Goal: Task Accomplishment & Management: Manage account settings

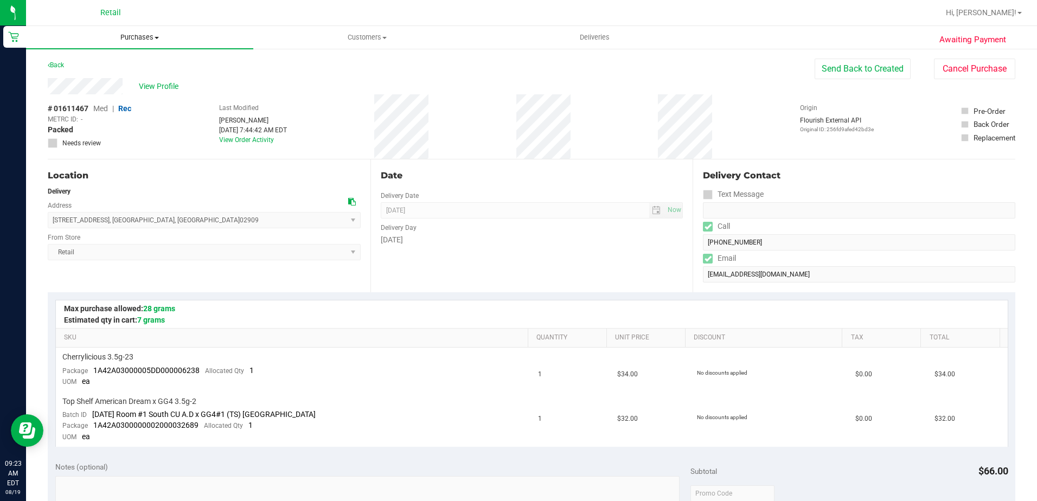
click at [143, 46] on uib-tab-heading "Purchases Summary of purchases Fulfillment All purchases" at bounding box center [139, 37] width 227 height 23
click at [83, 88] on span "All purchases" at bounding box center [64, 91] width 77 height 9
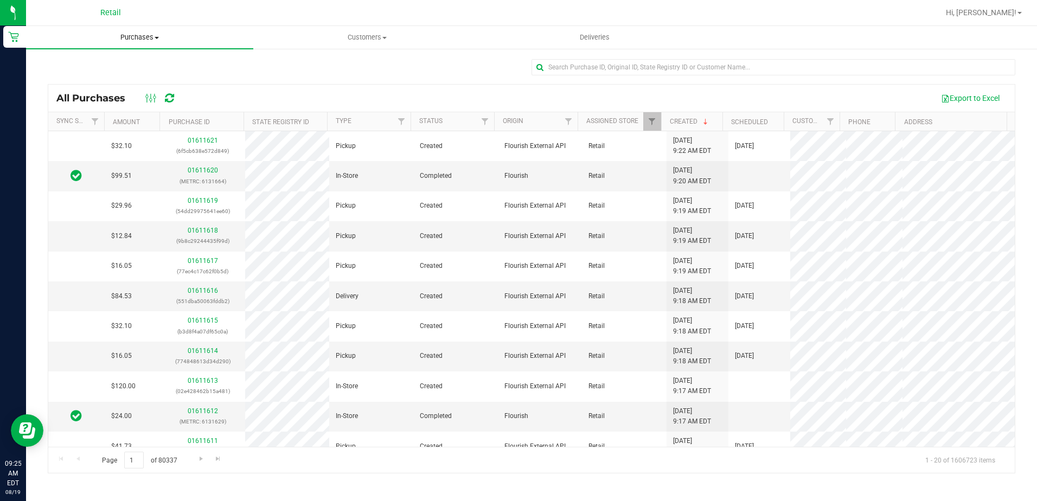
click at [128, 38] on span "Purchases" at bounding box center [139, 38] width 227 height 10
click at [81, 89] on span "All purchases" at bounding box center [64, 91] width 77 height 9
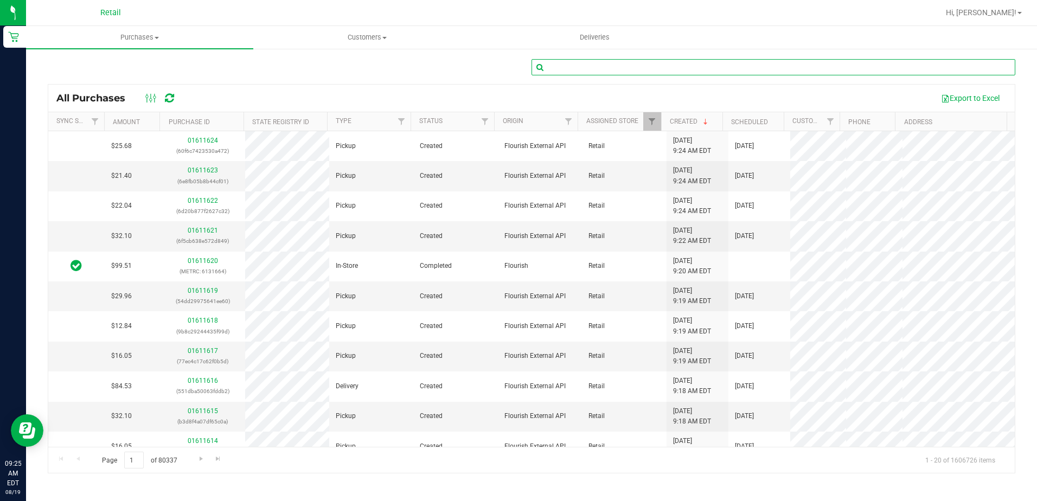
click at [598, 69] on input "text" at bounding box center [773, 67] width 484 height 16
type input "Lays Urena"
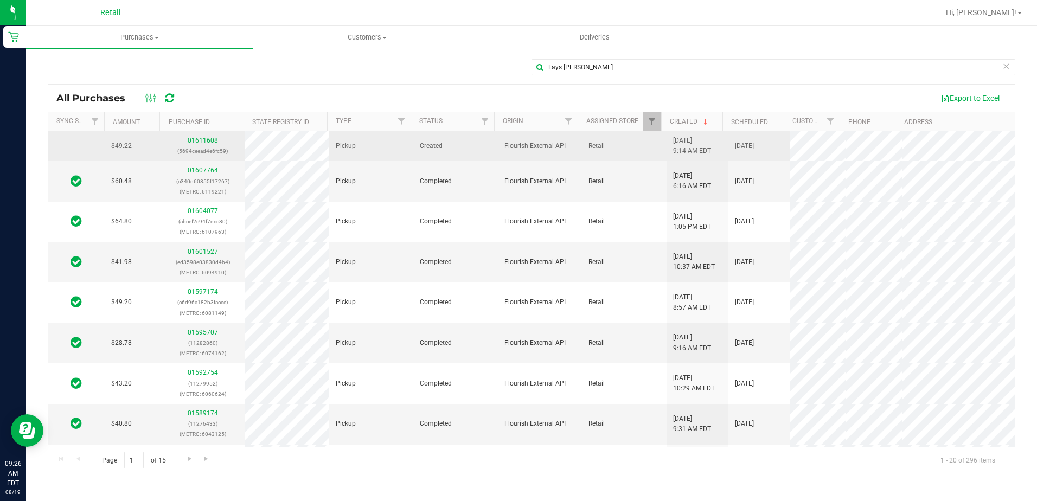
click at [200, 135] on td "01611608 (5694ceead4e6fc59)" at bounding box center [203, 146] width 84 height 30
click at [202, 143] on link "01611608" at bounding box center [203, 141] width 30 height 8
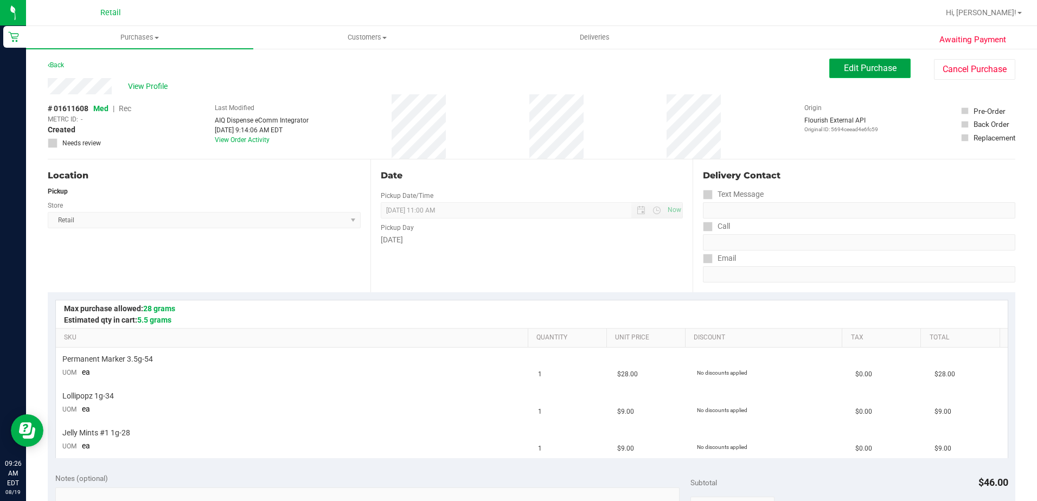
click at [844, 66] on span "Edit Purchase" at bounding box center [870, 68] width 53 height 10
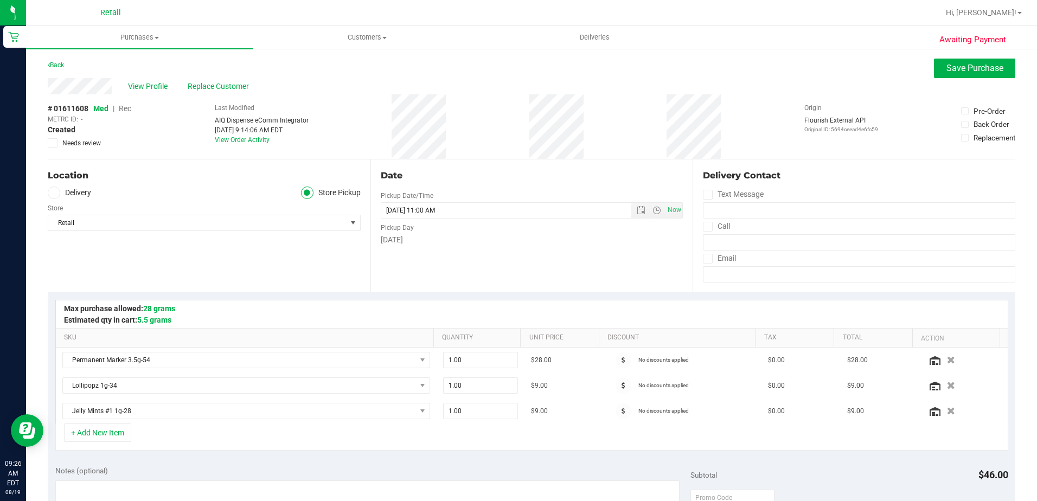
click at [127, 112] on span "Rec" at bounding box center [125, 108] width 12 height 9
click at [946, 63] on span "Save Purchase" at bounding box center [974, 68] width 57 height 10
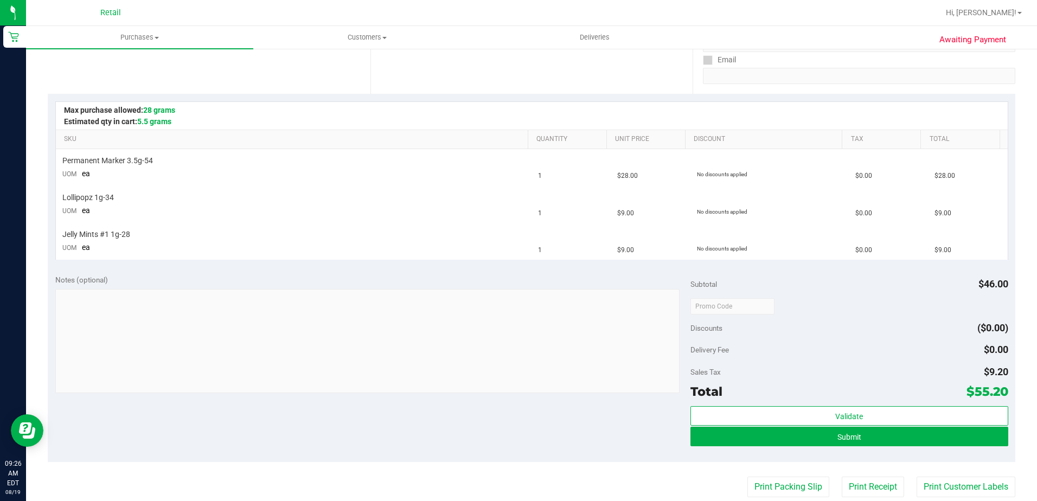
scroll to position [217, 0]
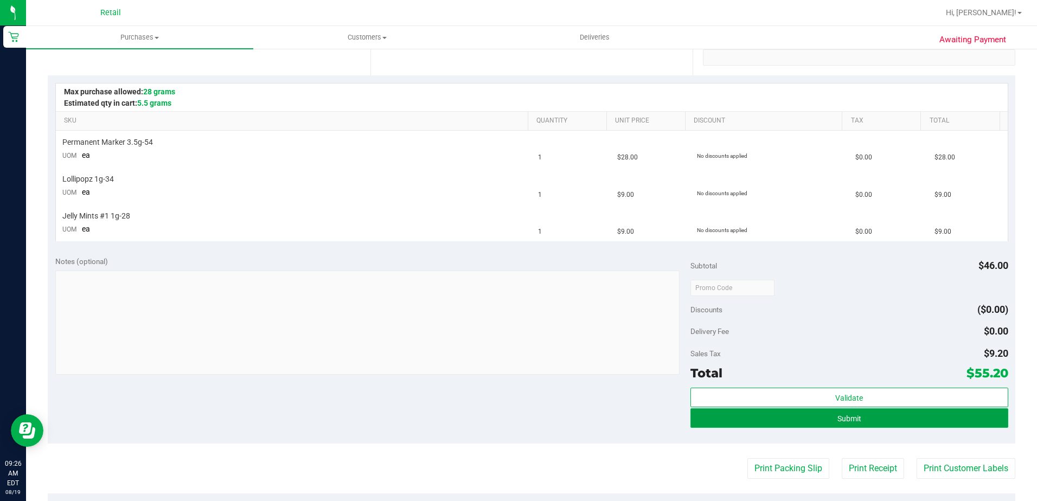
click at [781, 420] on button "Submit" at bounding box center [849, 418] width 318 height 20
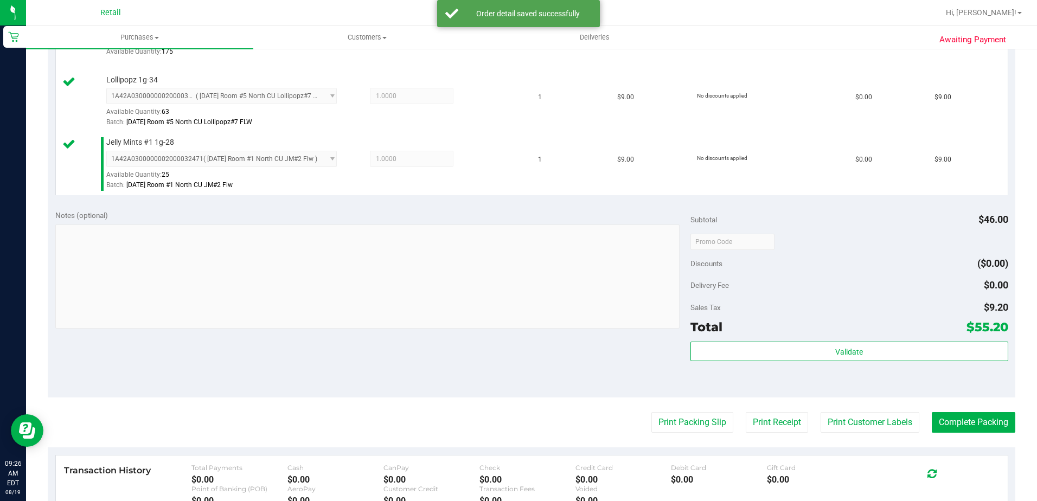
scroll to position [380, 0]
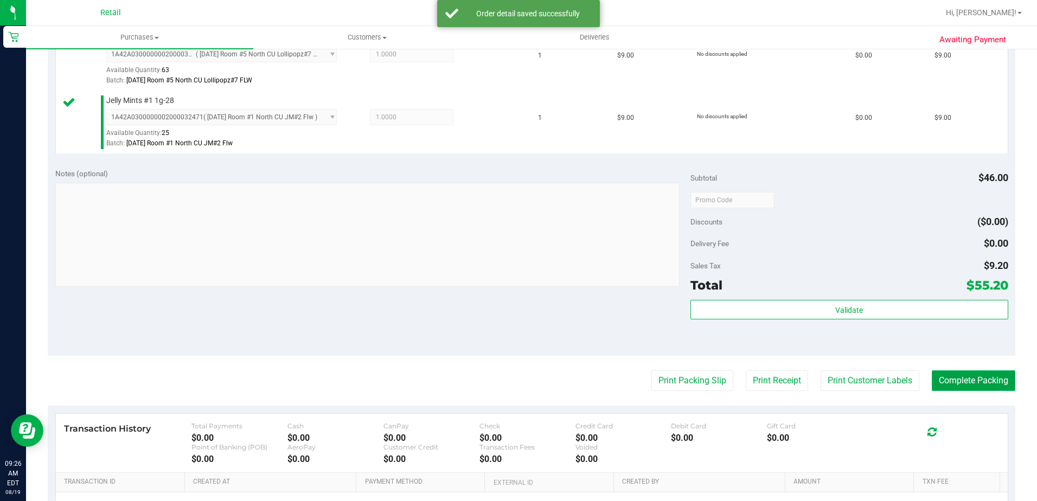
click at [943, 375] on button "Complete Packing" at bounding box center [974, 380] width 84 height 21
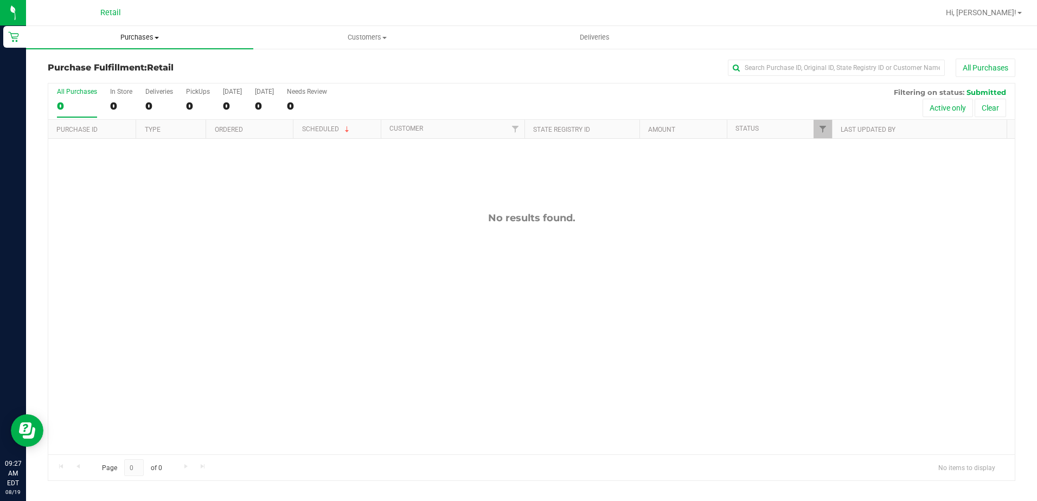
click at [136, 40] on span "Purchases" at bounding box center [139, 38] width 227 height 10
click at [85, 95] on span "All purchases" at bounding box center [64, 91] width 77 height 9
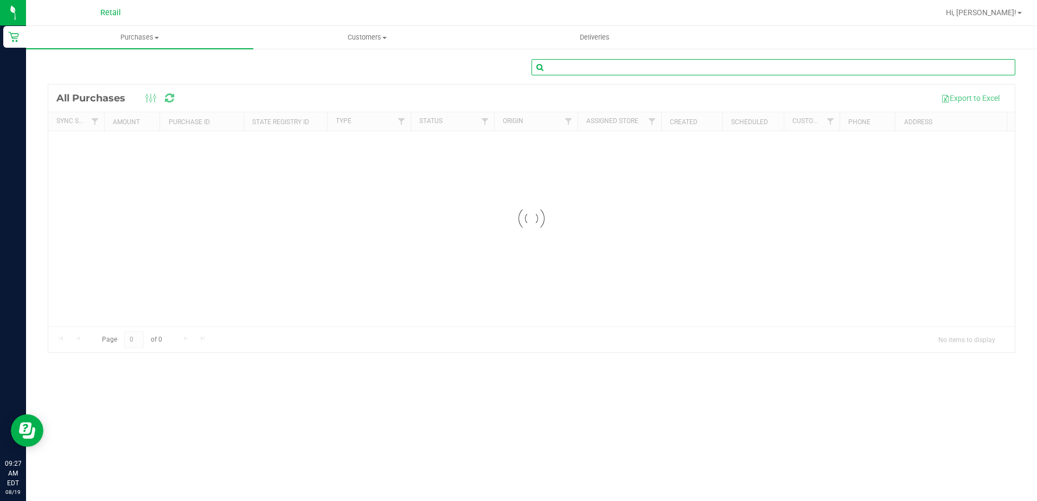
click at [626, 68] on input "text" at bounding box center [773, 67] width 484 height 16
type input "angel Garcia"
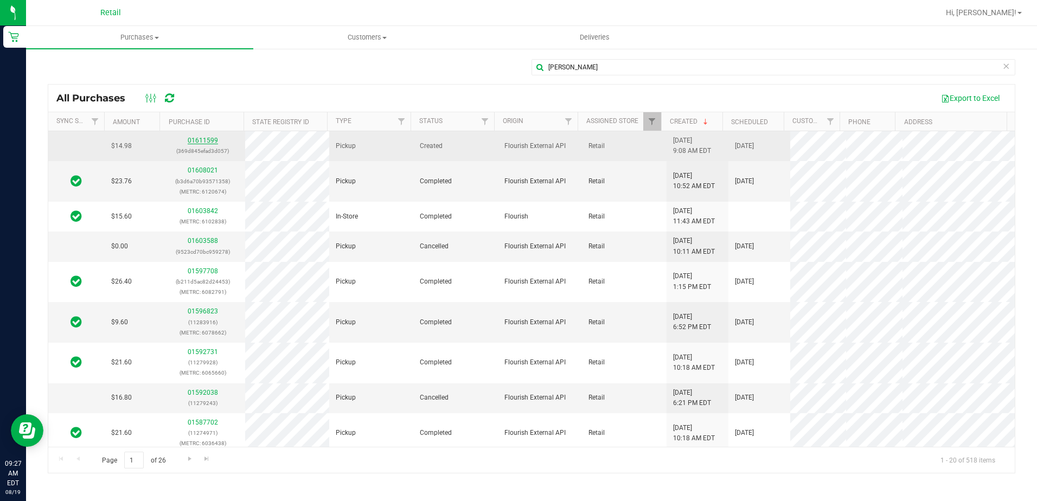
click at [206, 138] on link "01611599" at bounding box center [203, 141] width 30 height 8
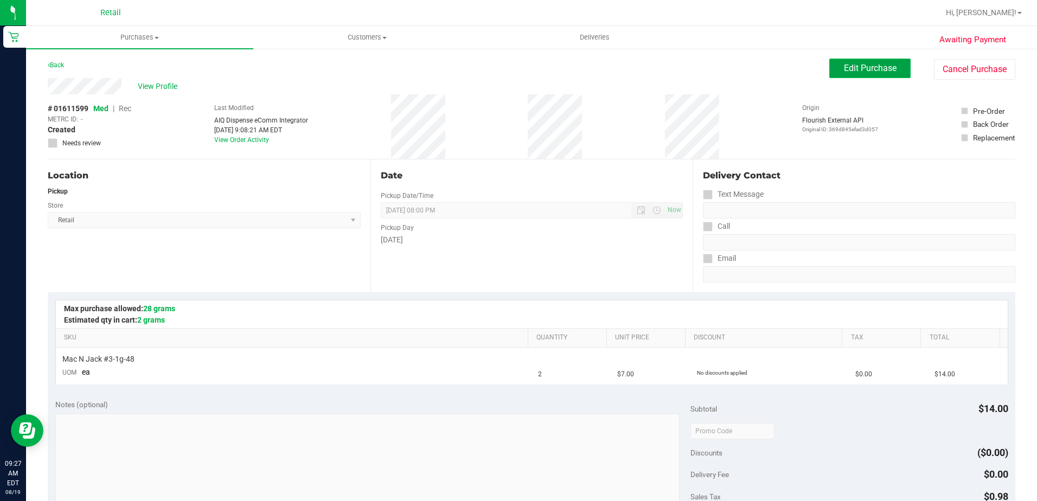
click at [868, 61] on button "Edit Purchase" at bounding box center [869, 69] width 81 height 20
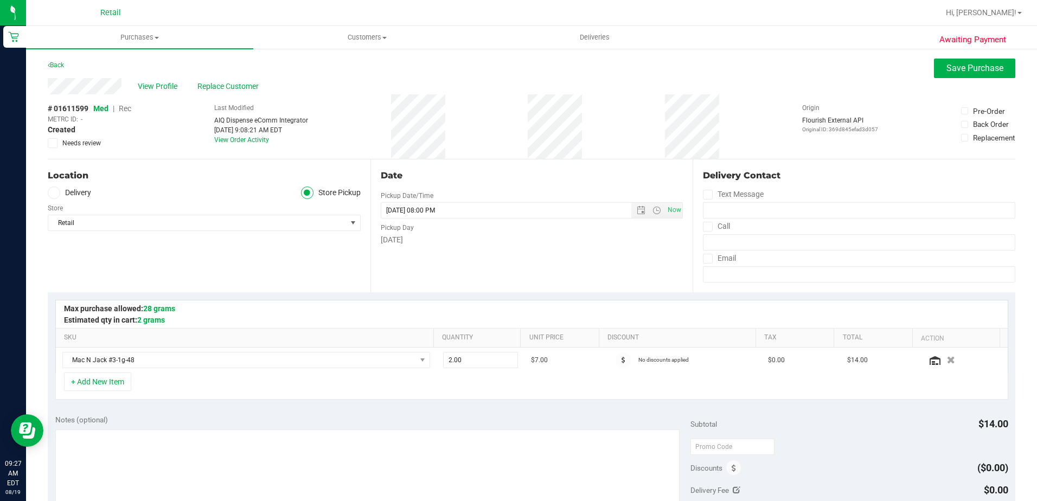
click at [126, 111] on span "Rec" at bounding box center [125, 108] width 12 height 9
click at [934, 84] on div "View Profile Replace Customer" at bounding box center [532, 86] width 968 height 16
click at [946, 72] on span "Save Purchase" at bounding box center [974, 68] width 57 height 10
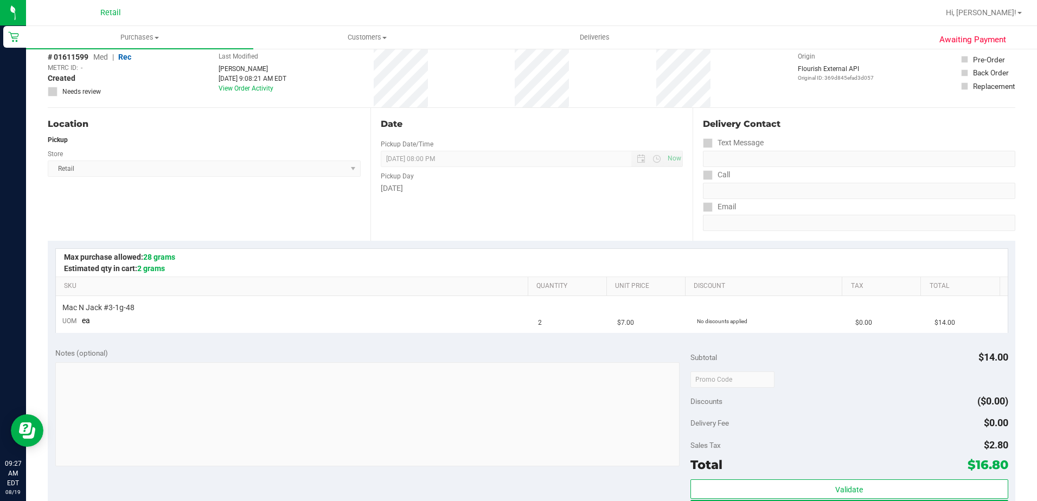
scroll to position [108, 0]
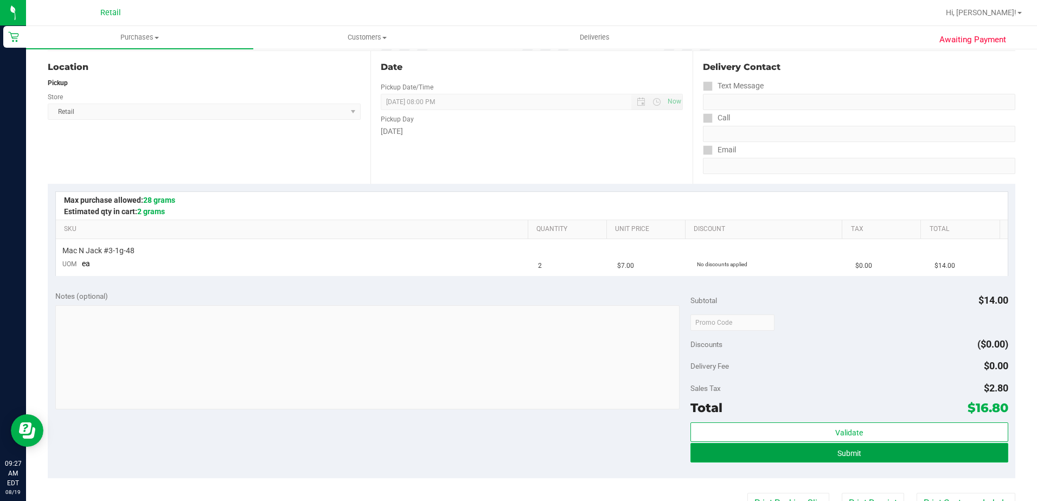
click at [847, 454] on span "Submit" at bounding box center [849, 453] width 24 height 9
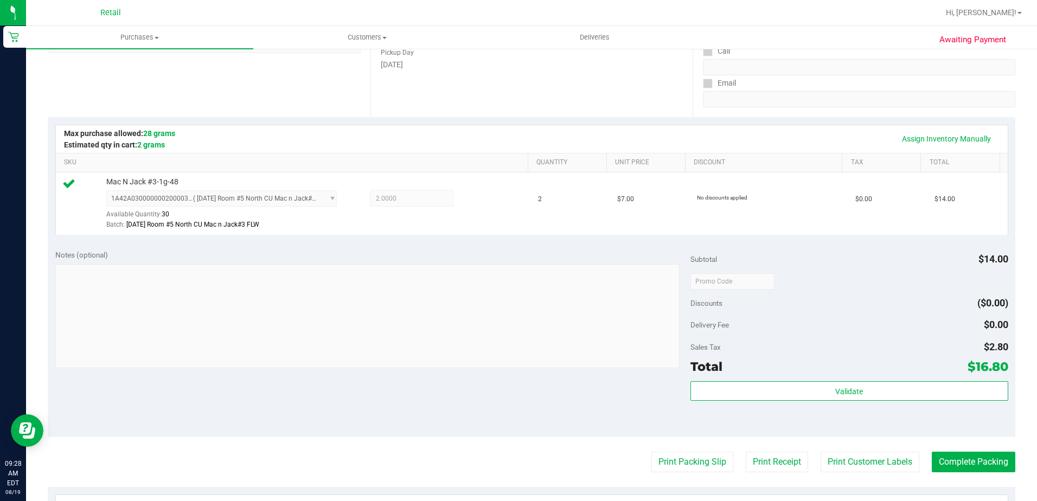
scroll to position [217, 0]
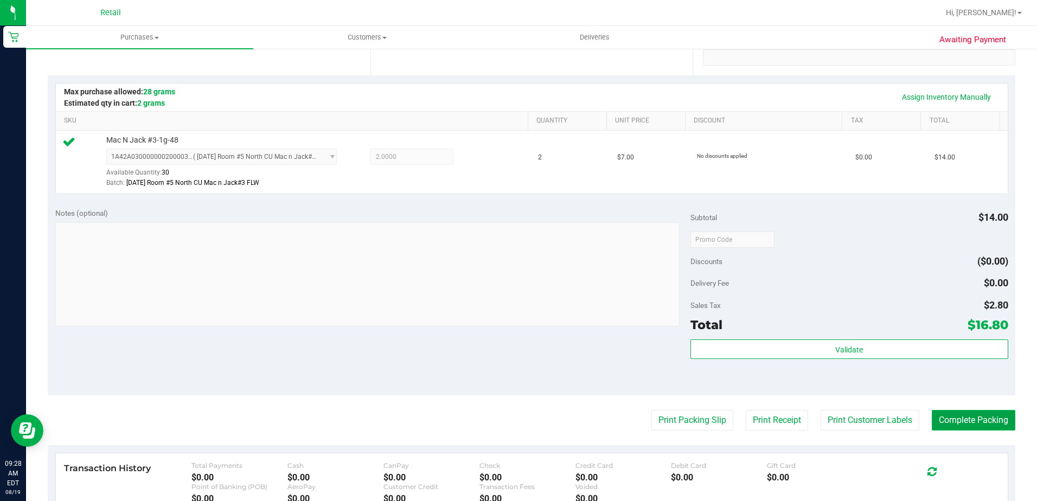
click at [965, 428] on button "Complete Packing" at bounding box center [974, 420] width 84 height 21
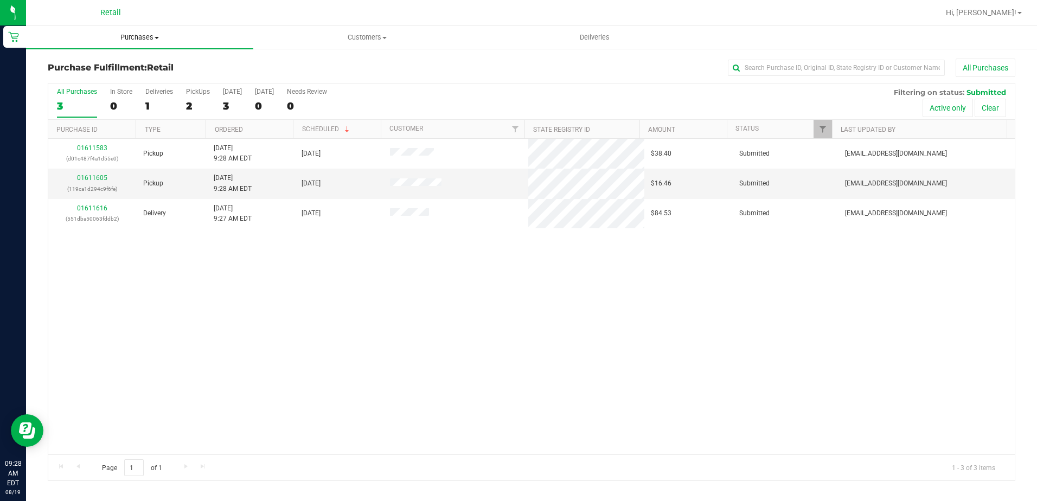
click at [124, 41] on span "Purchases" at bounding box center [139, 38] width 227 height 10
click at [75, 92] on span "All purchases" at bounding box center [64, 91] width 77 height 9
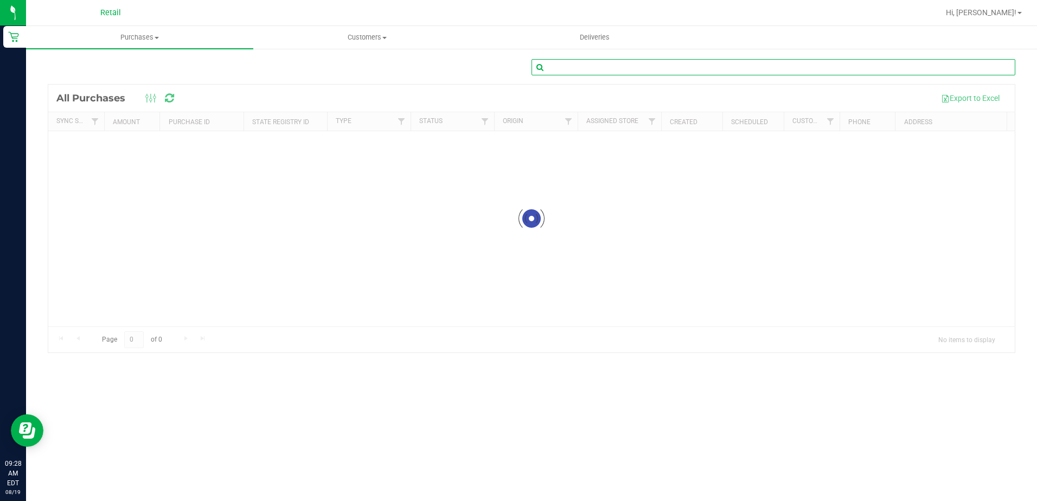
click at [620, 67] on input "text" at bounding box center [773, 67] width 484 height 16
type input "Adimarys Villanueva"
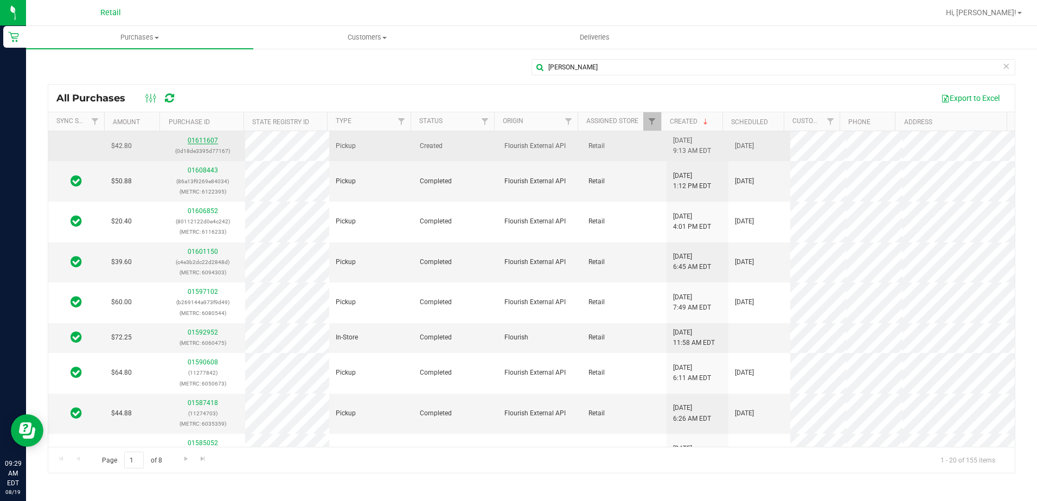
click at [198, 140] on link "01611607" at bounding box center [203, 141] width 30 height 8
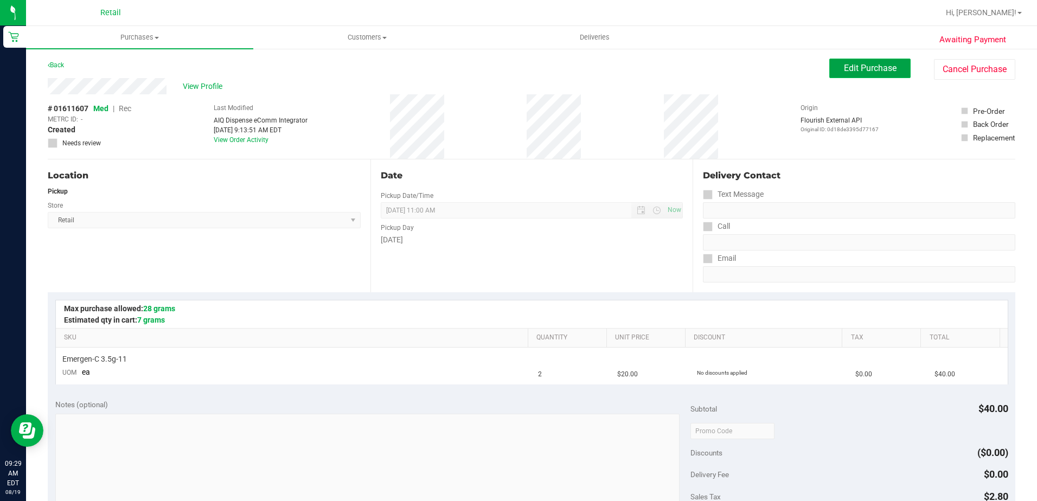
click at [844, 67] on span "Edit Purchase" at bounding box center [870, 68] width 53 height 10
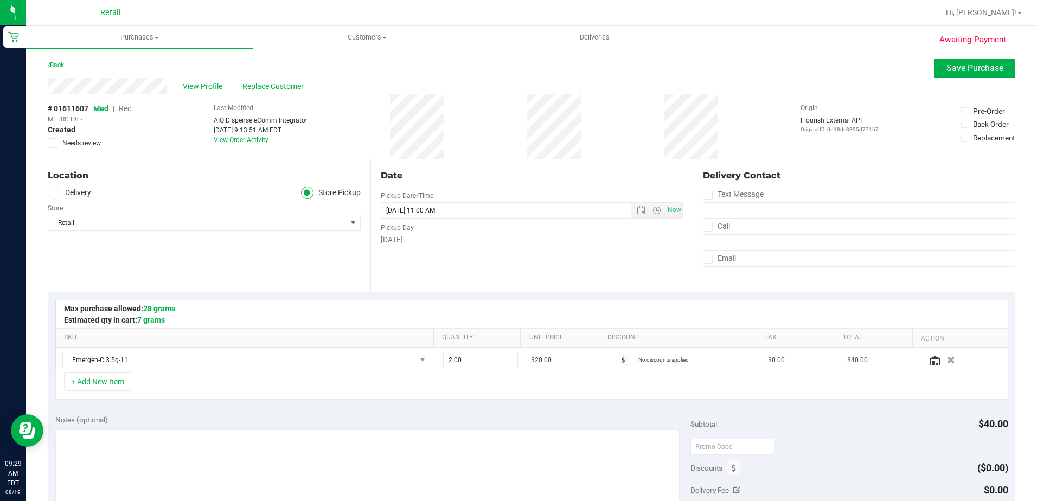
click at [124, 109] on span "Rec" at bounding box center [125, 108] width 12 height 9
click at [953, 76] on button "Save Purchase" at bounding box center [974, 69] width 81 height 20
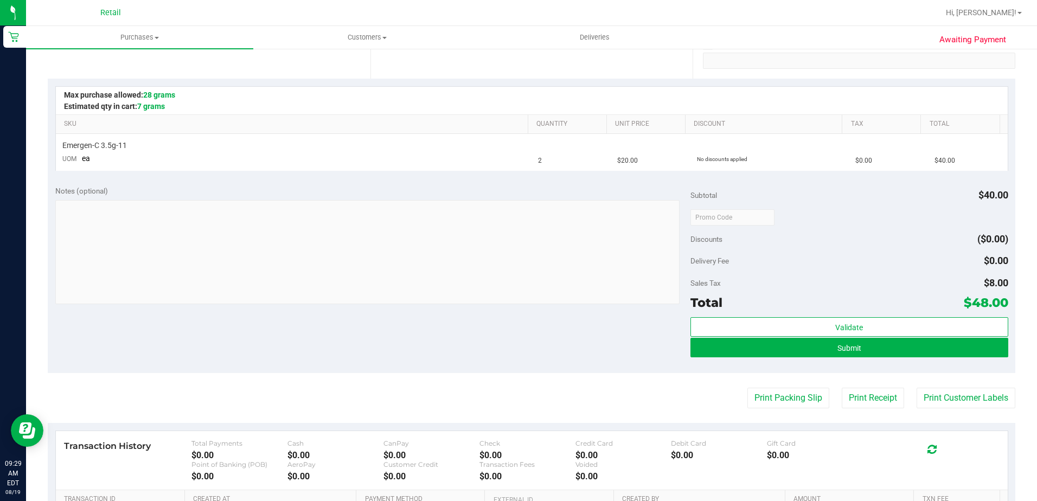
scroll to position [217, 0]
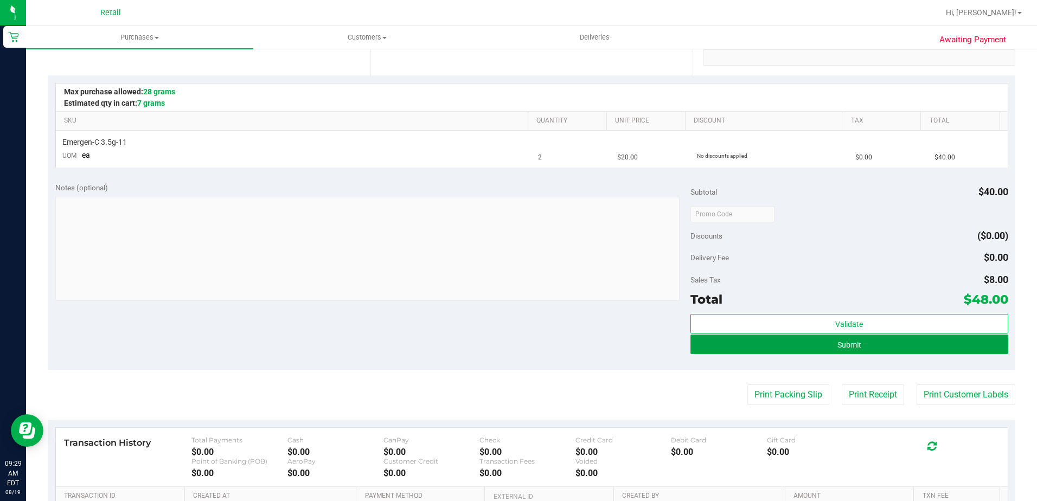
click at [791, 335] on button "Submit" at bounding box center [849, 345] width 318 height 20
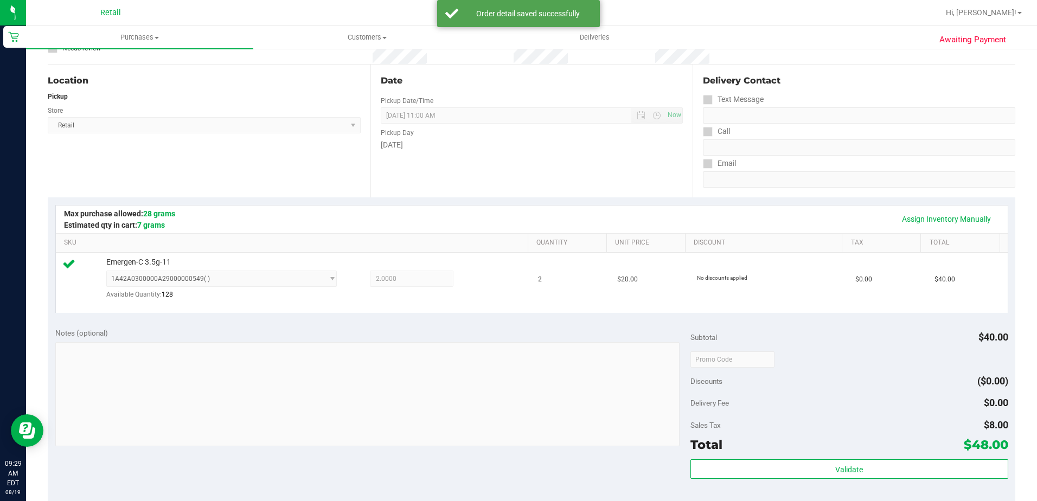
scroll to position [163, 0]
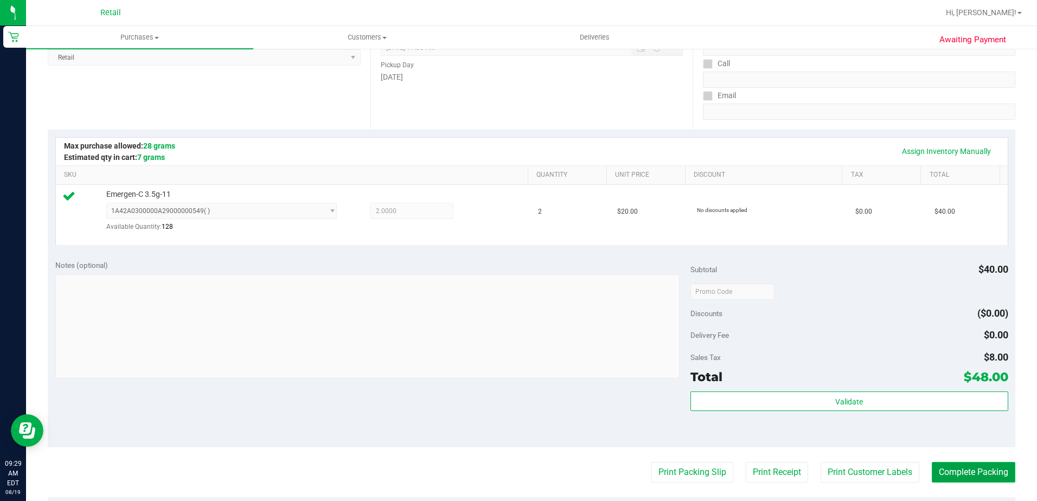
click at [933, 471] on button "Complete Packing" at bounding box center [974, 472] width 84 height 21
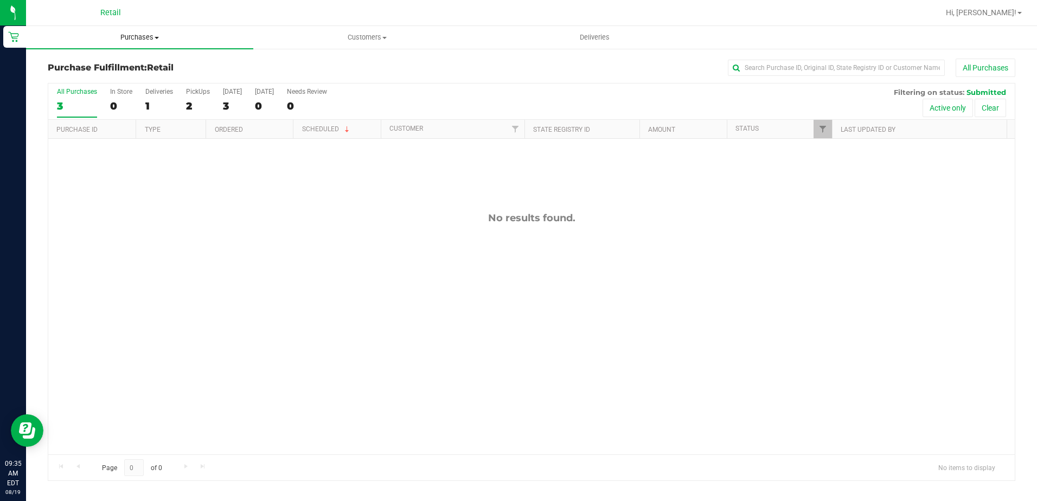
click at [145, 30] on uib-tab-heading "Purchases Summary of purchases Fulfillment All purchases" at bounding box center [139, 37] width 227 height 23
click at [117, 86] on li "All purchases" at bounding box center [139, 91] width 227 height 13
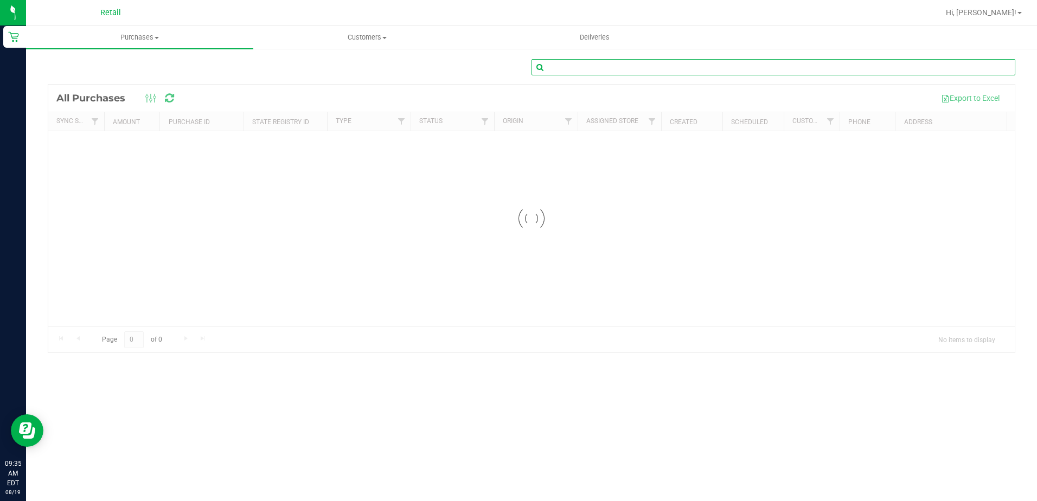
click at [594, 66] on input "text" at bounding box center [773, 67] width 484 height 16
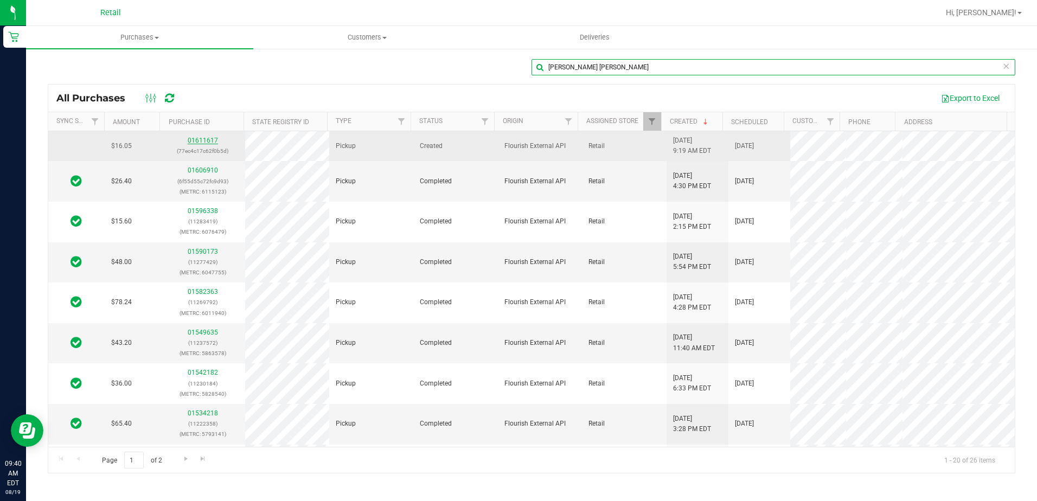
type input "Krista Geoffrey"
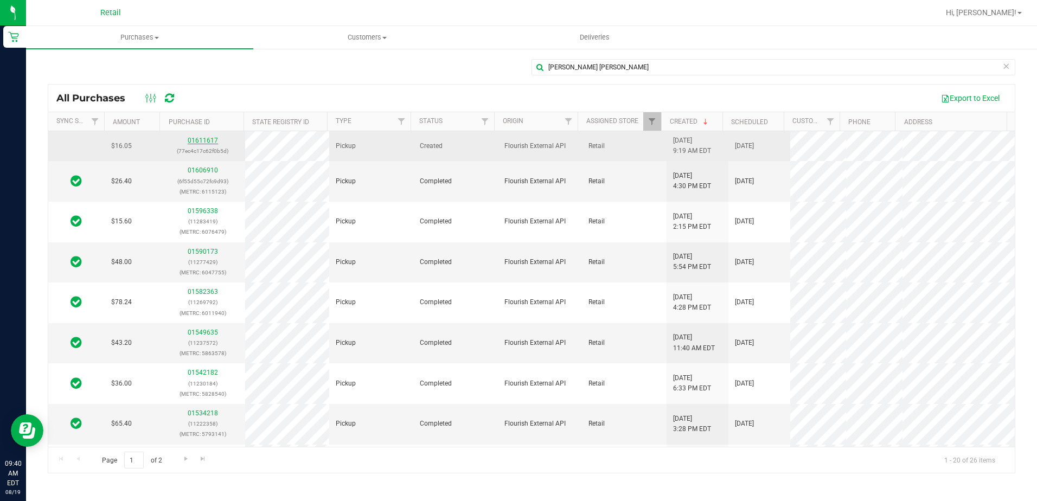
click at [193, 143] on link "01611617" at bounding box center [203, 141] width 30 height 8
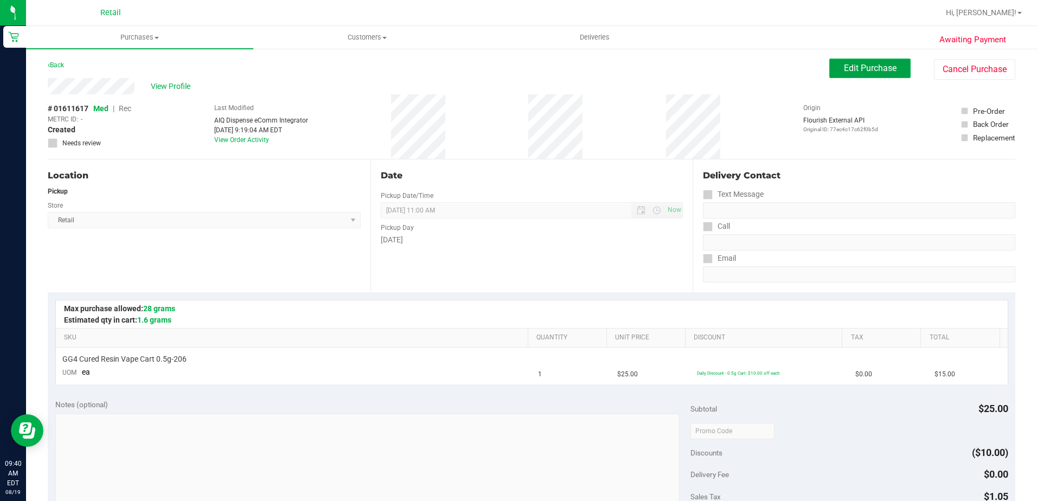
click at [857, 73] on button "Edit Purchase" at bounding box center [869, 69] width 81 height 20
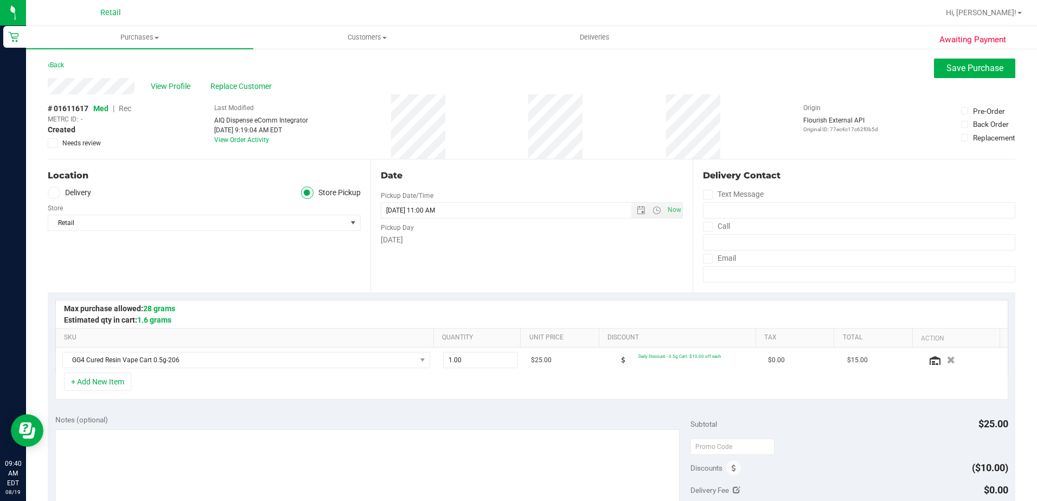
click at [123, 113] on span "Rec" at bounding box center [125, 108] width 12 height 9
click at [953, 73] on button "Save Purchase" at bounding box center [974, 69] width 81 height 20
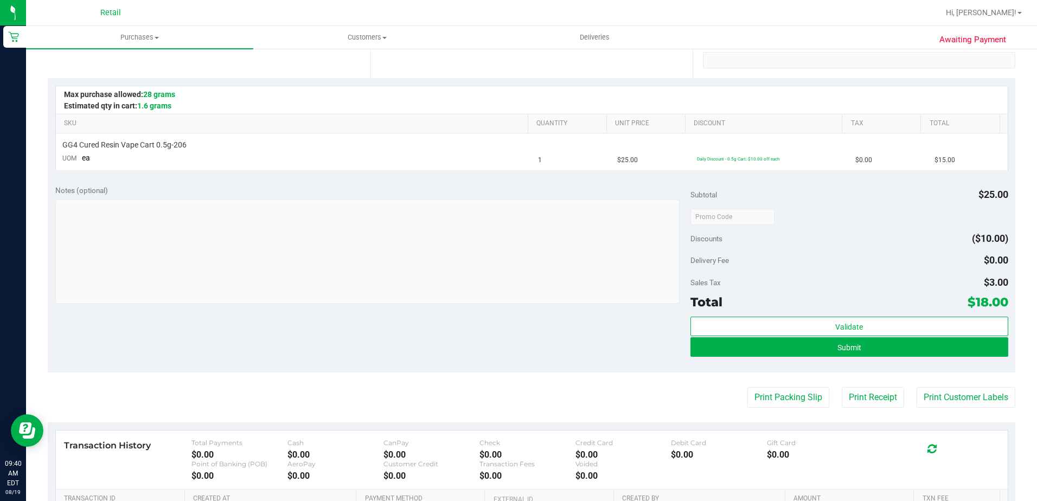
scroll to position [217, 0]
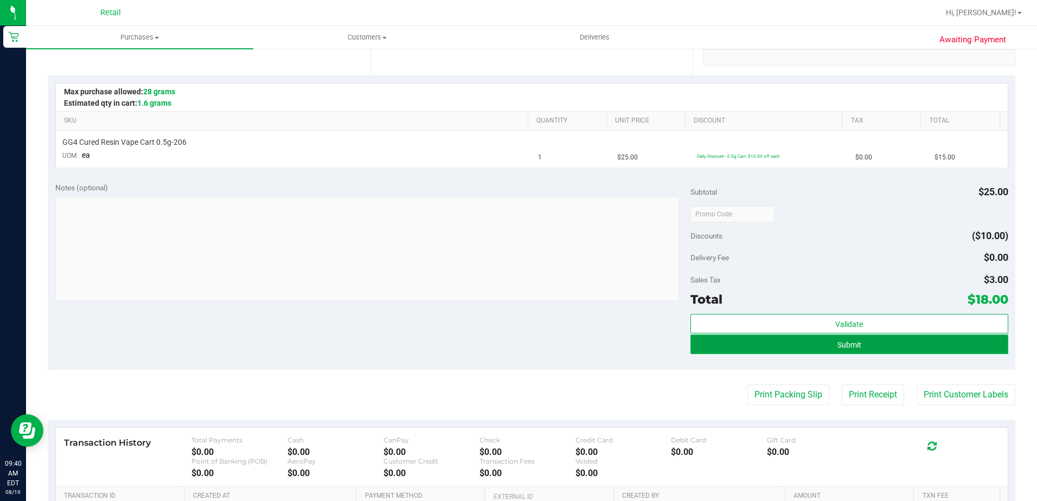
click at [778, 348] on button "Submit" at bounding box center [849, 345] width 318 height 20
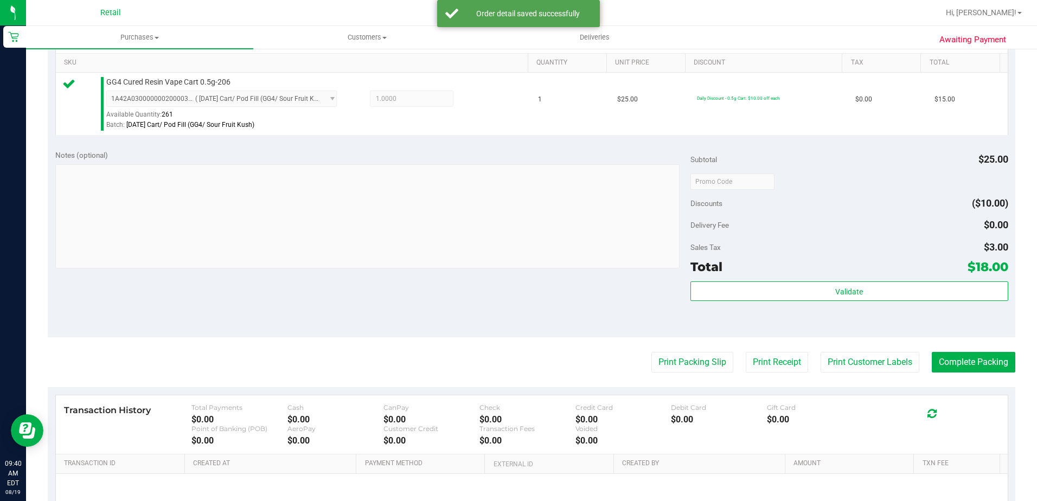
scroll to position [325, 0]
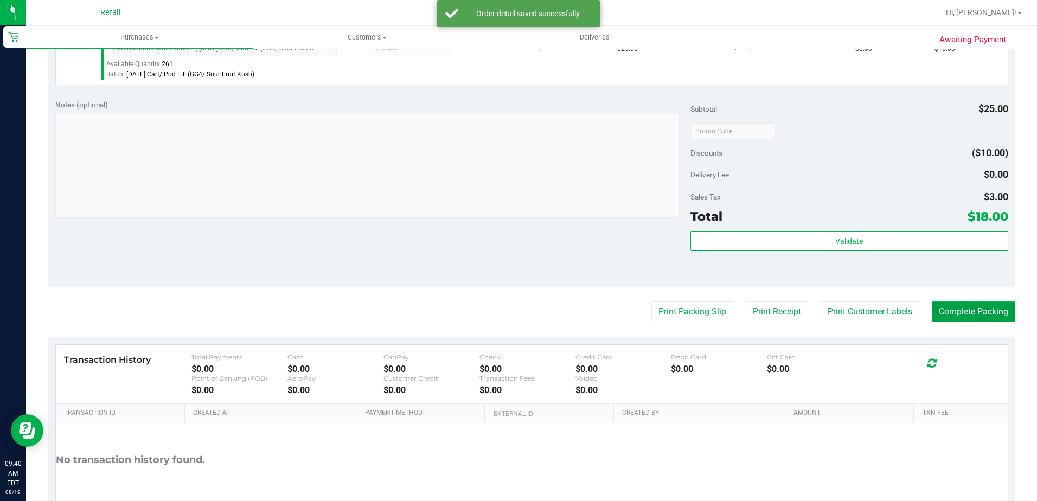
drag, startPoint x: 947, startPoint y: 317, endPoint x: 936, endPoint y: 315, distance: 11.1
click at [947, 317] on button "Complete Packing" at bounding box center [974, 312] width 84 height 21
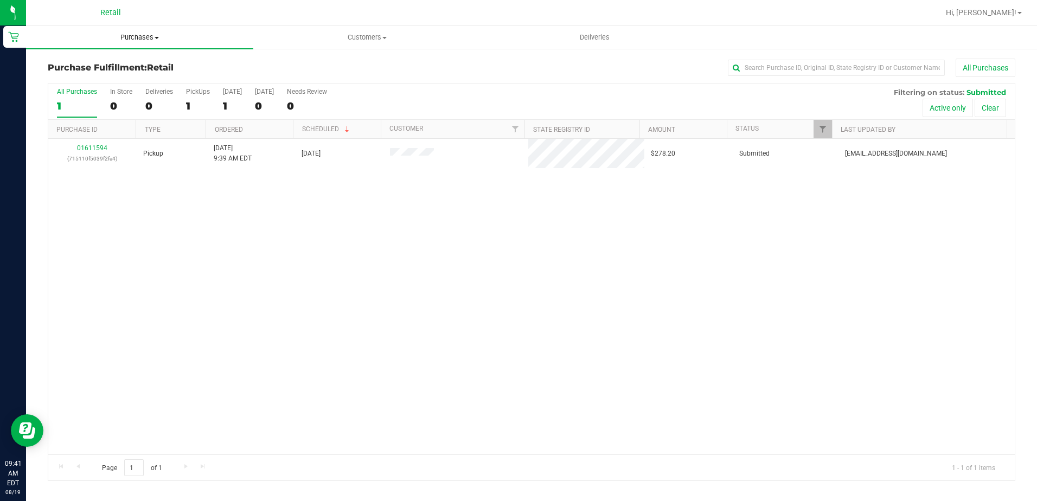
click at [152, 35] on span "Purchases" at bounding box center [139, 38] width 227 height 10
click at [88, 94] on span "All purchases" at bounding box center [64, 91] width 77 height 9
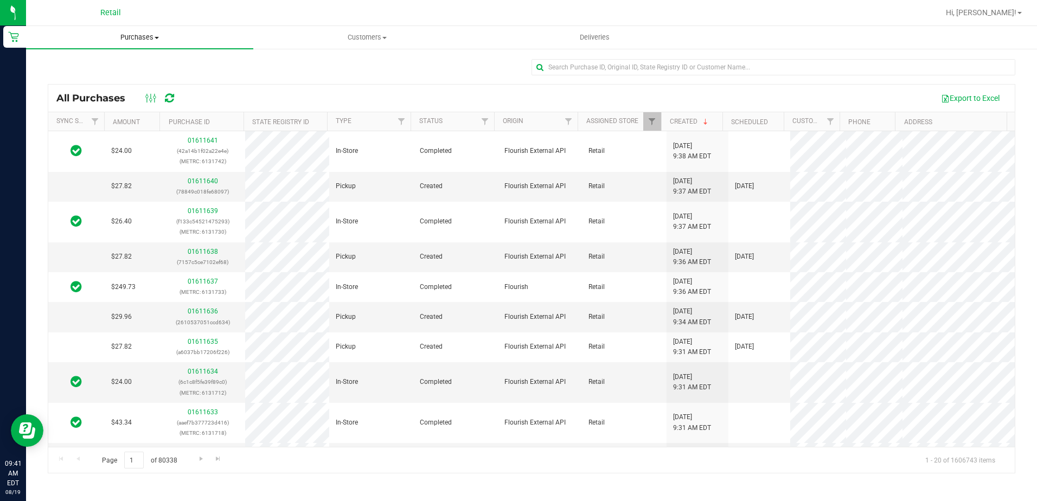
click at [134, 41] on span "Purchases" at bounding box center [139, 38] width 227 height 10
click at [106, 94] on li "All purchases" at bounding box center [139, 91] width 227 height 13
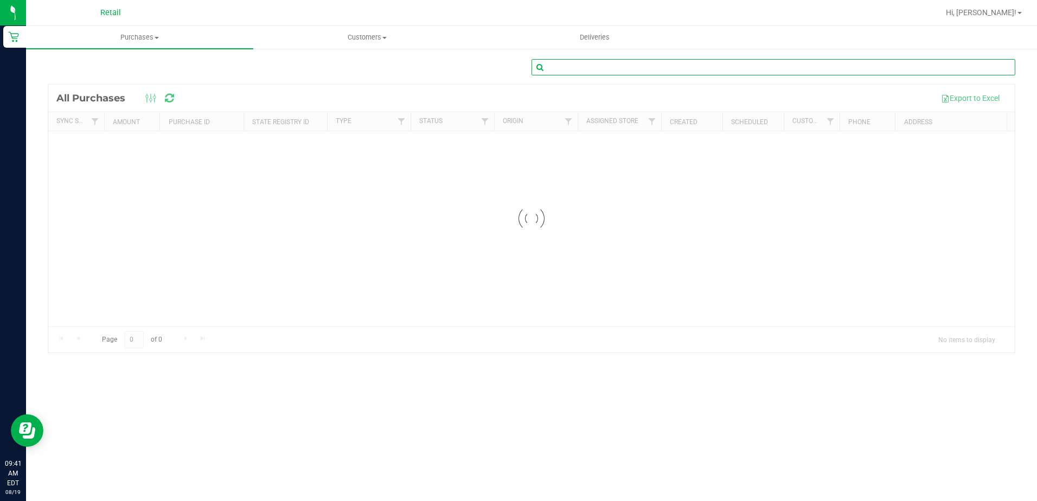
click at [580, 72] on input "text" at bounding box center [773, 67] width 484 height 16
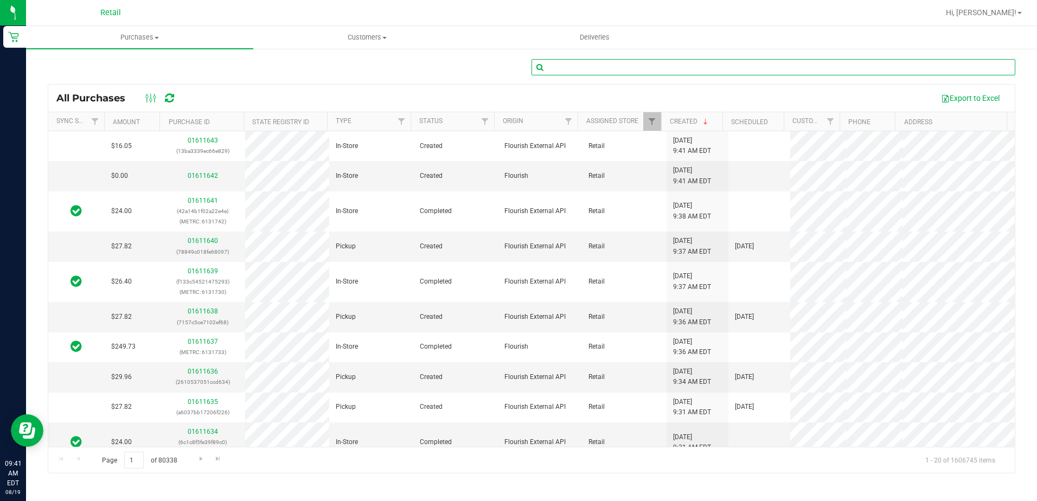
click at [558, 66] on input "text" at bounding box center [773, 67] width 484 height 16
type input "antonio arce"
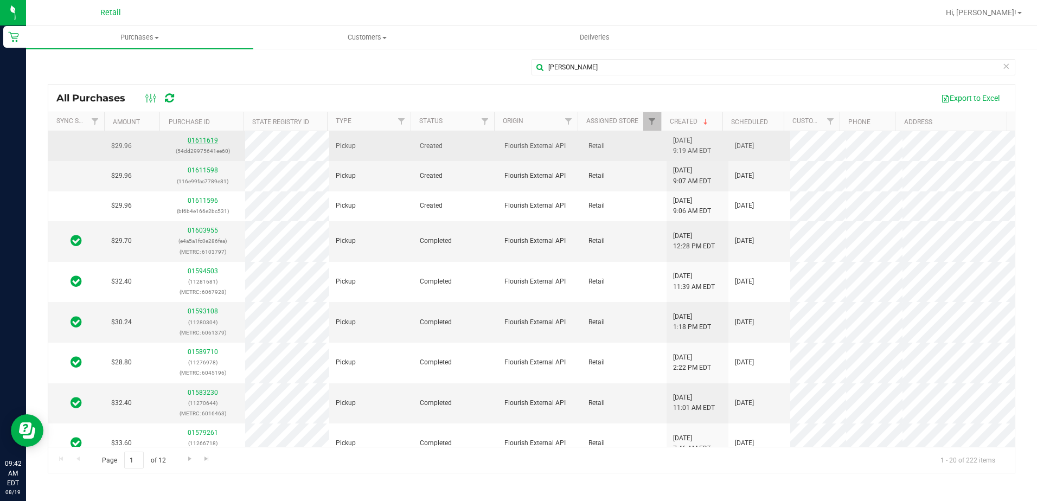
drag, startPoint x: 183, startPoint y: 142, endPoint x: 190, endPoint y: 139, distance: 7.4
click at [183, 142] on div "01611619 (54dd29975641ee60)" at bounding box center [202, 146] width 71 height 21
click at [193, 139] on link "01611619" at bounding box center [203, 141] width 30 height 8
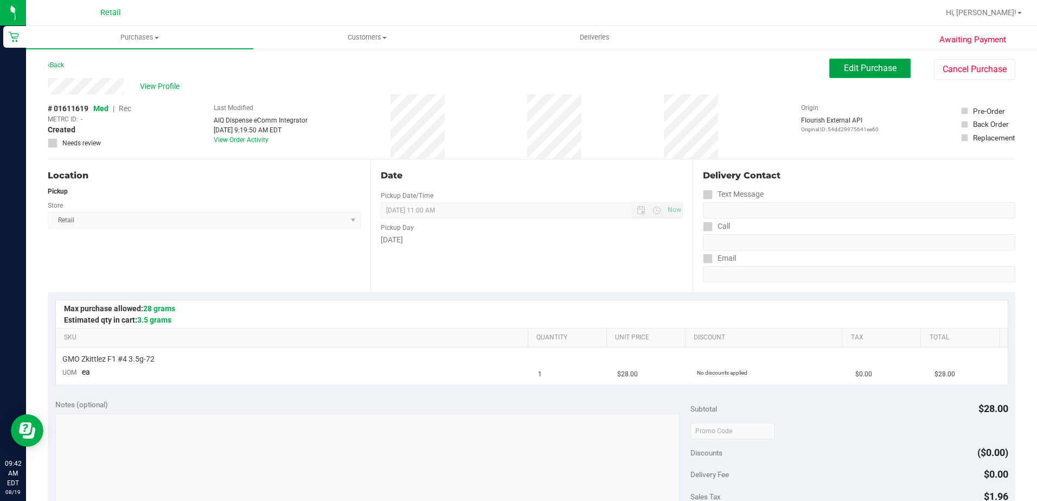
click at [853, 72] on span "Edit Purchase" at bounding box center [870, 68] width 53 height 10
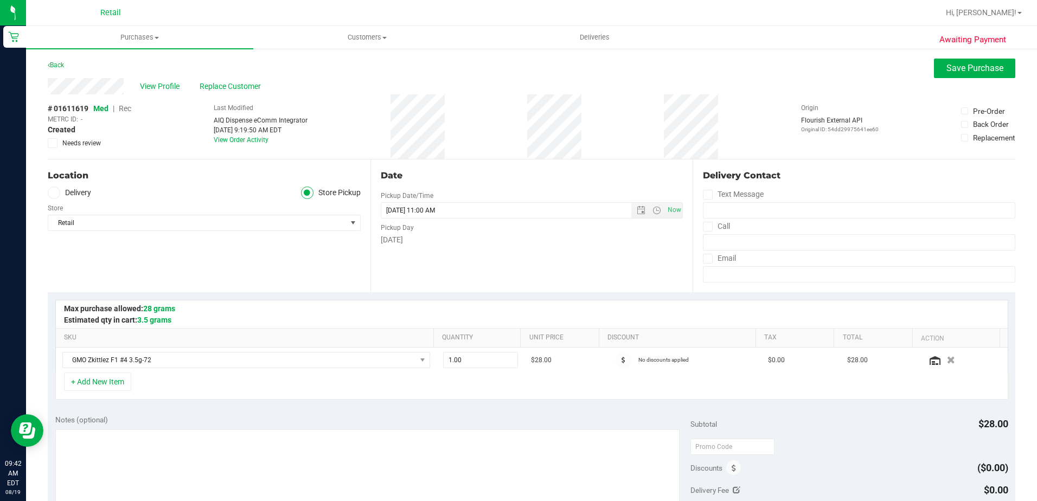
click at [125, 112] on span "Rec" at bounding box center [125, 108] width 12 height 9
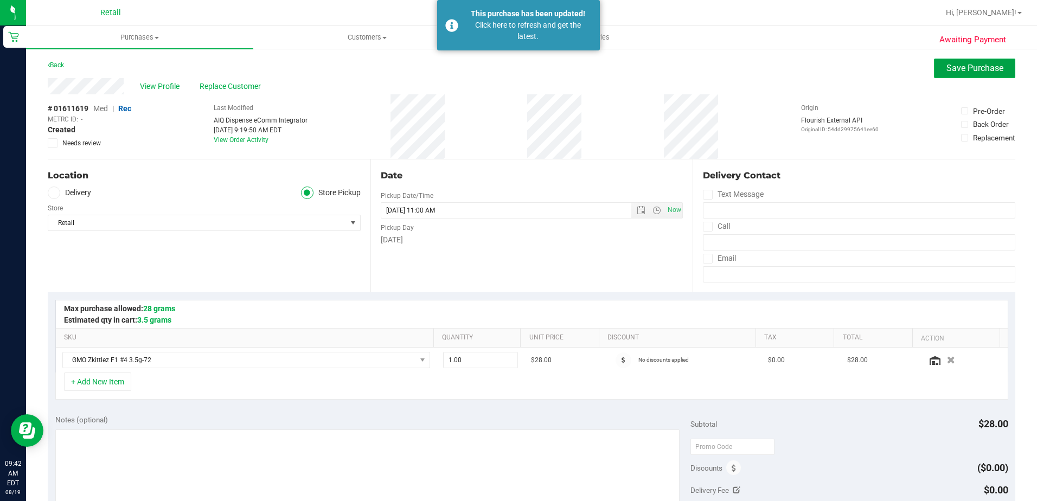
click at [963, 71] on span "Save Purchase" at bounding box center [974, 68] width 57 height 10
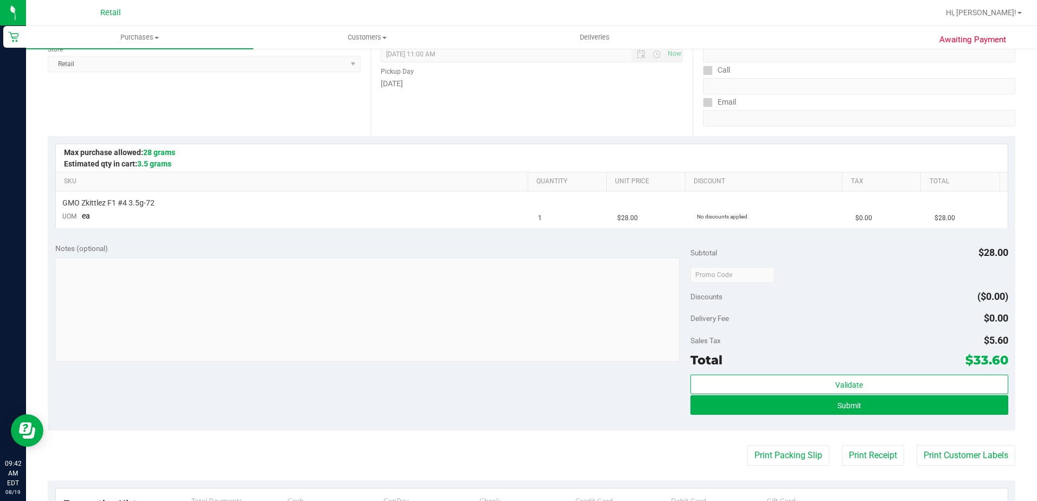
scroll to position [163, 0]
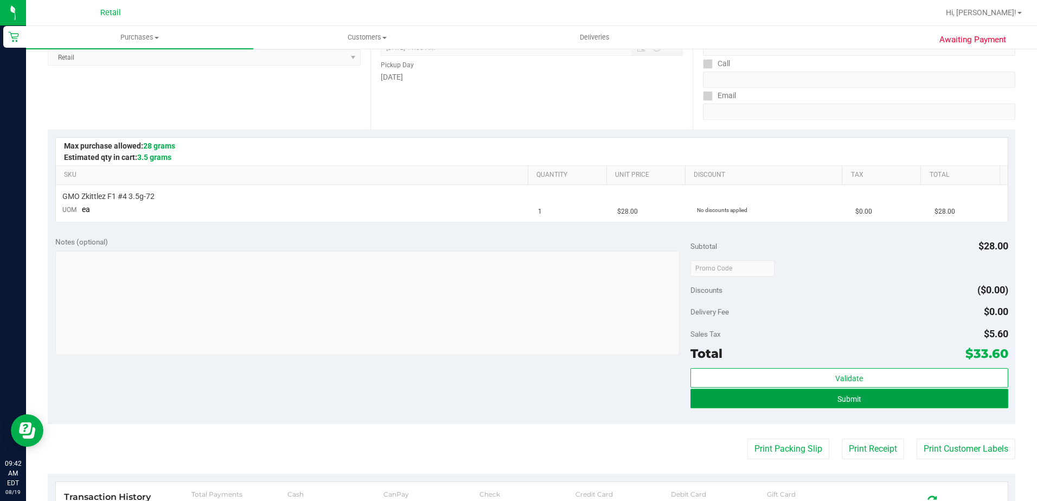
click at [881, 407] on button "Submit" at bounding box center [849, 399] width 318 height 20
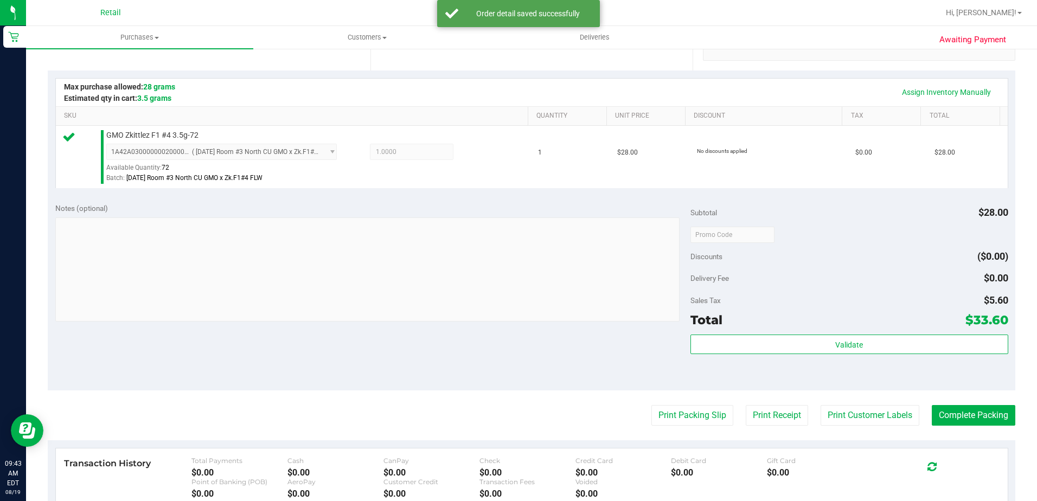
scroll to position [325, 0]
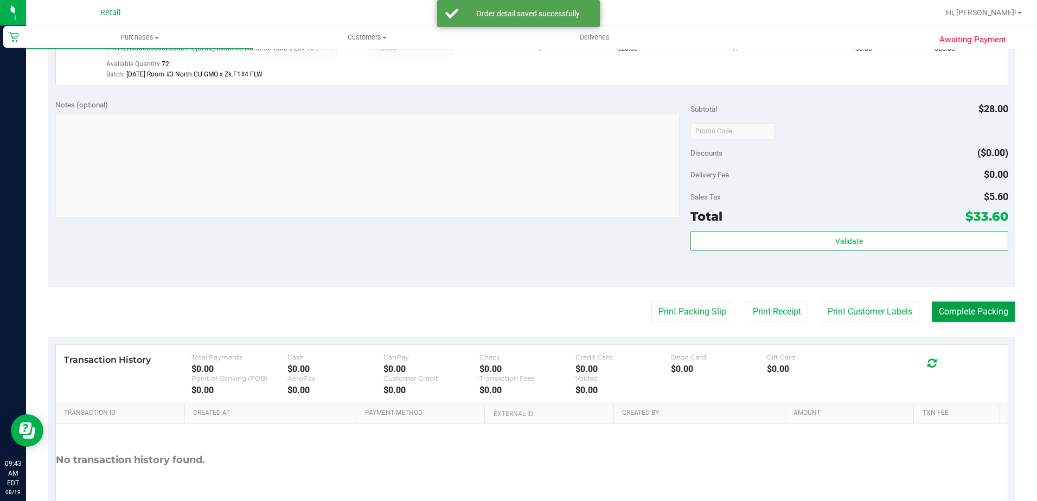
click at [957, 321] on button "Complete Packing" at bounding box center [974, 312] width 84 height 21
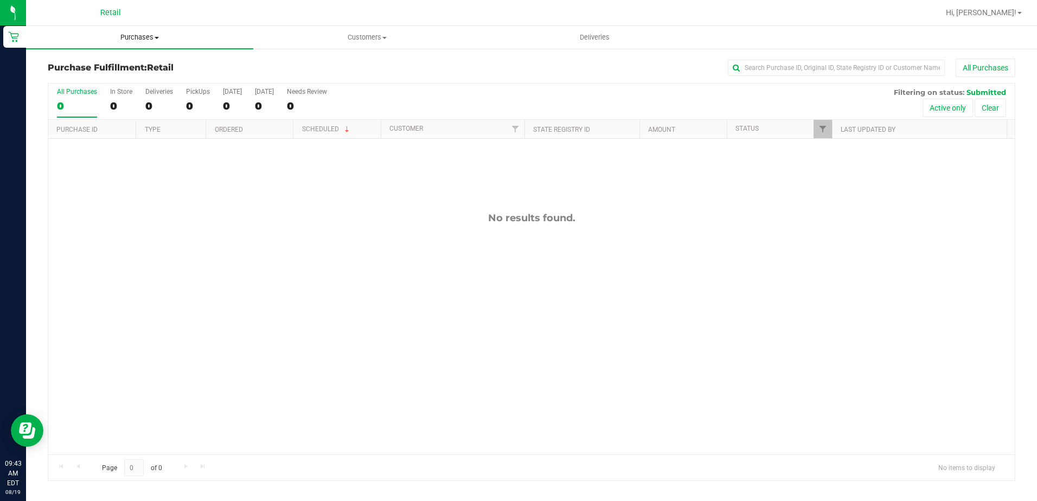
click at [154, 34] on span "Purchases" at bounding box center [139, 38] width 227 height 10
click at [81, 94] on span "All purchases" at bounding box center [64, 91] width 77 height 9
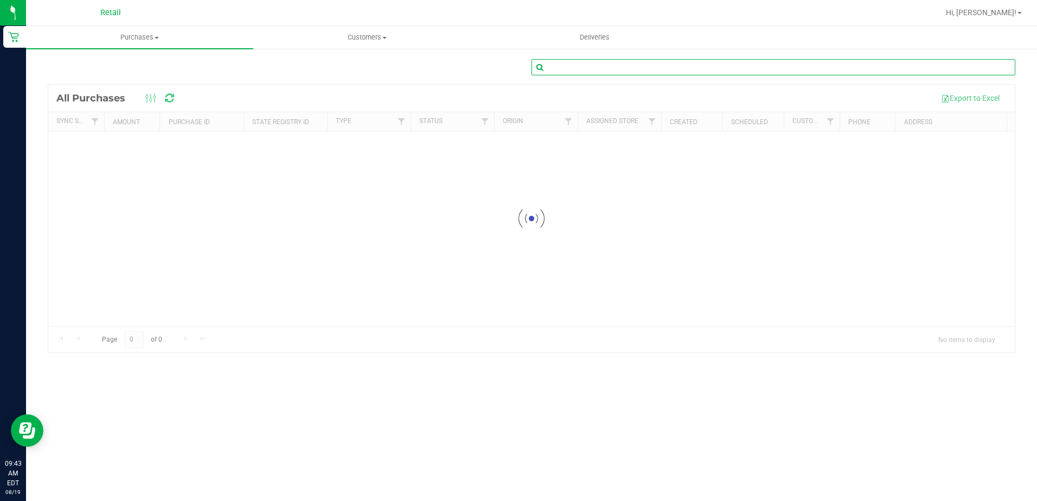
click at [630, 67] on input "text" at bounding box center [773, 67] width 484 height 16
type input "4013187760"
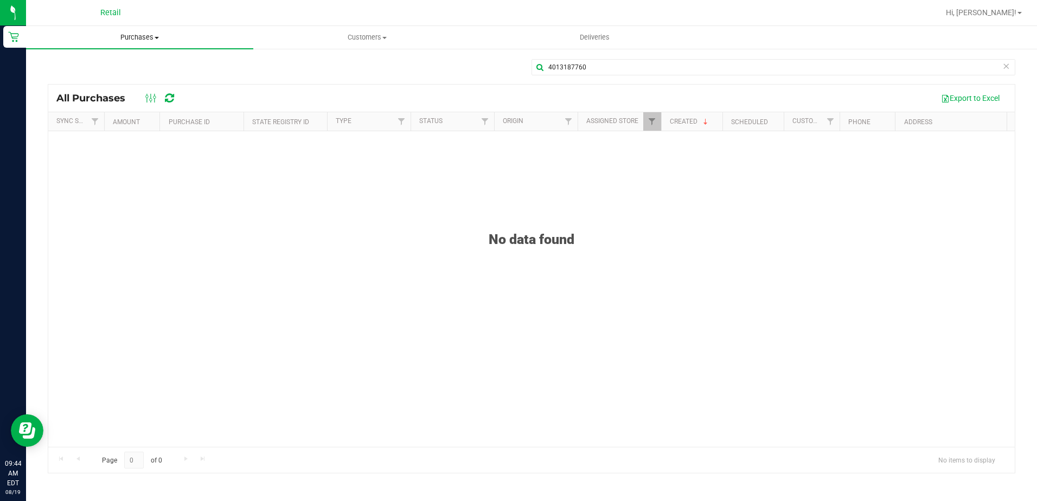
click at [152, 42] on span "Purchases" at bounding box center [139, 38] width 227 height 10
click at [80, 94] on span "All purchases" at bounding box center [64, 91] width 77 height 9
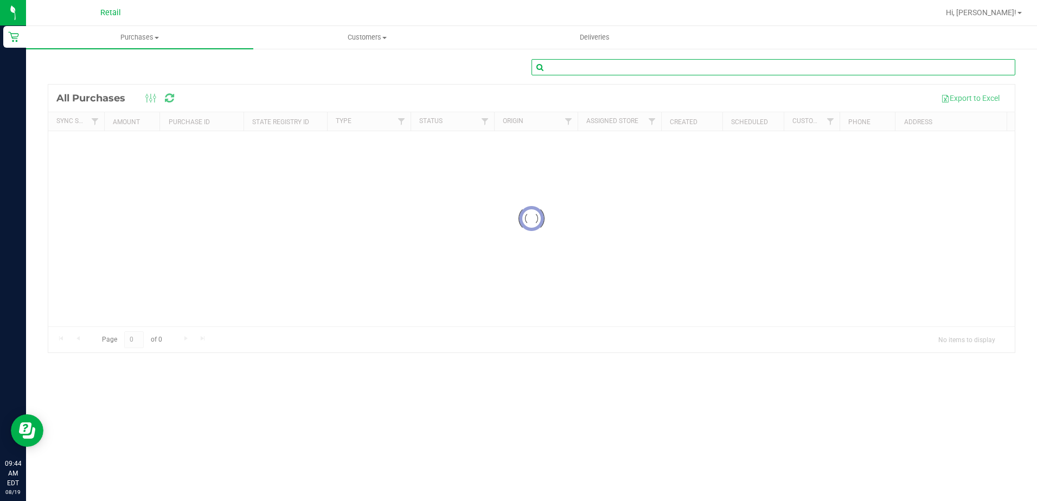
click at [593, 72] on input "text" at bounding box center [773, 67] width 484 height 16
drag, startPoint x: 566, startPoint y: 65, endPoint x: 573, endPoint y: 69, distance: 7.8
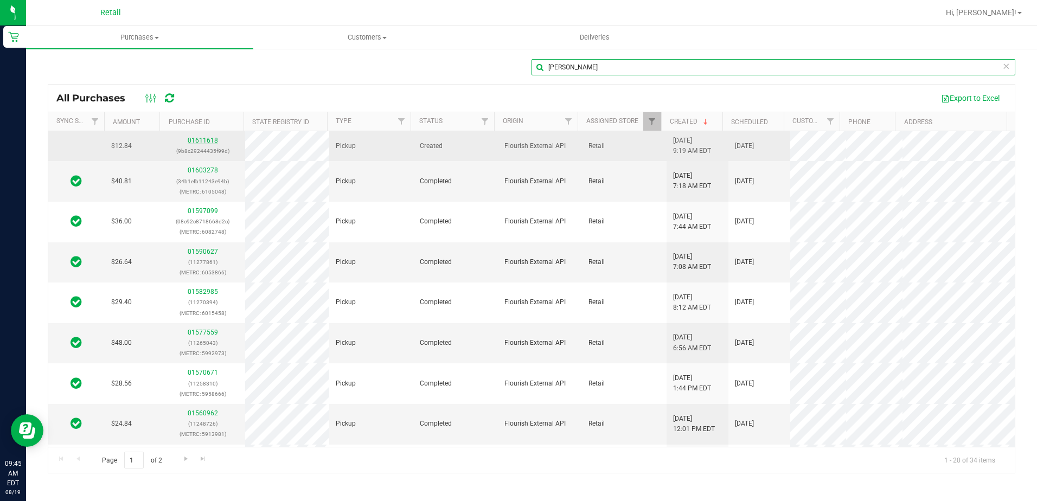
type input "lawrence doonan"
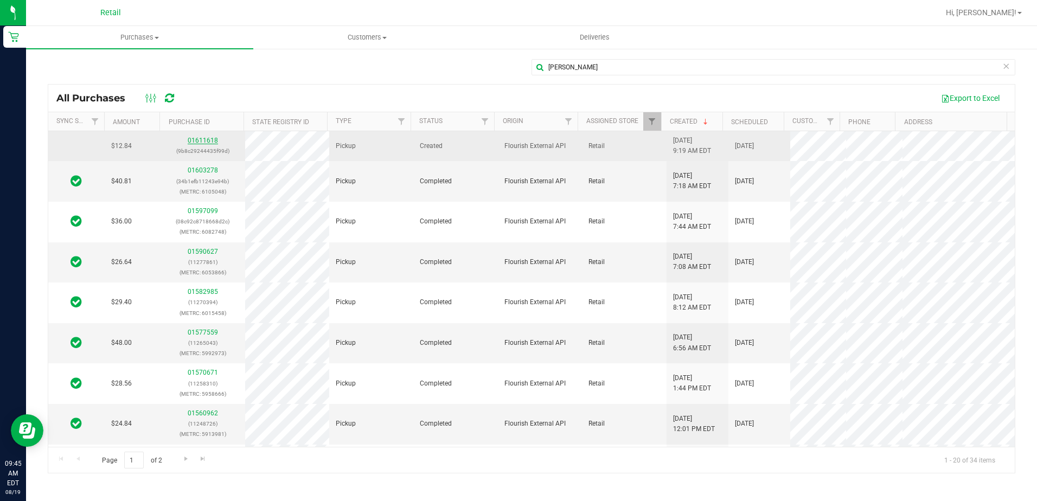
click at [197, 140] on link "01611618" at bounding box center [203, 141] width 30 height 8
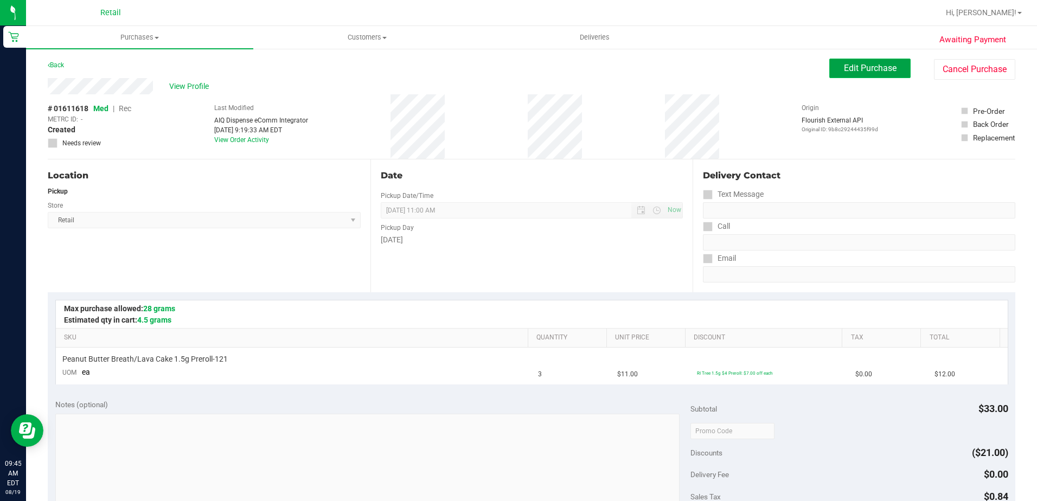
click at [844, 73] on span "Edit Purchase" at bounding box center [870, 68] width 53 height 10
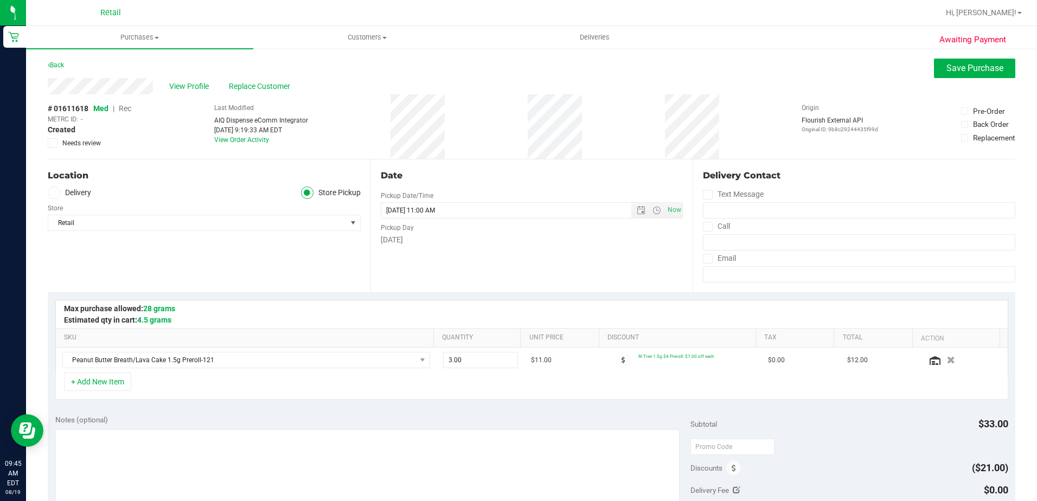
click at [114, 112] on span "|" at bounding box center [114, 108] width 2 height 9
click at [122, 111] on span "Rec" at bounding box center [125, 108] width 12 height 9
click at [946, 72] on span "Save Purchase" at bounding box center [974, 68] width 57 height 10
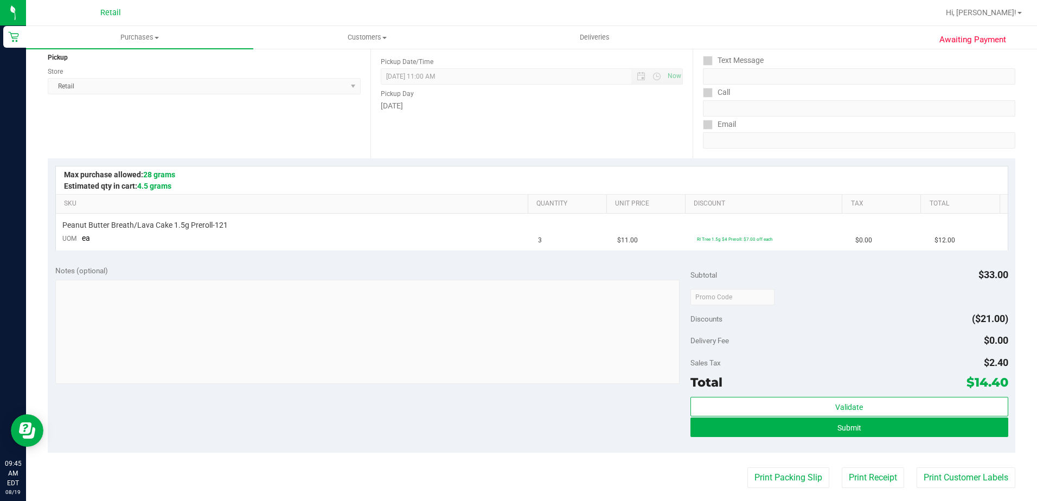
scroll to position [163, 0]
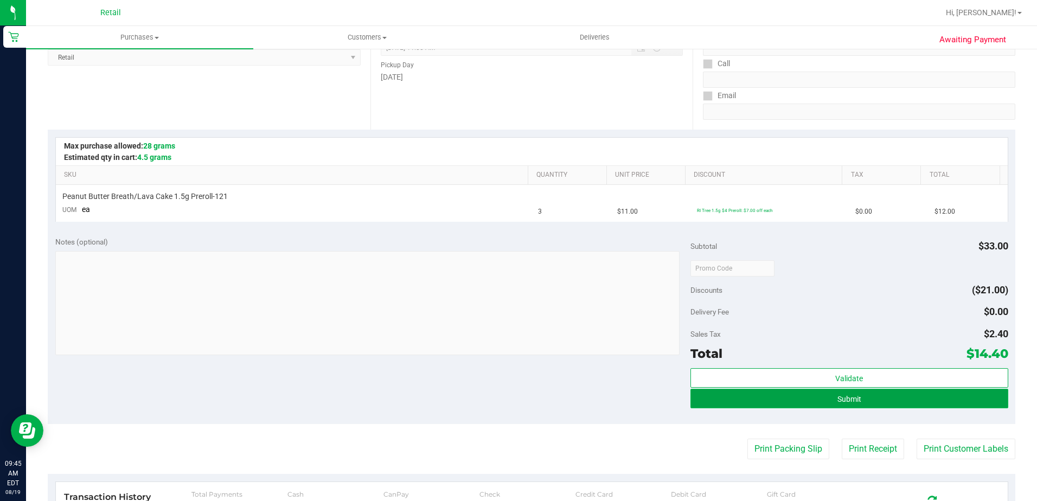
click at [847, 395] on span "Submit" at bounding box center [849, 399] width 24 height 9
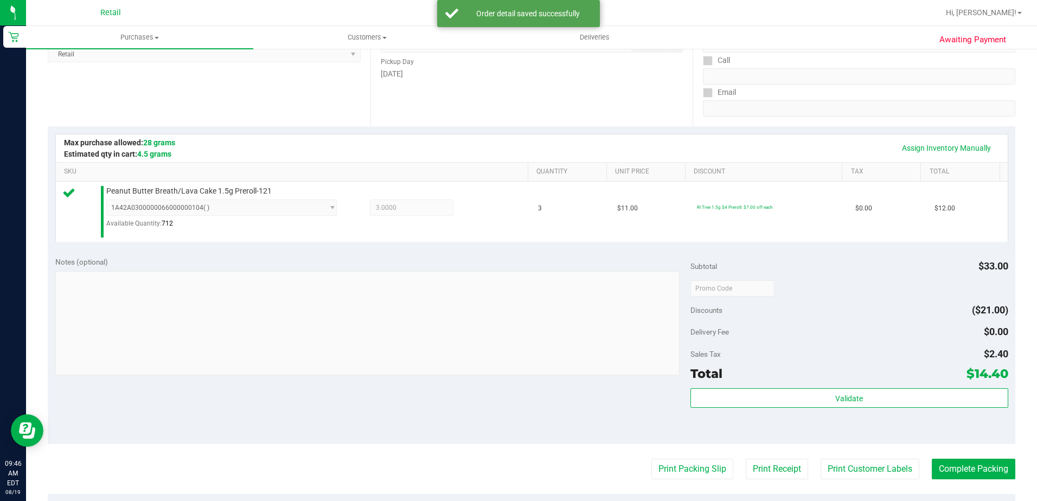
scroll to position [271, 0]
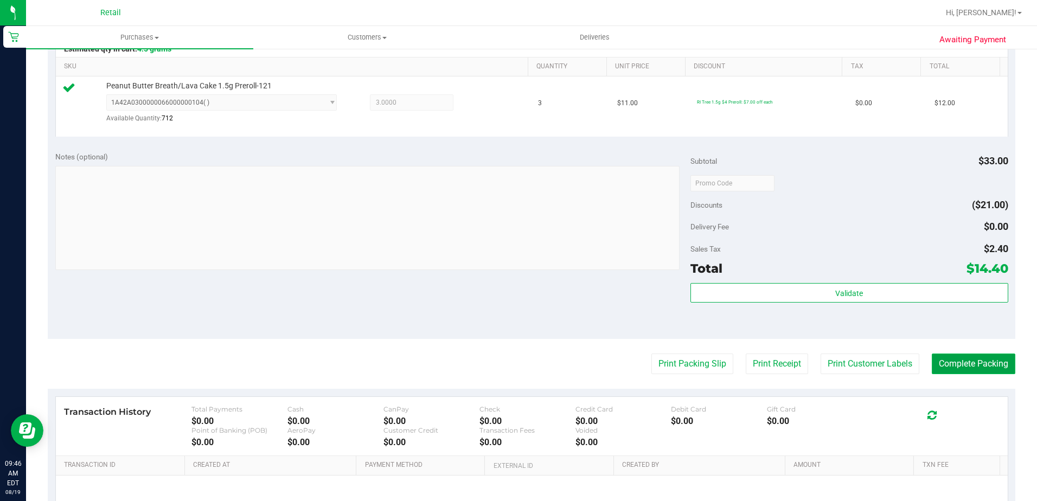
click at [951, 362] on button "Complete Packing" at bounding box center [974, 364] width 84 height 21
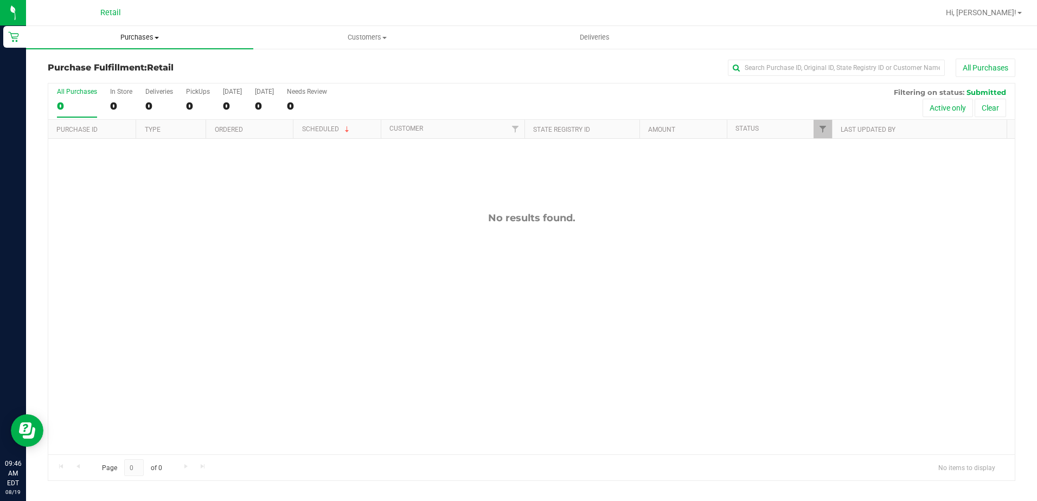
click at [146, 33] on span "Purchases" at bounding box center [139, 38] width 227 height 10
click at [71, 94] on span "All purchases" at bounding box center [64, 91] width 77 height 9
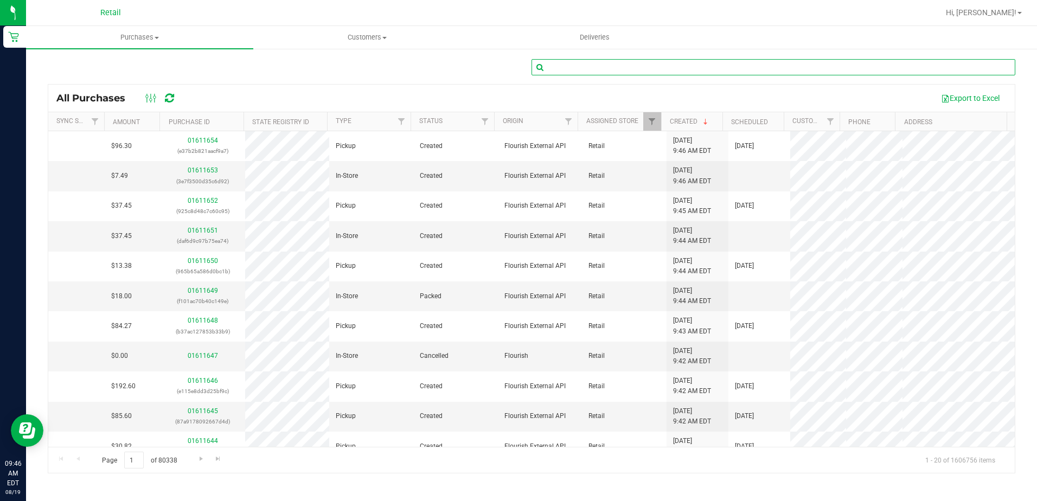
click at [623, 64] on input "text" at bounding box center [773, 67] width 484 height 16
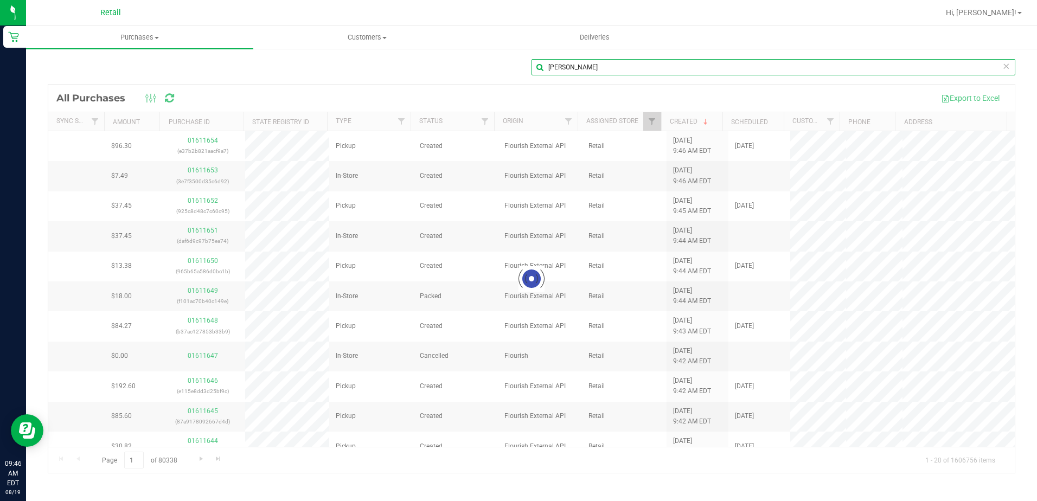
type input "Emmanuel Garcia"
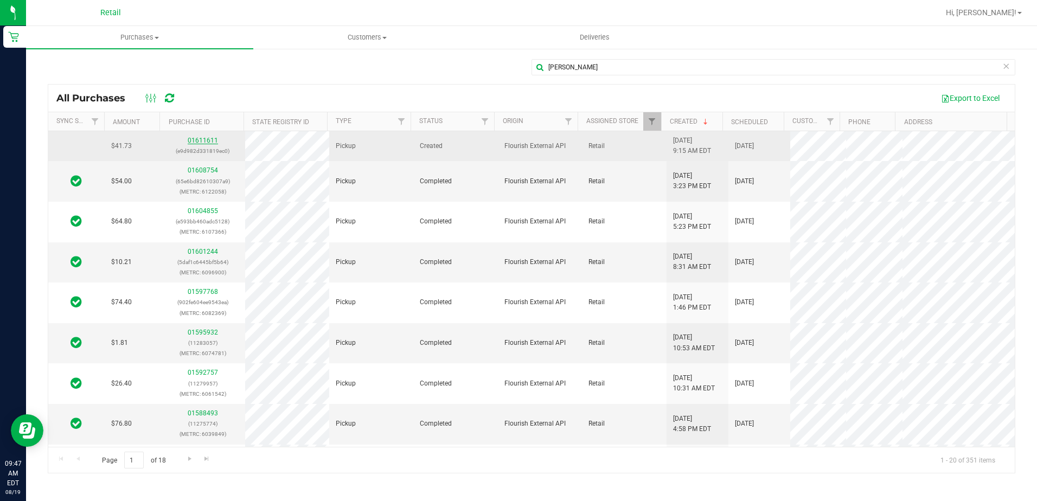
click at [204, 140] on link "01611611" at bounding box center [203, 141] width 30 height 8
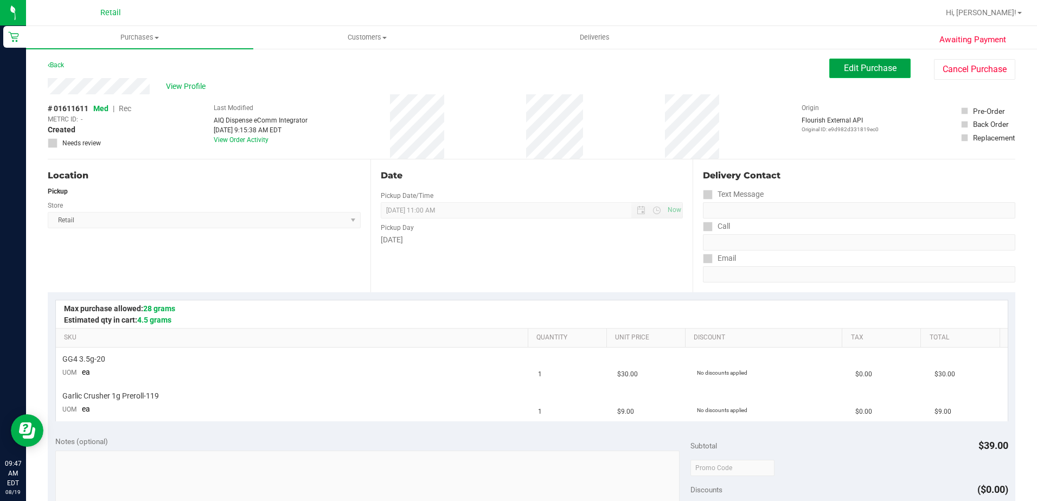
click at [855, 74] on button "Edit Purchase" at bounding box center [869, 69] width 81 height 20
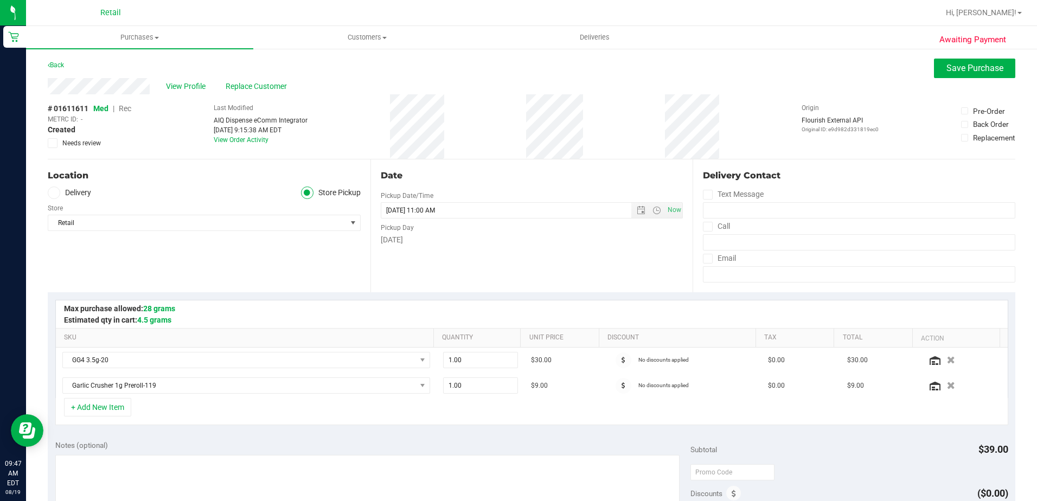
click at [127, 108] on span "Rec" at bounding box center [125, 108] width 12 height 9
click at [968, 76] on button "Save Purchase" at bounding box center [974, 69] width 81 height 20
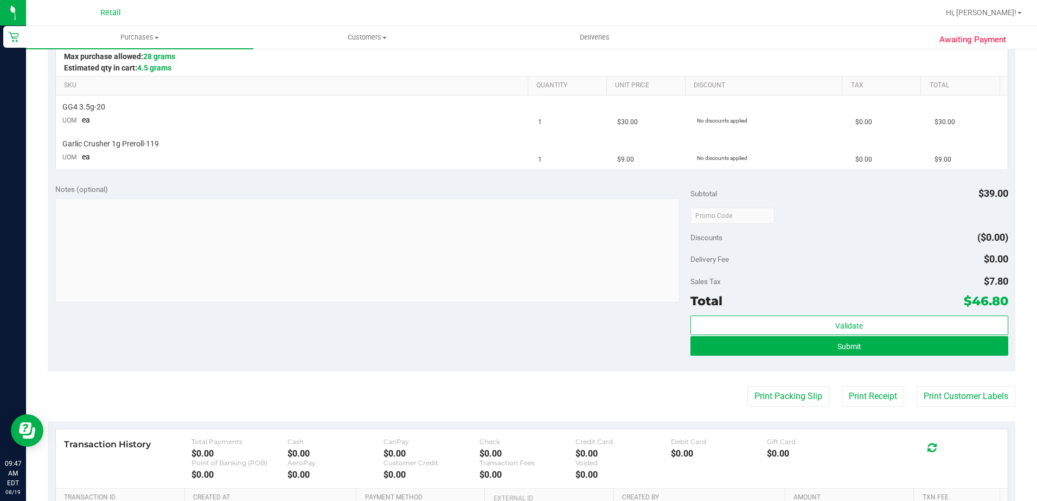
scroll to position [271, 0]
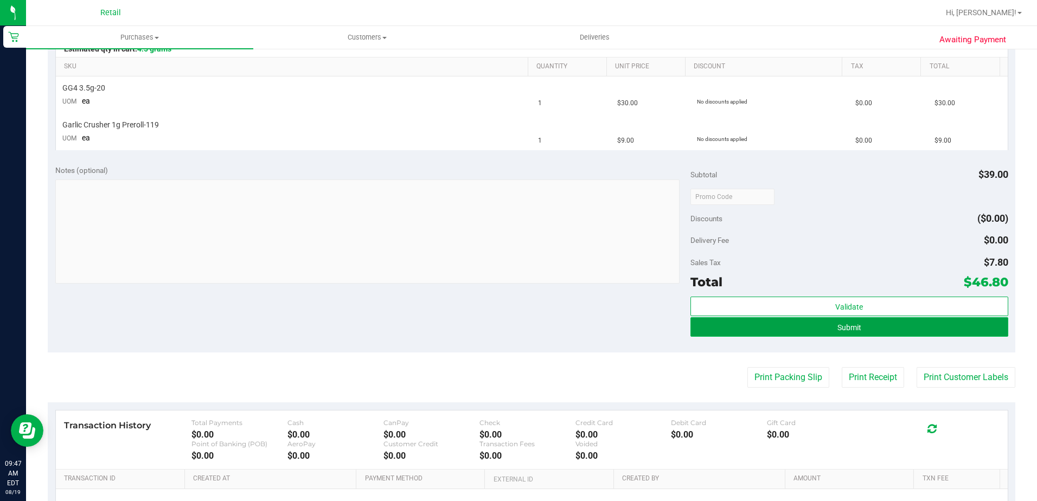
click at [776, 331] on button "Submit" at bounding box center [849, 327] width 318 height 20
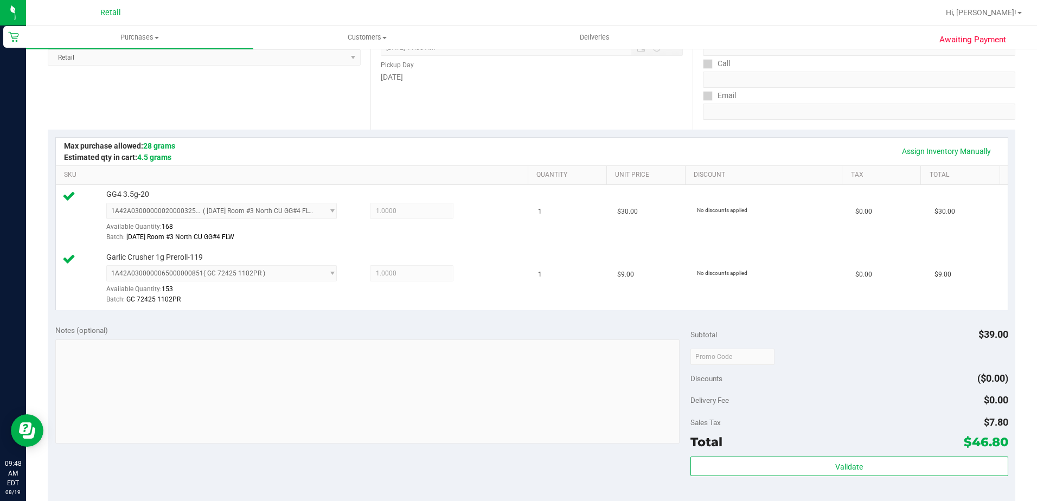
scroll to position [325, 0]
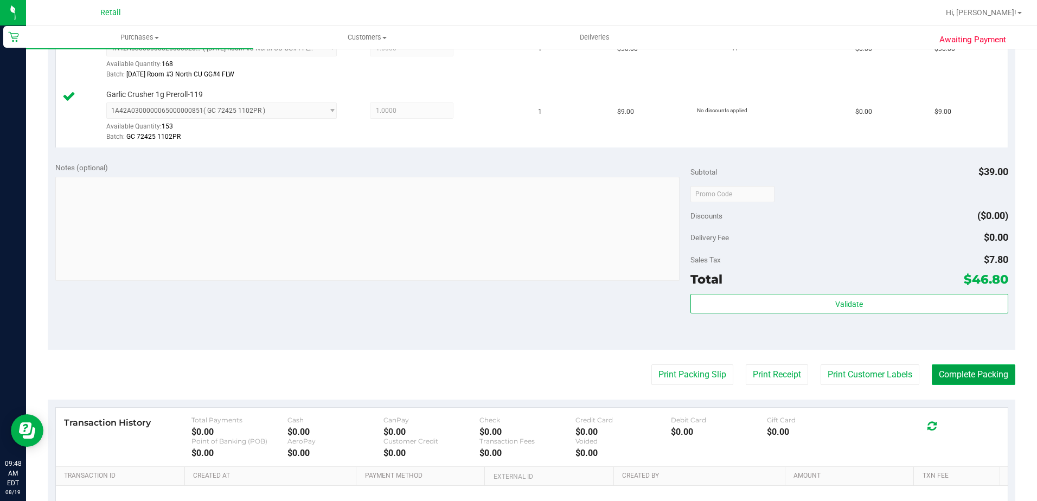
click at [943, 374] on button "Complete Packing" at bounding box center [974, 374] width 84 height 21
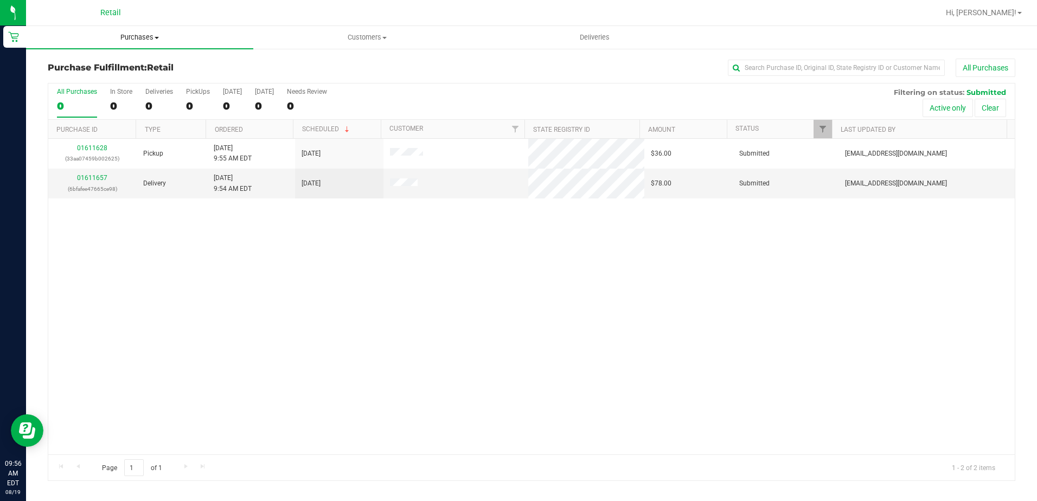
click at [114, 31] on uib-tab-heading "Purchases Summary of purchases Fulfillment All purchases" at bounding box center [139, 37] width 227 height 23
click at [125, 39] on span "Purchases" at bounding box center [139, 38] width 227 height 10
click at [157, 43] on uib-tab-heading "Purchases Summary of purchases Fulfillment All purchases" at bounding box center [139, 37] width 227 height 23
click at [126, 65] on span "Summary of purchases" at bounding box center [81, 65] width 111 height 9
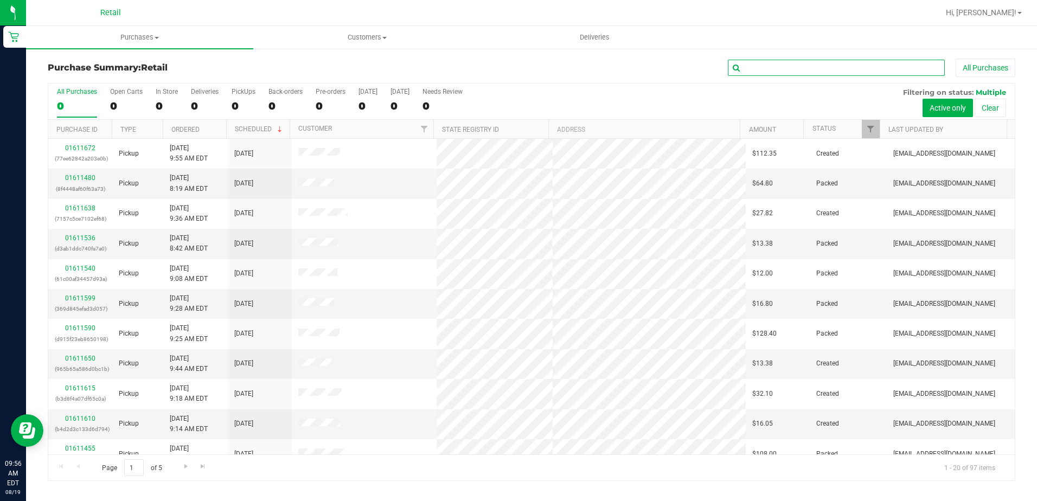
click at [792, 68] on input "text" at bounding box center [836, 68] width 217 height 16
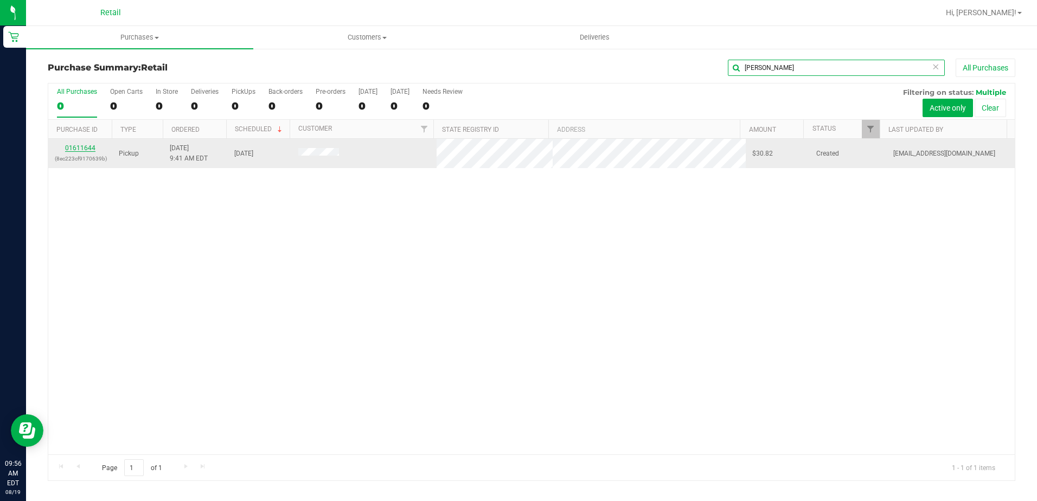
type input "yuri"
click at [88, 150] on link "01611644" at bounding box center [80, 148] width 30 height 8
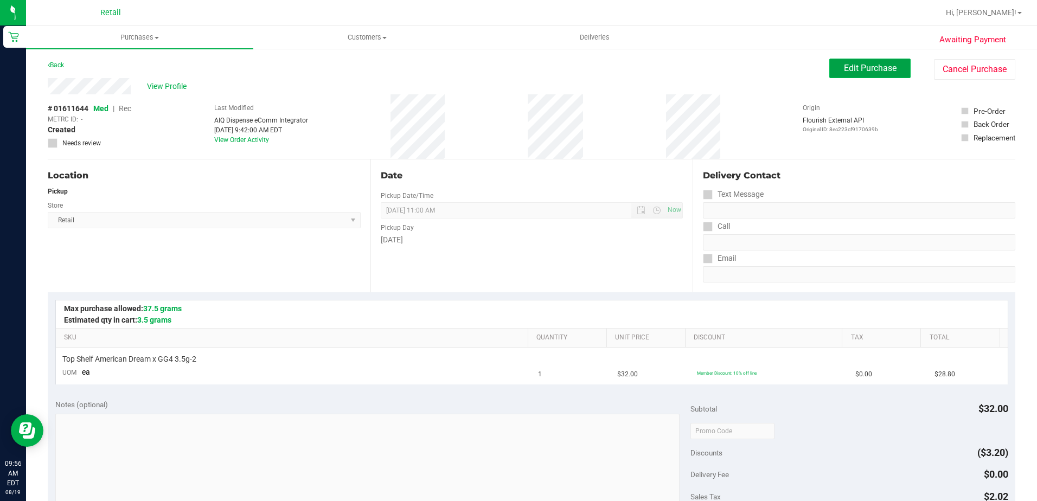
click at [850, 68] on span "Edit Purchase" at bounding box center [870, 68] width 53 height 10
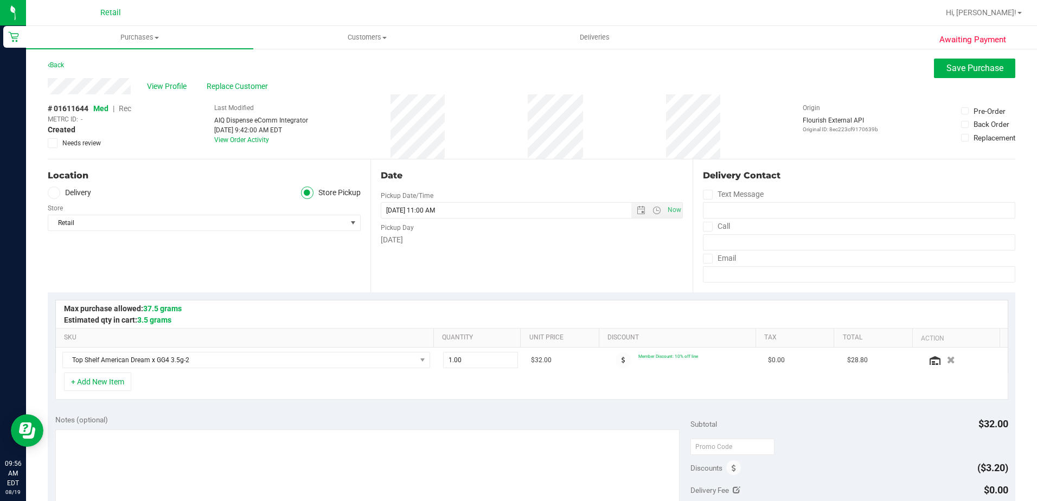
click at [127, 110] on span "Rec" at bounding box center [125, 108] width 12 height 9
click at [101, 108] on span "Med" at bounding box center [100, 108] width 15 height 9
click at [959, 68] on span "Save Purchase" at bounding box center [974, 68] width 57 height 10
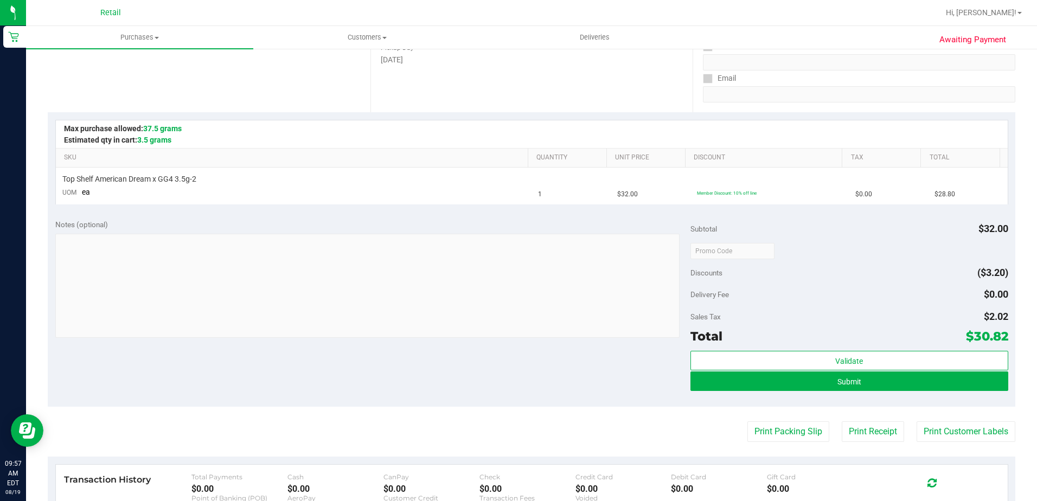
scroll to position [217, 0]
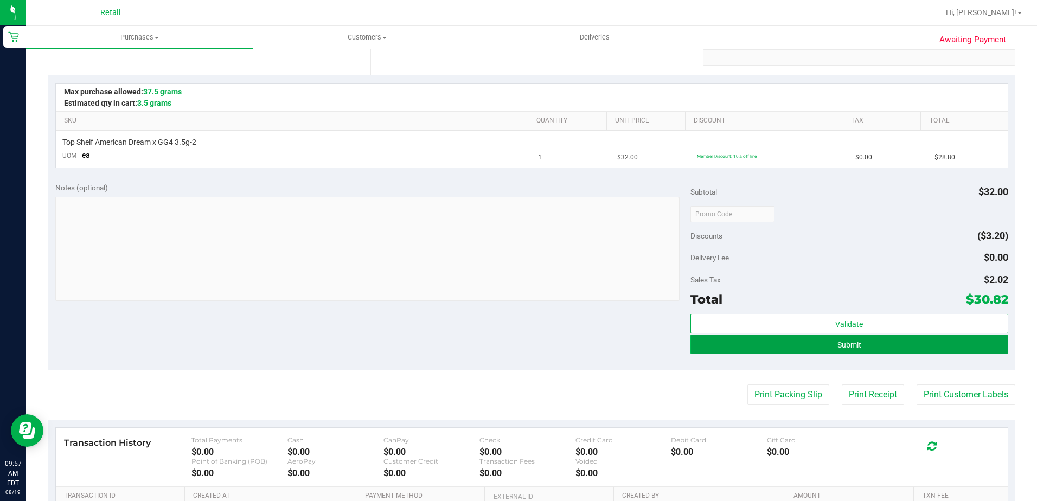
click at [828, 345] on button "Submit" at bounding box center [849, 345] width 318 height 20
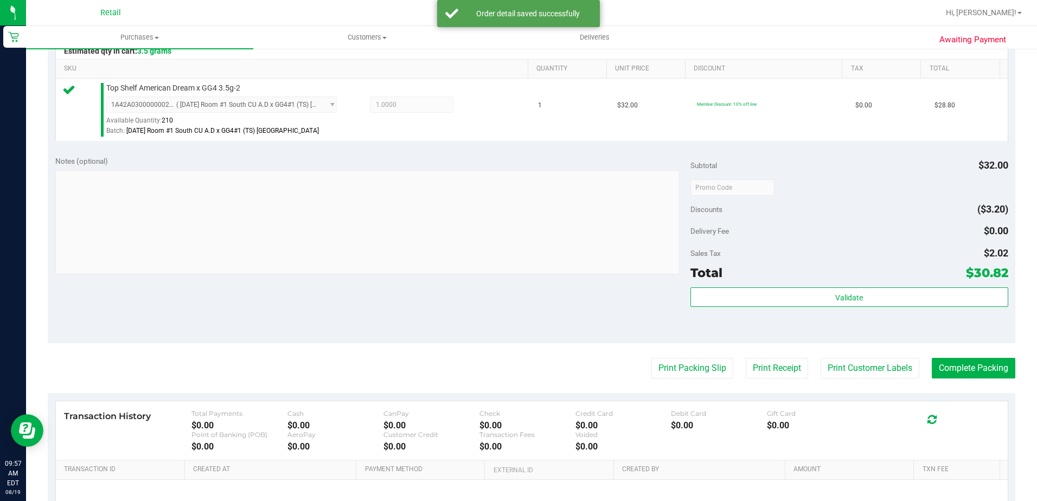
scroll to position [271, 0]
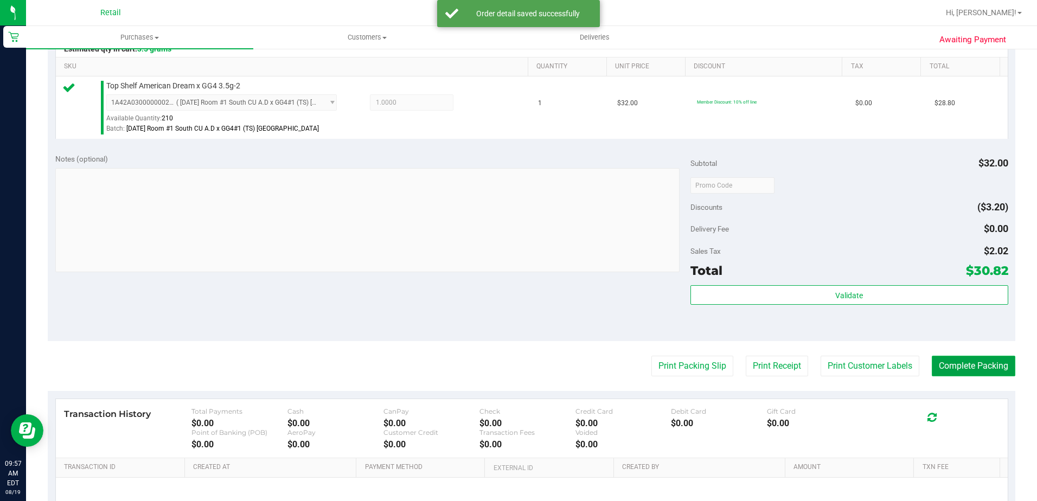
click at [976, 366] on button "Complete Packing" at bounding box center [974, 366] width 84 height 21
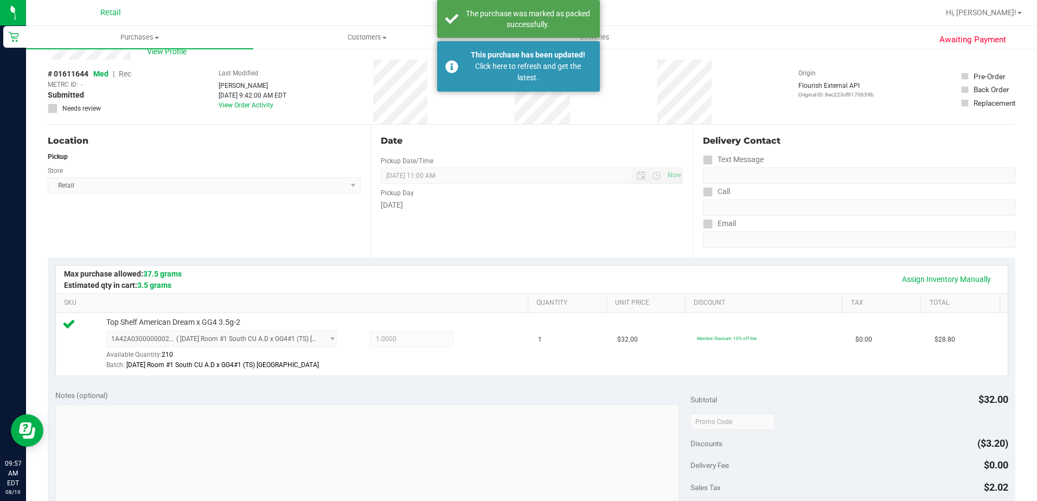
scroll to position [0, 0]
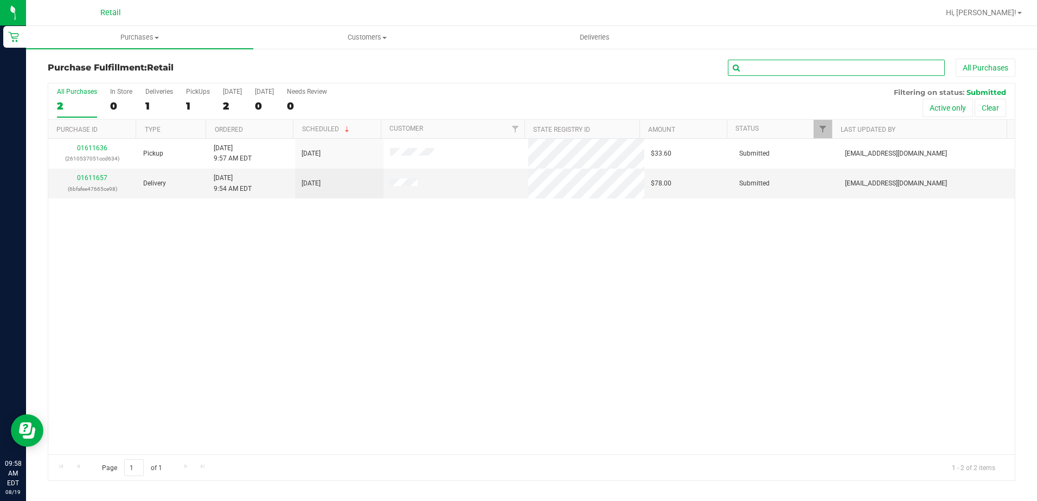
click at [795, 70] on input "text" at bounding box center [836, 68] width 217 height 16
click at [143, 29] on uib-tab-heading "Purchases Summary of purchases Fulfillment All purchases" at bounding box center [139, 37] width 227 height 23
click at [127, 61] on span "Summary of purchases" at bounding box center [81, 65] width 111 height 9
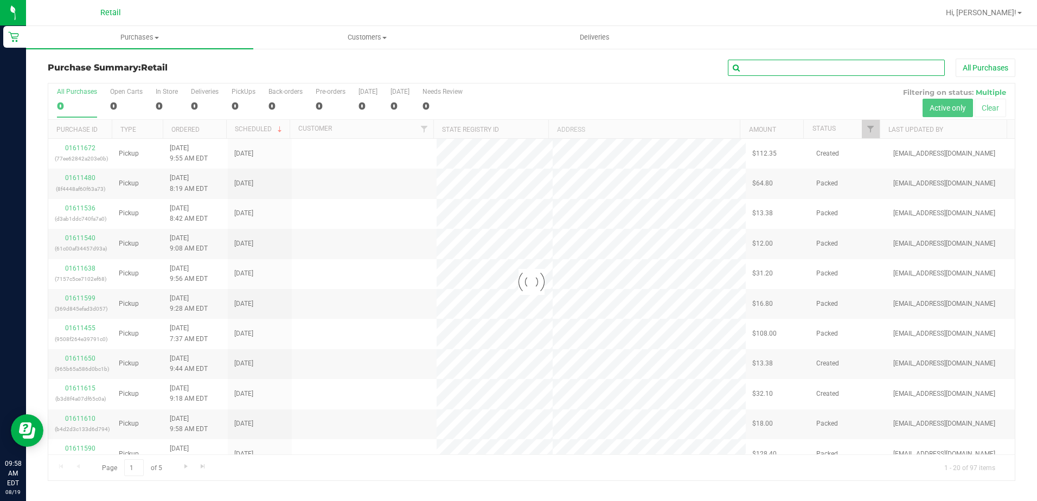
click at [804, 67] on input "text" at bounding box center [836, 68] width 217 height 16
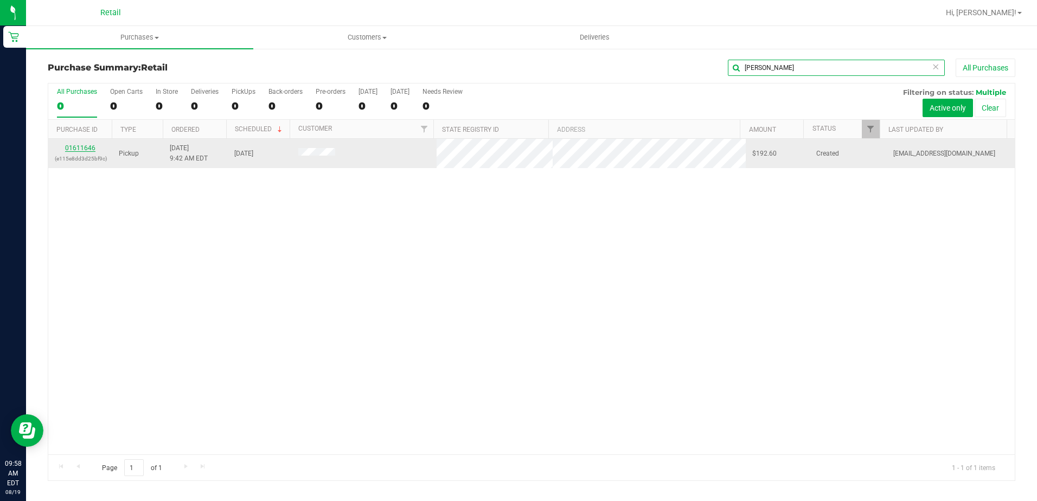
type input "dylan"
click at [90, 145] on link "01611646" at bounding box center [80, 148] width 30 height 8
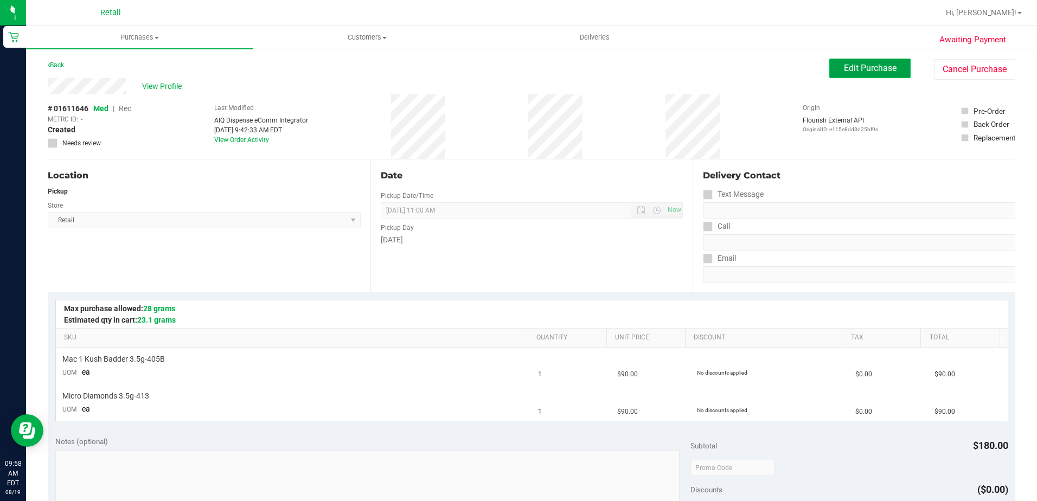
click at [843, 73] on button "Edit Purchase" at bounding box center [869, 69] width 81 height 20
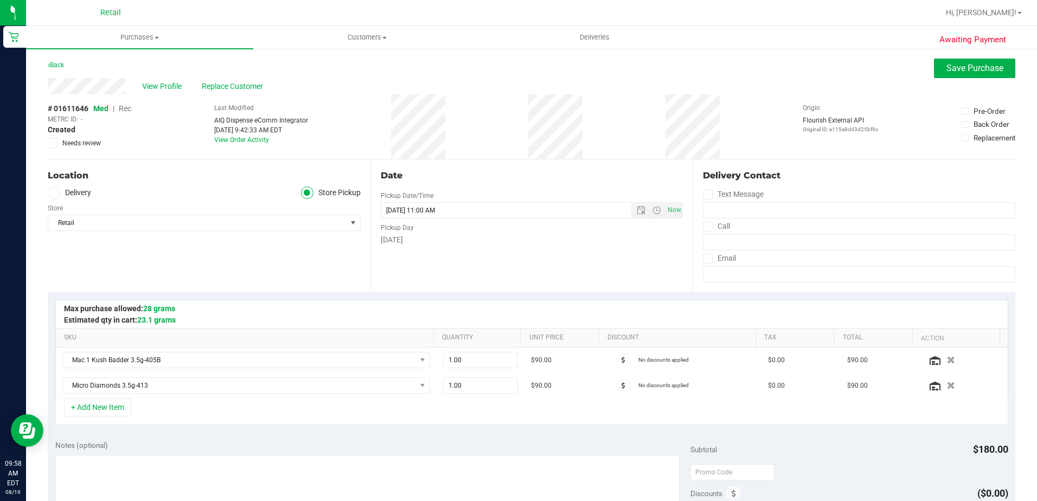
click at [127, 108] on span "Rec" at bounding box center [125, 108] width 12 height 9
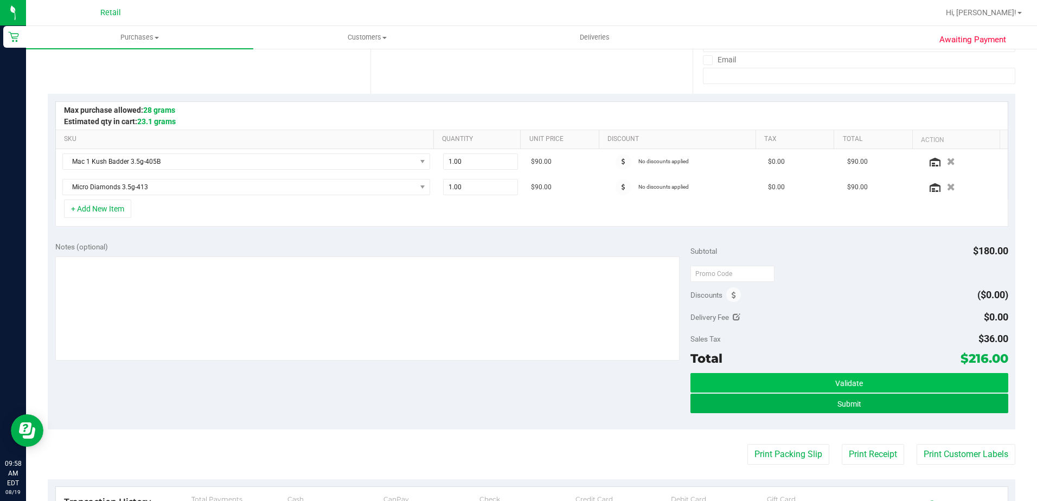
scroll to position [217, 0]
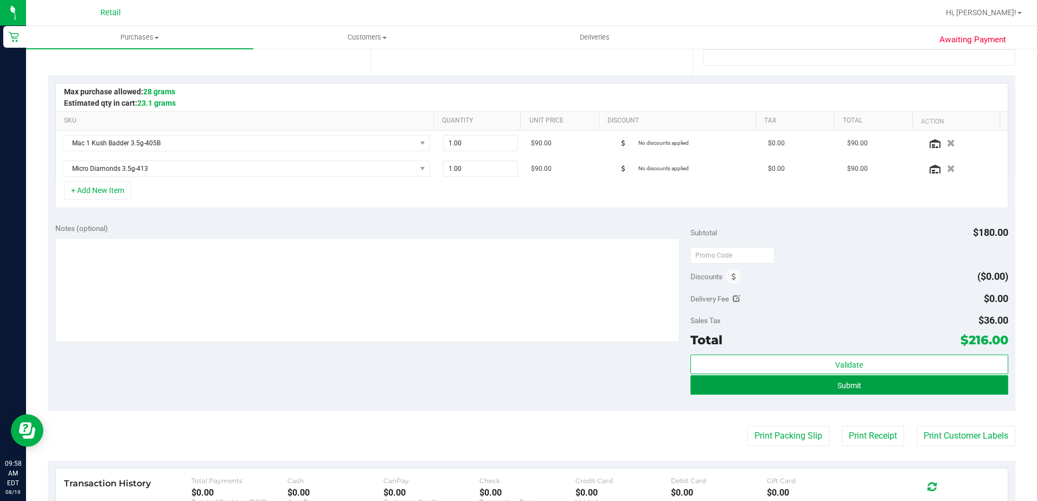
click at [837, 383] on span "Submit" at bounding box center [849, 385] width 24 height 9
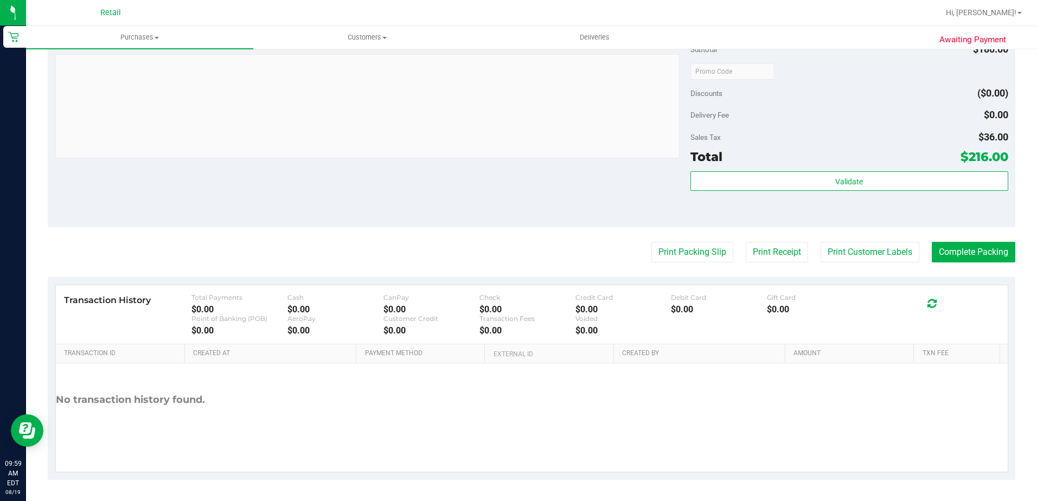
scroll to position [448, 0]
click at [964, 251] on button "Complete Packing" at bounding box center [974, 251] width 84 height 21
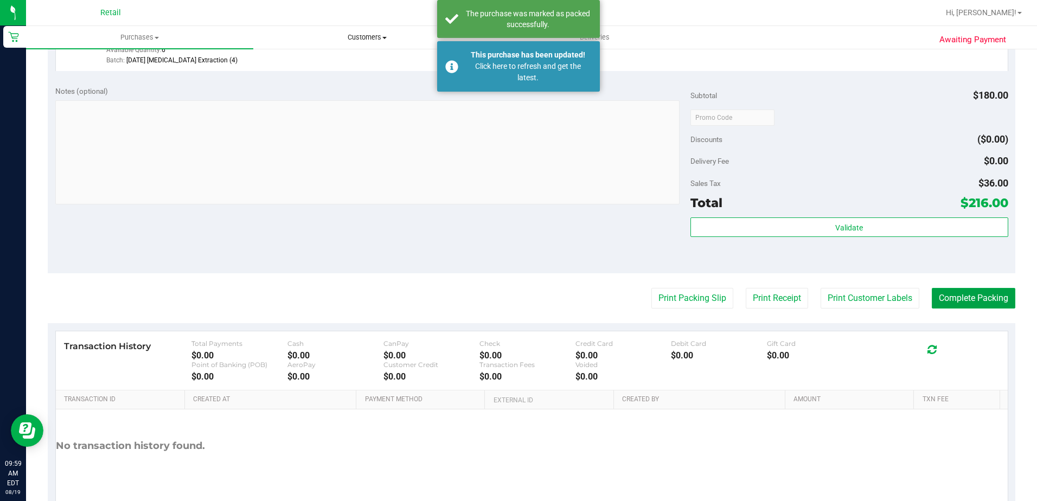
scroll to position [286, 0]
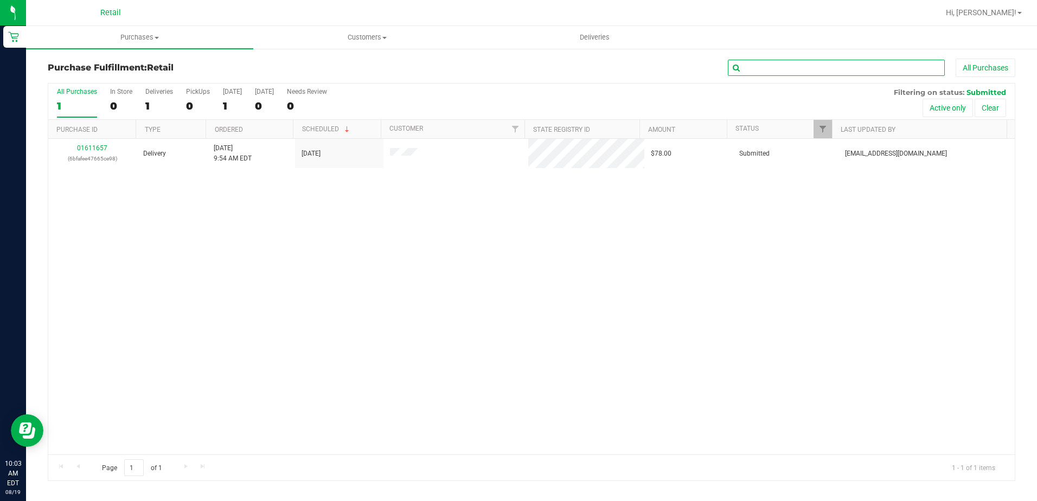
click at [778, 72] on input "text" at bounding box center [836, 68] width 217 height 16
click at [142, 34] on span "Purchases" at bounding box center [139, 38] width 227 height 10
click at [143, 35] on span "Purchases" at bounding box center [139, 38] width 227 height 10
click at [152, 39] on span "Purchases" at bounding box center [139, 38] width 227 height 10
click at [117, 65] on span "Summary of purchases" at bounding box center [81, 65] width 111 height 9
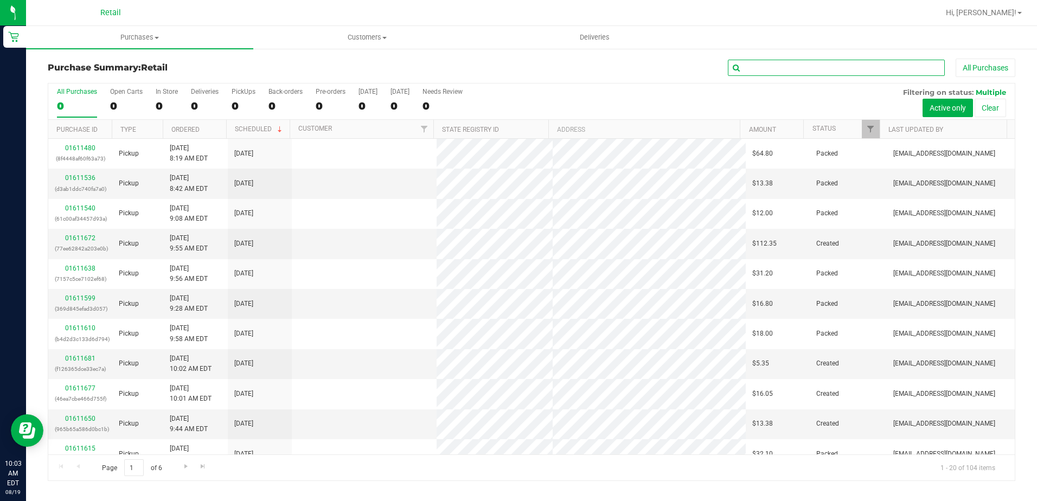
click at [790, 73] on input "text" at bounding box center [836, 68] width 217 height 16
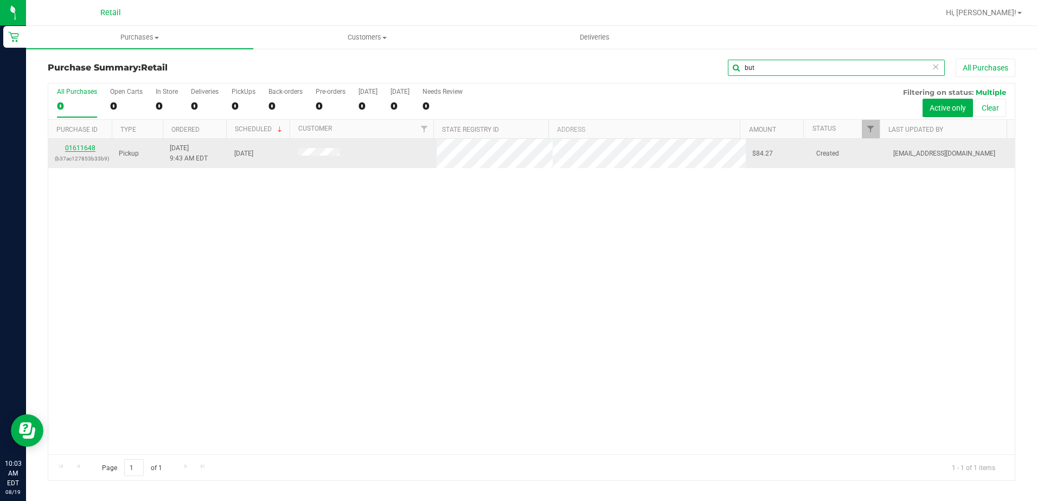
type input "but"
click at [81, 145] on link "01611648" at bounding box center [80, 148] width 30 height 8
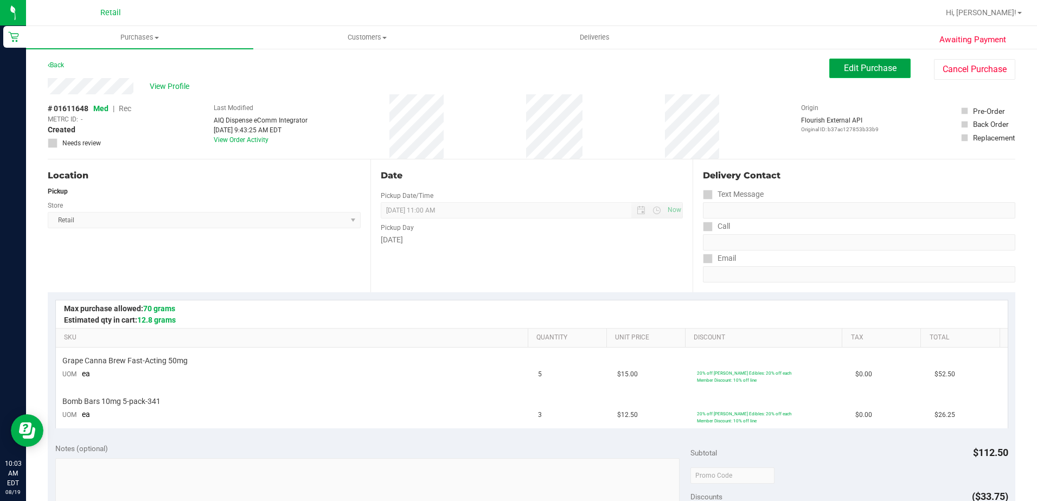
click at [877, 70] on span "Edit Purchase" at bounding box center [870, 68] width 53 height 10
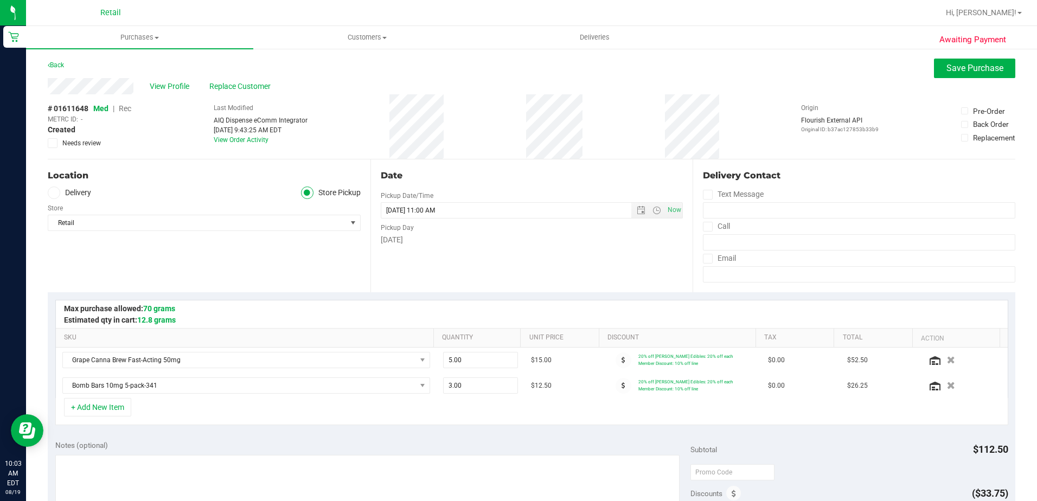
click at [126, 108] on span "Rec" at bounding box center [125, 108] width 12 height 9
click at [973, 73] on button "Save Purchase" at bounding box center [974, 69] width 81 height 20
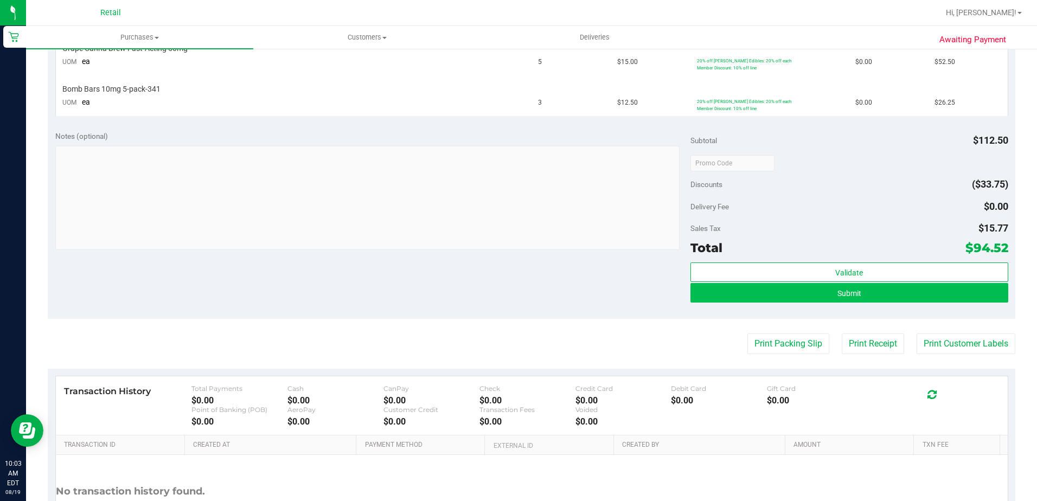
scroll to position [325, 0]
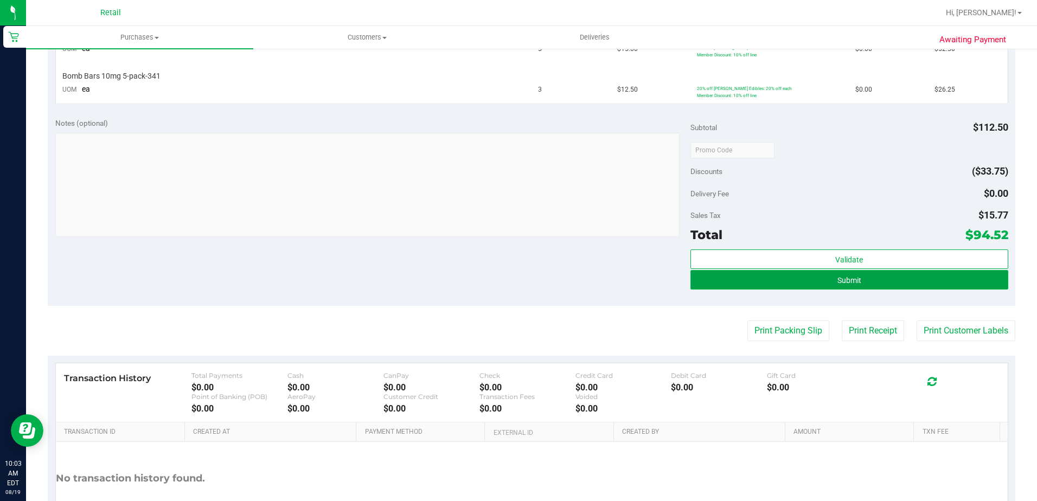
click at [844, 281] on span "Submit" at bounding box center [849, 280] width 24 height 9
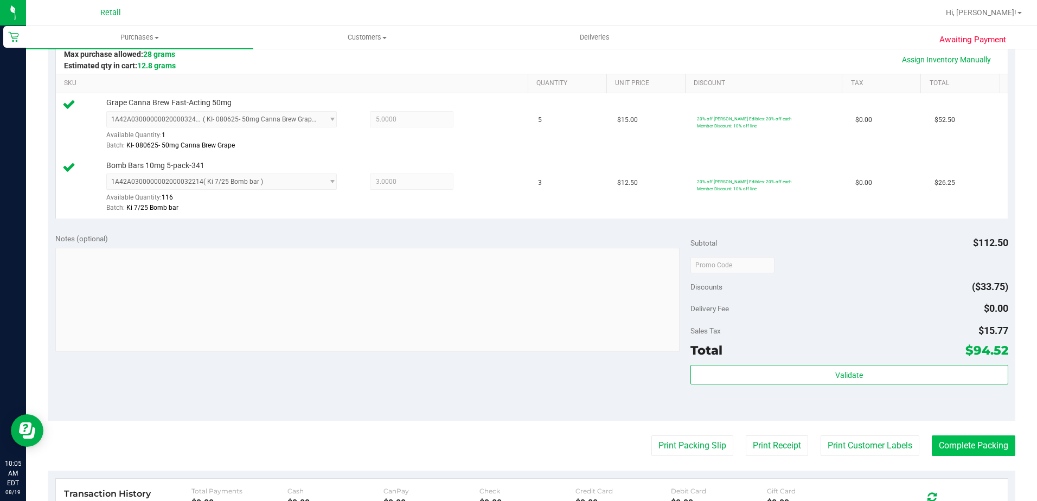
scroll to position [271, 0]
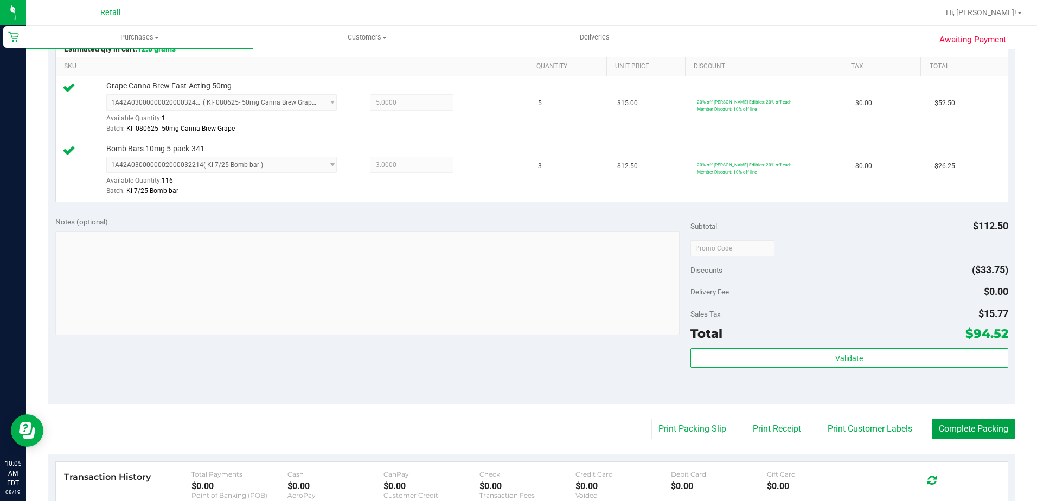
click at [972, 425] on button "Complete Packing" at bounding box center [974, 429] width 84 height 21
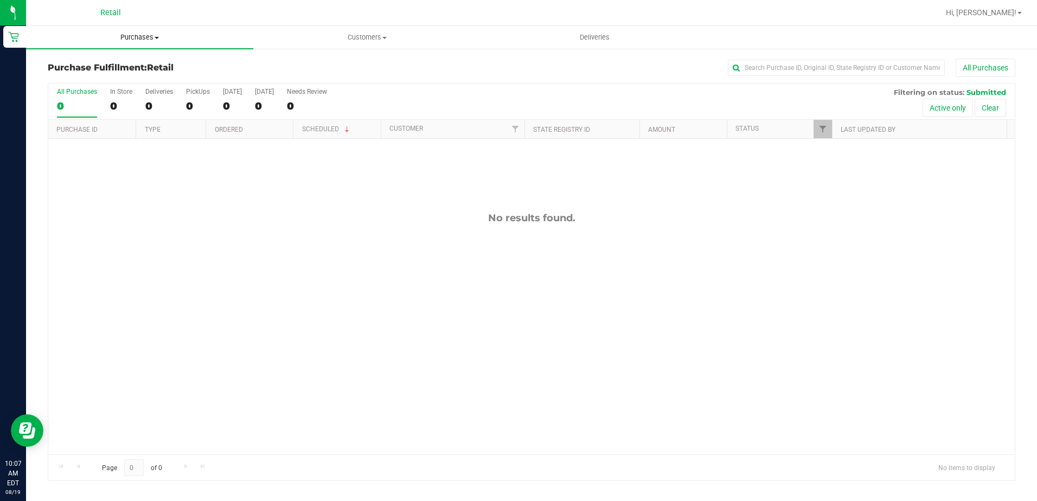
click at [133, 34] on span "Purchases" at bounding box center [139, 38] width 227 height 10
click at [102, 65] on span "Summary of purchases" at bounding box center [81, 65] width 111 height 9
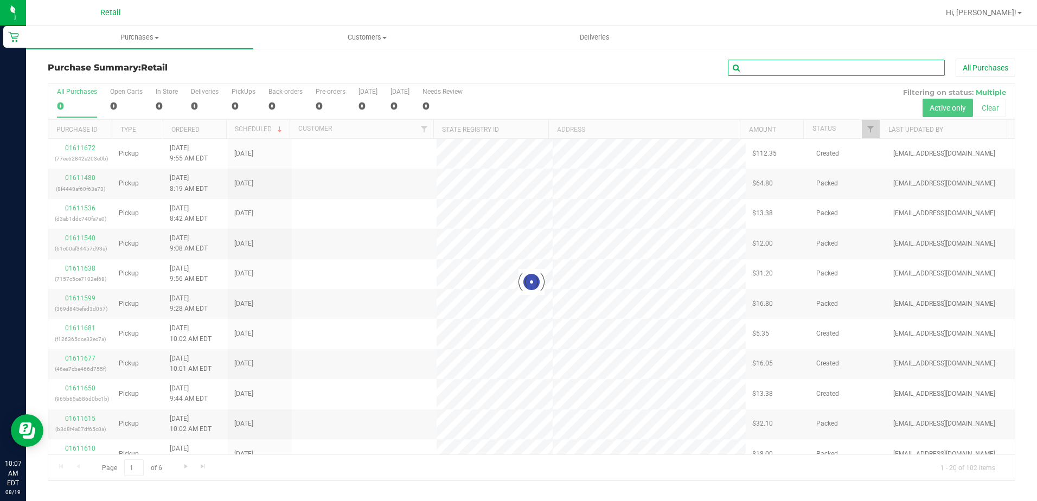
click at [799, 70] on input "text" at bounding box center [836, 68] width 217 height 16
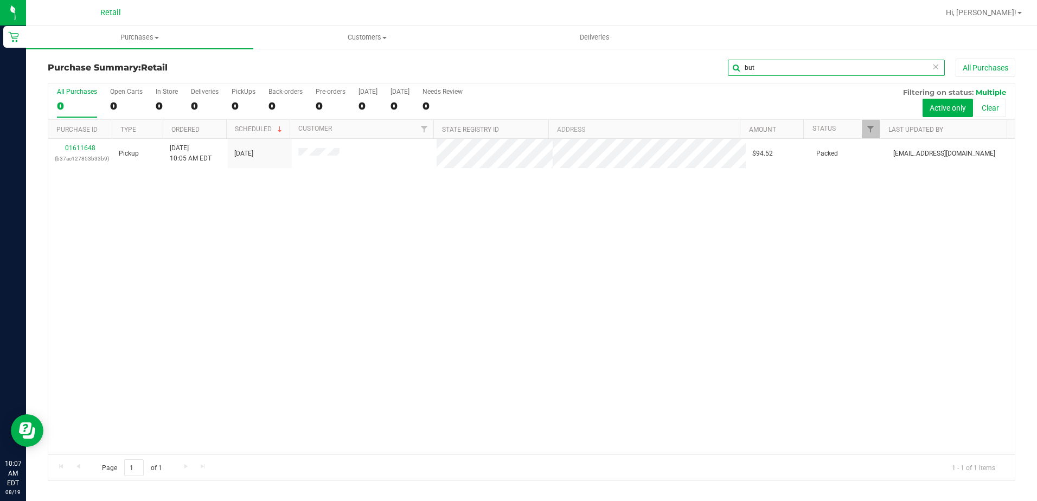
type input "but"
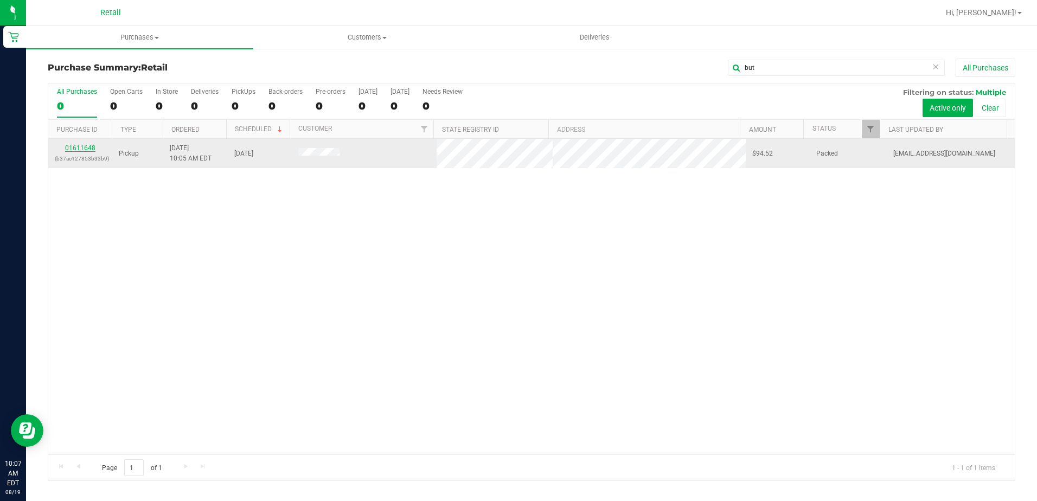
click at [71, 145] on link "01611648" at bounding box center [80, 148] width 30 height 8
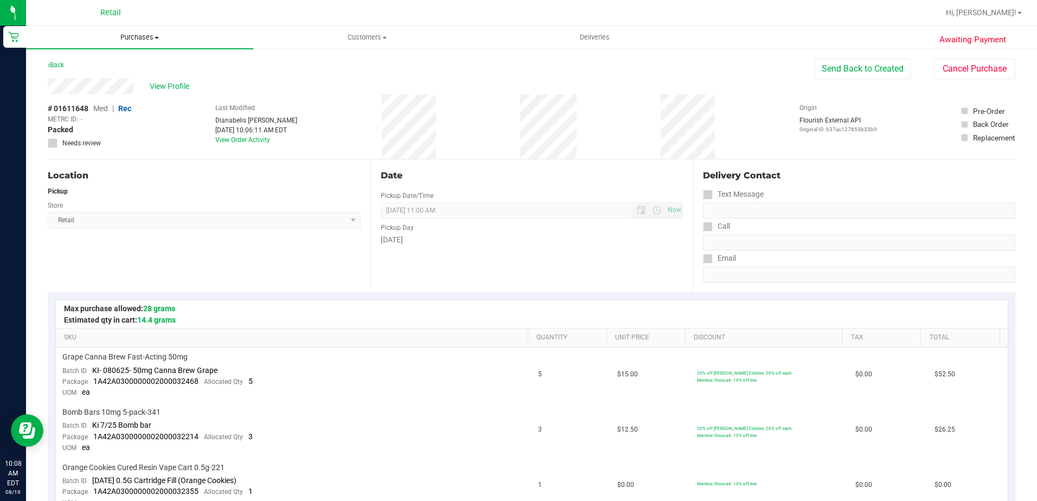
click at [134, 31] on uib-tab-heading "Purchases Summary of purchases Fulfillment All purchases" at bounding box center [139, 37] width 227 height 23
click at [93, 64] on span "Summary of purchases" at bounding box center [81, 65] width 111 height 9
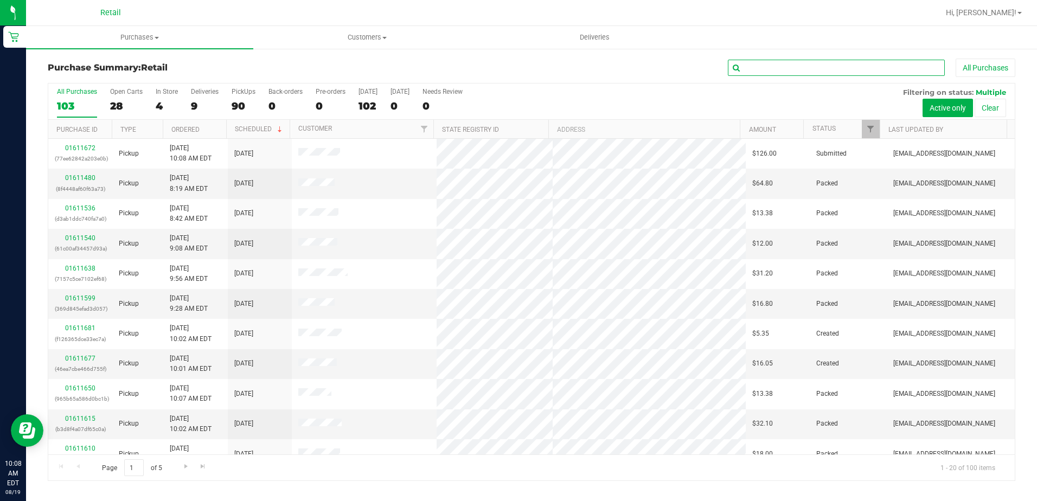
click at [806, 68] on input "text" at bounding box center [836, 68] width 217 height 16
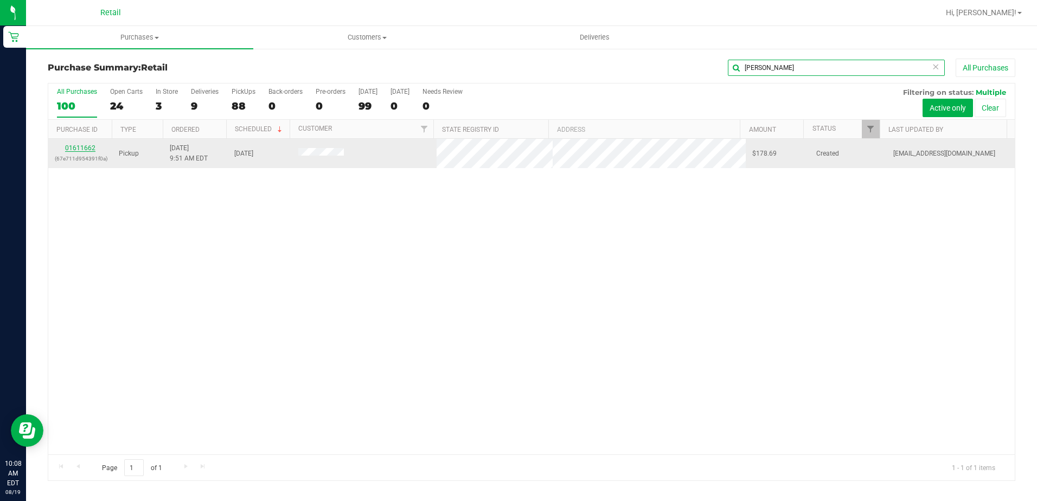
type input "myles"
click at [82, 149] on link "01611662" at bounding box center [80, 148] width 30 height 8
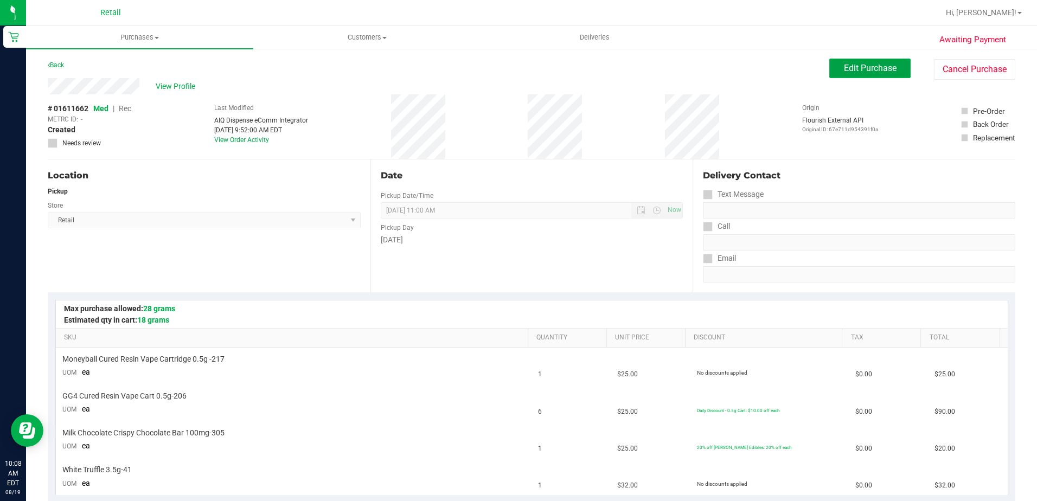
click at [864, 72] on span "Edit Purchase" at bounding box center [870, 68] width 53 height 10
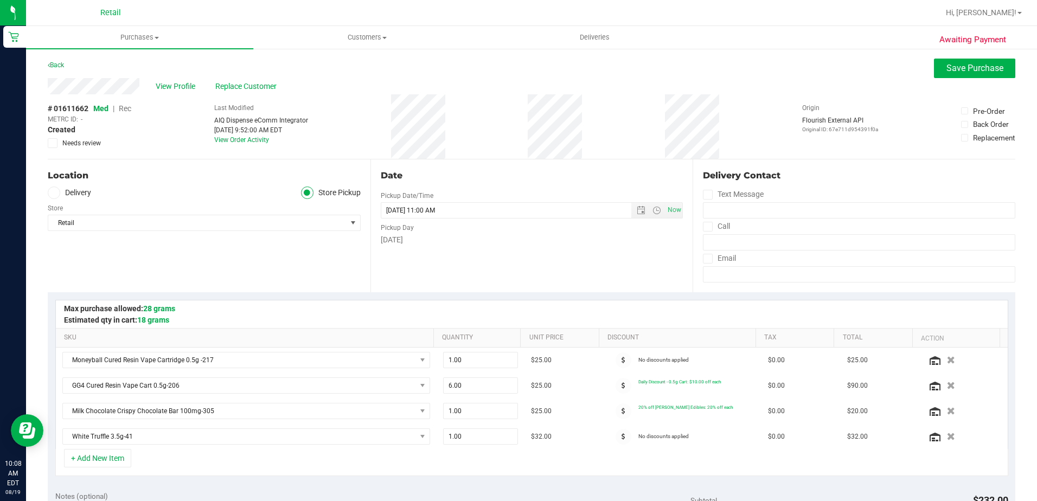
click at [124, 107] on span "Rec" at bounding box center [125, 108] width 12 height 9
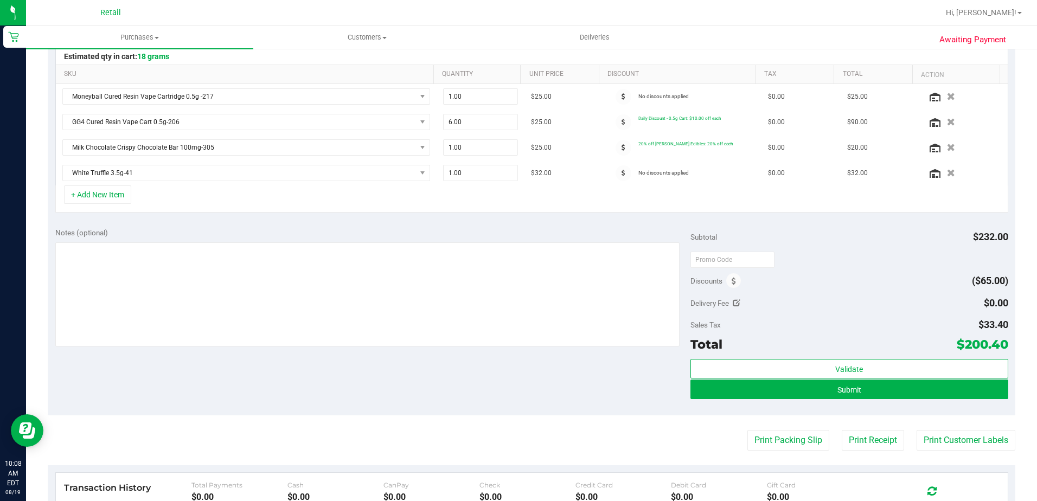
scroll to position [434, 0]
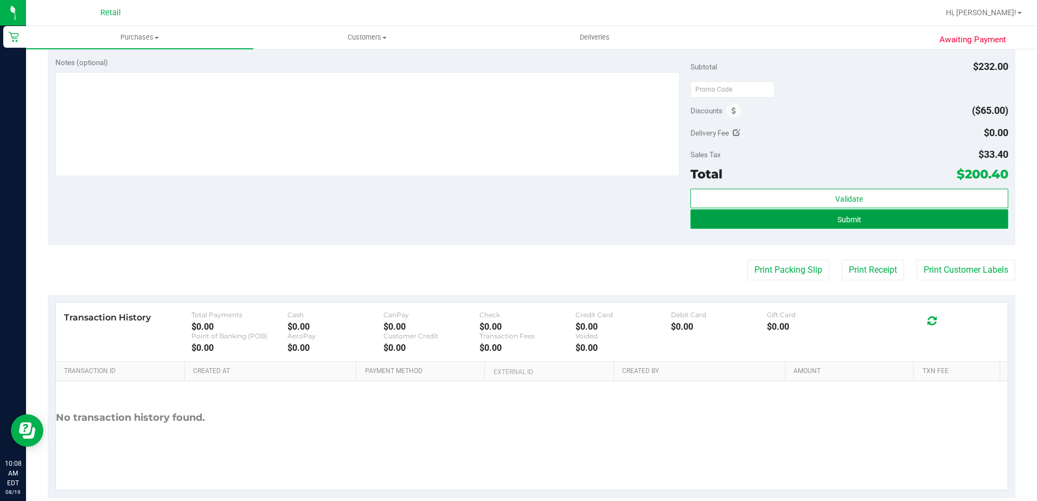
click at [823, 217] on button "Submit" at bounding box center [849, 219] width 318 height 20
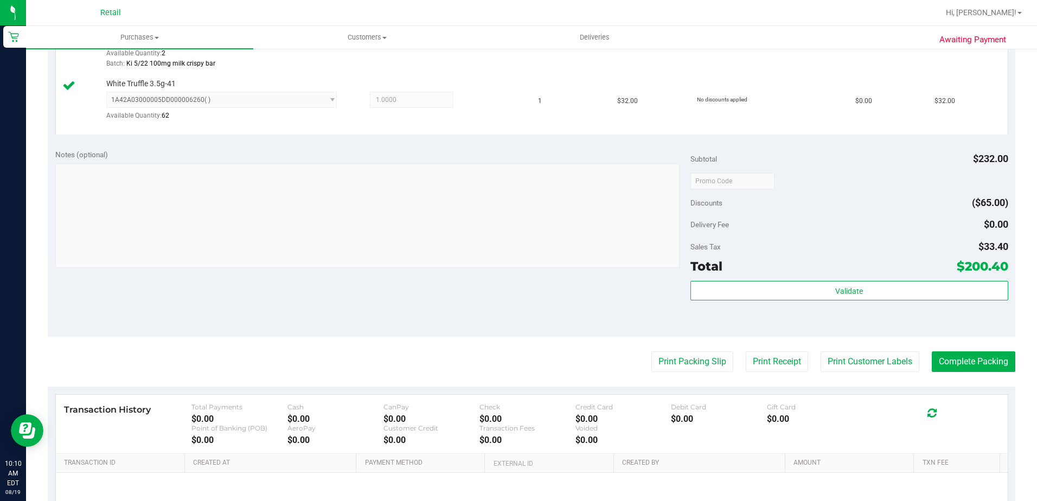
scroll to position [542, 0]
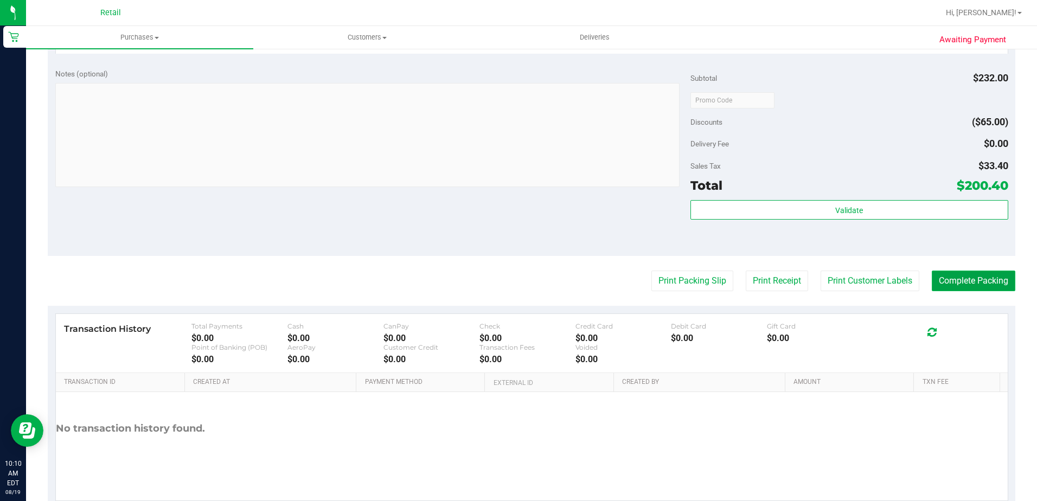
click at [968, 287] on button "Complete Packing" at bounding box center [974, 281] width 84 height 21
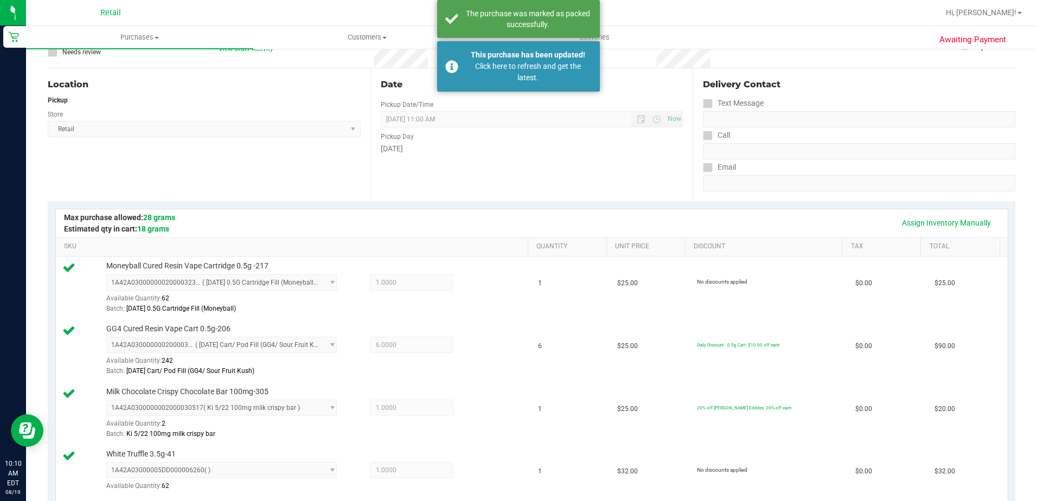
scroll to position [0, 0]
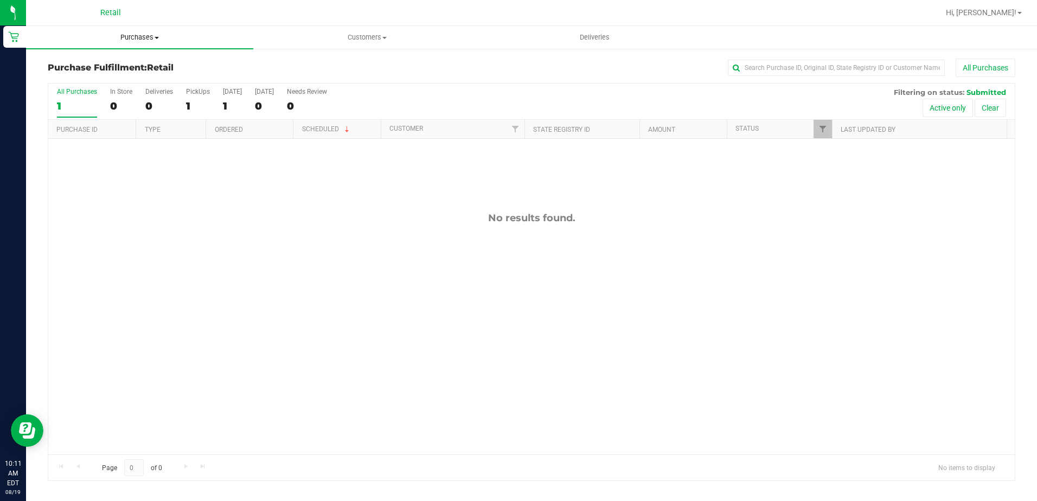
click at [137, 37] on span "Purchases" at bounding box center [139, 38] width 227 height 10
click at [132, 66] on span "Summary of purchases" at bounding box center [81, 65] width 111 height 9
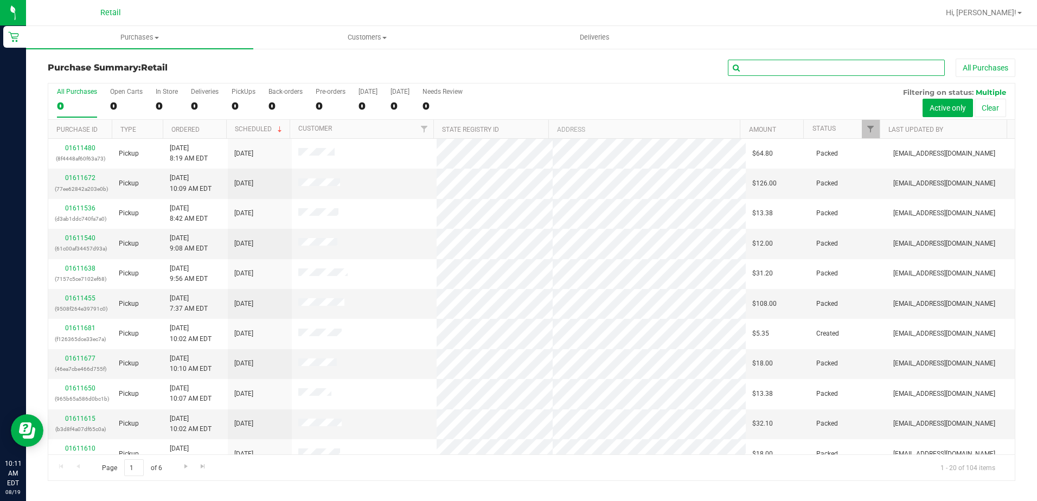
click at [853, 71] on input "text" at bounding box center [836, 68] width 217 height 16
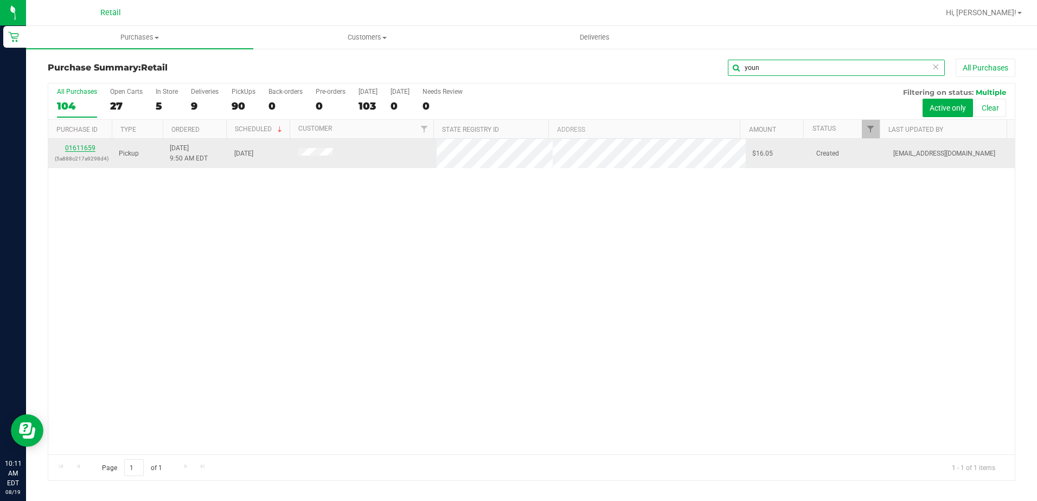
type input "youn"
click at [84, 146] on link "01611659" at bounding box center [80, 148] width 30 height 8
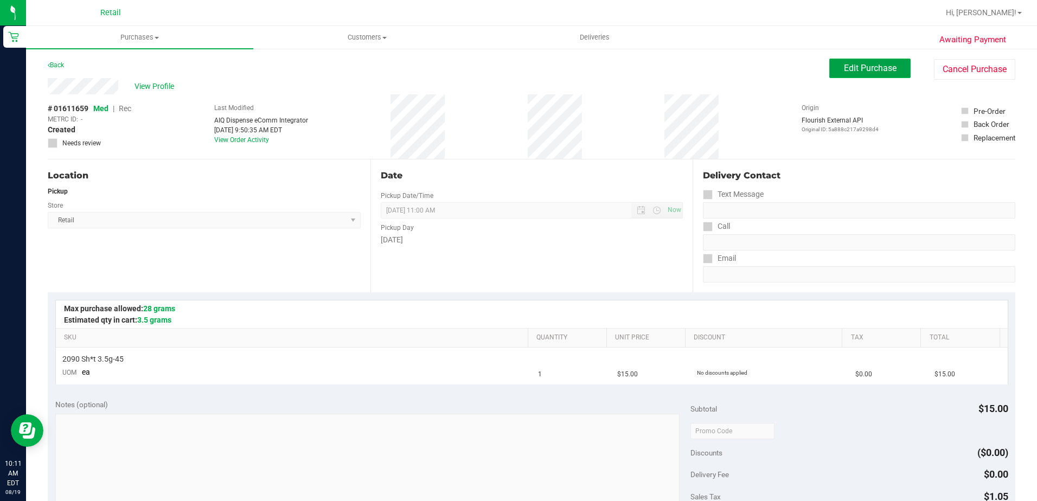
click at [856, 73] on button "Edit Purchase" at bounding box center [869, 69] width 81 height 20
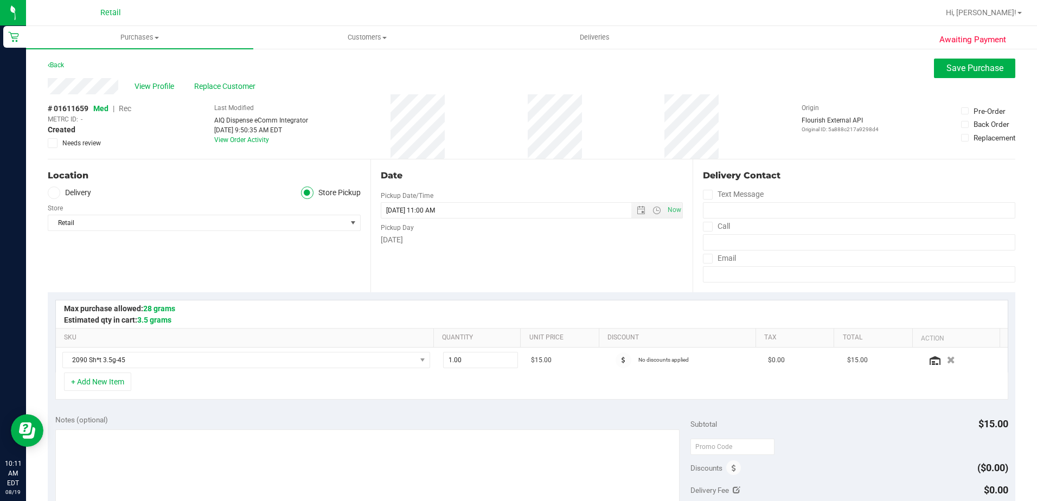
click at [127, 108] on span "Rec" at bounding box center [125, 108] width 12 height 9
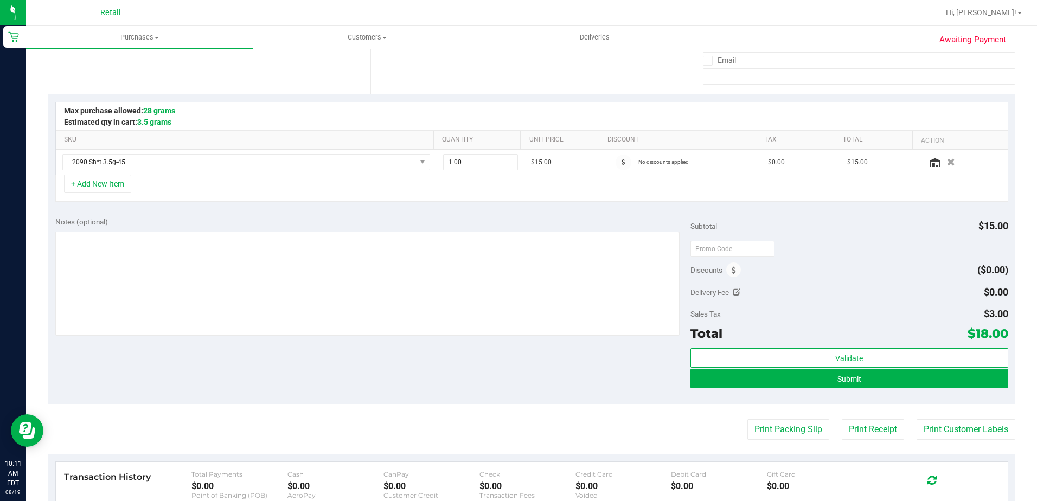
scroll to position [217, 0]
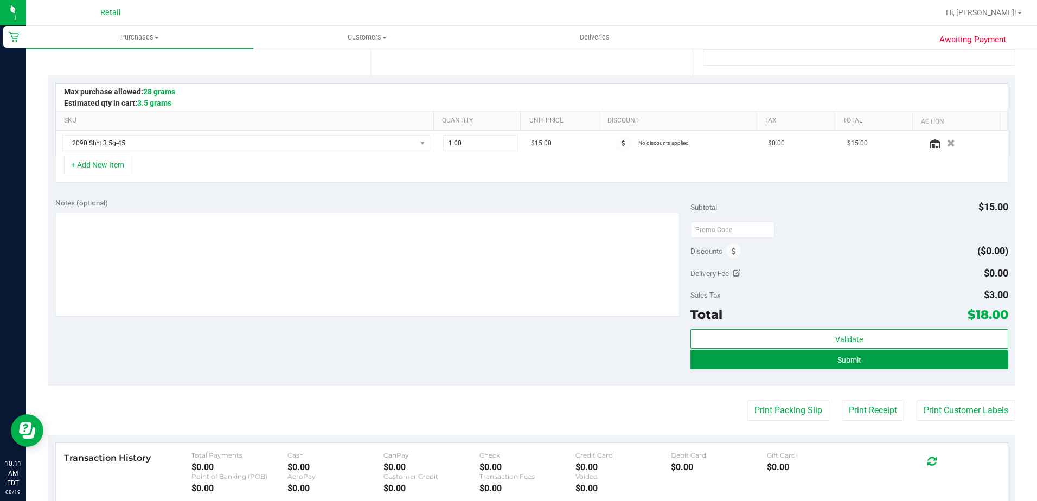
click at [837, 356] on span "Submit" at bounding box center [849, 360] width 24 height 9
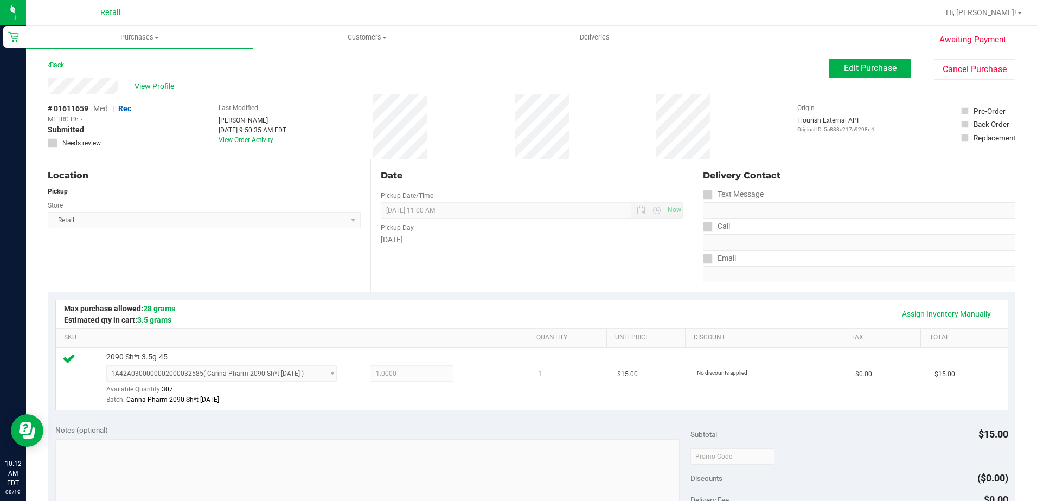
scroll to position [380, 0]
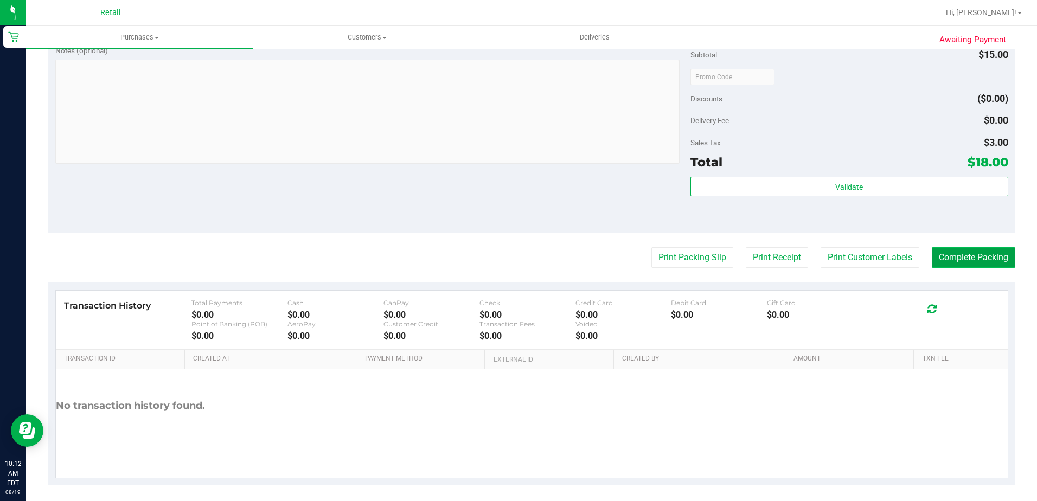
click at [956, 261] on button "Complete Packing" at bounding box center [974, 257] width 84 height 21
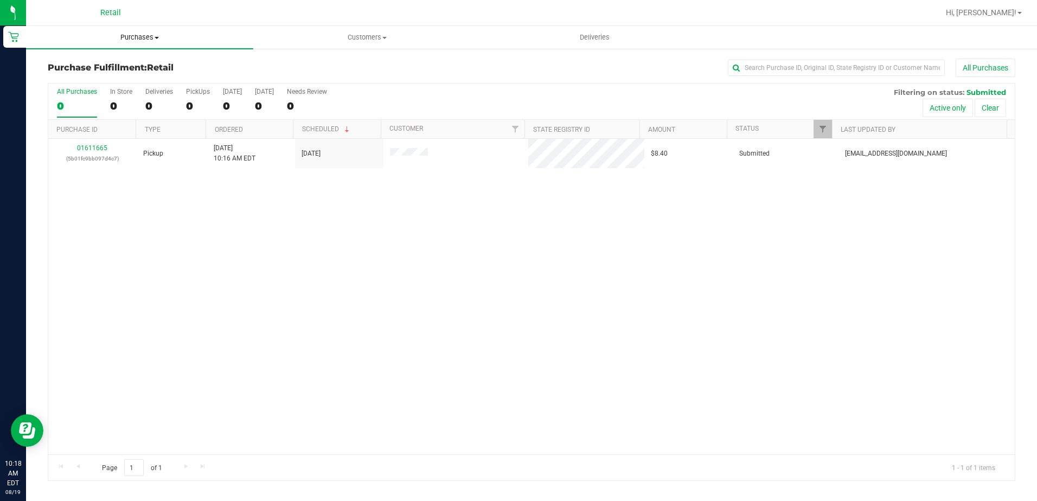
click at [137, 34] on span "Purchases" at bounding box center [139, 38] width 227 height 10
click at [122, 65] on span "Summary of purchases" at bounding box center [81, 65] width 111 height 9
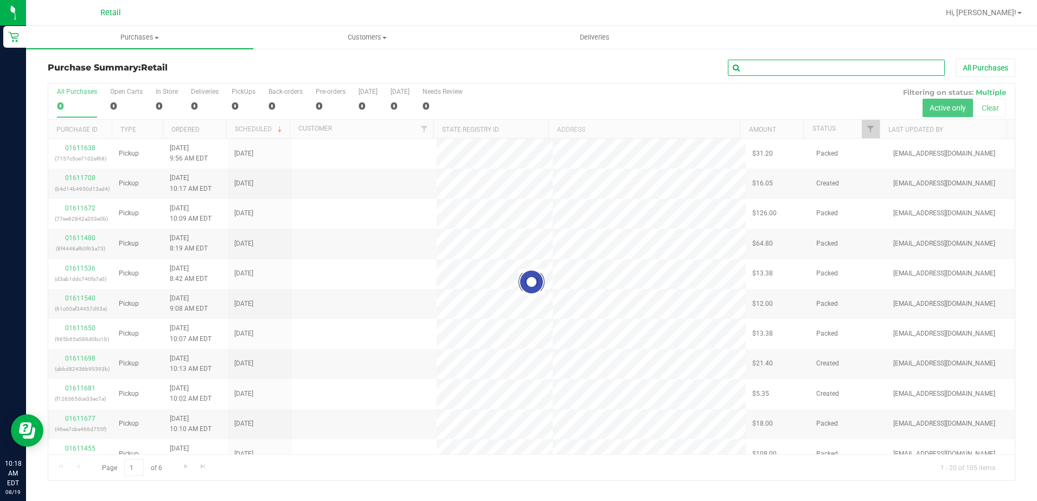
click at [785, 67] on input "text" at bounding box center [836, 68] width 217 height 16
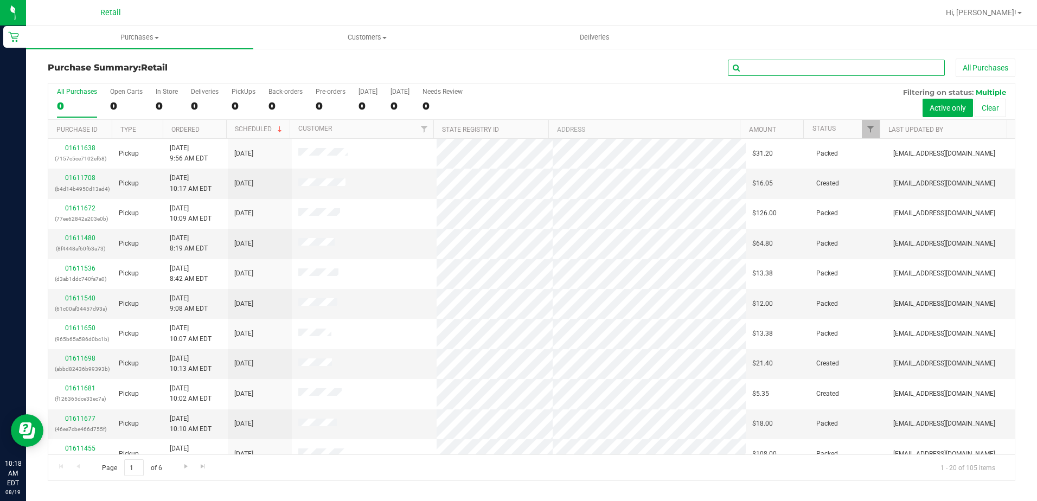
type input "s"
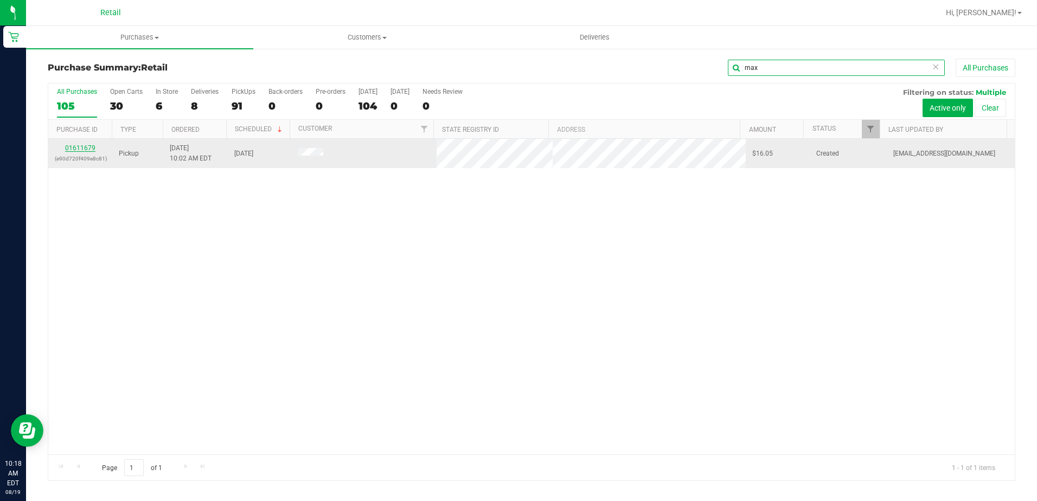
type input "max"
click at [83, 148] on link "01611679" at bounding box center [80, 148] width 30 height 8
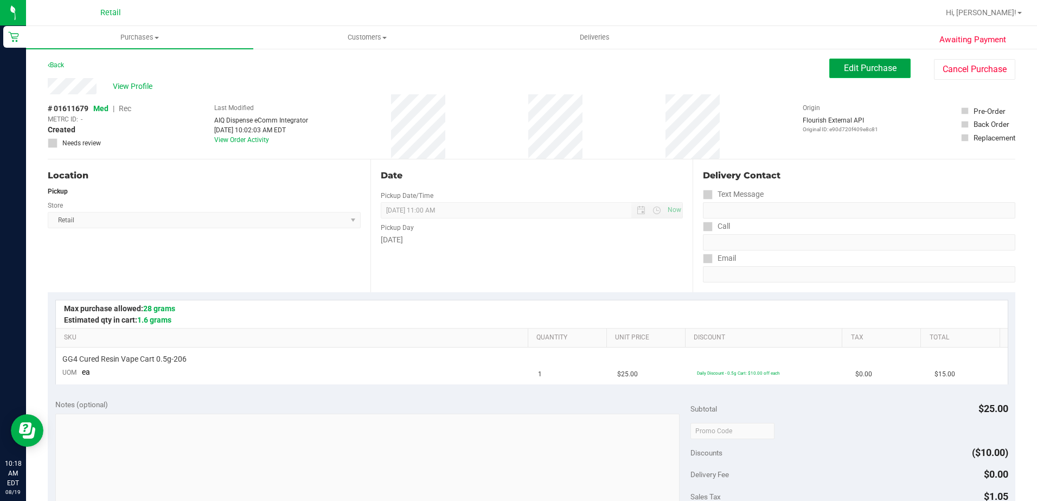
click at [850, 66] on span "Edit Purchase" at bounding box center [870, 68] width 53 height 10
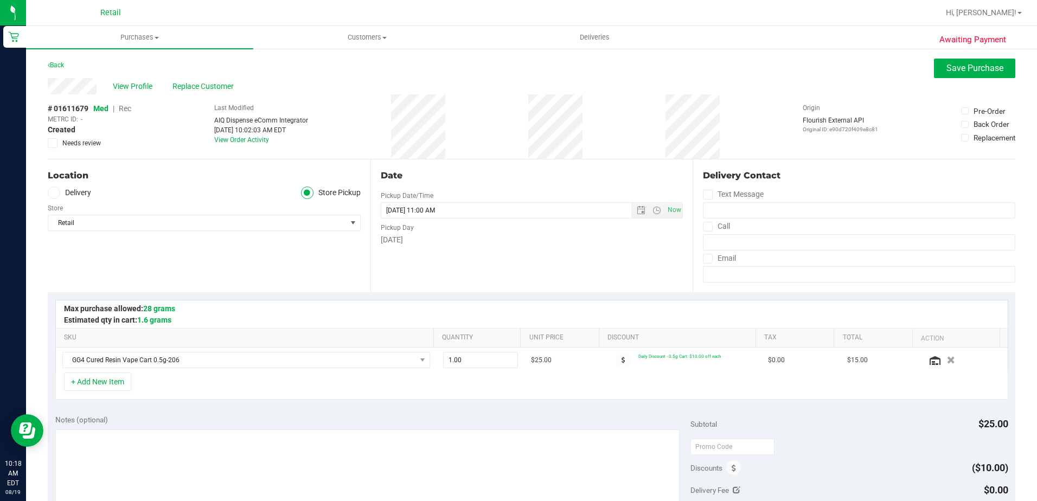
click at [126, 108] on span "Rec" at bounding box center [125, 108] width 12 height 9
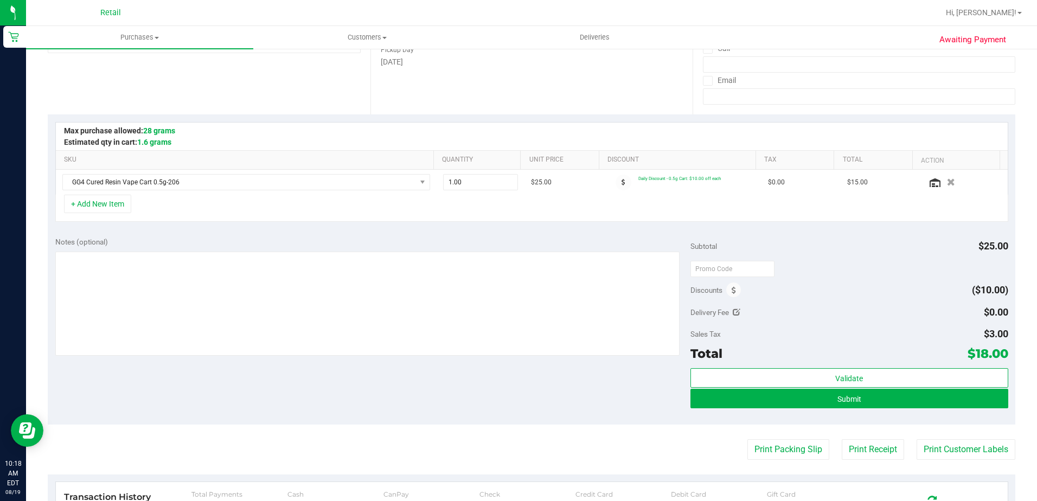
scroll to position [376, 0]
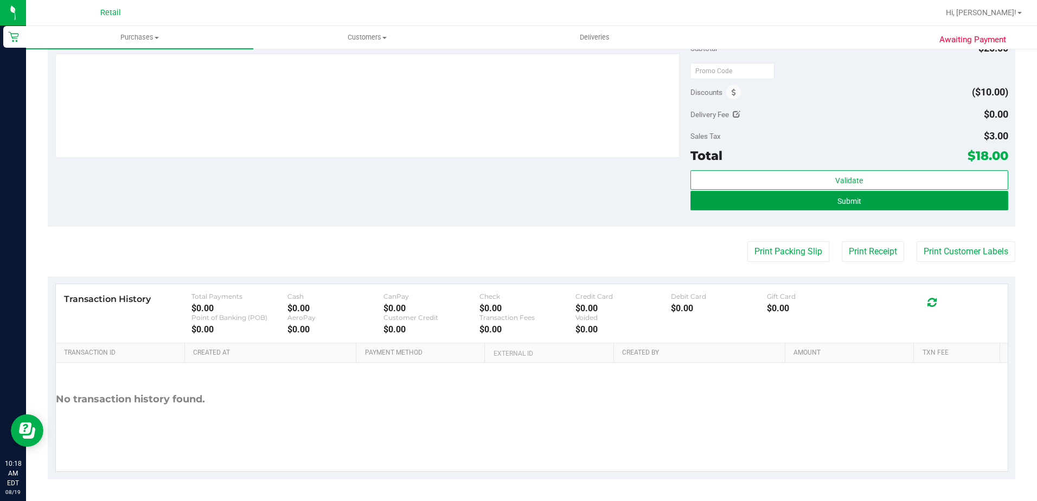
click at [875, 196] on button "Submit" at bounding box center [849, 201] width 318 height 20
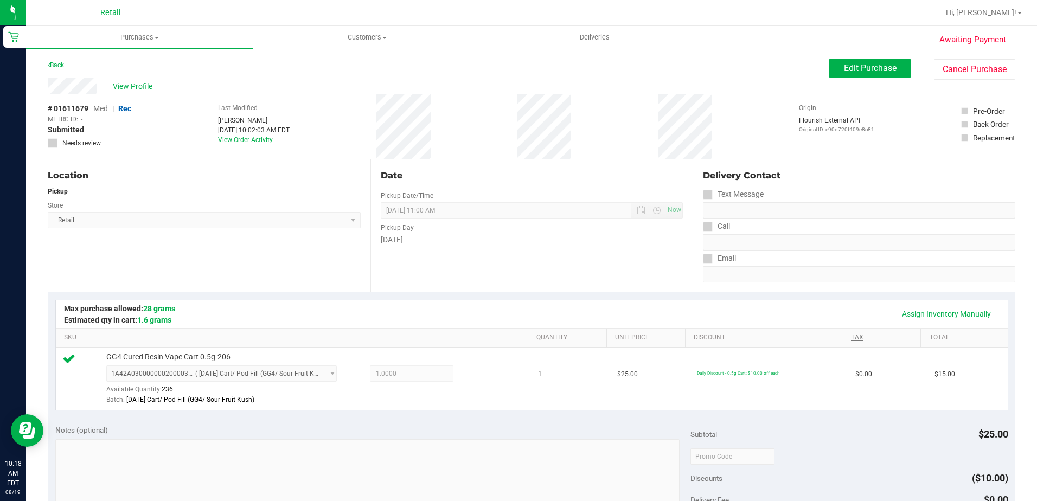
scroll to position [380, 0]
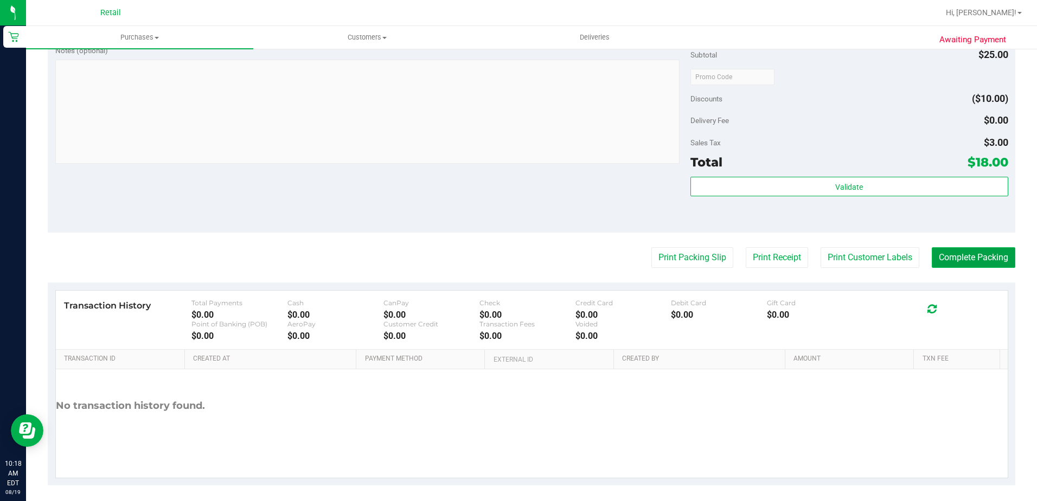
click at [966, 260] on button "Complete Packing" at bounding box center [974, 257] width 84 height 21
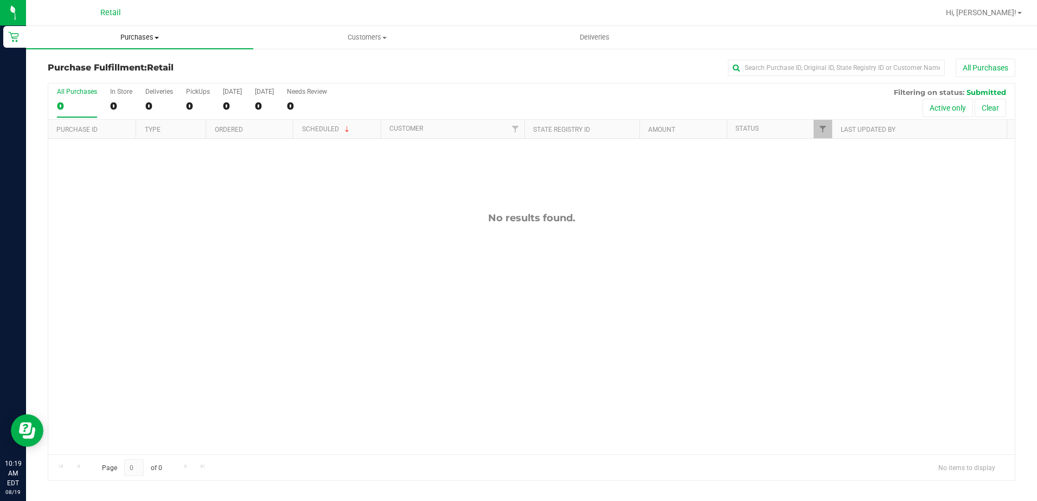
click at [152, 39] on span "Purchases" at bounding box center [139, 38] width 227 height 10
click at [138, 63] on li "Summary of purchases" at bounding box center [139, 65] width 227 height 13
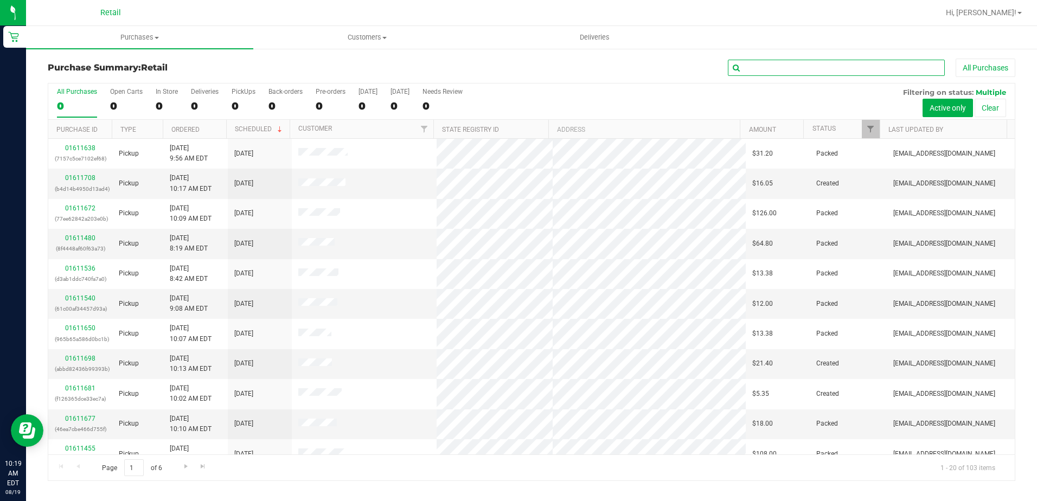
click at [814, 63] on input "text" at bounding box center [836, 68] width 217 height 16
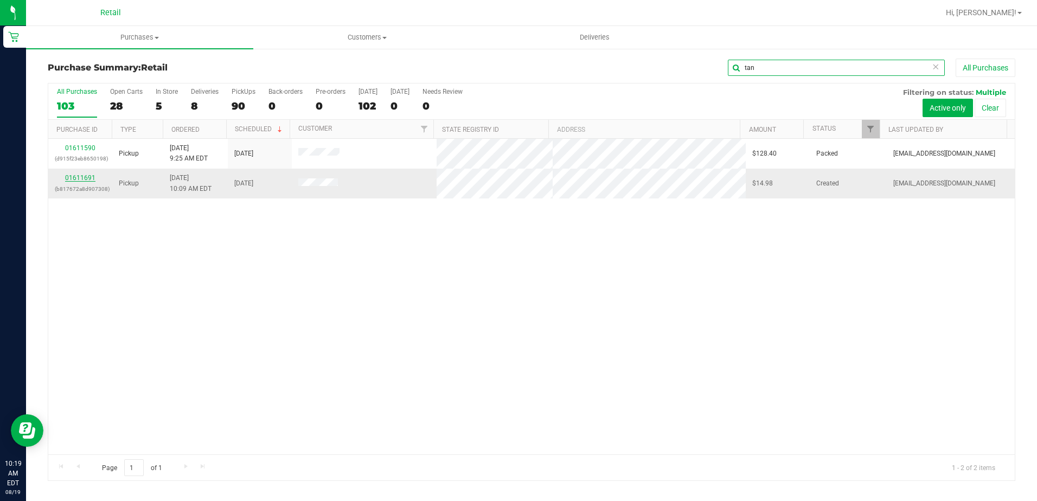
type input "tan"
click at [94, 181] on link "01611691" at bounding box center [80, 178] width 30 height 8
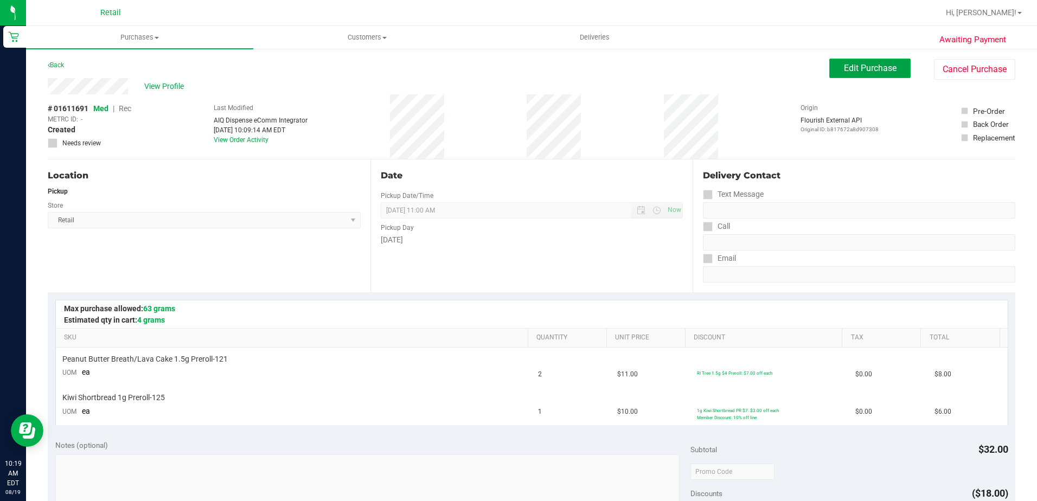
click at [863, 67] on span "Edit Purchase" at bounding box center [870, 68] width 53 height 10
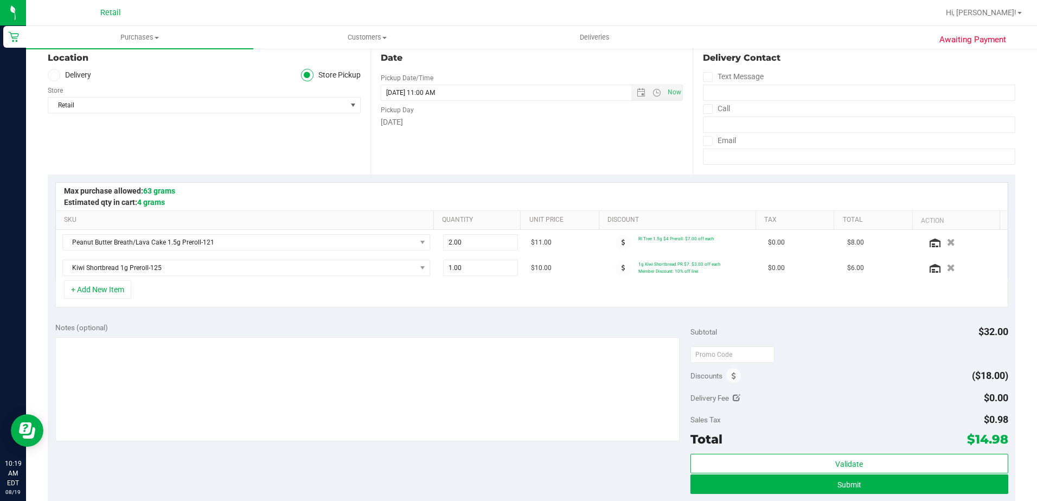
scroll to position [271, 0]
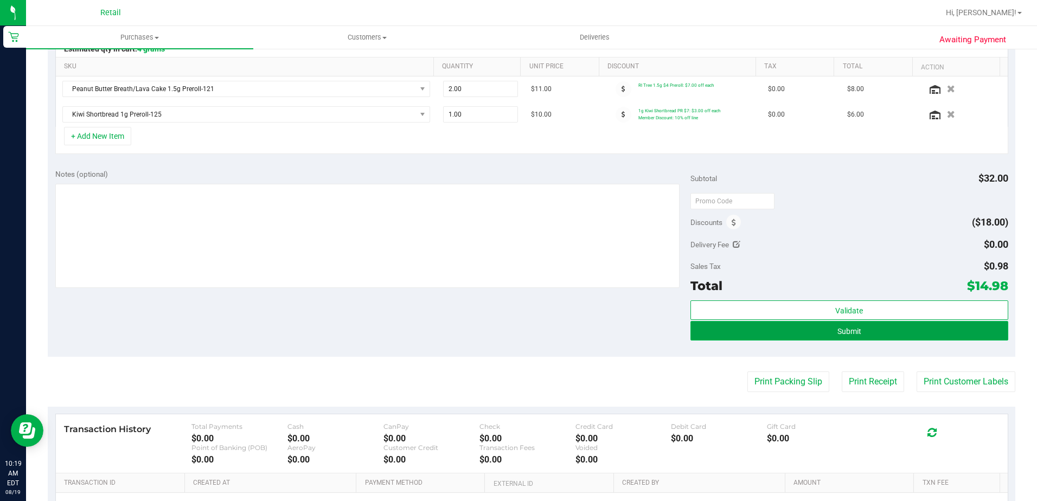
click at [784, 332] on button "Submit" at bounding box center [849, 331] width 318 height 20
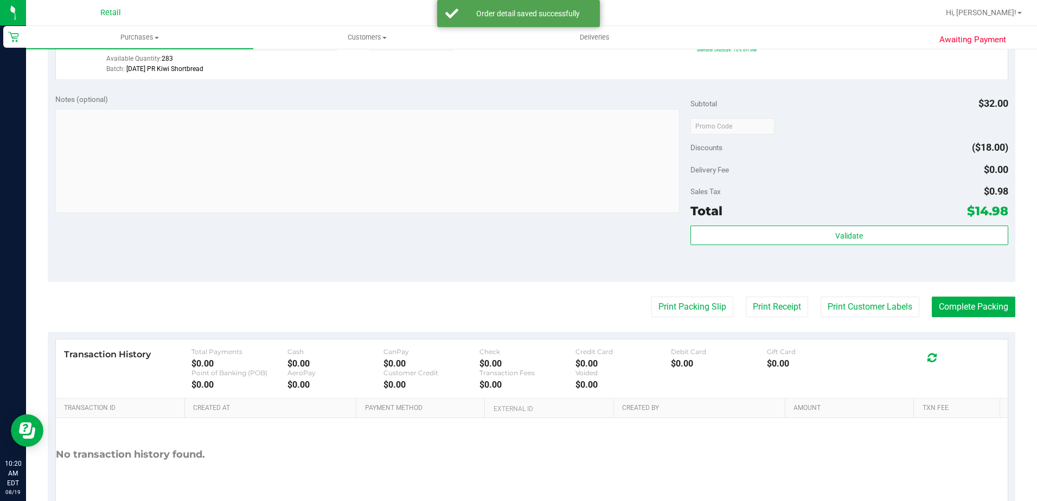
scroll to position [434, 0]
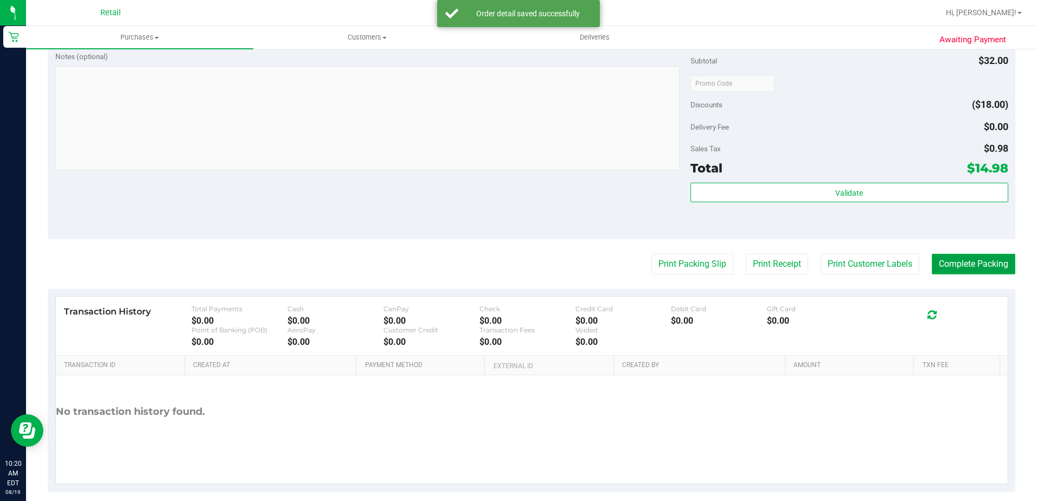
click at [979, 268] on button "Complete Packing" at bounding box center [974, 264] width 84 height 21
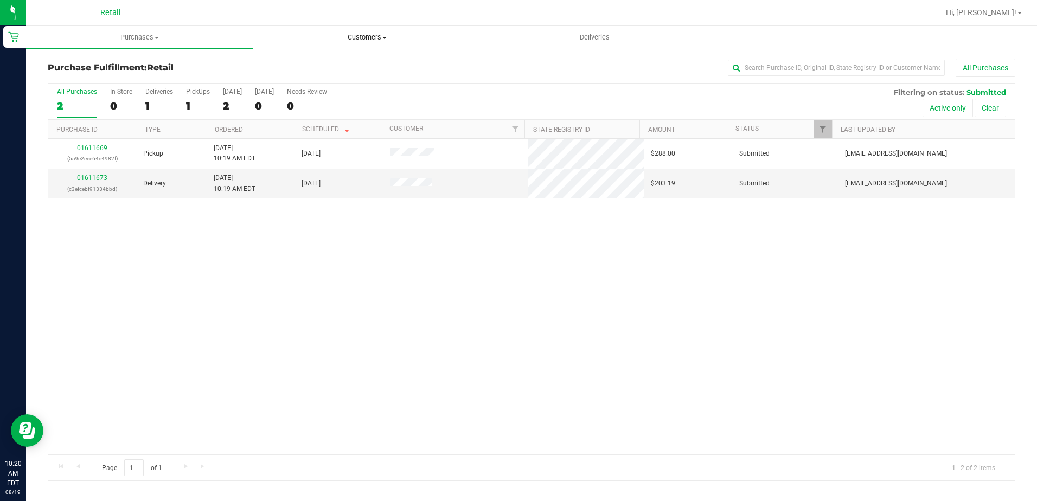
click at [382, 46] on uib-tab-heading "Customers All customers Add a new customer All physicians" at bounding box center [367, 38] width 226 height 22
click at [319, 61] on span "All customers" at bounding box center [292, 65] width 78 height 9
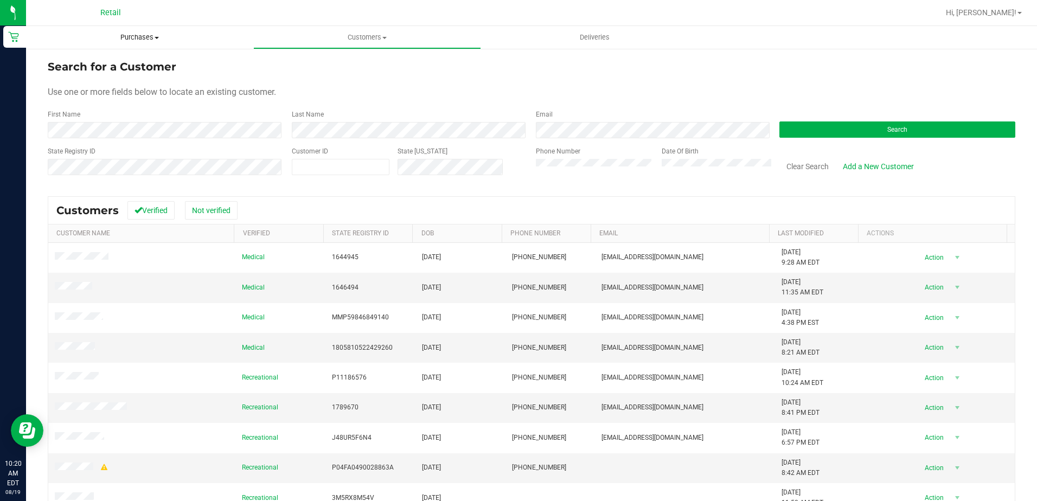
click at [102, 36] on span "Purchases" at bounding box center [139, 38] width 227 height 10
click at [144, 36] on span "Purchases" at bounding box center [139, 38] width 227 height 10
click at [168, 37] on span "Purchases" at bounding box center [139, 38] width 227 height 10
click at [101, 61] on span "Summary of purchases" at bounding box center [81, 65] width 111 height 9
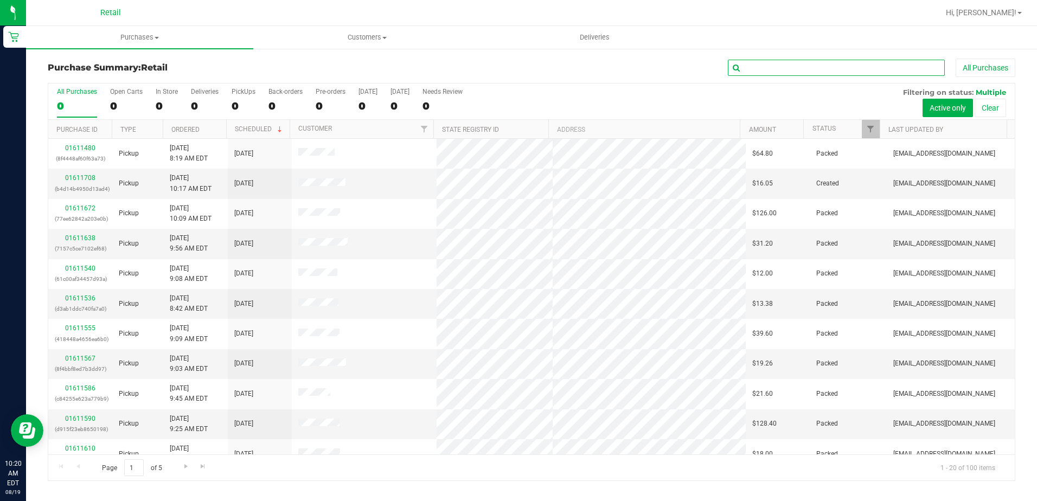
click at [847, 69] on input "text" at bounding box center [836, 68] width 217 height 16
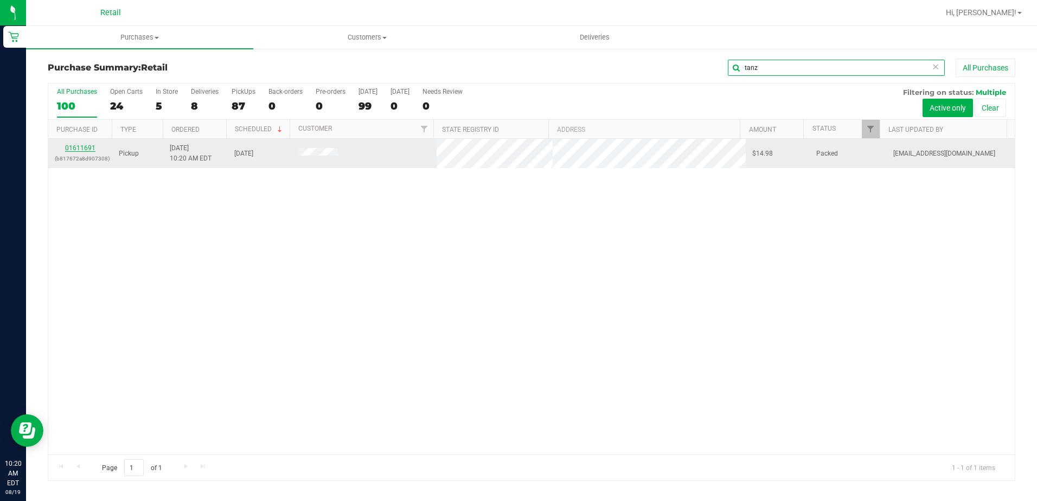
type input "tanz"
click at [87, 145] on link "01611691" at bounding box center [80, 148] width 30 height 8
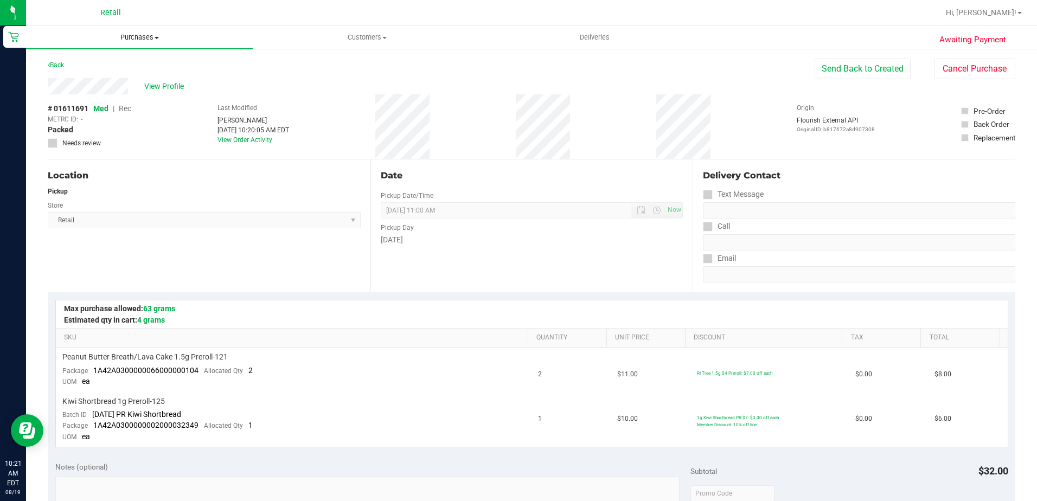
click at [145, 34] on span "Purchases" at bounding box center [139, 38] width 227 height 10
click at [113, 61] on span "Summary of purchases" at bounding box center [81, 65] width 111 height 9
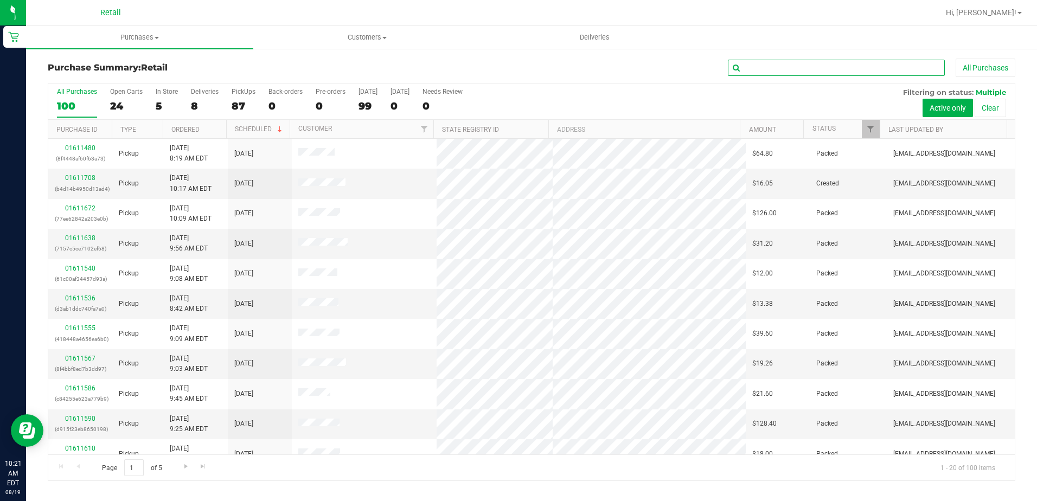
click at [809, 68] on input "text" at bounding box center [836, 68] width 217 height 16
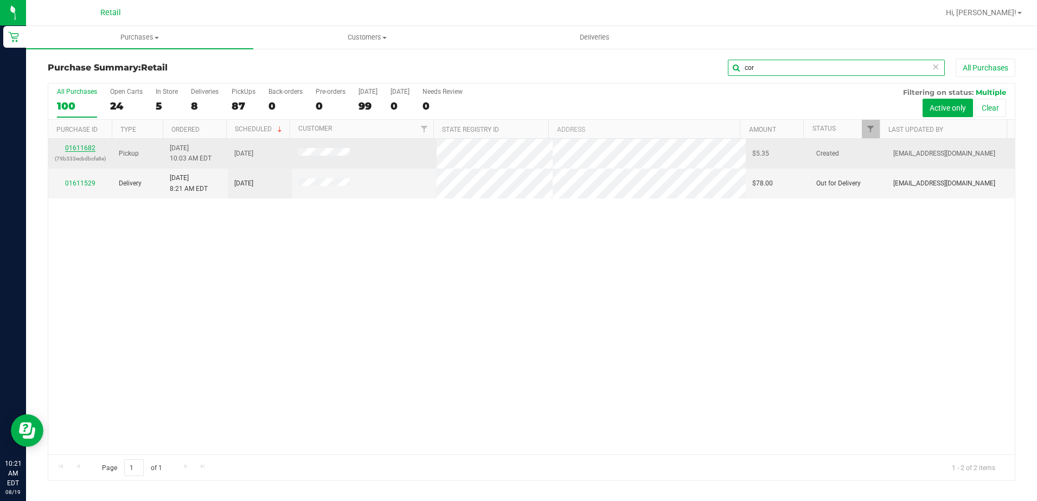
type input "cor"
click at [84, 149] on link "01611682" at bounding box center [80, 148] width 30 height 8
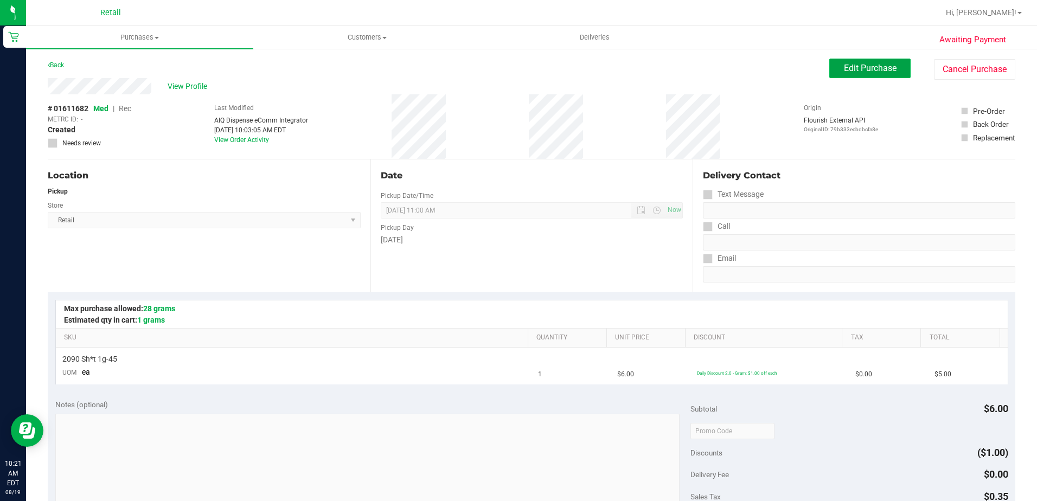
drag, startPoint x: 862, startPoint y: 71, endPoint x: 845, endPoint y: 67, distance: 16.7
click at [861, 71] on span "Edit Purchase" at bounding box center [870, 68] width 53 height 10
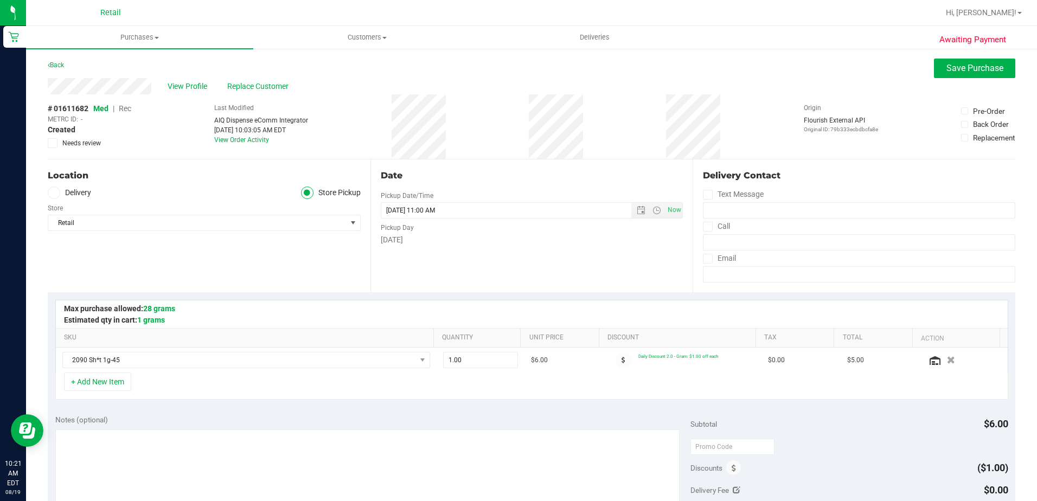
click at [131, 108] on span "Rec" at bounding box center [125, 108] width 12 height 9
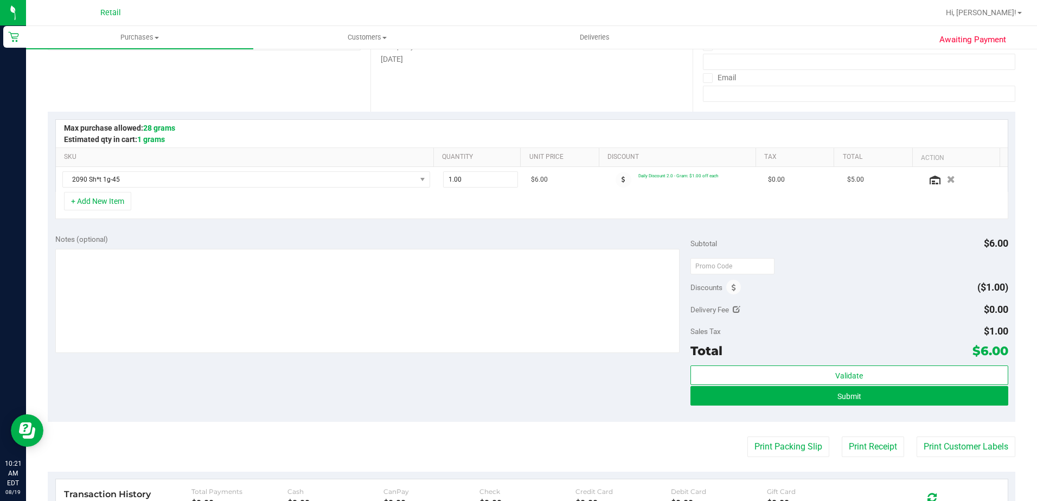
scroll to position [376, 0]
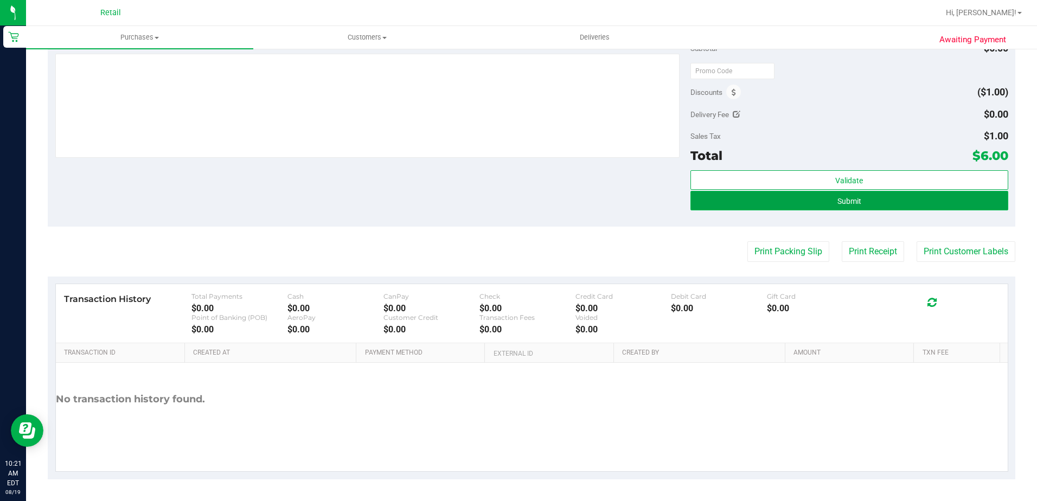
click at [860, 197] on button "Submit" at bounding box center [849, 201] width 318 height 20
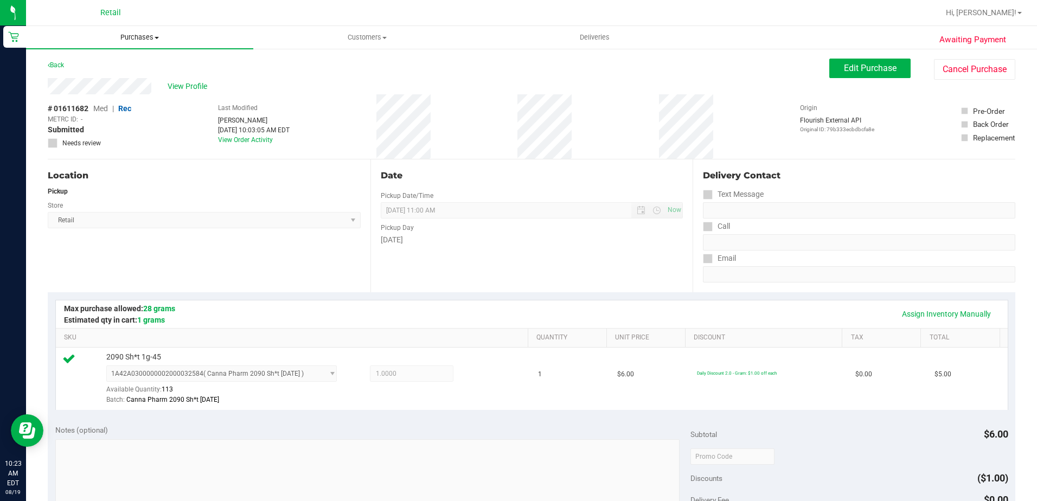
click at [129, 35] on span "Purchases" at bounding box center [139, 38] width 227 height 10
click at [108, 61] on span "Summary of purchases" at bounding box center [81, 65] width 111 height 9
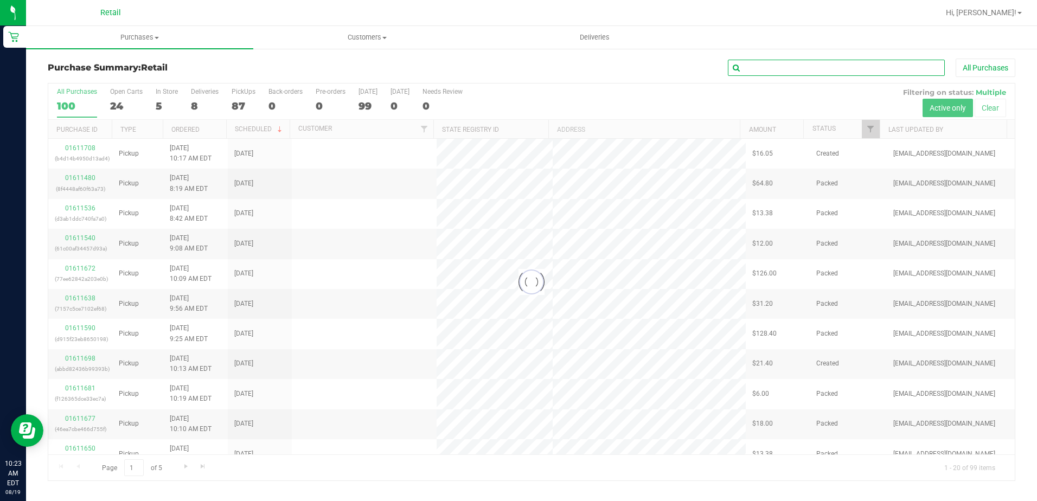
click at [849, 72] on input "text" at bounding box center [836, 68] width 217 height 16
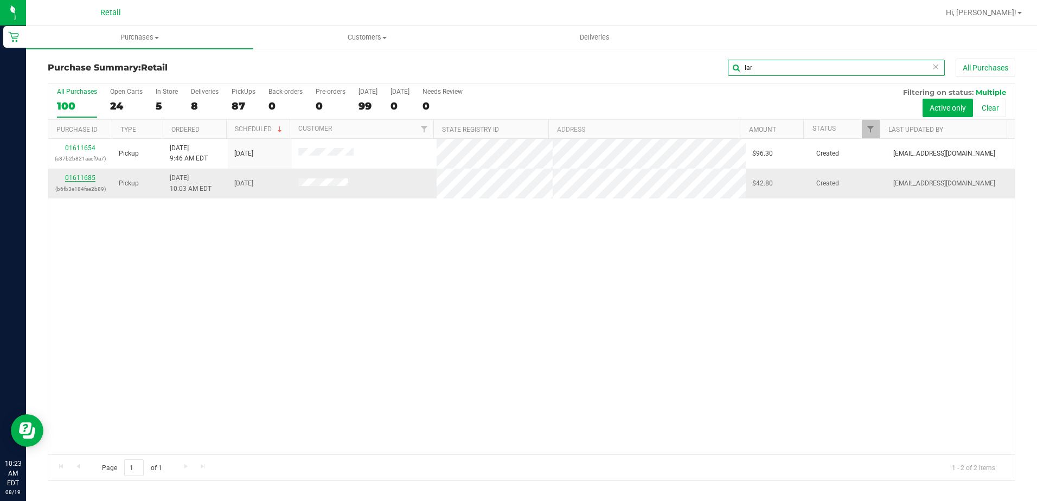
type input "lar"
click at [82, 178] on link "01611685" at bounding box center [80, 178] width 30 height 8
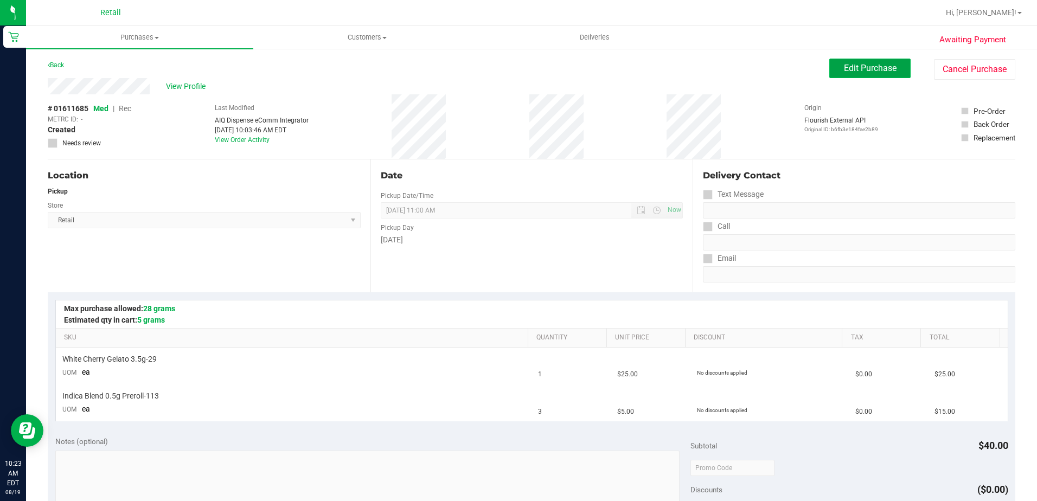
click at [872, 66] on span "Edit Purchase" at bounding box center [870, 68] width 53 height 10
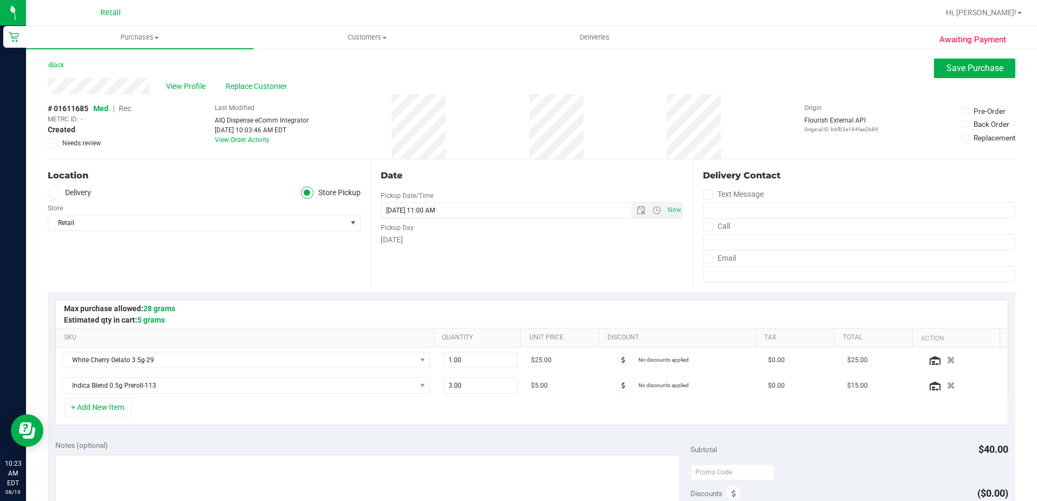
click at [126, 109] on span "Rec" at bounding box center [125, 108] width 12 height 9
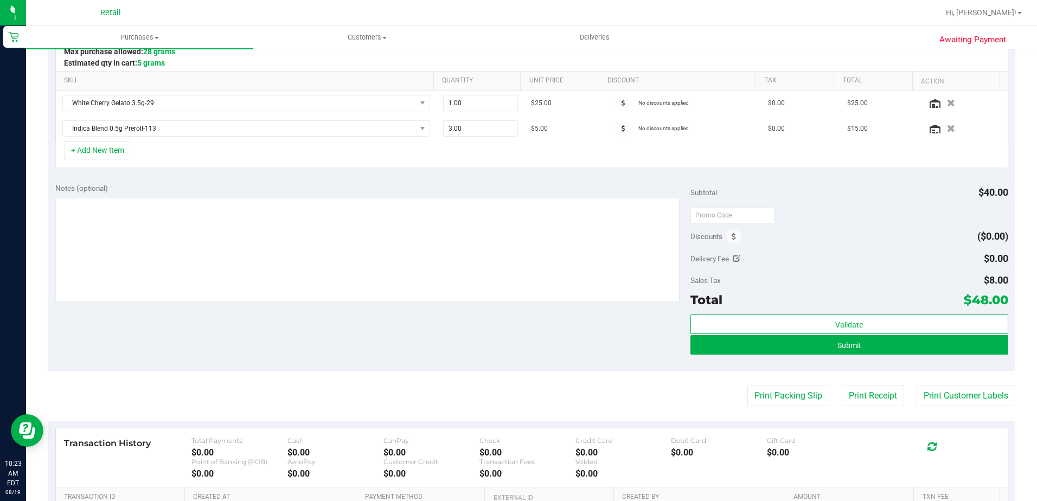
scroll to position [380, 0]
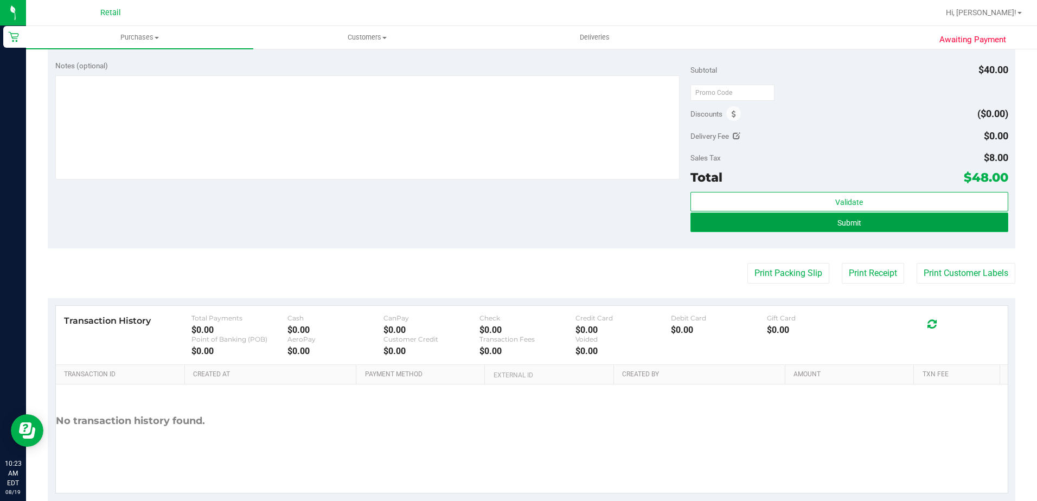
click at [896, 224] on button "Submit" at bounding box center [849, 223] width 318 height 20
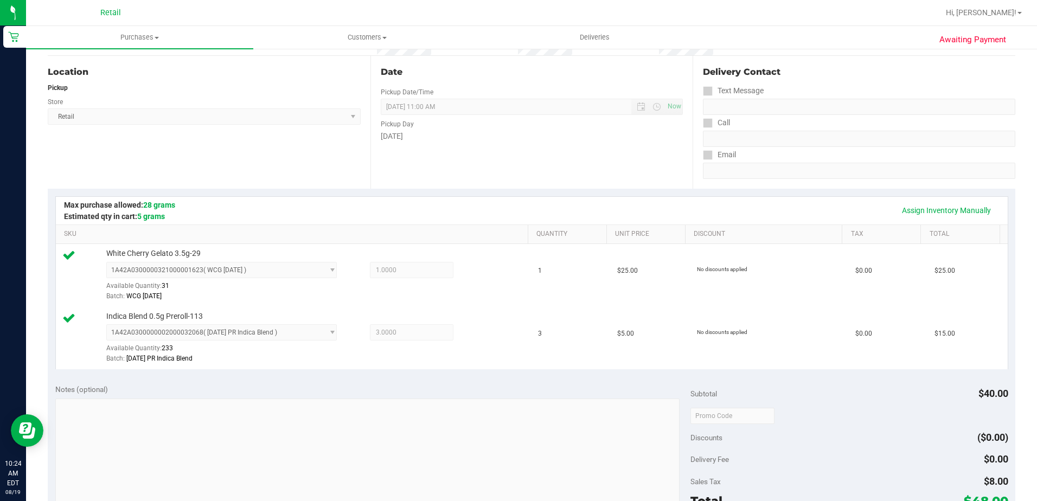
scroll to position [448, 0]
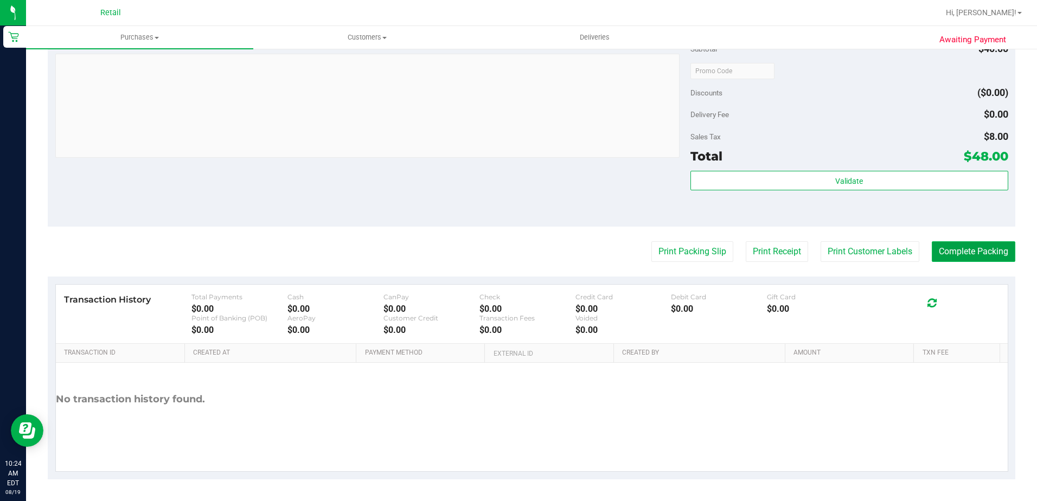
click at [976, 246] on button "Complete Packing" at bounding box center [974, 251] width 84 height 21
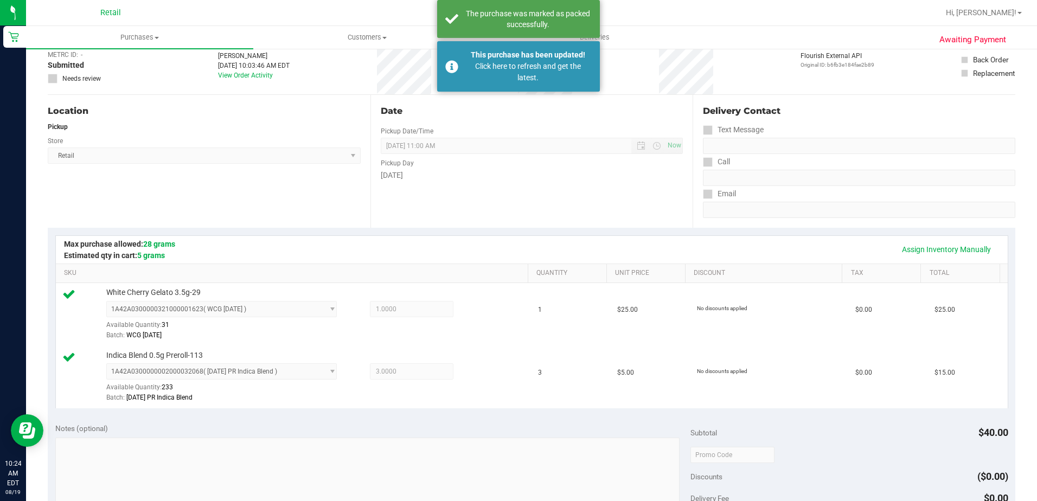
scroll to position [0, 0]
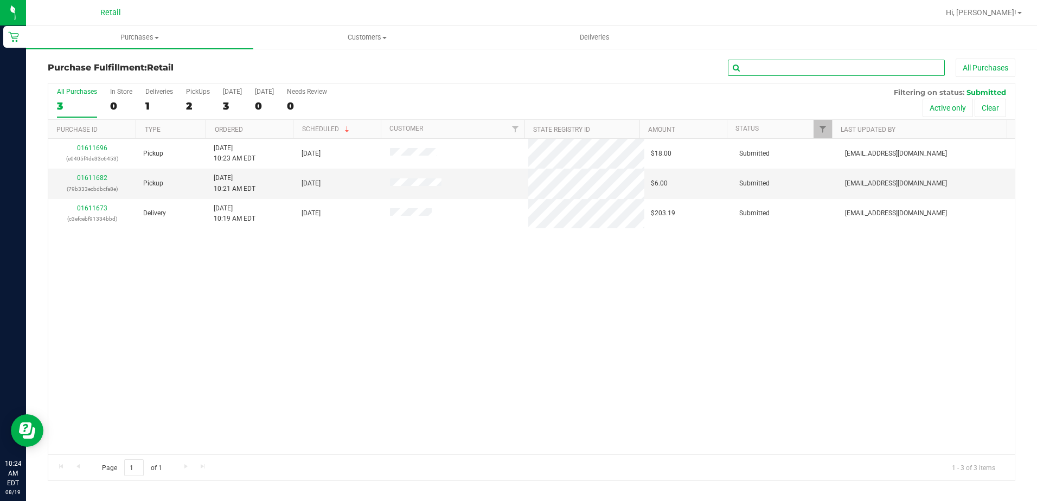
click at [805, 63] on input "text" at bounding box center [836, 68] width 217 height 16
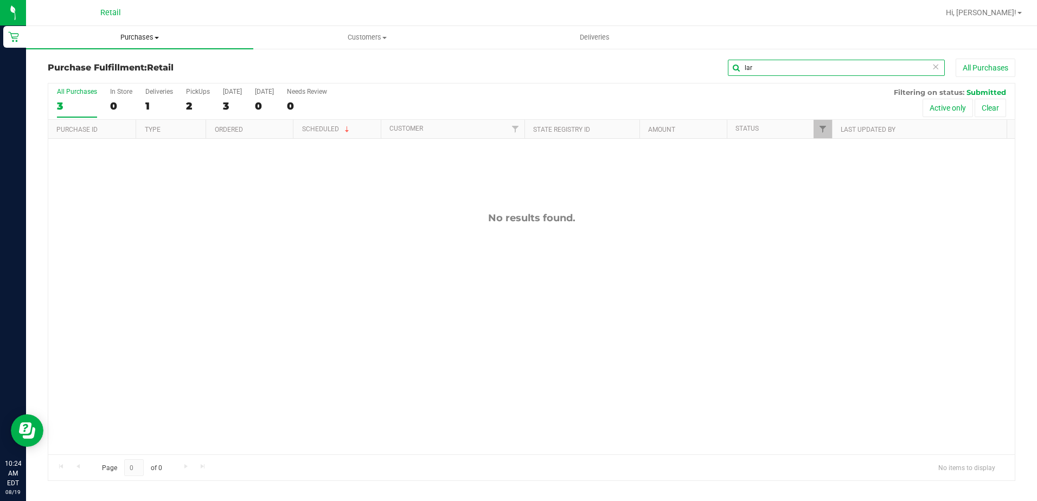
type input "lar"
click at [151, 37] on span "Purchases" at bounding box center [139, 38] width 227 height 10
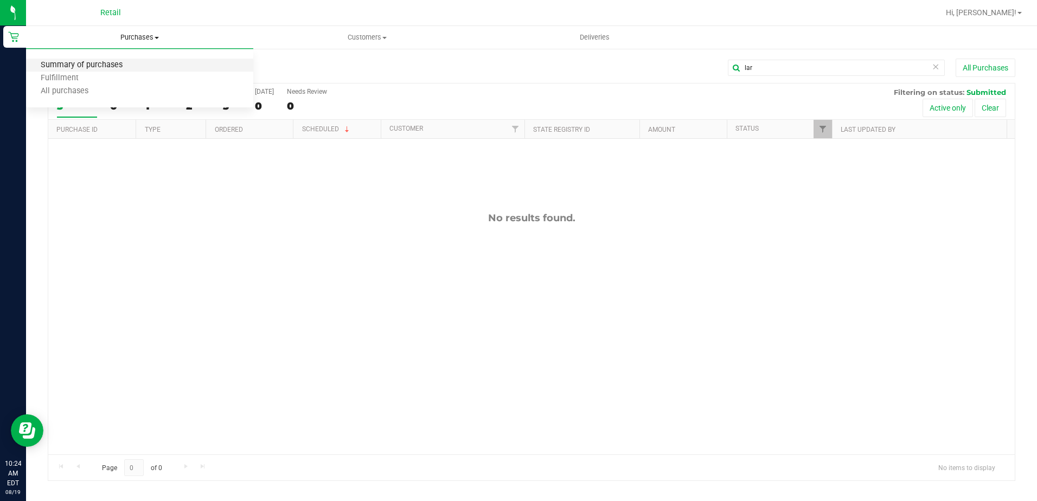
click at [124, 68] on span "Summary of purchases" at bounding box center [81, 65] width 111 height 9
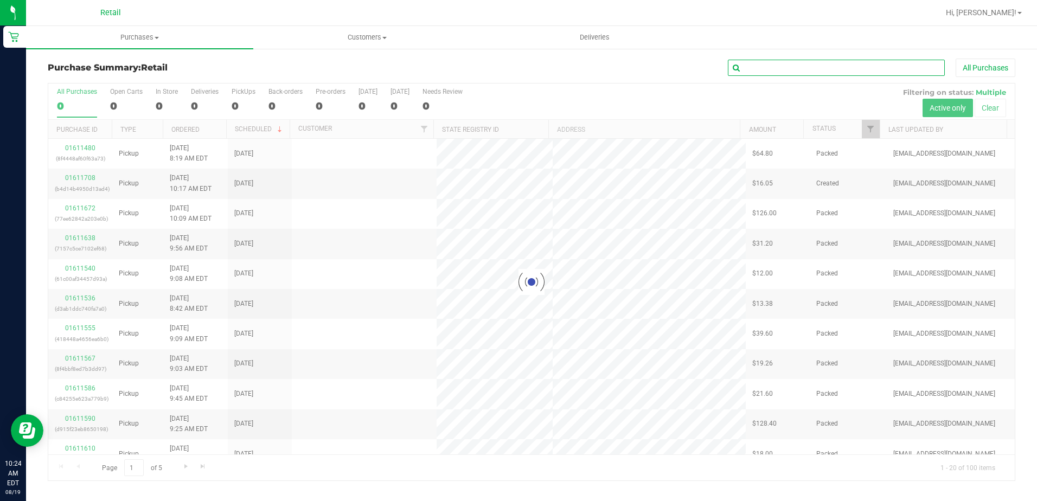
click at [841, 67] on input "text" at bounding box center [836, 68] width 217 height 16
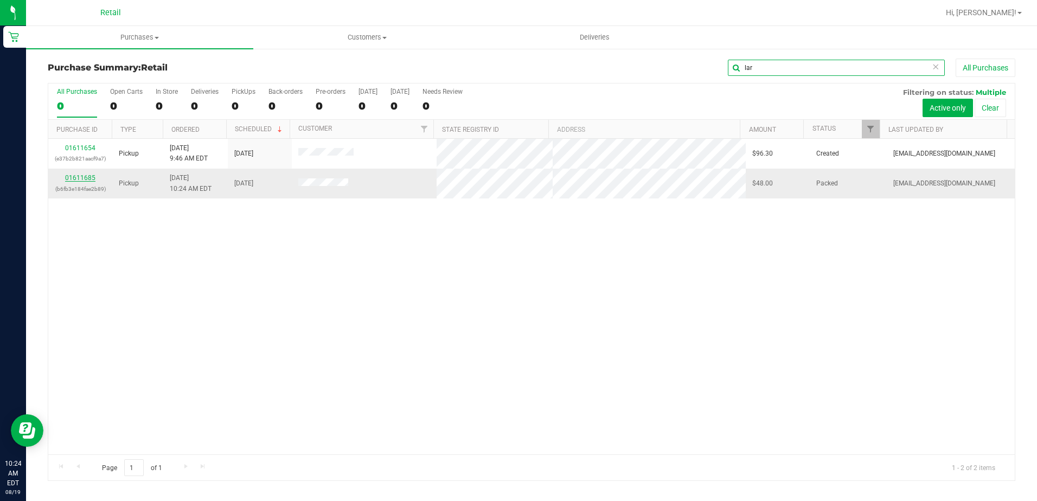
type input "lar"
click at [85, 178] on link "01611685" at bounding box center [80, 178] width 30 height 8
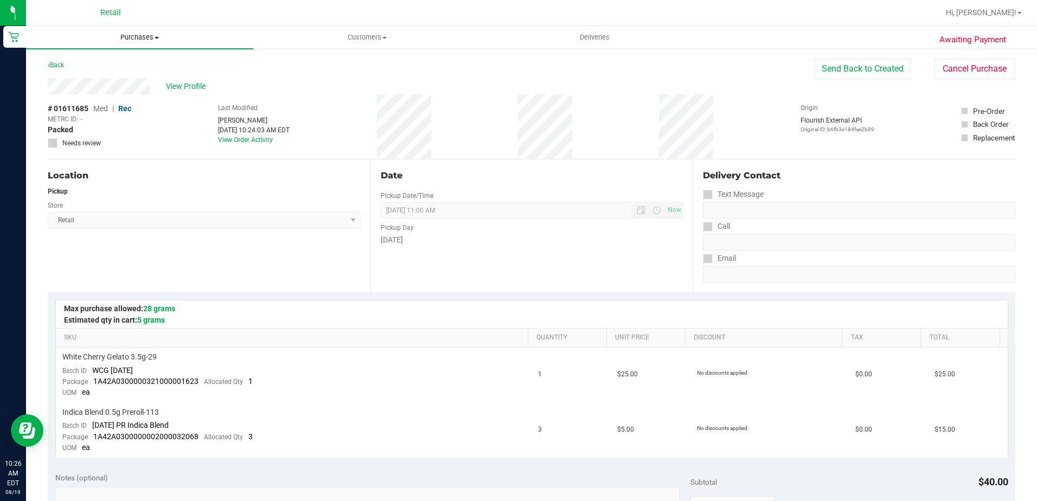
click at [130, 33] on span "Purchases" at bounding box center [139, 38] width 227 height 10
click at [121, 61] on span "Summary of purchases" at bounding box center [81, 65] width 111 height 9
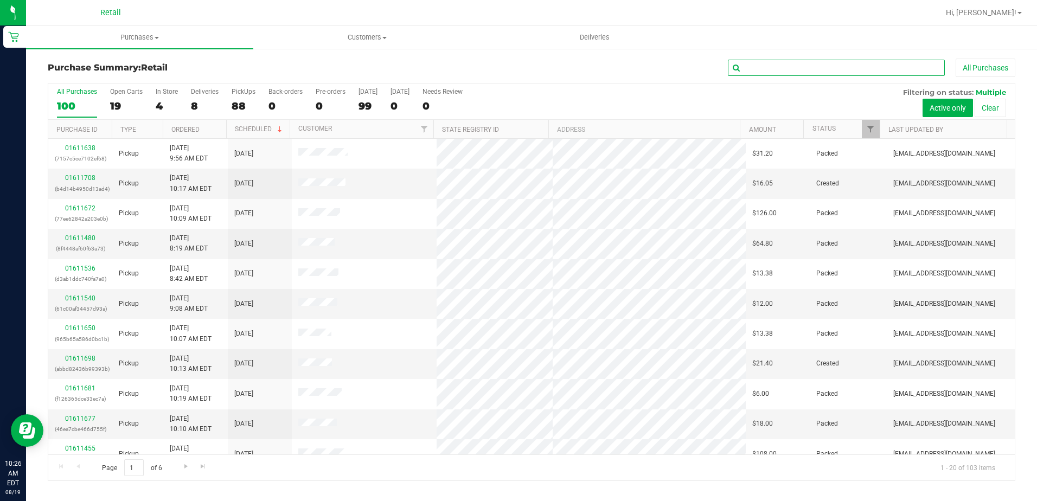
click at [784, 73] on input "text" at bounding box center [836, 68] width 217 height 16
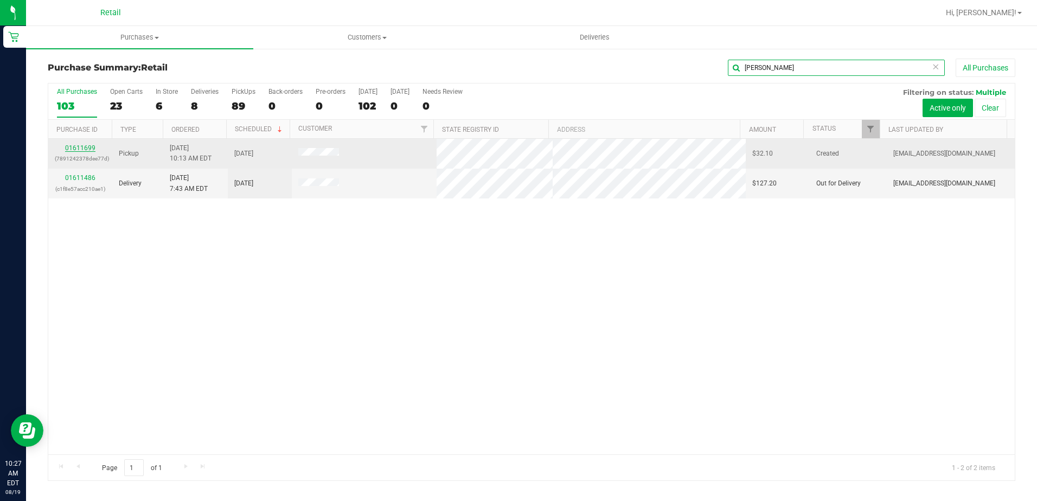
type input "sam"
click at [73, 146] on link "01611699" at bounding box center [80, 148] width 30 height 8
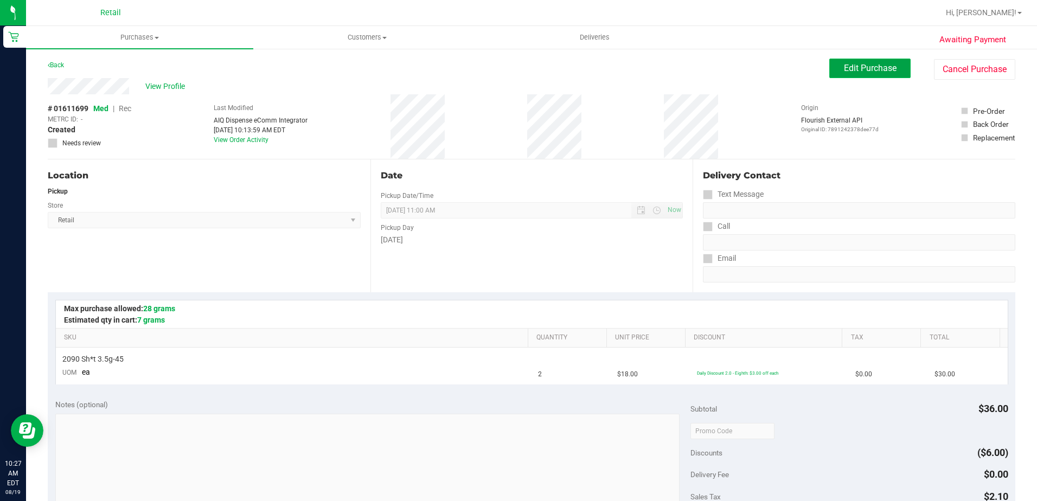
click at [844, 71] on span "Edit Purchase" at bounding box center [870, 68] width 53 height 10
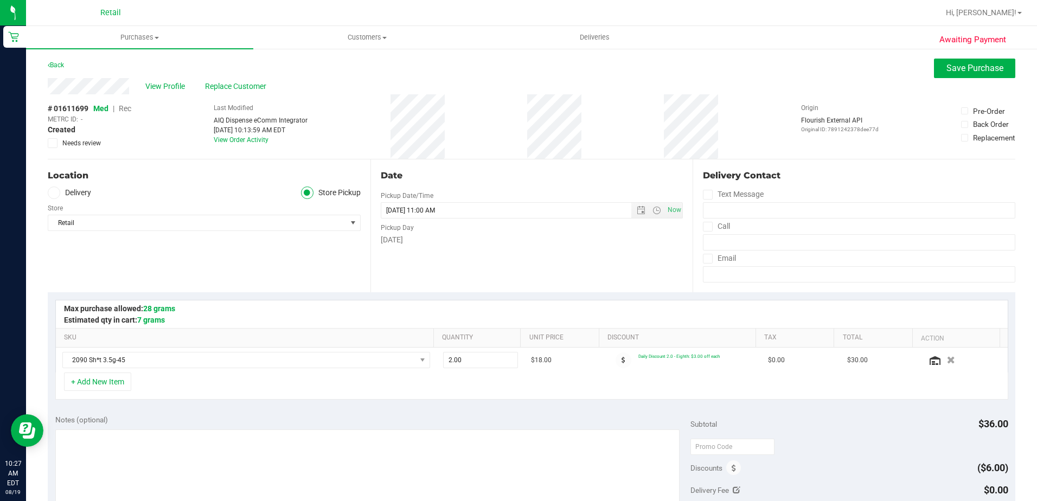
click at [127, 109] on span "Rec" at bounding box center [125, 108] width 12 height 9
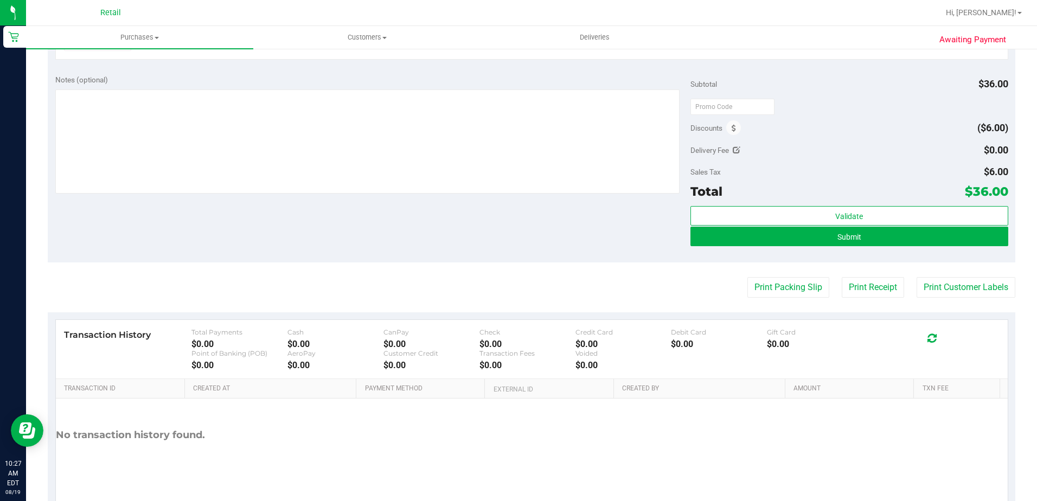
scroll to position [376, 0]
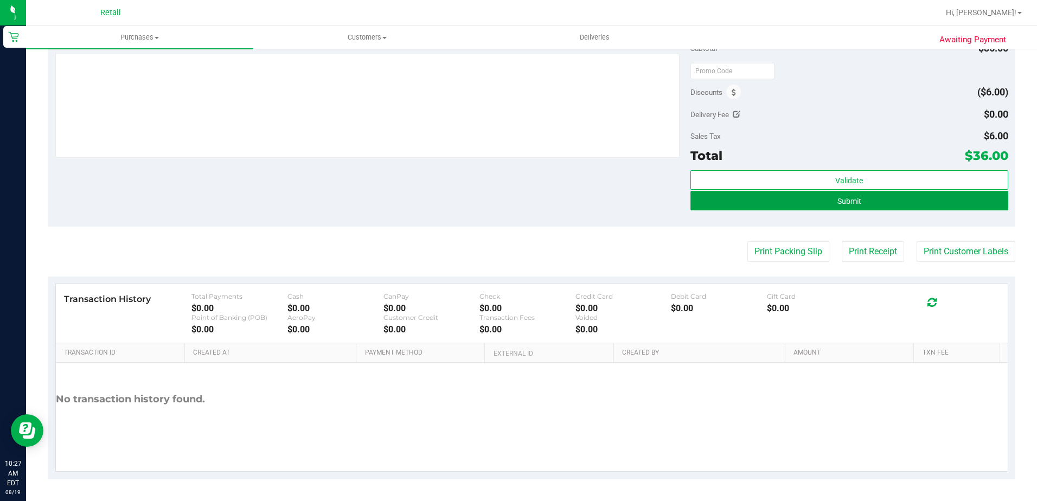
click at [867, 198] on button "Submit" at bounding box center [849, 201] width 318 height 20
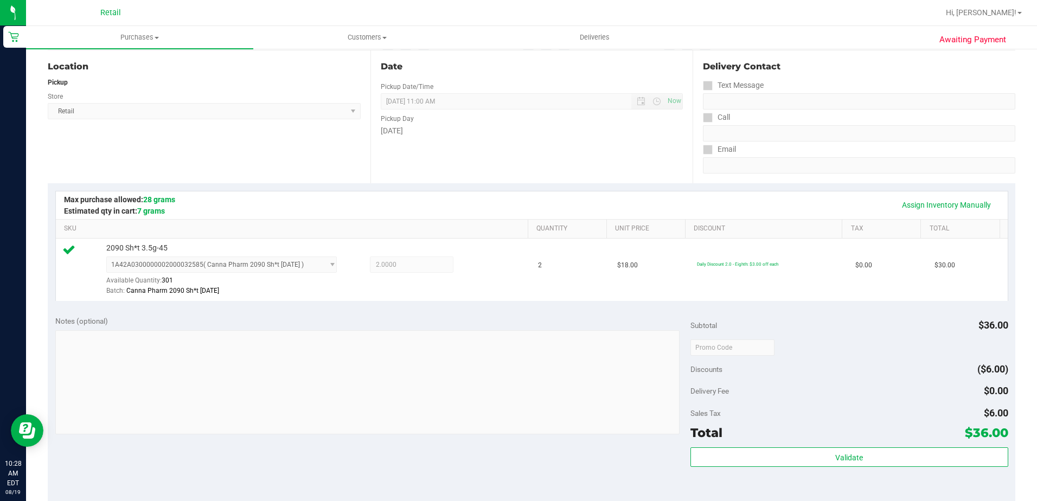
scroll to position [271, 0]
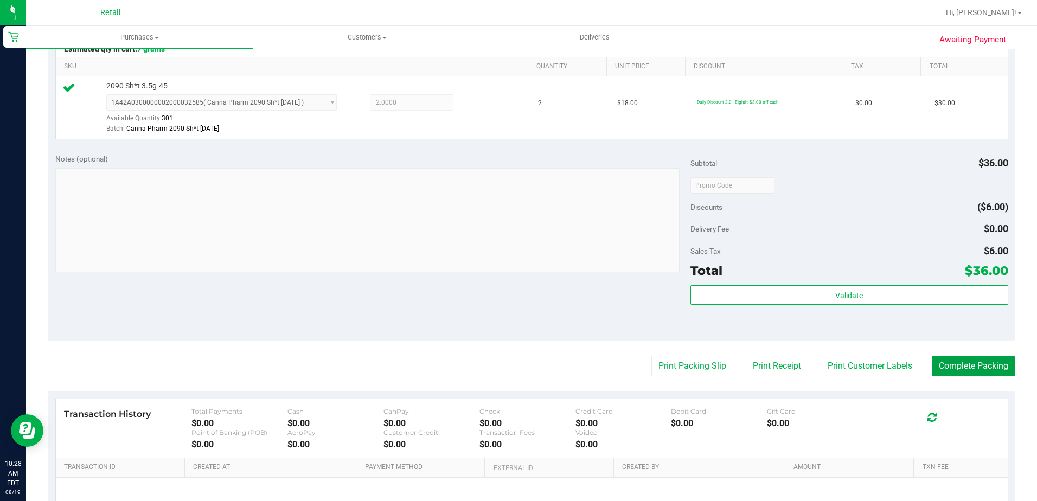
click at [959, 370] on button "Complete Packing" at bounding box center [974, 366] width 84 height 21
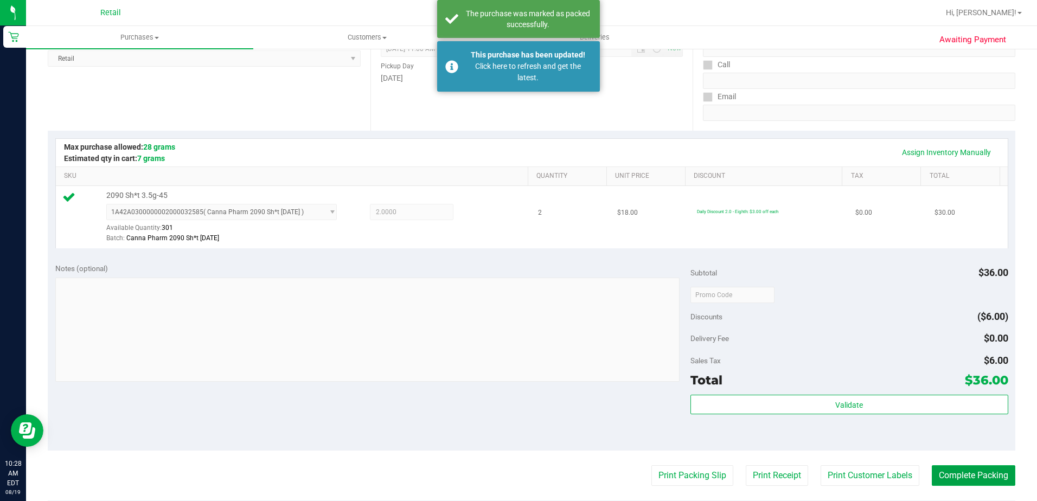
scroll to position [0, 0]
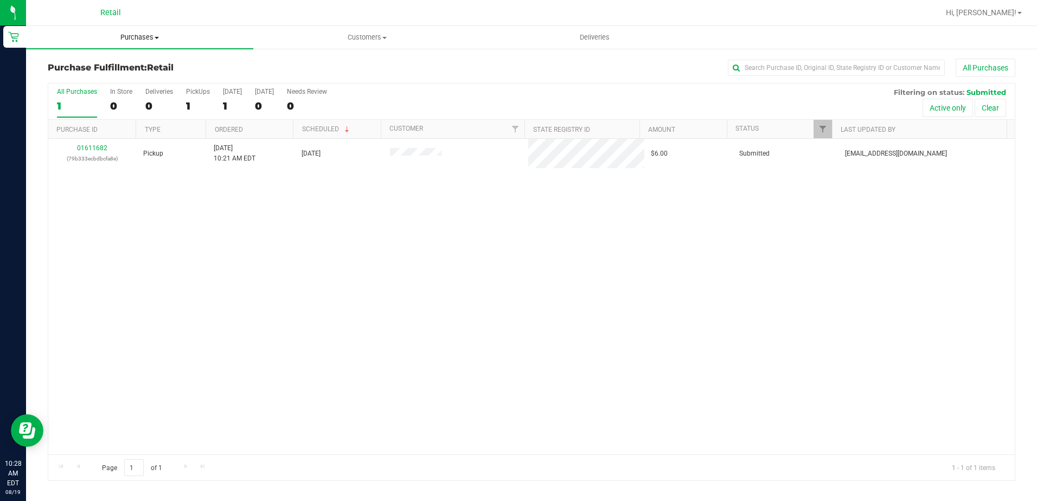
click at [146, 31] on uib-tab-heading "Purchases Summary of purchases Fulfillment All purchases" at bounding box center [139, 37] width 227 height 23
click at [129, 56] on ul "Summary of purchases Fulfillment All purchases" at bounding box center [139, 78] width 227 height 59
click at [150, 36] on span "Purchases" at bounding box center [139, 38] width 227 height 10
click at [114, 69] on span "Summary of purchases" at bounding box center [81, 65] width 111 height 9
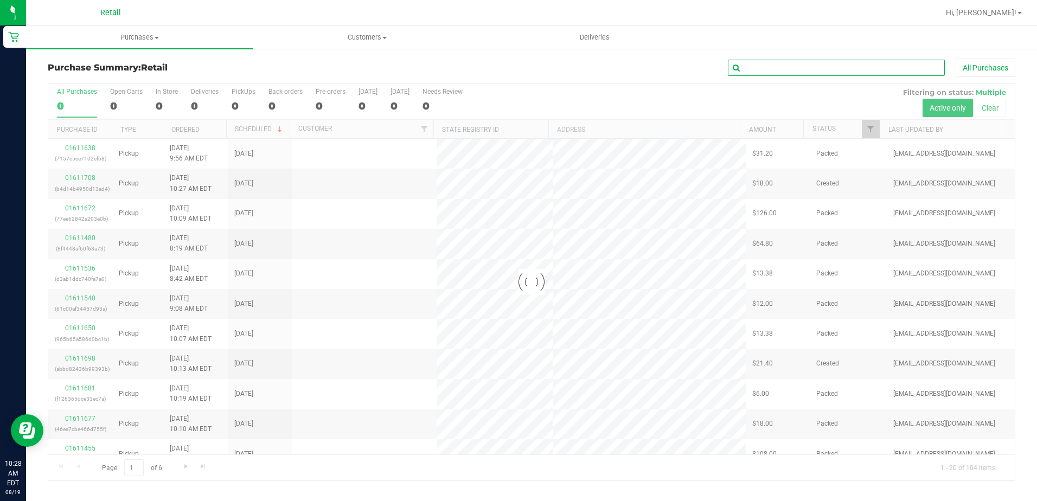
click at [781, 71] on input "text" at bounding box center [836, 68] width 217 height 16
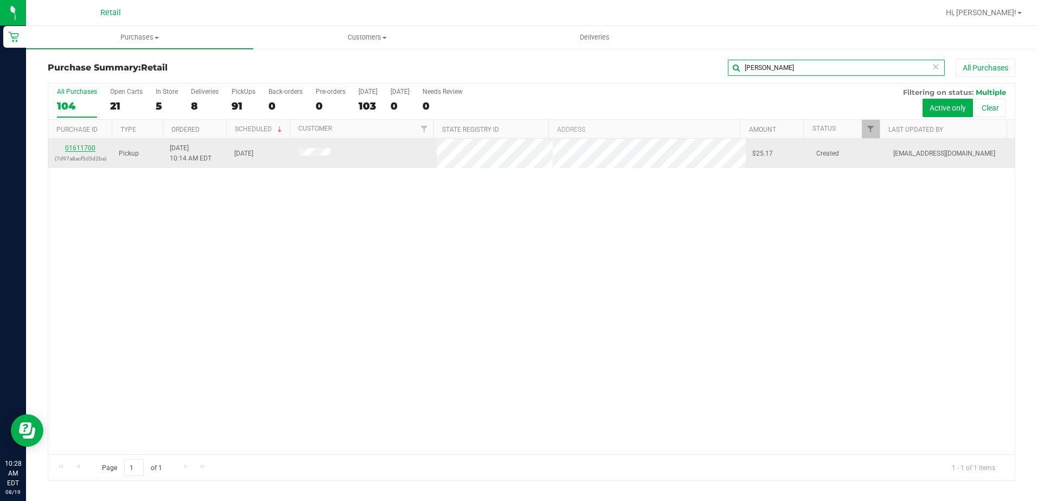
type input "smith"
click at [80, 148] on link "01611700" at bounding box center [80, 148] width 30 height 8
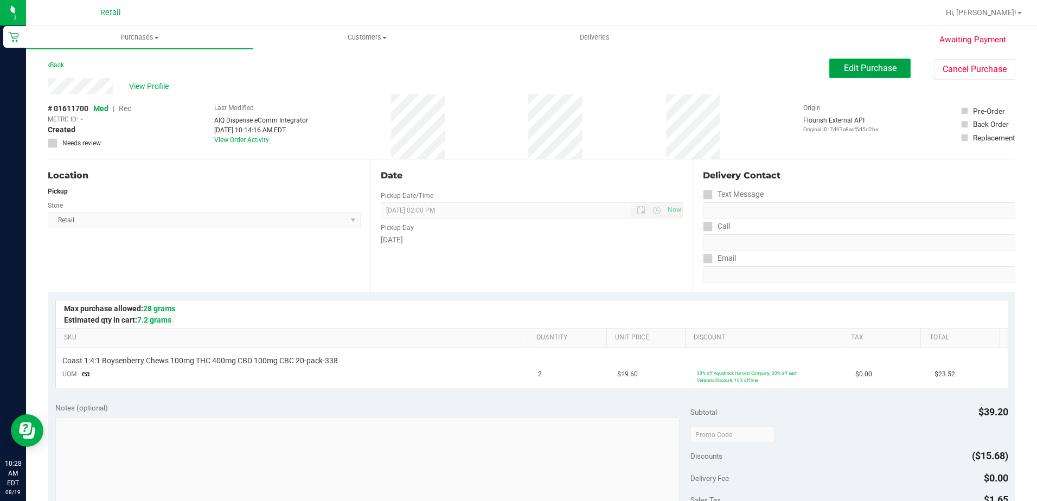
click at [893, 66] on button "Edit Purchase" at bounding box center [869, 69] width 81 height 20
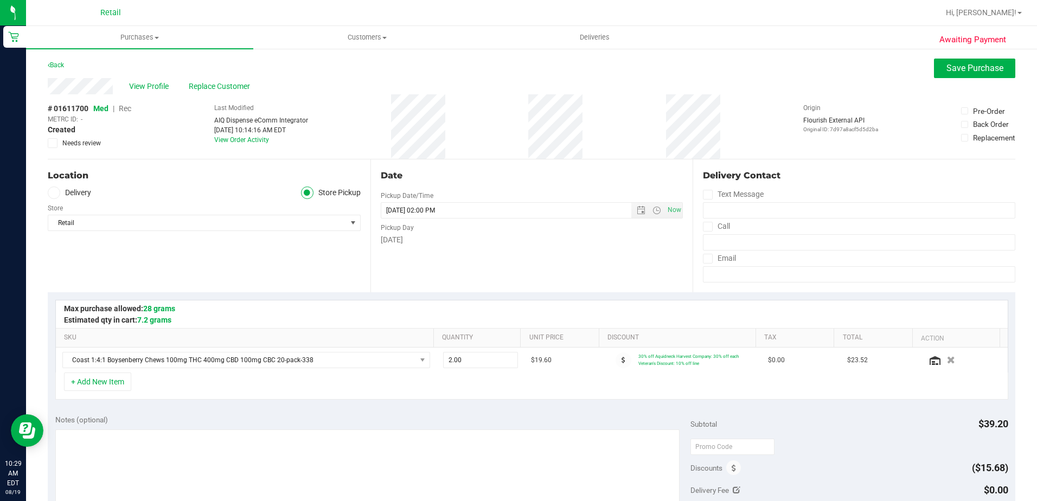
click at [129, 109] on span "Rec" at bounding box center [125, 108] width 12 height 9
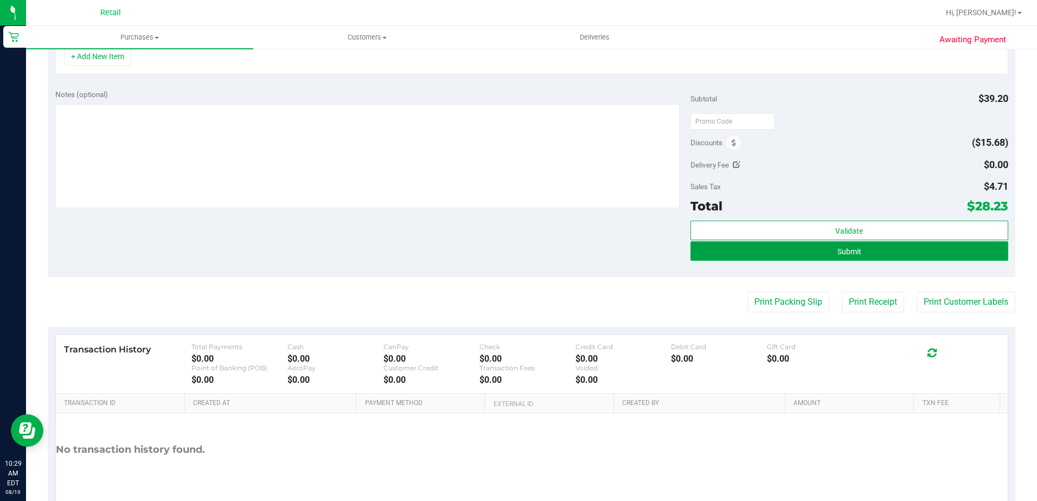
click at [845, 259] on button "Submit" at bounding box center [849, 251] width 318 height 20
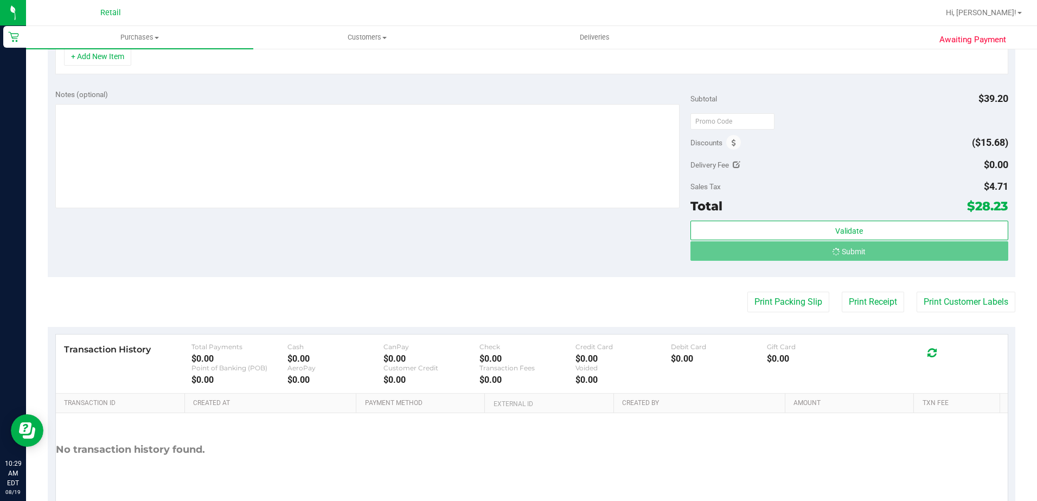
scroll to position [309, 0]
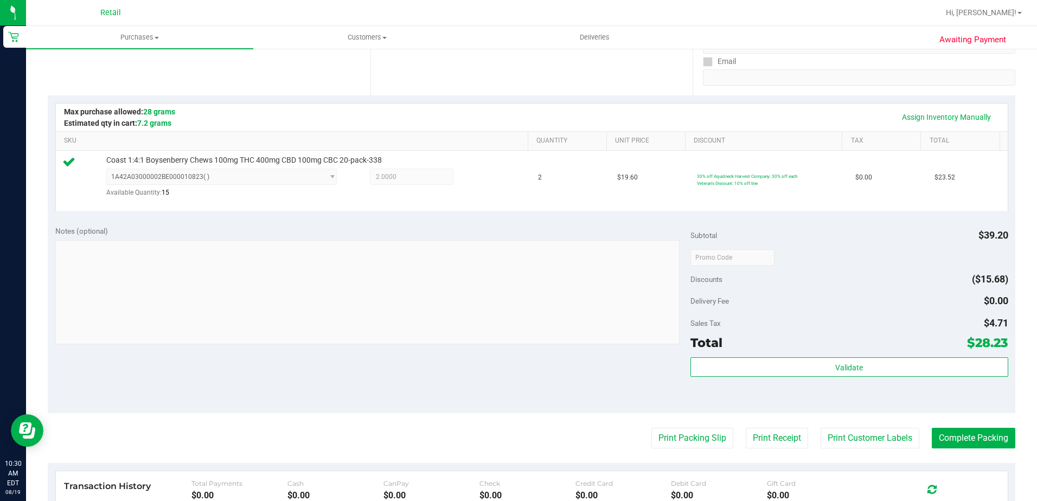
scroll to position [217, 0]
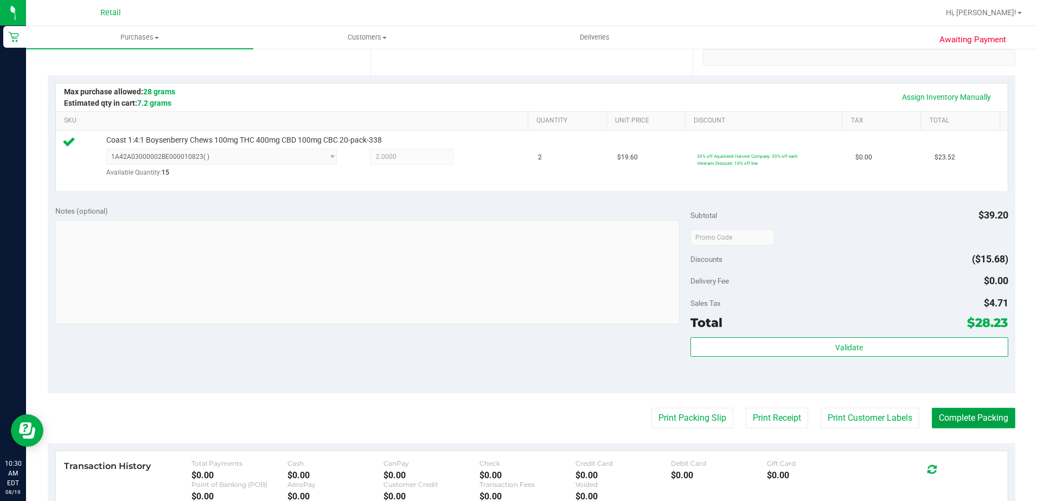
click at [970, 417] on button "Complete Packing" at bounding box center [974, 418] width 84 height 21
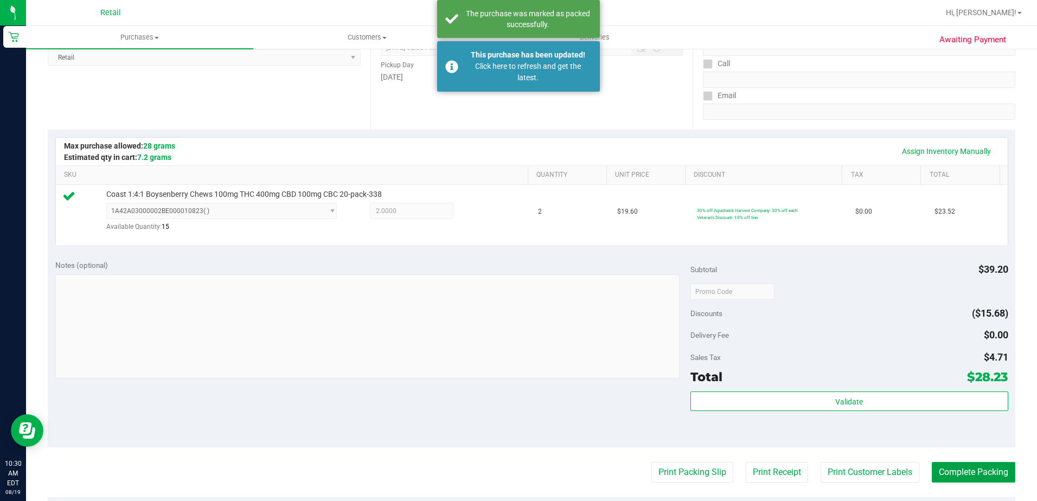
scroll to position [0, 0]
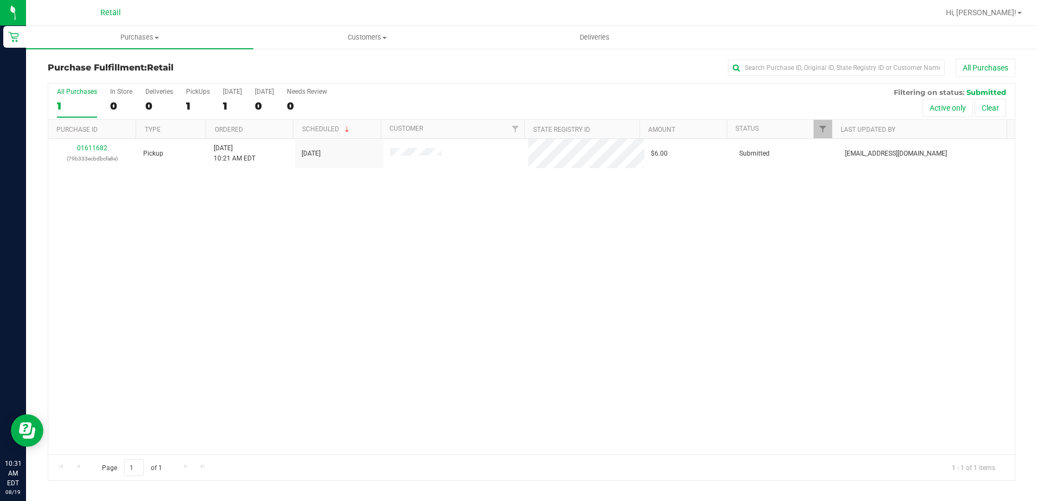
click at [347, 299] on div "01611682 (79b333ecbdbcfa8e) Pickup [DATE] 10:21 AM EDT 8/19/2025 $6.00 Submitte…" at bounding box center [531, 297] width 966 height 316
drag, startPoint x: 294, startPoint y: 291, endPoint x: 126, endPoint y: 65, distance: 282.1
click at [294, 290] on div "01611682 (79b333ecbdbcfa8e) Pickup [DATE] 10:21 AM EDT 8/19/2025 $6.00 Submitte…" at bounding box center [531, 297] width 966 height 316
click at [133, 42] on span "Purchases" at bounding box center [139, 38] width 227 height 10
click at [118, 64] on span "Summary of purchases" at bounding box center [81, 65] width 111 height 9
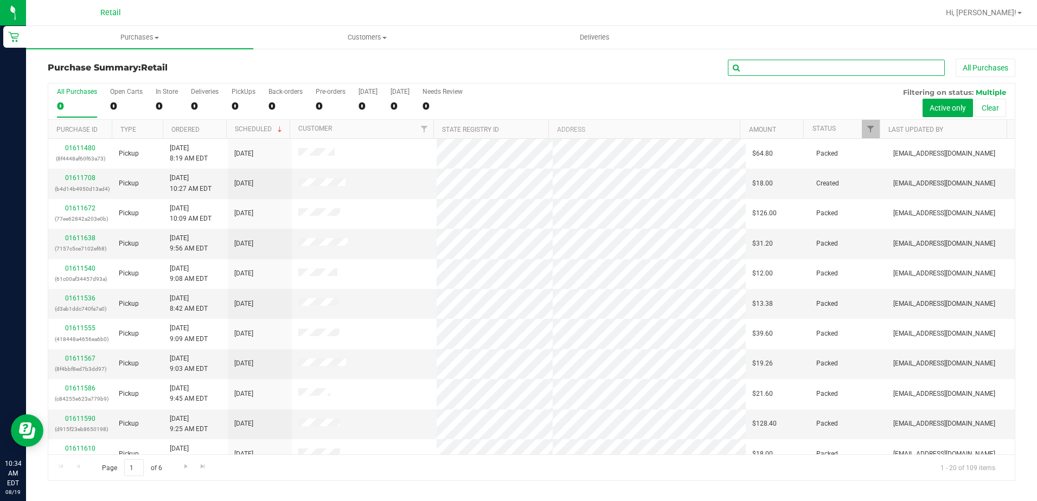
click at [767, 67] on input "text" at bounding box center [836, 68] width 217 height 16
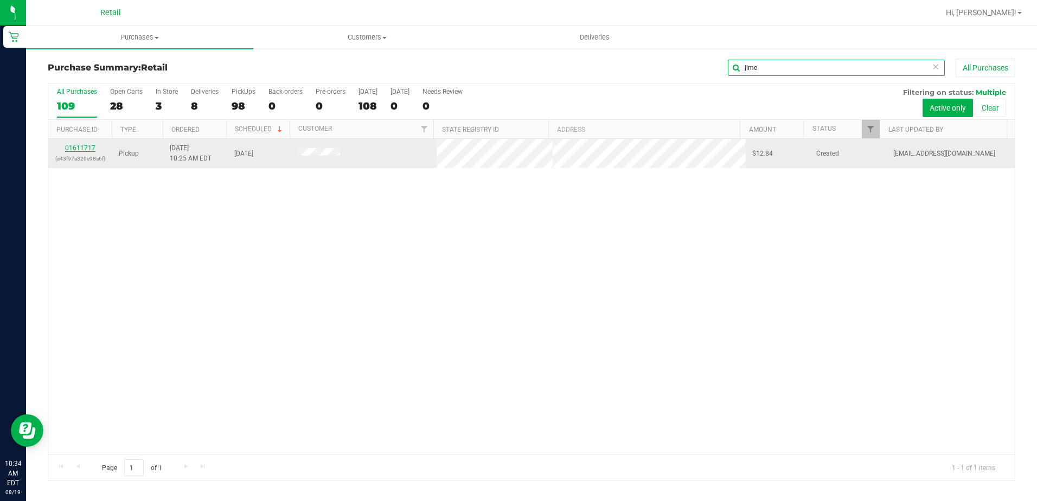
type input "jime"
click at [80, 146] on link "01611717" at bounding box center [80, 148] width 30 height 8
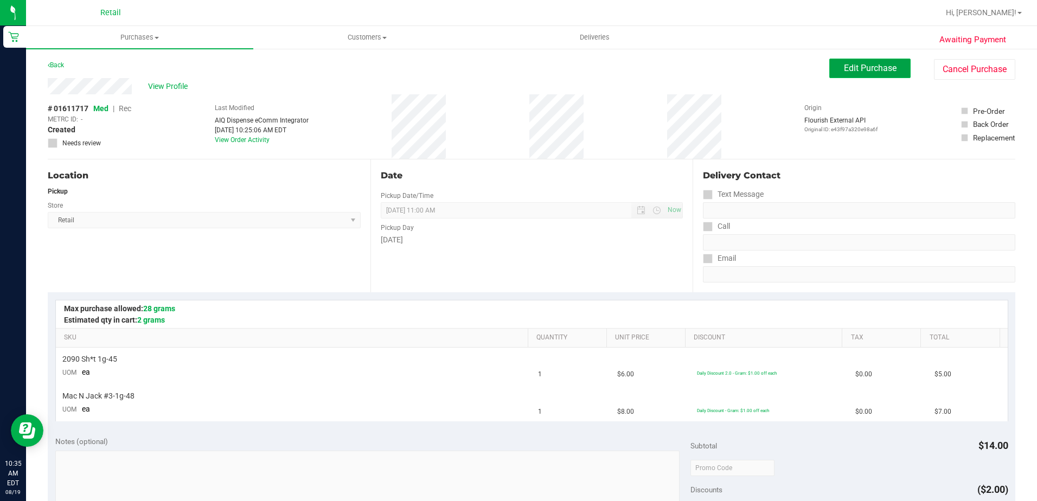
click at [844, 65] on span "Edit Purchase" at bounding box center [870, 68] width 53 height 10
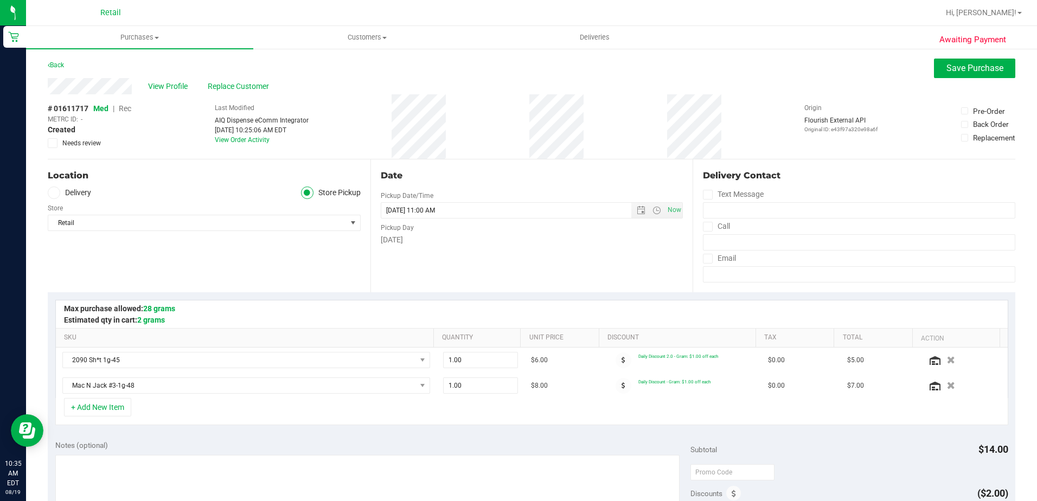
click at [128, 108] on span "Rec" at bounding box center [125, 108] width 12 height 9
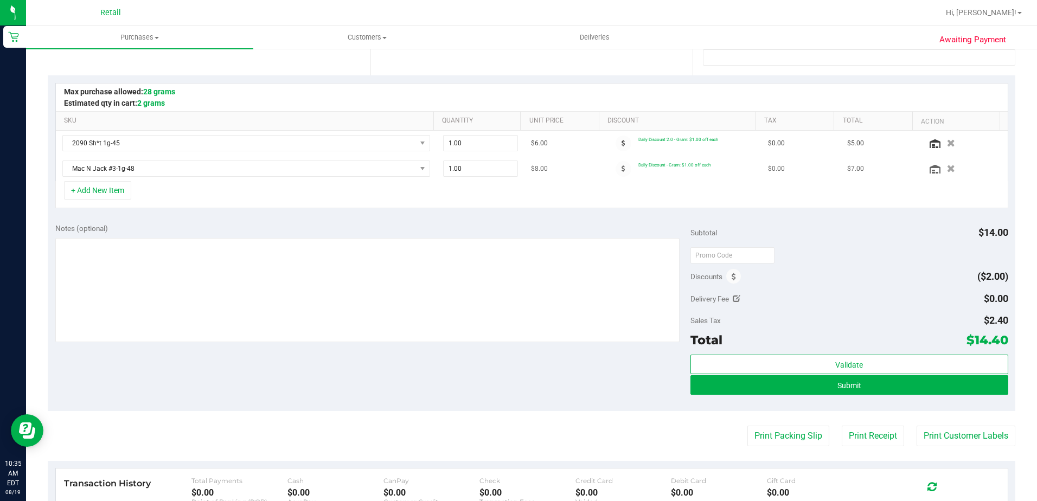
scroll to position [271, 0]
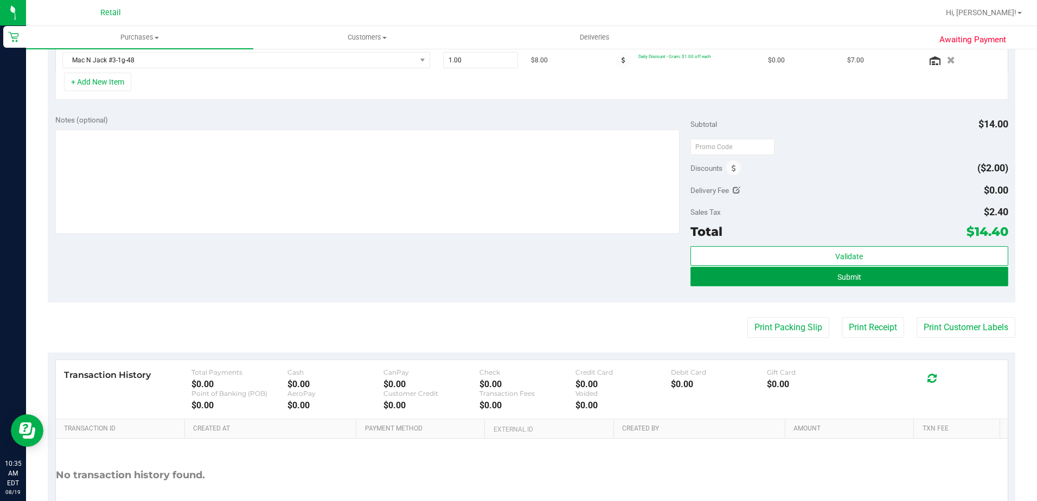
click at [764, 279] on button "Submit" at bounding box center [849, 277] width 318 height 20
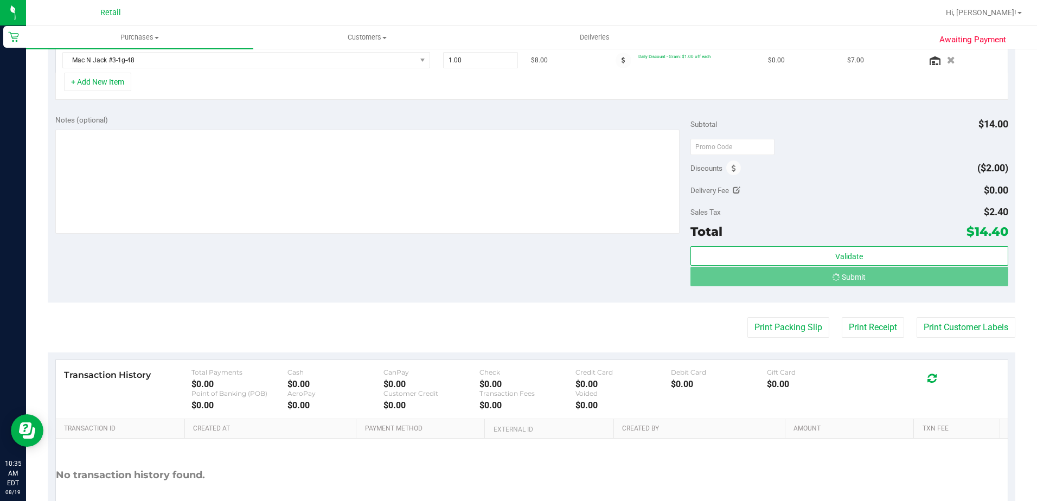
scroll to position [309, 0]
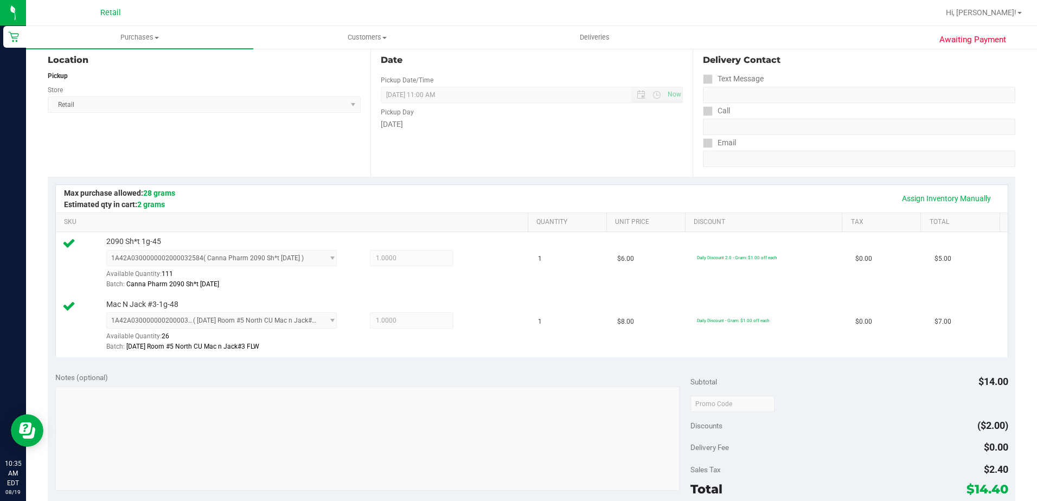
scroll to position [271, 0]
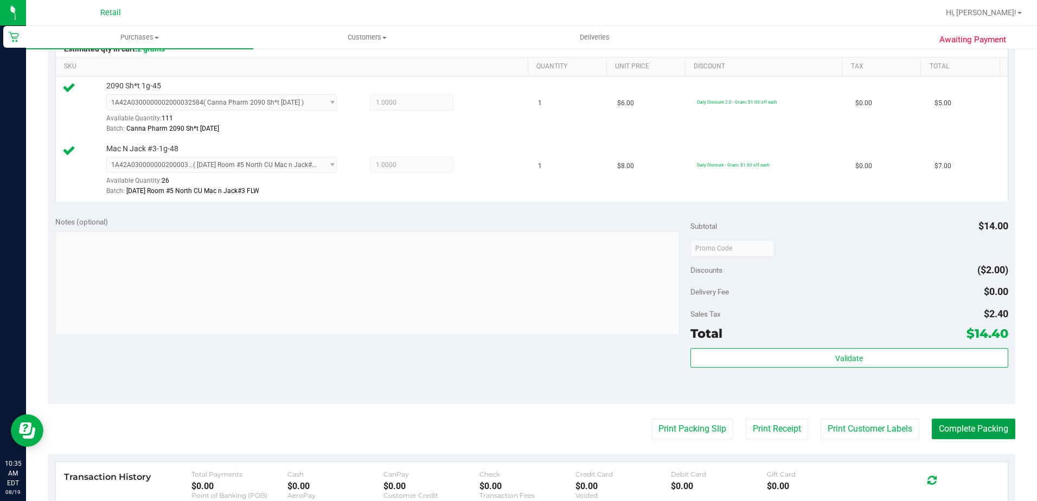
drag, startPoint x: 954, startPoint y: 428, endPoint x: 942, endPoint y: 412, distance: 20.2
click at [954, 428] on button "Complete Packing" at bounding box center [974, 429] width 84 height 21
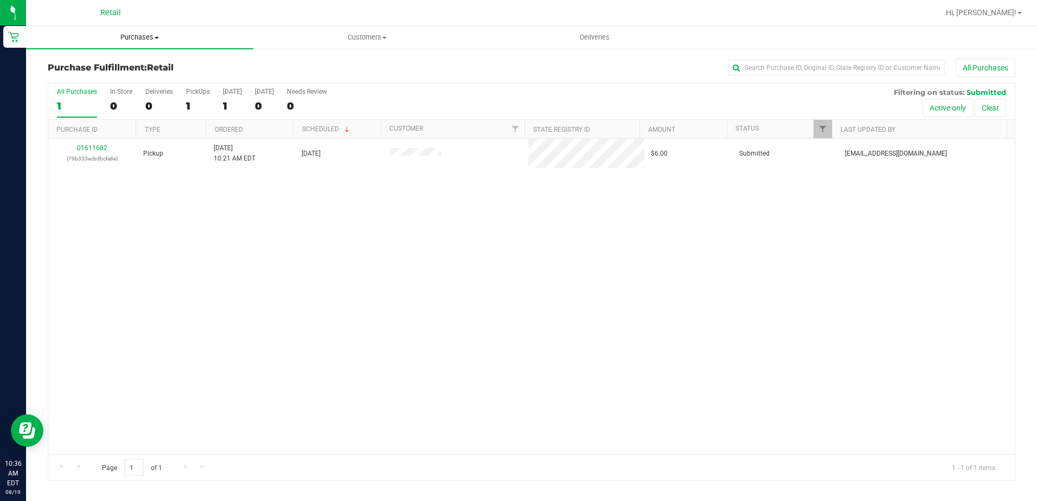
click at [164, 40] on span "Purchases" at bounding box center [139, 38] width 227 height 10
click at [108, 68] on span "Summary of purchases" at bounding box center [81, 65] width 111 height 9
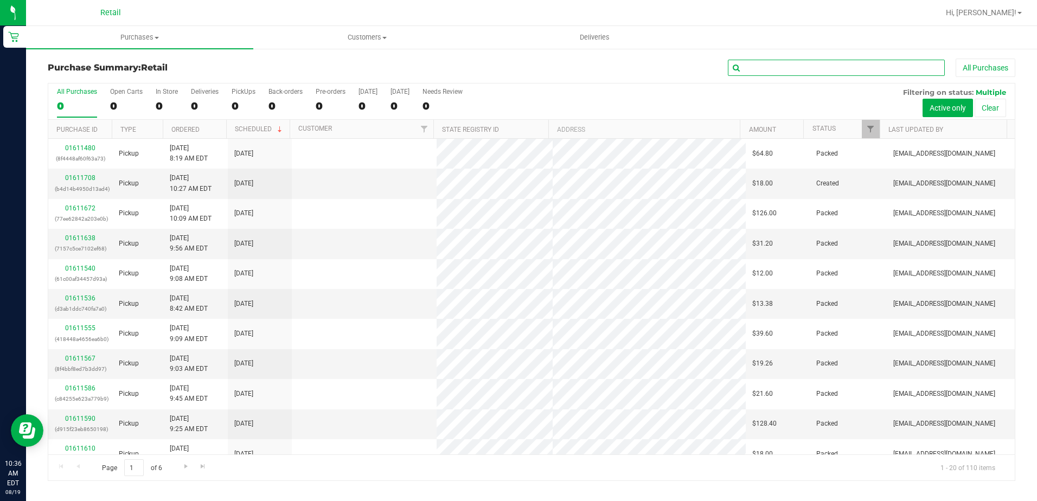
click at [796, 73] on input "text" at bounding box center [836, 68] width 217 height 16
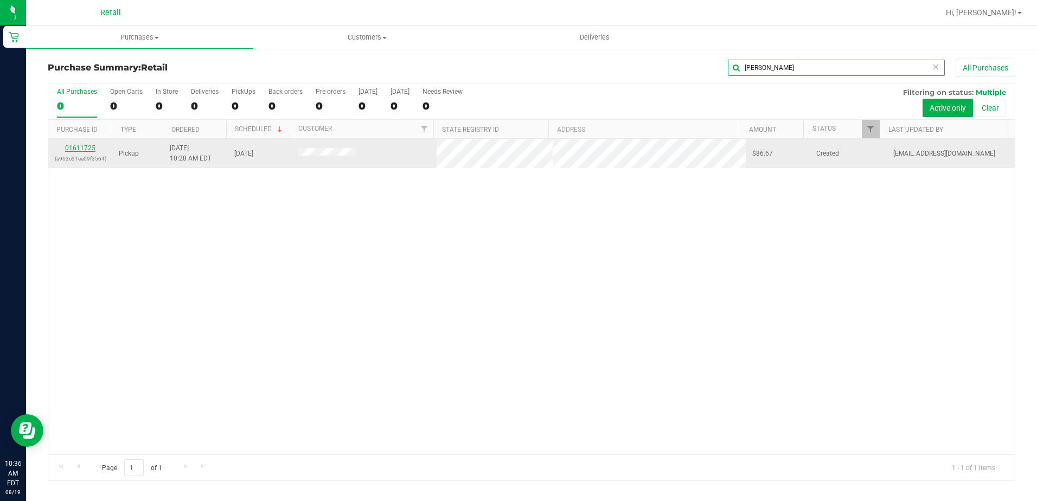
type input "bour"
click at [80, 149] on link "01611725" at bounding box center [80, 148] width 30 height 8
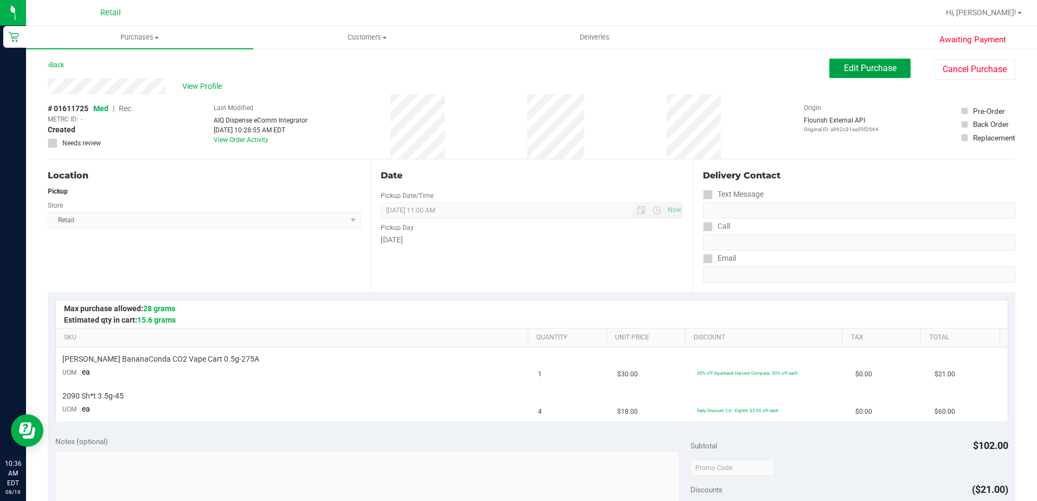
click at [867, 63] on span "Edit Purchase" at bounding box center [870, 68] width 53 height 10
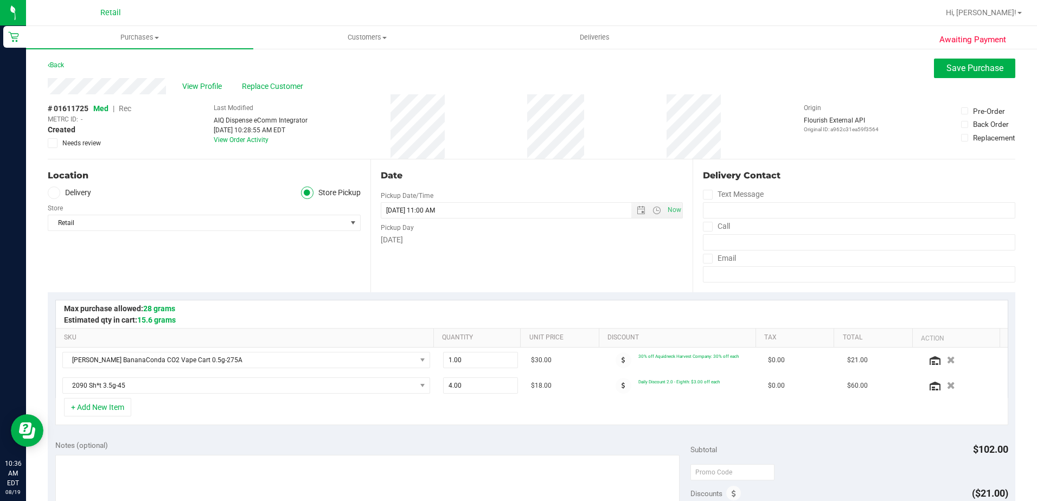
click at [131, 106] on span "Rec" at bounding box center [125, 108] width 12 height 9
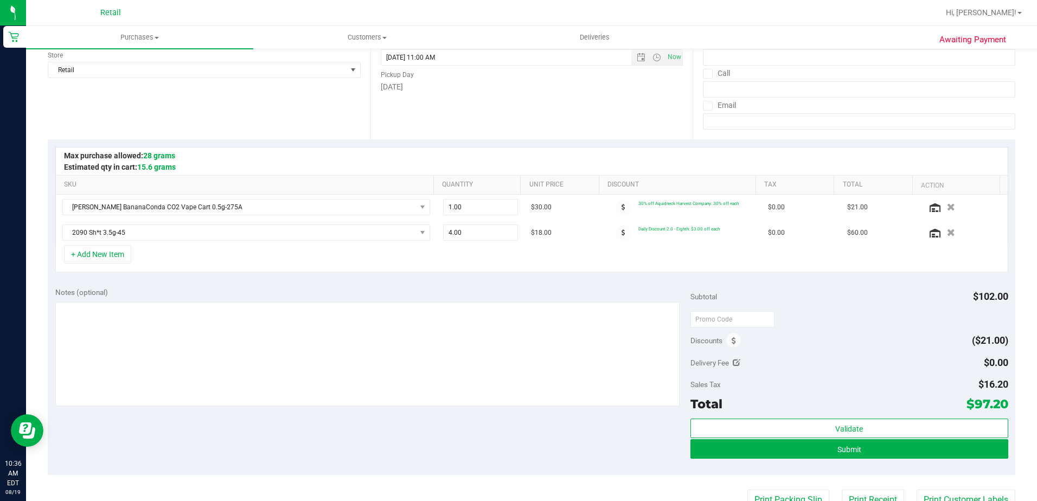
scroll to position [401, 0]
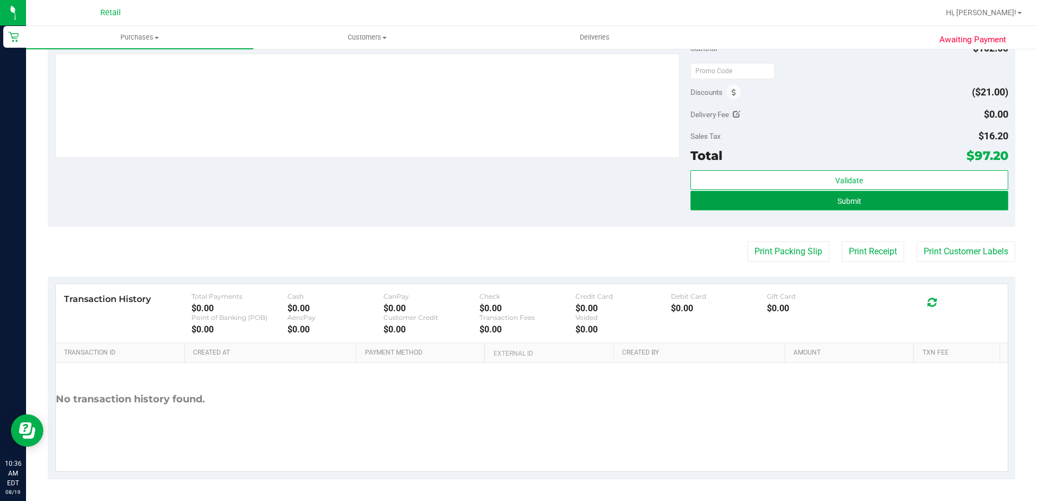
click at [866, 203] on button "Submit" at bounding box center [849, 201] width 318 height 20
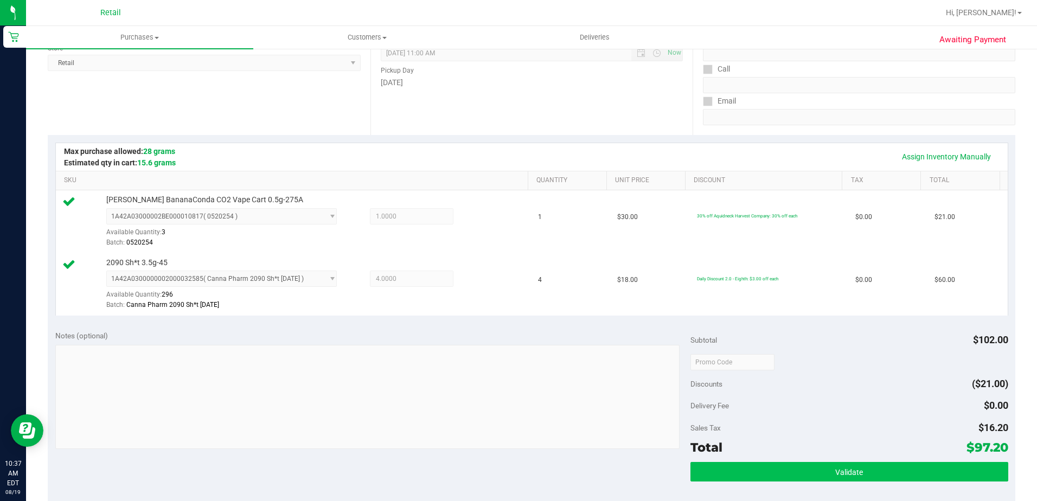
scroll to position [271, 0]
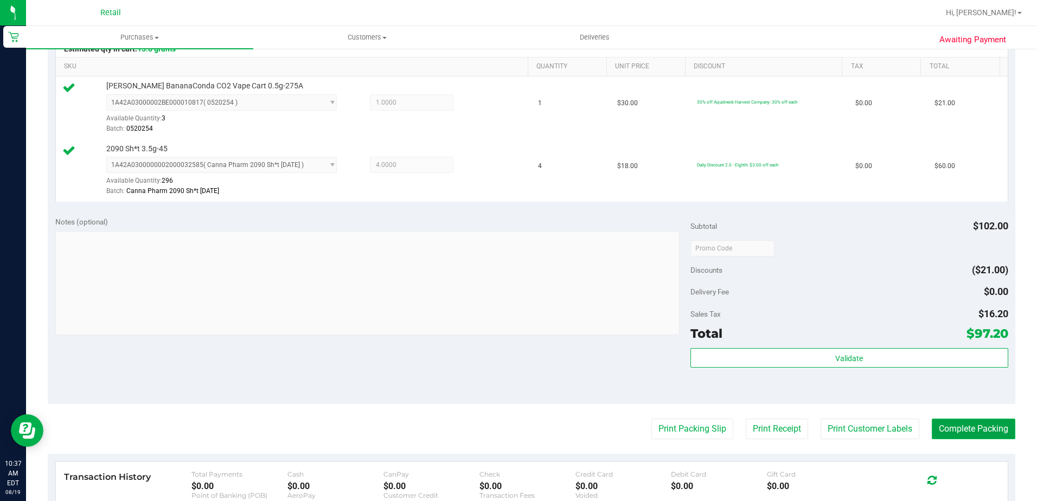
click at [957, 426] on button "Complete Packing" at bounding box center [974, 429] width 84 height 21
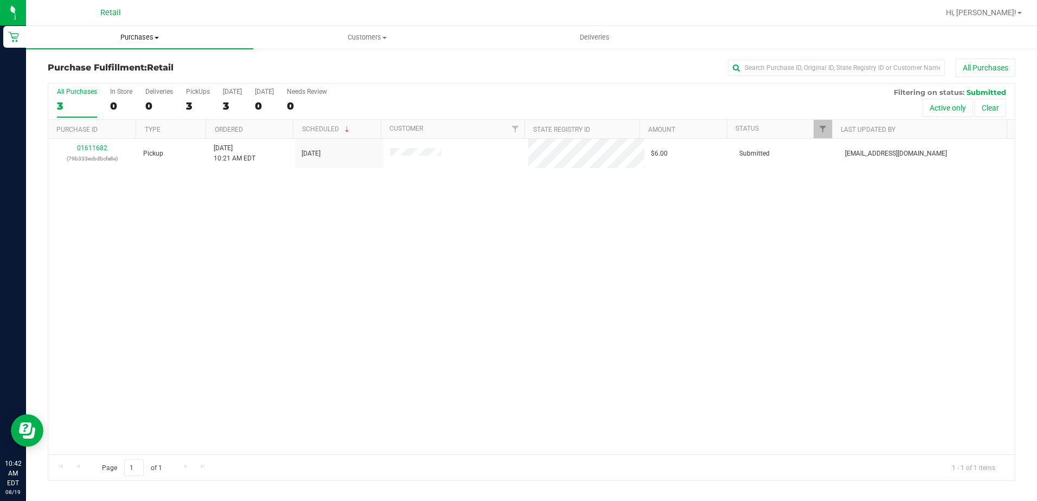
click at [137, 39] on span "Purchases" at bounding box center [139, 38] width 227 height 10
click at [112, 63] on span "Summary of purchases" at bounding box center [81, 65] width 111 height 9
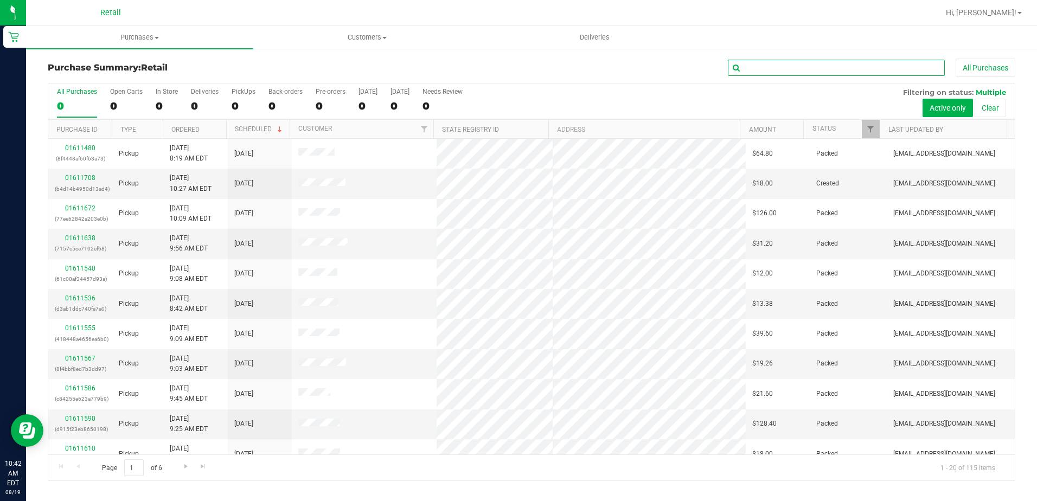
click at [832, 69] on input "text" at bounding box center [836, 68] width 217 height 16
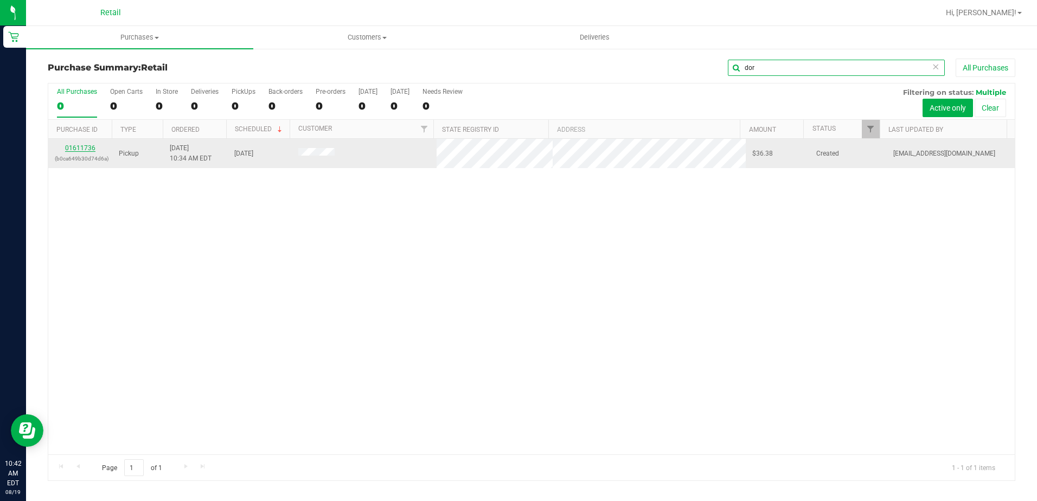
type input "dor"
click at [79, 145] on link "01611736" at bounding box center [80, 148] width 30 height 8
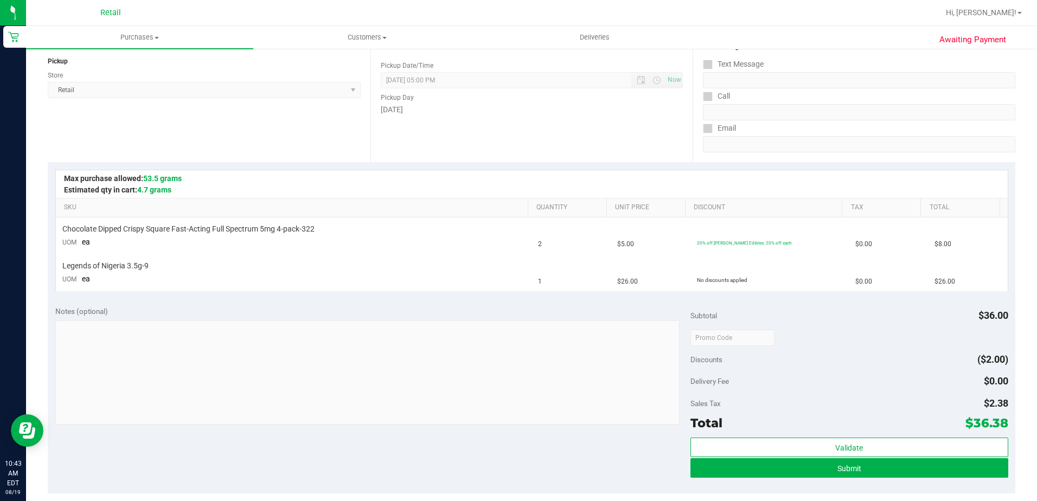
scroll to position [163, 0]
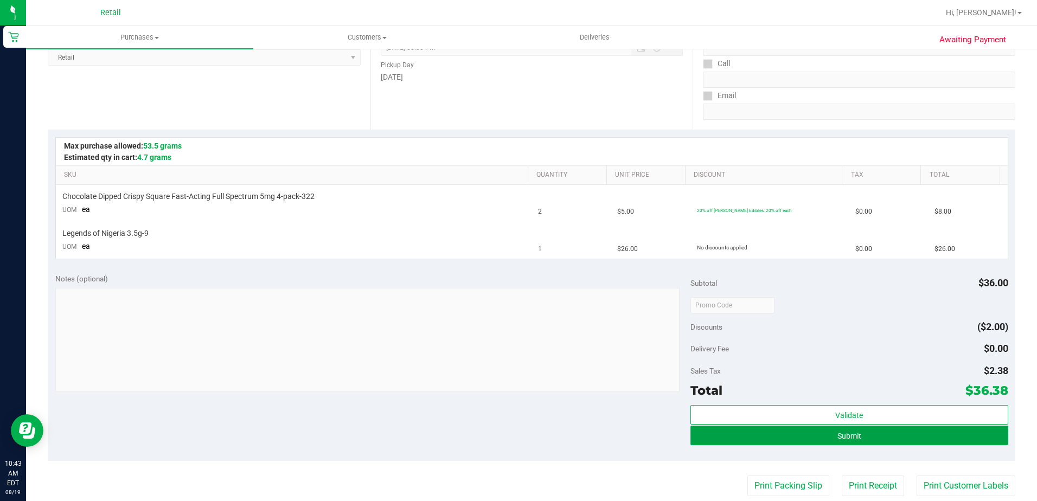
click at [809, 434] on button "Submit" at bounding box center [849, 436] width 318 height 20
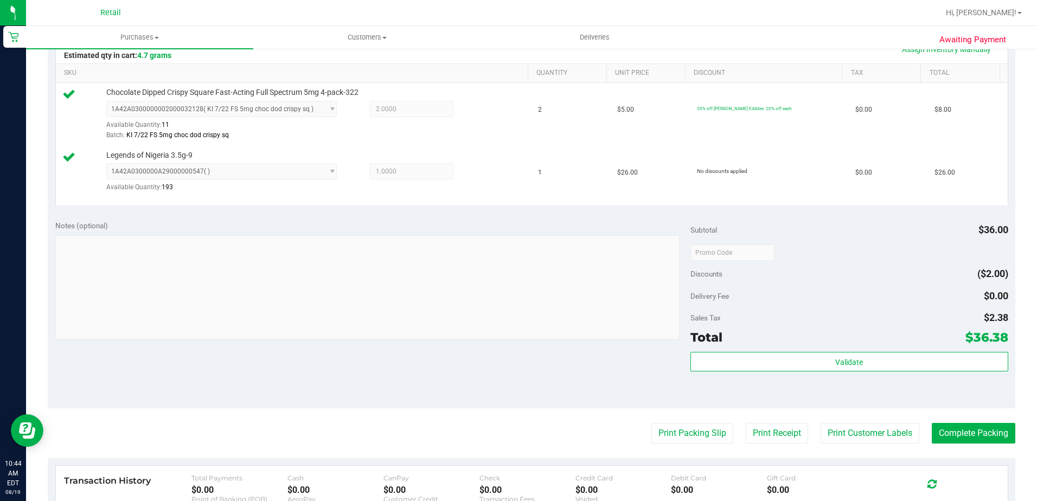
scroll to position [271, 0]
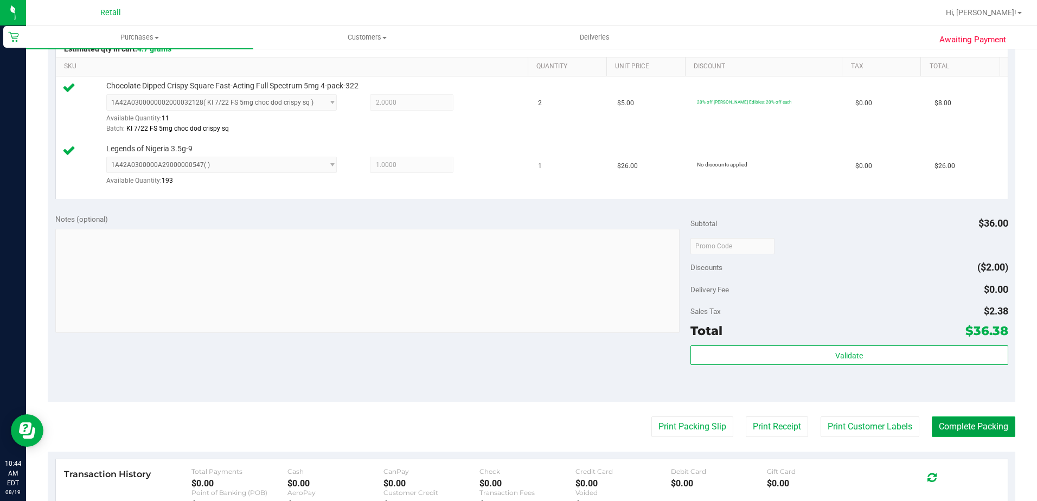
click at [988, 419] on button "Complete Packing" at bounding box center [974, 427] width 84 height 21
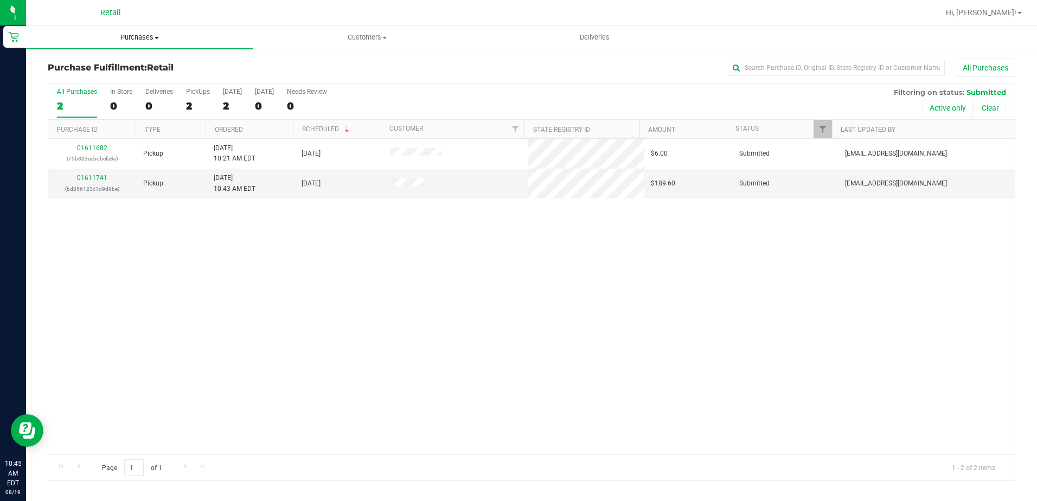
click at [140, 43] on uib-tab-heading "Purchases Summary of purchases Fulfillment All purchases" at bounding box center [139, 37] width 227 height 23
click at [132, 61] on span "Summary of purchases" at bounding box center [81, 65] width 111 height 9
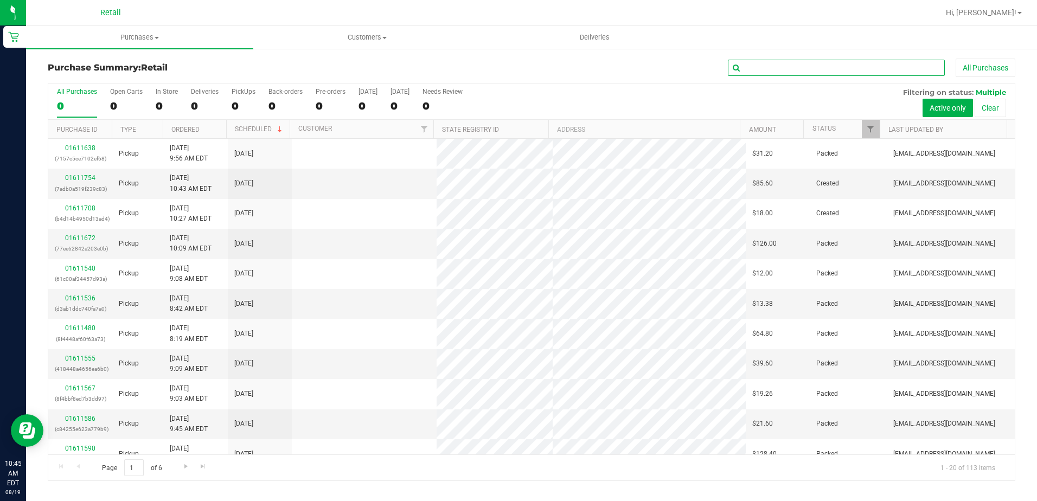
click at [853, 68] on input "text" at bounding box center [836, 68] width 217 height 16
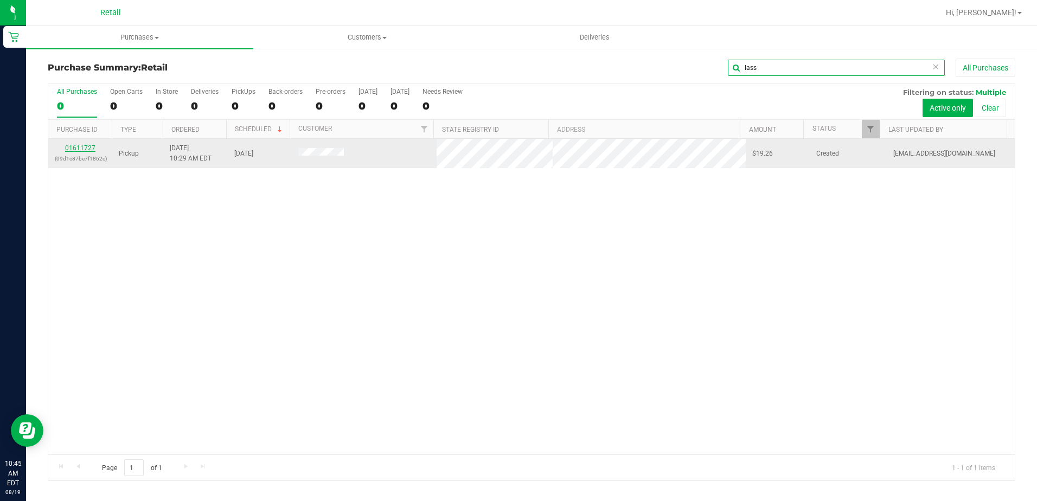
type input "lass"
click at [86, 147] on link "01611727" at bounding box center [80, 148] width 30 height 8
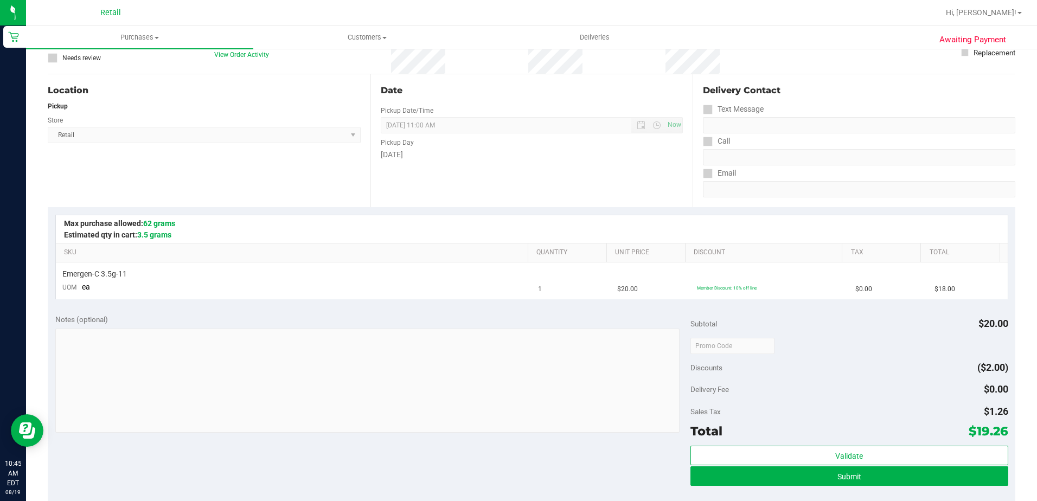
scroll to position [271, 0]
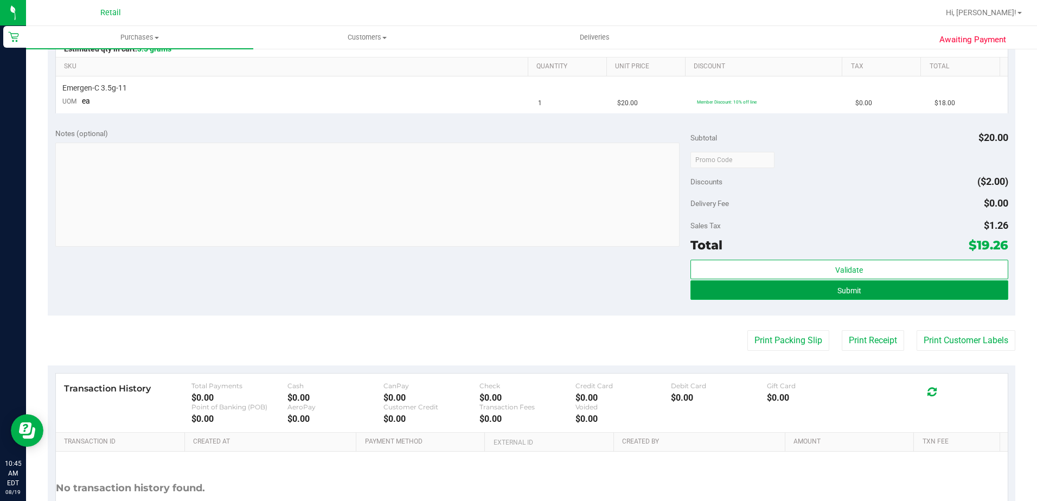
click at [869, 298] on button "Submit" at bounding box center [849, 290] width 318 height 20
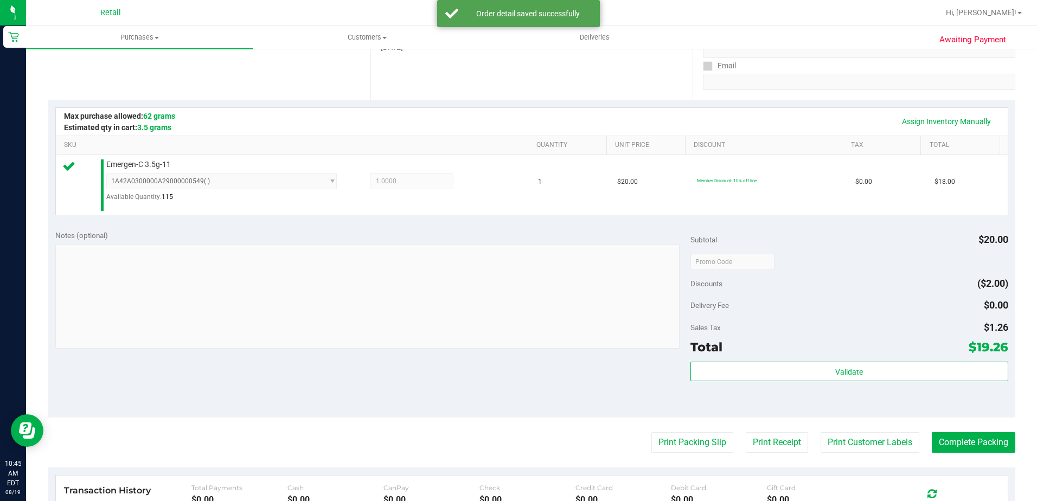
scroll to position [217, 0]
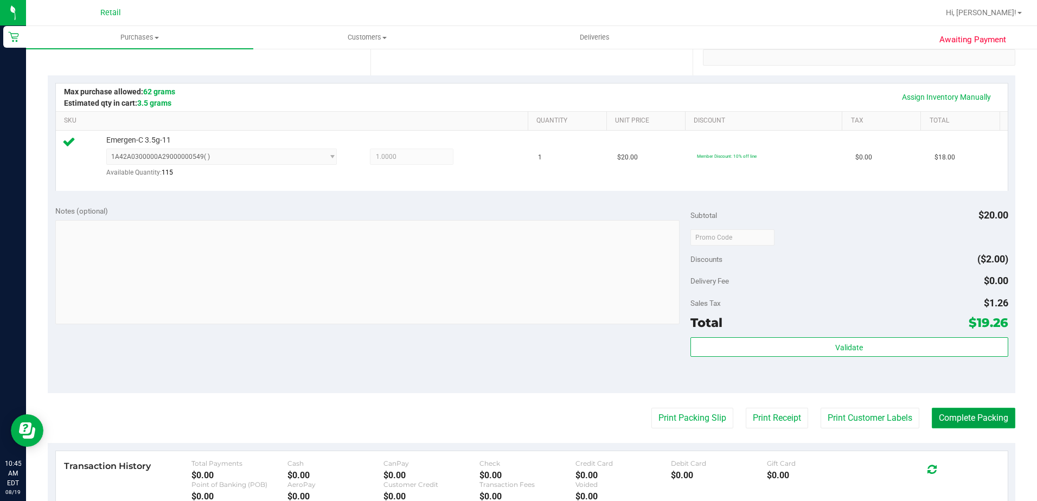
click at [951, 420] on button "Complete Packing" at bounding box center [974, 418] width 84 height 21
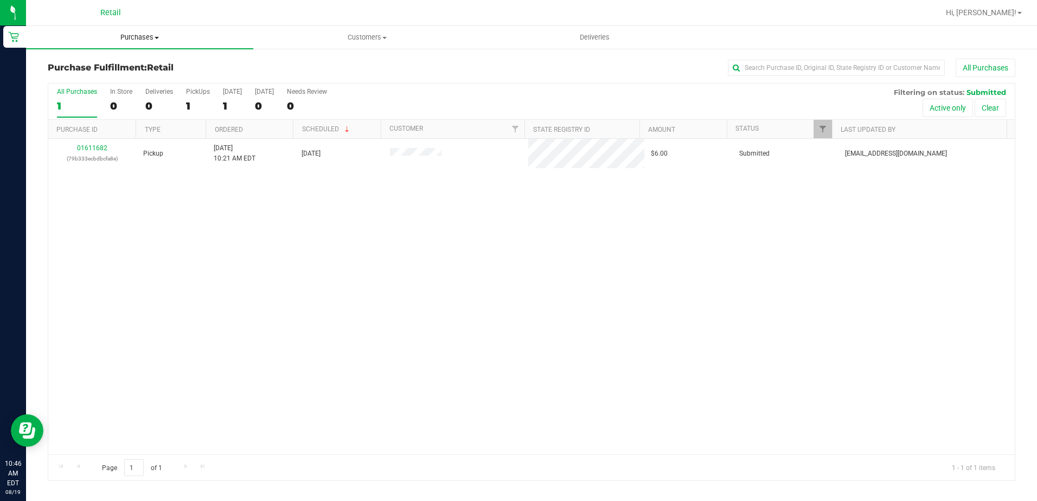
click at [129, 28] on uib-tab-heading "Purchases Summary of purchases Fulfillment All purchases" at bounding box center [139, 37] width 227 height 23
click at [110, 65] on span "Summary of purchases" at bounding box center [81, 65] width 111 height 9
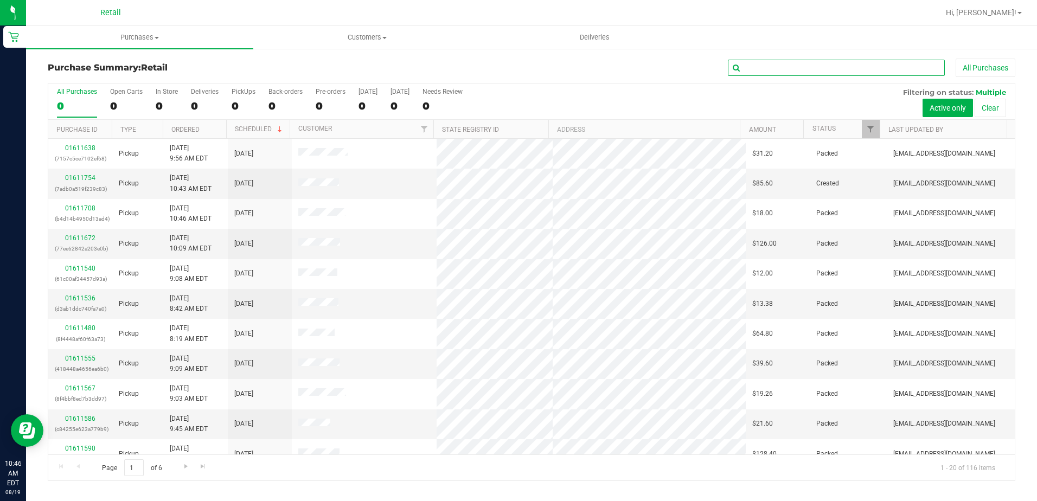
click at [815, 73] on input "text" at bounding box center [836, 68] width 217 height 16
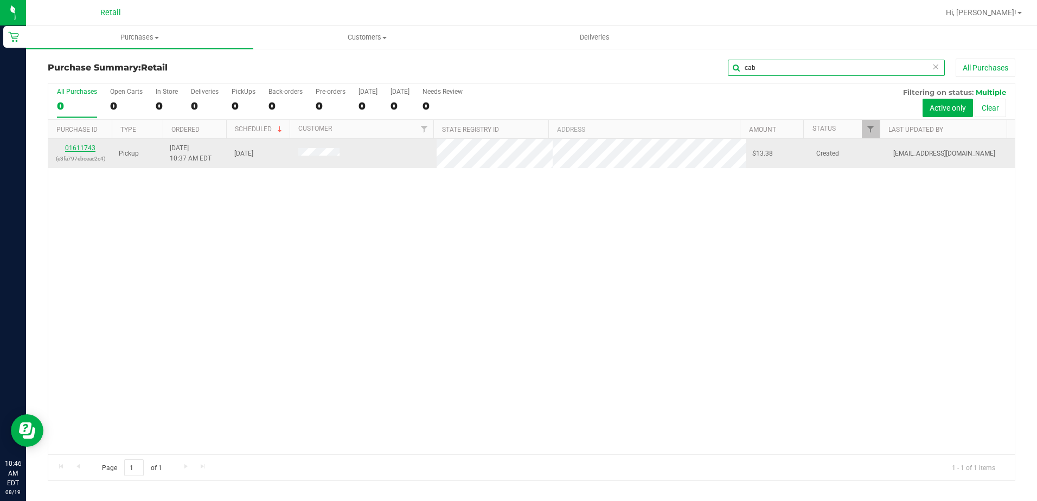
type input "cab"
click at [90, 145] on link "01611743" at bounding box center [80, 148] width 30 height 8
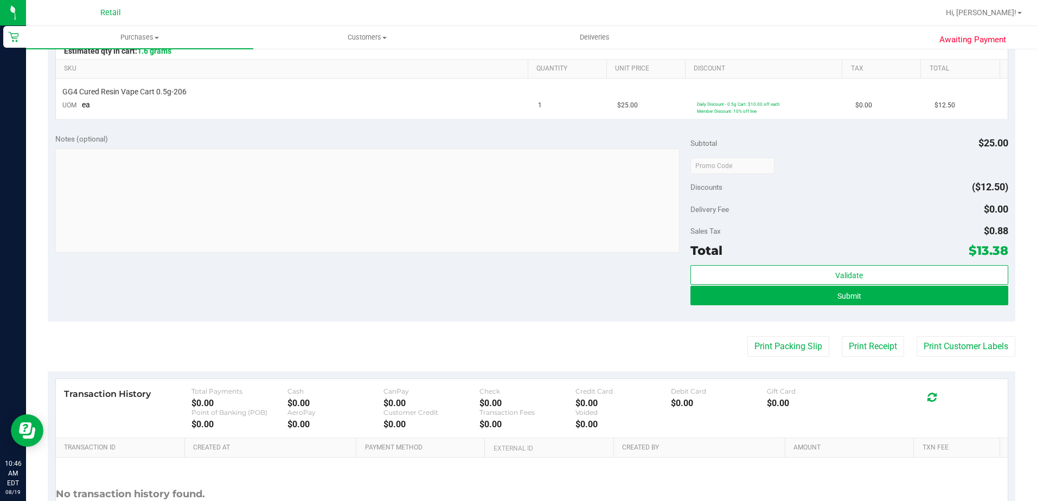
scroll to position [271, 0]
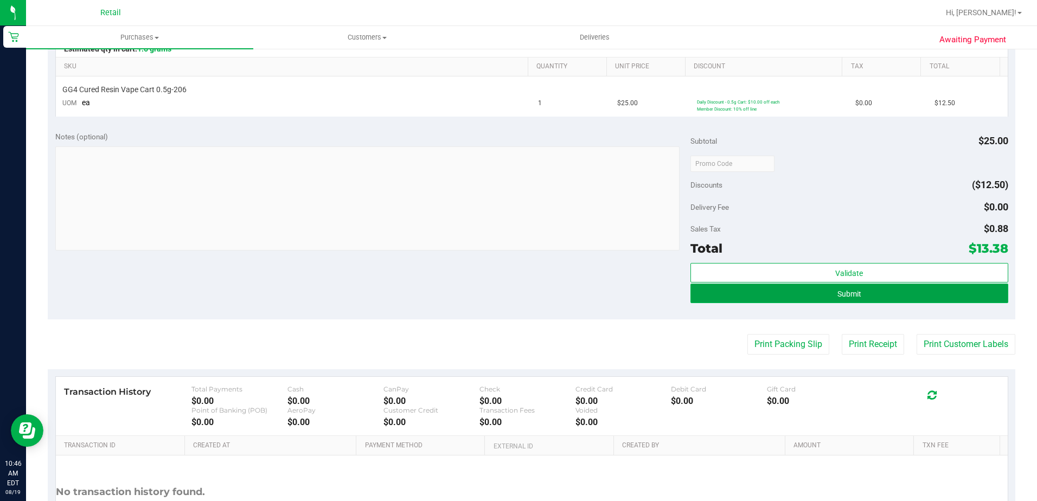
click at [868, 287] on button "Submit" at bounding box center [849, 294] width 318 height 20
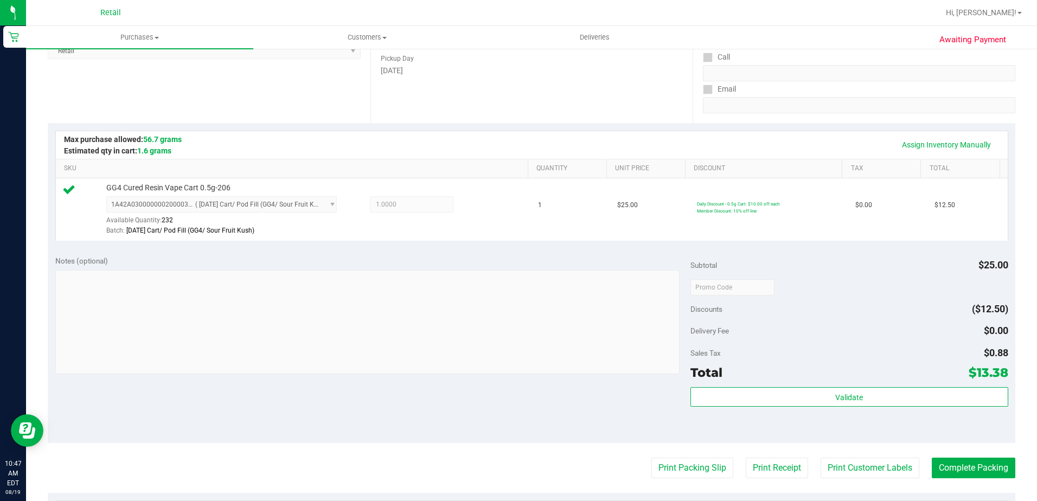
scroll to position [217, 0]
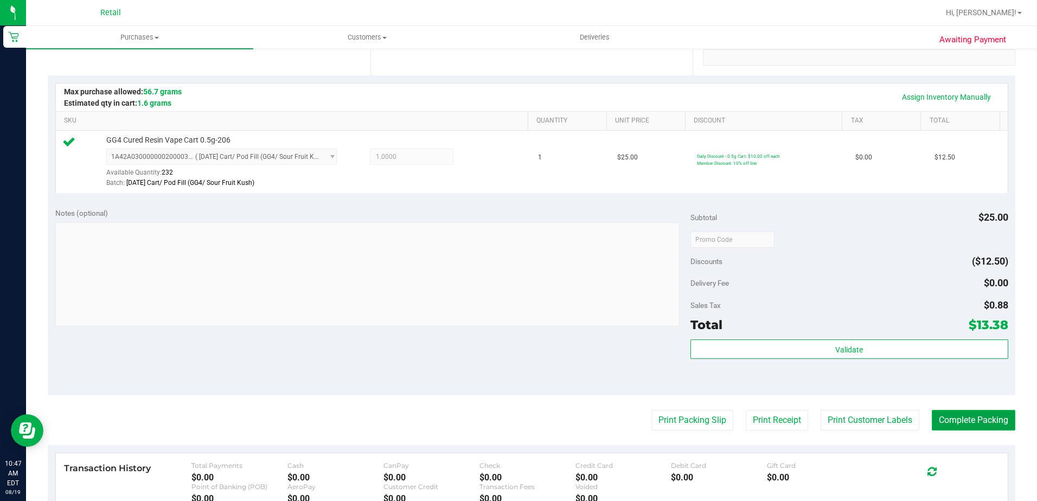
click at [988, 426] on button "Complete Packing" at bounding box center [974, 420] width 84 height 21
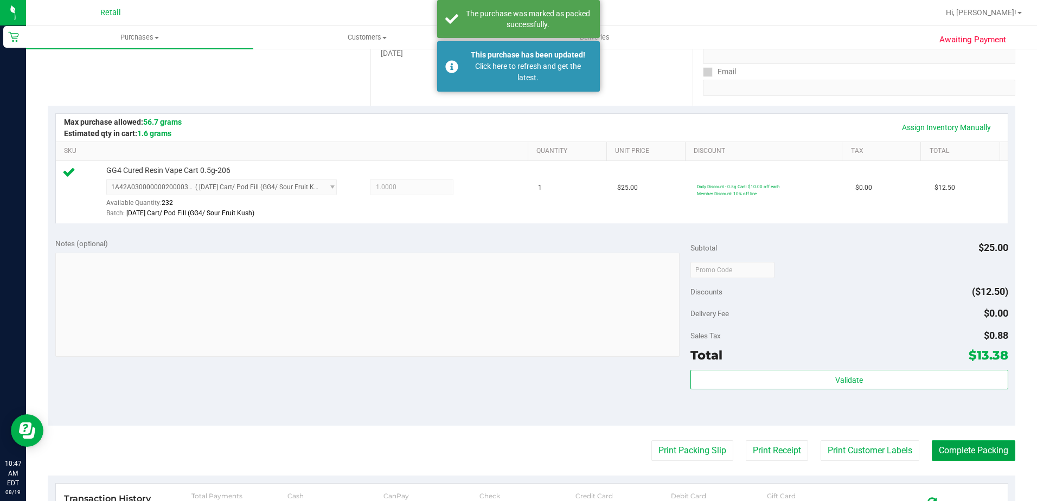
scroll to position [0, 0]
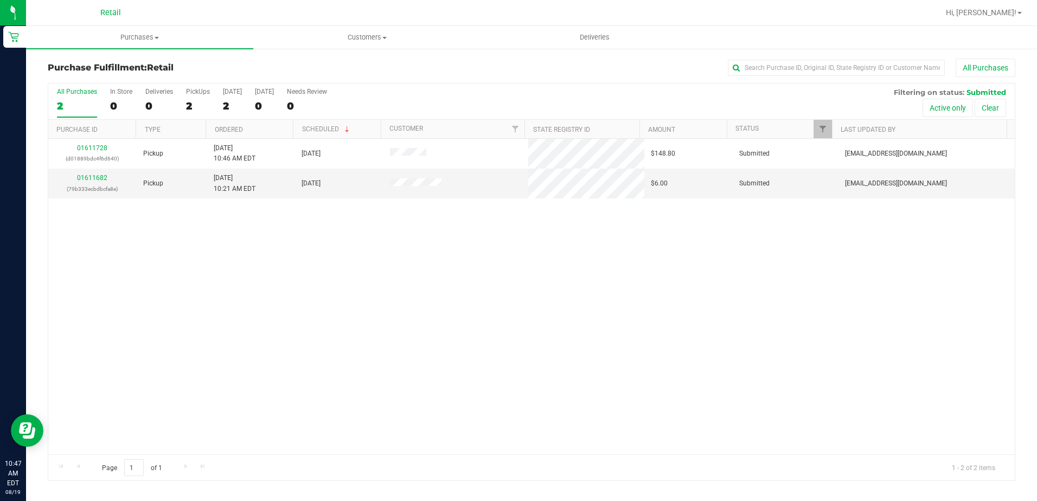
click at [486, 345] on div "01611728 (d01889bdc4f6d640) Pickup 8/19/2025 10:46 AM EDT 8/19/2025 $148.80 Sub…" at bounding box center [531, 297] width 966 height 316
click at [338, 290] on div "01611728 (d01889bdc4f6d640) Pickup 8/19/2025 10:46 AM EDT 8/19/2025 $148.80 Sub…" at bounding box center [531, 297] width 966 height 316
click at [183, 40] on span "Purchases" at bounding box center [139, 38] width 227 height 10
click at [111, 64] on span "Summary of purchases" at bounding box center [81, 65] width 111 height 9
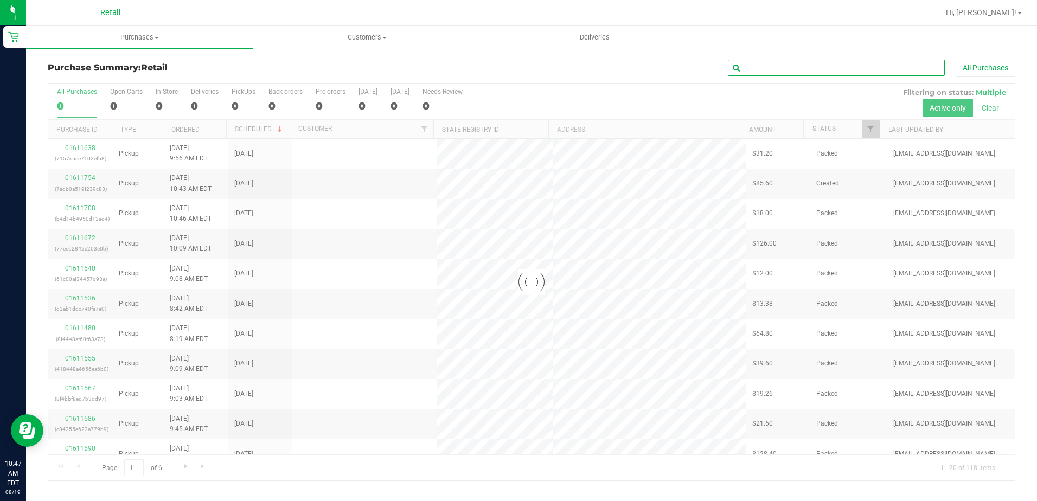
click at [821, 73] on input "text" at bounding box center [836, 68] width 217 height 16
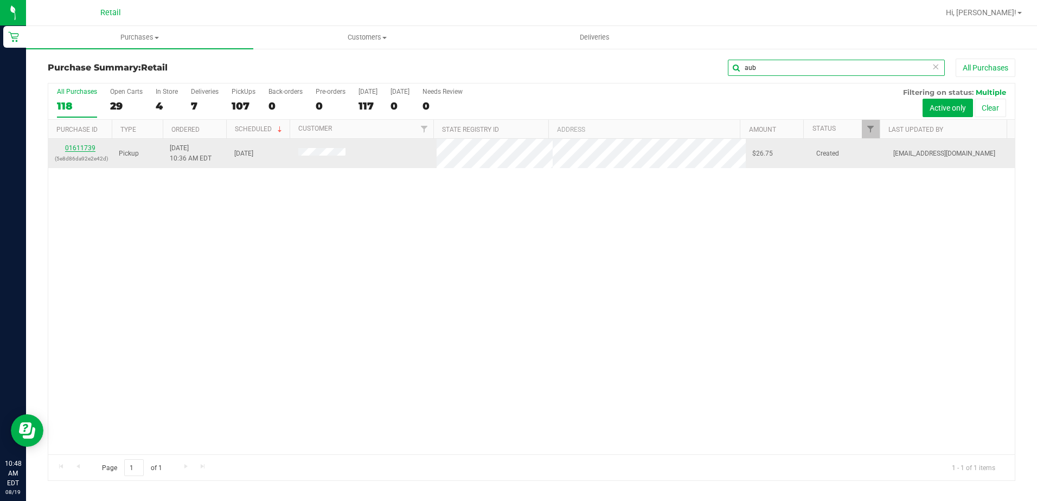
type input "aub"
click at [90, 149] on link "01611739" at bounding box center [80, 148] width 30 height 8
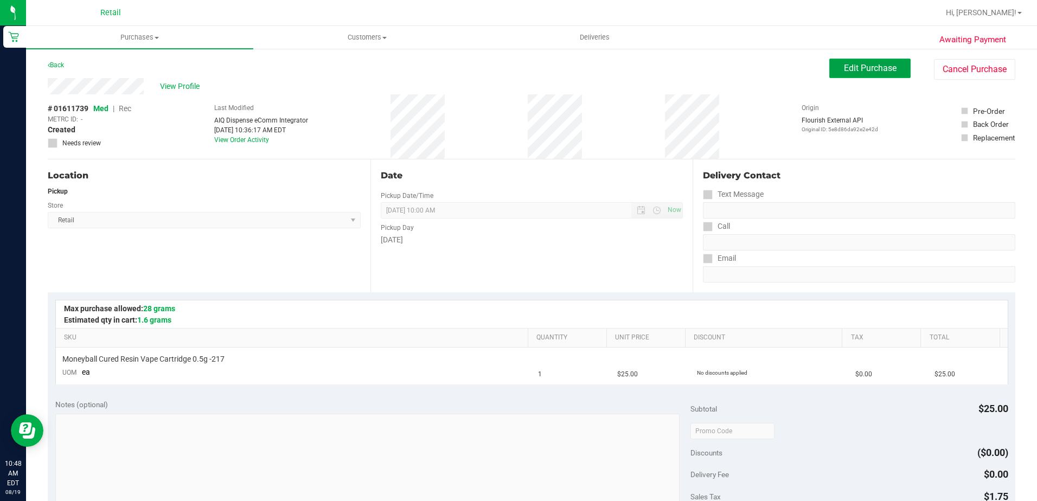
click at [859, 63] on span "Edit Purchase" at bounding box center [870, 68] width 53 height 10
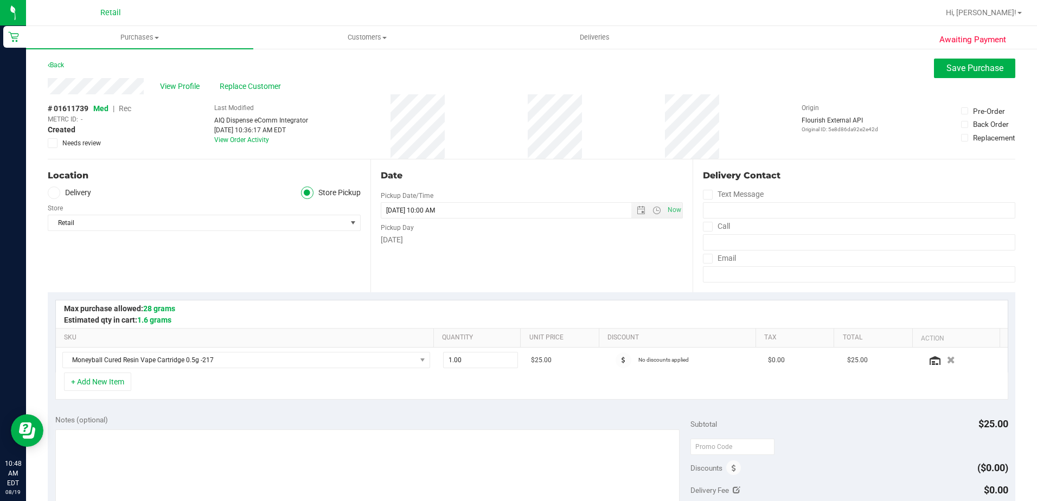
click at [125, 110] on span "Rec" at bounding box center [125, 108] width 12 height 9
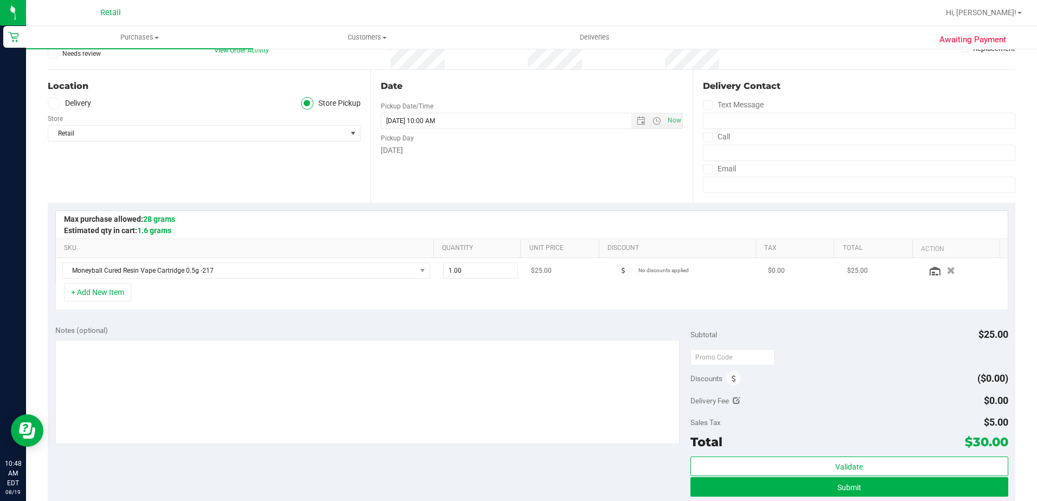
scroll to position [108, 0]
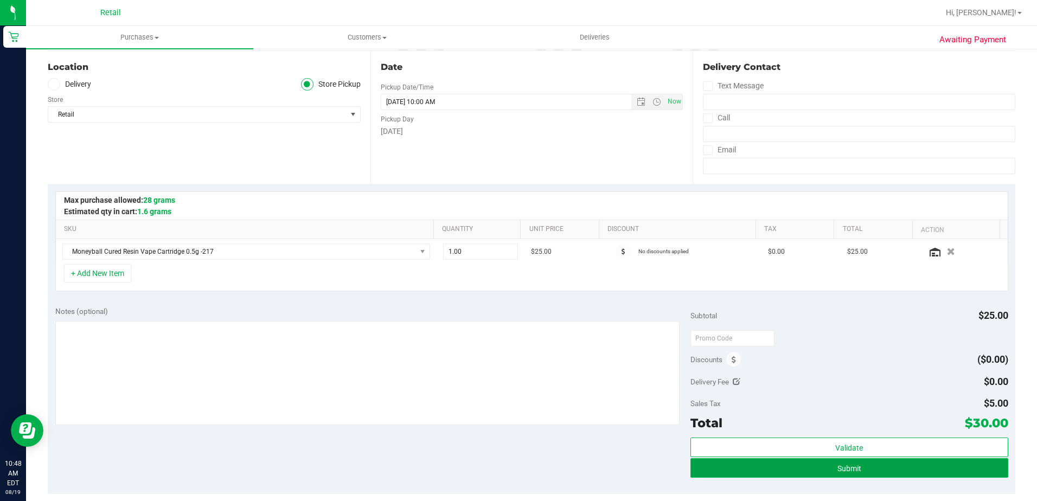
click at [832, 462] on button "Submit" at bounding box center [849, 468] width 318 height 20
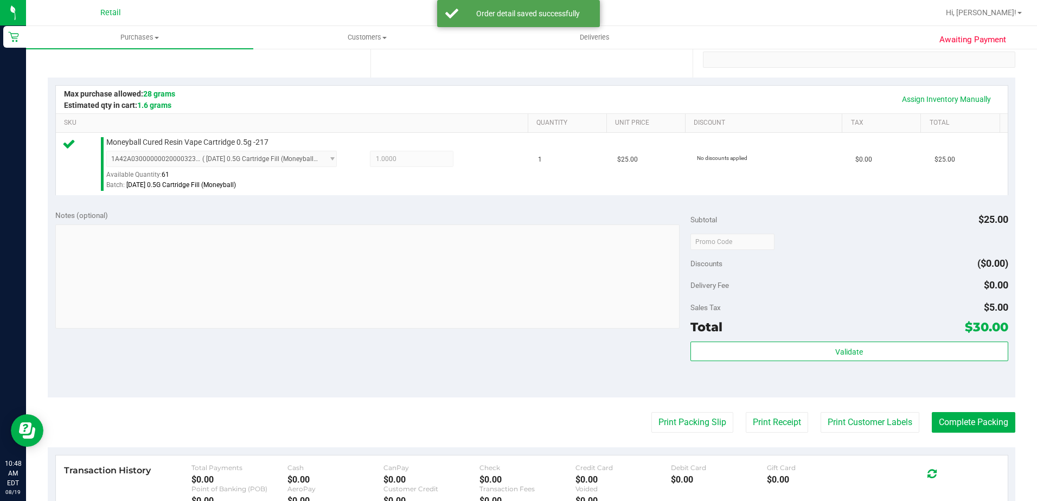
scroll to position [217, 0]
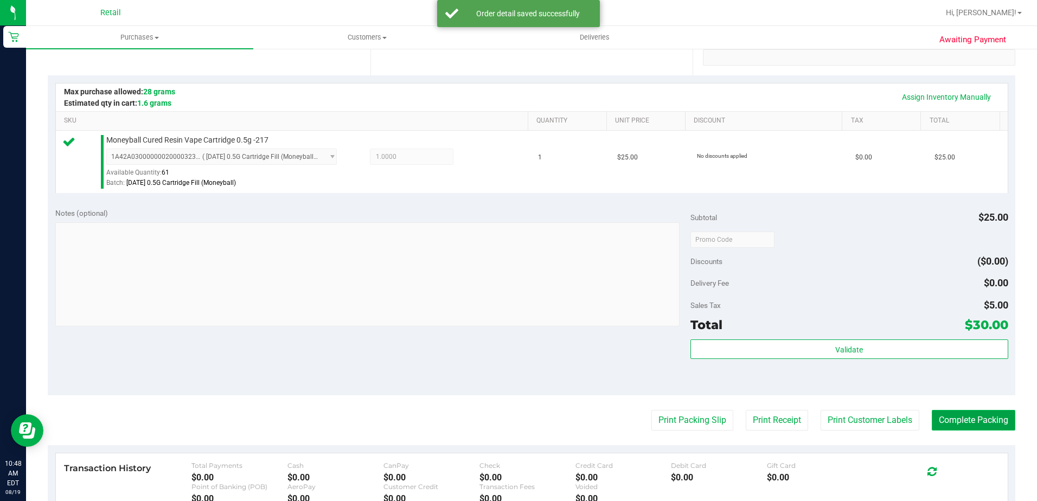
click at [965, 421] on button "Complete Packing" at bounding box center [974, 420] width 84 height 21
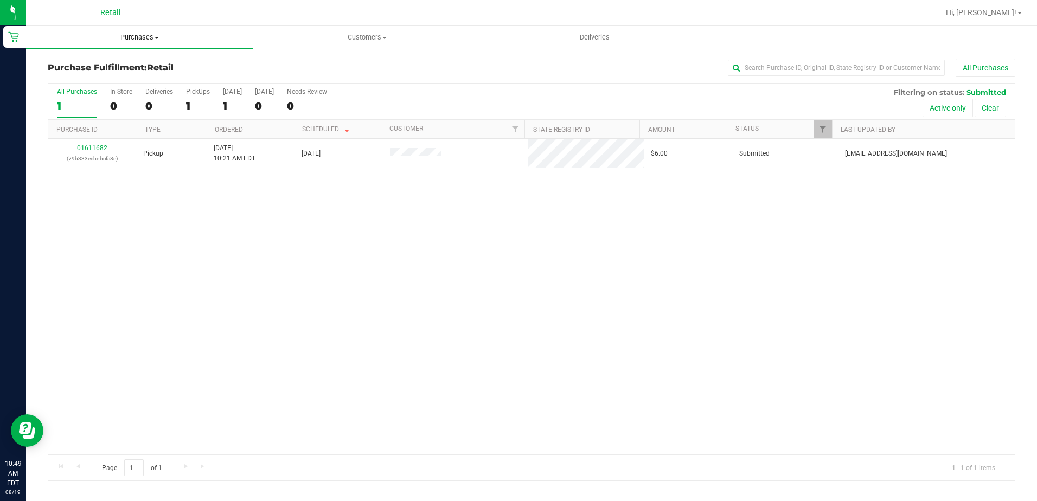
click at [176, 43] on uib-tab-heading "Purchases Summary of purchases Fulfillment All purchases" at bounding box center [139, 37] width 227 height 23
click at [104, 66] on span "Summary of purchases" at bounding box center [81, 65] width 111 height 9
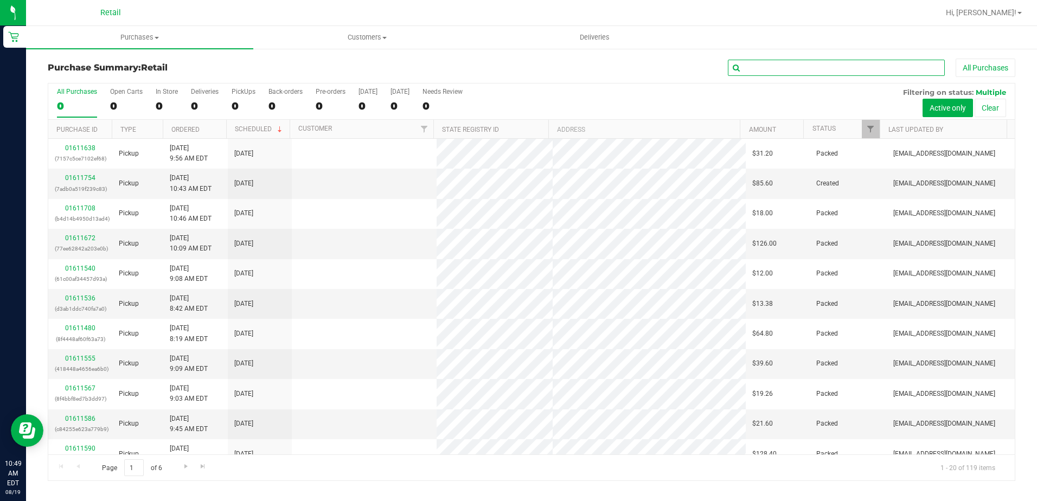
click at [799, 69] on input "text" at bounding box center [836, 68] width 217 height 16
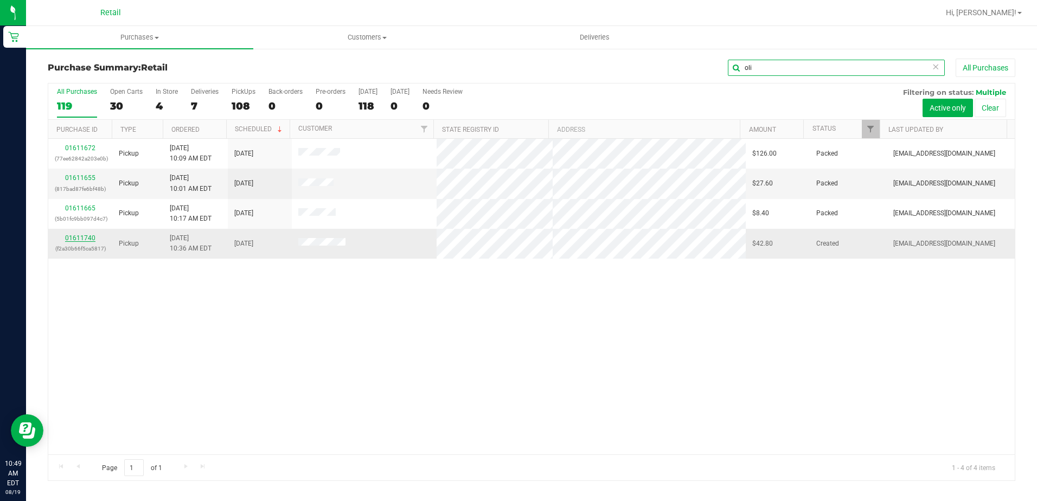
type input "oli"
click at [85, 239] on link "01611740" at bounding box center [80, 238] width 30 height 8
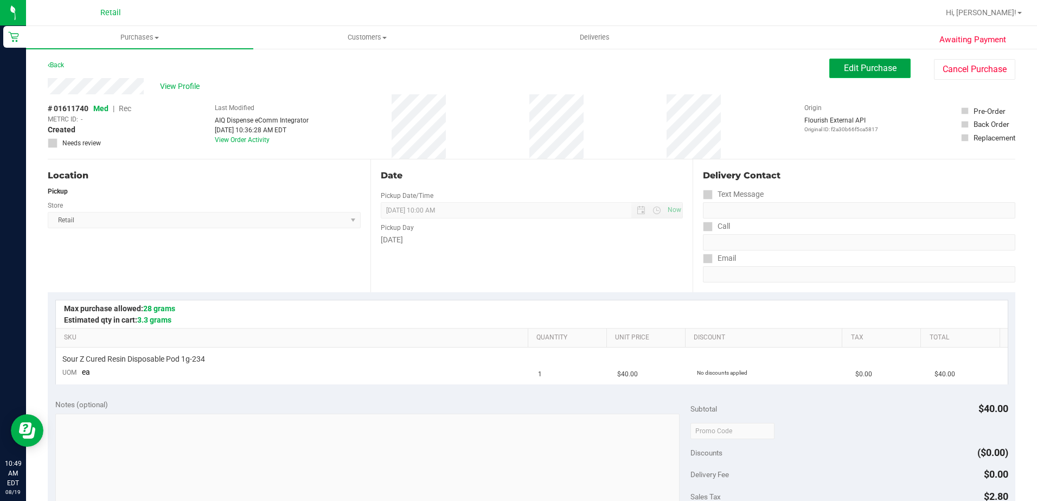
click at [868, 74] on button "Edit Purchase" at bounding box center [869, 69] width 81 height 20
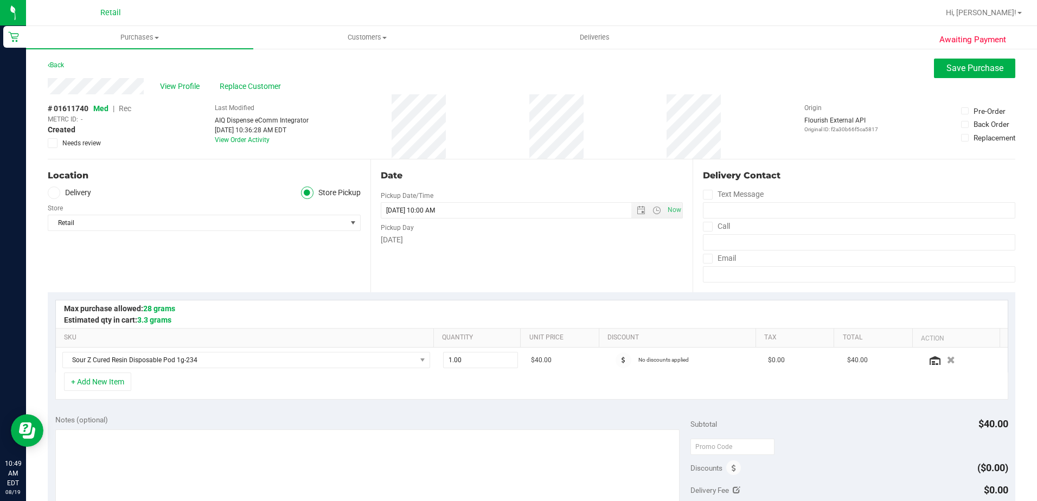
click at [129, 108] on span "Rec" at bounding box center [125, 108] width 12 height 9
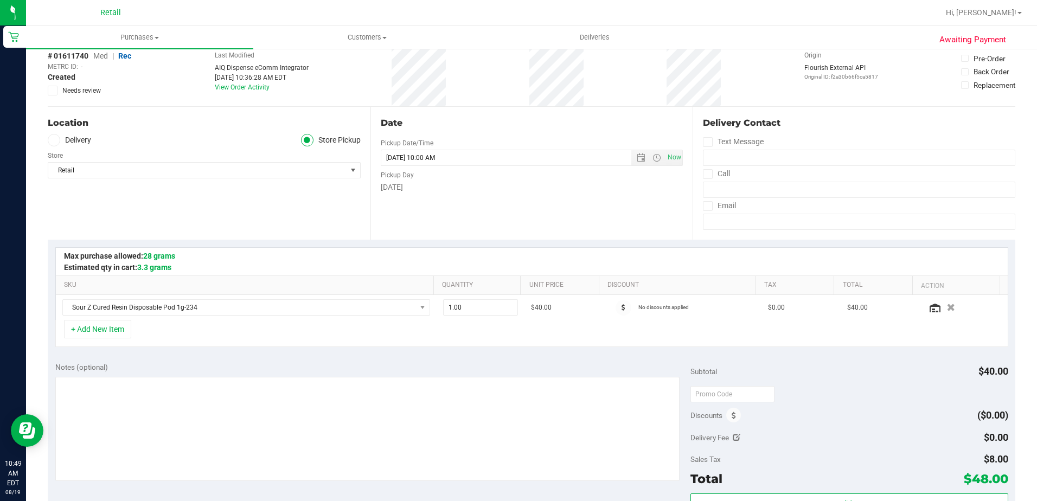
scroll to position [271, 0]
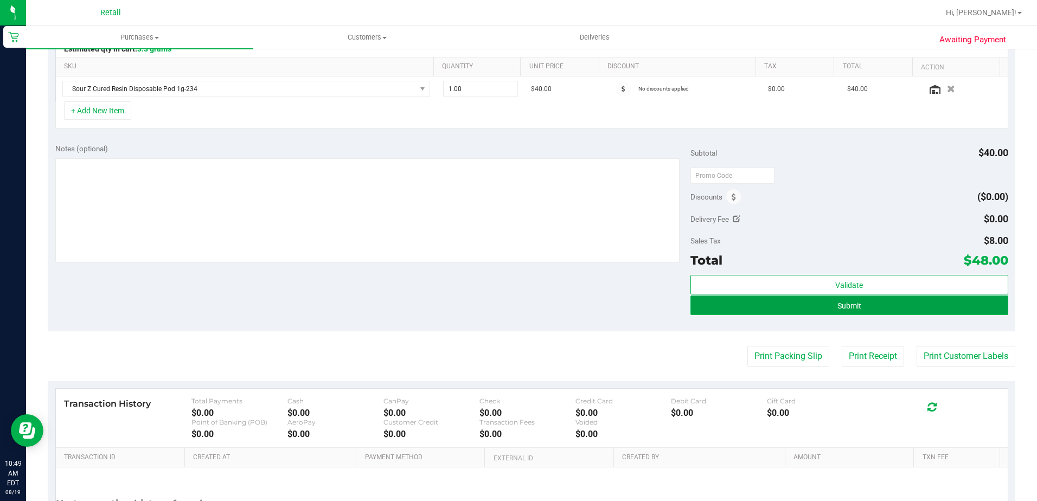
click at [876, 302] on button "Submit" at bounding box center [849, 306] width 318 height 20
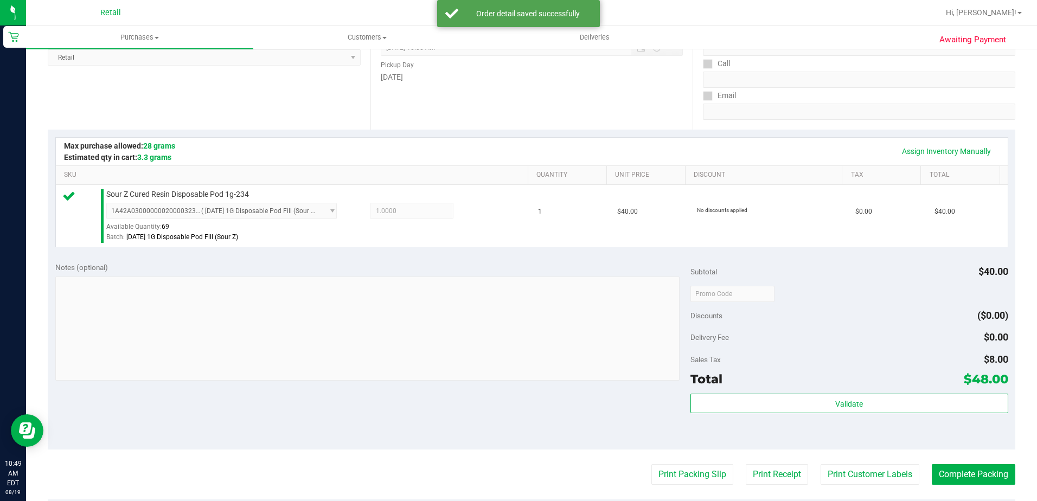
scroll to position [217, 0]
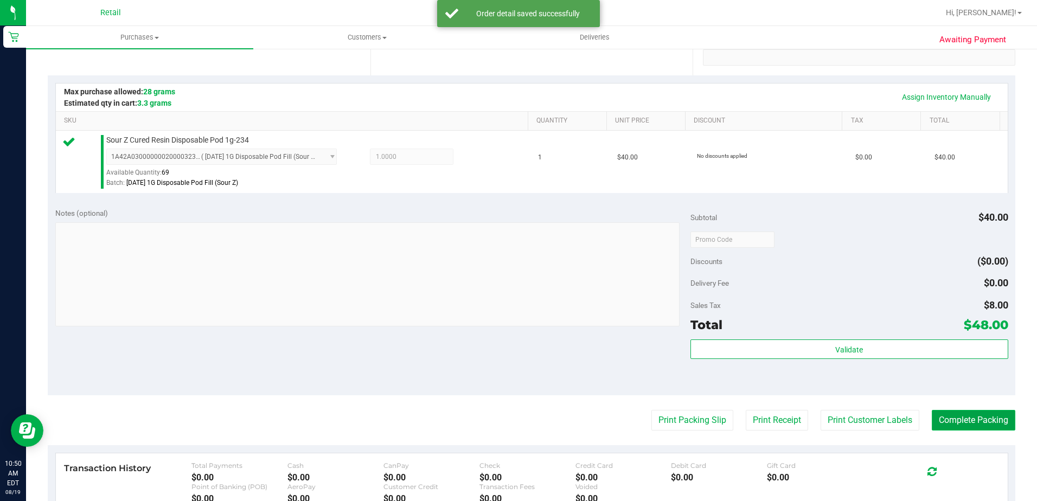
click at [954, 421] on button "Complete Packing" at bounding box center [974, 420] width 84 height 21
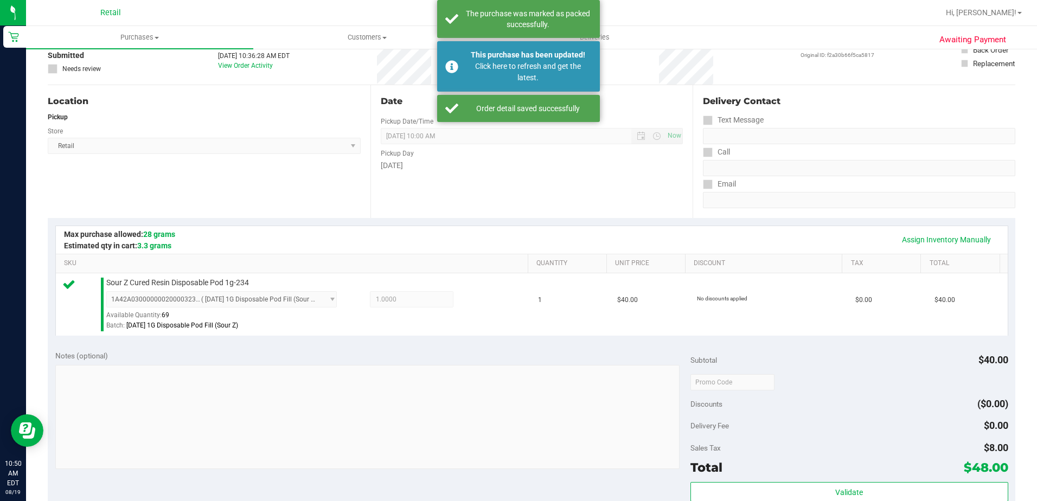
scroll to position [0, 0]
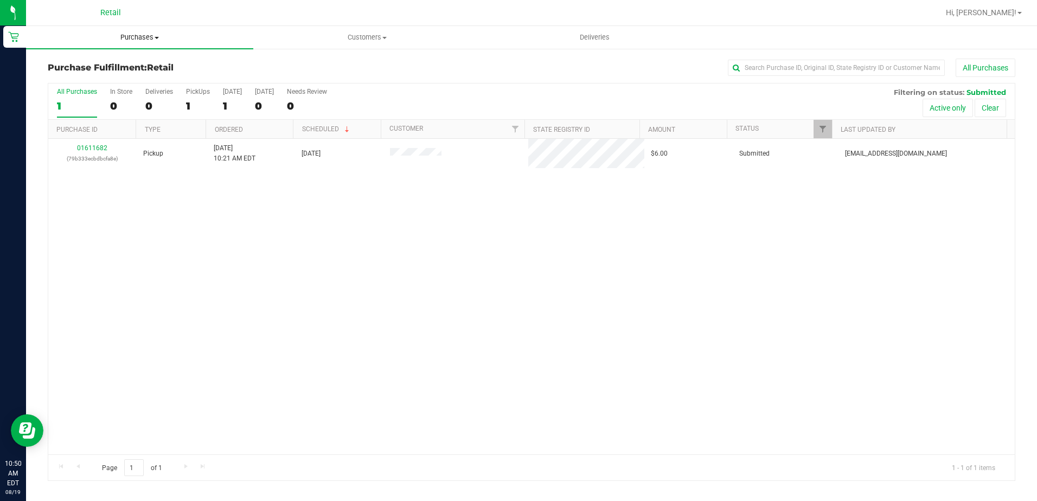
click at [155, 35] on span "Purchases" at bounding box center [139, 38] width 227 height 10
click at [139, 68] on li "Summary of purchases" at bounding box center [139, 65] width 227 height 13
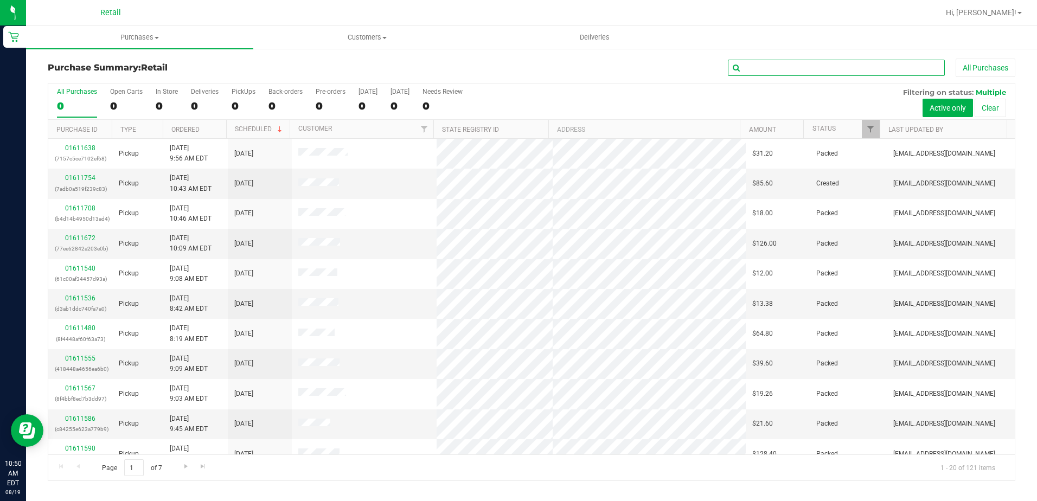
click at [813, 69] on input "text" at bounding box center [836, 68] width 217 height 16
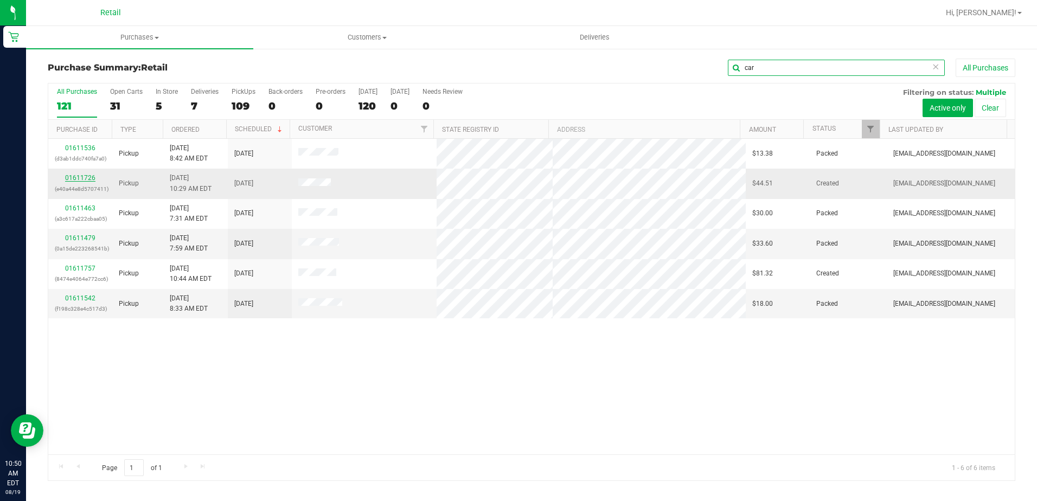
type input "car"
click at [89, 177] on link "01611726" at bounding box center [80, 178] width 30 height 8
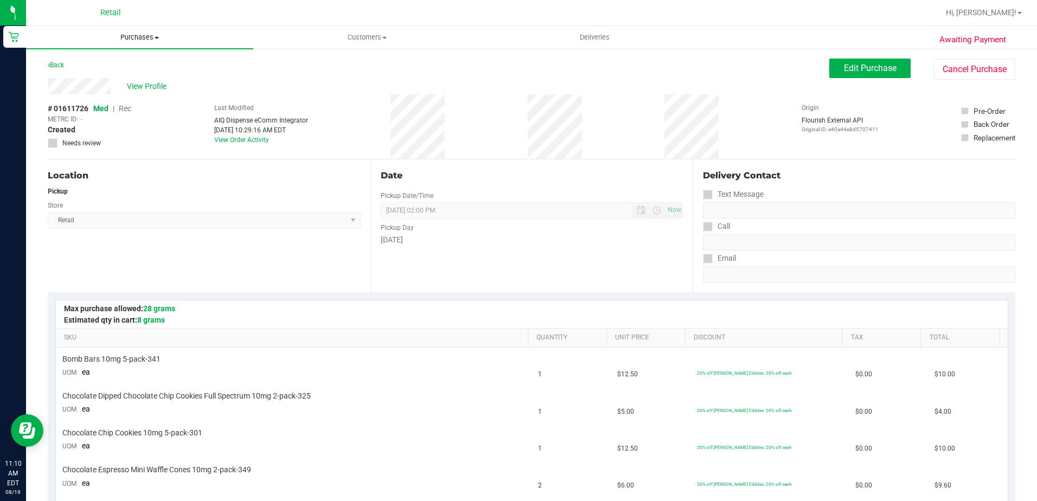
click at [137, 35] on span "Purchases" at bounding box center [139, 38] width 227 height 10
click at [132, 59] on li "Summary of purchases" at bounding box center [139, 65] width 227 height 13
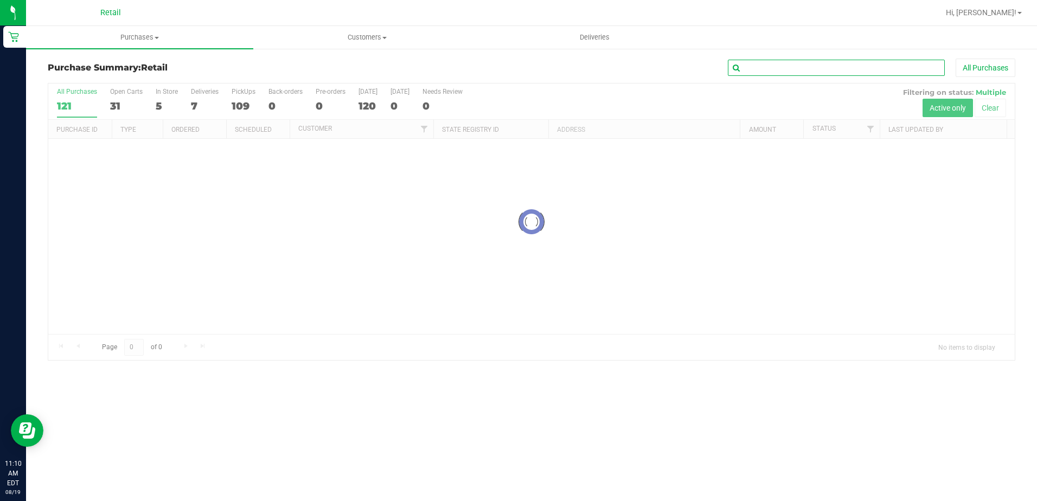
click at [778, 69] on input "text" at bounding box center [836, 68] width 217 height 16
type input "s"
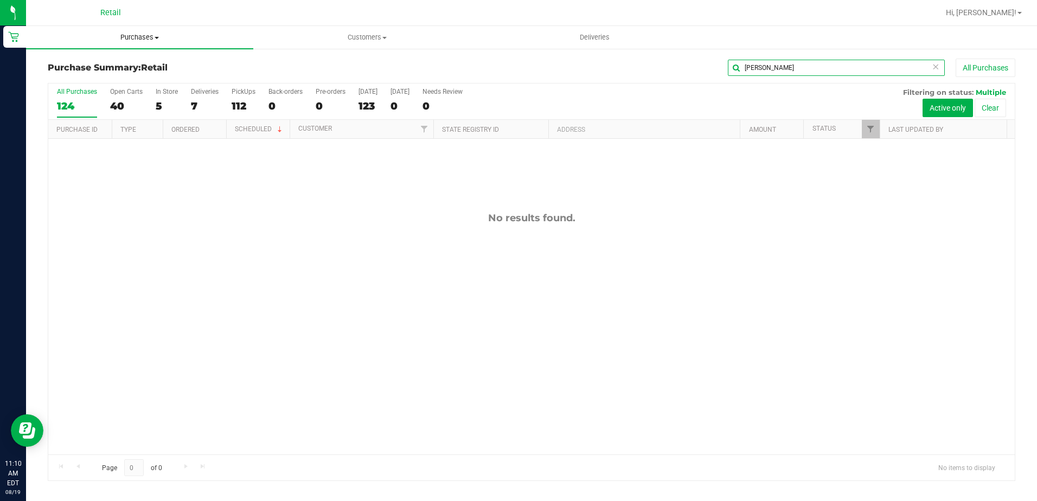
type input "joe"
click at [133, 44] on uib-tab-heading "Purchases Summary of purchases Fulfillment All purchases" at bounding box center [139, 37] width 227 height 23
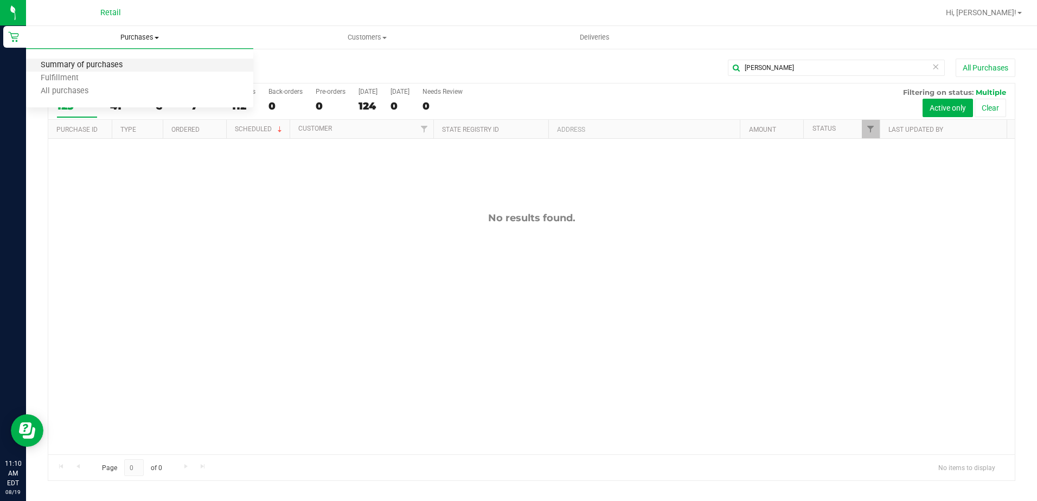
click at [99, 61] on span "Summary of purchases" at bounding box center [81, 65] width 111 height 9
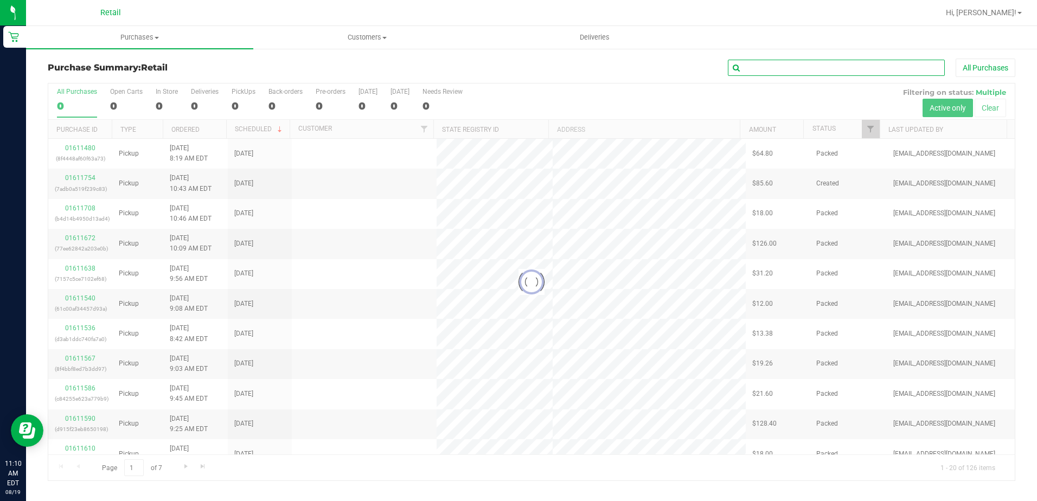
click at [784, 68] on input "text" at bounding box center [836, 68] width 217 height 16
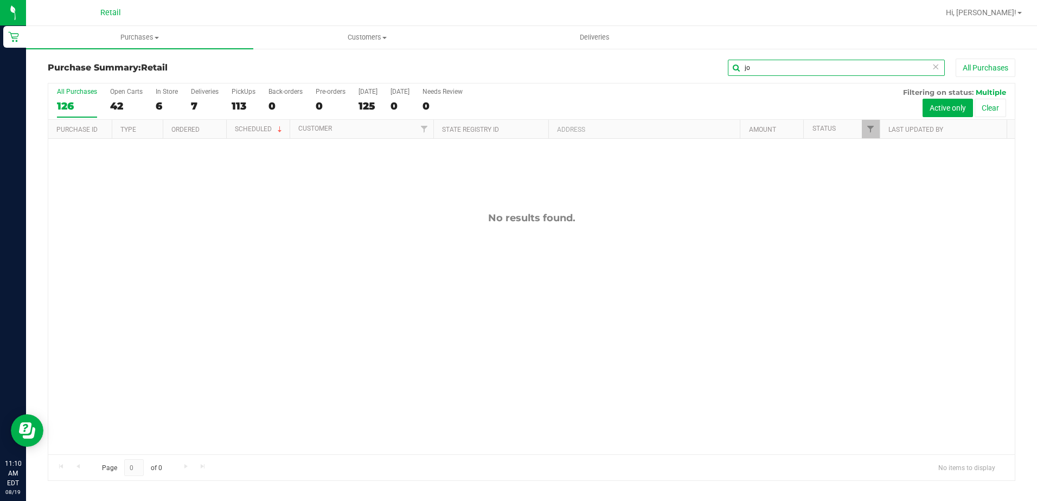
type input "j"
type input "sousa"
drag, startPoint x: 780, startPoint y: 72, endPoint x: 634, endPoint y: 51, distance: 147.9
click at [634, 51] on div "Purchase Summary: Retail sousa All Purchases All Purchases 127 Open Carts 43 In…" at bounding box center [531, 270] width 1011 height 444
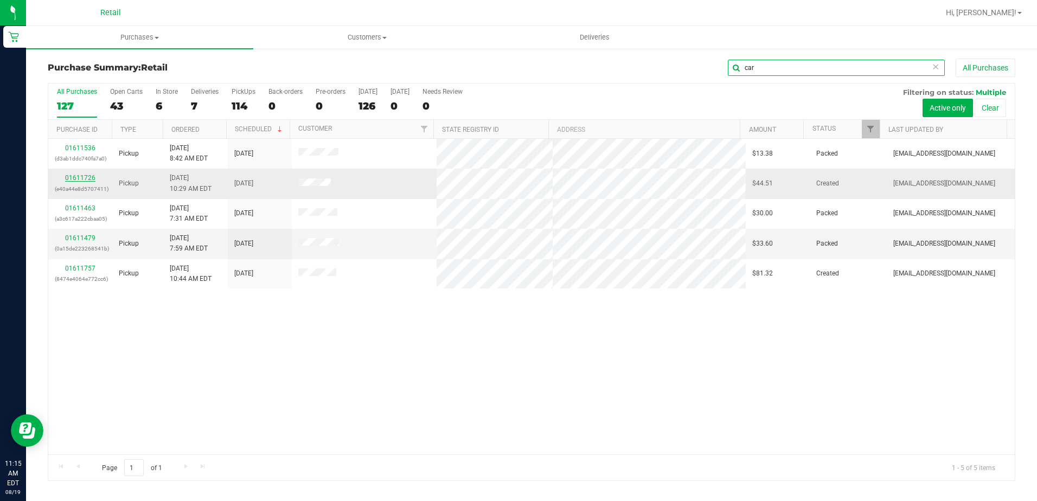
type input "car"
click at [78, 177] on link "01611726" at bounding box center [80, 178] width 30 height 8
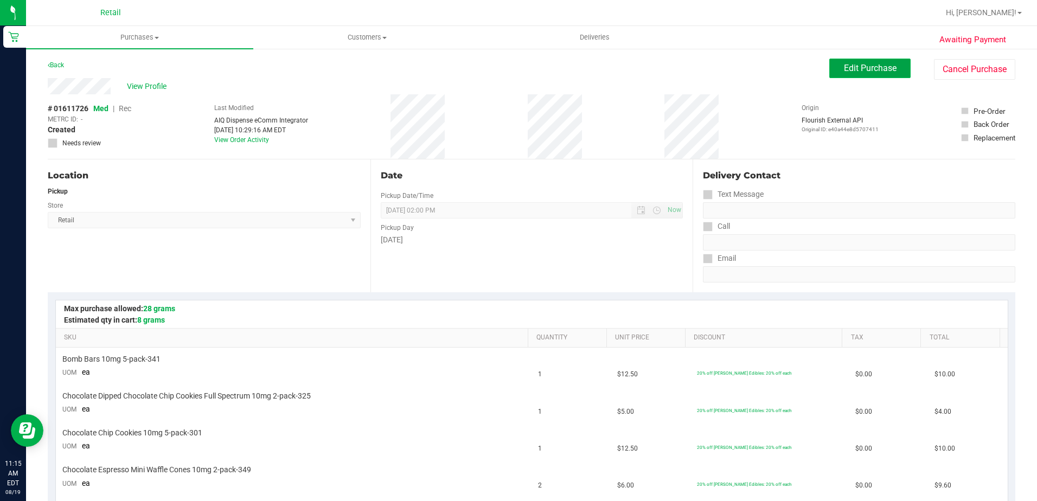
click at [854, 70] on span "Edit Purchase" at bounding box center [870, 68] width 53 height 10
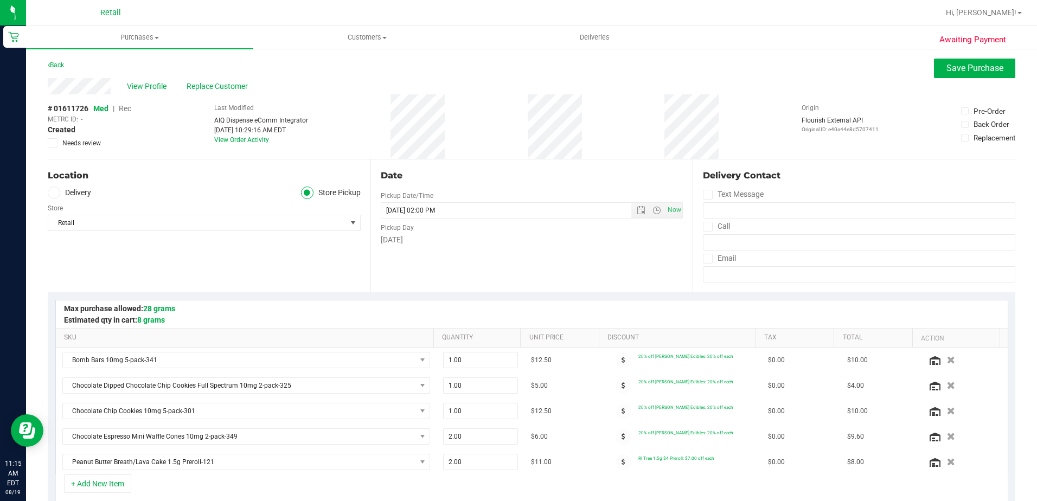
click at [128, 108] on span "Rec" at bounding box center [125, 108] width 12 height 9
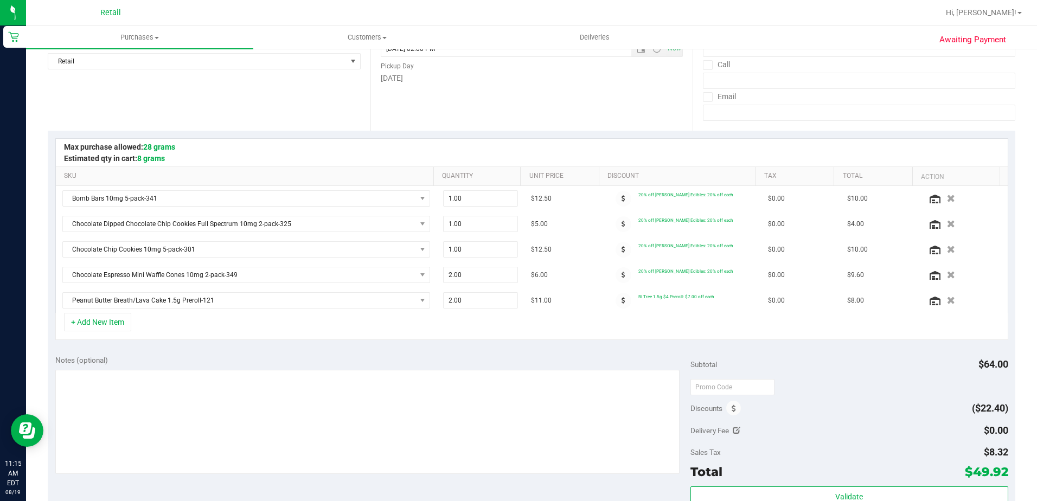
scroll to position [325, 0]
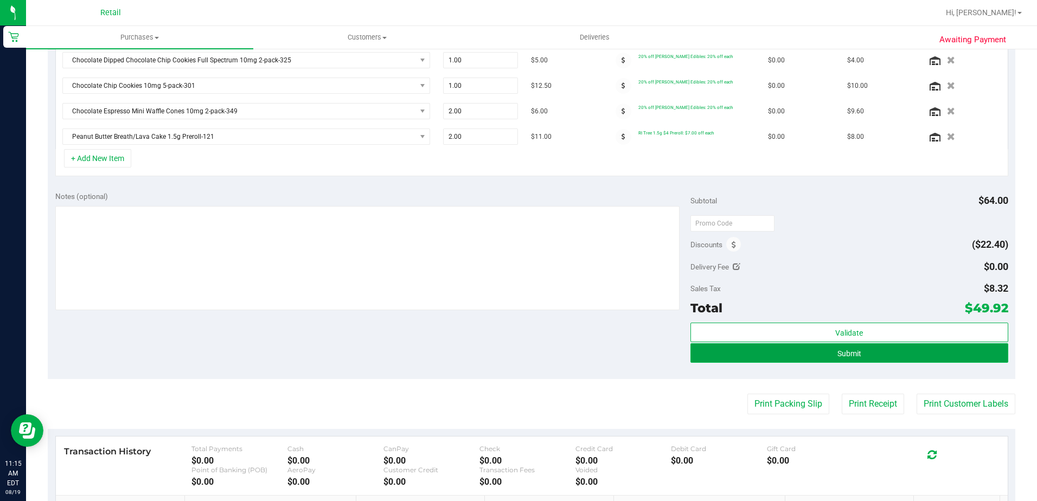
click at [874, 351] on button "Submit" at bounding box center [849, 353] width 318 height 20
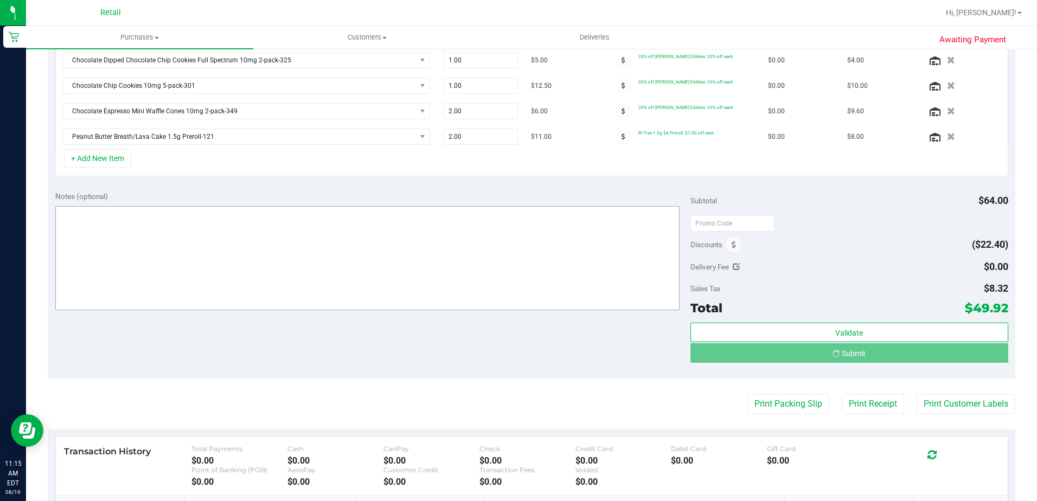
scroll to position [309, 0]
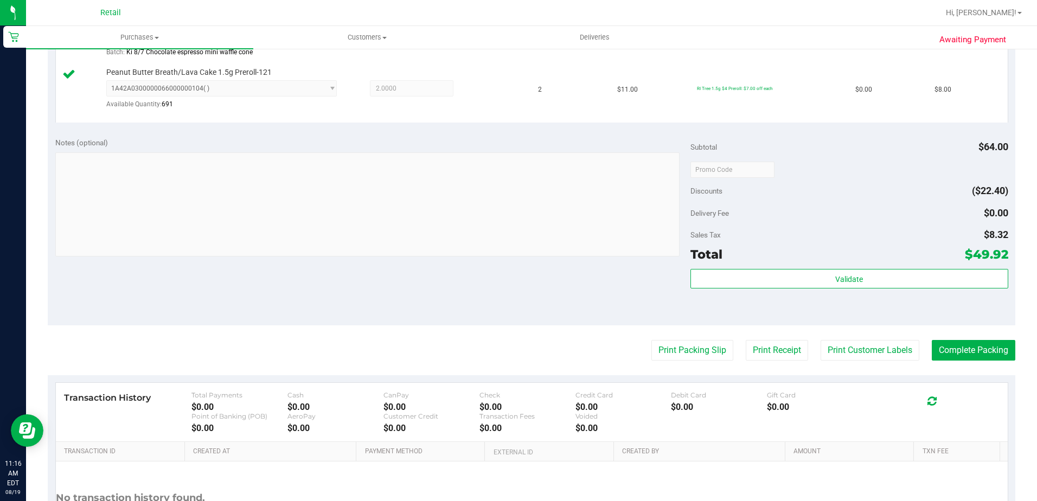
scroll to position [542, 0]
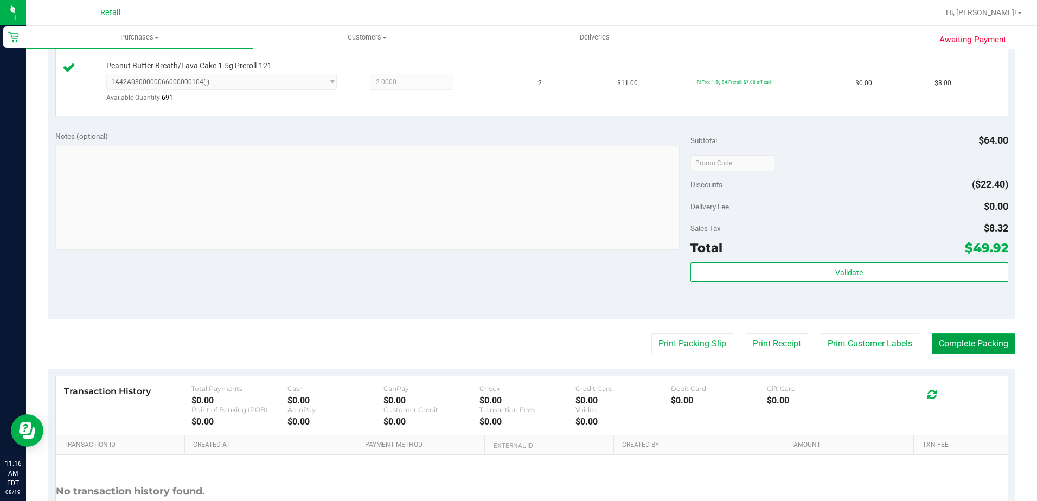
click at [978, 344] on button "Complete Packing" at bounding box center [974, 344] width 84 height 21
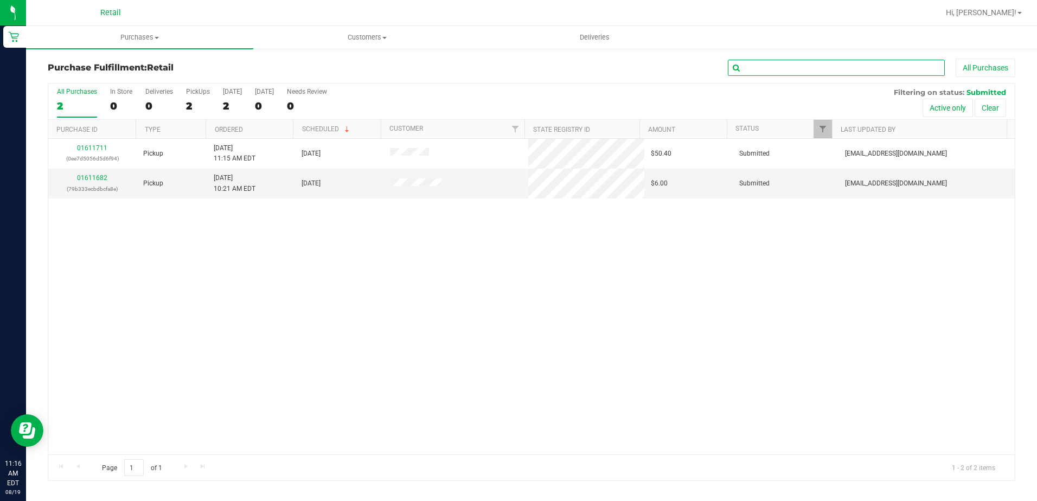
click at [811, 61] on input "text" at bounding box center [836, 68] width 217 height 16
type input "[PERSON_NAME]"
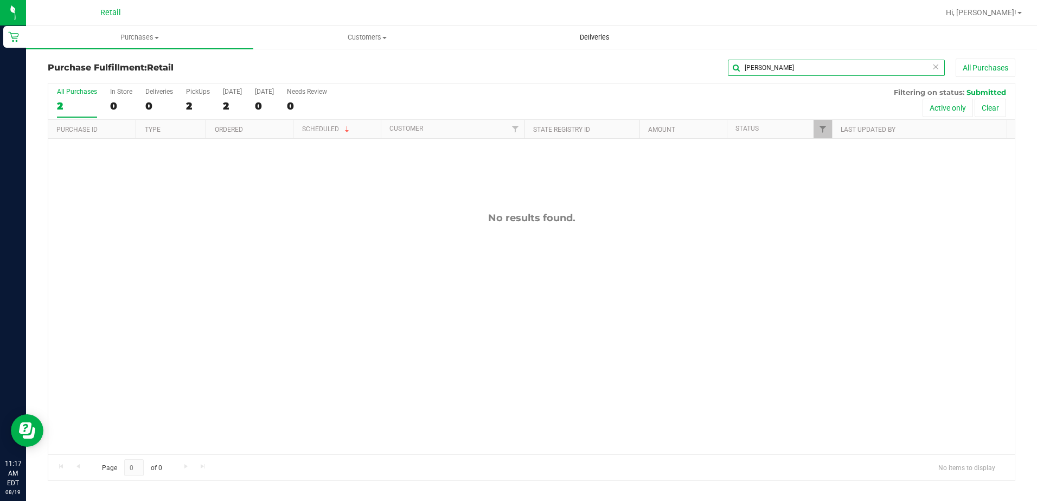
drag, startPoint x: 796, startPoint y: 69, endPoint x: 647, endPoint y: 45, distance: 151.1
click at [642, 50] on div "Purchase Fulfillment: Retail leo All Purchases All Purchases 2 In Store 0 Deliv…" at bounding box center [531, 270] width 1011 height 444
type input "david"
click at [155, 37] on span at bounding box center [157, 38] width 4 height 2
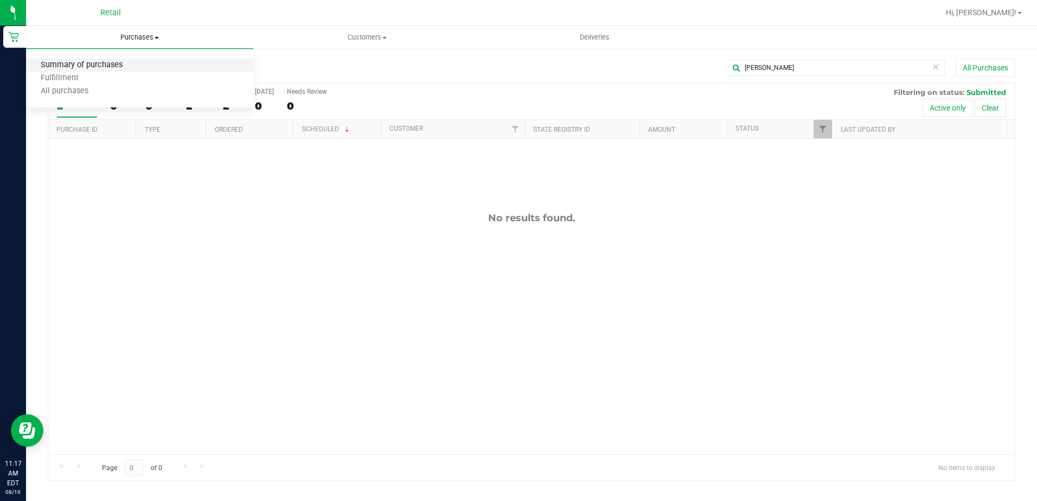
click at [108, 68] on span "Summary of purchases" at bounding box center [81, 65] width 111 height 9
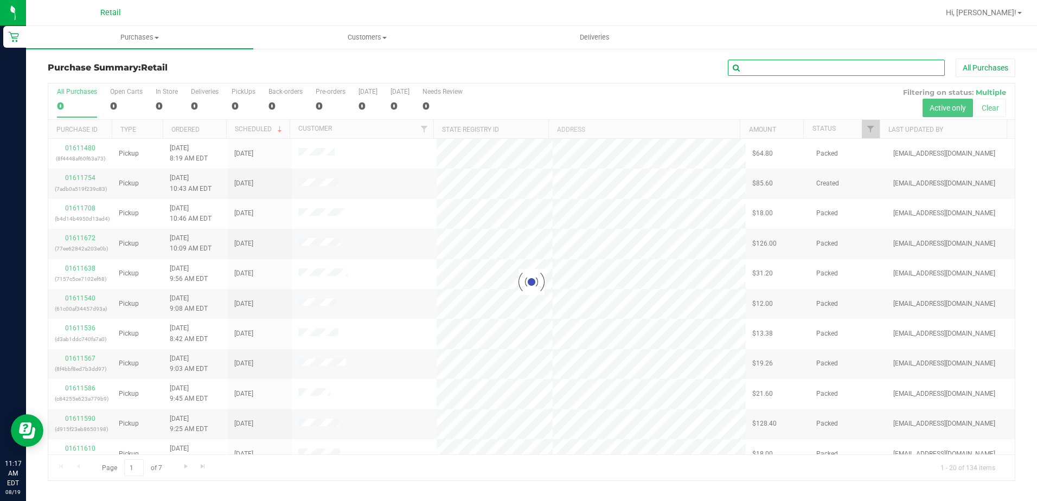
click at [773, 62] on input "text" at bounding box center [836, 68] width 217 height 16
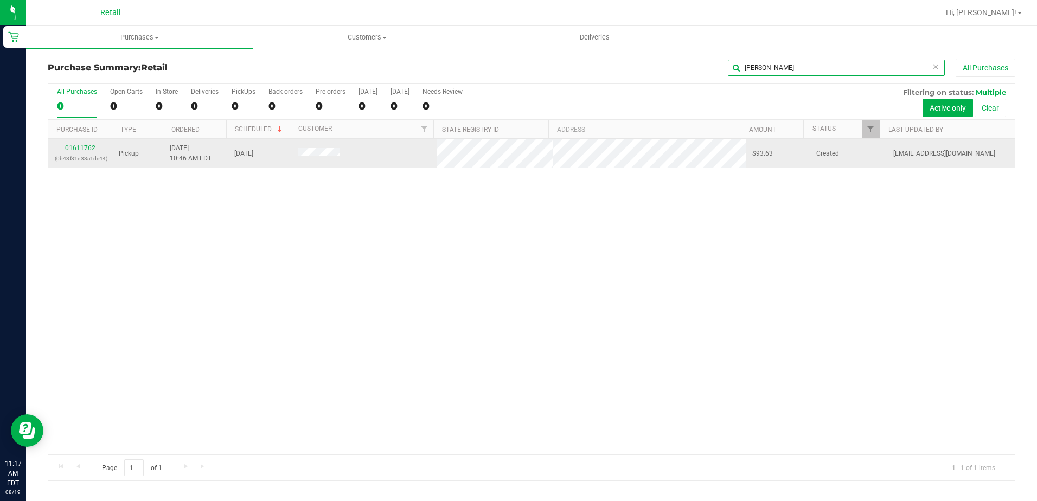
type input "[PERSON_NAME]"
click at [88, 140] on td "01611762 (0b43f31d33a1dc44)" at bounding box center [80, 153] width 64 height 29
click at [87, 146] on link "01611762" at bounding box center [80, 148] width 30 height 8
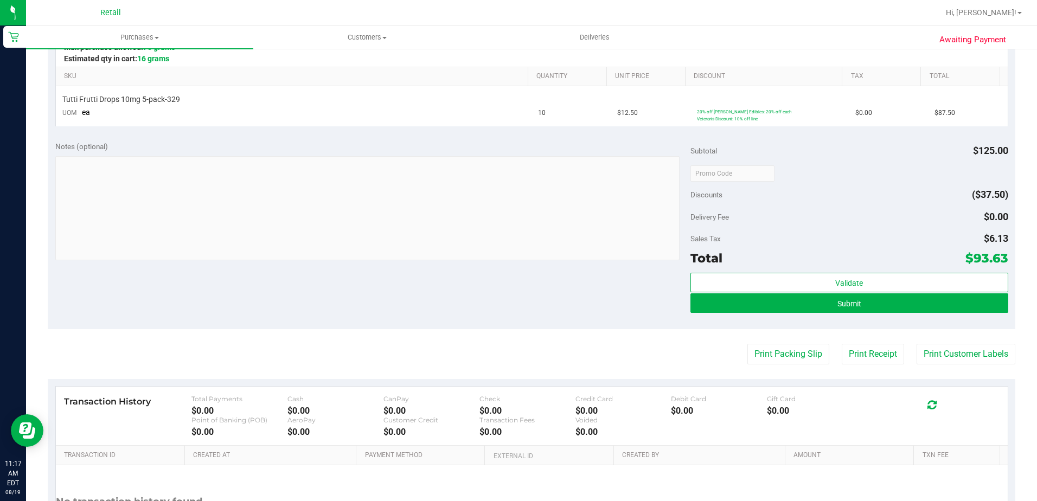
scroll to position [271, 0]
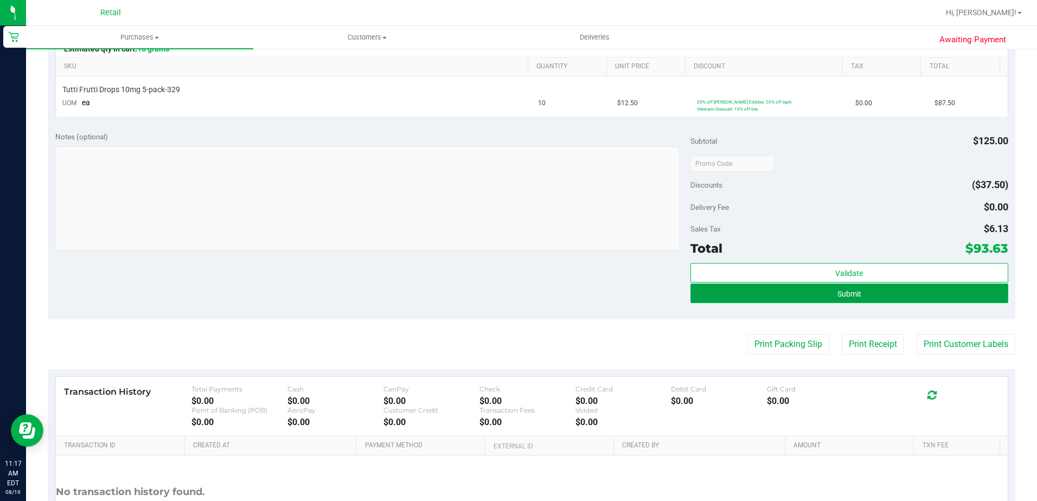
click at [860, 295] on button "Submit" at bounding box center [849, 294] width 318 height 20
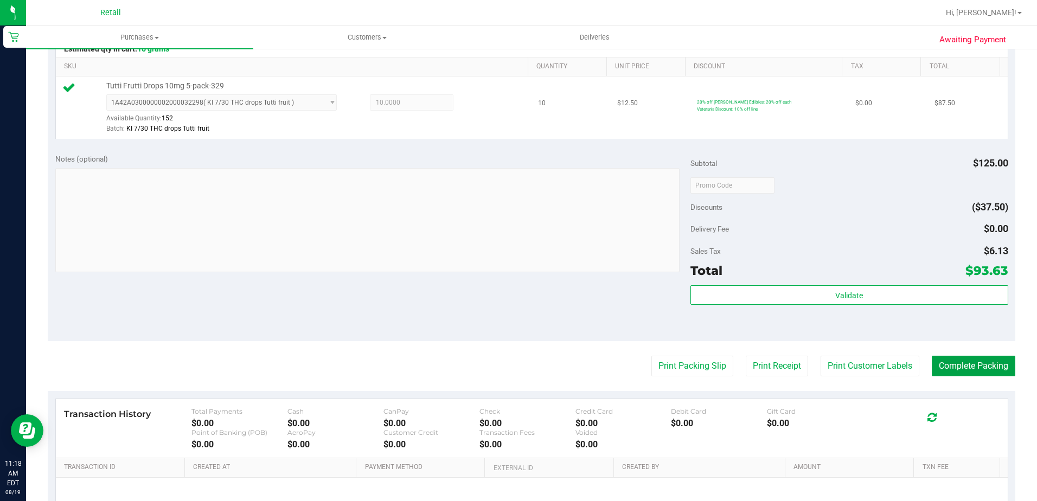
drag, startPoint x: 983, startPoint y: 373, endPoint x: 697, endPoint y: 93, distance: 400.0
click at [982, 373] on button "Complete Packing" at bounding box center [974, 366] width 84 height 21
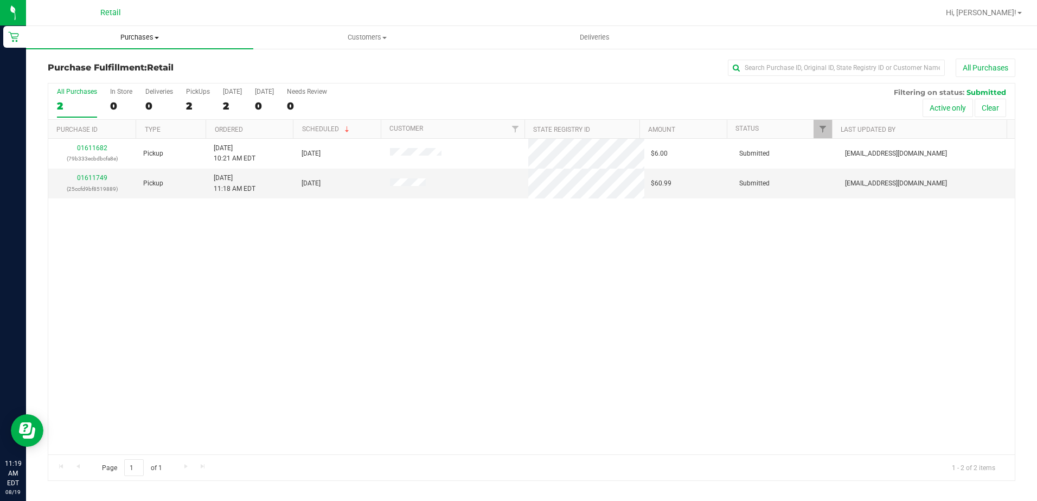
click at [153, 33] on span "Purchases" at bounding box center [139, 38] width 227 height 10
click at [136, 62] on li "Summary of purchases" at bounding box center [139, 65] width 227 height 13
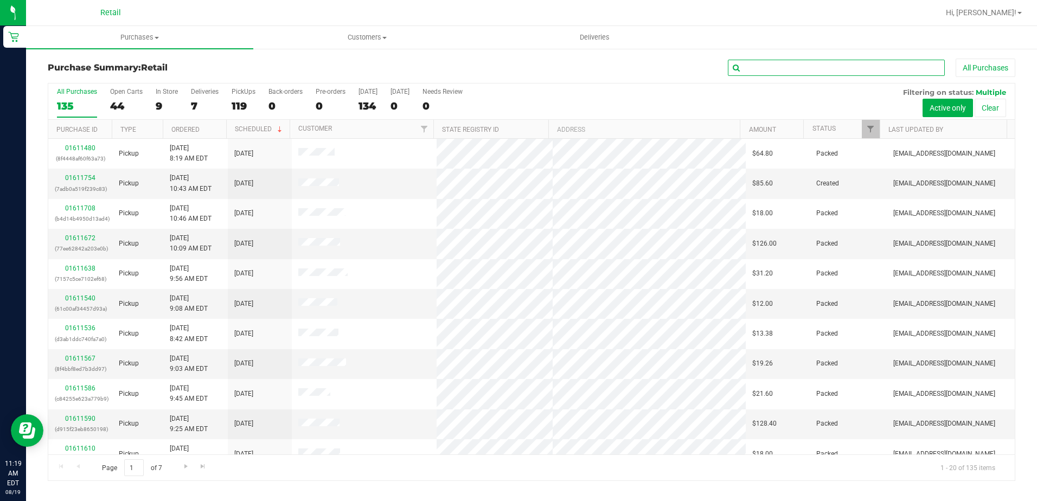
click at [831, 71] on input "text" at bounding box center [836, 68] width 217 height 16
click at [131, 37] on span "Purchases" at bounding box center [139, 38] width 227 height 10
click at [132, 65] on span "Summary of purchases" at bounding box center [81, 65] width 111 height 9
click at [867, 72] on input "text" at bounding box center [836, 68] width 217 height 16
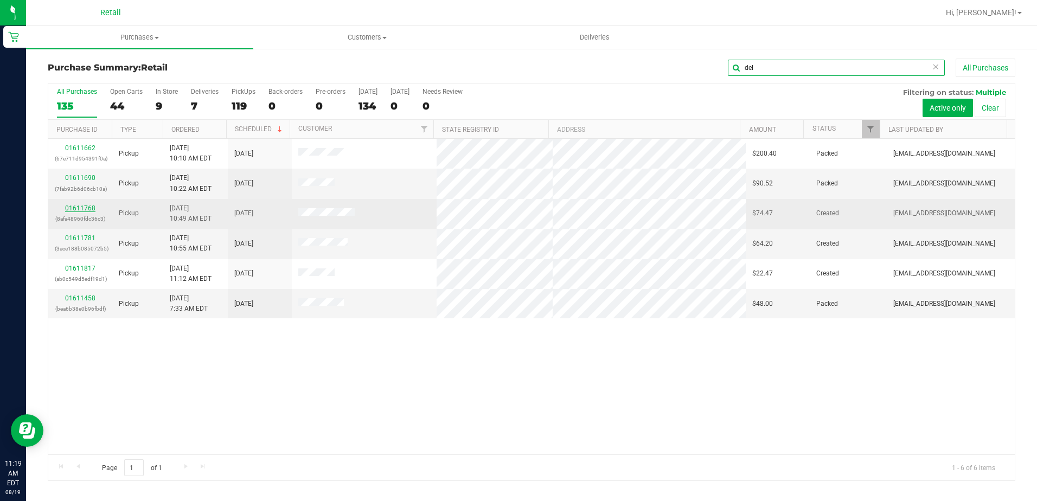
type input "del"
click at [86, 208] on link "01611768" at bounding box center [80, 208] width 30 height 8
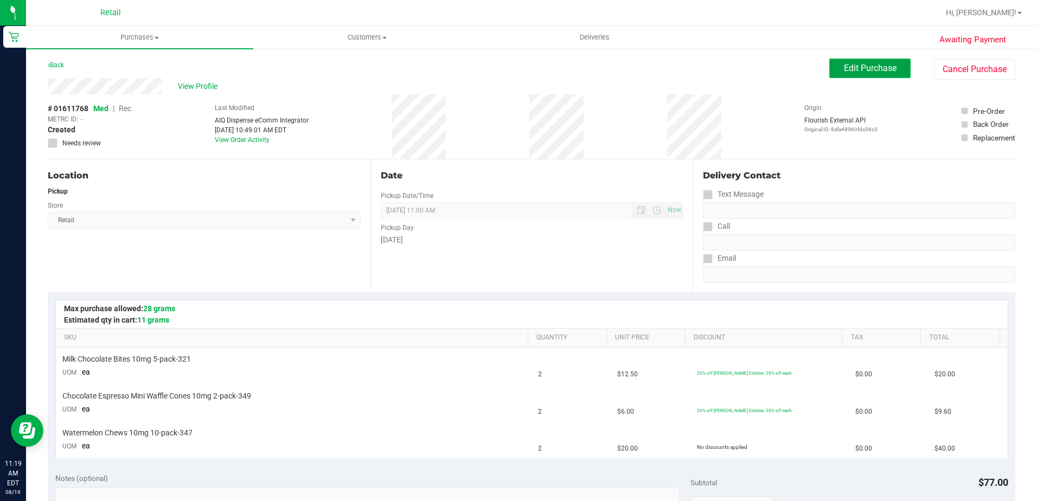
click at [867, 72] on span "Edit Purchase" at bounding box center [870, 68] width 53 height 10
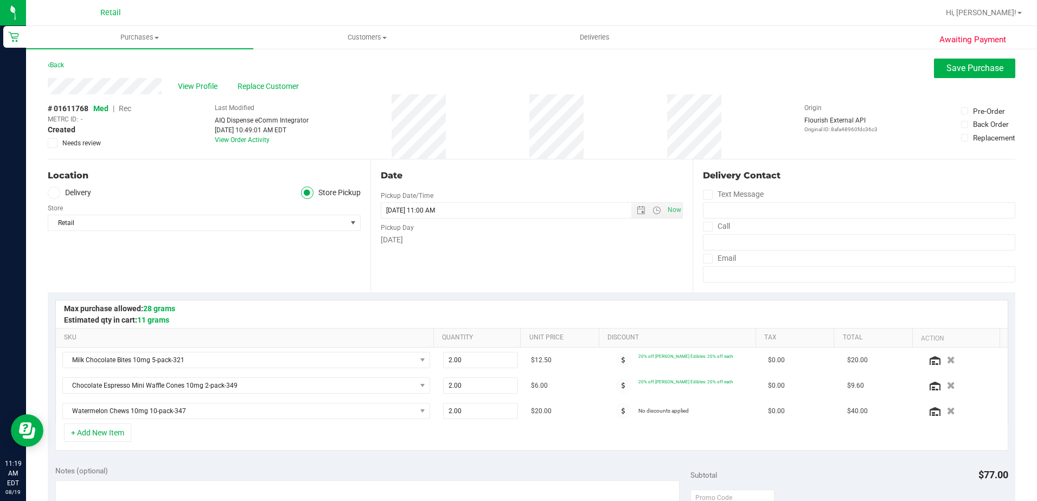
click at [127, 110] on span "Rec" at bounding box center [125, 108] width 12 height 9
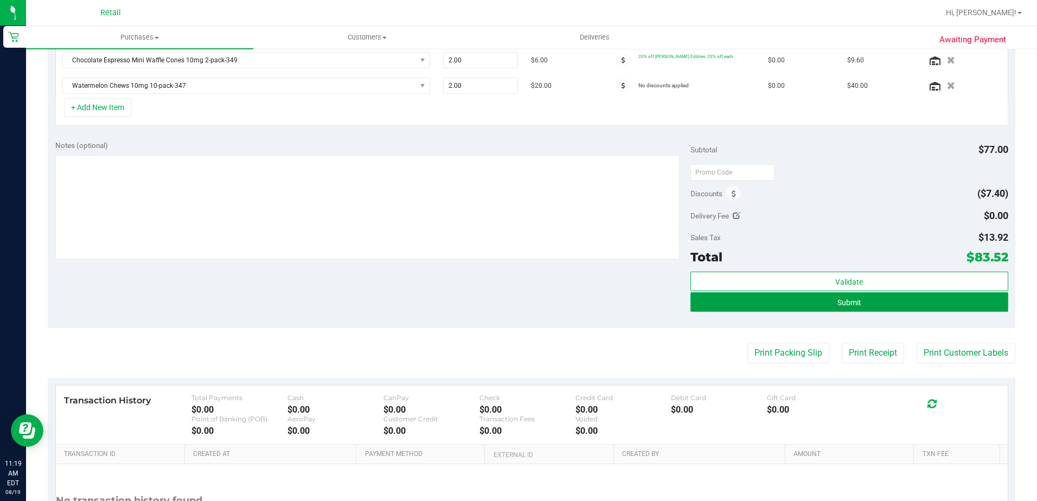
click at [928, 306] on button "Submit" at bounding box center [849, 302] width 318 height 20
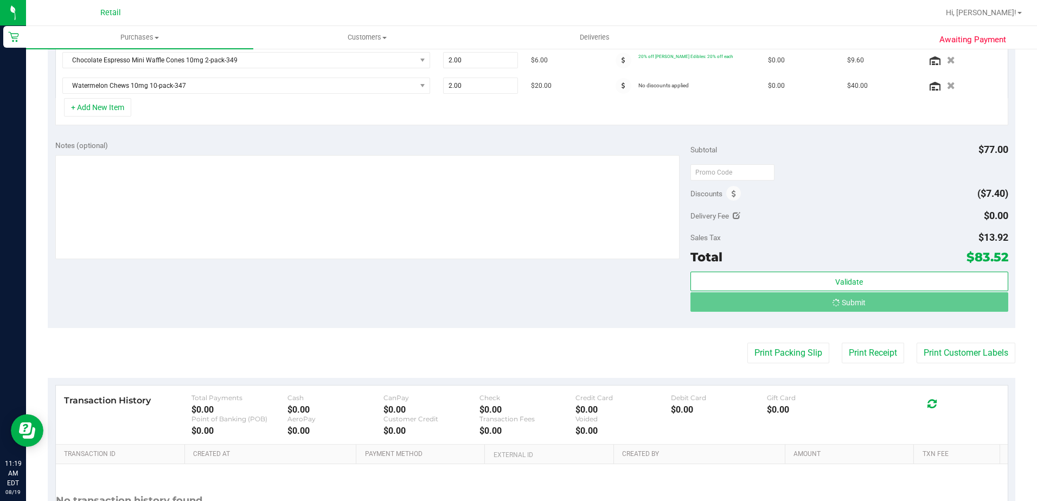
scroll to position [309, 0]
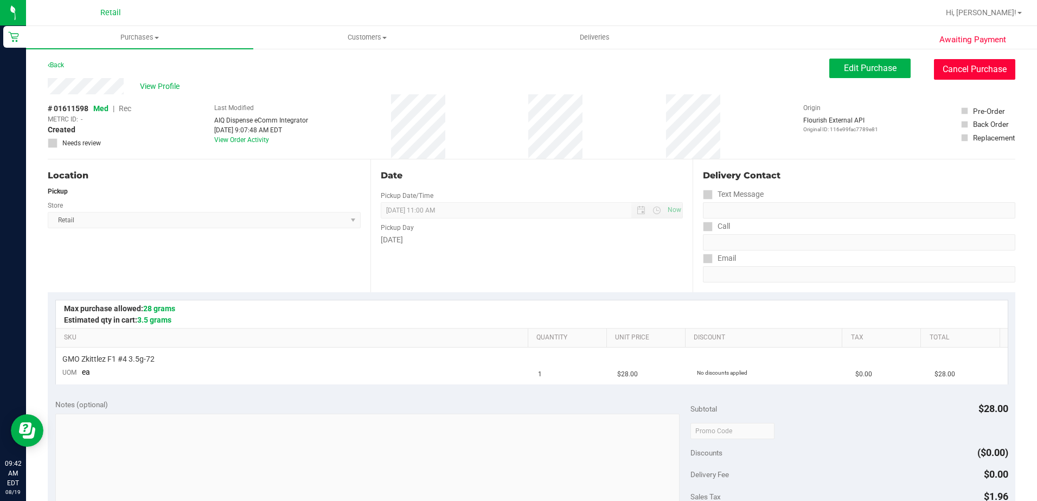
click at [950, 72] on button "Cancel Purchase" at bounding box center [974, 69] width 81 height 21
click at [949, 64] on button "Cancel Purchase" at bounding box center [974, 69] width 81 height 21
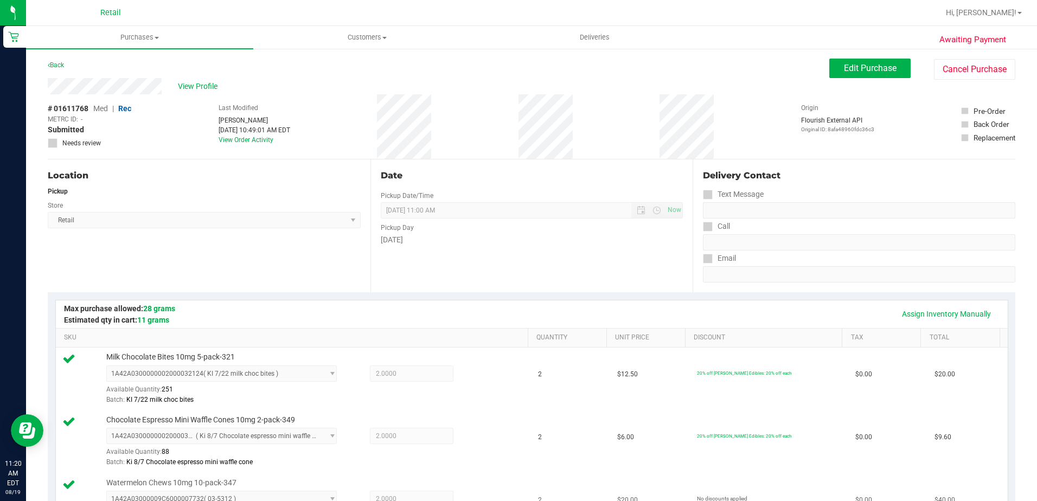
scroll to position [271, 0]
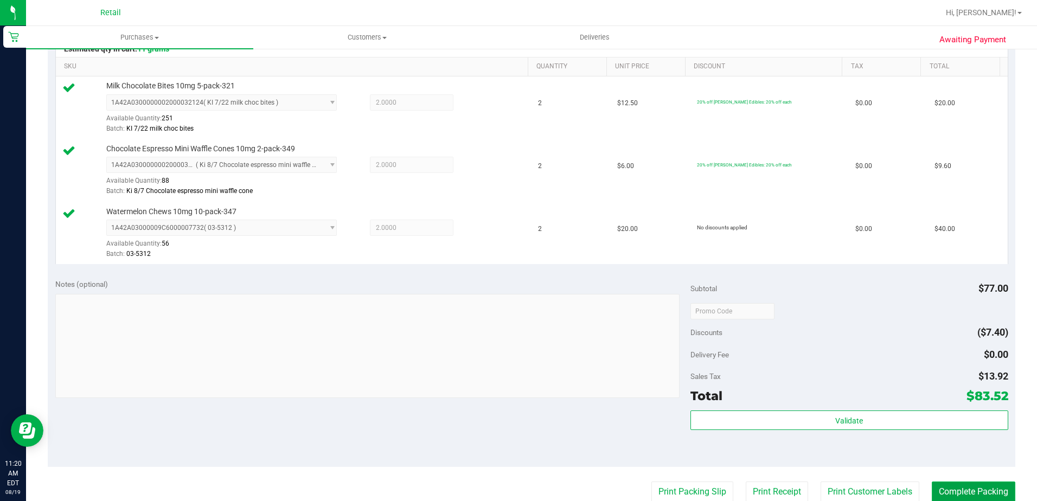
click at [967, 491] on button "Complete Packing" at bounding box center [974, 492] width 84 height 21
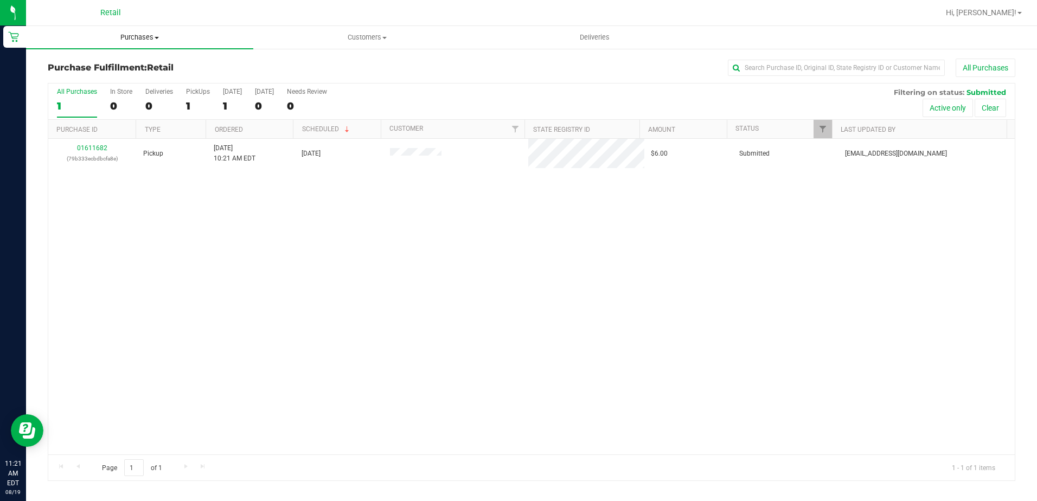
click at [145, 37] on span "Purchases" at bounding box center [139, 38] width 227 height 10
click at [150, 61] on li "Summary of purchases" at bounding box center [139, 65] width 227 height 13
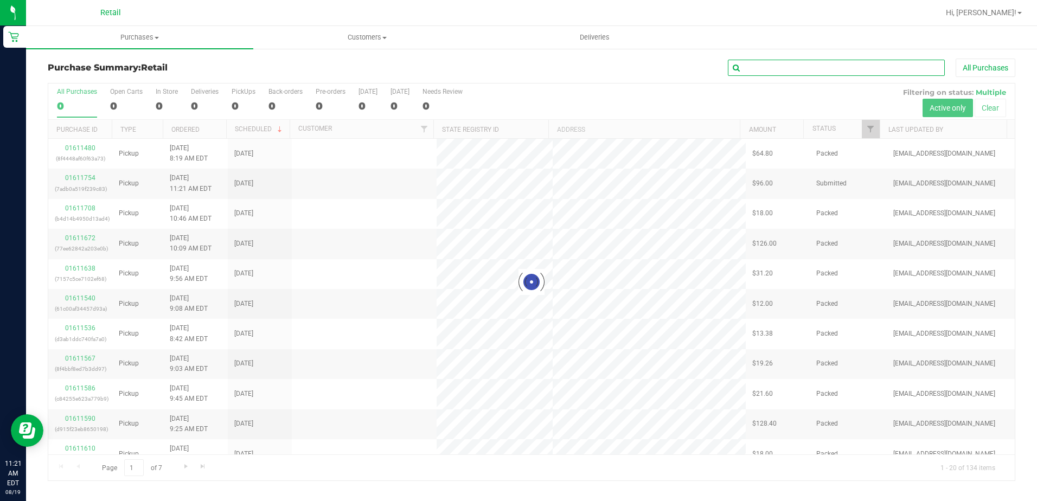
click at [884, 68] on input "text" at bounding box center [836, 68] width 217 height 16
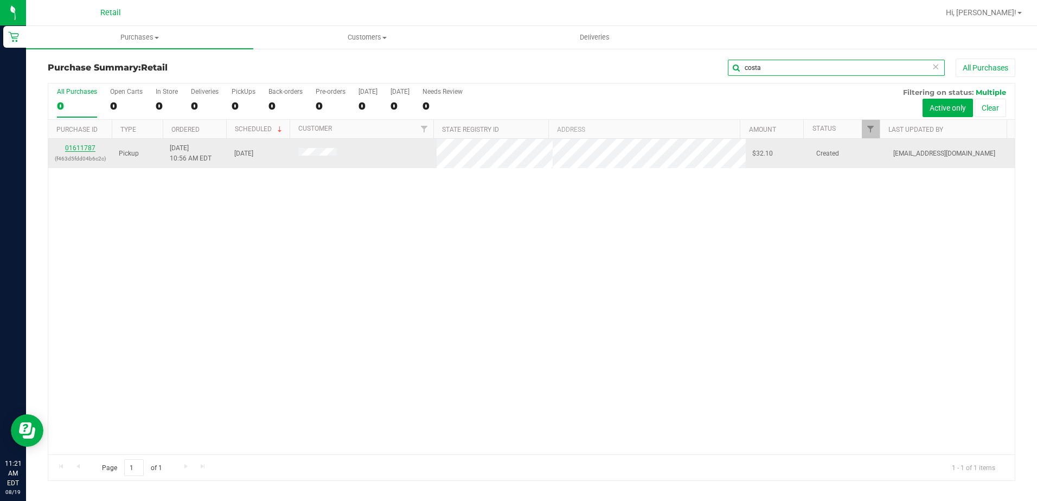
type input "costa"
click at [73, 148] on link "01611787" at bounding box center [80, 148] width 30 height 8
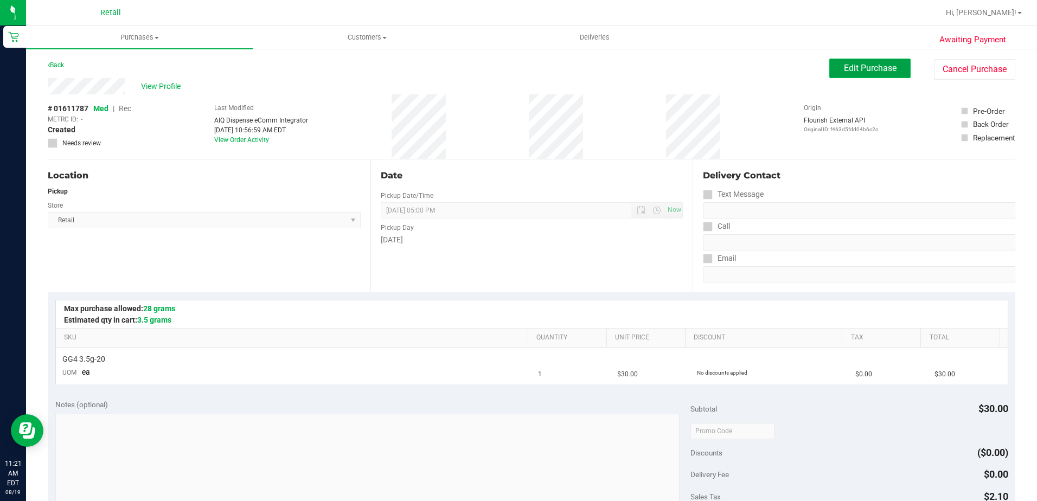
click at [872, 63] on span "Edit Purchase" at bounding box center [870, 68] width 53 height 10
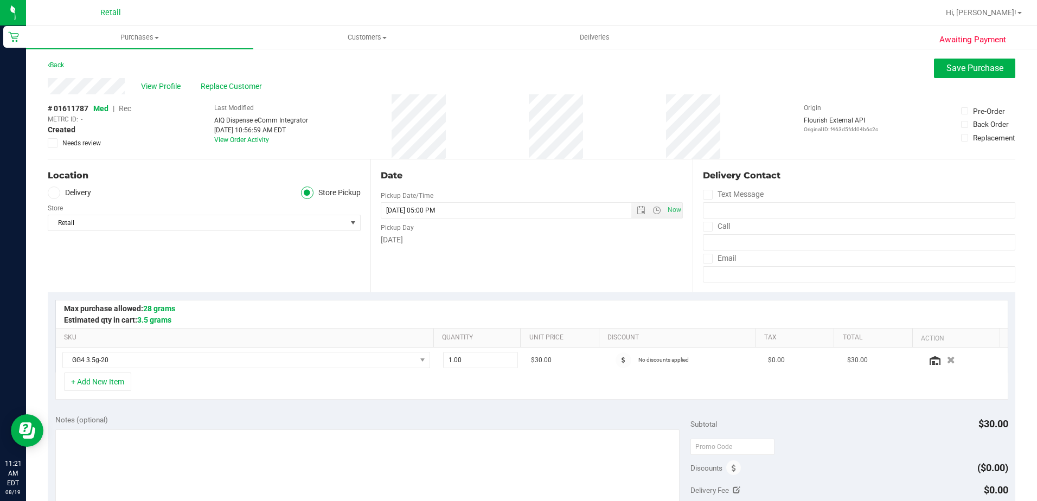
click at [128, 106] on span "Rec" at bounding box center [125, 108] width 12 height 9
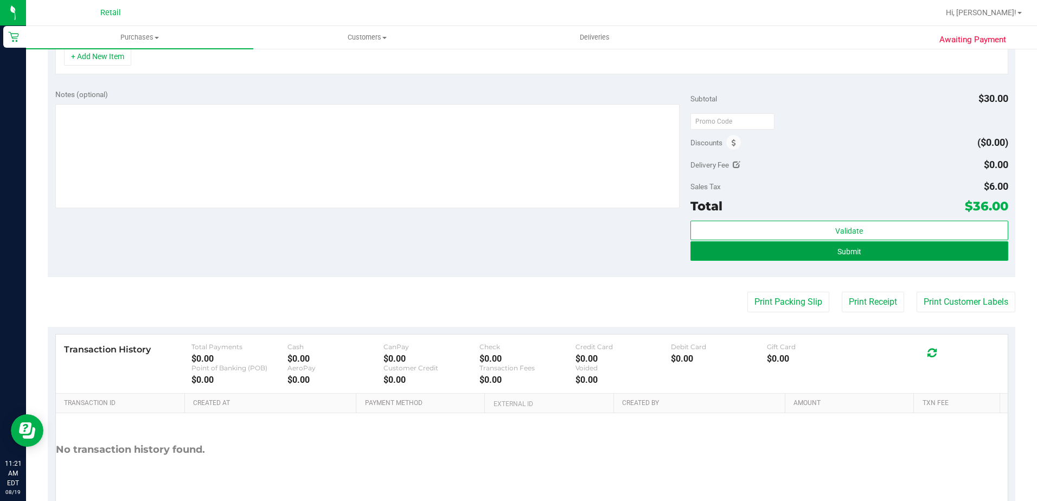
click at [904, 255] on button "Submit" at bounding box center [849, 251] width 318 height 20
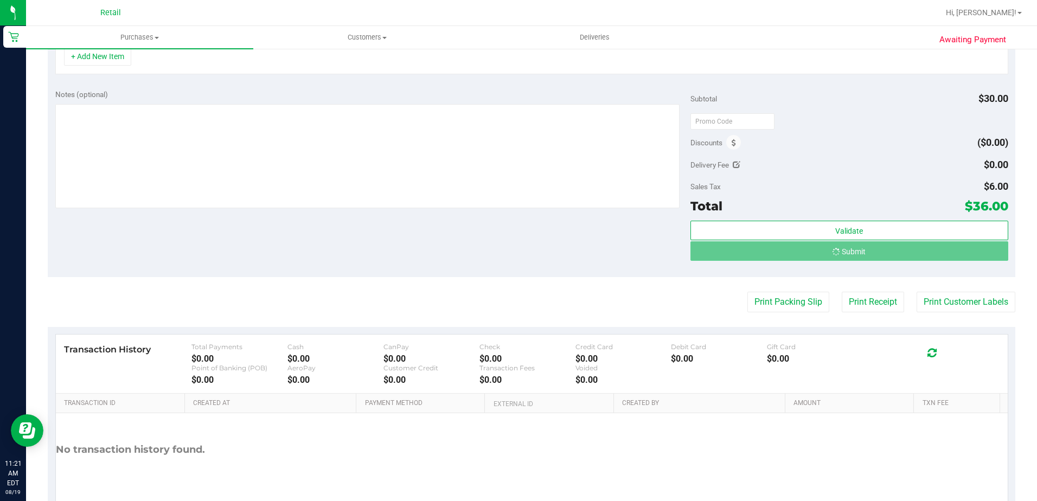
scroll to position [309, 0]
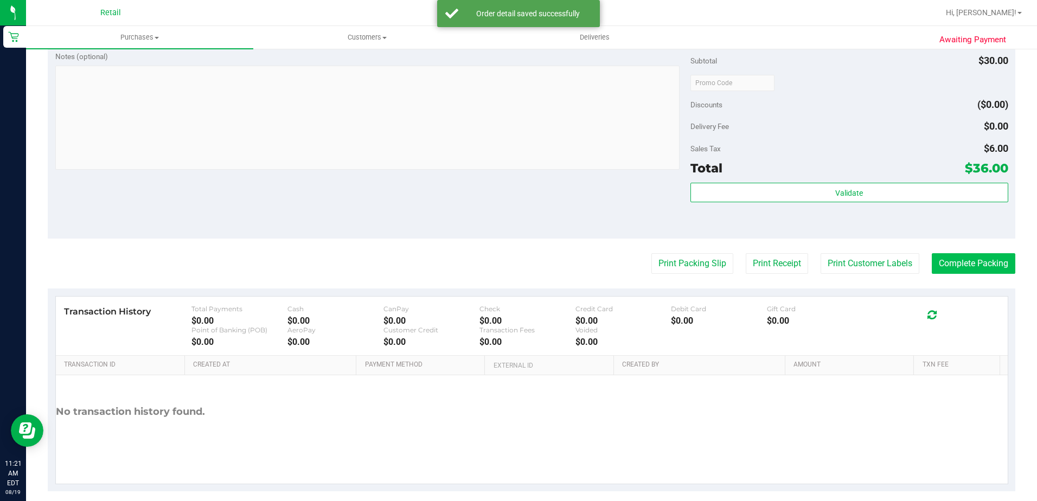
scroll to position [380, 0]
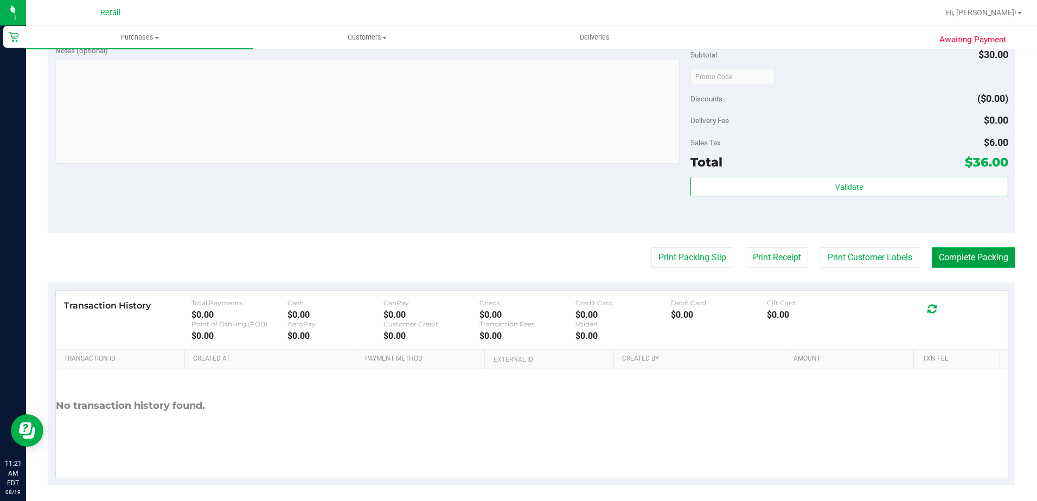
click at [968, 258] on button "Complete Packing" at bounding box center [974, 257] width 84 height 21
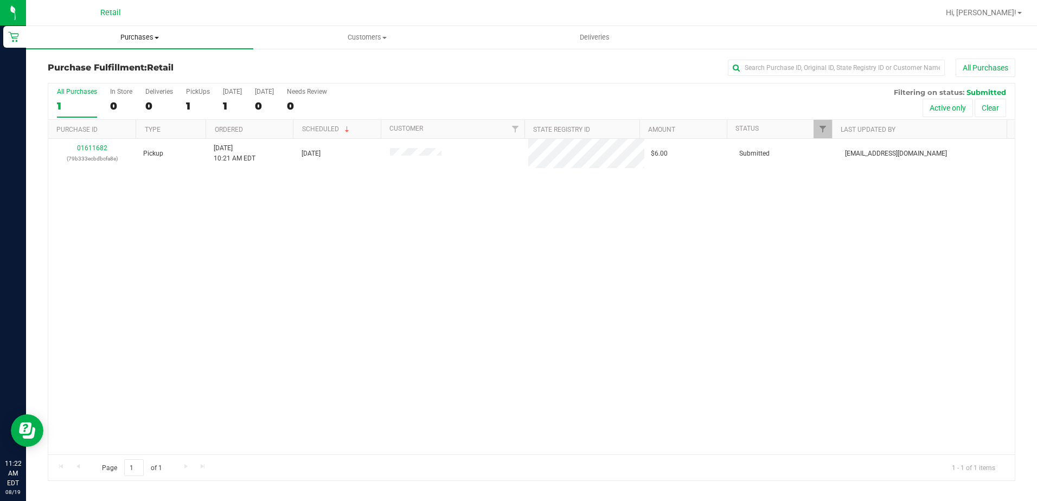
click at [154, 37] on span "Purchases" at bounding box center [139, 38] width 227 height 10
click at [111, 65] on span "Summary of purchases" at bounding box center [81, 65] width 111 height 9
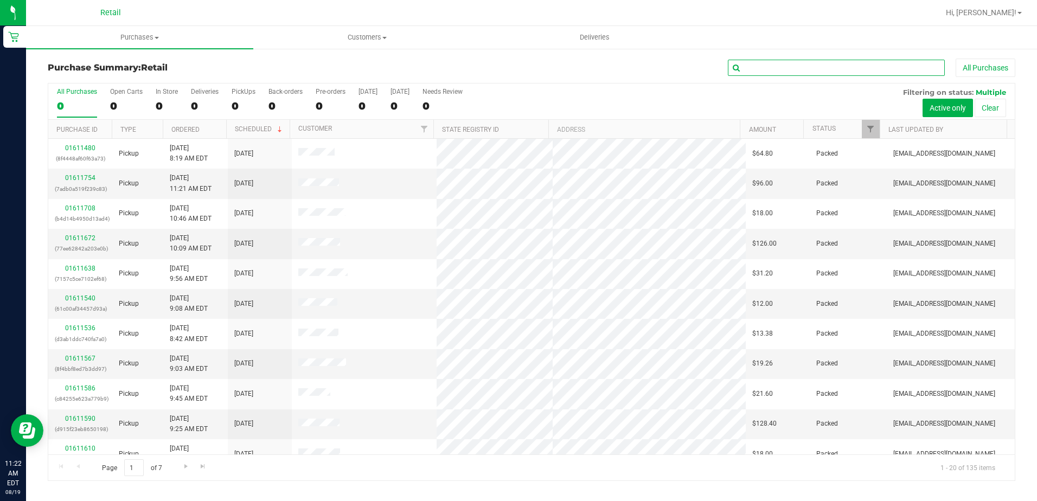
click at [838, 70] on input "text" at bounding box center [836, 68] width 217 height 16
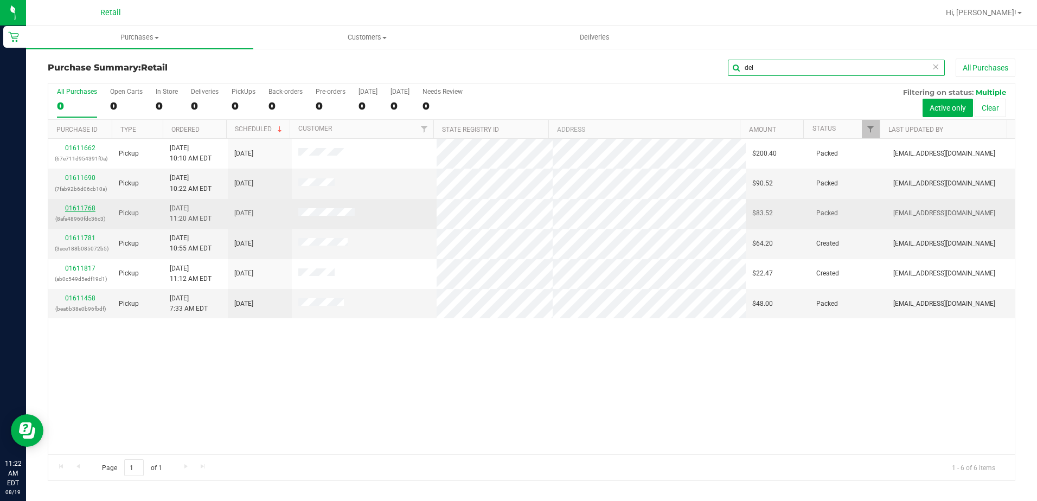
type input "del"
click at [71, 206] on link "01611768" at bounding box center [80, 208] width 30 height 8
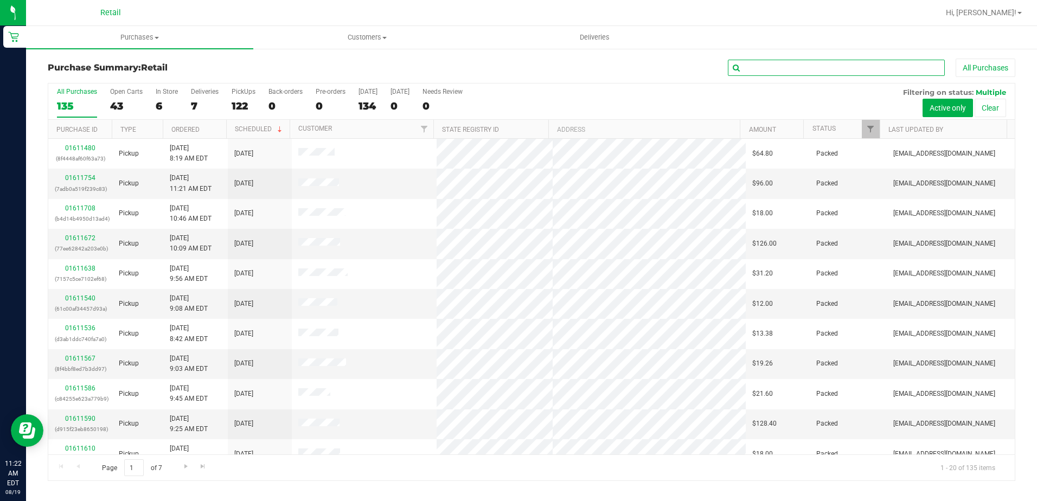
click at [800, 61] on input "text" at bounding box center [836, 68] width 217 height 16
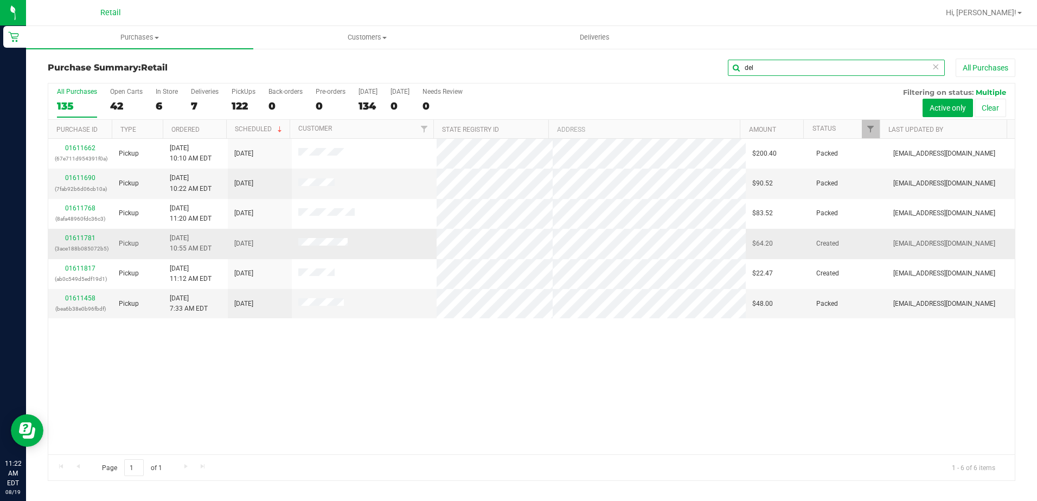
type input "del"
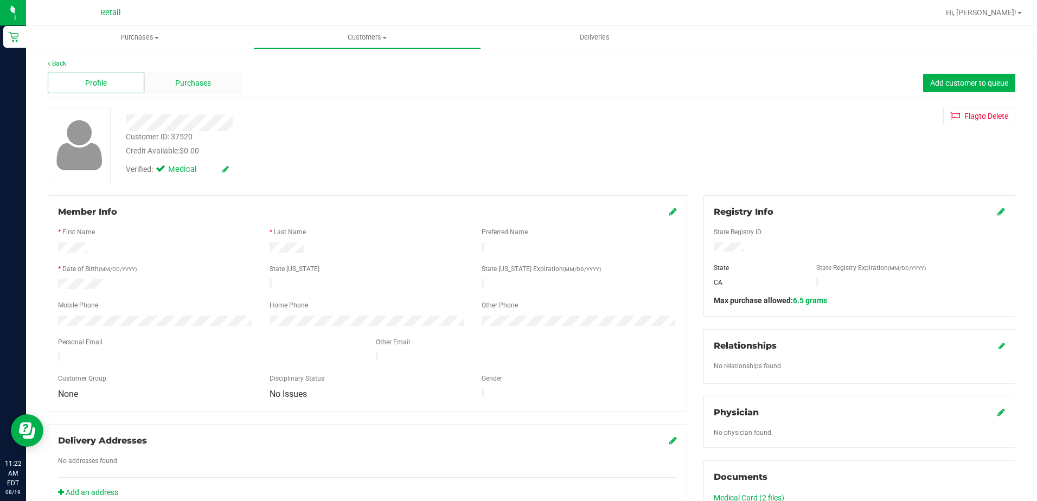
click at [220, 80] on div "Purchases" at bounding box center [192, 83] width 97 height 21
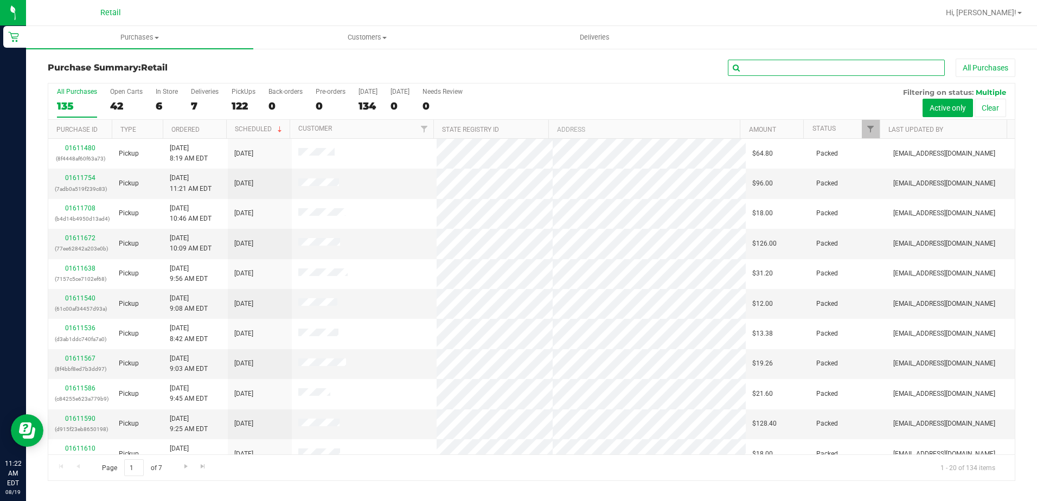
click at [789, 68] on input "text" at bounding box center [836, 68] width 217 height 16
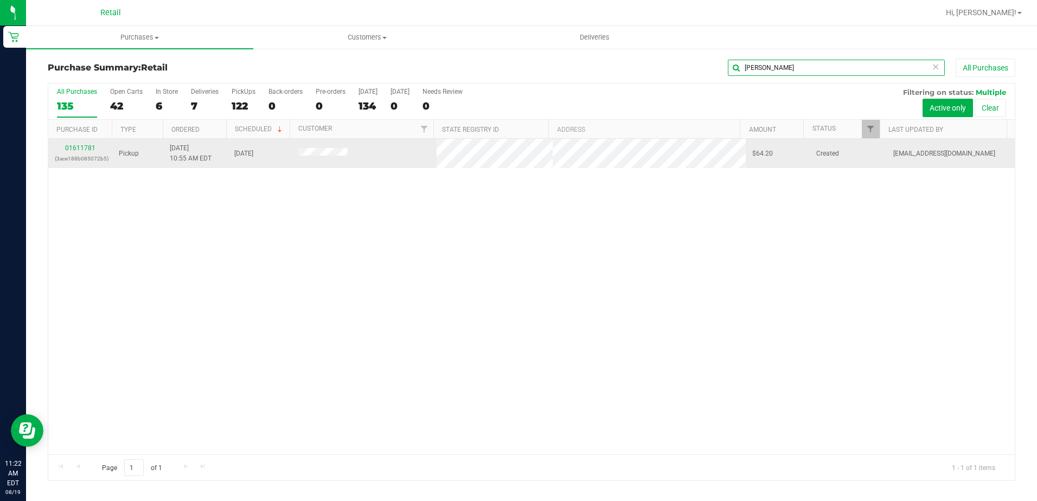
type input "delp"
click at [71, 143] on td "01611781 (3ace188b085072b5)" at bounding box center [80, 153] width 64 height 29
click at [73, 146] on link "01611781" at bounding box center [80, 148] width 30 height 8
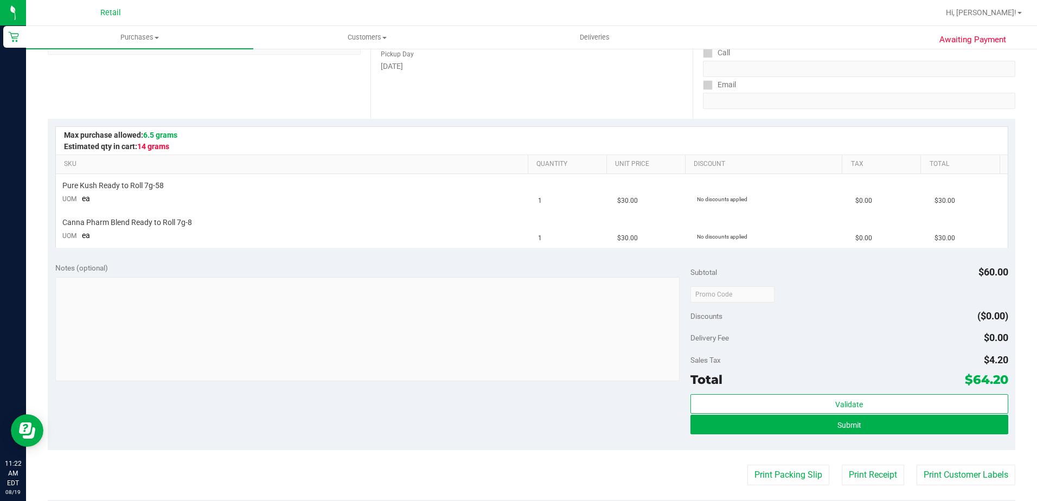
scroll to position [217, 0]
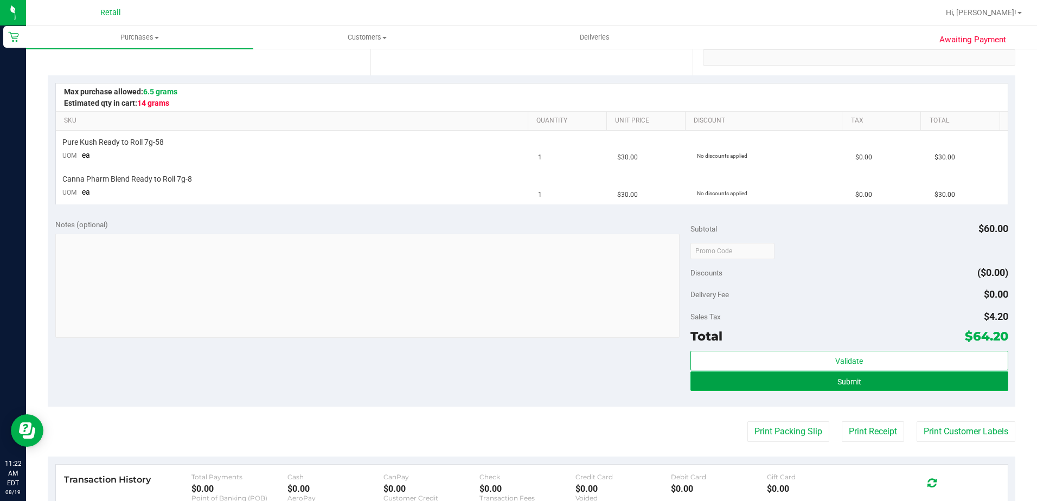
click at [866, 378] on button "Submit" at bounding box center [849, 381] width 318 height 20
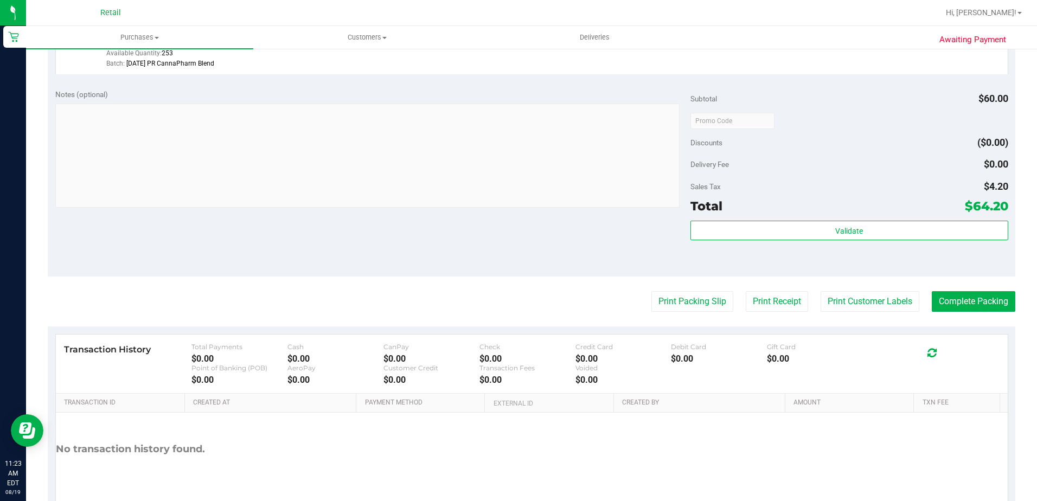
scroll to position [448, 0]
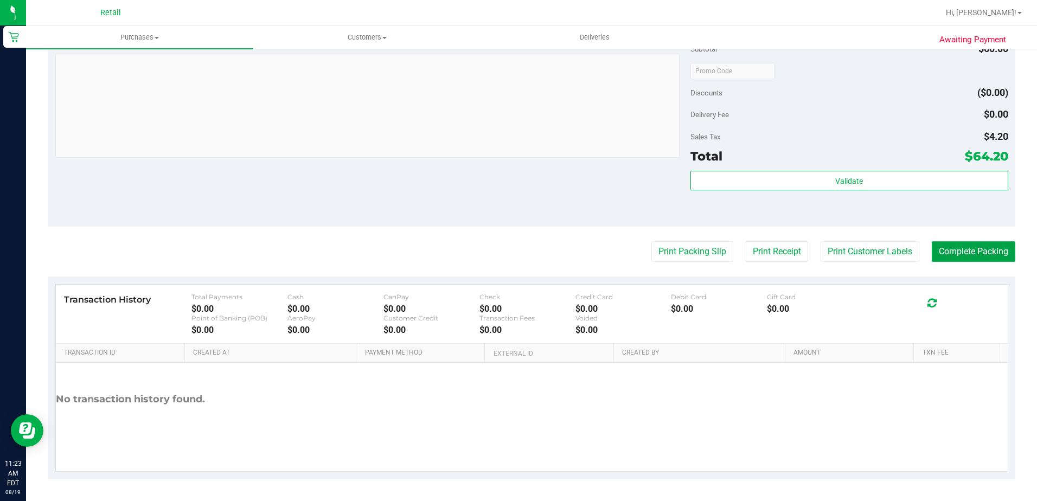
click at [982, 259] on button "Complete Packing" at bounding box center [974, 251] width 84 height 21
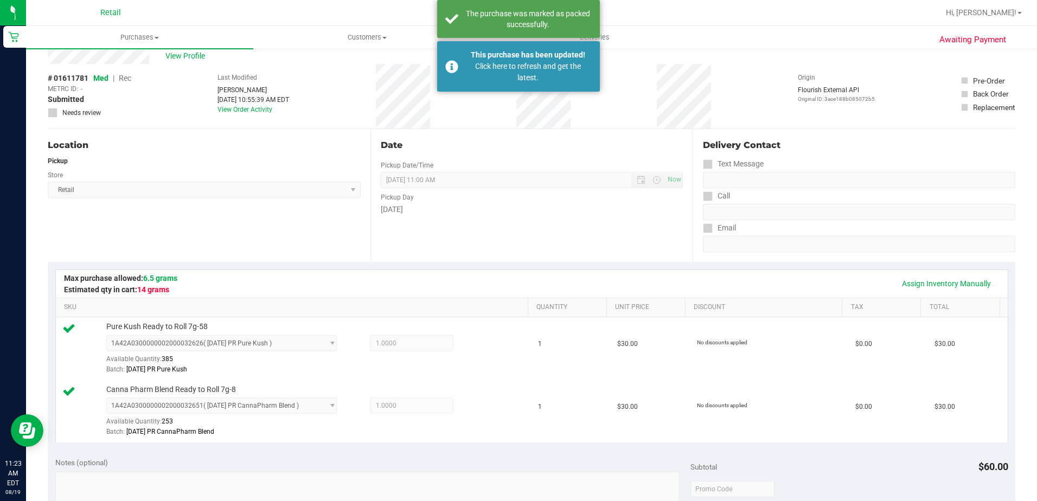
scroll to position [0, 0]
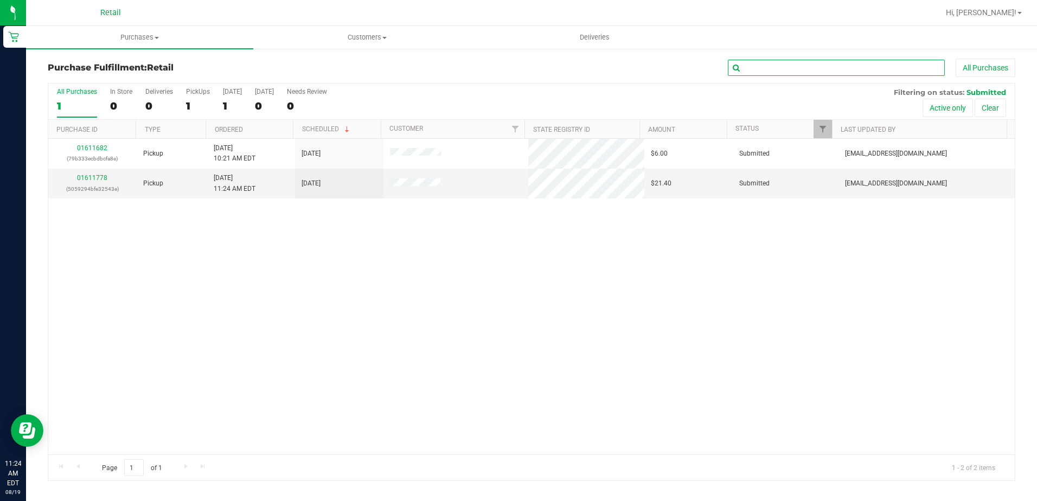
click at [825, 73] on input "text" at bounding box center [836, 68] width 217 height 16
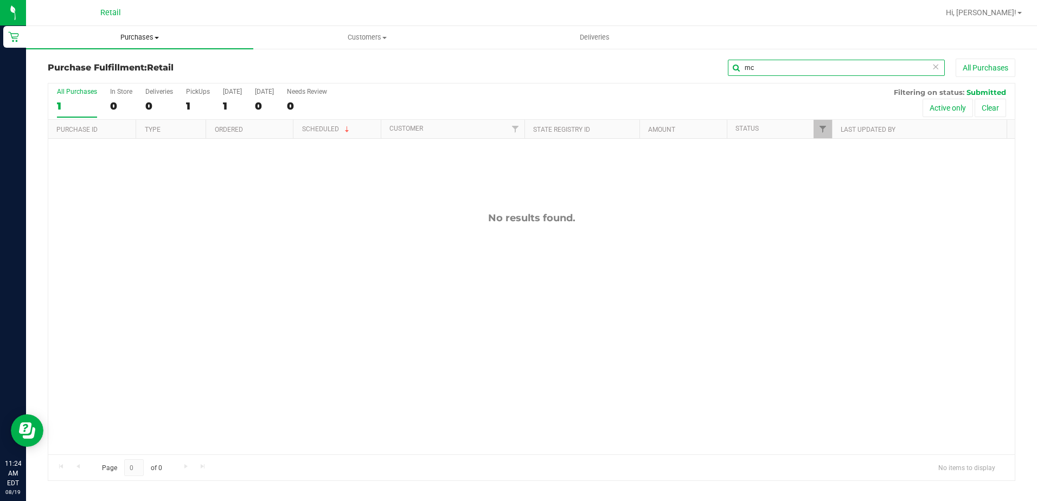
type input "mc"
click at [134, 39] on span "Purchases" at bounding box center [139, 38] width 227 height 10
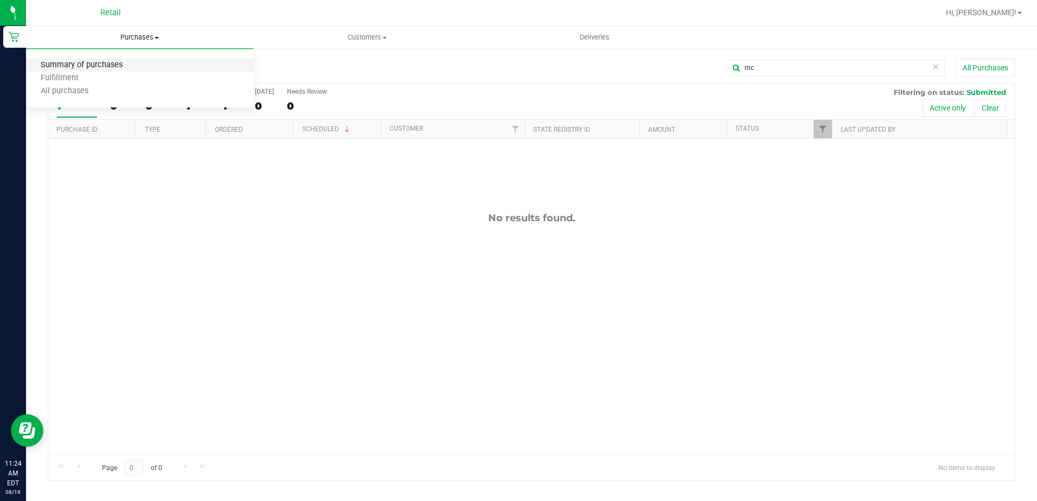
click at [119, 66] on span "Summary of purchases" at bounding box center [81, 65] width 111 height 9
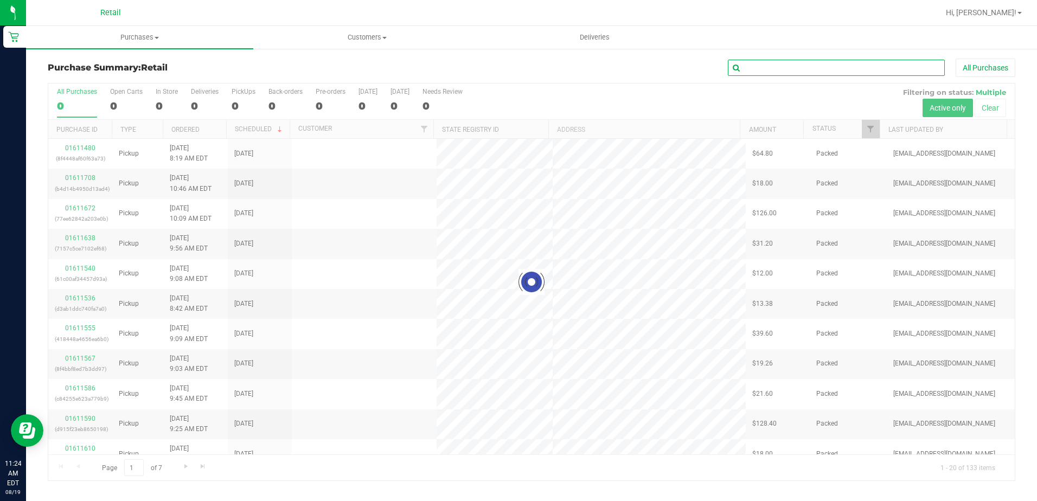
click at [790, 64] on input "text" at bounding box center [836, 68] width 217 height 16
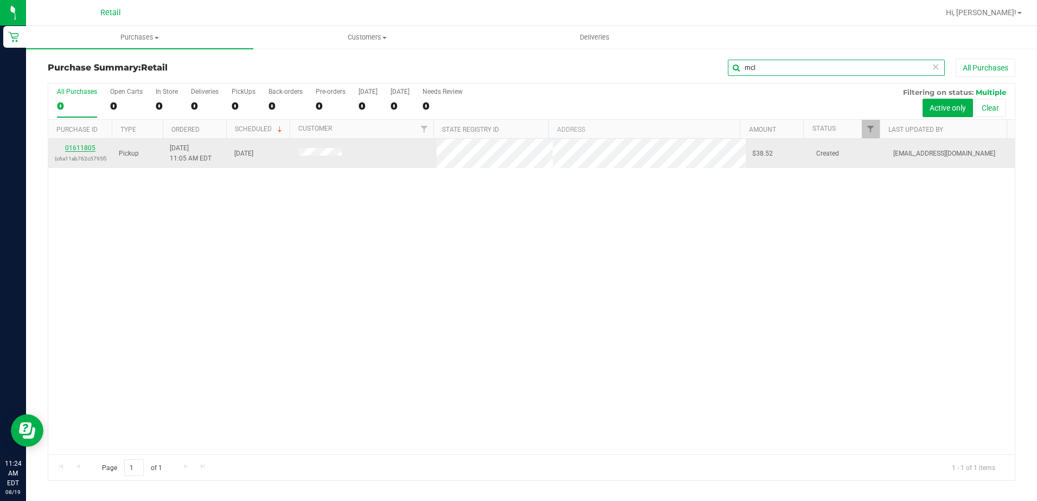
type input "mcl"
click at [90, 149] on link "01611805" at bounding box center [80, 148] width 30 height 8
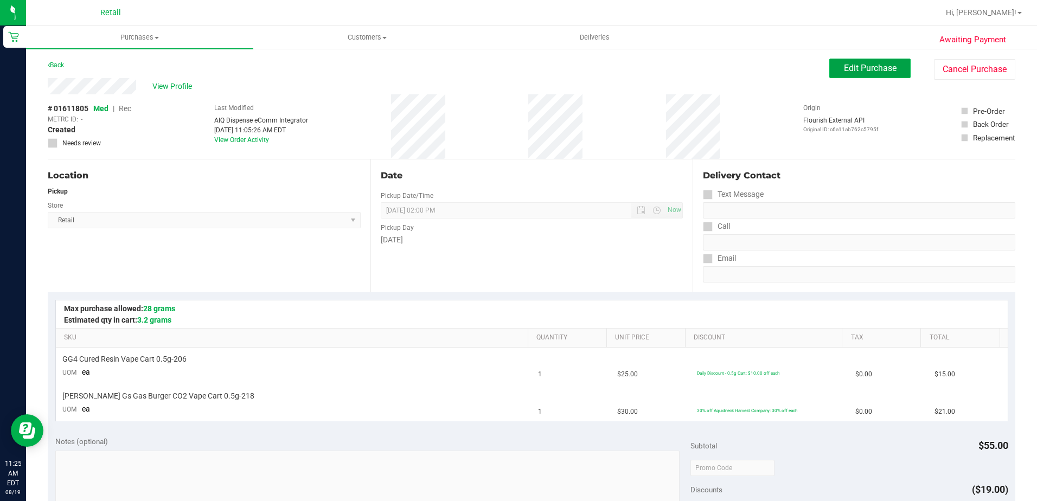
click at [893, 71] on button "Edit Purchase" at bounding box center [869, 69] width 81 height 20
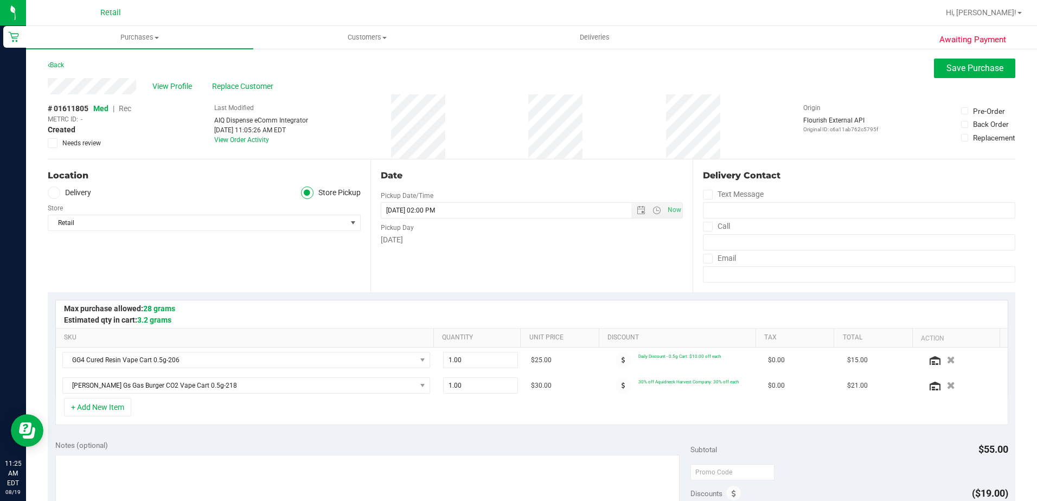
click at [127, 108] on span "Rec" at bounding box center [125, 108] width 12 height 9
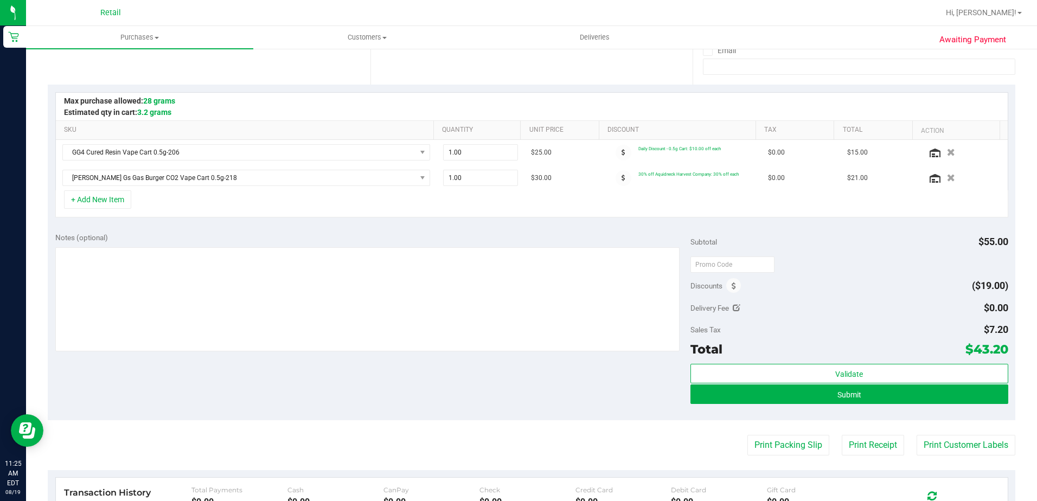
scroll to position [217, 0]
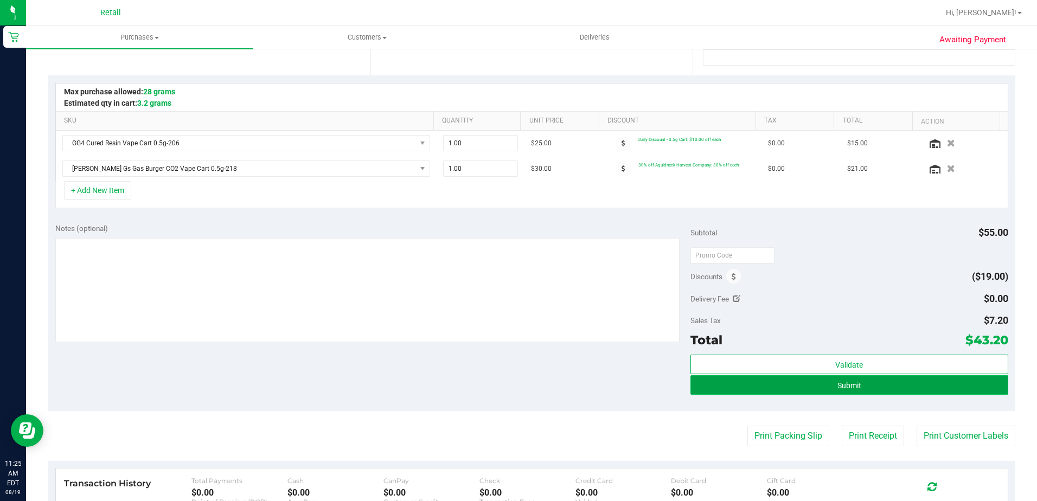
click at [812, 386] on button "Submit" at bounding box center [849, 385] width 318 height 20
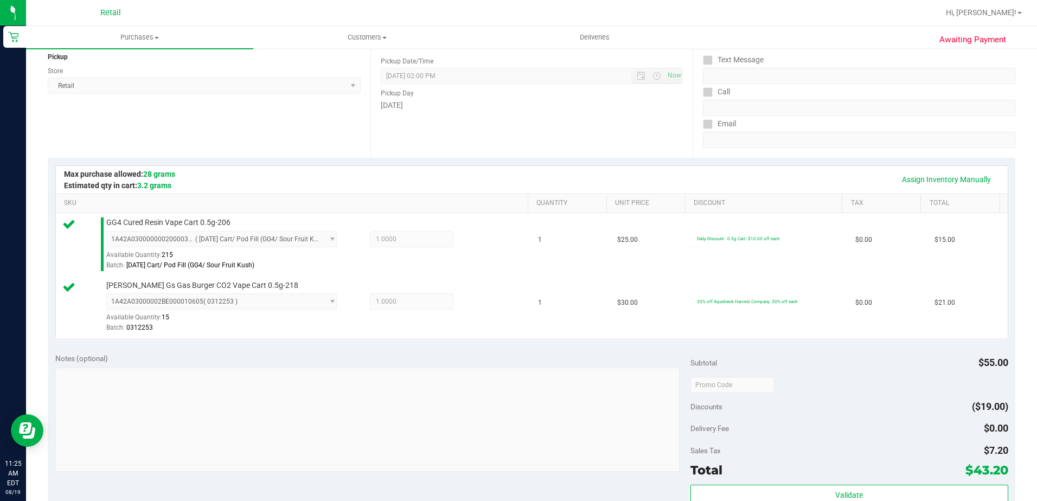
scroll to position [271, 0]
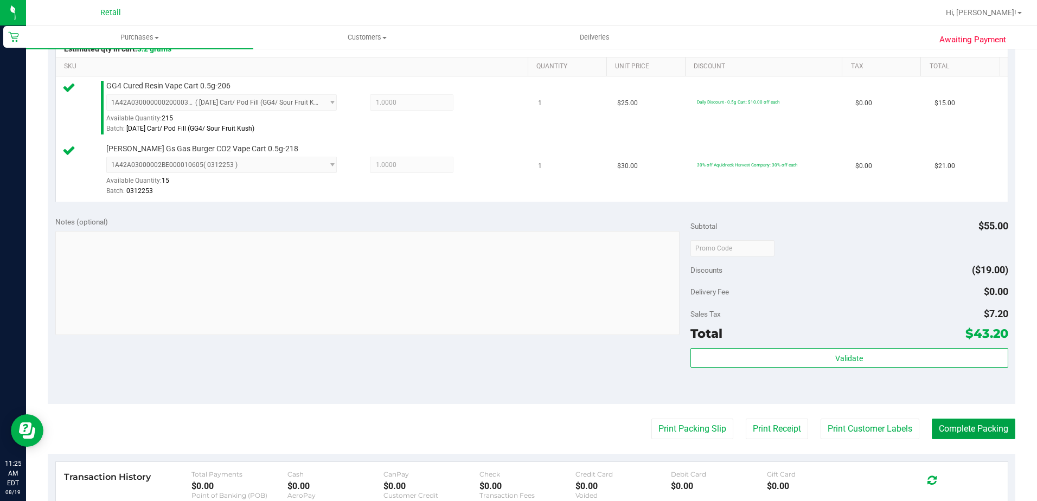
click at [964, 434] on button "Complete Packing" at bounding box center [974, 429] width 84 height 21
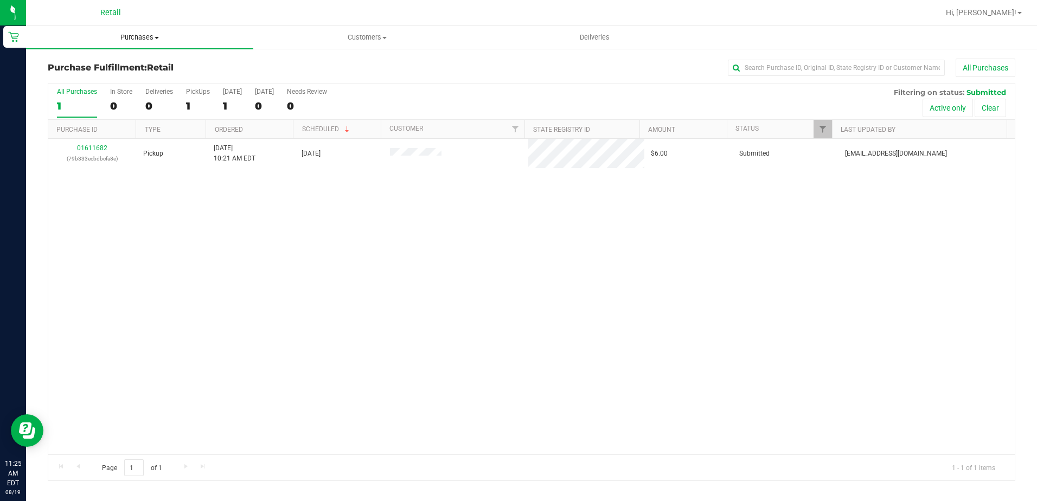
click at [170, 35] on span "Purchases" at bounding box center [139, 38] width 227 height 10
click at [189, 62] on li "Summary of purchases" at bounding box center [139, 65] width 227 height 13
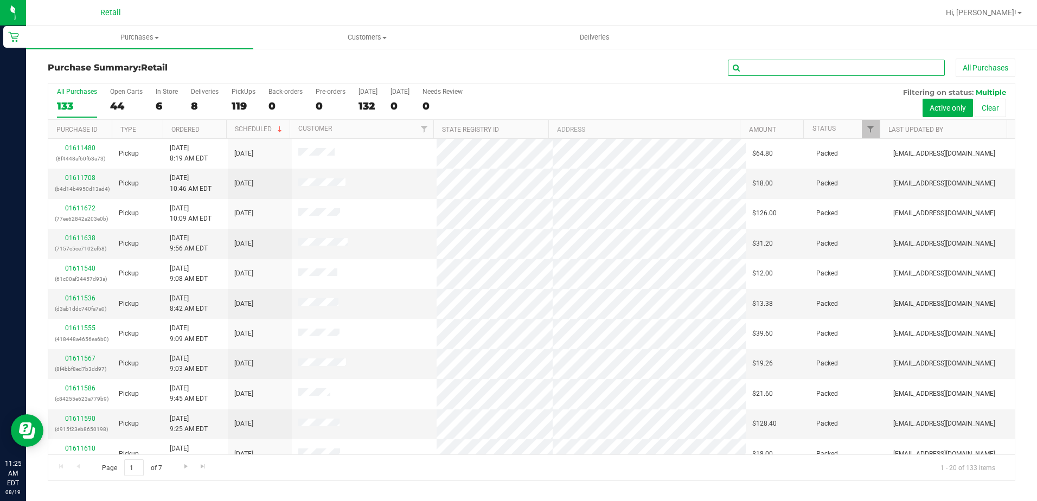
click at [843, 68] on input "text" at bounding box center [836, 68] width 217 height 16
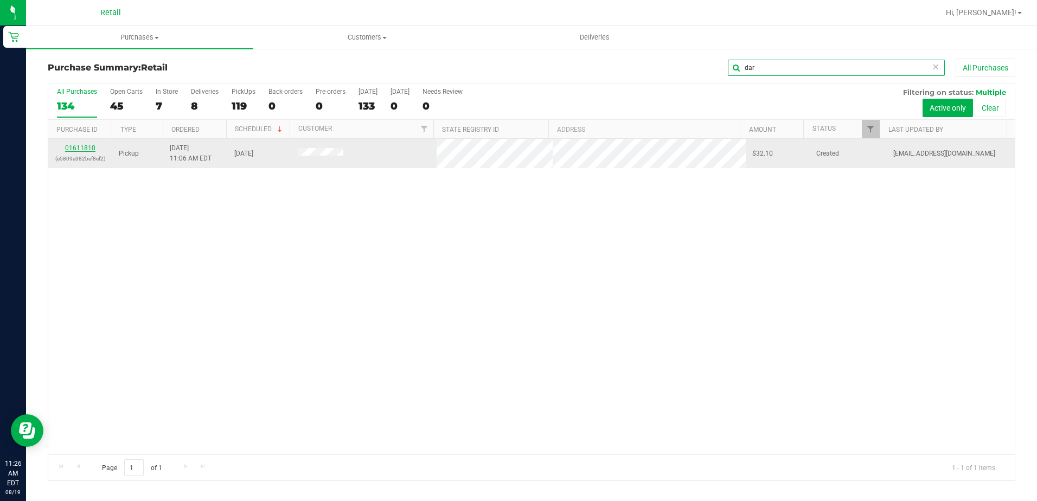
type input "dar"
click at [84, 148] on link "01611810" at bounding box center [80, 148] width 30 height 8
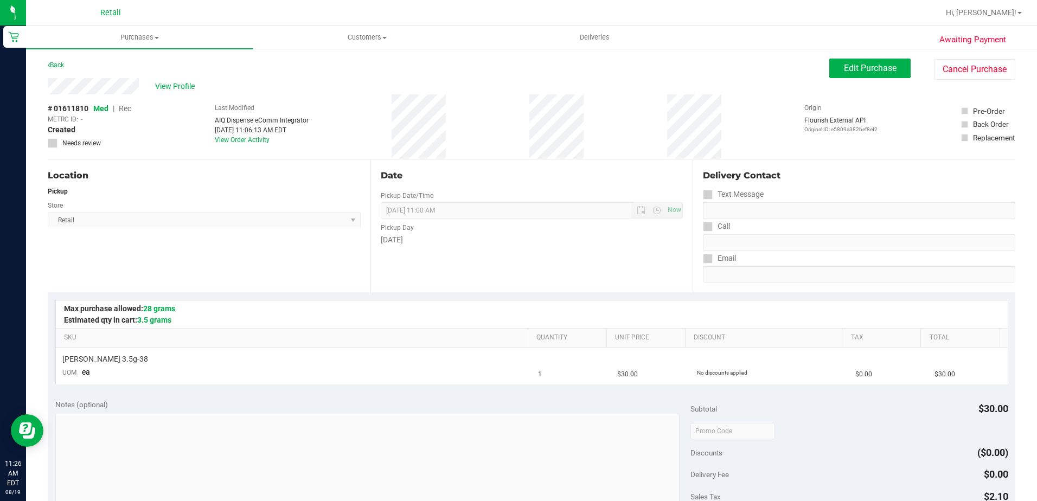
click at [861, 81] on div "View Profile # 01611810 Med | Rec METRC ID: - Created Needs review Last Modifie…" at bounding box center [532, 118] width 968 height 81
click at [862, 68] on span "Edit Purchase" at bounding box center [870, 68] width 53 height 10
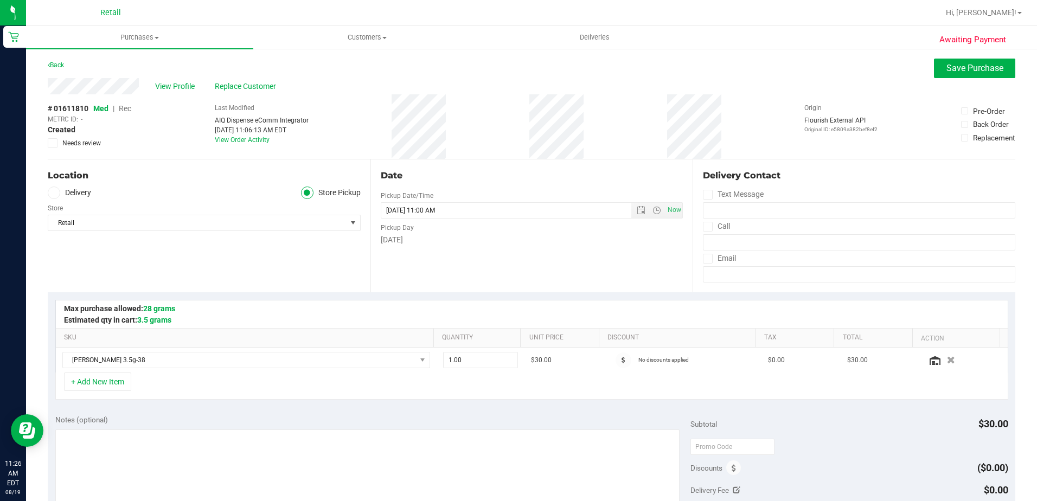
click at [126, 110] on span "Rec" at bounding box center [125, 108] width 12 height 9
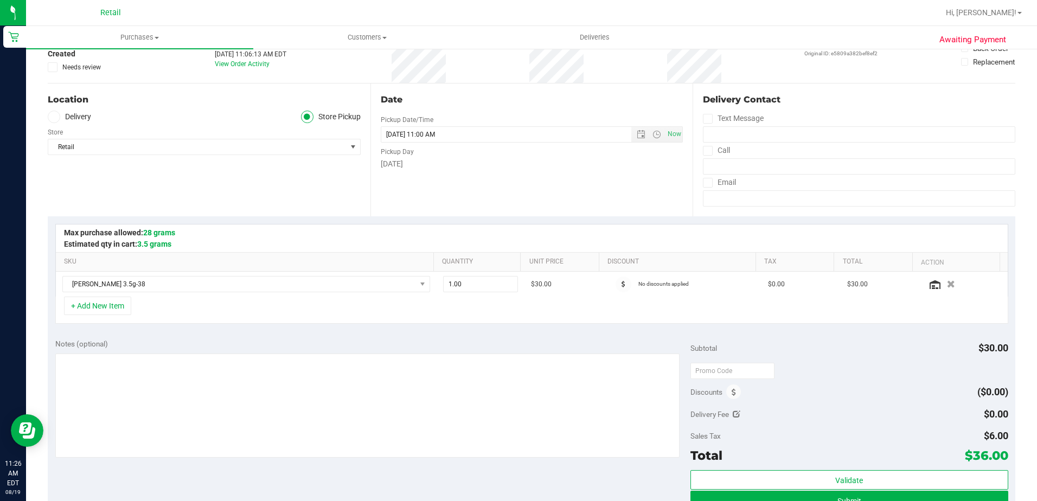
scroll to position [217, 0]
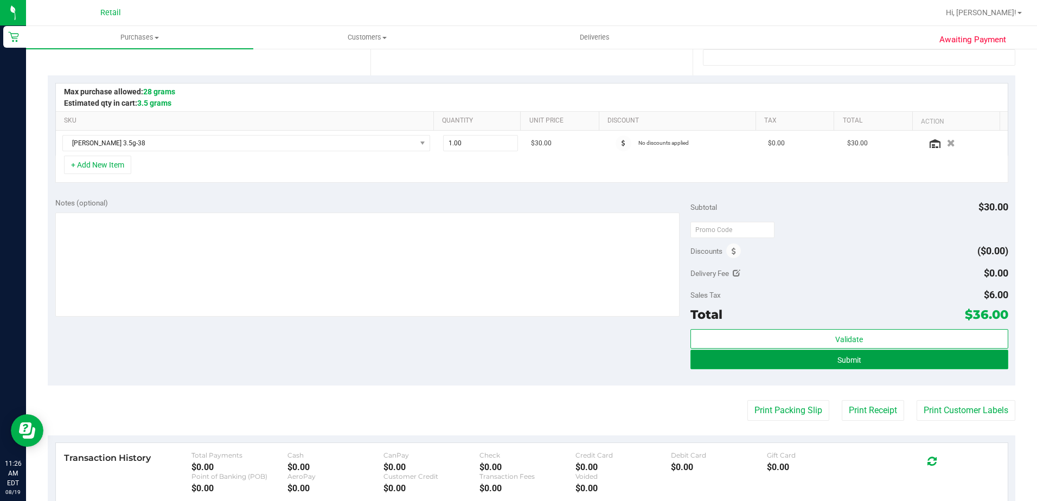
click at [914, 354] on button "Submit" at bounding box center [849, 360] width 318 height 20
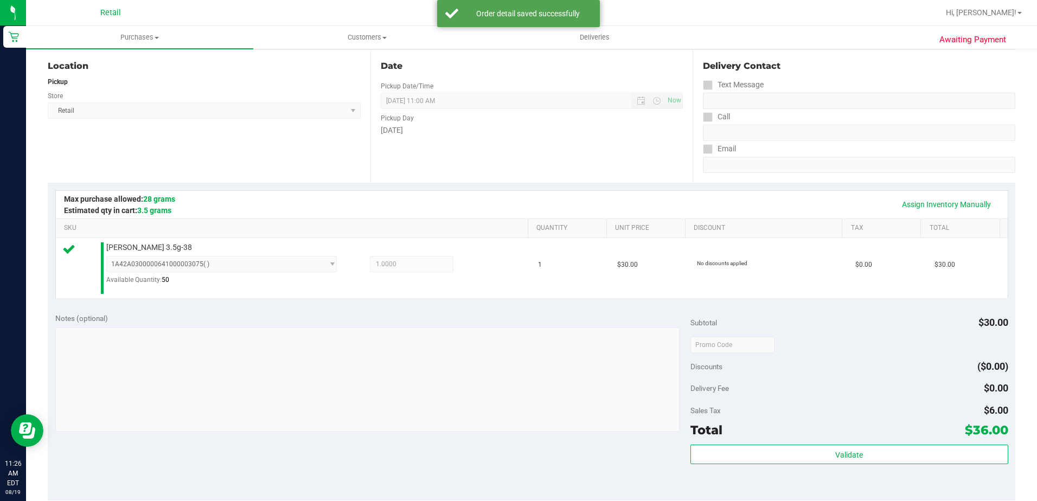
scroll to position [325, 0]
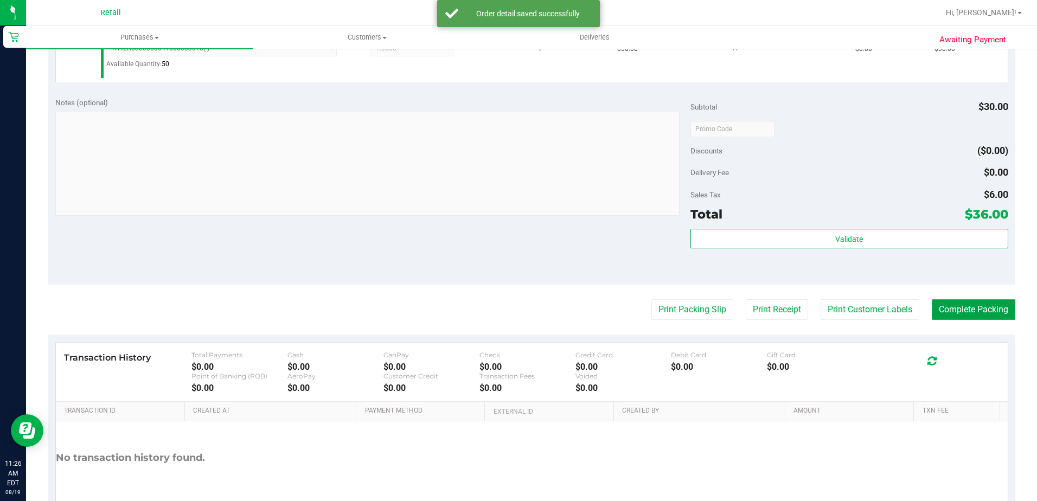
click at [965, 313] on button "Complete Packing" at bounding box center [974, 309] width 84 height 21
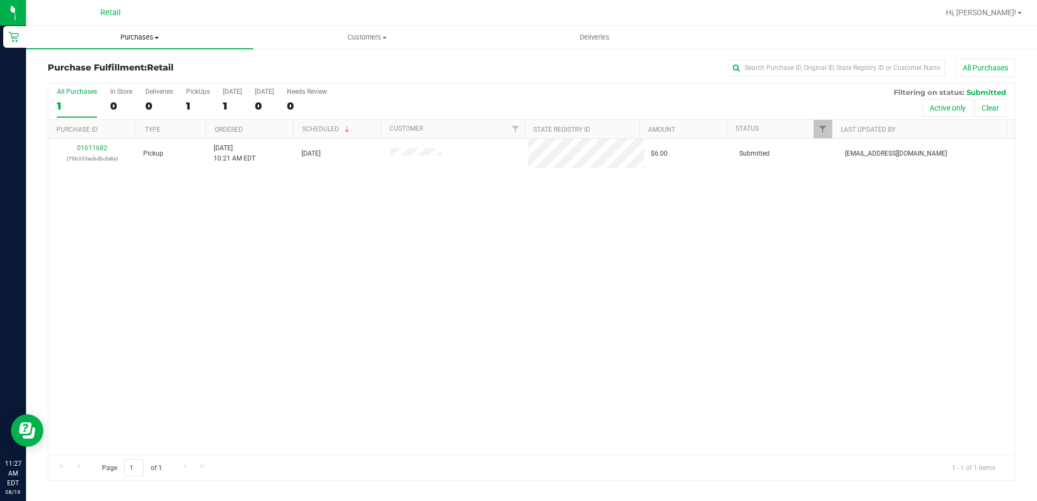
click at [130, 35] on span "Purchases" at bounding box center [139, 38] width 227 height 10
click at [140, 64] on li "Summary of purchases" at bounding box center [139, 65] width 227 height 13
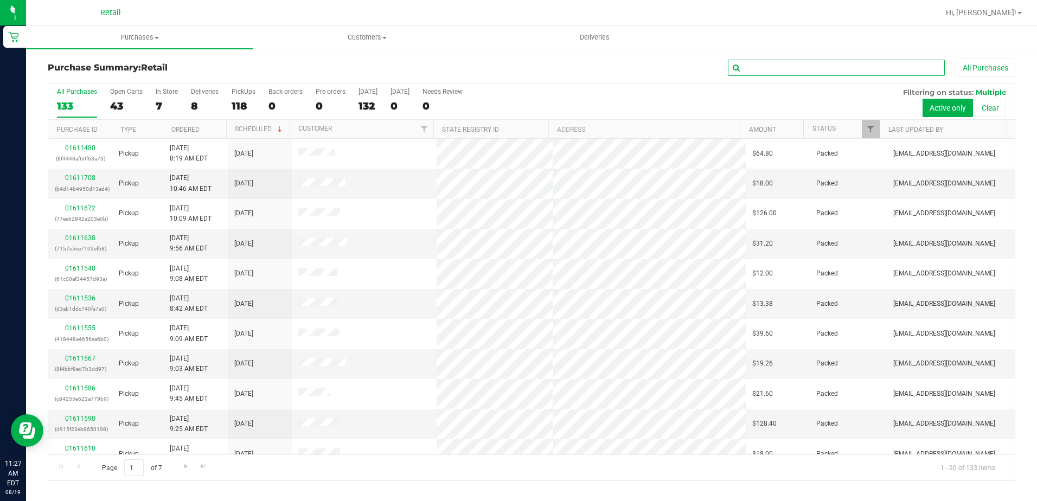
click at [832, 72] on input "text" at bounding box center [836, 68] width 217 height 16
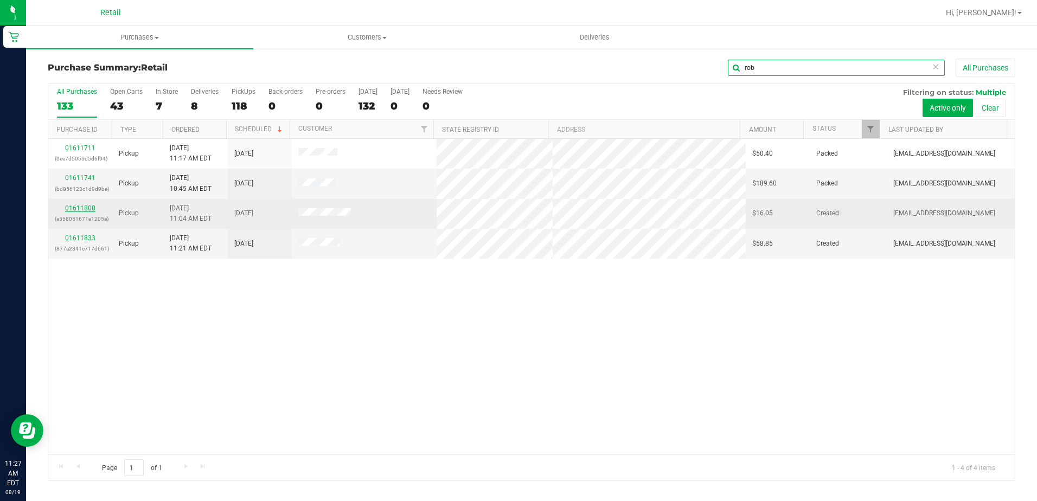
type input "rob"
click at [93, 209] on link "01611800" at bounding box center [80, 208] width 30 height 8
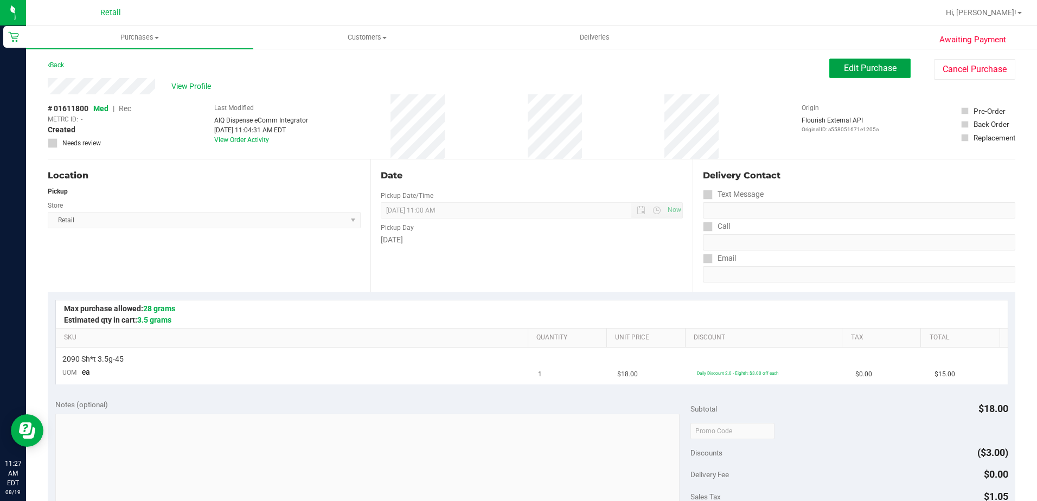
click at [852, 74] on button "Edit Purchase" at bounding box center [869, 69] width 81 height 20
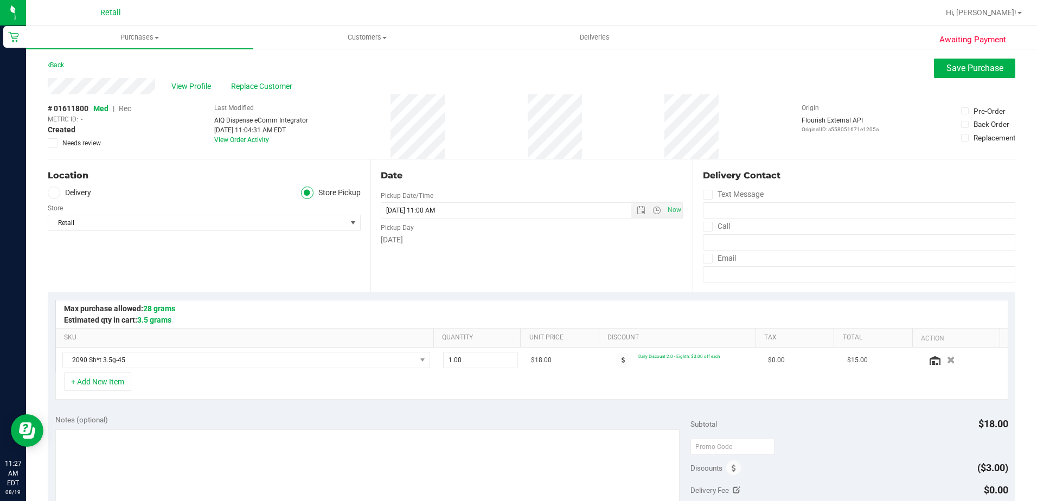
click at [129, 110] on span "Rec" at bounding box center [125, 108] width 12 height 9
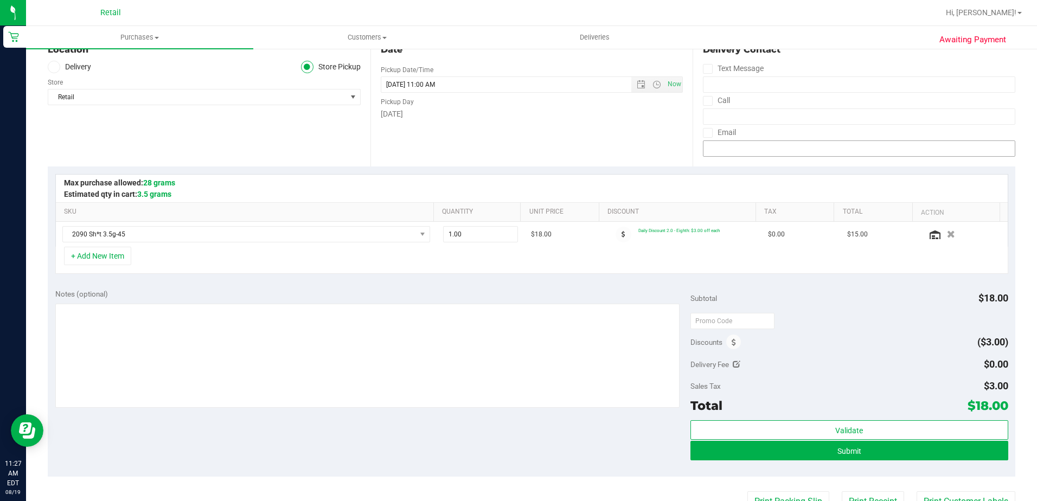
scroll to position [163, 0]
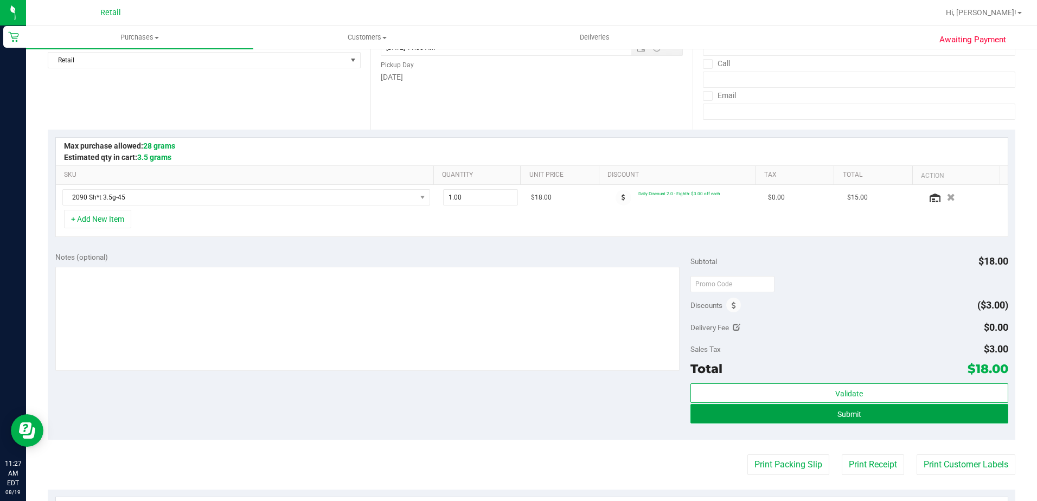
click at [837, 412] on span "Submit" at bounding box center [849, 414] width 24 height 9
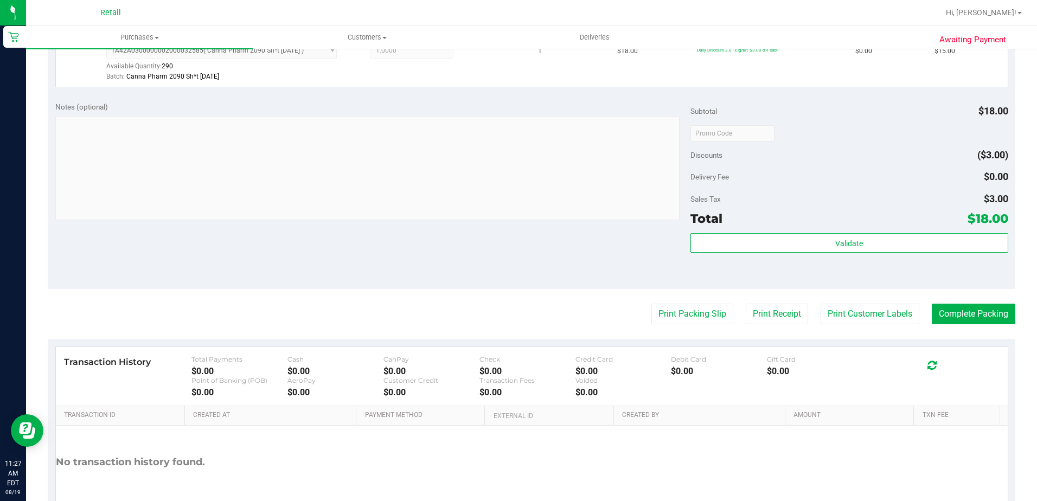
scroll to position [325, 0]
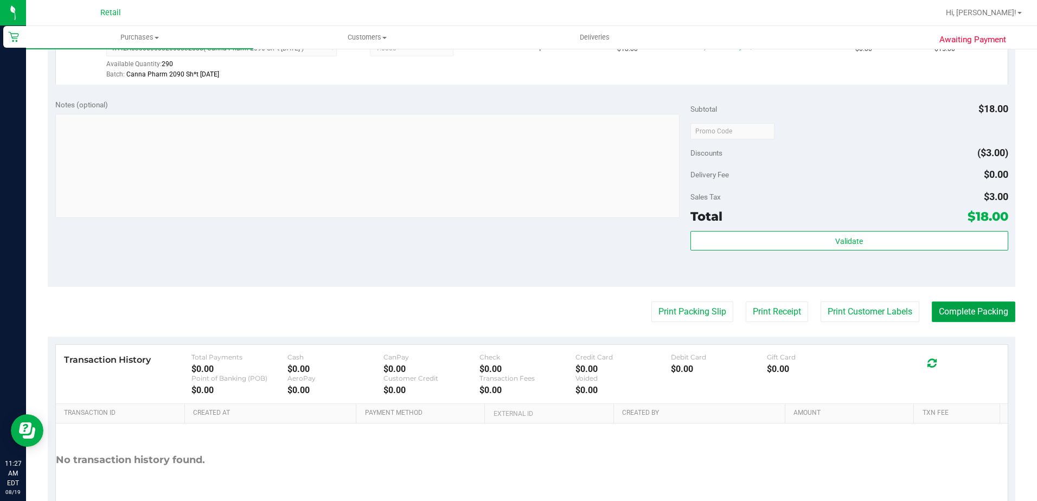
click at [967, 313] on button "Complete Packing" at bounding box center [974, 312] width 84 height 21
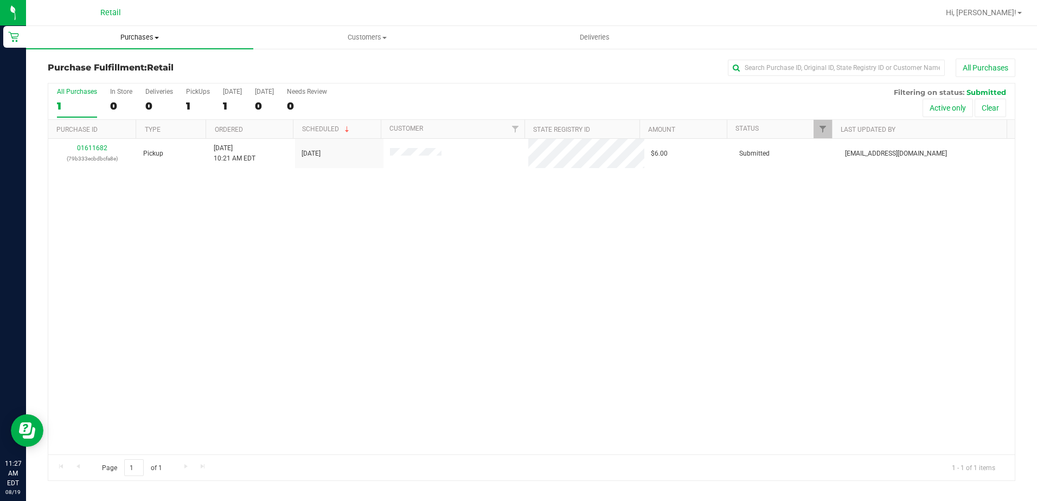
click at [133, 35] on span "Purchases" at bounding box center [139, 38] width 227 height 10
click at [141, 68] on li "Summary of purchases" at bounding box center [139, 65] width 227 height 13
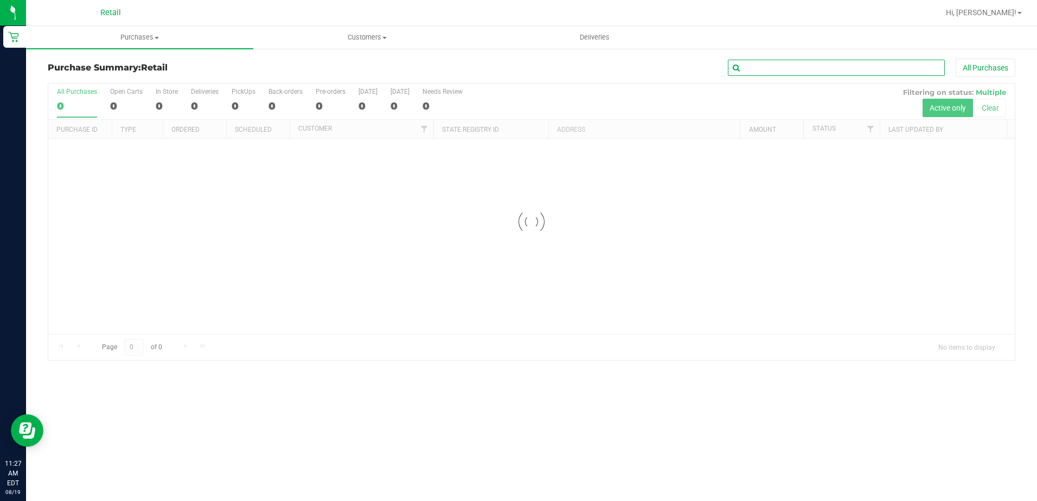
click at [859, 73] on input "text" at bounding box center [836, 68] width 217 height 16
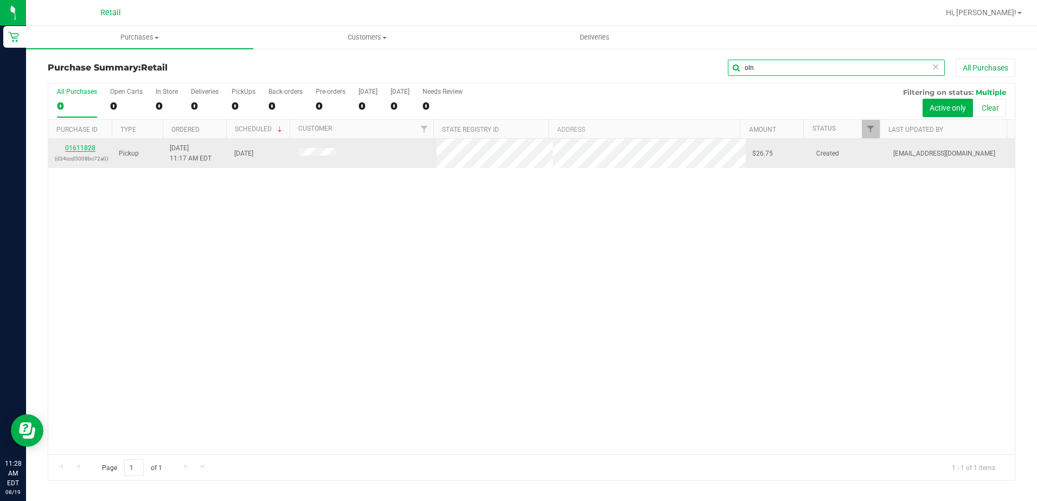
type input "oln"
click at [90, 147] on link "01611828" at bounding box center [80, 148] width 30 height 8
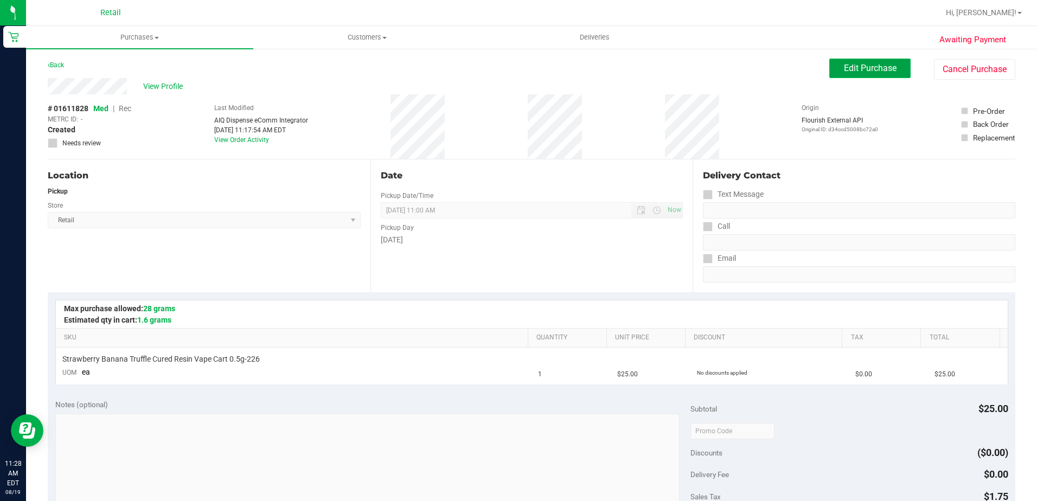
click at [850, 68] on span "Edit Purchase" at bounding box center [870, 68] width 53 height 10
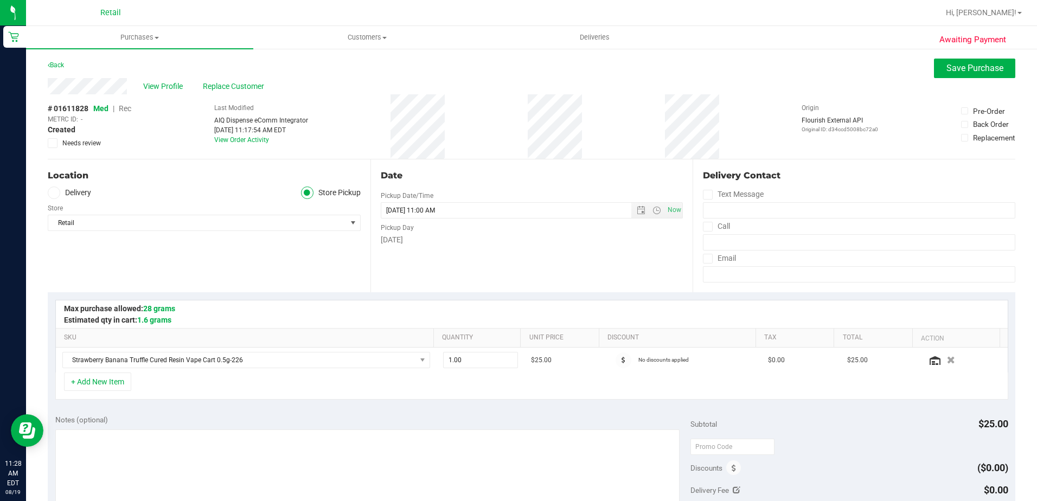
click at [129, 108] on span "Rec" at bounding box center [125, 108] width 12 height 9
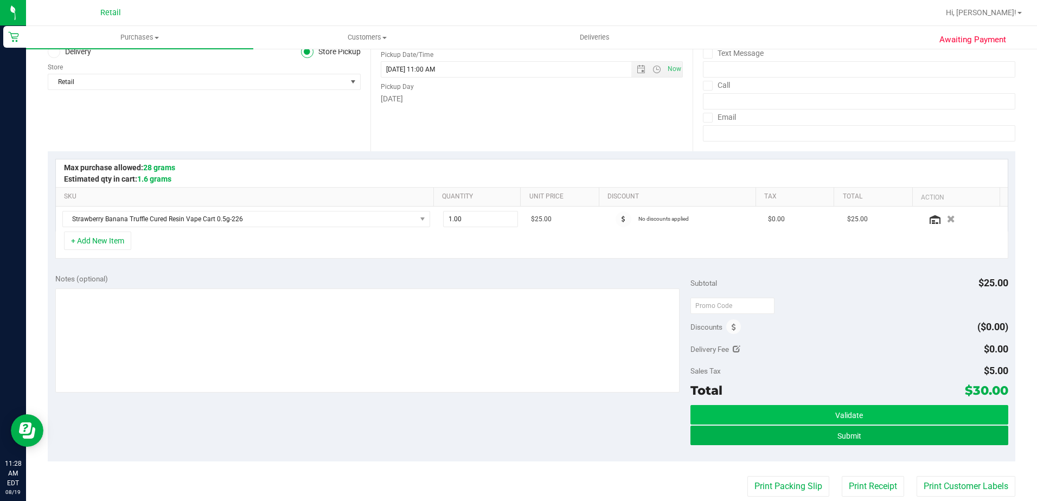
scroll to position [163, 0]
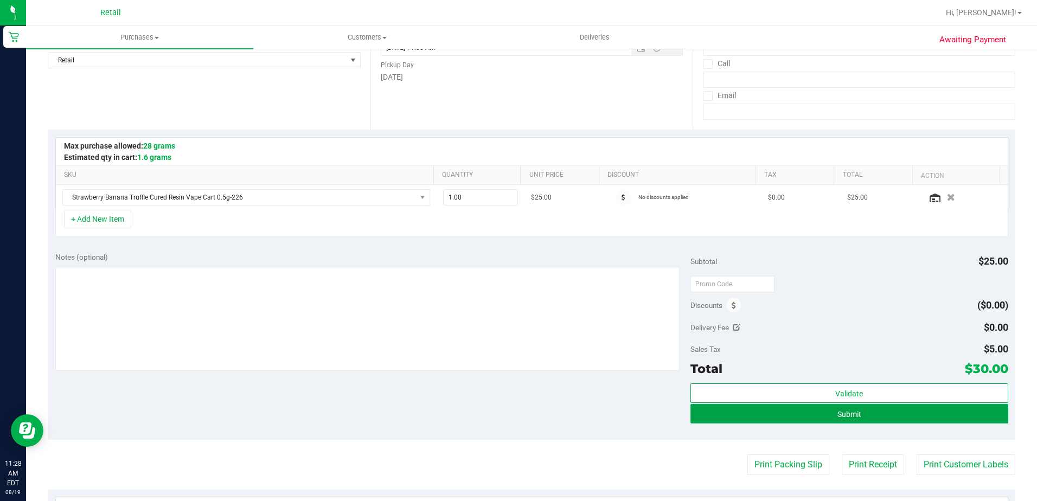
click at [895, 411] on button "Submit" at bounding box center [849, 414] width 318 height 20
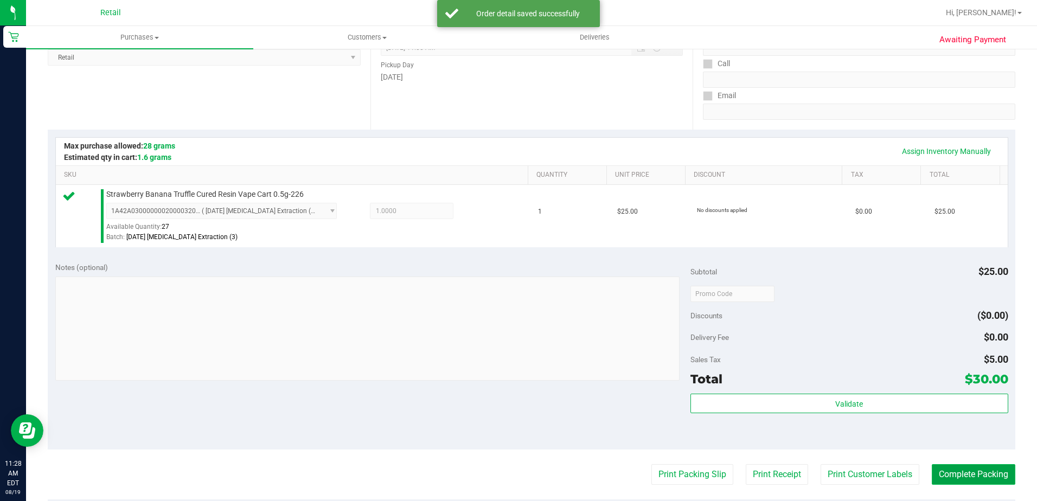
click at [956, 476] on button "Complete Packing" at bounding box center [974, 474] width 84 height 21
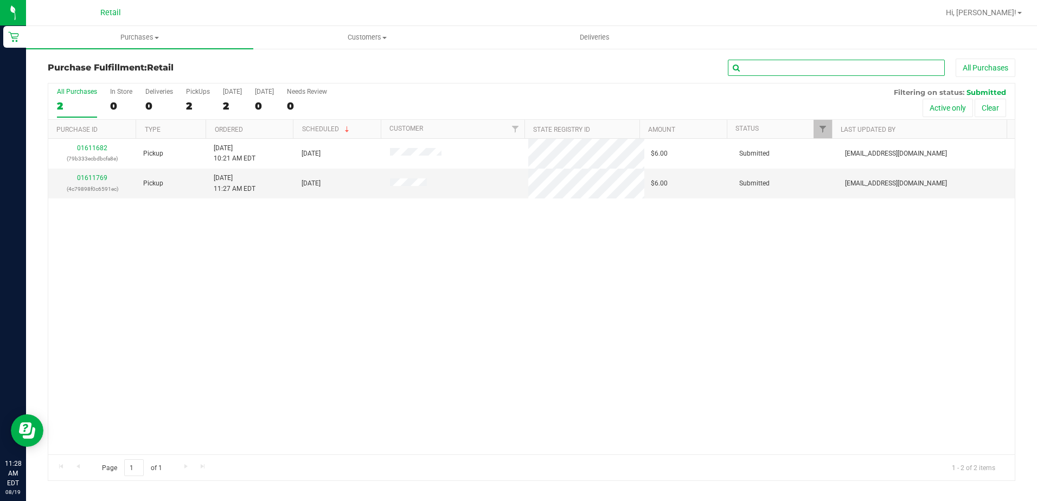
drag, startPoint x: 836, startPoint y: 67, endPoint x: 828, endPoint y: 53, distance: 16.0
click at [836, 67] on input "text" at bounding box center [836, 68] width 217 height 16
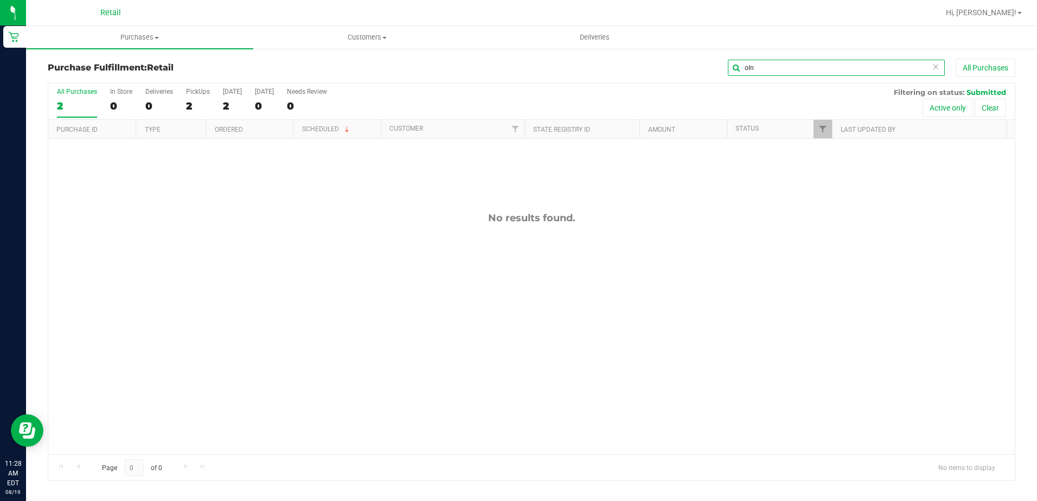
type input "oln"
click at [110, 71] on h3 "Purchase Fulfillment: Retail" at bounding box center [209, 68] width 323 height 10
click at [150, 39] on span "Purchases" at bounding box center [139, 38] width 227 height 10
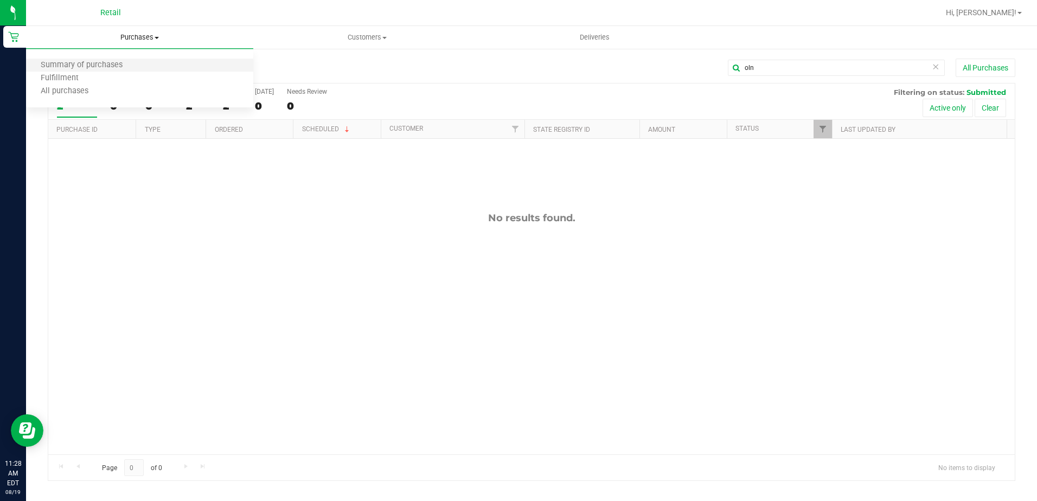
click at [142, 67] on li "Summary of purchases" at bounding box center [139, 65] width 227 height 13
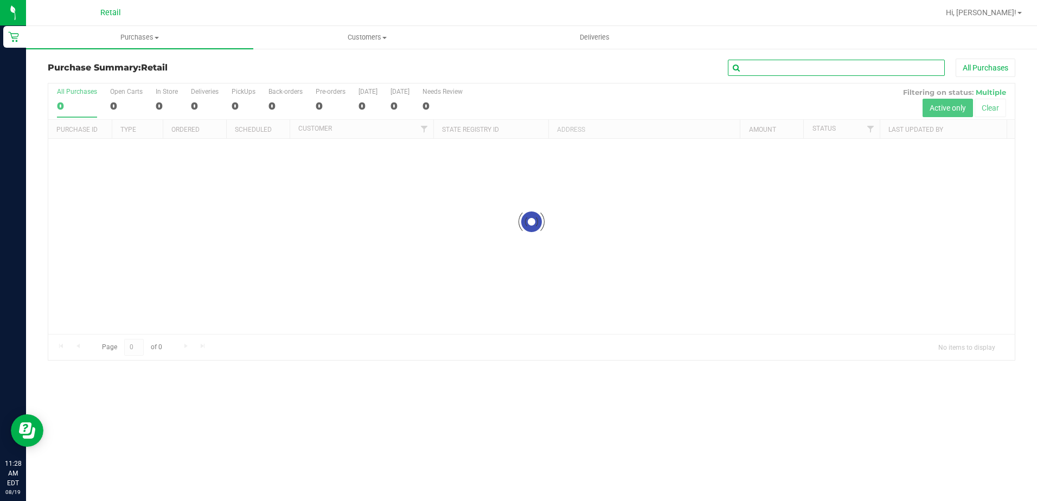
click at [792, 71] on input "text" at bounding box center [836, 68] width 217 height 16
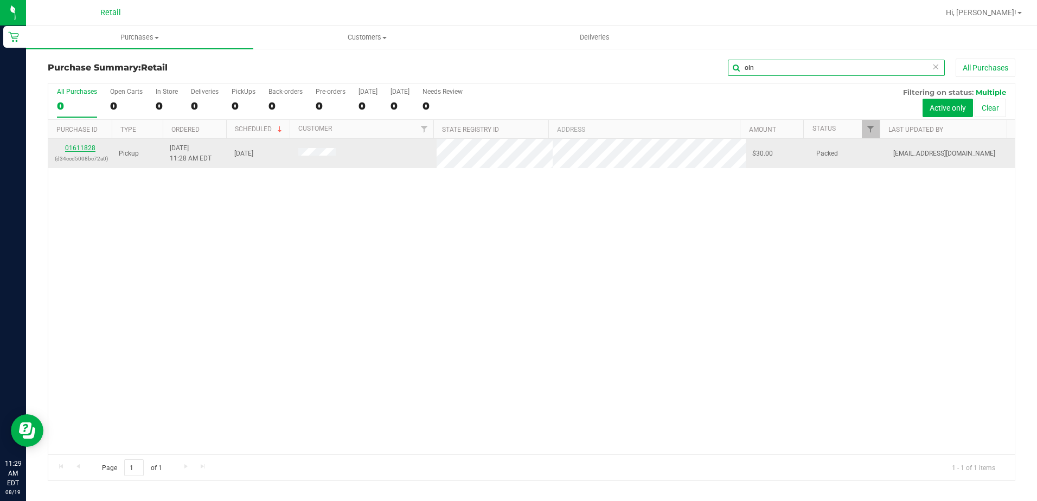
type input "oln"
click at [89, 147] on link "01611828" at bounding box center [80, 148] width 30 height 8
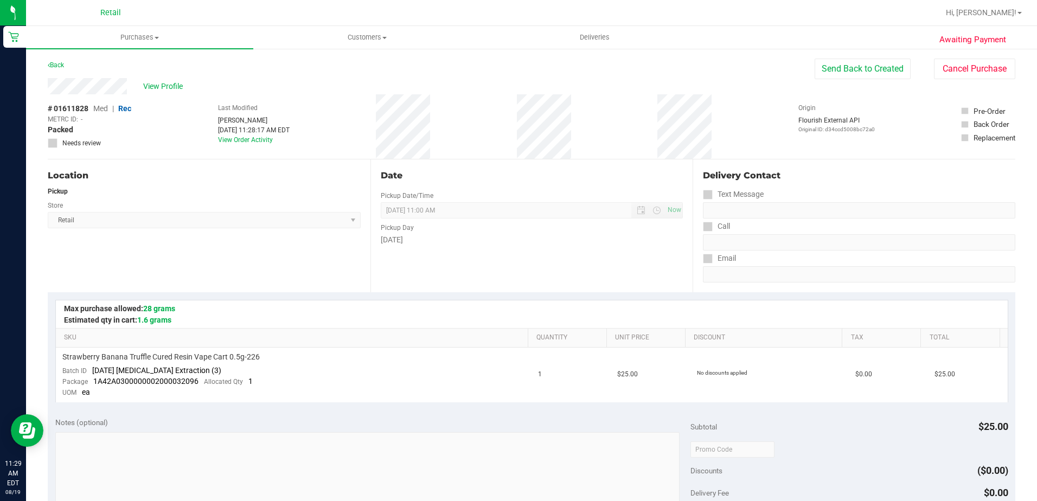
click at [113, 16] on span "Retail" at bounding box center [110, 13] width 21 height 10
click at [142, 37] on span "Purchases" at bounding box center [139, 38] width 227 height 10
click at [128, 63] on span "Summary of purchases" at bounding box center [81, 65] width 111 height 9
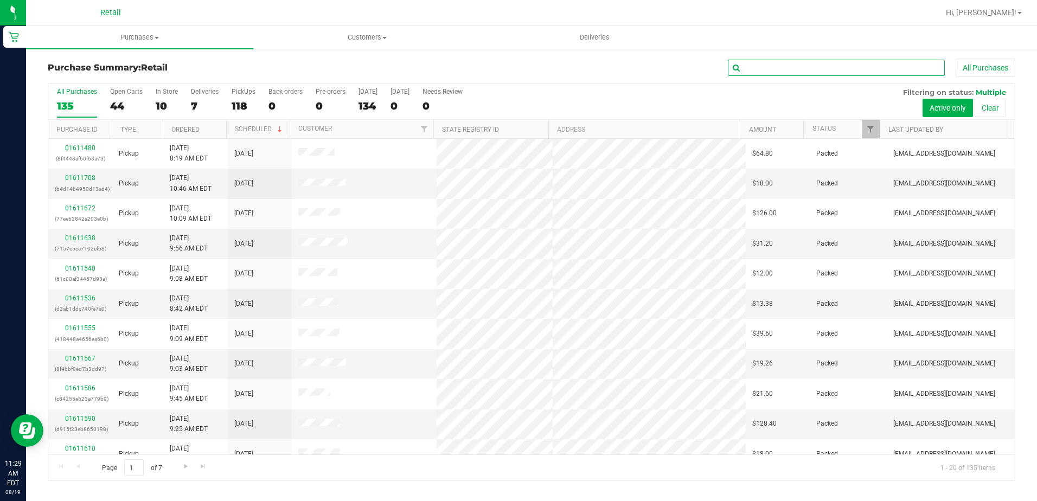
click at [825, 65] on input "text" at bounding box center [836, 68] width 217 height 16
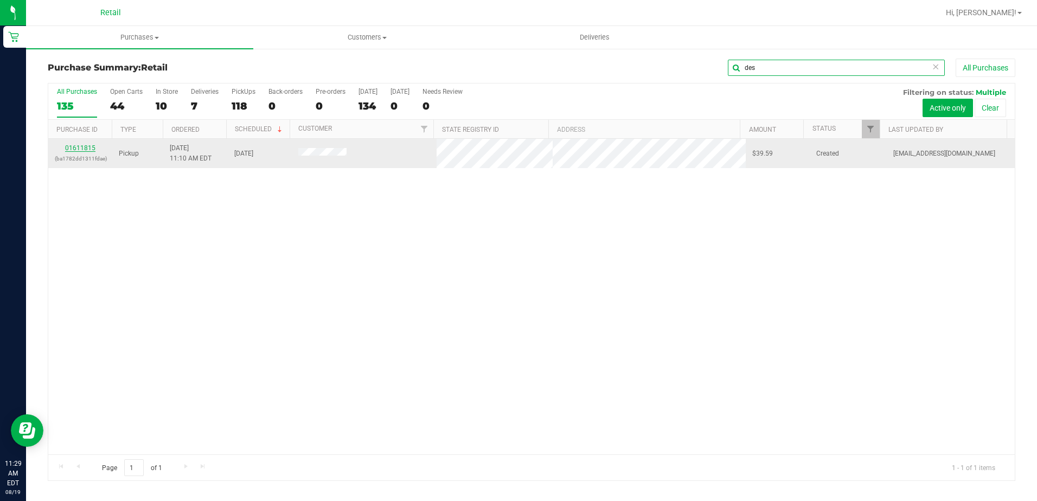
type input "des"
click at [88, 148] on link "01611815" at bounding box center [80, 148] width 30 height 8
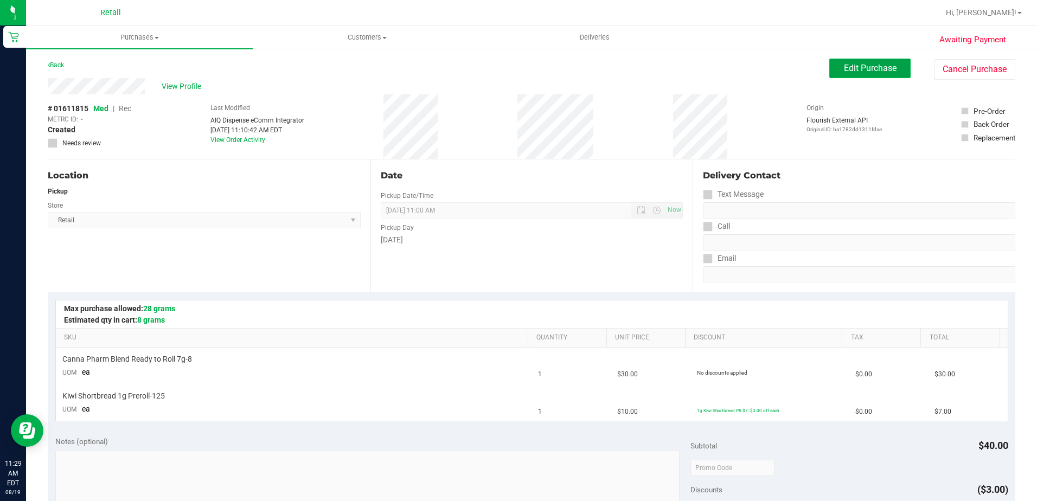
click at [859, 78] on button "Edit Purchase" at bounding box center [869, 69] width 81 height 20
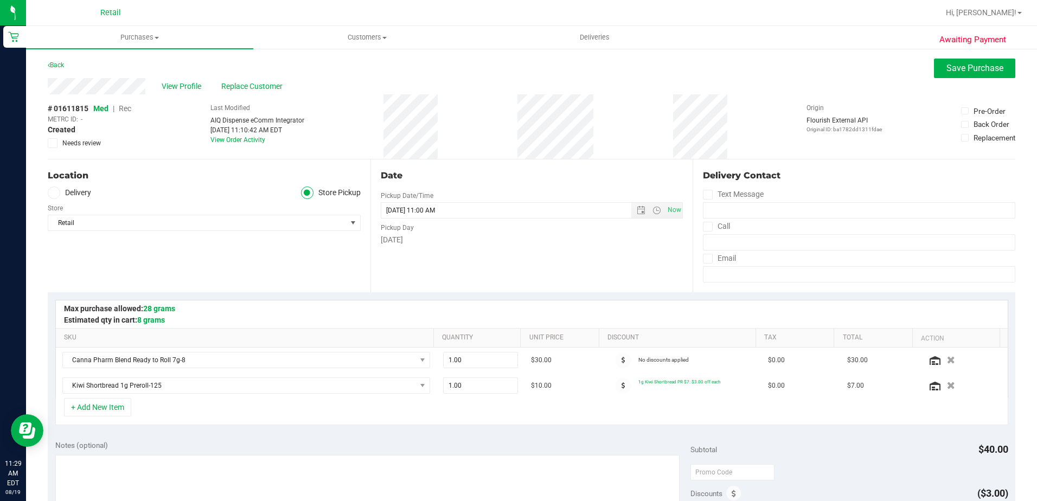
click at [125, 107] on span "Rec" at bounding box center [125, 108] width 12 height 9
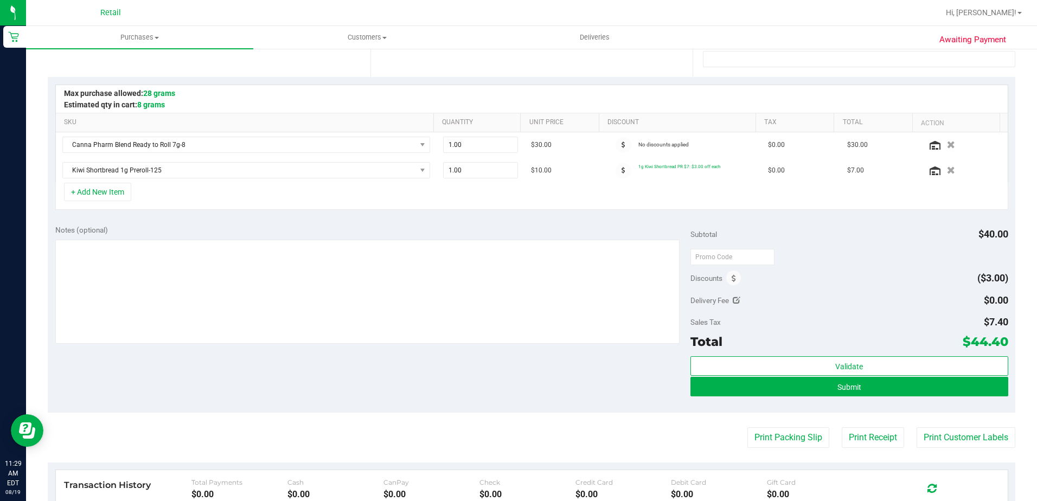
scroll to position [271, 0]
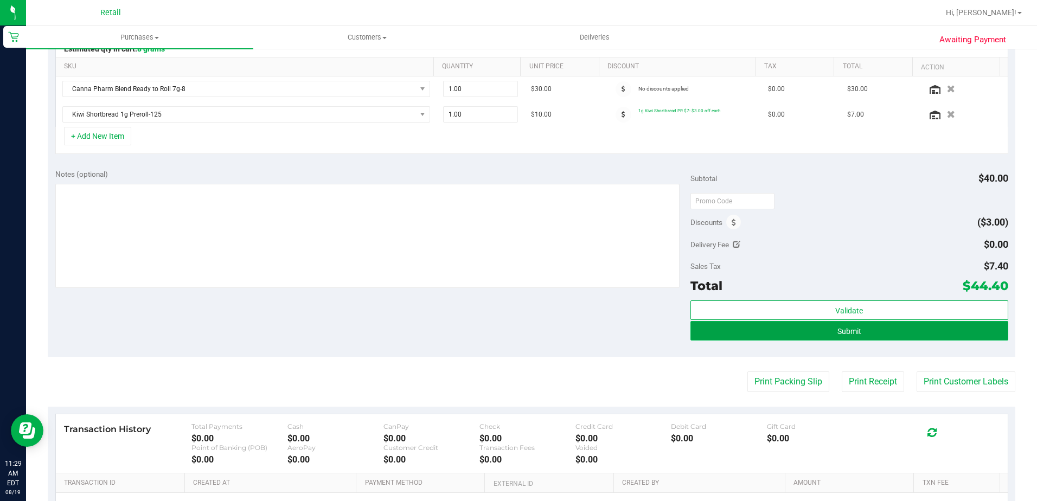
click at [871, 339] on button "Submit" at bounding box center [849, 331] width 318 height 20
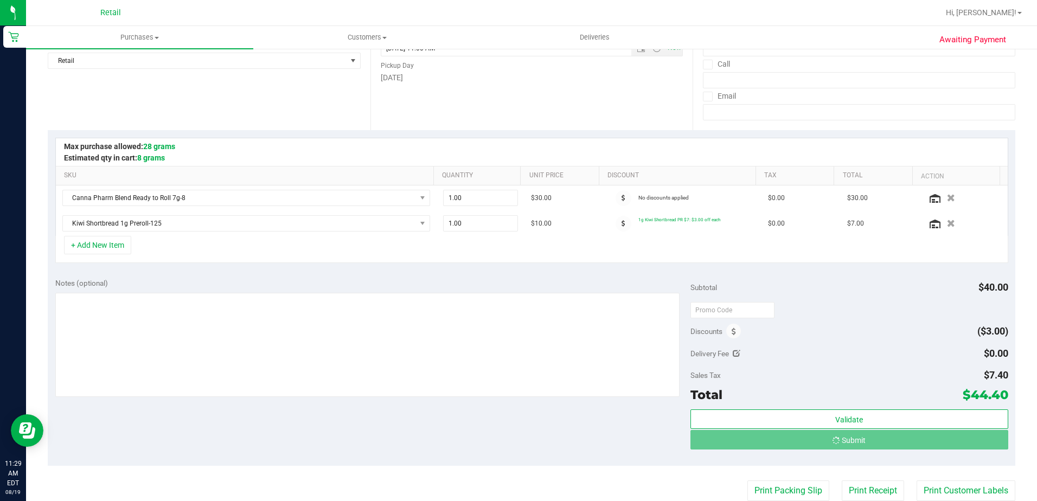
scroll to position [217, 0]
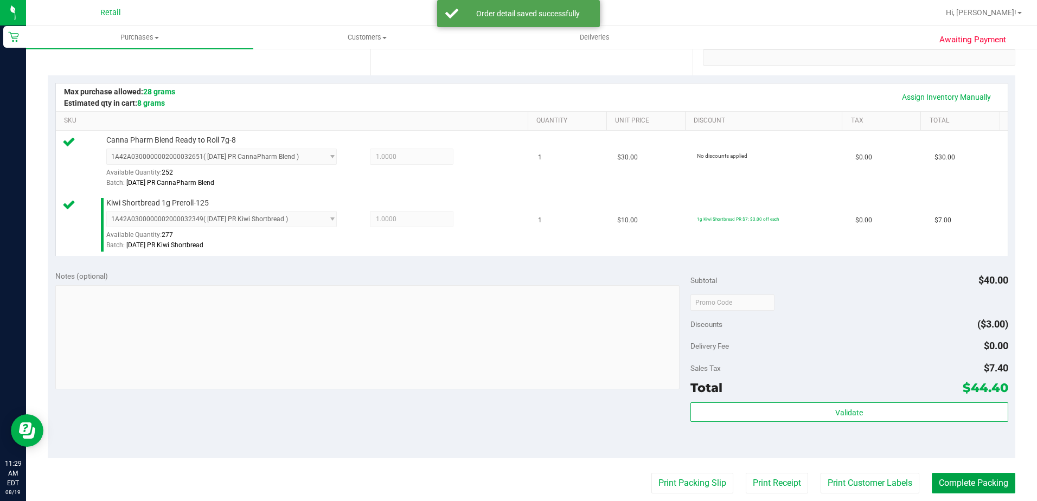
click at [982, 478] on button "Complete Packing" at bounding box center [974, 483] width 84 height 21
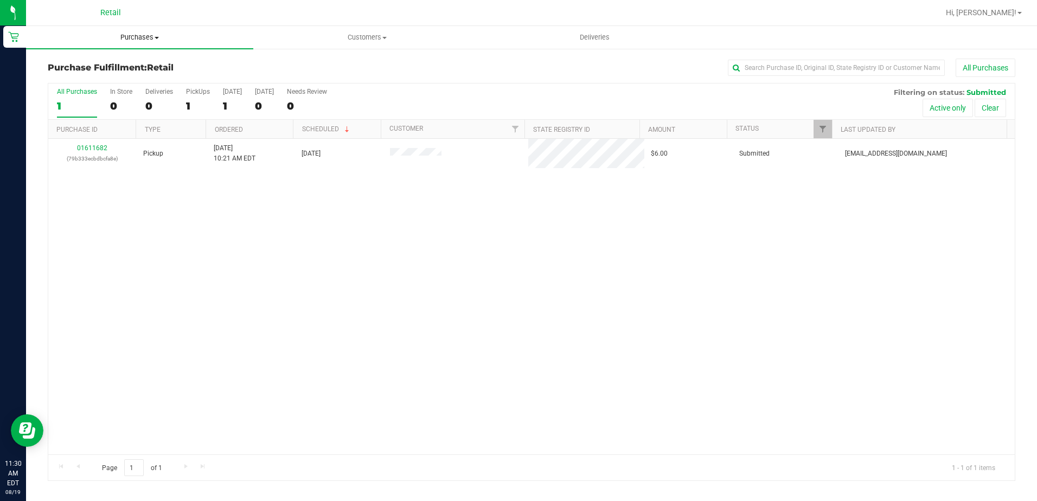
click at [144, 39] on span "Purchases" at bounding box center [139, 38] width 227 height 10
click at [142, 62] on li "Summary of purchases" at bounding box center [139, 65] width 227 height 13
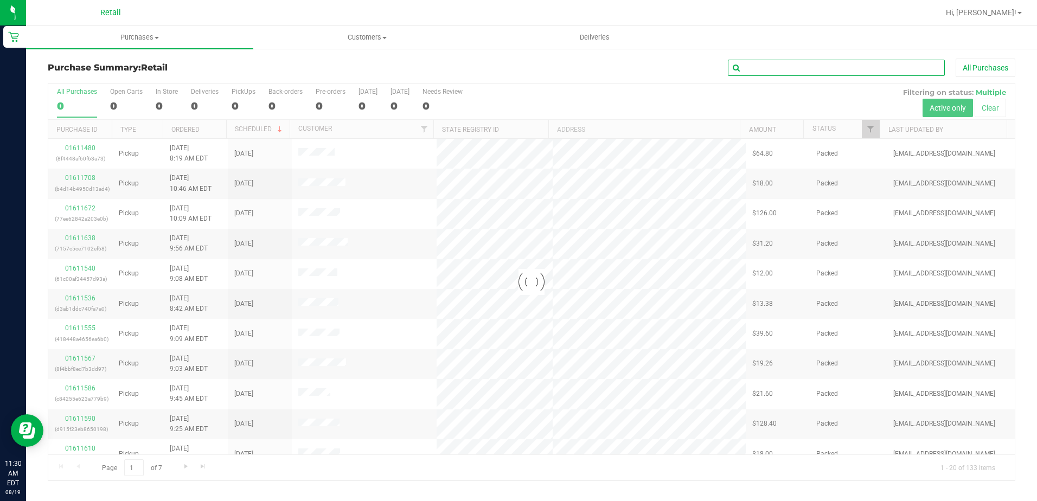
click at [848, 69] on input "text" at bounding box center [836, 68] width 217 height 16
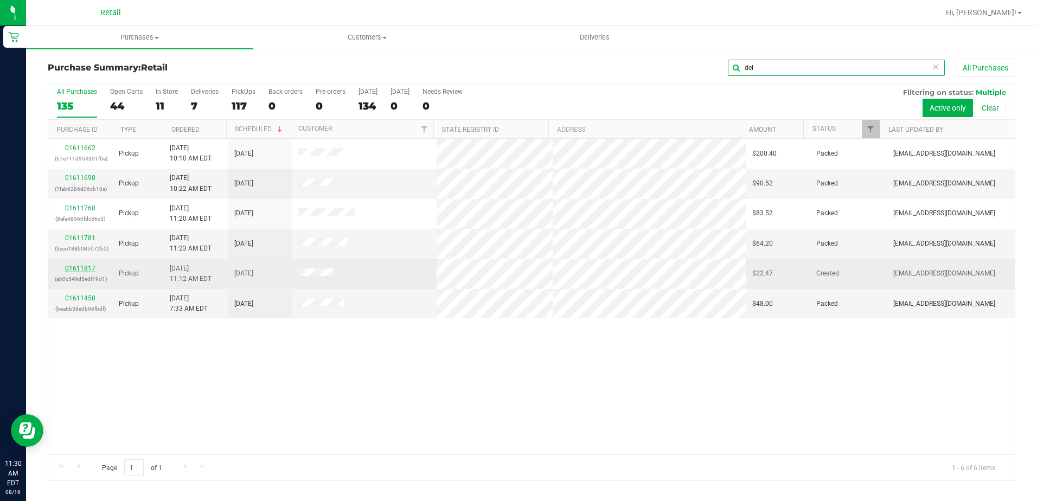
type input "del"
click at [80, 269] on link "01611817" at bounding box center [80, 269] width 30 height 8
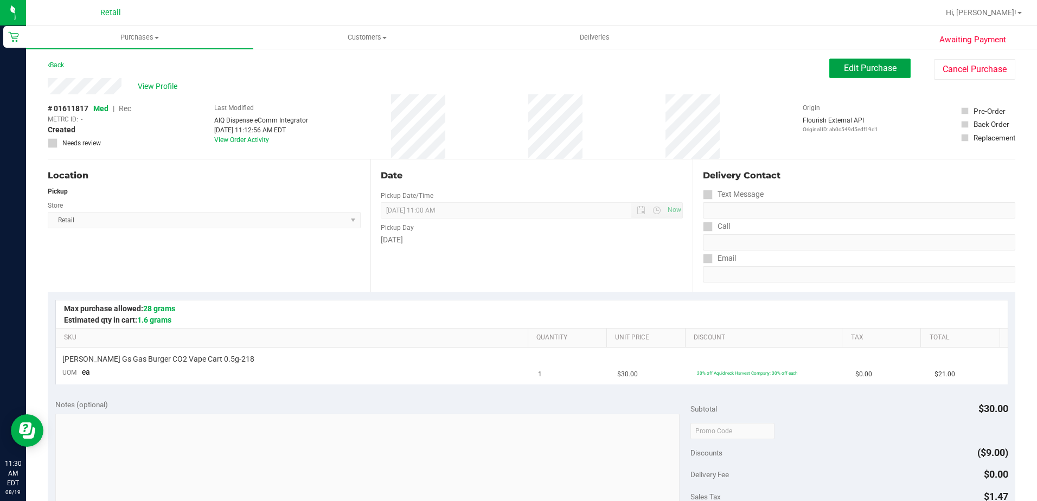
click at [865, 68] on span "Edit Purchase" at bounding box center [870, 68] width 53 height 10
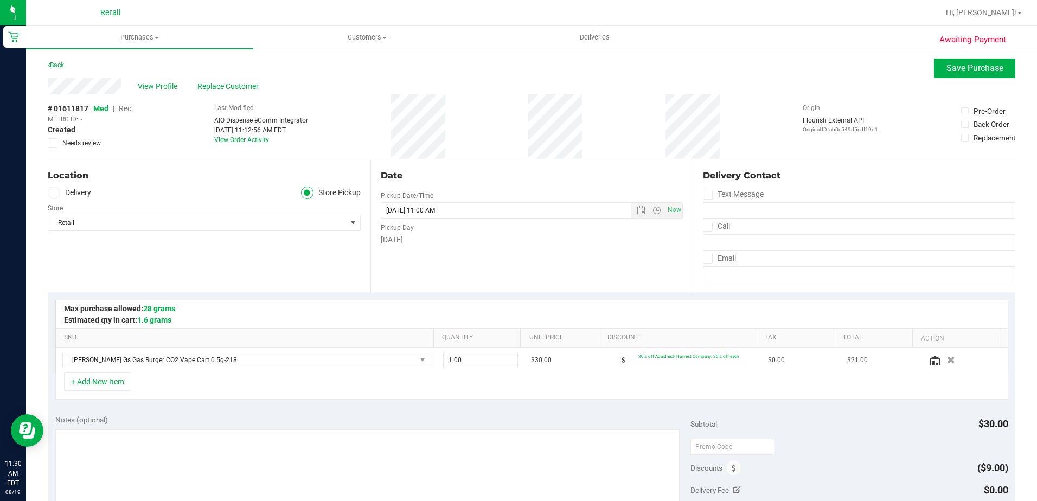
click at [126, 108] on span "Rec" at bounding box center [125, 108] width 12 height 9
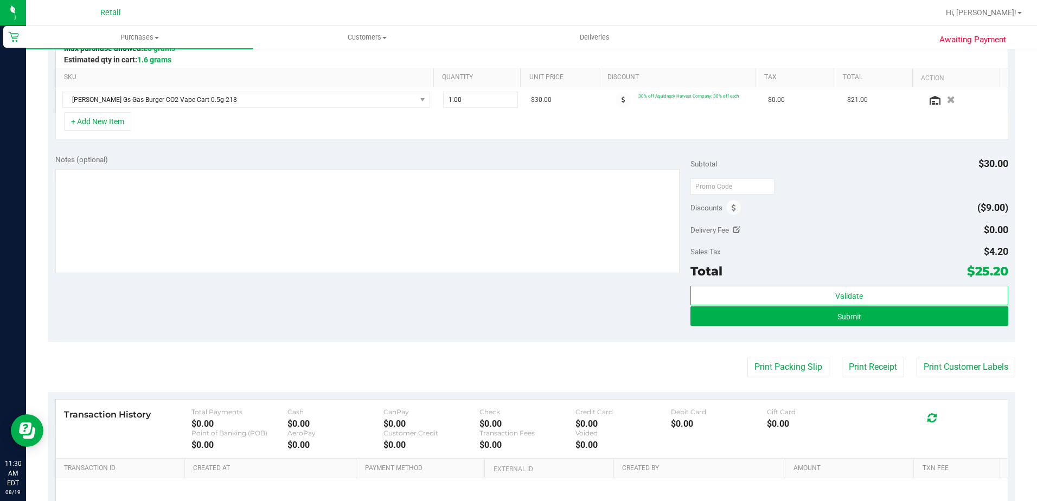
scroll to position [271, 0]
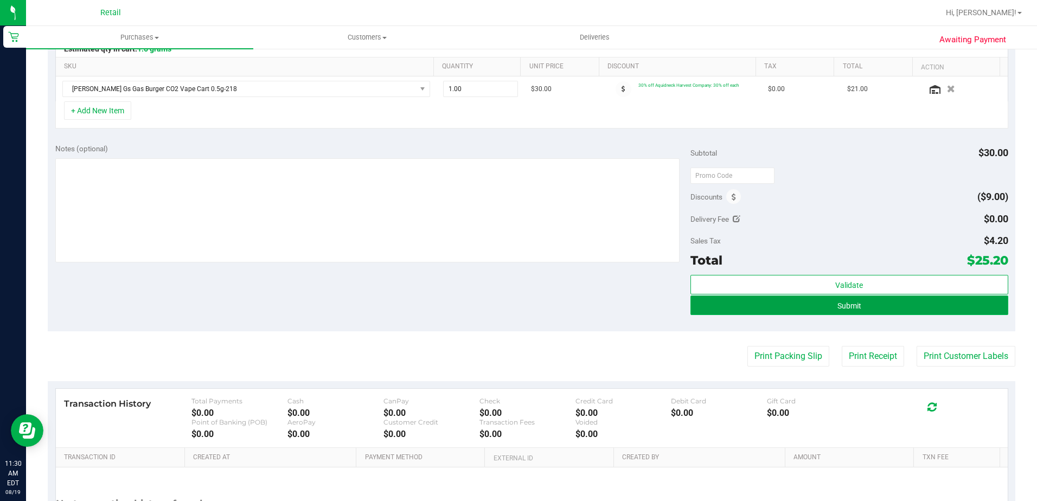
click at [861, 309] on button "Submit" at bounding box center [849, 306] width 318 height 20
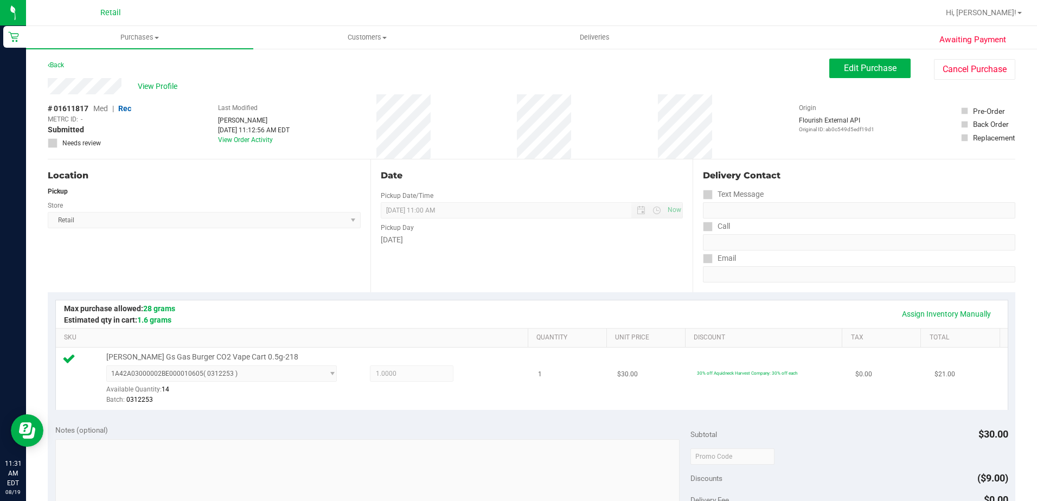
scroll to position [325, 0]
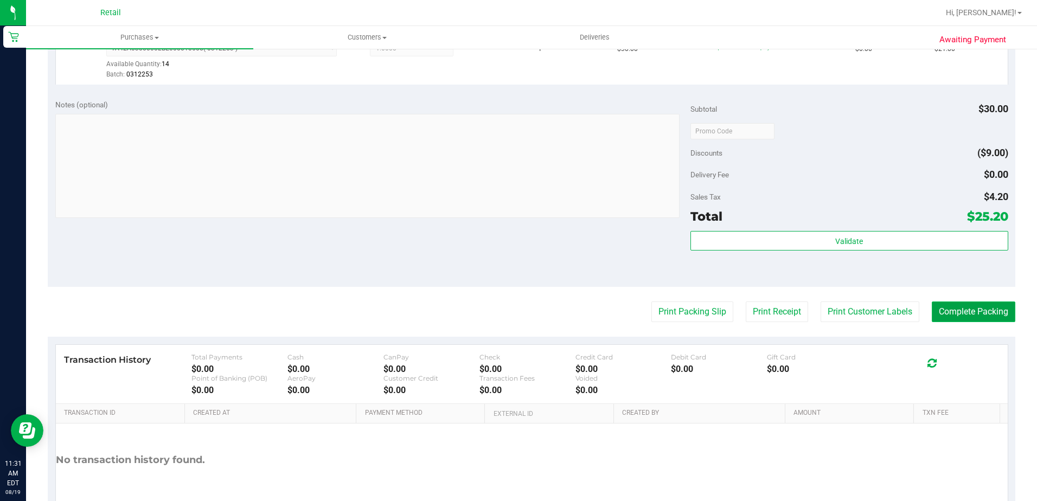
click at [954, 313] on button "Complete Packing" at bounding box center [974, 312] width 84 height 21
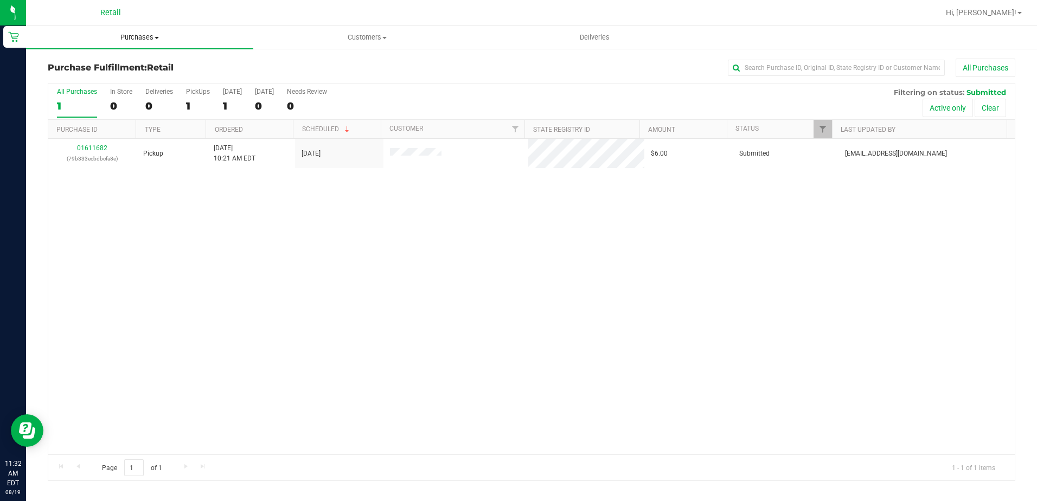
click at [135, 33] on span "Purchases" at bounding box center [139, 38] width 227 height 10
click at [138, 63] on li "Summary of purchases" at bounding box center [139, 65] width 227 height 13
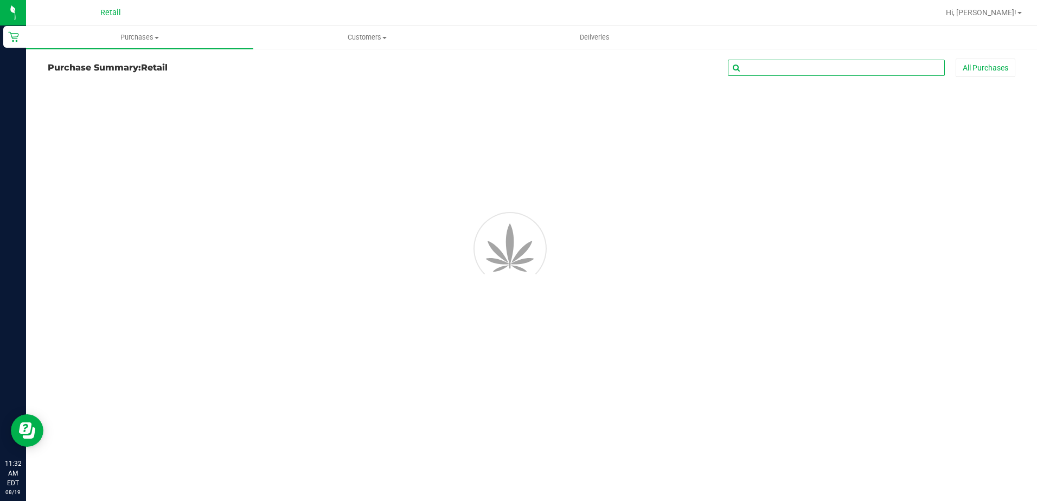
click at [862, 66] on input "text" at bounding box center [836, 68] width 217 height 16
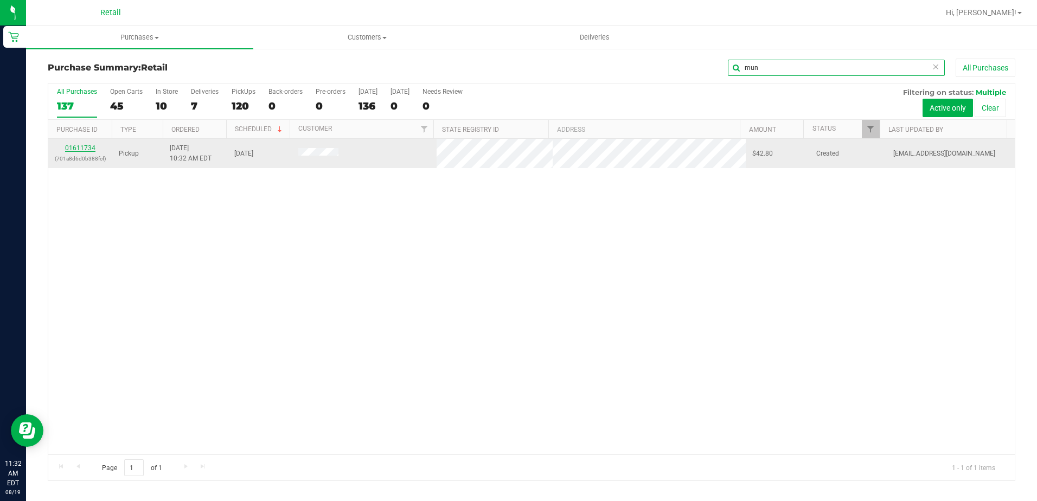
type input "mun"
click at [92, 147] on link "01611734" at bounding box center [80, 148] width 30 height 8
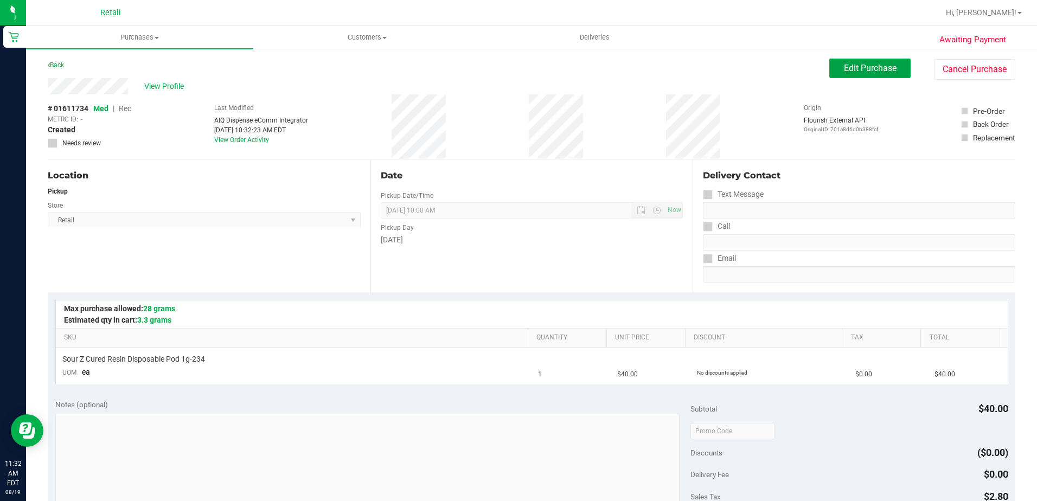
click at [869, 69] on span "Edit Purchase" at bounding box center [870, 68] width 53 height 10
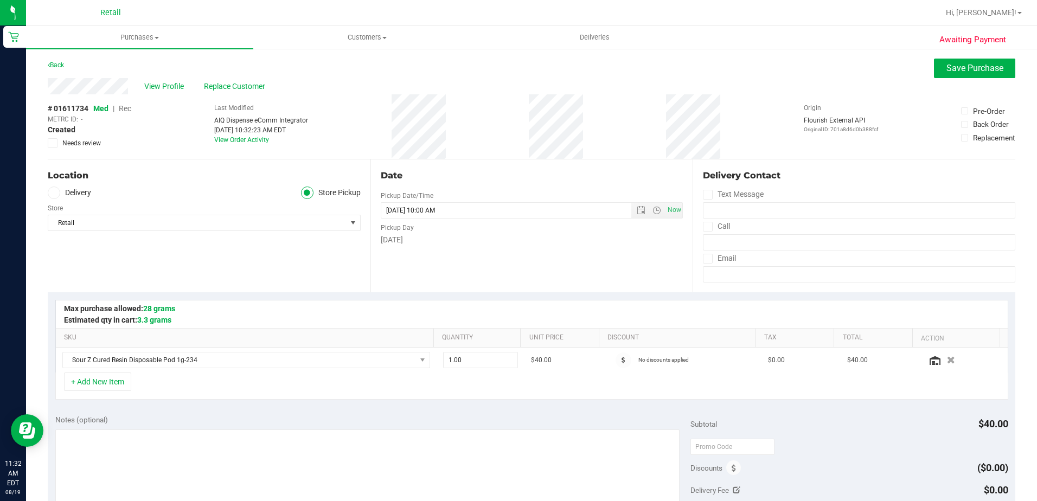
click at [124, 111] on span "Rec" at bounding box center [125, 108] width 12 height 9
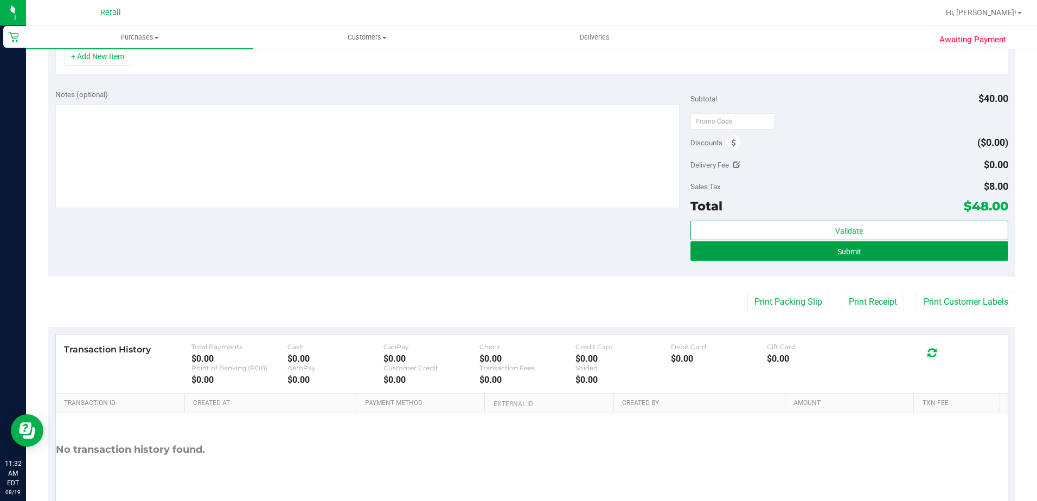
click at [858, 255] on button "Submit" at bounding box center [849, 251] width 318 height 20
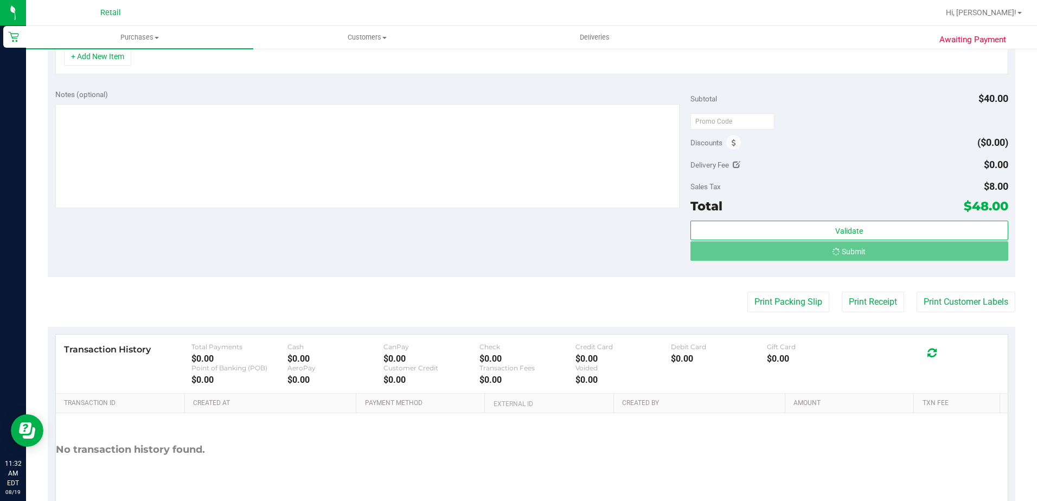
scroll to position [309, 0]
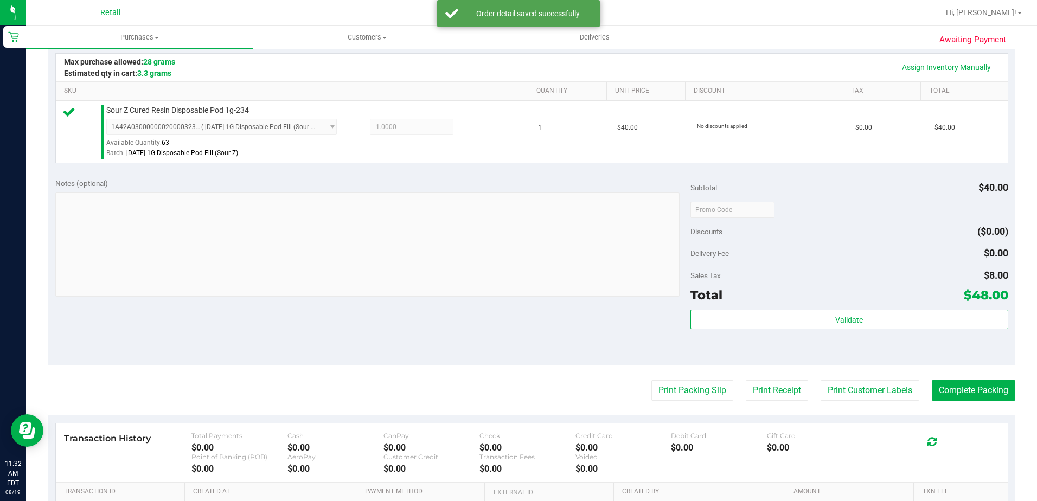
scroll to position [271, 0]
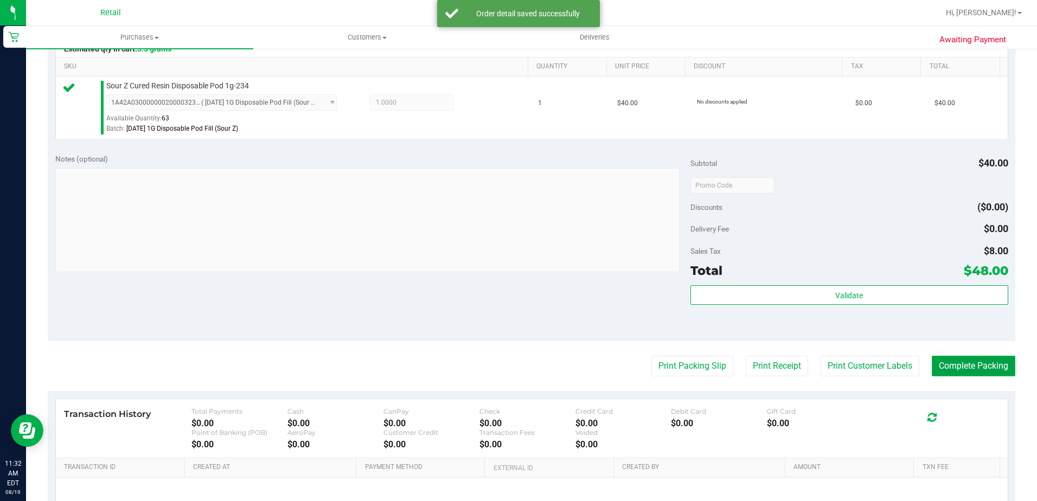
click at [954, 368] on button "Complete Packing" at bounding box center [974, 366] width 84 height 21
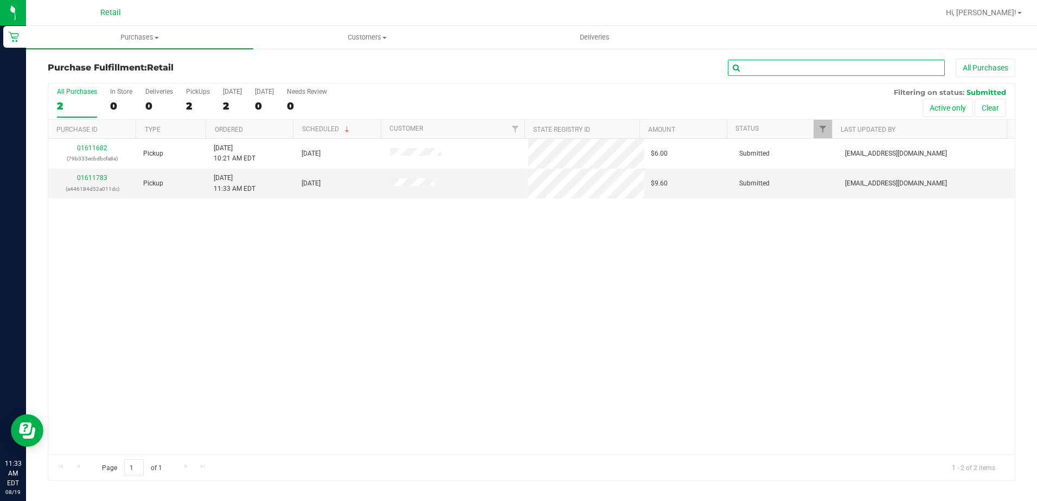
drag, startPoint x: 793, startPoint y: 71, endPoint x: 740, endPoint y: 60, distance: 54.8
click at [793, 71] on input "text" at bounding box center [836, 68] width 217 height 16
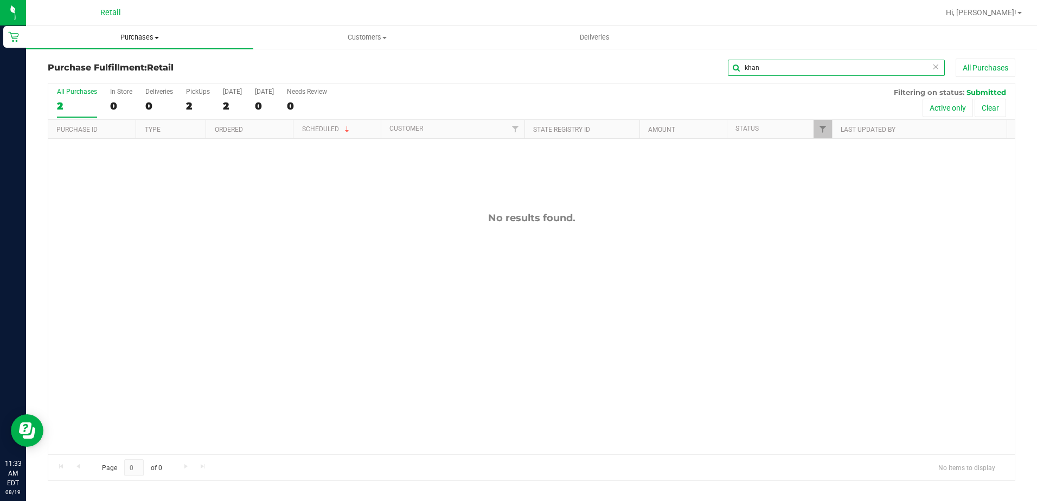
type input "khan"
click at [172, 39] on span "Purchases" at bounding box center [139, 38] width 227 height 10
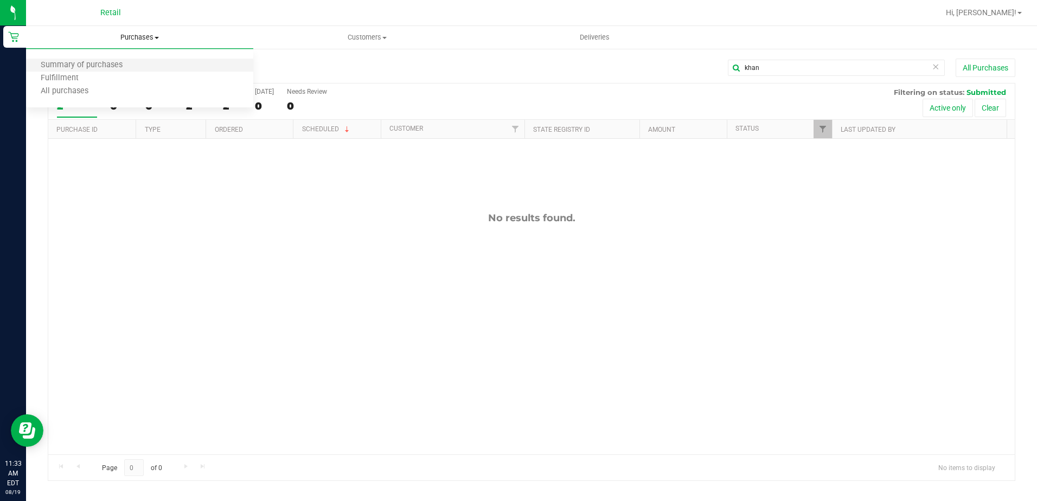
click at [151, 65] on li "Summary of purchases" at bounding box center [139, 65] width 227 height 13
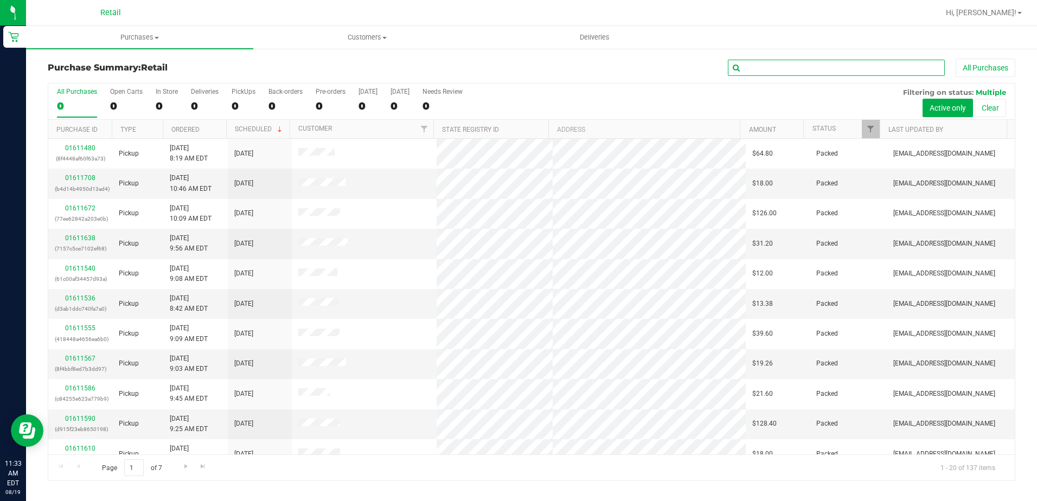
click at [818, 74] on input "text" at bounding box center [836, 68] width 217 height 16
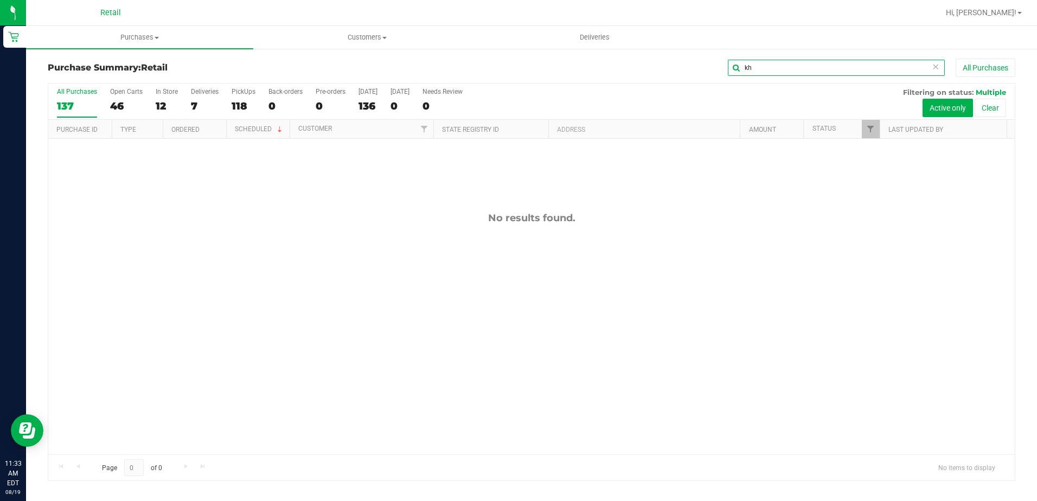
type input "k"
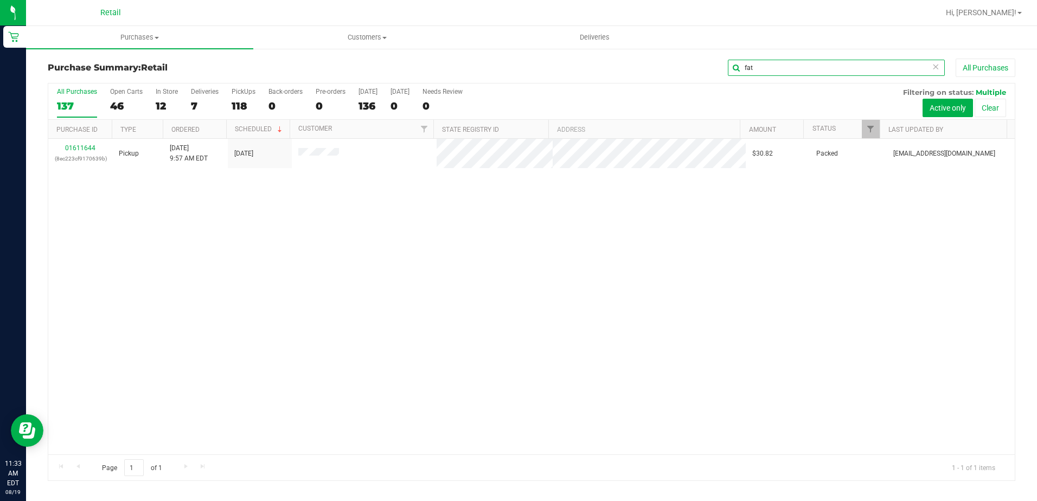
type input "fat"
drag, startPoint x: 783, startPoint y: 71, endPoint x: 712, endPoint y: 69, distance: 71.1
click at [712, 69] on div "fat All Purchases" at bounding box center [692, 68] width 645 height 18
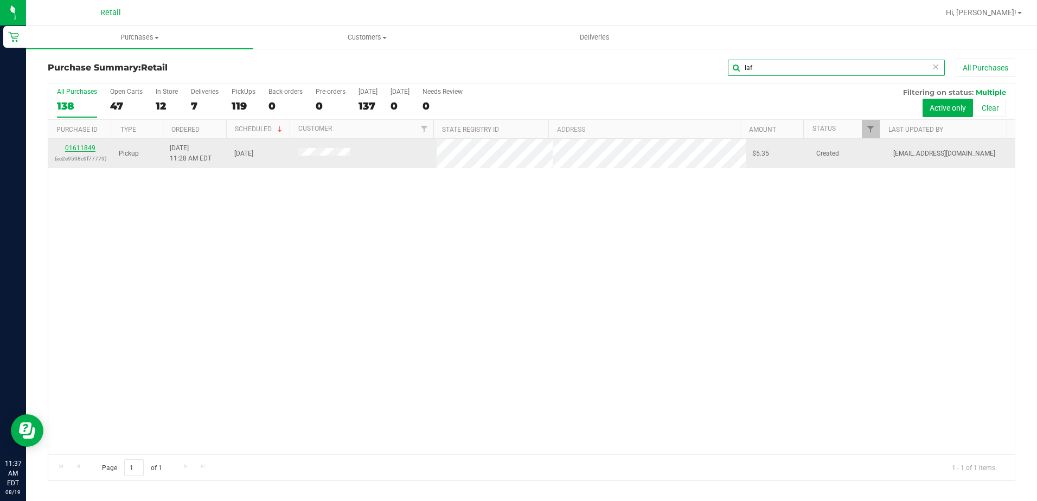
type input "laf"
click at [90, 148] on link "01611849" at bounding box center [80, 148] width 30 height 8
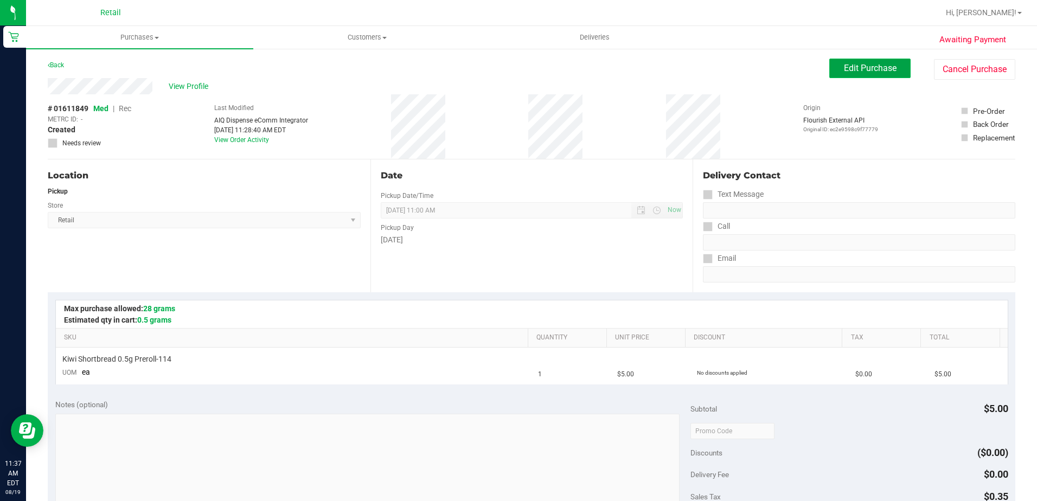
click at [869, 68] on span "Edit Purchase" at bounding box center [870, 68] width 53 height 10
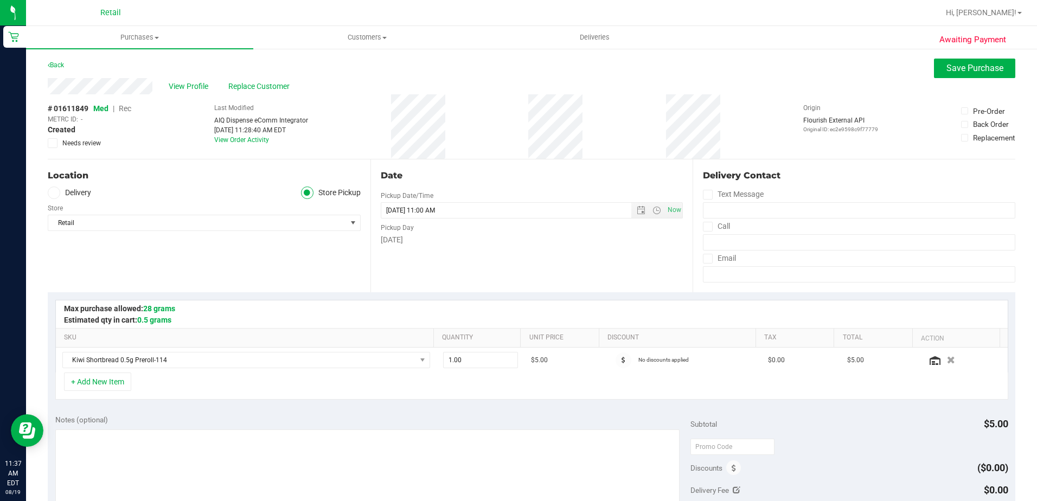
click at [126, 108] on span "Rec" at bounding box center [125, 108] width 12 height 9
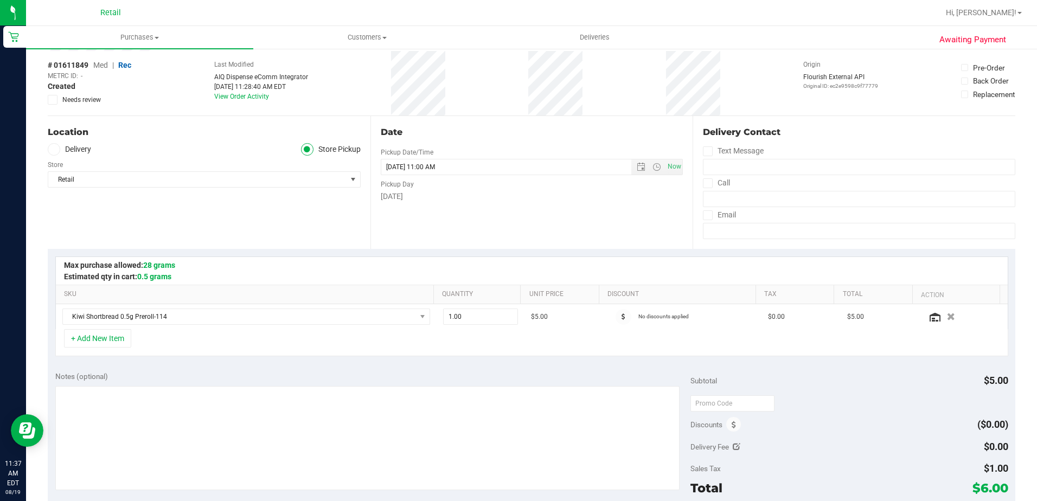
scroll to position [163, 0]
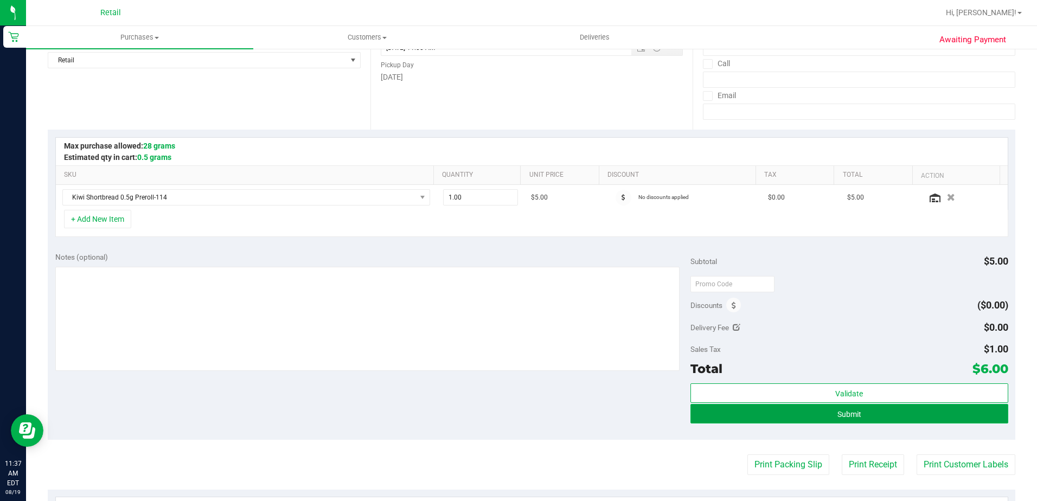
click at [848, 415] on span "Submit" at bounding box center [849, 414] width 24 height 9
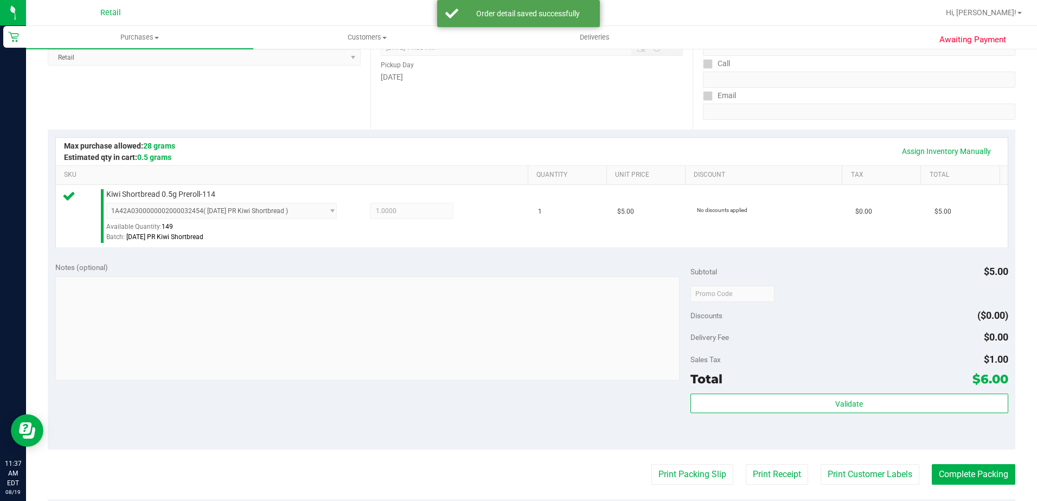
scroll to position [217, 0]
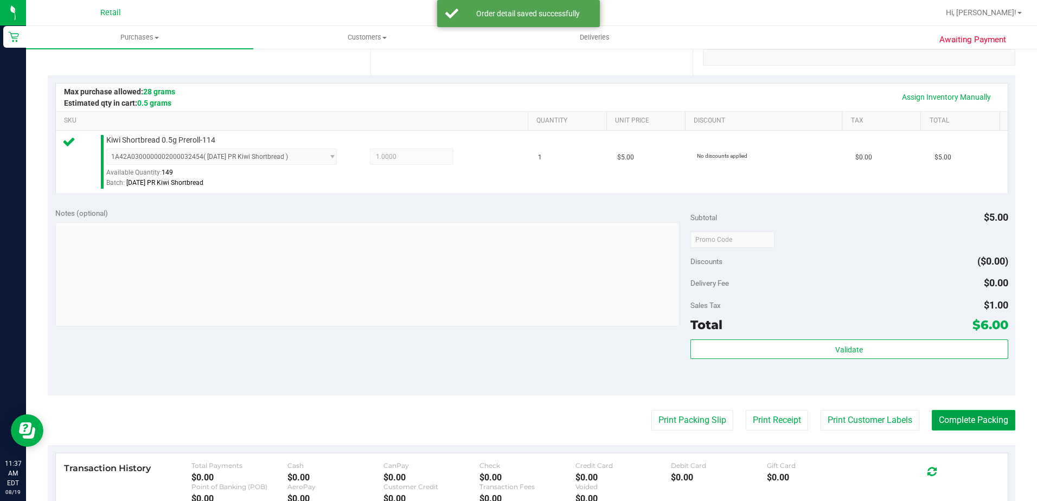
click at [975, 422] on button "Complete Packing" at bounding box center [974, 420] width 84 height 21
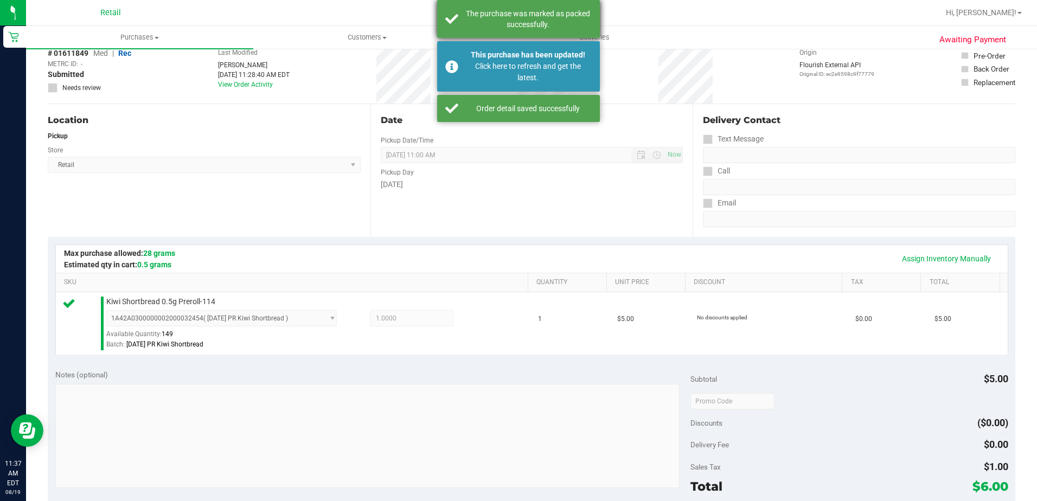
scroll to position [54, 0]
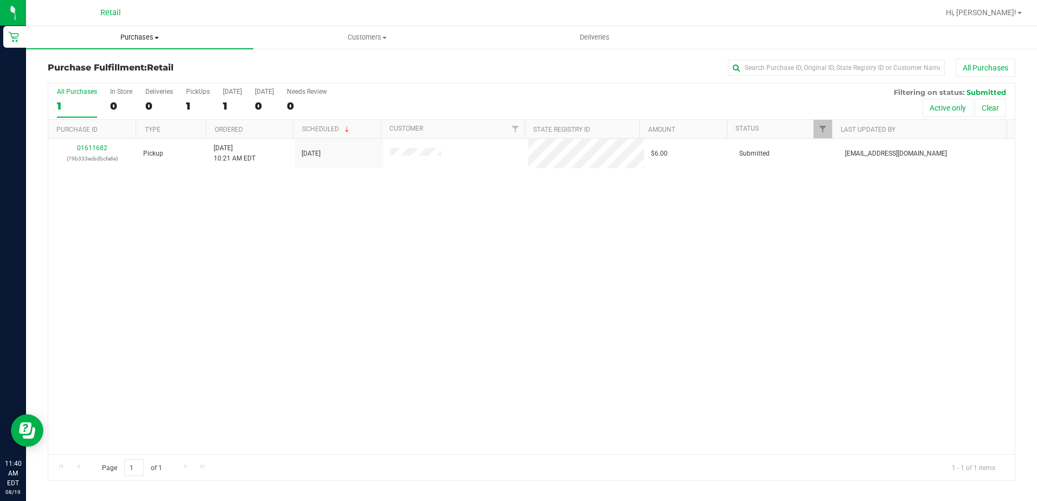
click at [150, 33] on span "Purchases" at bounding box center [139, 38] width 227 height 10
click at [100, 61] on span "Summary of purchases" at bounding box center [81, 65] width 111 height 9
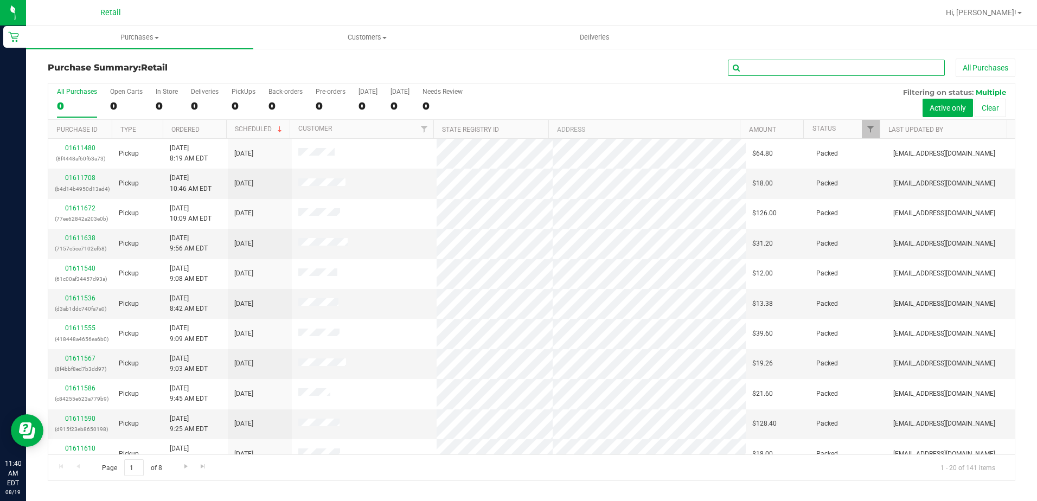
click at [814, 61] on input "text" at bounding box center [836, 68] width 217 height 16
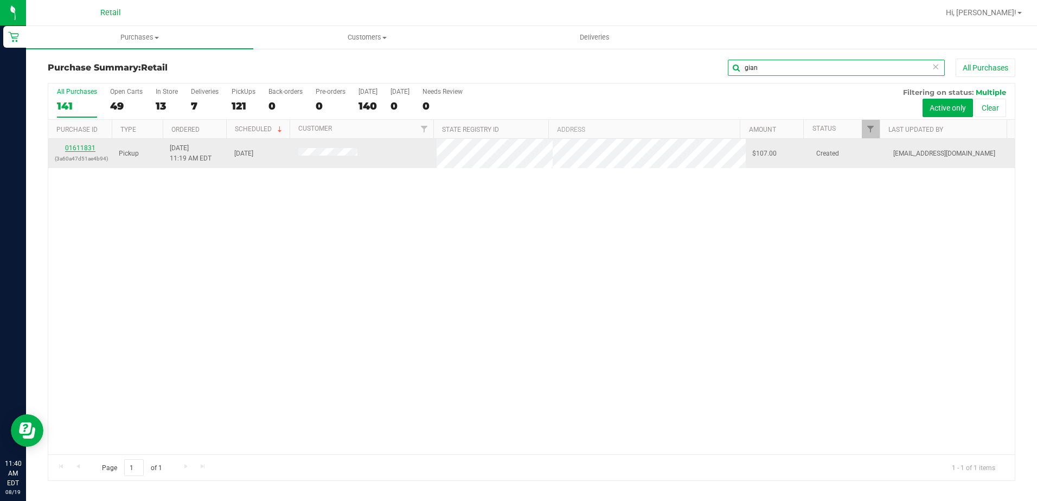
type input "gian"
click at [77, 149] on link "01611831" at bounding box center [80, 148] width 30 height 8
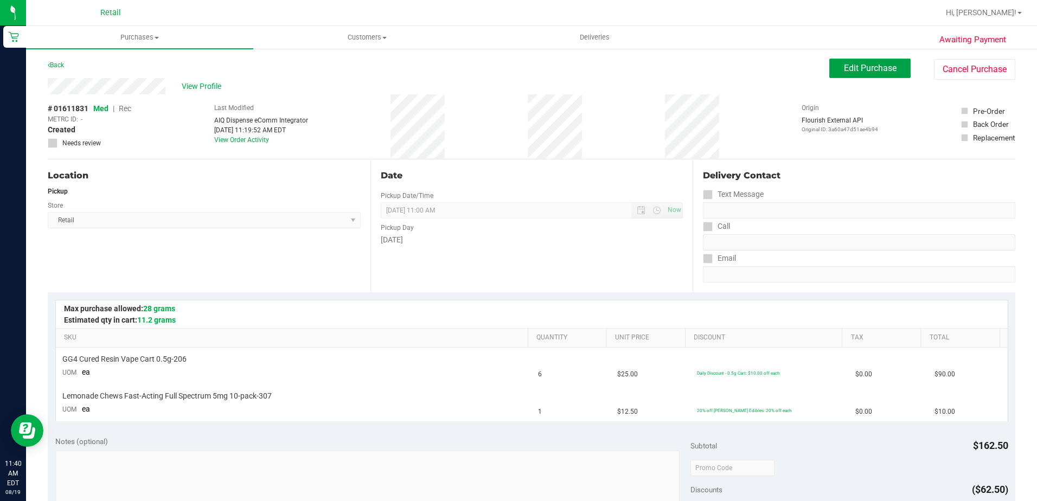
click at [844, 71] on span "Edit Purchase" at bounding box center [870, 68] width 53 height 10
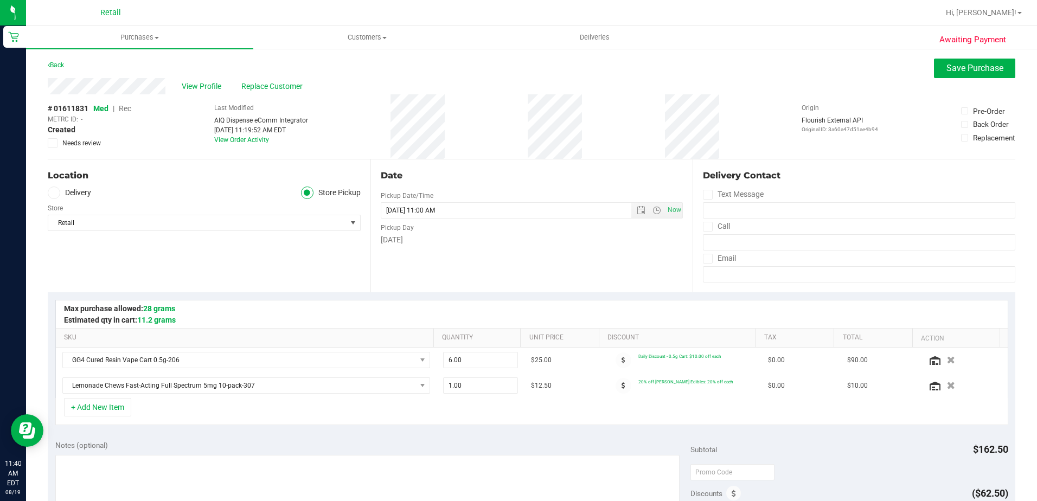
click at [125, 107] on span "Rec" at bounding box center [125, 108] width 12 height 9
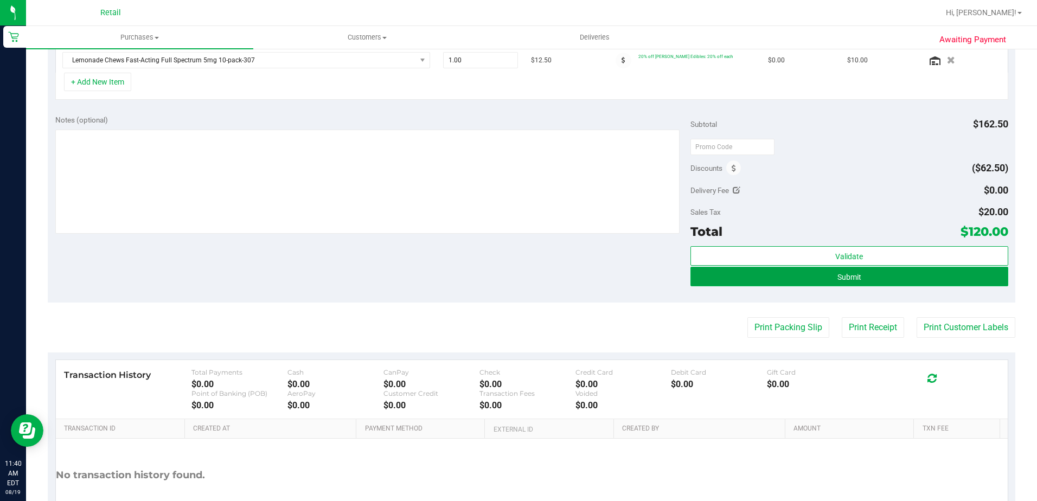
click at [841, 285] on button "Submit" at bounding box center [849, 277] width 318 height 20
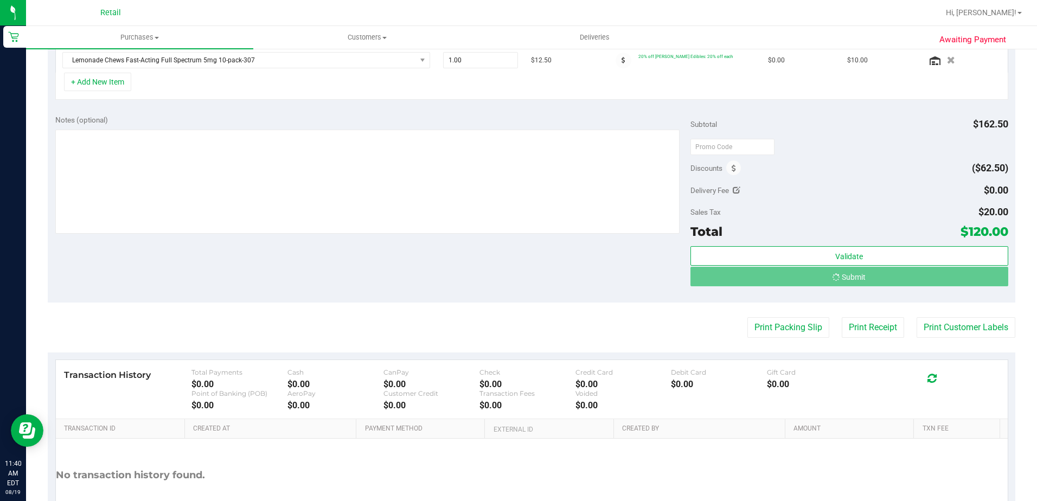
scroll to position [309, 0]
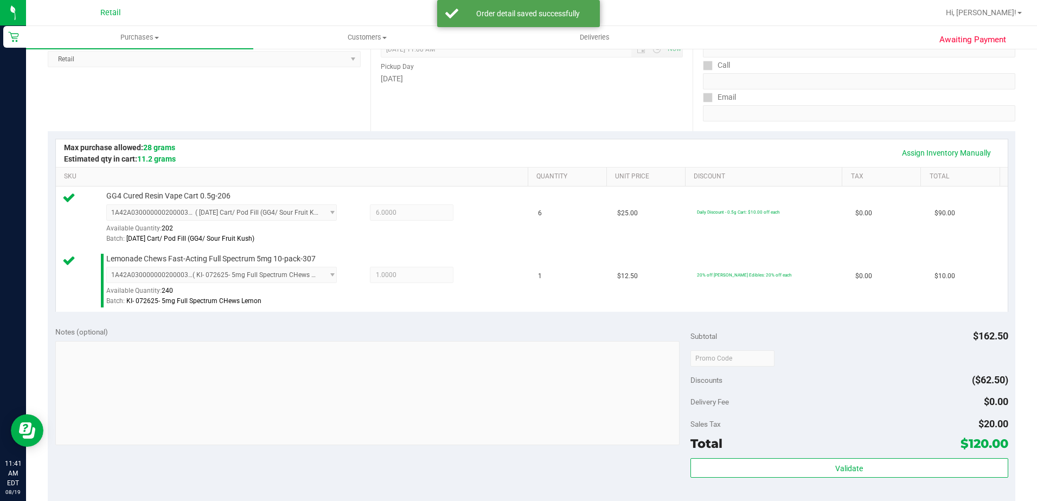
scroll to position [271, 0]
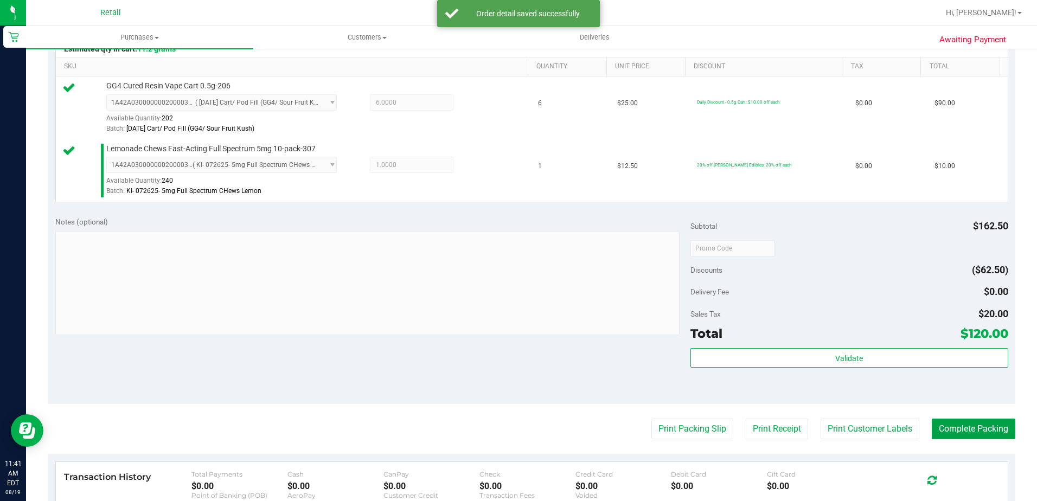
drag, startPoint x: 949, startPoint y: 432, endPoint x: 939, endPoint y: 415, distance: 19.7
click at [949, 432] on button "Complete Packing" at bounding box center [974, 429] width 84 height 21
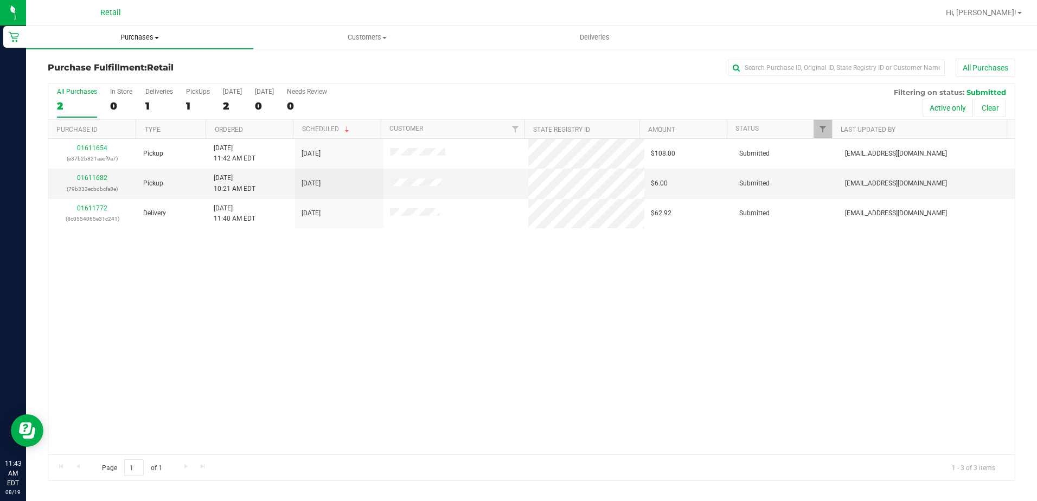
click at [132, 40] on span "Purchases" at bounding box center [139, 38] width 227 height 10
click at [126, 65] on span "Summary of purchases" at bounding box center [81, 65] width 111 height 9
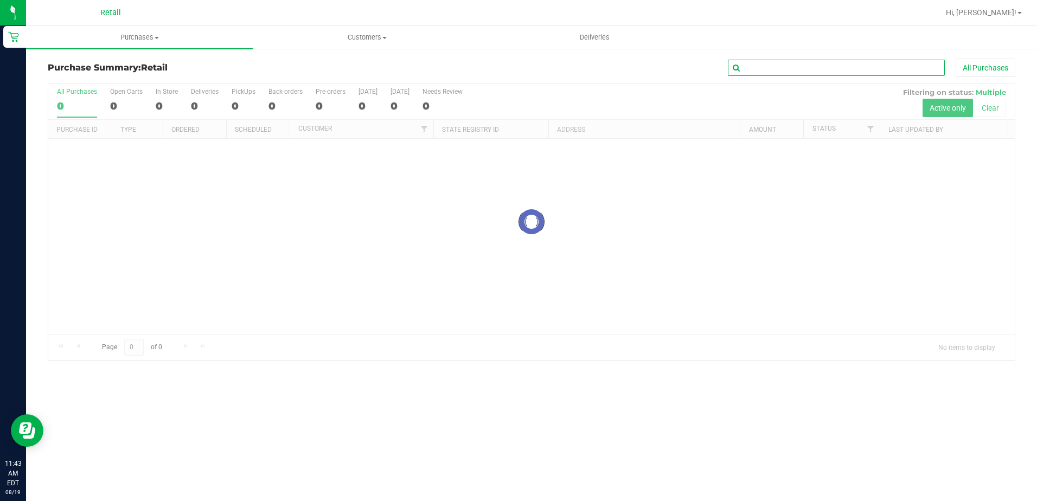
click at [821, 72] on input "text" at bounding box center [836, 68] width 217 height 16
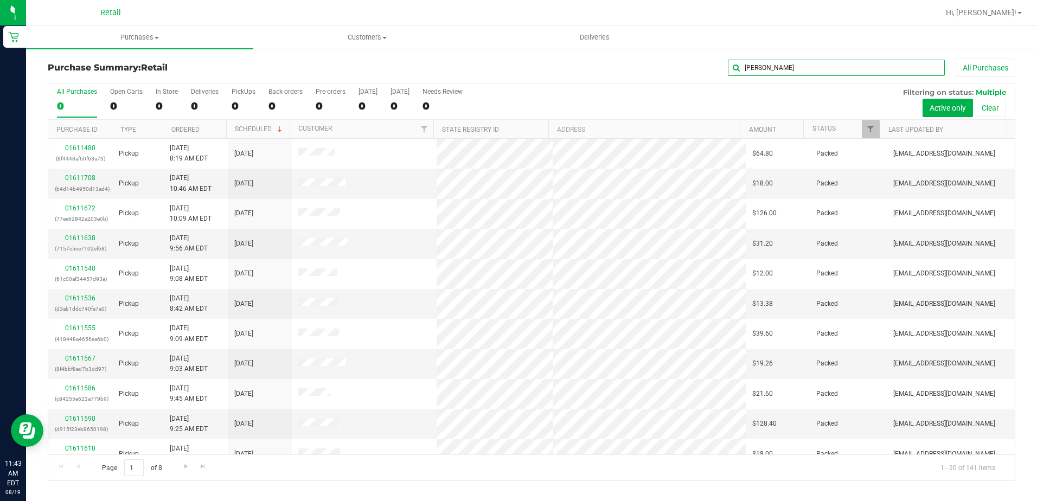
type input "robb"
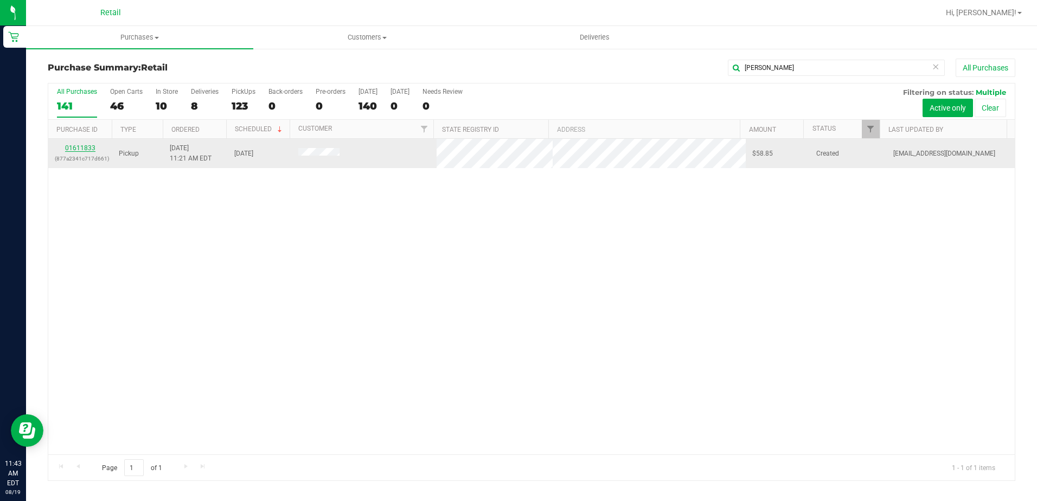
click at [88, 148] on link "01611833" at bounding box center [80, 148] width 30 height 8
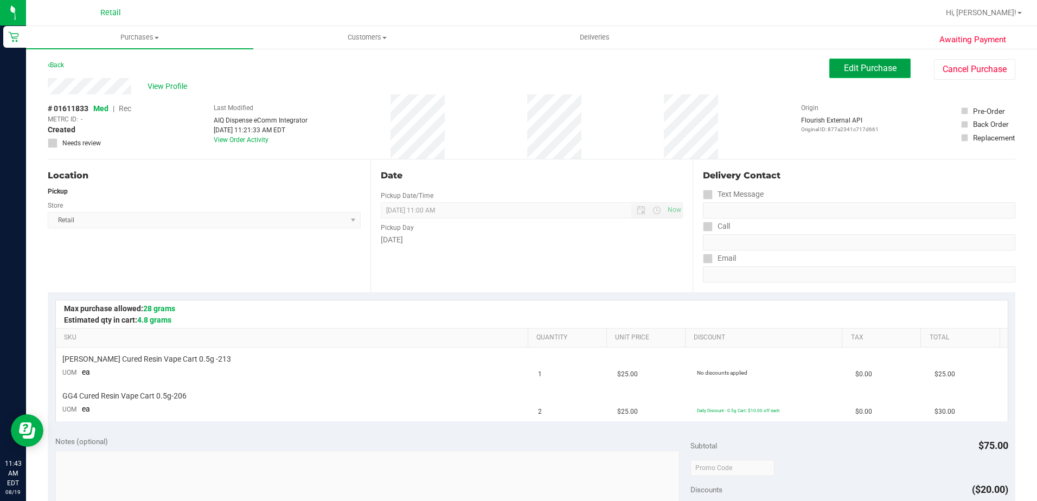
click at [866, 66] on span "Edit Purchase" at bounding box center [870, 68] width 53 height 10
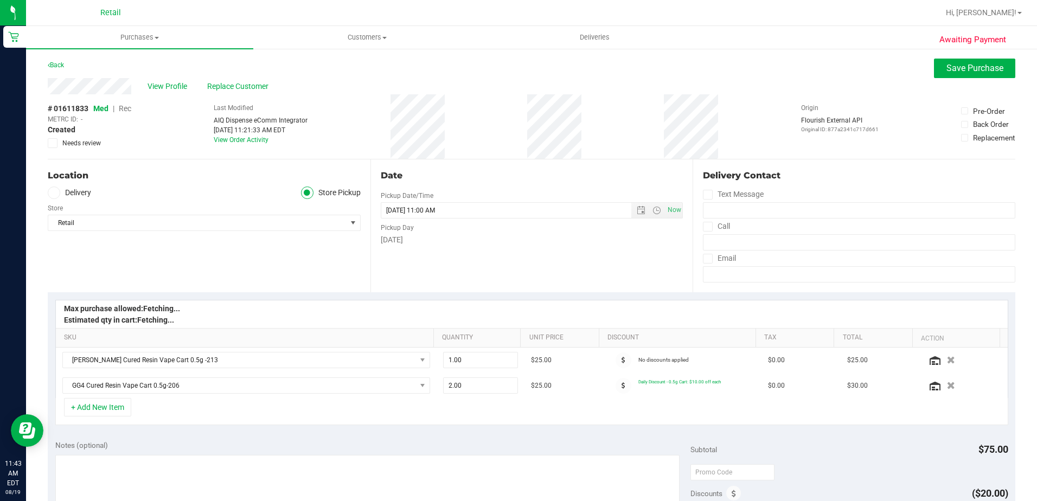
click at [126, 108] on span "Rec" at bounding box center [125, 108] width 12 height 9
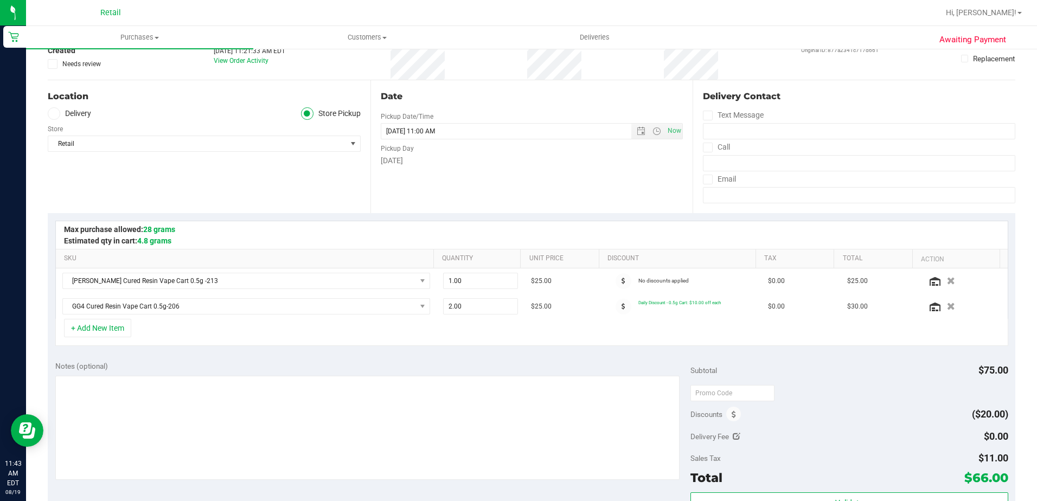
scroll to position [271, 0]
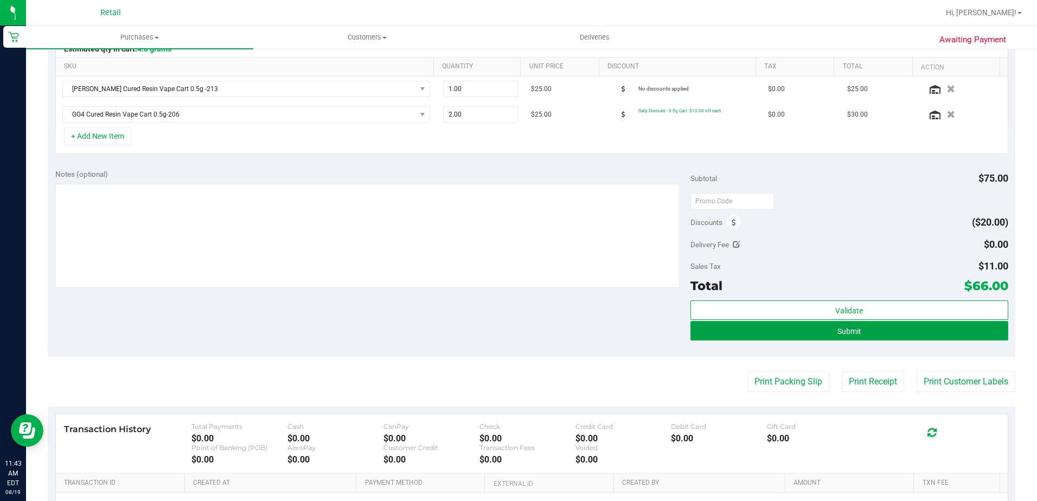
click at [879, 338] on button "Submit" at bounding box center [849, 331] width 318 height 20
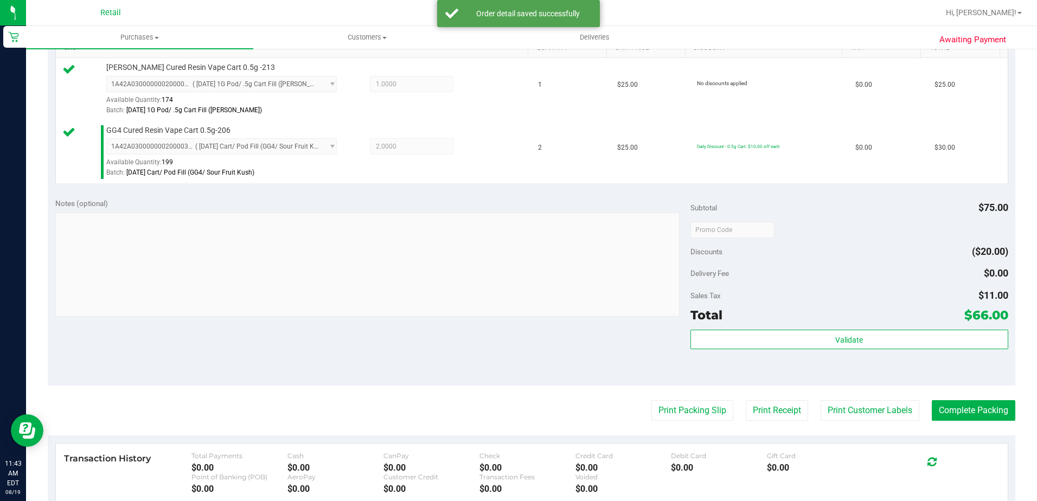
scroll to position [380, 0]
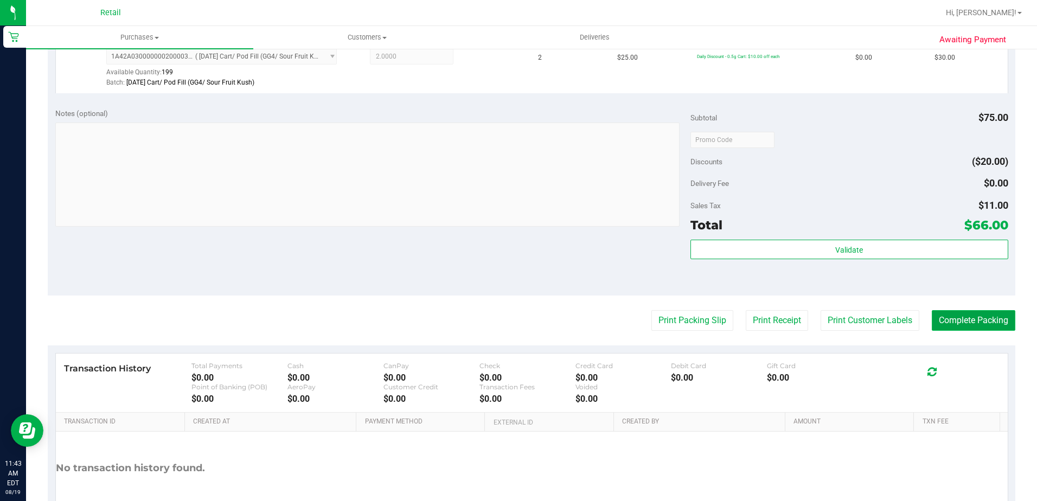
click at [985, 313] on button "Complete Packing" at bounding box center [974, 320] width 84 height 21
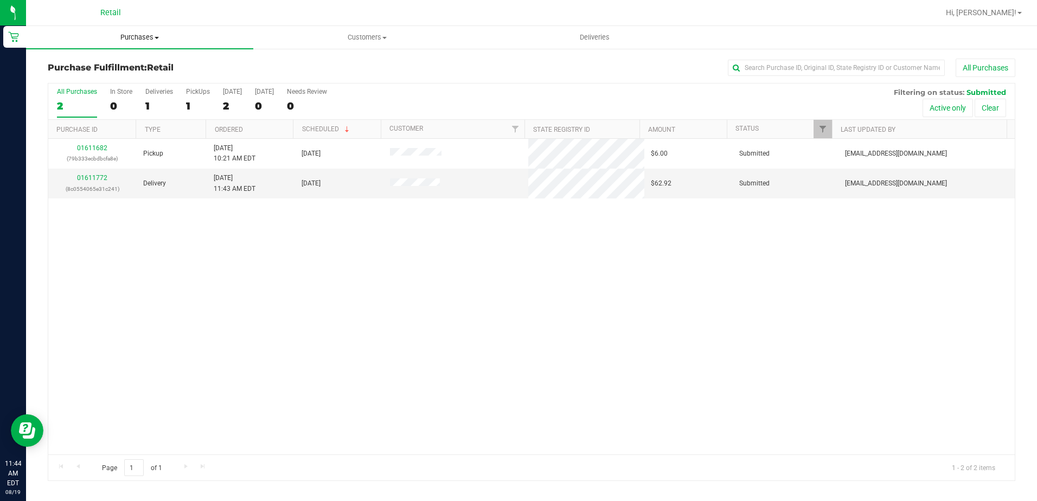
click at [134, 37] on span "Purchases" at bounding box center [139, 38] width 227 height 10
click at [130, 63] on span "Summary of purchases" at bounding box center [81, 65] width 111 height 9
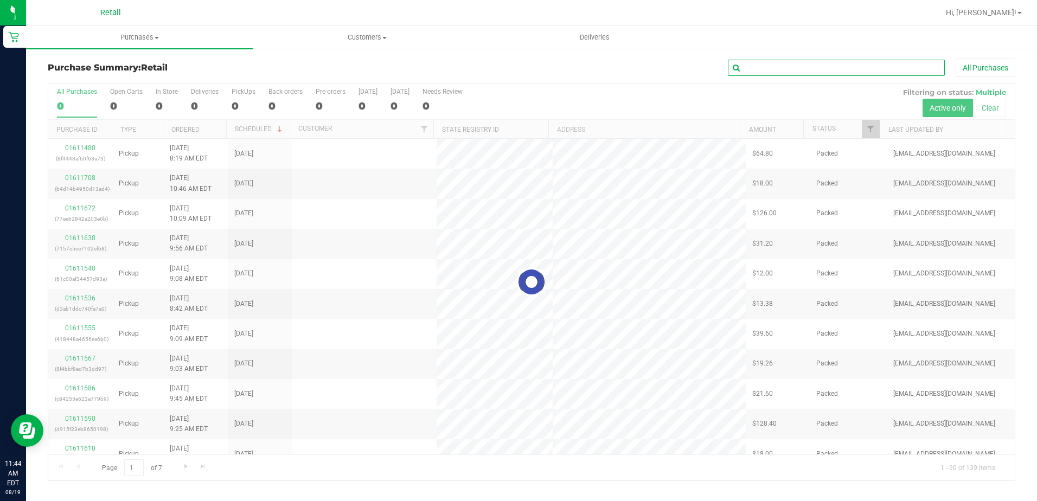
click at [868, 70] on input "text" at bounding box center [836, 68] width 217 height 16
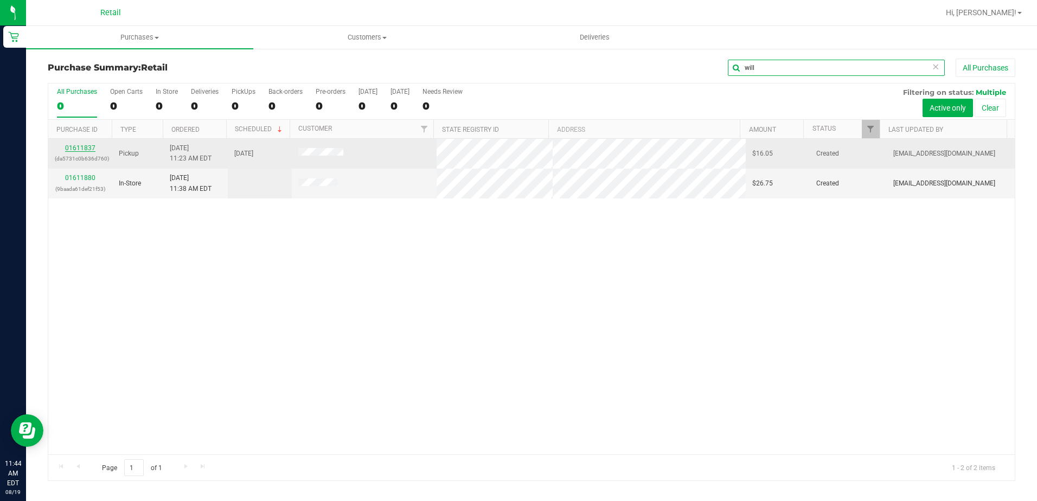
type input "will"
click at [87, 148] on link "01611837" at bounding box center [80, 148] width 30 height 8
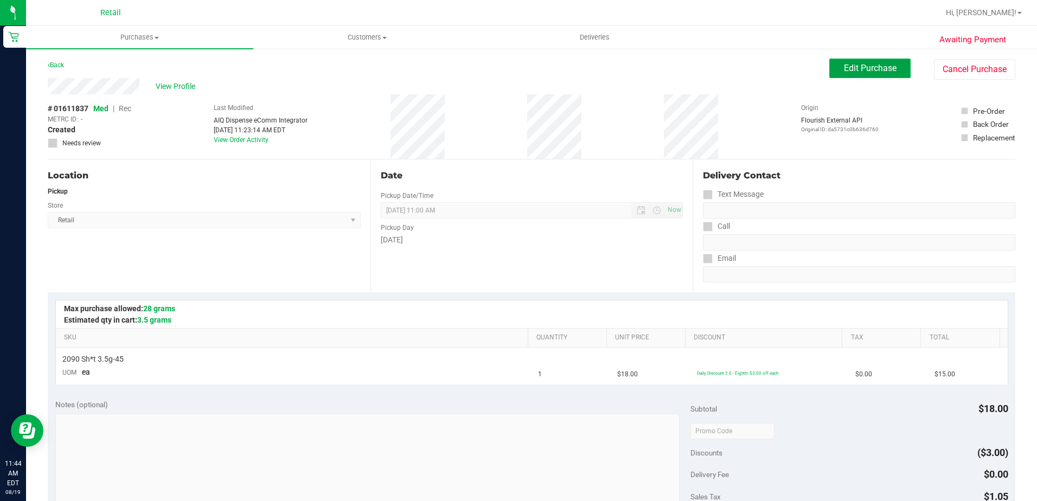
click at [861, 65] on span "Edit Purchase" at bounding box center [870, 68] width 53 height 10
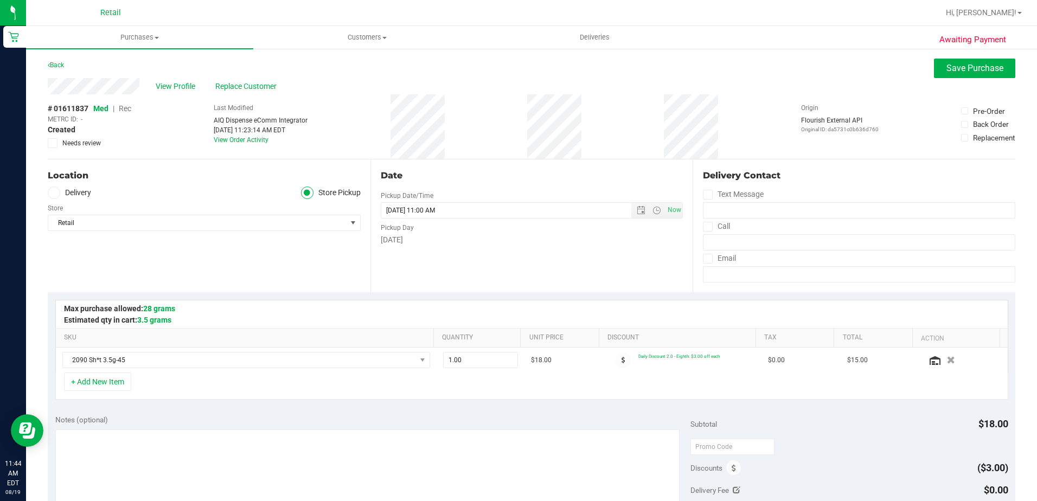
click at [129, 108] on span "Rec" at bounding box center [125, 108] width 12 height 9
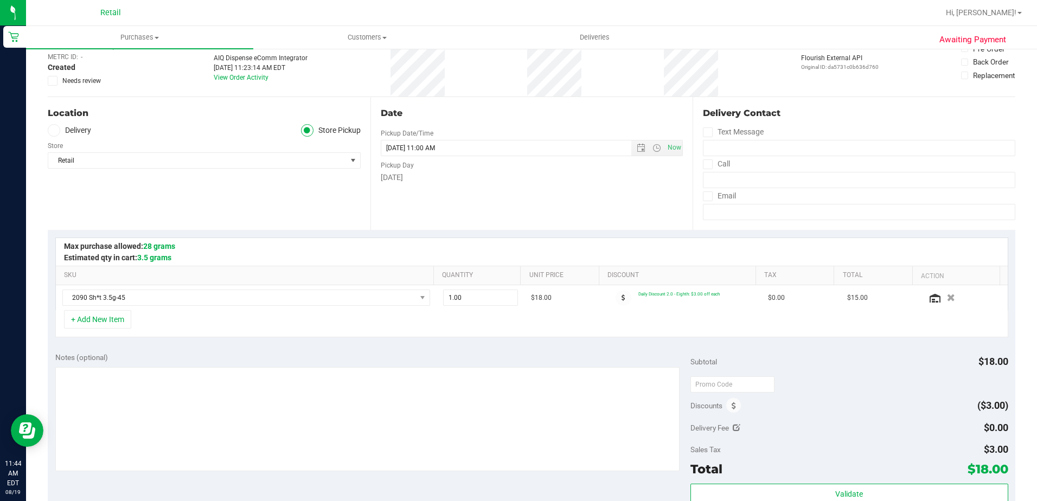
scroll to position [376, 0]
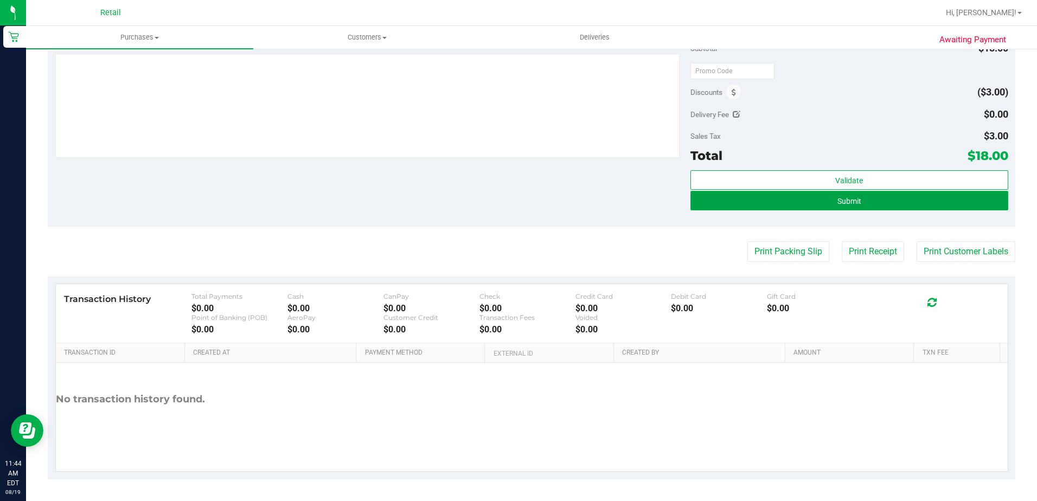
click at [879, 208] on button "Submit" at bounding box center [849, 201] width 318 height 20
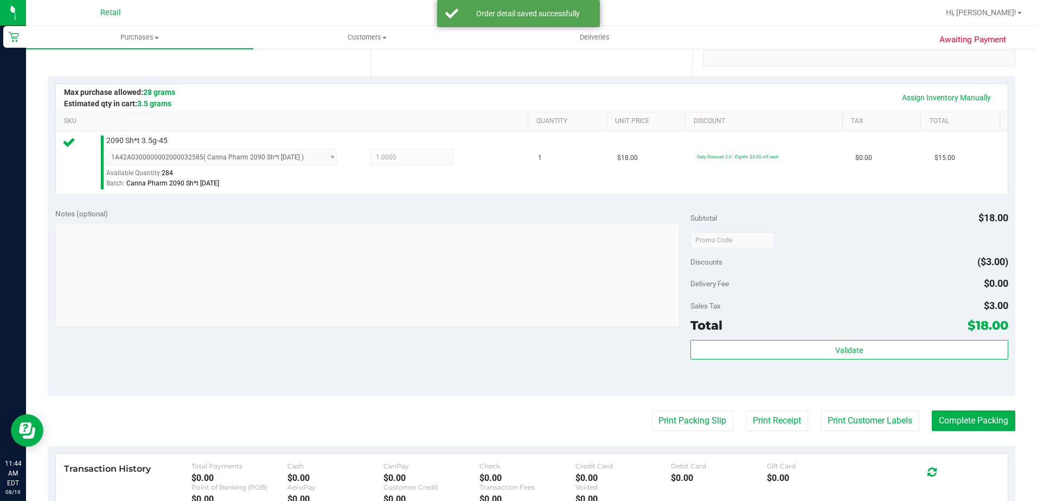
scroll to position [322, 0]
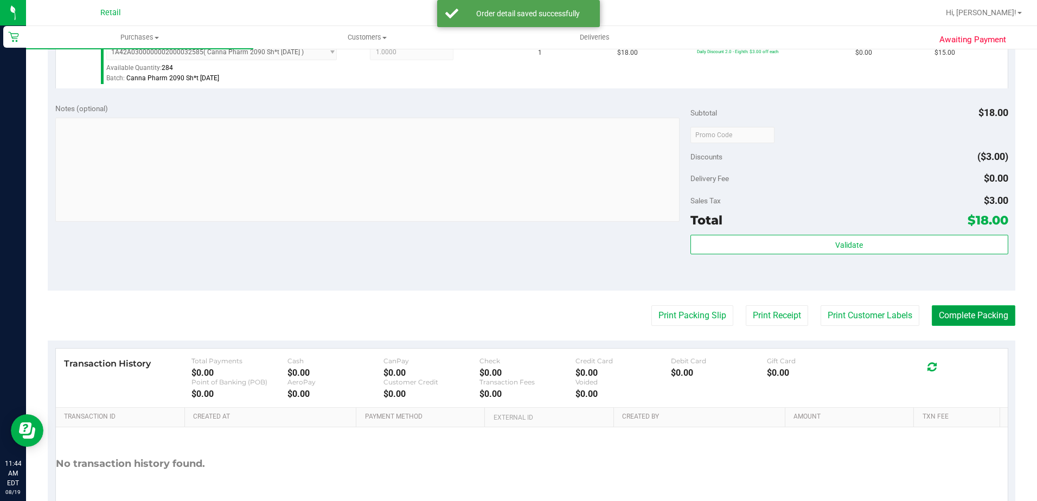
click at [995, 320] on button "Complete Packing" at bounding box center [974, 315] width 84 height 21
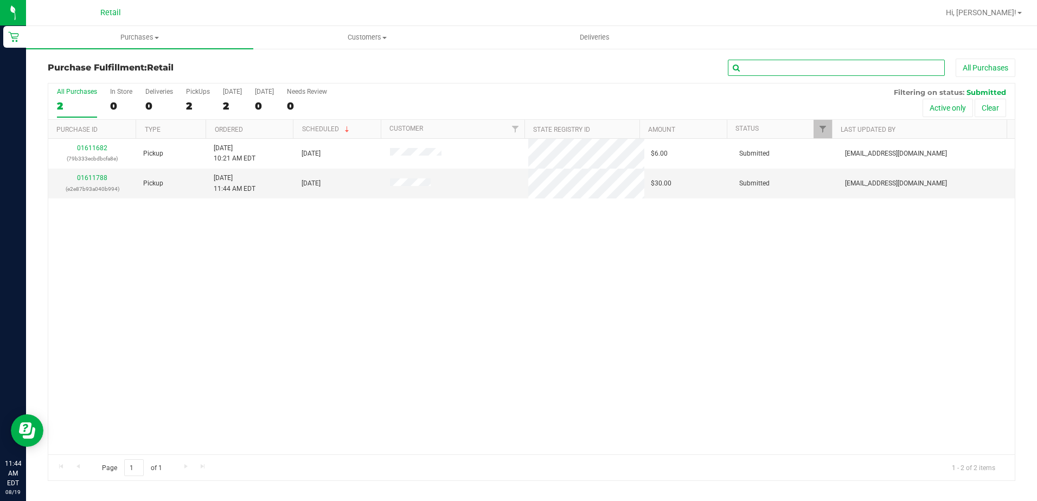
click at [787, 67] on input "text" at bounding box center [836, 68] width 217 height 16
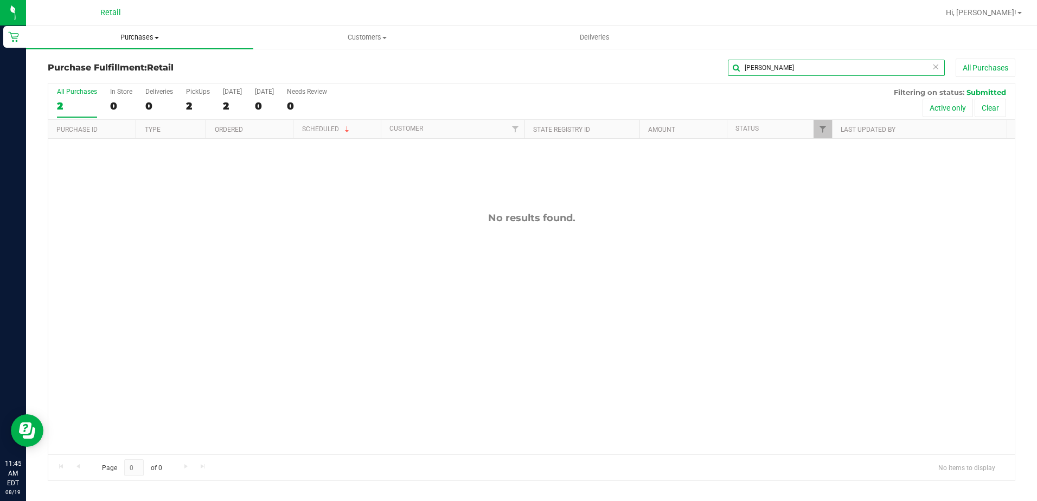
type input "kell"
click at [137, 39] on span "Purchases" at bounding box center [139, 38] width 227 height 10
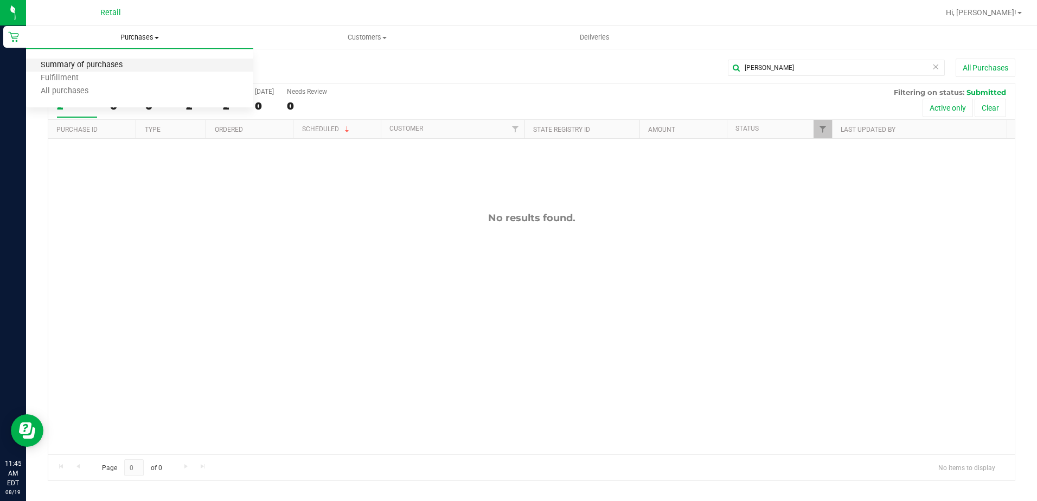
click at [133, 68] on span "Summary of purchases" at bounding box center [81, 65] width 111 height 9
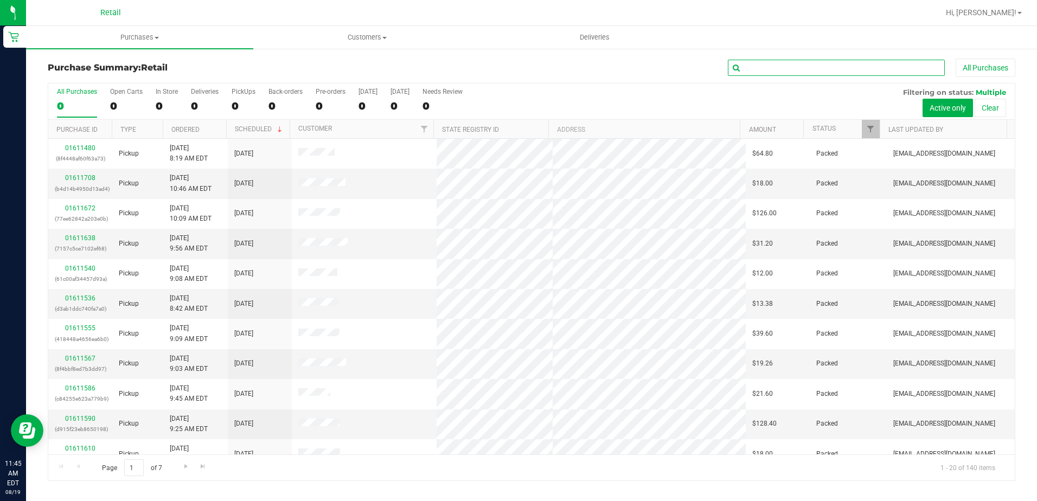
click at [856, 60] on input "text" at bounding box center [836, 68] width 217 height 16
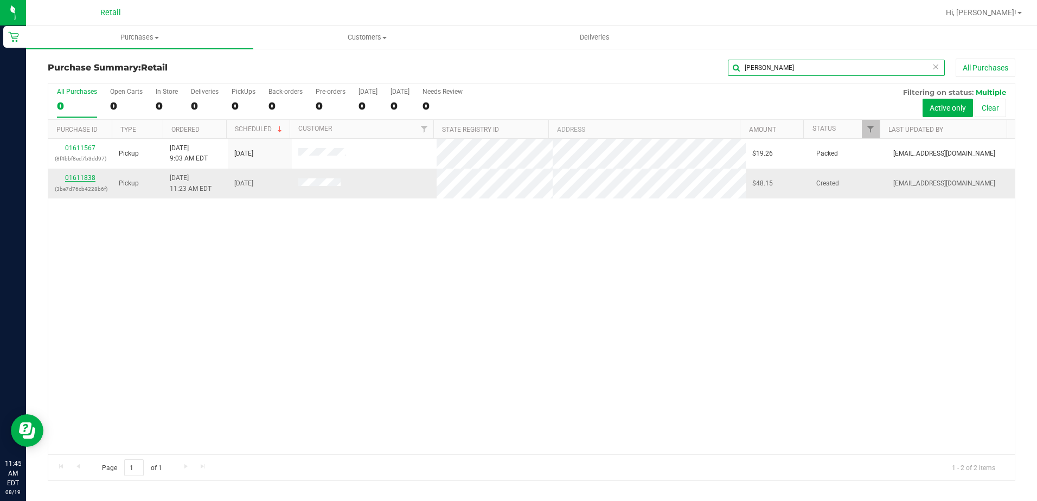
type input "kell"
click at [91, 175] on link "01611838" at bounding box center [80, 178] width 30 height 8
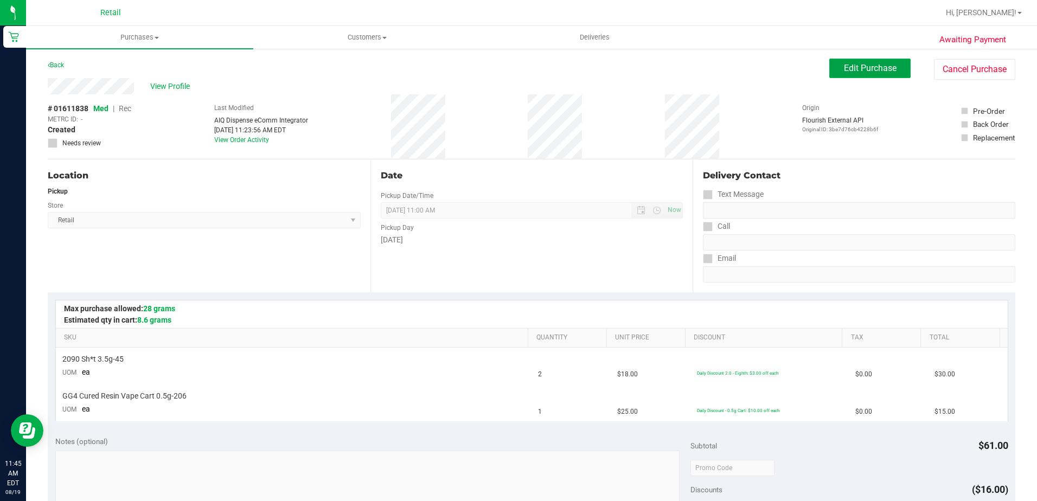
click at [856, 69] on span "Edit Purchase" at bounding box center [870, 68] width 53 height 10
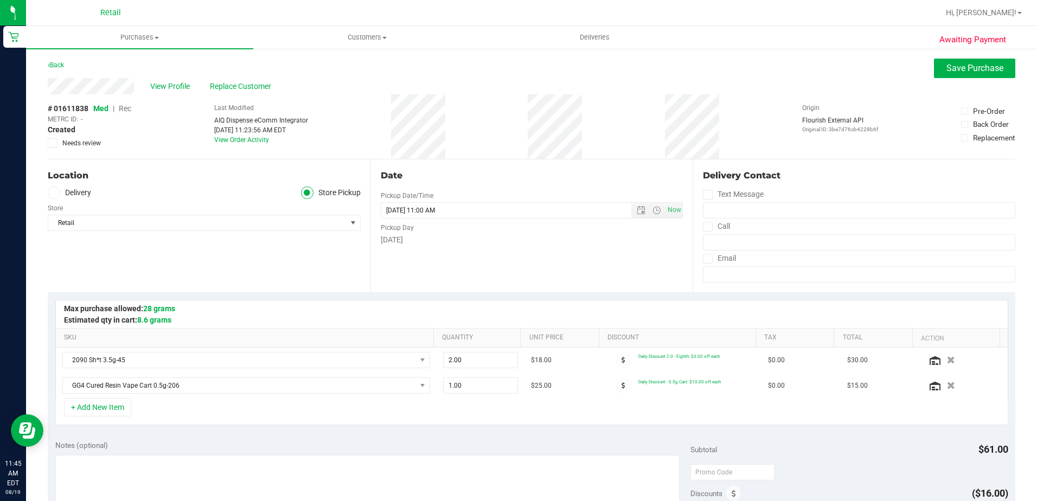
click at [128, 107] on span "Rec" at bounding box center [125, 108] width 12 height 9
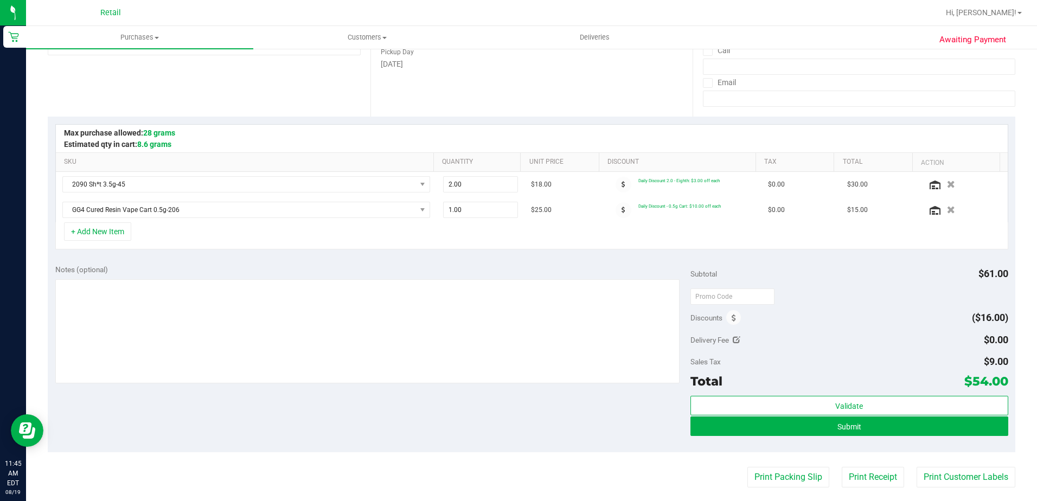
scroll to position [380, 0]
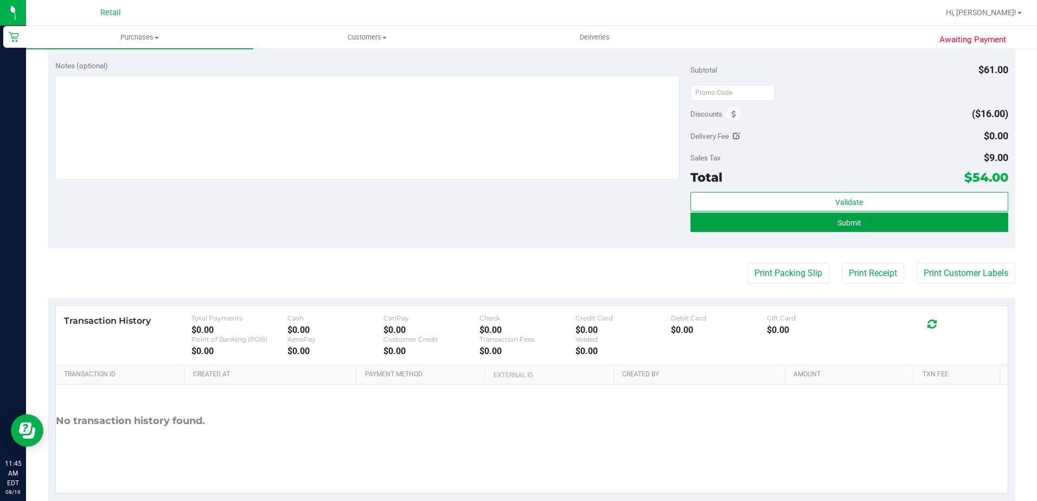
click at [847, 229] on button "Submit" at bounding box center [849, 223] width 318 height 20
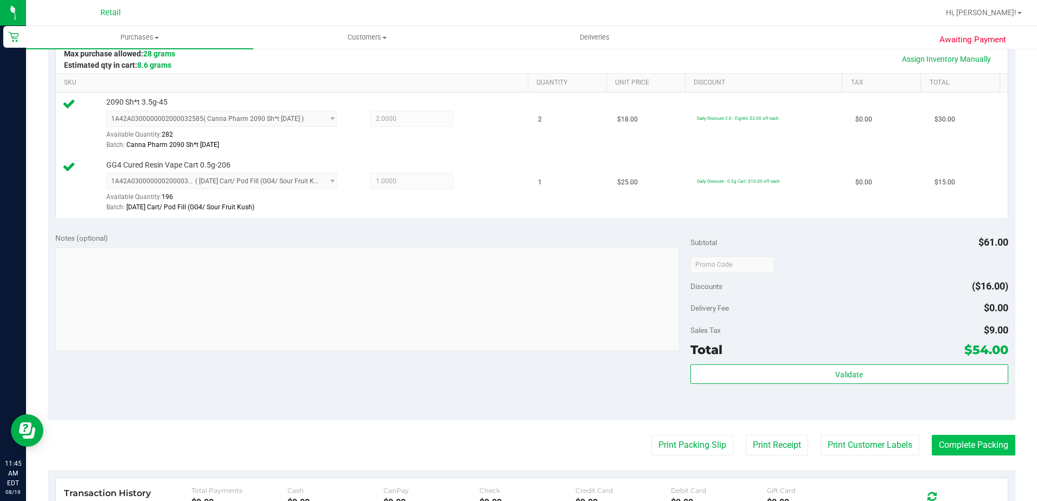
scroll to position [271, 0]
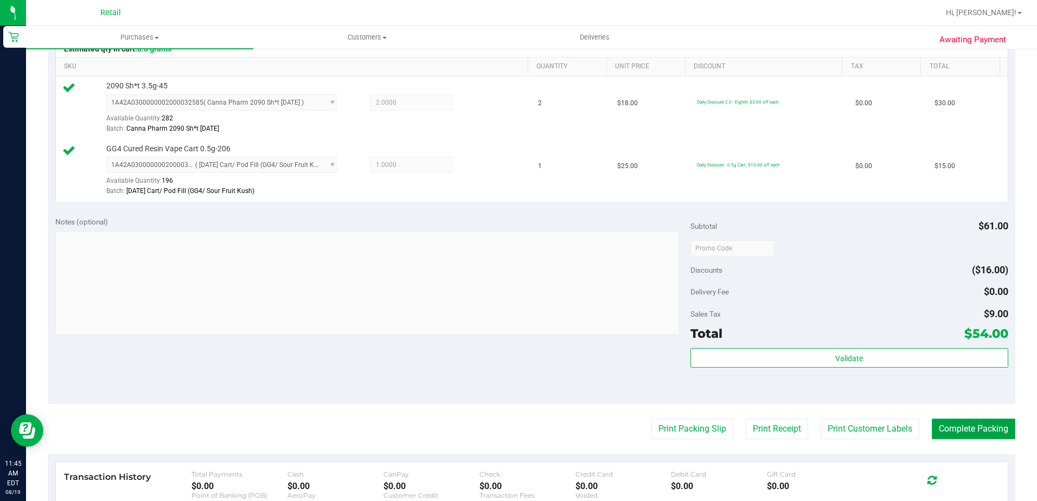
click at [965, 431] on button "Complete Packing" at bounding box center [974, 429] width 84 height 21
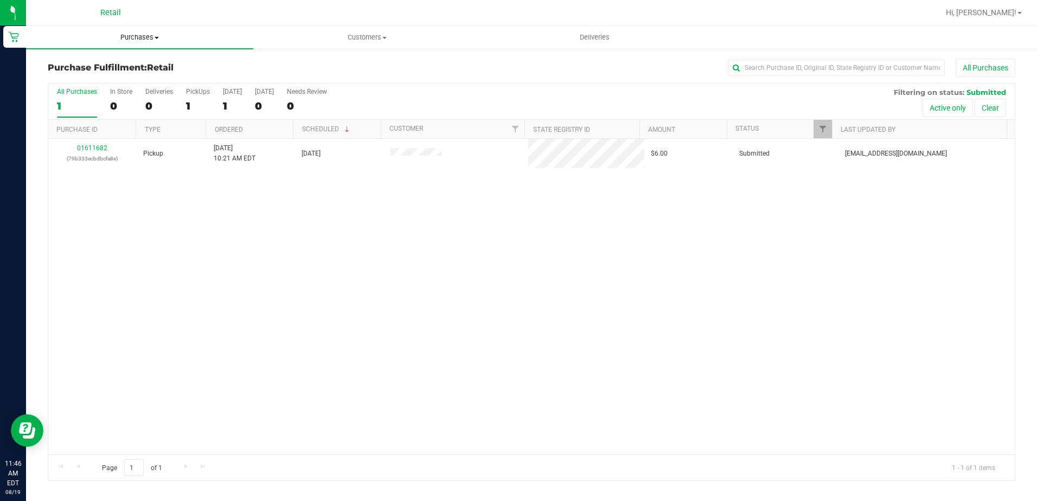
click at [135, 40] on span "Purchases" at bounding box center [139, 38] width 227 height 10
click at [136, 66] on li "Summary of purchases" at bounding box center [139, 65] width 227 height 13
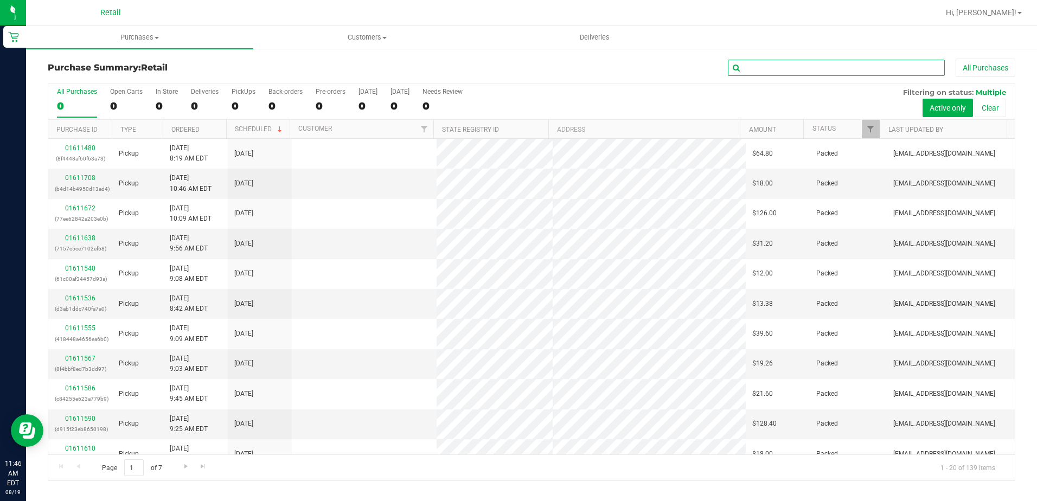
click at [798, 71] on input "text" at bounding box center [836, 68] width 217 height 16
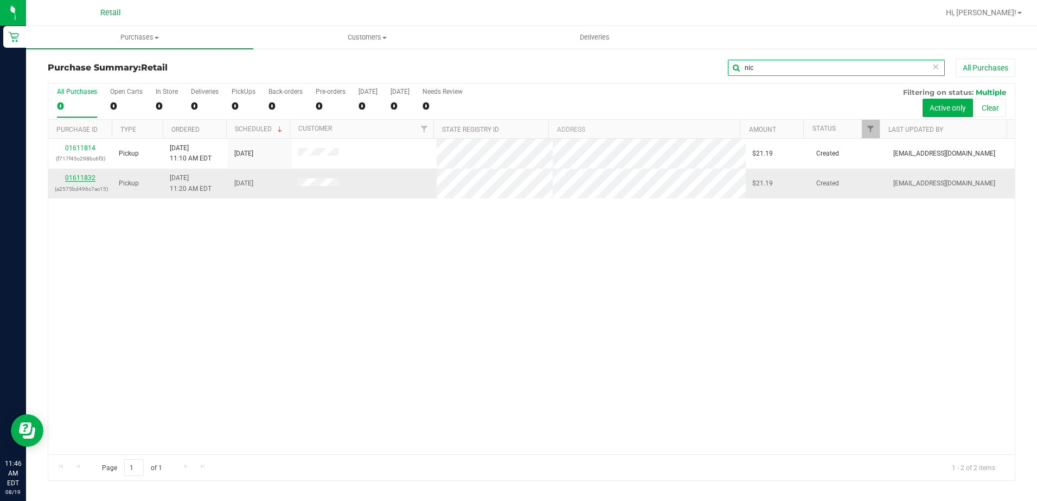
type input "nic"
click at [86, 177] on link "01611832" at bounding box center [80, 178] width 30 height 8
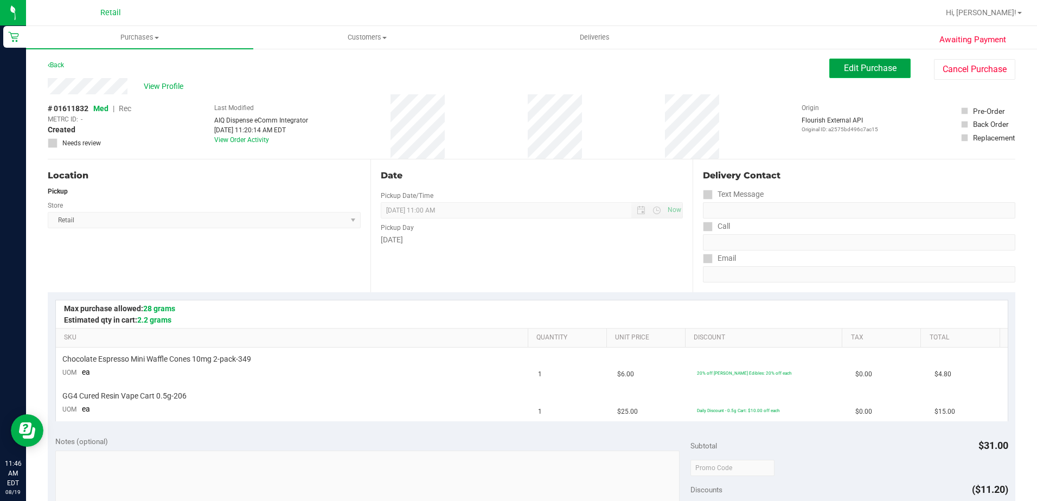
click at [848, 67] on span "Edit Purchase" at bounding box center [870, 68] width 53 height 10
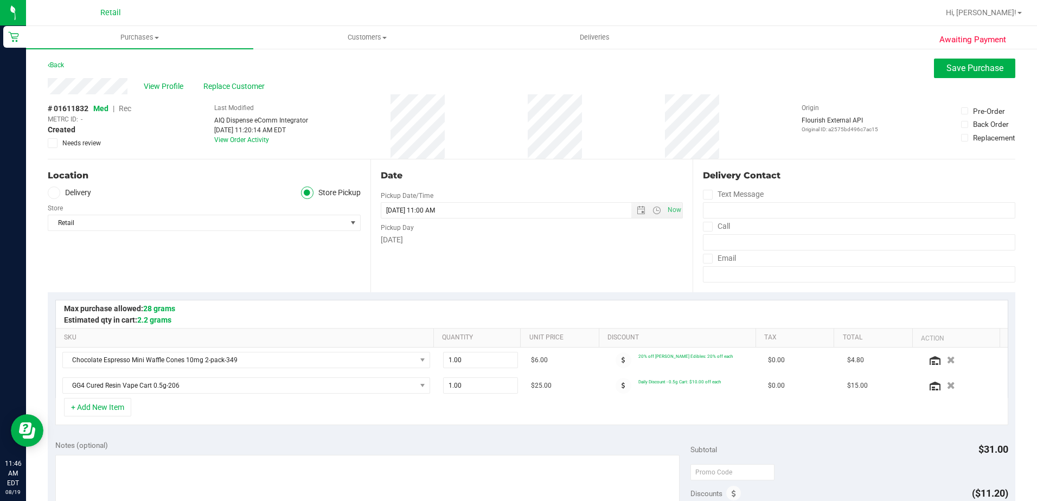
click at [125, 110] on span "Rec" at bounding box center [125, 108] width 12 height 9
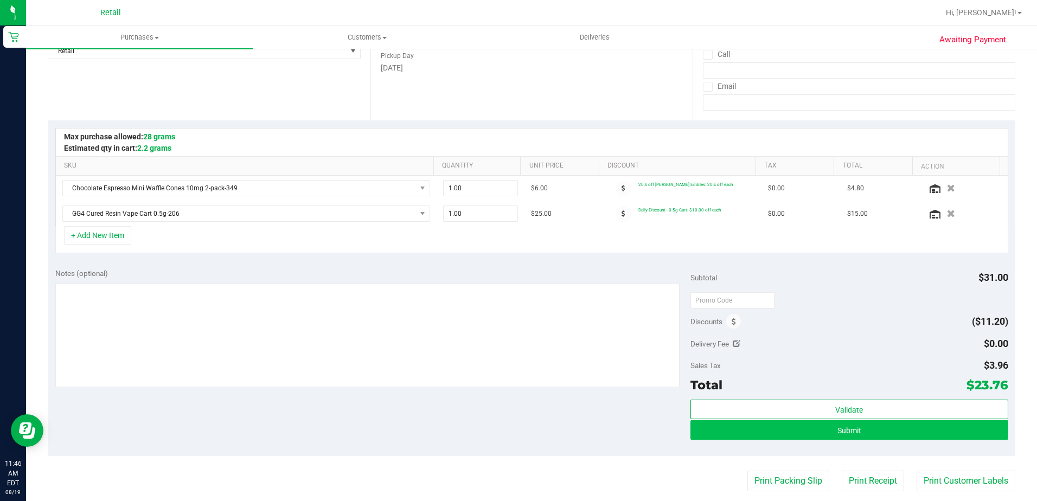
scroll to position [380, 0]
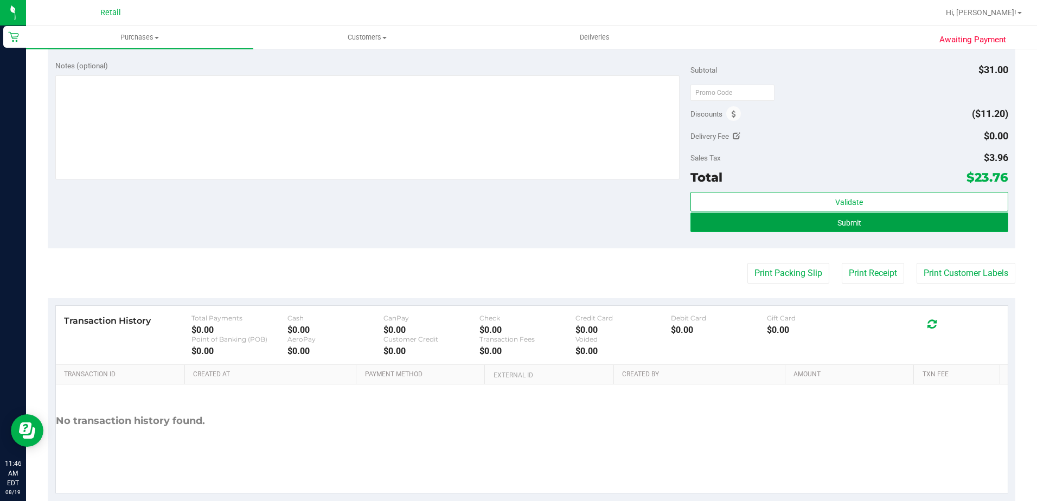
click at [797, 225] on button "Submit" at bounding box center [849, 223] width 318 height 20
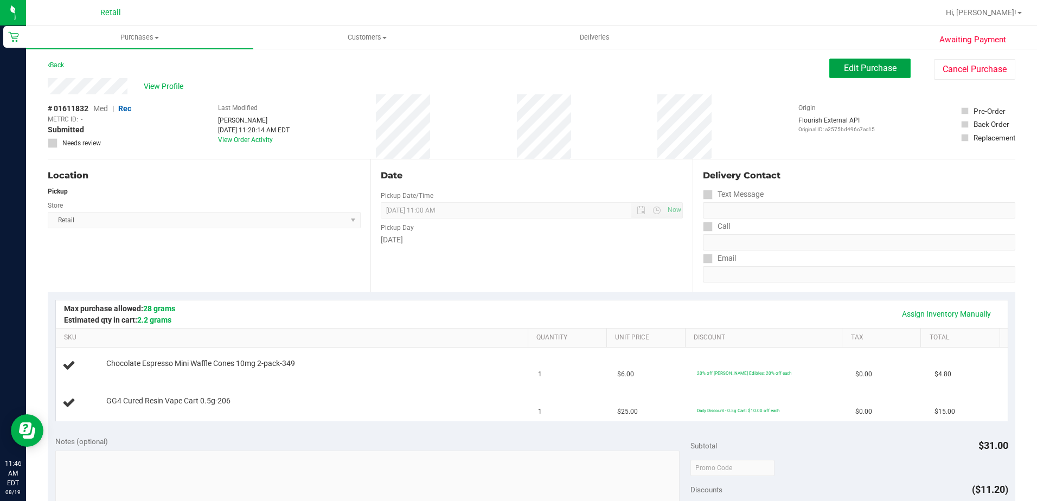
click at [868, 71] on span "Edit Purchase" at bounding box center [870, 68] width 53 height 10
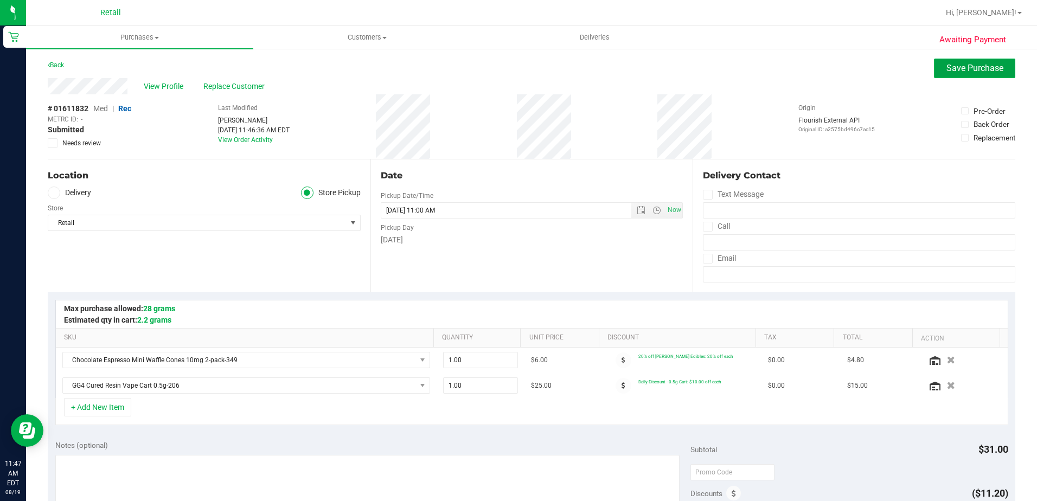
click at [949, 73] on button "Save Purchase" at bounding box center [974, 69] width 81 height 20
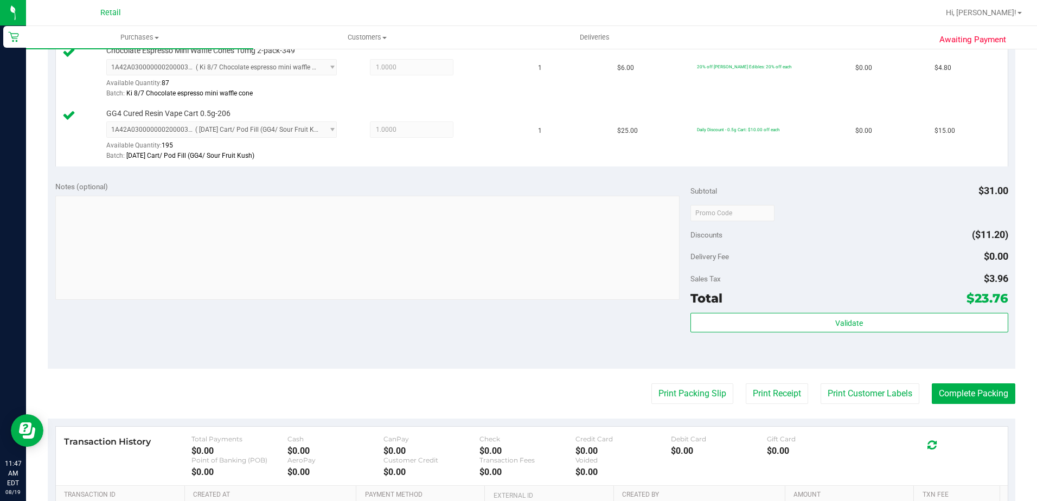
scroll to position [325, 0]
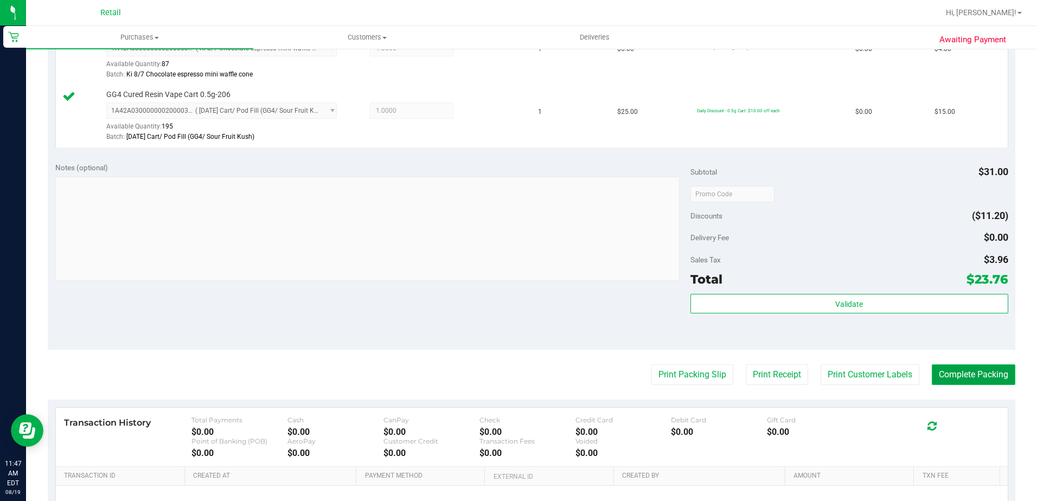
click at [989, 376] on button "Complete Packing" at bounding box center [974, 374] width 84 height 21
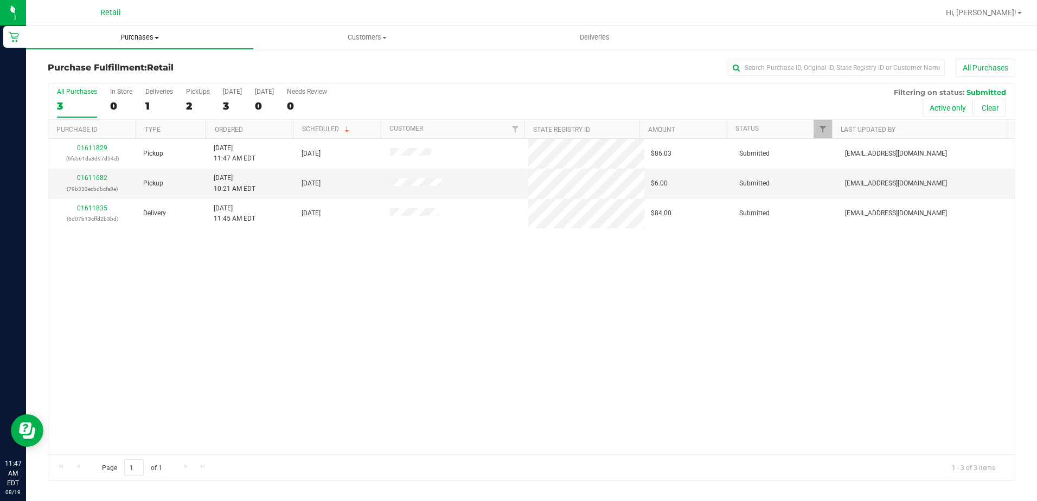
click at [165, 43] on uib-tab-heading "Purchases Summary of purchases Fulfillment All purchases" at bounding box center [139, 37] width 227 height 23
click at [127, 68] on span "Summary of purchases" at bounding box center [81, 65] width 111 height 9
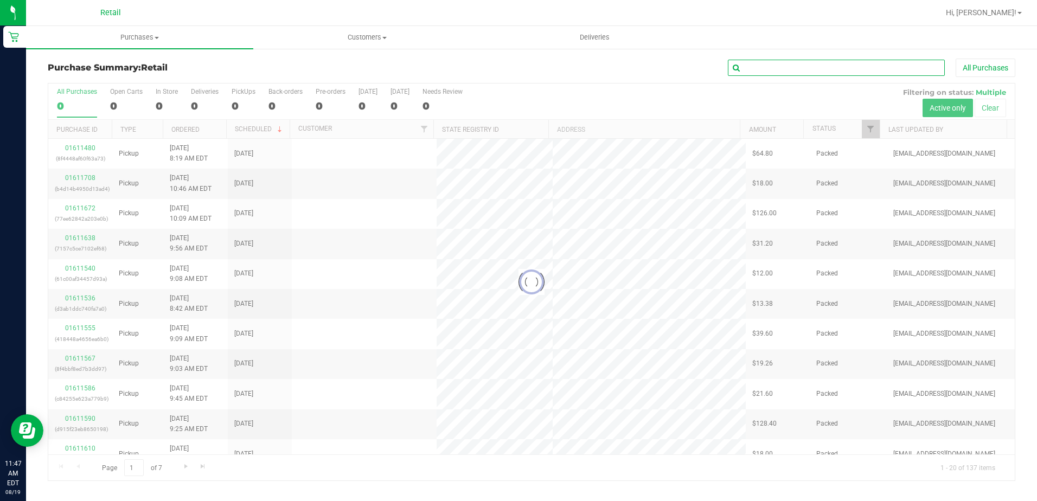
click at [778, 67] on input "text" at bounding box center [836, 68] width 217 height 16
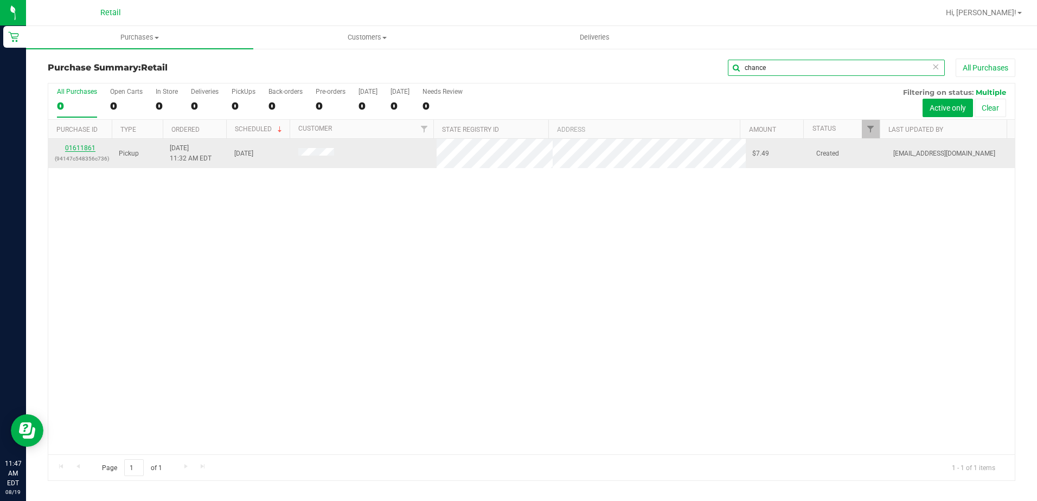
type input "chance"
click at [88, 148] on link "01611861" at bounding box center [80, 148] width 30 height 8
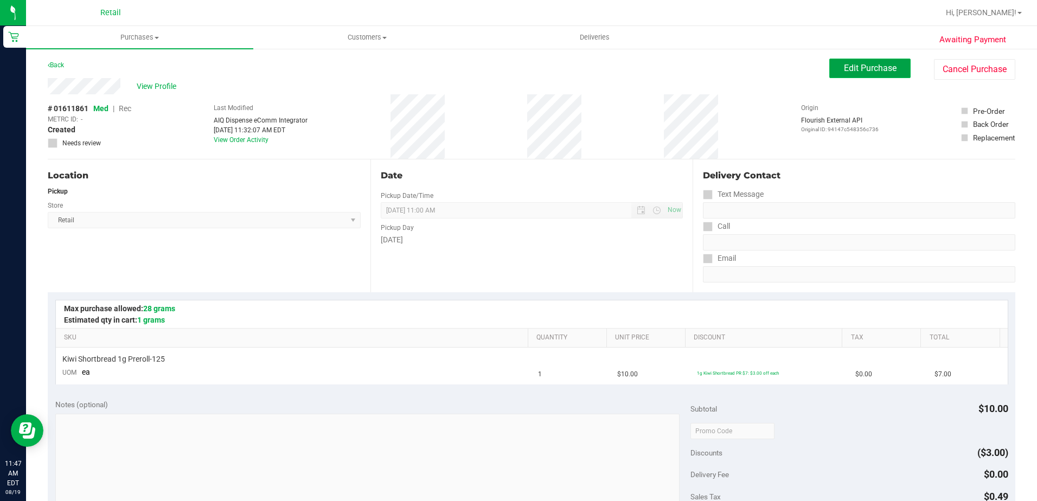
click at [872, 72] on span "Edit Purchase" at bounding box center [870, 68] width 53 height 10
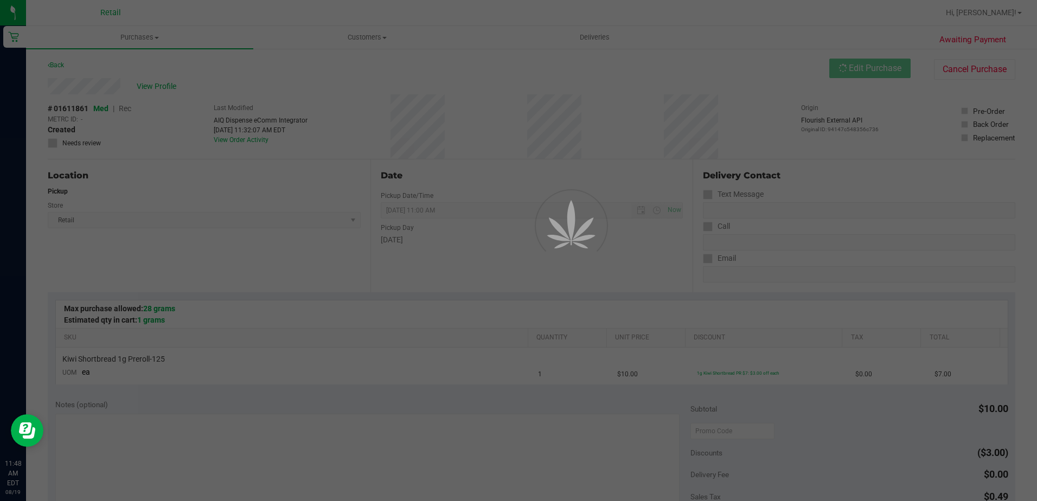
click at [129, 110] on div at bounding box center [518, 250] width 1037 height 501
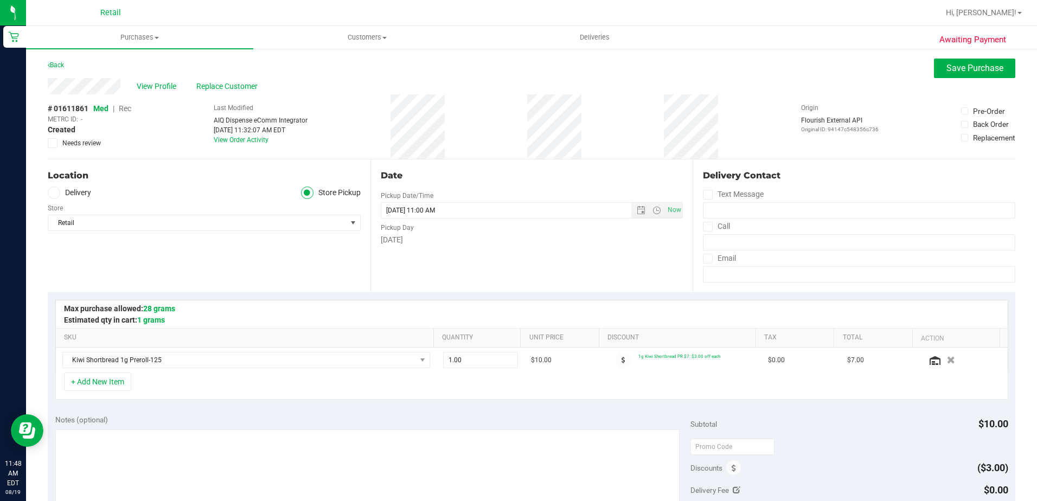
click at [129, 111] on span "Rec" at bounding box center [125, 108] width 12 height 9
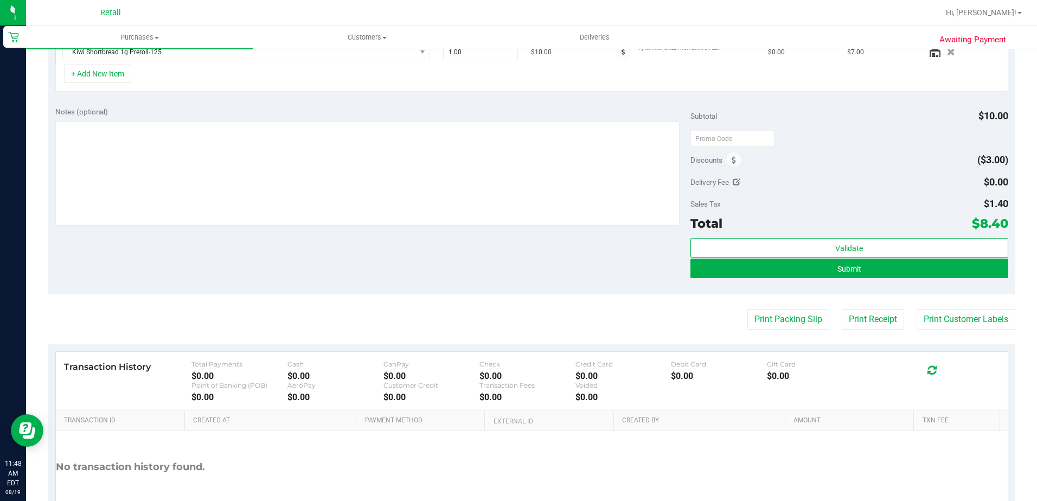
scroll to position [376, 0]
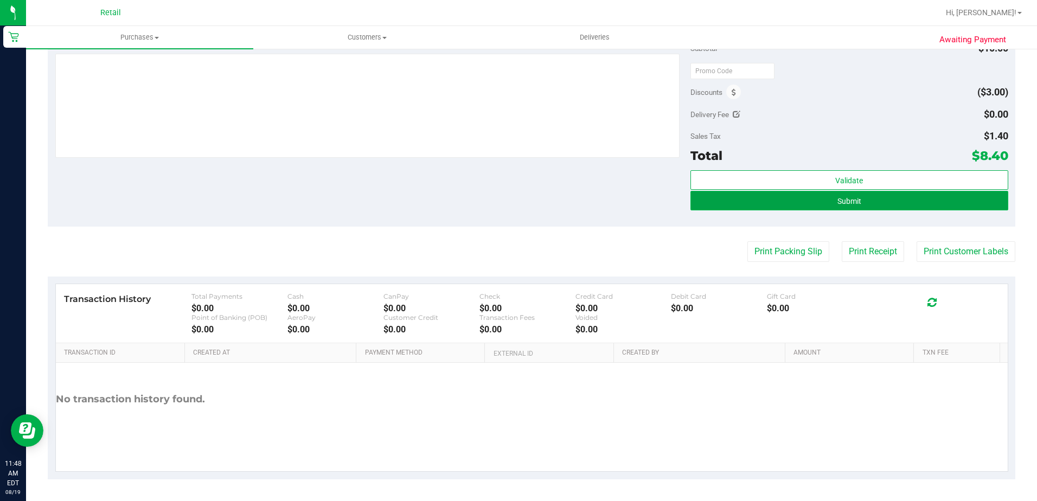
click at [779, 206] on button "Submit" at bounding box center [849, 201] width 318 height 20
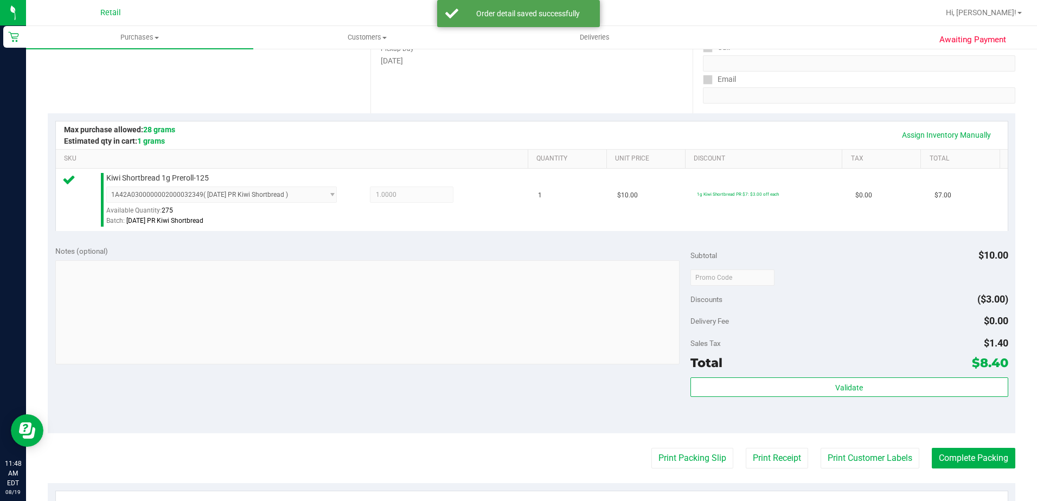
scroll to position [322, 0]
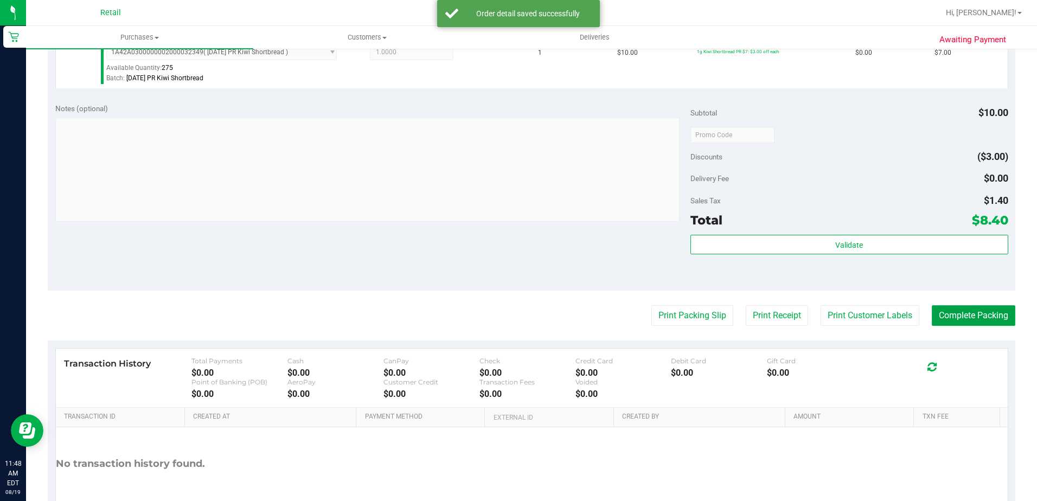
drag, startPoint x: 968, startPoint y: 323, endPoint x: 953, endPoint y: 309, distance: 20.3
click at [968, 323] on button "Complete Packing" at bounding box center [974, 315] width 84 height 21
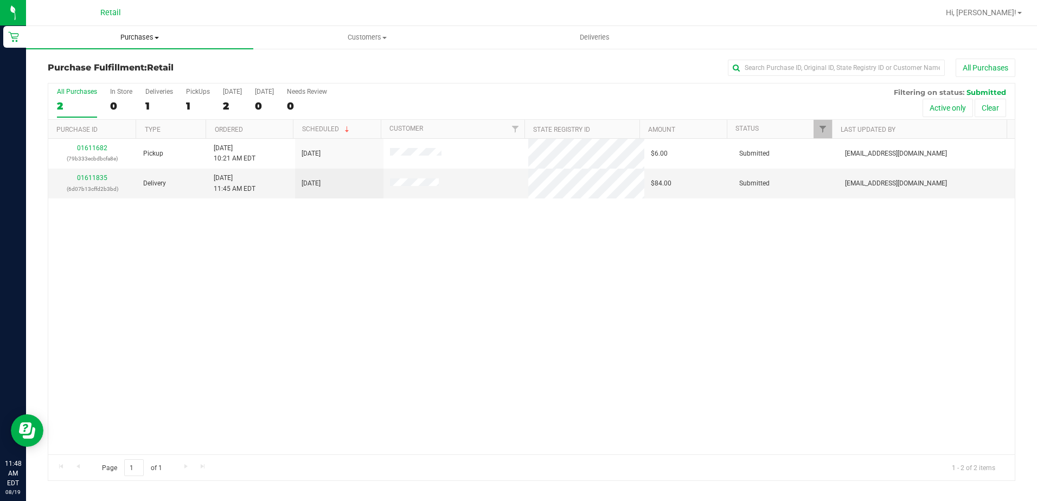
click at [144, 46] on uib-tab-heading "Purchases Summary of purchases Fulfillment All purchases" at bounding box center [139, 37] width 227 height 23
click at [140, 63] on li "Summary of purchases" at bounding box center [139, 65] width 227 height 13
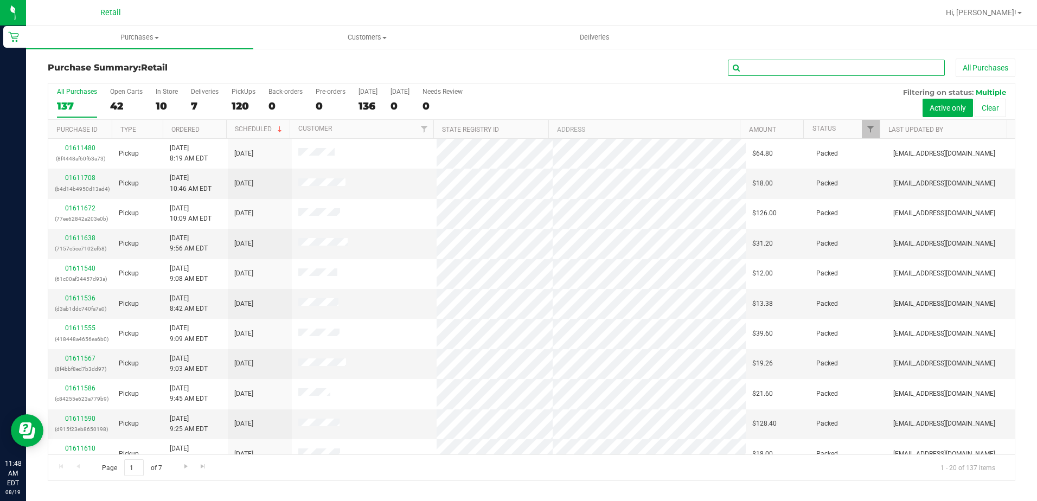
click at [848, 70] on input "text" at bounding box center [836, 68] width 217 height 16
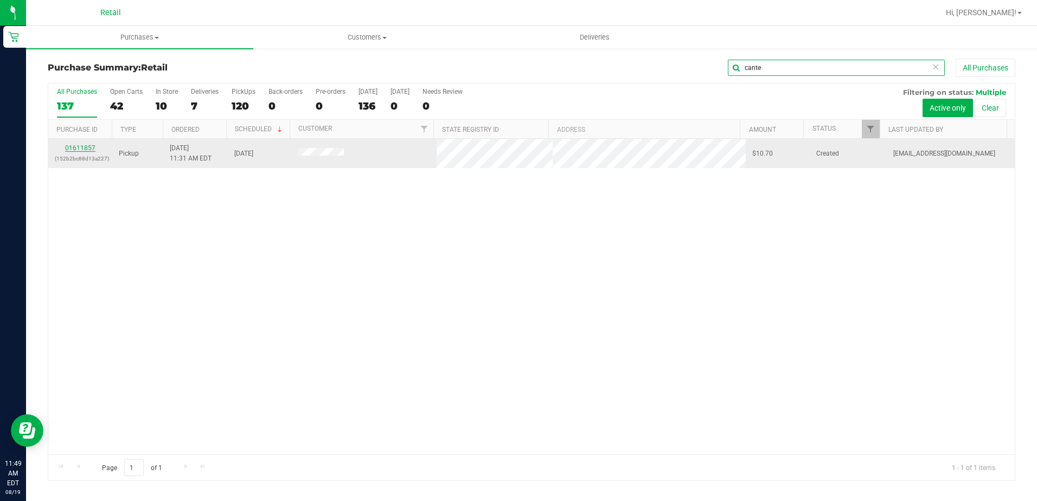
type input "cante"
click at [82, 146] on link "01611857" at bounding box center [80, 148] width 30 height 8
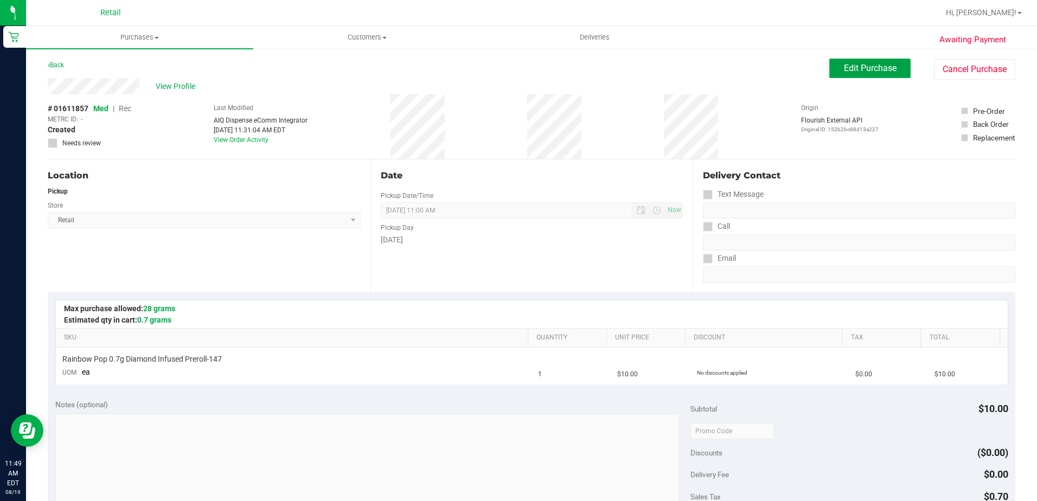
click at [902, 65] on button "Edit Purchase" at bounding box center [869, 69] width 81 height 20
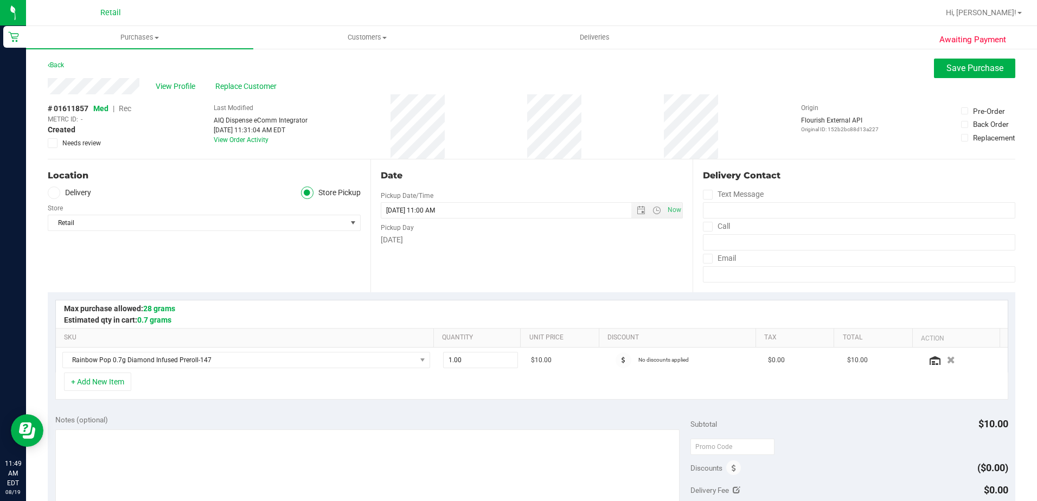
click at [127, 107] on span "Rec" at bounding box center [125, 108] width 12 height 9
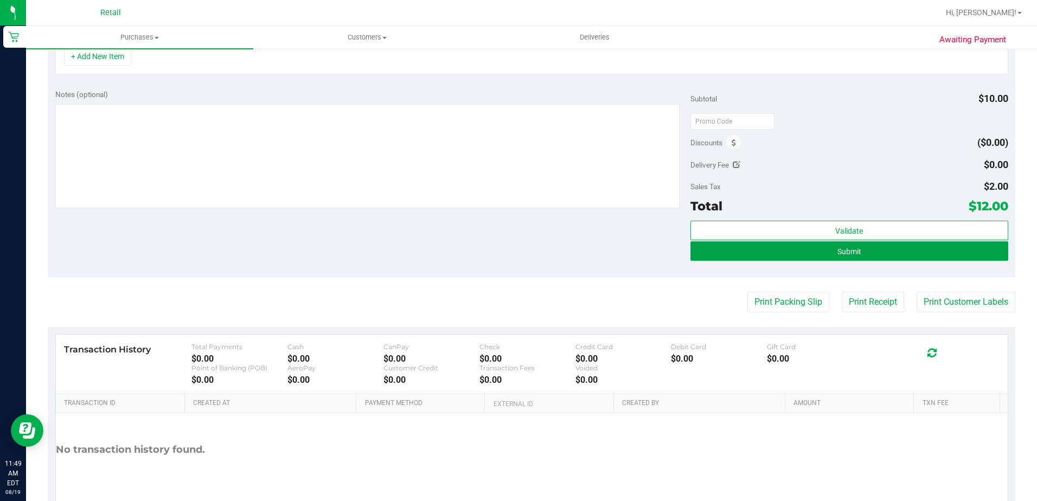
click at [865, 259] on button "Submit" at bounding box center [849, 251] width 318 height 20
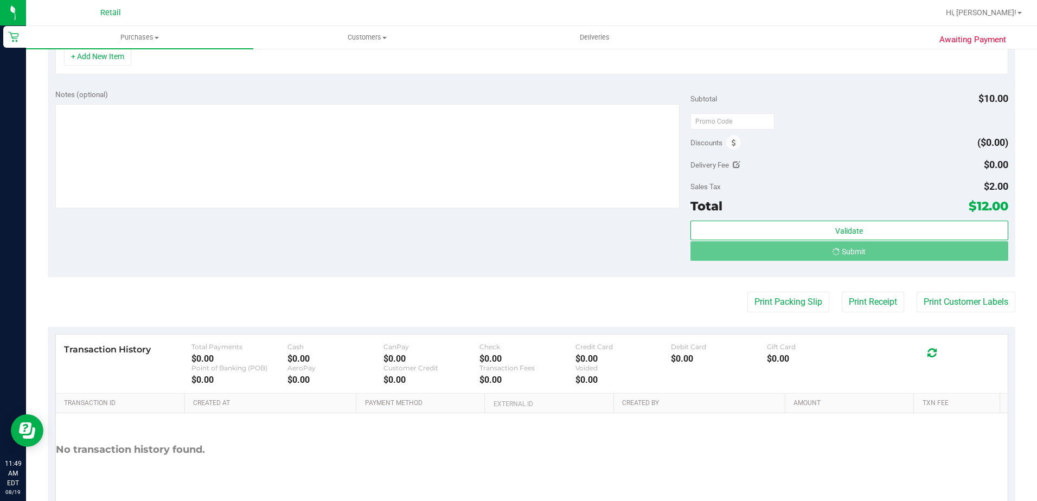
scroll to position [309, 0]
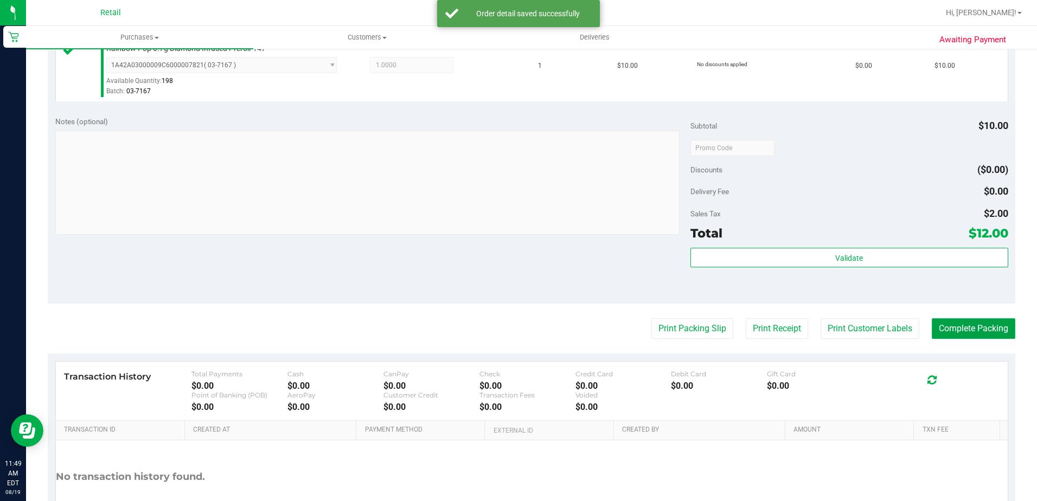
click at [961, 323] on button "Complete Packing" at bounding box center [974, 328] width 84 height 21
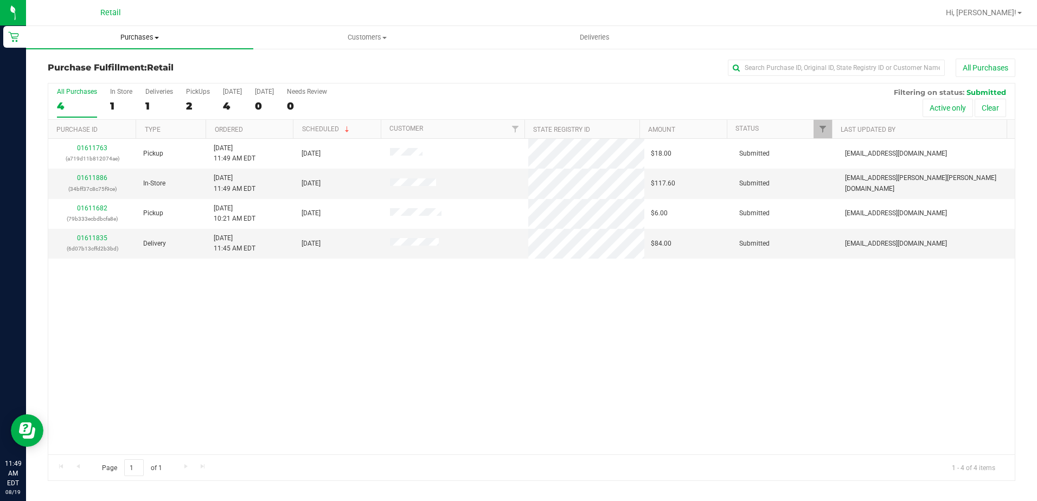
click at [143, 40] on span "Purchases" at bounding box center [139, 38] width 227 height 10
click at [134, 66] on span "Summary of purchases" at bounding box center [81, 65] width 111 height 9
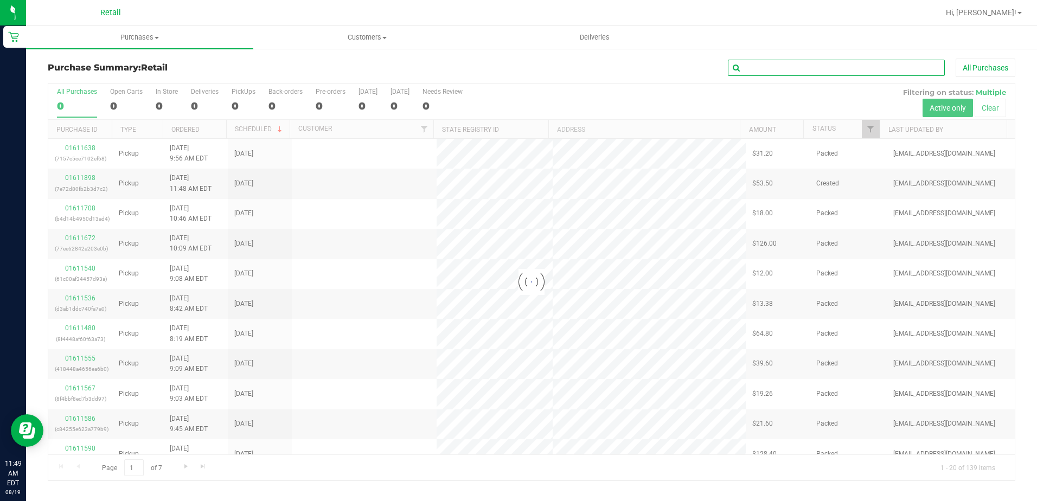
click at [783, 69] on input "text" at bounding box center [836, 68] width 217 height 16
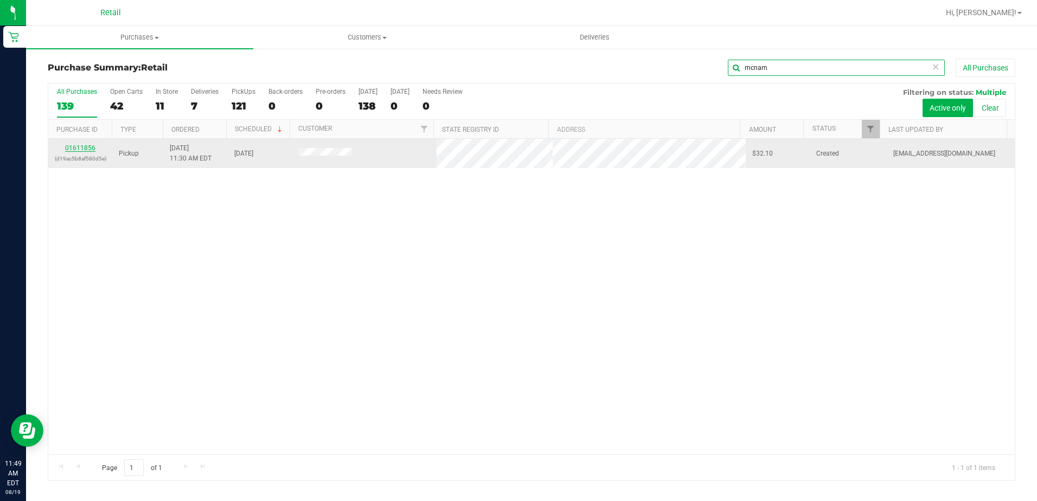
type input "mcnam"
click at [80, 150] on link "01611856" at bounding box center [80, 148] width 30 height 8
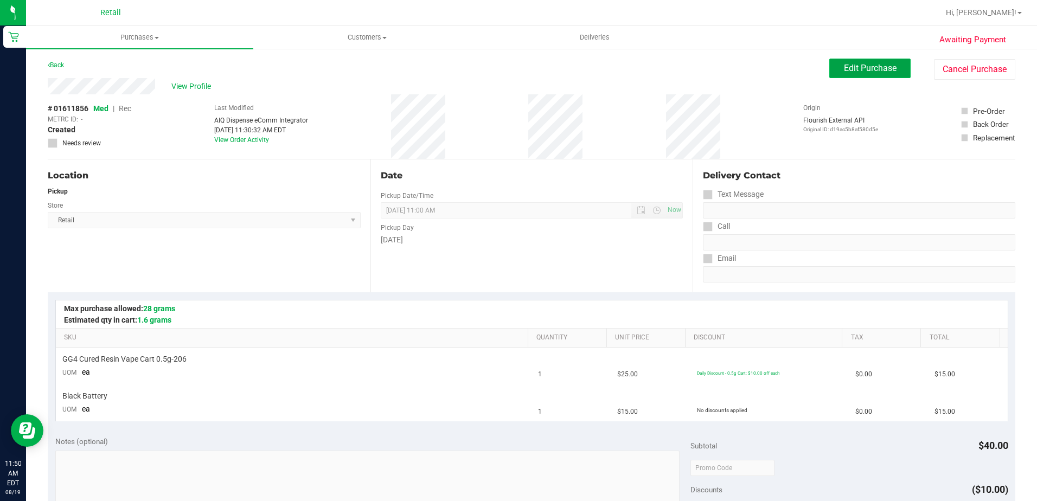
click at [882, 75] on button "Edit Purchase" at bounding box center [869, 69] width 81 height 20
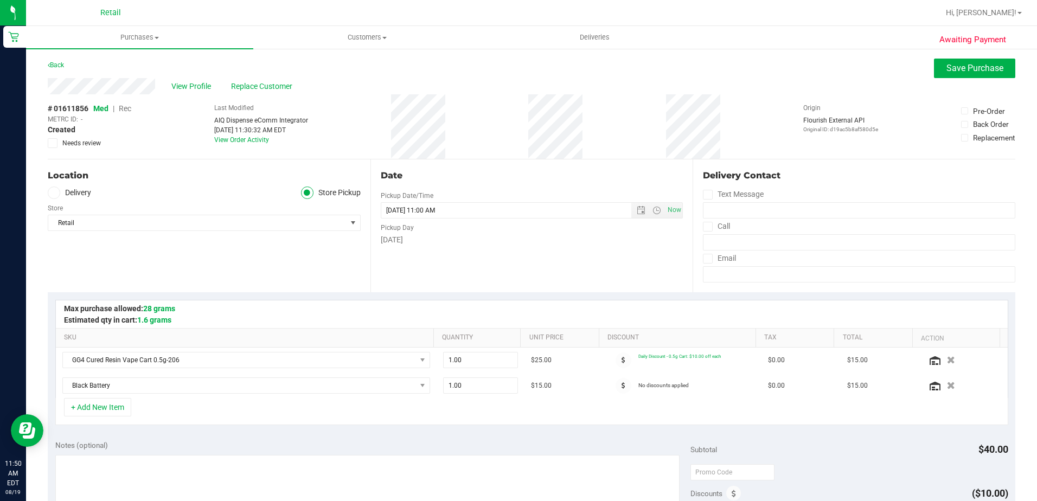
click at [124, 107] on span "Rec" at bounding box center [125, 108] width 12 height 9
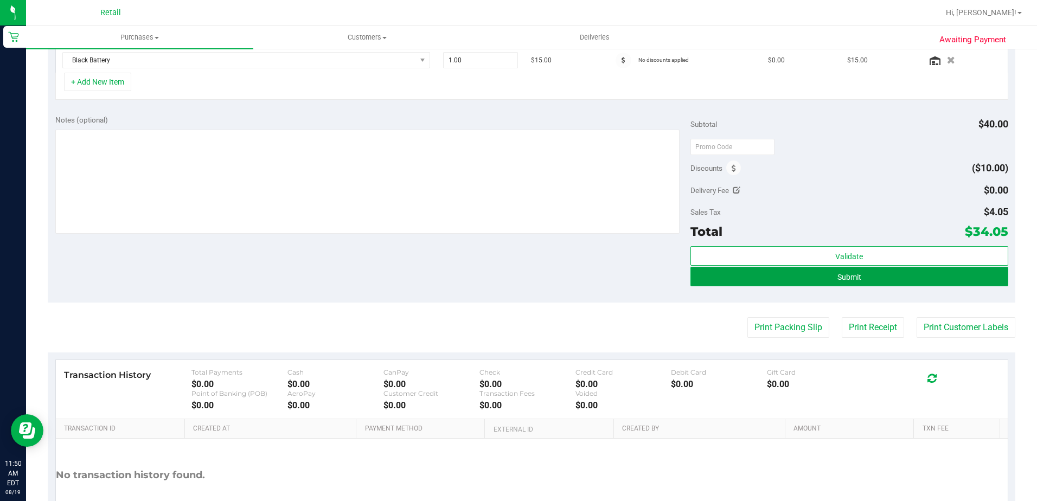
click at [840, 276] on span "Submit" at bounding box center [849, 277] width 24 height 9
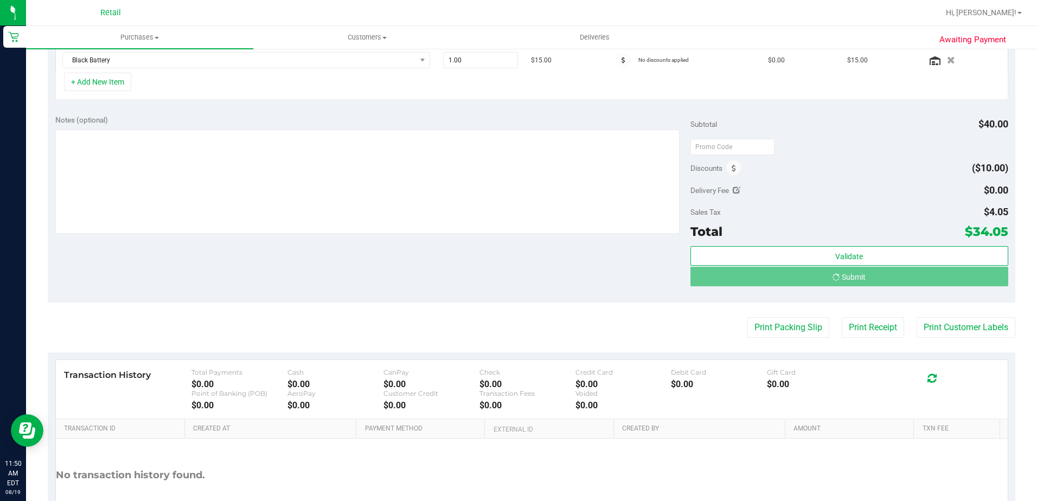
scroll to position [309, 0]
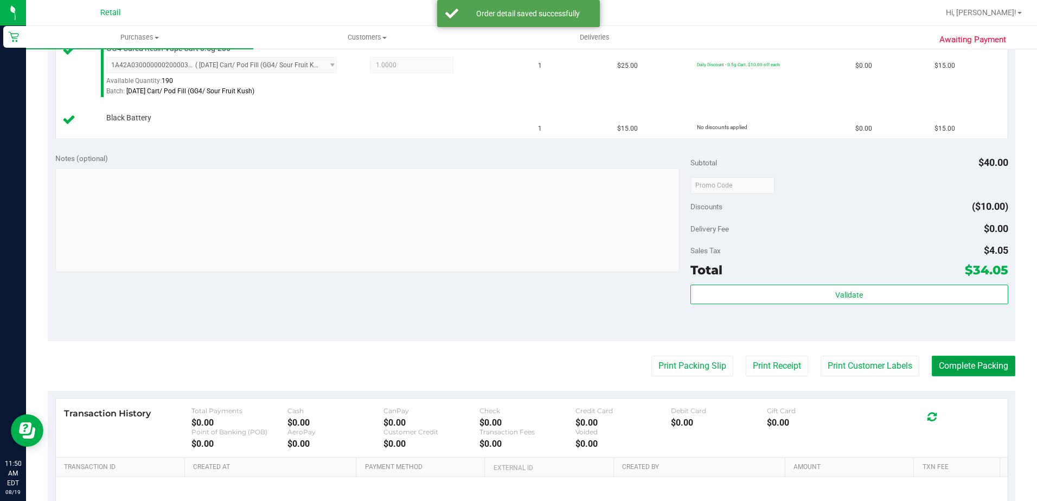
click at [970, 363] on button "Complete Packing" at bounding box center [974, 366] width 84 height 21
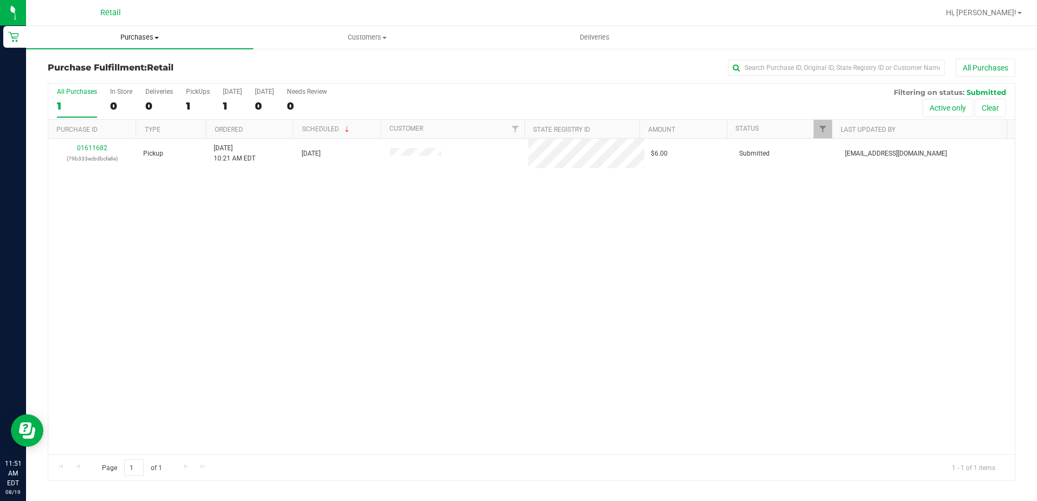
click at [151, 41] on span "Purchases" at bounding box center [139, 38] width 227 height 10
click at [136, 65] on li "Summary of purchases" at bounding box center [139, 65] width 227 height 13
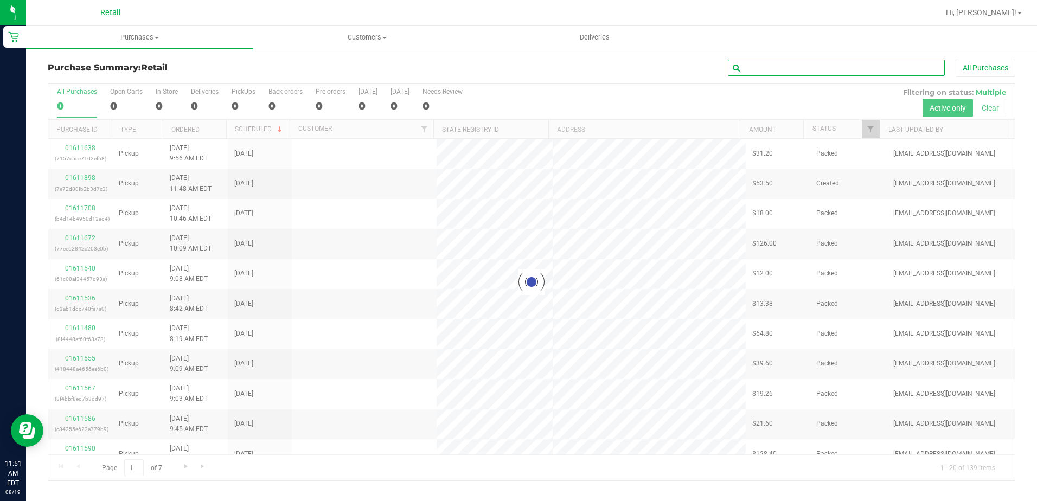
click at [799, 69] on input "text" at bounding box center [836, 68] width 217 height 16
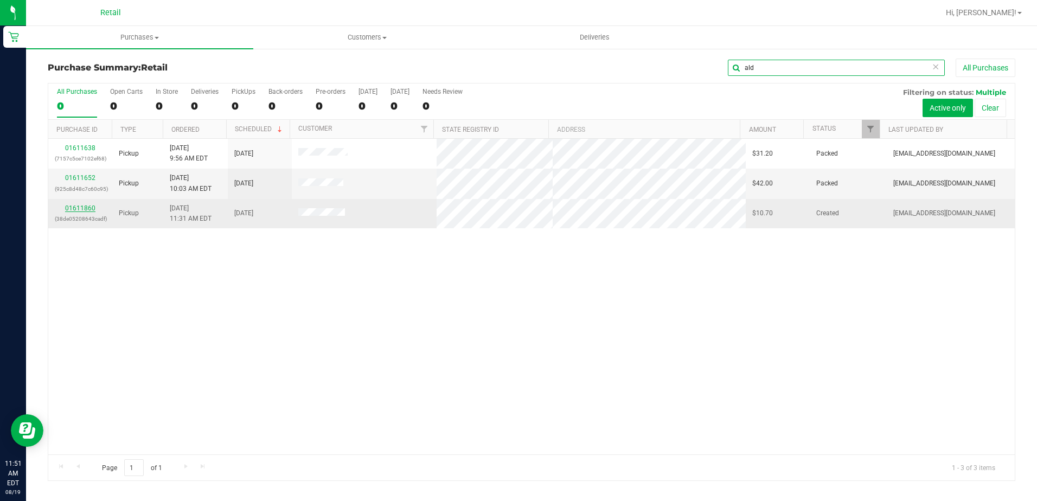
type input "ald"
click at [80, 206] on link "01611860" at bounding box center [80, 208] width 30 height 8
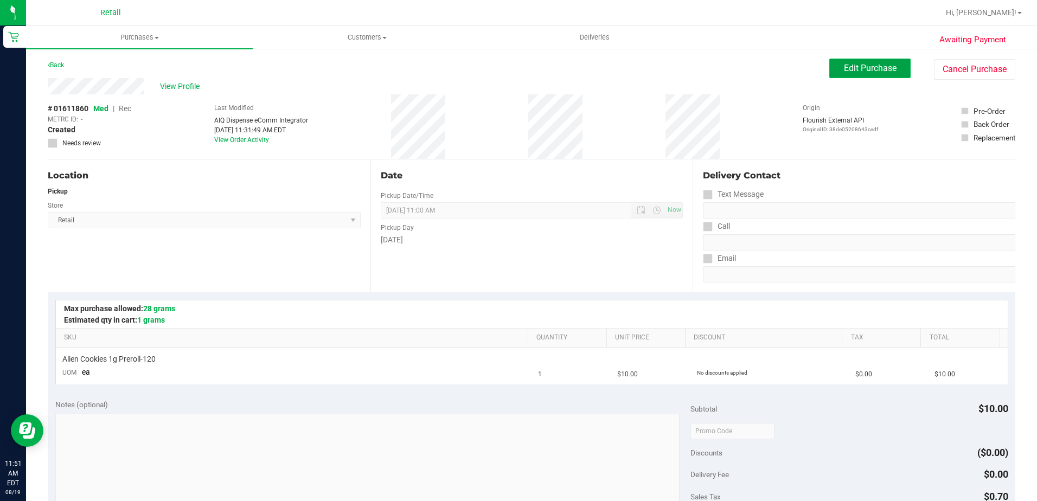
click at [864, 67] on span "Edit Purchase" at bounding box center [870, 68] width 53 height 10
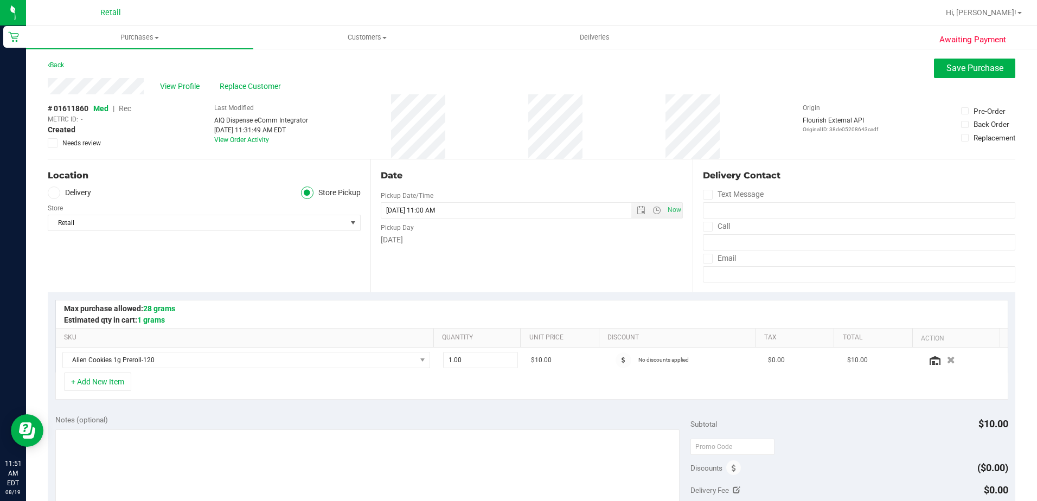
click at [129, 110] on span "Rec" at bounding box center [125, 108] width 12 height 9
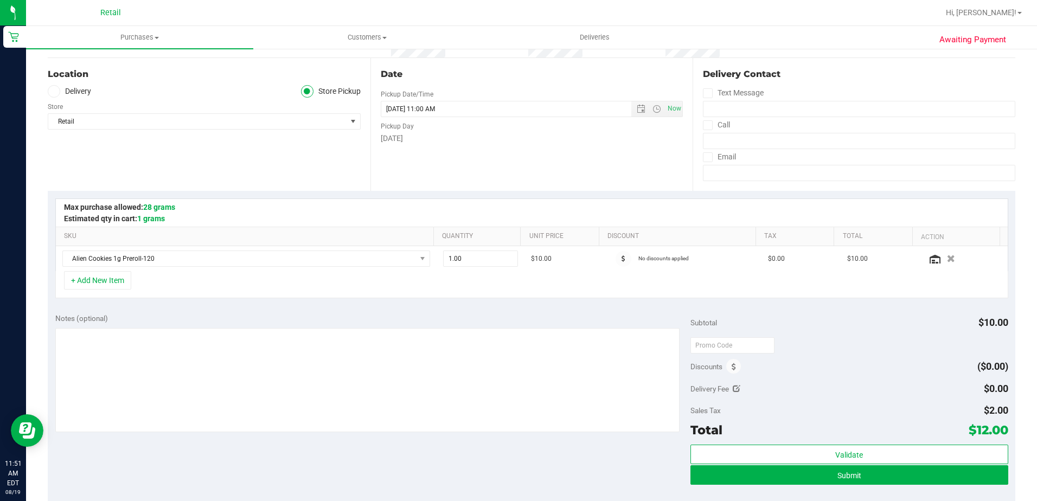
scroll to position [217, 0]
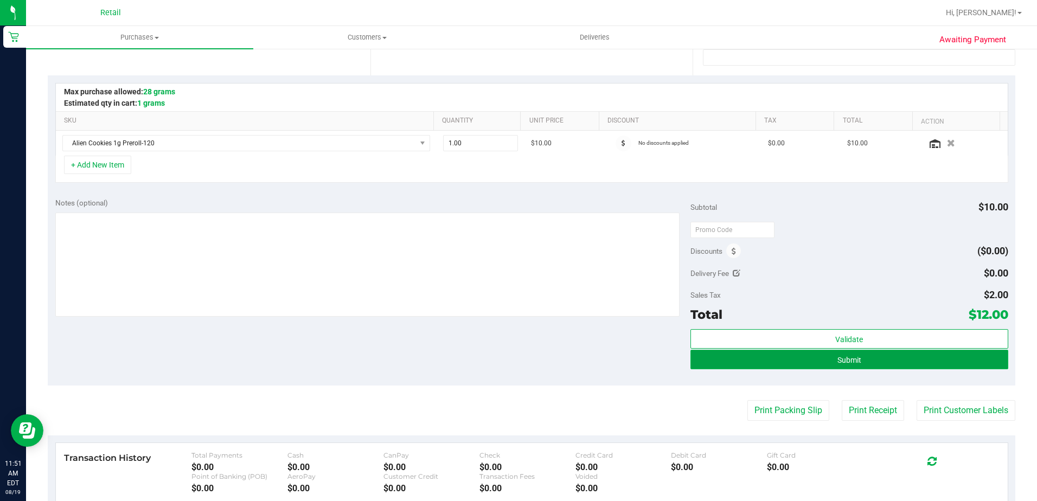
click at [864, 355] on button "Submit" at bounding box center [849, 360] width 318 height 20
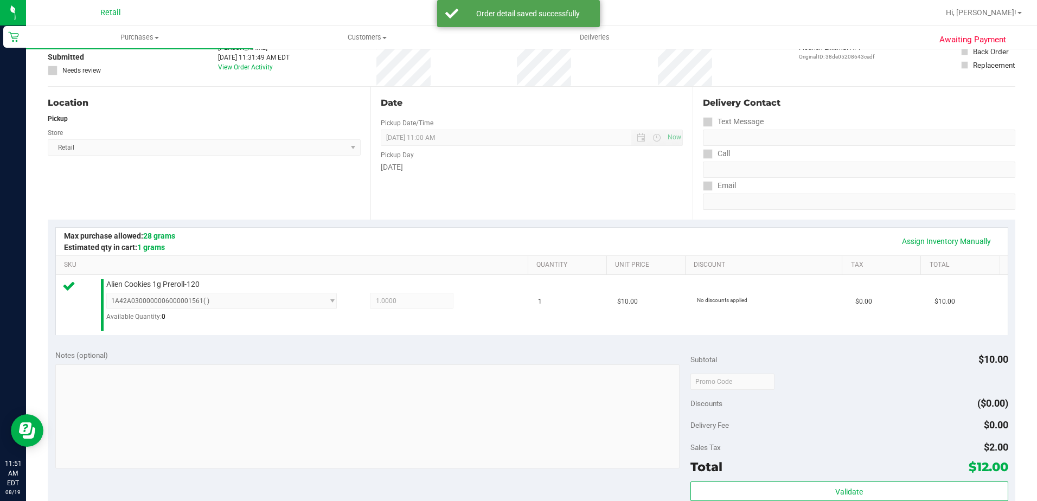
scroll to position [217, 0]
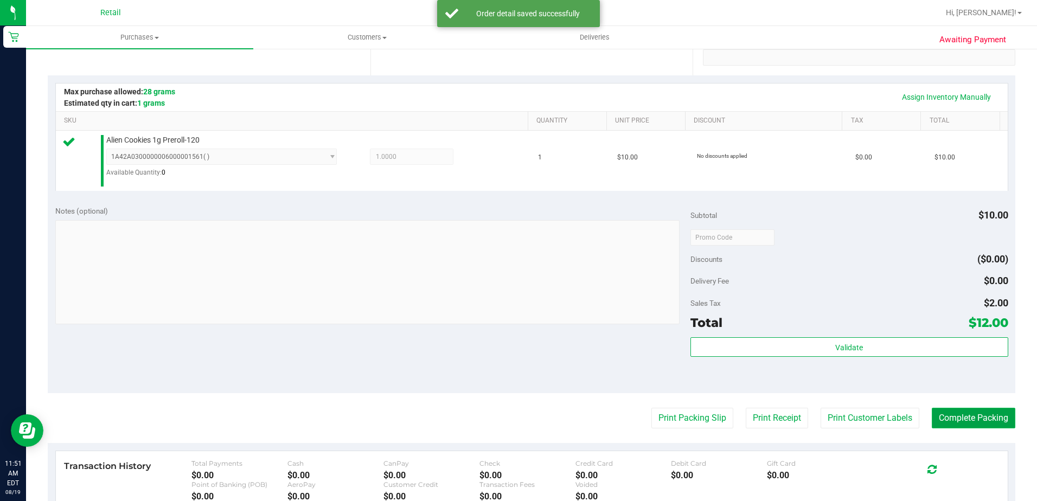
click at [950, 417] on button "Complete Packing" at bounding box center [974, 418] width 84 height 21
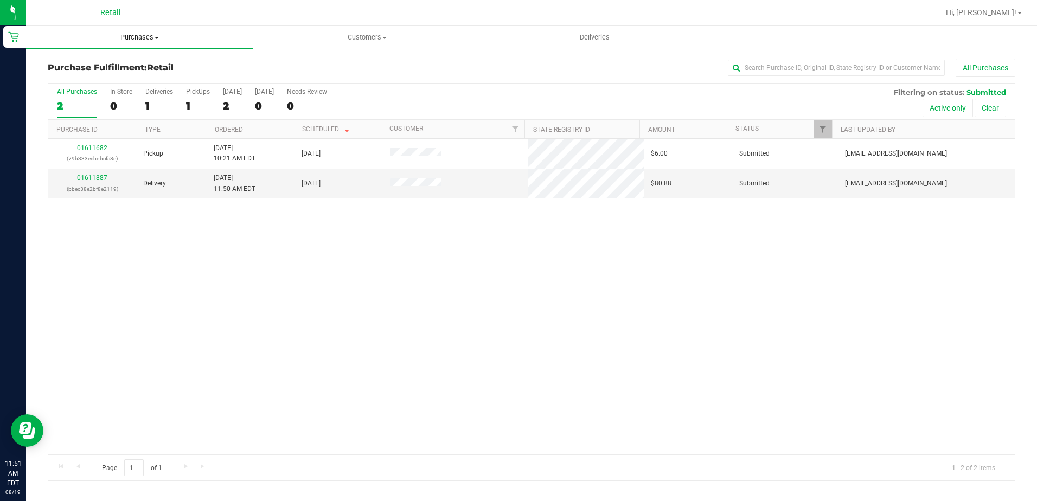
click at [124, 35] on span "Purchases" at bounding box center [139, 38] width 227 height 10
click at [134, 61] on span "Summary of purchases" at bounding box center [81, 65] width 111 height 9
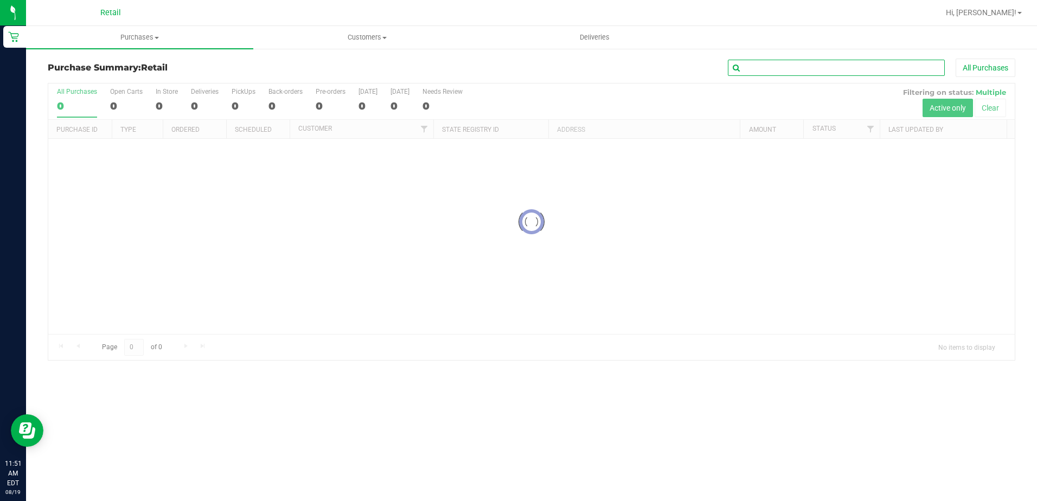
click at [810, 71] on input "text" at bounding box center [836, 68] width 217 height 16
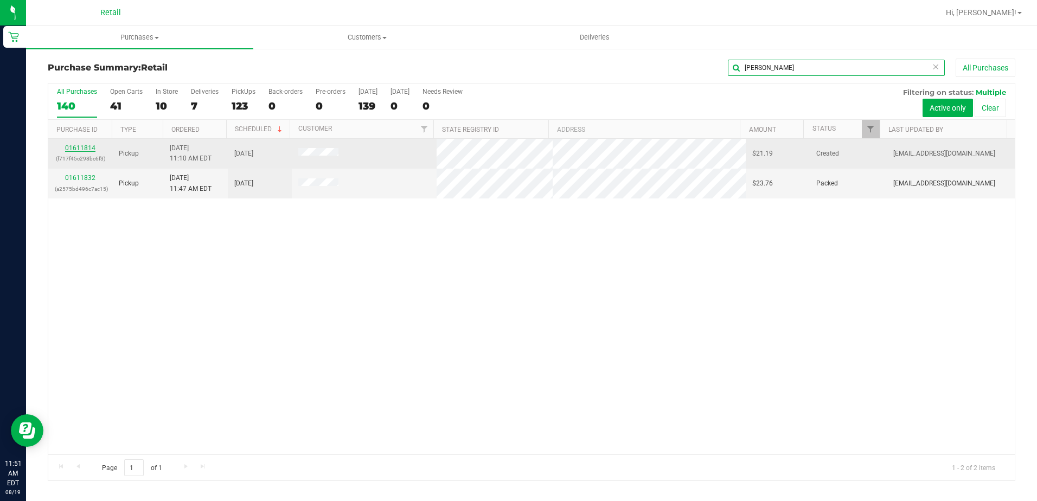
type input "nichol"
click at [90, 150] on link "01611814" at bounding box center [80, 148] width 30 height 8
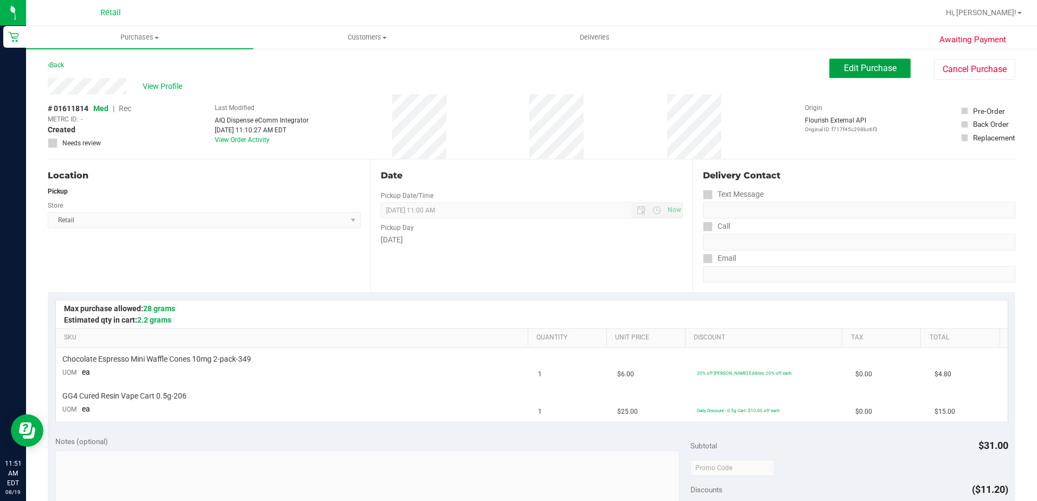
click at [868, 72] on span "Edit Purchase" at bounding box center [870, 68] width 53 height 10
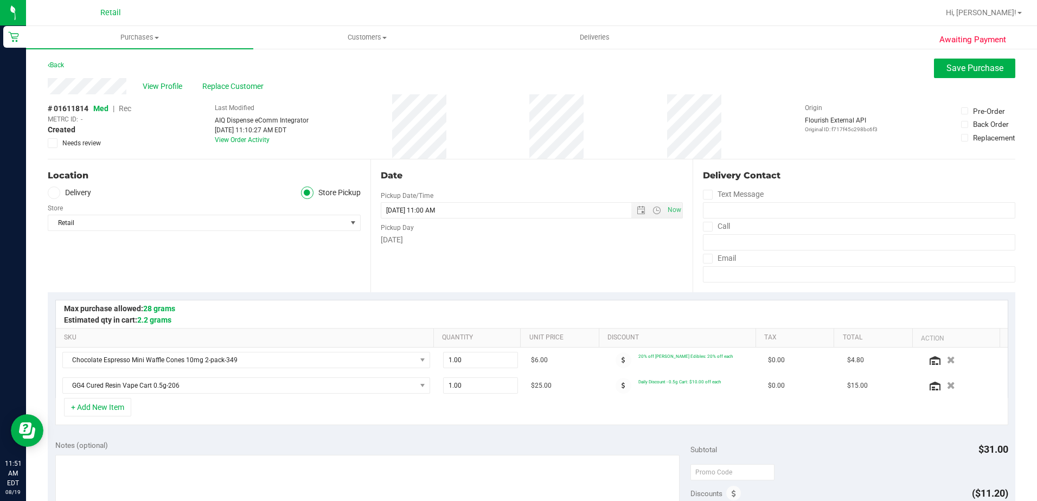
click at [129, 109] on span "Rec" at bounding box center [125, 108] width 12 height 9
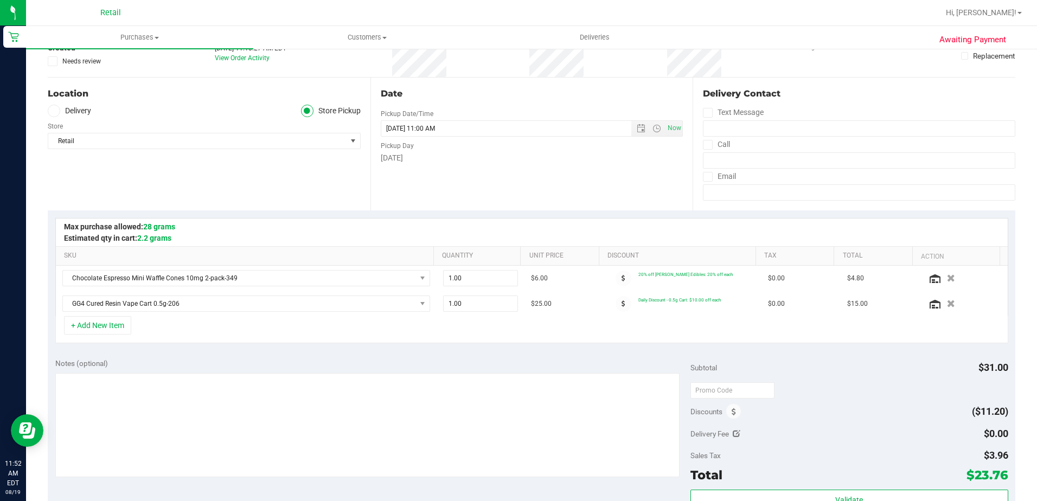
scroll to position [108, 0]
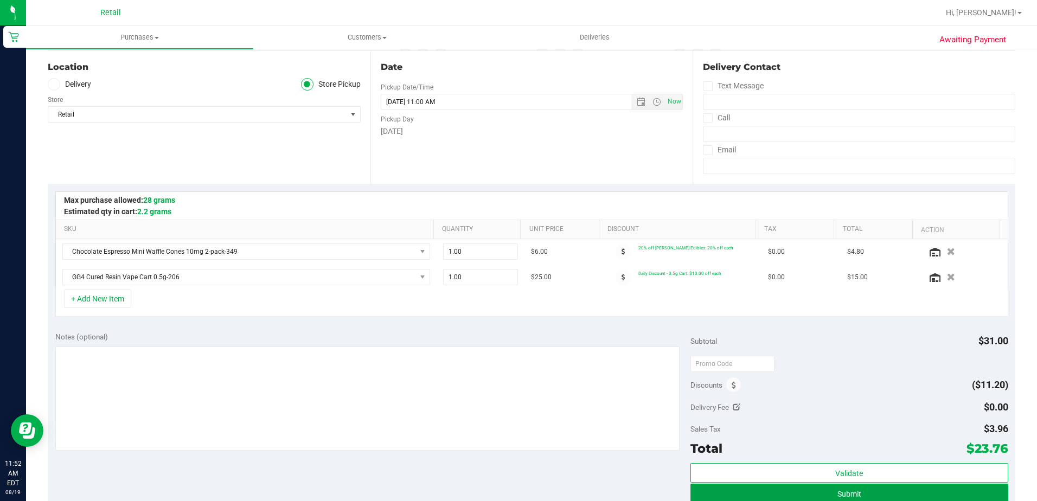
click at [875, 492] on button "Submit" at bounding box center [849, 494] width 318 height 20
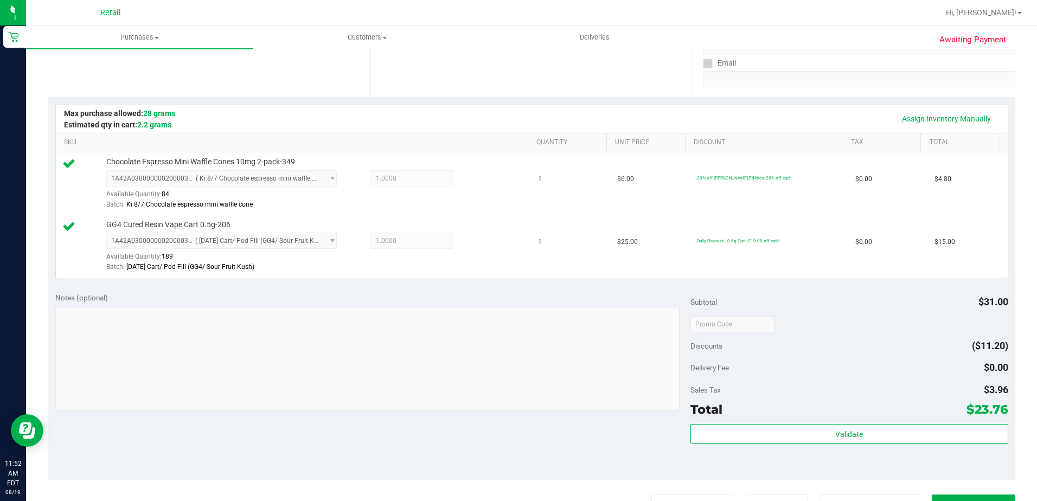
scroll to position [380, 0]
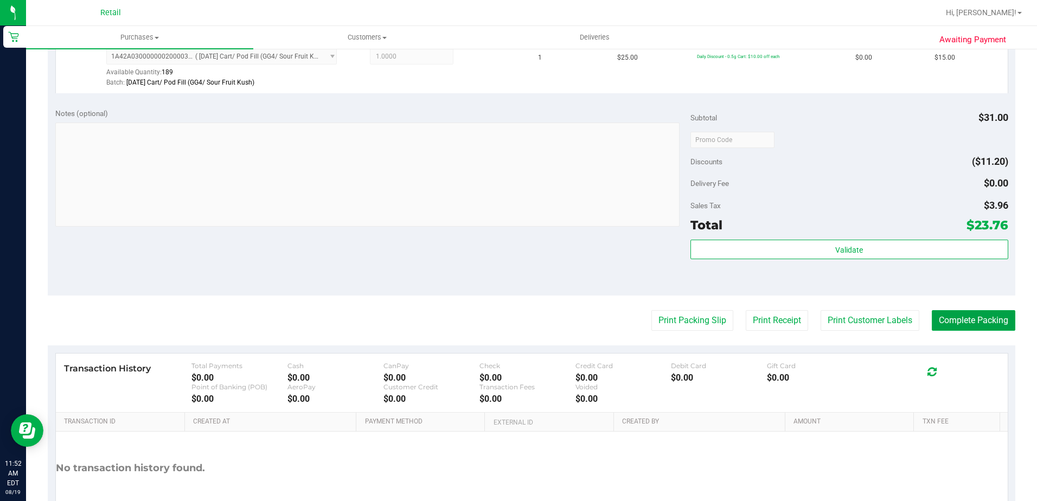
drag, startPoint x: 957, startPoint y: 323, endPoint x: 782, endPoint y: 194, distance: 217.3
click at [957, 323] on button "Complete Packing" at bounding box center [974, 320] width 84 height 21
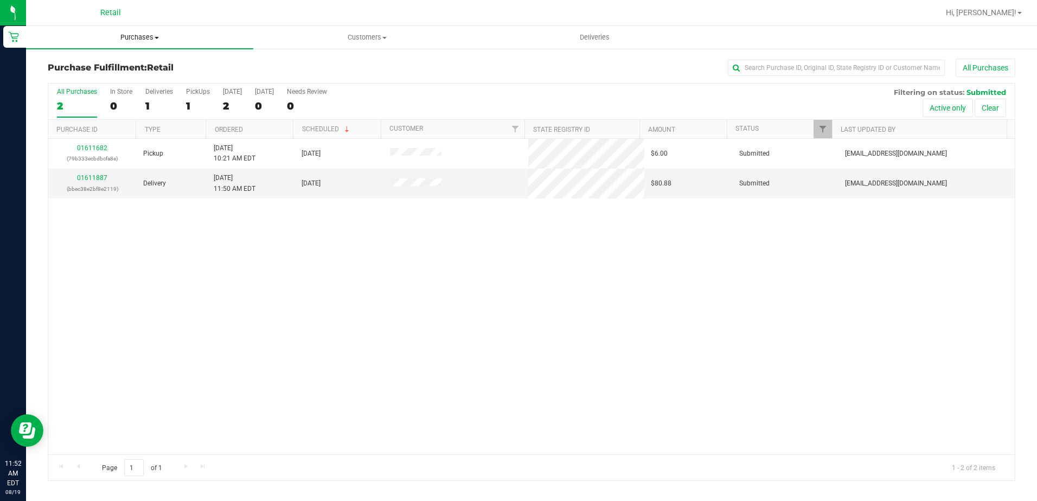
click at [154, 36] on span "Purchases" at bounding box center [139, 38] width 227 height 10
click at [114, 63] on span "Summary of purchases" at bounding box center [81, 65] width 111 height 9
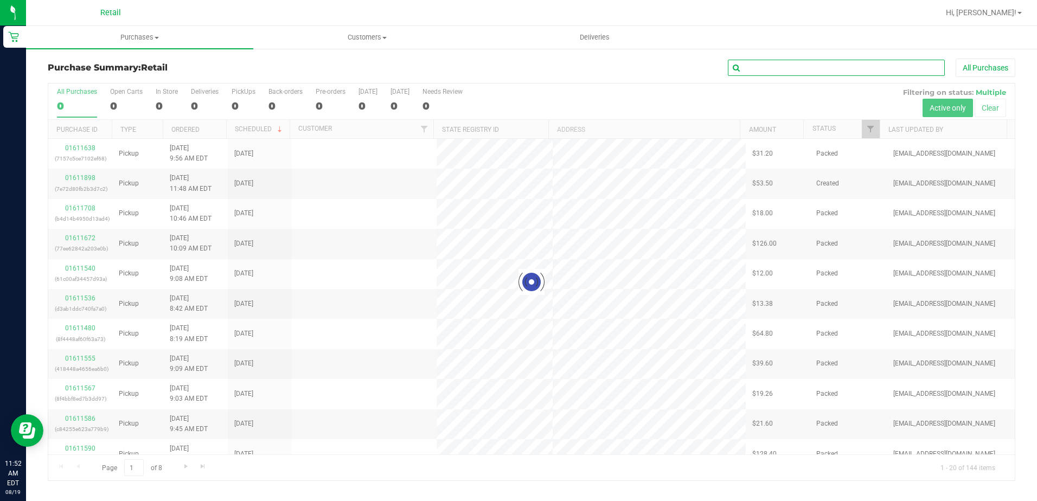
click at [824, 69] on input "text" at bounding box center [836, 68] width 217 height 16
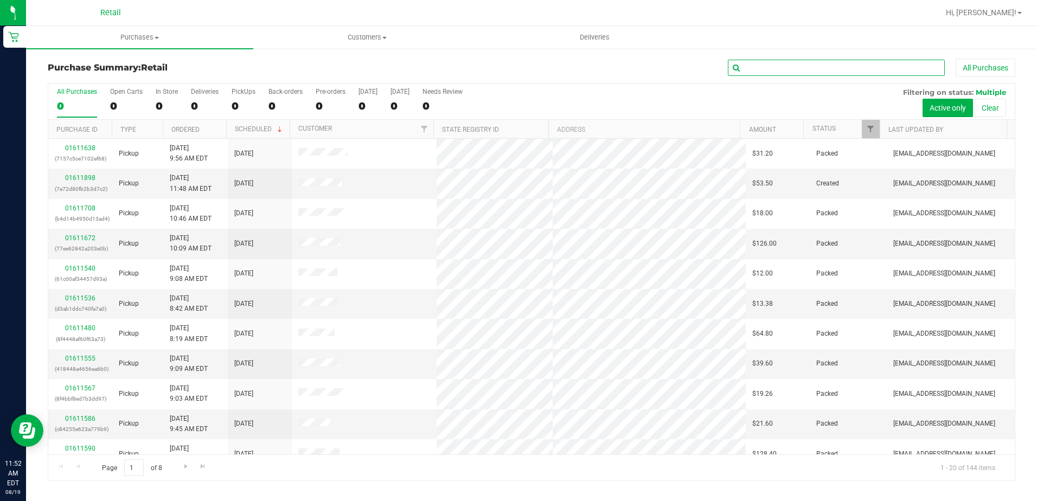
type input "n"
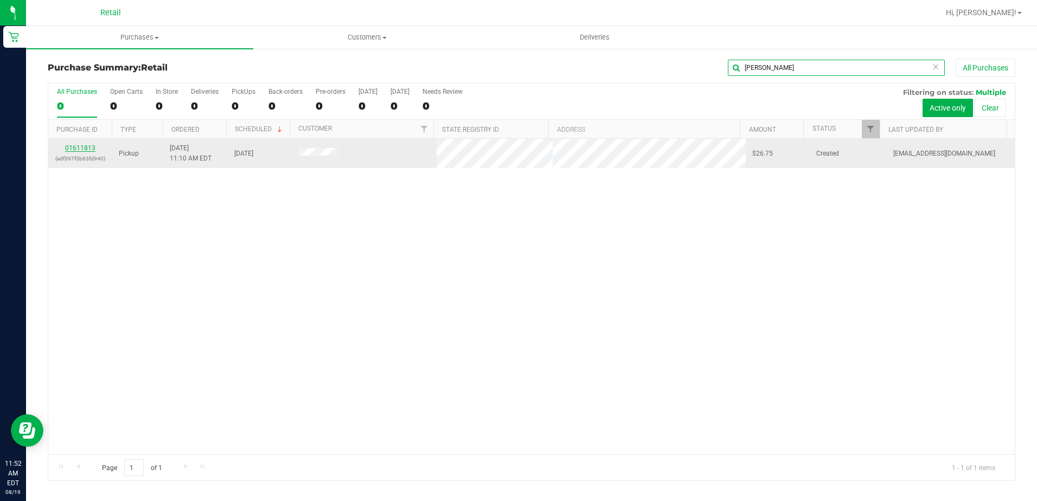
type input "maria"
click at [80, 146] on link "01611813" at bounding box center [80, 148] width 30 height 8
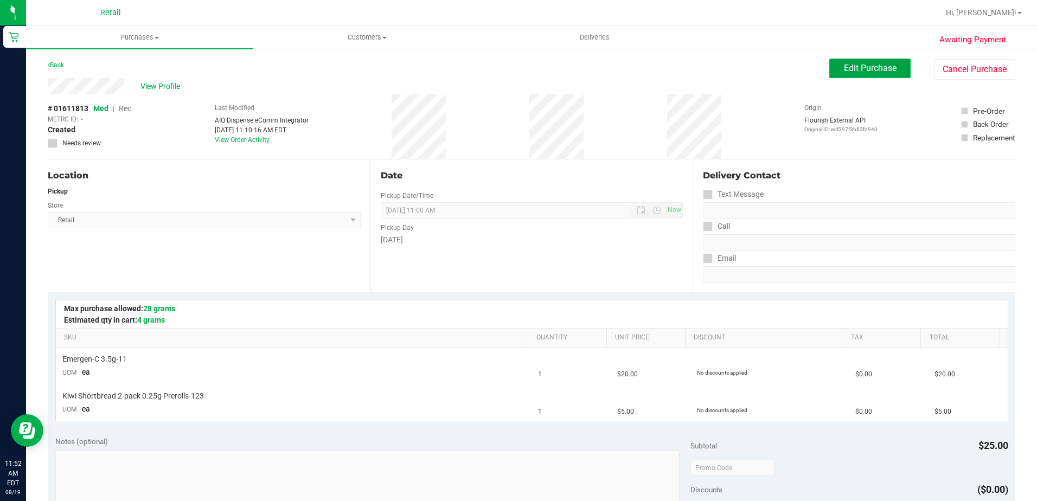
click at [872, 71] on span "Edit Purchase" at bounding box center [870, 68] width 53 height 10
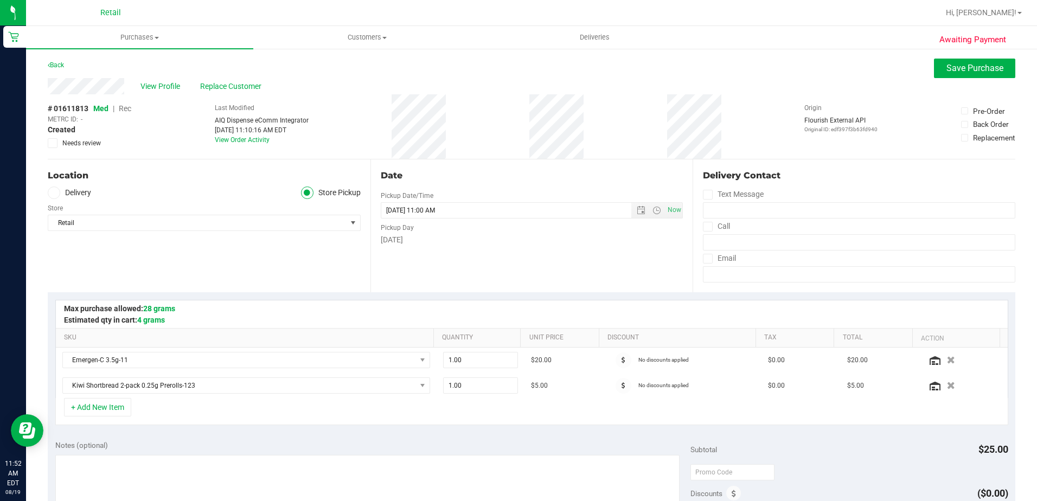
click at [126, 110] on span "Rec" at bounding box center [125, 108] width 12 height 9
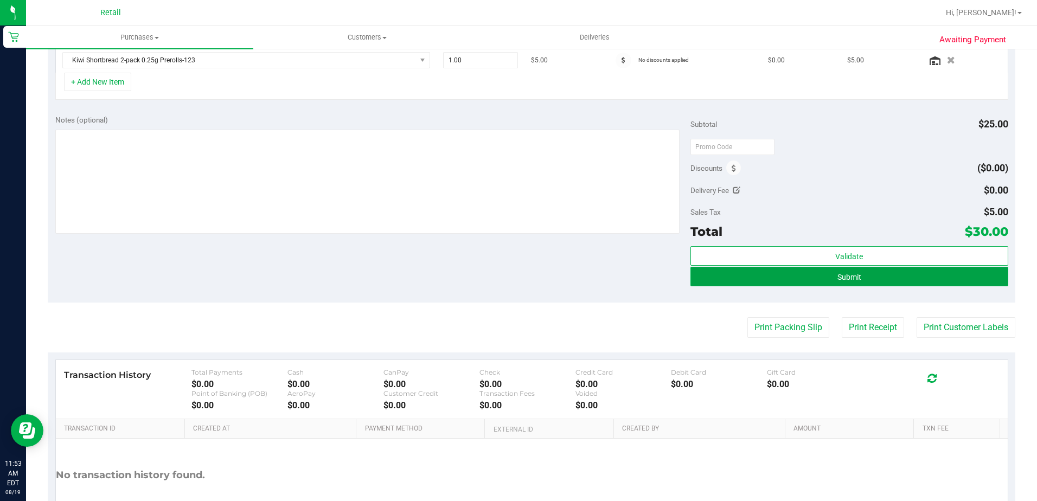
click at [826, 275] on button "Submit" at bounding box center [849, 277] width 318 height 20
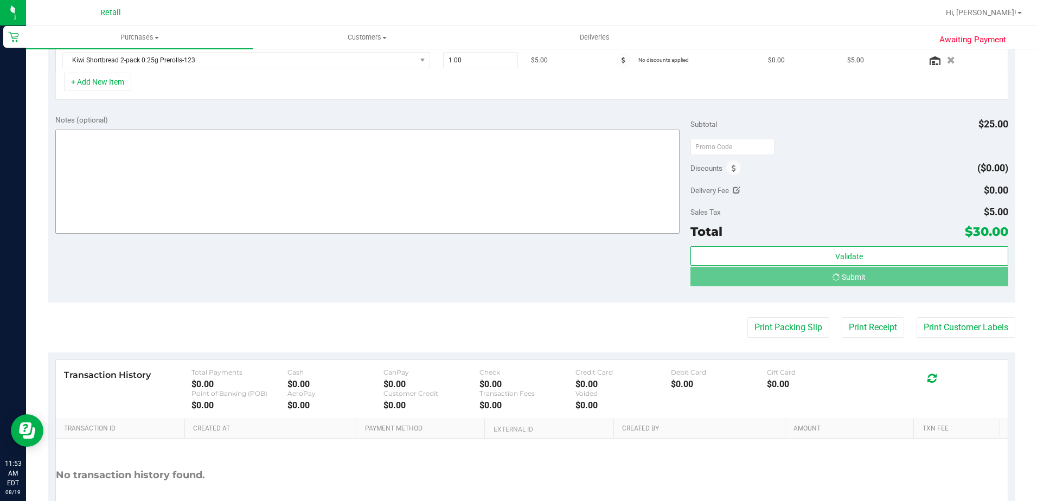
scroll to position [309, 0]
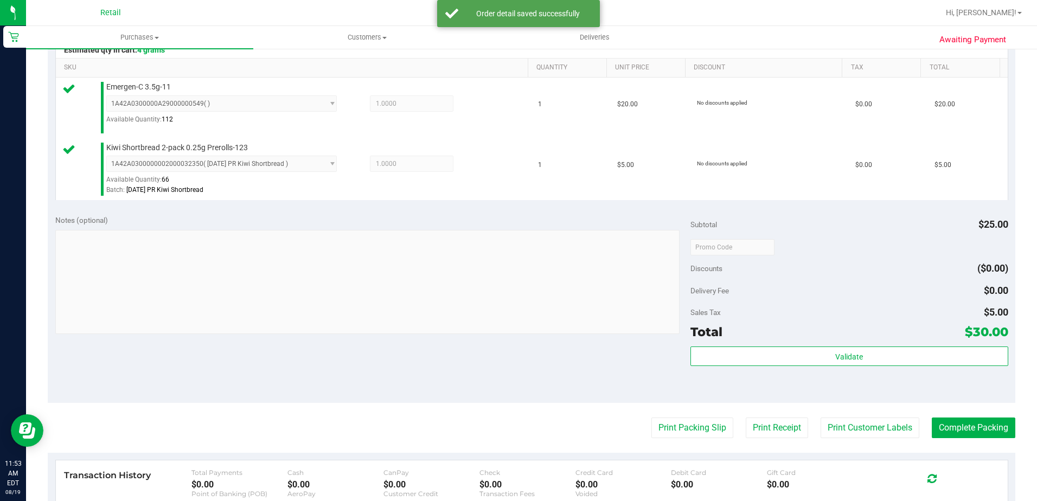
scroll to position [271, 0]
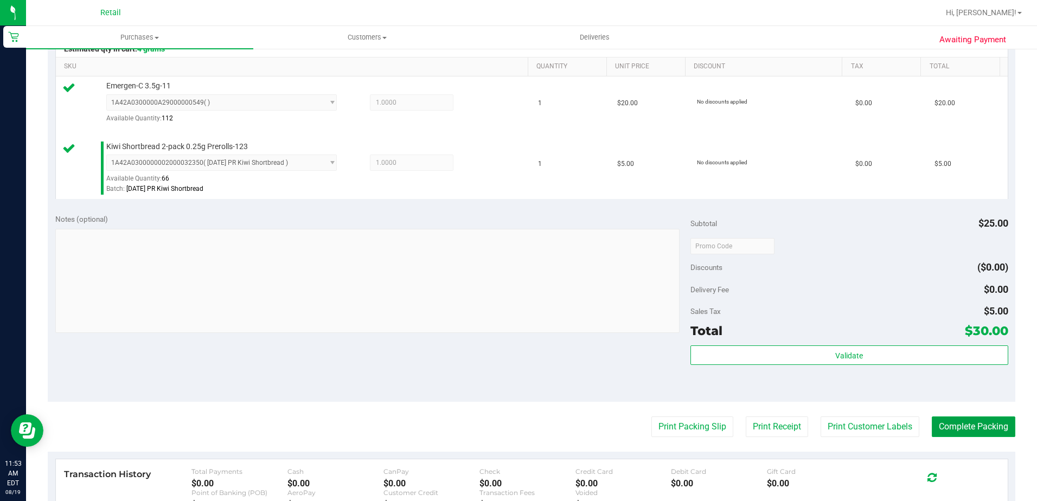
drag, startPoint x: 989, startPoint y: 423, endPoint x: 937, endPoint y: 387, distance: 63.0
click at [989, 424] on button "Complete Packing" at bounding box center [974, 427] width 84 height 21
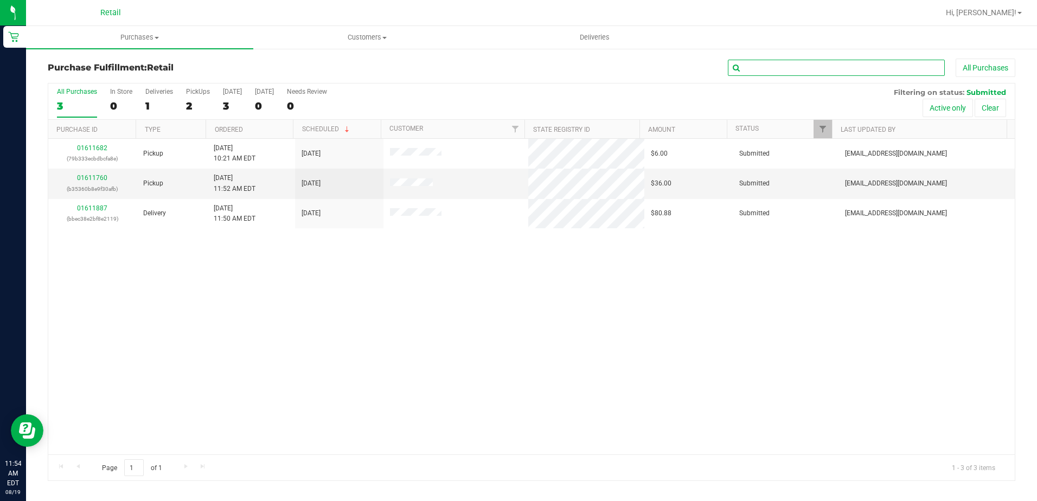
click at [781, 69] on input "text" at bounding box center [836, 68] width 217 height 16
click at [150, 36] on span "Purchases" at bounding box center [139, 38] width 227 height 10
click at [118, 67] on span "Summary of purchases" at bounding box center [81, 65] width 111 height 9
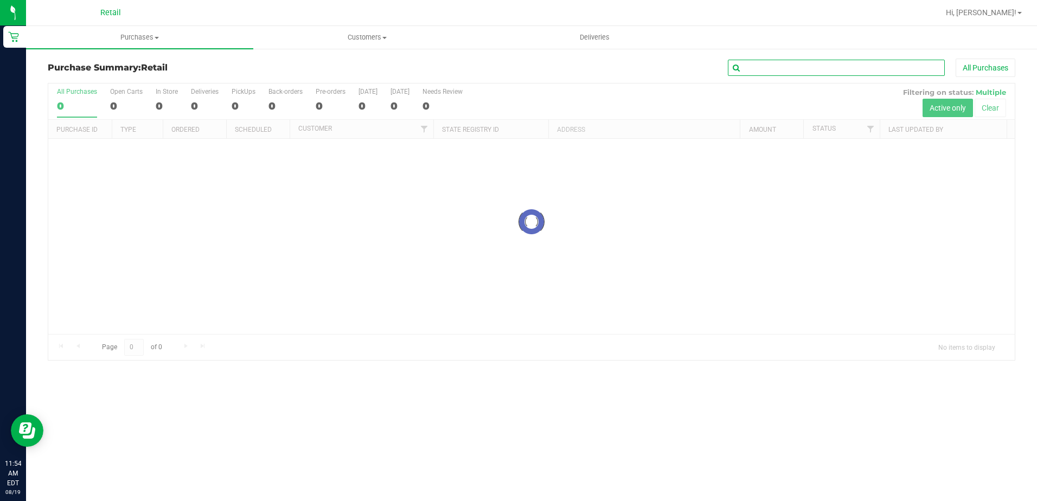
click at [796, 69] on input "text" at bounding box center [836, 68] width 217 height 16
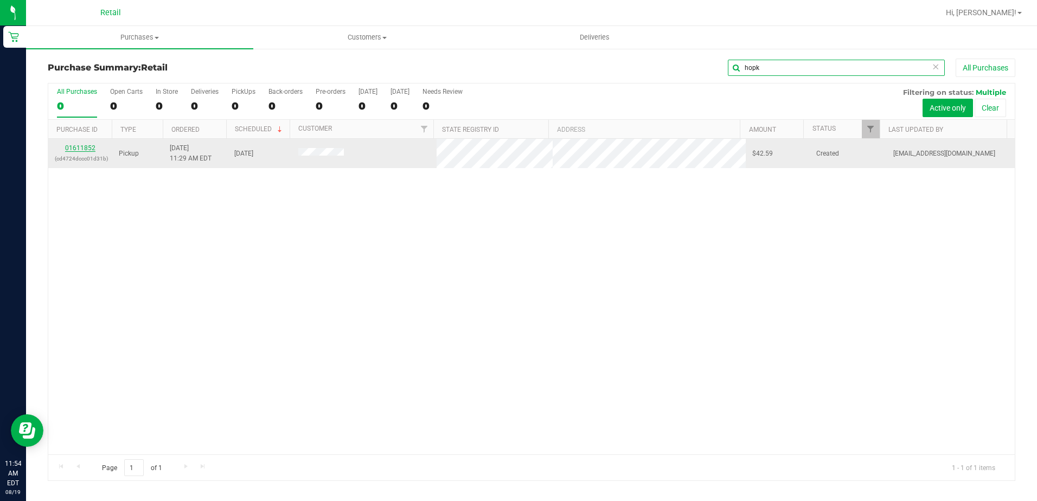
type input "hopk"
click at [88, 149] on link "01611852" at bounding box center [80, 148] width 30 height 8
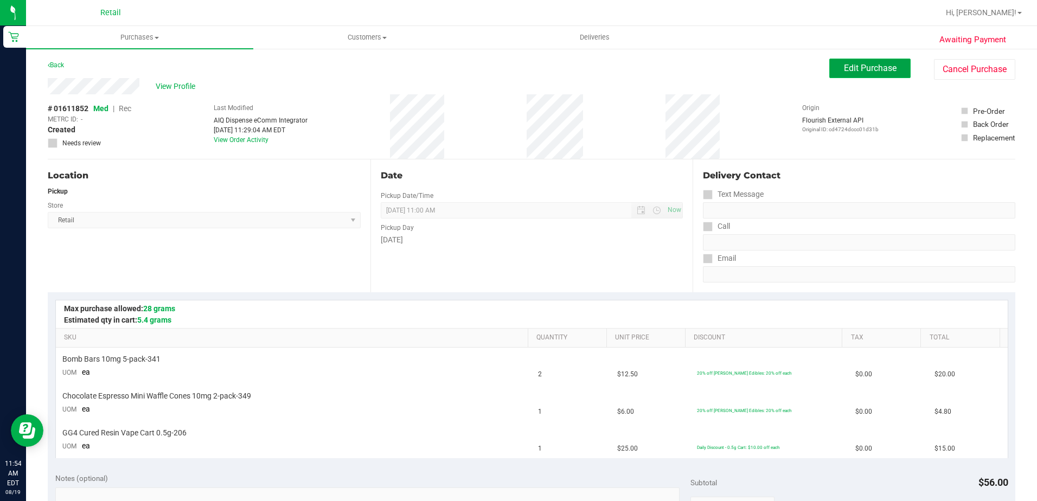
click at [829, 69] on button "Edit Purchase" at bounding box center [869, 69] width 81 height 20
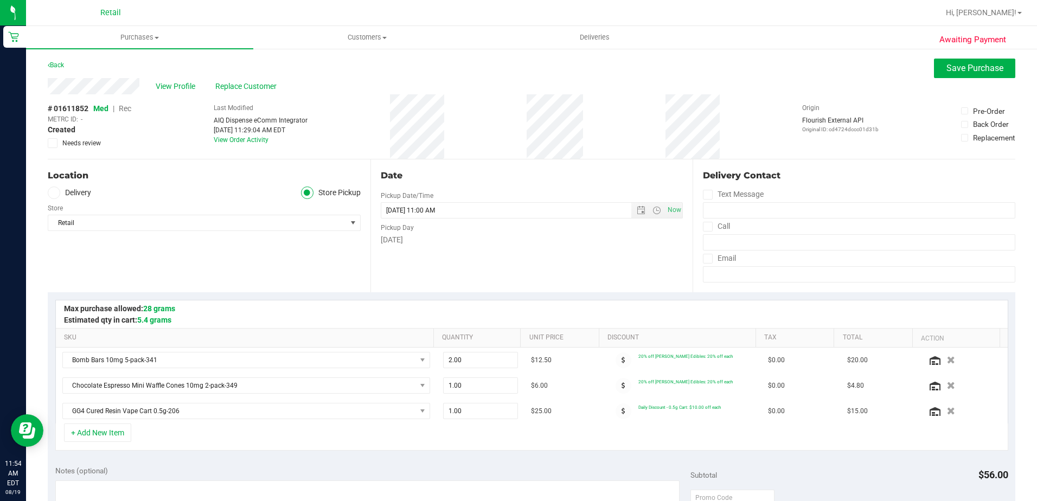
click at [126, 108] on span "Rec" at bounding box center [125, 108] width 12 height 9
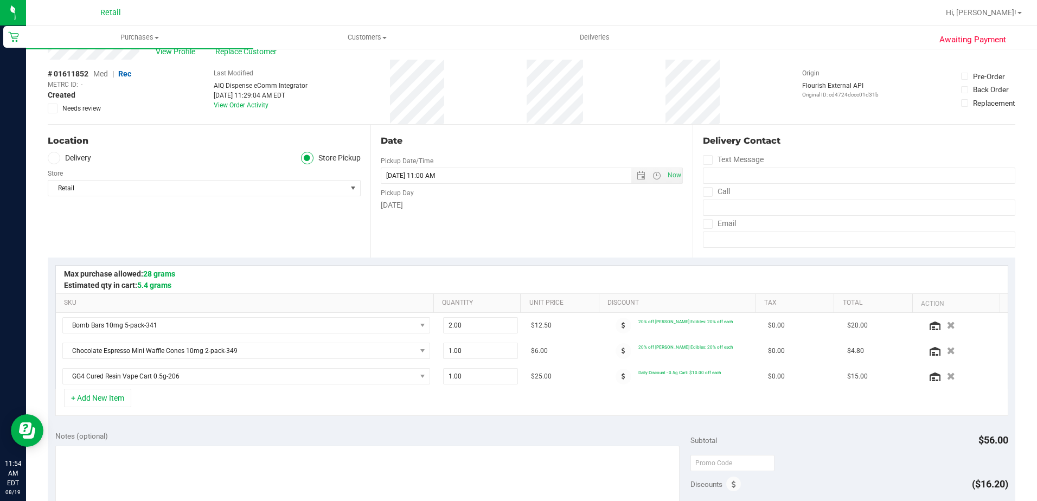
scroll to position [325, 0]
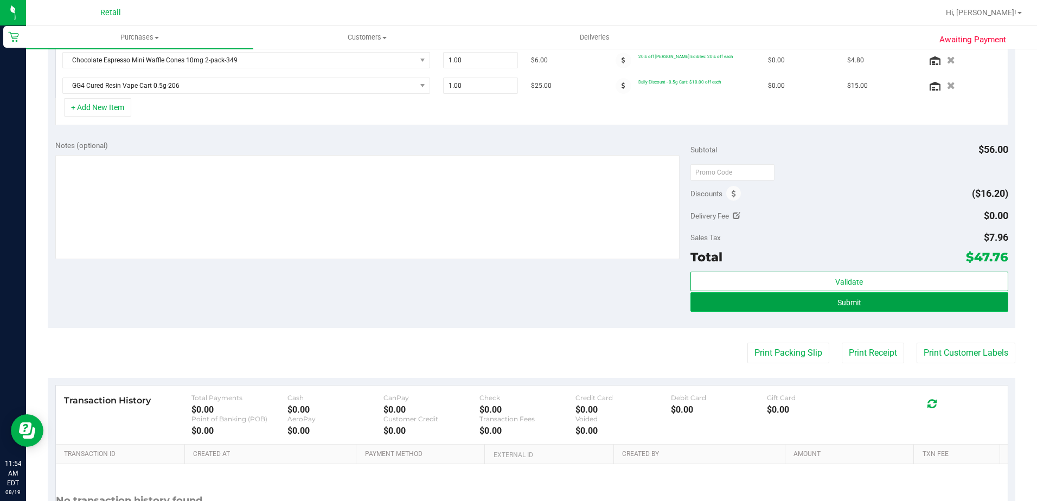
click at [864, 306] on button "Submit" at bounding box center [849, 302] width 318 height 20
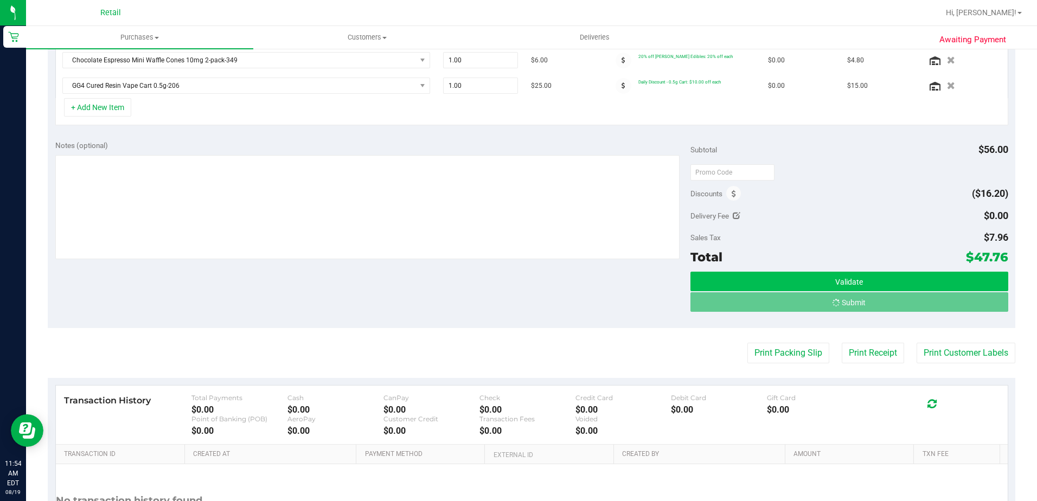
scroll to position [309, 0]
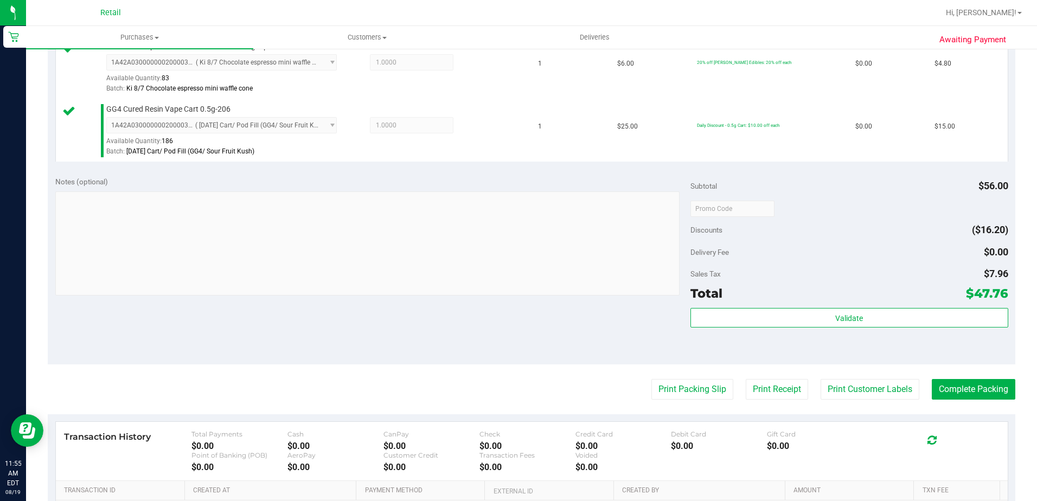
scroll to position [380, 0]
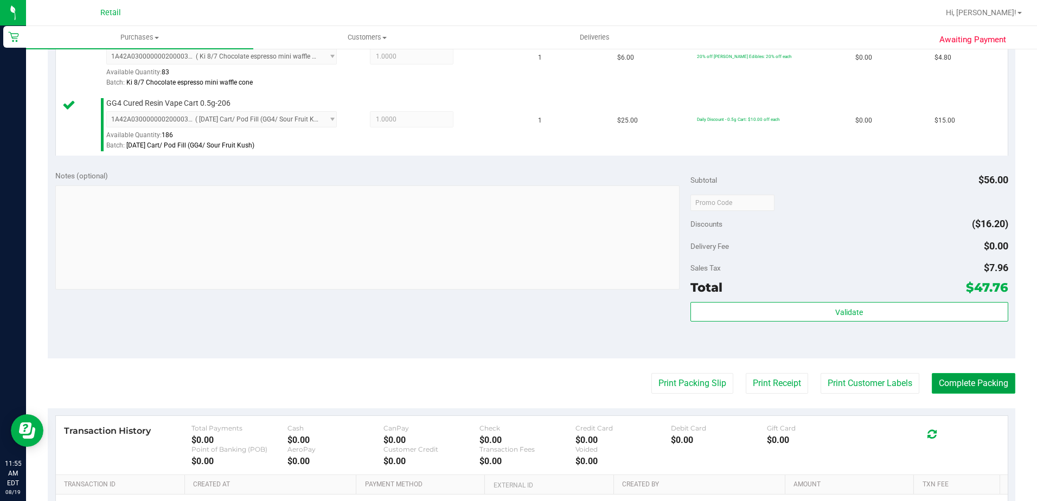
click at [964, 373] on button "Complete Packing" at bounding box center [974, 383] width 84 height 21
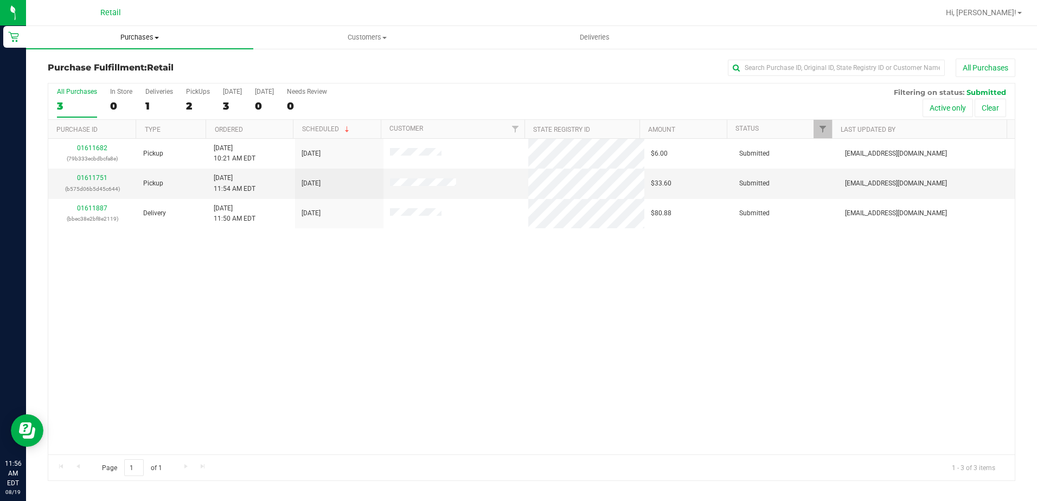
drag, startPoint x: 161, startPoint y: 37, endPoint x: 132, endPoint y: 55, distance: 33.1
click at [161, 37] on span "Purchases" at bounding box center [139, 38] width 227 height 10
click at [112, 67] on span "Summary of purchases" at bounding box center [81, 65] width 111 height 9
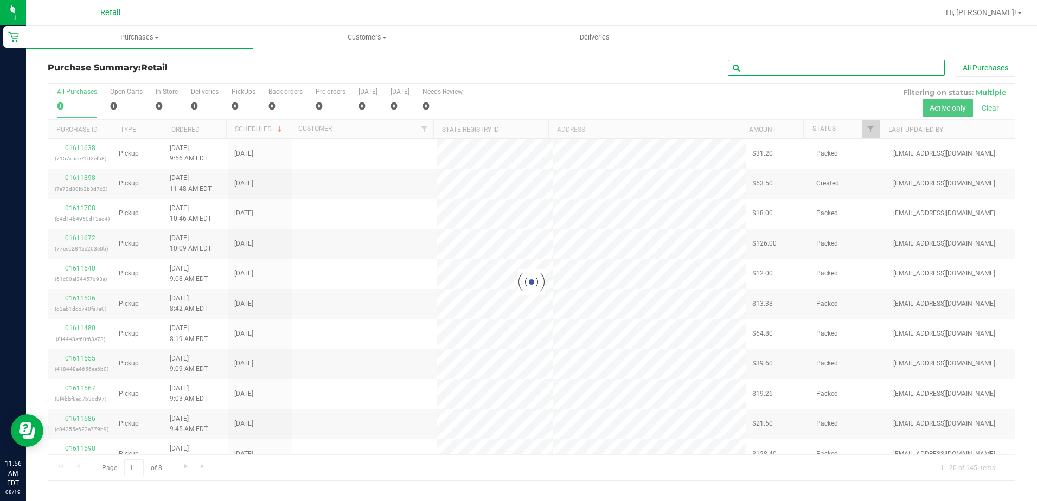
click at [838, 66] on input "text" at bounding box center [836, 68] width 217 height 16
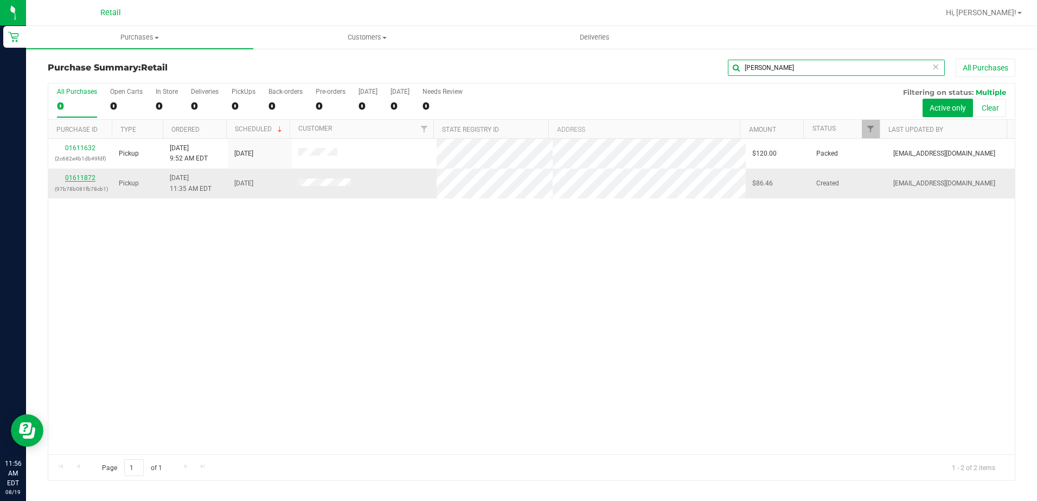
type input "alex"
click at [76, 178] on link "01611872" at bounding box center [80, 178] width 30 height 8
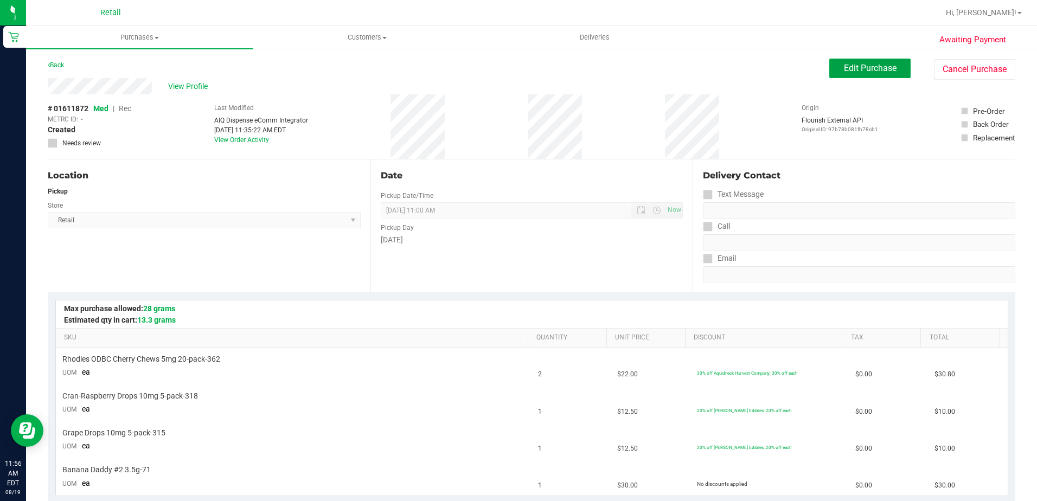
drag, startPoint x: 841, startPoint y: 75, endPoint x: 457, endPoint y: 74, distance: 384.5
click at [841, 75] on button "Edit Purchase" at bounding box center [869, 69] width 81 height 20
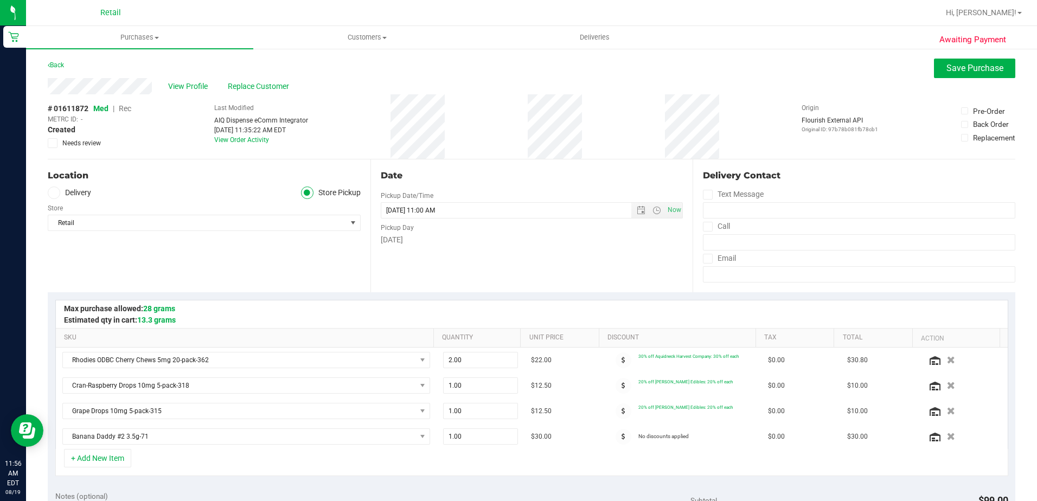
click at [127, 109] on span "Rec" at bounding box center [125, 108] width 12 height 9
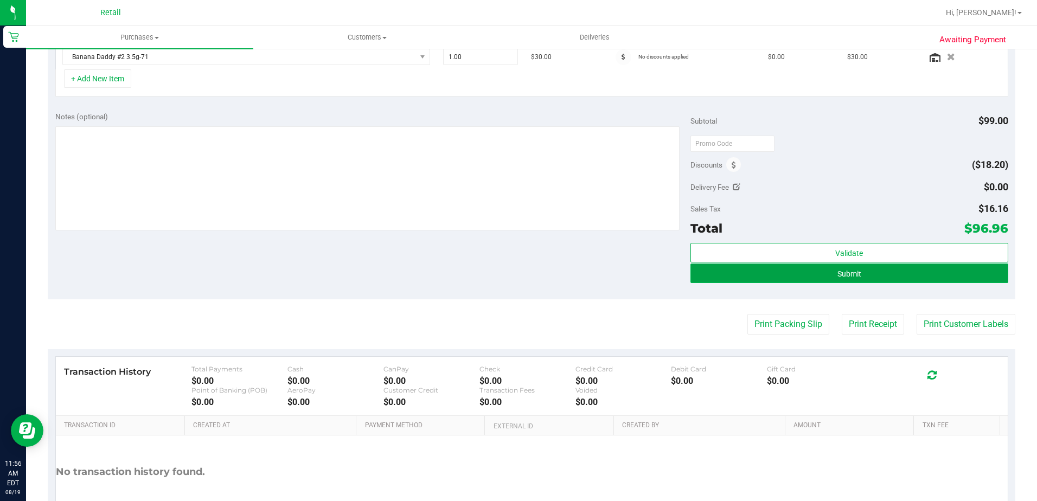
click at [837, 273] on span "Submit" at bounding box center [849, 274] width 24 height 9
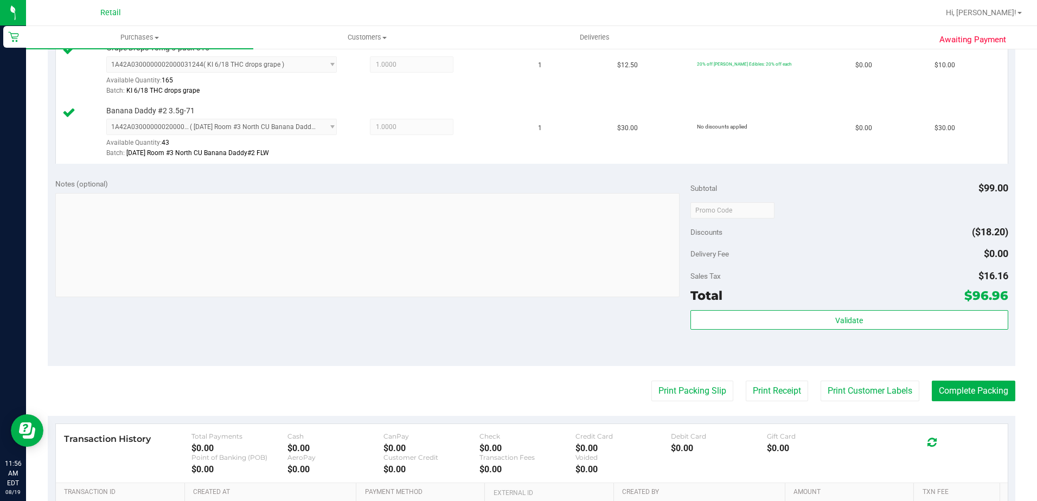
scroll to position [542, 0]
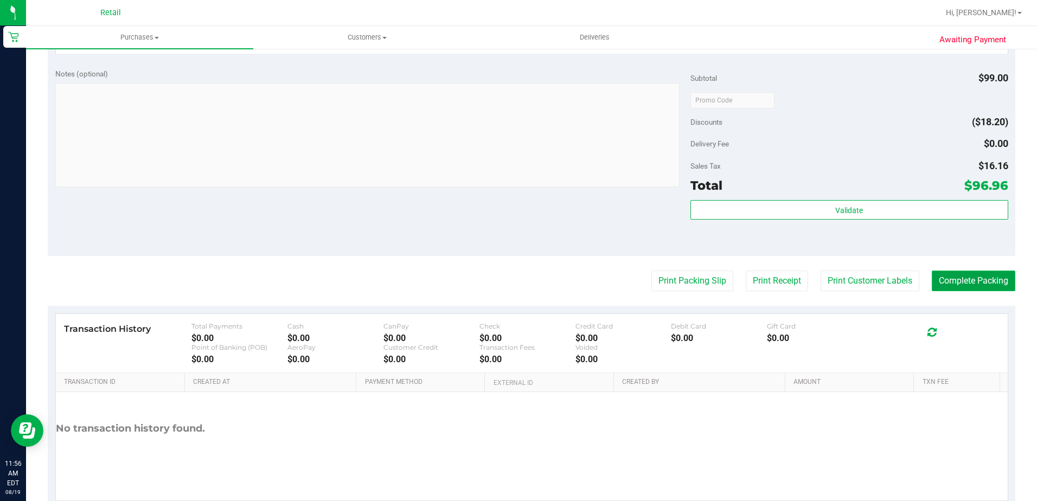
click at [978, 281] on button "Complete Packing" at bounding box center [974, 281] width 84 height 21
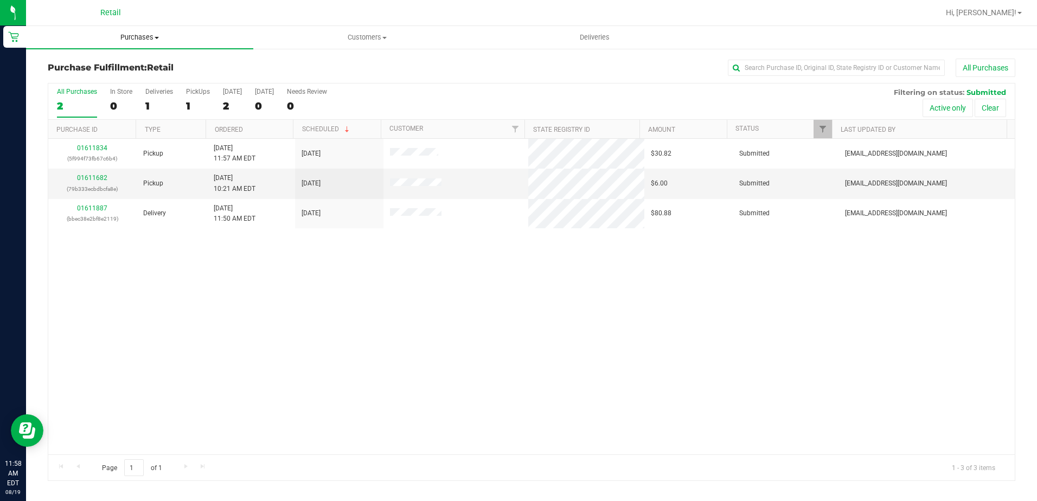
click at [153, 36] on span "Purchases" at bounding box center [139, 38] width 227 height 10
click at [121, 61] on span "Summary of purchases" at bounding box center [81, 65] width 111 height 9
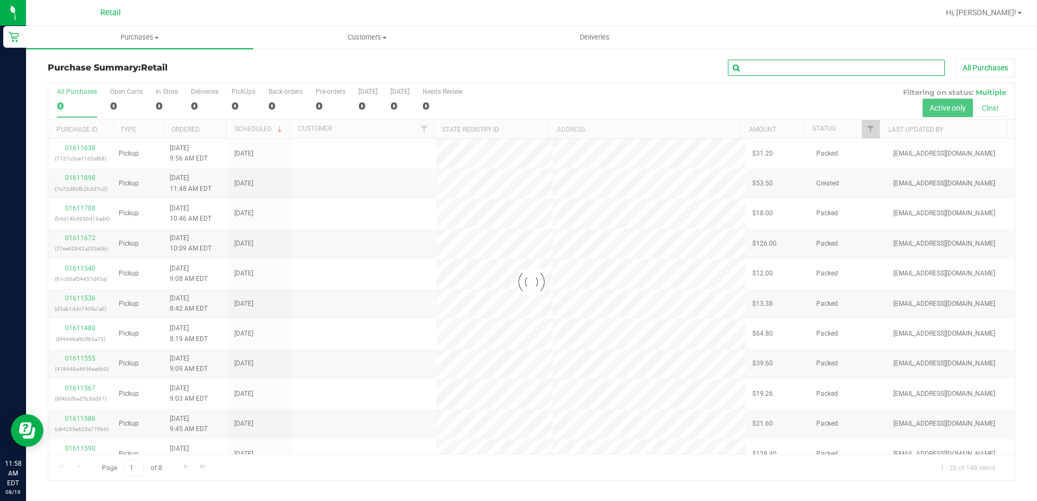
click at [822, 63] on input "text" at bounding box center [836, 68] width 217 height 16
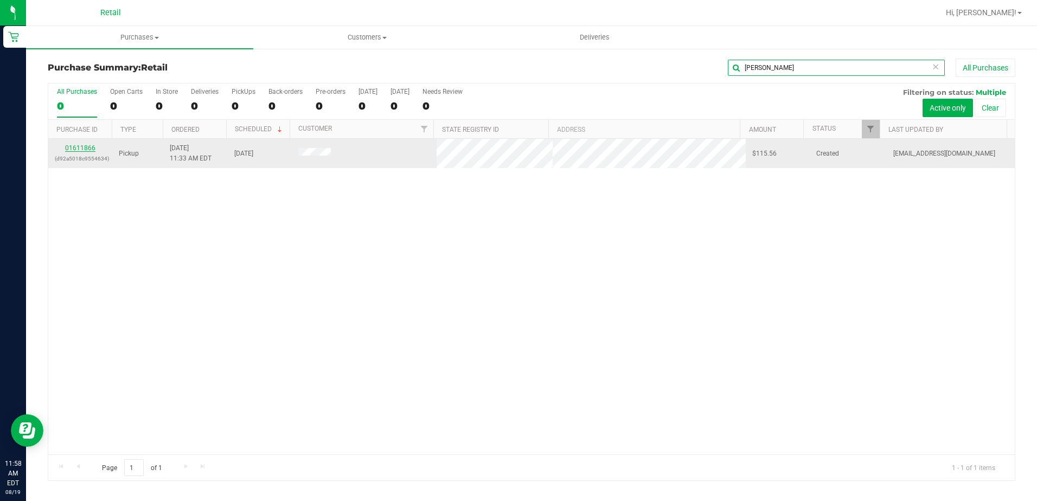
type input "lembo"
click at [78, 144] on link "01611866" at bounding box center [80, 148] width 30 height 8
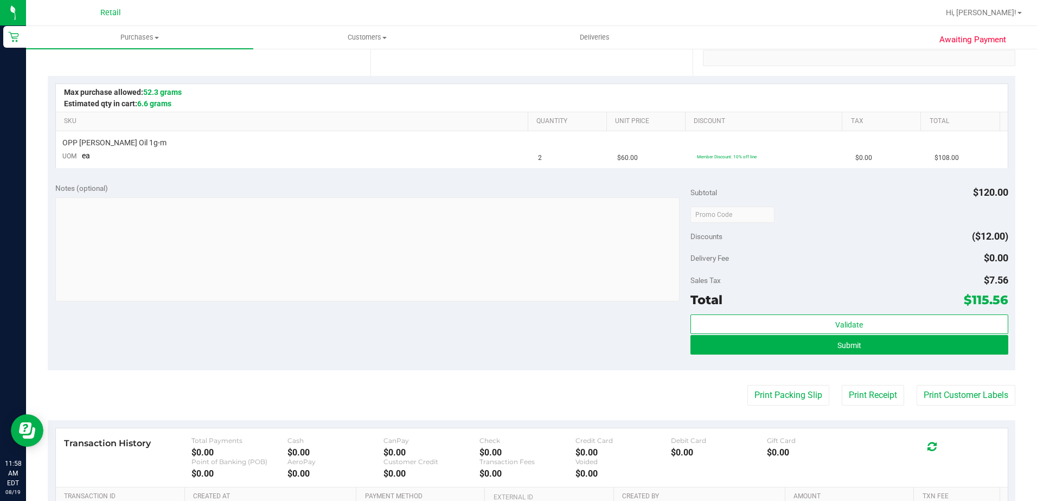
scroll to position [217, 0]
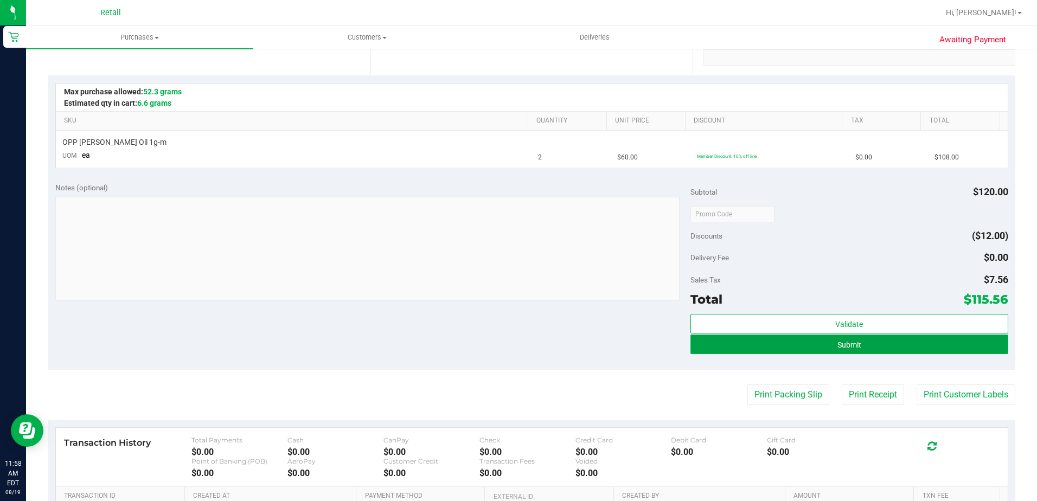
click at [823, 345] on button "Submit" at bounding box center [849, 345] width 318 height 20
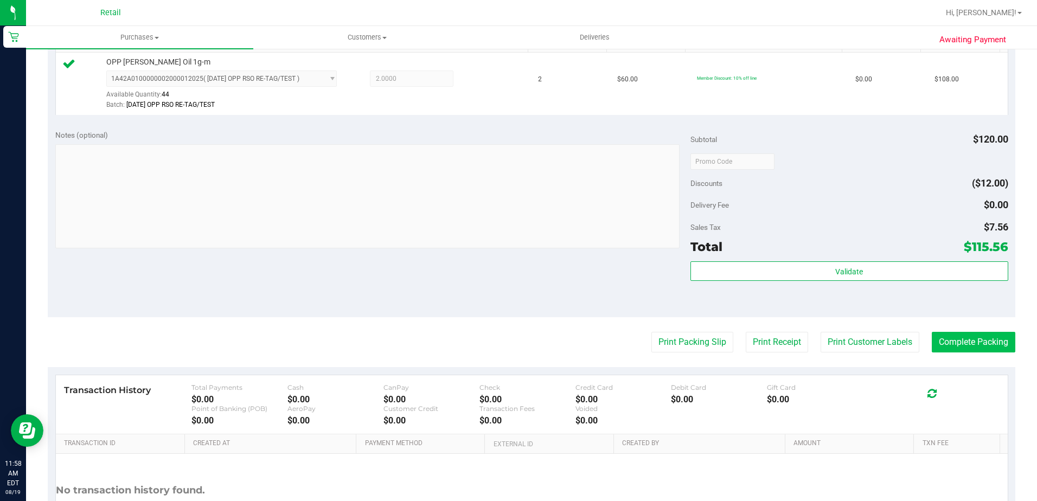
scroll to position [386, 0]
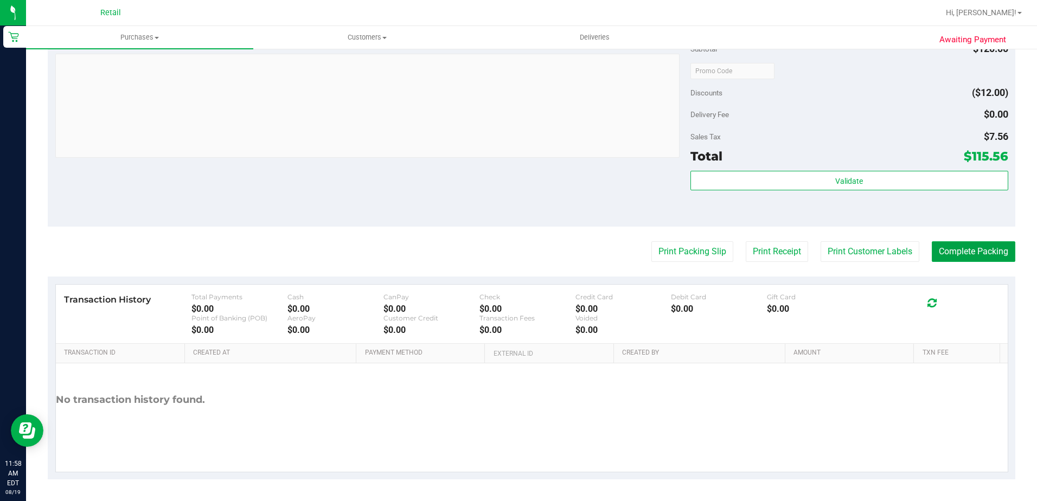
click at [944, 250] on button "Complete Packing" at bounding box center [974, 251] width 84 height 21
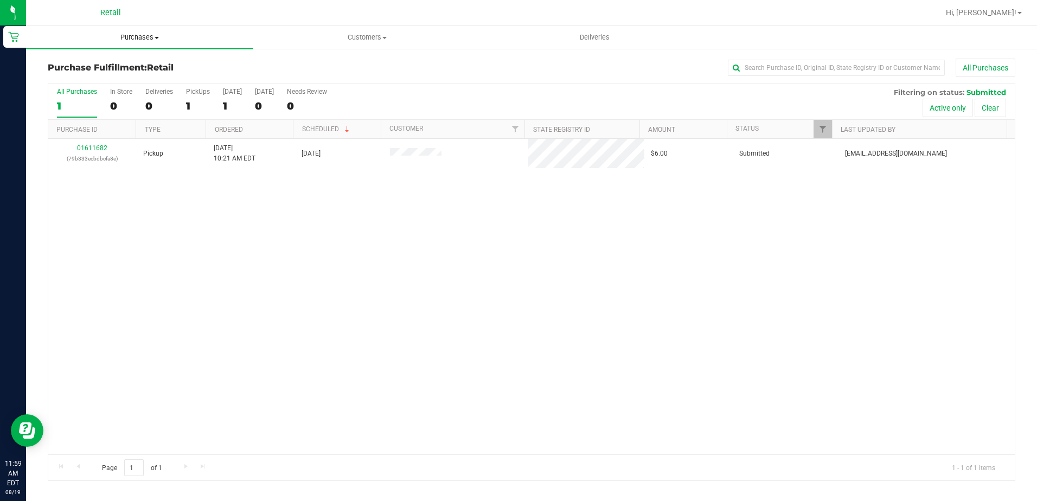
click at [154, 36] on span "Purchases" at bounding box center [139, 38] width 227 height 10
click at [146, 62] on li "Summary of purchases" at bounding box center [139, 65] width 227 height 13
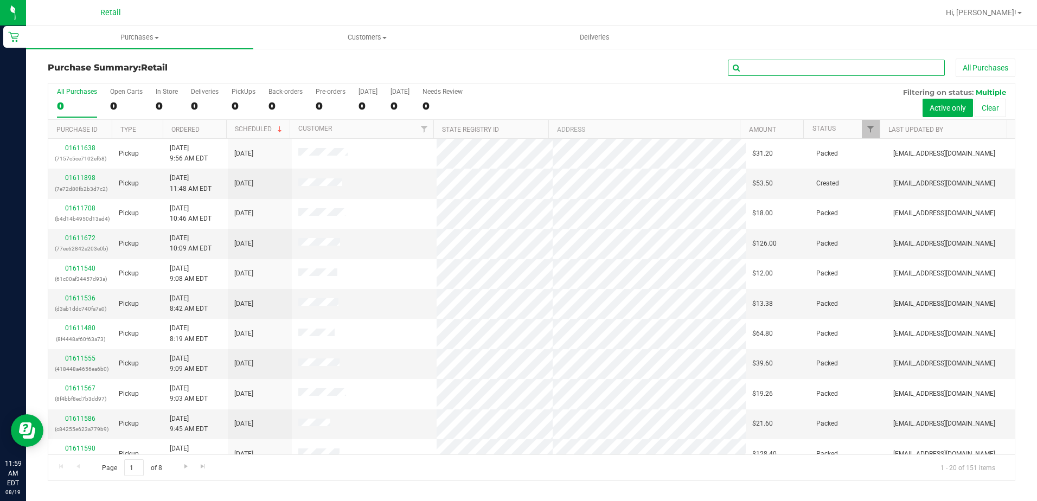
click at [775, 69] on input "text" at bounding box center [836, 68] width 217 height 16
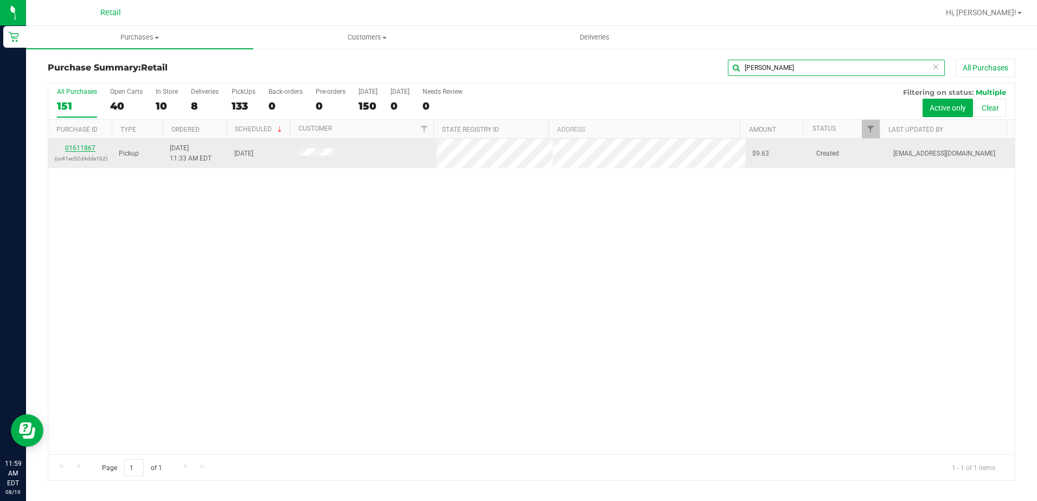
type input "sanchez"
click at [76, 148] on link "01611867" at bounding box center [80, 148] width 30 height 8
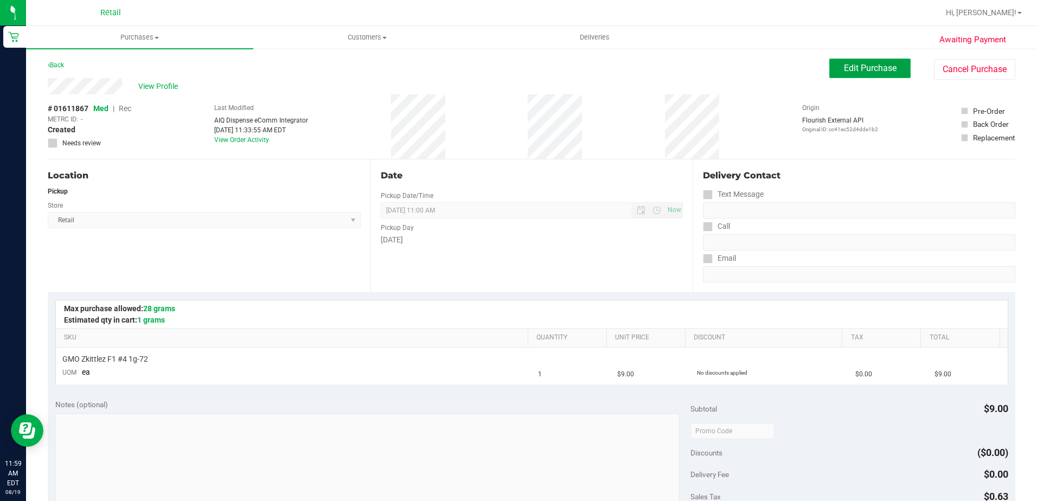
click at [888, 60] on button "Edit Purchase" at bounding box center [869, 69] width 81 height 20
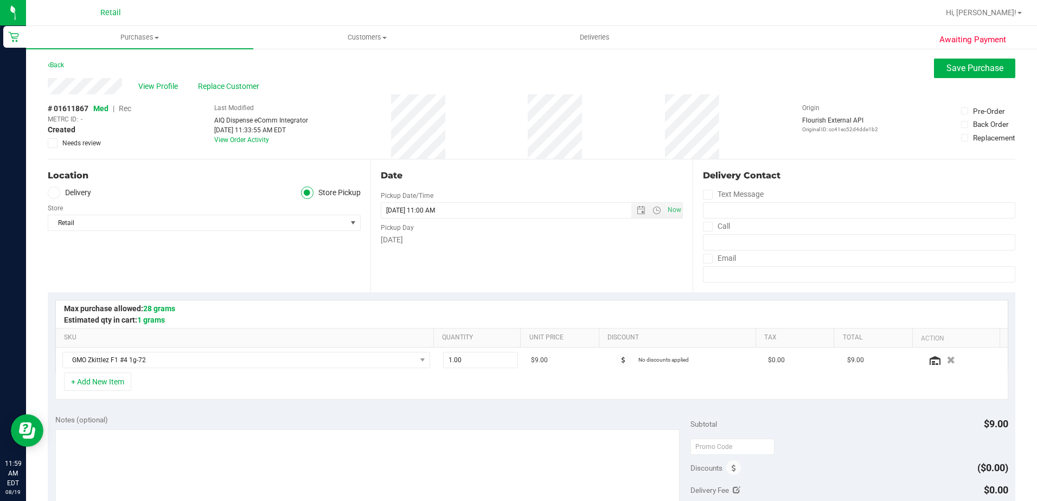
click at [130, 106] on span "Rec" at bounding box center [125, 108] width 12 height 9
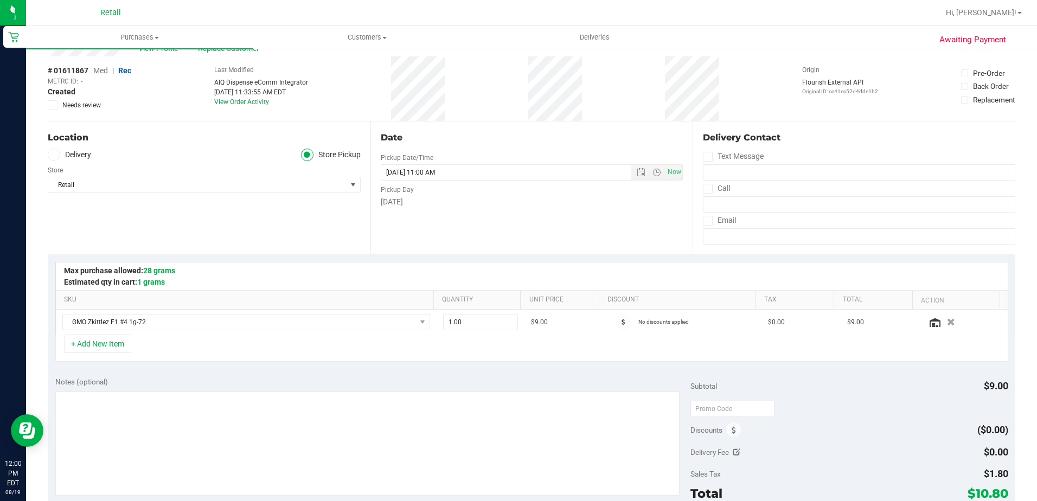
scroll to position [163, 0]
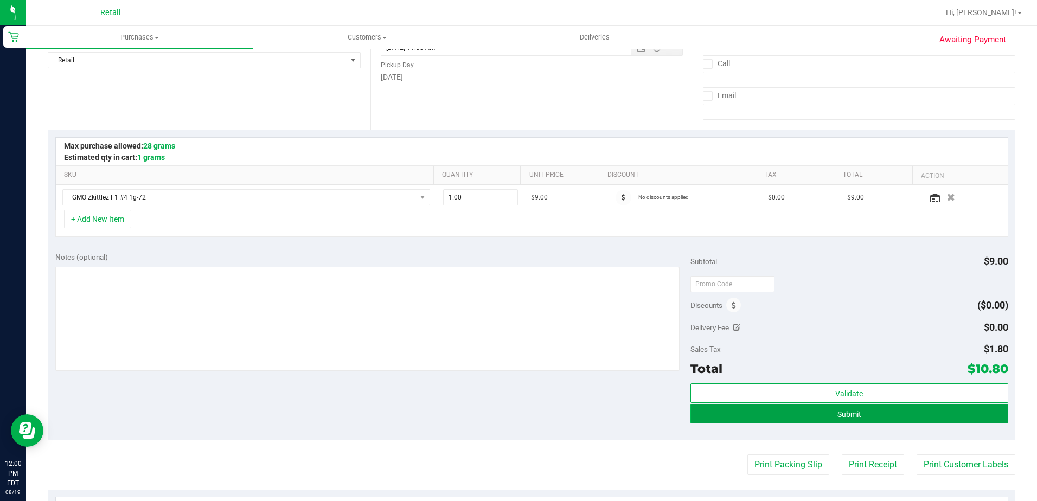
click at [825, 412] on button "Submit" at bounding box center [849, 414] width 318 height 20
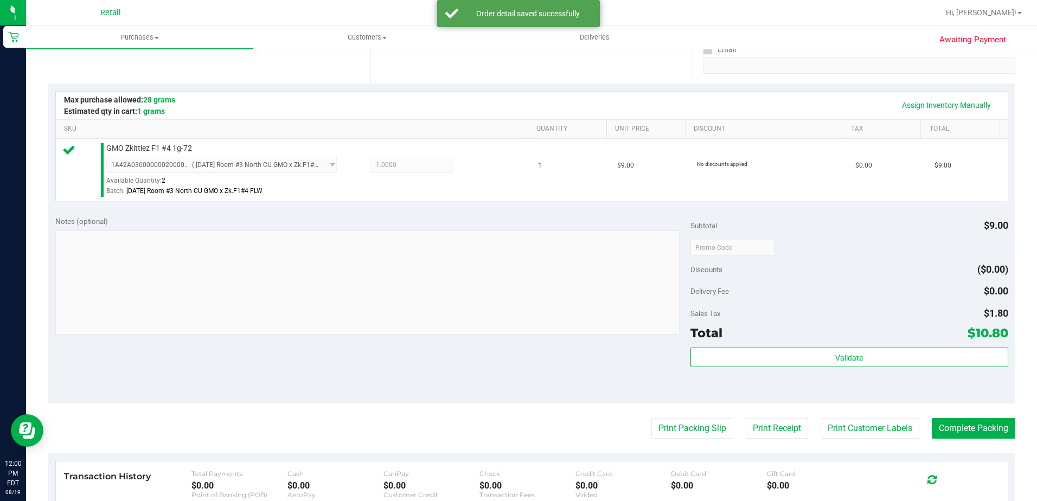
scroll to position [271, 0]
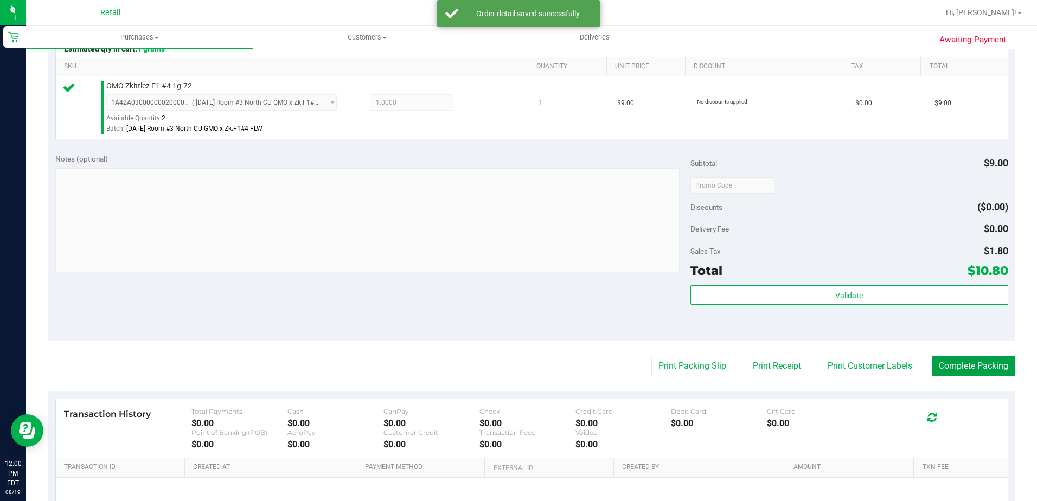
click at [971, 371] on button "Complete Packing" at bounding box center [974, 366] width 84 height 21
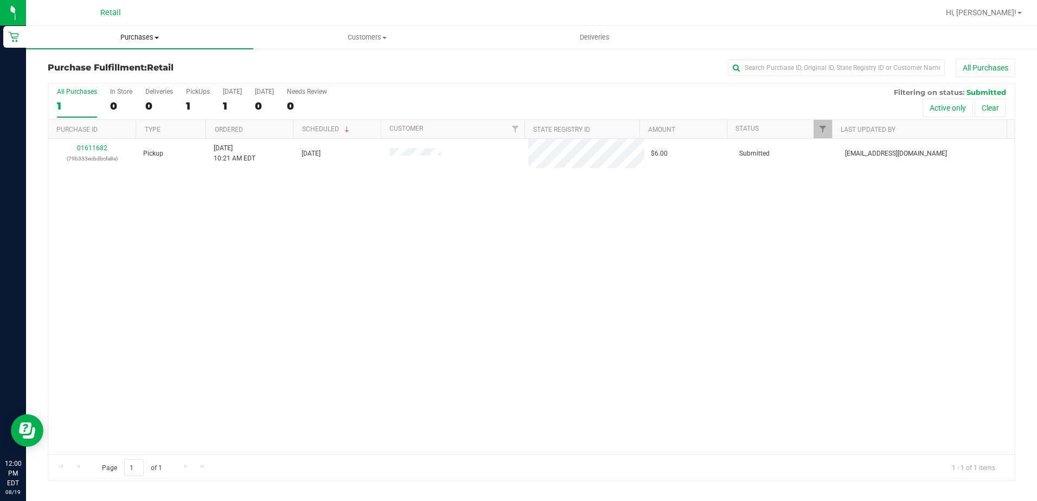
click at [131, 43] on uib-tab-heading "Purchases Summary of purchases Fulfillment All purchases" at bounding box center [139, 37] width 227 height 23
click at [123, 63] on span "Summary of purchases" at bounding box center [81, 65] width 111 height 9
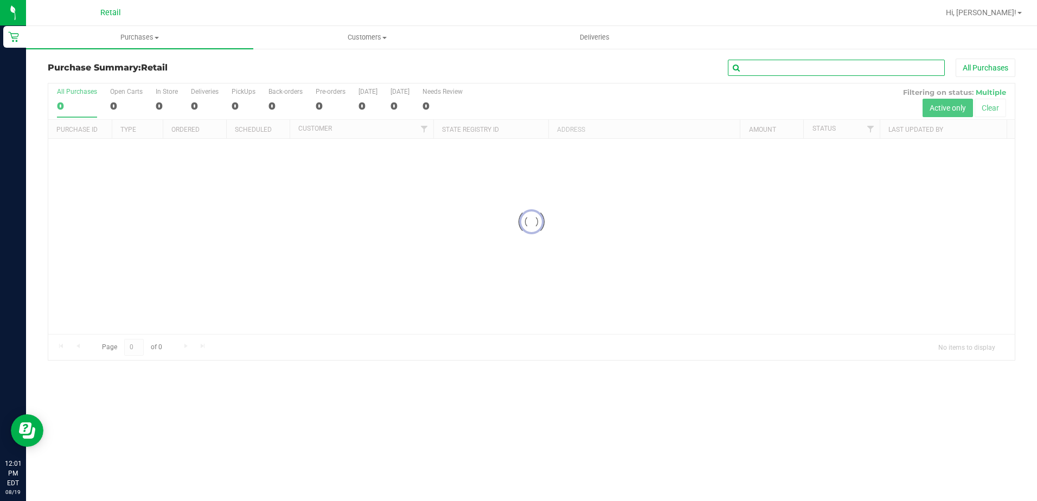
click at [817, 68] on input "text" at bounding box center [836, 68] width 217 height 16
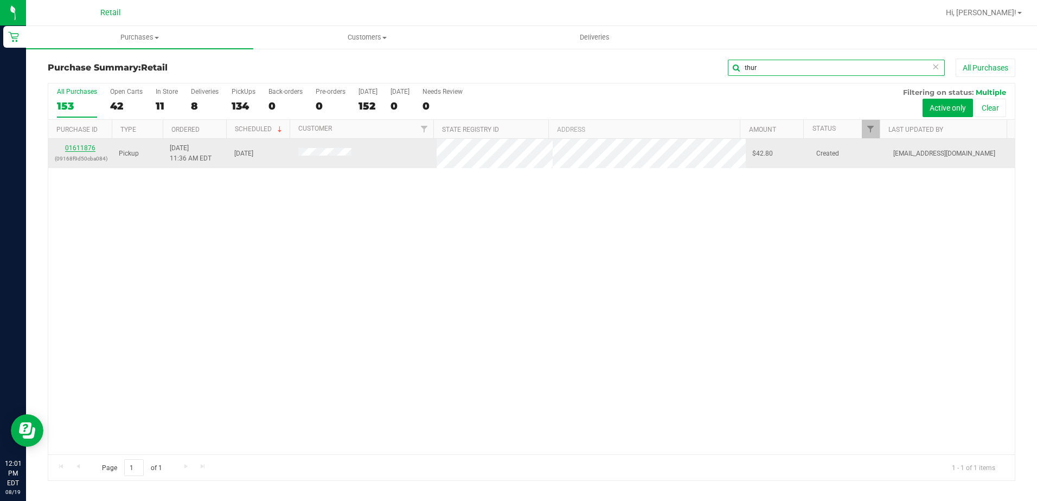
type input "thur"
click at [78, 151] on link "01611876" at bounding box center [80, 148] width 30 height 8
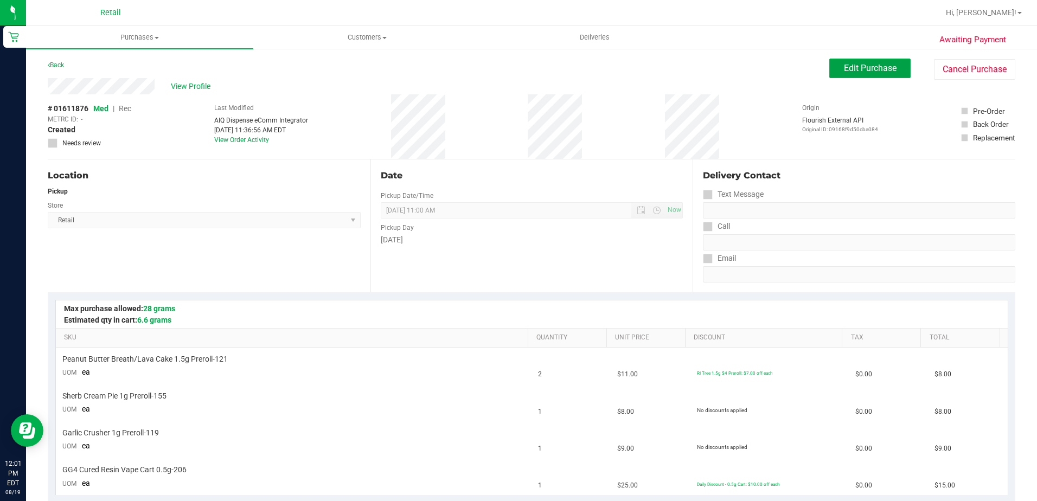
click at [857, 70] on span "Edit Purchase" at bounding box center [870, 68] width 53 height 10
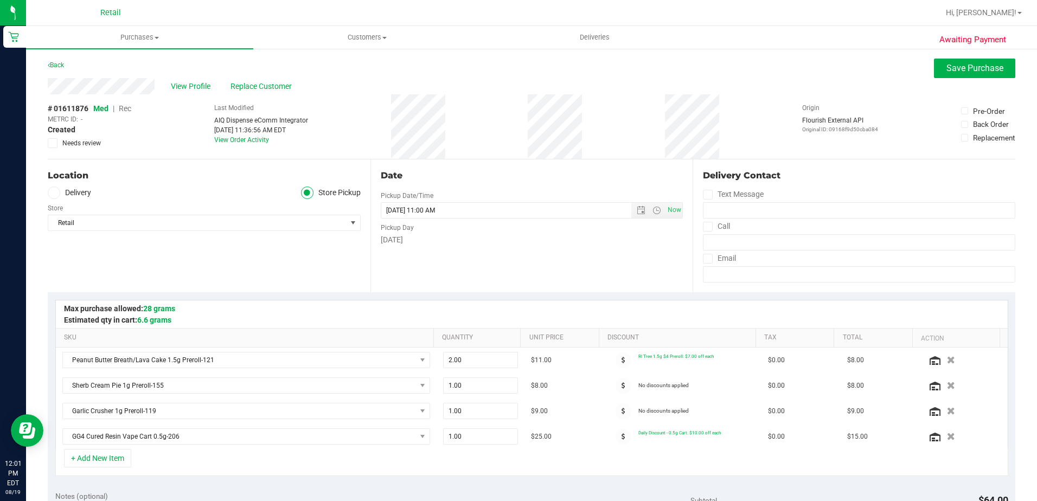
click at [128, 108] on span "Rec" at bounding box center [125, 108] width 12 height 9
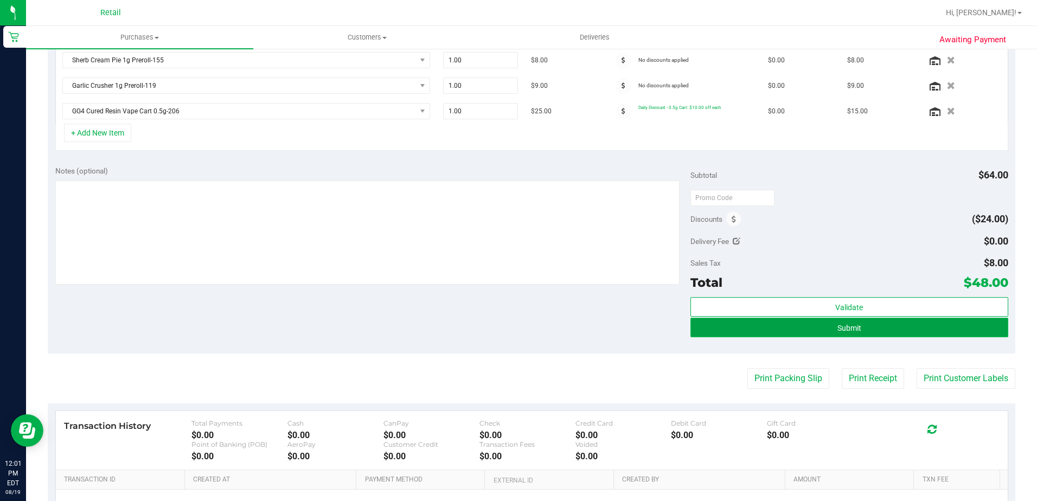
click at [848, 332] on span "Submit" at bounding box center [849, 328] width 24 height 9
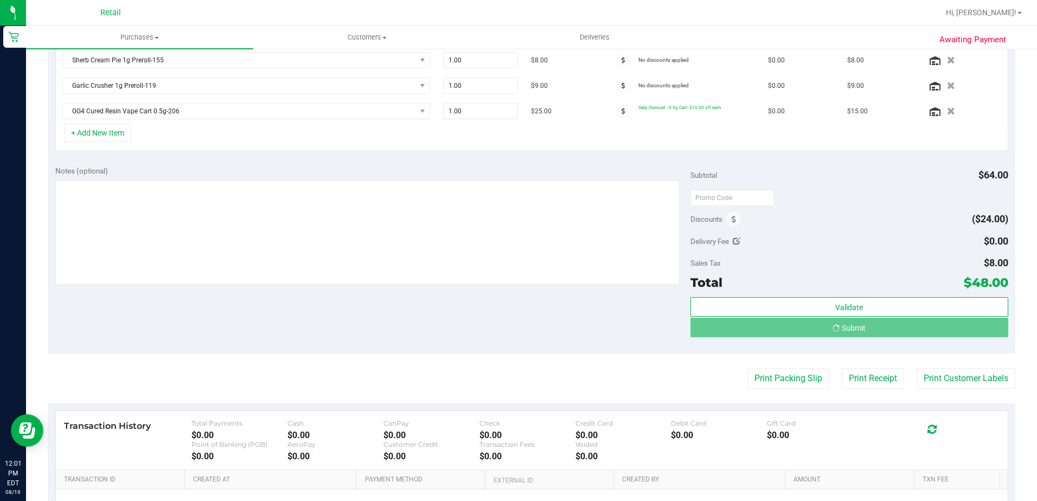
scroll to position [309, 0]
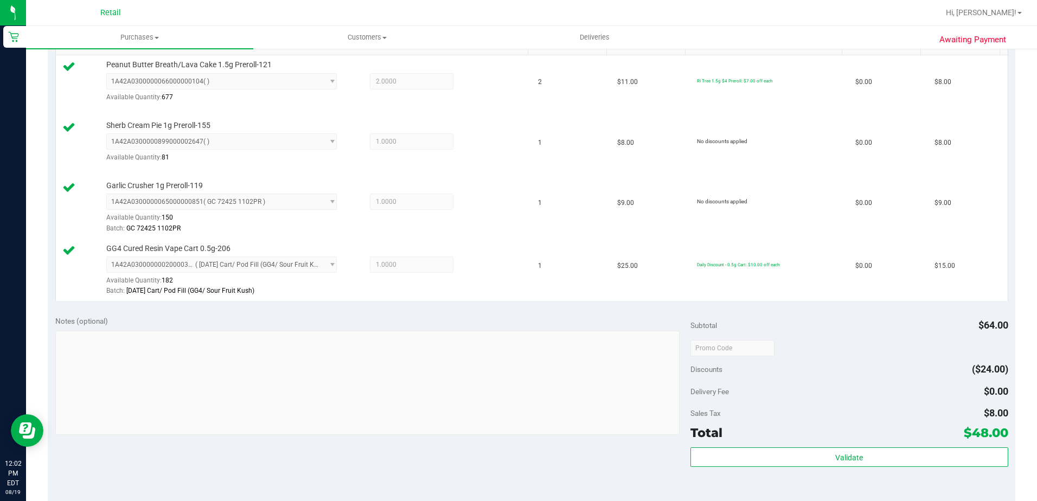
scroll to position [380, 0]
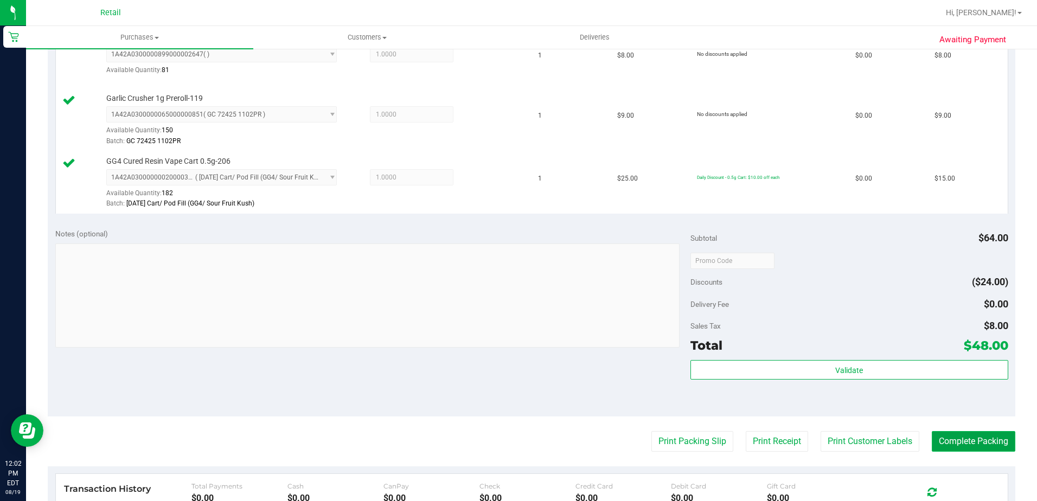
click at [973, 434] on button "Complete Packing" at bounding box center [974, 441] width 84 height 21
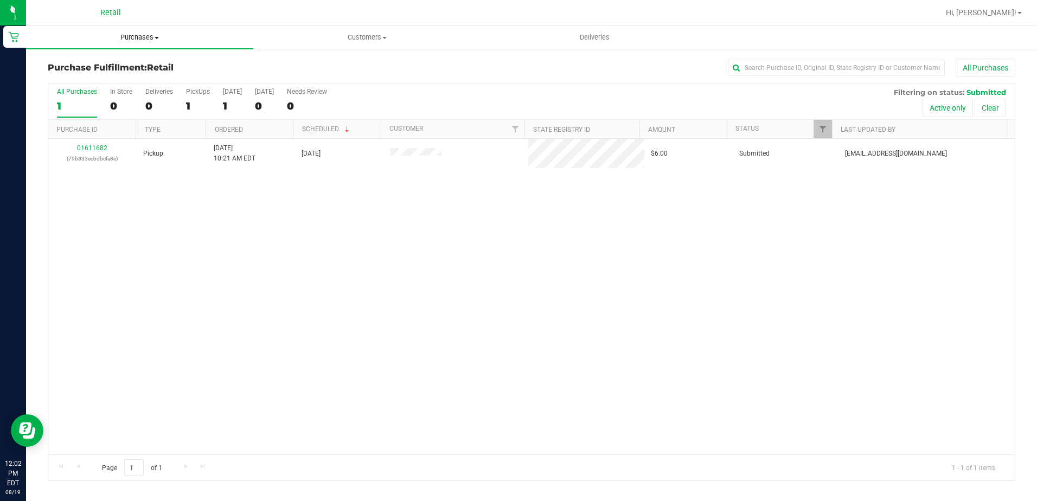
click at [146, 35] on span "Purchases" at bounding box center [139, 38] width 227 height 10
click at [138, 67] on li "Summary of purchases" at bounding box center [139, 65] width 227 height 13
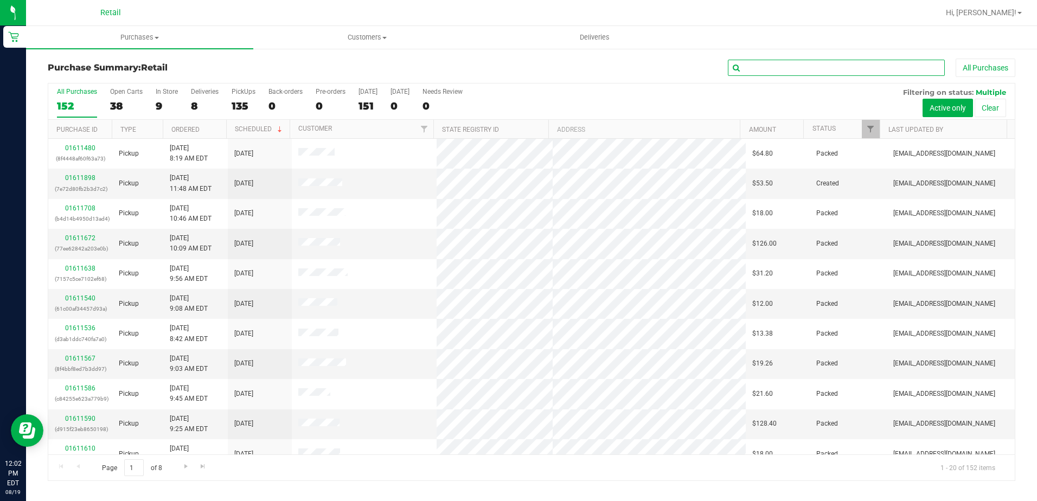
click at [814, 72] on input "text" at bounding box center [836, 68] width 217 height 16
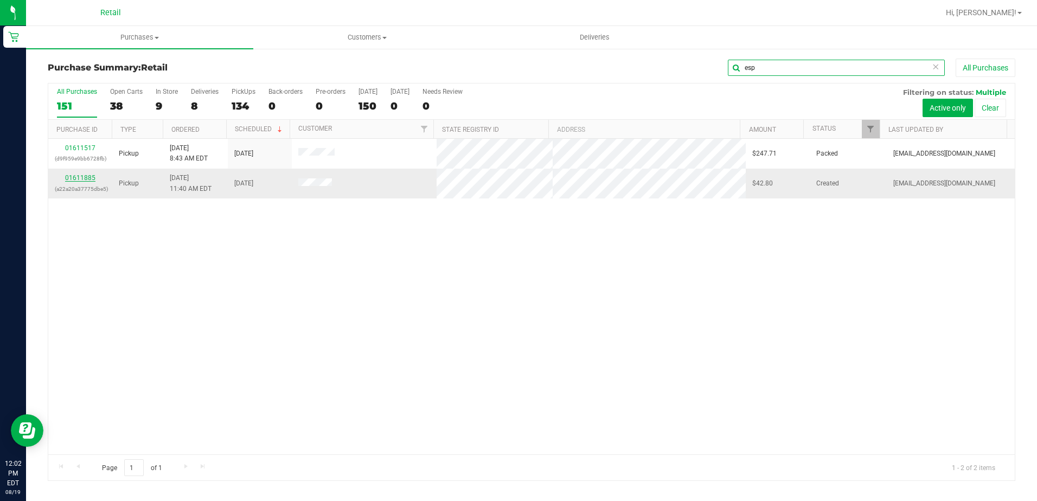
type input "esp"
click at [94, 177] on link "01611885" at bounding box center [80, 178] width 30 height 8
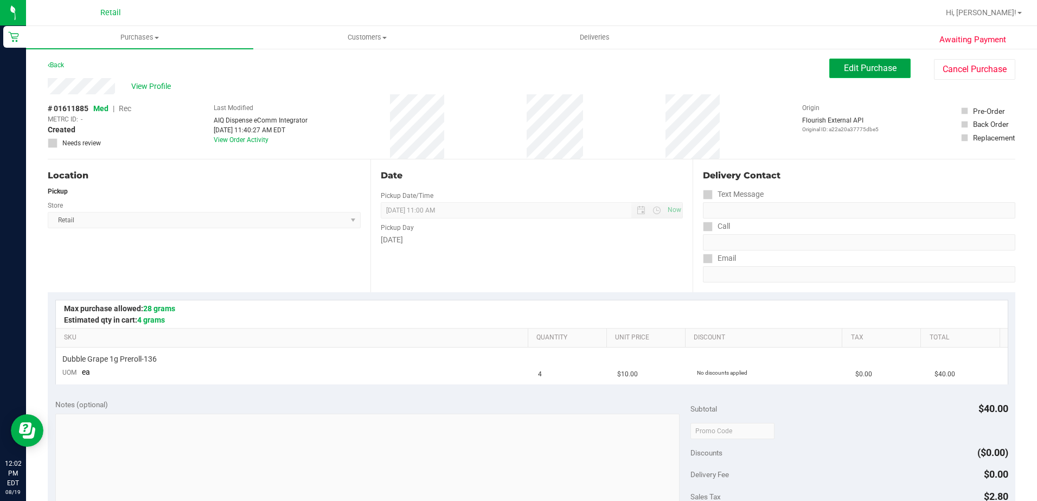
click at [835, 71] on button "Edit Purchase" at bounding box center [869, 69] width 81 height 20
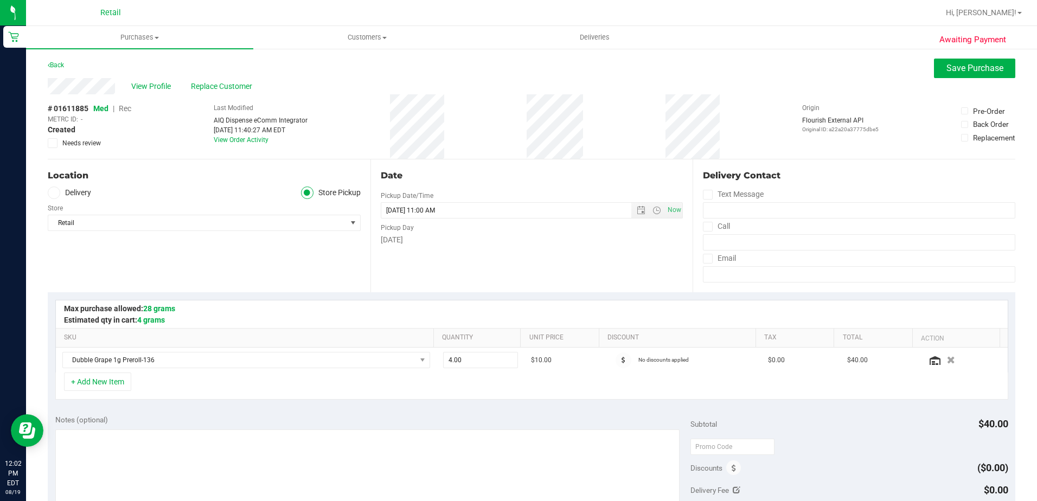
click at [127, 108] on span "Rec" at bounding box center [125, 108] width 12 height 9
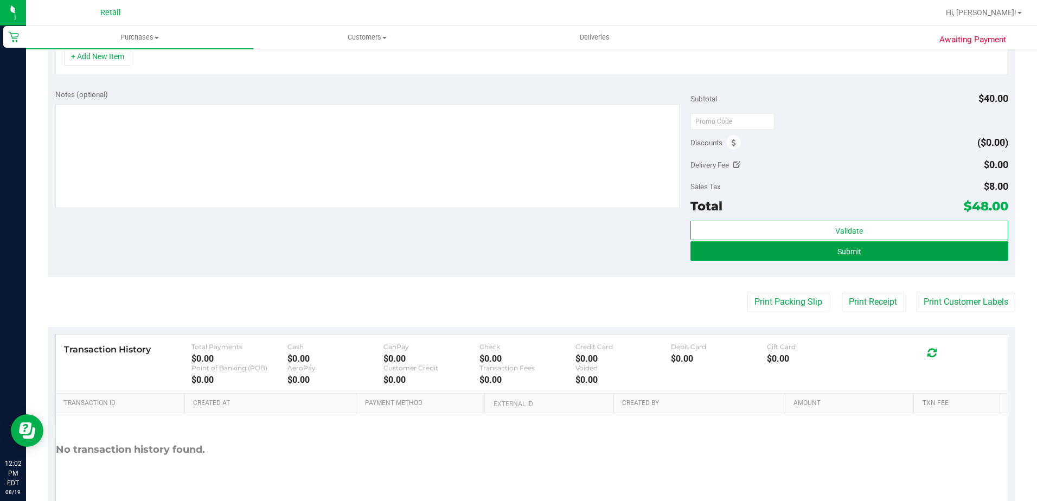
click at [830, 252] on button "Submit" at bounding box center [849, 251] width 318 height 20
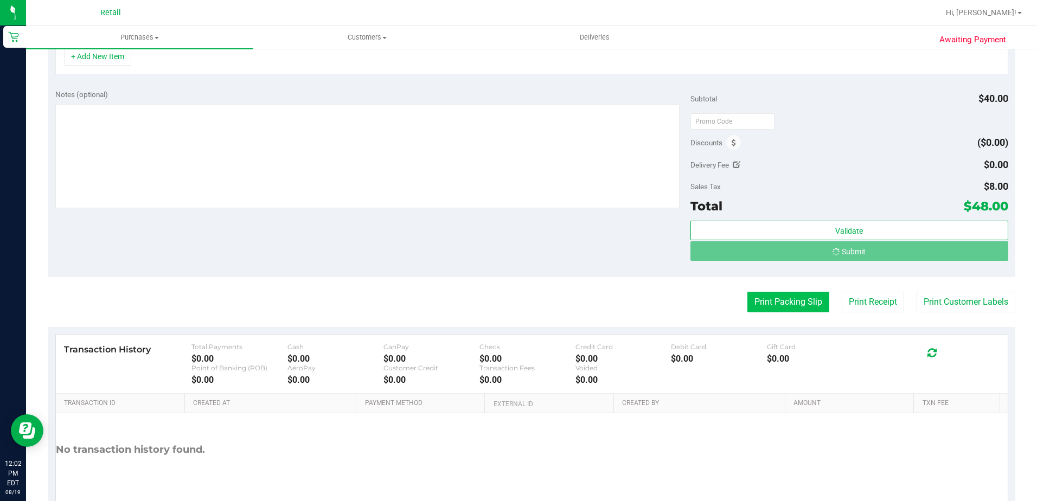
scroll to position [309, 0]
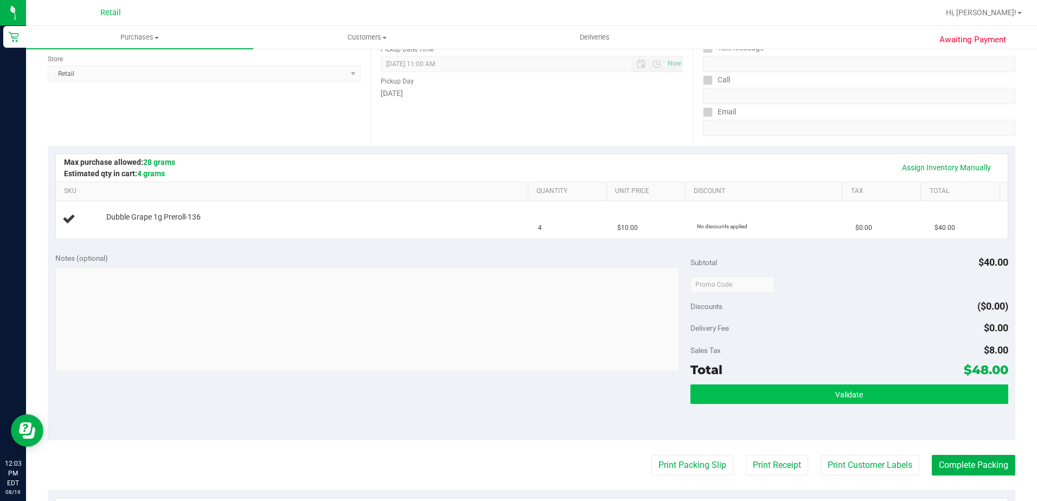
scroll to position [146, 0]
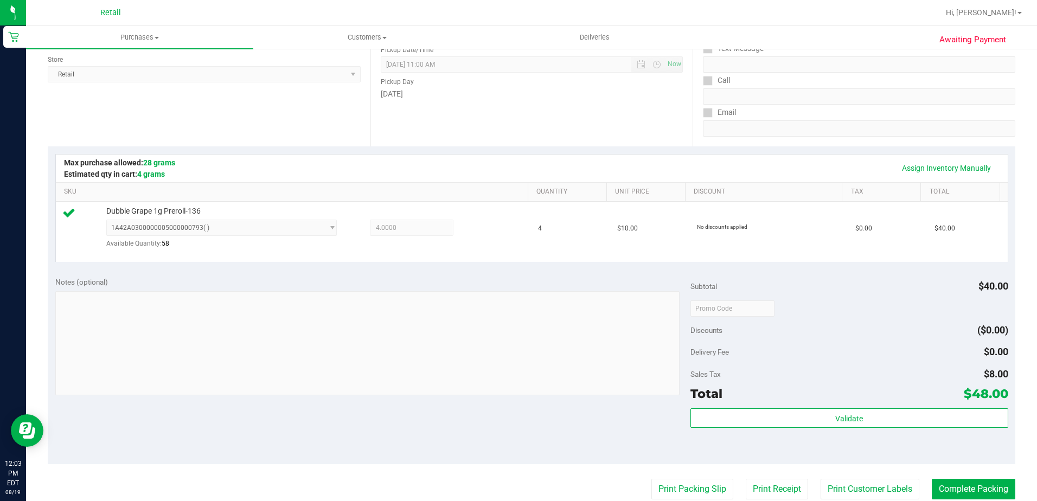
click at [969, 475] on purchase-details "Back Edit Purchase Cancel Purchase View Profile # 01611885 Med | Rec METRC ID: …" at bounding box center [532, 315] width 968 height 804
click at [968, 489] on button "Complete Packing" at bounding box center [974, 489] width 84 height 21
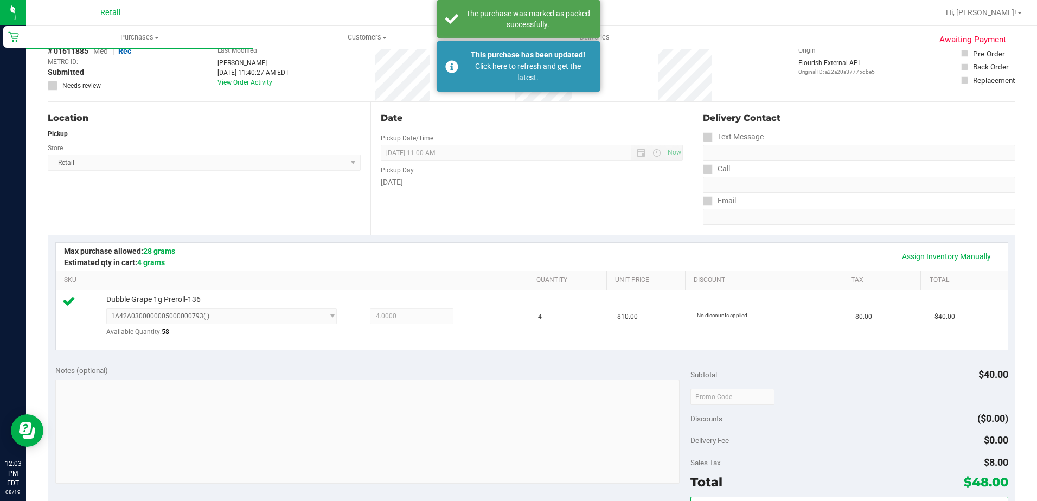
scroll to position [0, 0]
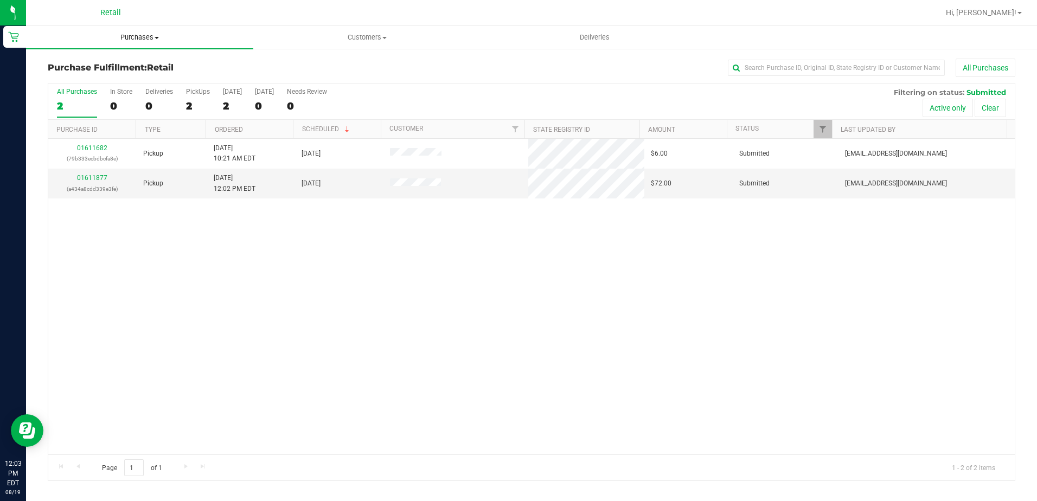
click at [140, 36] on span "Purchases" at bounding box center [139, 38] width 227 height 10
click at [135, 70] on span "Summary of purchases" at bounding box center [81, 65] width 111 height 9
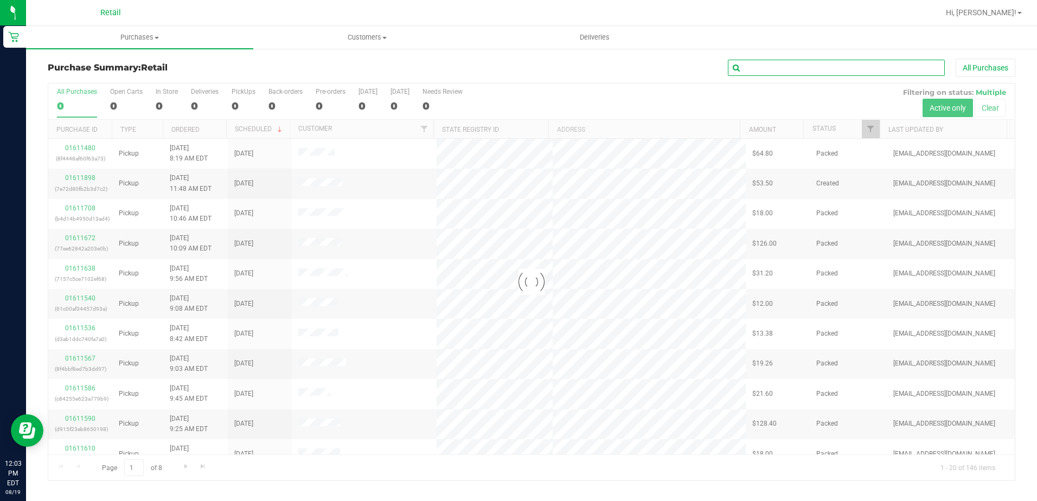
click at [848, 69] on input "text" at bounding box center [836, 68] width 217 height 16
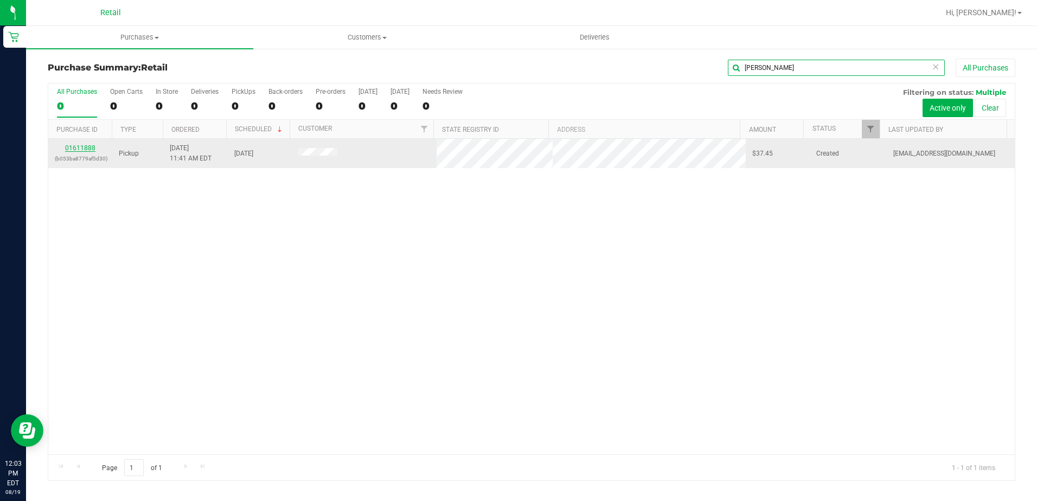
type input "lou"
click at [76, 148] on link "01611888" at bounding box center [80, 148] width 30 height 8
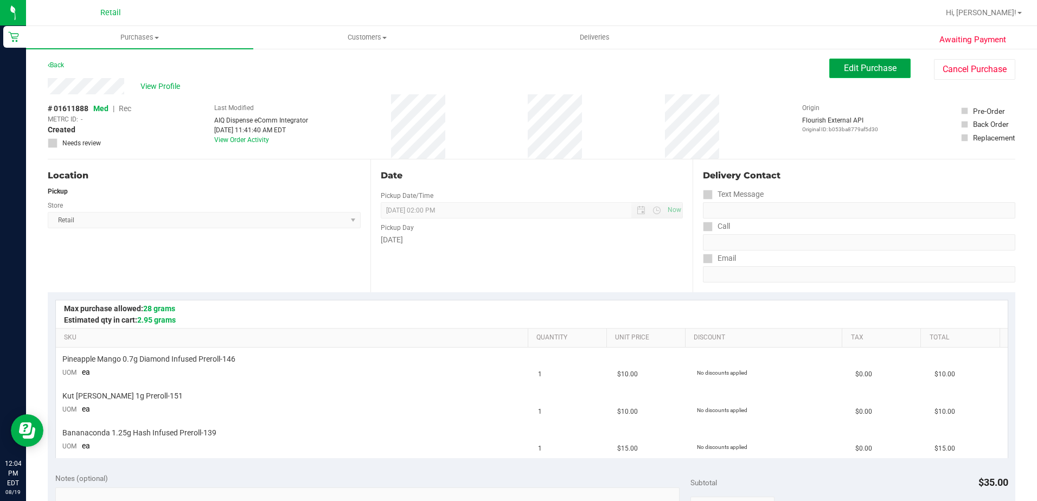
click at [862, 66] on span "Edit Purchase" at bounding box center [870, 68] width 53 height 10
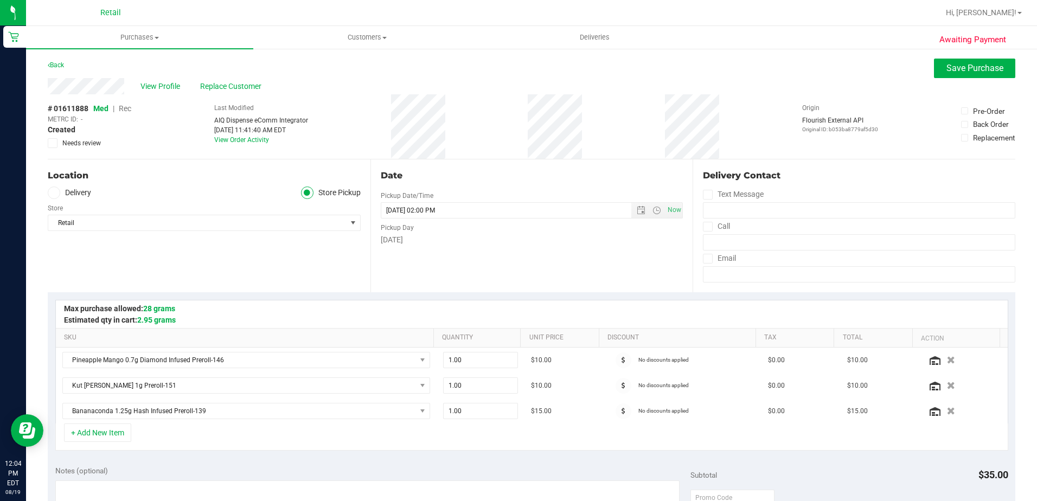
click at [128, 109] on span "Rec" at bounding box center [125, 108] width 12 height 9
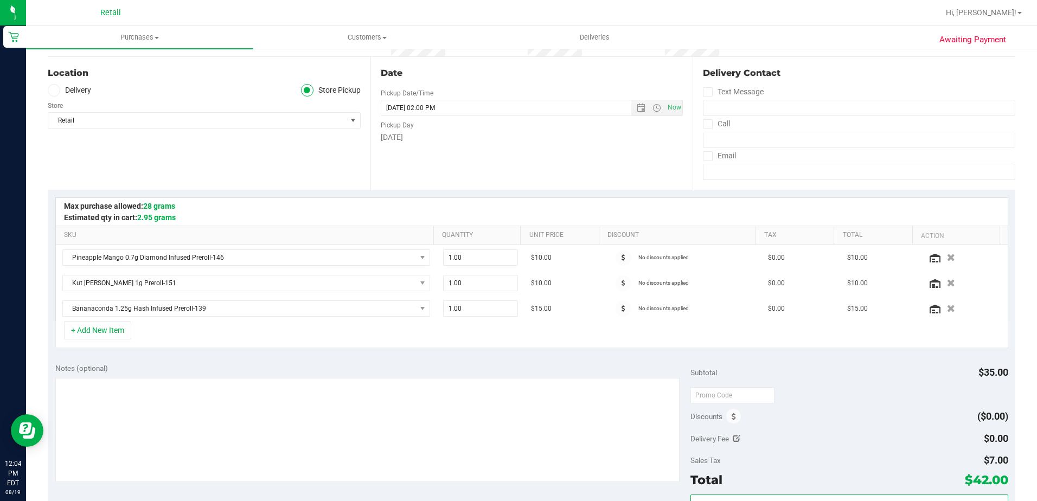
scroll to position [271, 0]
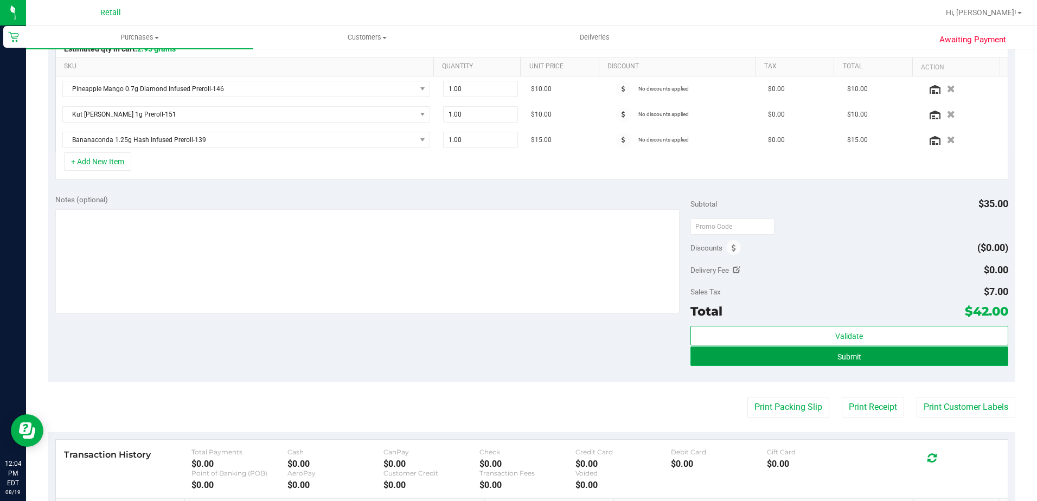
click at [829, 351] on button "Submit" at bounding box center [849, 357] width 318 height 20
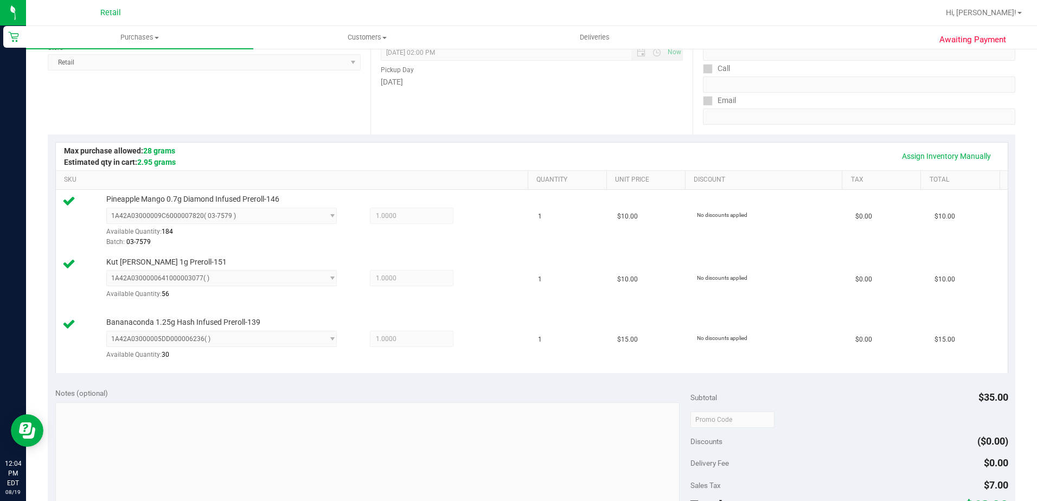
scroll to position [271, 0]
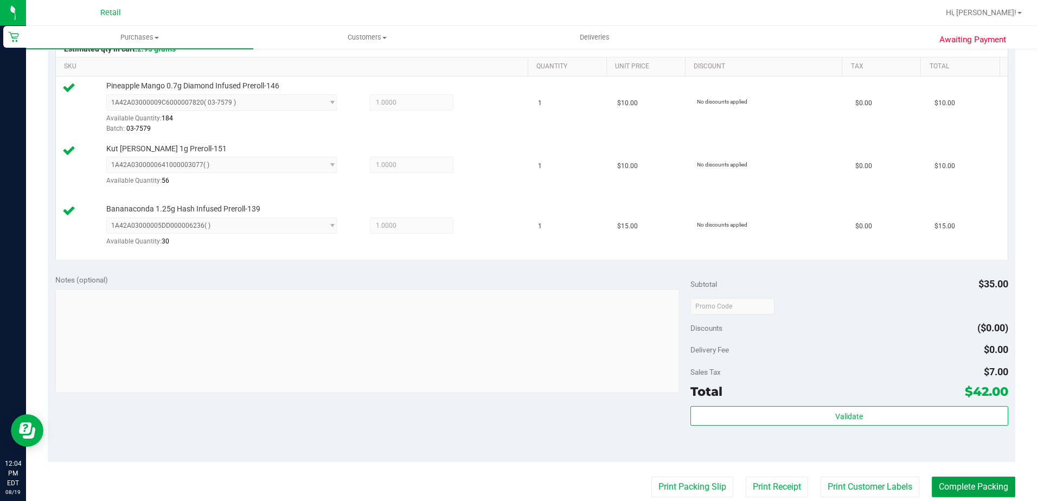
drag, startPoint x: 981, startPoint y: 488, endPoint x: 975, endPoint y: 480, distance: 9.7
click at [981, 488] on button "Complete Packing" at bounding box center [974, 487] width 84 height 21
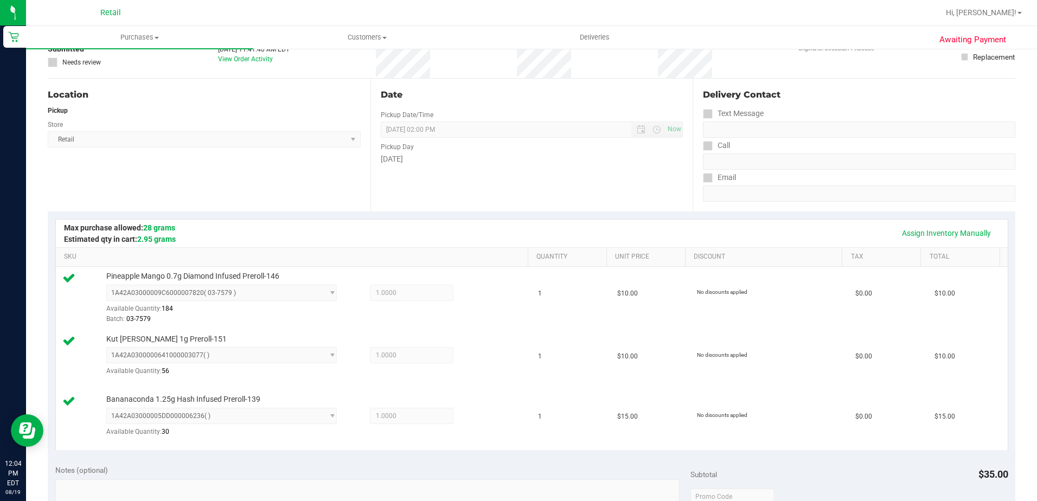
scroll to position [0, 0]
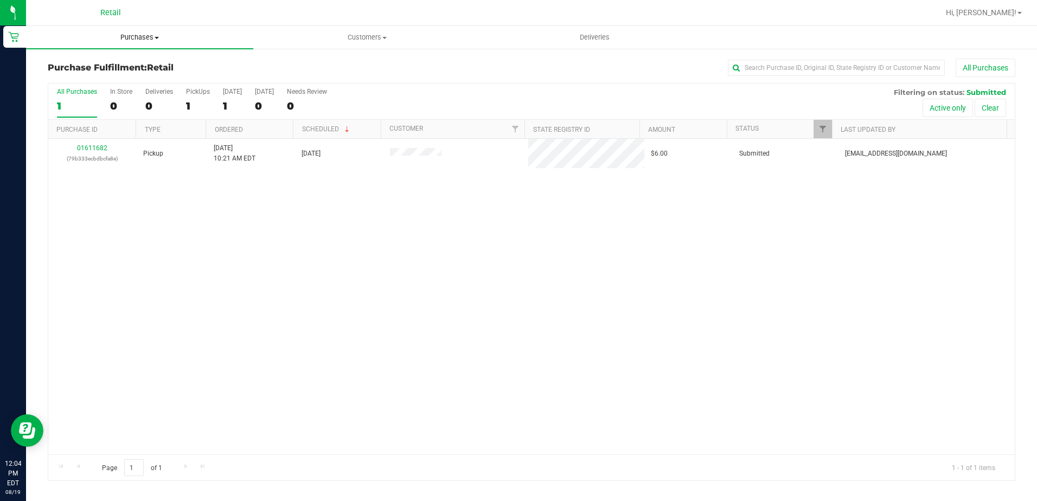
click at [143, 41] on span "Purchases" at bounding box center [139, 38] width 227 height 10
click at [145, 69] on li "Summary of purchases" at bounding box center [139, 65] width 227 height 13
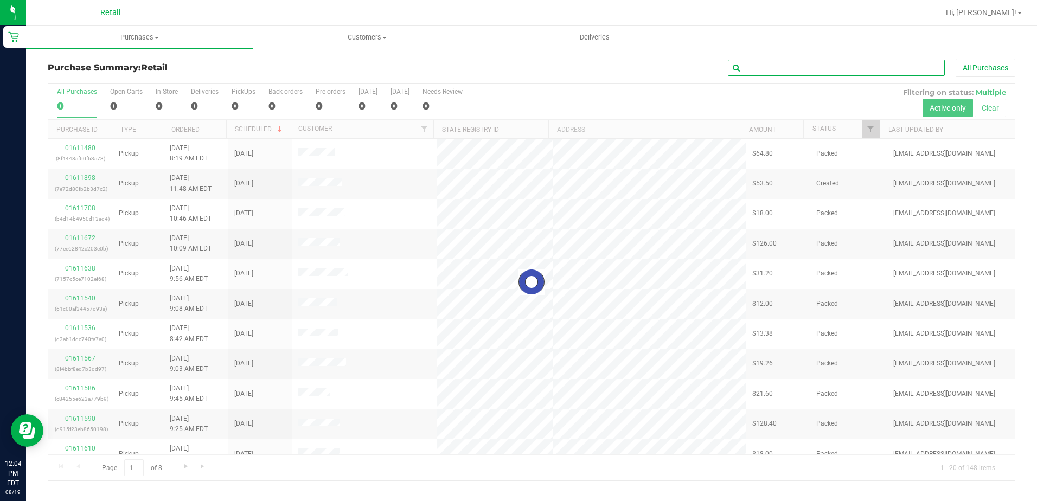
click at [847, 66] on input "text" at bounding box center [836, 68] width 217 height 16
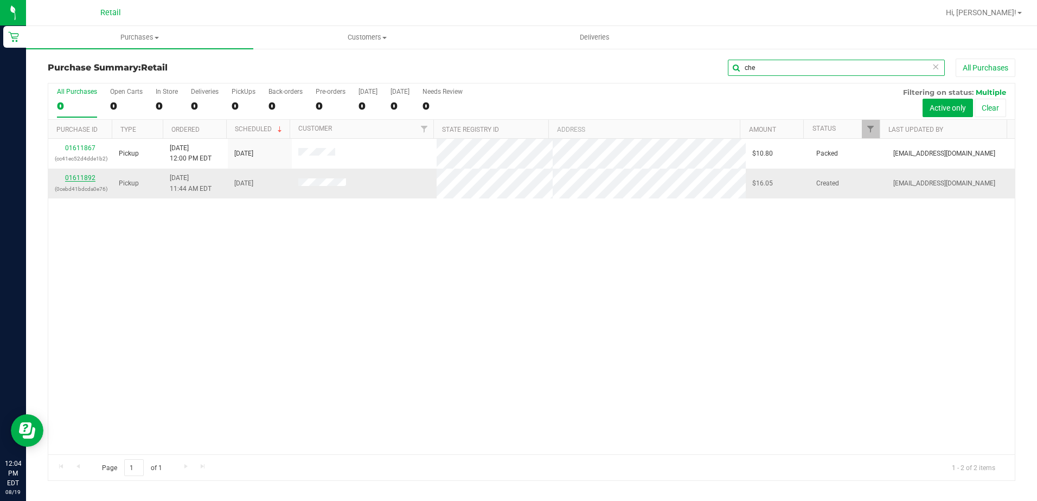
type input "che"
click at [82, 179] on link "01611892" at bounding box center [80, 178] width 30 height 8
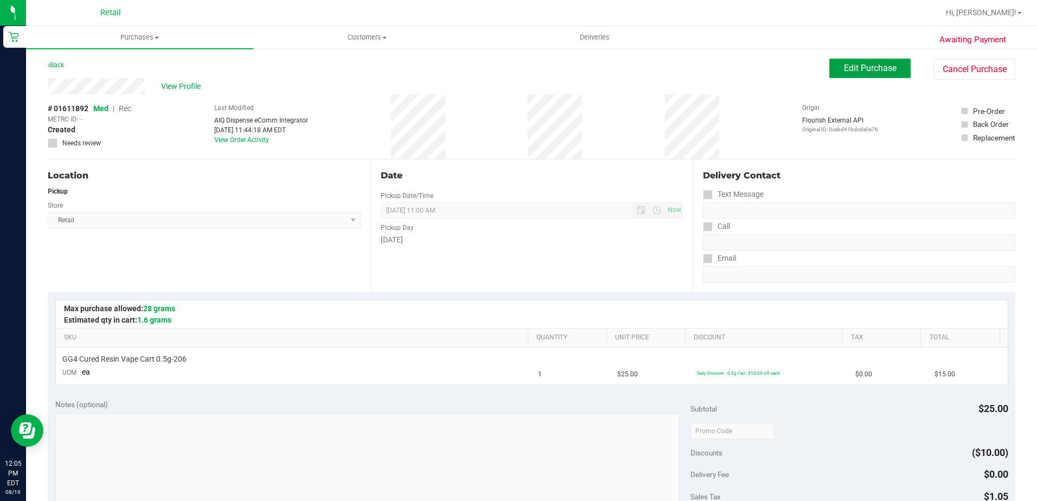
click at [873, 74] on button "Edit Purchase" at bounding box center [869, 69] width 81 height 20
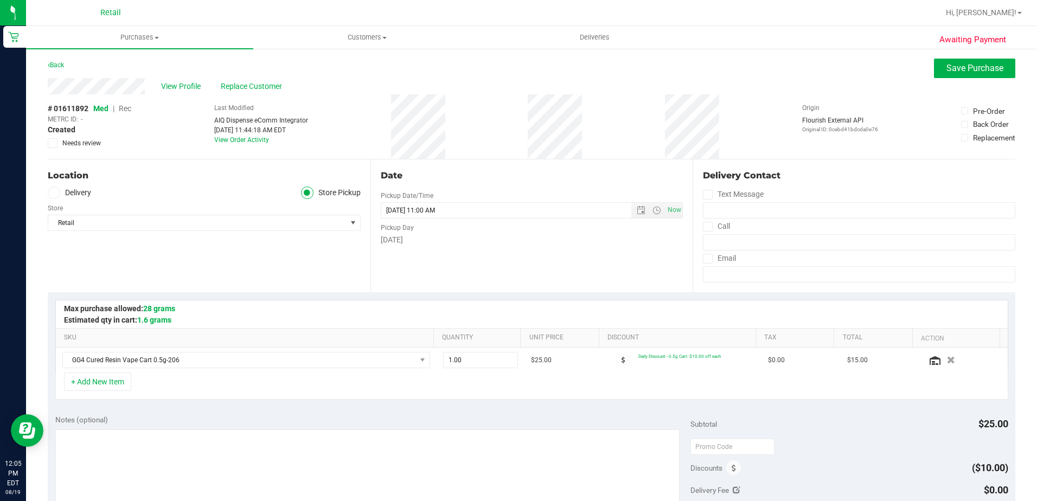
click at [127, 107] on span "Rec" at bounding box center [125, 108] width 12 height 9
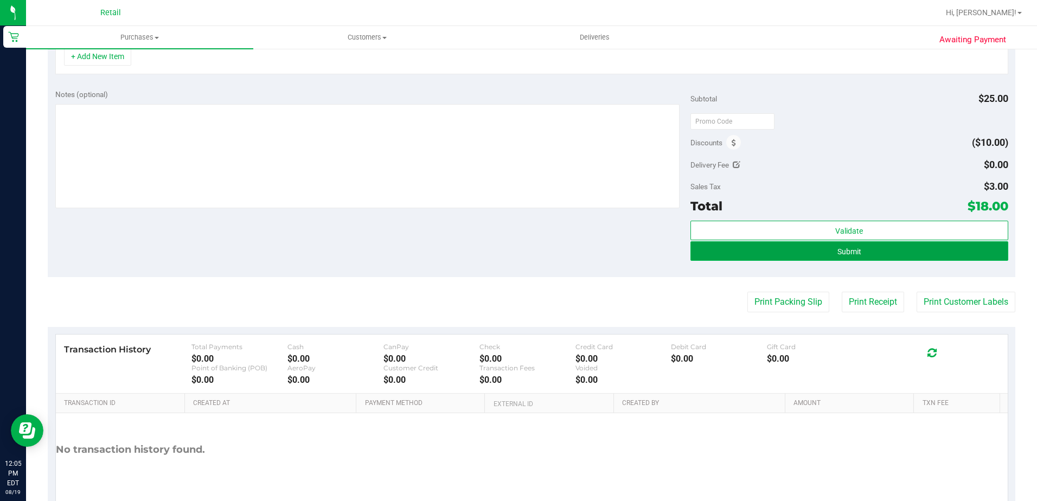
click at [854, 258] on button "Submit" at bounding box center [849, 251] width 318 height 20
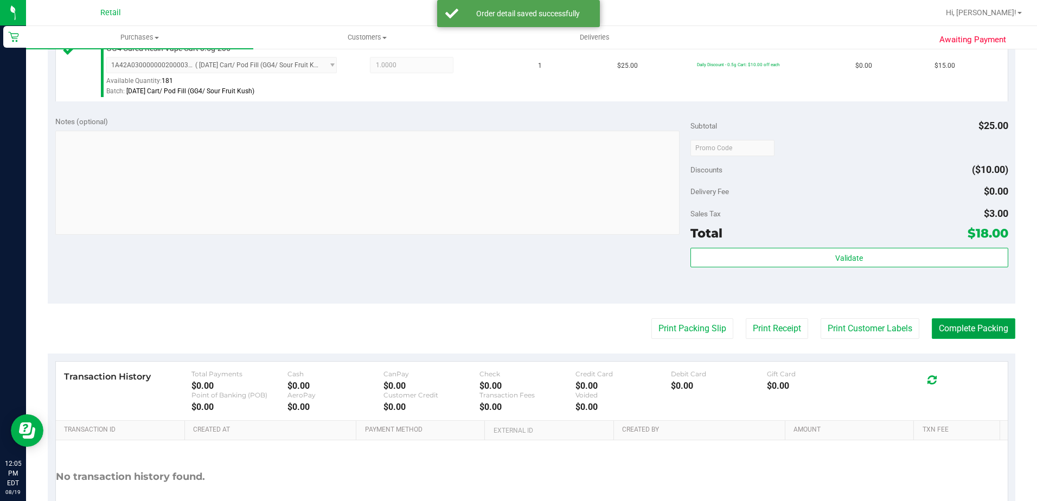
click at [961, 329] on button "Complete Packing" at bounding box center [974, 328] width 84 height 21
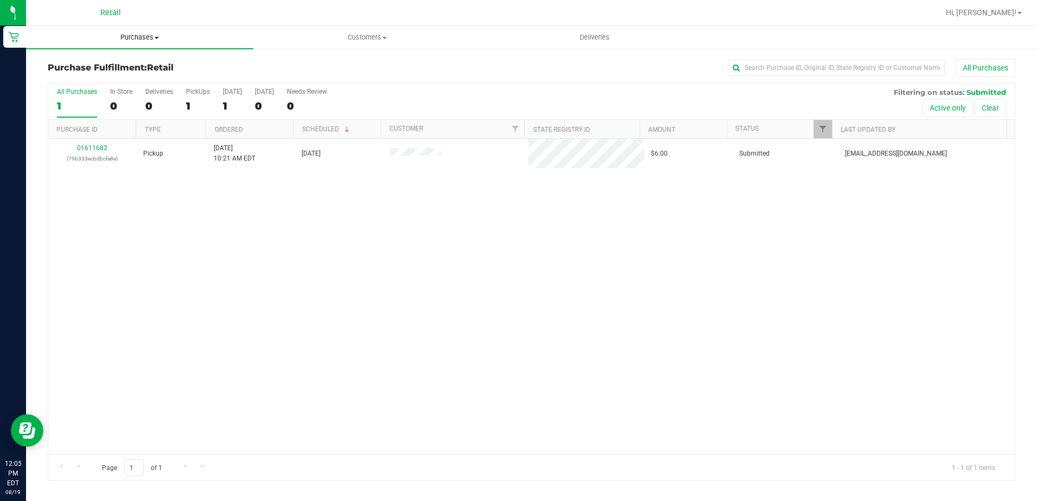
click at [140, 35] on span "Purchases" at bounding box center [139, 38] width 227 height 10
click at [138, 64] on li "Summary of purchases" at bounding box center [139, 65] width 227 height 13
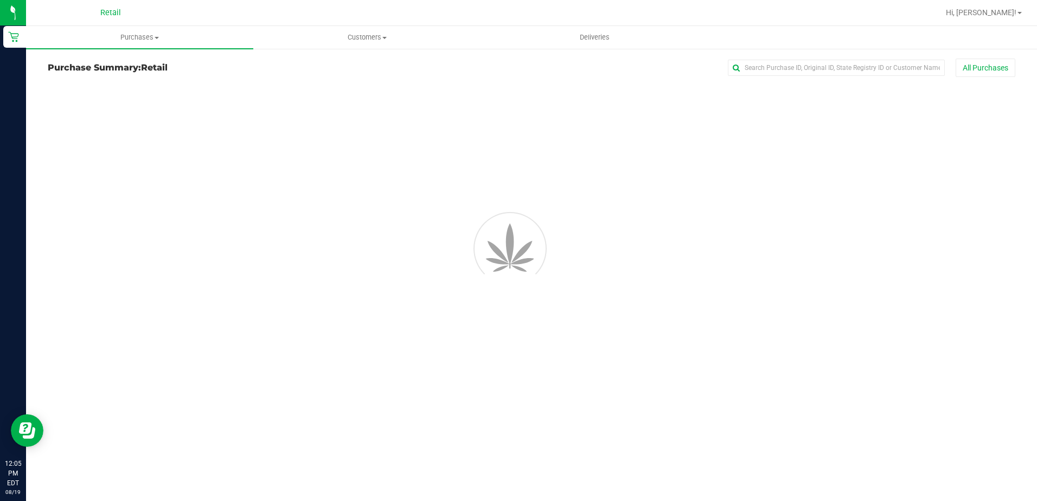
click at [857, 76] on div "All Purchases" at bounding box center [692, 68] width 645 height 18
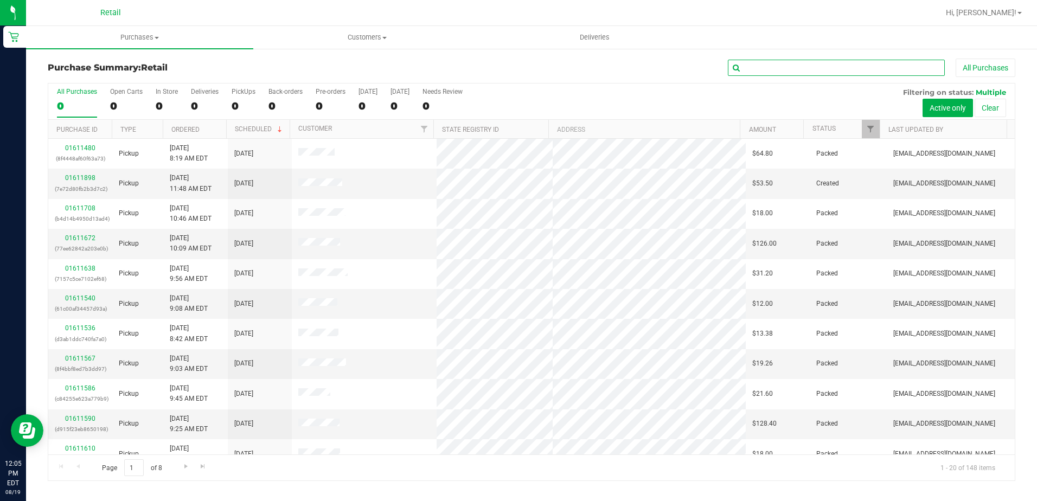
click at [856, 71] on input "text" at bounding box center [836, 68] width 217 height 16
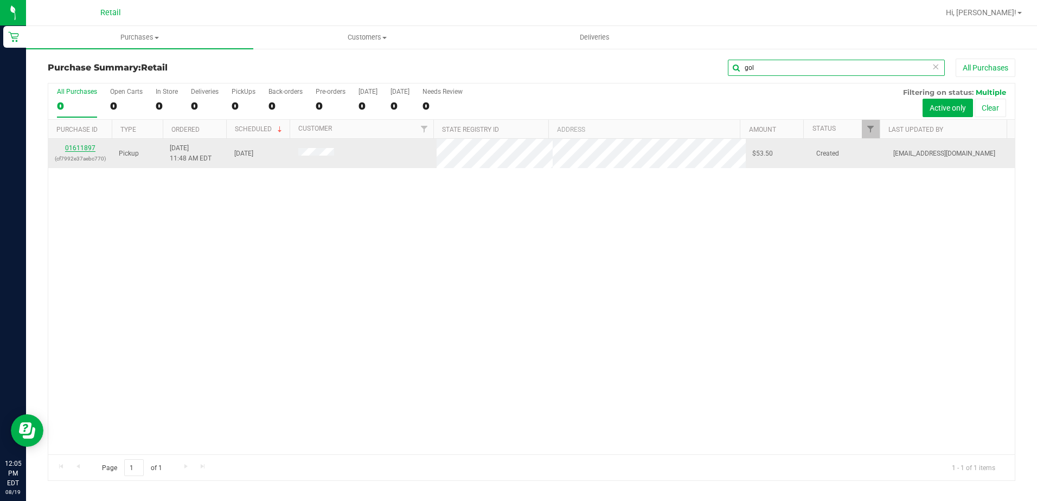
type input "gol"
click at [83, 146] on link "01611897" at bounding box center [80, 148] width 30 height 8
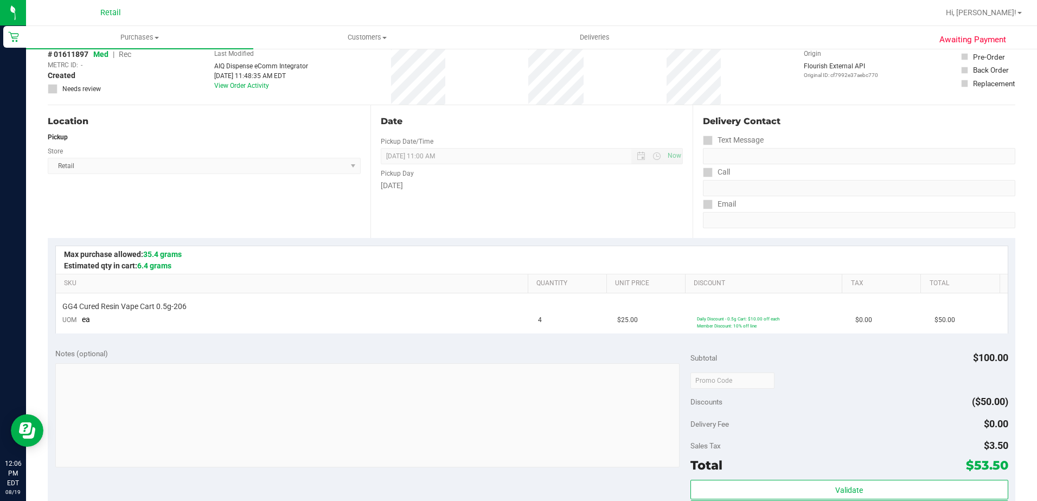
scroll to position [108, 0]
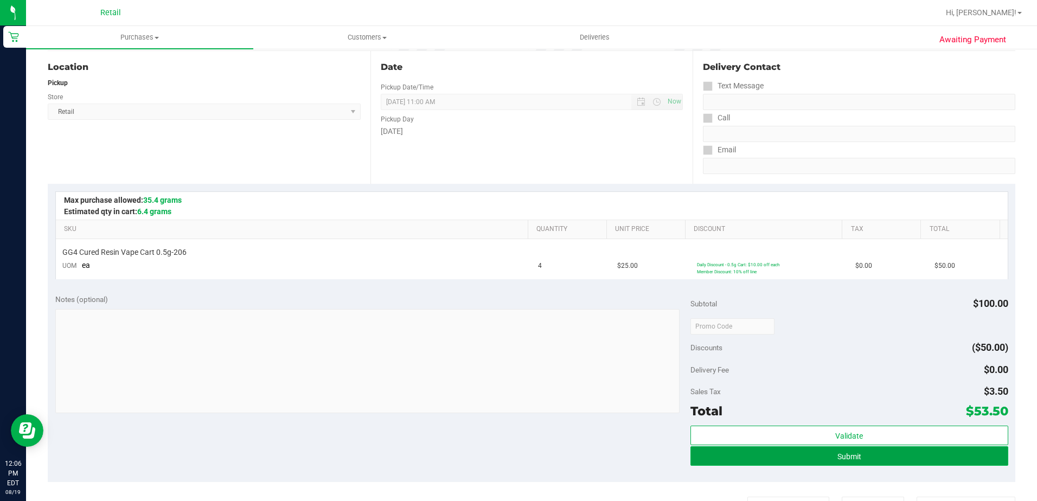
click at [872, 455] on button "Submit" at bounding box center [849, 456] width 318 height 20
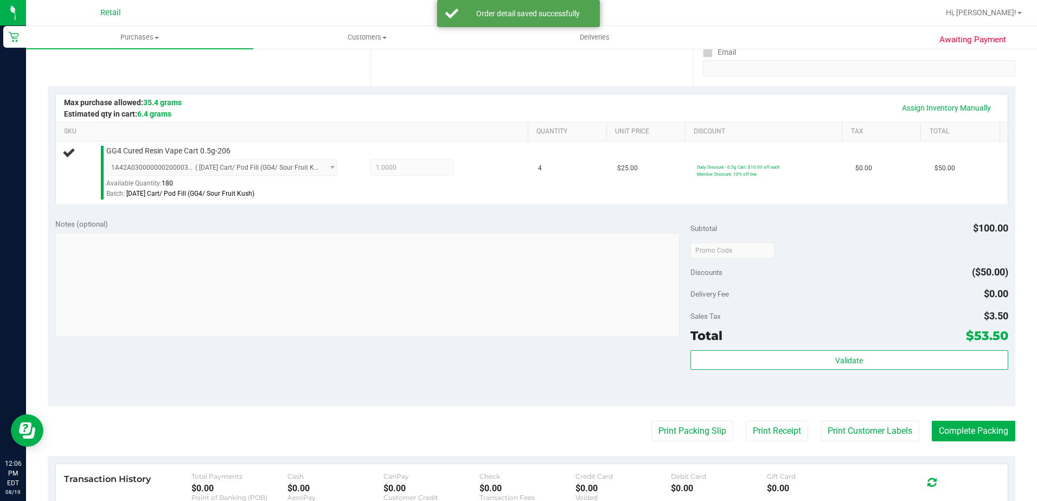
scroll to position [217, 0]
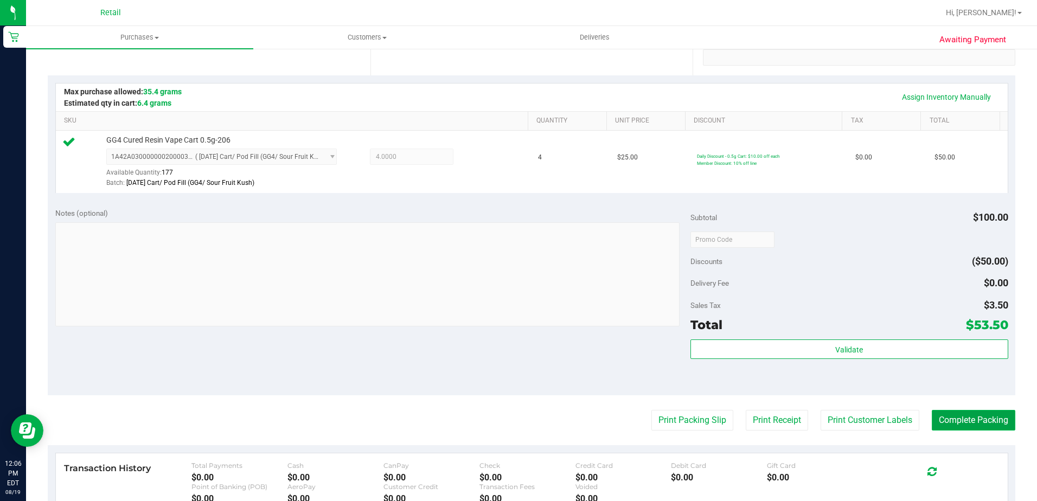
click at [952, 418] on button "Complete Packing" at bounding box center [974, 420] width 84 height 21
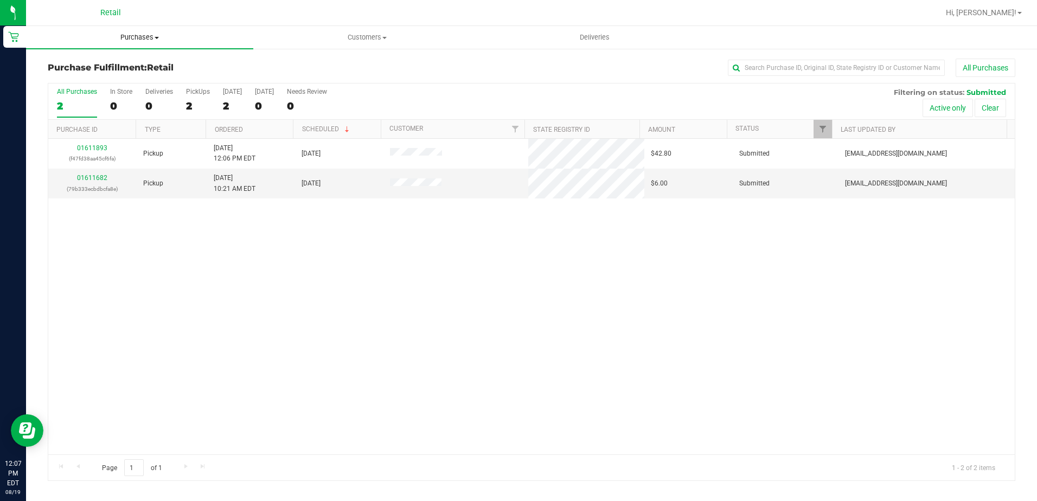
click at [157, 34] on span "Purchases" at bounding box center [139, 38] width 227 height 10
click at [122, 61] on span "Summary of purchases" at bounding box center [81, 65] width 111 height 9
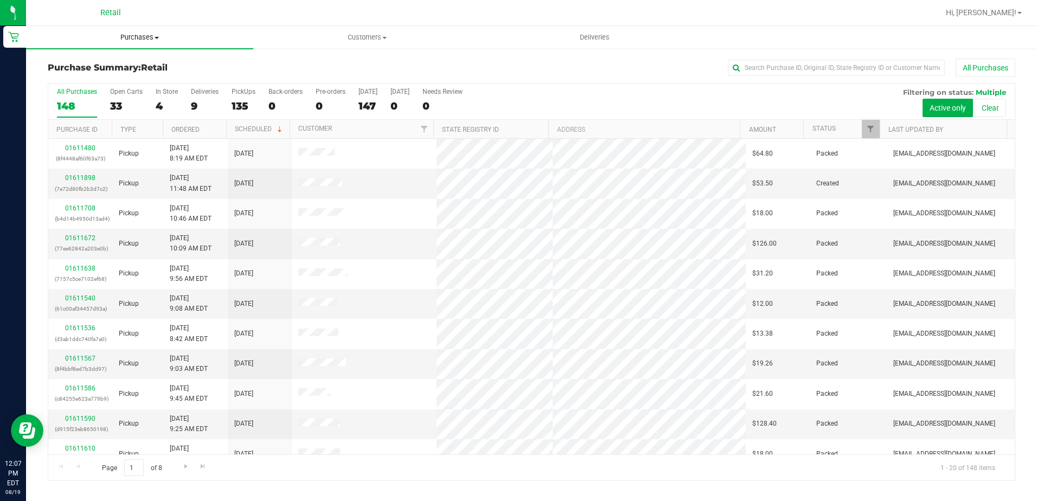
click at [151, 29] on uib-tab-heading "Purchases Summary of purchases Fulfillment All purchases" at bounding box center [139, 37] width 227 height 23
click at [129, 59] on li "Summary of purchases" at bounding box center [139, 65] width 227 height 13
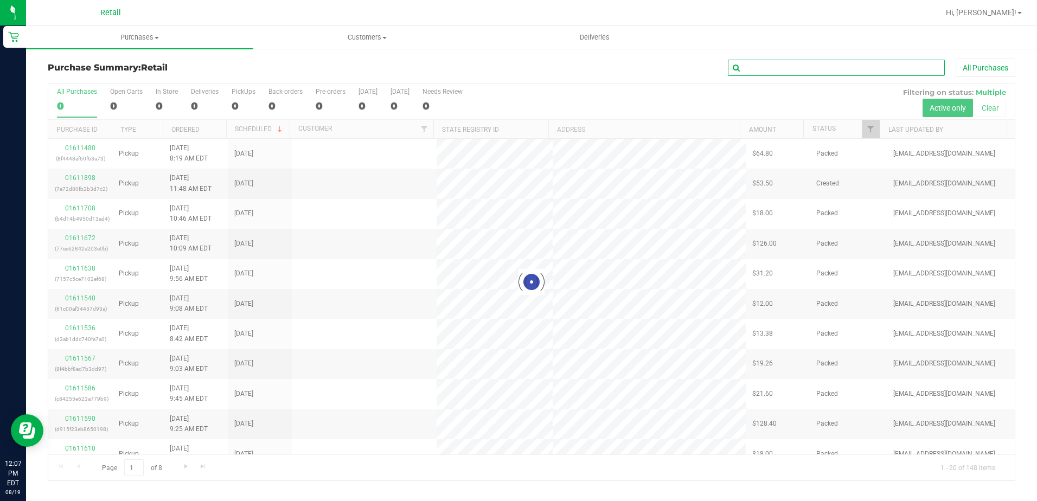
click at [784, 72] on input "text" at bounding box center [836, 68] width 217 height 16
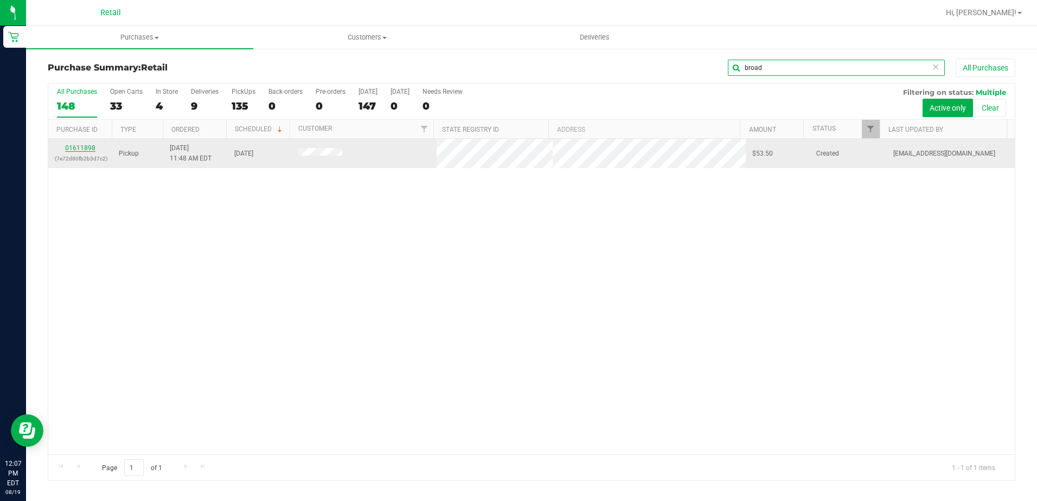
type input "broad"
click at [89, 149] on link "01611898" at bounding box center [80, 148] width 30 height 8
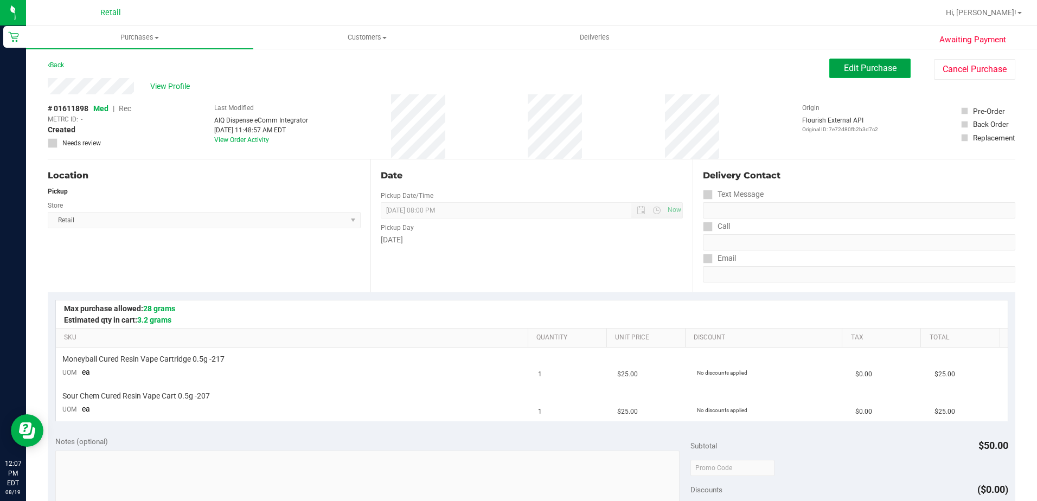
click at [871, 69] on span "Edit Purchase" at bounding box center [870, 68] width 53 height 10
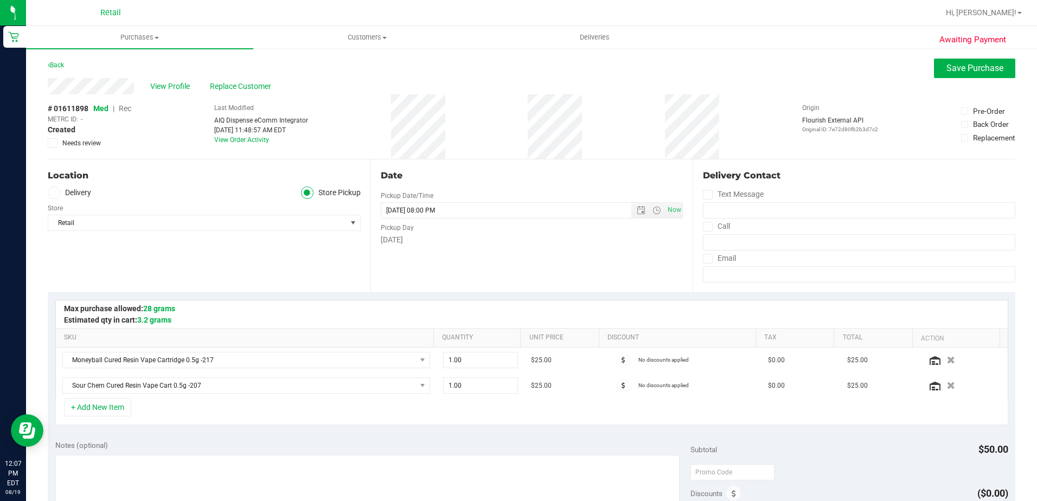
click at [126, 106] on span "Rec" at bounding box center [125, 108] width 12 height 9
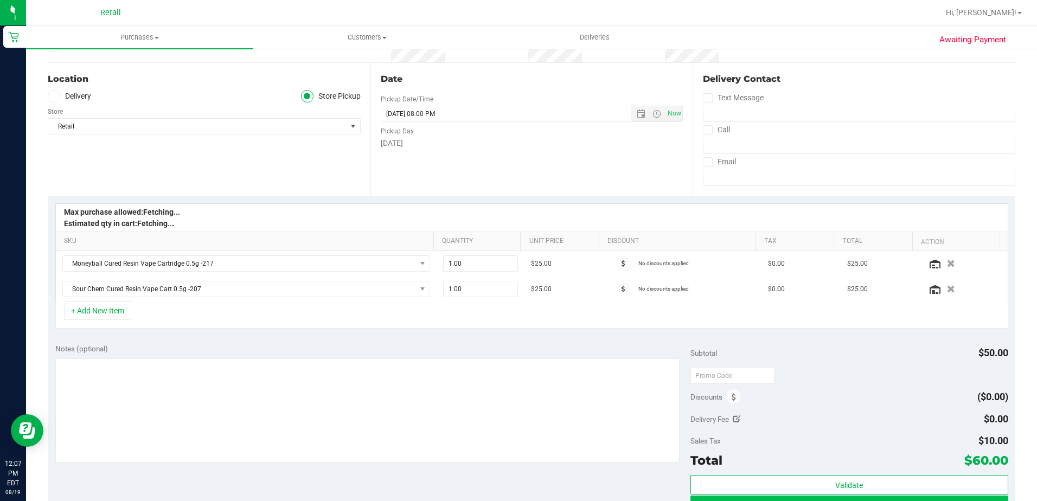
scroll to position [271, 0]
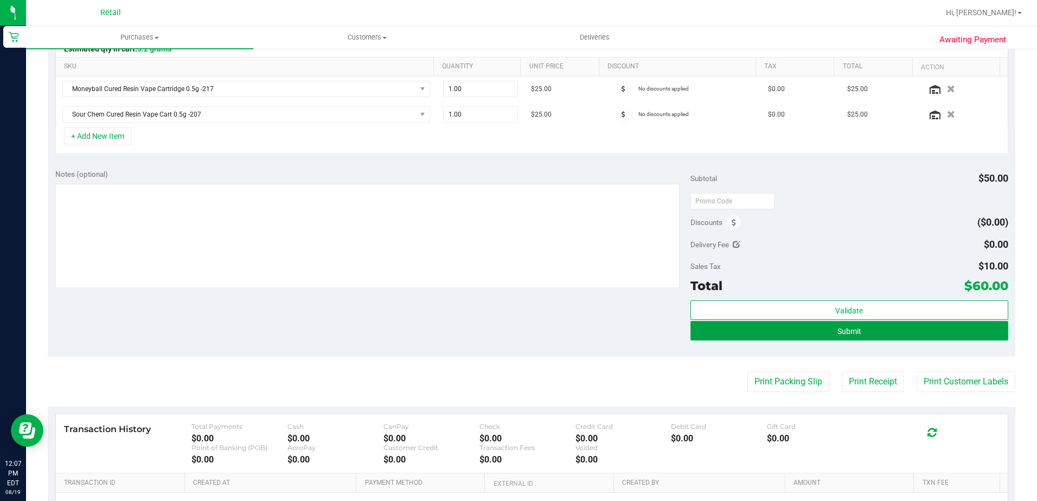
click at [894, 327] on button "Submit" at bounding box center [849, 331] width 318 height 20
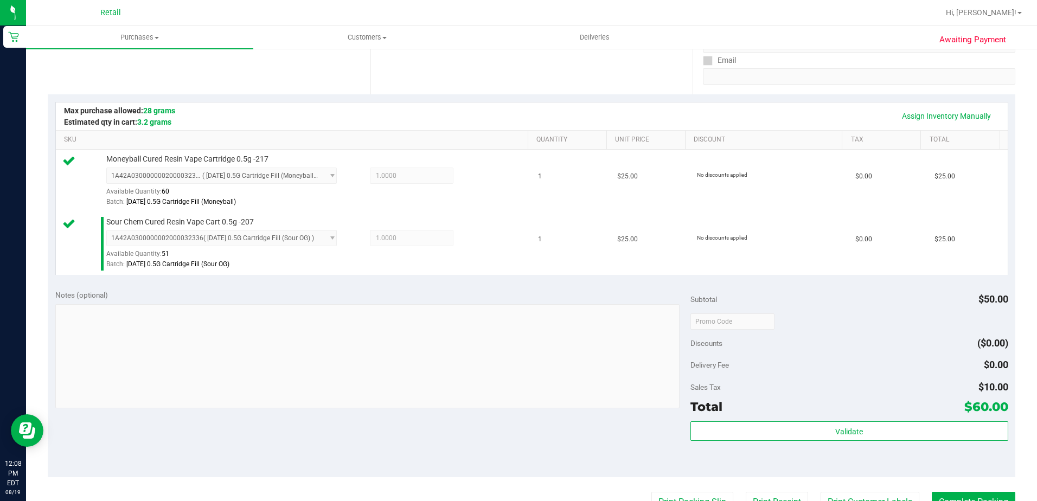
scroll to position [217, 0]
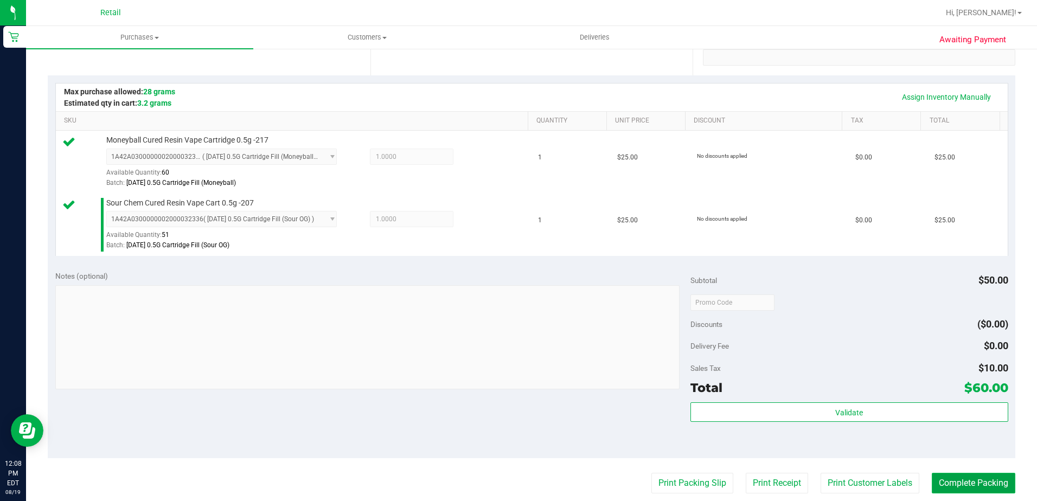
click at [956, 484] on button "Complete Packing" at bounding box center [974, 483] width 84 height 21
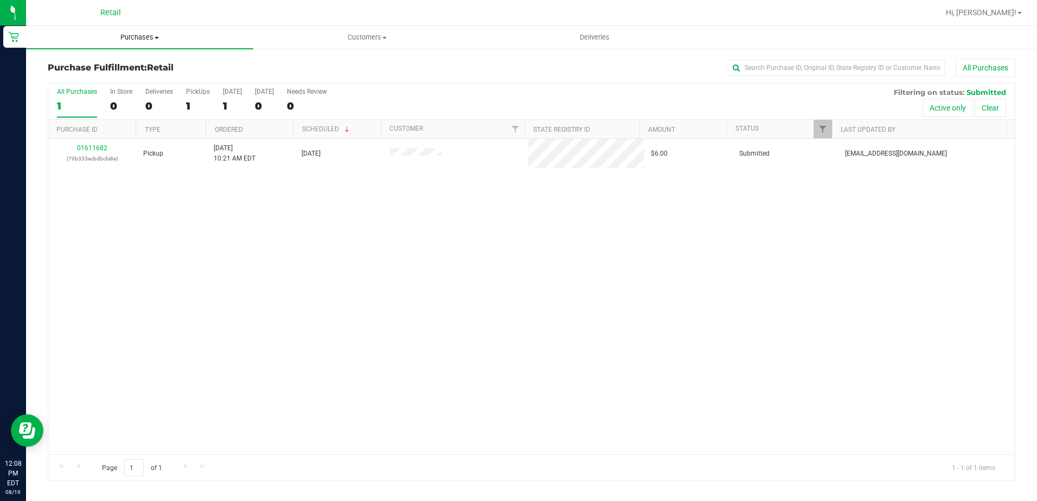
drag, startPoint x: 146, startPoint y: 31, endPoint x: 145, endPoint y: 39, distance: 7.7
click at [146, 31] on uib-tab-heading "Purchases Summary of purchases Fulfillment All purchases" at bounding box center [139, 37] width 227 height 23
click at [127, 63] on span "Summary of purchases" at bounding box center [81, 65] width 111 height 9
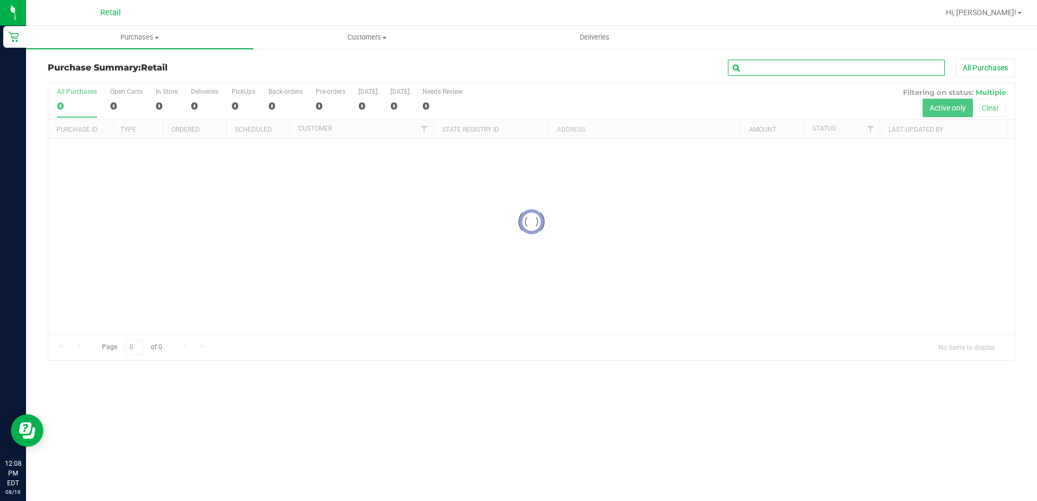
click at [776, 71] on input "text" at bounding box center [836, 68] width 217 height 16
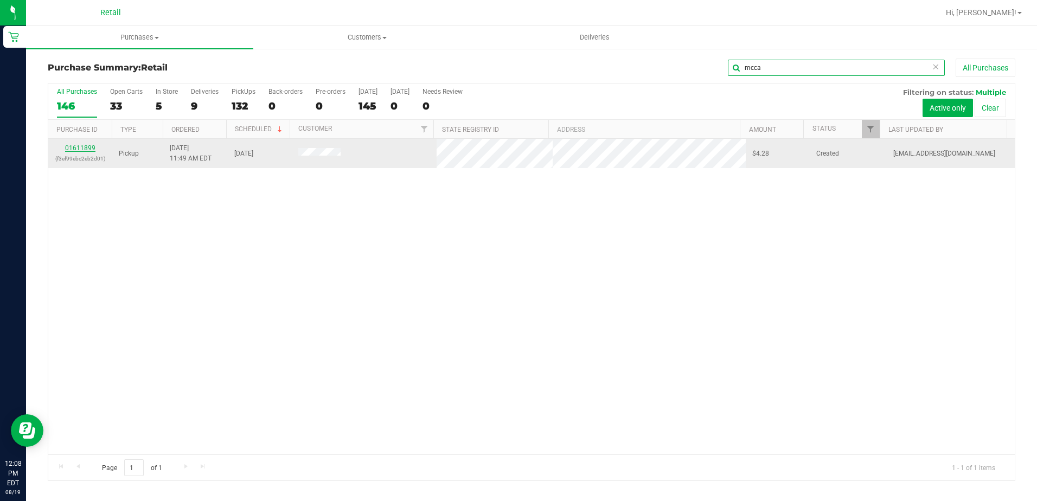
type input "mcca"
click at [86, 149] on link "01611899" at bounding box center [80, 148] width 30 height 8
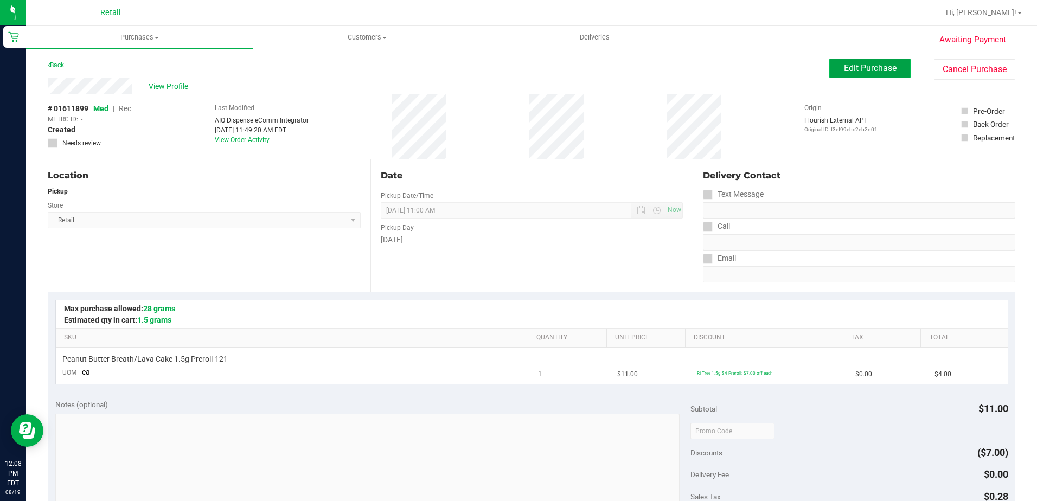
click at [869, 64] on span "Edit Purchase" at bounding box center [870, 68] width 53 height 10
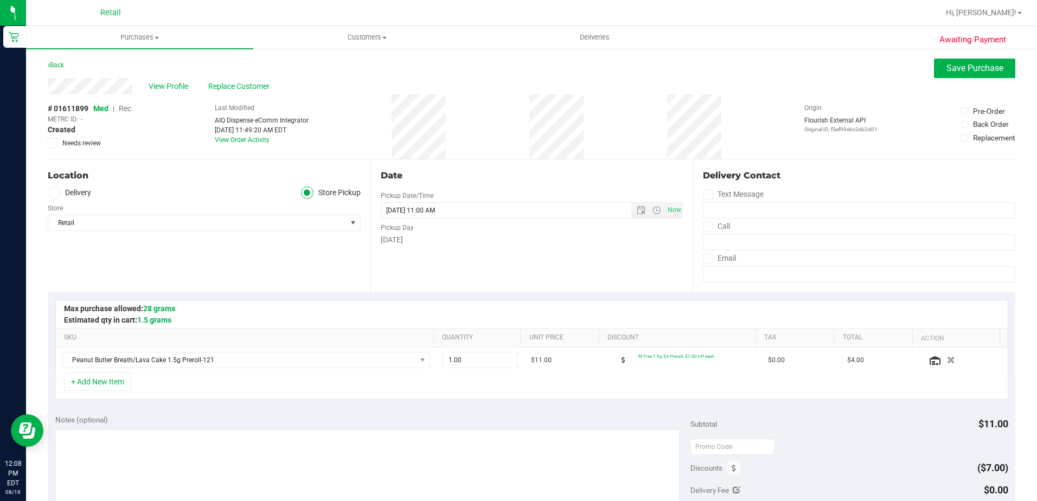
click at [123, 108] on span "Rec" at bounding box center [125, 108] width 12 height 9
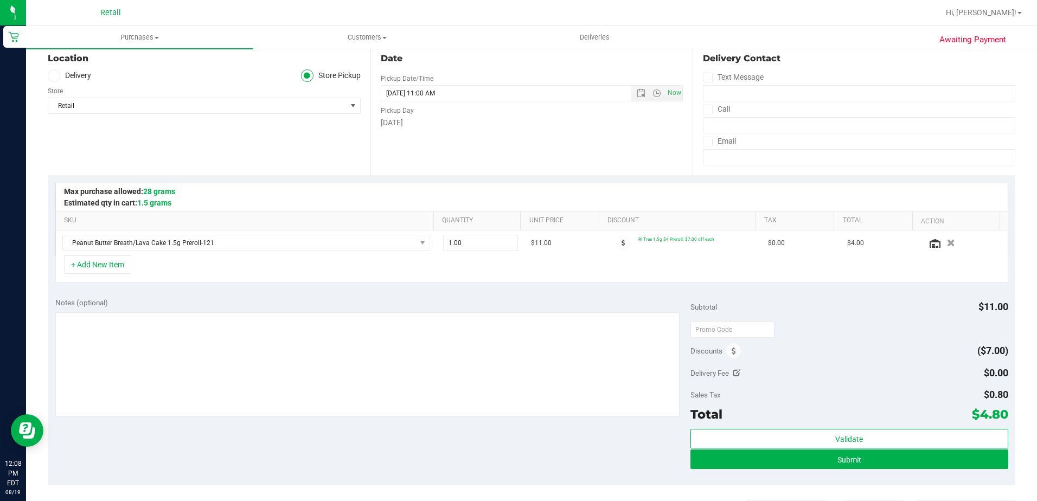
scroll to position [163, 0]
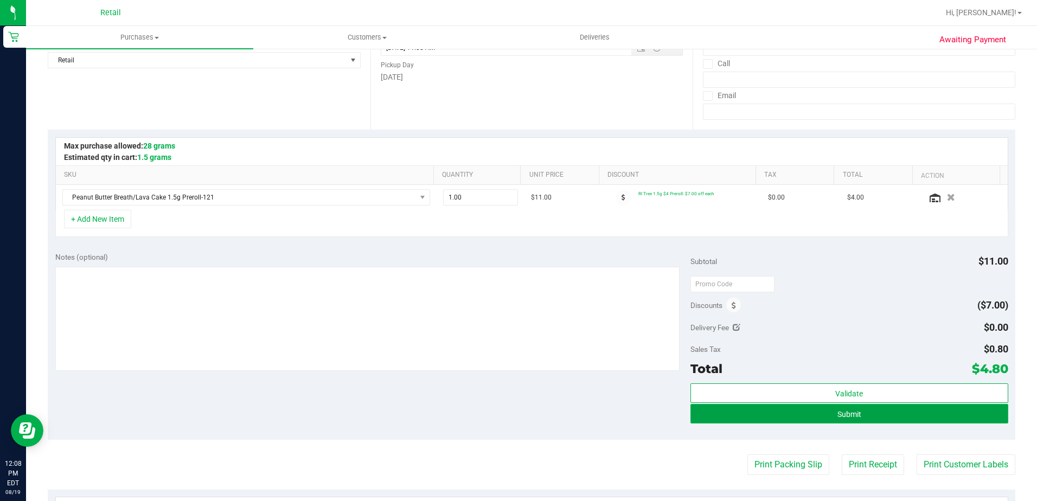
click at [822, 410] on button "Submit" at bounding box center [849, 414] width 318 height 20
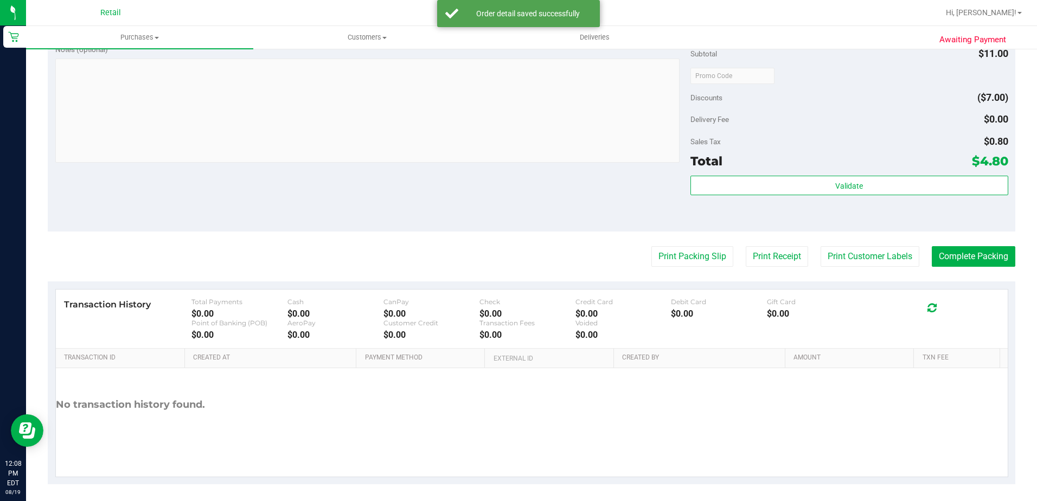
scroll to position [380, 0]
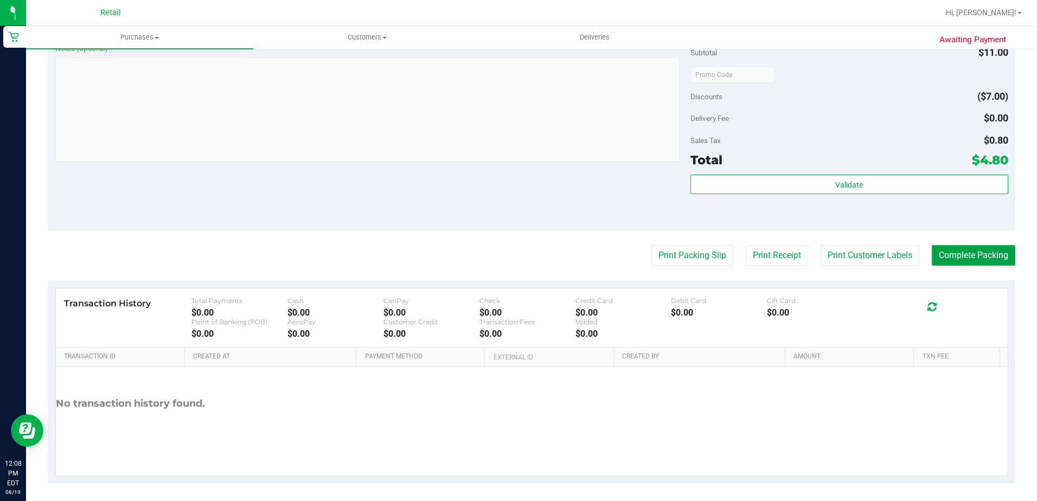
click at [982, 253] on button "Complete Packing" at bounding box center [974, 255] width 84 height 21
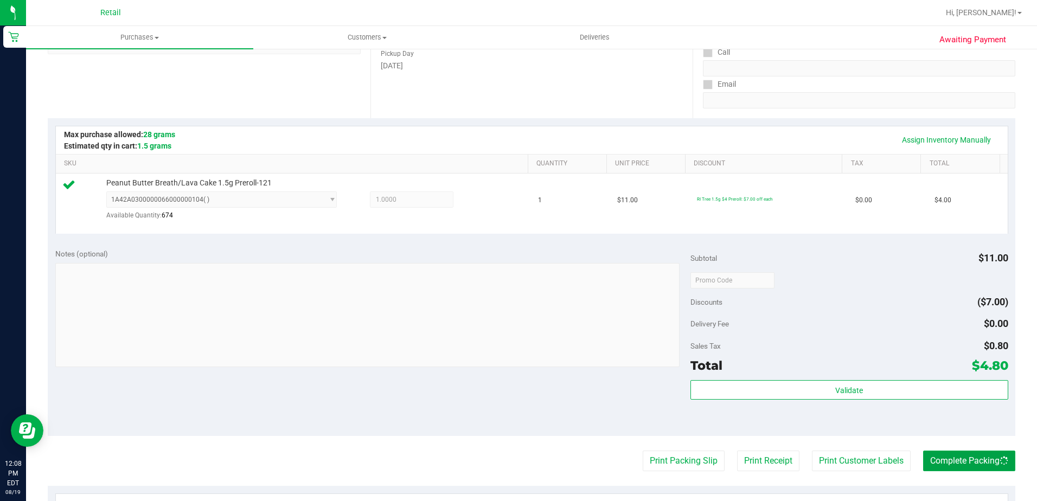
scroll to position [0, 0]
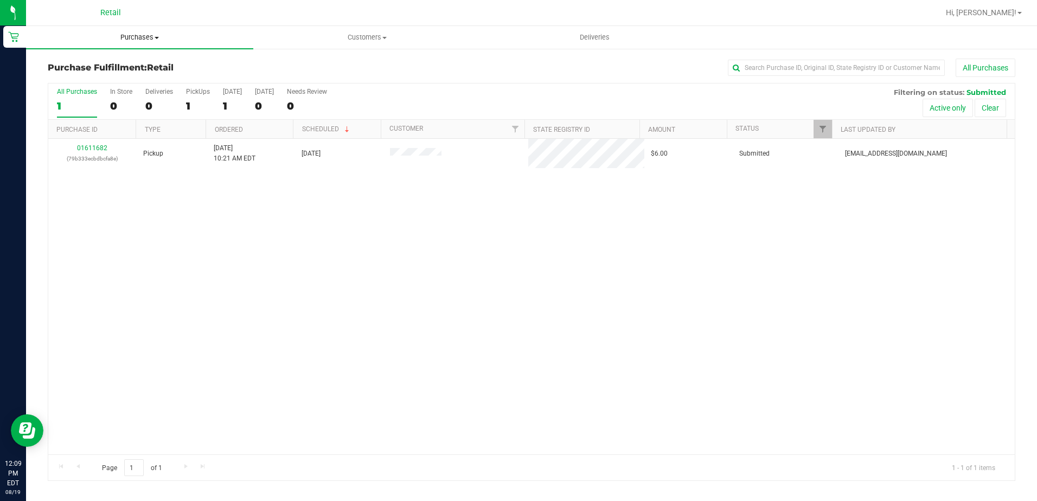
click at [144, 39] on span "Purchases" at bounding box center [139, 38] width 227 height 10
click at [140, 60] on li "Summary of purchases" at bounding box center [139, 65] width 227 height 13
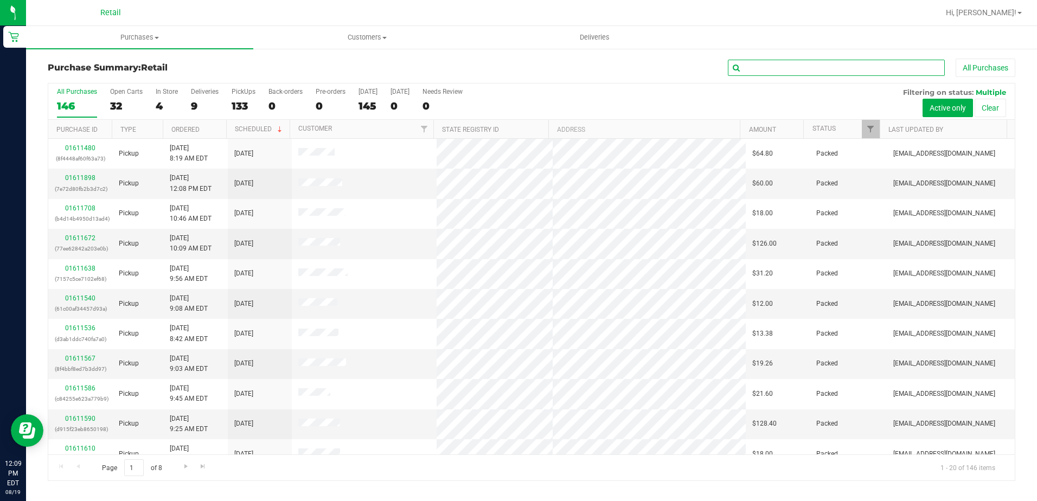
click at [774, 69] on input "text" at bounding box center [836, 68] width 217 height 16
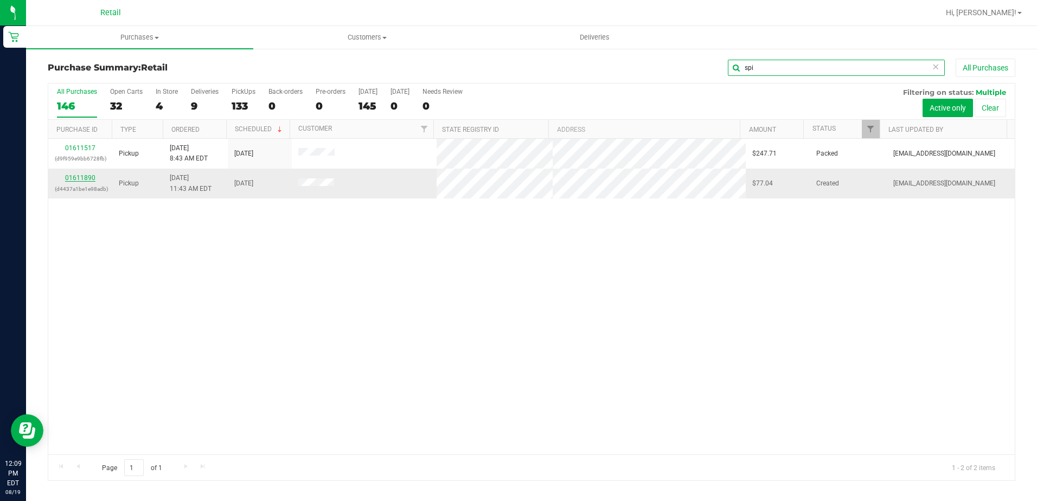
type input "spi"
click at [72, 175] on link "01611890" at bounding box center [80, 178] width 30 height 8
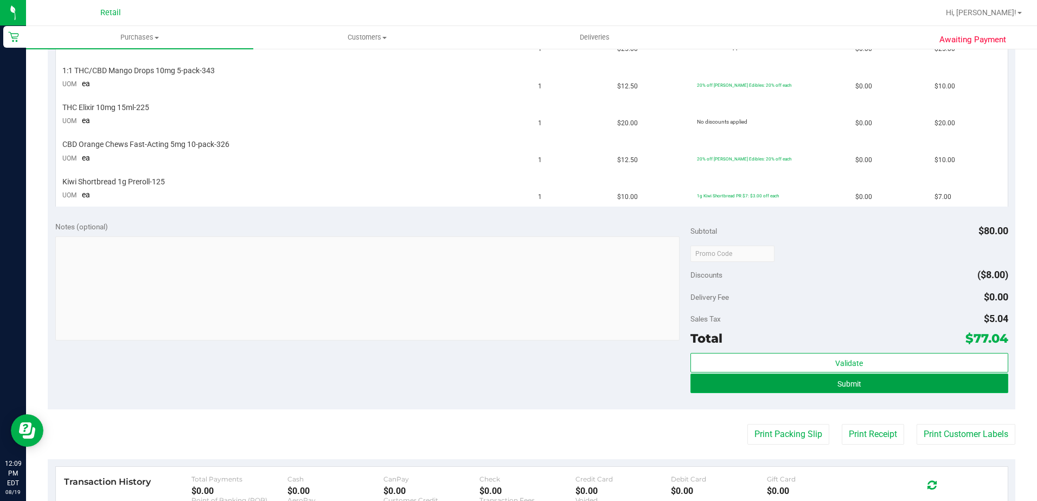
click at [838, 383] on span "Submit" at bounding box center [849, 384] width 24 height 9
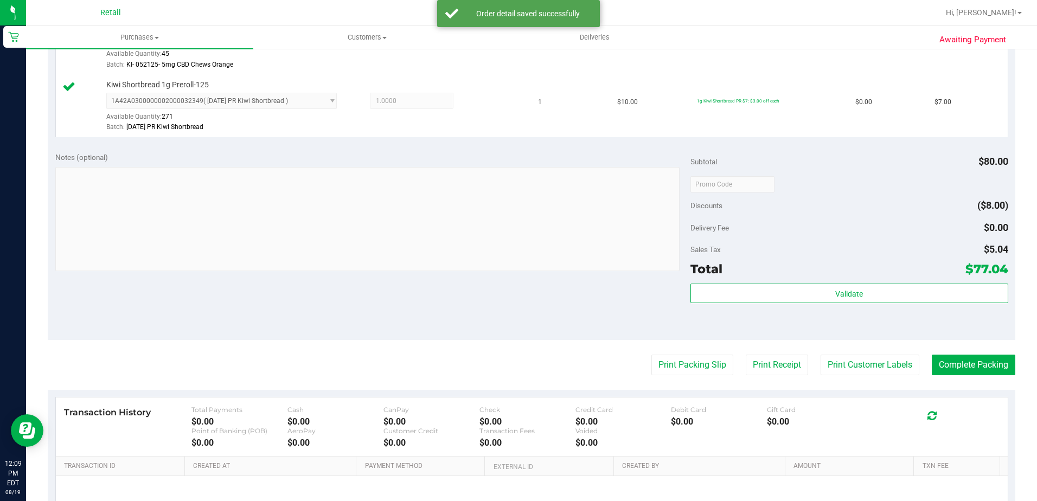
scroll to position [526, 0]
click at [944, 366] on button "Complete Packing" at bounding box center [974, 363] width 84 height 21
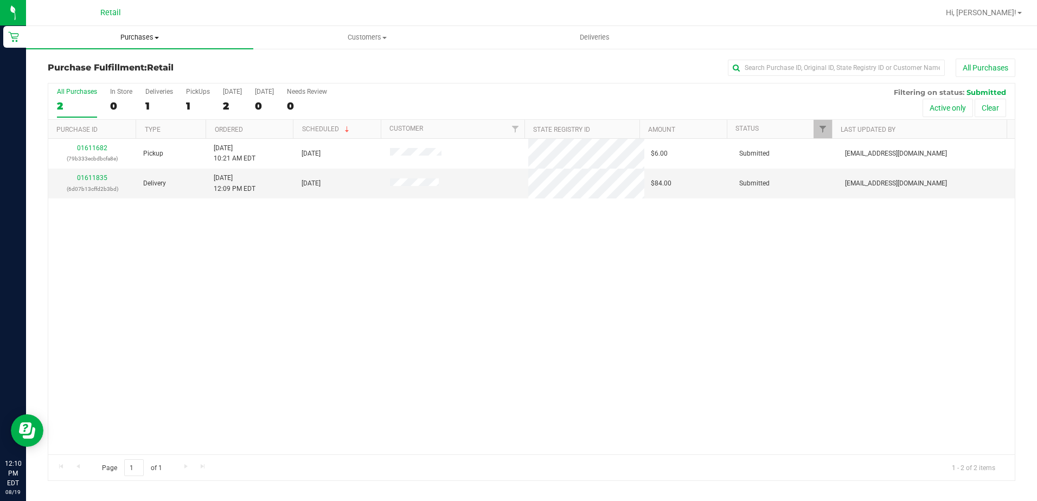
click at [148, 41] on span "Purchases" at bounding box center [139, 38] width 227 height 10
click at [134, 69] on span "Summary of purchases" at bounding box center [81, 65] width 111 height 9
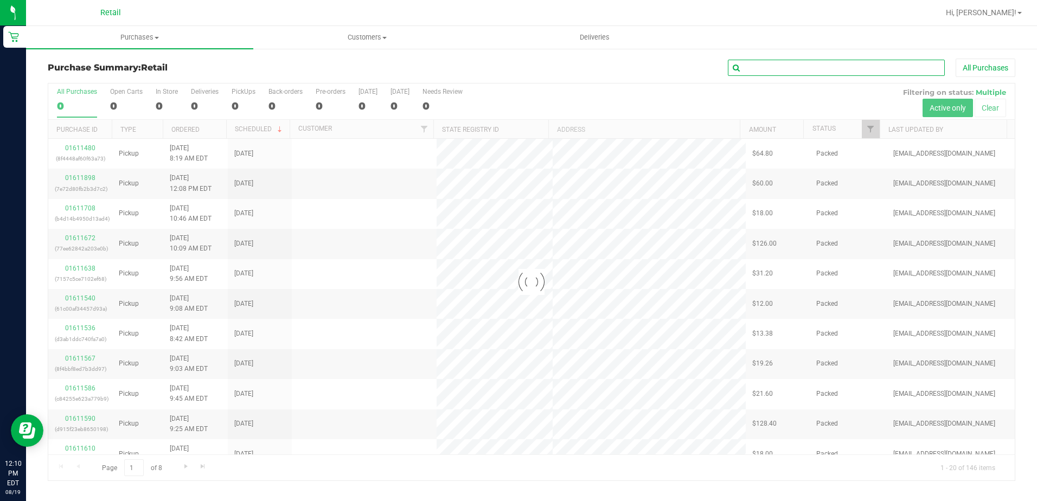
click at [830, 71] on input "text" at bounding box center [836, 68] width 217 height 16
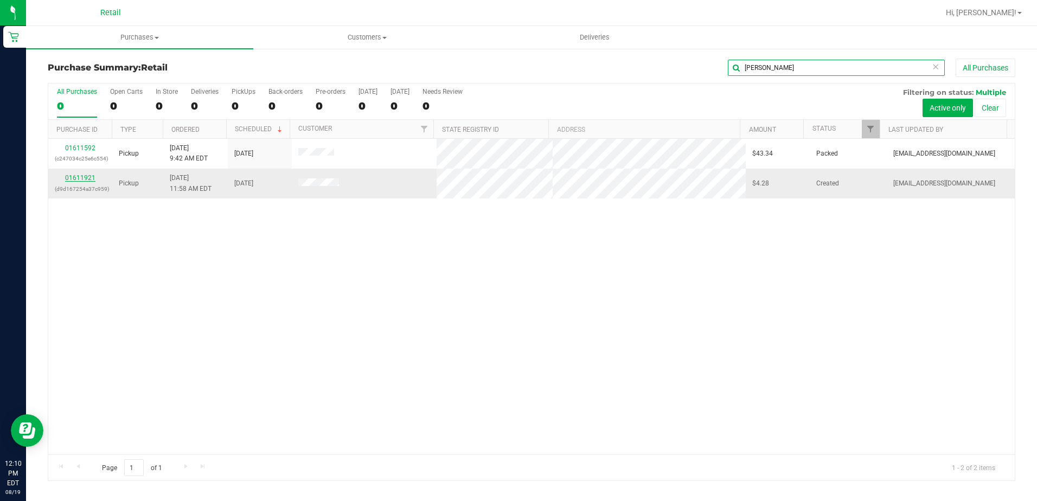
type input "perez"
click at [72, 178] on link "01611921" at bounding box center [80, 178] width 30 height 8
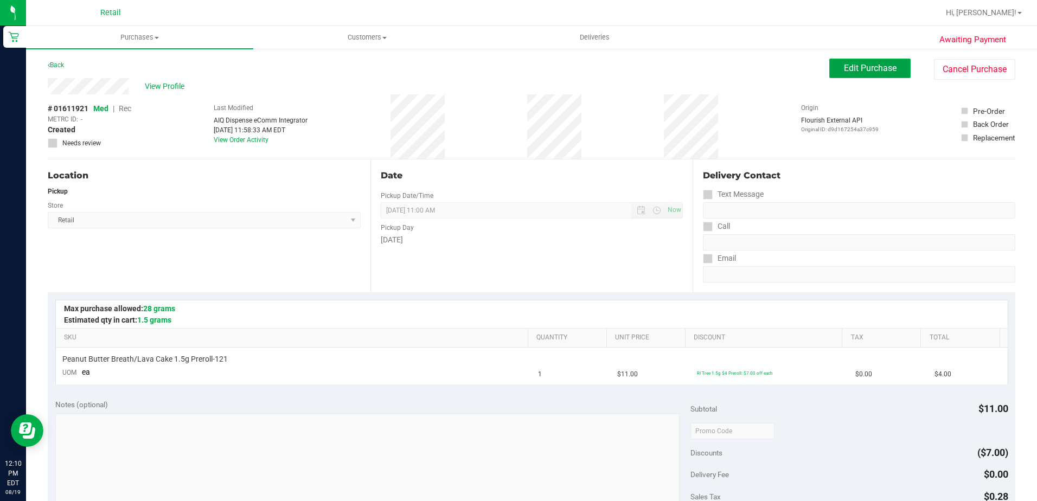
click at [869, 61] on button "Edit Purchase" at bounding box center [869, 69] width 81 height 20
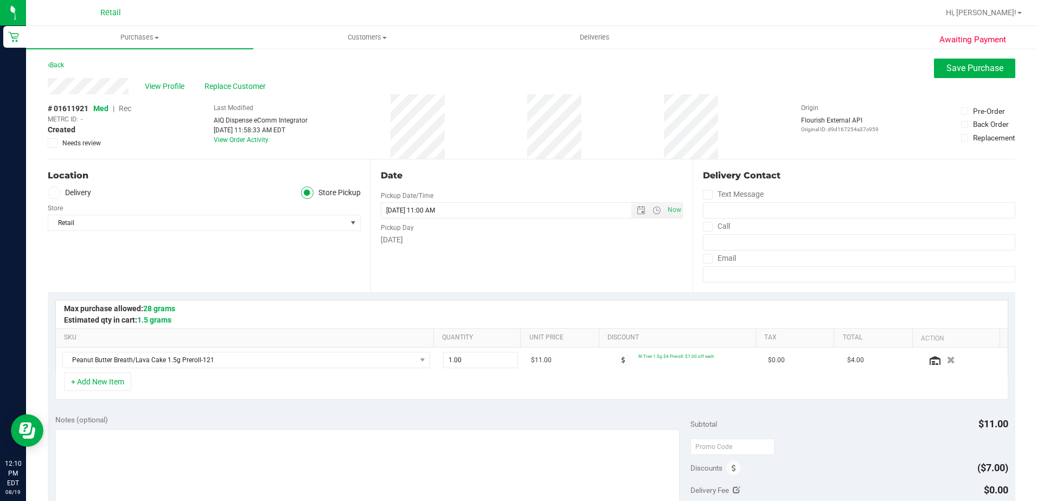
click at [126, 111] on span "Rec" at bounding box center [125, 108] width 12 height 9
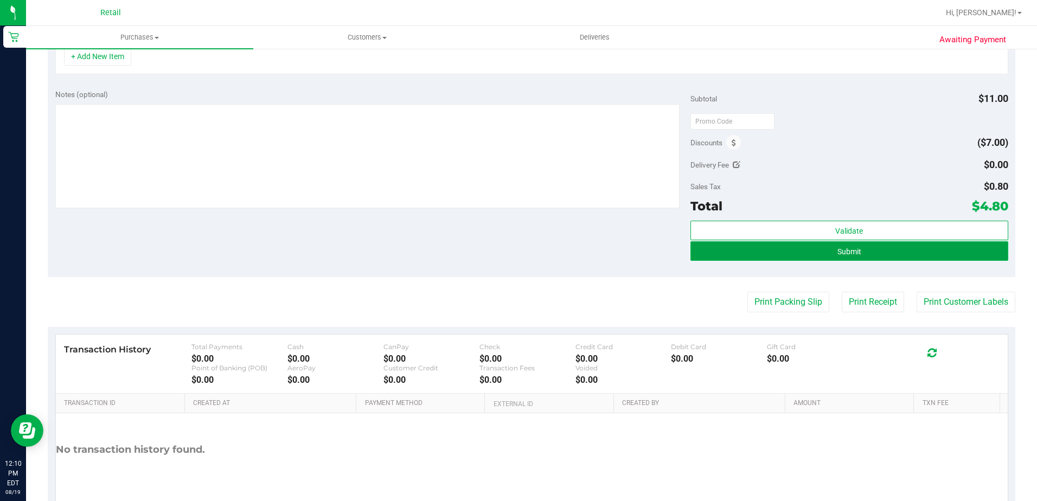
click at [856, 260] on button "Submit" at bounding box center [849, 251] width 318 height 20
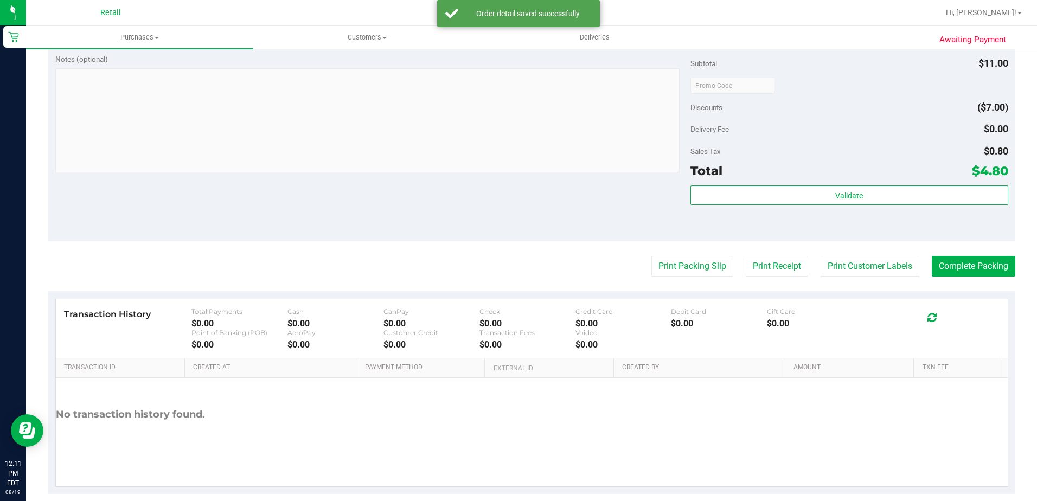
scroll to position [383, 0]
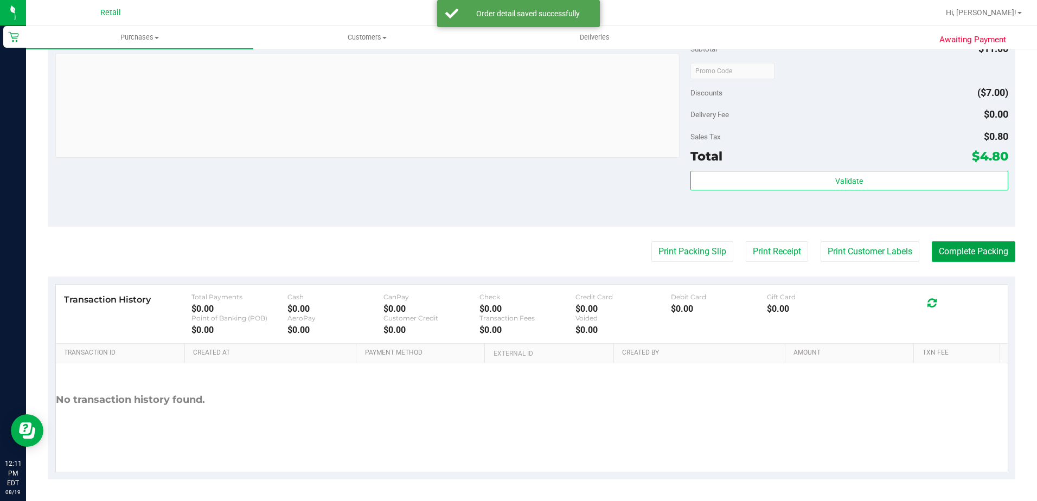
click at [955, 247] on button "Complete Packing" at bounding box center [974, 251] width 84 height 21
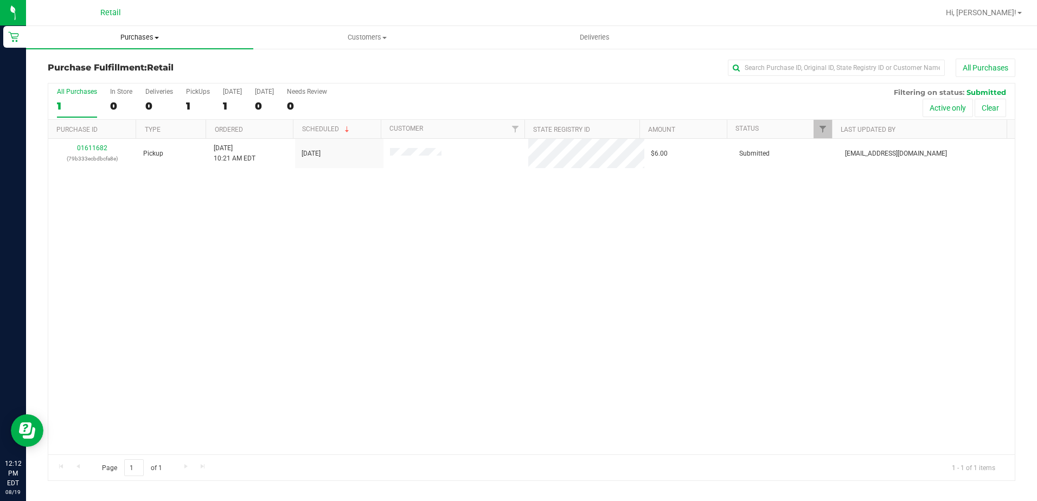
click at [146, 33] on span "Purchases" at bounding box center [139, 38] width 227 height 10
click at [116, 63] on span "Summary of purchases" at bounding box center [81, 65] width 111 height 9
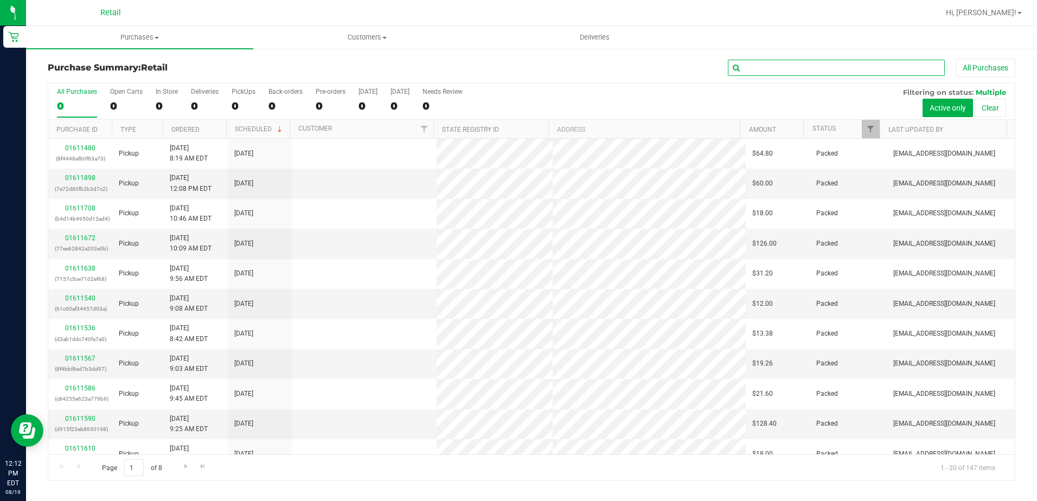
click at [812, 71] on input "text" at bounding box center [836, 68] width 217 height 16
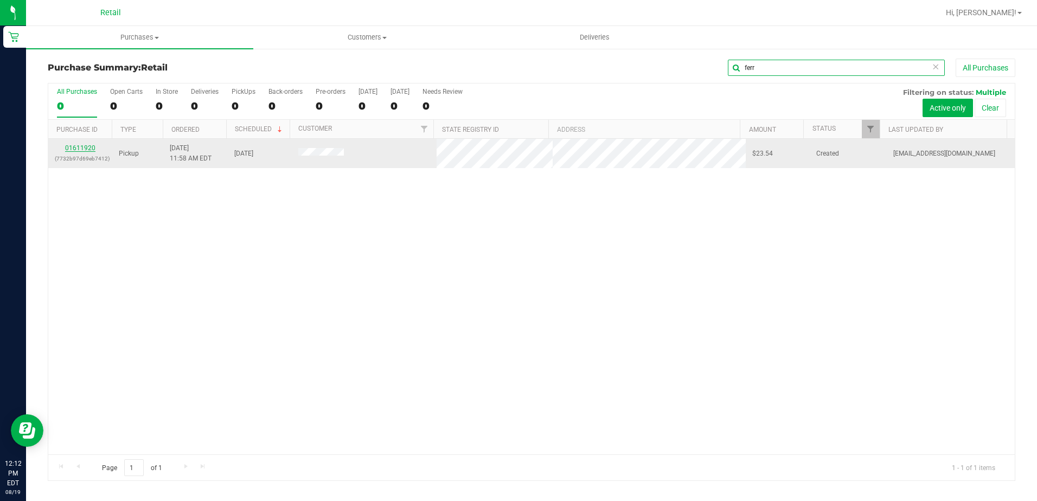
type input "ferr"
click at [79, 148] on link "01611920" at bounding box center [80, 148] width 30 height 8
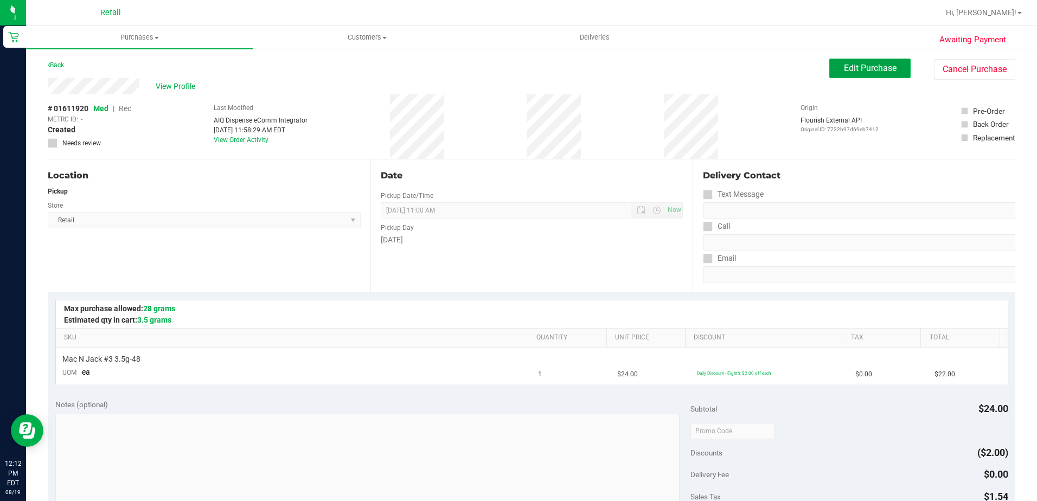
click at [874, 74] on button "Edit Purchase" at bounding box center [869, 69] width 81 height 20
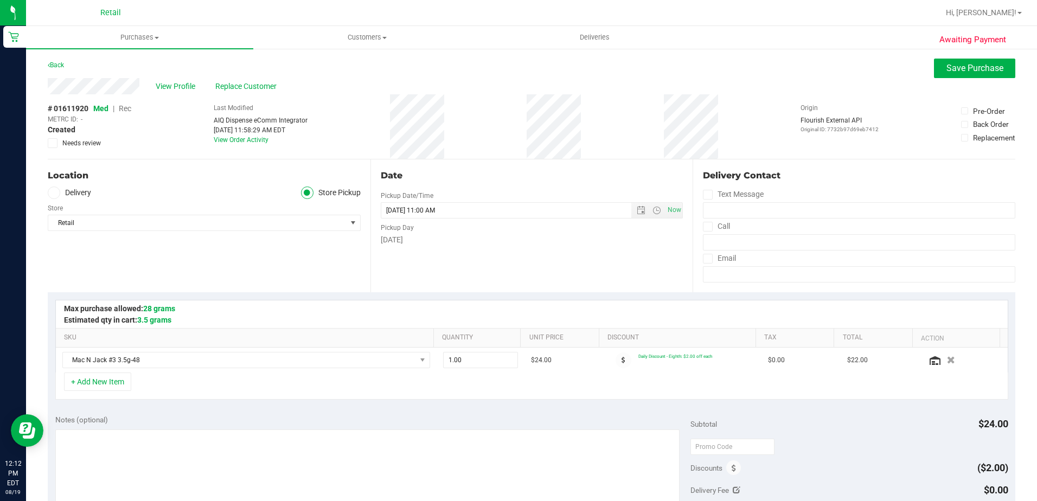
click at [123, 108] on span "Rec" at bounding box center [125, 108] width 12 height 9
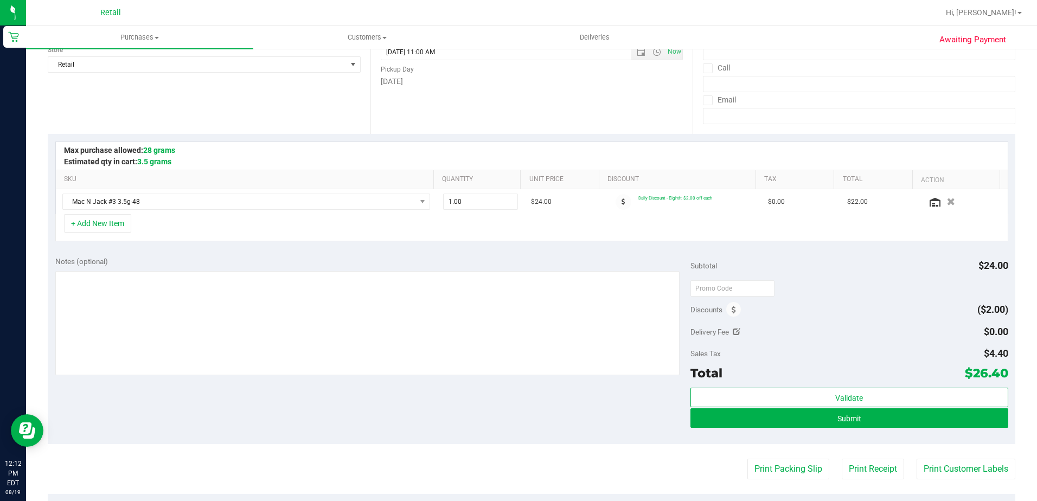
scroll to position [217, 0]
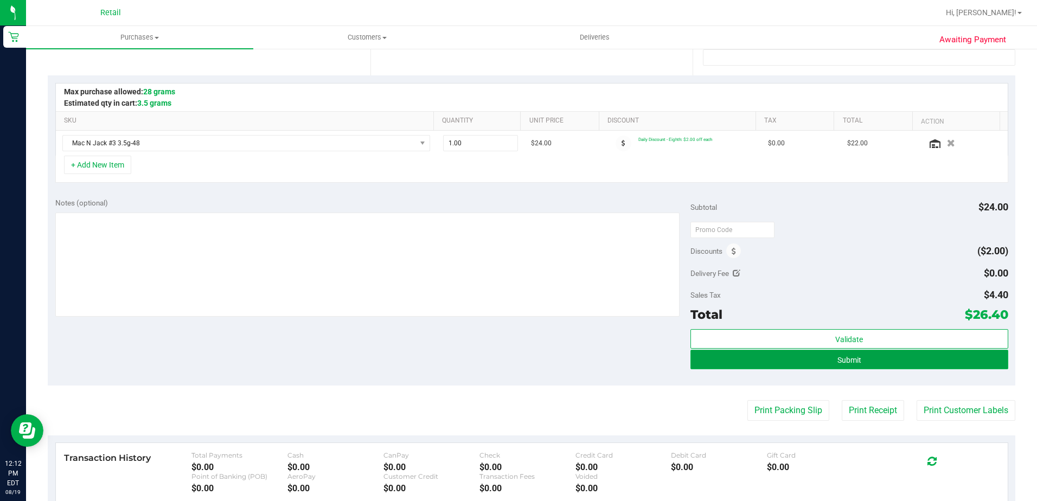
click at [864, 355] on button "Submit" at bounding box center [849, 360] width 318 height 20
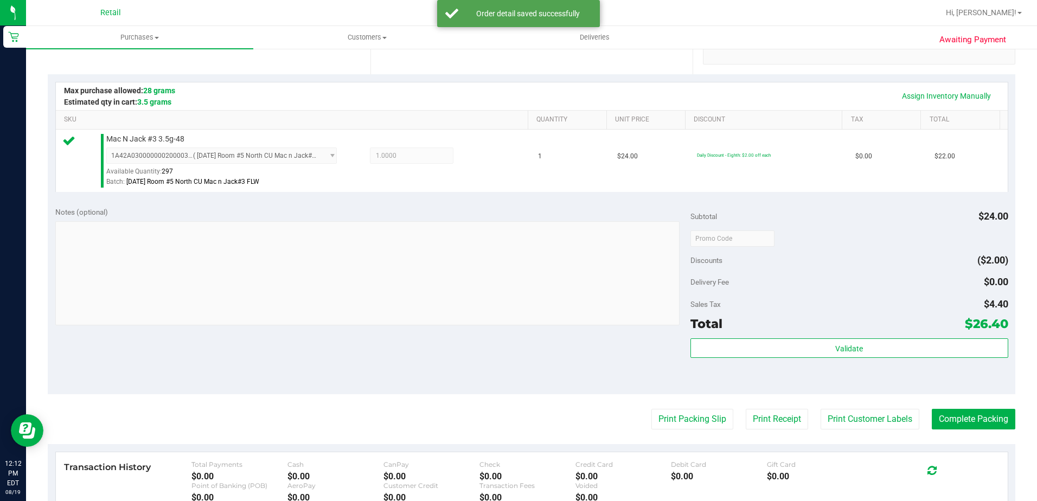
scroll to position [271, 0]
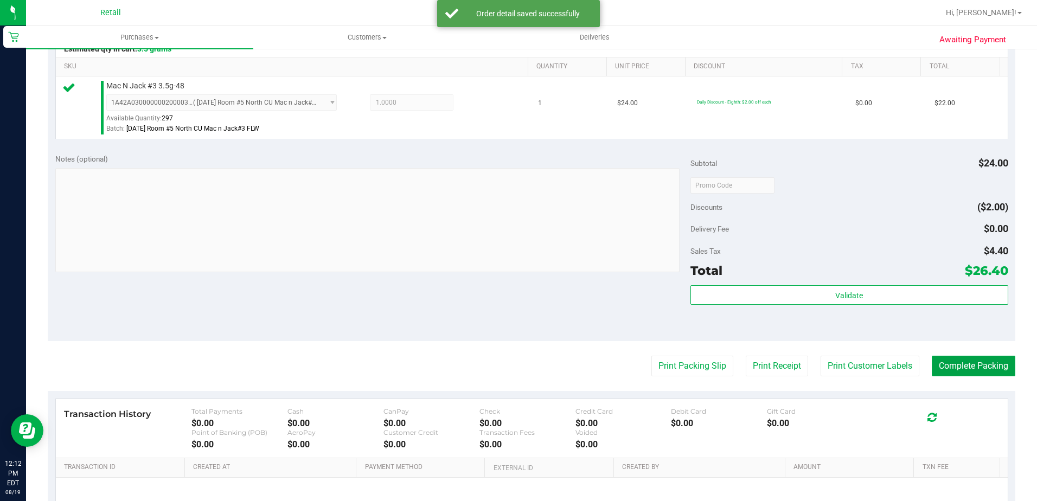
click at [973, 368] on button "Complete Packing" at bounding box center [974, 366] width 84 height 21
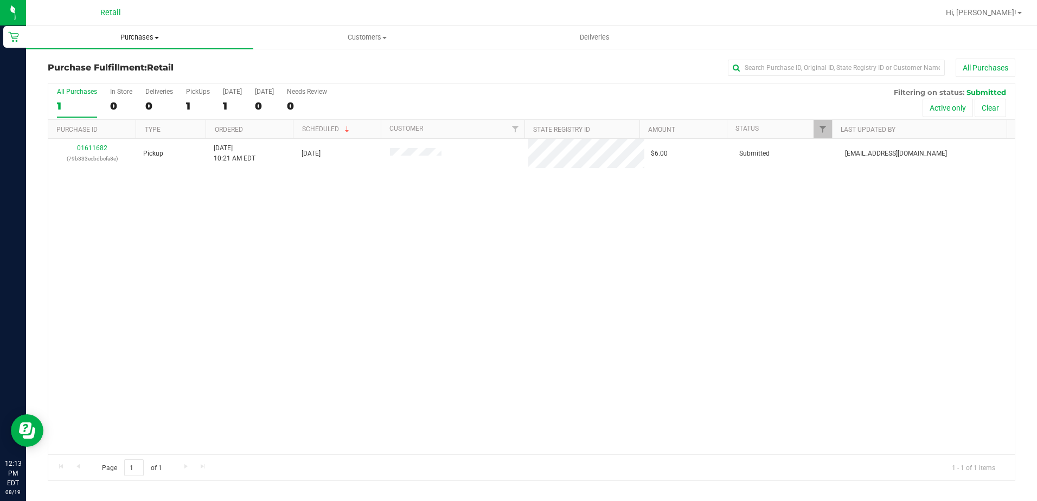
click at [160, 40] on span "Purchases" at bounding box center [139, 38] width 227 height 10
click at [126, 61] on span "Summary of purchases" at bounding box center [81, 65] width 111 height 9
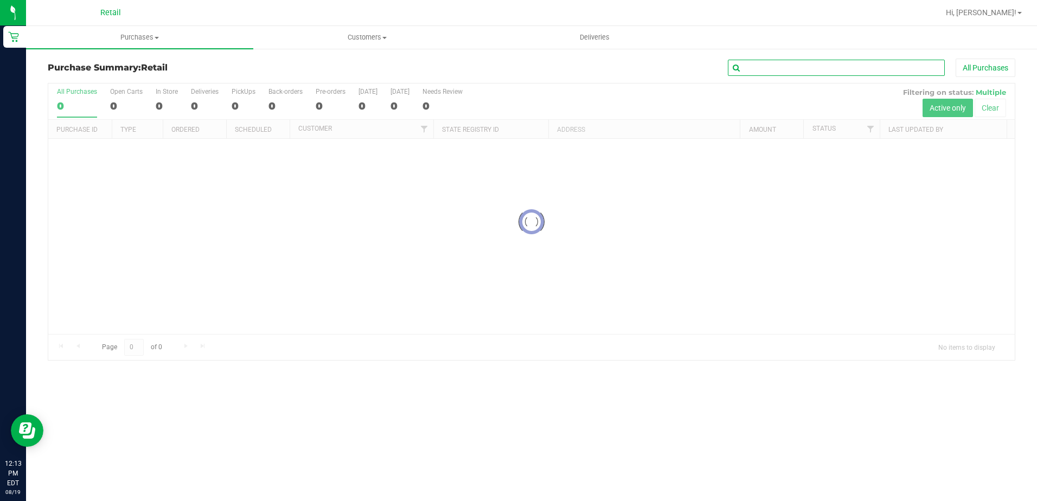
click at [801, 67] on input "text" at bounding box center [836, 68] width 217 height 16
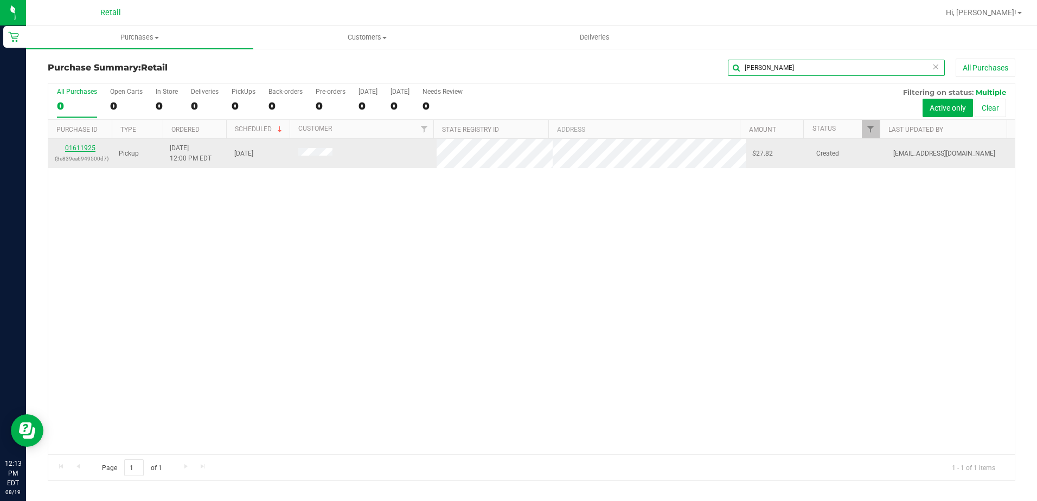
type input "carda"
click at [80, 146] on link "01611925" at bounding box center [80, 148] width 30 height 8
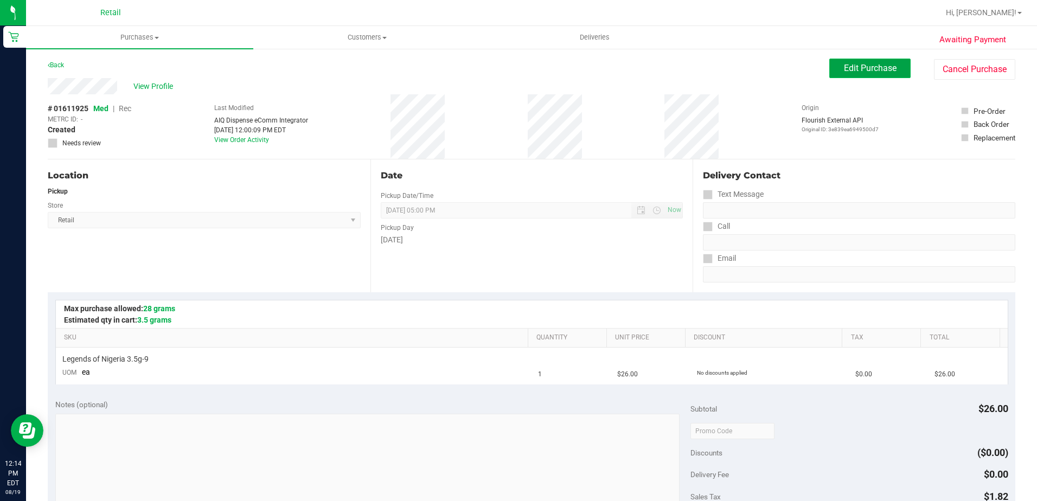
click at [832, 67] on button "Edit Purchase" at bounding box center [869, 69] width 81 height 20
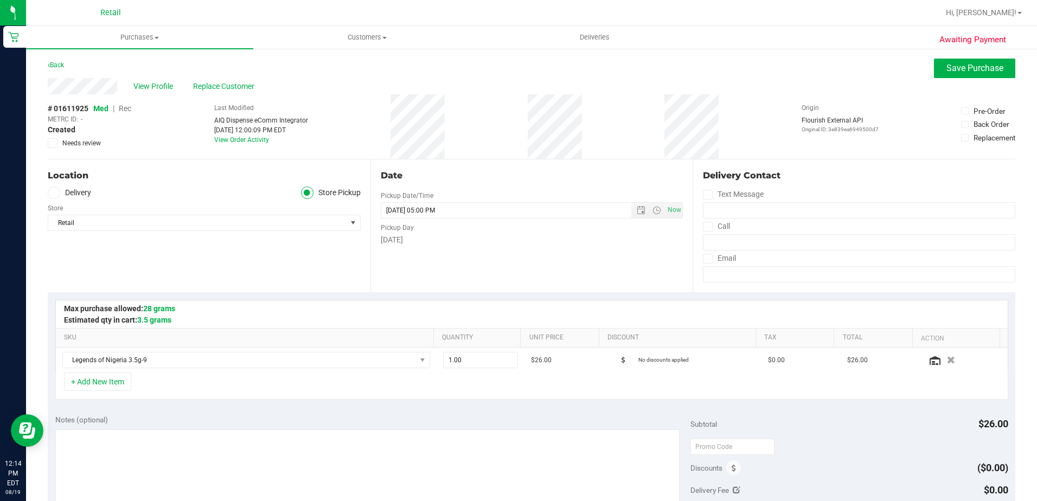
click at [127, 110] on span "Rec" at bounding box center [125, 108] width 12 height 9
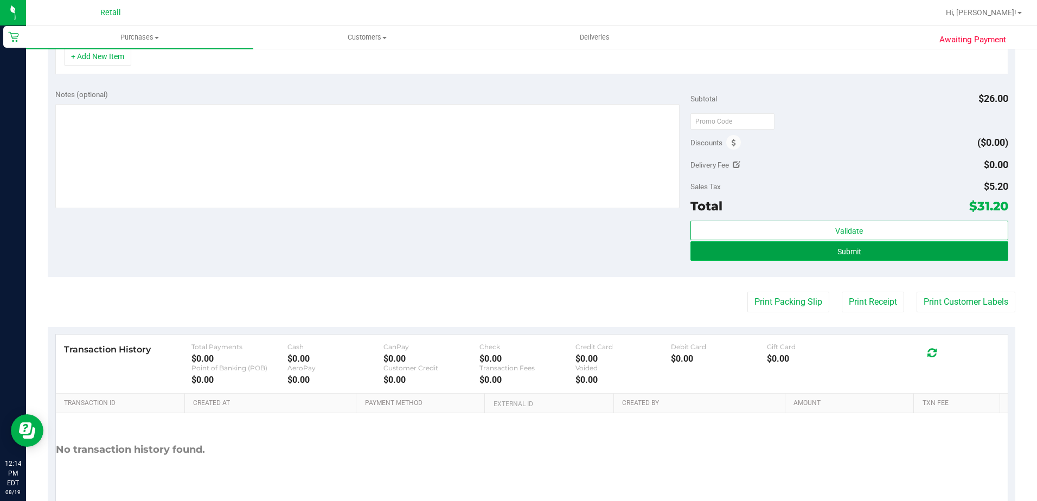
click at [803, 249] on button "Submit" at bounding box center [849, 251] width 318 height 20
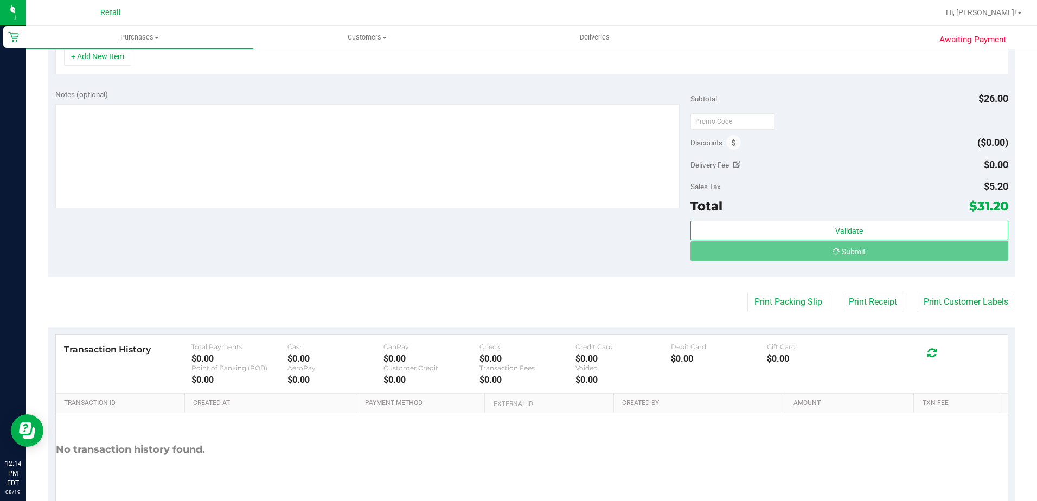
scroll to position [309, 0]
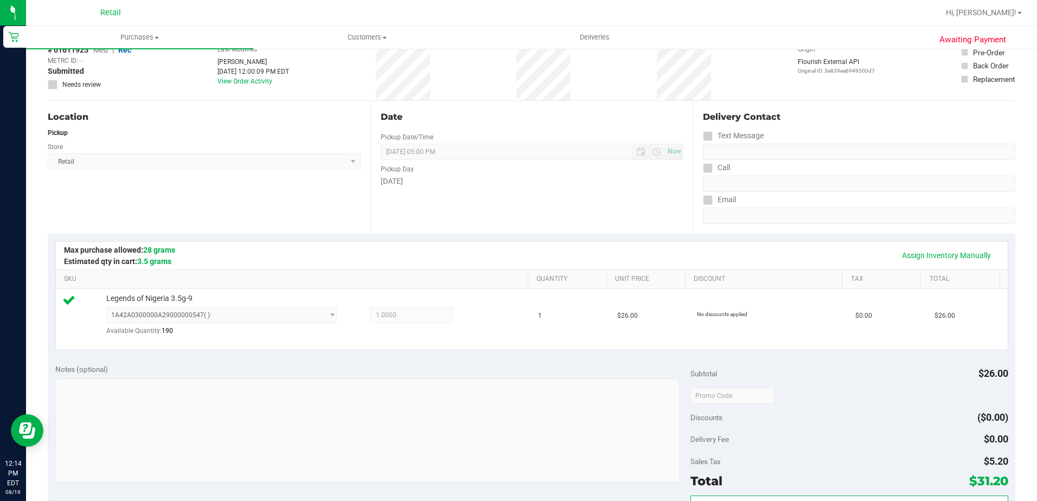
scroll to position [163, 0]
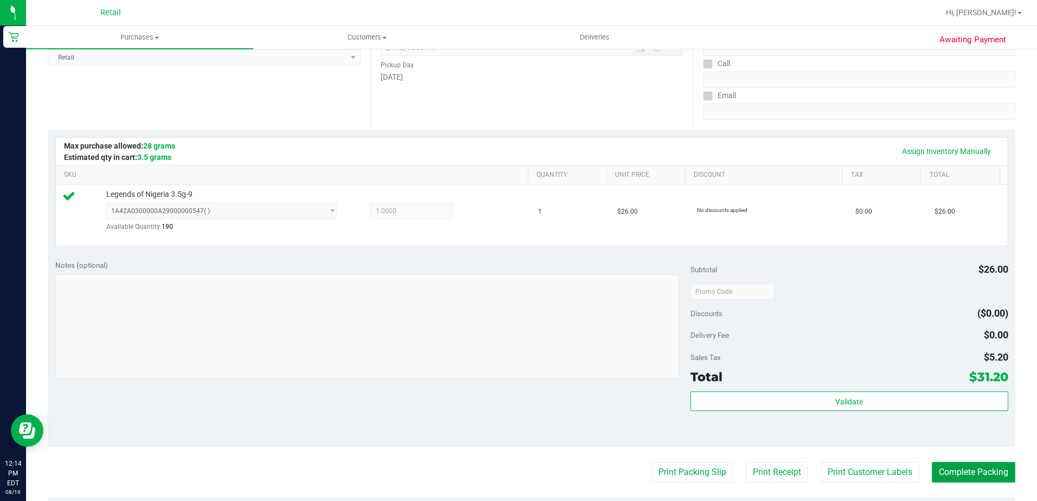
click at [969, 476] on button "Complete Packing" at bounding box center [974, 472] width 84 height 21
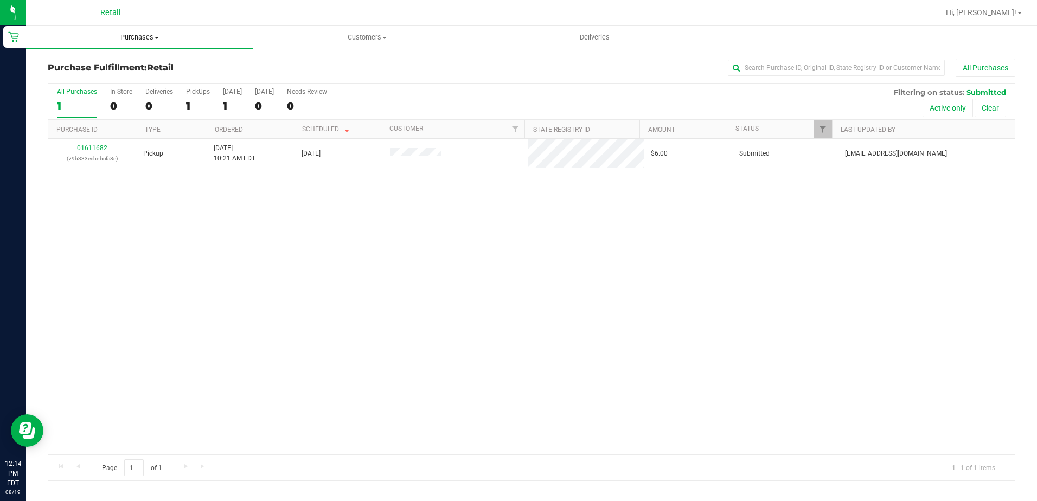
drag, startPoint x: 130, startPoint y: 34, endPoint x: 131, endPoint y: 44, distance: 11.0
click at [130, 34] on span "Purchases" at bounding box center [139, 38] width 227 height 10
click at [113, 67] on span "Summary of purchases" at bounding box center [81, 65] width 111 height 9
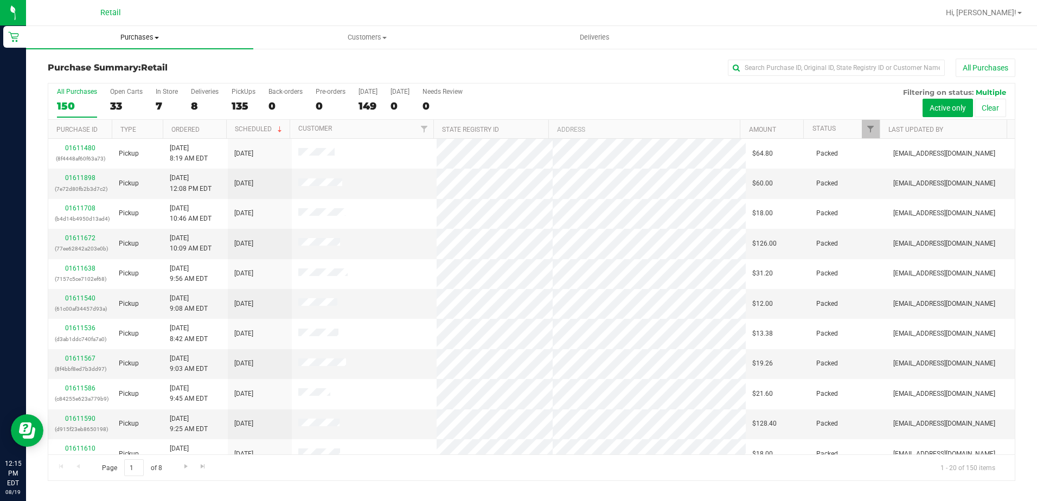
click at [135, 39] on span "Purchases" at bounding box center [139, 38] width 227 height 10
click at [880, 72] on input "text" at bounding box center [836, 68] width 217 height 16
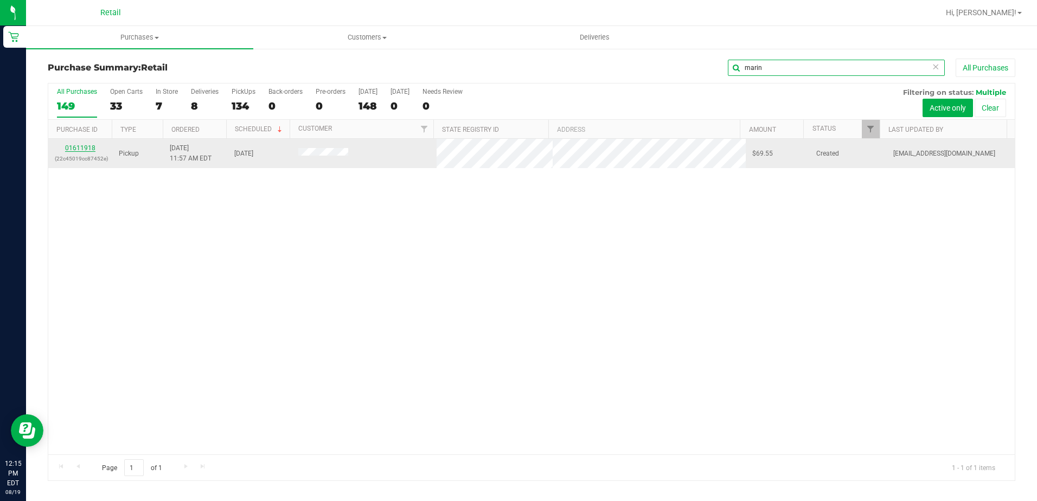
type input "marin"
click at [85, 150] on link "01611918" at bounding box center [80, 148] width 30 height 8
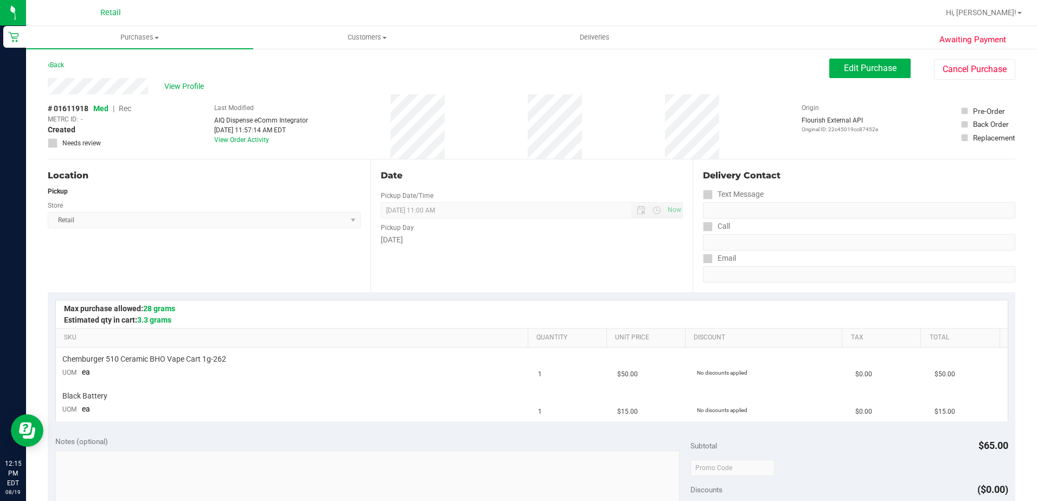
click at [897, 57] on div "Awaiting Payment Back Edit Purchase Cancel Purchase View Profile # 01611918 Med…" at bounding box center [531, 473] width 1011 height 850
click at [878, 66] on span "Edit Purchase" at bounding box center [870, 68] width 53 height 10
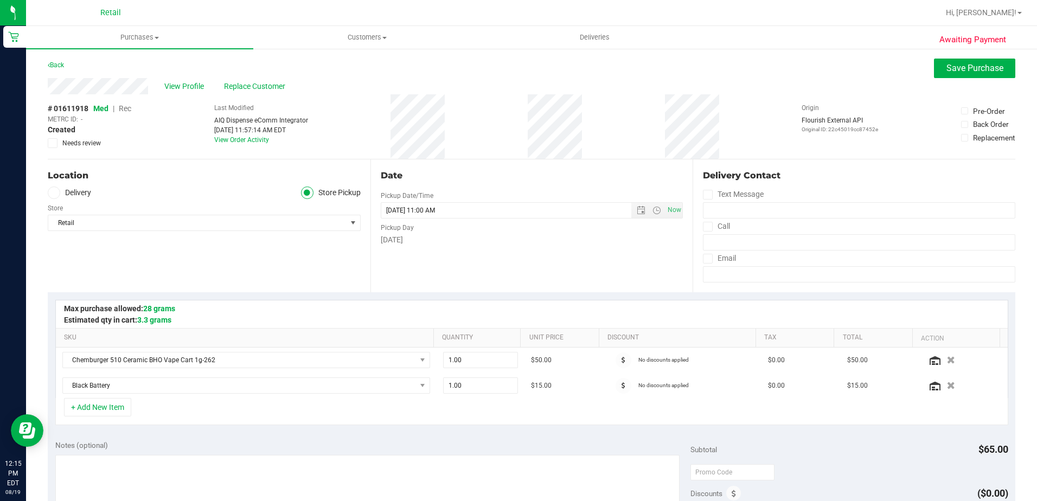
click at [124, 109] on span "Rec" at bounding box center [125, 108] width 12 height 9
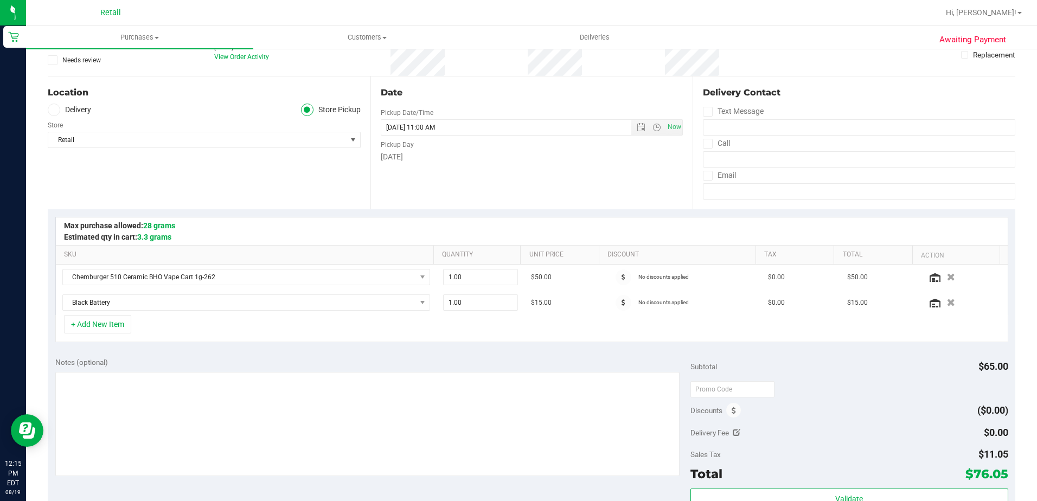
scroll to position [271, 0]
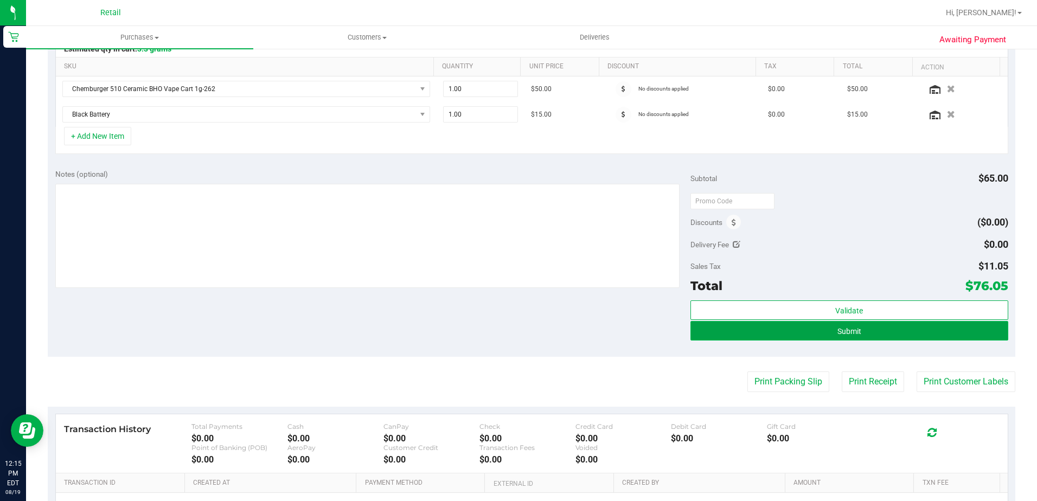
click at [837, 332] on span "Submit" at bounding box center [849, 331] width 24 height 9
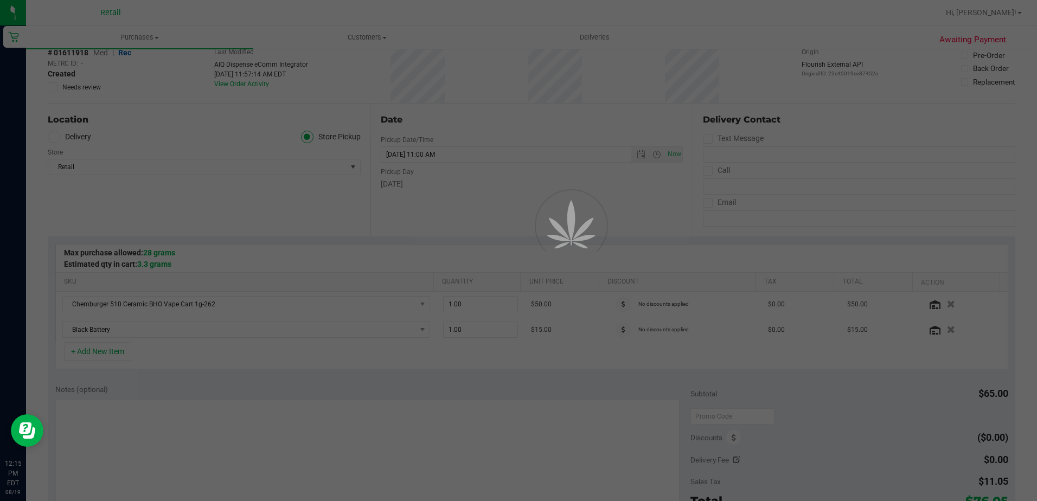
scroll to position [54, 0]
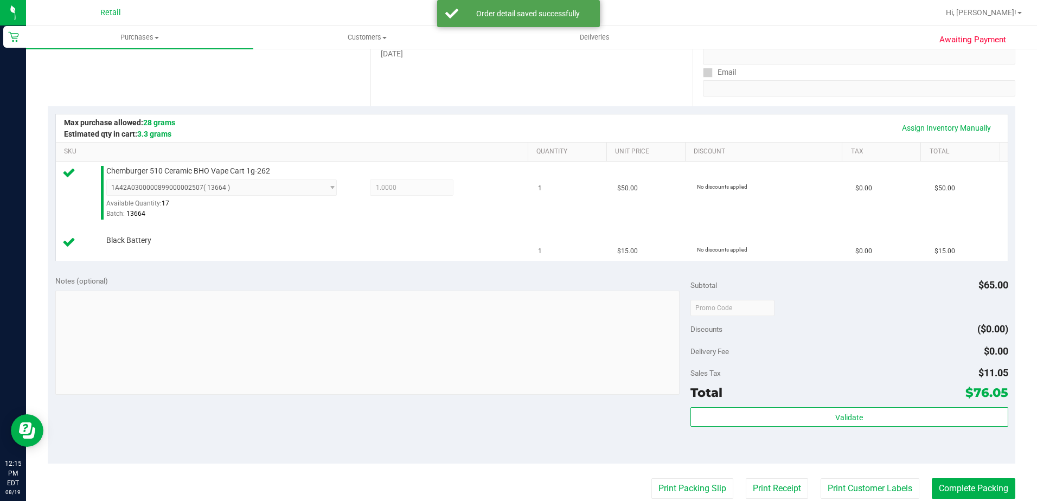
scroll to position [217, 0]
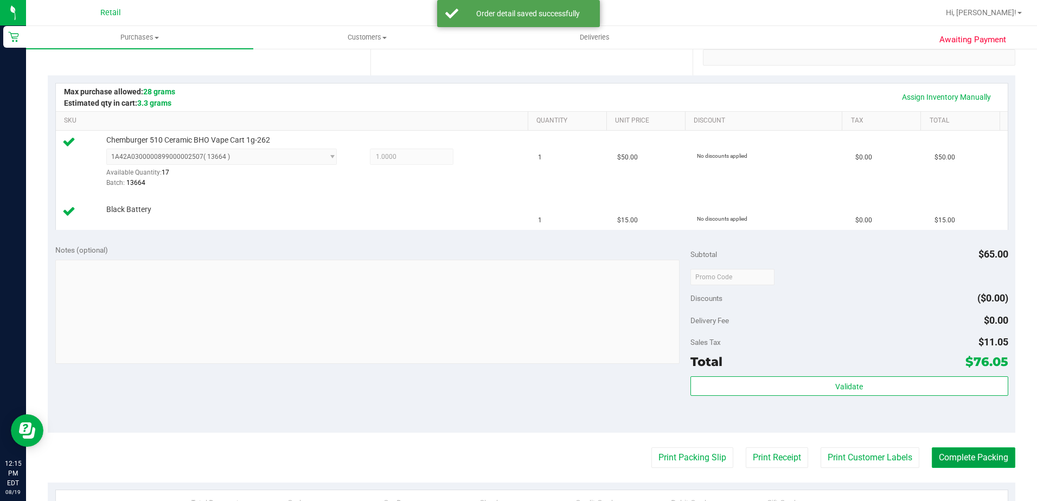
click at [951, 455] on button "Complete Packing" at bounding box center [974, 457] width 84 height 21
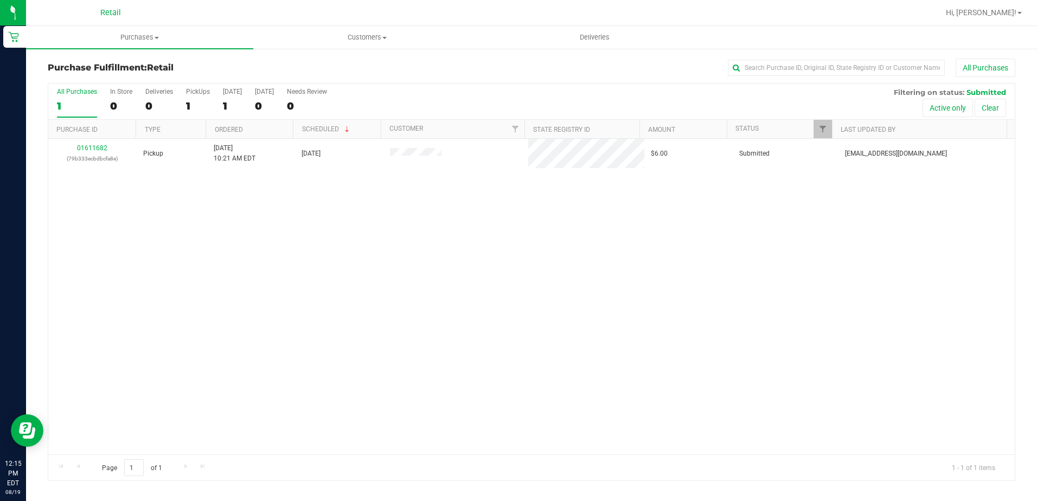
click at [147, 47] on uib-tab-heading "Purchases Summary of purchases Fulfillment All purchases" at bounding box center [139, 37] width 227 height 23
click at [129, 65] on span "Summary of purchases" at bounding box center [81, 65] width 111 height 9
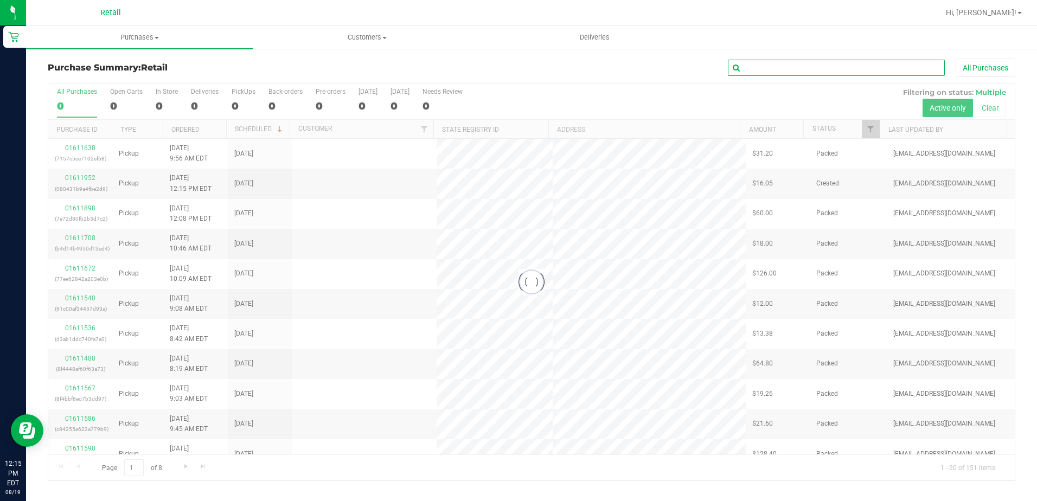
click at [830, 65] on input "text" at bounding box center [836, 68] width 217 height 16
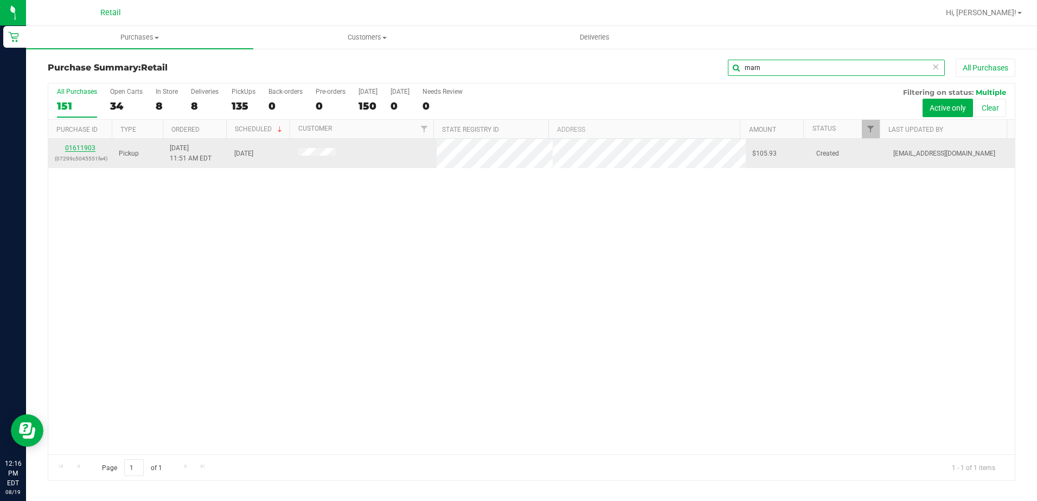
type input "marn"
click at [75, 149] on link "01611903" at bounding box center [80, 148] width 30 height 8
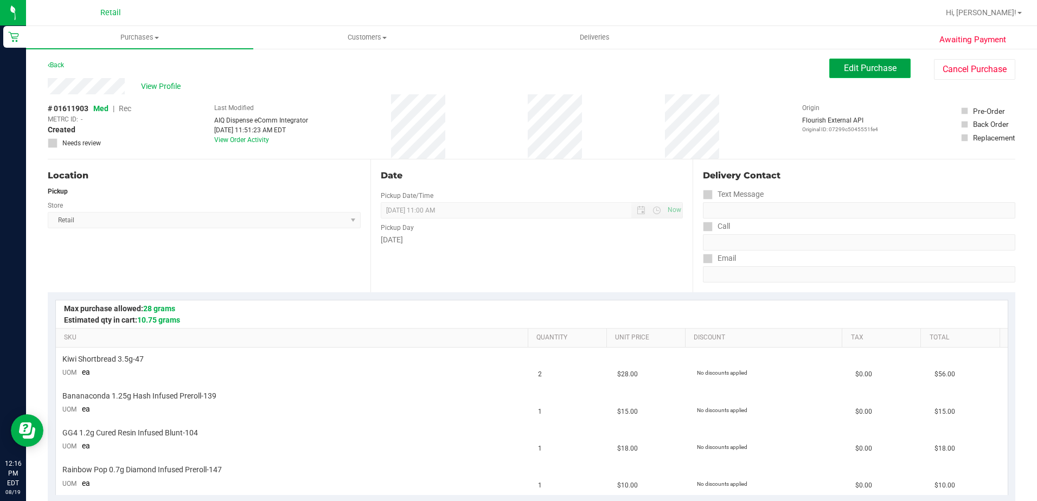
click at [862, 72] on span "Edit Purchase" at bounding box center [870, 68] width 53 height 10
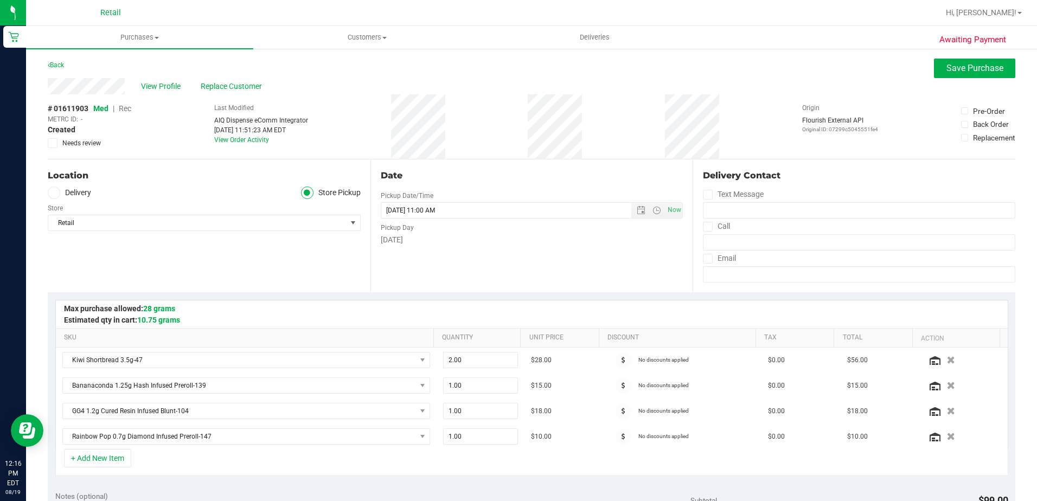
click at [128, 110] on span "Rec" at bounding box center [125, 108] width 12 height 9
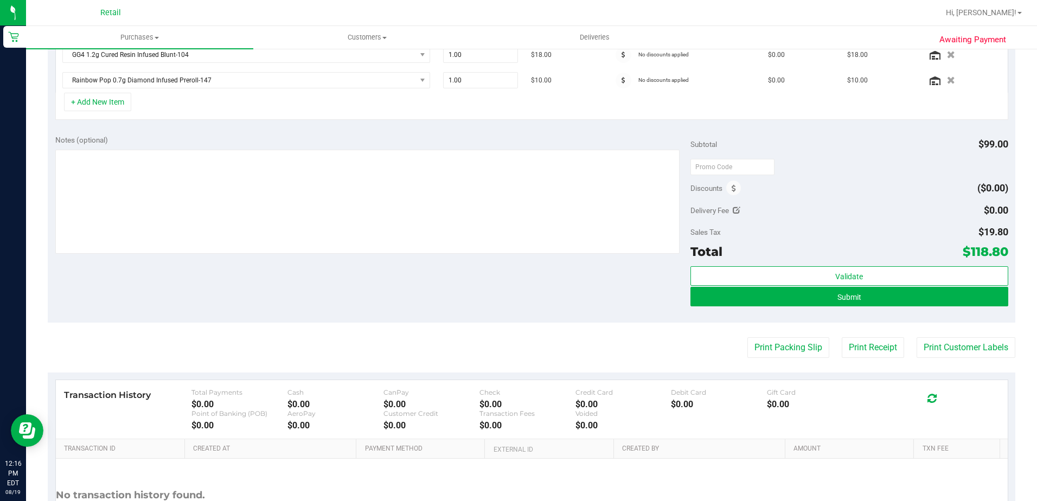
scroll to position [434, 0]
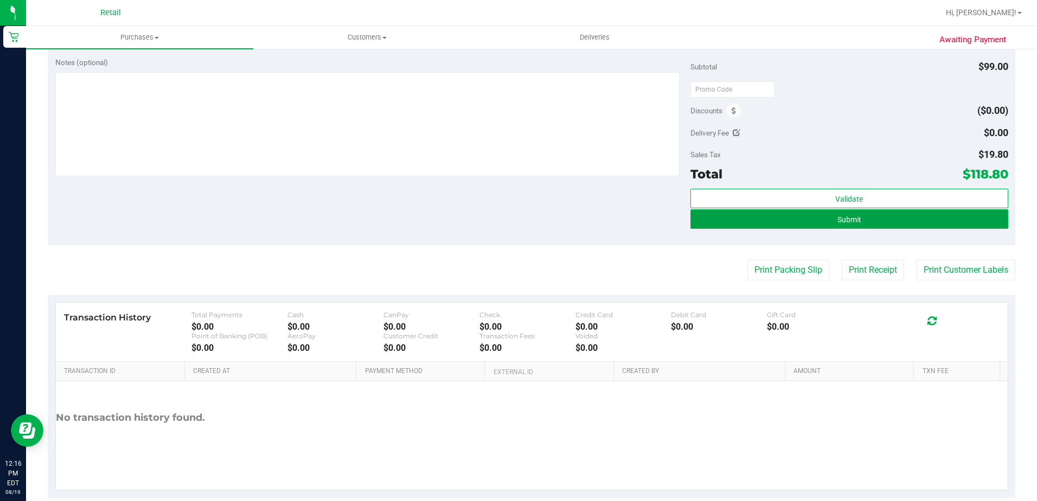
click at [870, 218] on button "Submit" at bounding box center [849, 219] width 318 height 20
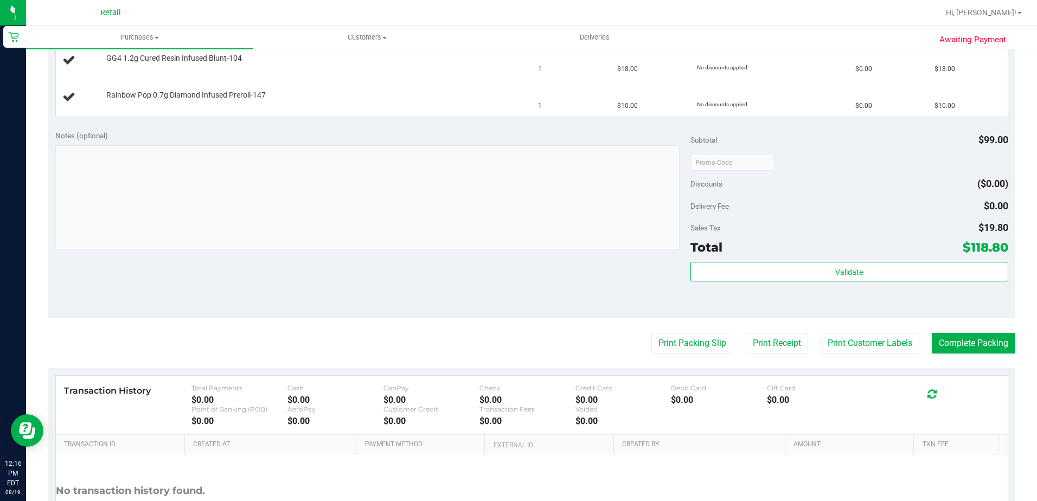
click at [572, 279] on div "Notes (optional) Subtotal $99.00 Discounts ($0.00) Delivery Fee $0.00 Sales Tax…" at bounding box center [532, 220] width 968 height 195
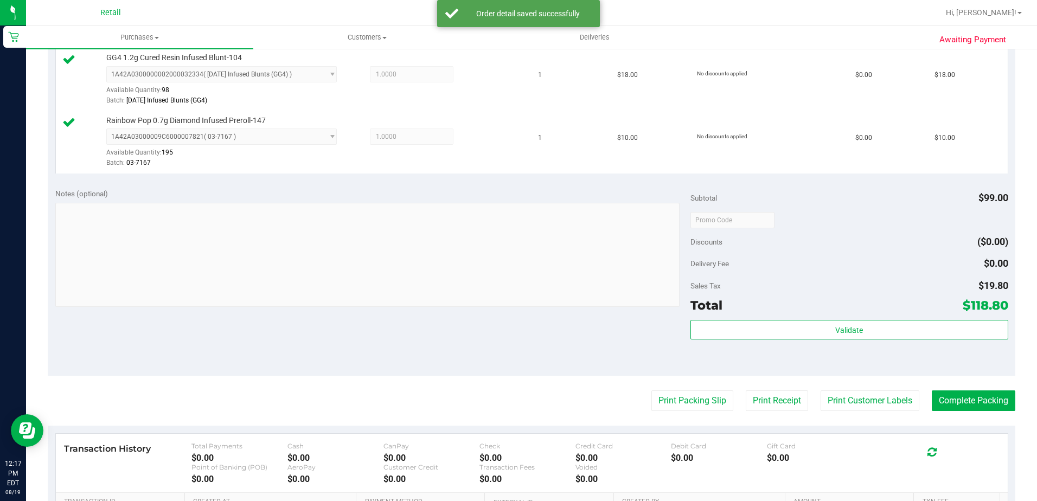
scroll to position [434, 0]
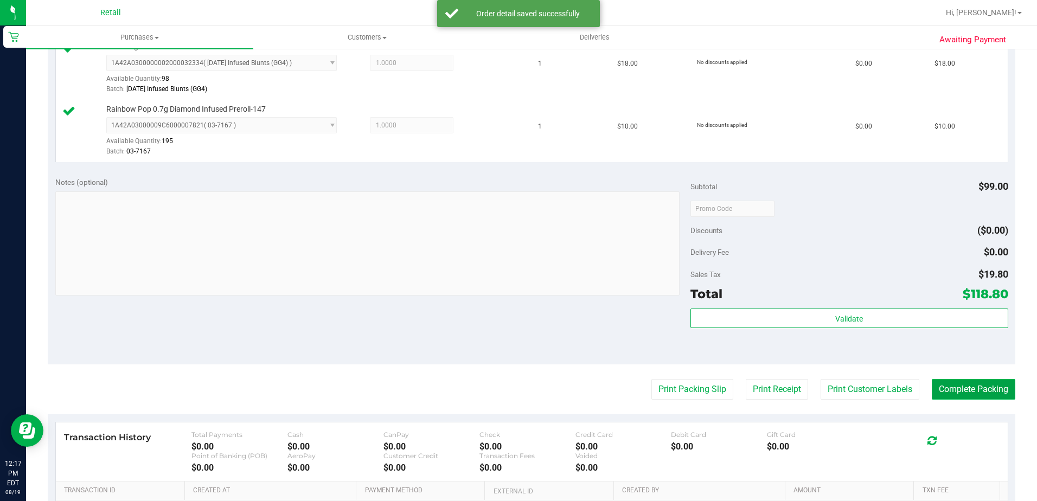
click at [970, 390] on button "Complete Packing" at bounding box center [974, 389] width 84 height 21
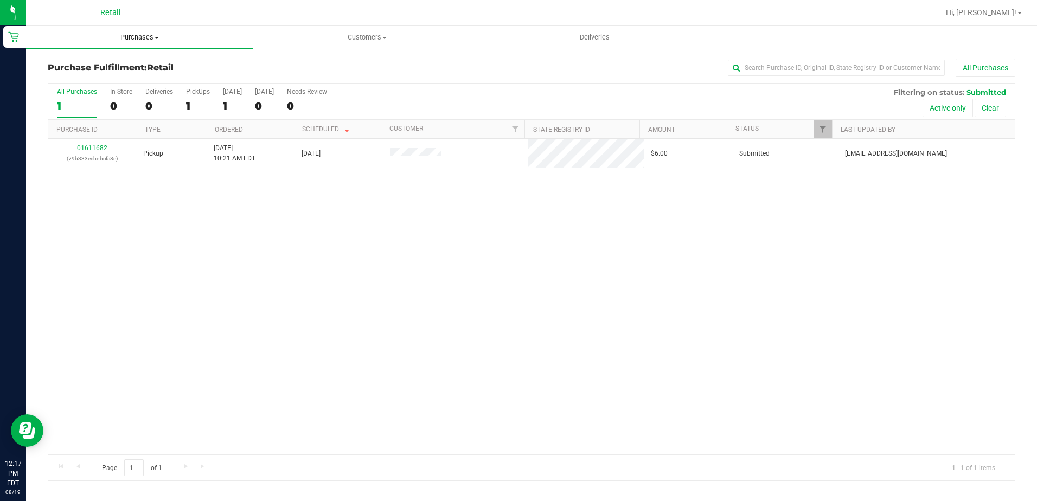
click at [128, 39] on span "Purchases" at bounding box center [139, 38] width 227 height 10
click at [120, 61] on span "Summary of purchases" at bounding box center [81, 65] width 111 height 9
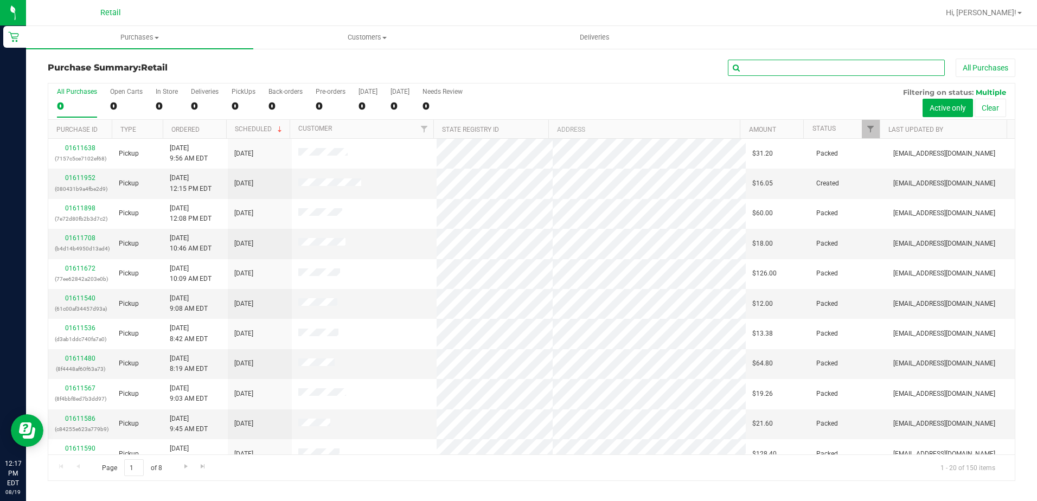
click at [791, 73] on input "text" at bounding box center [836, 68] width 217 height 16
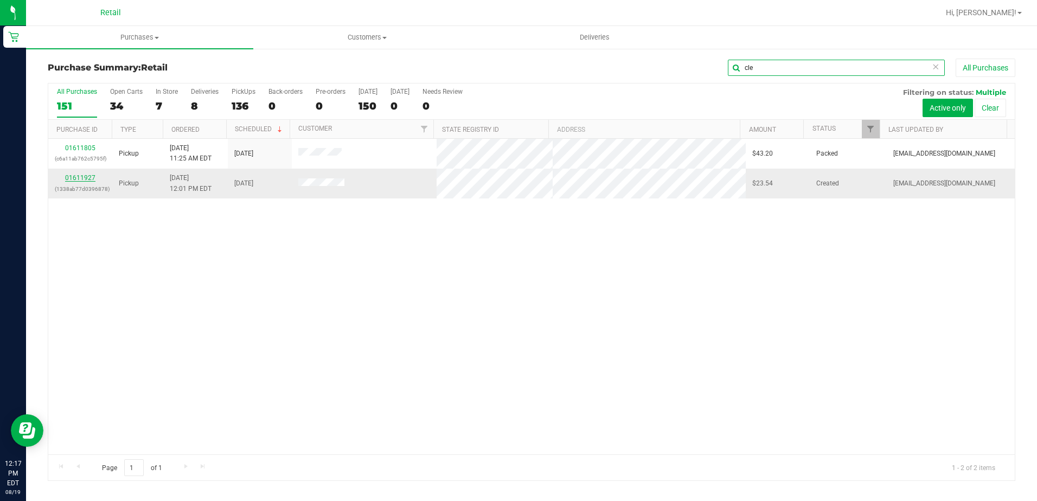
type input "cle"
click at [81, 179] on link "01611927" at bounding box center [80, 178] width 30 height 8
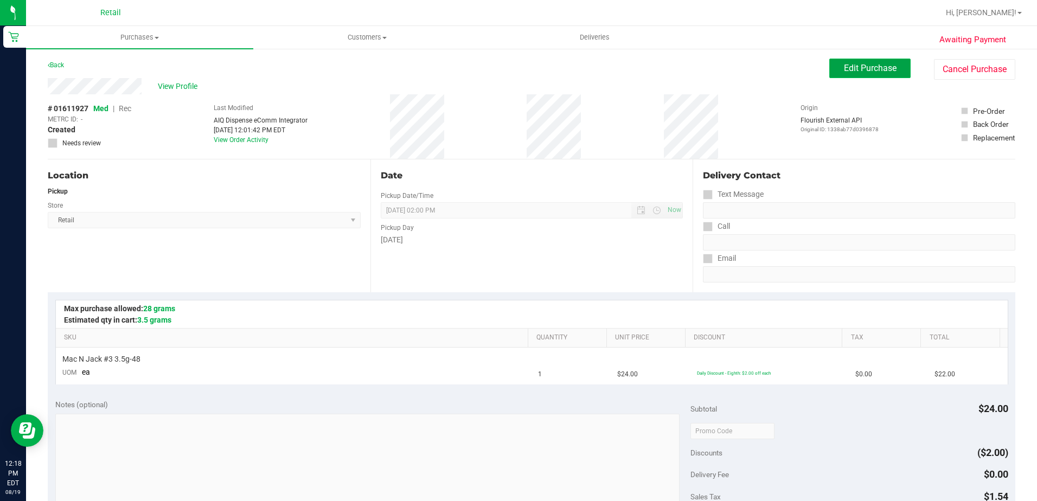
click at [853, 65] on span "Edit Purchase" at bounding box center [870, 68] width 53 height 10
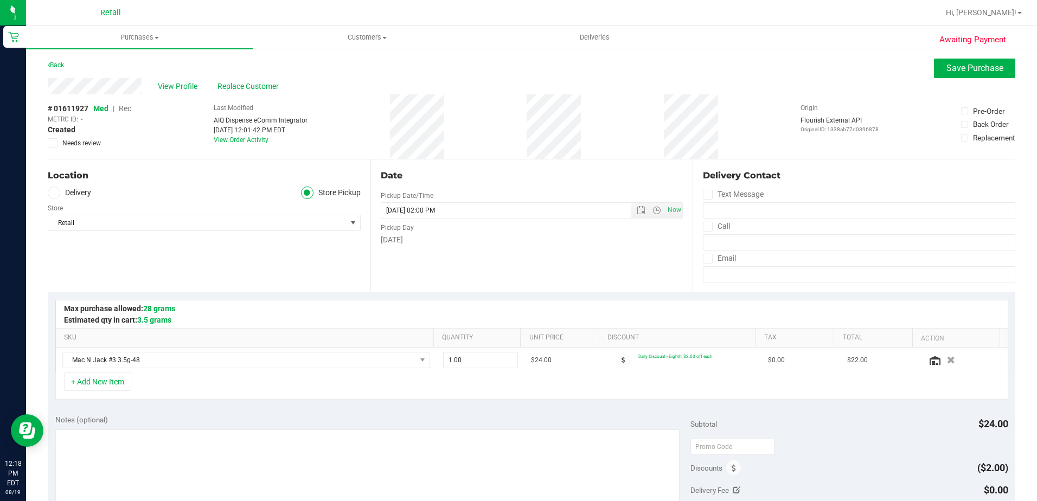
click at [124, 110] on span "Rec" at bounding box center [125, 108] width 12 height 9
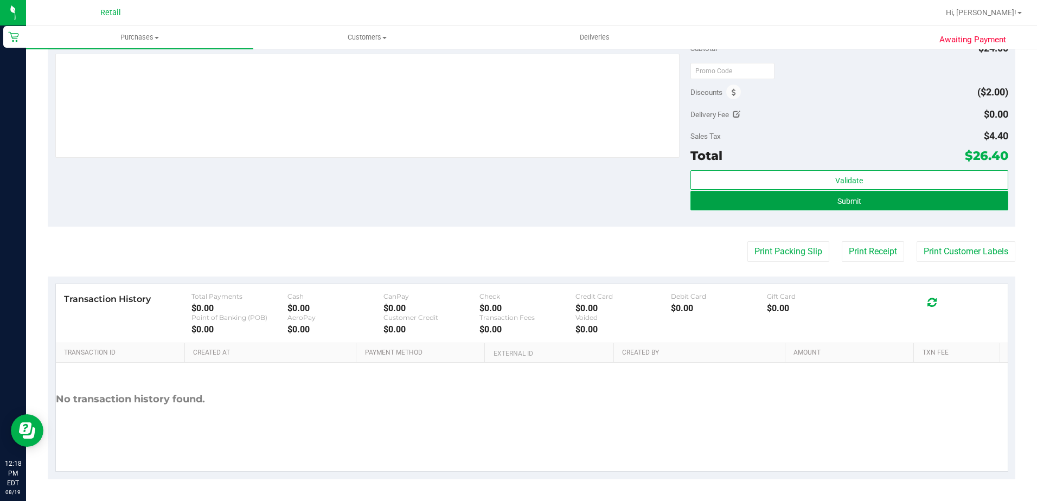
click at [860, 207] on button "Submit" at bounding box center [849, 201] width 318 height 20
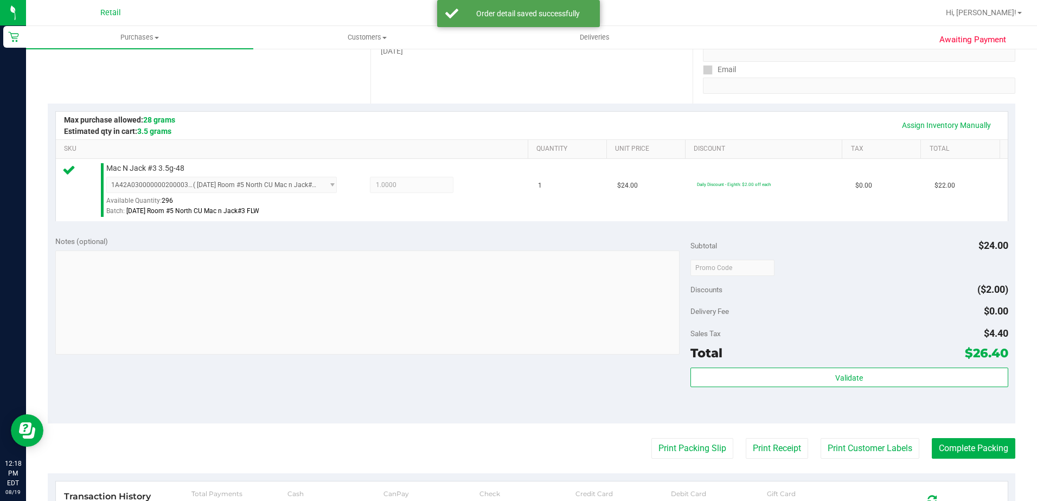
scroll to position [213, 0]
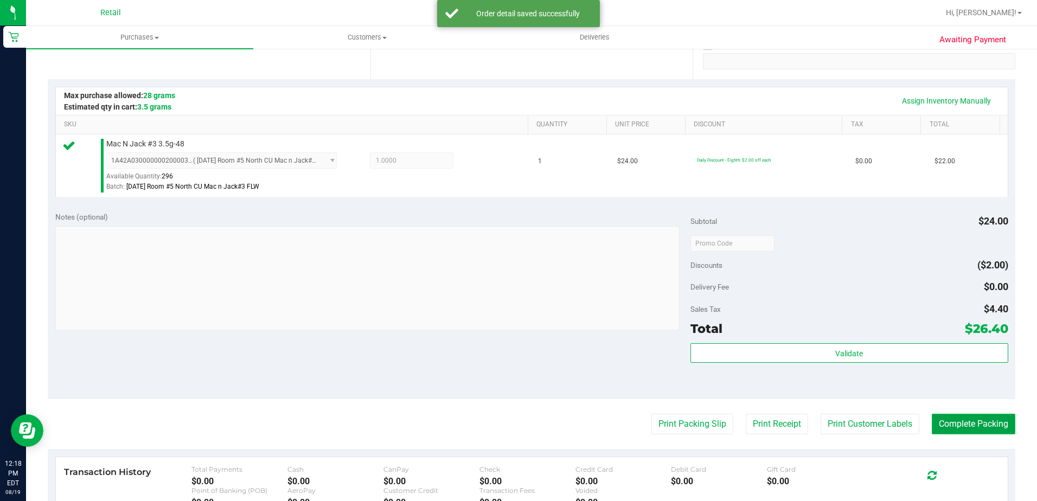
click at [968, 427] on button "Complete Packing" at bounding box center [974, 424] width 84 height 21
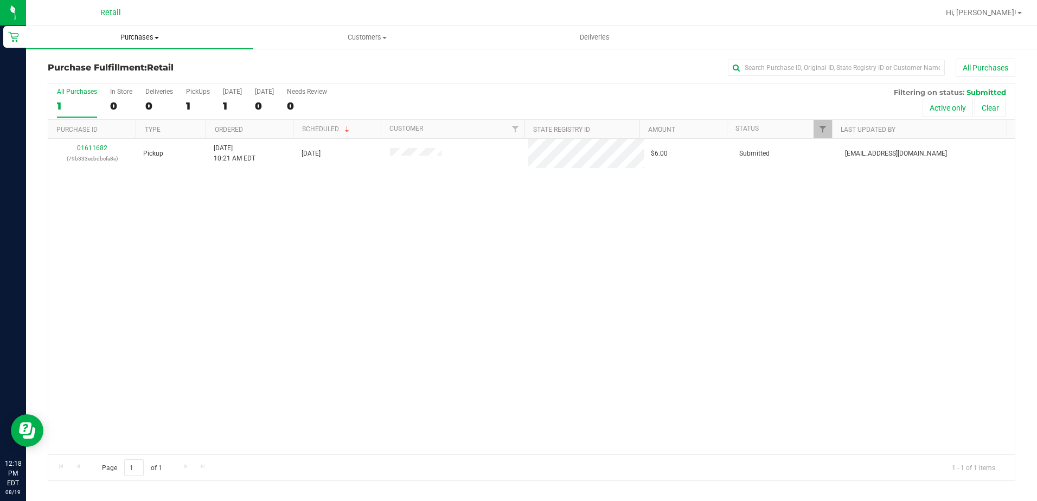
click at [119, 29] on uib-tab-heading "Purchases Summary of purchases Fulfillment All purchases" at bounding box center [139, 37] width 227 height 23
click at [133, 63] on span "Summary of purchases" at bounding box center [81, 65] width 111 height 9
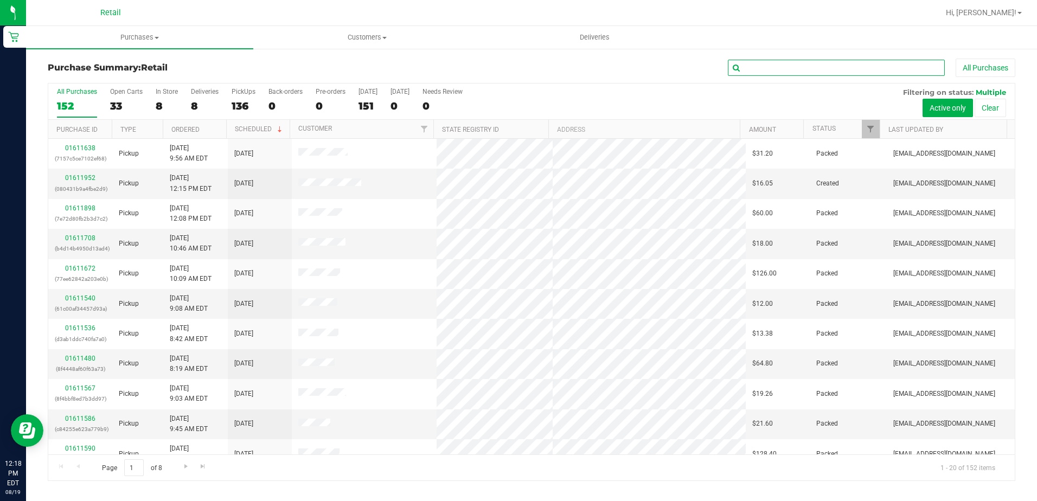
click at [800, 64] on input "text" at bounding box center [836, 68] width 217 height 16
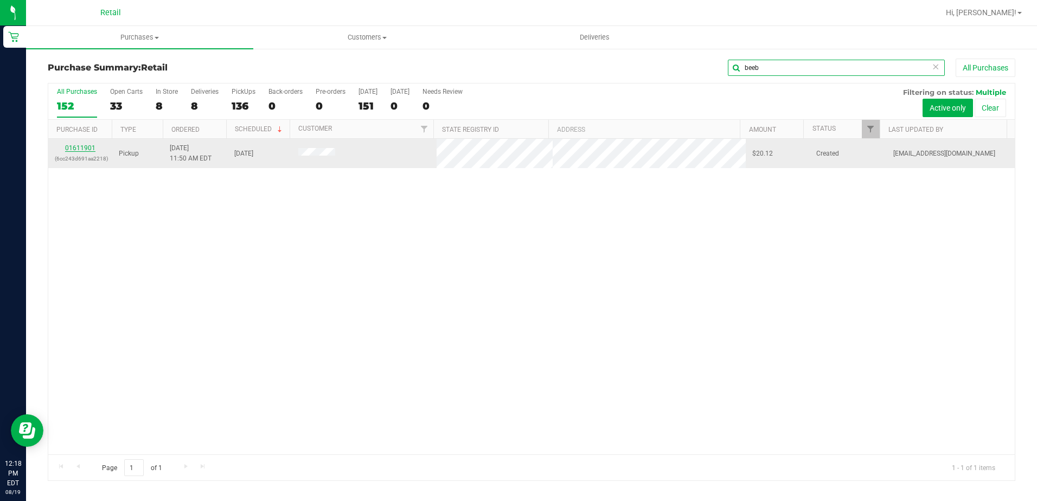
type input "beeb"
click at [85, 144] on link "01611901" at bounding box center [80, 148] width 30 height 8
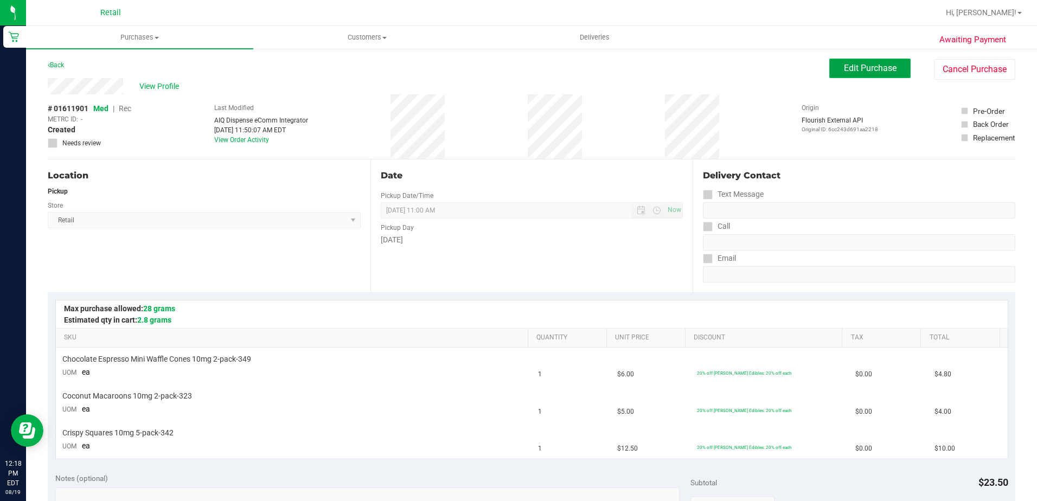
click at [844, 73] on span "Edit Purchase" at bounding box center [870, 68] width 53 height 10
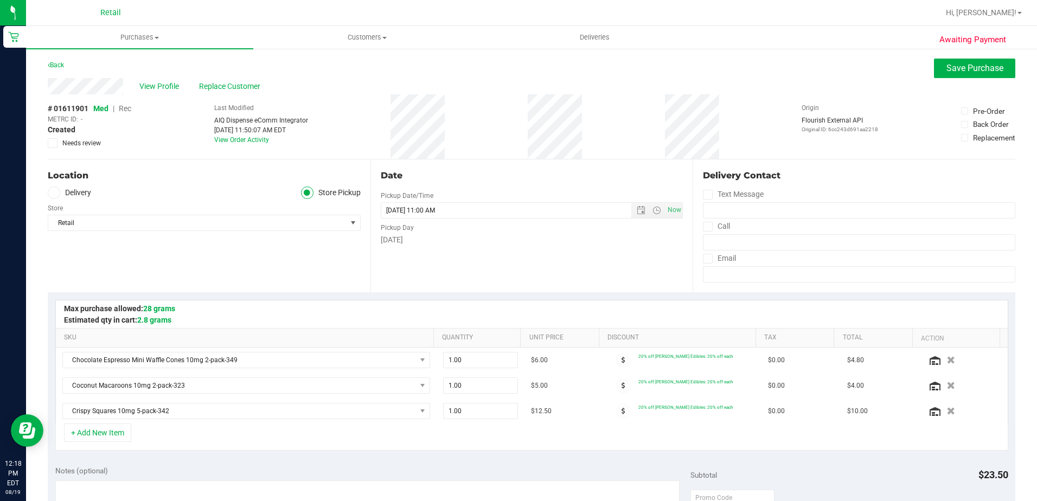
click at [125, 108] on span "Rec" at bounding box center [125, 108] width 12 height 9
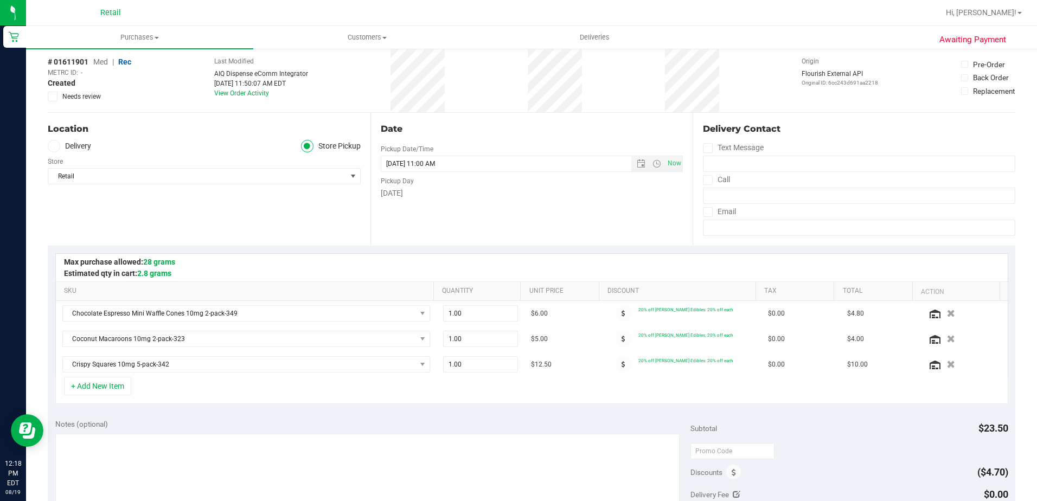
scroll to position [380, 0]
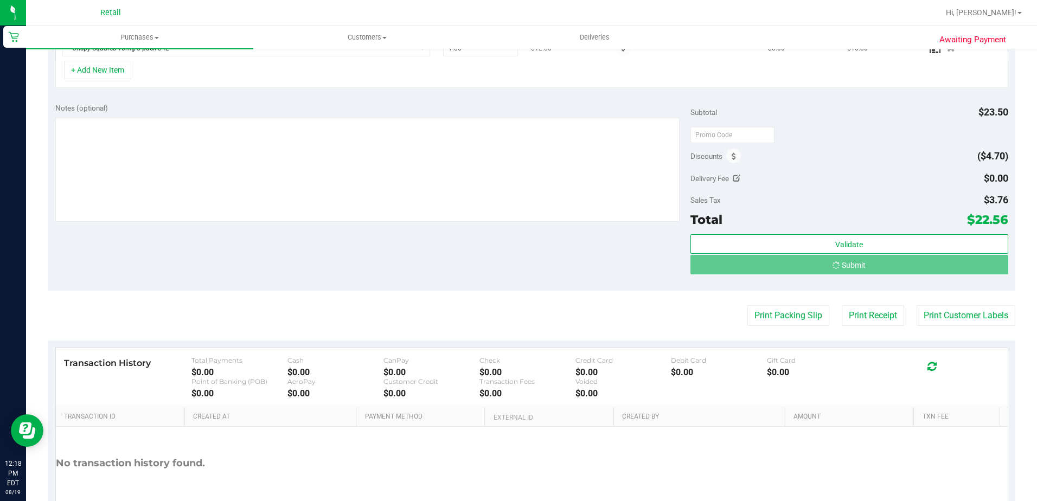
scroll to position [346, 0]
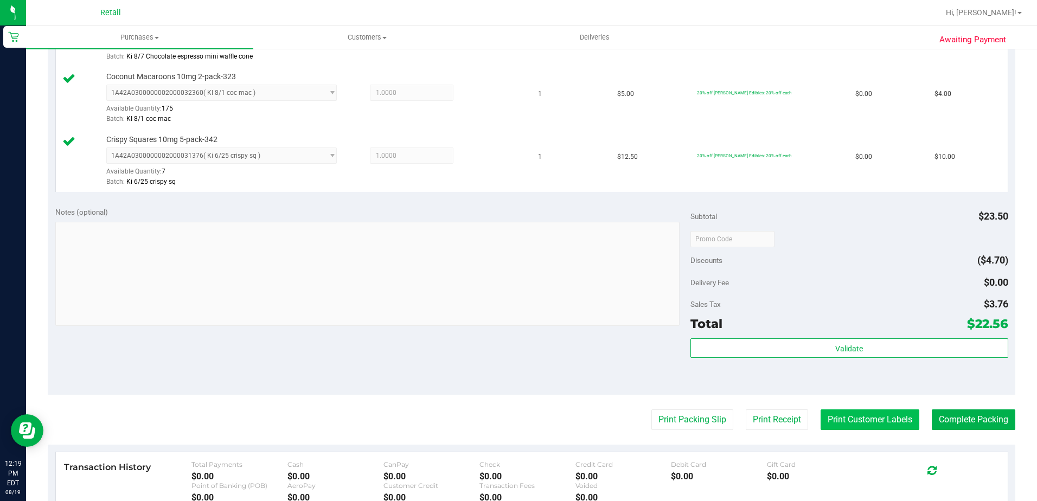
scroll to position [346, 0]
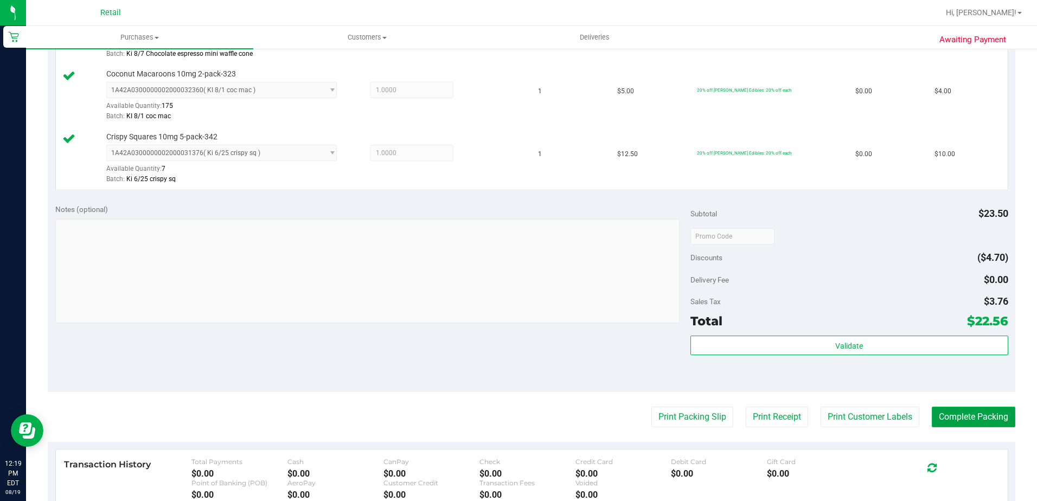
click at [960, 419] on button "Complete Packing" at bounding box center [974, 417] width 84 height 21
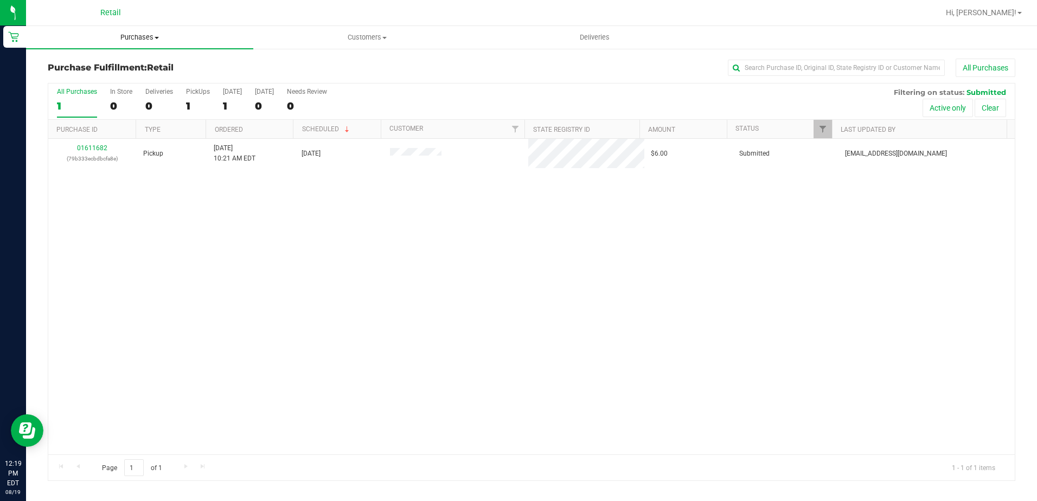
drag, startPoint x: 162, startPoint y: 38, endPoint x: 137, endPoint y: 42, distance: 25.2
click at [162, 38] on span "Purchases" at bounding box center [139, 38] width 227 height 10
click at [116, 63] on span "Summary of purchases" at bounding box center [81, 65] width 111 height 9
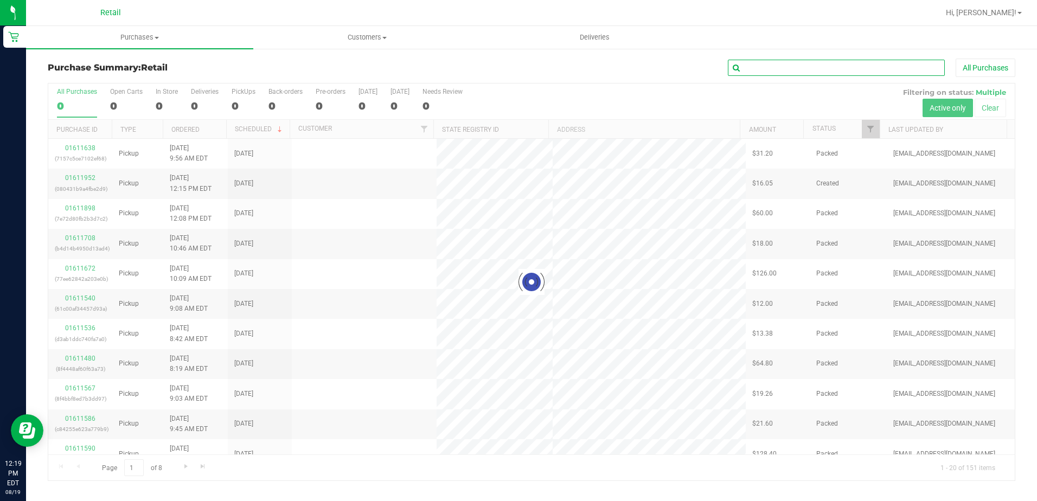
click at [790, 73] on input "text" at bounding box center [836, 68] width 217 height 16
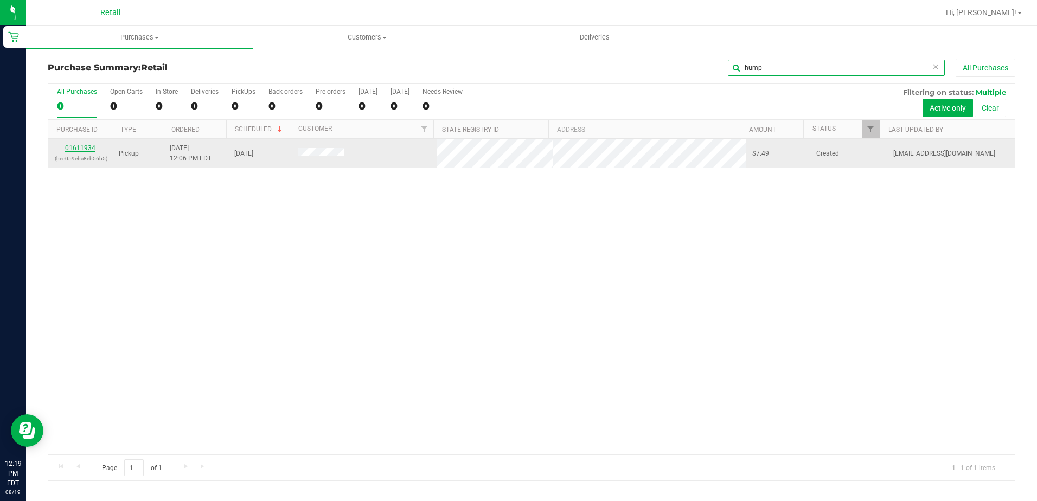
type input "hump"
click at [91, 148] on link "01611934" at bounding box center [80, 148] width 30 height 8
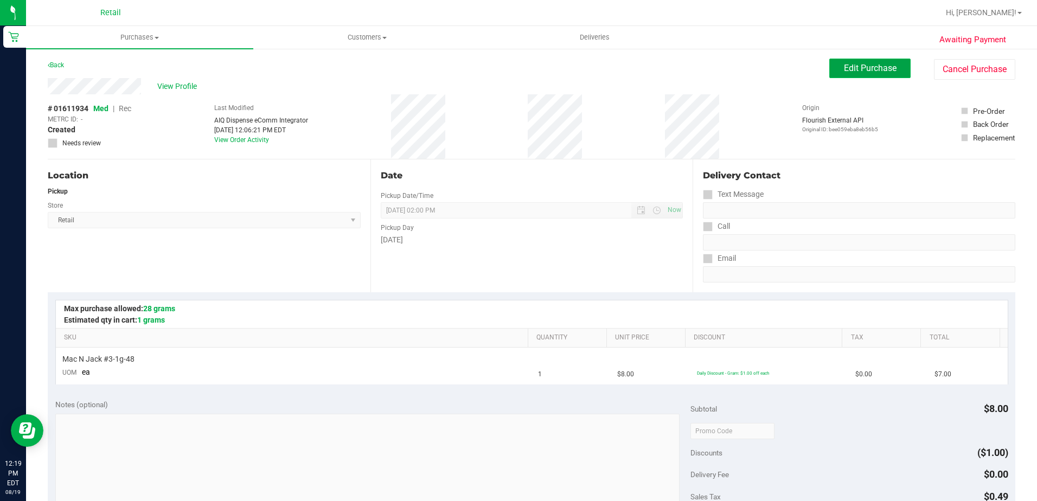
click at [850, 73] on button "Edit Purchase" at bounding box center [869, 69] width 81 height 20
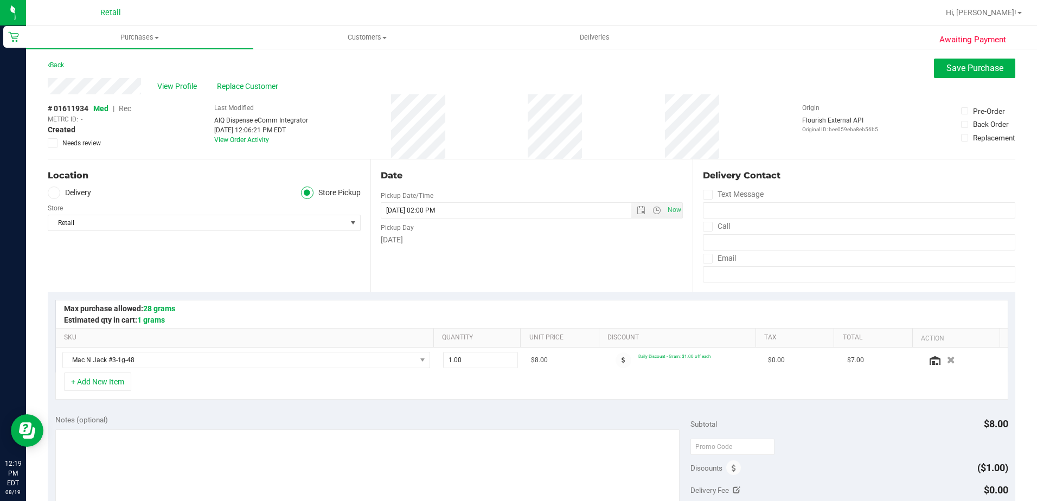
click at [126, 109] on span "Rec" at bounding box center [125, 108] width 12 height 9
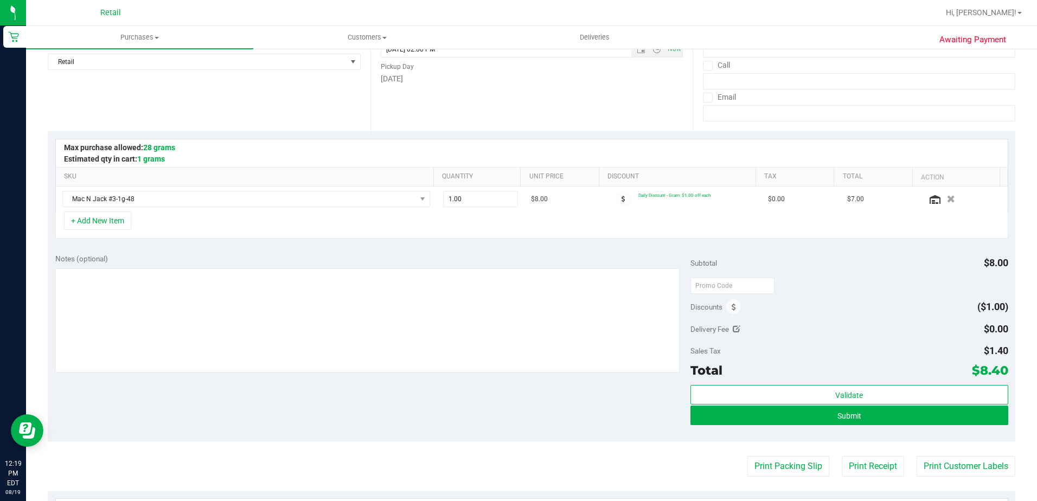
scroll to position [376, 0]
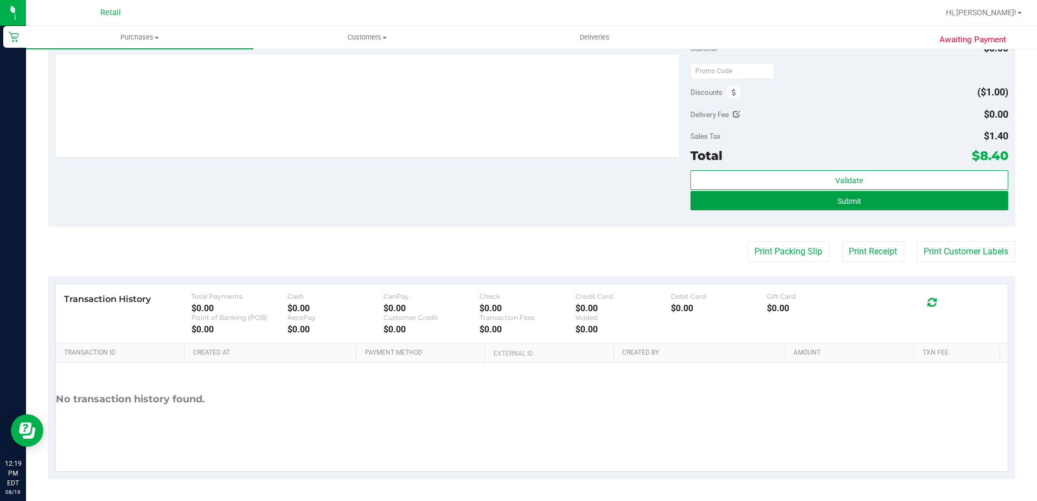
click at [867, 205] on button "Submit" at bounding box center [849, 201] width 318 height 20
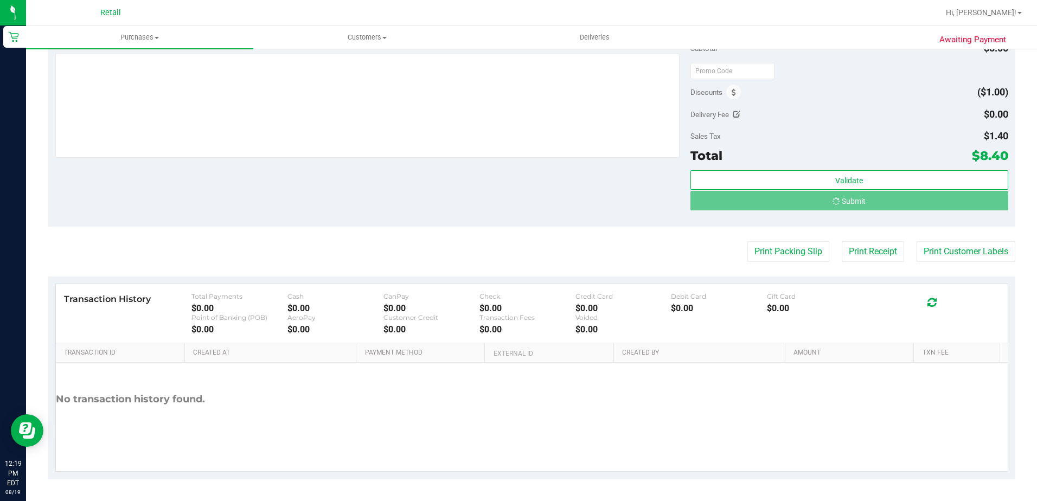
scroll to position [0, 0]
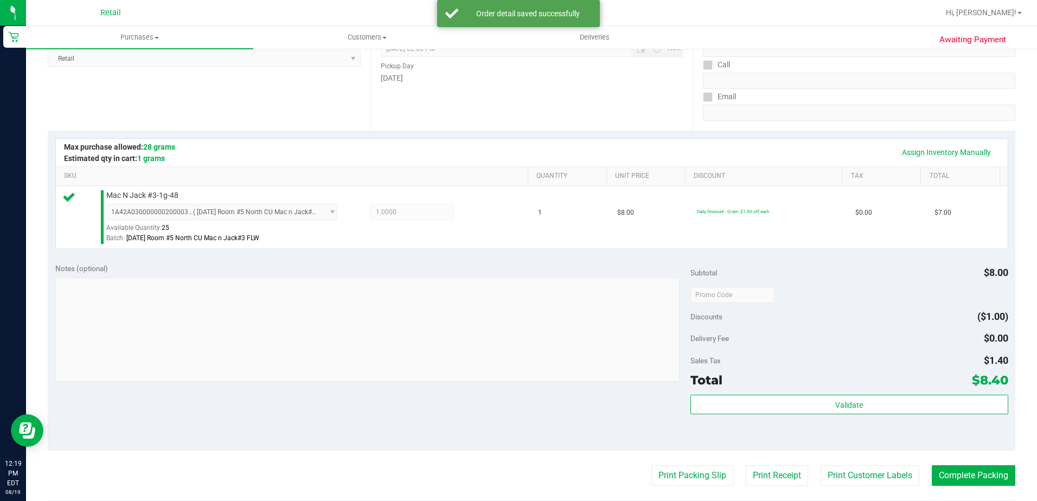
scroll to position [271, 0]
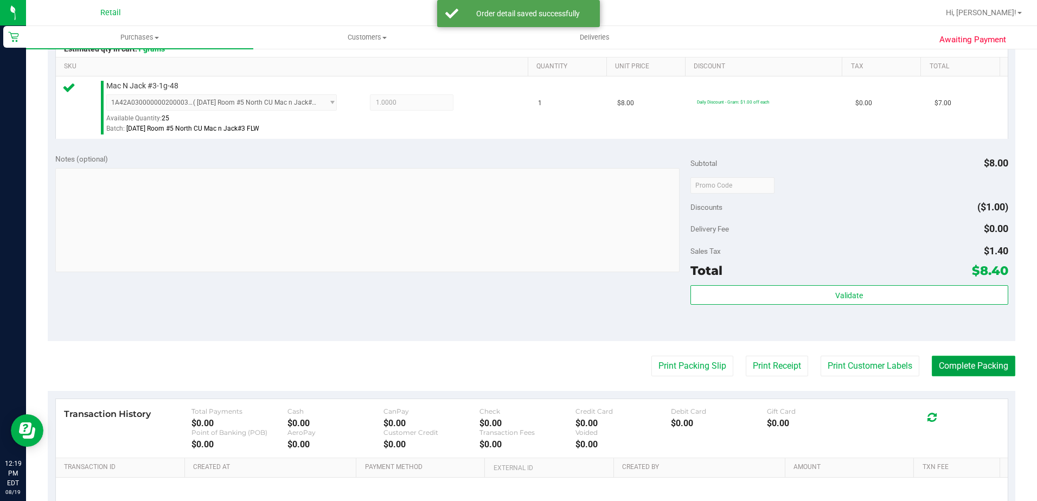
drag, startPoint x: 946, startPoint y: 367, endPoint x: 741, endPoint y: 235, distance: 243.2
click at [946, 367] on button "Complete Packing" at bounding box center [974, 366] width 84 height 21
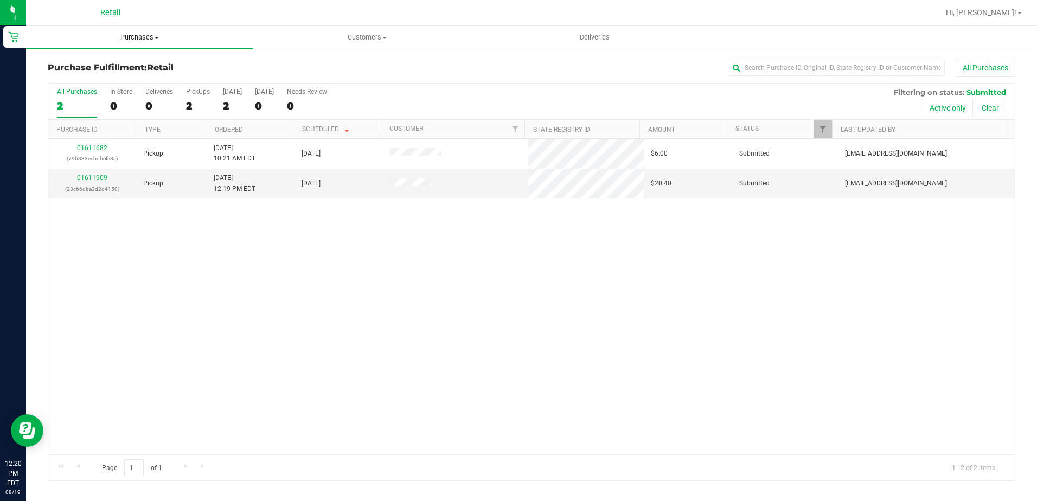
drag, startPoint x: 164, startPoint y: 45, endPoint x: 156, endPoint y: 45, distance: 8.1
click at [164, 45] on uib-tab-heading "Purchases Summary of purchases Fulfillment All purchases" at bounding box center [139, 37] width 227 height 23
click at [106, 63] on span "Summary of purchases" at bounding box center [81, 65] width 111 height 9
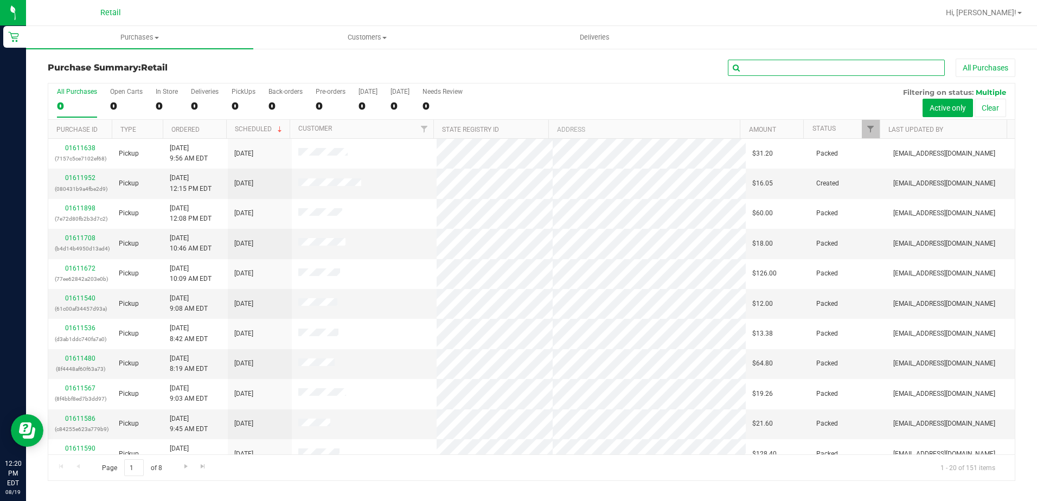
click at [778, 73] on input "text" at bounding box center [836, 68] width 217 height 16
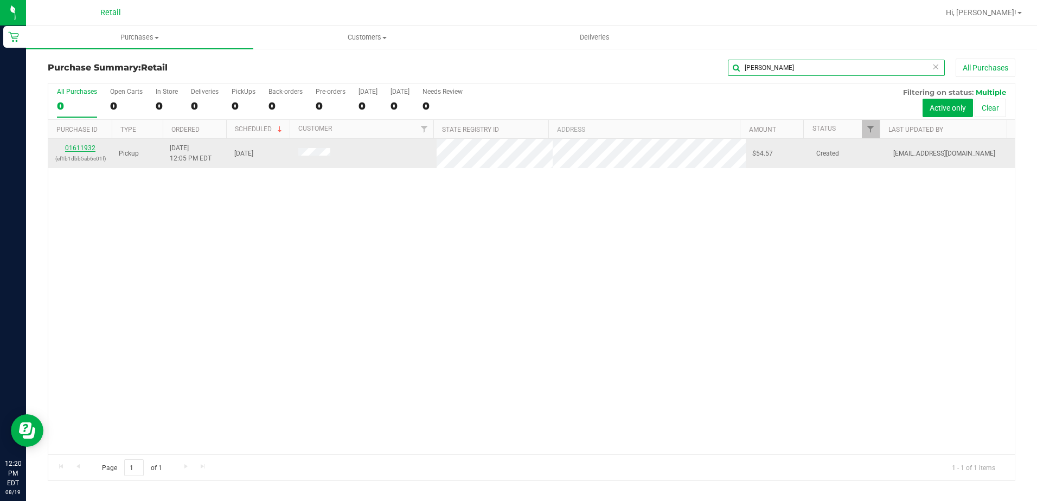
type input "[PERSON_NAME]"
click at [91, 150] on link "01611932" at bounding box center [80, 148] width 30 height 8
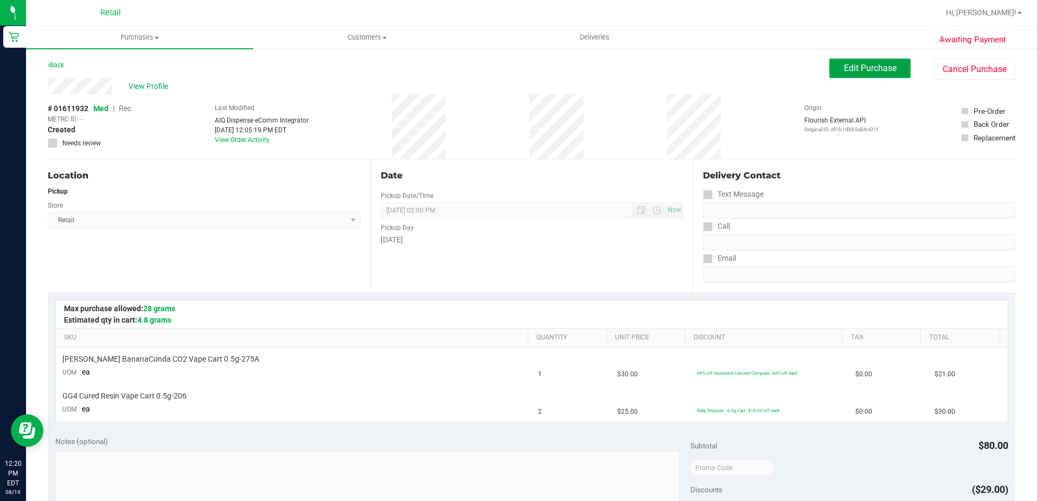
click at [855, 71] on span "Edit Purchase" at bounding box center [870, 68] width 53 height 10
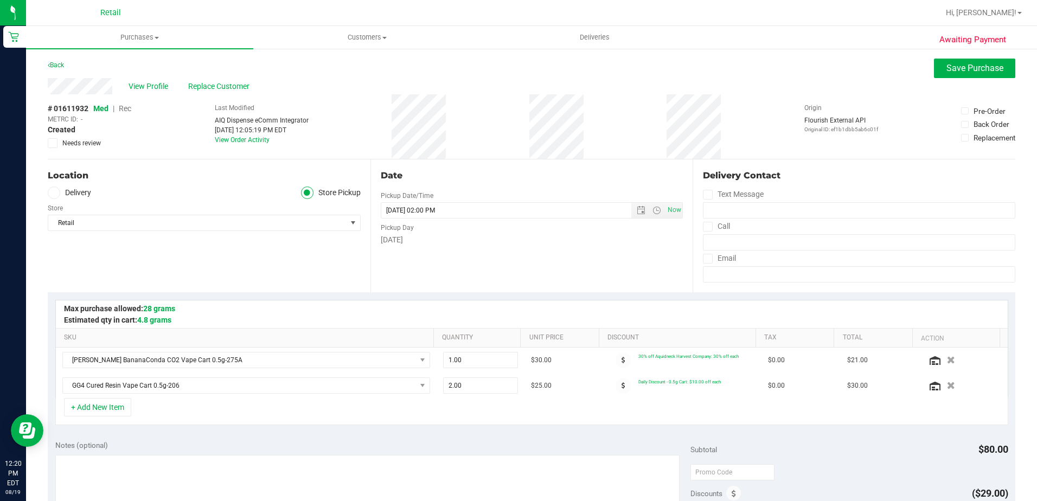
click at [129, 110] on span "Rec" at bounding box center [125, 108] width 12 height 9
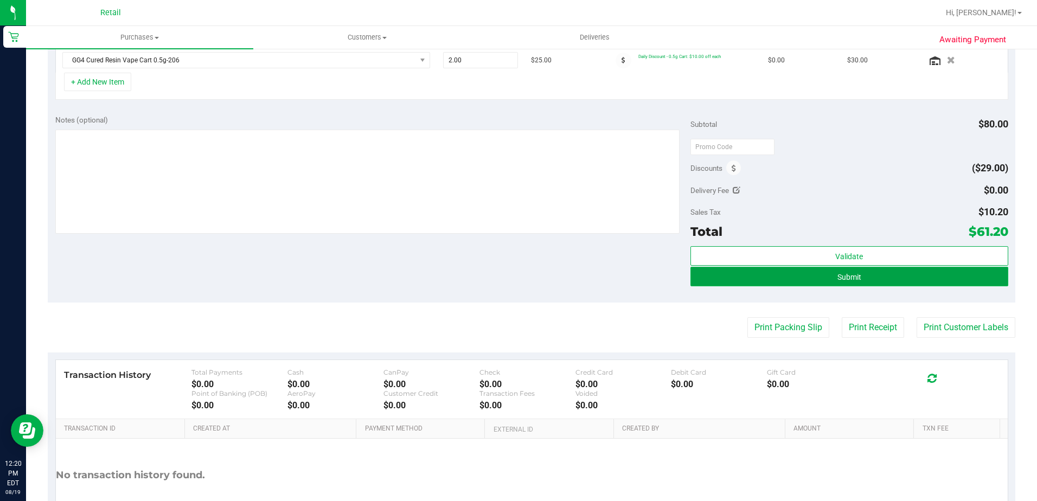
click at [907, 272] on button "Submit" at bounding box center [849, 277] width 318 height 20
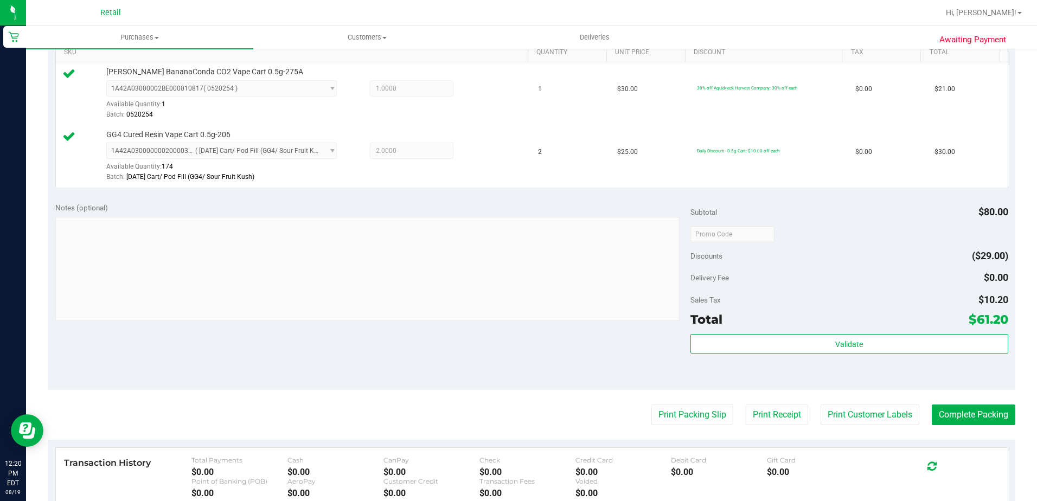
scroll to position [363, 0]
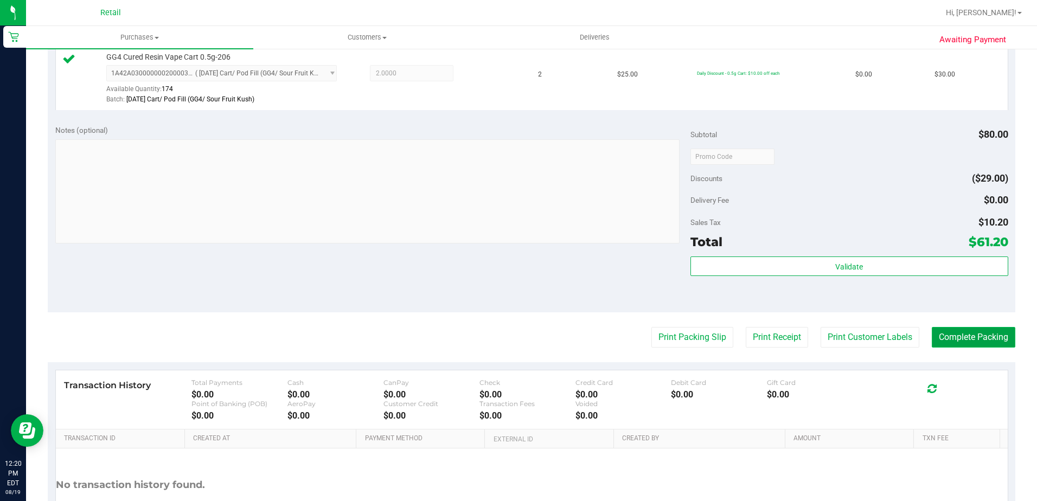
click at [974, 333] on button "Complete Packing" at bounding box center [974, 337] width 84 height 21
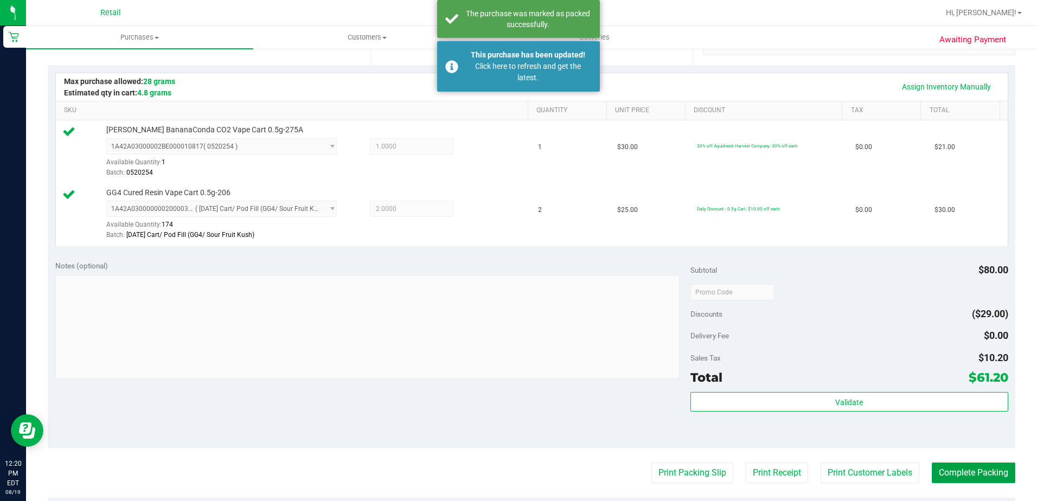
scroll to position [146, 0]
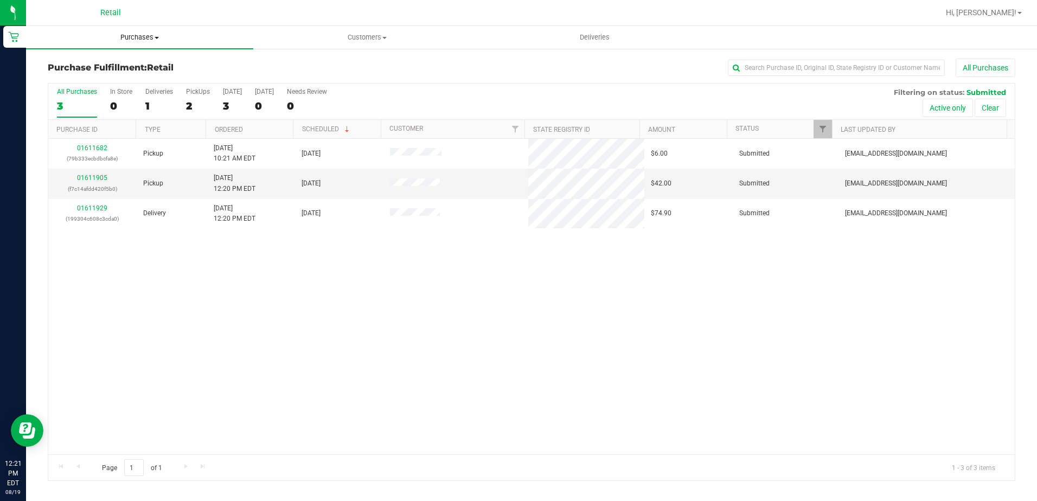
click at [146, 43] on uib-tab-heading "Purchases Summary of purchases Fulfillment All purchases" at bounding box center [139, 37] width 227 height 23
click at [123, 64] on span "Summary of purchases" at bounding box center [81, 65] width 111 height 9
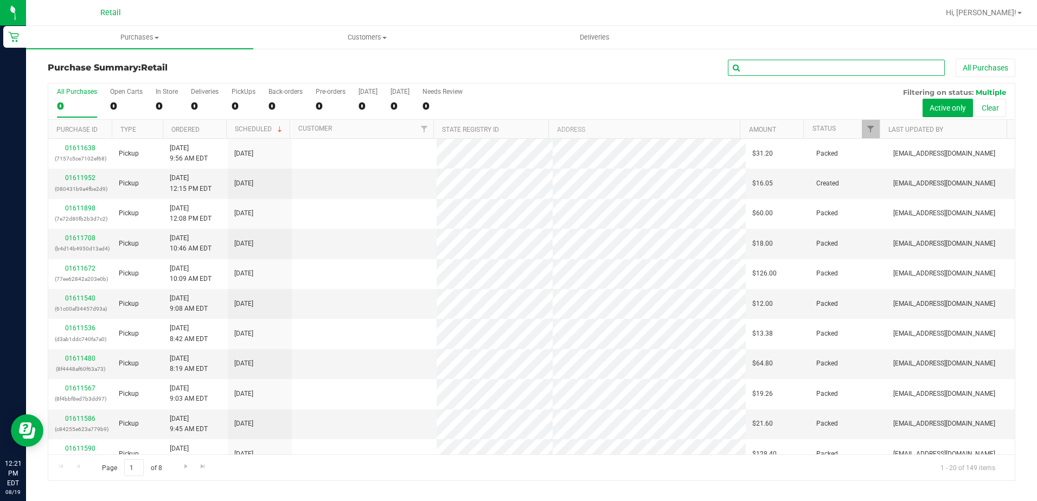
click at [782, 68] on input "text" at bounding box center [836, 68] width 217 height 16
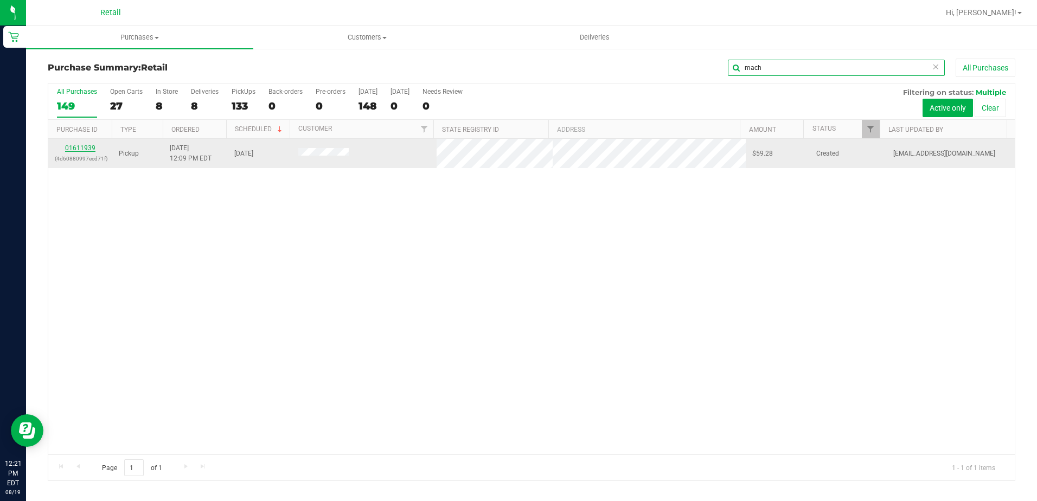
type input "mach"
click at [85, 148] on link "01611939" at bounding box center [80, 148] width 30 height 8
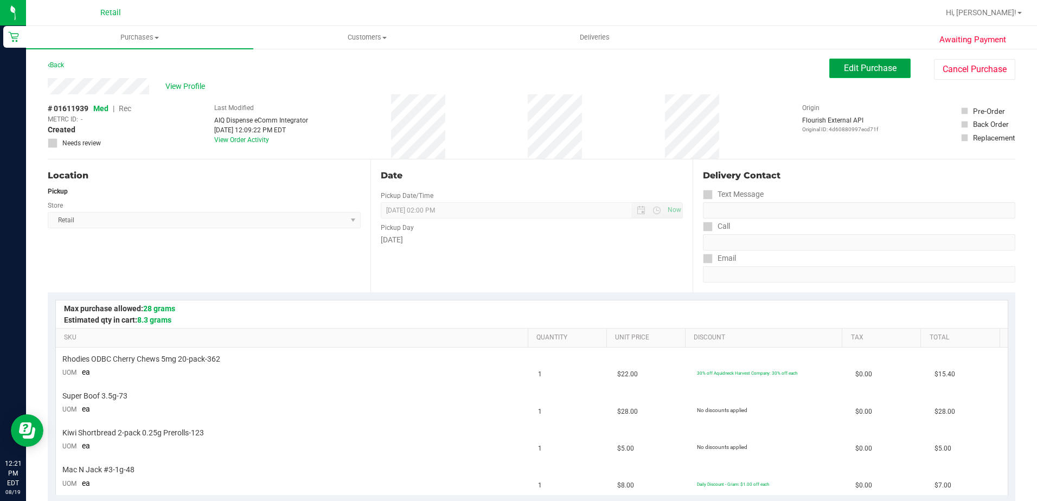
click at [844, 67] on span "Edit Purchase" at bounding box center [870, 68] width 53 height 10
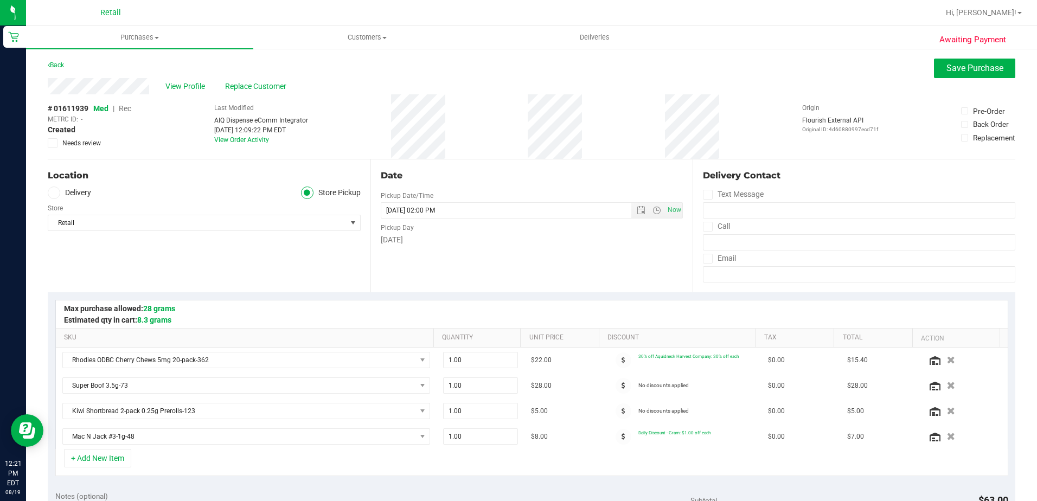
click at [129, 107] on span "Rec" at bounding box center [125, 108] width 12 height 9
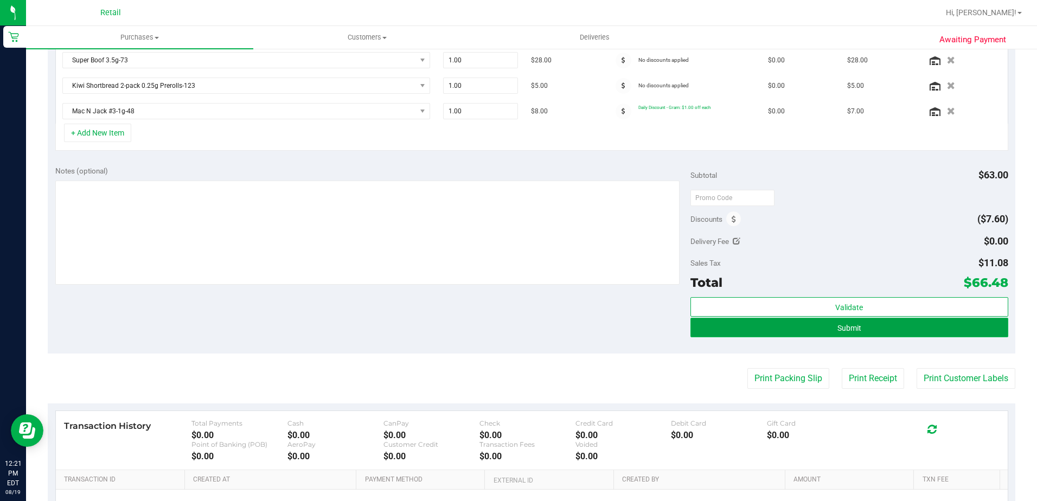
click at [841, 329] on span "Submit" at bounding box center [849, 328] width 24 height 9
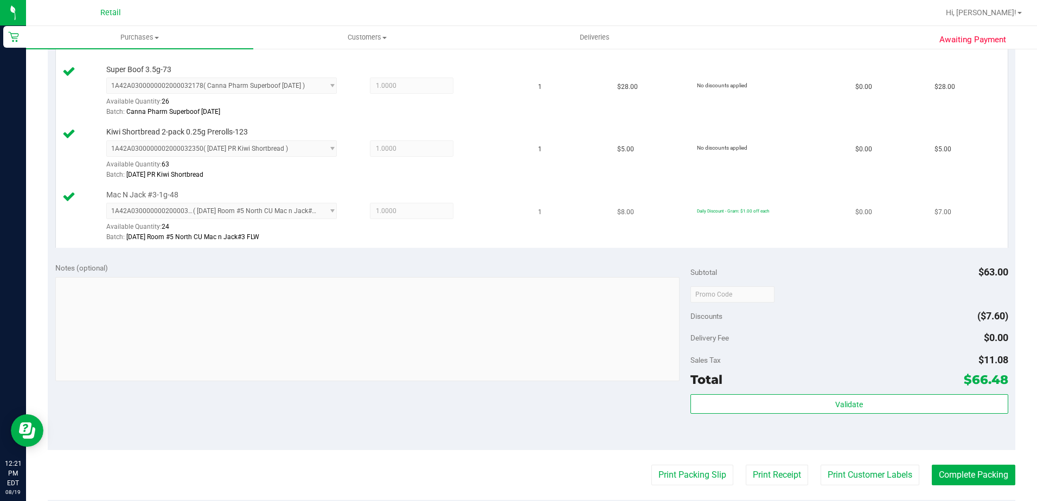
scroll to position [488, 0]
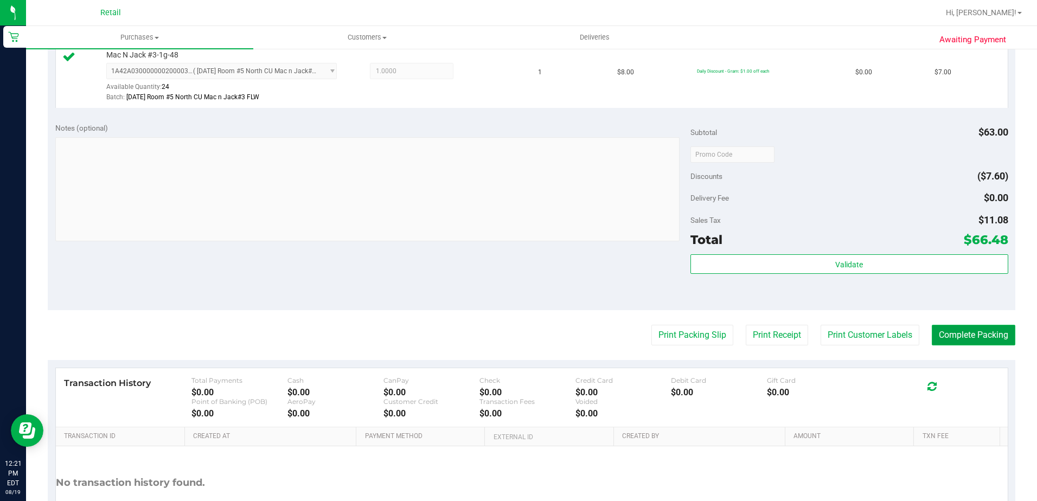
drag, startPoint x: 983, startPoint y: 328, endPoint x: 977, endPoint y: 326, distance: 5.7
click at [983, 328] on button "Complete Packing" at bounding box center [974, 335] width 84 height 21
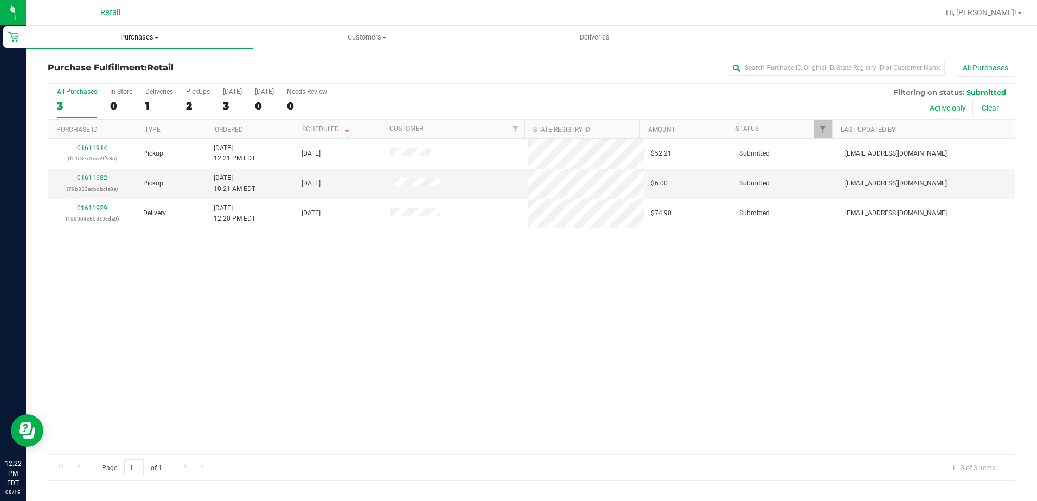
click at [144, 43] on uib-tab-heading "Purchases Summary of purchases Fulfillment All purchases" at bounding box center [139, 37] width 227 height 23
click at [104, 62] on span "Summary of purchases" at bounding box center [81, 65] width 111 height 9
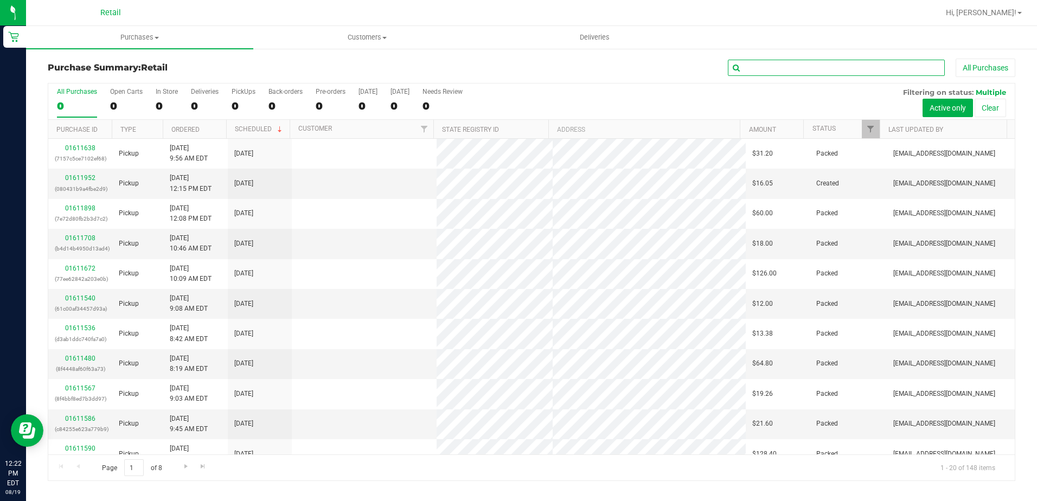
click at [797, 71] on input "text" at bounding box center [836, 68] width 217 height 16
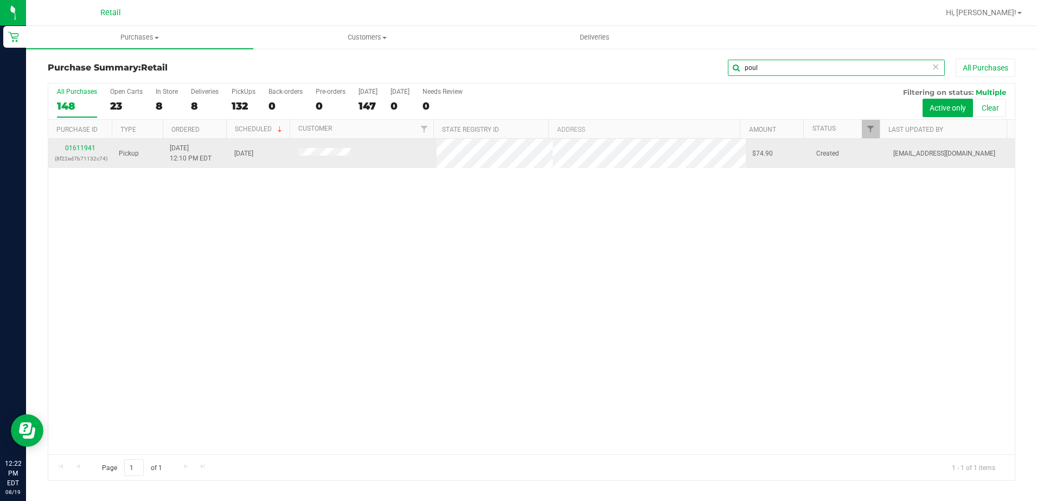
type input "poul"
click at [87, 141] on td "01611941 (8f22ed7b71132c74)" at bounding box center [80, 153] width 64 height 29
click at [85, 145] on link "01611941" at bounding box center [80, 148] width 30 height 8
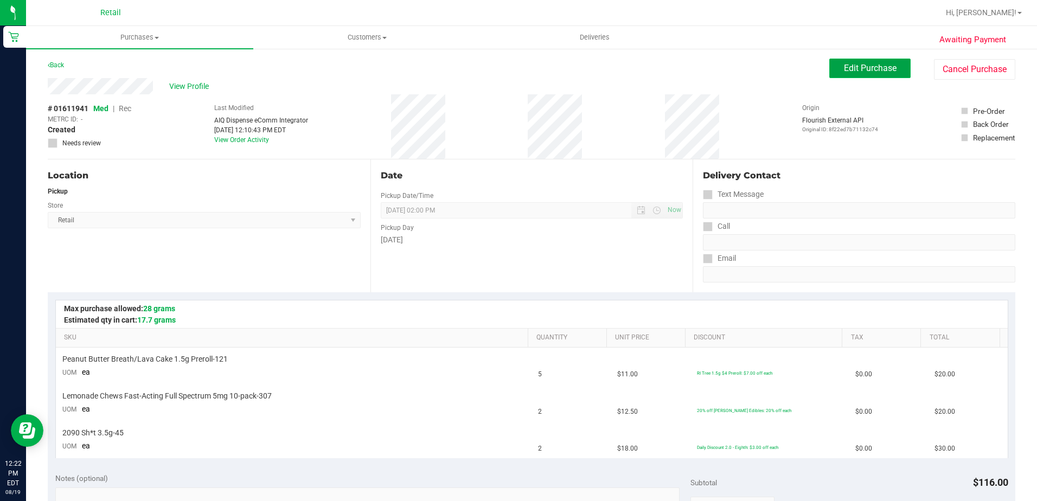
click at [834, 69] on button "Edit Purchase" at bounding box center [869, 69] width 81 height 20
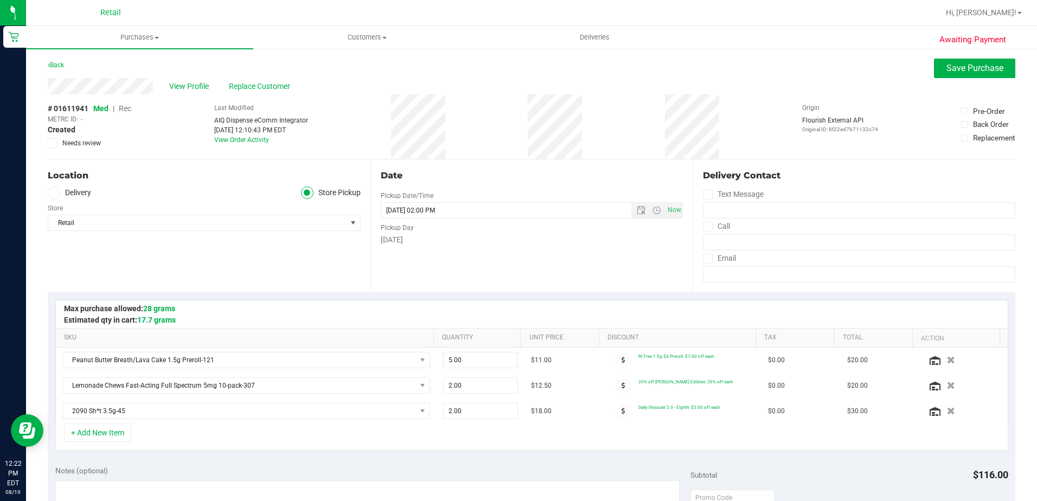
click at [125, 108] on span "Rec" at bounding box center [125, 108] width 12 height 9
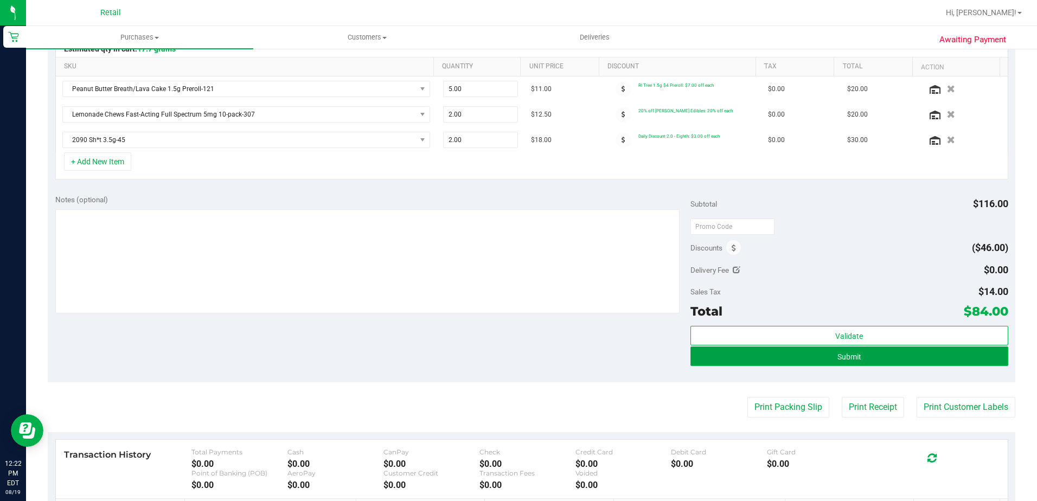
click at [876, 360] on button "Submit" at bounding box center [849, 357] width 318 height 20
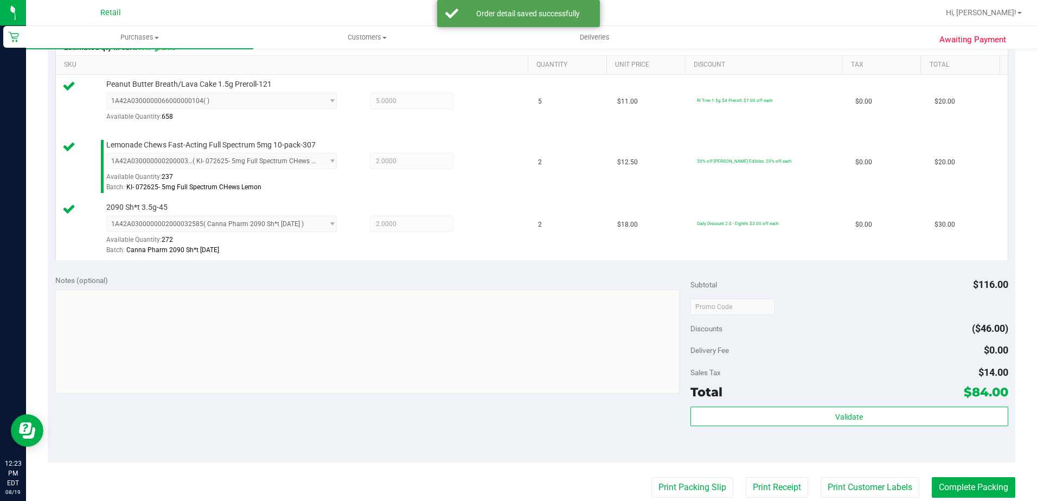
scroll to position [325, 0]
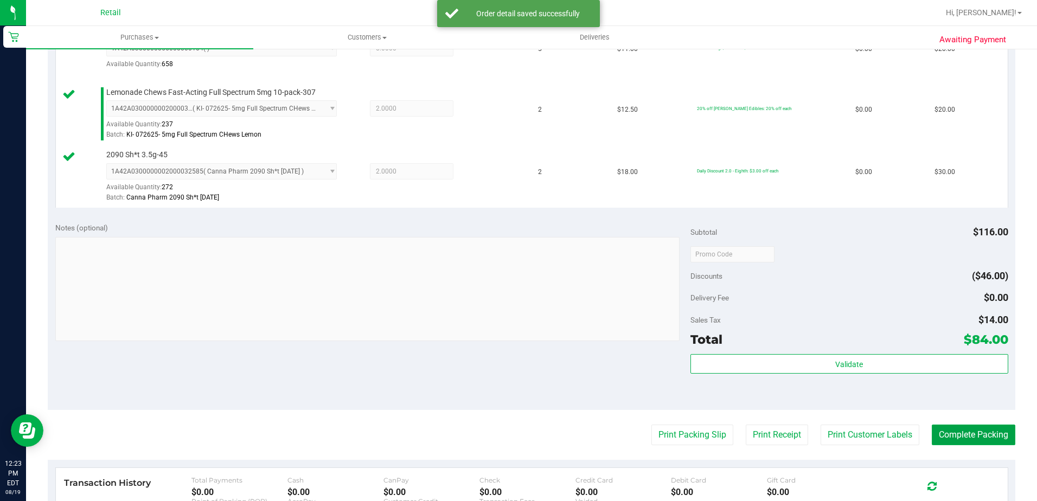
drag, startPoint x: 959, startPoint y: 437, endPoint x: 771, endPoint y: 298, distance: 234.0
click at [959, 437] on button "Complete Packing" at bounding box center [974, 435] width 84 height 21
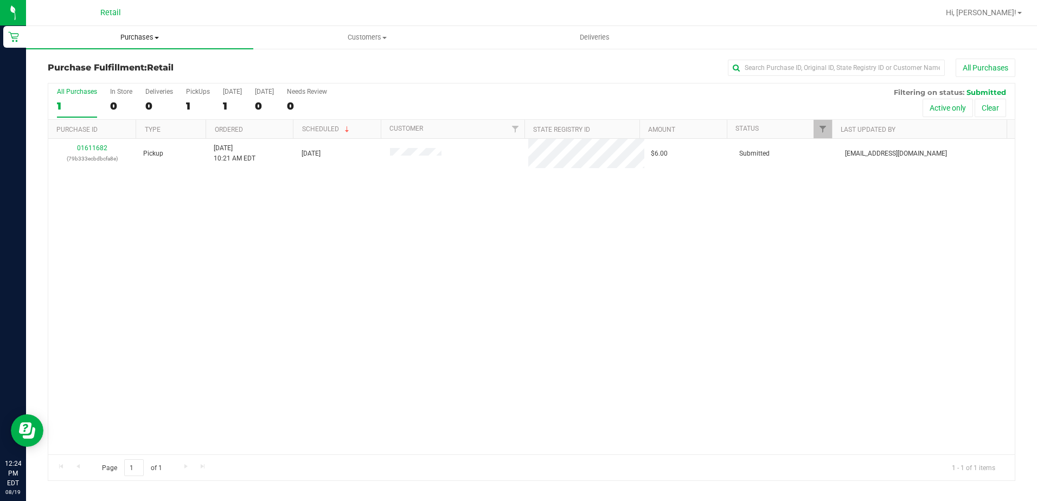
click at [136, 33] on span "Purchases" at bounding box center [139, 38] width 227 height 10
click at [126, 61] on span "Summary of purchases" at bounding box center [81, 65] width 111 height 9
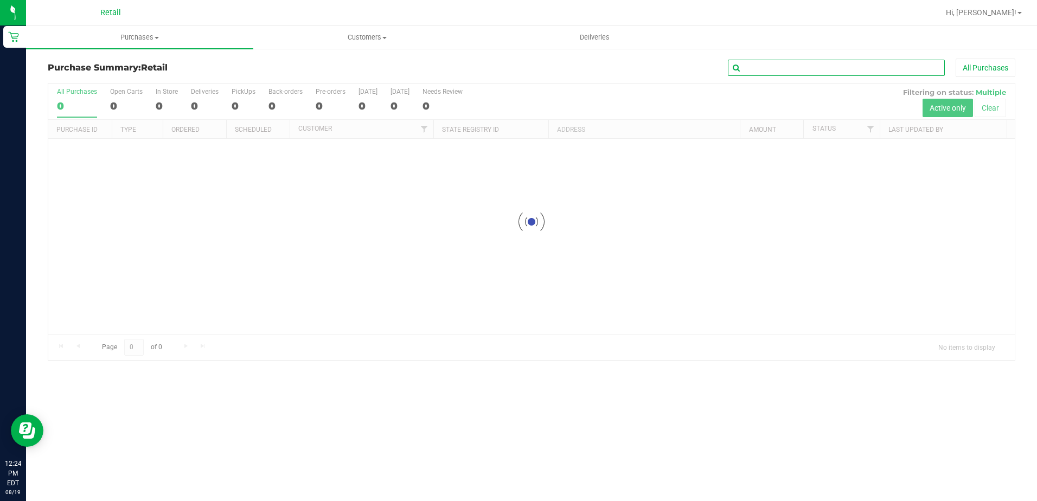
click at [884, 67] on input "text" at bounding box center [836, 68] width 217 height 16
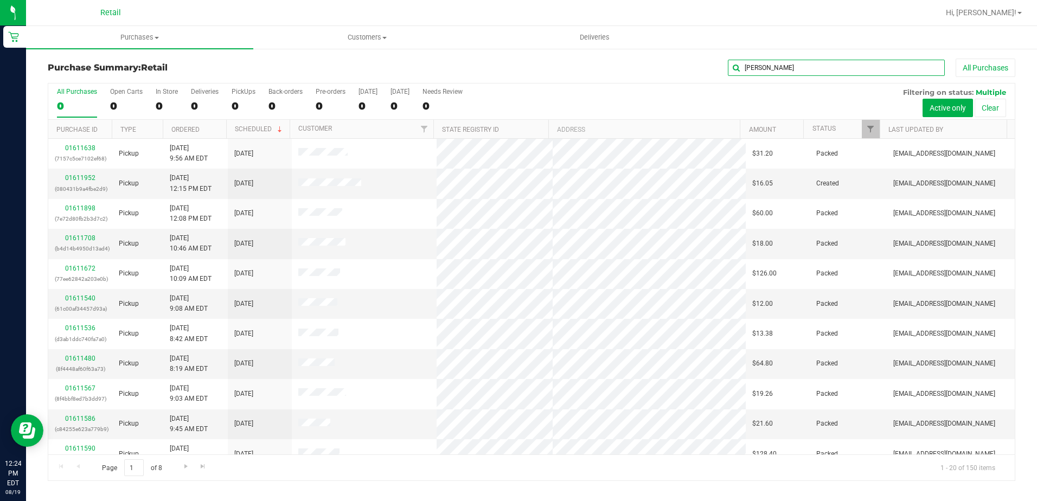
type input "[PERSON_NAME]"
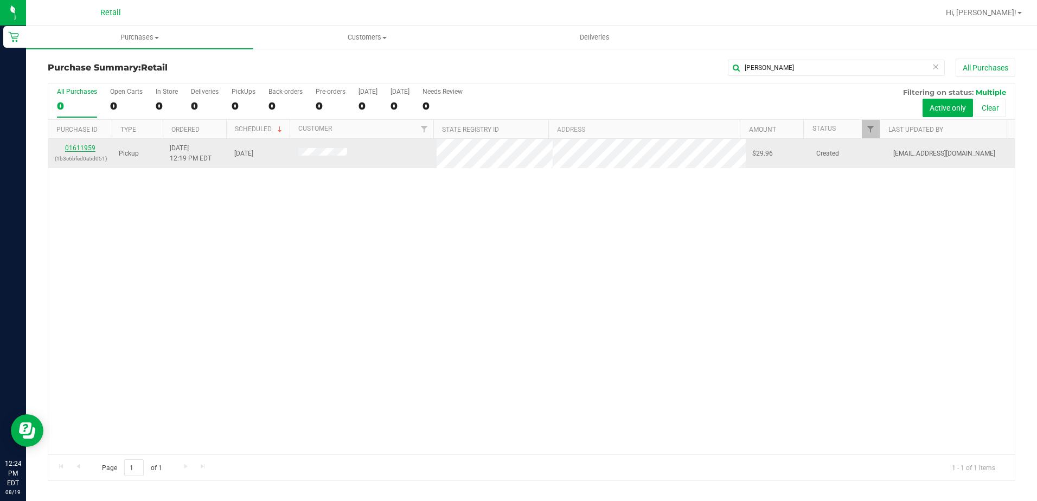
click at [76, 144] on link "01611959" at bounding box center [80, 148] width 30 height 8
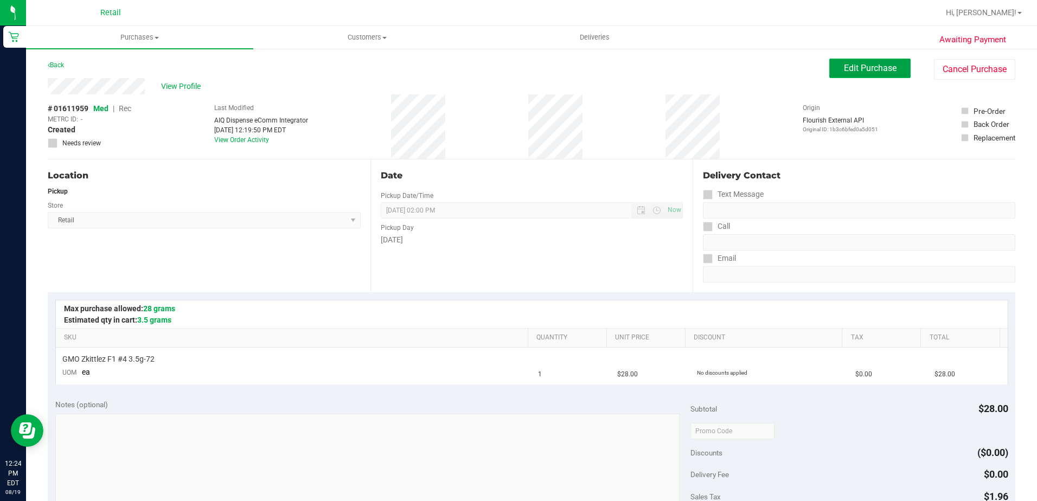
click at [861, 73] on button "Edit Purchase" at bounding box center [869, 69] width 81 height 20
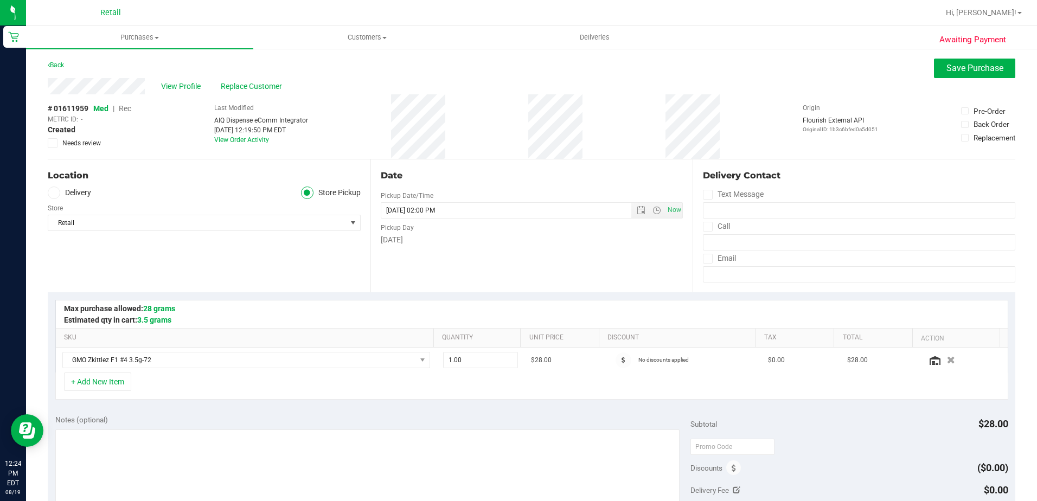
click at [129, 107] on span "Rec" at bounding box center [125, 108] width 12 height 9
click at [125, 110] on span "Rec" at bounding box center [125, 108] width 12 height 9
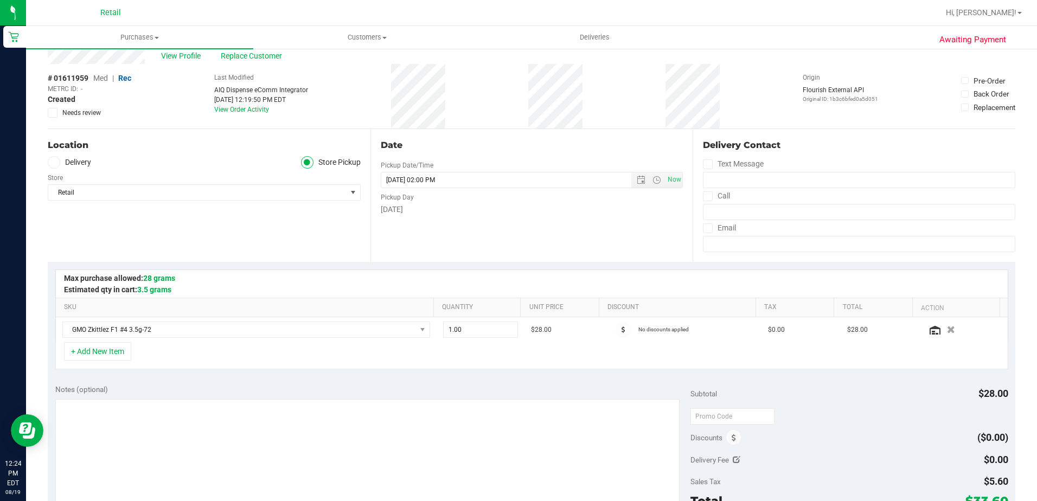
scroll to position [163, 0]
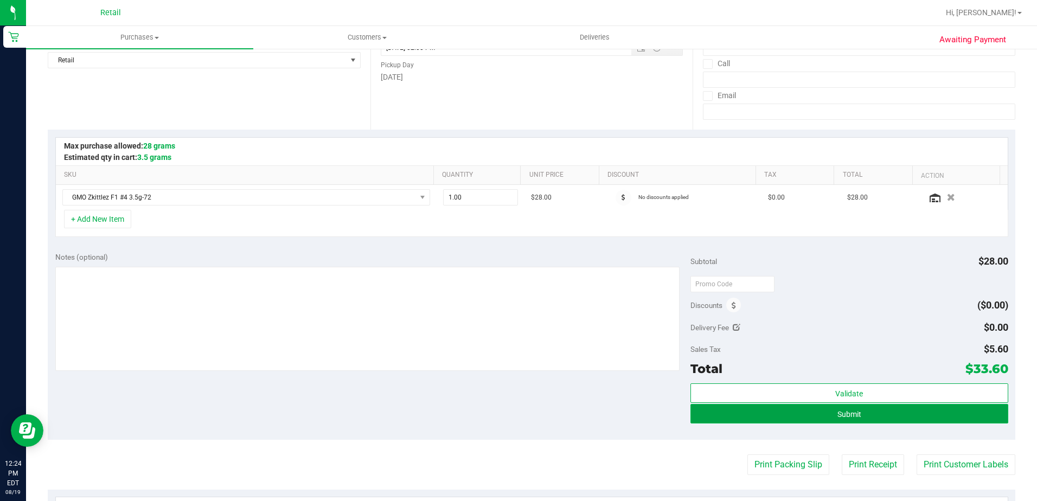
click at [848, 414] on span "Submit" at bounding box center [849, 414] width 24 height 9
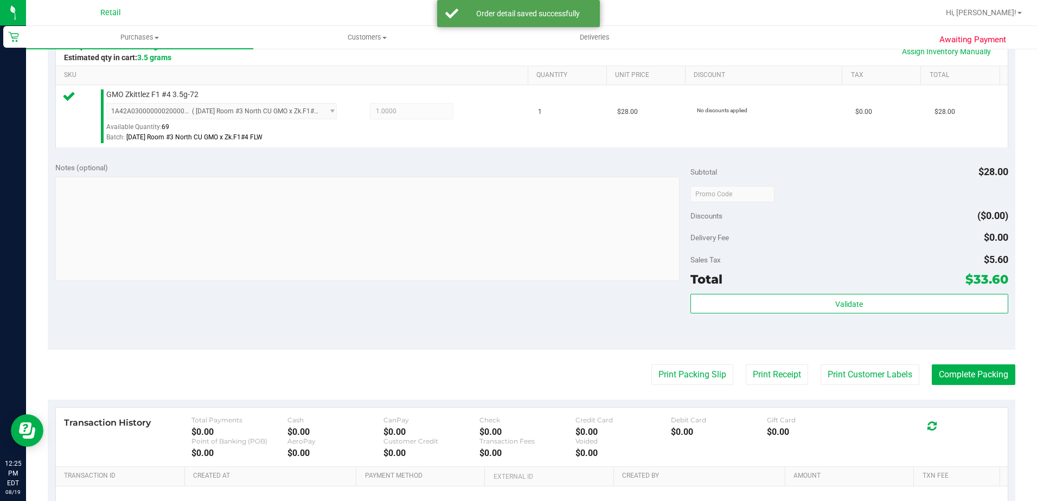
scroll to position [271, 0]
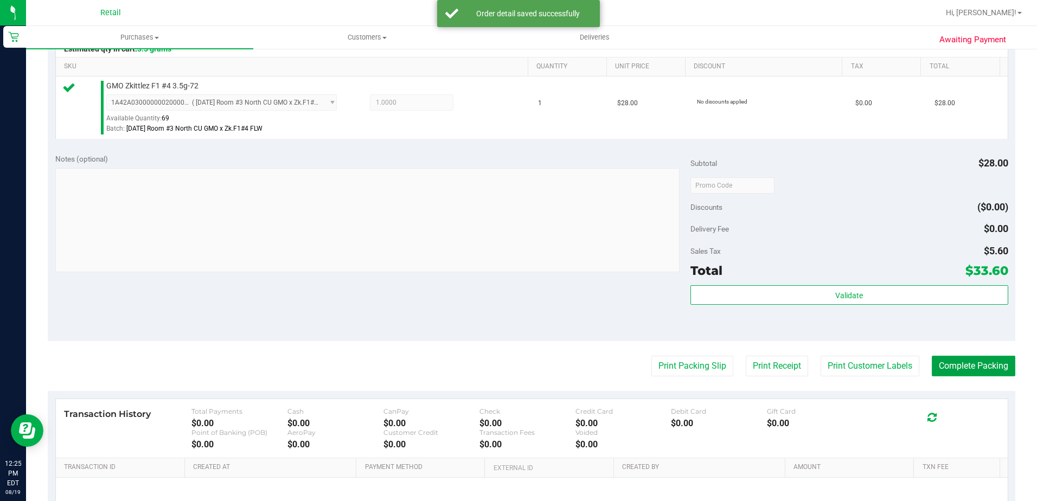
drag, startPoint x: 994, startPoint y: 361, endPoint x: 671, endPoint y: 179, distance: 370.6
click at [994, 362] on button "Complete Packing" at bounding box center [974, 366] width 84 height 21
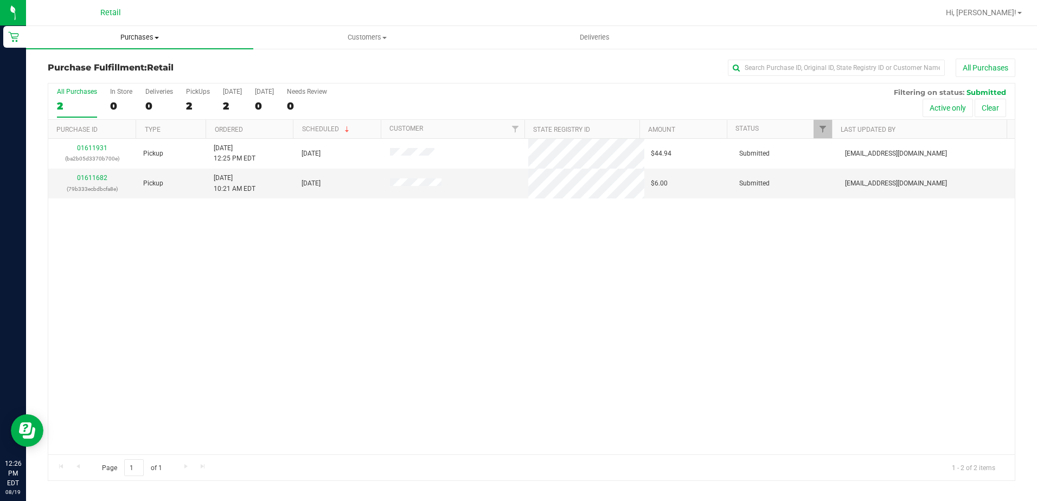
click at [135, 41] on span "Purchases" at bounding box center [139, 38] width 227 height 10
click at [120, 61] on span "Summary of purchases" at bounding box center [81, 65] width 111 height 9
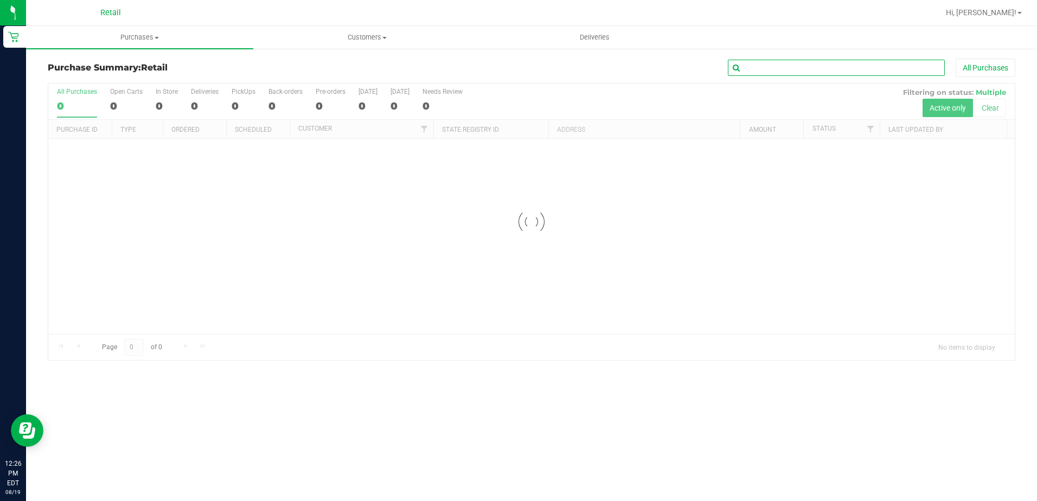
click at [780, 64] on input "text" at bounding box center [836, 68] width 217 height 16
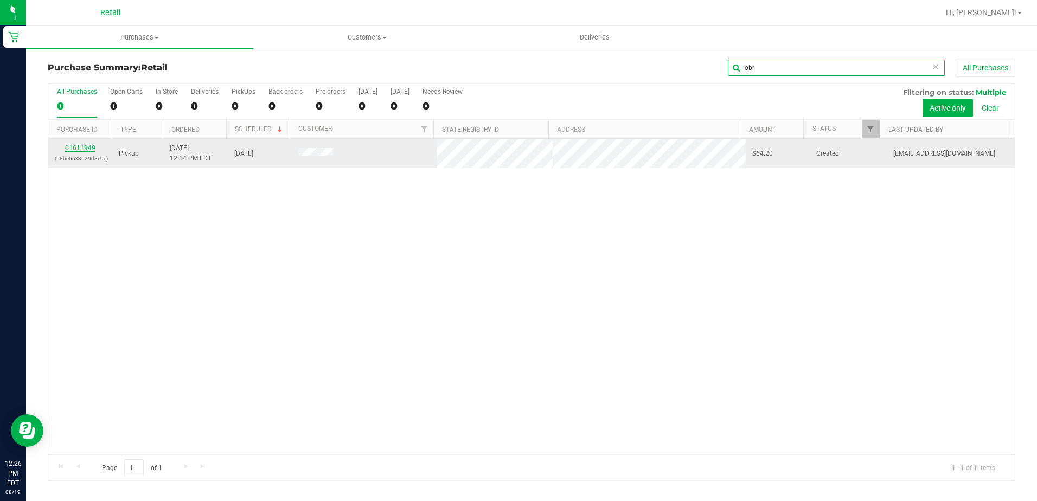
type input "obr"
click at [74, 146] on link "01611949" at bounding box center [80, 148] width 30 height 8
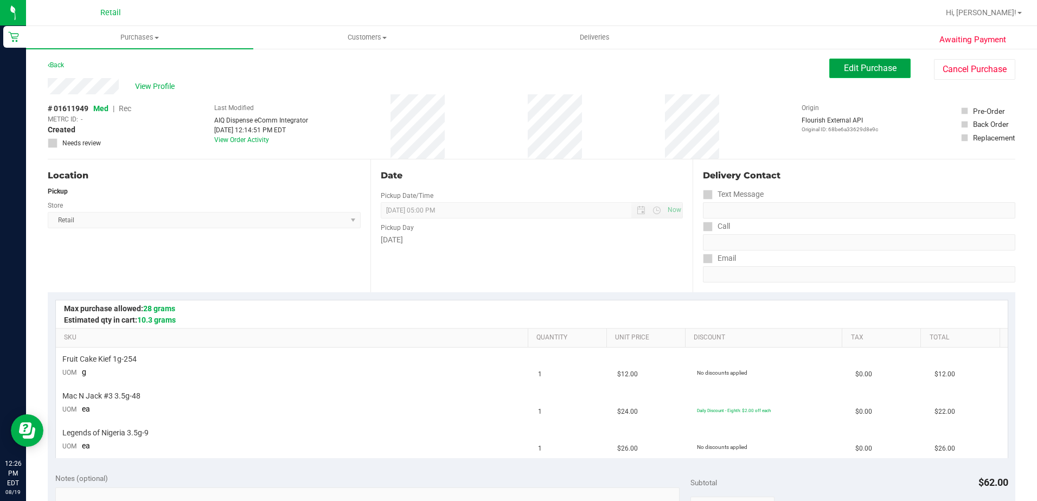
click at [881, 63] on span "Edit Purchase" at bounding box center [870, 68] width 53 height 10
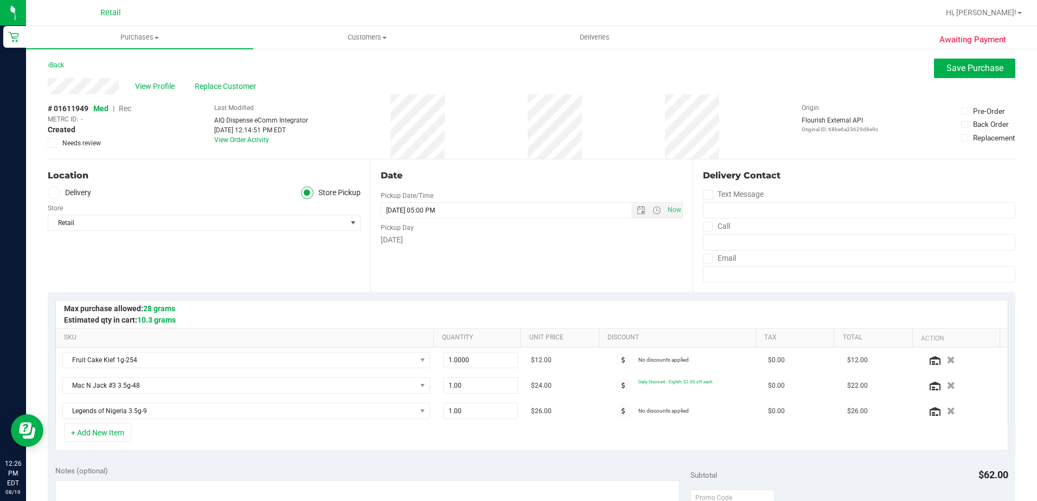
click at [127, 110] on span "Rec" at bounding box center [125, 108] width 12 height 9
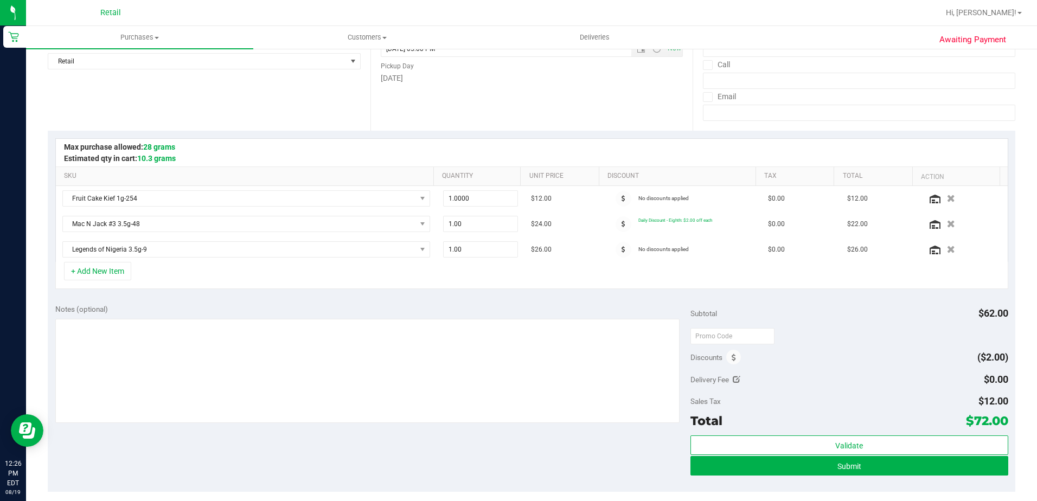
scroll to position [163, 0]
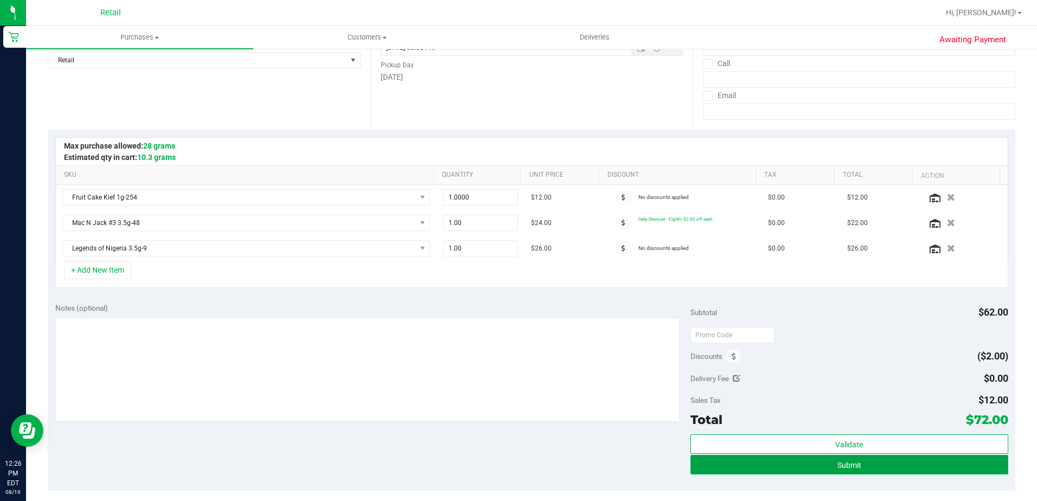
click at [846, 465] on span "Submit" at bounding box center [849, 465] width 24 height 9
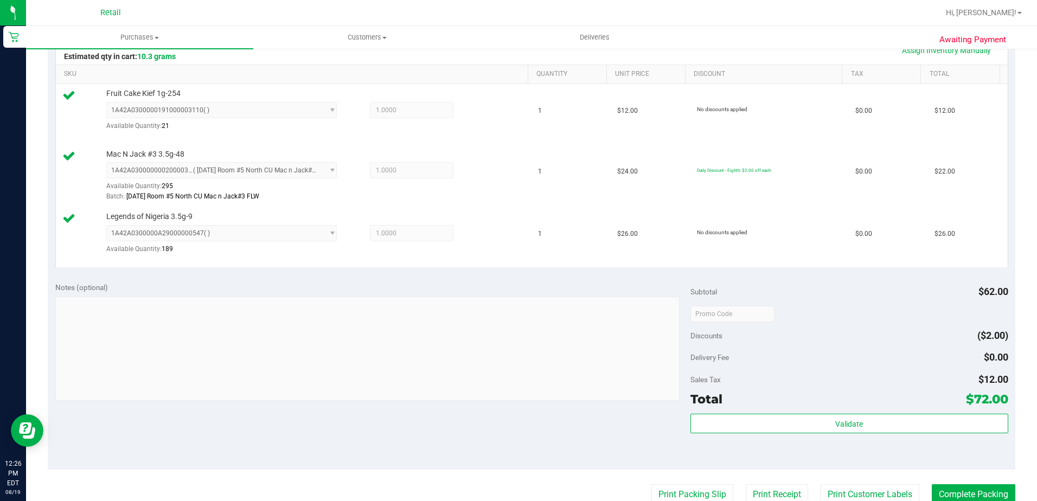
scroll to position [434, 0]
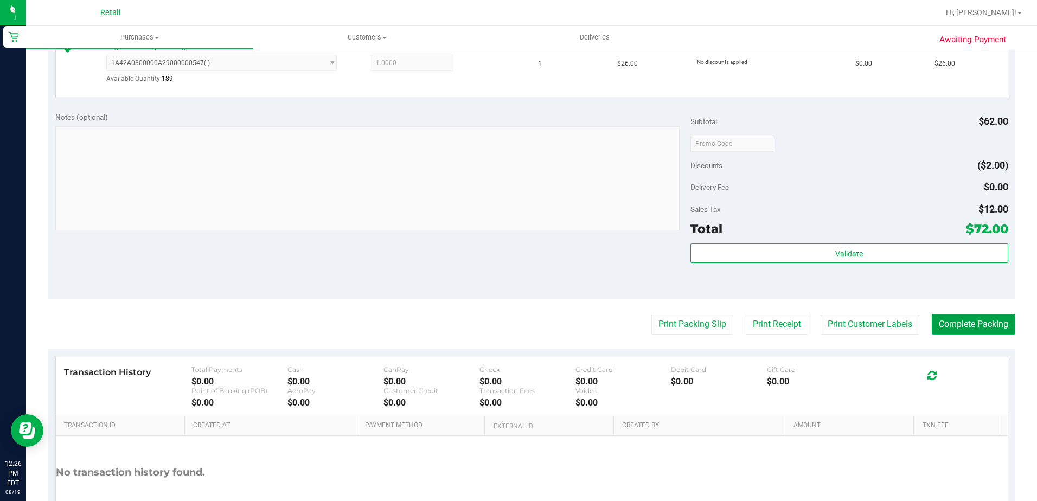
click at [996, 322] on button "Complete Packing" at bounding box center [974, 324] width 84 height 21
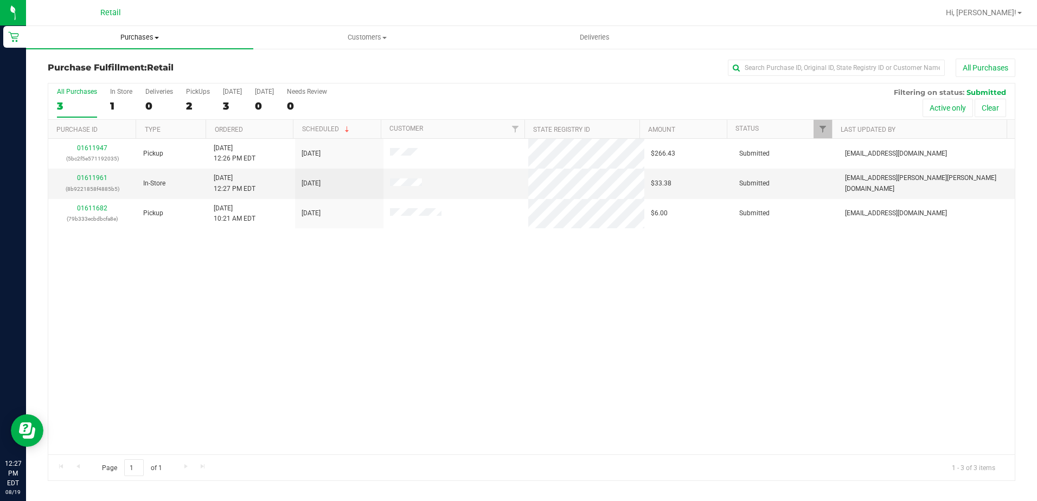
click at [139, 41] on span "Purchases" at bounding box center [139, 38] width 227 height 10
click at [135, 63] on span "Summary of purchases" at bounding box center [81, 65] width 111 height 9
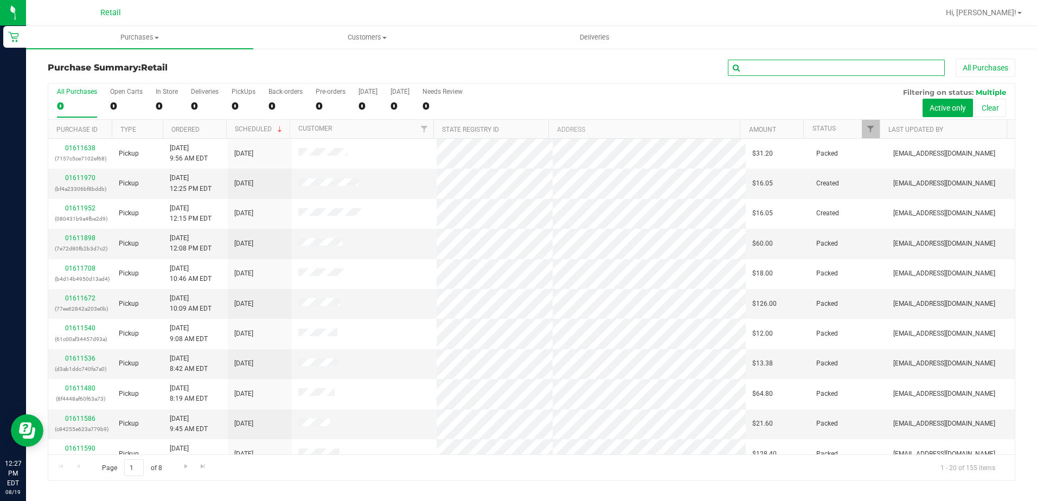
click at [800, 69] on input "text" at bounding box center [836, 68] width 217 height 16
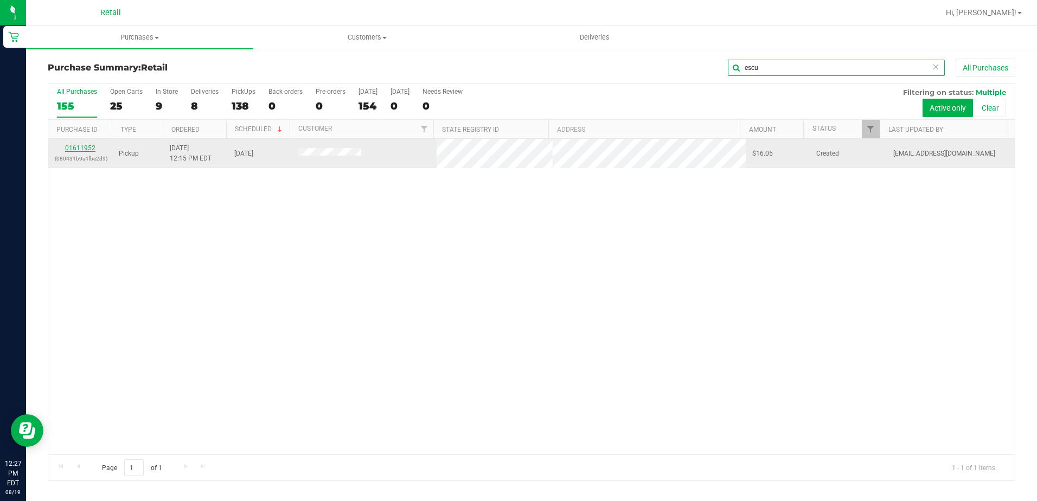
type input "escu"
click at [87, 147] on link "01611952" at bounding box center [80, 148] width 30 height 8
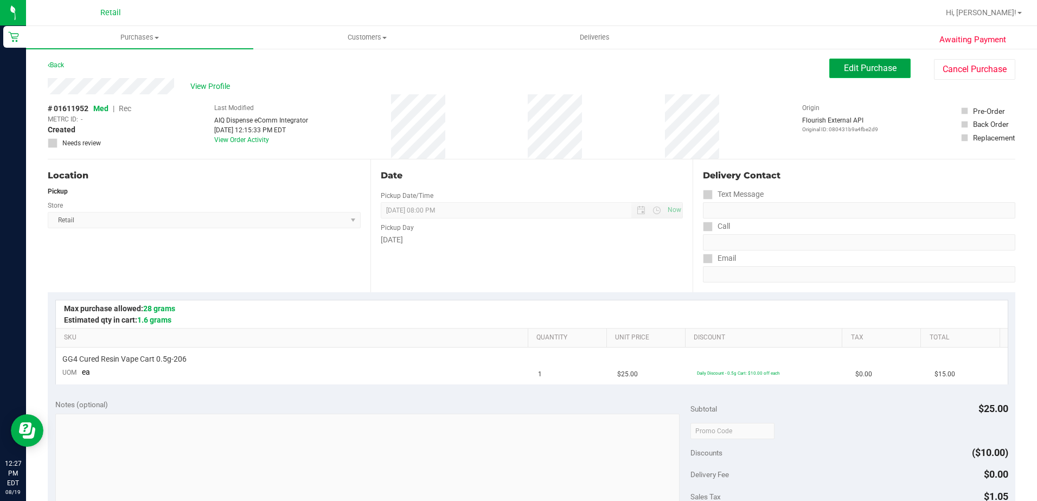
click at [858, 66] on span "Edit Purchase" at bounding box center [870, 68] width 53 height 10
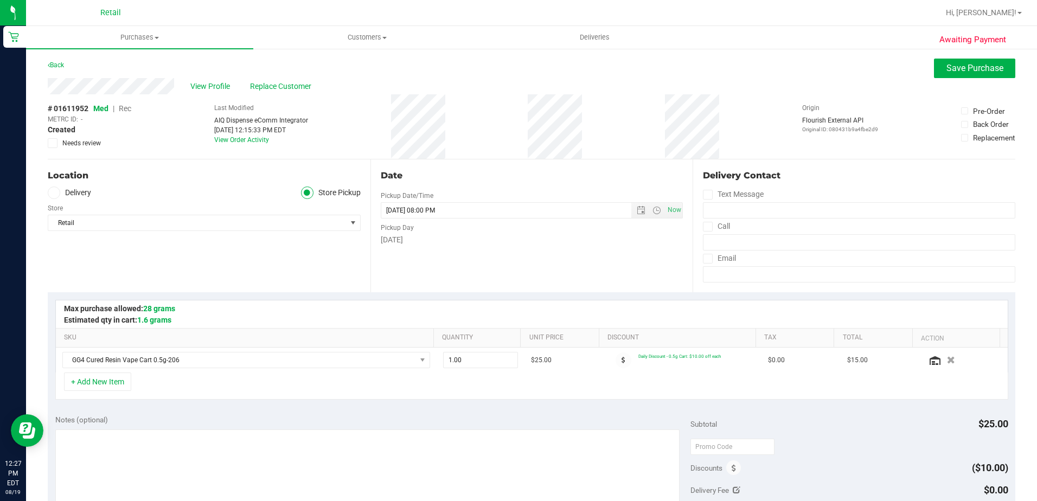
click at [121, 109] on span "Rec" at bounding box center [125, 108] width 12 height 9
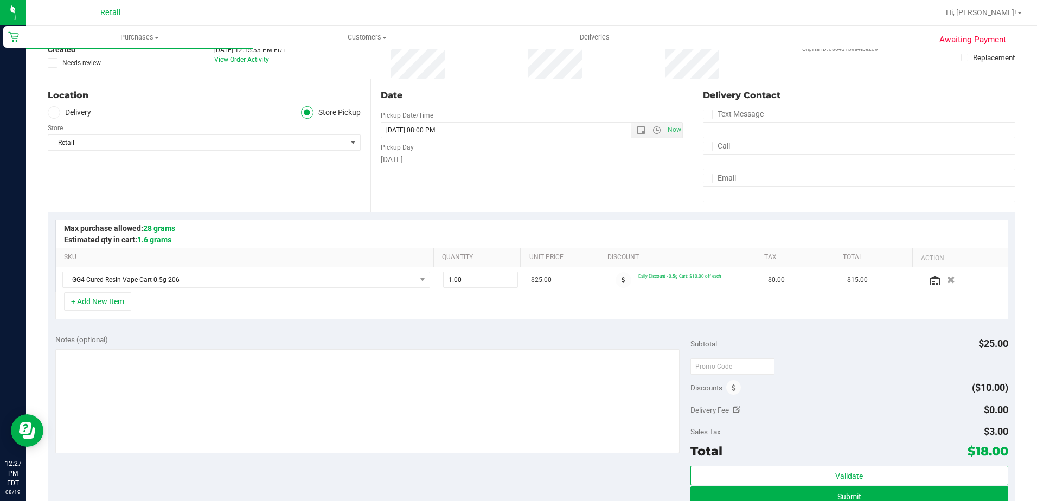
scroll to position [217, 0]
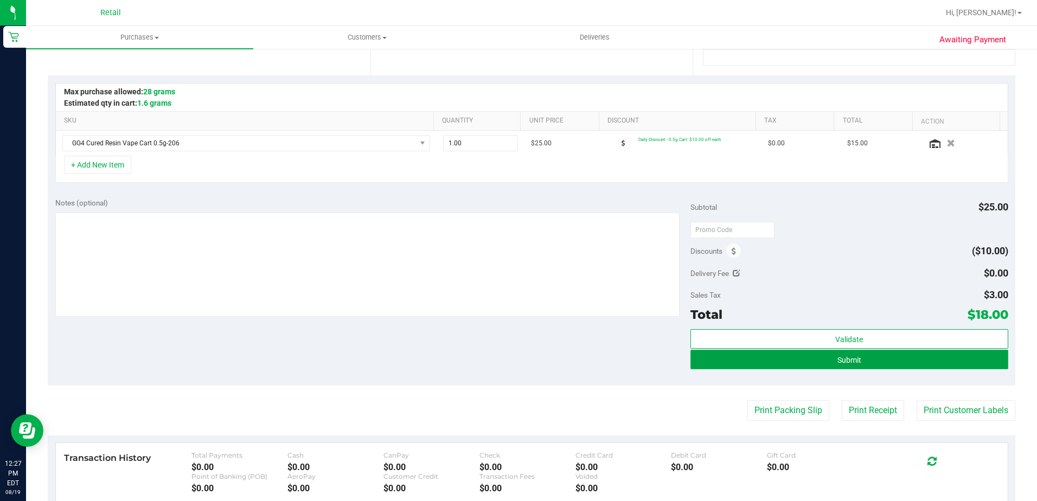
click at [822, 356] on button "Submit" at bounding box center [849, 360] width 318 height 20
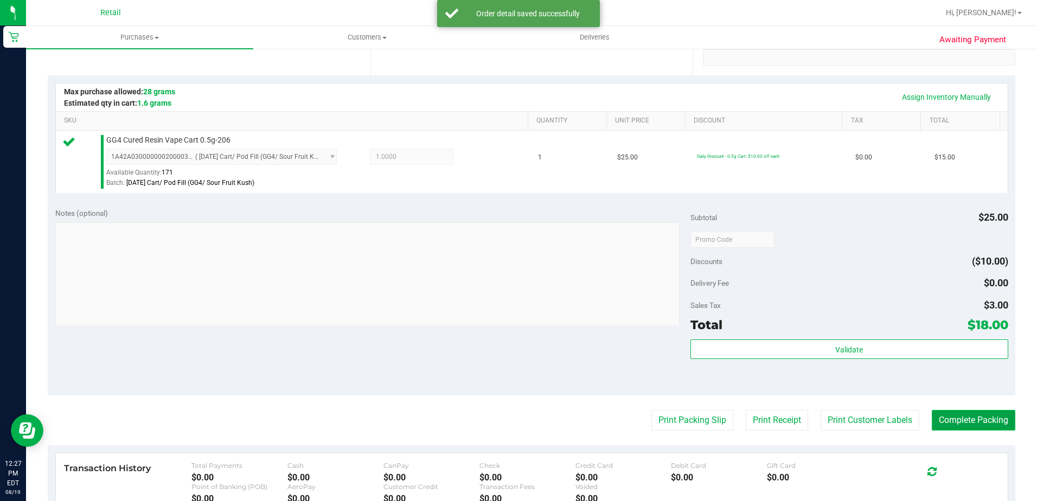
click at [969, 413] on button "Complete Packing" at bounding box center [974, 420] width 84 height 21
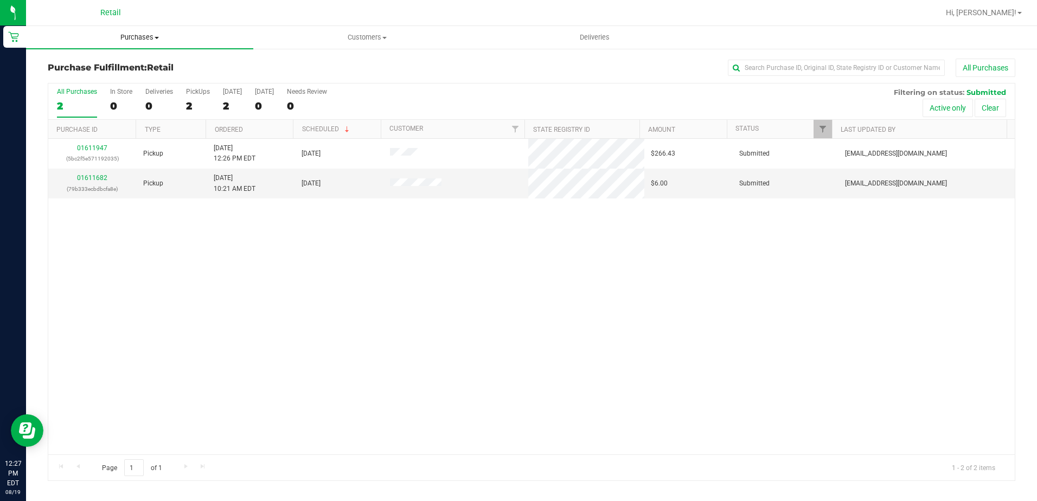
drag, startPoint x: 156, startPoint y: 34, endPoint x: 146, endPoint y: 38, distance: 10.2
click at [156, 34] on span "Purchases" at bounding box center [139, 38] width 227 height 10
click at [117, 67] on span "Summary of purchases" at bounding box center [81, 65] width 111 height 9
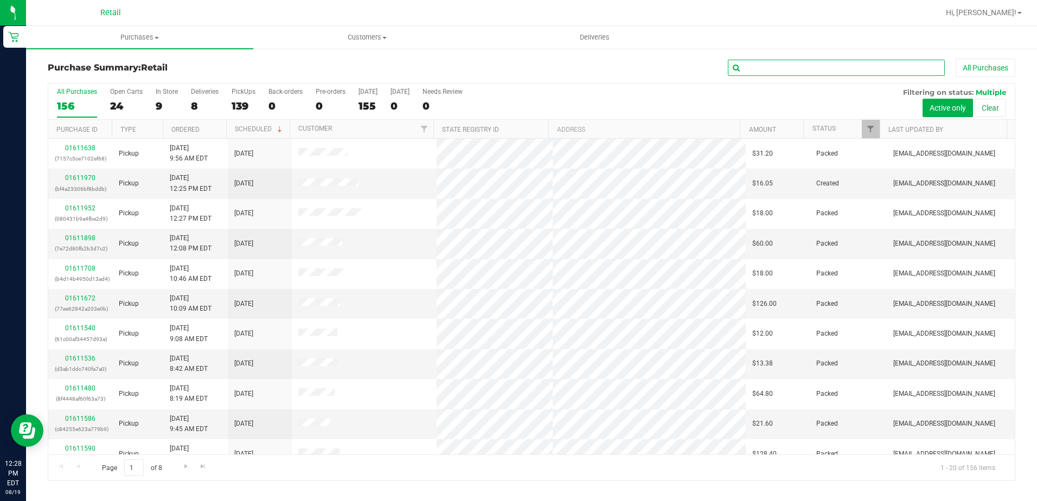
click at [845, 65] on input "text" at bounding box center [836, 68] width 217 height 16
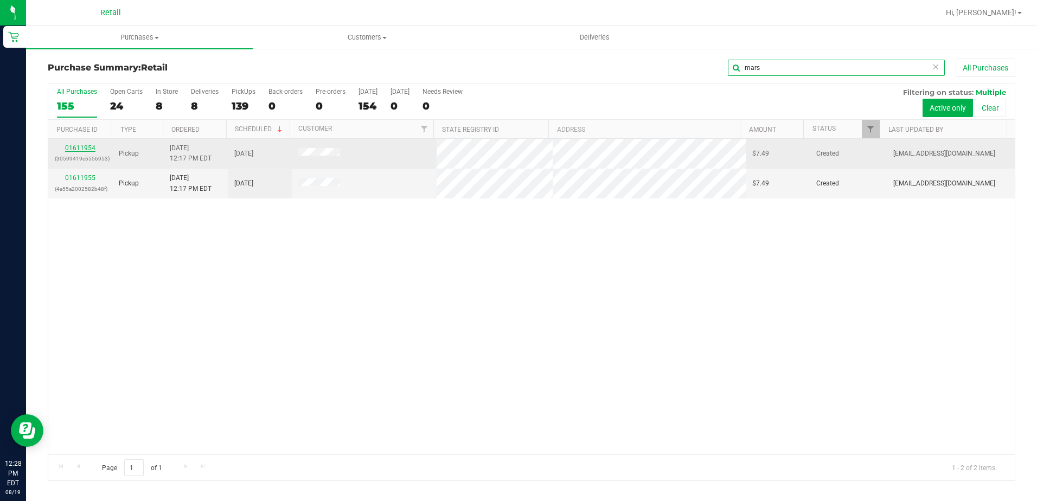
type input "mars"
click at [81, 148] on link "01611954" at bounding box center [80, 148] width 30 height 8
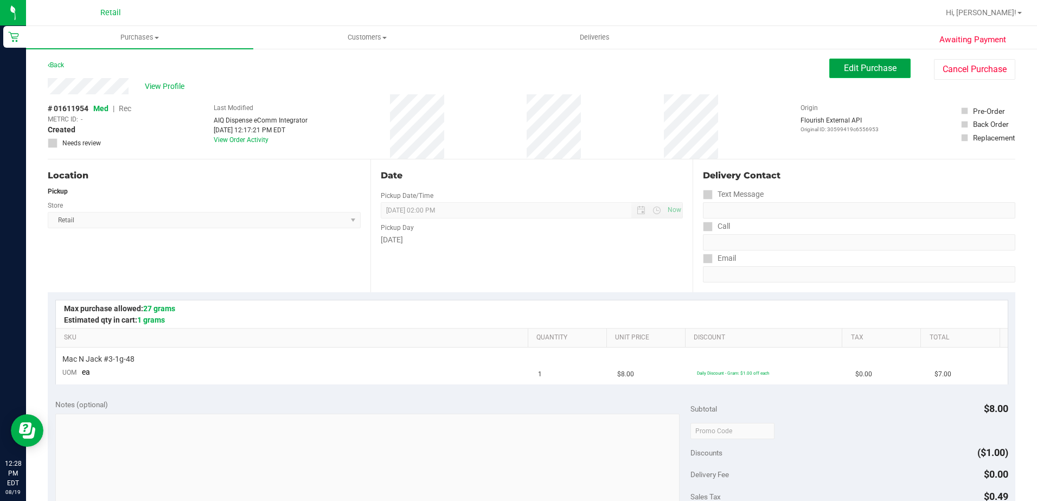
click at [877, 73] on button "Edit Purchase" at bounding box center [869, 69] width 81 height 20
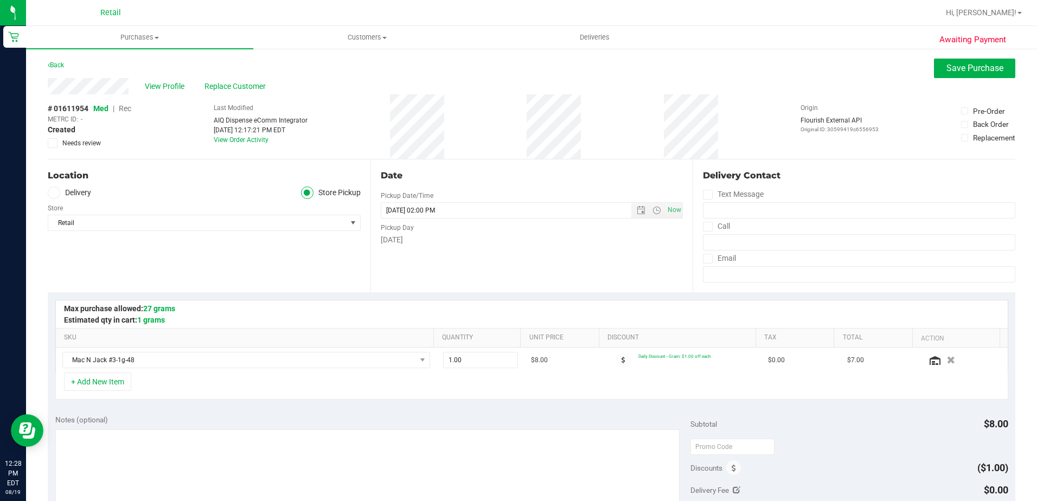
click at [749, 78] on div "Back Save Purchase" at bounding box center [532, 69] width 968 height 20
click at [953, 69] on span "Save Purchase" at bounding box center [974, 68] width 57 height 10
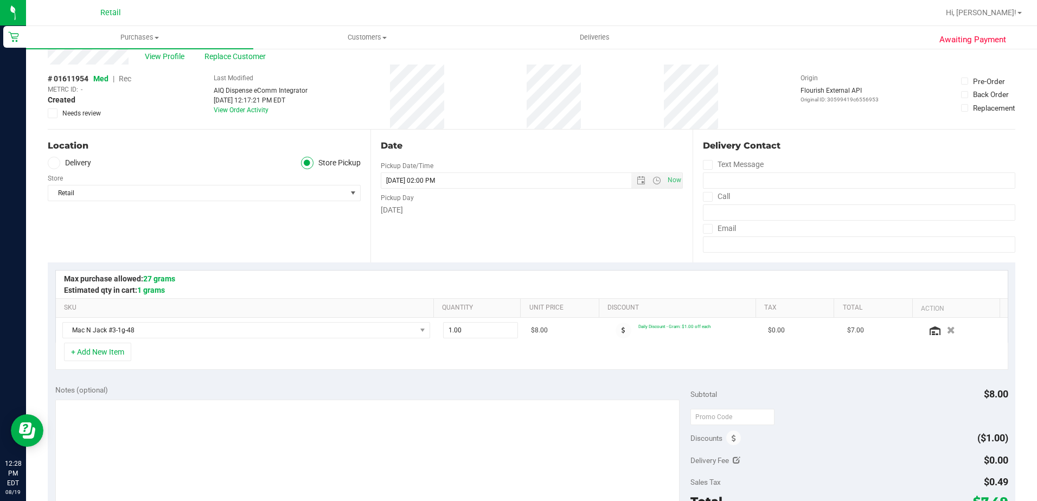
scroll to position [108, 0]
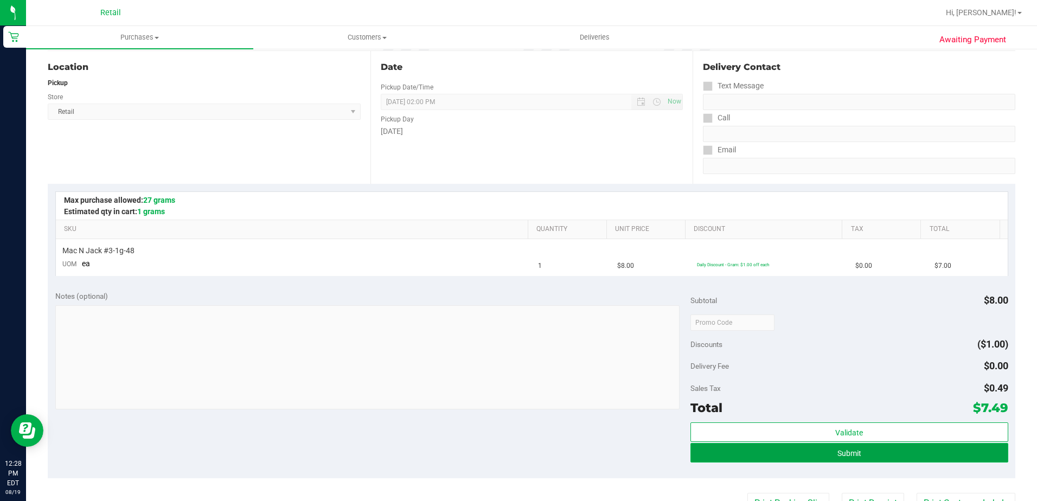
click at [837, 449] on span "Submit" at bounding box center [849, 453] width 24 height 9
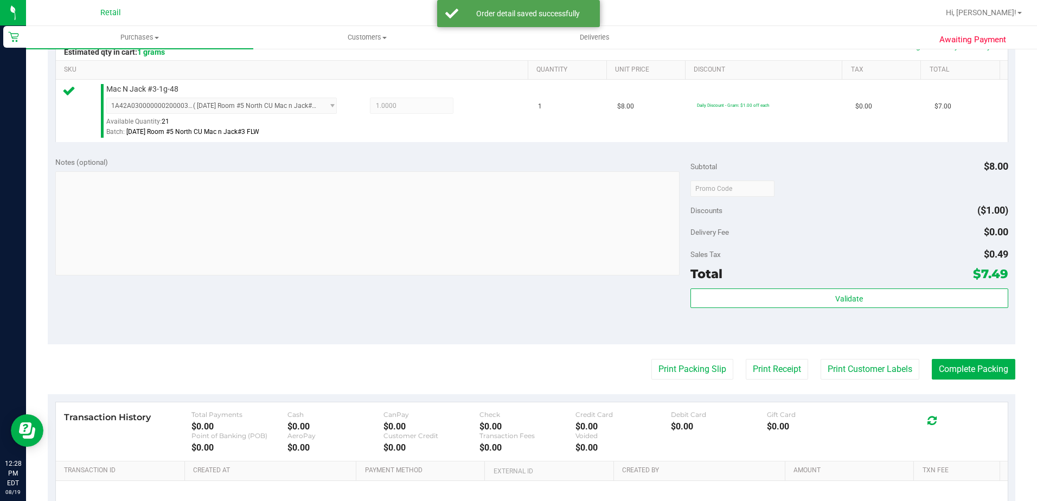
scroll to position [271, 0]
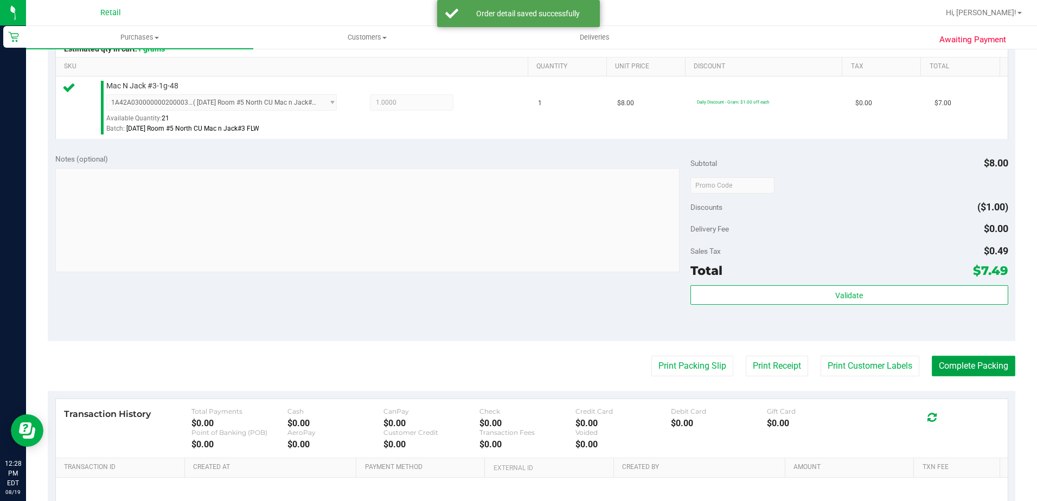
click at [961, 371] on button "Complete Packing" at bounding box center [974, 366] width 84 height 21
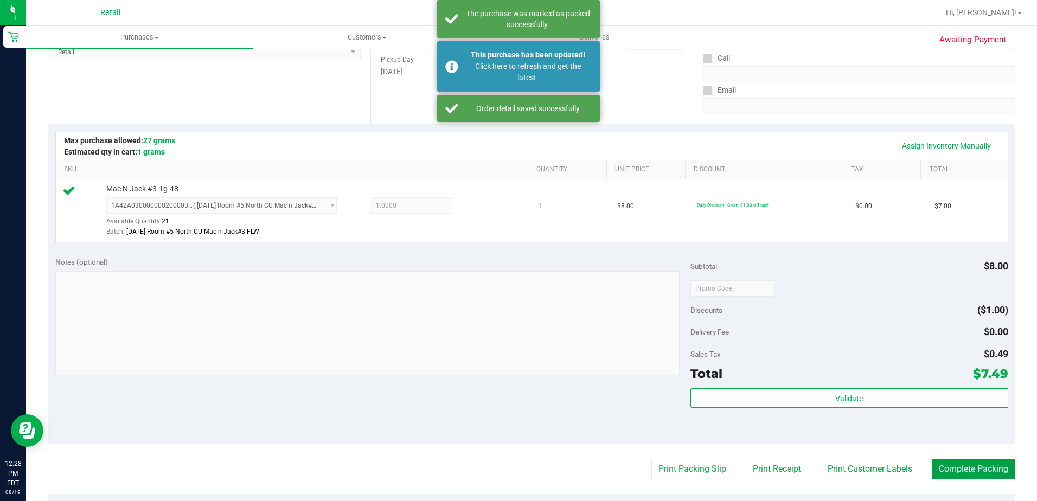
scroll to position [325, 0]
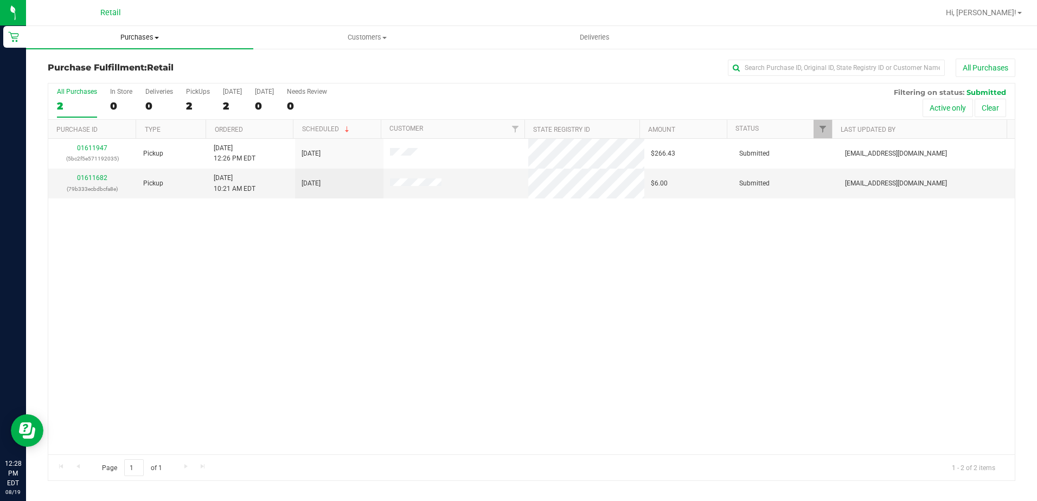
click at [136, 35] on span "Purchases" at bounding box center [139, 38] width 227 height 10
click at [114, 68] on span "Summary of purchases" at bounding box center [81, 65] width 111 height 9
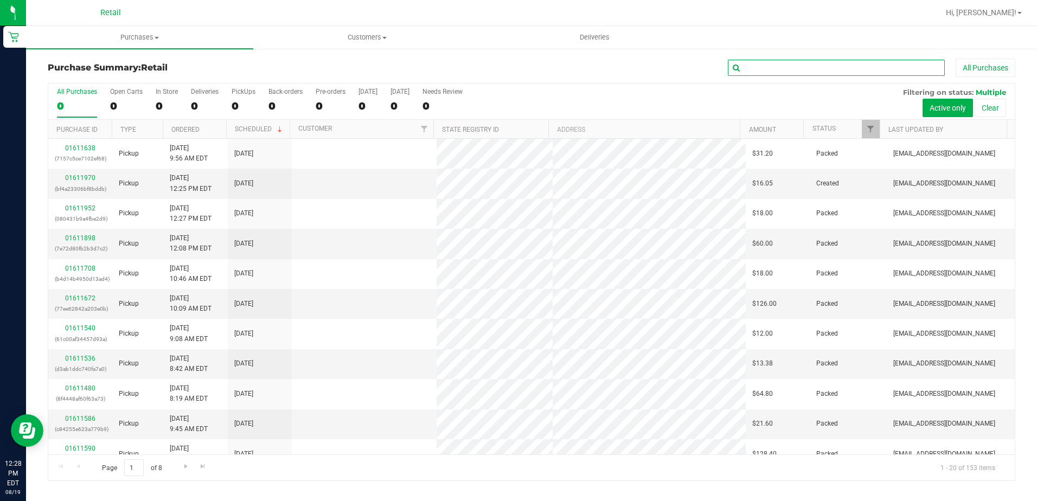
click at [828, 74] on input "text" at bounding box center [836, 68] width 217 height 16
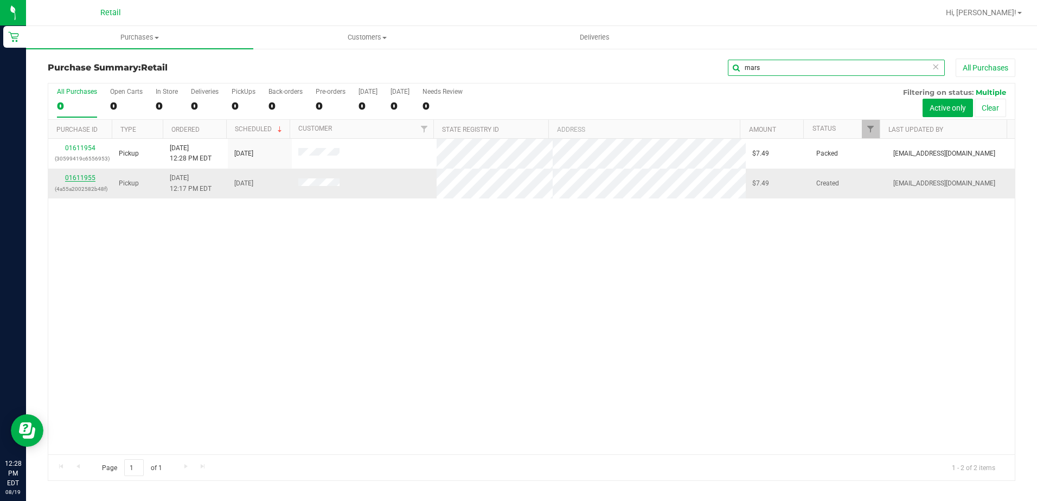
type input "mars"
click at [76, 180] on link "01611955" at bounding box center [80, 178] width 30 height 8
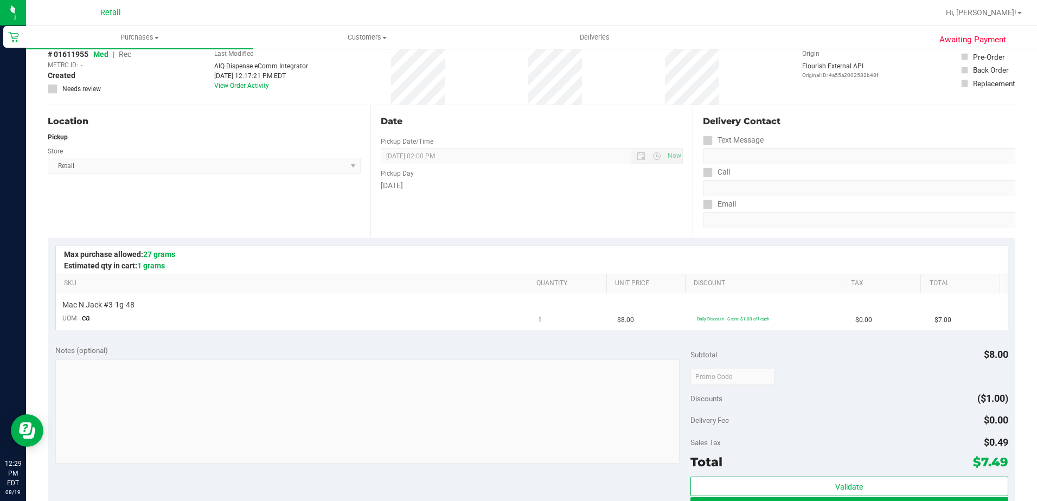
scroll to position [271, 0]
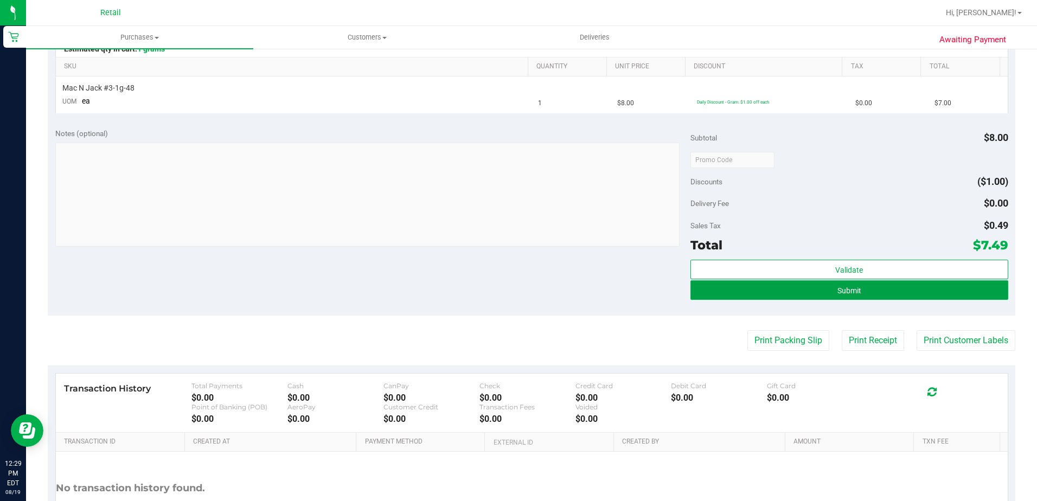
click at [845, 289] on span "Submit" at bounding box center [849, 290] width 24 height 9
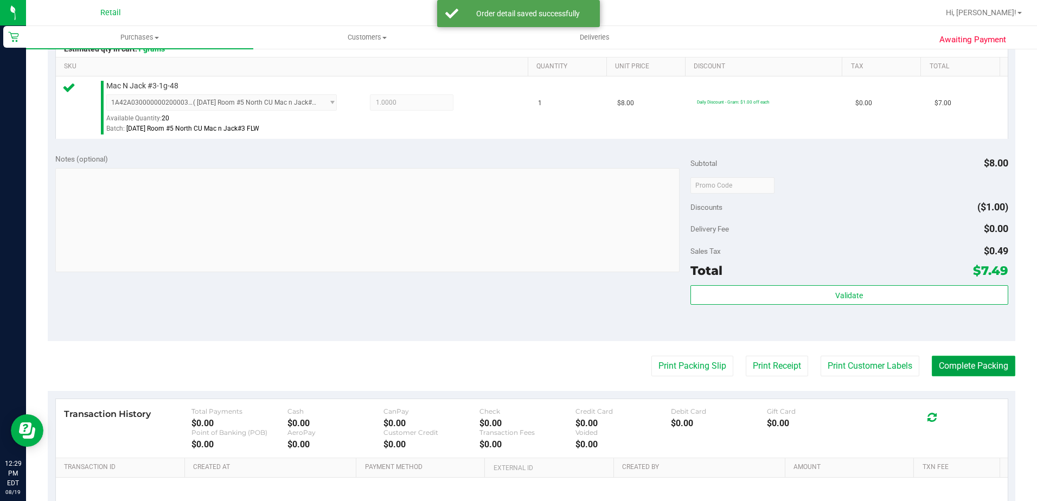
click at [968, 375] on button "Complete Packing" at bounding box center [974, 366] width 84 height 21
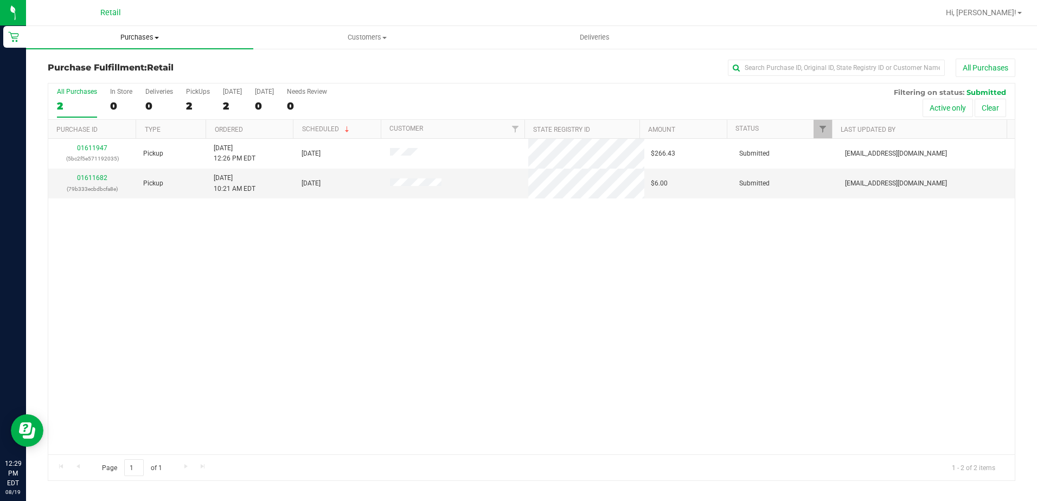
click at [103, 39] on span "Purchases" at bounding box center [139, 38] width 227 height 10
click at [140, 60] on li "Summary of purchases" at bounding box center [139, 65] width 227 height 13
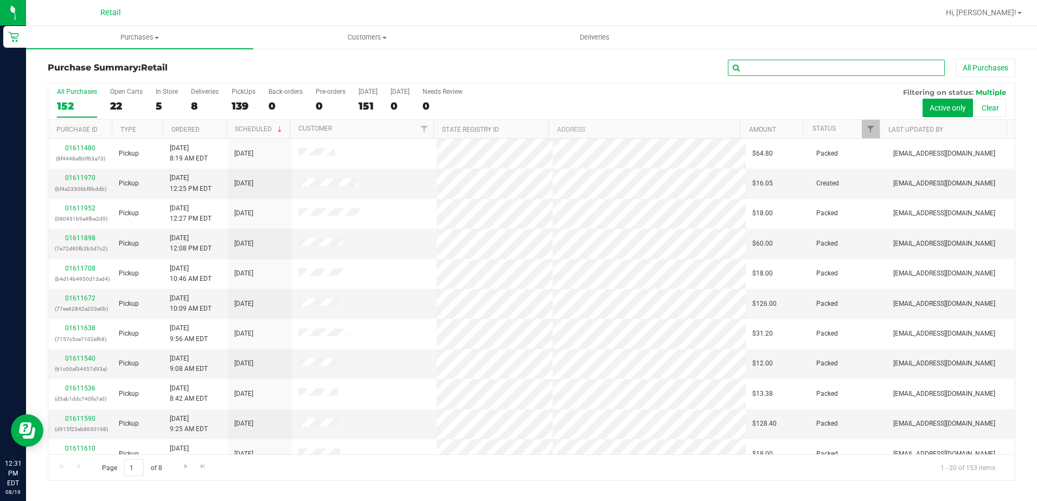
click at [773, 71] on input "text" at bounding box center [836, 68] width 217 height 16
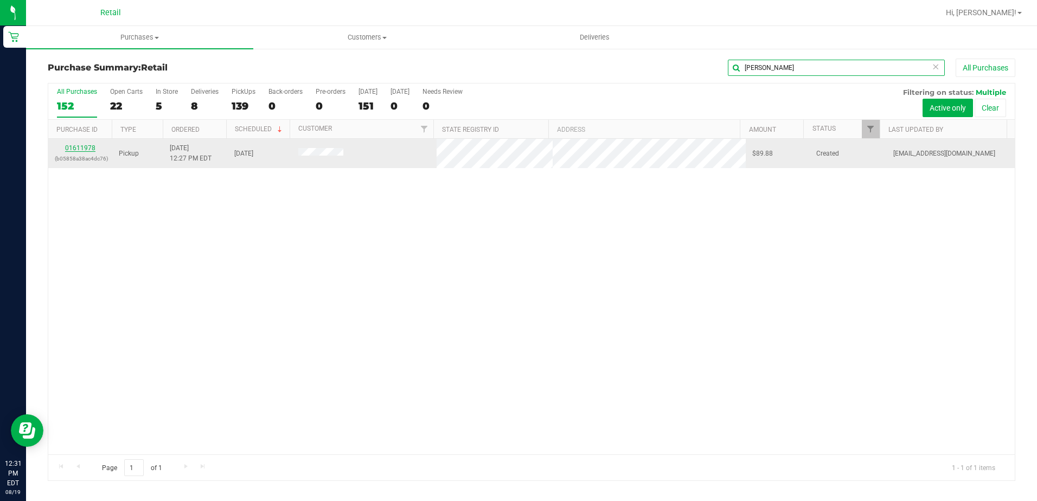
type input "[PERSON_NAME]"
click at [73, 146] on link "01611978" at bounding box center [80, 148] width 30 height 8
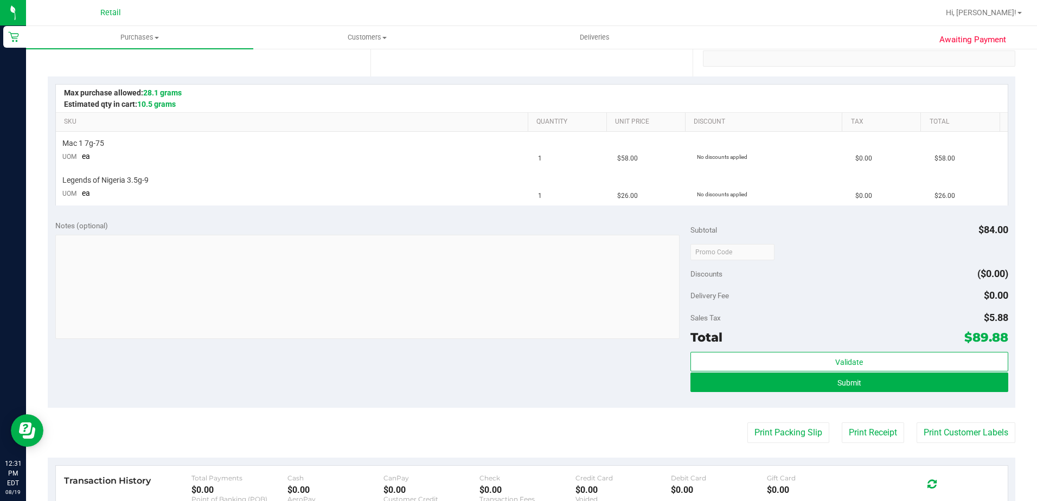
scroll to position [217, 0]
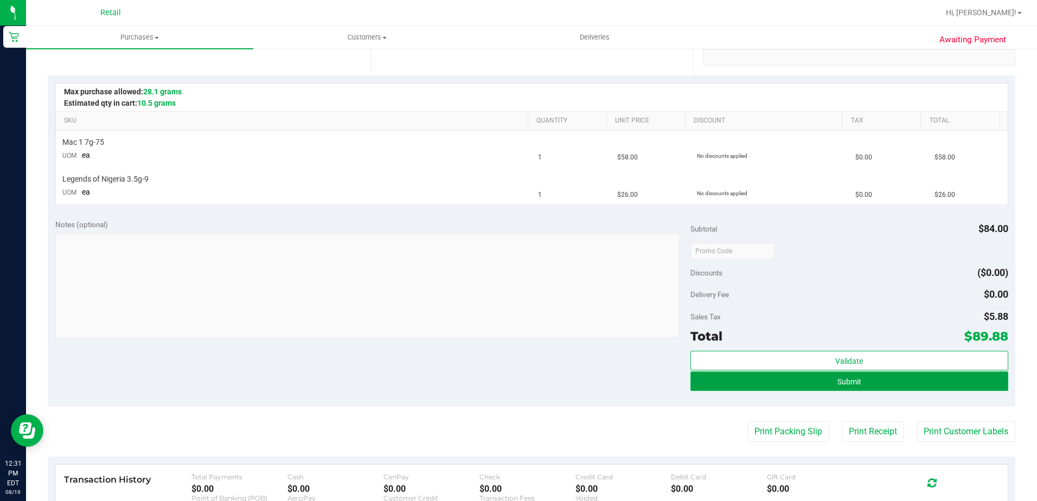
click at [816, 379] on button "Submit" at bounding box center [849, 381] width 318 height 20
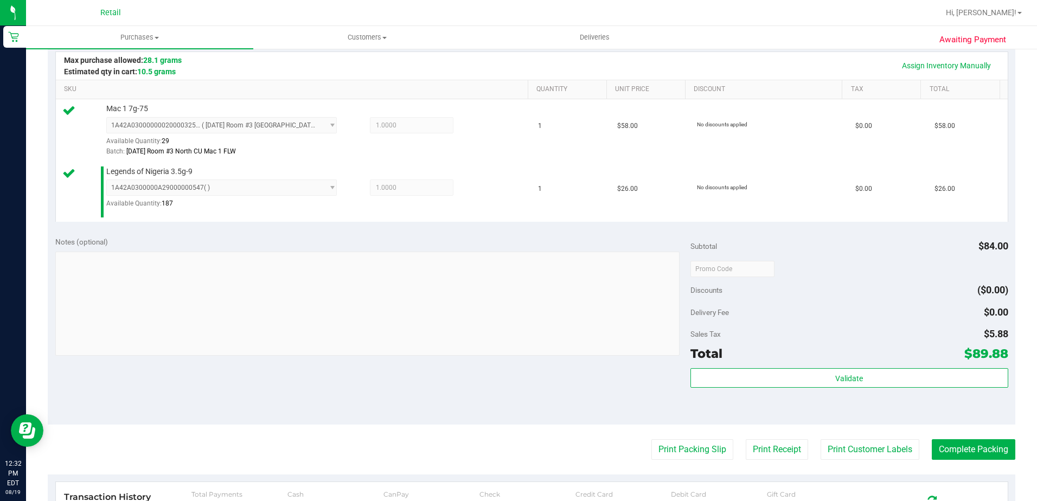
scroll to position [271, 0]
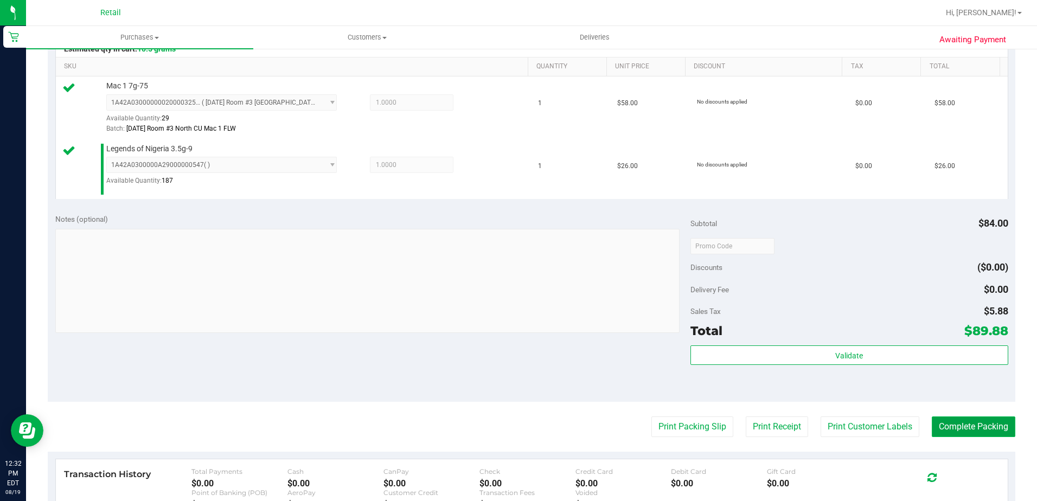
click at [969, 427] on button "Complete Packing" at bounding box center [974, 427] width 84 height 21
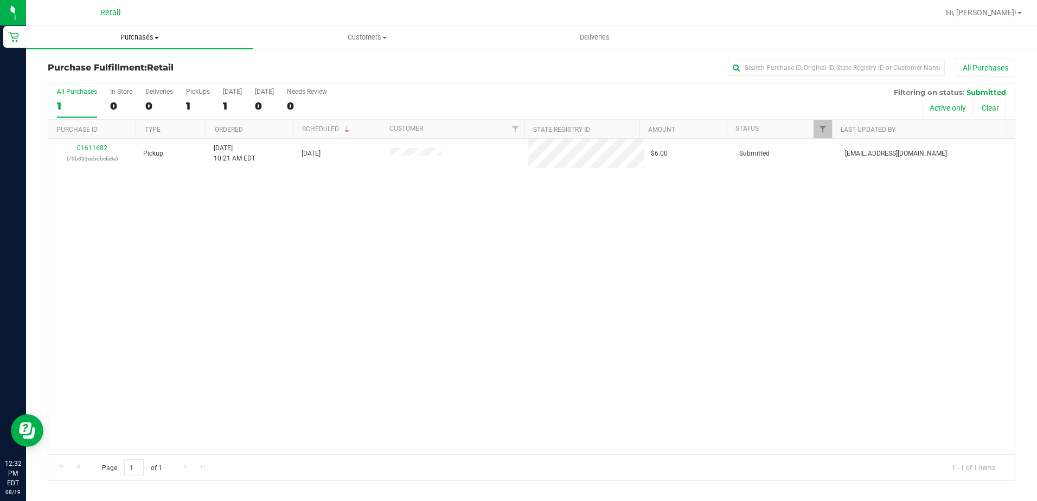
click at [121, 35] on span "Purchases" at bounding box center [139, 38] width 227 height 10
click at [136, 60] on li "Summary of purchases" at bounding box center [139, 65] width 227 height 13
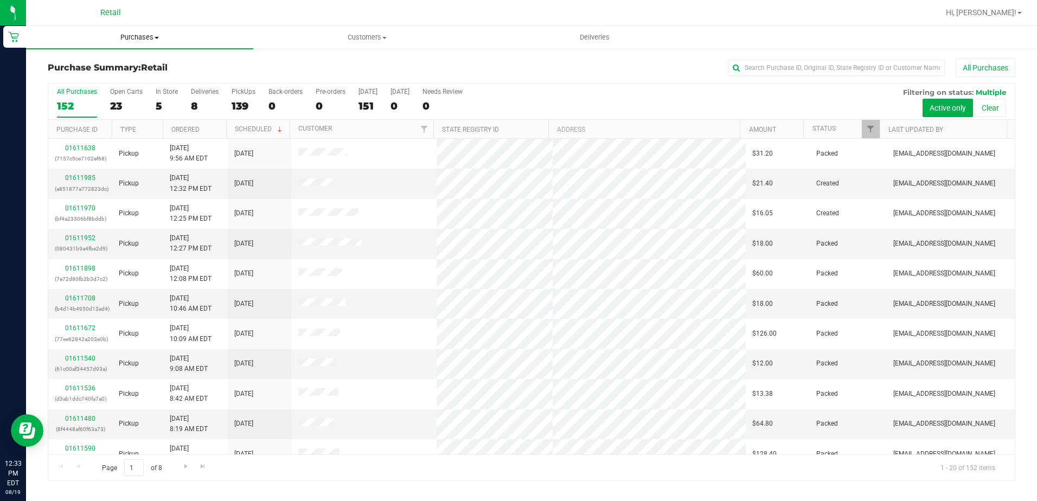
click at [129, 35] on span "Purchases" at bounding box center [139, 38] width 227 height 10
click at [123, 64] on span "Summary of purchases" at bounding box center [81, 65] width 111 height 9
click at [758, 66] on input "text" at bounding box center [836, 68] width 217 height 16
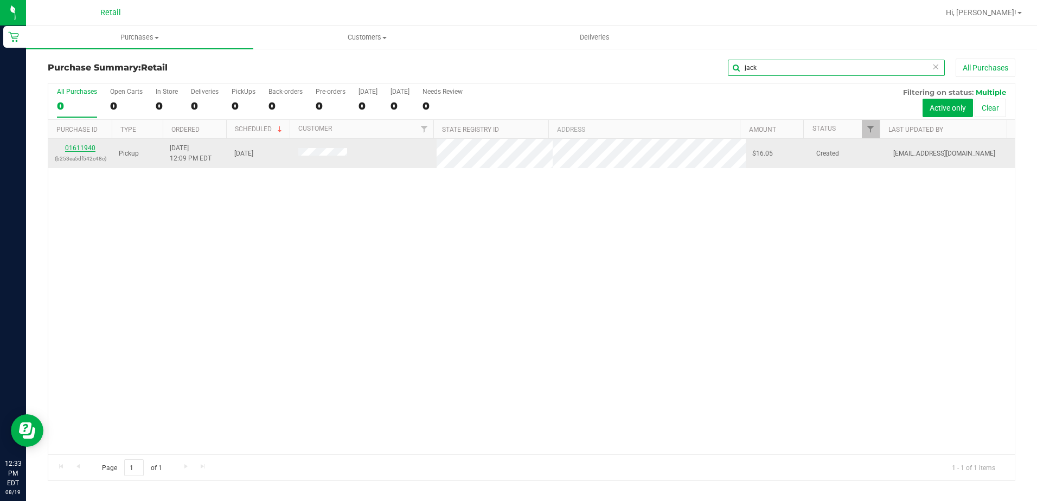
type input "jack"
click at [86, 147] on link "01611940" at bounding box center [80, 148] width 30 height 8
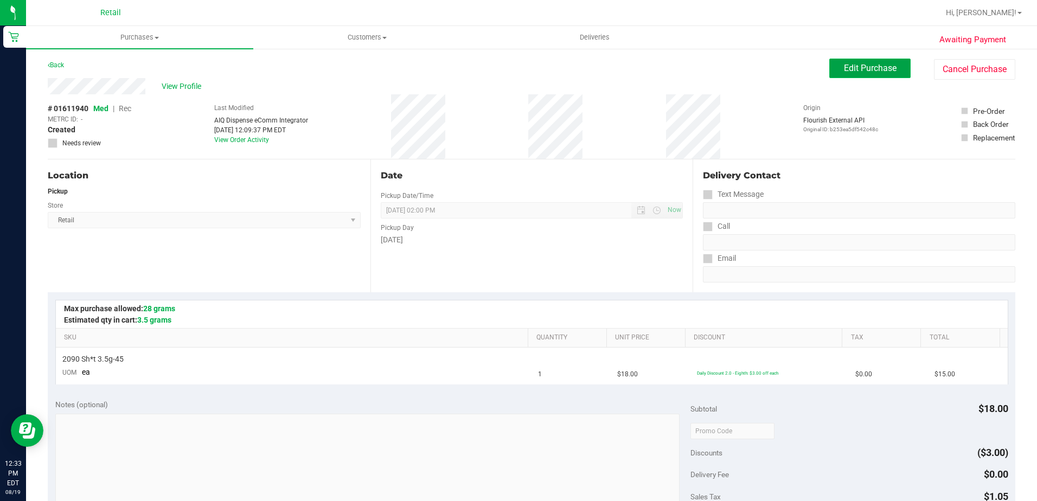
click at [847, 71] on span "Edit Purchase" at bounding box center [870, 68] width 53 height 10
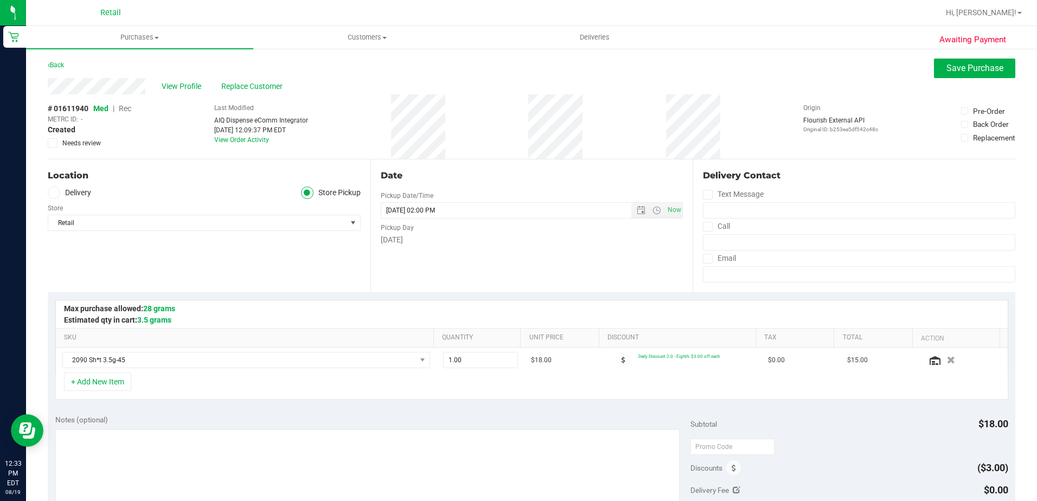
click at [126, 108] on span "Rec" at bounding box center [125, 108] width 12 height 9
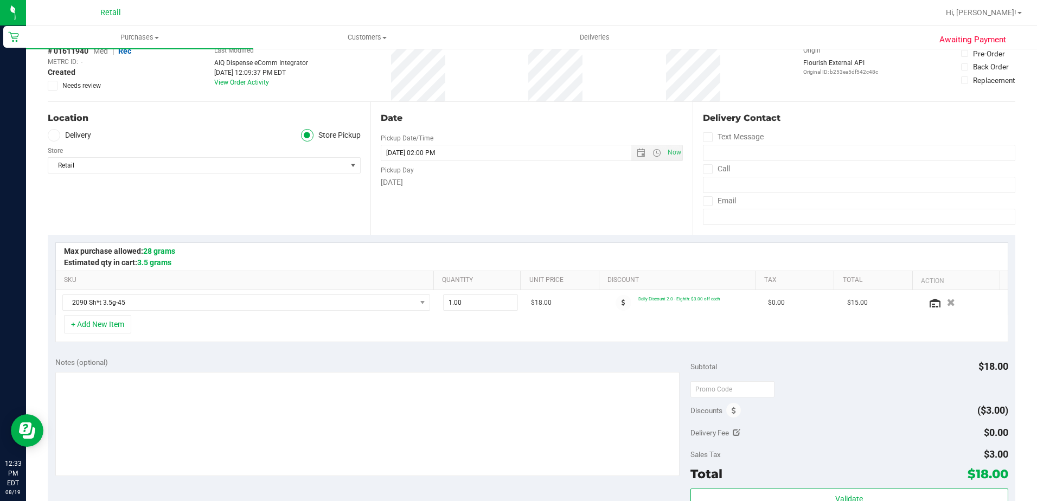
scroll to position [163, 0]
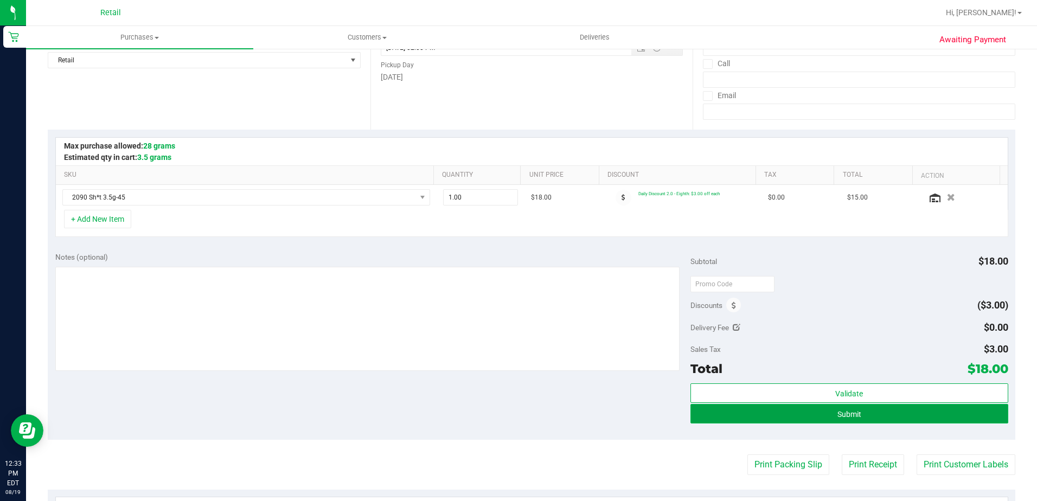
click at [821, 417] on button "Submit" at bounding box center [849, 414] width 318 height 20
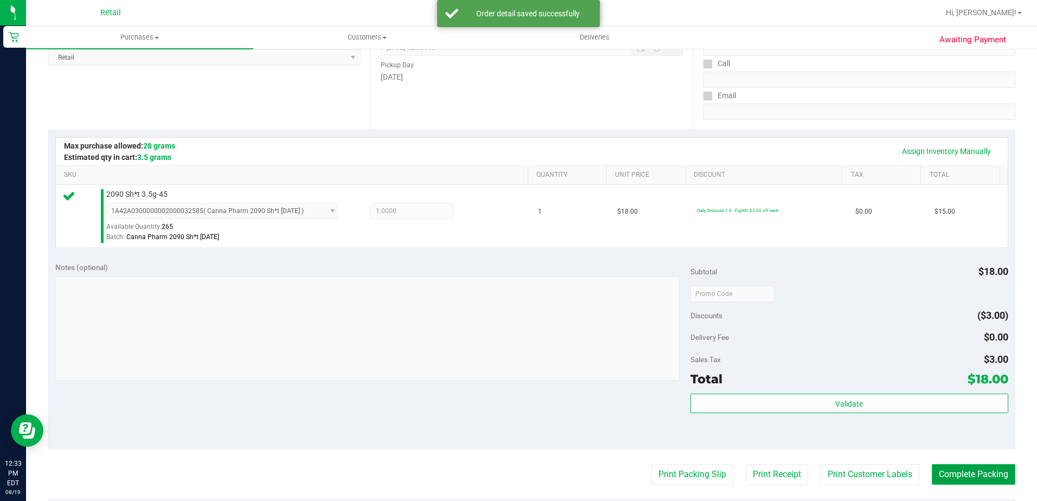
click at [990, 471] on button "Complete Packing" at bounding box center [974, 474] width 84 height 21
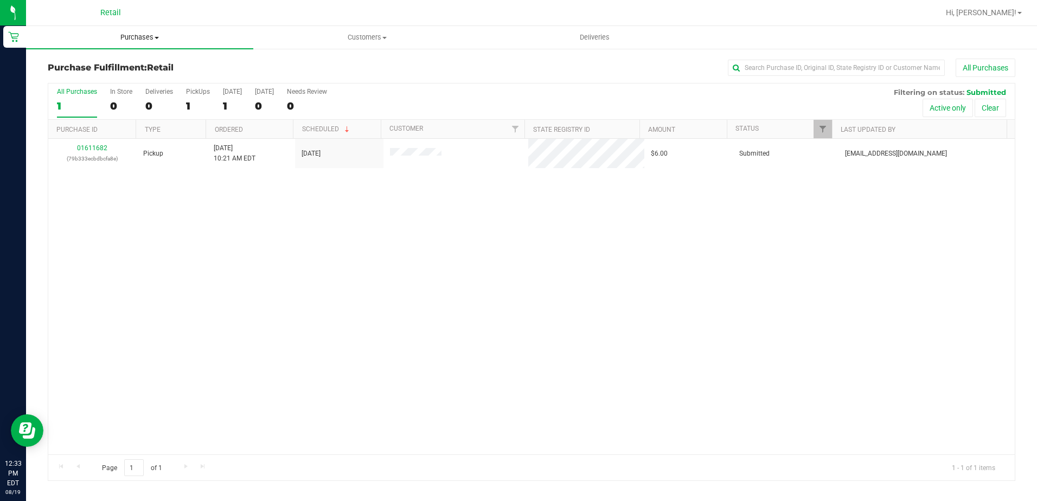
click at [134, 39] on span "Purchases" at bounding box center [139, 38] width 227 height 10
click at [125, 70] on span "Summary of purchases" at bounding box center [81, 65] width 111 height 9
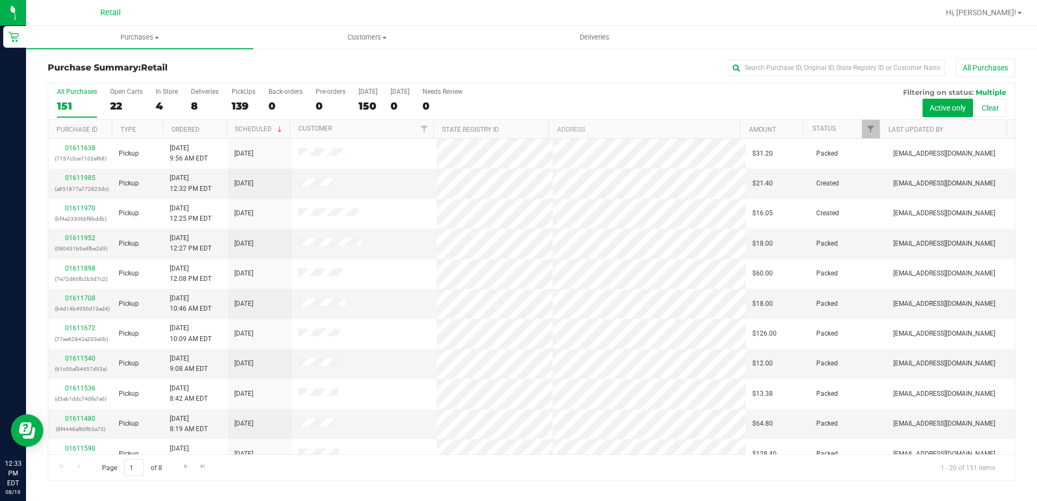
click at [110, 12] on span "Retail" at bounding box center [110, 13] width 21 height 10
click at [781, 67] on input "text" at bounding box center [836, 68] width 217 height 16
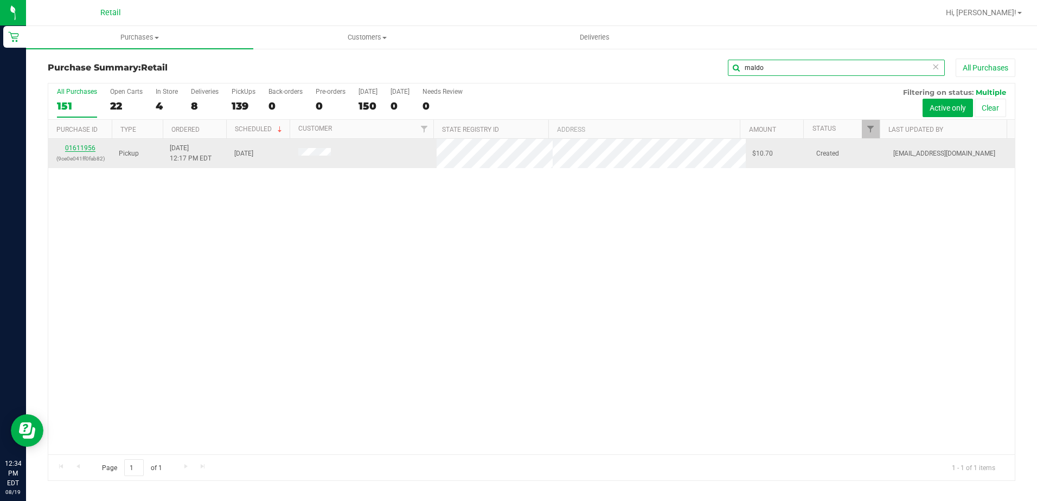
type input "maldo"
click at [80, 150] on link "01611956" at bounding box center [80, 148] width 30 height 8
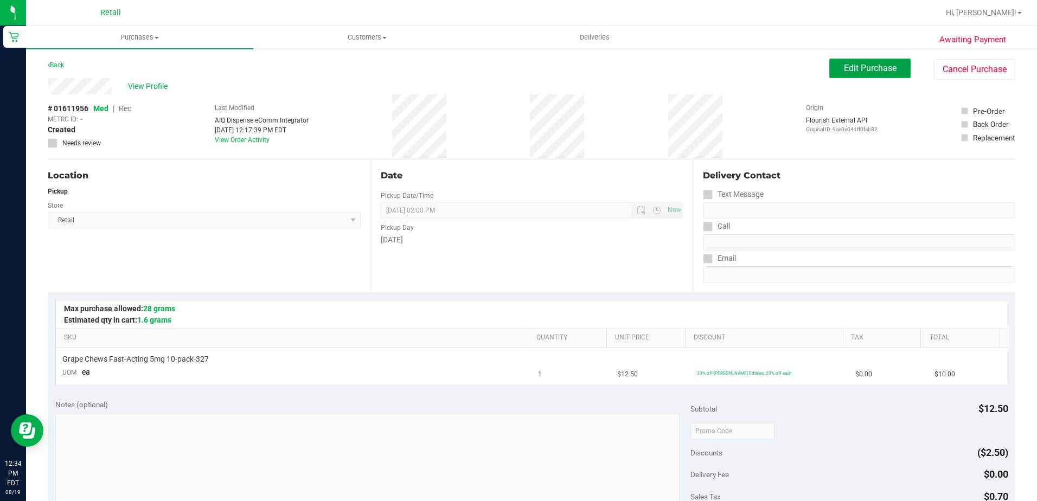
click at [866, 75] on button "Edit Purchase" at bounding box center [869, 69] width 81 height 20
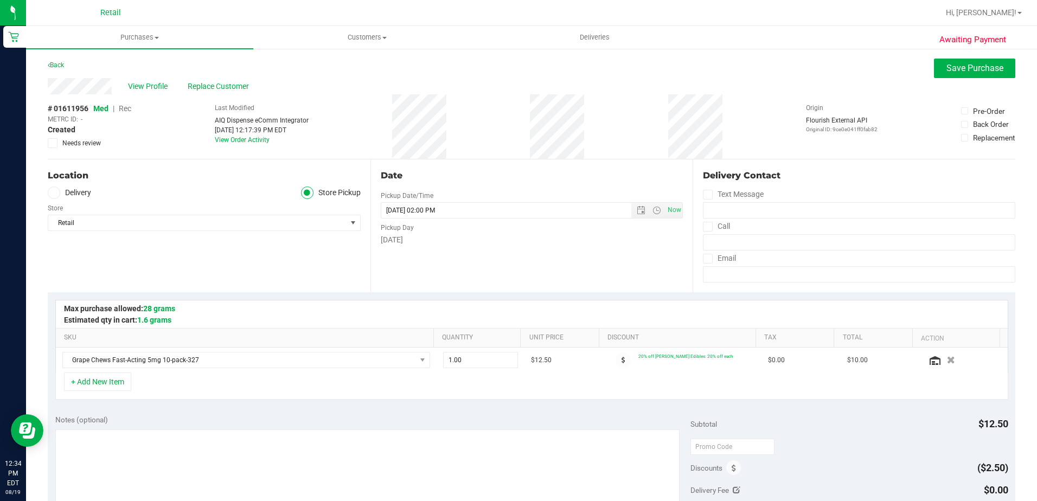
click at [129, 110] on span "Rec" at bounding box center [125, 108] width 12 height 9
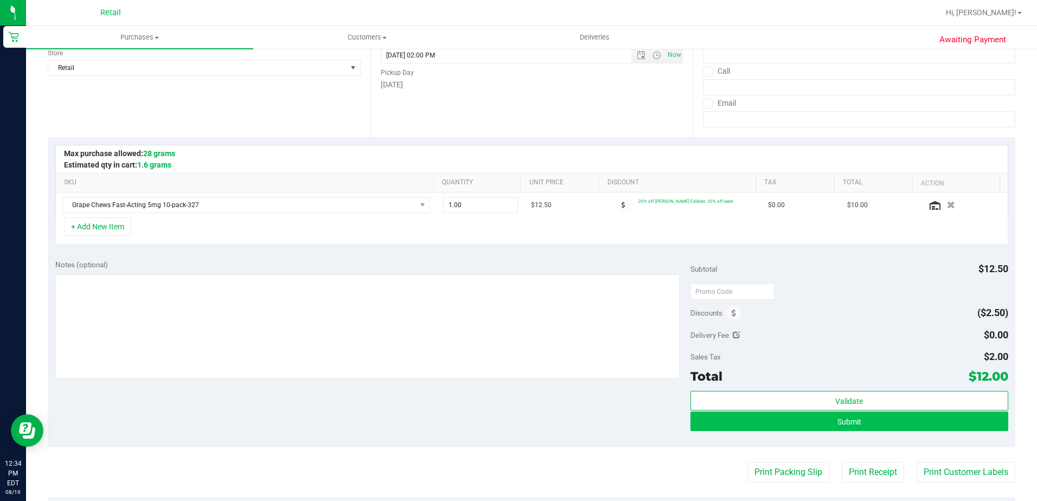
scroll to position [271, 0]
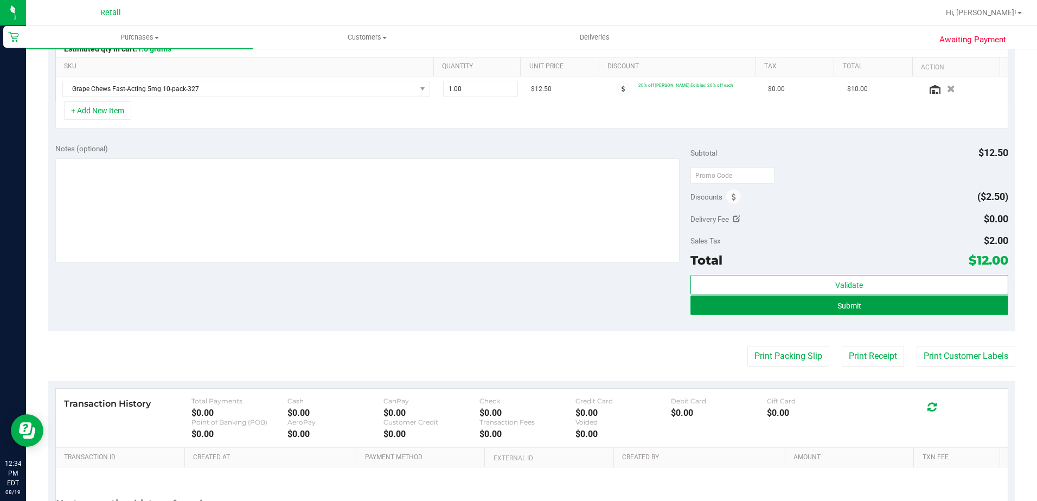
click at [829, 309] on button "Submit" at bounding box center [849, 306] width 318 height 20
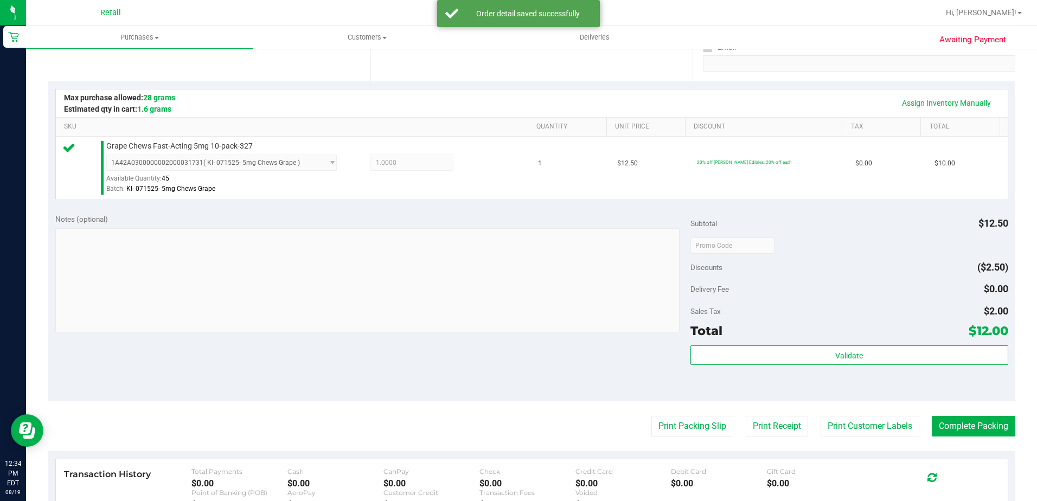
scroll to position [217, 0]
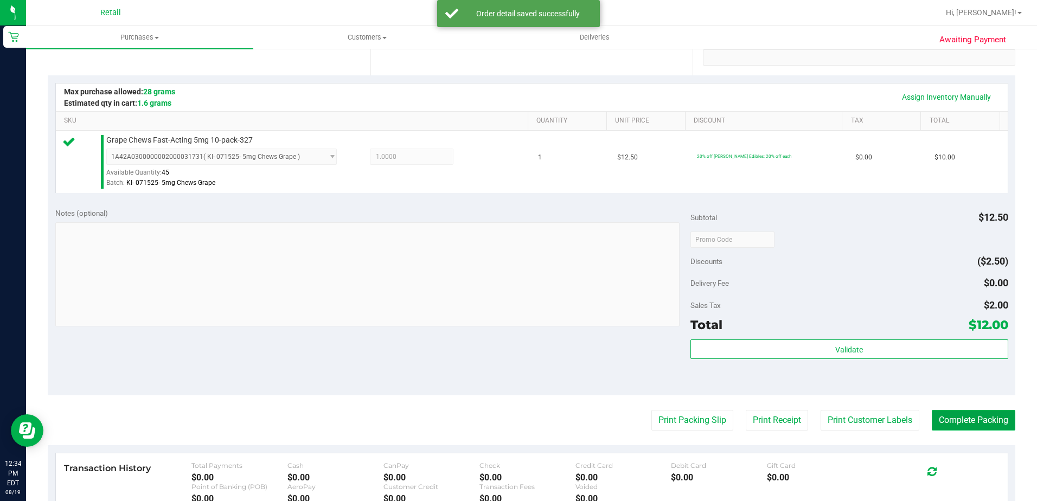
click at [975, 420] on button "Complete Packing" at bounding box center [974, 420] width 84 height 21
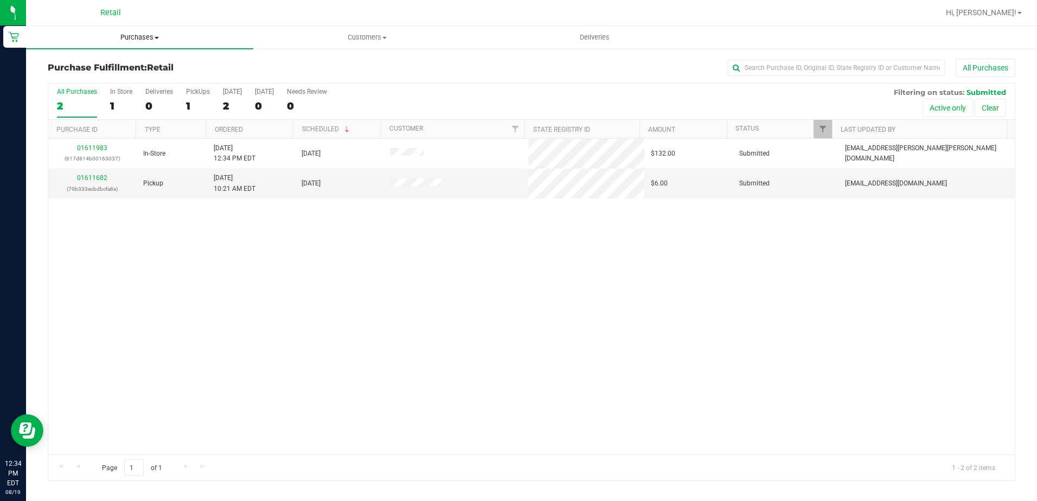
click at [123, 28] on uib-tab-heading "Purchases Summary of purchases Fulfillment All purchases" at bounding box center [139, 37] width 227 height 23
click at [131, 68] on span "Summary of purchases" at bounding box center [81, 65] width 111 height 9
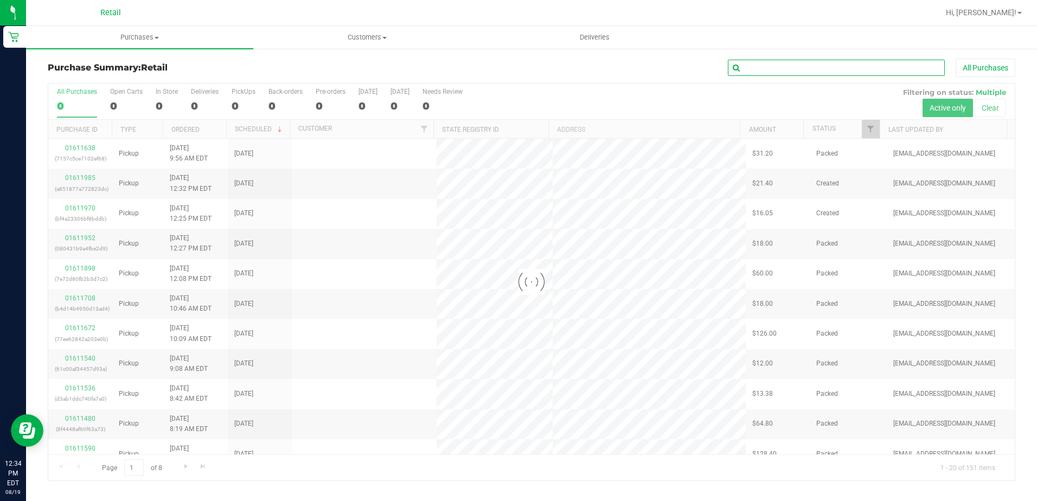
click at [807, 68] on input "text" at bounding box center [836, 68] width 217 height 16
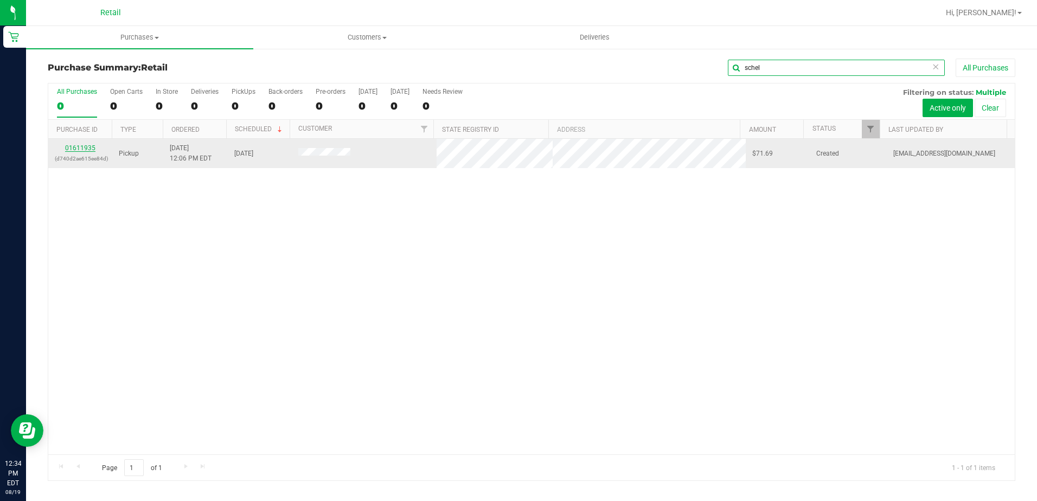
type input "schel"
click at [89, 145] on link "01611935" at bounding box center [80, 148] width 30 height 8
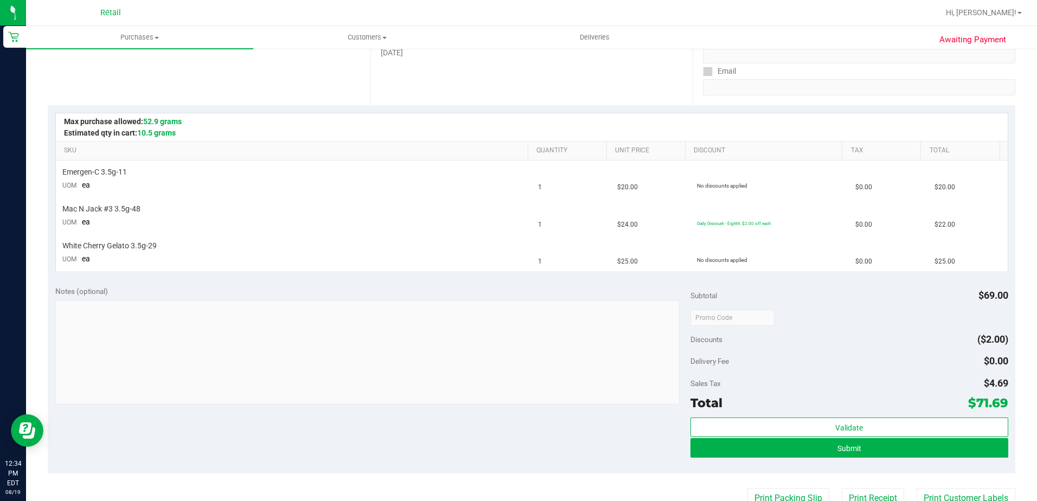
scroll to position [217, 0]
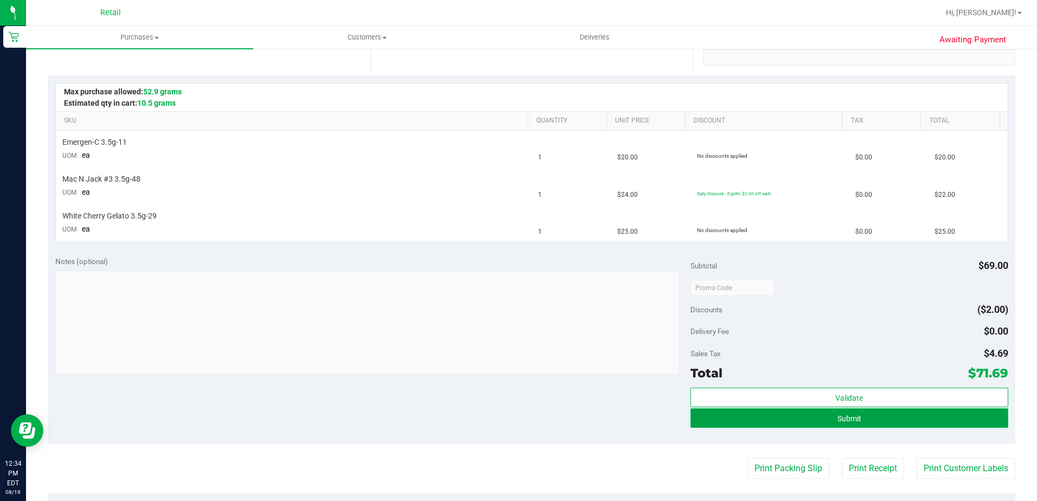
click at [824, 421] on button "Submit" at bounding box center [849, 418] width 318 height 20
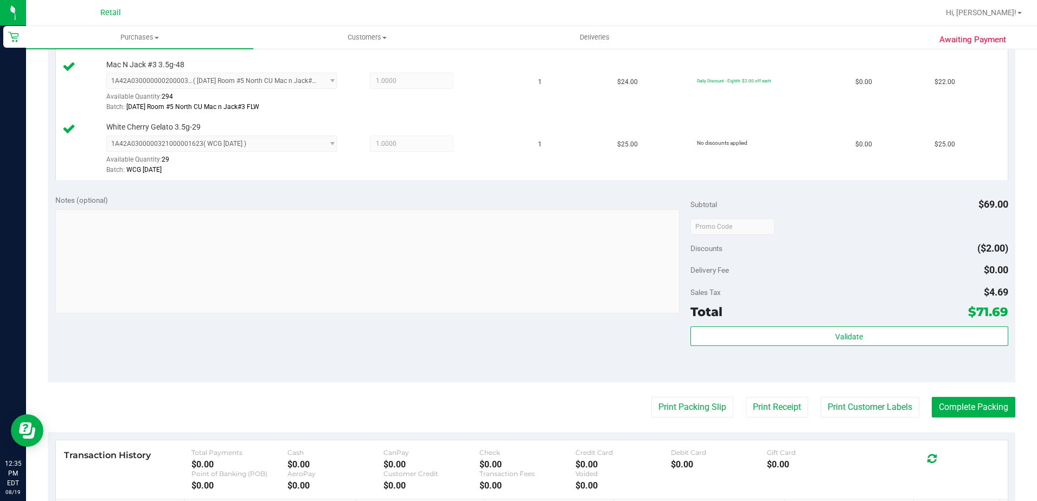
scroll to position [434, 0]
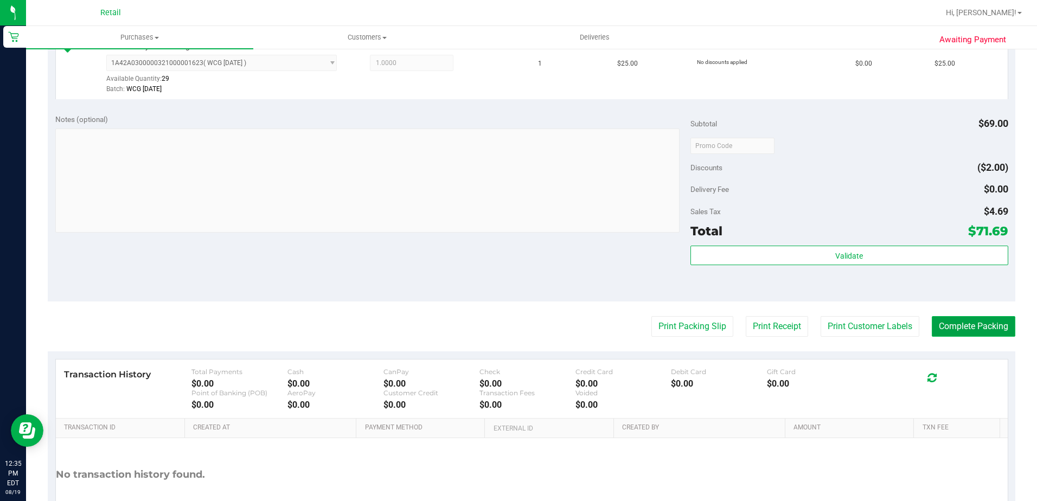
click at [990, 326] on button "Complete Packing" at bounding box center [974, 326] width 84 height 21
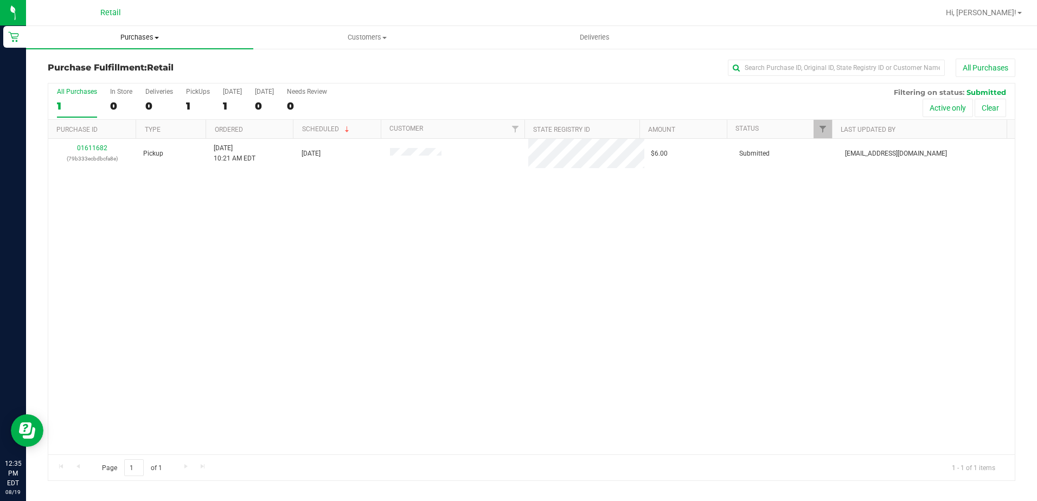
click at [146, 33] on span "Purchases" at bounding box center [139, 38] width 227 height 10
click at [126, 66] on span "Summary of purchases" at bounding box center [81, 65] width 111 height 9
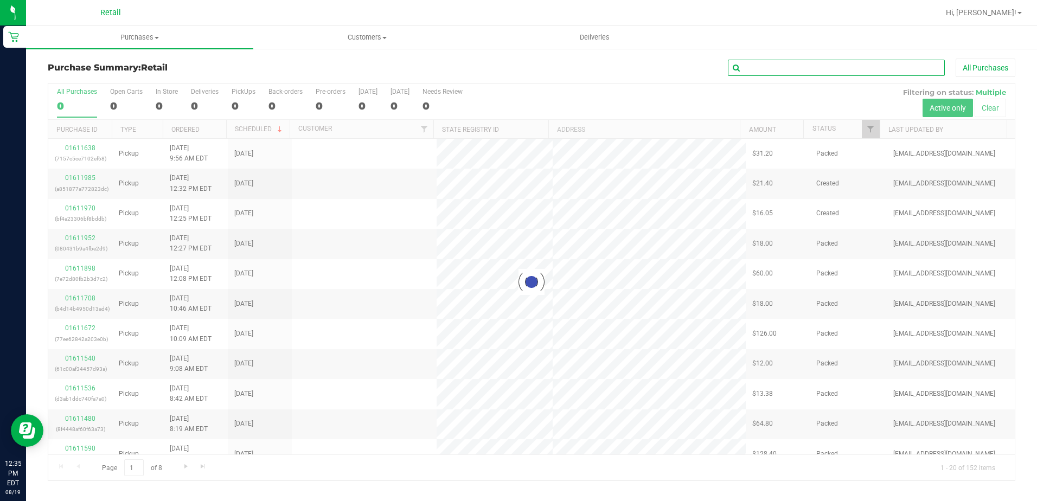
click at [847, 68] on input "text" at bounding box center [836, 68] width 217 height 16
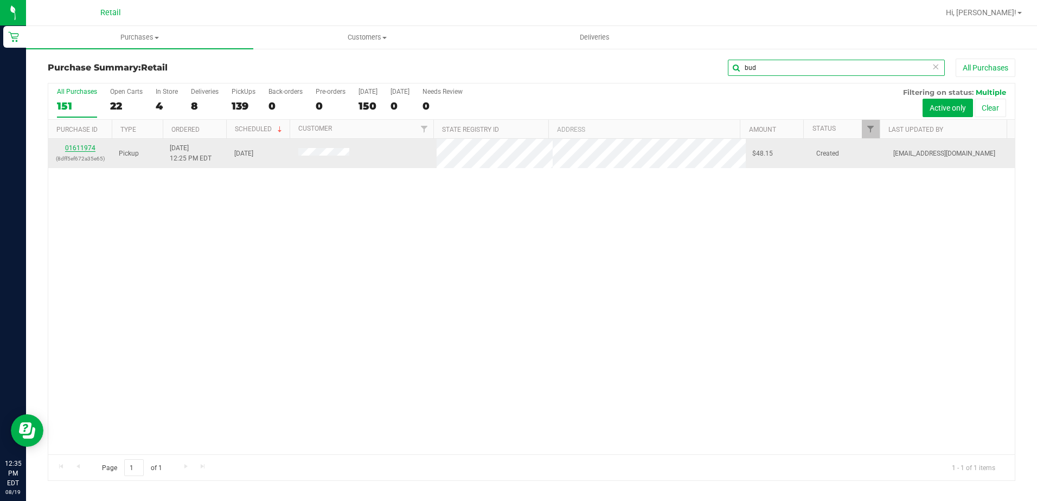
type input "bud"
click at [84, 149] on link "01611974" at bounding box center [80, 148] width 30 height 8
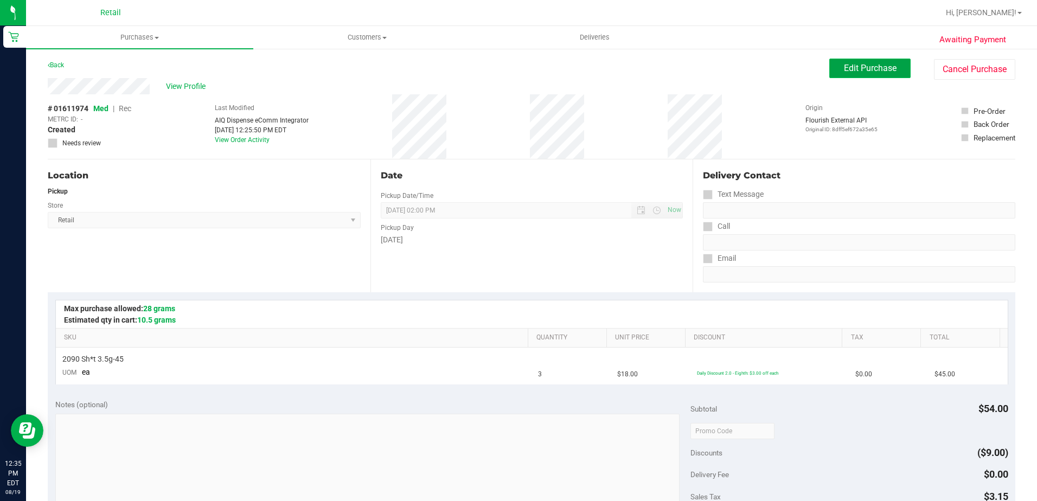
click at [851, 66] on span "Edit Purchase" at bounding box center [870, 68] width 53 height 10
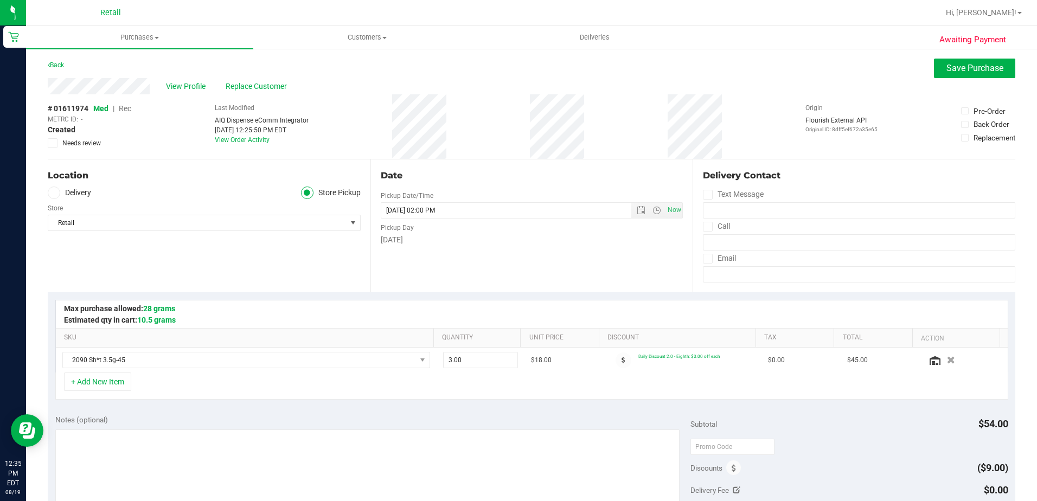
click at [124, 106] on span "Rec" at bounding box center [125, 108] width 12 height 9
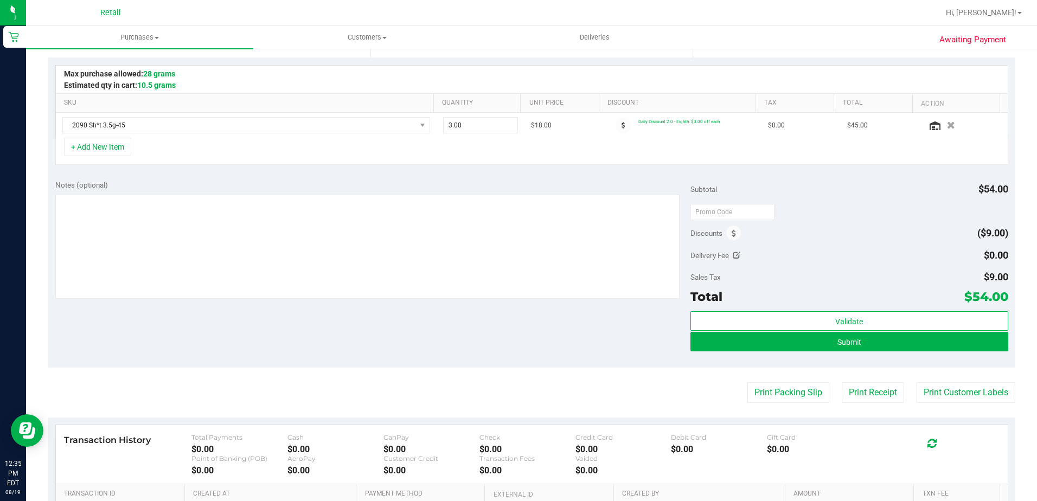
scroll to position [271, 0]
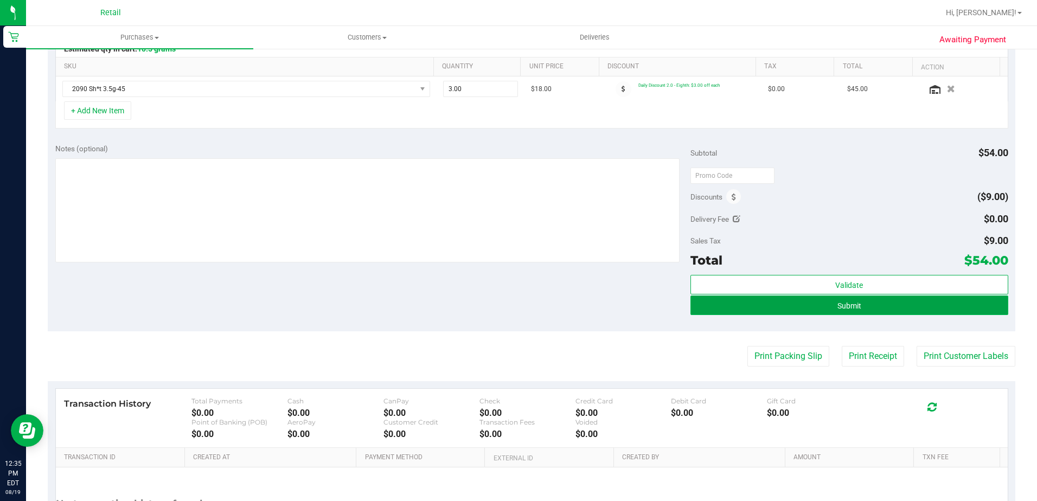
click at [855, 309] on button "Submit" at bounding box center [849, 306] width 318 height 20
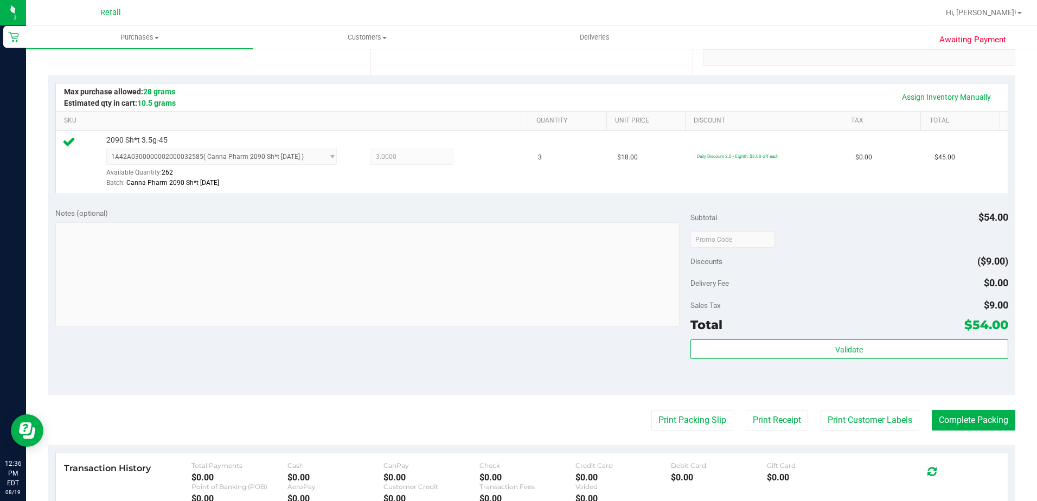
scroll to position [271, 0]
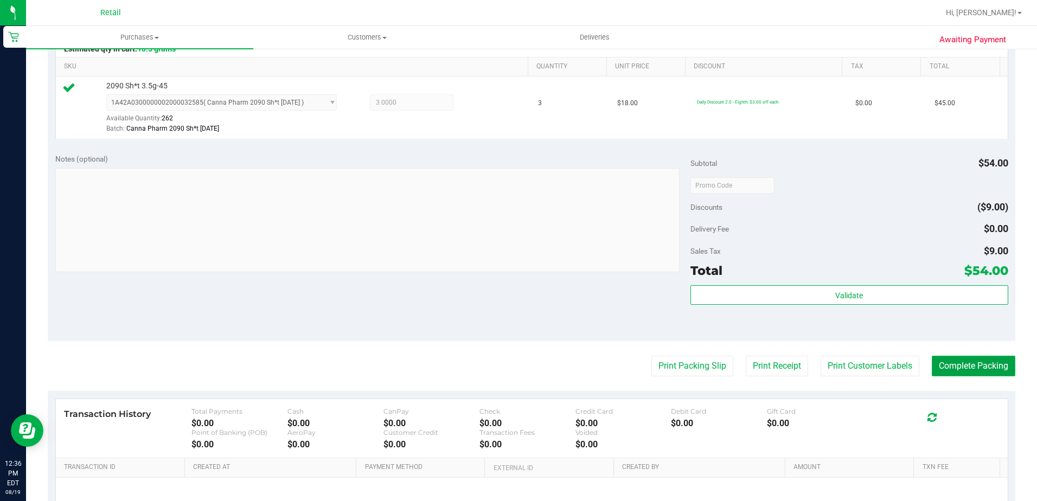
click at [978, 361] on button "Complete Packing" at bounding box center [974, 366] width 84 height 21
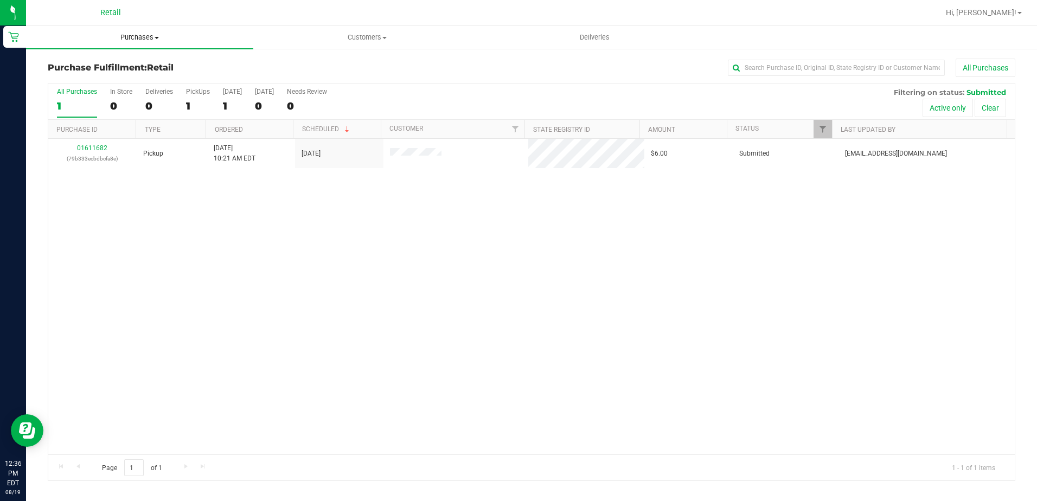
click at [141, 34] on span "Purchases" at bounding box center [139, 38] width 227 height 10
click at [110, 63] on span "Summary of purchases" at bounding box center [81, 65] width 111 height 9
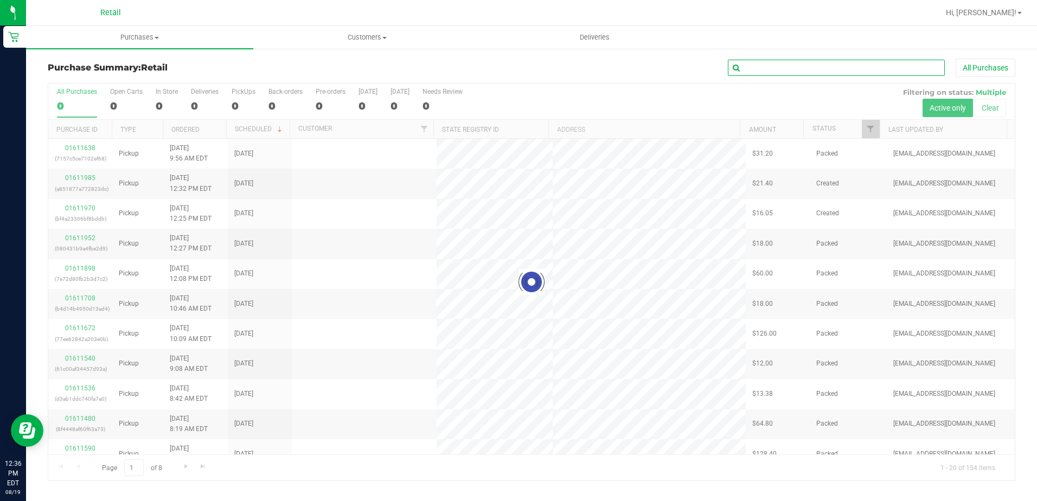
click at [796, 67] on input "text" at bounding box center [836, 68] width 217 height 16
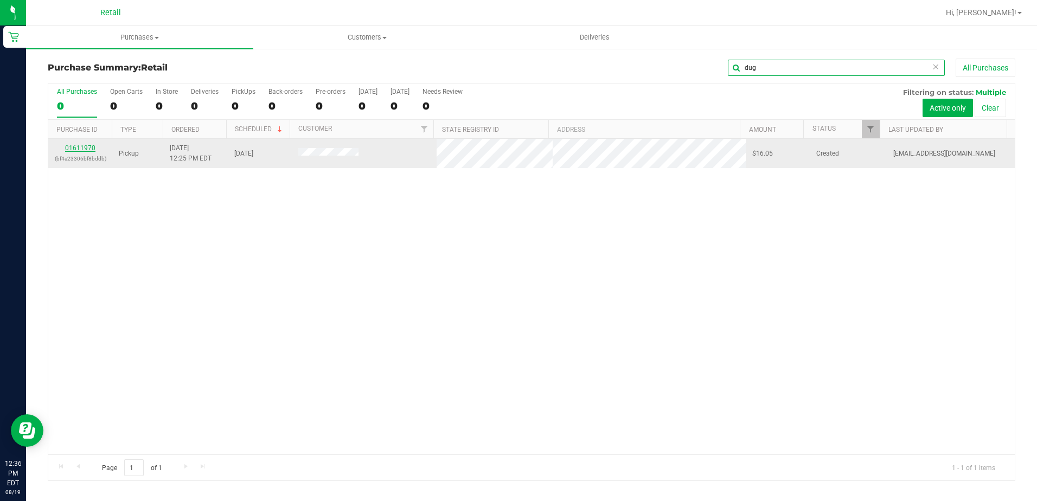
type input "dug"
click at [73, 148] on link "01611970" at bounding box center [80, 148] width 30 height 8
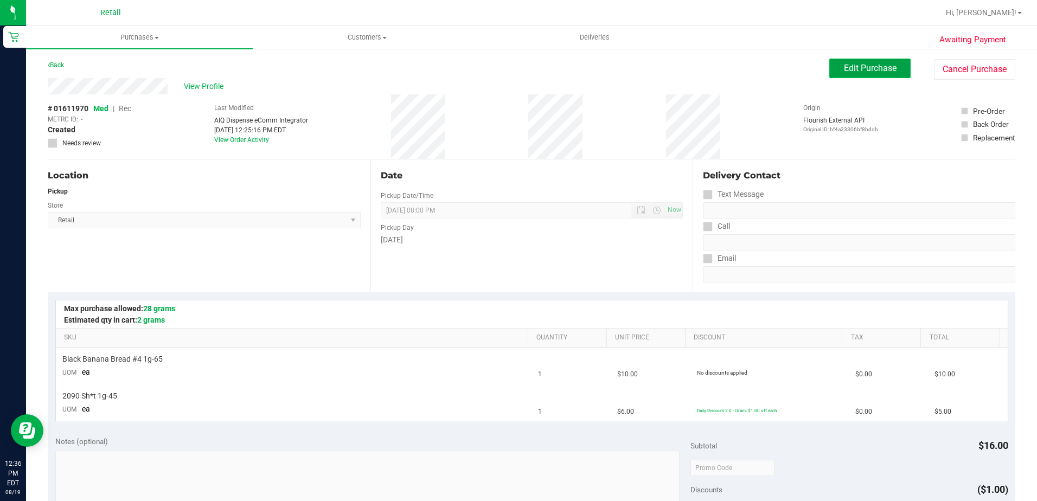
click at [857, 71] on span "Edit Purchase" at bounding box center [870, 68] width 53 height 10
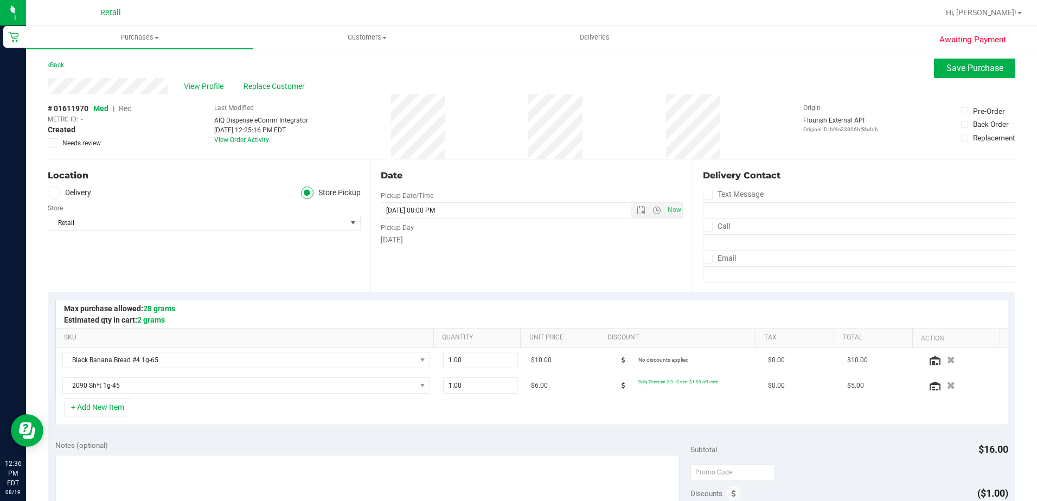
click at [128, 106] on span "Rec" at bounding box center [125, 108] width 12 height 9
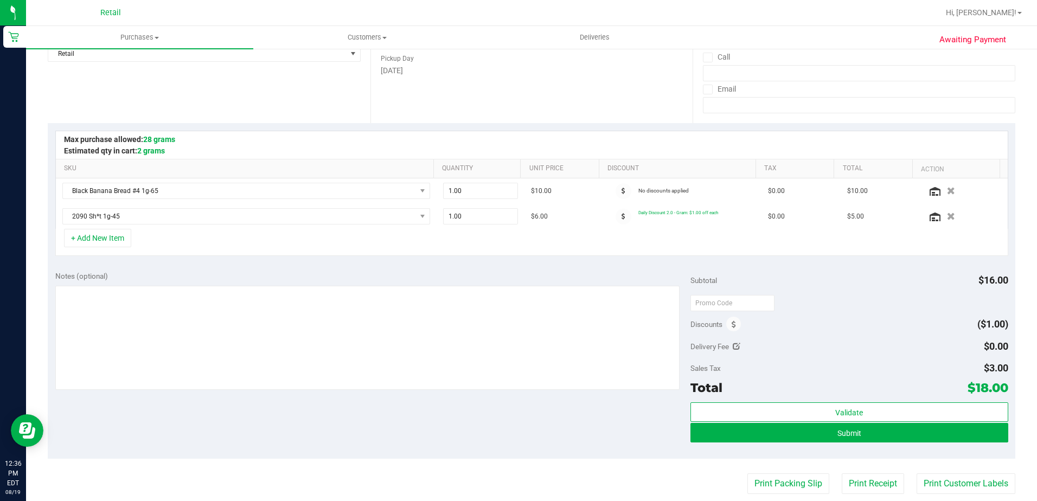
scroll to position [217, 0]
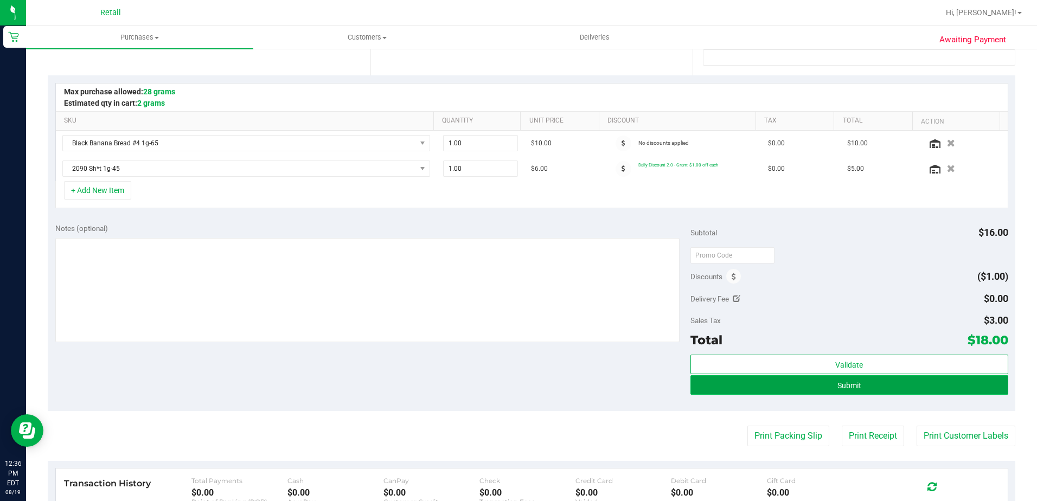
click at [823, 382] on button "Submit" at bounding box center [849, 385] width 318 height 20
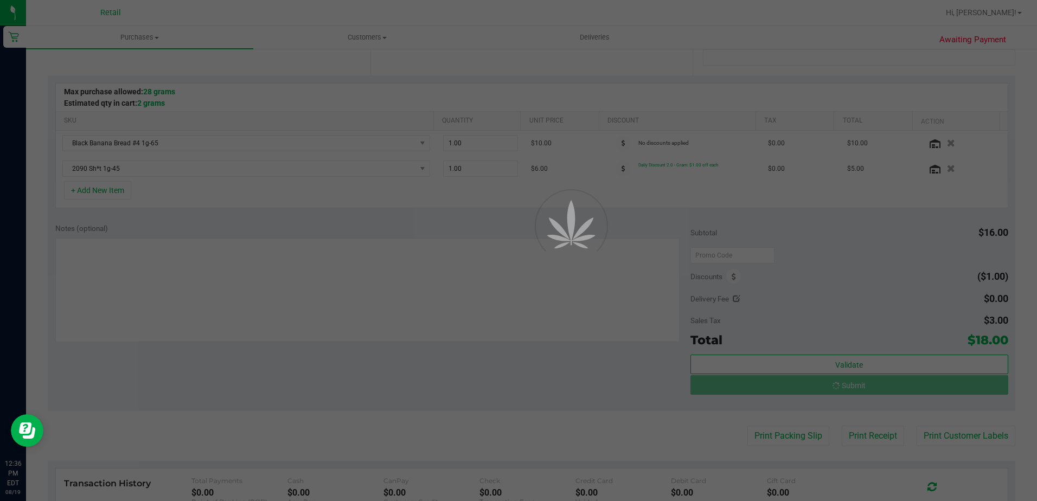
scroll to position [0, 0]
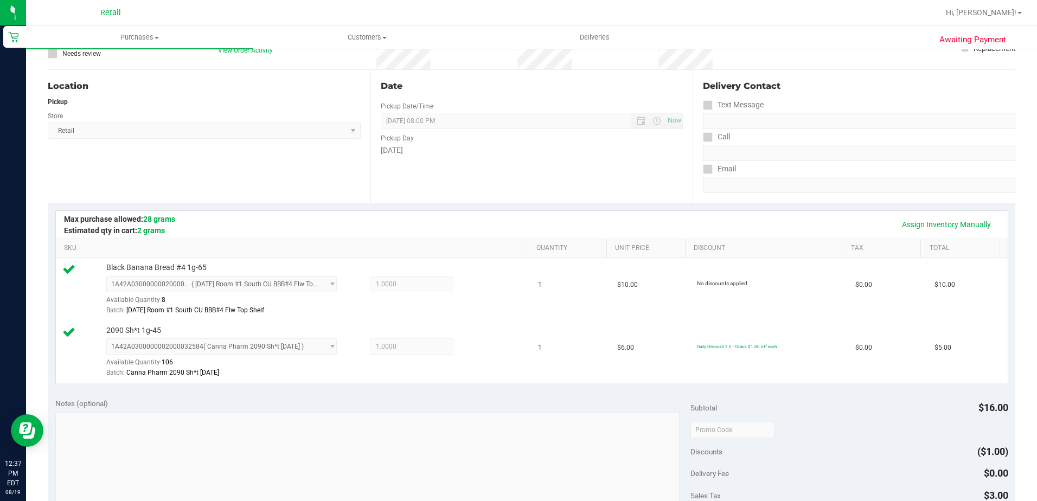
scroll to position [271, 0]
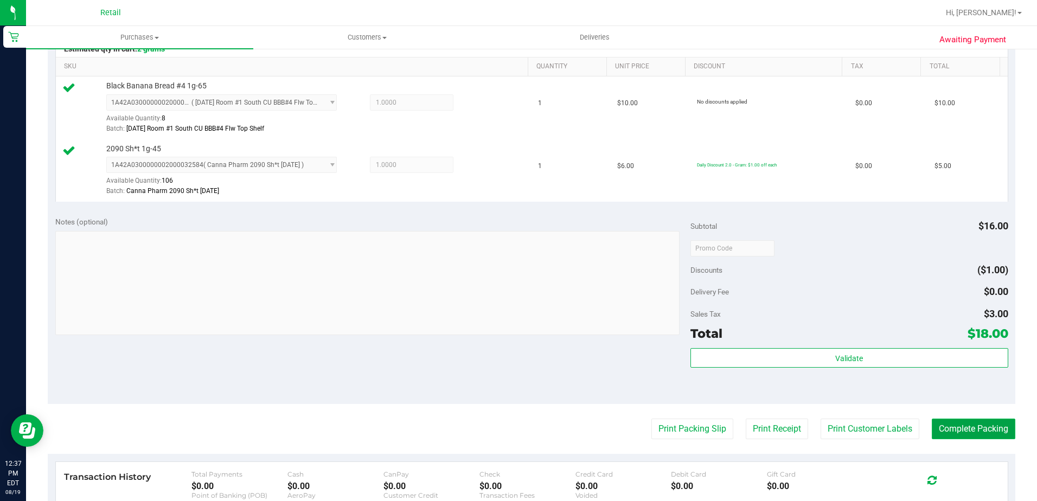
click at [945, 435] on button "Complete Packing" at bounding box center [974, 429] width 84 height 21
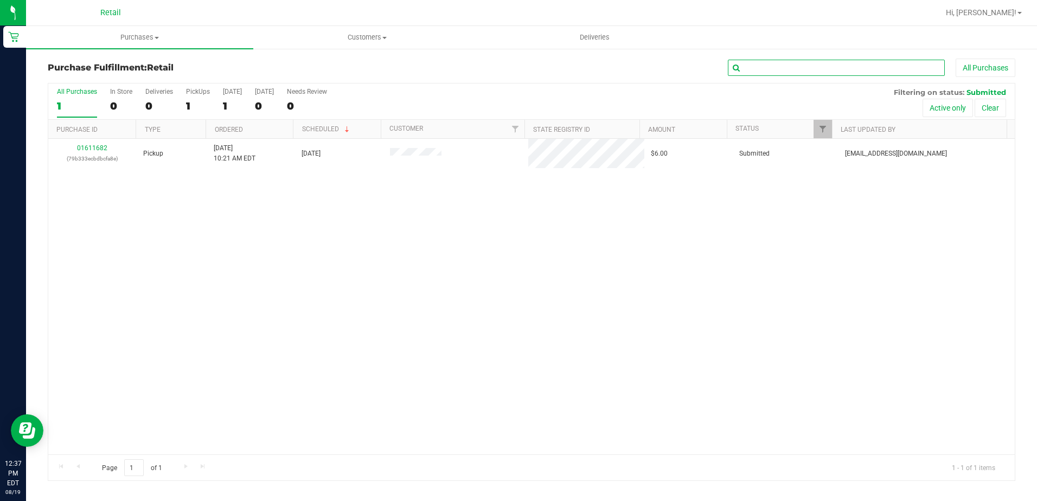
click at [783, 71] on input "text" at bounding box center [836, 68] width 217 height 16
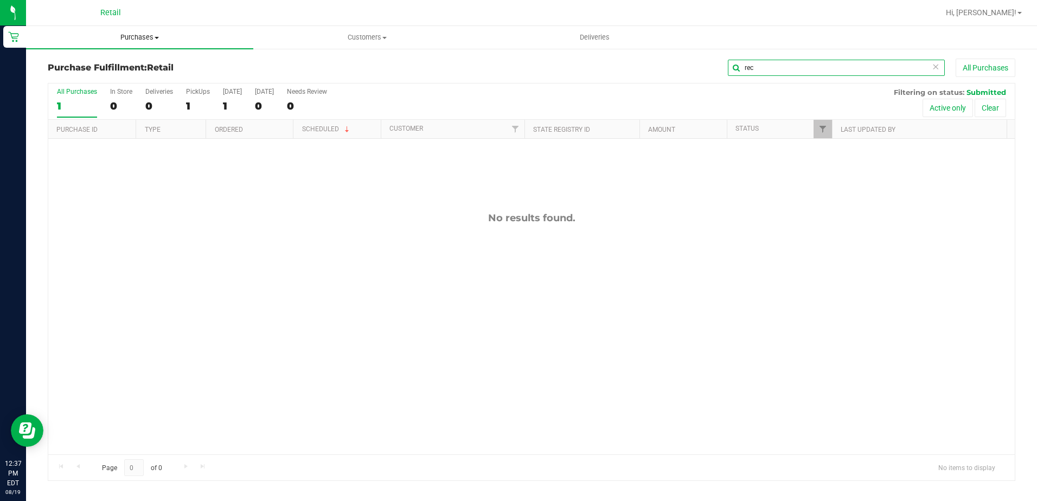
type input "rec"
click at [145, 41] on span "Purchases" at bounding box center [139, 38] width 227 height 10
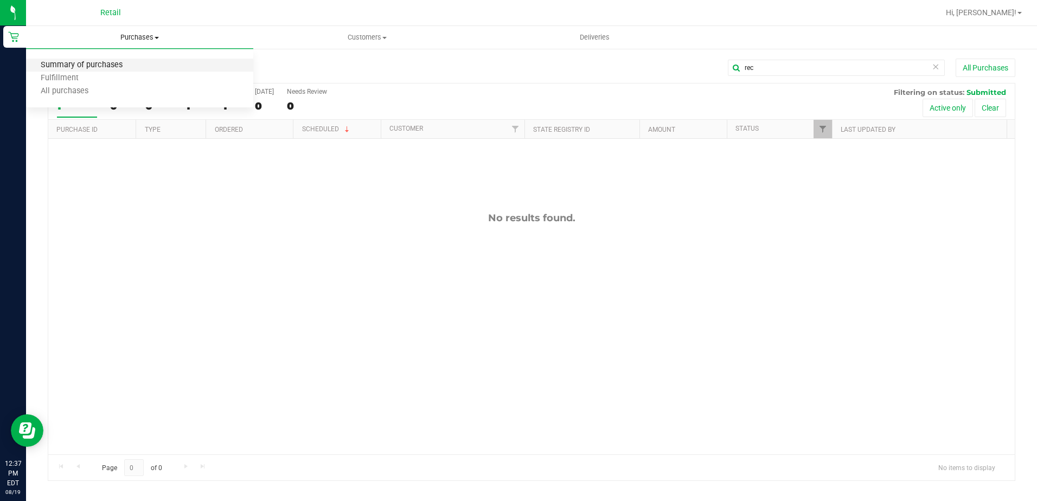
click at [126, 67] on span "Summary of purchases" at bounding box center [81, 65] width 111 height 9
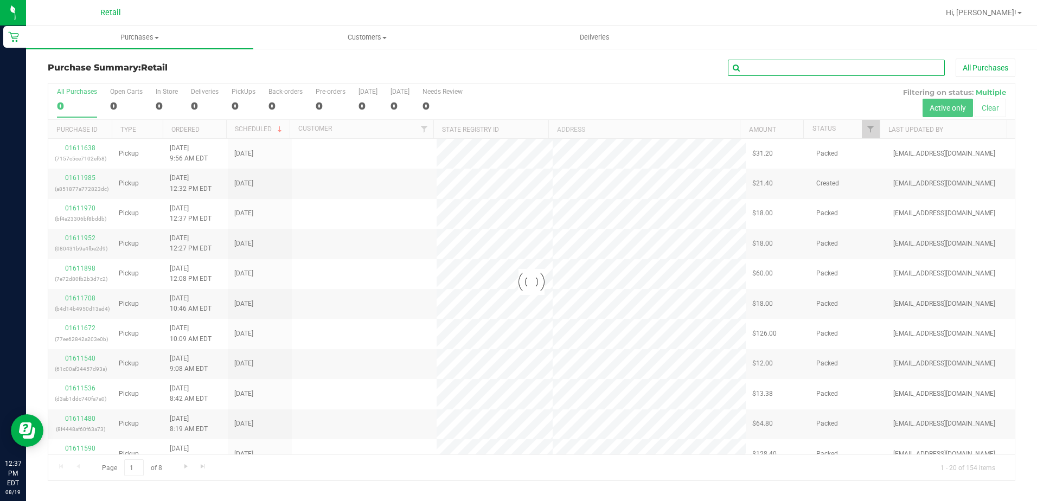
click at [819, 66] on input "text" at bounding box center [836, 68] width 217 height 16
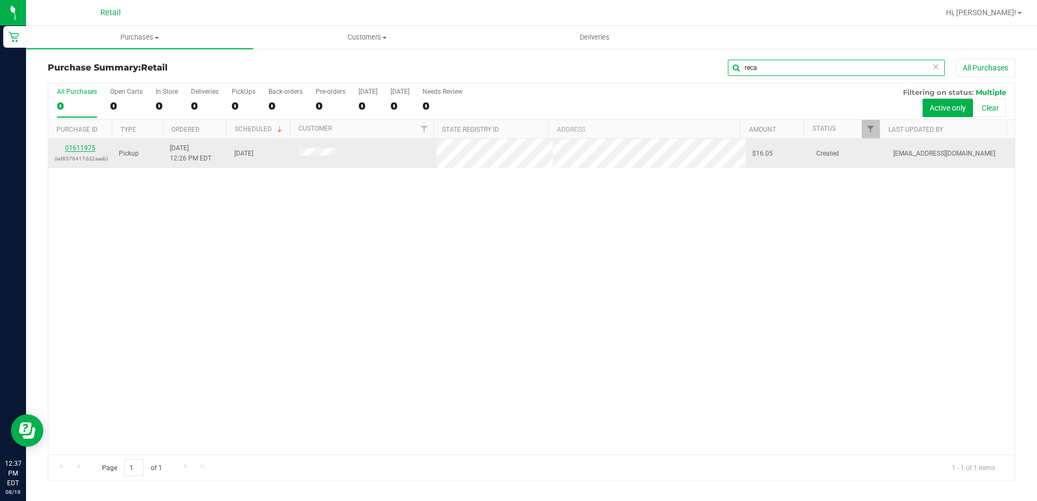
type input "reca"
click at [85, 149] on link "01611975" at bounding box center [80, 148] width 30 height 8
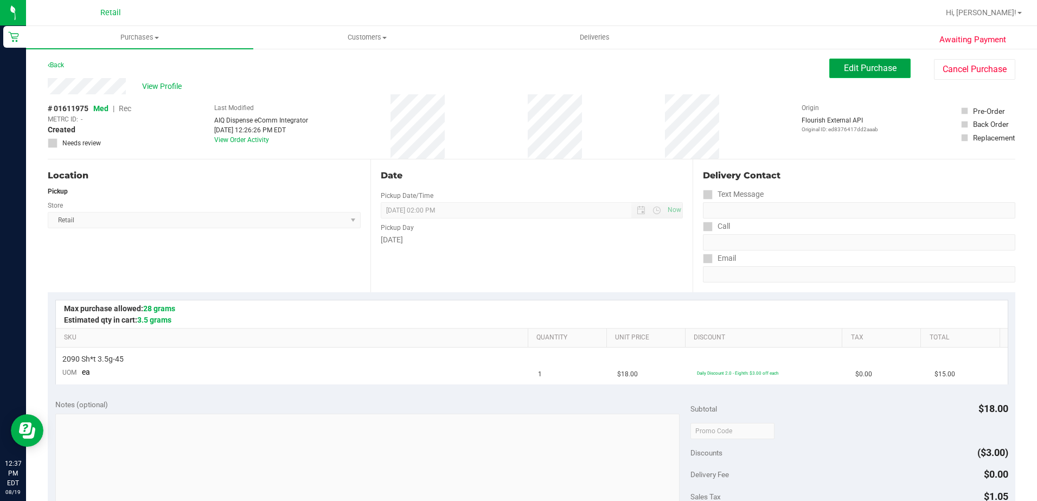
click at [849, 62] on button "Edit Purchase" at bounding box center [869, 69] width 81 height 20
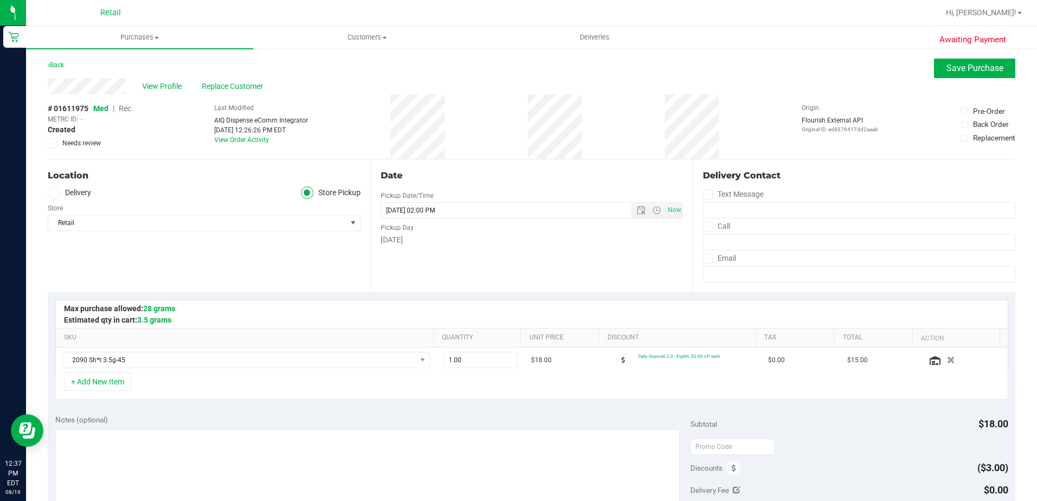
click at [126, 111] on span "Rec" at bounding box center [125, 108] width 12 height 9
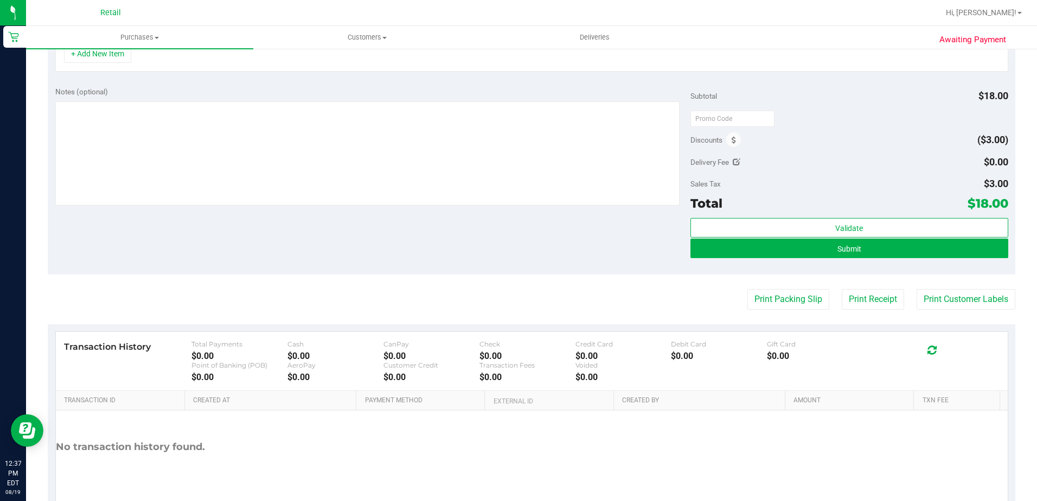
scroll to position [376, 0]
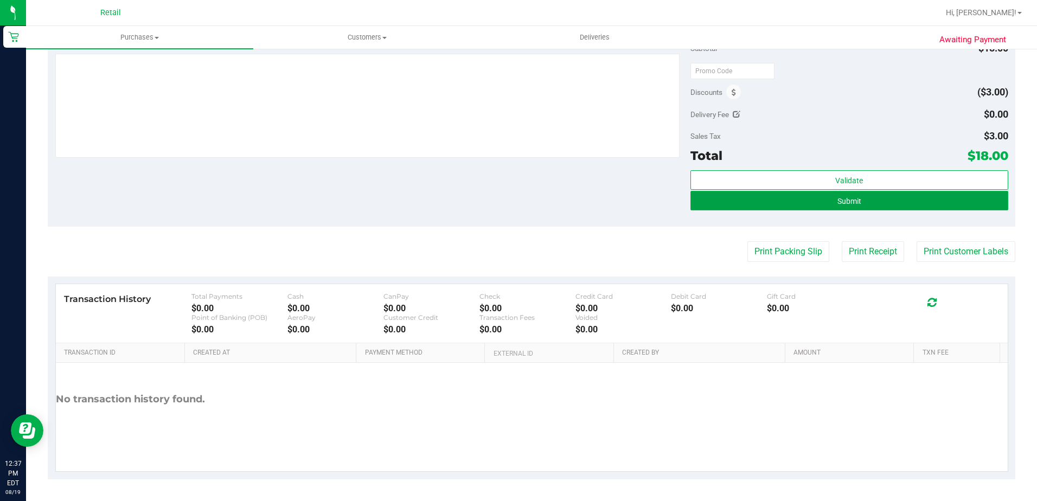
click at [883, 204] on button "Submit" at bounding box center [849, 201] width 318 height 20
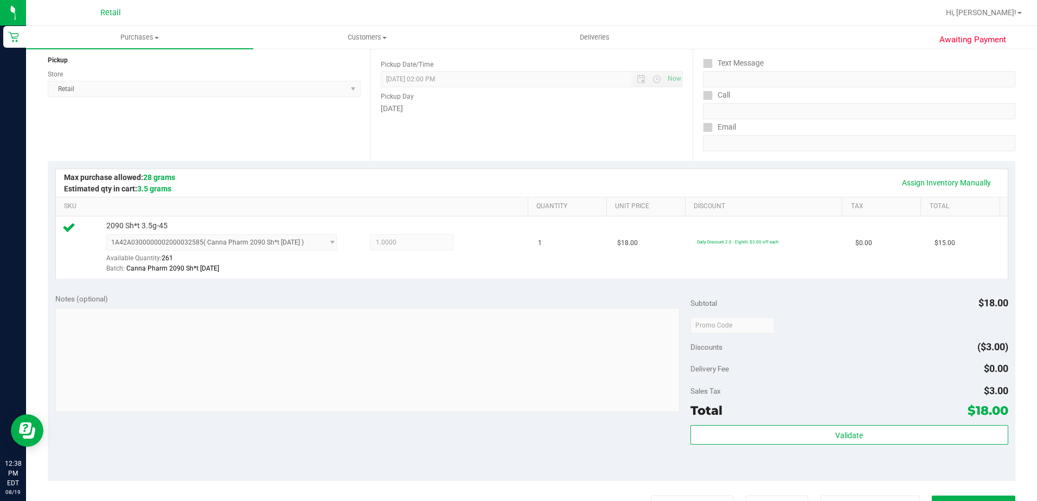
scroll to position [386, 0]
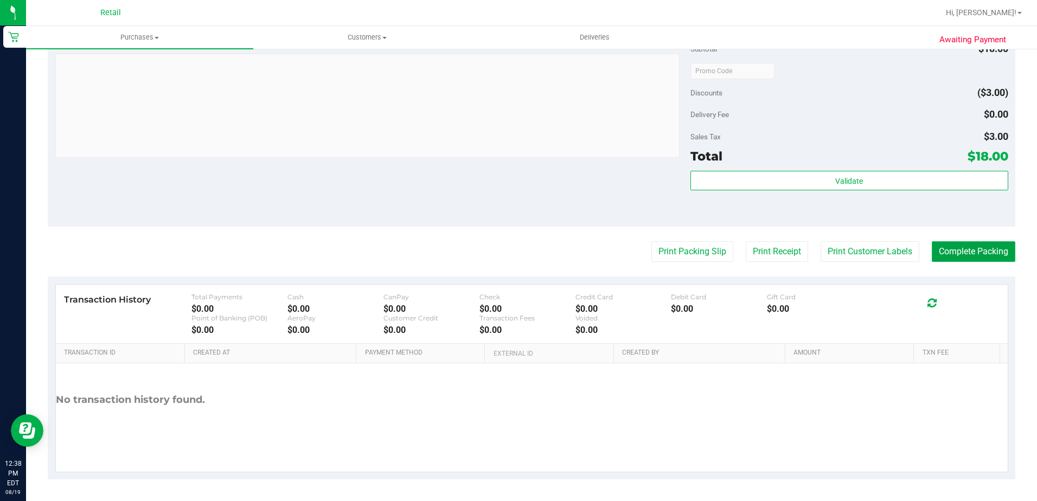
click at [968, 251] on button "Complete Packing" at bounding box center [974, 251] width 84 height 21
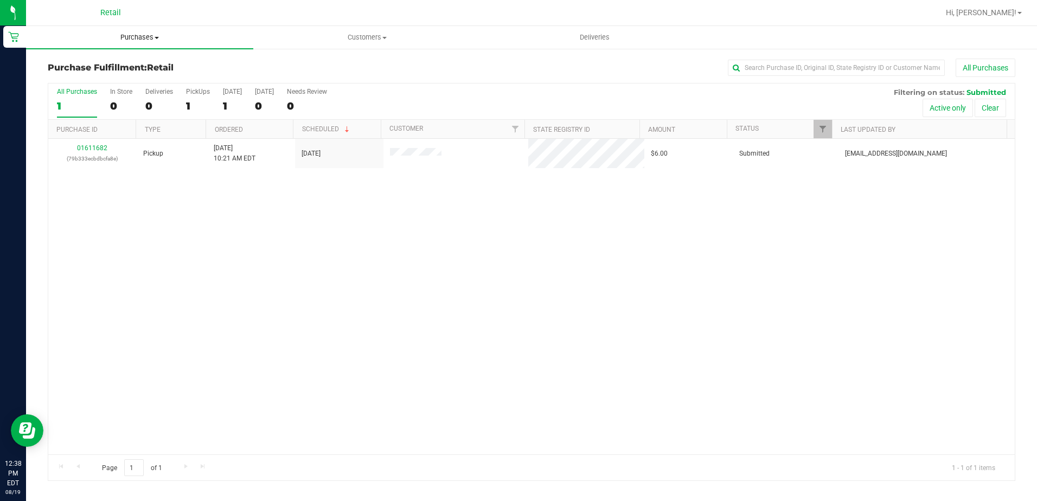
click at [134, 40] on span "Purchases" at bounding box center [139, 38] width 227 height 10
click at [140, 68] on li "Summary of purchases" at bounding box center [139, 65] width 227 height 13
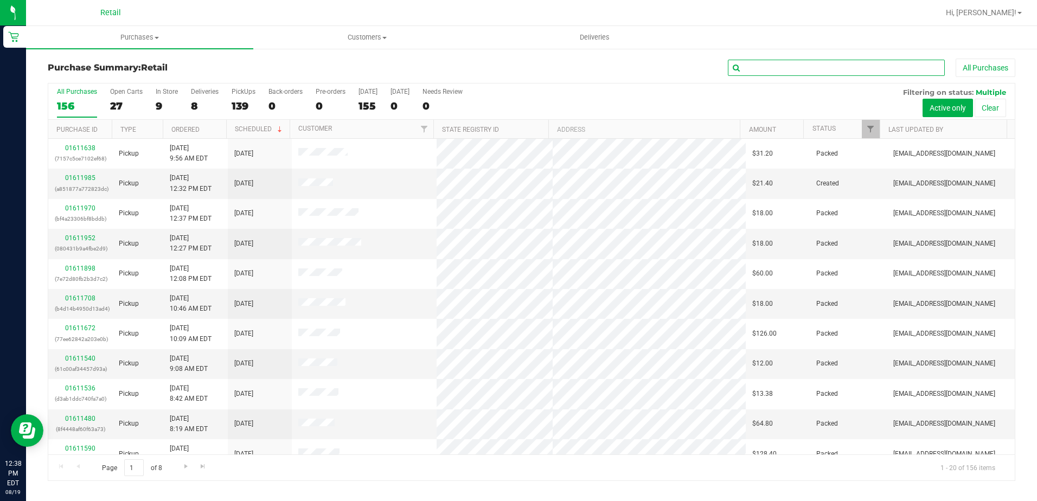
click at [840, 65] on input "text" at bounding box center [836, 68] width 217 height 16
click at [770, 68] on input "text" at bounding box center [836, 68] width 217 height 16
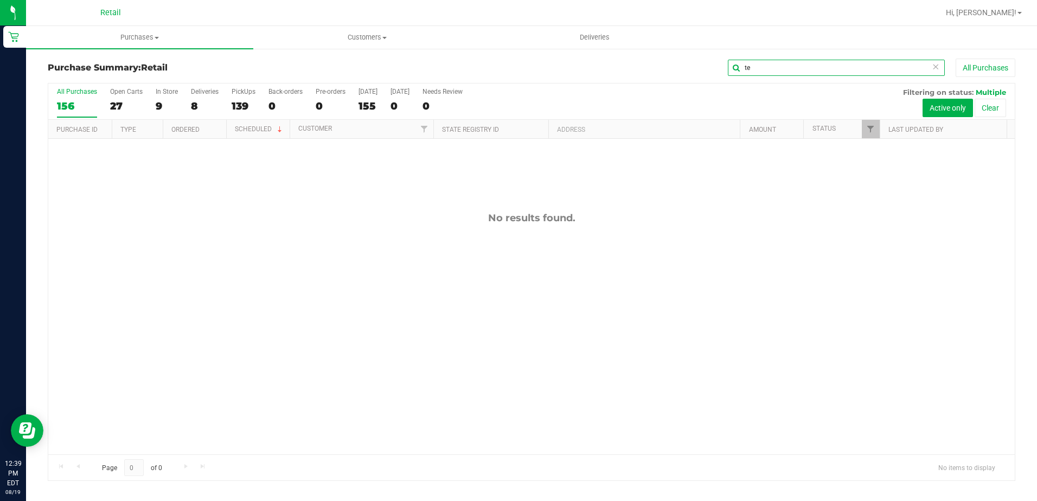
type input "t"
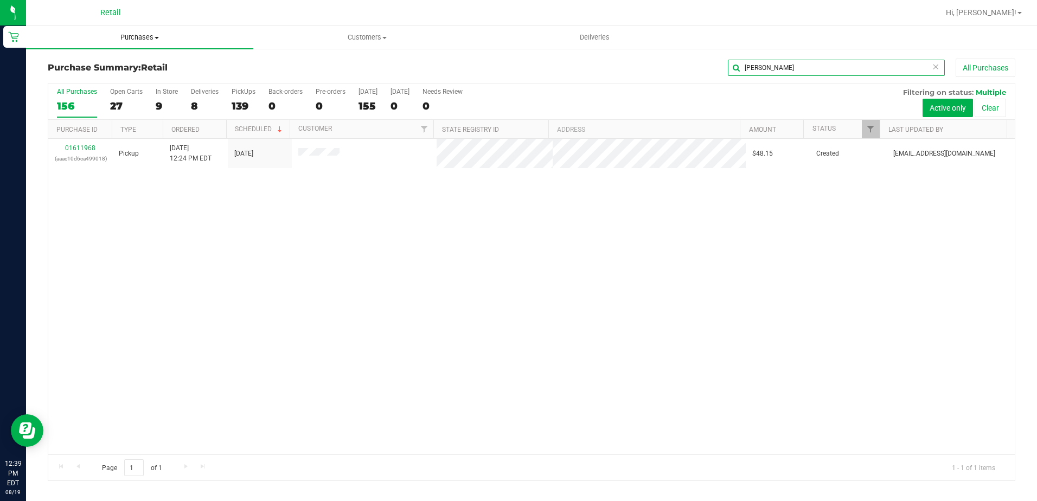
type input "[PERSON_NAME]"
click at [145, 41] on span "Purchases" at bounding box center [139, 38] width 227 height 10
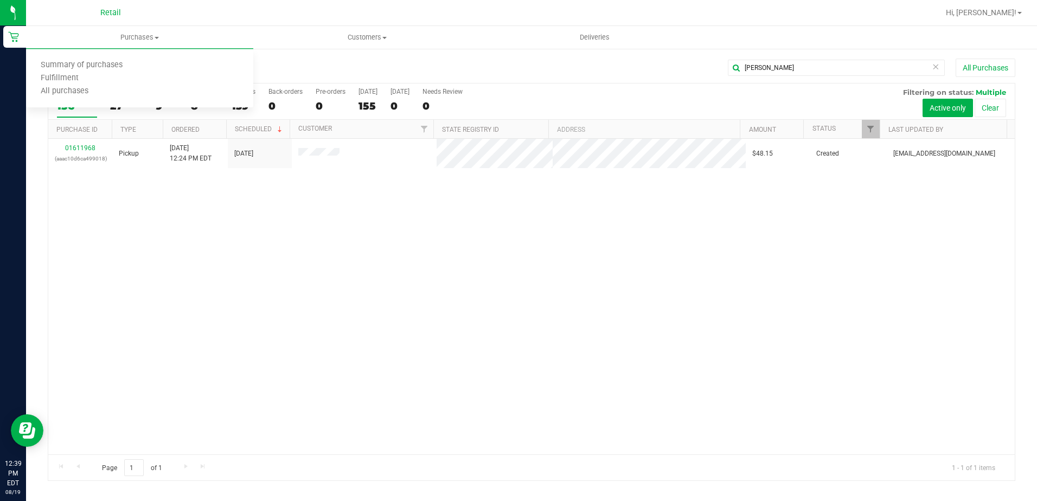
click at [279, 229] on div "01611968 (aaac10d6ca499018) Pickup [DATE] 12:24 PM EDT 8/19/2025 $48.15 Created…" at bounding box center [531, 297] width 966 height 316
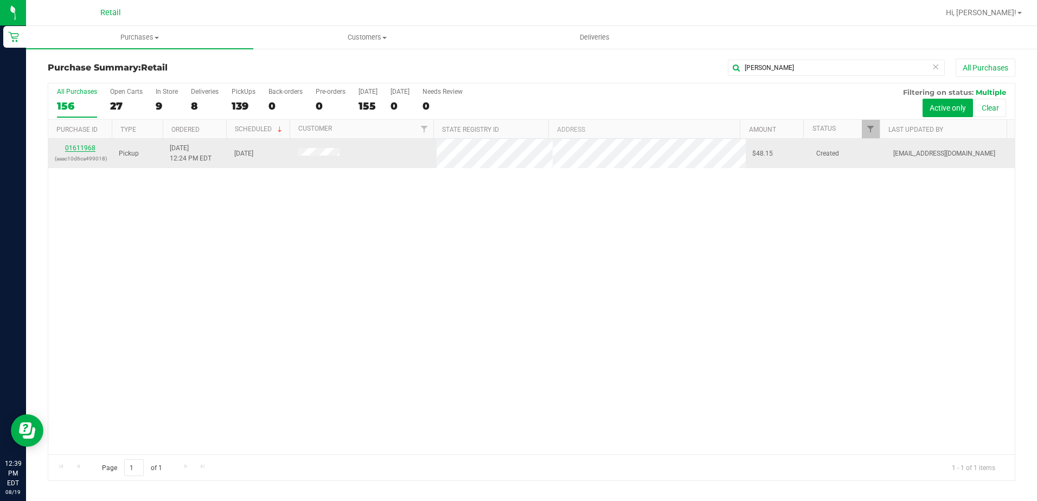
click at [87, 149] on link "01611968" at bounding box center [80, 148] width 30 height 8
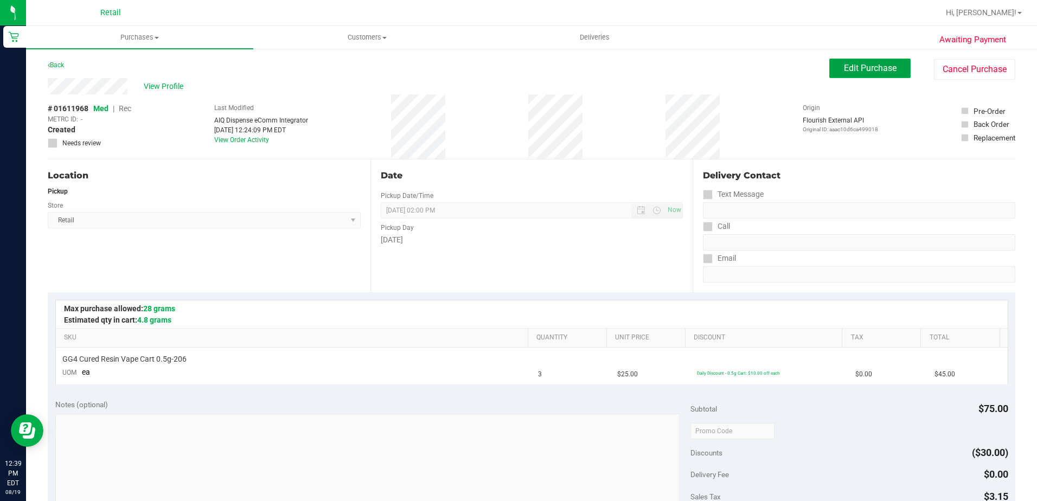
click at [888, 60] on button "Edit Purchase" at bounding box center [869, 69] width 81 height 20
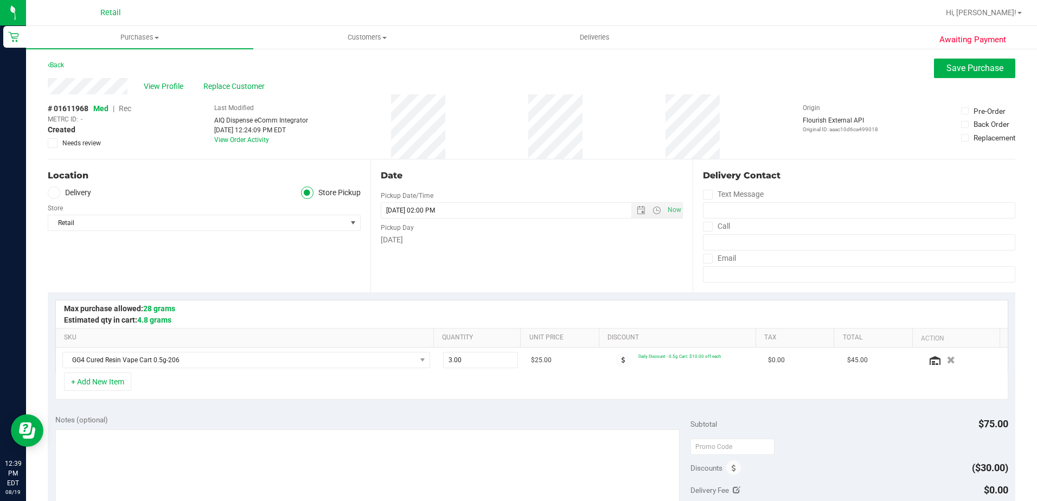
click at [127, 109] on span "Rec" at bounding box center [125, 108] width 12 height 9
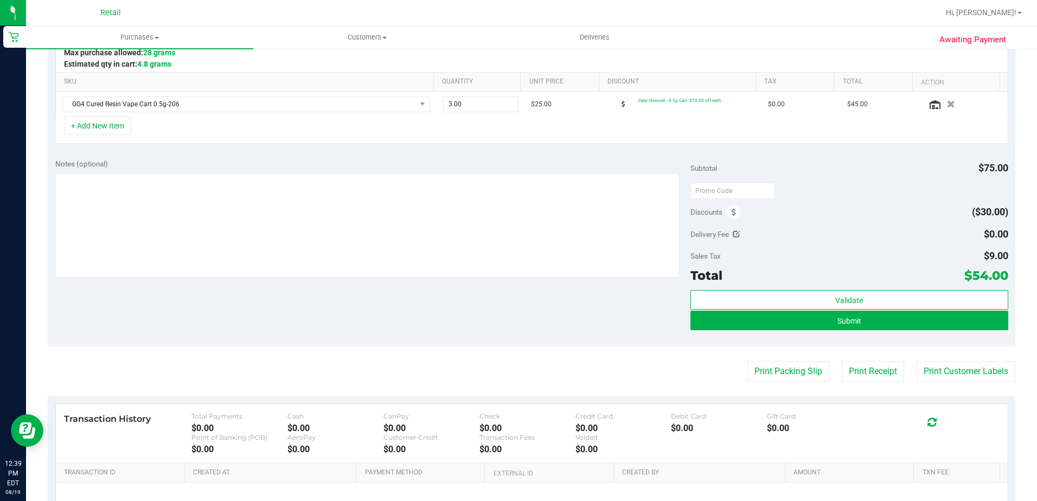
scroll to position [271, 0]
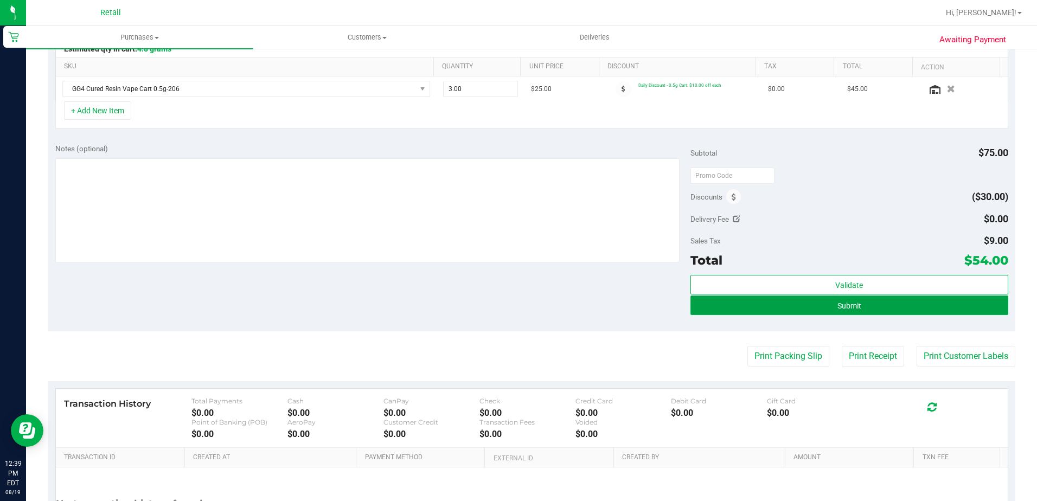
click at [863, 310] on button "Submit" at bounding box center [849, 306] width 318 height 20
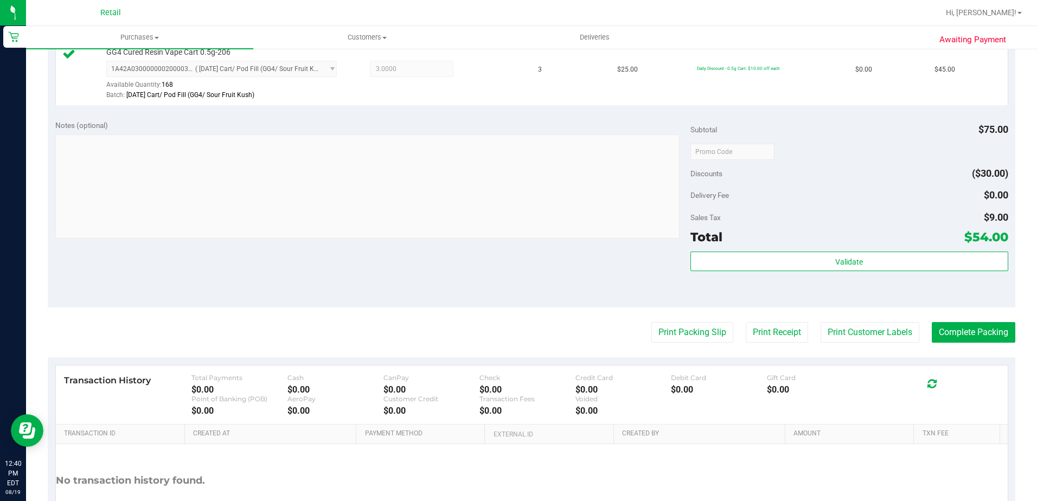
scroll to position [169, 0]
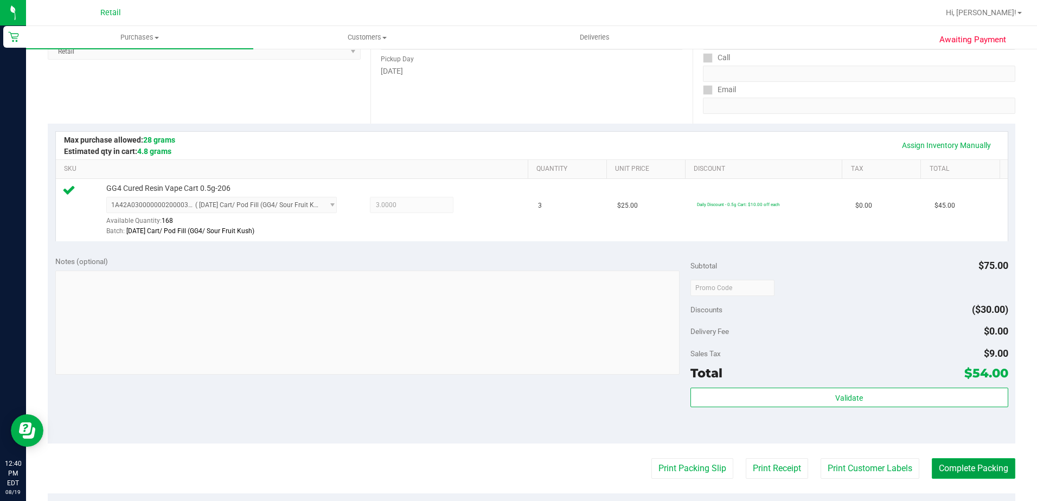
click at [969, 465] on button "Complete Packing" at bounding box center [974, 468] width 84 height 21
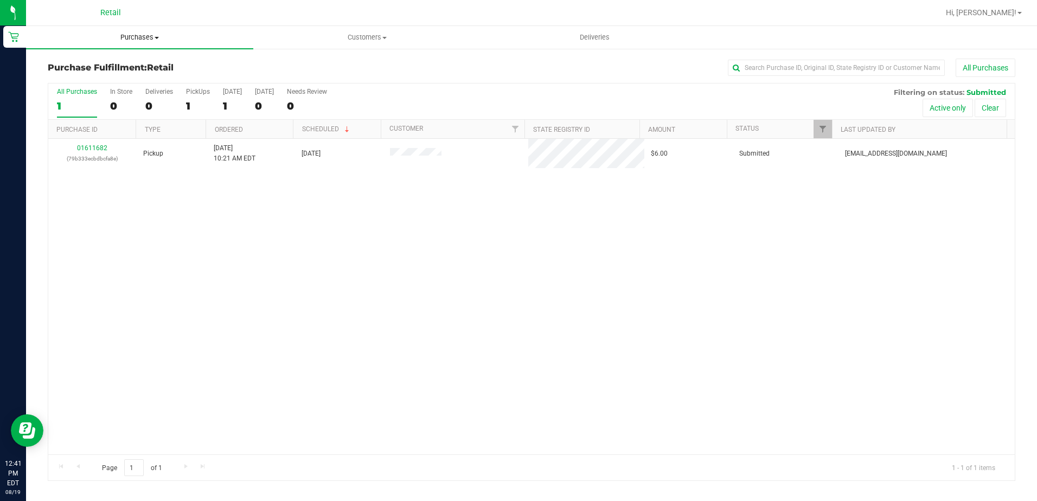
click at [136, 38] on span "Purchases" at bounding box center [139, 38] width 227 height 10
click at [139, 62] on li "Summary of purchases" at bounding box center [139, 65] width 227 height 13
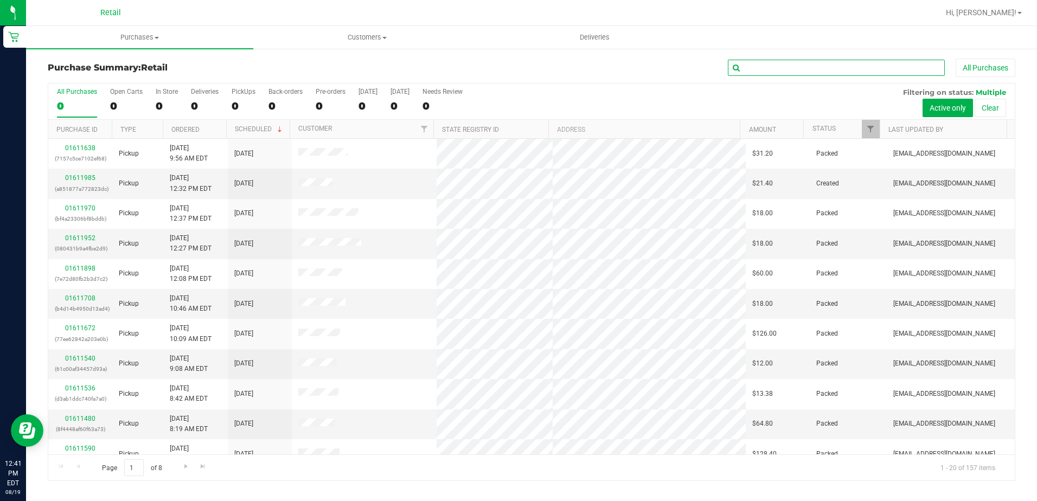
click at [766, 72] on input "text" at bounding box center [836, 68] width 217 height 16
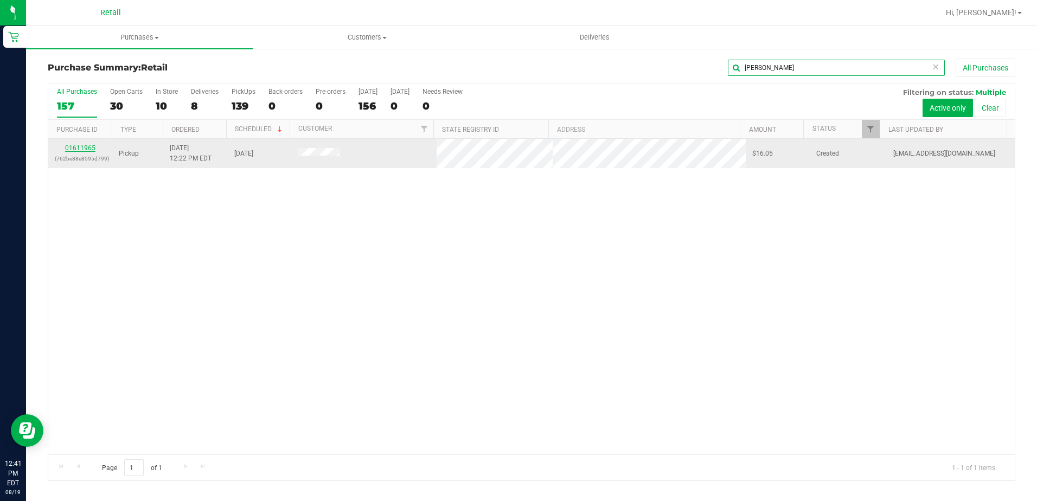
type input "[PERSON_NAME]"
click at [87, 145] on link "01611965" at bounding box center [80, 148] width 30 height 8
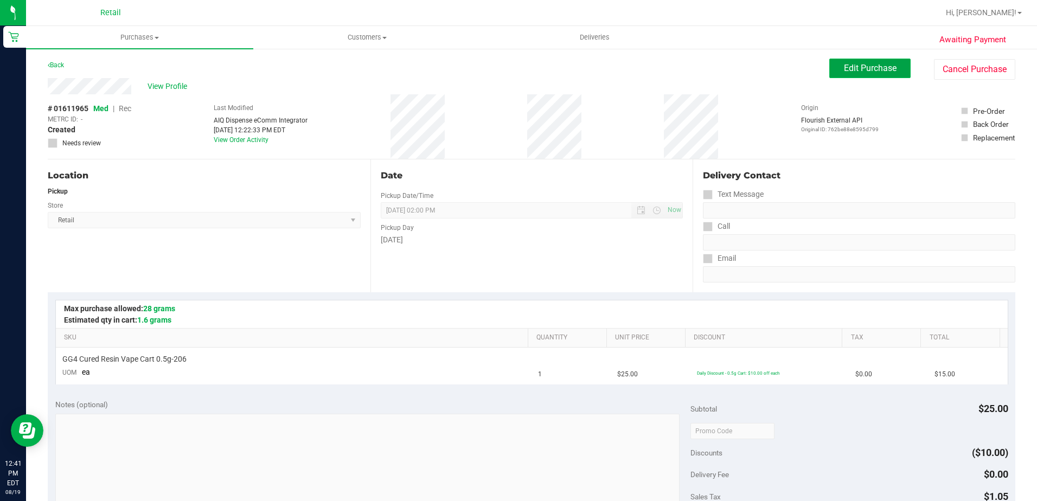
click at [848, 66] on span "Edit Purchase" at bounding box center [870, 68] width 53 height 10
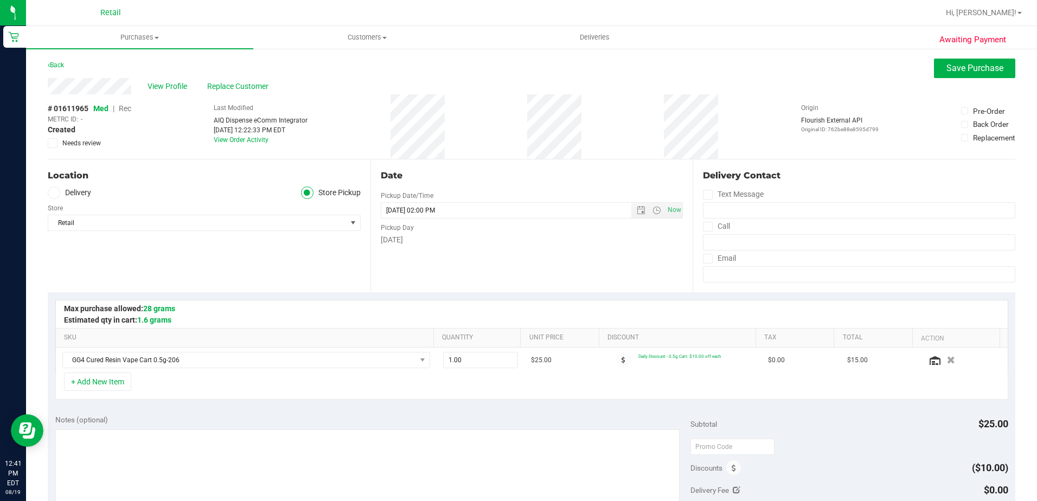
click at [126, 107] on span "Rec" at bounding box center [125, 108] width 12 height 9
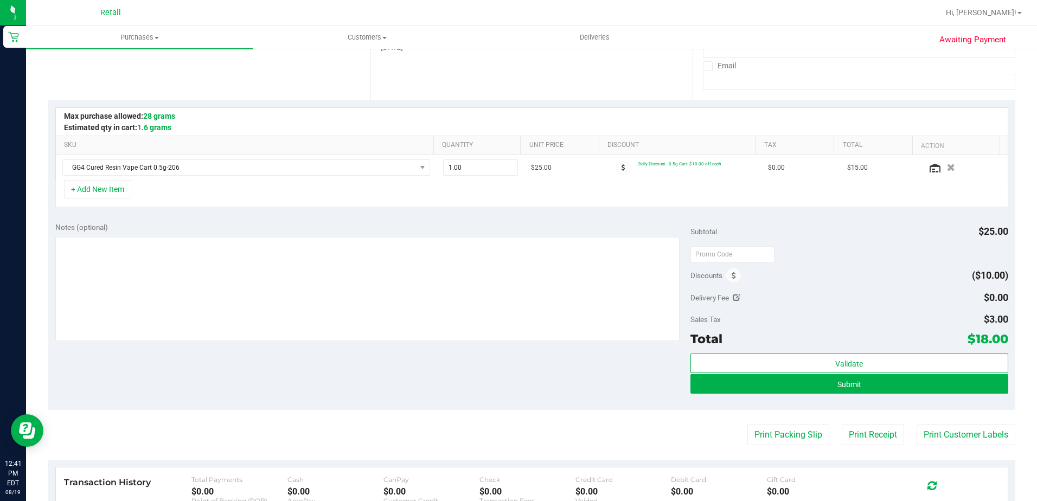
scroll to position [376, 0]
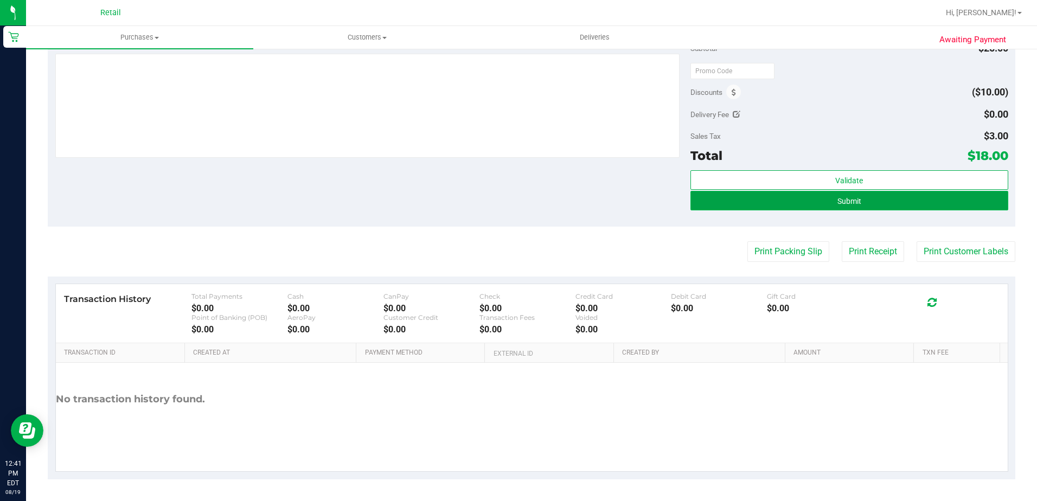
click at [928, 200] on button "Submit" at bounding box center [849, 201] width 318 height 20
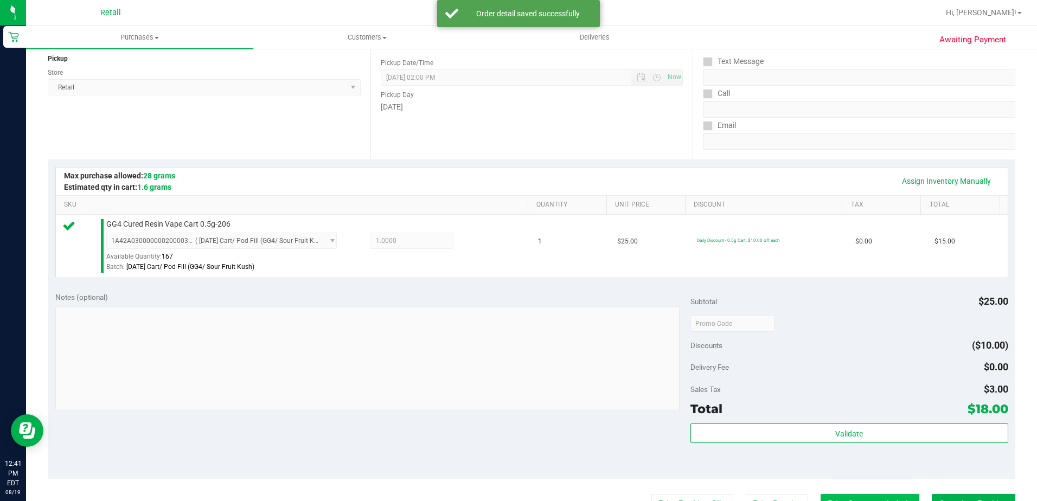
scroll to position [306, 0]
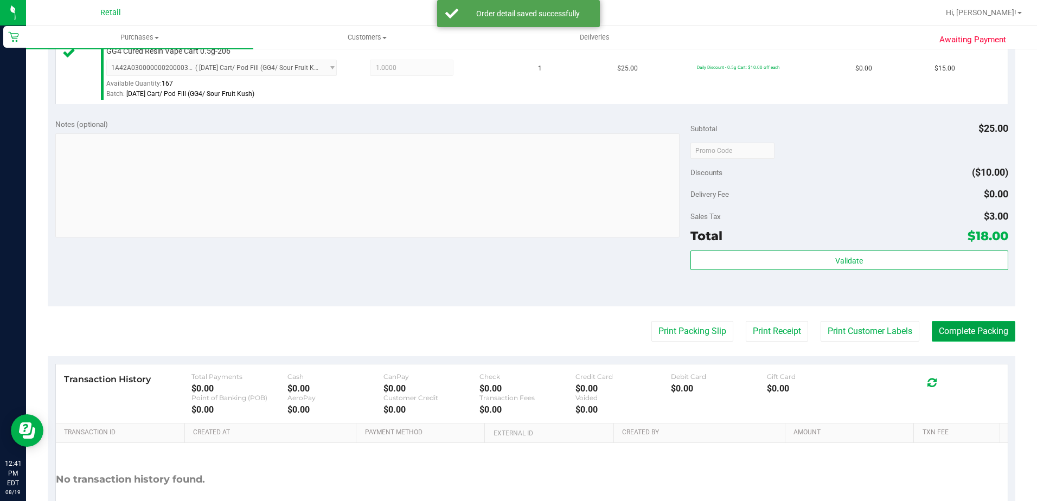
click at [967, 336] on button "Complete Packing" at bounding box center [974, 331] width 84 height 21
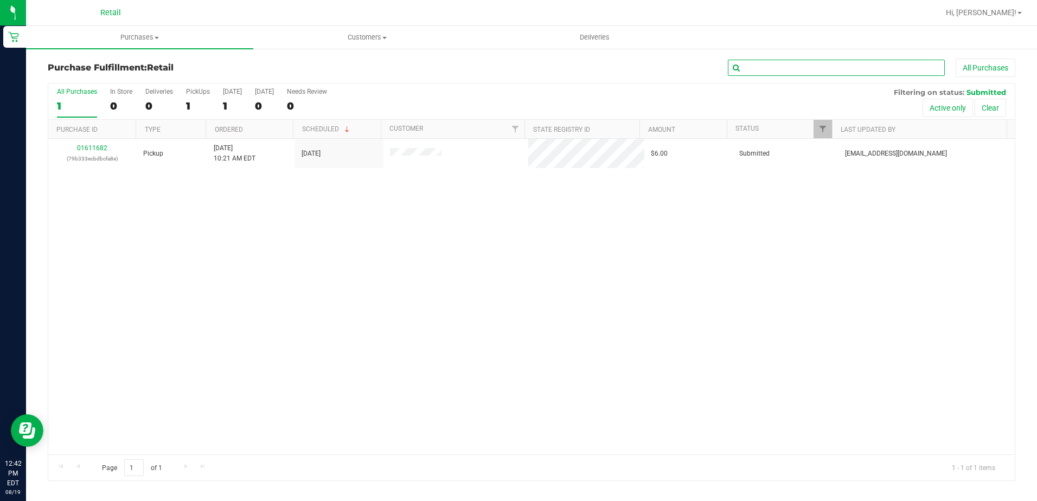
click at [767, 66] on input "text" at bounding box center [836, 68] width 217 height 16
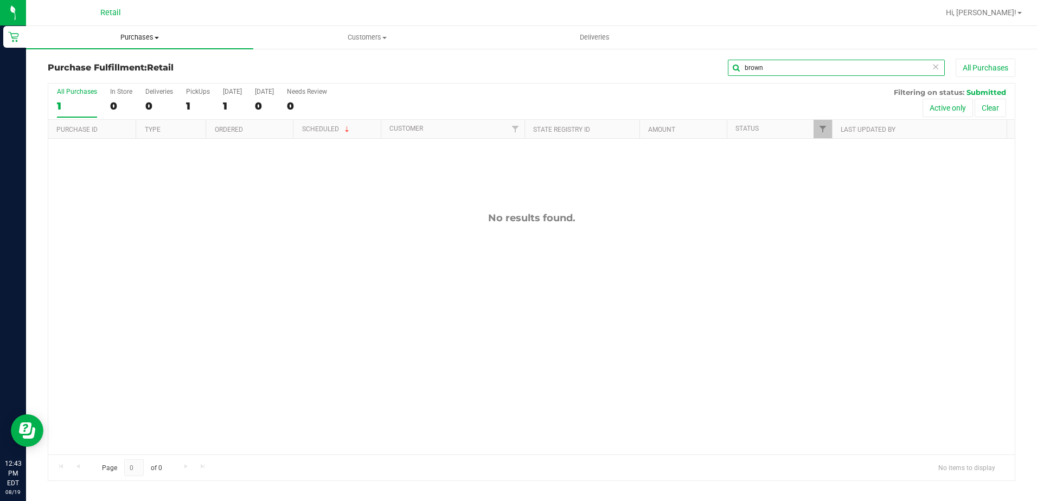
type input "brown"
click at [130, 33] on span "Purchases" at bounding box center [139, 38] width 227 height 10
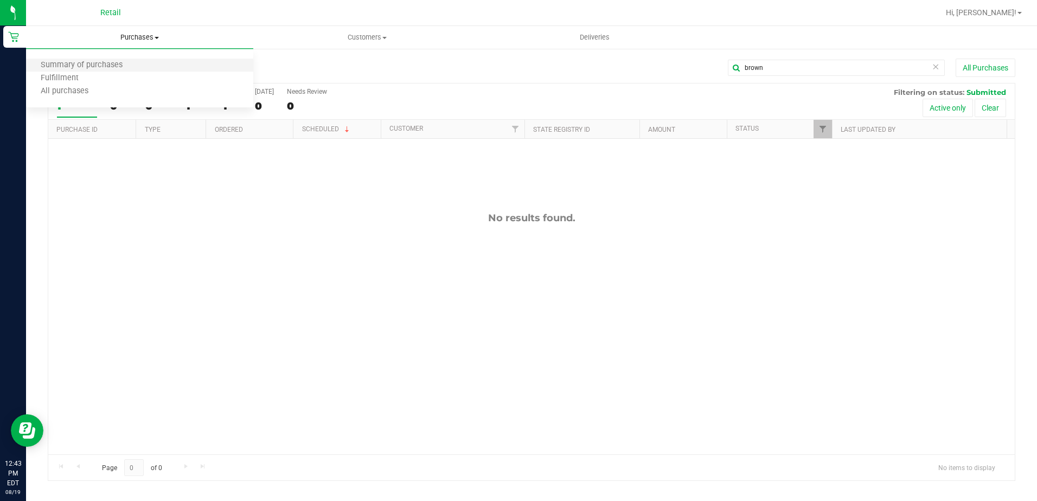
click at [140, 65] on li "Summary of purchases" at bounding box center [139, 65] width 227 height 13
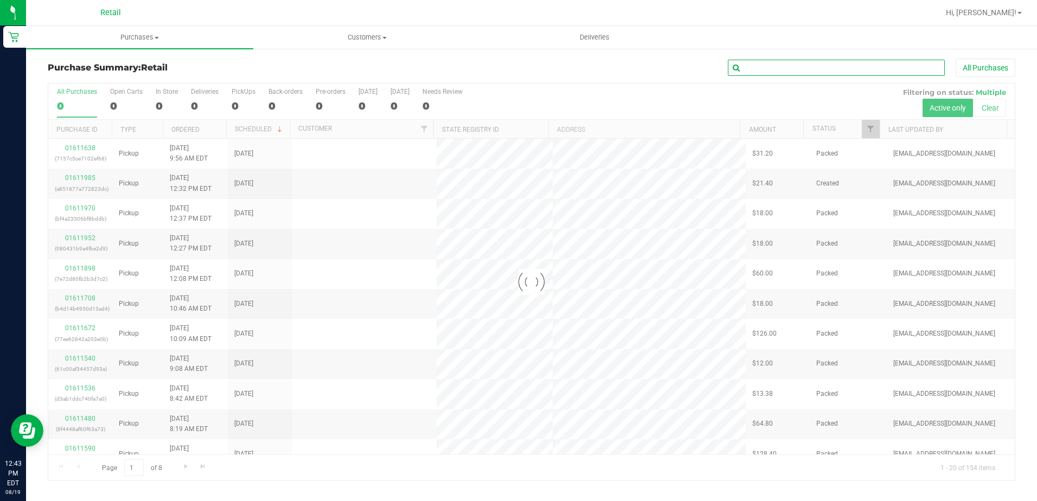
click at [796, 74] on input "text" at bounding box center [836, 68] width 217 height 16
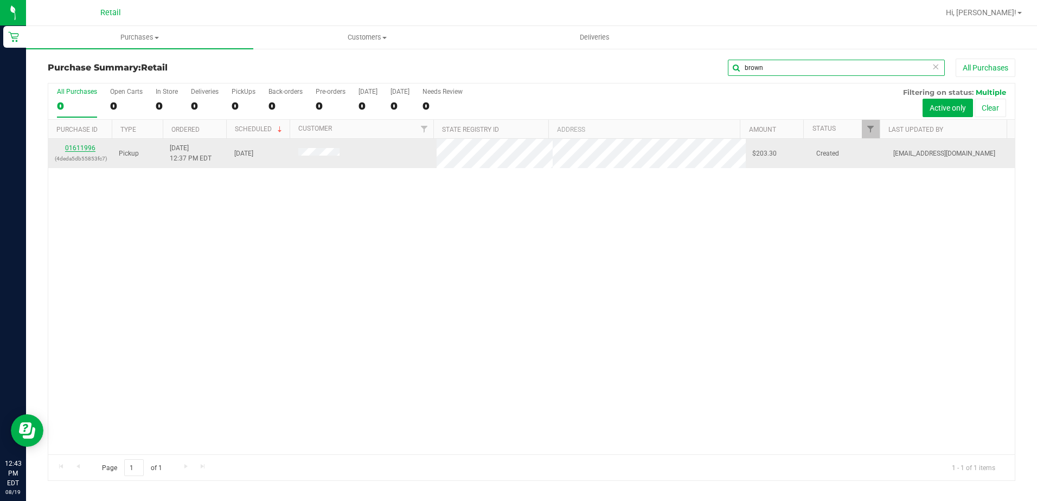
type input "brown"
click at [82, 148] on link "01611996" at bounding box center [80, 148] width 30 height 8
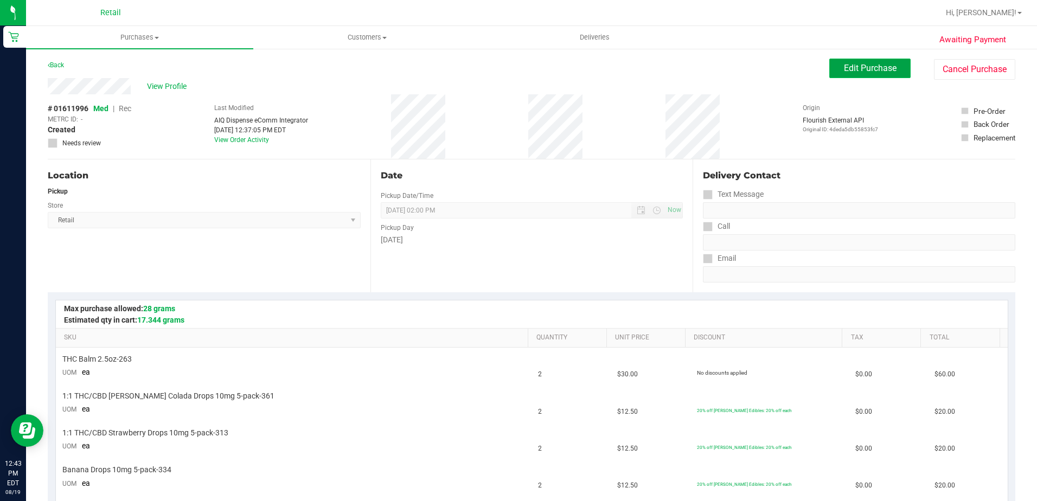
click at [848, 62] on button "Edit Purchase" at bounding box center [869, 69] width 81 height 20
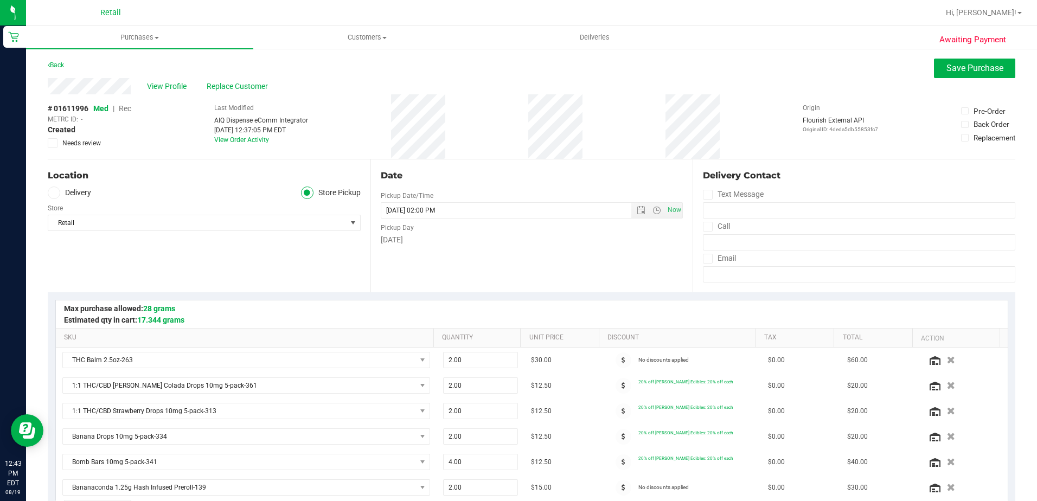
click at [125, 108] on span "Rec" at bounding box center [125, 108] width 12 height 9
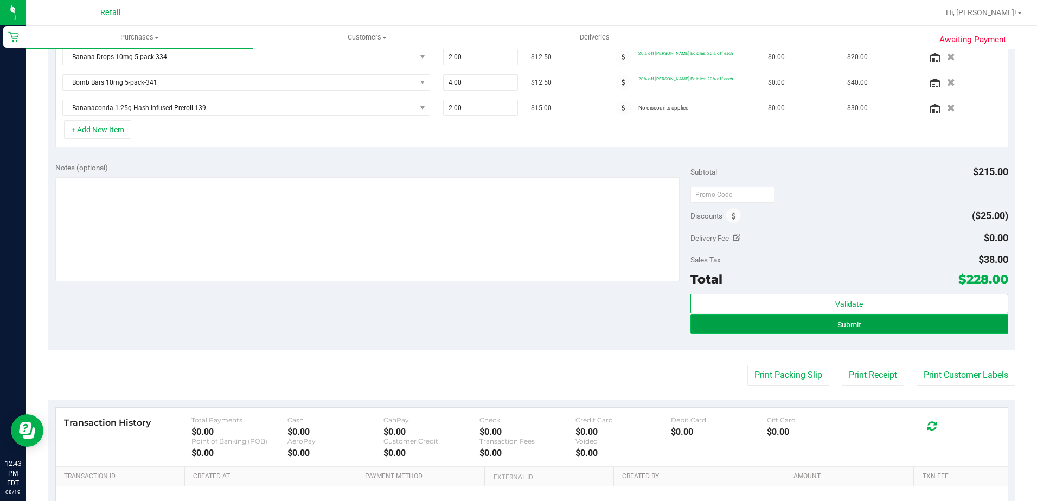
click at [855, 325] on button "Submit" at bounding box center [849, 325] width 318 height 20
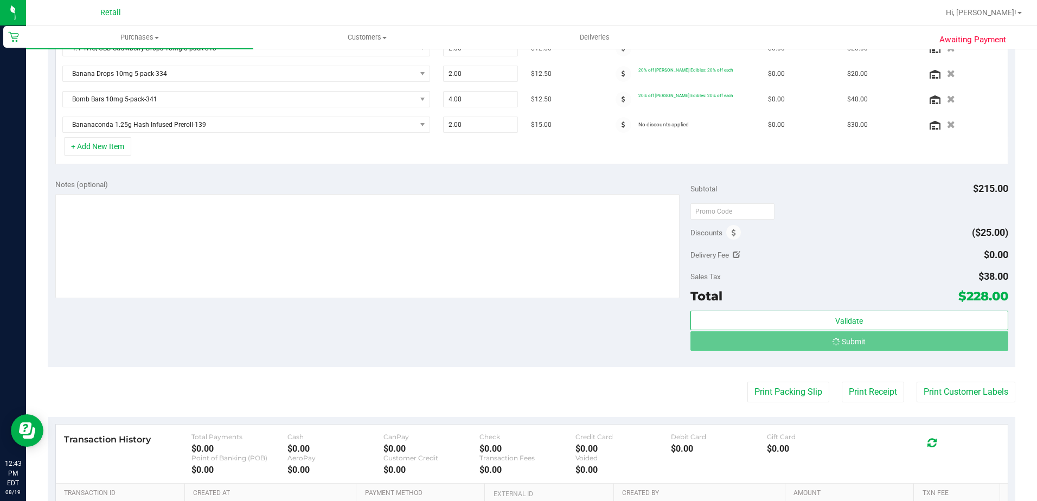
scroll to position [346, 0]
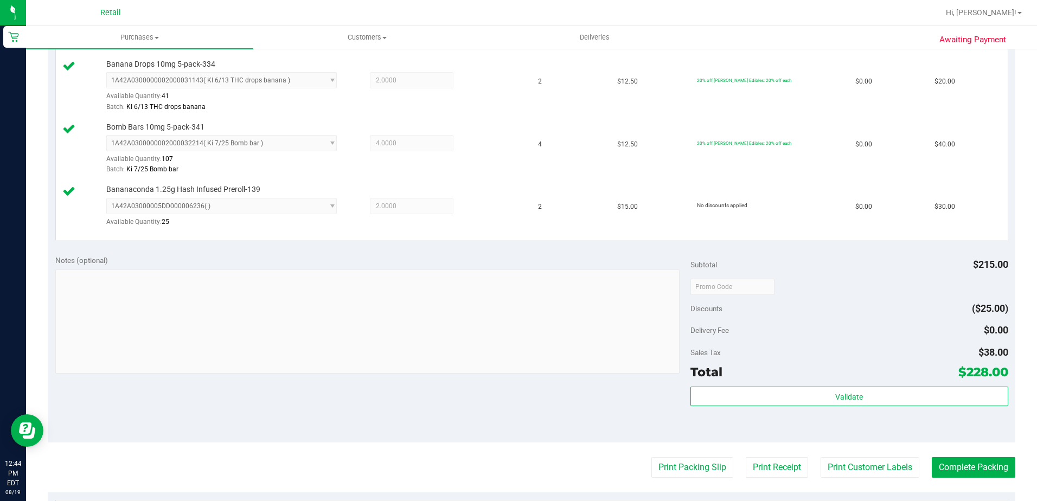
scroll to position [509, 0]
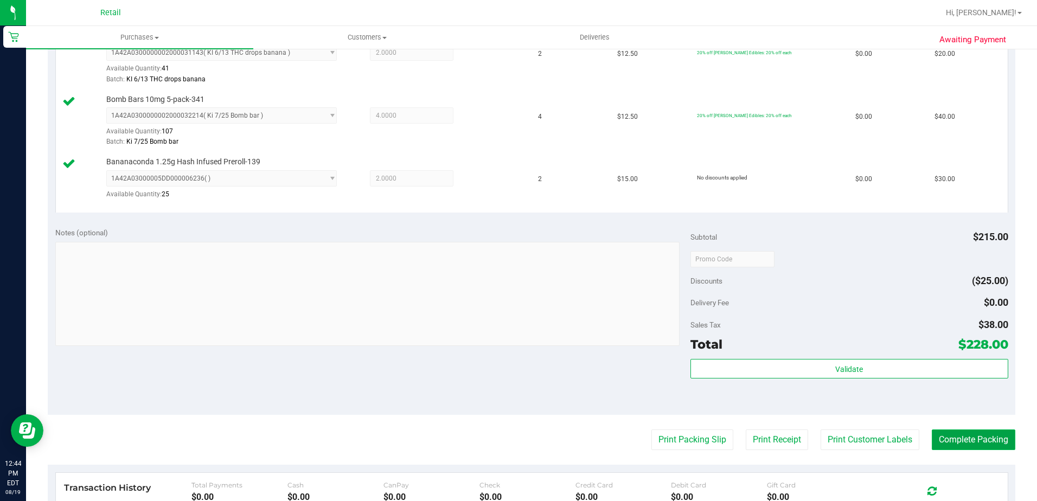
click at [951, 437] on button "Complete Packing" at bounding box center [974, 440] width 84 height 21
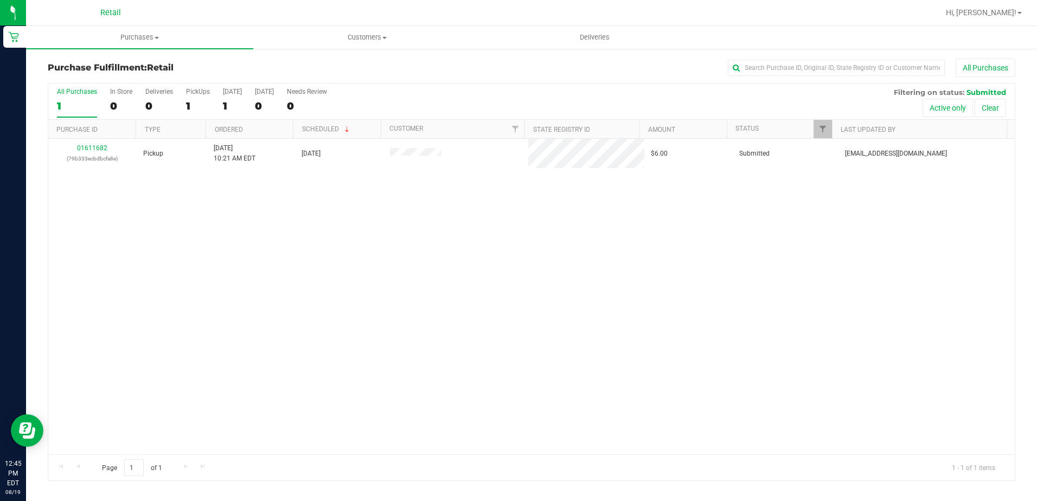
click at [131, 53] on div "Purchase Fulfillment: Retail All Purchases All Purchases 1 In Store 0 Deliverie…" at bounding box center [531, 270] width 1011 height 444
drag, startPoint x: 138, startPoint y: 47, endPoint x: 144, endPoint y: 40, distance: 8.5
click at [139, 46] on uib-tab-heading "Purchases Summary of purchases Fulfillment All purchases" at bounding box center [139, 37] width 227 height 23
click at [126, 65] on span "Summary of purchases" at bounding box center [81, 65] width 111 height 9
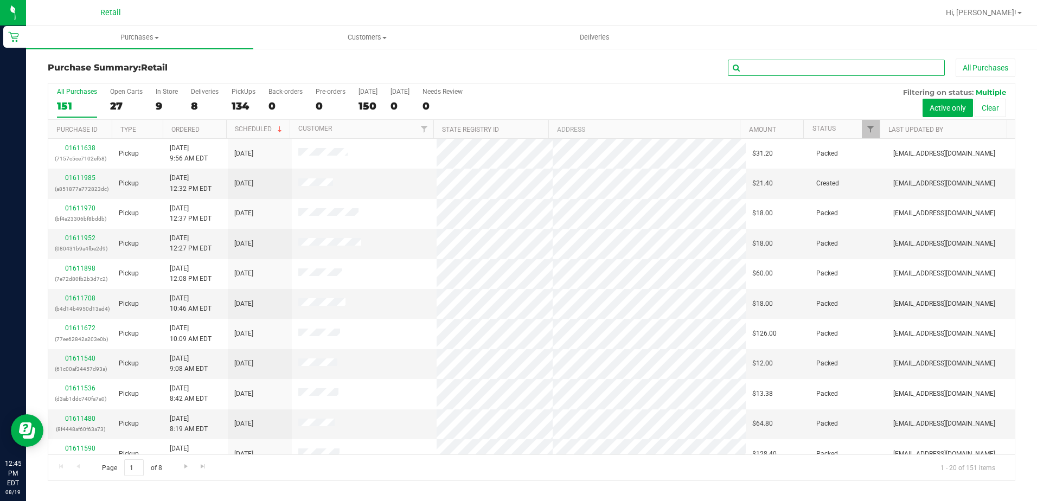
click at [767, 71] on input "text" at bounding box center [836, 68] width 217 height 16
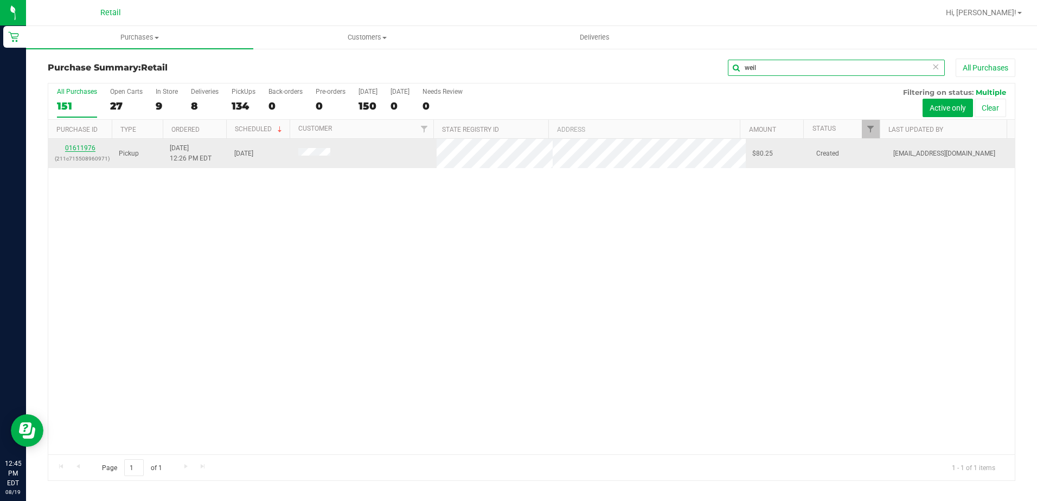
type input "weil"
click at [92, 149] on link "01611976" at bounding box center [80, 148] width 30 height 8
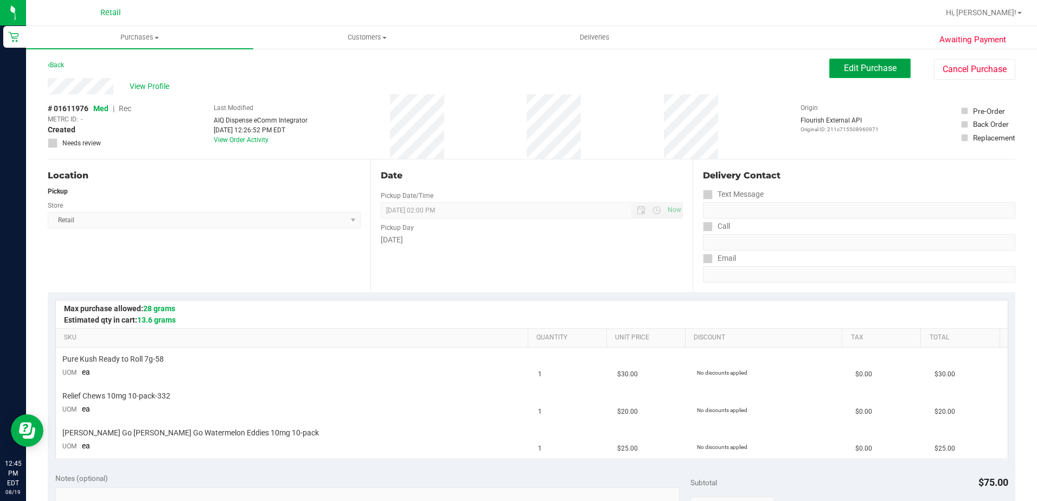
click at [850, 66] on span "Edit Purchase" at bounding box center [870, 68] width 53 height 10
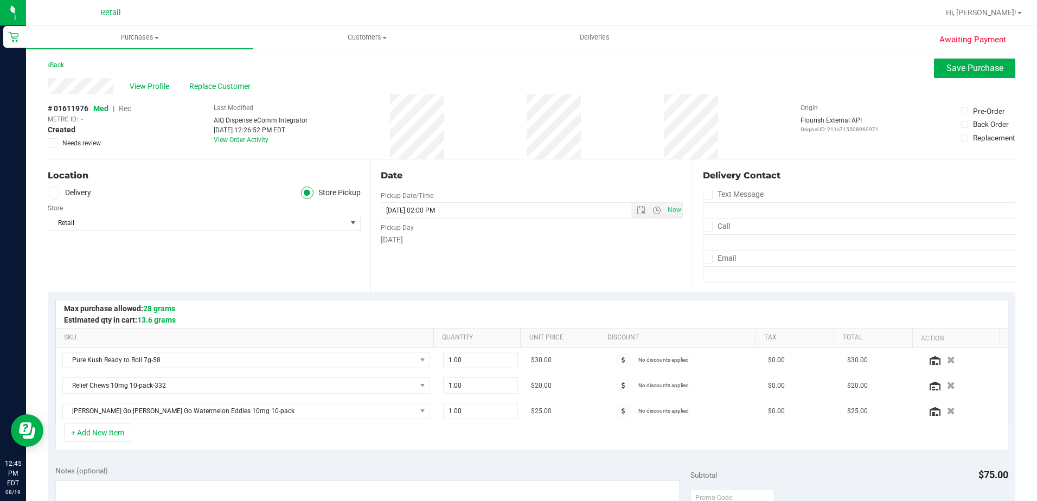
click at [128, 110] on span "Rec" at bounding box center [125, 108] width 12 height 9
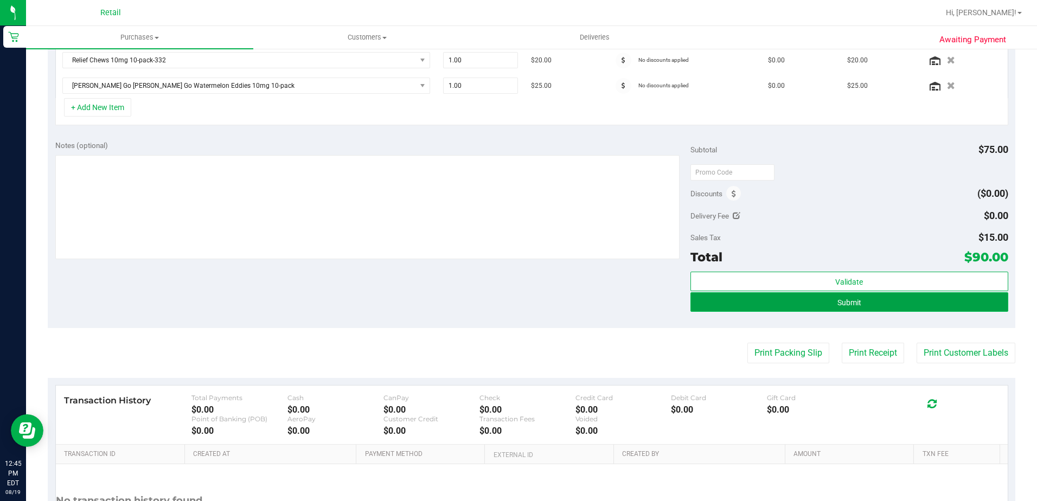
click at [859, 300] on button "Submit" at bounding box center [849, 302] width 318 height 20
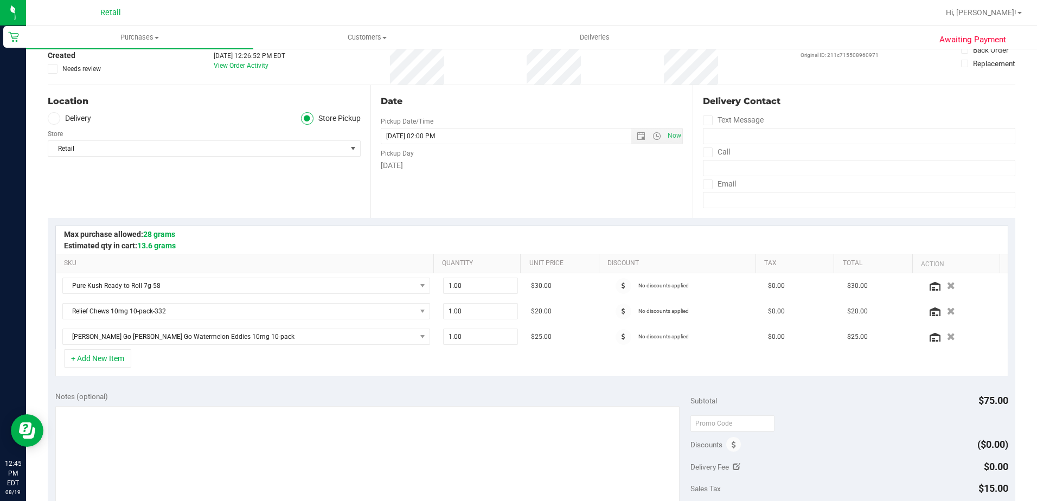
scroll to position [37, 0]
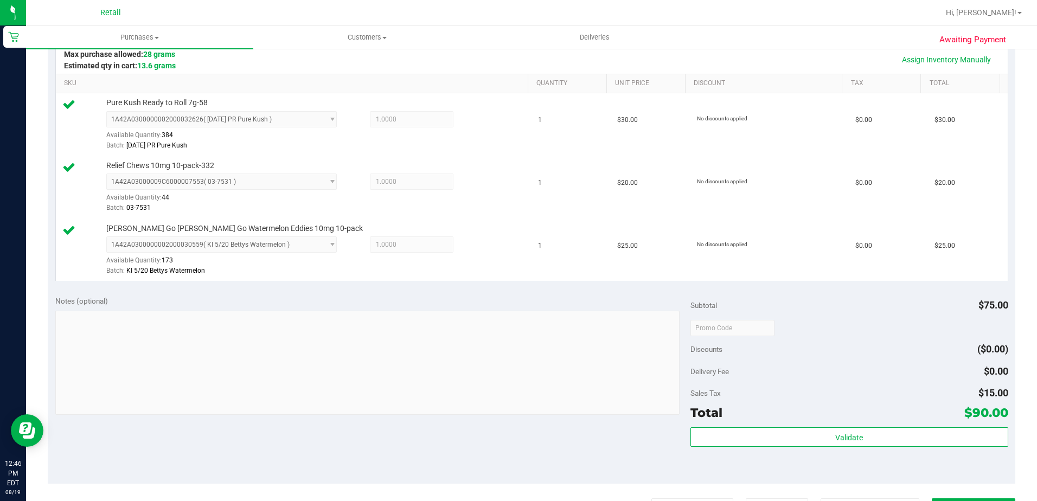
scroll to position [309, 0]
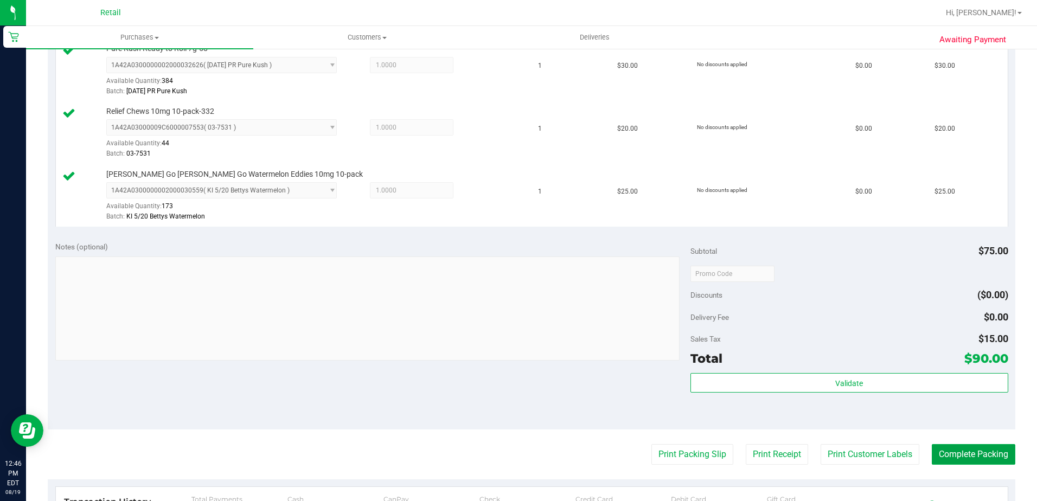
drag, startPoint x: 956, startPoint y: 450, endPoint x: 926, endPoint y: 417, distance: 44.5
click at [956, 451] on button "Complete Packing" at bounding box center [974, 454] width 84 height 21
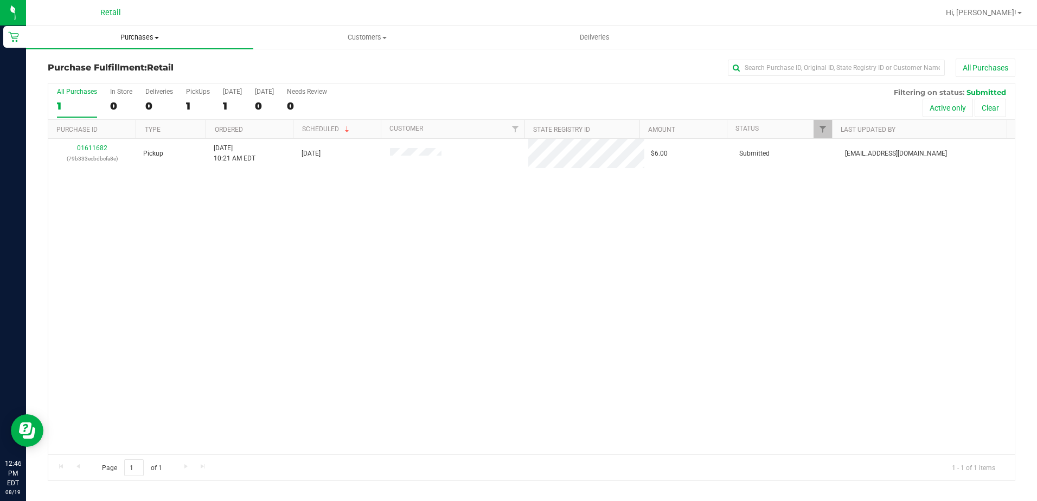
click at [149, 34] on span "Purchases" at bounding box center [139, 38] width 227 height 10
click at [117, 63] on span "Summary of purchases" at bounding box center [81, 65] width 111 height 9
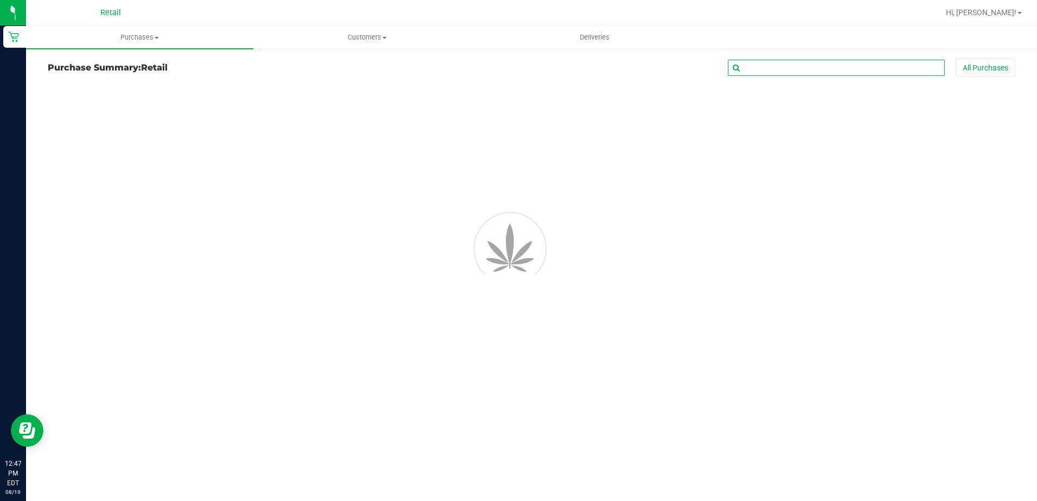
click at [802, 66] on input "text" at bounding box center [836, 68] width 217 height 16
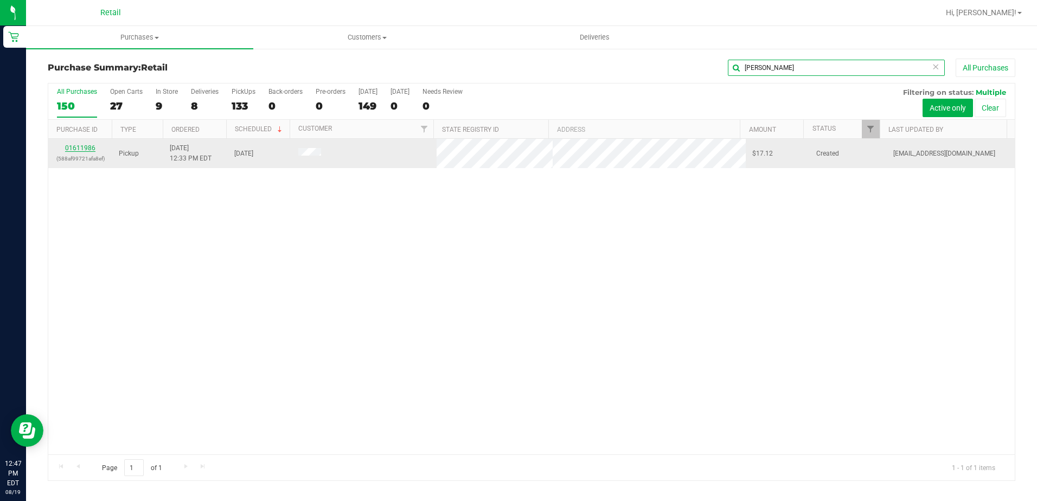
type input "[PERSON_NAME]"
click at [74, 150] on link "01611986" at bounding box center [80, 148] width 30 height 8
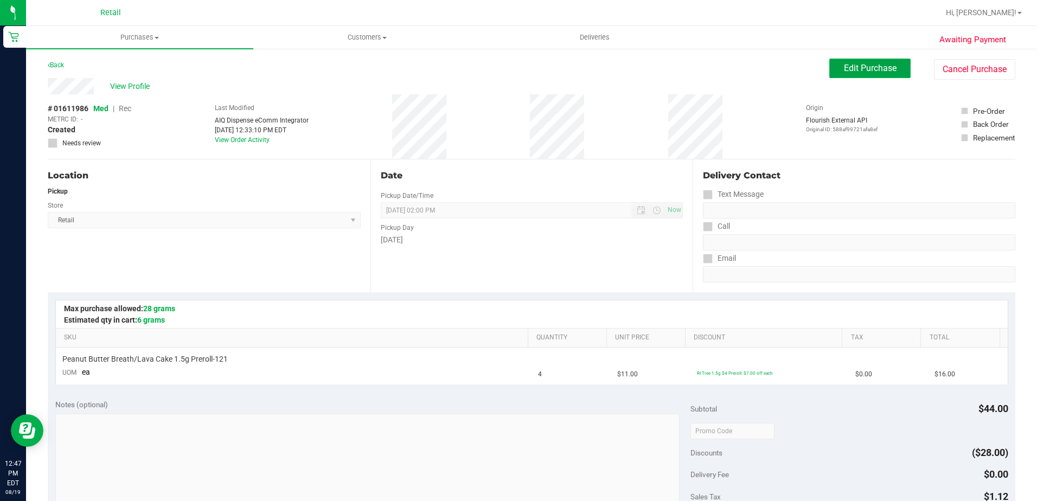
click at [894, 63] on button "Edit Purchase" at bounding box center [869, 69] width 81 height 20
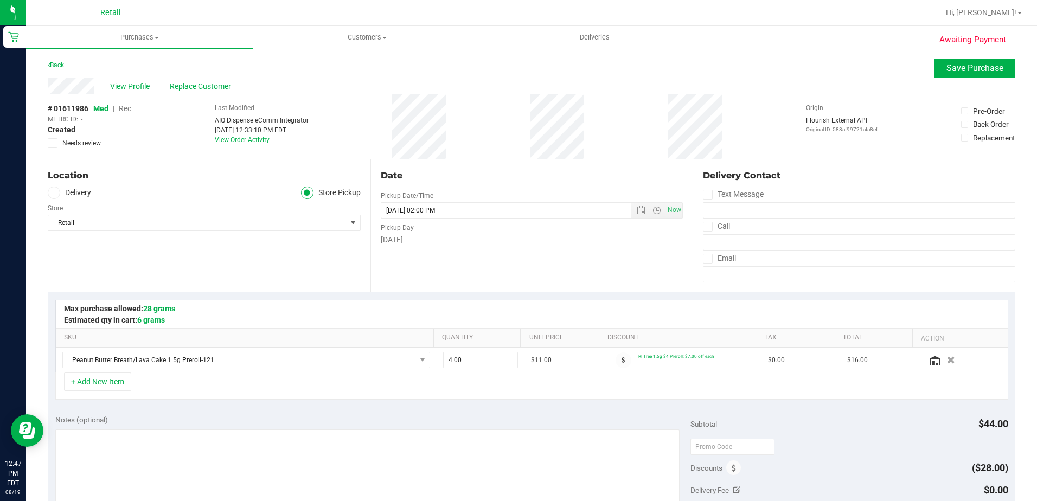
click at [126, 107] on span "Rec" at bounding box center [125, 108] width 12 height 9
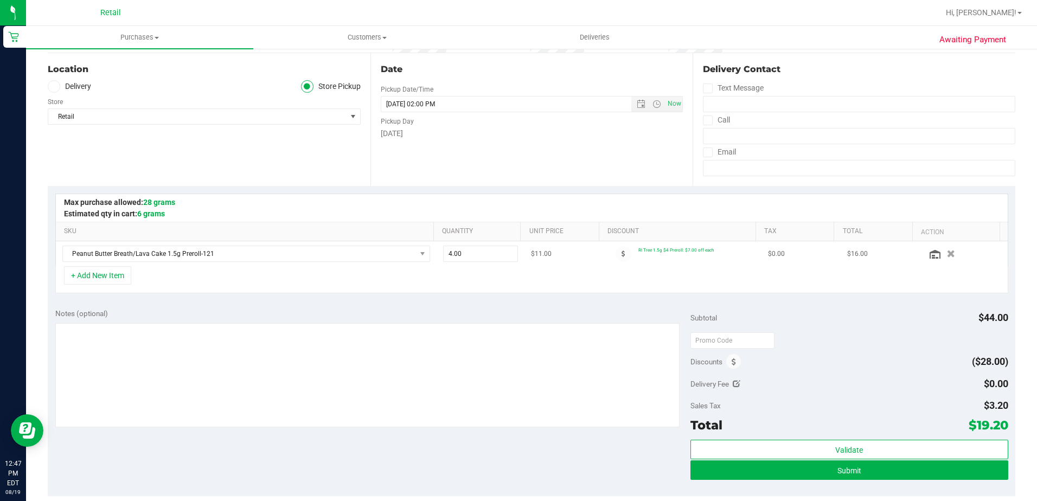
scroll to position [108, 0]
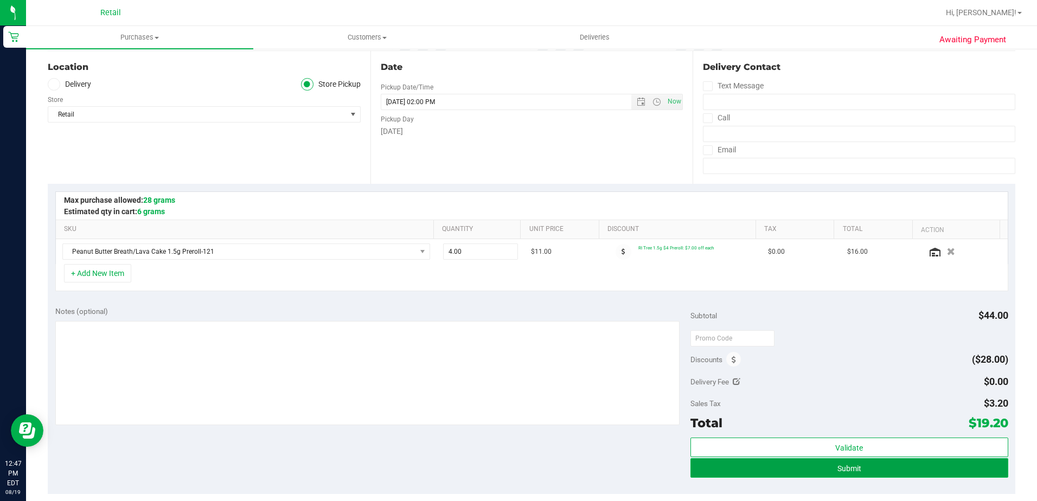
click at [803, 464] on button "Submit" at bounding box center [849, 468] width 318 height 20
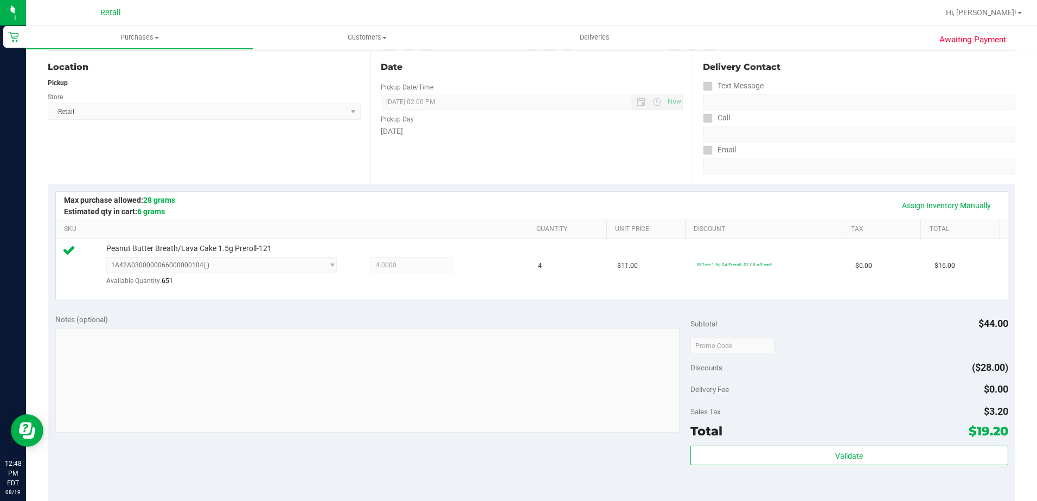
scroll to position [383, 0]
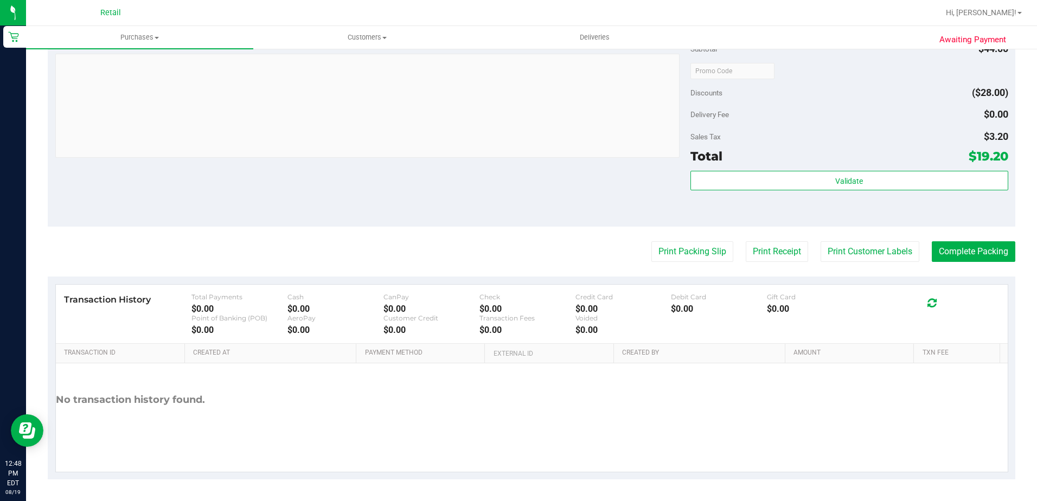
click at [968, 262] on purchase-details "Back Edit Purchase Cancel Purchase View Profile # 01611986 Med | Rec METRC ID: …" at bounding box center [532, 77] width 968 height 804
click at [970, 252] on button "Complete Packing" at bounding box center [974, 251] width 84 height 21
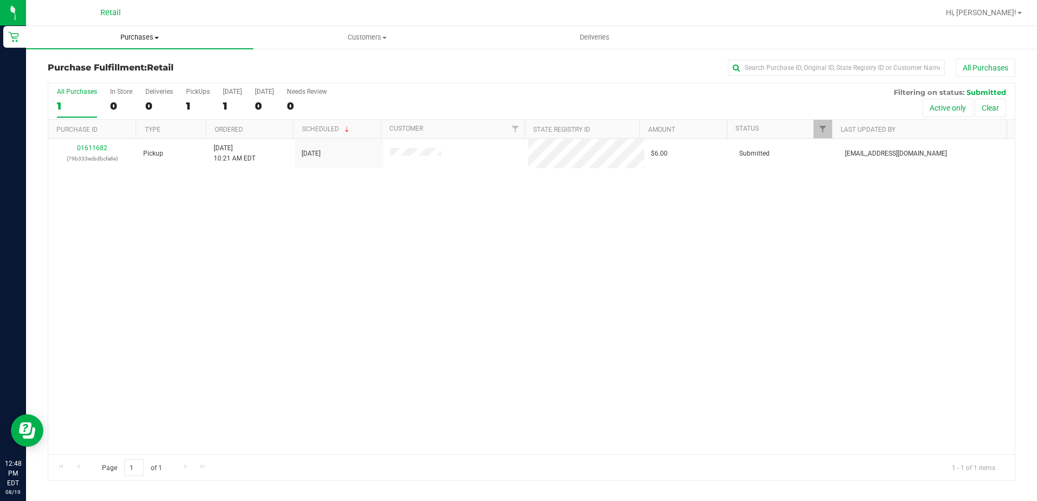
click at [146, 39] on span "Purchases" at bounding box center [139, 38] width 227 height 10
click at [122, 61] on span "Summary of purchases" at bounding box center [81, 65] width 111 height 9
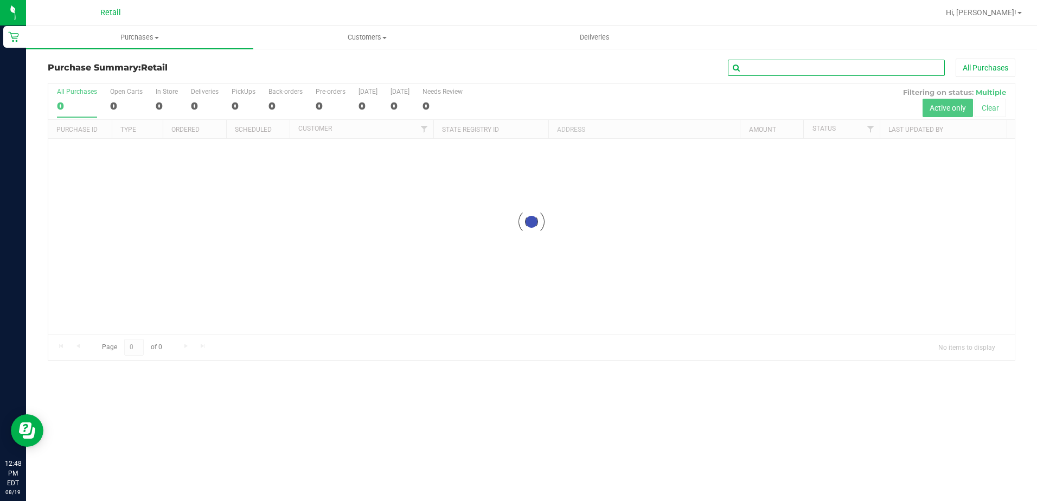
click at [850, 69] on input "text" at bounding box center [836, 68] width 217 height 16
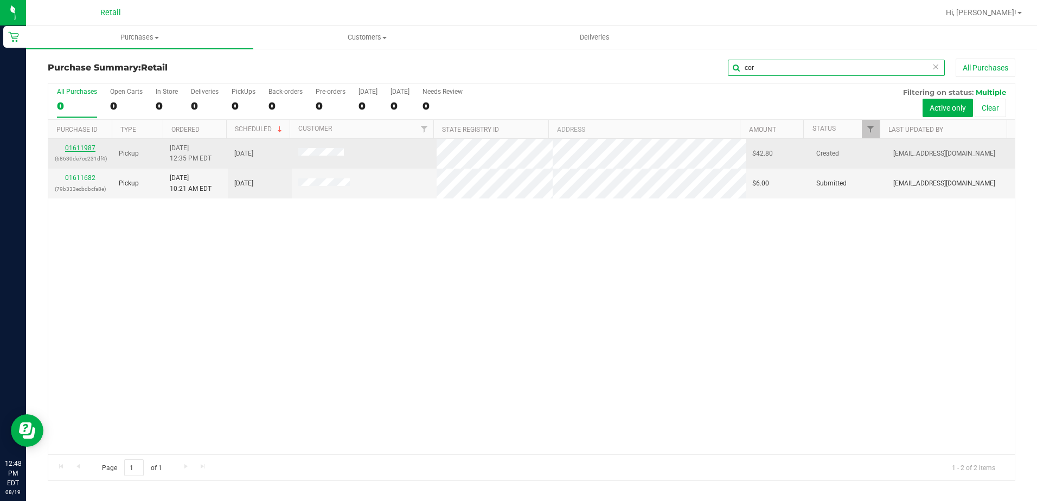
type input "cor"
click at [79, 149] on link "01611987" at bounding box center [80, 148] width 30 height 8
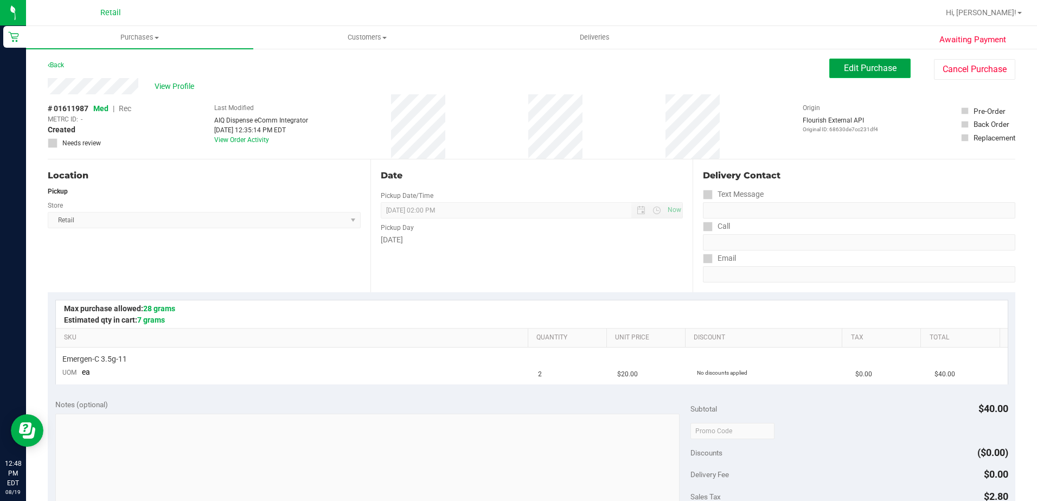
click at [838, 77] on button "Edit Purchase" at bounding box center [869, 69] width 81 height 20
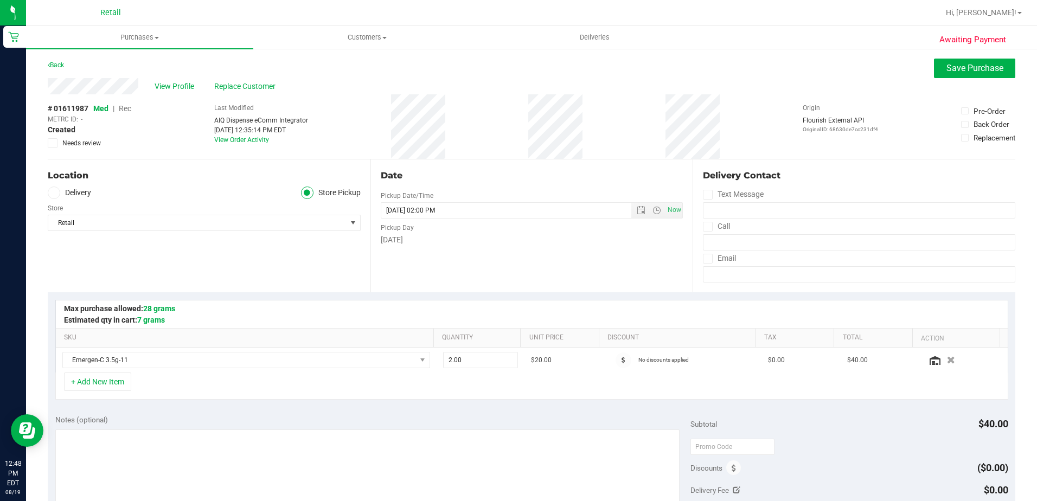
click at [121, 108] on span "Rec" at bounding box center [125, 108] width 12 height 9
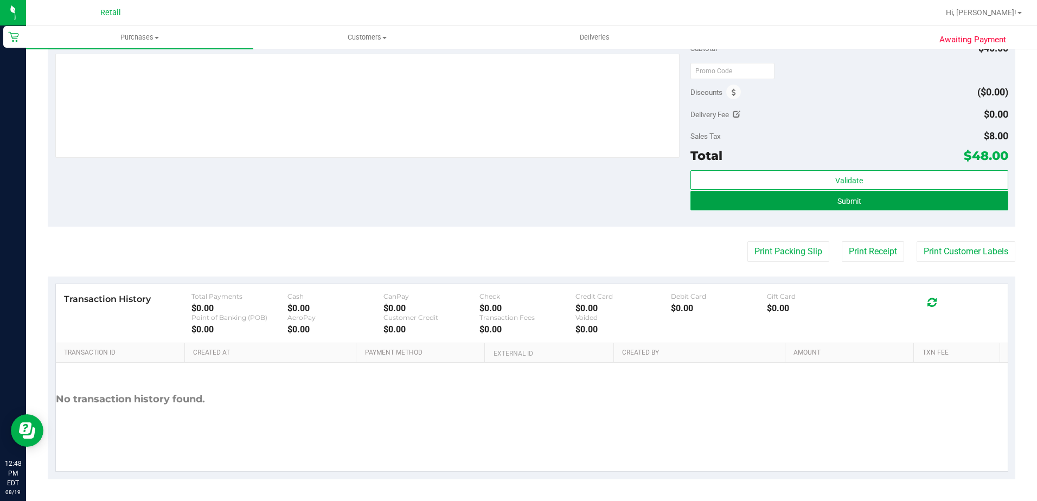
click at [870, 201] on button "Submit" at bounding box center [849, 201] width 318 height 20
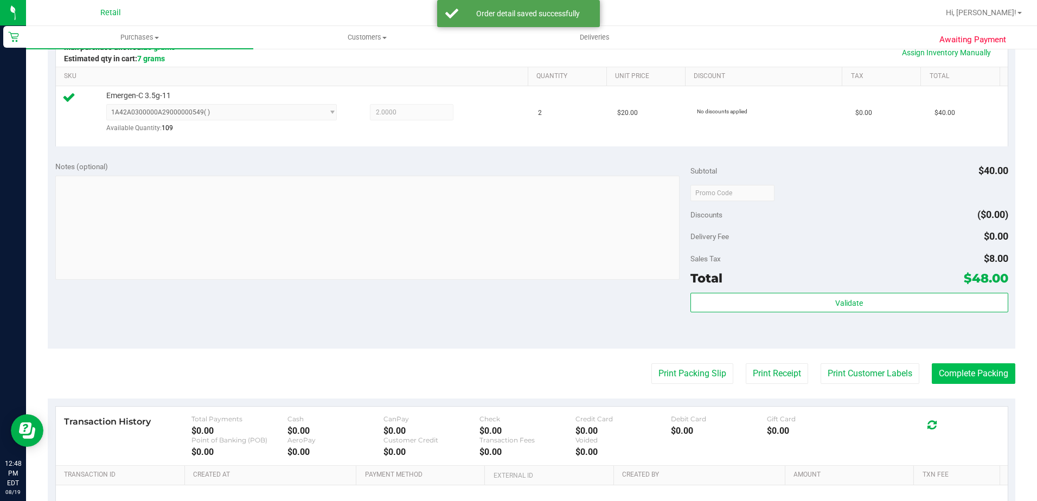
scroll to position [306, 0]
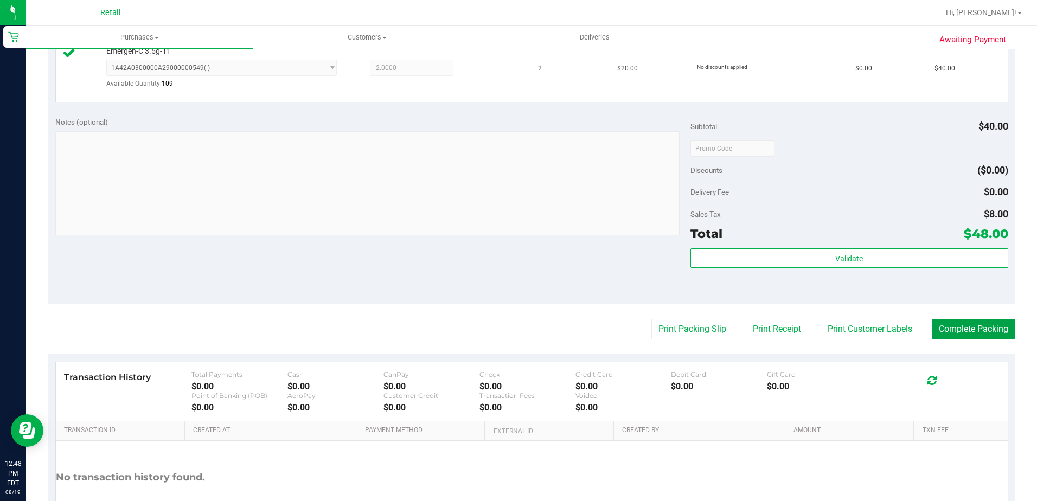
click at [954, 326] on button "Complete Packing" at bounding box center [974, 329] width 84 height 21
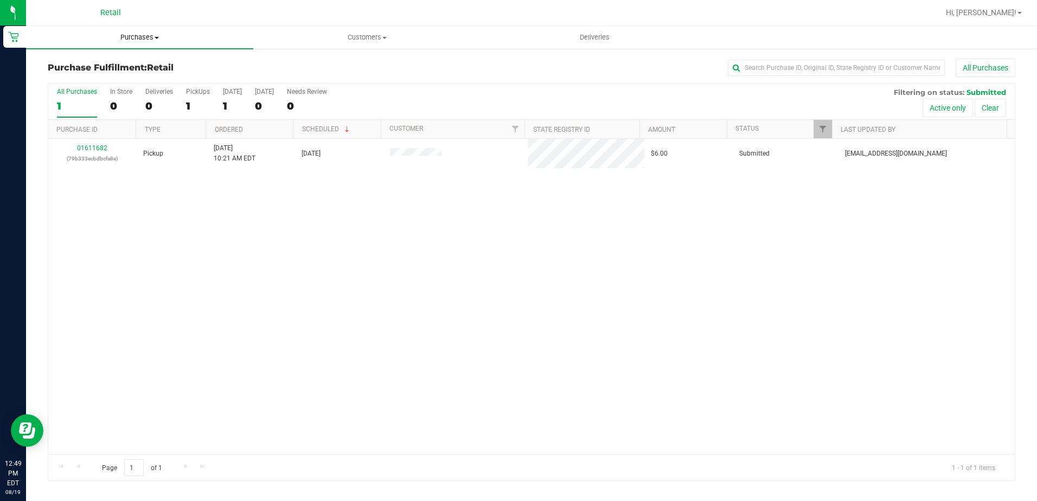
click at [152, 41] on span "Purchases" at bounding box center [139, 38] width 227 height 10
click at [131, 68] on span "Summary of purchases" at bounding box center [81, 65] width 111 height 9
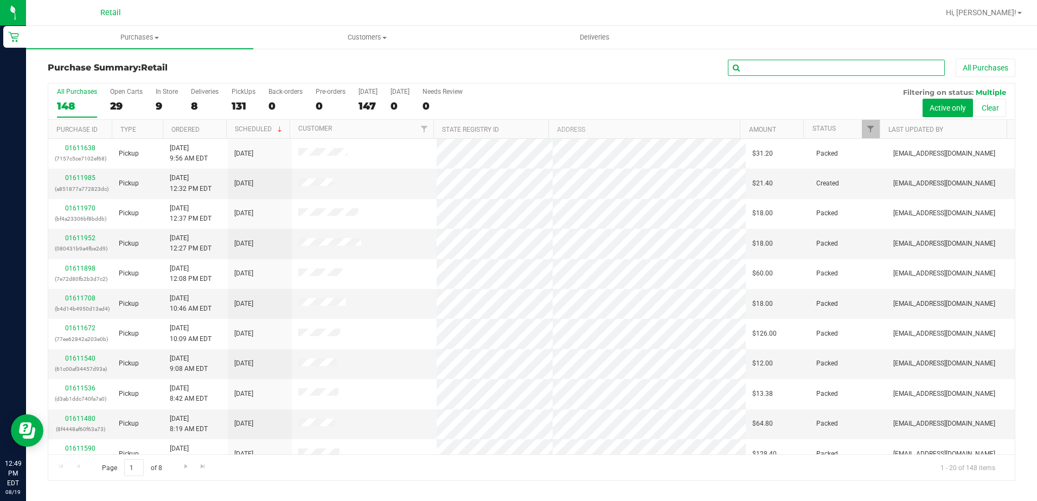
click at [818, 73] on input "text" at bounding box center [836, 68] width 217 height 16
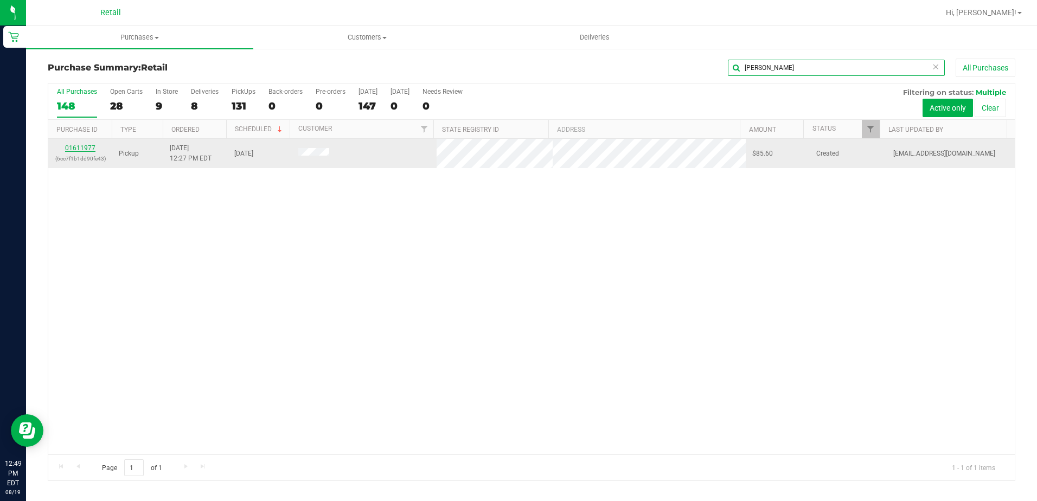
type input "[PERSON_NAME]"
click at [93, 145] on link "01611977" at bounding box center [80, 148] width 30 height 8
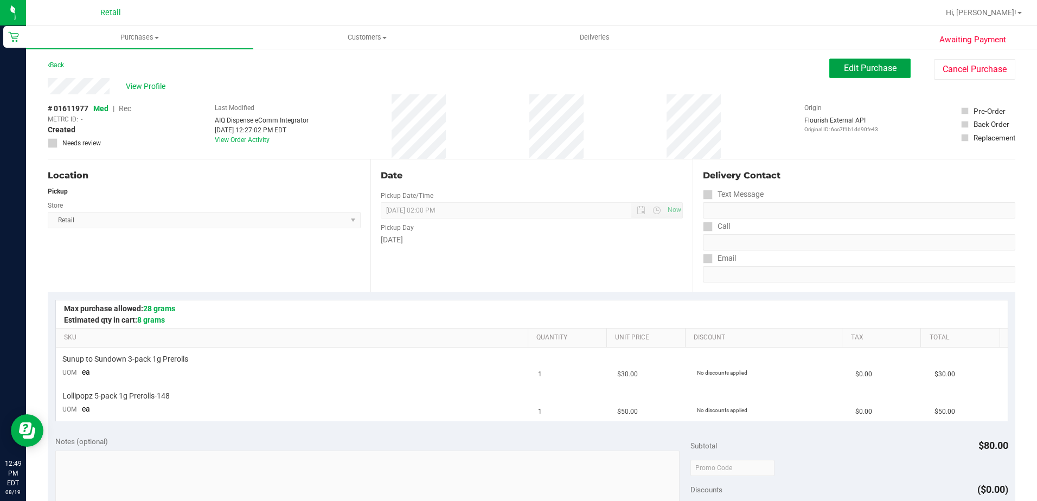
click at [861, 60] on button "Edit Purchase" at bounding box center [869, 69] width 81 height 20
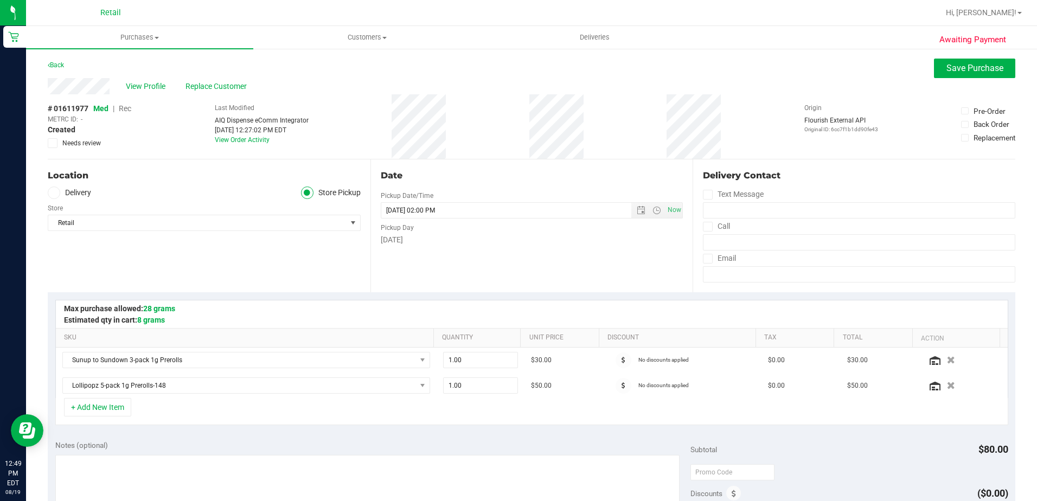
click at [123, 107] on span "Rec" at bounding box center [125, 108] width 12 height 9
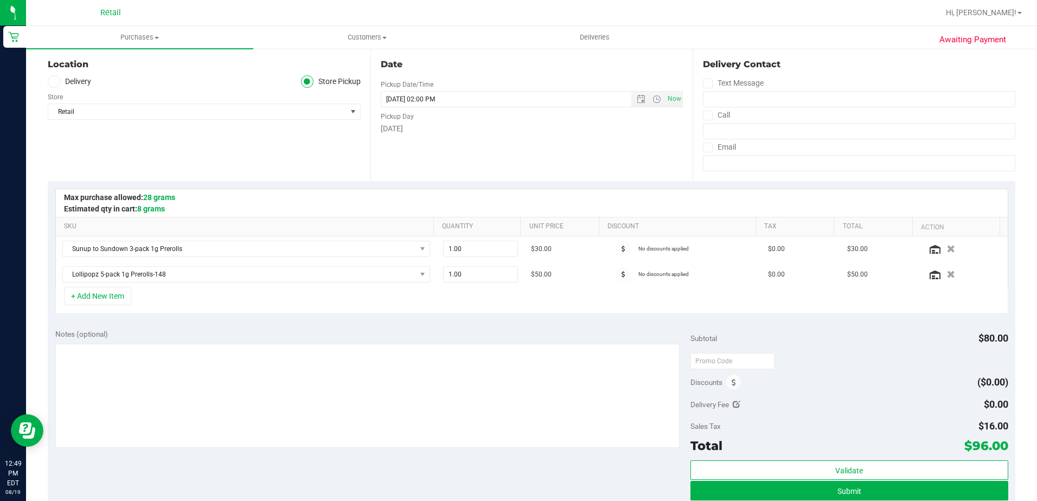
scroll to position [217, 0]
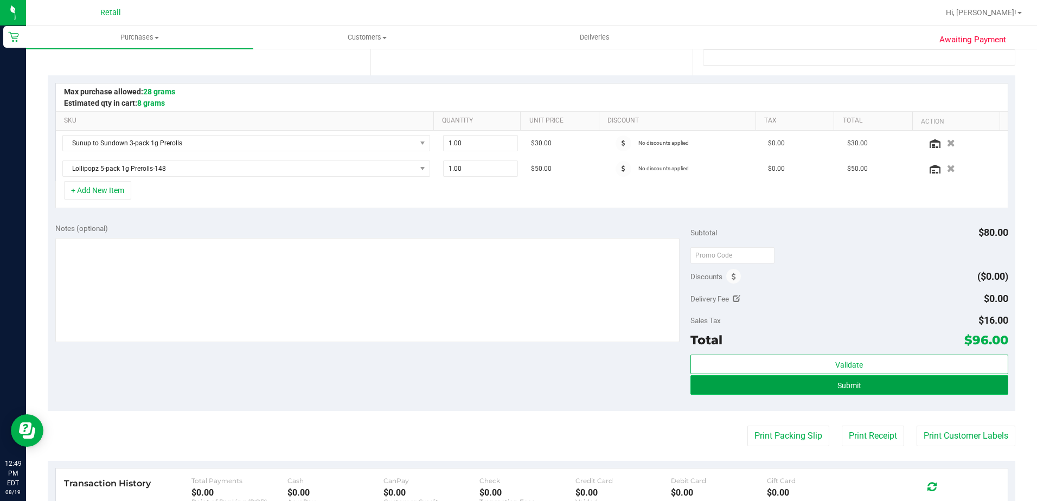
click at [862, 381] on button "Submit" at bounding box center [849, 385] width 318 height 20
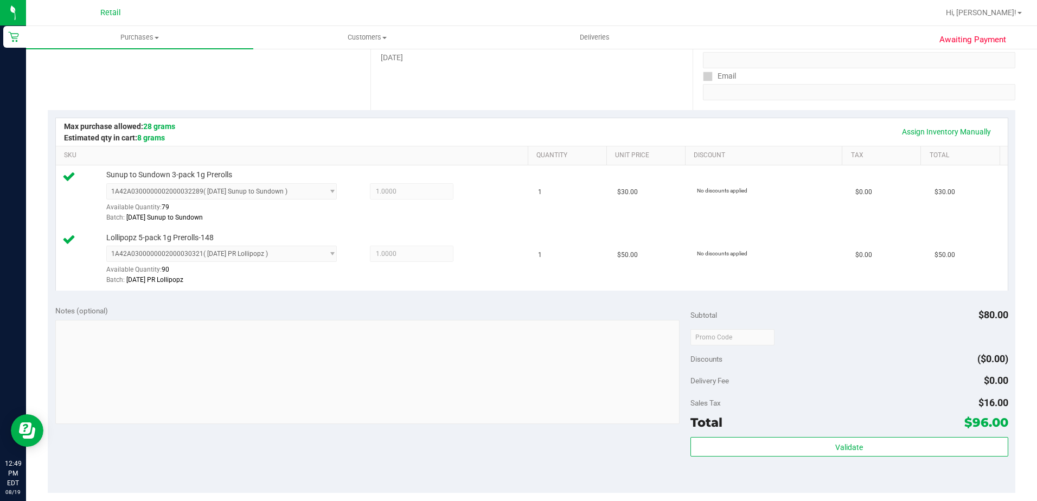
scroll to position [271, 0]
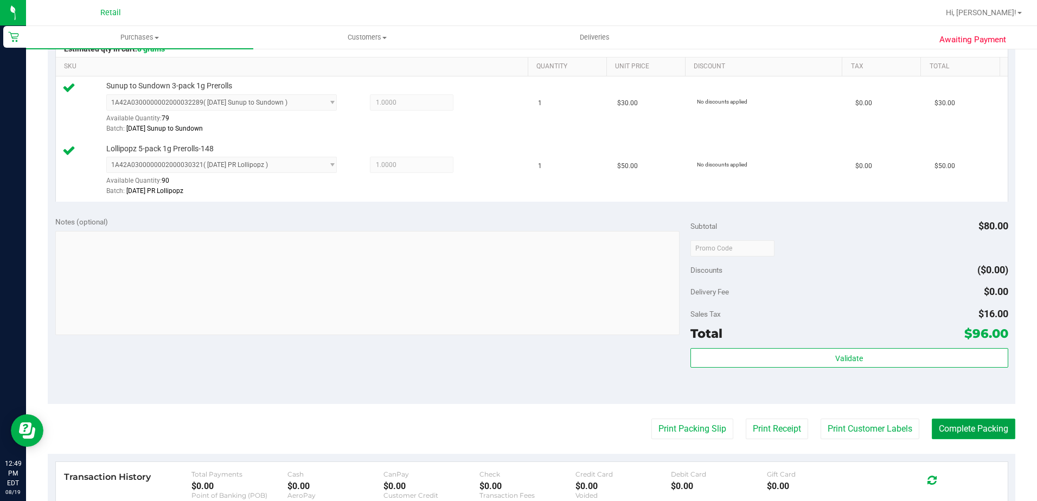
click at [989, 427] on button "Complete Packing" at bounding box center [974, 429] width 84 height 21
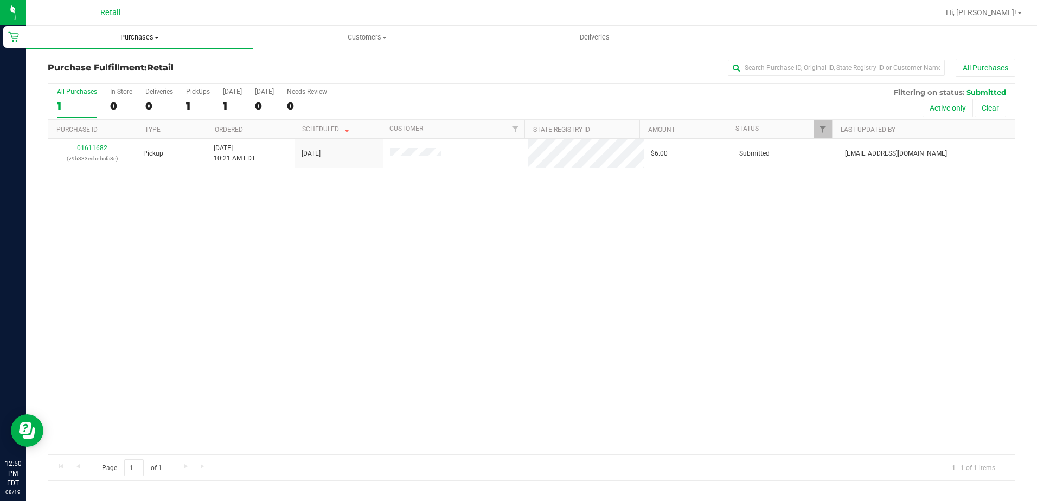
click at [140, 35] on span "Purchases" at bounding box center [139, 38] width 227 height 10
click at [117, 64] on span "Summary of purchases" at bounding box center [81, 65] width 111 height 9
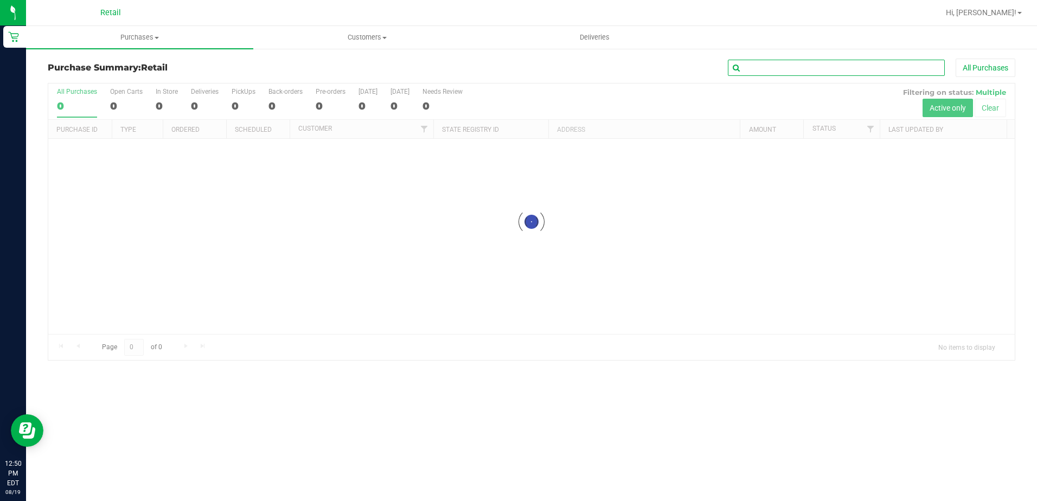
click at [839, 66] on input "text" at bounding box center [836, 68] width 217 height 16
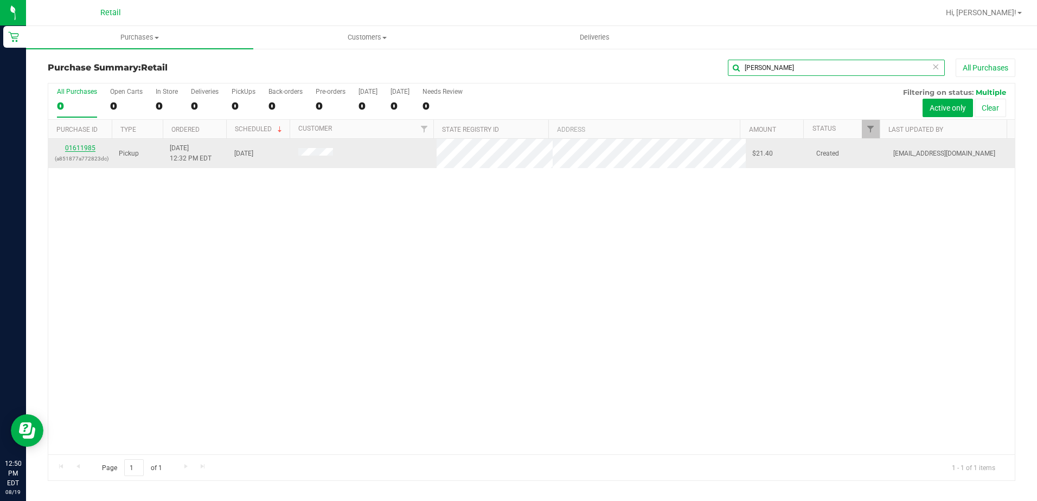
type input "[PERSON_NAME]"
click at [84, 149] on link "01611985" at bounding box center [80, 148] width 30 height 8
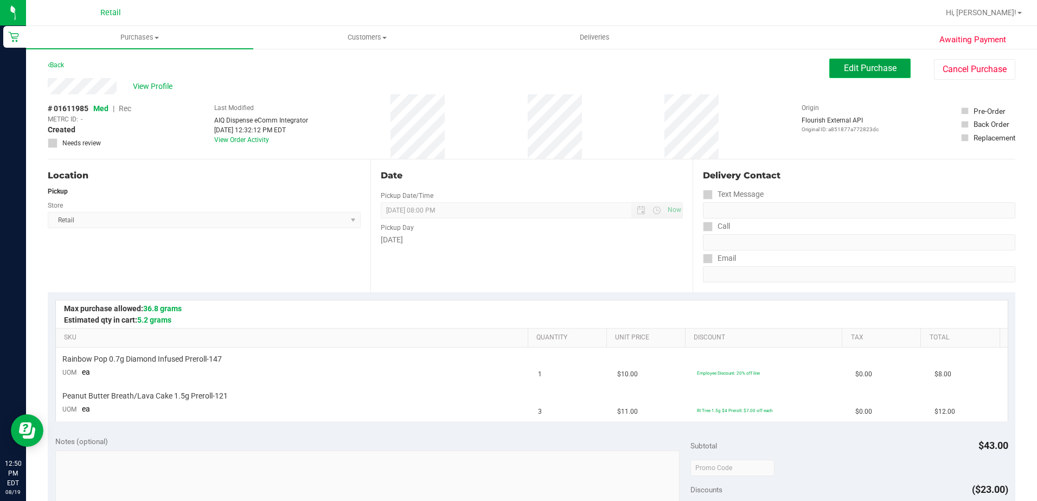
click at [844, 67] on span "Edit Purchase" at bounding box center [870, 68] width 53 height 10
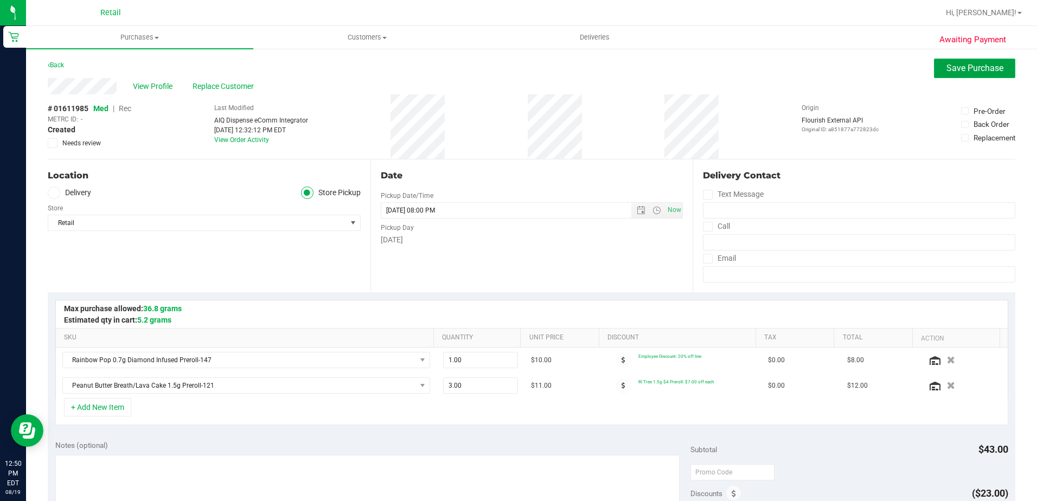
click at [934, 64] on button "Save Purchase" at bounding box center [974, 69] width 81 height 20
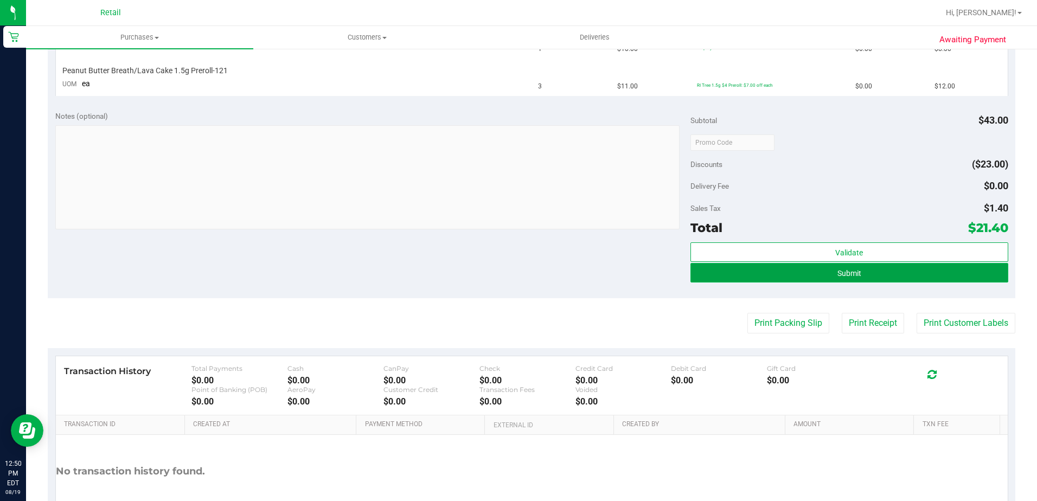
click at [935, 279] on button "Submit" at bounding box center [849, 273] width 318 height 20
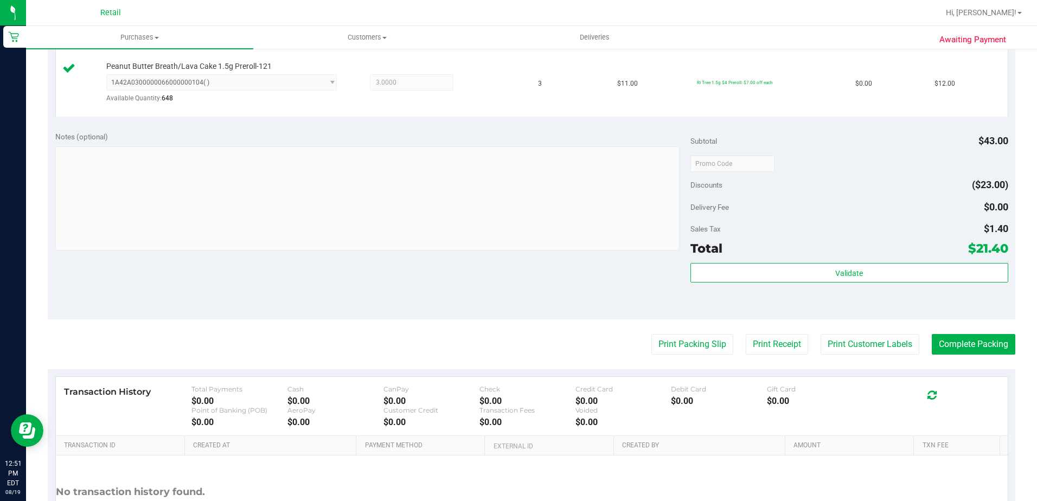
scroll to position [363, 0]
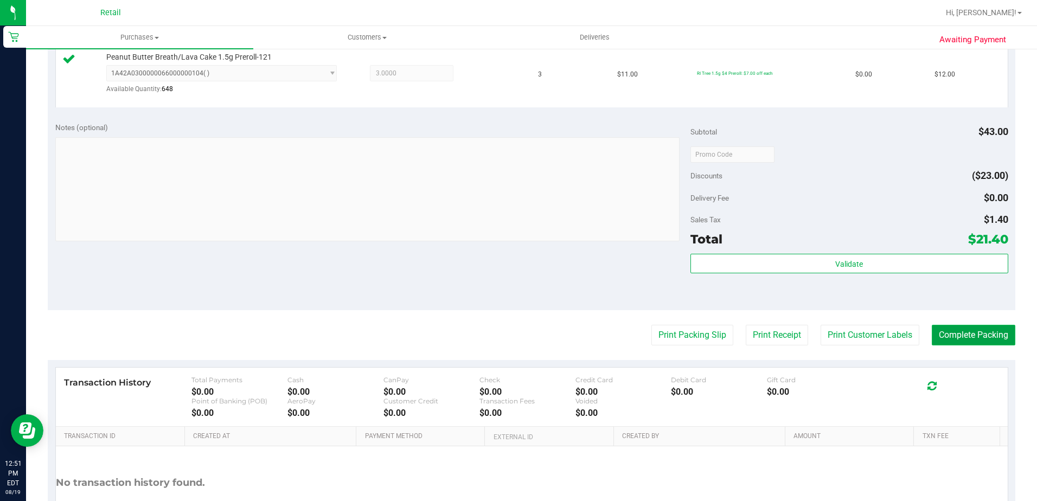
click at [984, 337] on button "Complete Packing" at bounding box center [974, 335] width 84 height 21
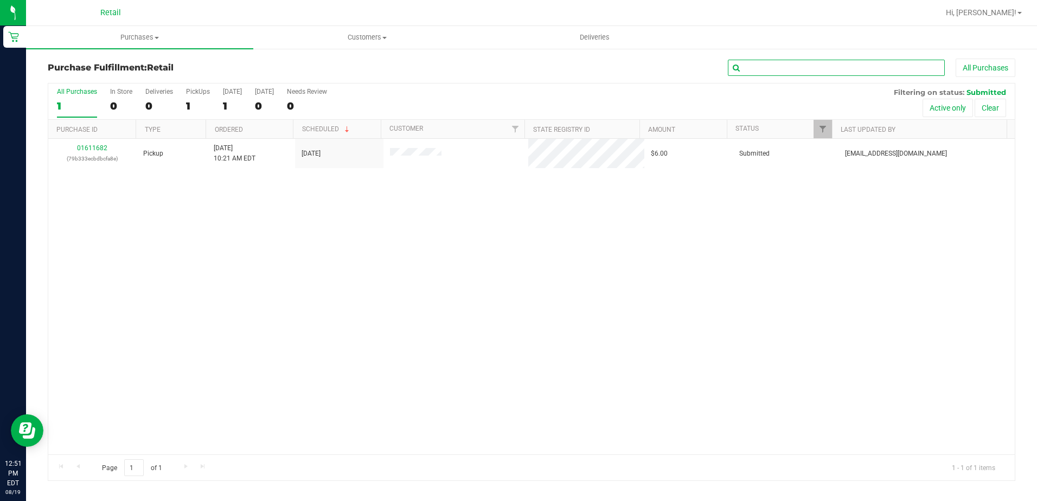
click at [788, 68] on input "text" at bounding box center [836, 68] width 217 height 16
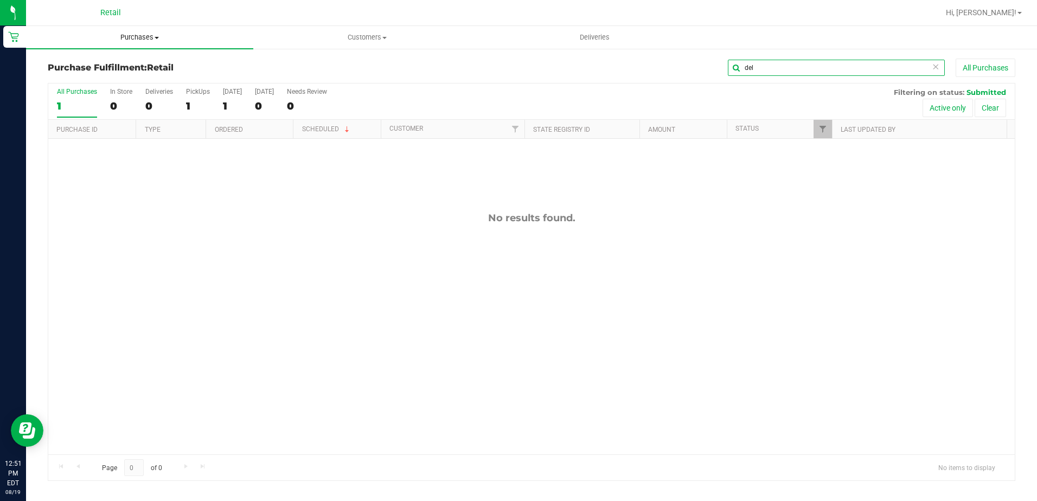
type input "del"
click at [145, 37] on span "Purchases" at bounding box center [139, 38] width 227 height 10
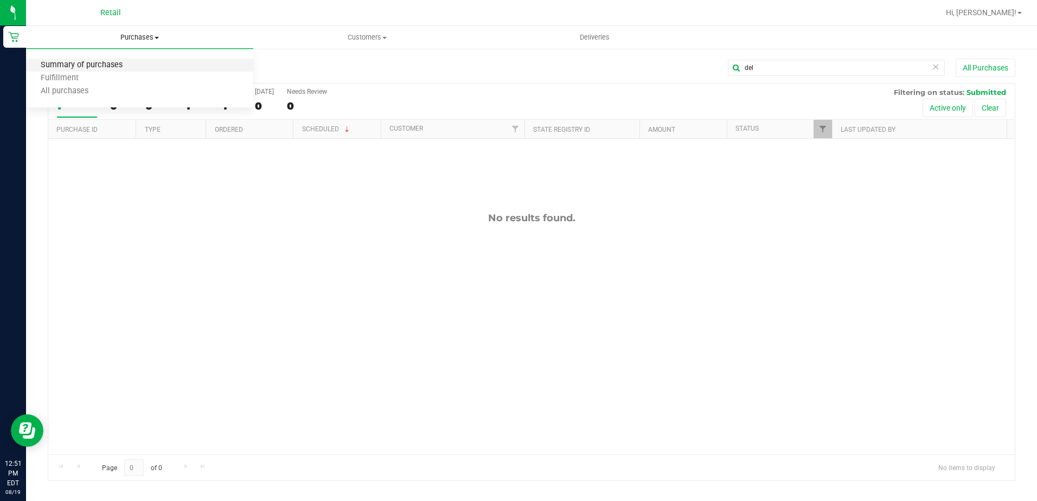
click at [120, 64] on span "Summary of purchases" at bounding box center [81, 65] width 111 height 9
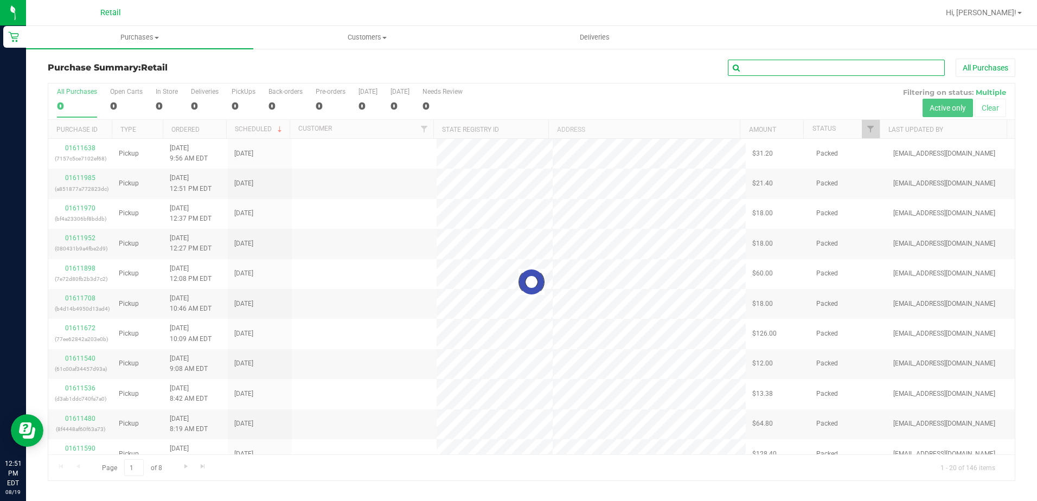
click at [820, 65] on input "text" at bounding box center [836, 68] width 217 height 16
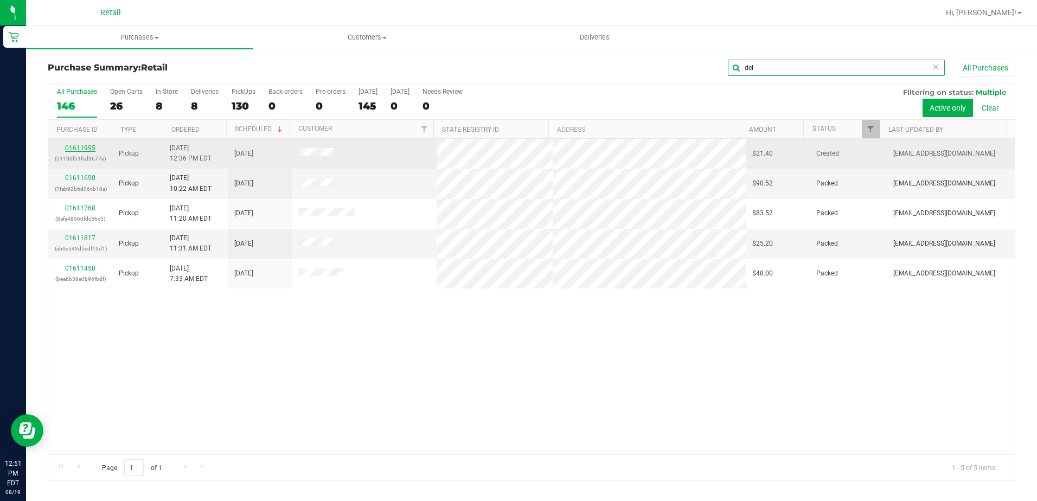
type input "del"
click at [84, 148] on link "01611995" at bounding box center [80, 148] width 30 height 8
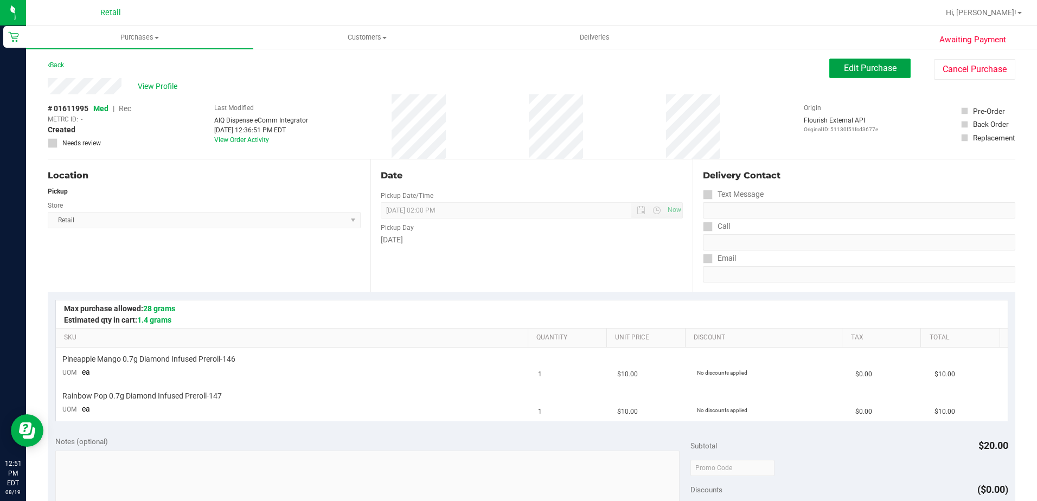
click at [853, 61] on button "Edit Purchase" at bounding box center [869, 69] width 81 height 20
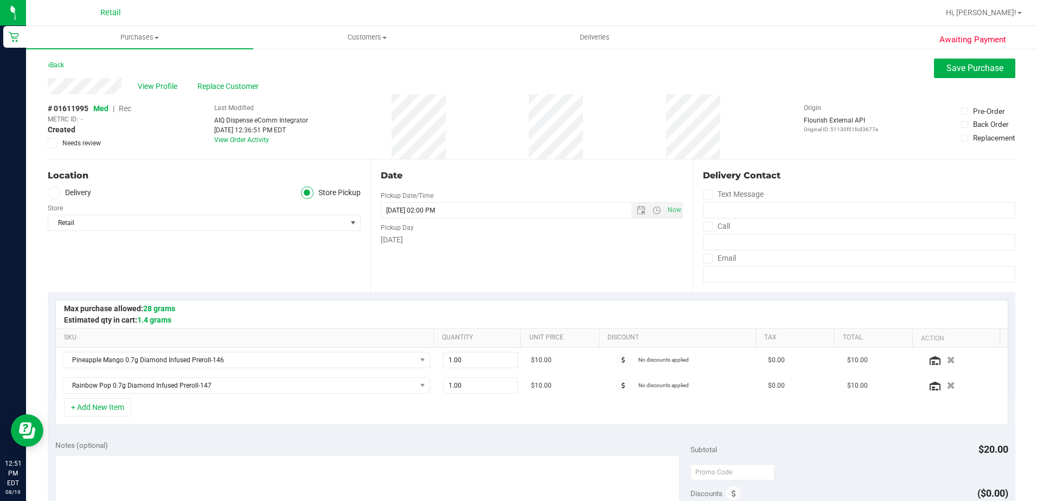
click at [126, 110] on span "Rec" at bounding box center [125, 108] width 12 height 9
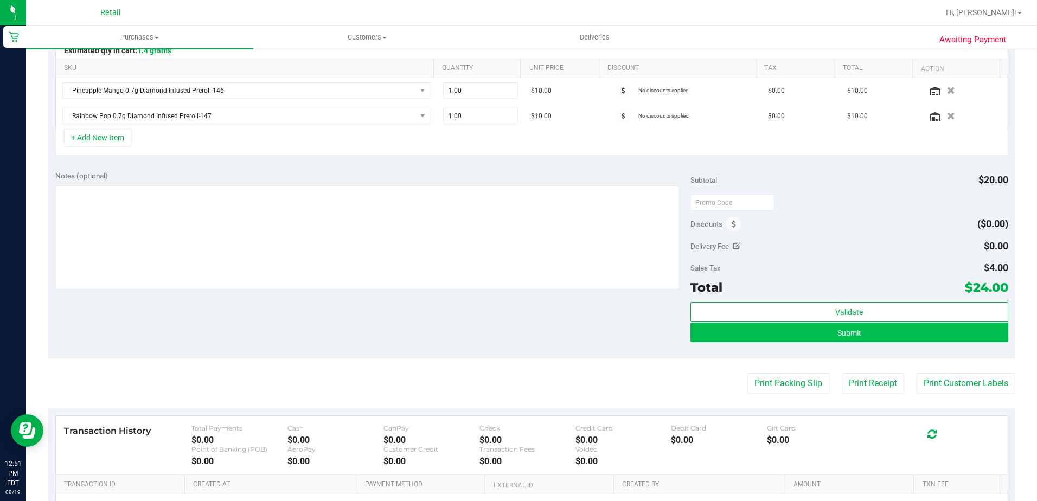
scroll to position [271, 0]
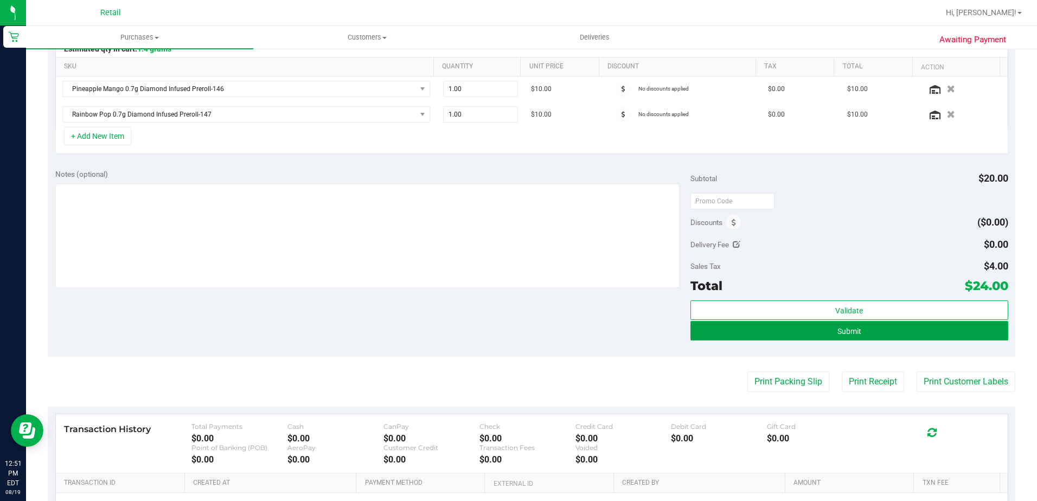
click at [842, 329] on span "Submit" at bounding box center [849, 331] width 24 height 9
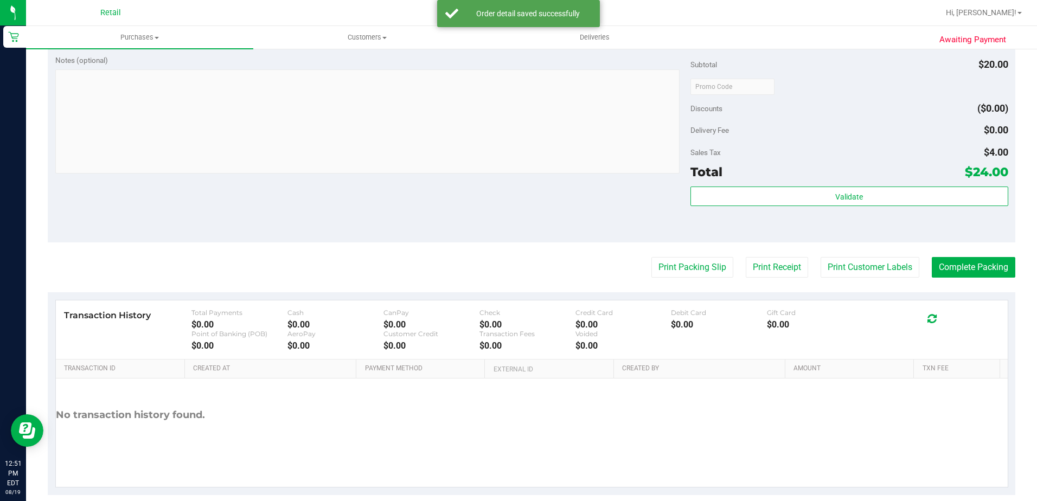
scroll to position [434, 0]
click at [968, 260] on button "Complete Packing" at bounding box center [974, 266] width 84 height 21
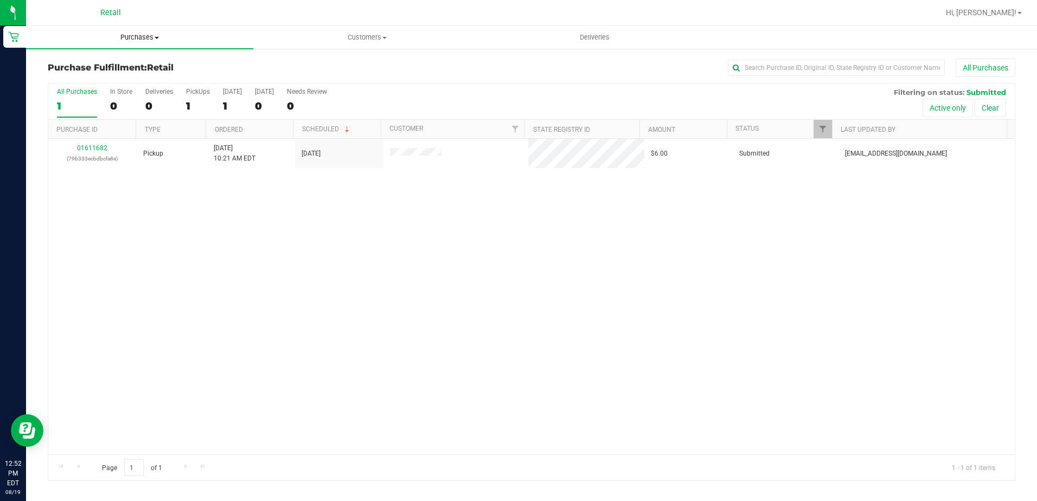
click at [136, 44] on uib-tab-heading "Purchases Summary of purchases Fulfillment All purchases" at bounding box center [139, 37] width 227 height 23
click at [134, 64] on span "Summary of purchases" at bounding box center [81, 65] width 111 height 9
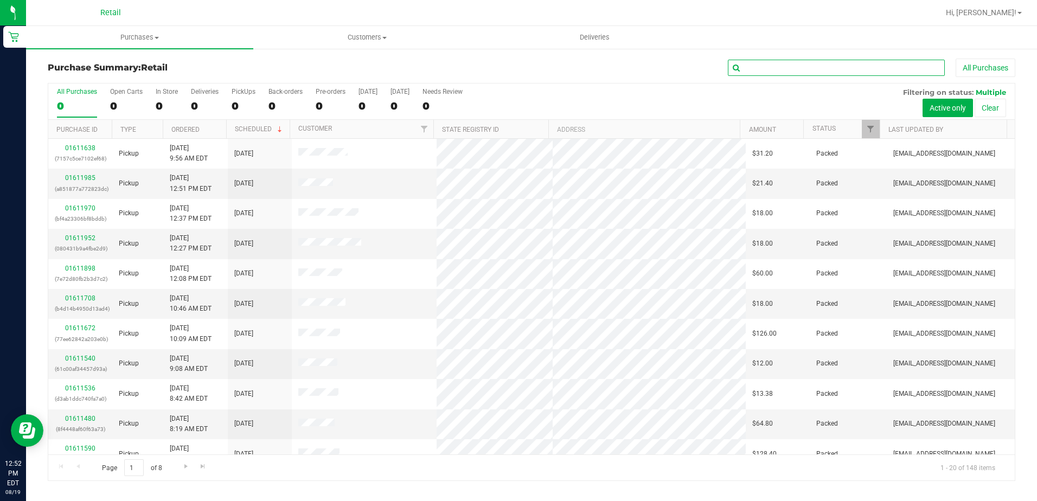
click at [806, 65] on input "text" at bounding box center [836, 68] width 217 height 16
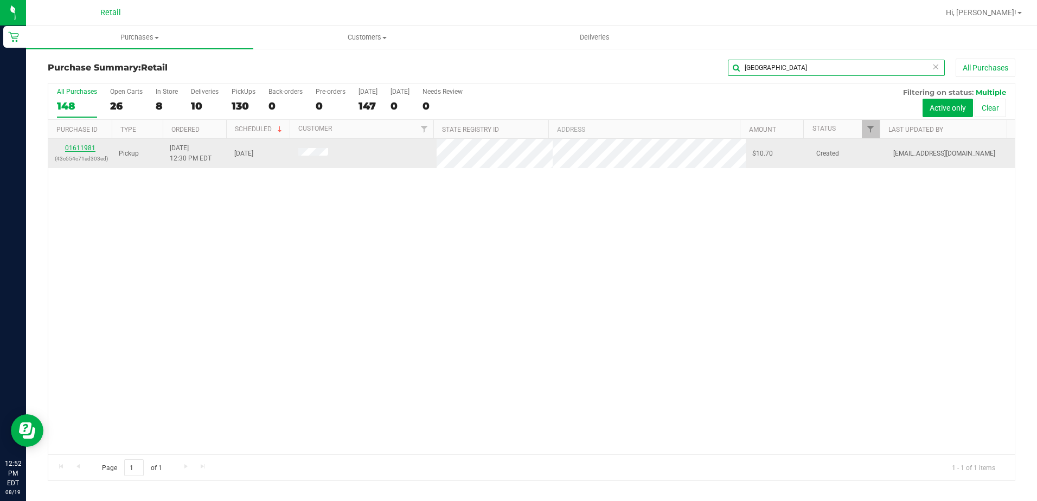
type input "[GEOGRAPHIC_DATA]"
click at [89, 147] on link "01611981" at bounding box center [80, 148] width 30 height 8
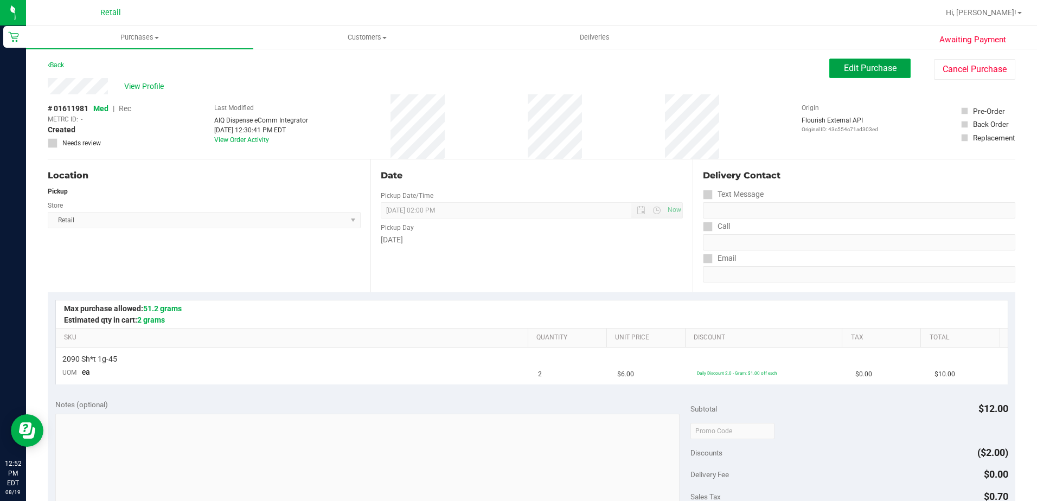
click at [860, 65] on span "Edit Purchase" at bounding box center [870, 68] width 53 height 10
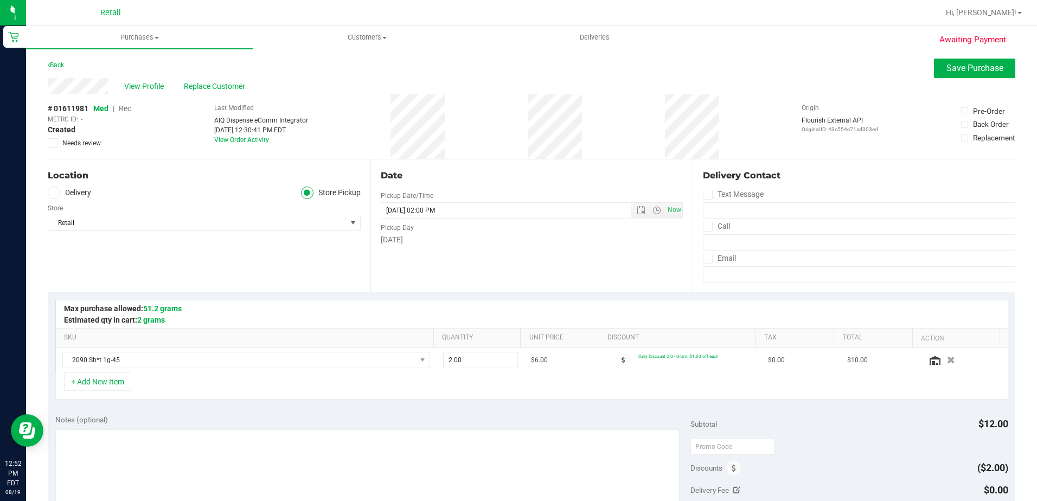
click at [127, 107] on span "Rec" at bounding box center [125, 108] width 12 height 9
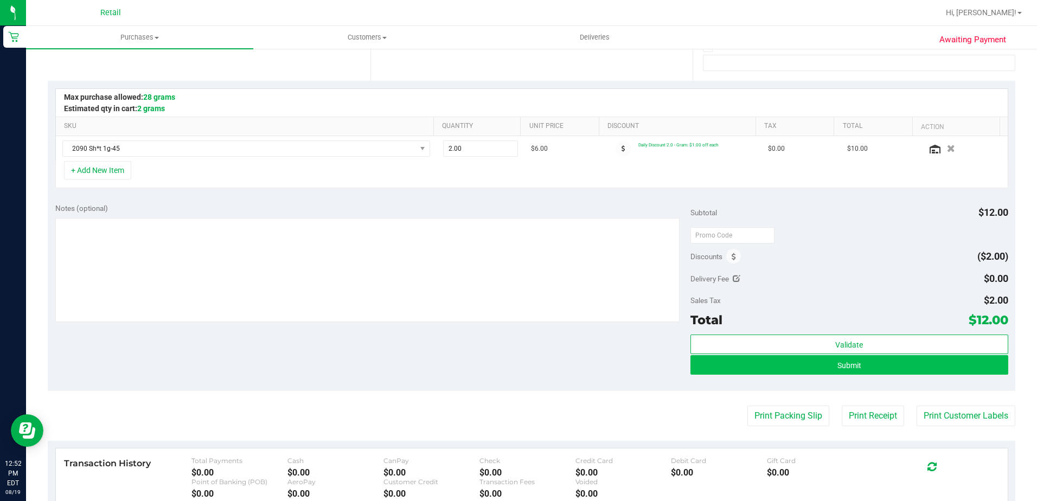
scroll to position [217, 0]
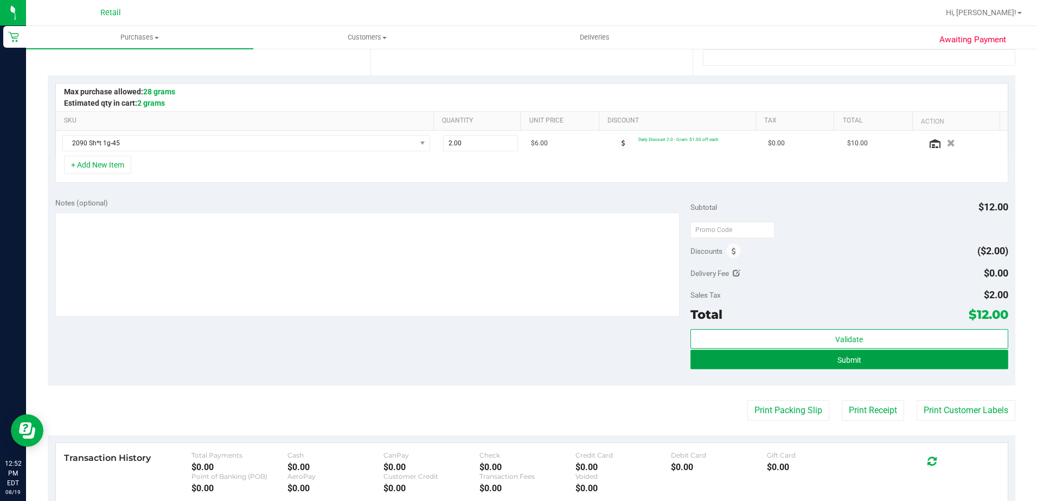
click at [861, 356] on button "Submit" at bounding box center [849, 360] width 318 height 20
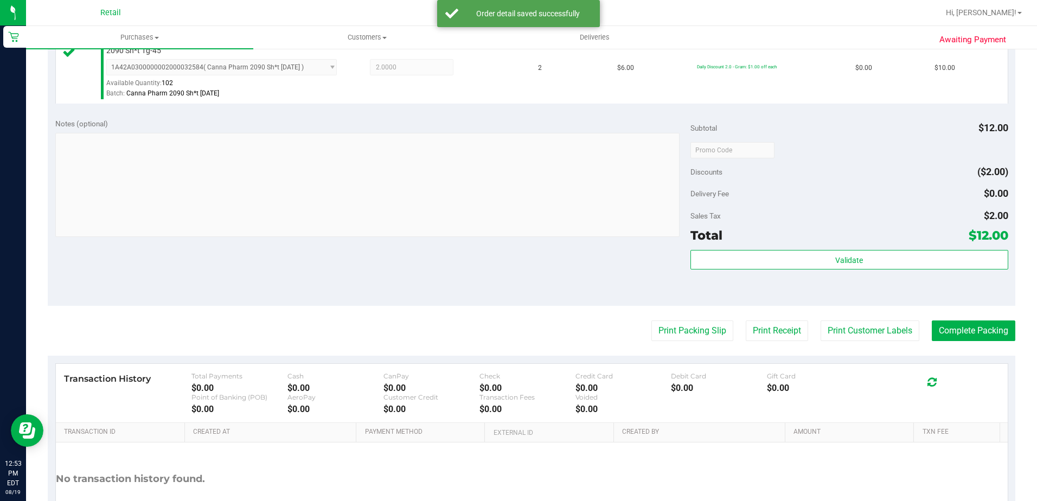
scroll to position [325, 0]
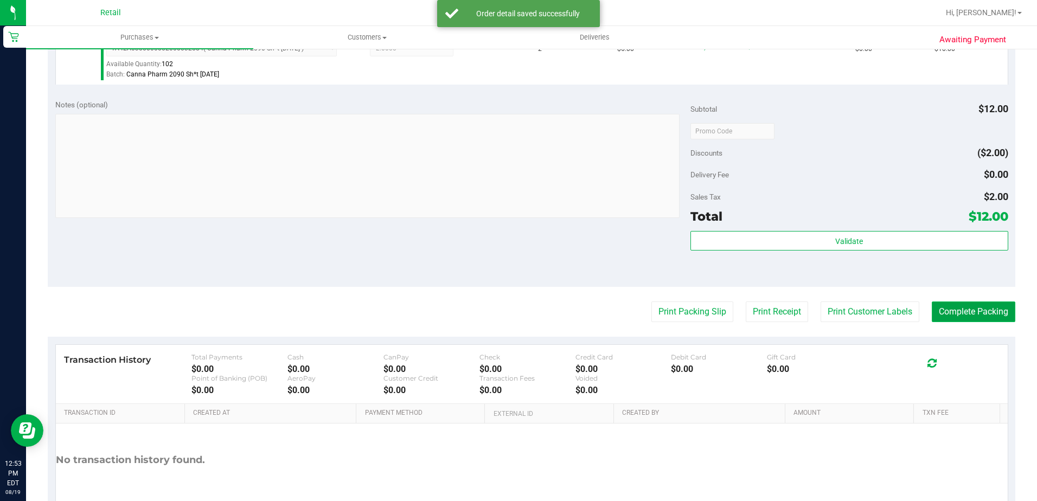
click at [970, 311] on button "Complete Packing" at bounding box center [974, 312] width 84 height 21
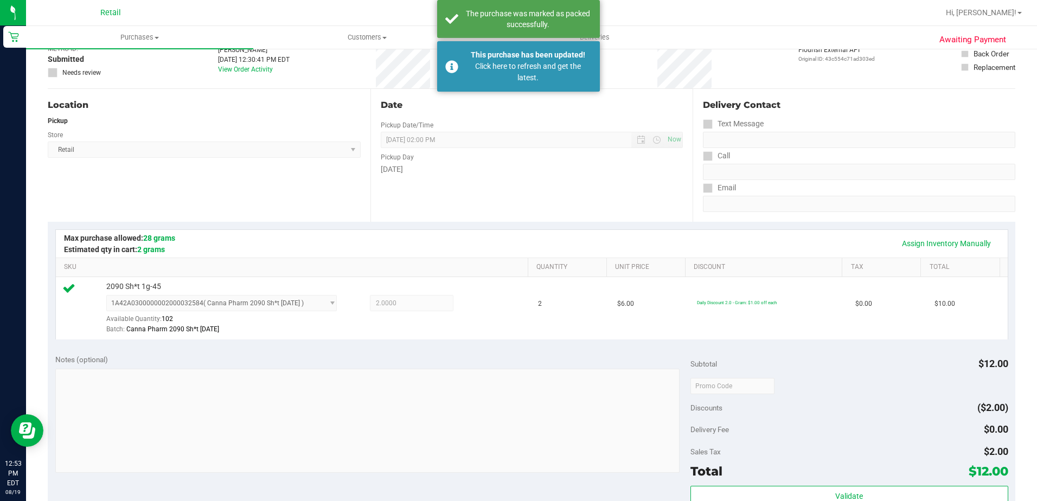
scroll to position [0, 0]
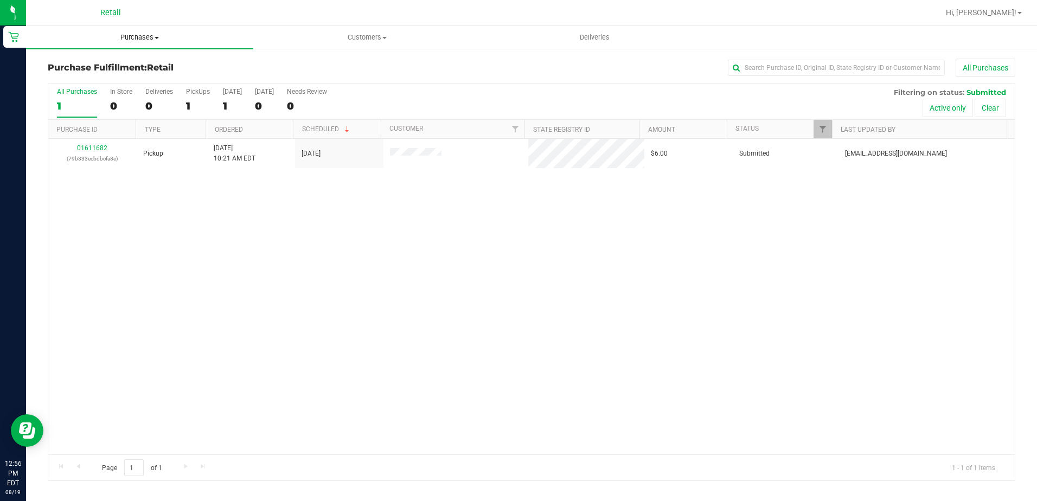
click at [138, 36] on span "Purchases" at bounding box center [139, 38] width 227 height 10
click at [133, 63] on span "Summary of purchases" at bounding box center [81, 65] width 111 height 9
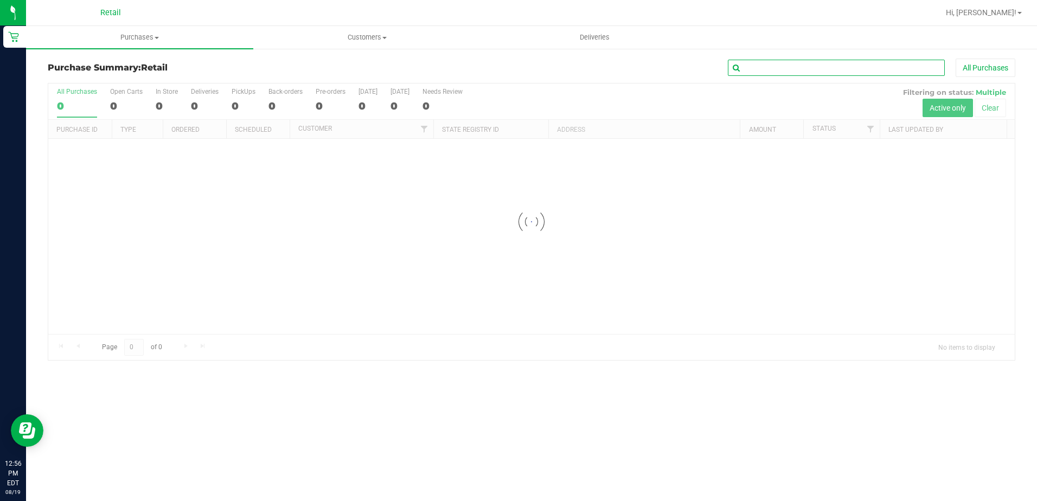
click at [814, 68] on input "text" at bounding box center [836, 68] width 217 height 16
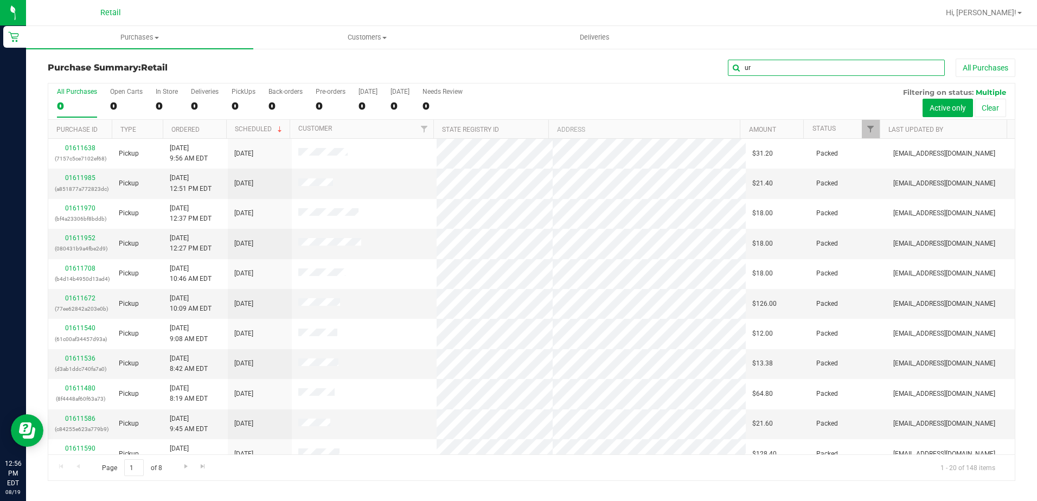
type input "ur"
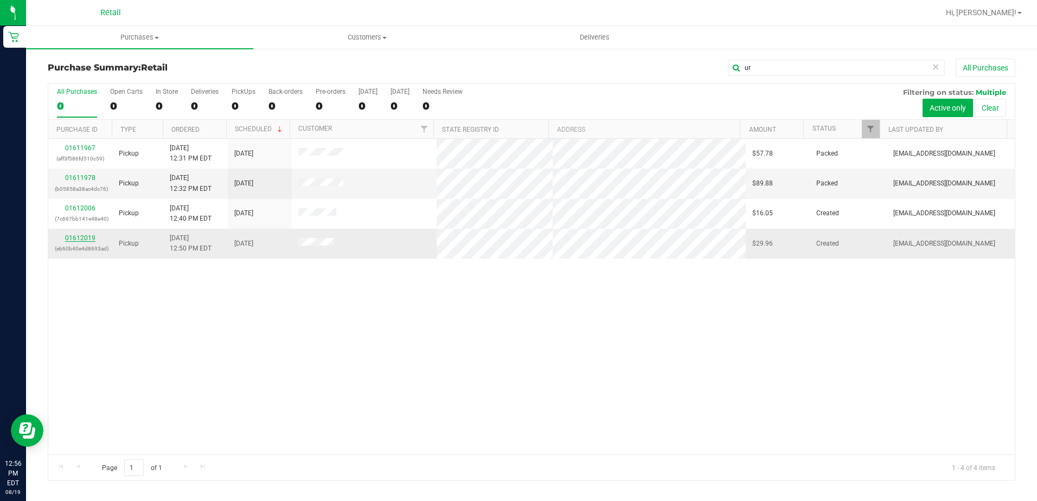
click at [87, 234] on link "01612019" at bounding box center [80, 238] width 30 height 8
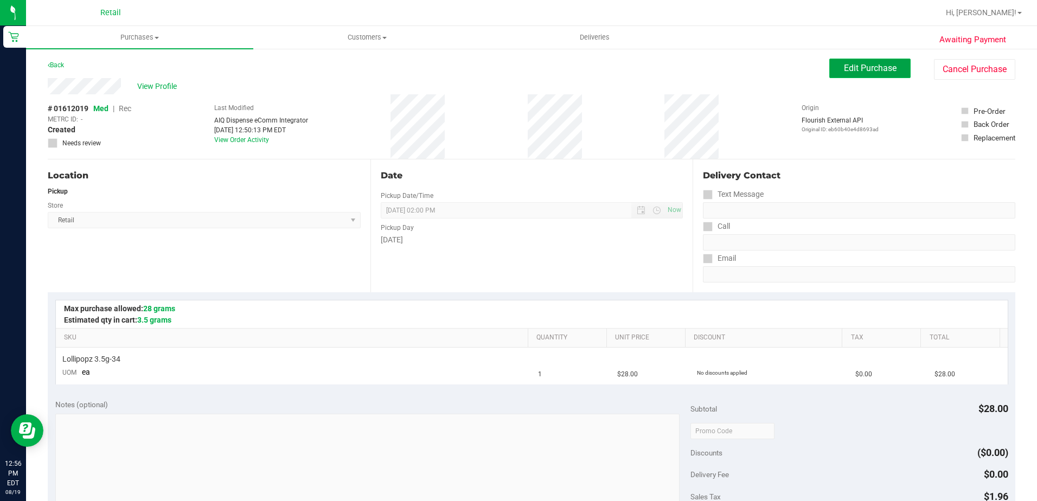
click at [859, 74] on button "Edit Purchase" at bounding box center [869, 69] width 81 height 20
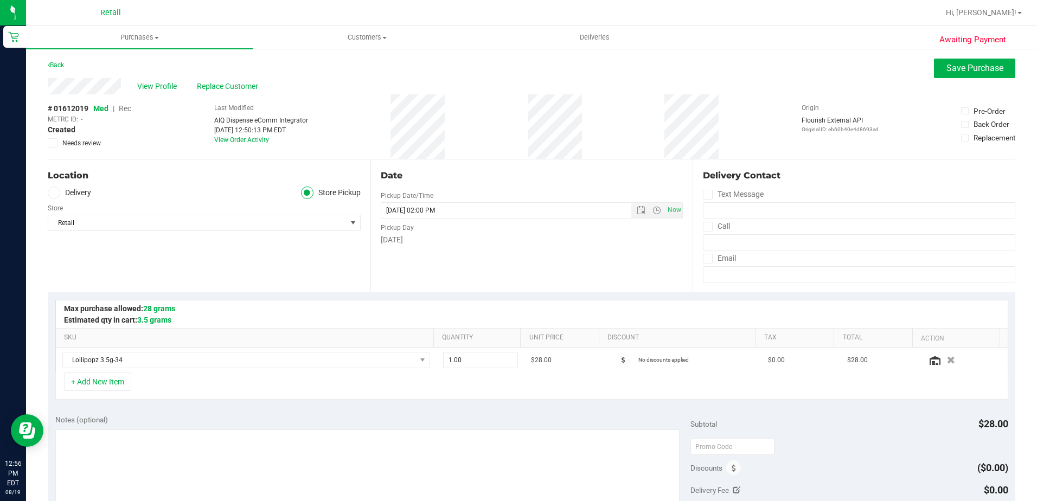
click at [128, 110] on span "Rec" at bounding box center [125, 108] width 12 height 9
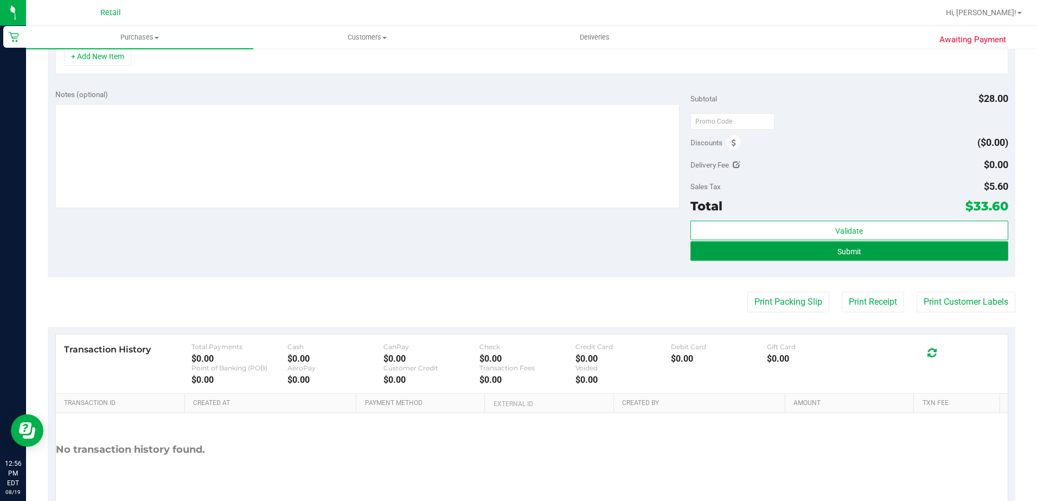
click at [855, 251] on button "Submit" at bounding box center [849, 251] width 318 height 20
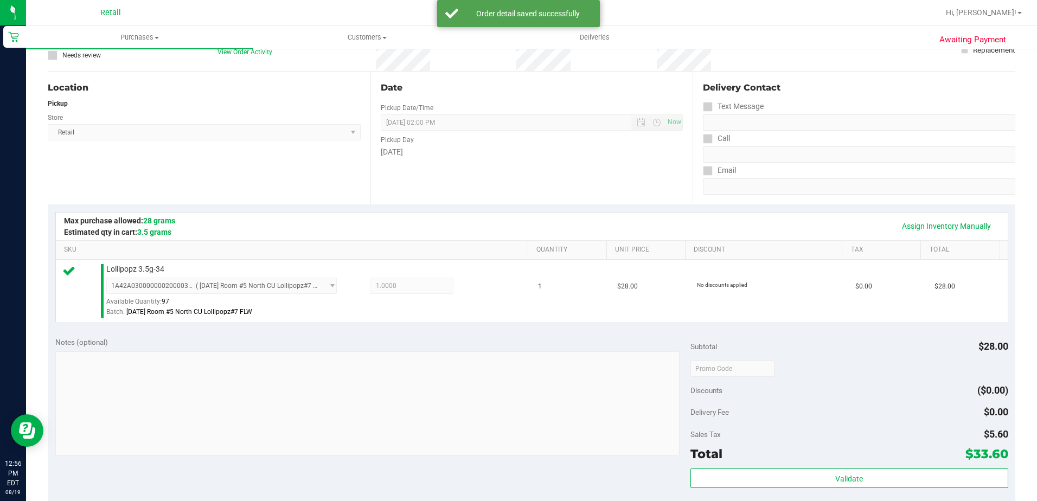
scroll to position [163, 0]
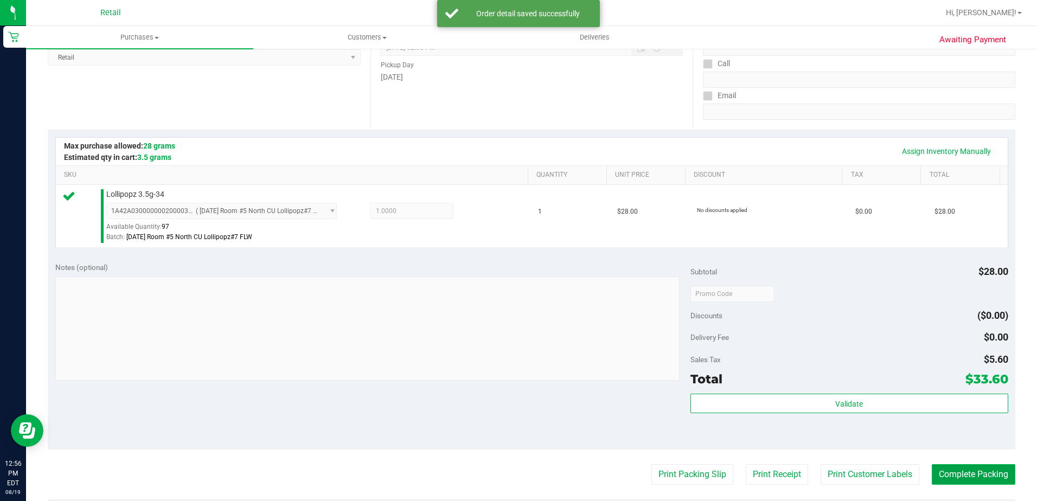
click at [950, 473] on button "Complete Packing" at bounding box center [974, 474] width 84 height 21
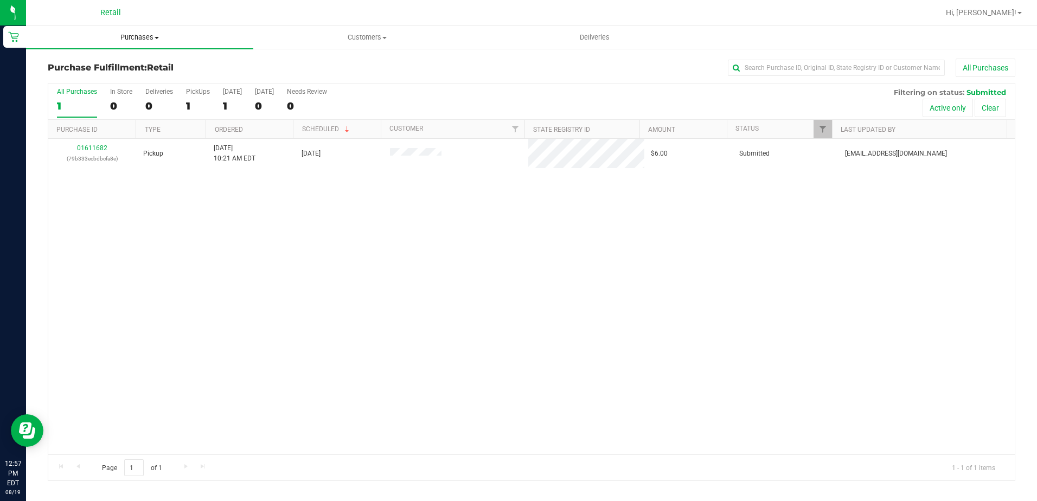
click at [147, 39] on span "Purchases" at bounding box center [139, 38] width 227 height 10
click at [124, 61] on span "Summary of purchases" at bounding box center [81, 65] width 111 height 9
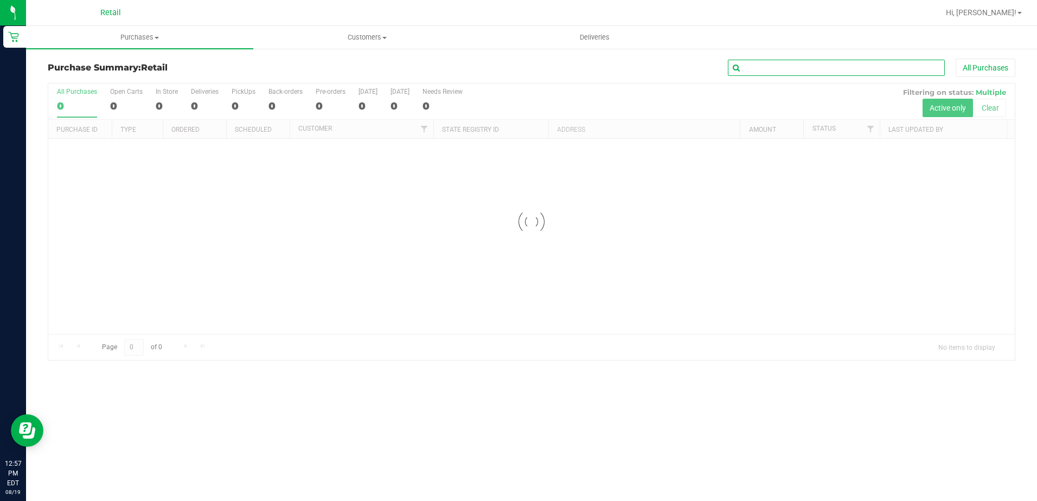
click at [802, 66] on input "text" at bounding box center [836, 68] width 217 height 16
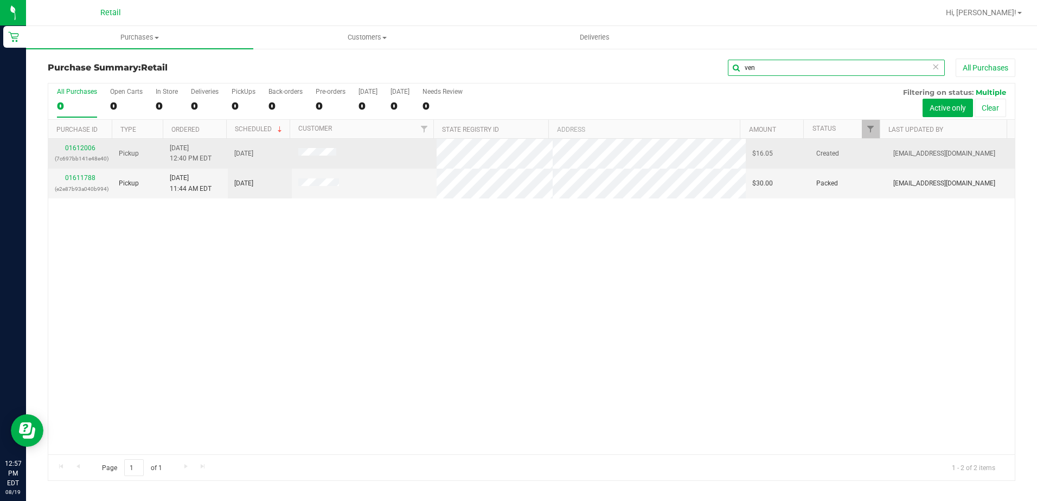
type input "ven"
click at [91, 142] on td "01612006 (7c697bb141e48e40)" at bounding box center [80, 154] width 64 height 30
click at [91, 145] on link "01612006" at bounding box center [80, 148] width 30 height 8
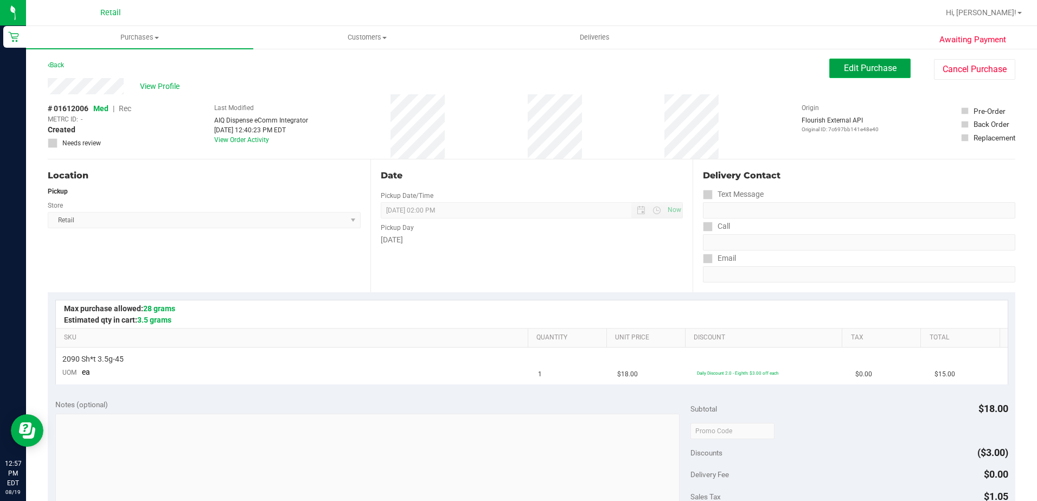
click at [855, 71] on span "Edit Purchase" at bounding box center [870, 68] width 53 height 10
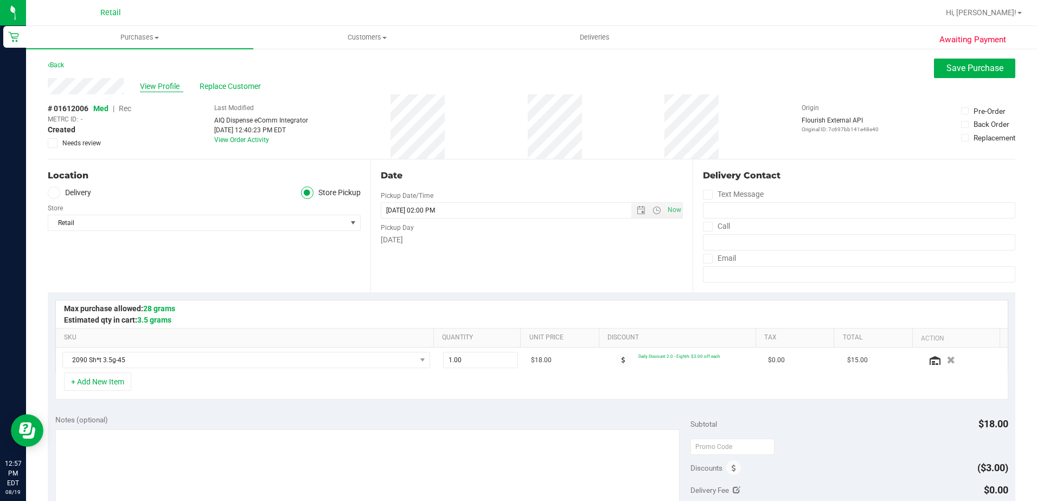
click at [155, 87] on span "View Profile" at bounding box center [161, 86] width 43 height 11
click at [124, 110] on span "Rec" at bounding box center [125, 108] width 12 height 9
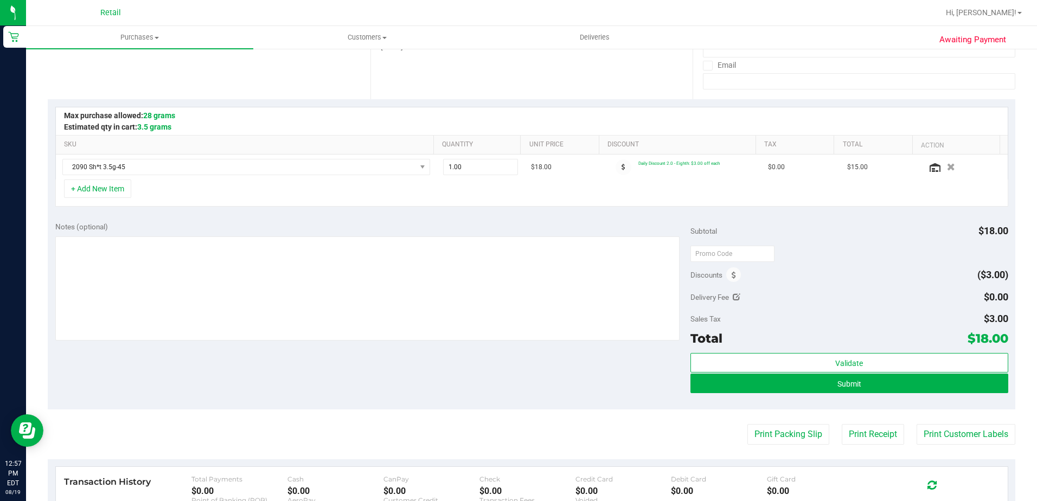
scroll to position [376, 0]
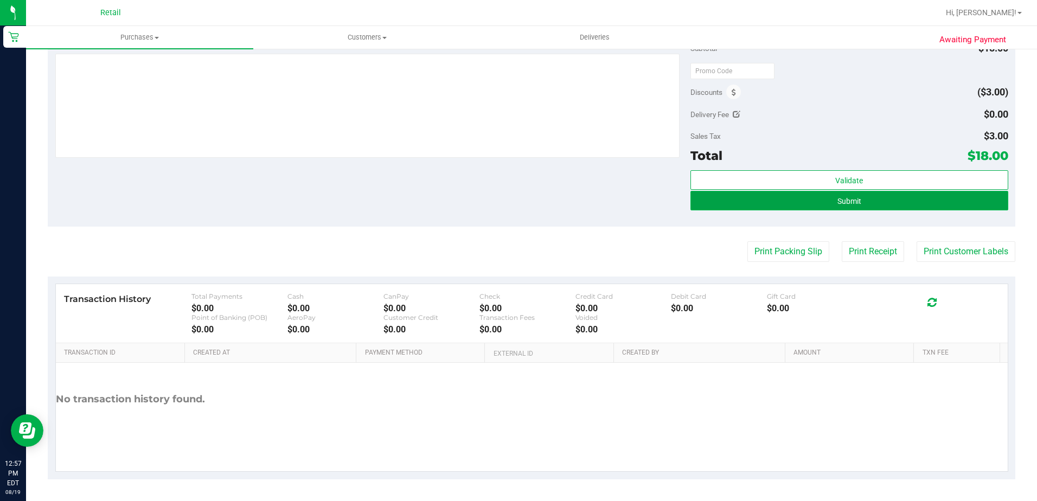
click at [838, 193] on button "Submit" at bounding box center [849, 201] width 318 height 20
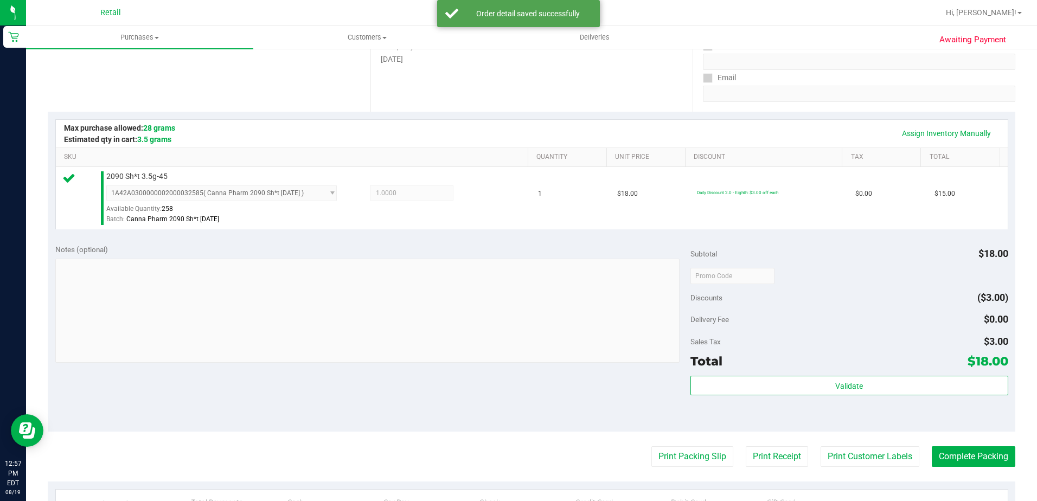
scroll to position [380, 0]
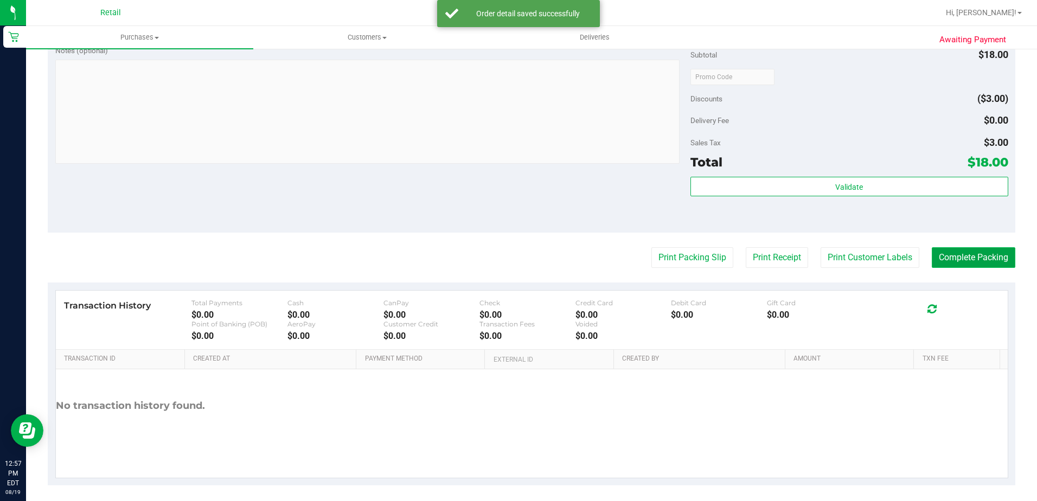
click at [976, 259] on button "Complete Packing" at bounding box center [974, 257] width 84 height 21
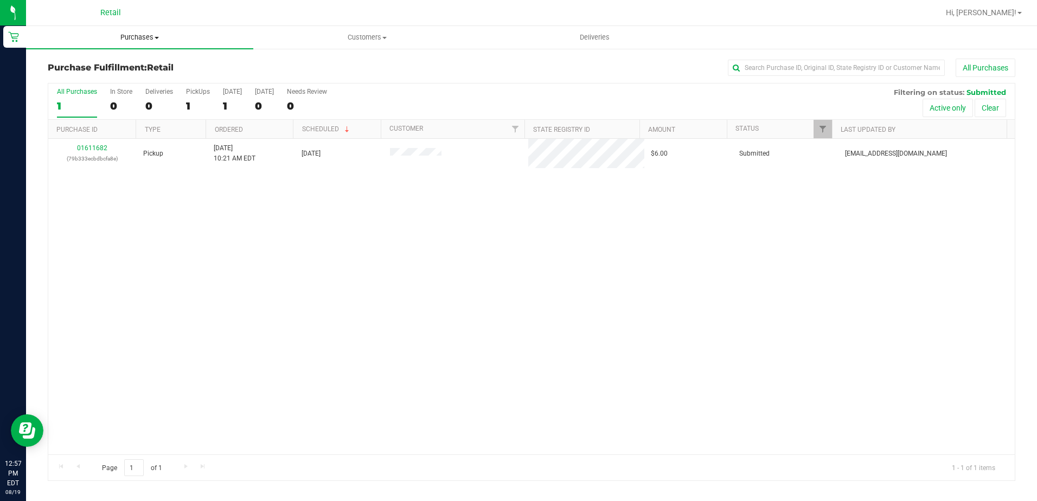
click at [121, 37] on span "Purchases" at bounding box center [139, 38] width 227 height 10
click at [123, 67] on span "Summary of purchases" at bounding box center [81, 65] width 111 height 9
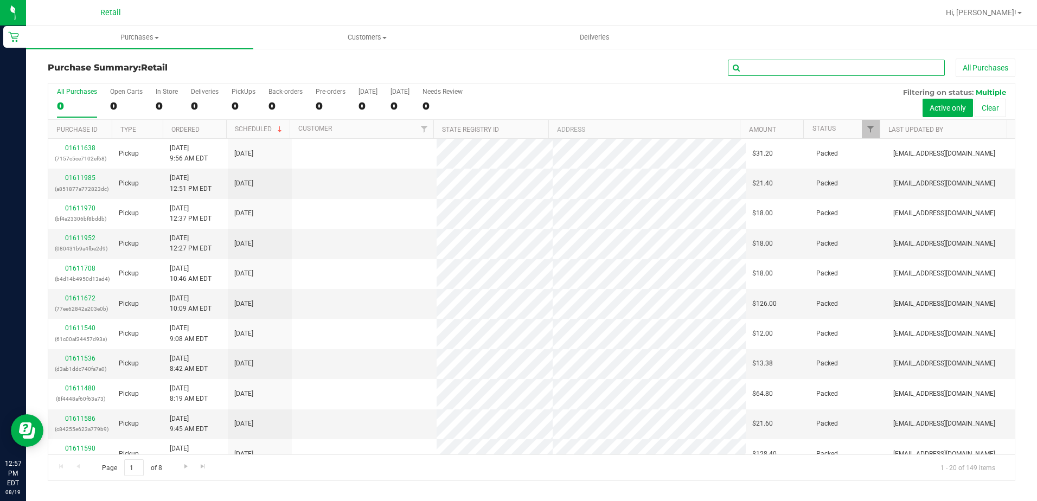
click at [834, 70] on input "text" at bounding box center [836, 68] width 217 height 16
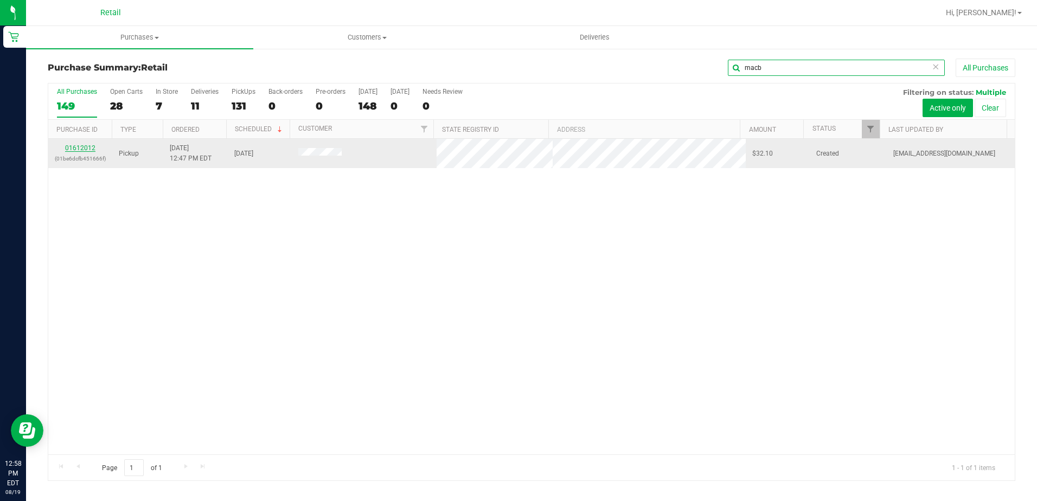
type input "macb"
click at [84, 146] on link "01612012" at bounding box center [80, 148] width 30 height 8
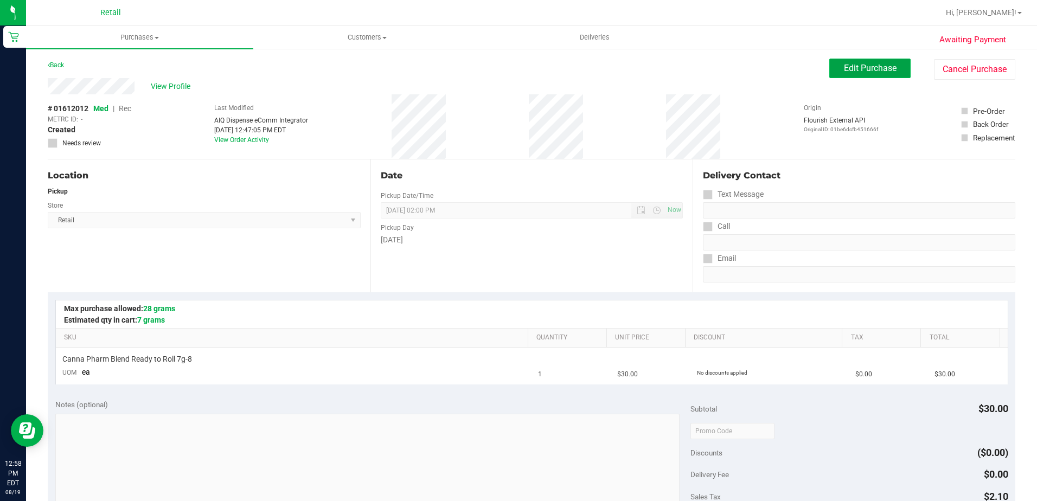
click at [844, 70] on span "Edit Purchase" at bounding box center [870, 68] width 53 height 10
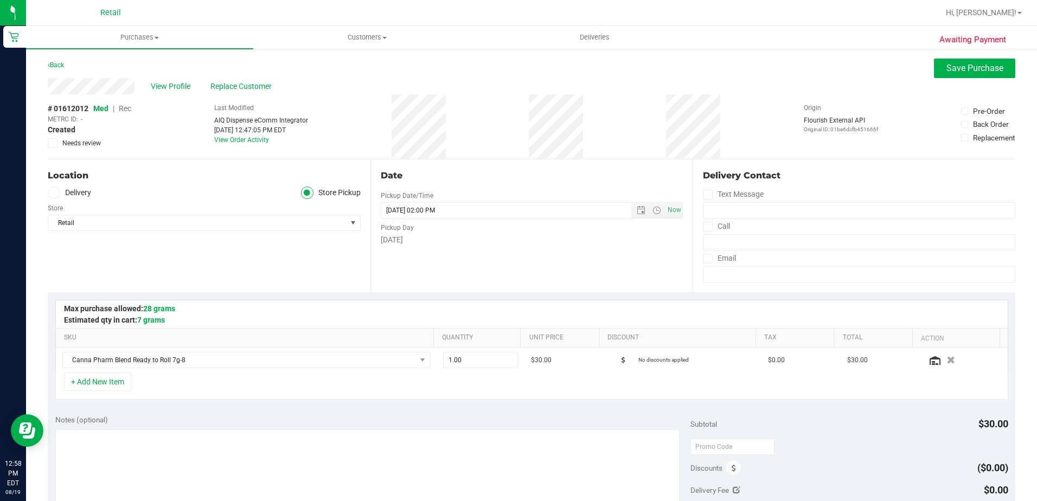
click at [126, 110] on span "Rec" at bounding box center [125, 108] width 12 height 9
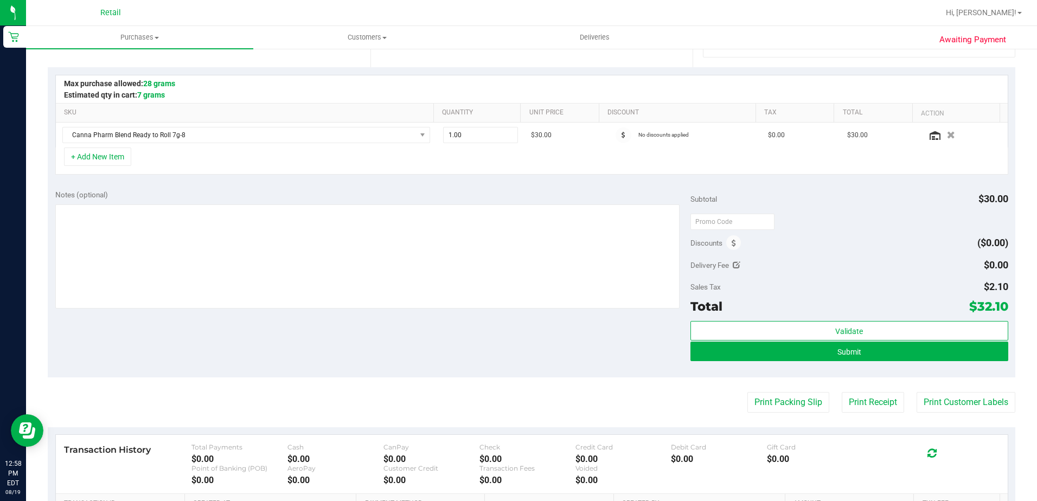
scroll to position [376, 0]
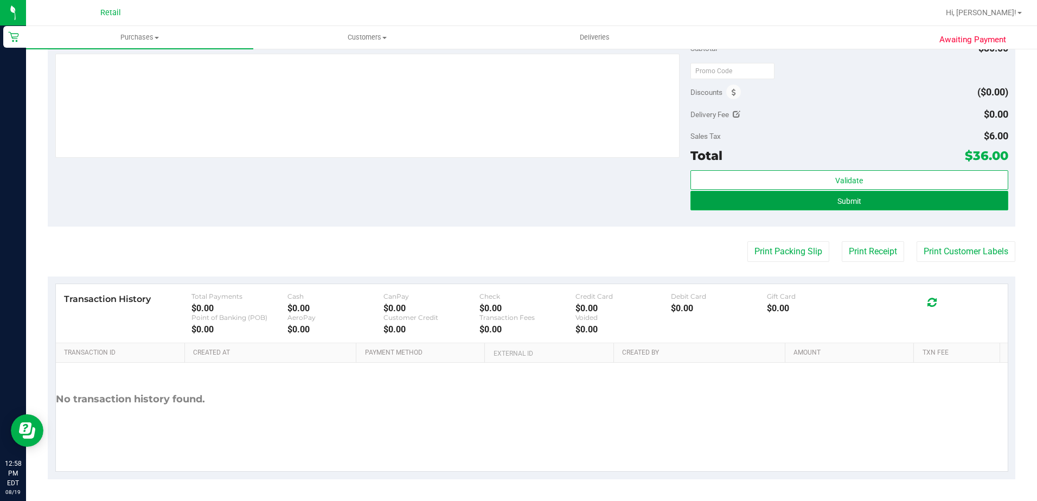
click at [874, 206] on button "Submit" at bounding box center [849, 201] width 318 height 20
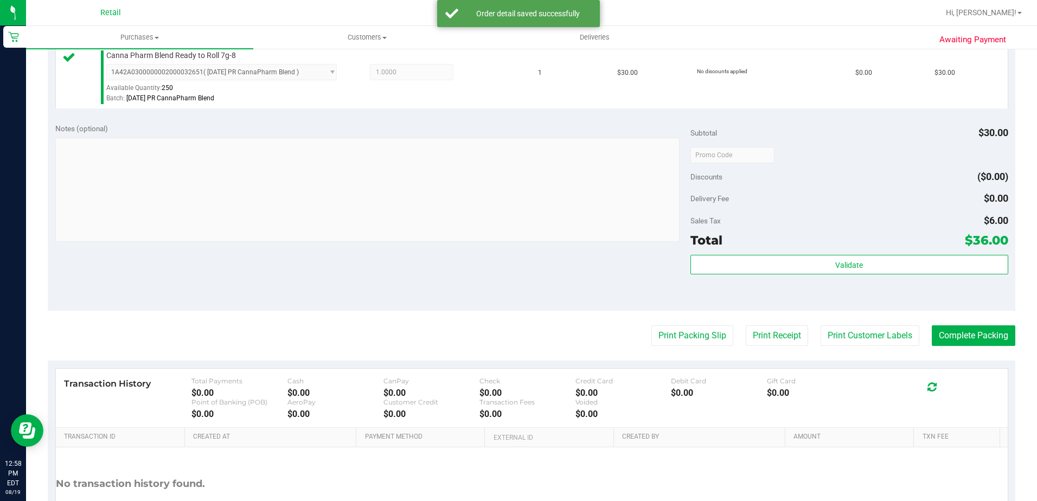
scroll to position [306, 0]
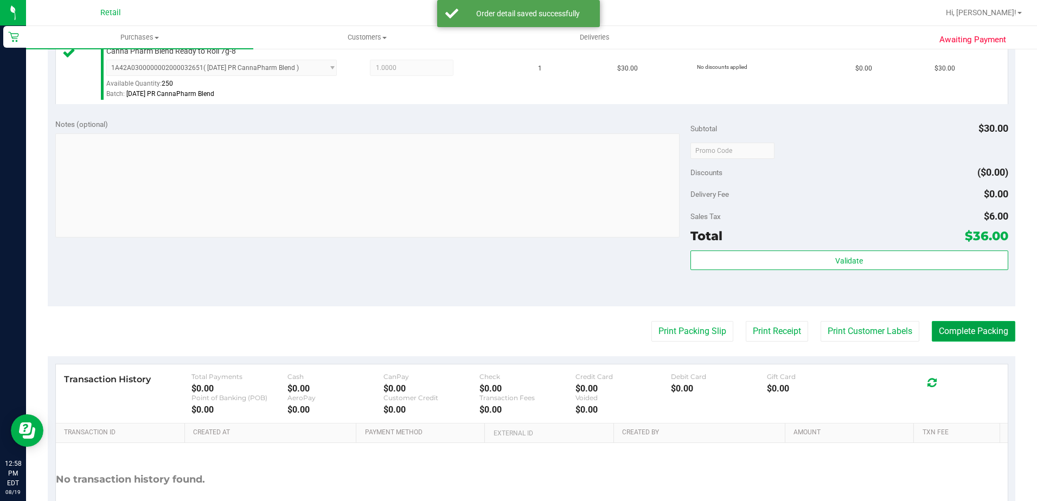
click at [973, 334] on button "Complete Packing" at bounding box center [974, 331] width 84 height 21
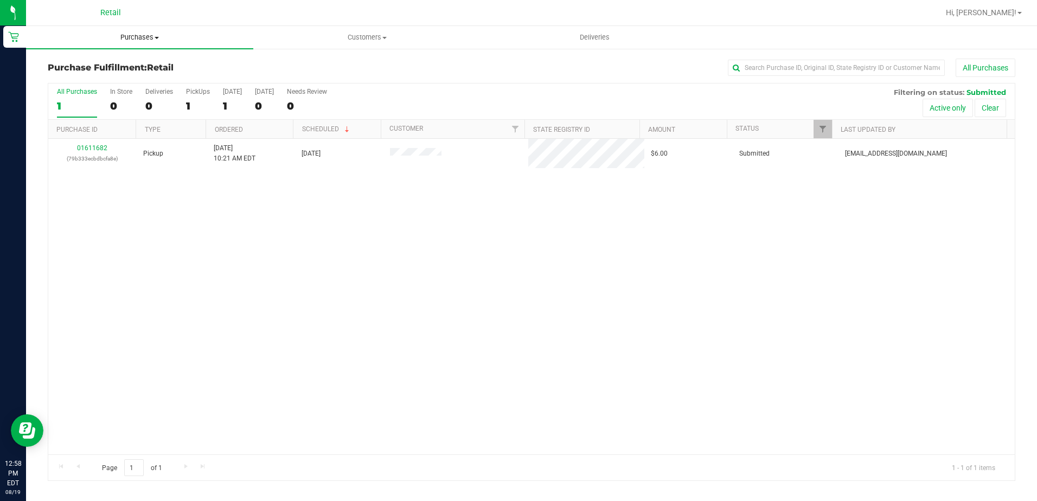
click at [123, 35] on span "Purchases" at bounding box center [139, 38] width 227 height 10
click at [117, 65] on span "Summary of purchases" at bounding box center [81, 65] width 111 height 9
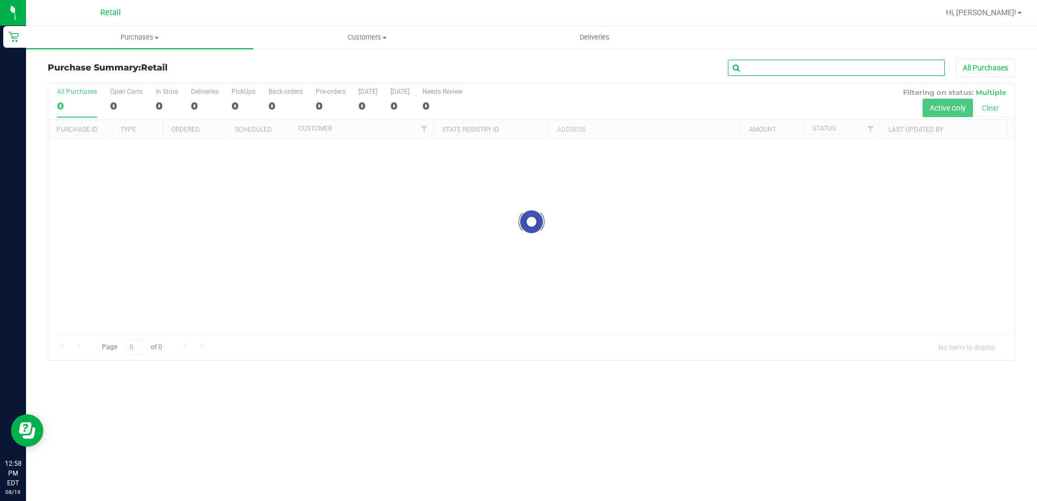
click at [858, 71] on input "text" at bounding box center [836, 68] width 217 height 16
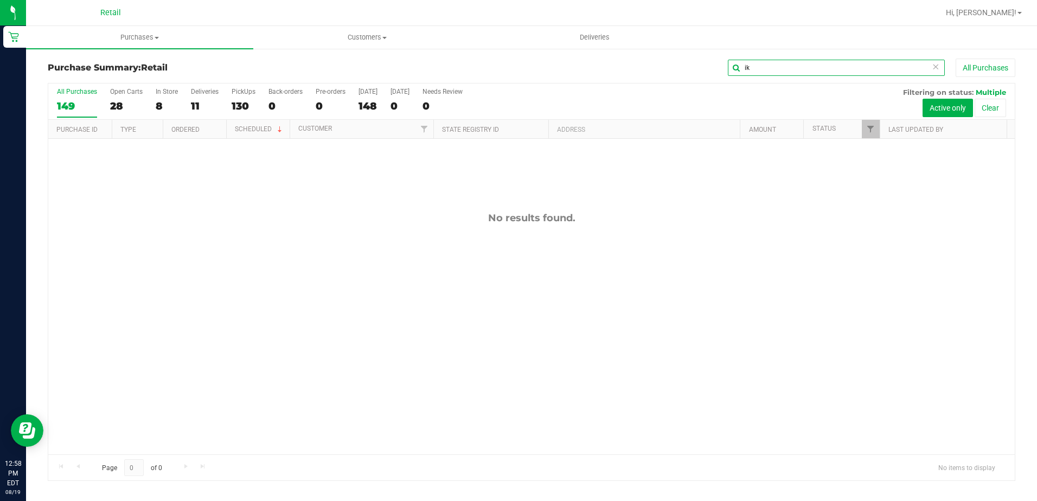
type input "i"
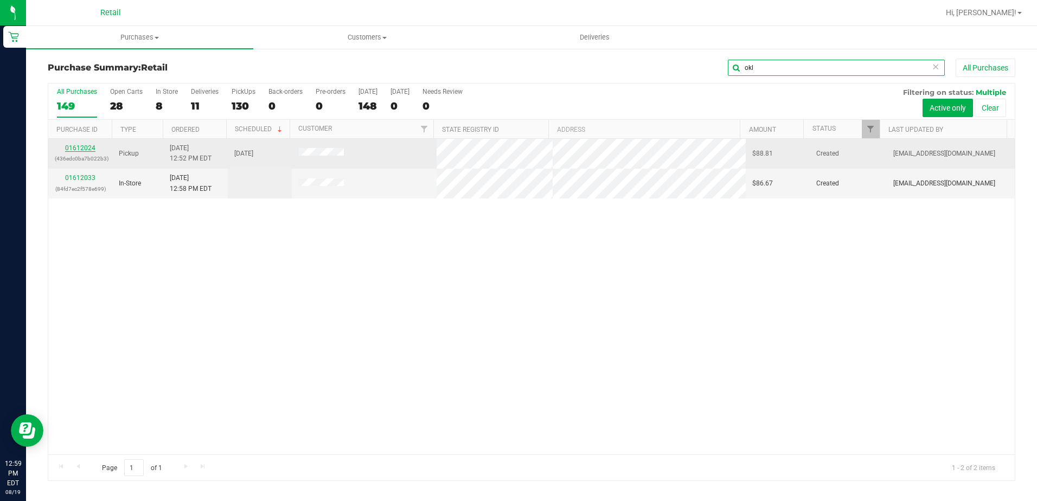
type input "okl"
click at [88, 150] on link "01612024" at bounding box center [80, 148] width 30 height 8
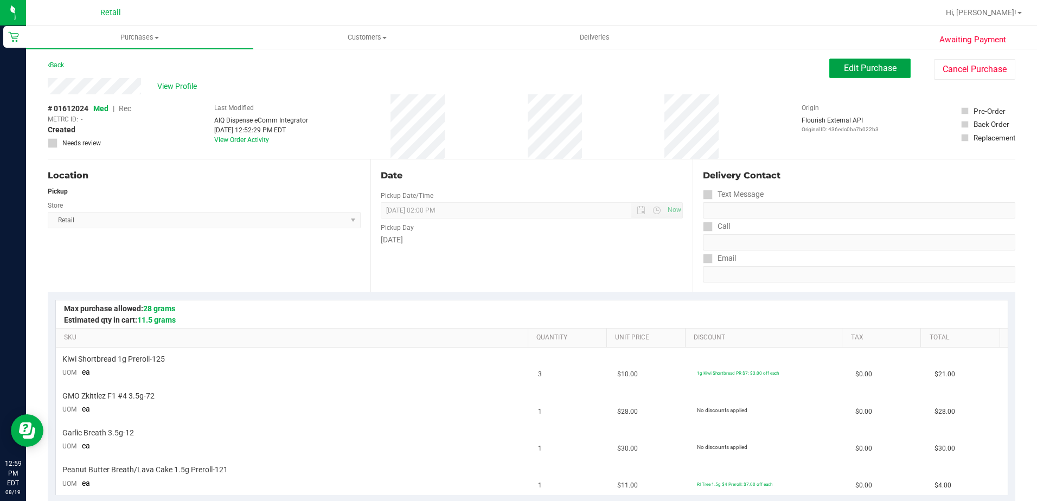
click at [879, 67] on span "Edit Purchase" at bounding box center [870, 68] width 53 height 10
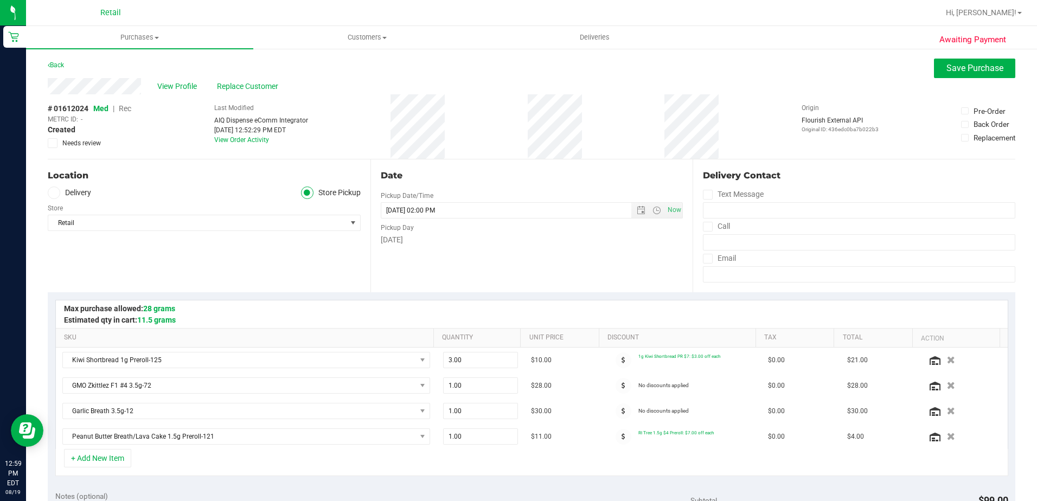
click at [125, 114] on div "# 01612024 Med | Rec METRC ID: - Created Needs review" at bounding box center [90, 125] width 84 height 45
click at [129, 113] on div "# 01612024 Med | Rec METRC ID: - Created Needs review" at bounding box center [90, 125] width 84 height 45
click at [129, 108] on span "Rec" at bounding box center [125, 108] width 12 height 9
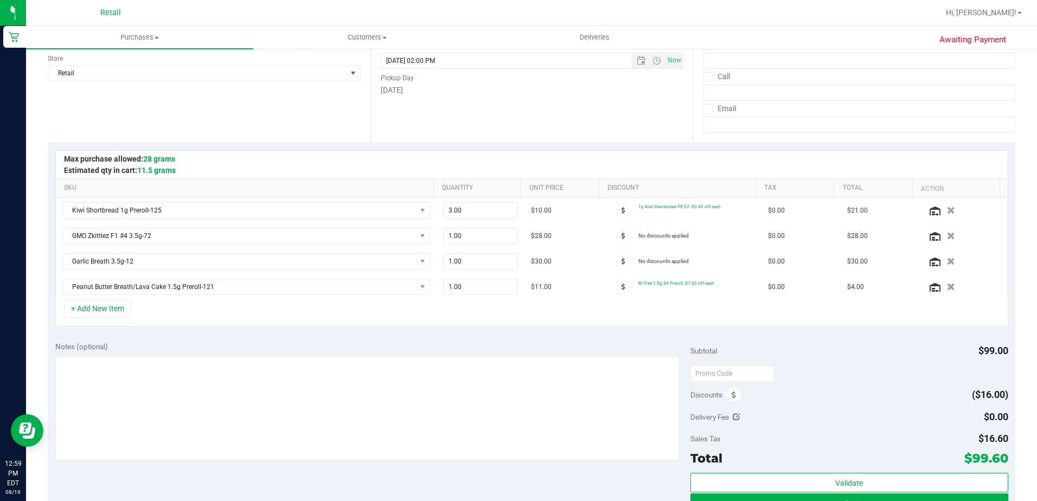
scroll to position [163, 0]
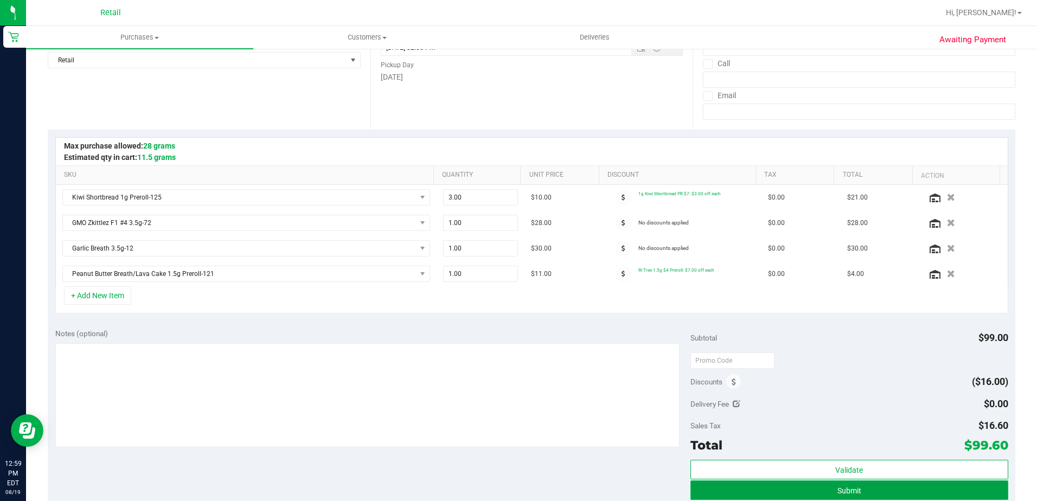
click at [859, 492] on button "Submit" at bounding box center [849, 490] width 318 height 20
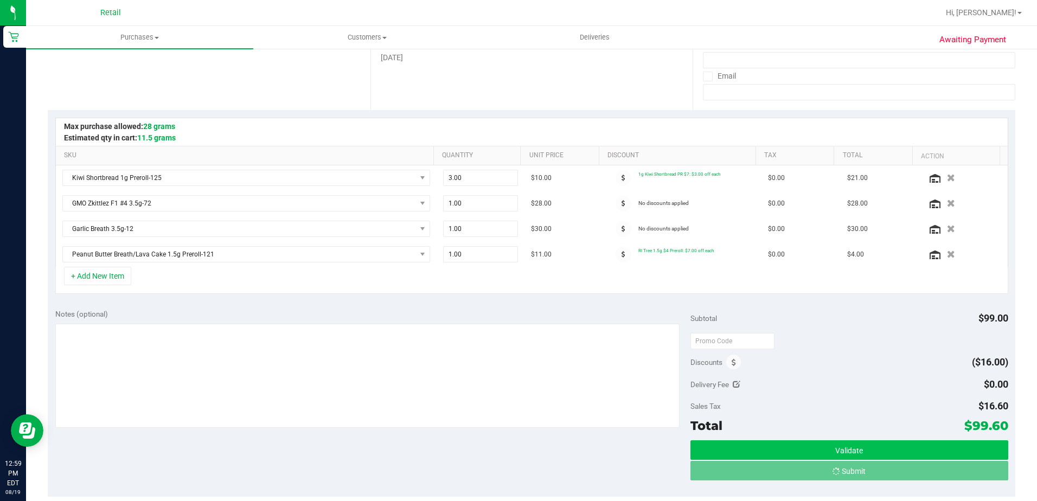
scroll to position [217, 0]
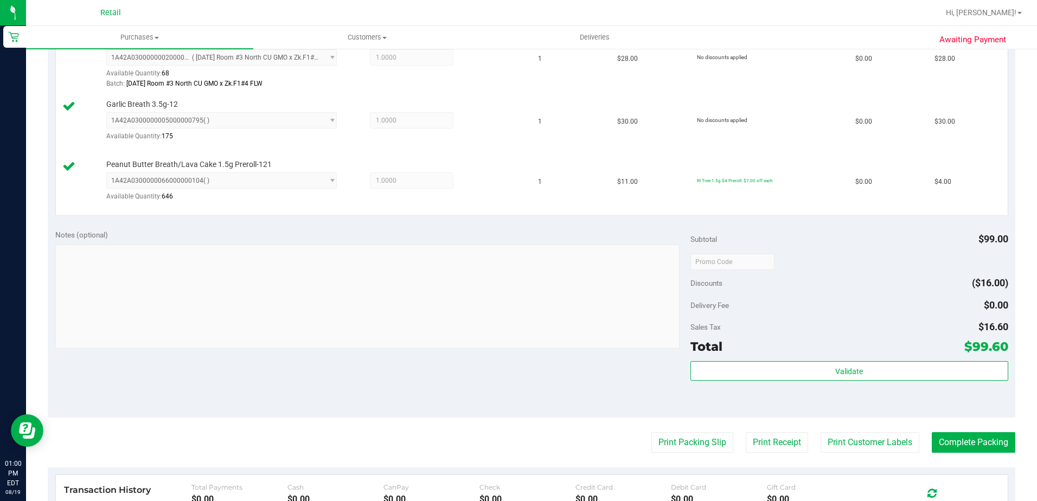
scroll to position [380, 0]
click at [988, 442] on button "Complete Packing" at bounding box center [974, 441] width 84 height 21
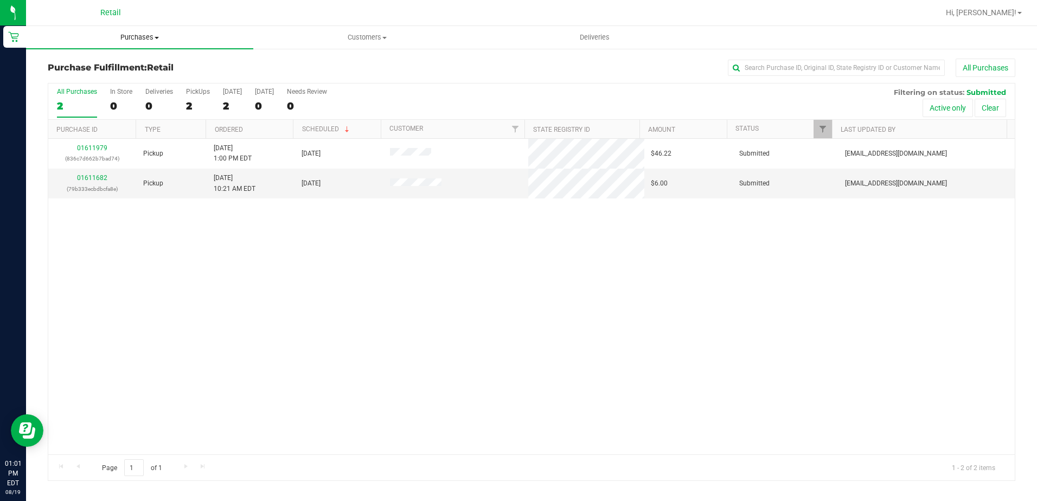
click at [133, 36] on span "Purchases" at bounding box center [139, 38] width 227 height 10
click at [149, 62] on li "Summary of purchases" at bounding box center [139, 65] width 227 height 13
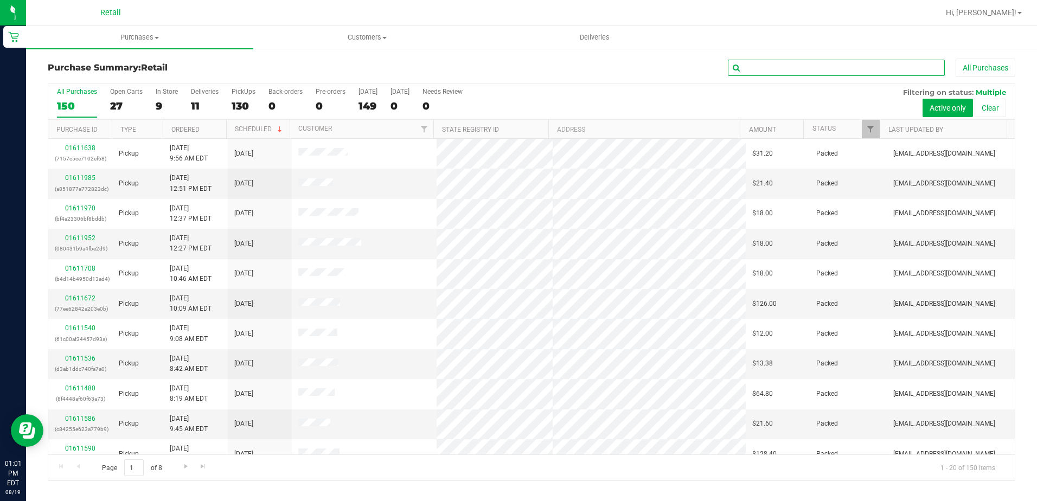
click at [791, 70] on input "text" at bounding box center [836, 68] width 217 height 16
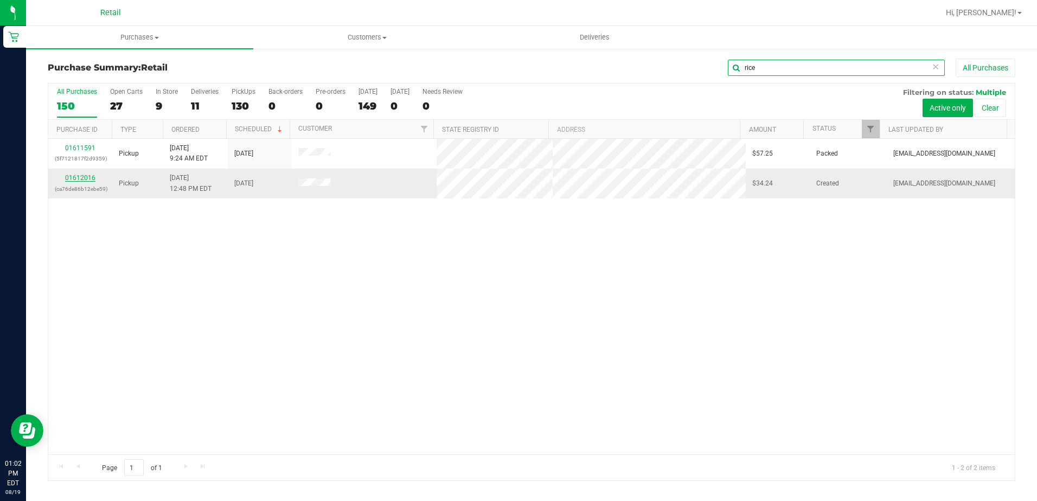
type input "rice"
click at [85, 174] on link "01612016" at bounding box center [80, 178] width 30 height 8
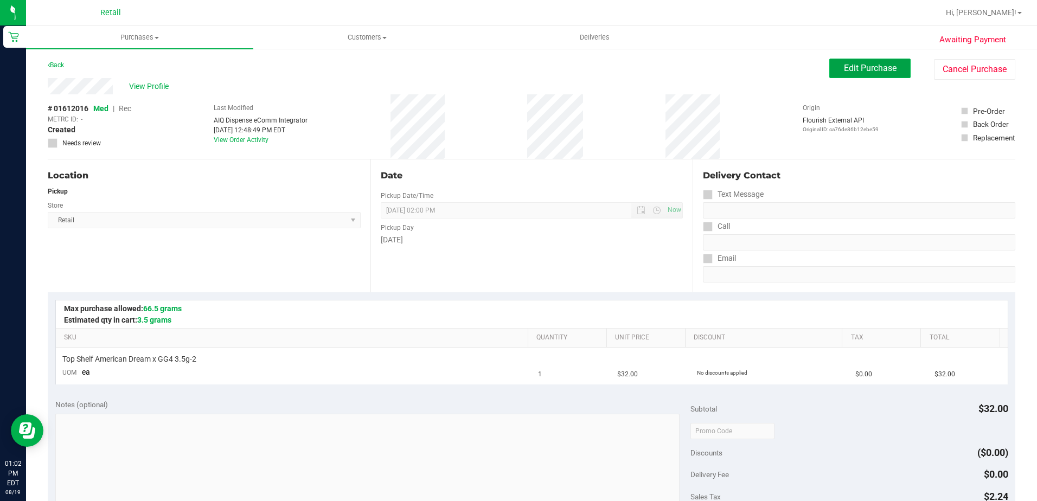
click at [842, 74] on button "Edit Purchase" at bounding box center [869, 69] width 81 height 20
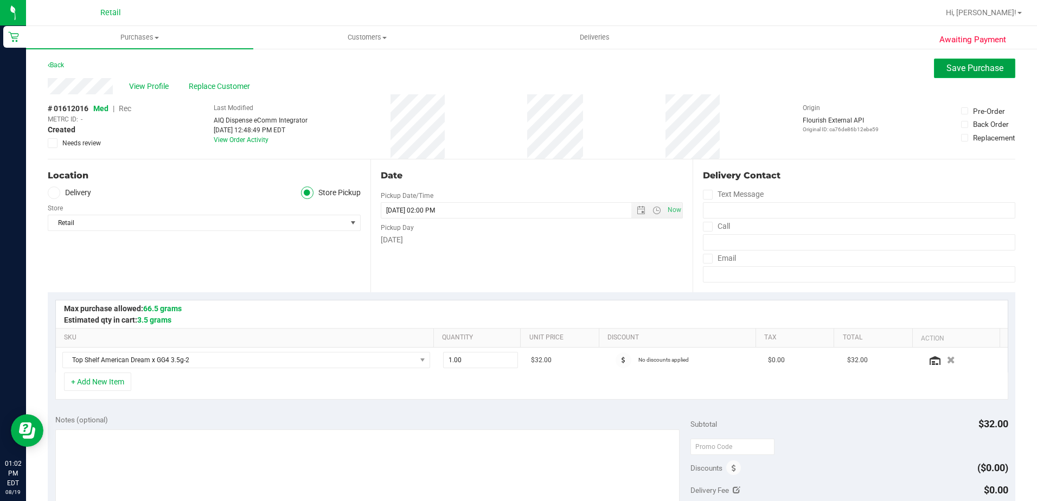
click at [947, 74] on button "Save Purchase" at bounding box center [974, 69] width 81 height 20
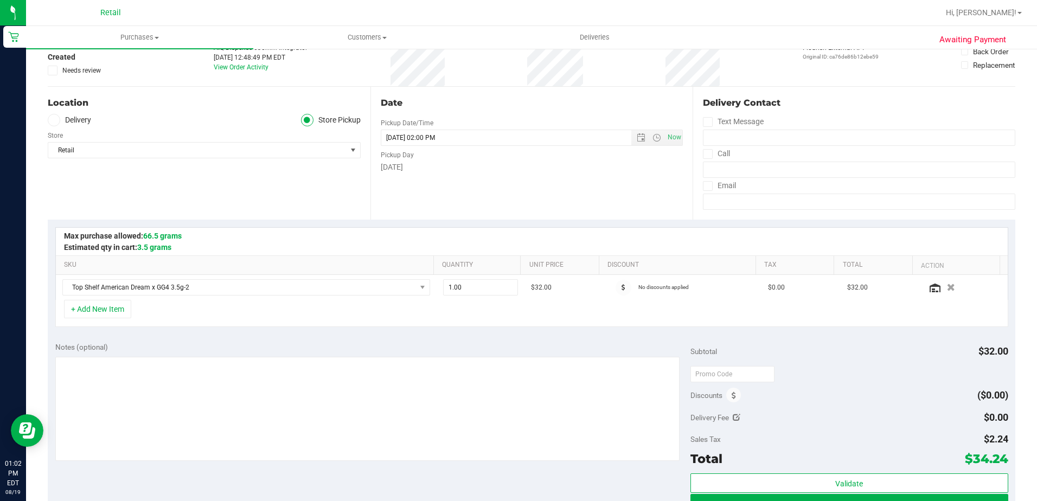
scroll to position [325, 0]
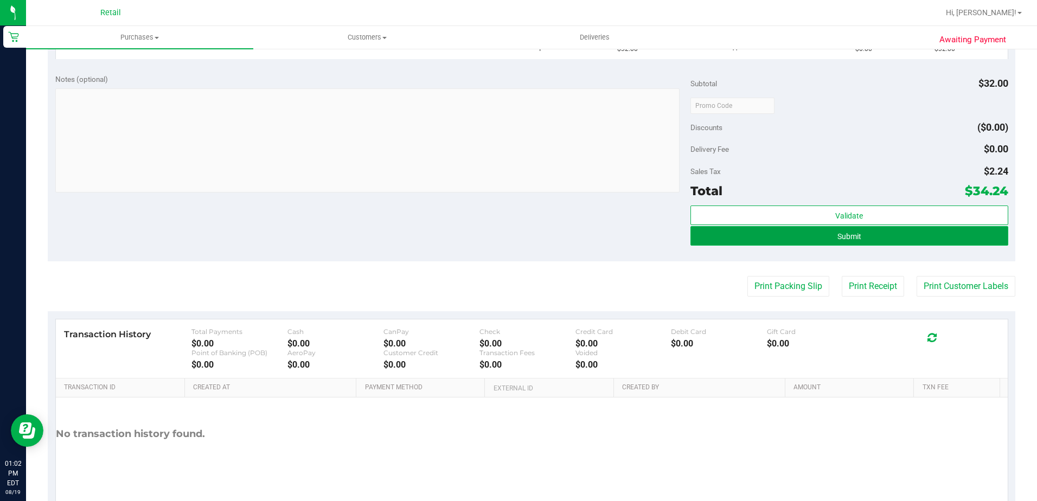
click at [863, 227] on button "Submit" at bounding box center [849, 236] width 318 height 20
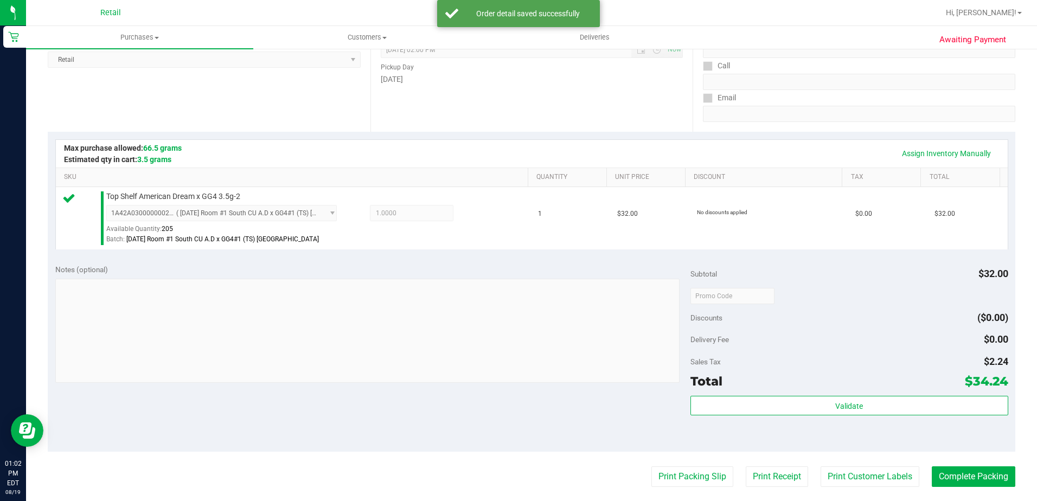
scroll to position [380, 0]
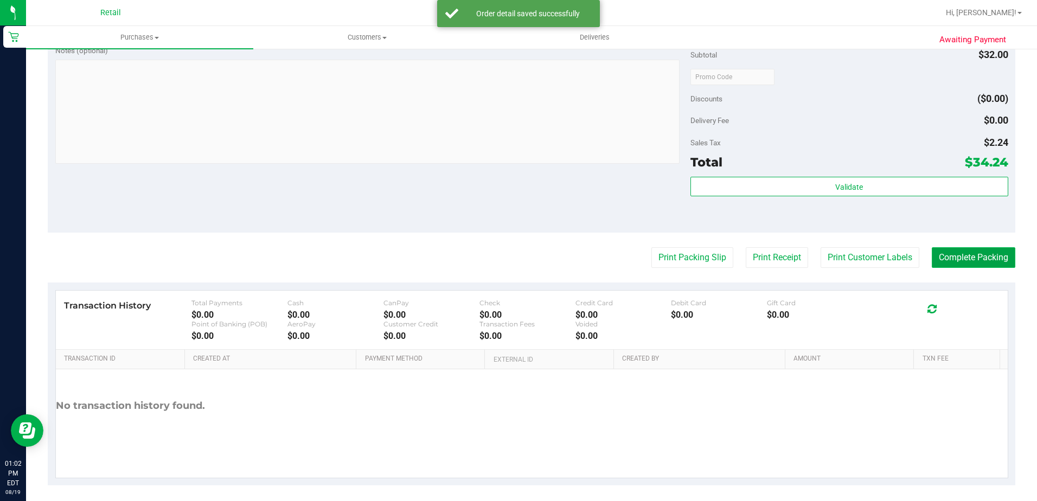
click at [966, 253] on button "Complete Packing" at bounding box center [974, 257] width 84 height 21
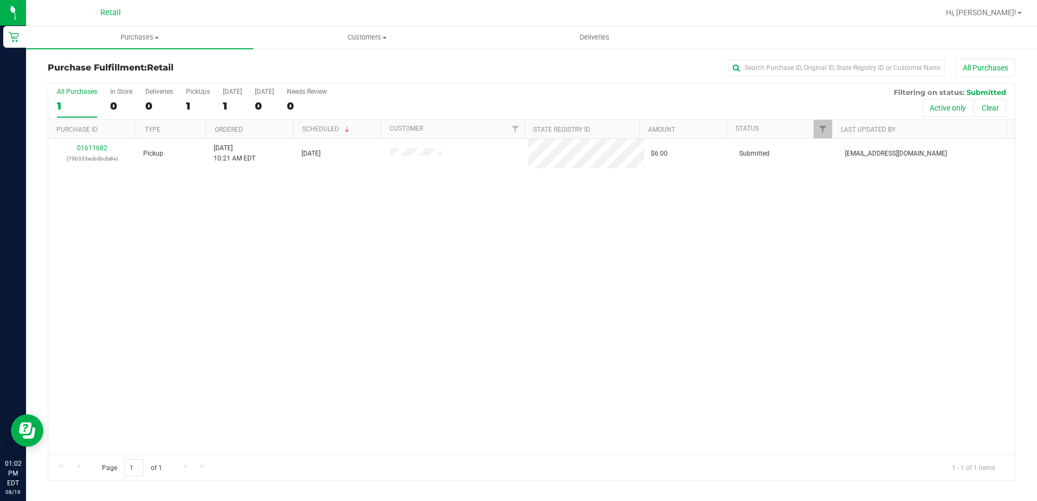
click at [116, 12] on span "Retail" at bounding box center [110, 13] width 21 height 10
click at [123, 28] on uib-tab-heading "Purchases Summary of purchases Fulfillment All purchases" at bounding box center [139, 37] width 227 height 23
click at [126, 39] on span "Purchases" at bounding box center [139, 38] width 227 height 10
click at [144, 30] on uib-tab-heading "Purchases Summary of purchases Fulfillment All purchases" at bounding box center [139, 37] width 227 height 23
click at [110, 63] on span "Summary of purchases" at bounding box center [81, 65] width 111 height 9
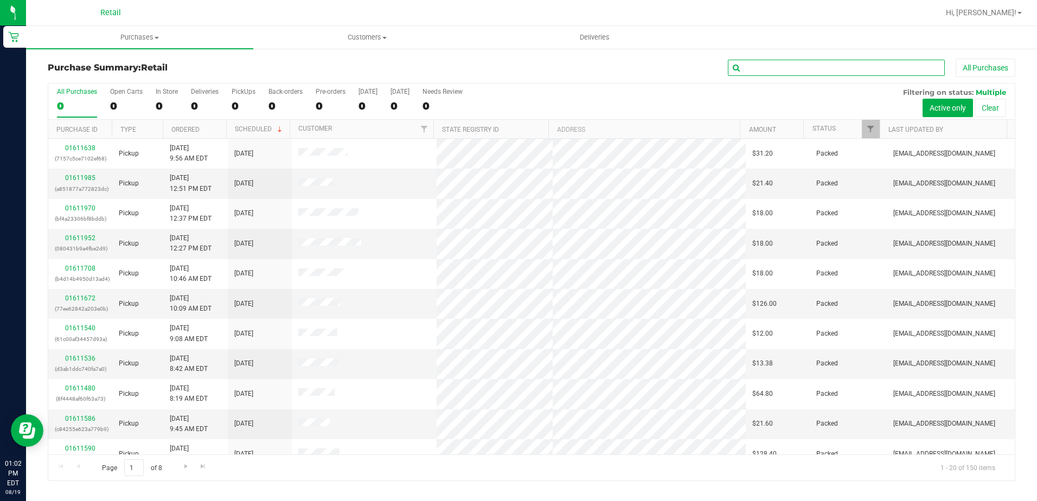
click at [852, 63] on input "text" at bounding box center [836, 68] width 217 height 16
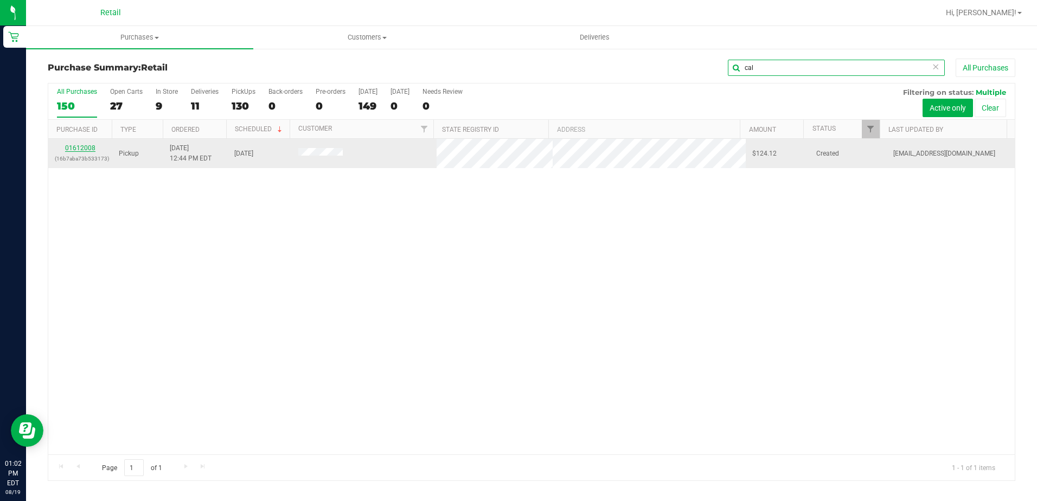
type input "cal"
click at [92, 148] on link "01612008" at bounding box center [80, 148] width 30 height 8
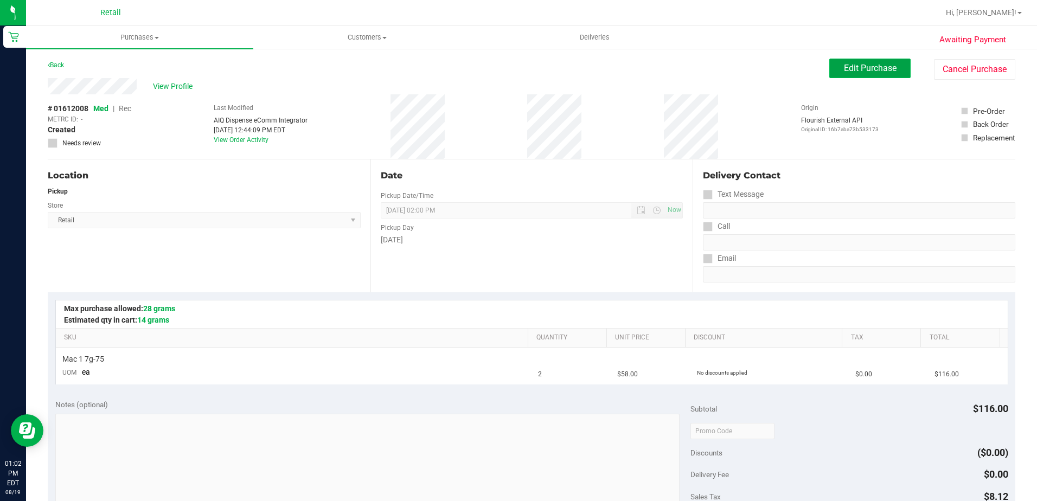
click at [856, 66] on span "Edit Purchase" at bounding box center [870, 68] width 53 height 10
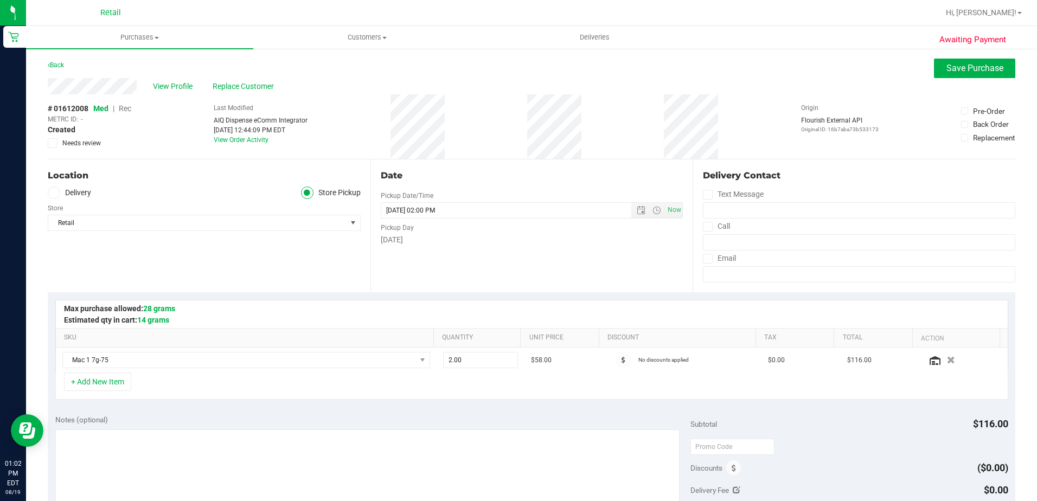
click at [124, 107] on span "Rec" at bounding box center [125, 108] width 12 height 9
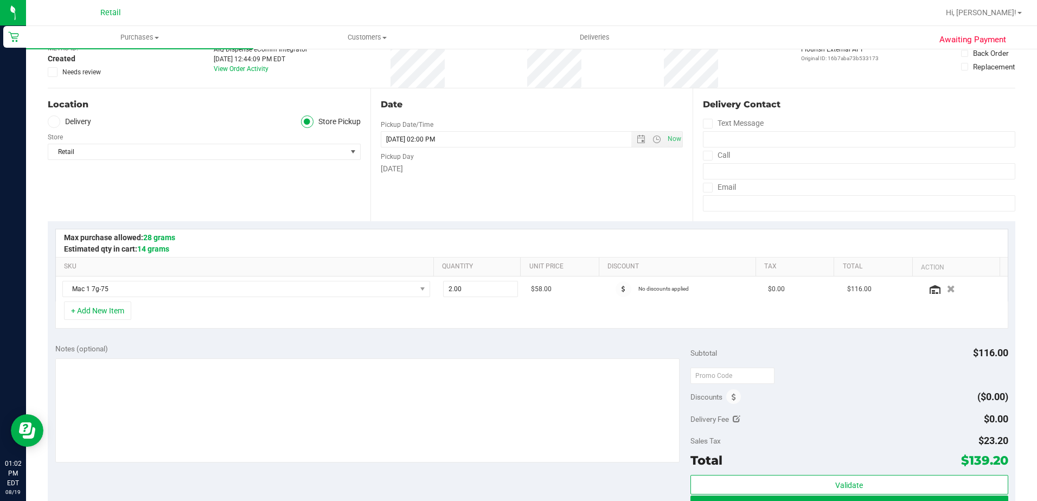
scroll to position [376, 0]
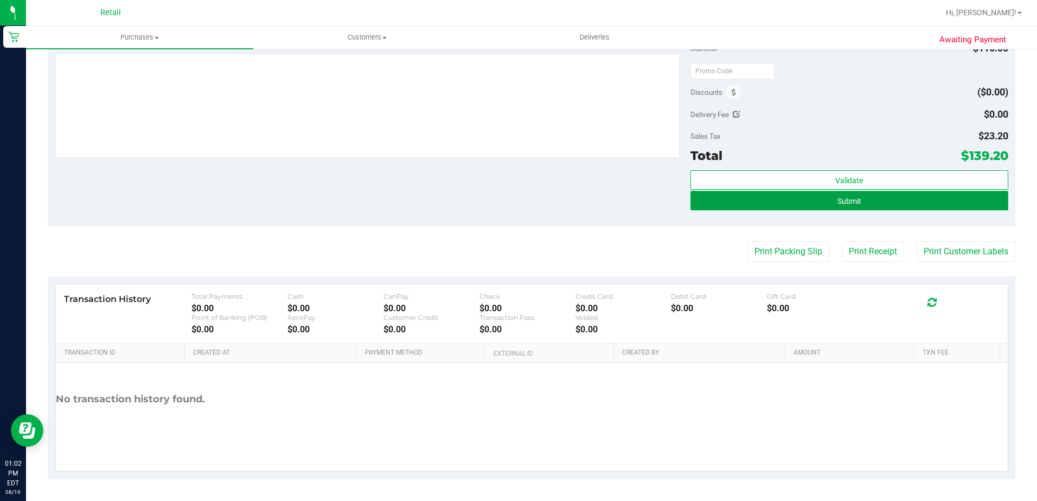
click at [854, 203] on span "Submit" at bounding box center [849, 201] width 24 height 9
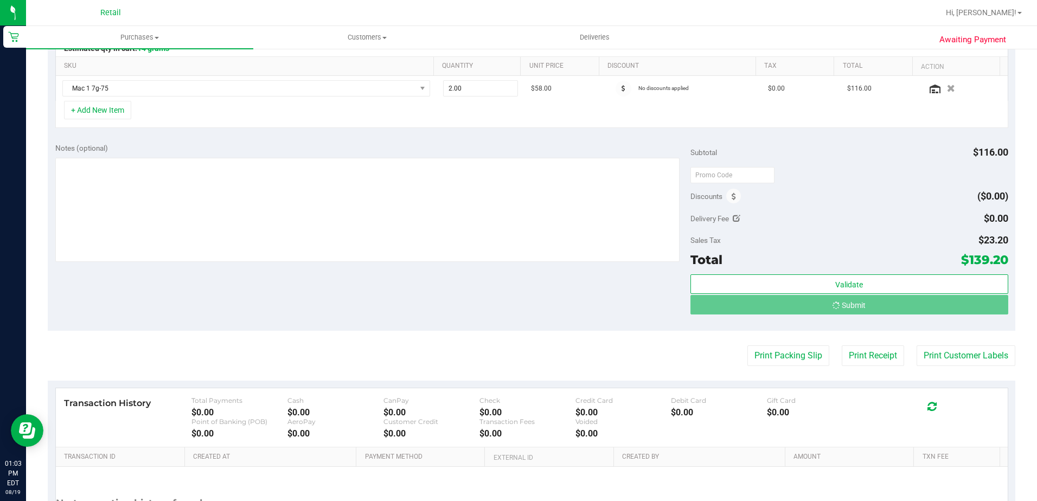
scroll to position [267, 0]
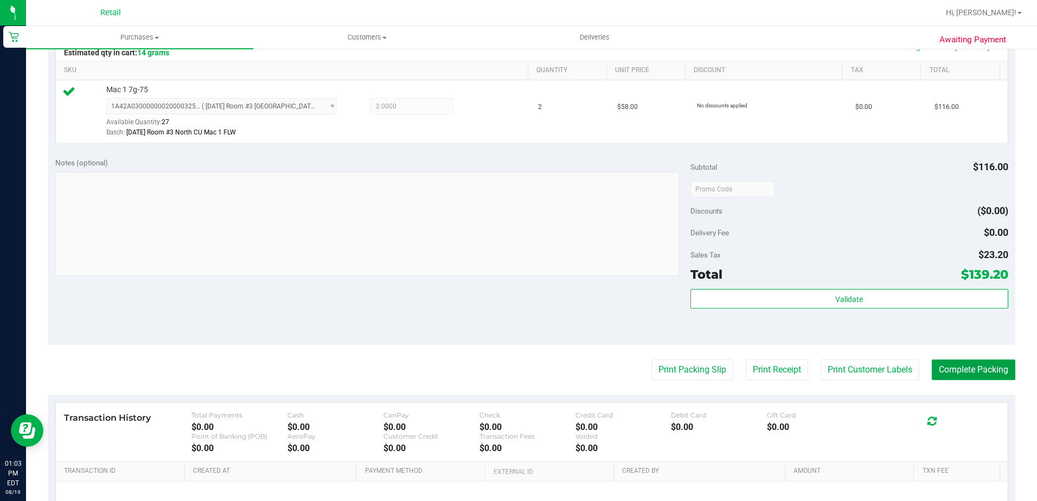
drag, startPoint x: 963, startPoint y: 370, endPoint x: 510, endPoint y: 12, distance: 577.6
click at [963, 370] on button "Complete Packing" at bounding box center [974, 370] width 84 height 21
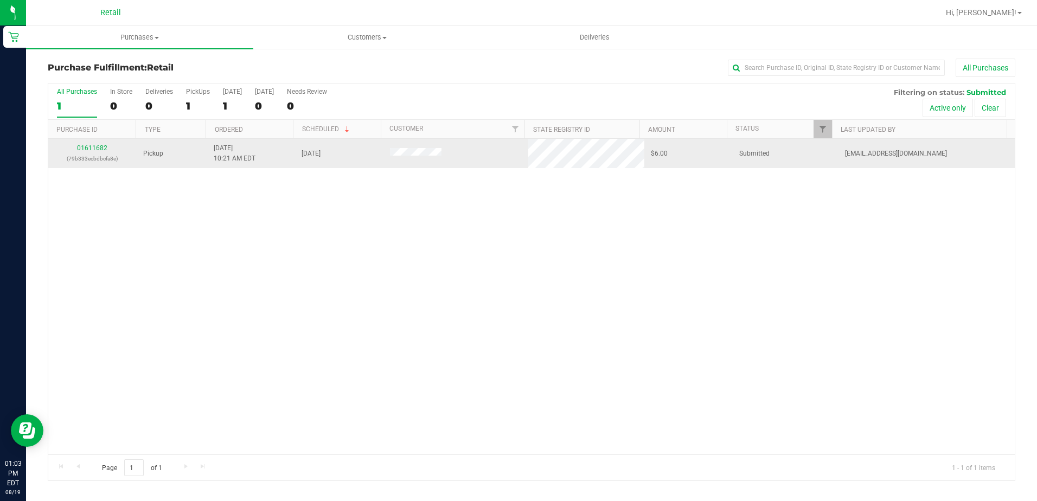
drag, startPoint x: 243, startPoint y: 214, endPoint x: 144, endPoint y: 148, distance: 118.8
click at [243, 214] on div "01611682 (79b333ecbdbcfa8e) Pickup [DATE] 10:21 AM EDT 8/19/2025 $6.00 Submitte…" at bounding box center [531, 297] width 966 height 316
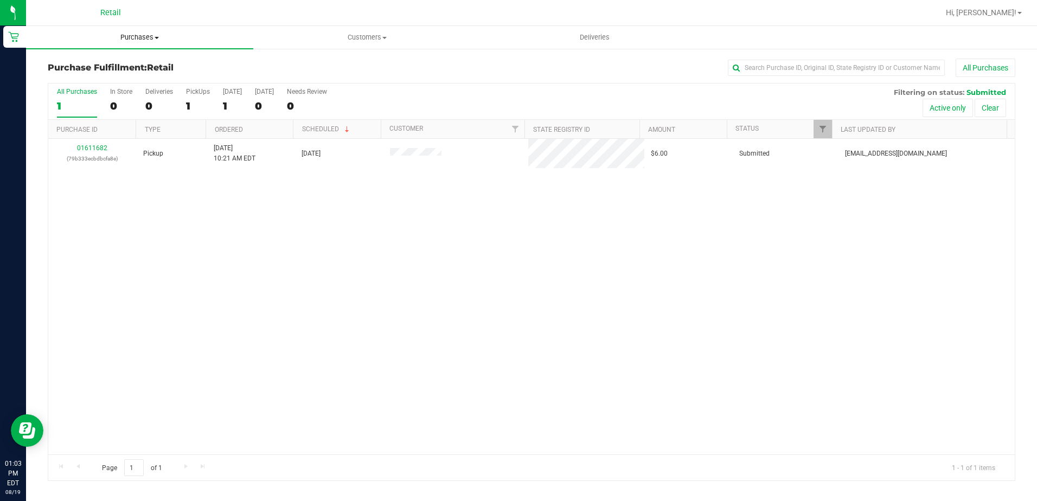
drag, startPoint x: 121, startPoint y: 30, endPoint x: 122, endPoint y: 36, distance: 6.1
click at [121, 30] on uib-tab-heading "Purchases Summary of purchases Fulfillment All purchases" at bounding box center [139, 37] width 227 height 23
click at [138, 65] on li "Summary of purchases" at bounding box center [139, 65] width 227 height 13
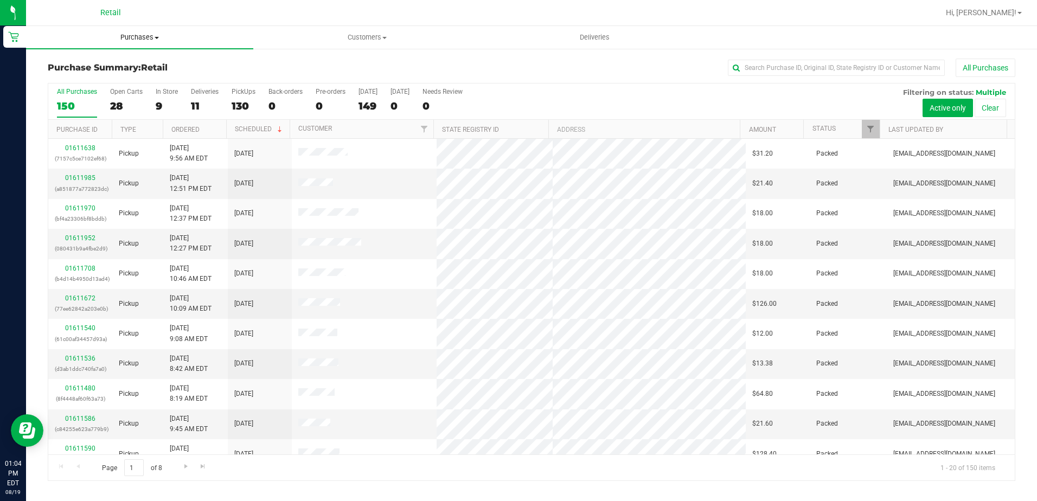
click at [144, 41] on span "Purchases" at bounding box center [139, 38] width 227 height 10
click at [863, 66] on input "text" at bounding box center [836, 68] width 217 height 16
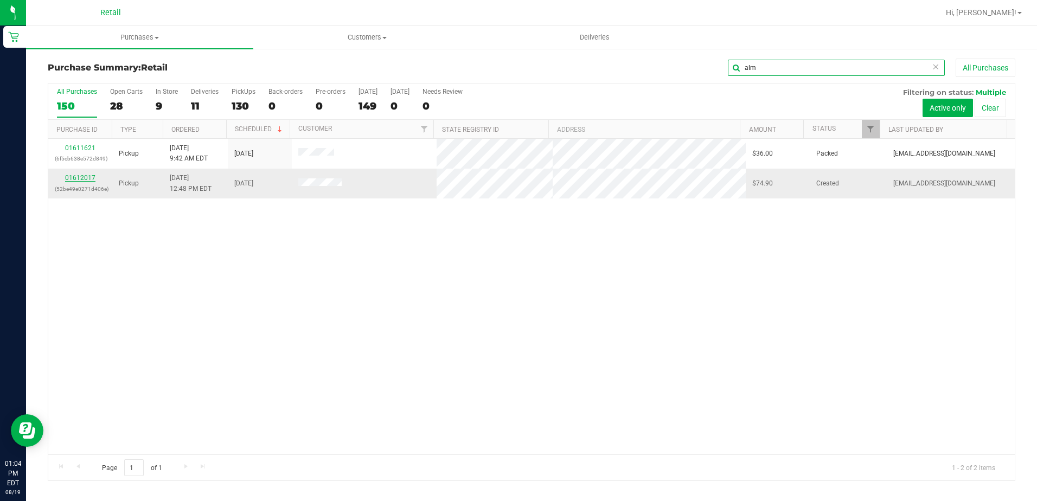
type input "alm"
click at [75, 179] on link "01612017" at bounding box center [80, 178] width 30 height 8
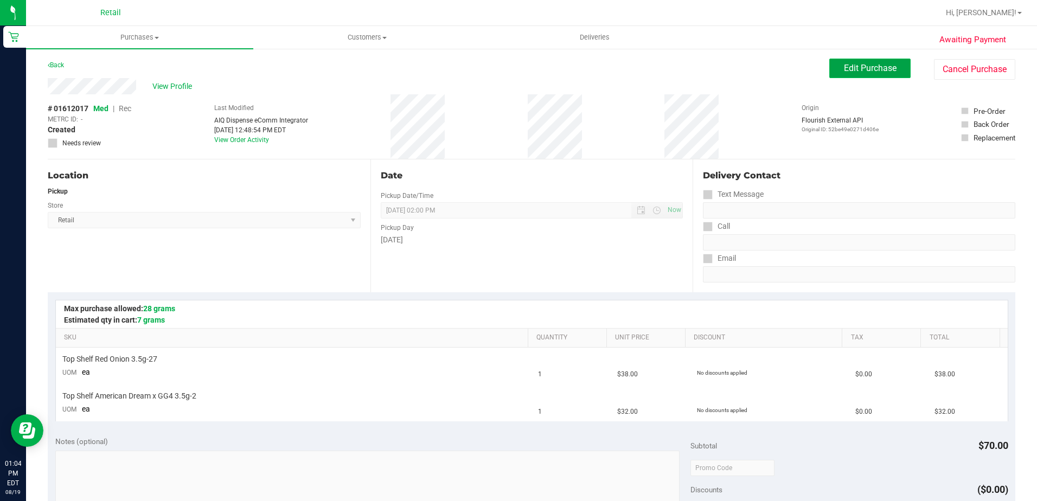
click at [864, 76] on button "Edit Purchase" at bounding box center [869, 69] width 81 height 20
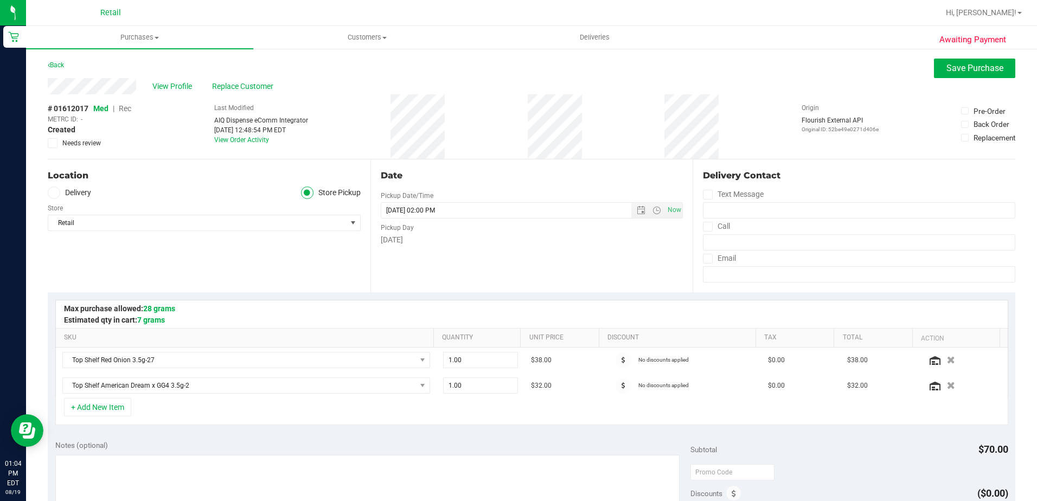
click at [127, 110] on span "Rec" at bounding box center [125, 108] width 12 height 9
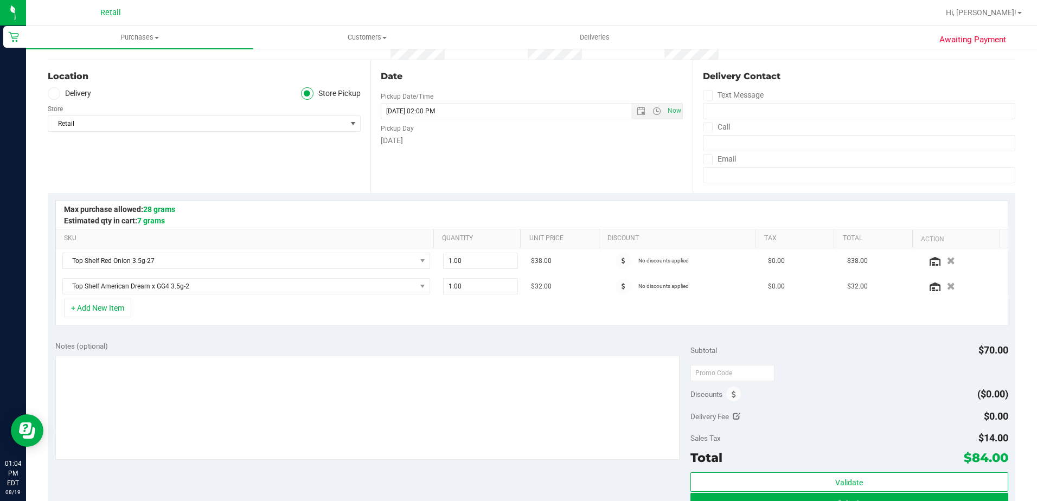
scroll to position [217, 0]
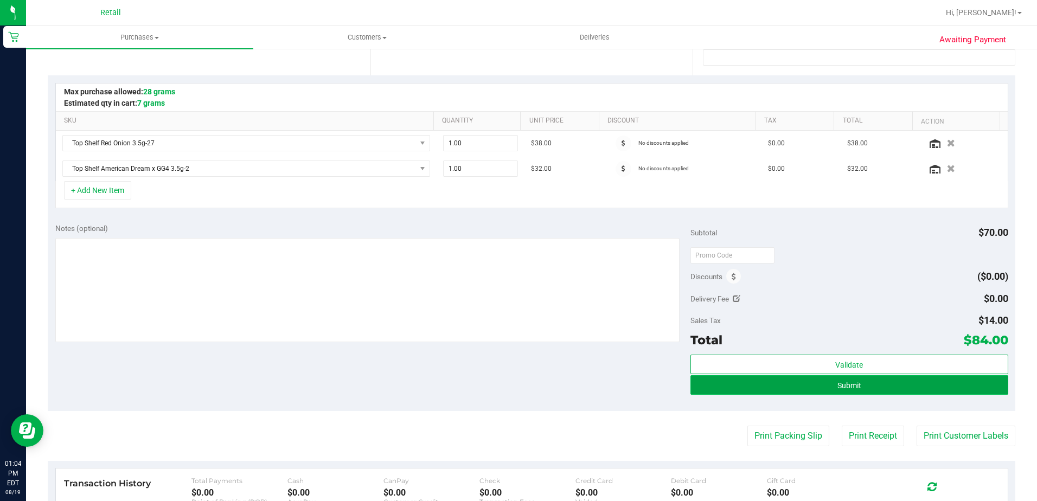
click at [862, 382] on button "Submit" at bounding box center [849, 385] width 318 height 20
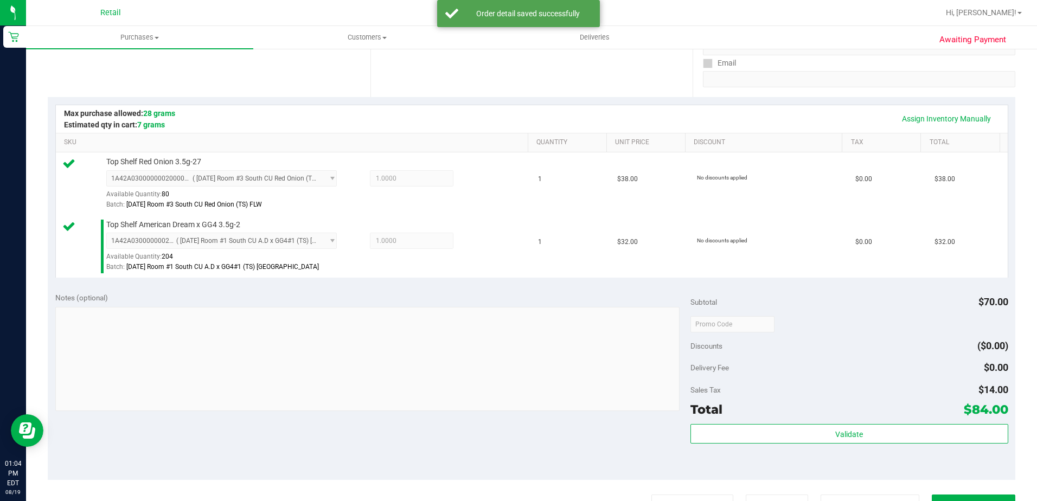
scroll to position [448, 0]
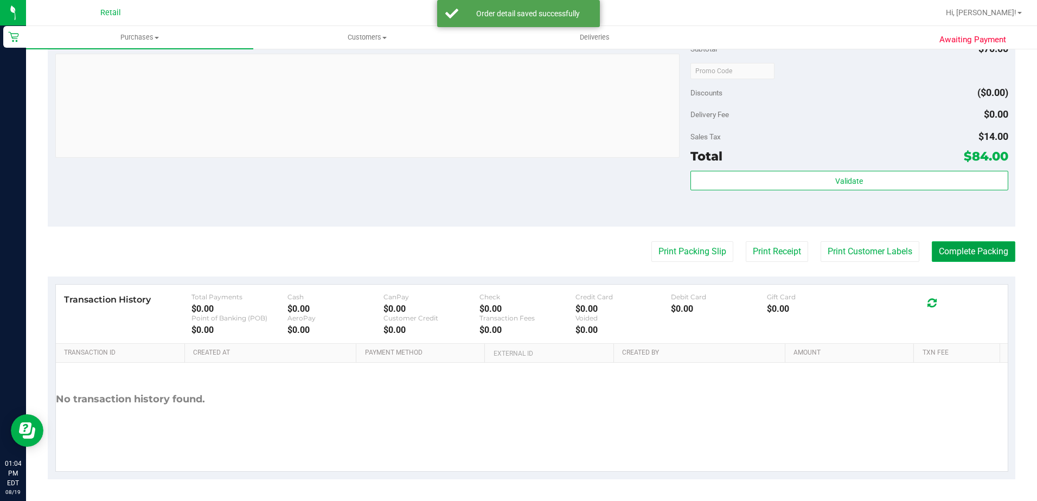
click at [962, 258] on button "Complete Packing" at bounding box center [974, 251] width 84 height 21
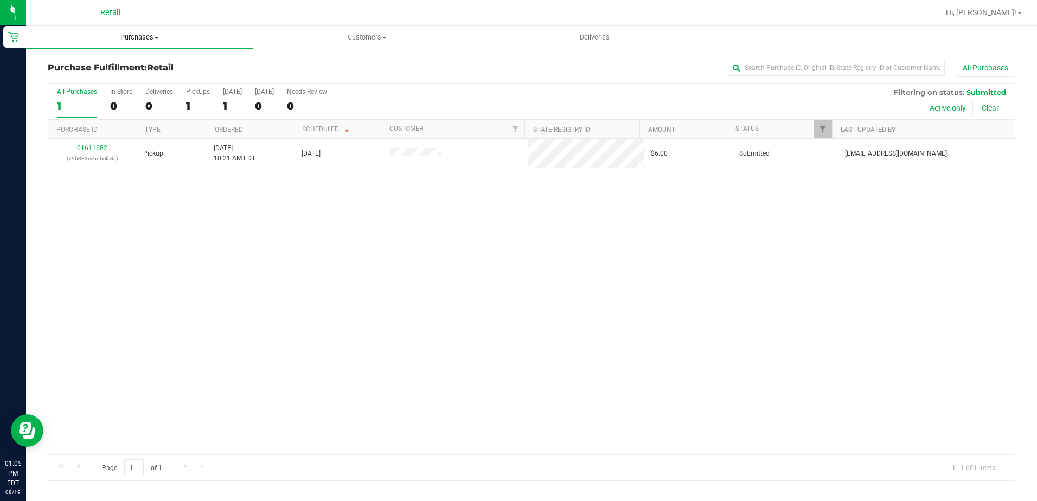
click at [137, 42] on span "Purchases" at bounding box center [139, 38] width 227 height 10
click at [126, 65] on span "Summary of purchases" at bounding box center [81, 65] width 111 height 9
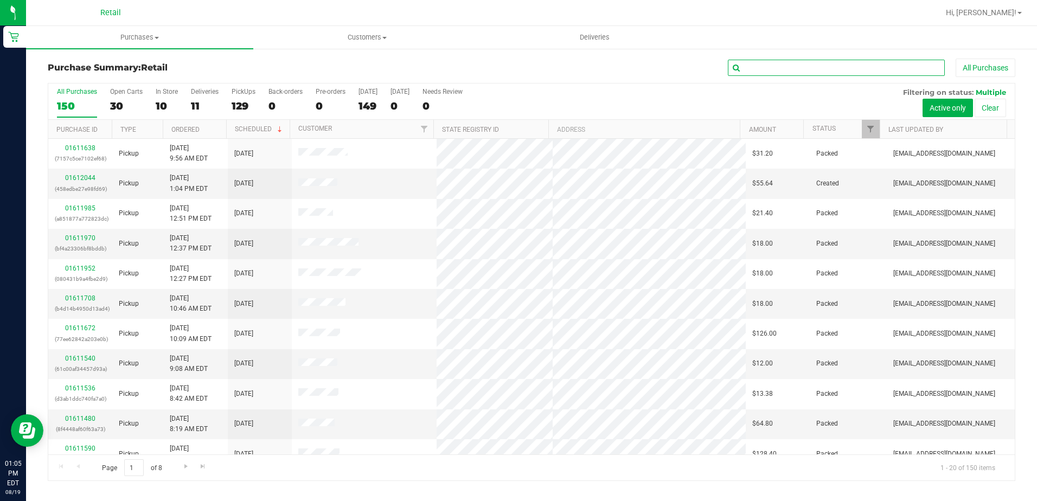
click at [786, 70] on input "text" at bounding box center [836, 68] width 217 height 16
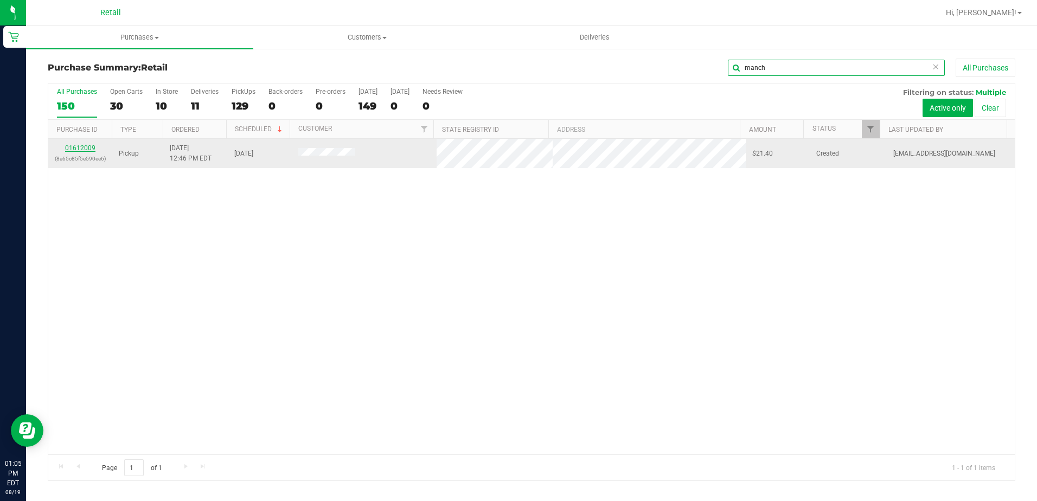
type input "manch"
click at [86, 149] on link "01612009" at bounding box center [80, 148] width 30 height 8
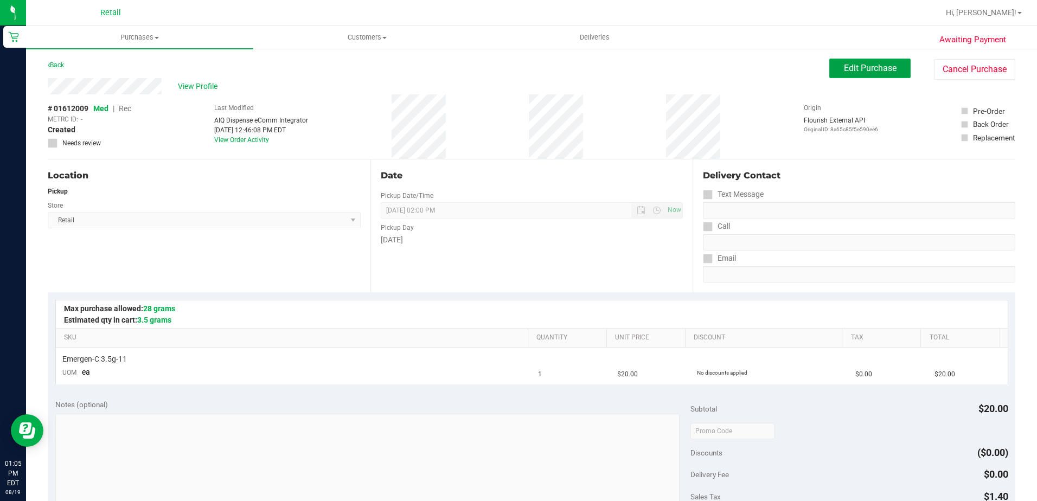
click at [855, 69] on span "Edit Purchase" at bounding box center [870, 68] width 53 height 10
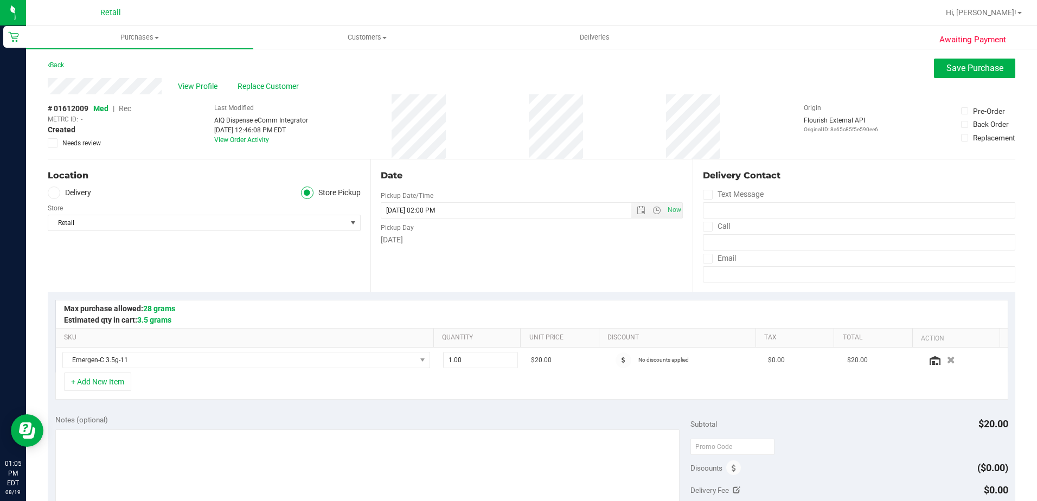
click at [127, 108] on span "Rec" at bounding box center [125, 108] width 12 height 9
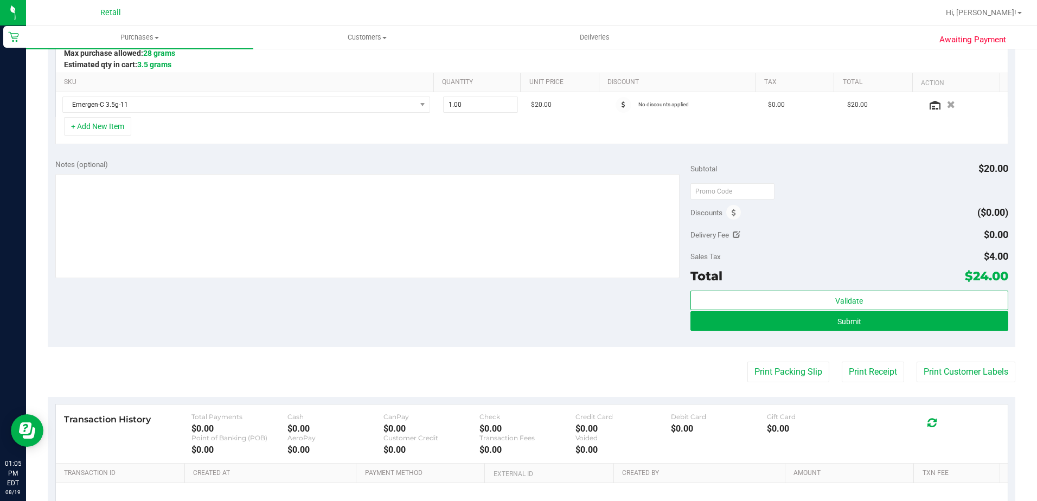
scroll to position [376, 0]
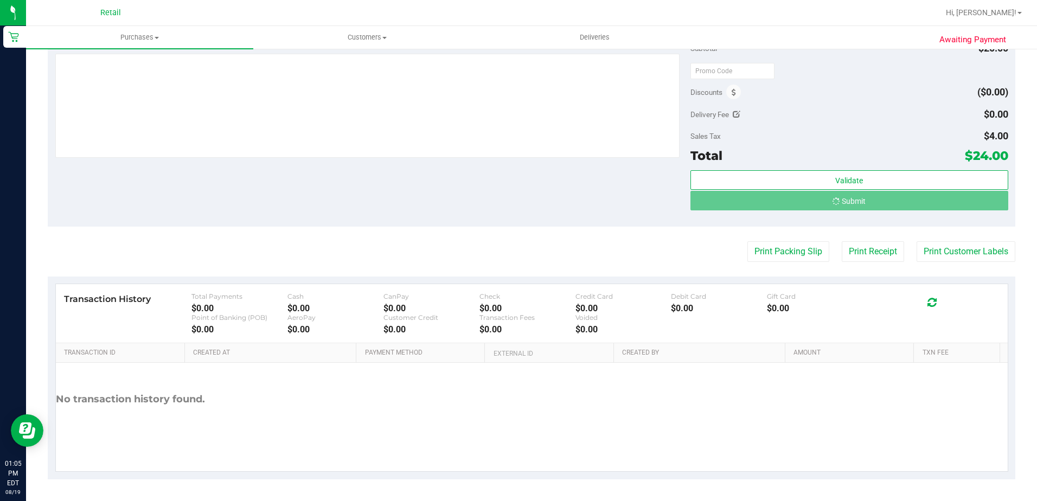
scroll to position [50, 0]
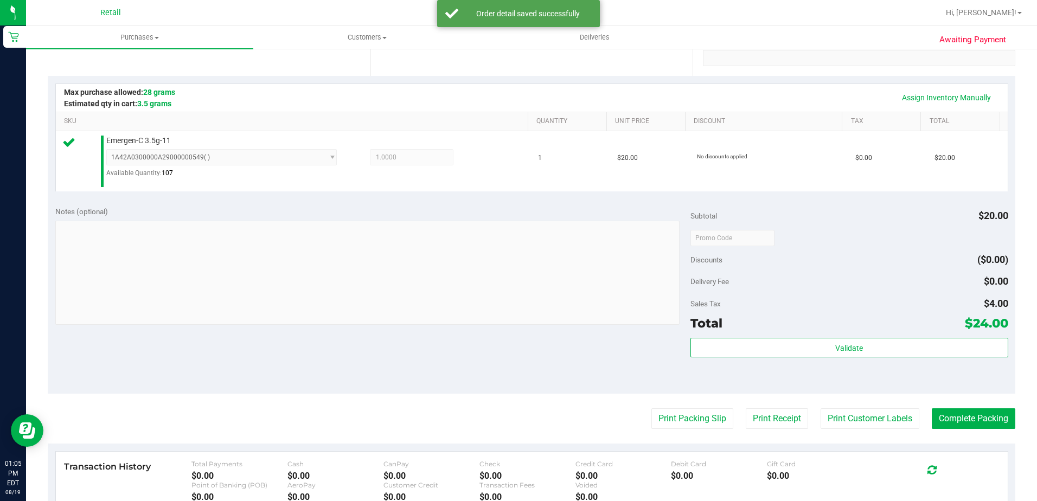
scroll to position [217, 0]
drag, startPoint x: 968, startPoint y: 419, endPoint x: 593, endPoint y: 100, distance: 492.1
click at [968, 419] on button "Complete Packing" at bounding box center [974, 418] width 84 height 21
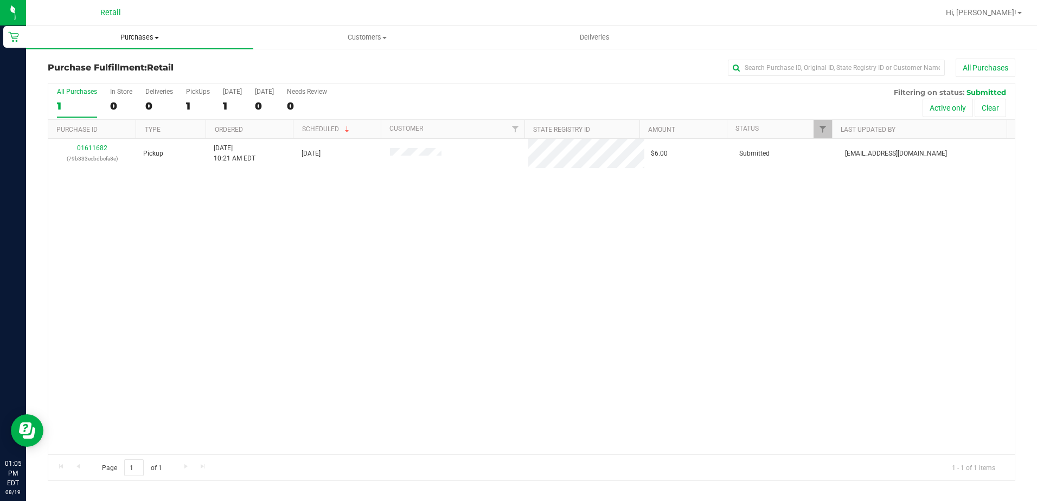
click at [117, 37] on span "Purchases" at bounding box center [139, 38] width 227 height 10
click at [146, 64] on li "Summary of purchases" at bounding box center [139, 65] width 227 height 13
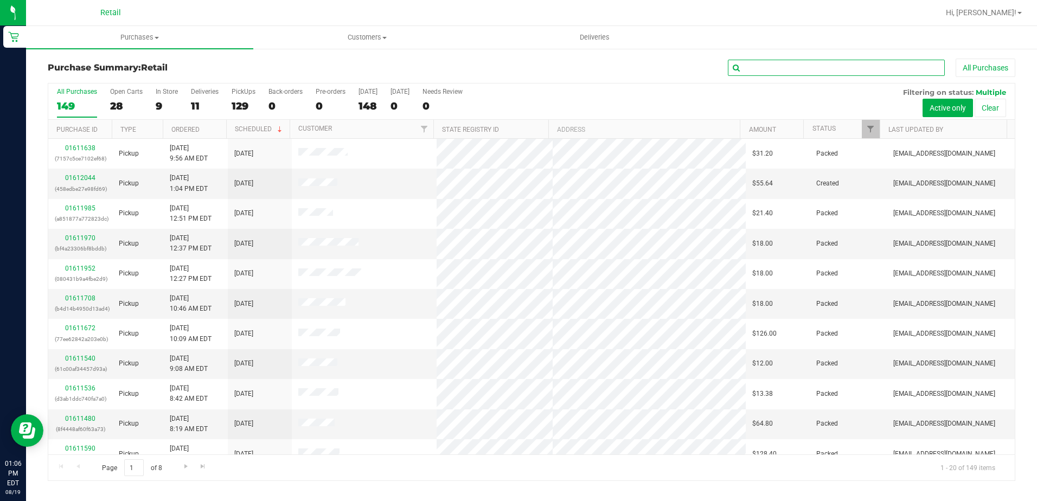
click at [825, 64] on input "text" at bounding box center [836, 68] width 217 height 16
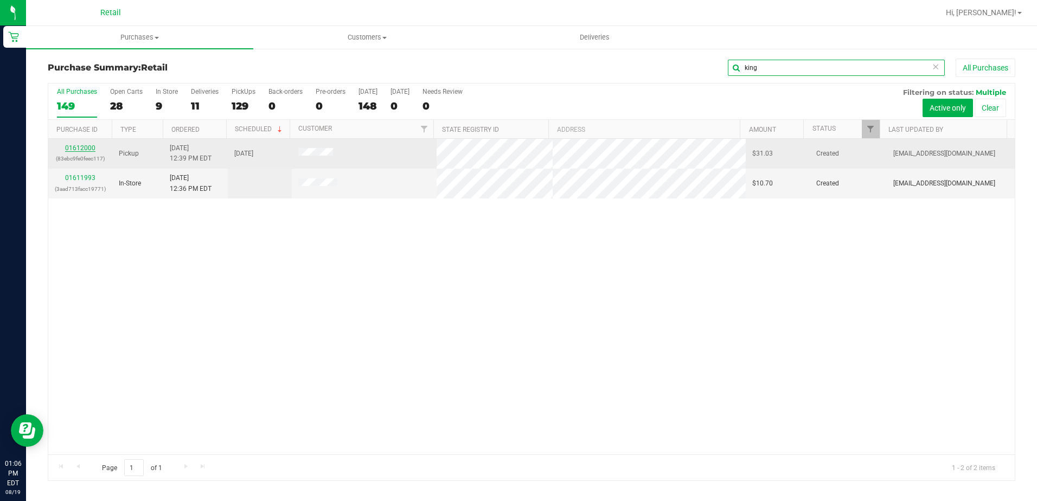
type input "king"
click at [88, 148] on link "01612000" at bounding box center [80, 148] width 30 height 8
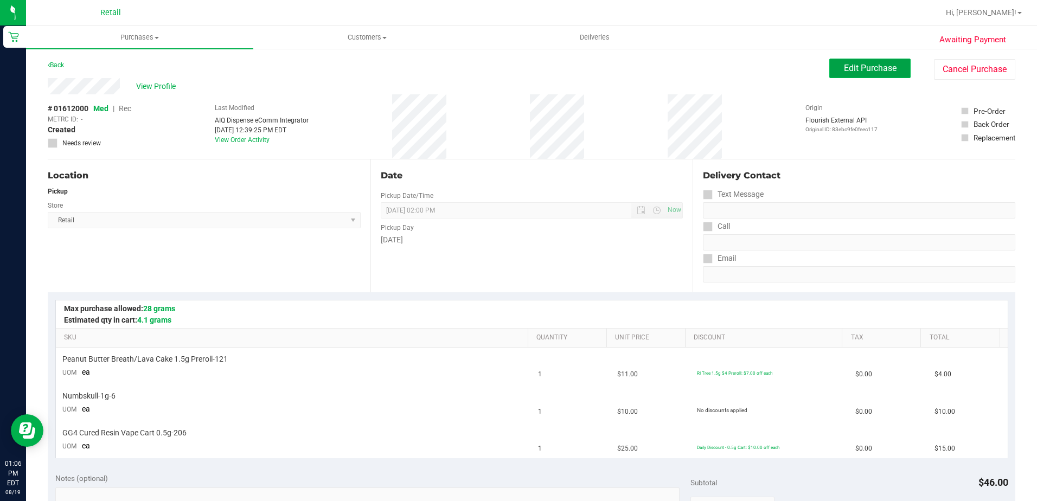
click at [857, 76] on button "Edit Purchase" at bounding box center [869, 69] width 81 height 20
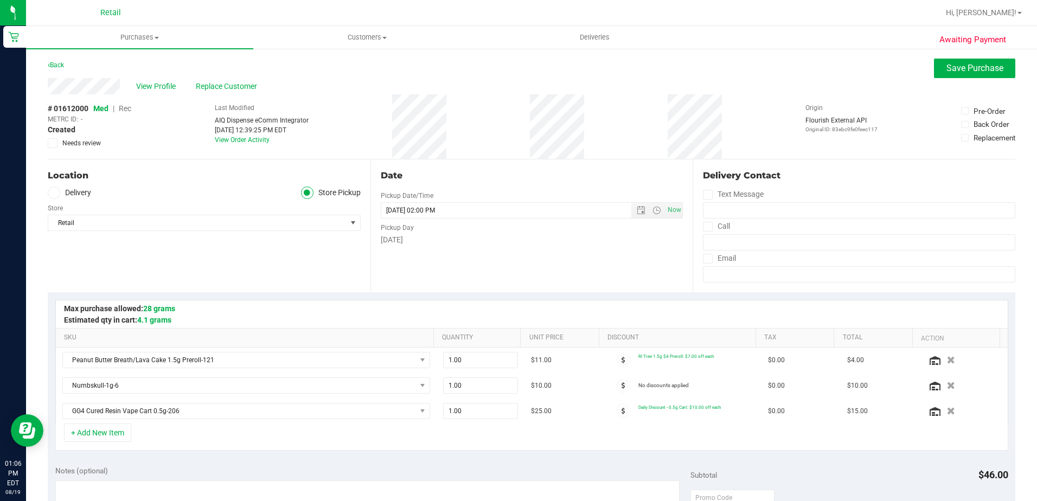
click at [127, 109] on span "Rec" at bounding box center [125, 108] width 12 height 9
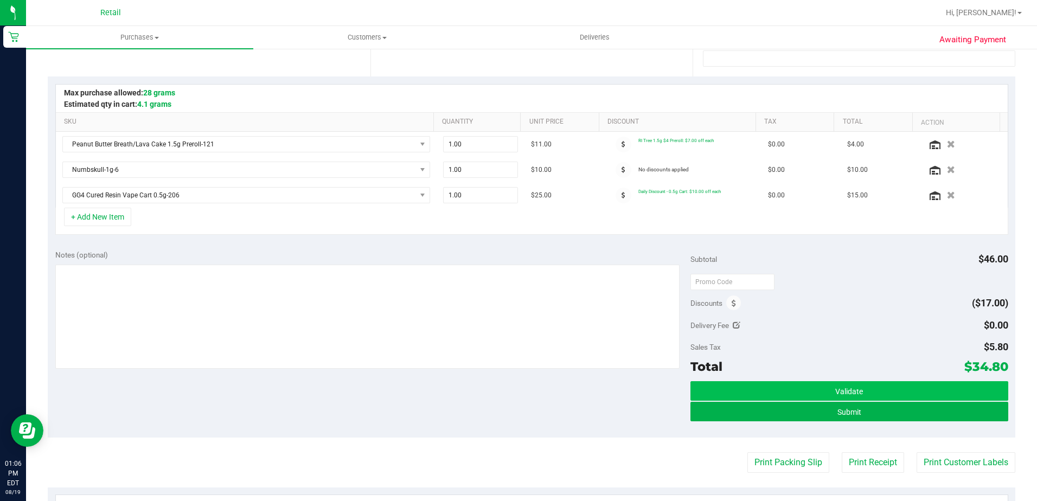
scroll to position [217, 0]
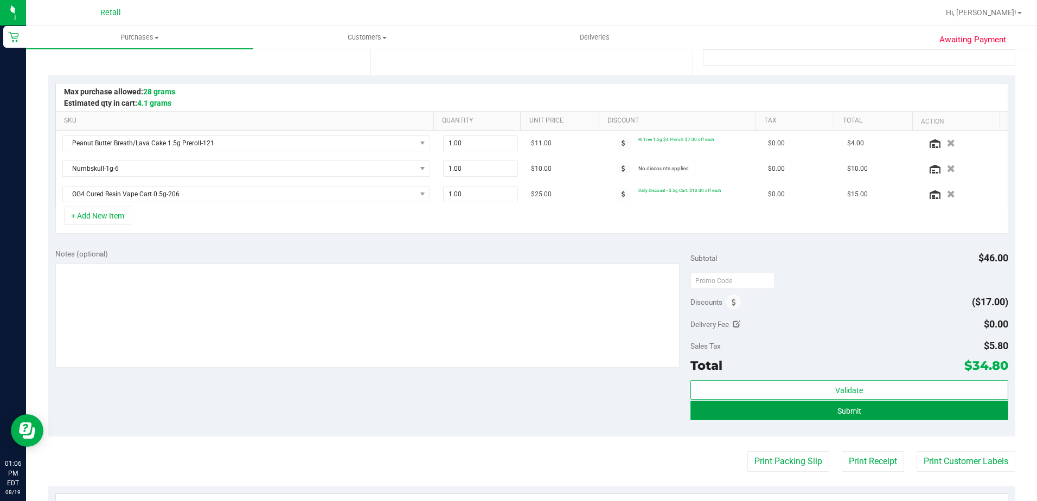
click at [829, 416] on button "Submit" at bounding box center [849, 411] width 318 height 20
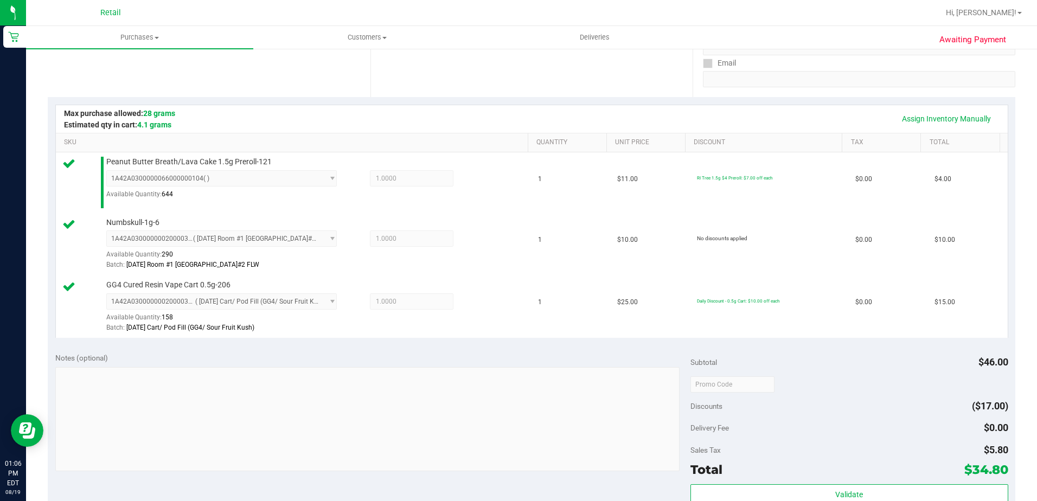
scroll to position [325, 0]
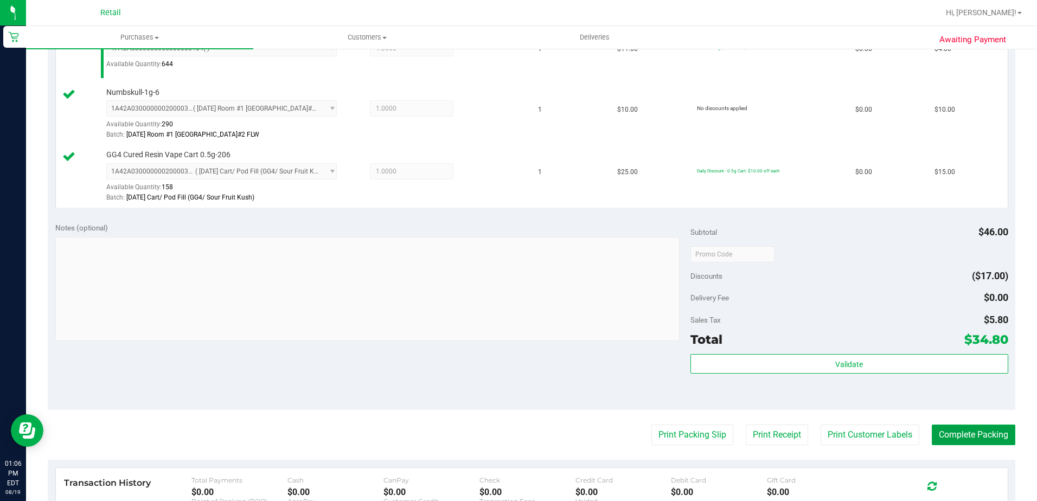
drag, startPoint x: 969, startPoint y: 433, endPoint x: 795, endPoint y: 295, distance: 222.8
click at [969, 433] on button "Complete Packing" at bounding box center [974, 435] width 84 height 21
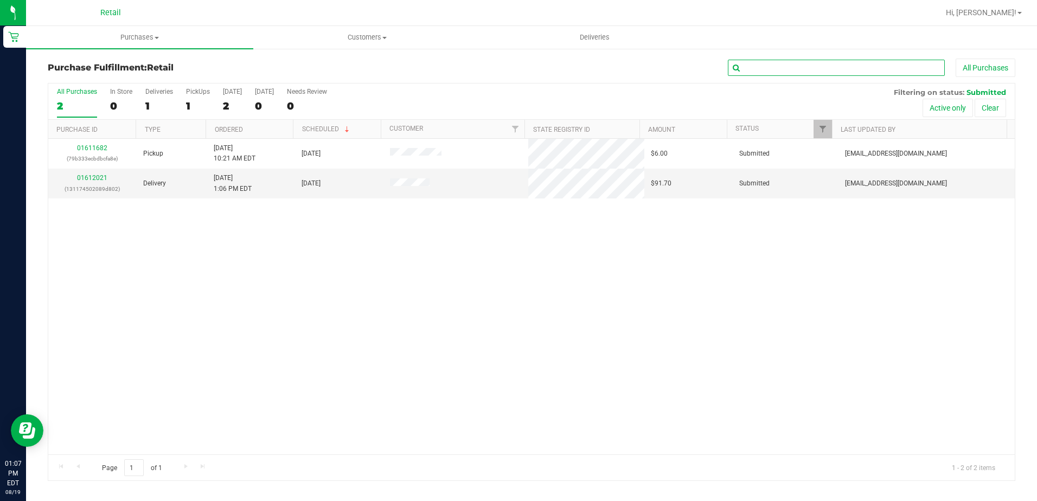
drag, startPoint x: 851, startPoint y: 67, endPoint x: 840, endPoint y: 23, distance: 45.4
click at [851, 66] on input "text" at bounding box center [836, 68] width 217 height 16
click at [130, 43] on uib-tab-heading "Purchases Summary of purchases Fulfillment All purchases" at bounding box center [139, 37] width 227 height 23
click at [127, 64] on span "Summary of purchases" at bounding box center [81, 65] width 111 height 9
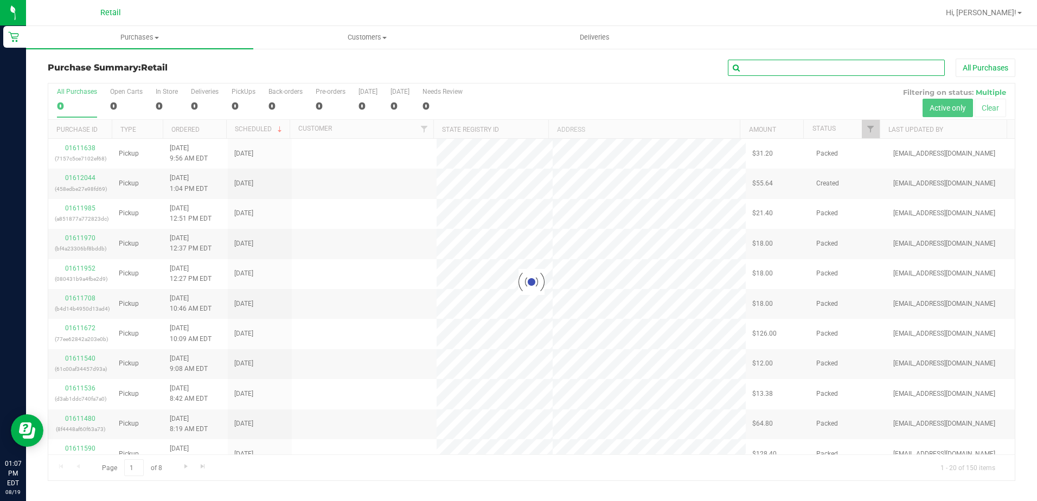
click at [830, 71] on input "text" at bounding box center [836, 68] width 217 height 16
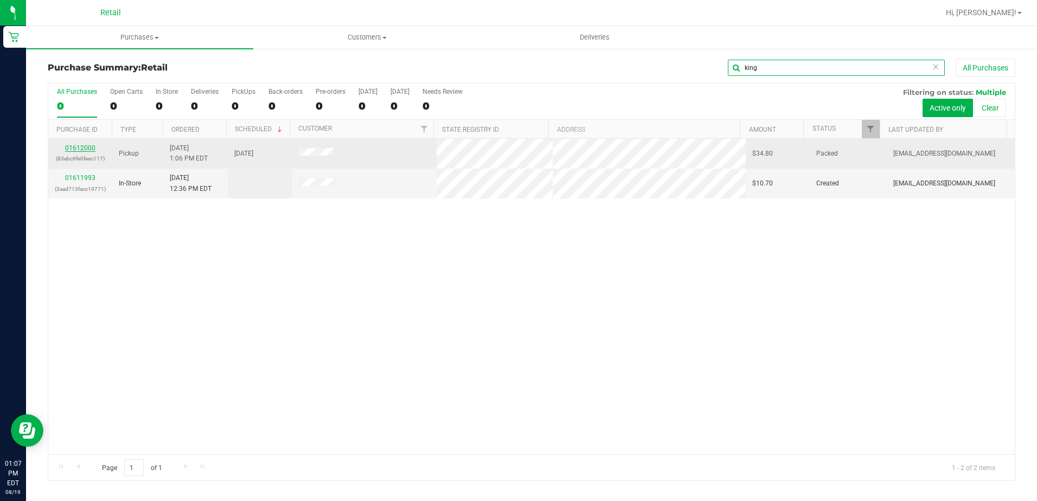
type input "king"
click at [90, 151] on link "01612000" at bounding box center [80, 148] width 30 height 8
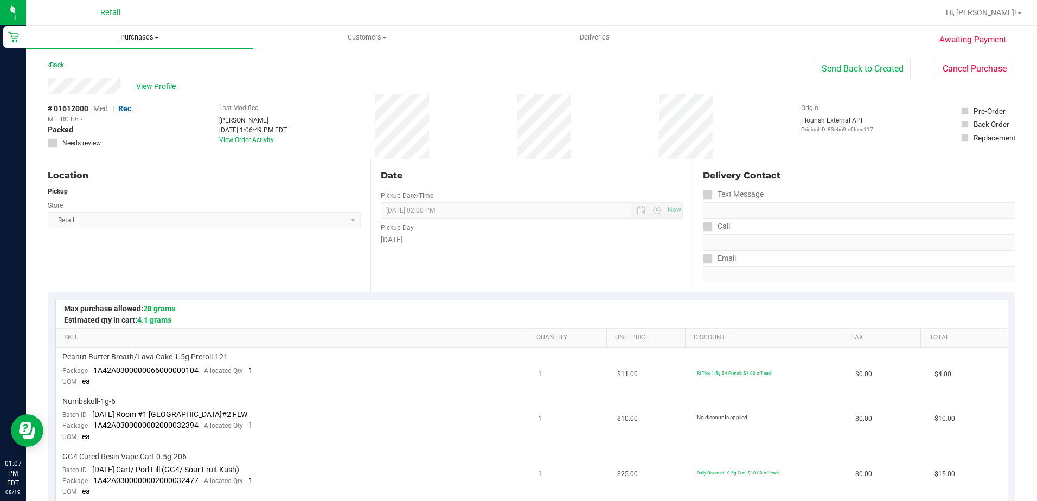
click at [129, 34] on span "Purchases" at bounding box center [139, 38] width 227 height 10
click at [129, 60] on li "Summary of purchases" at bounding box center [139, 65] width 227 height 13
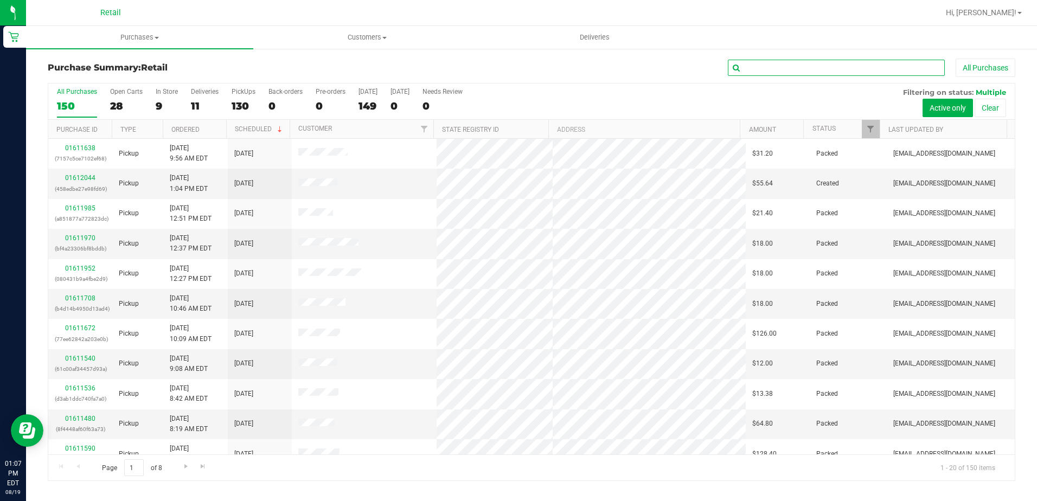
click at [804, 72] on input "text" at bounding box center [836, 68] width 217 height 16
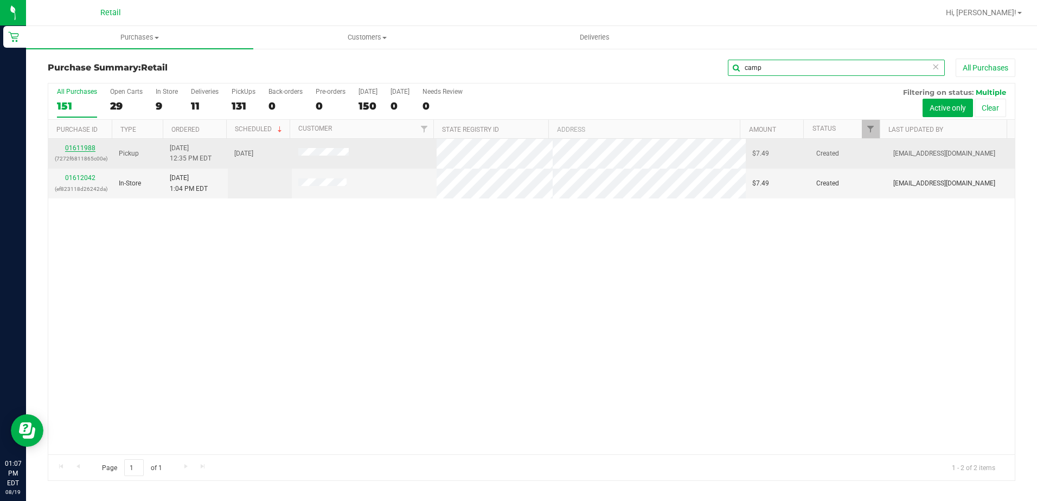
type input "camp"
click at [78, 146] on link "01611988" at bounding box center [80, 148] width 30 height 8
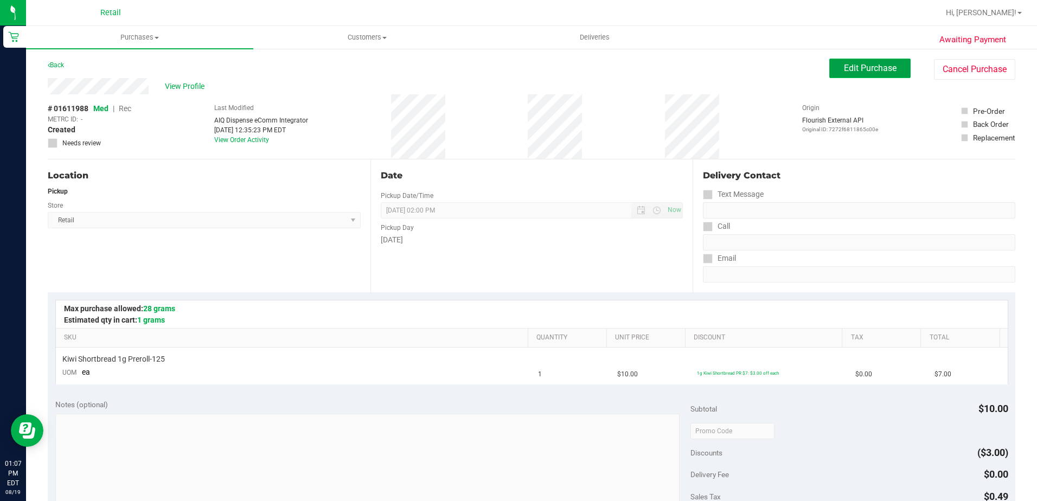
click at [864, 73] on button "Edit Purchase" at bounding box center [869, 69] width 81 height 20
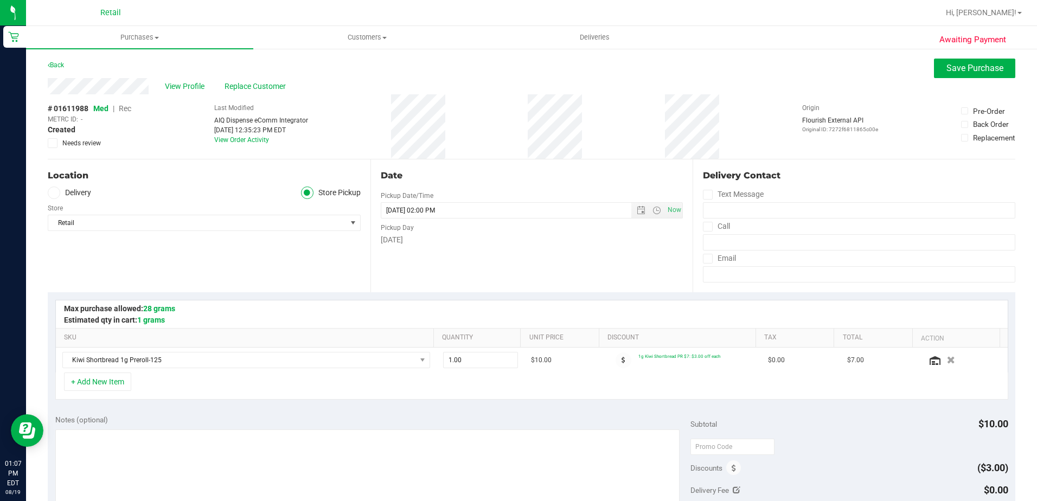
click at [130, 107] on span "Rec" at bounding box center [125, 108] width 12 height 9
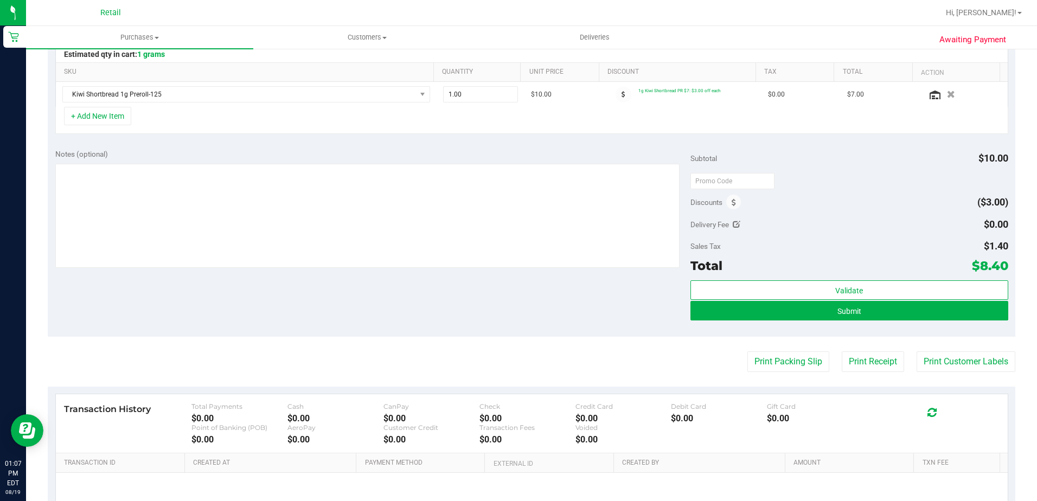
scroll to position [271, 0]
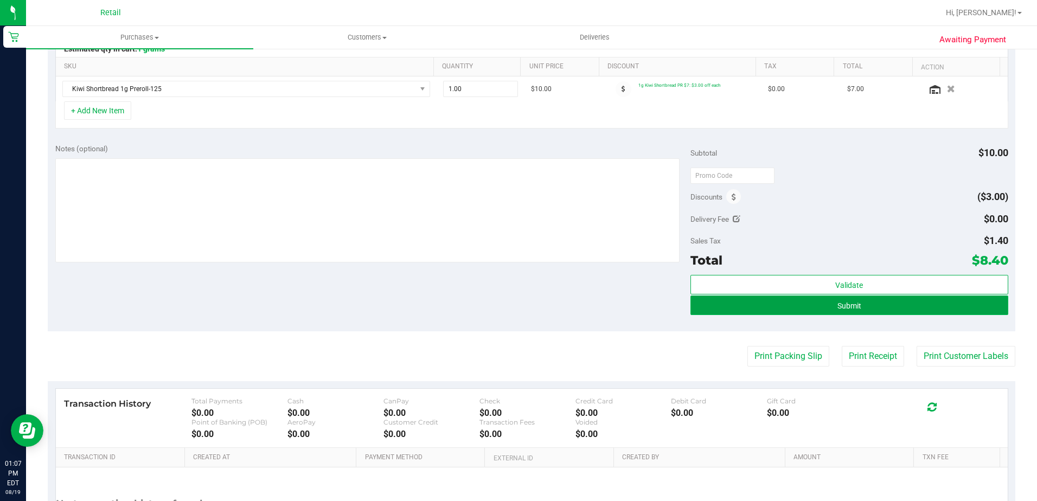
click at [855, 306] on button "Submit" at bounding box center [849, 306] width 318 height 20
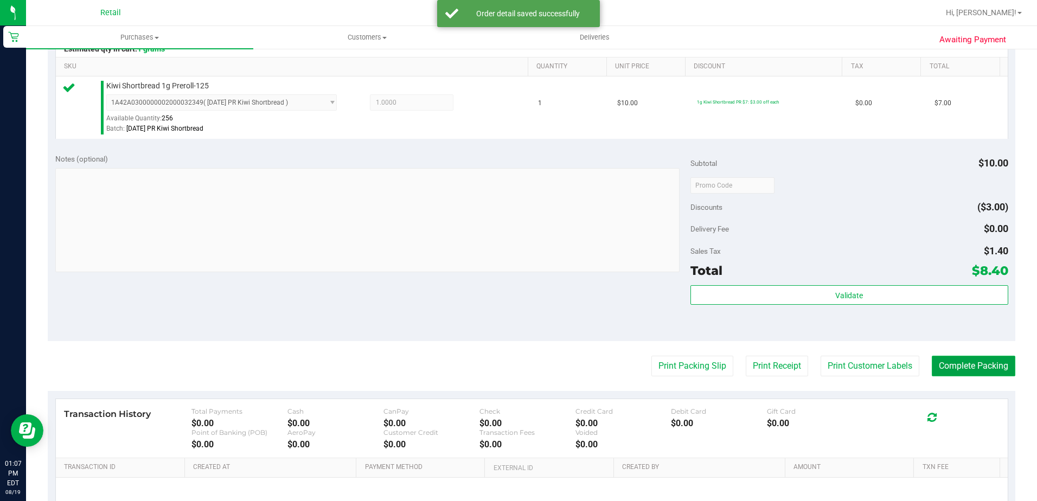
click at [966, 371] on button "Complete Packing" at bounding box center [974, 366] width 84 height 21
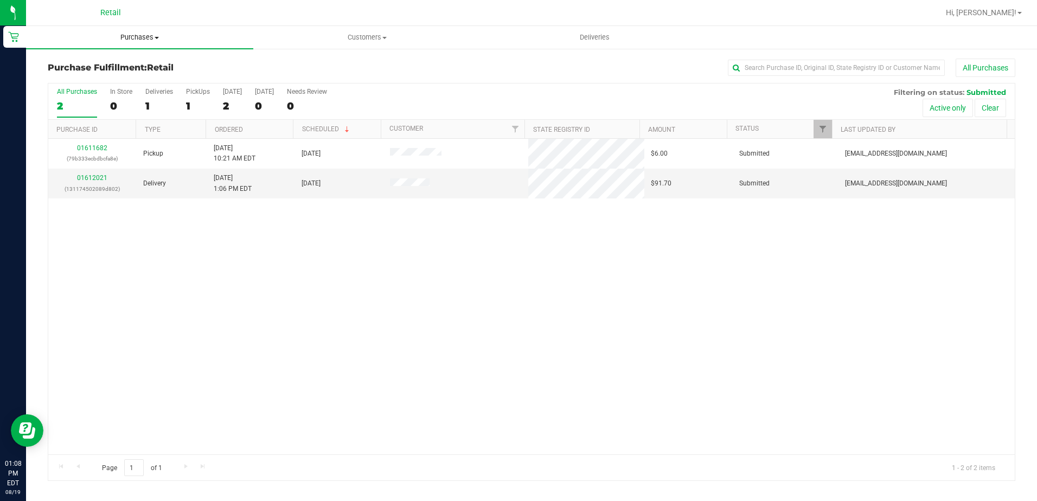
click at [115, 35] on span "Purchases" at bounding box center [139, 38] width 227 height 10
click at [134, 63] on span "Summary of purchases" at bounding box center [81, 65] width 111 height 9
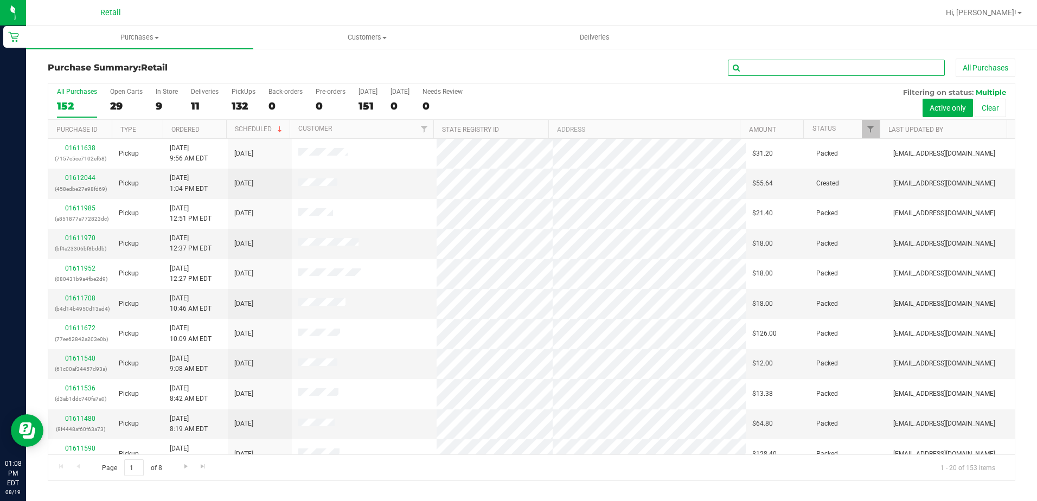
click at [792, 71] on input "text" at bounding box center [836, 68] width 217 height 16
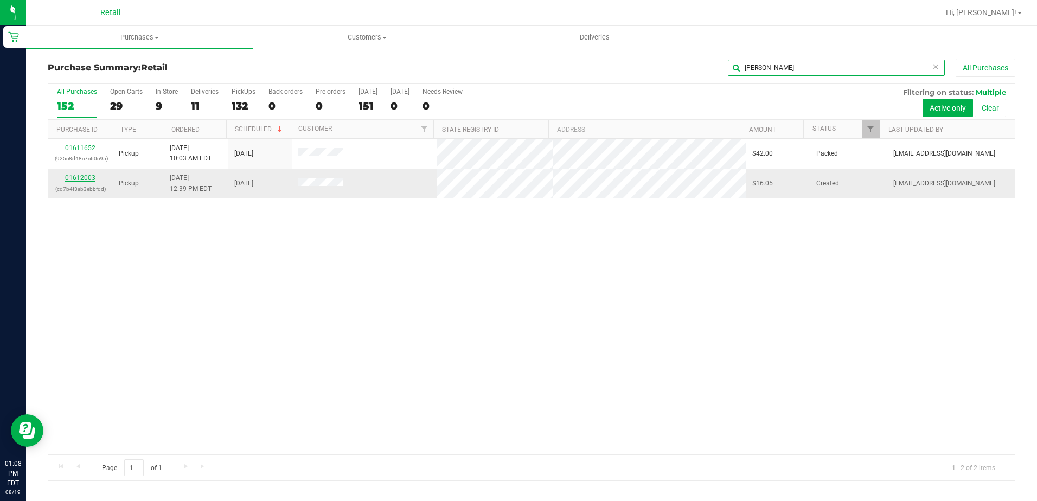
type input "torres"
click at [82, 174] on link "01612003" at bounding box center [80, 178] width 30 height 8
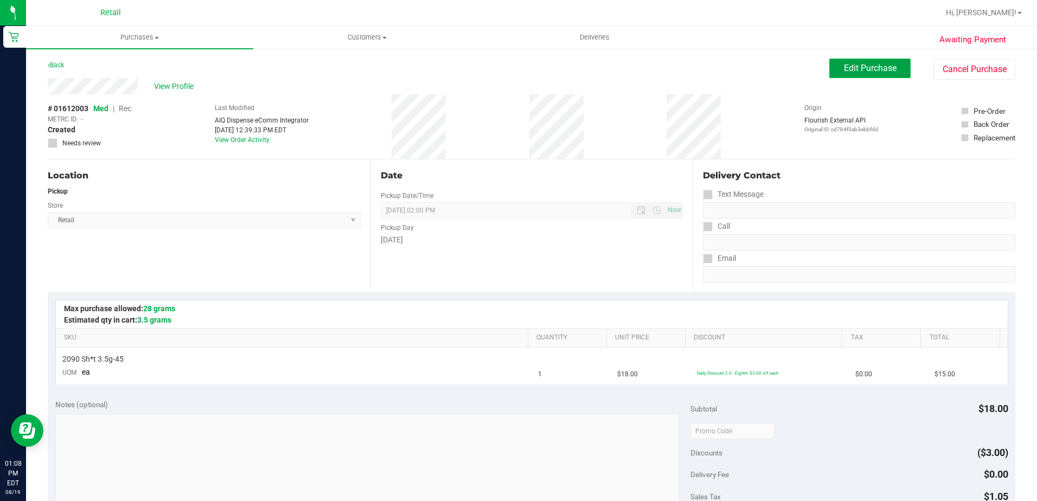
click at [852, 67] on span "Edit Purchase" at bounding box center [870, 68] width 53 height 10
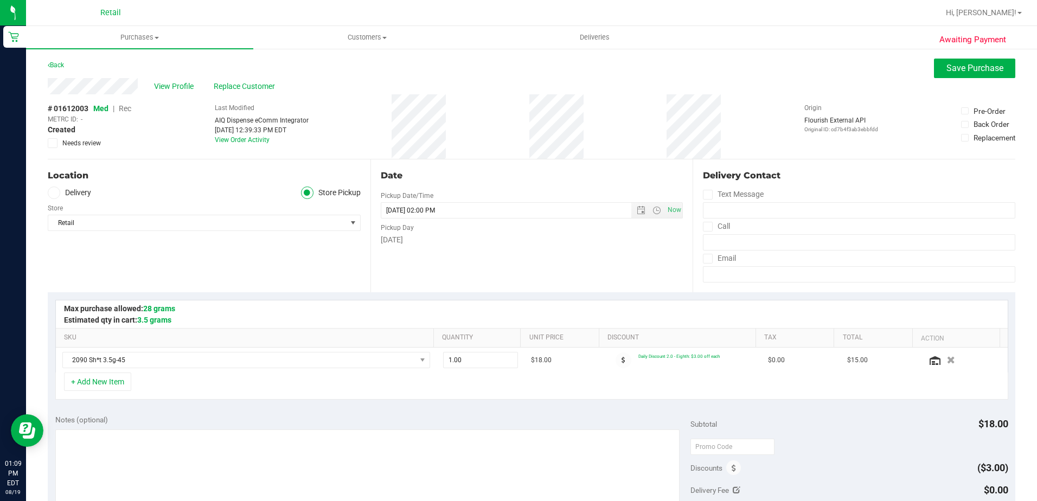
click at [127, 105] on span "Rec" at bounding box center [125, 108] width 12 height 9
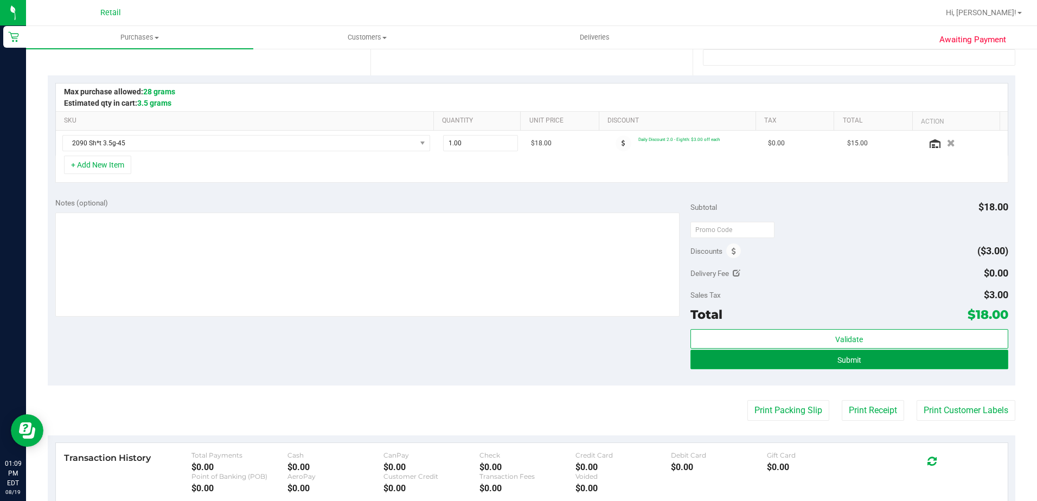
click at [823, 362] on button "Submit" at bounding box center [849, 360] width 318 height 20
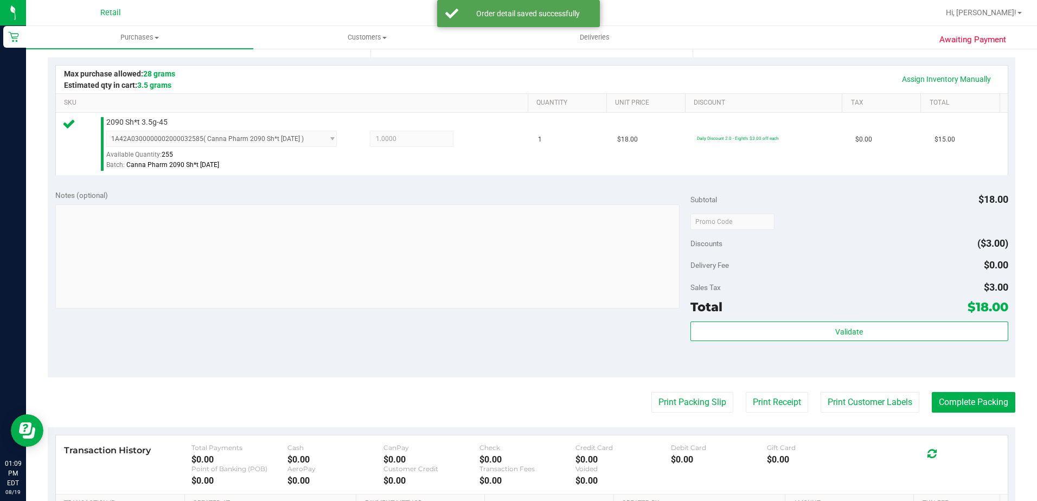
scroll to position [271, 0]
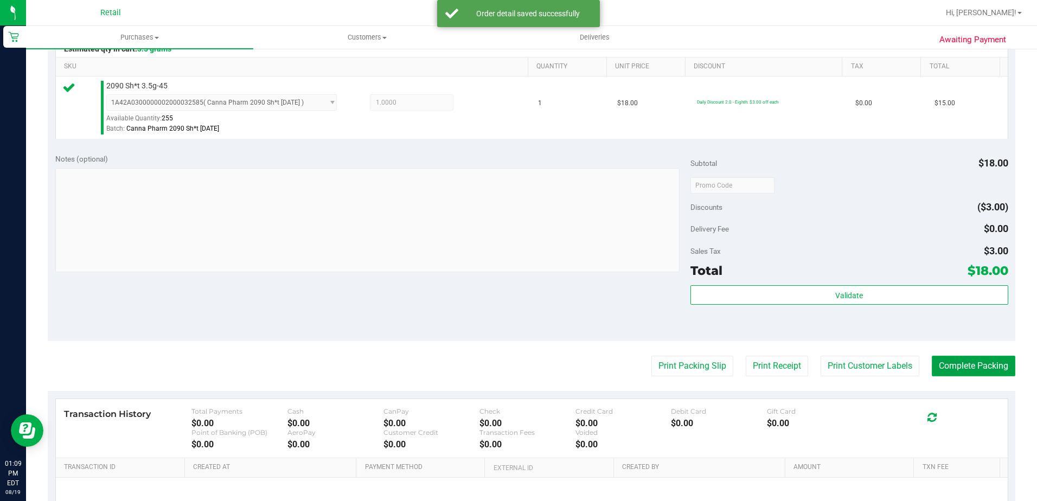
click at [973, 371] on button "Complete Packing" at bounding box center [974, 366] width 84 height 21
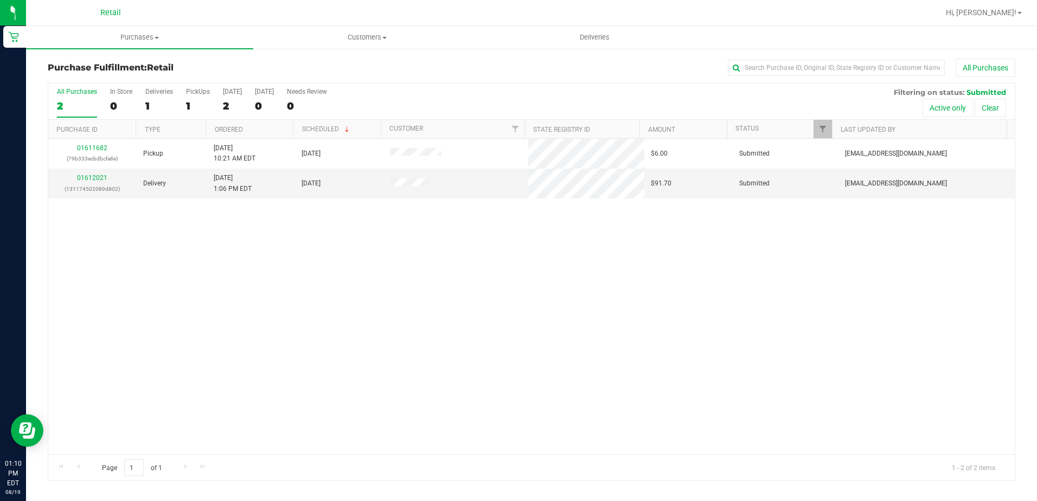
click at [343, 324] on div "01611682 (79b333ecbdbcfa8e) Pickup 8/19/2025 10:21 AM EDT 8/19/2025 $6.00 Submi…" at bounding box center [531, 297] width 966 height 316
click at [123, 29] on uib-tab-heading "Purchases Summary of purchases Fulfillment All purchases" at bounding box center [139, 37] width 227 height 23
click at [137, 64] on li "Summary of purchases" at bounding box center [139, 65] width 227 height 13
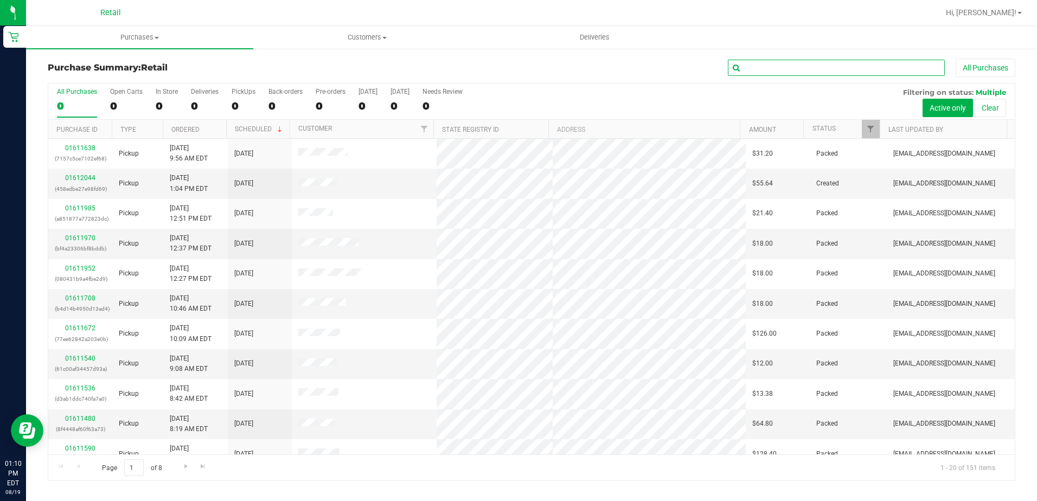
click at [766, 71] on input "text" at bounding box center [836, 68] width 217 height 16
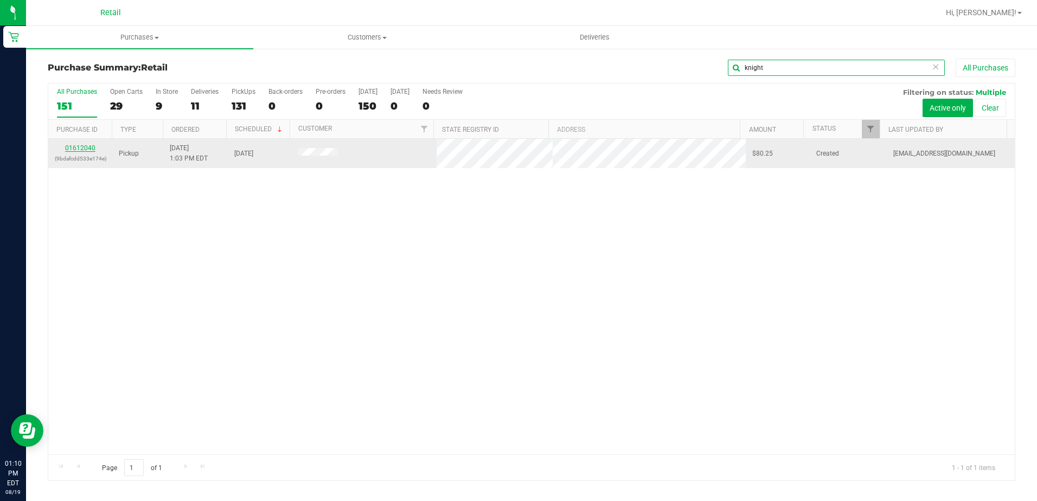
type input "knight"
click at [86, 146] on link "01612040" at bounding box center [80, 148] width 30 height 8
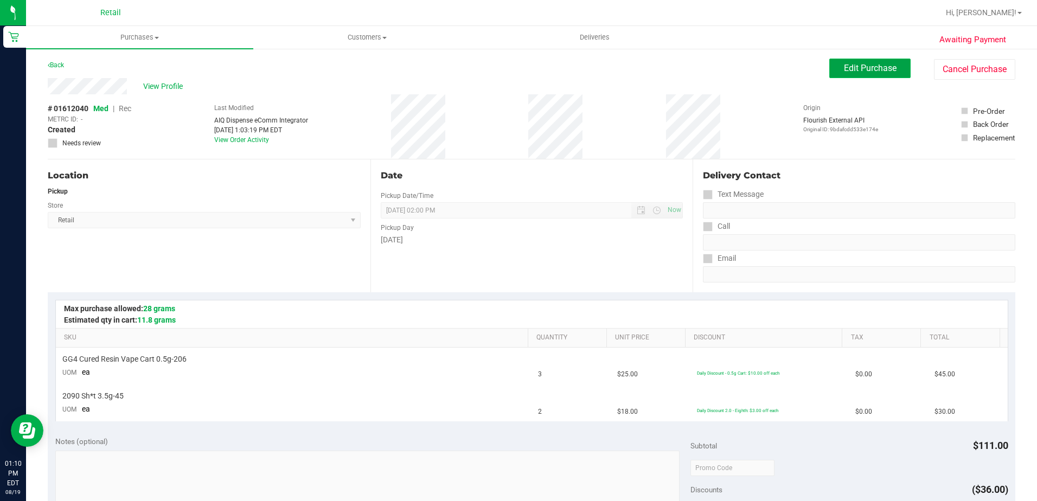
click at [869, 63] on span "Edit Purchase" at bounding box center [870, 68] width 53 height 10
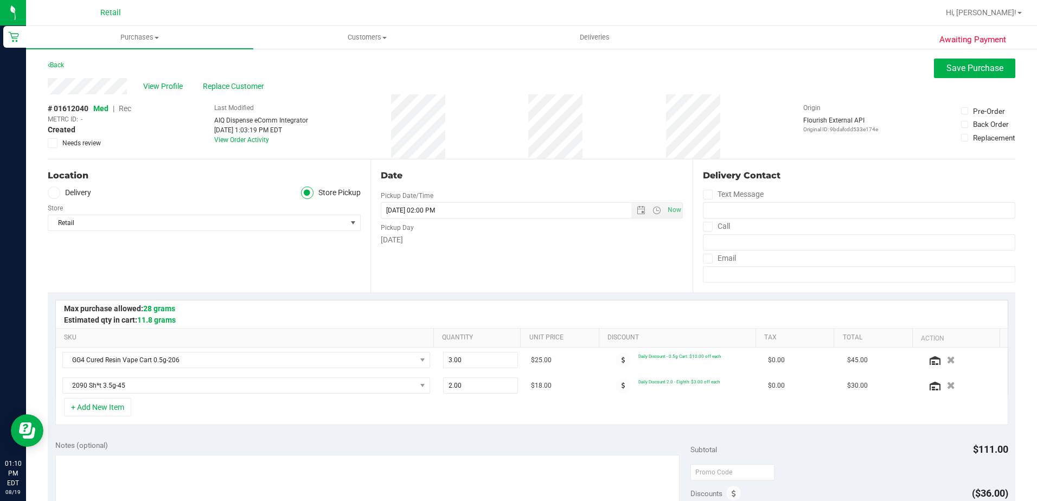
click at [129, 109] on span "Rec" at bounding box center [125, 108] width 12 height 9
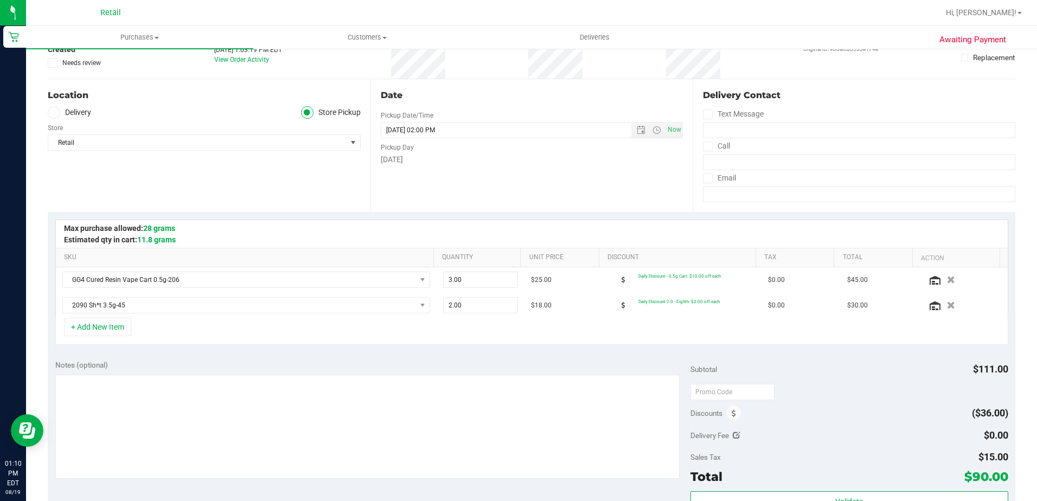
scroll to position [217, 0]
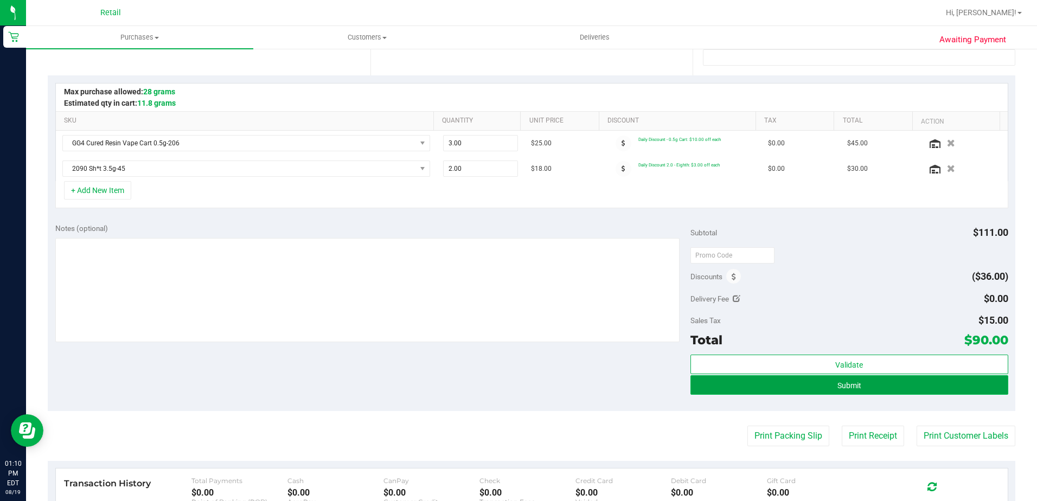
click at [851, 382] on span "Submit" at bounding box center [849, 385] width 24 height 9
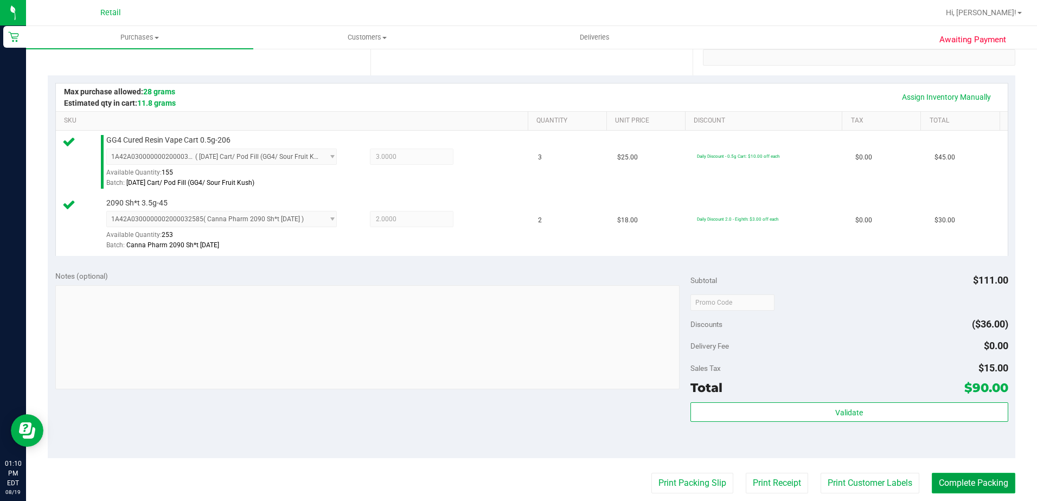
click at [963, 487] on button "Complete Packing" at bounding box center [974, 483] width 84 height 21
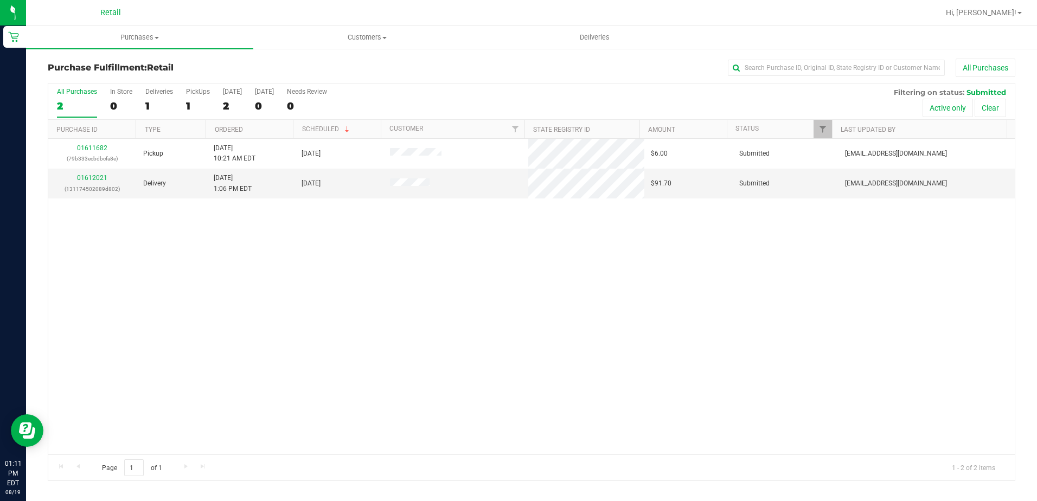
click at [208, 334] on div "01611682 (79b333ecbdbcfa8e) Pickup 8/19/2025 10:21 AM EDT 8/19/2025 $6.00 Submi…" at bounding box center [531, 297] width 966 height 316
click at [148, 37] on span "Purchases" at bounding box center [139, 38] width 227 height 10
click at [122, 65] on span "Summary of purchases" at bounding box center [81, 65] width 111 height 9
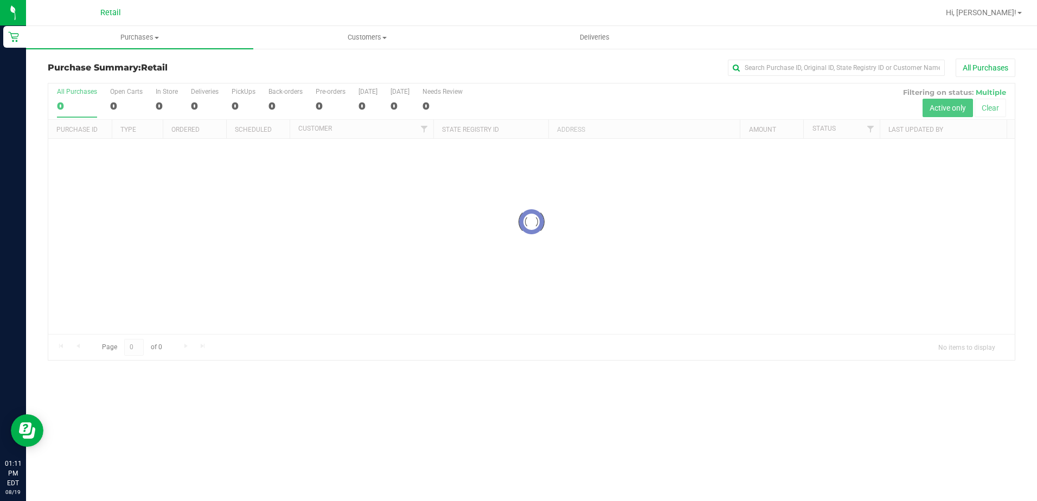
click at [487, 339] on div at bounding box center [531, 222] width 966 height 277
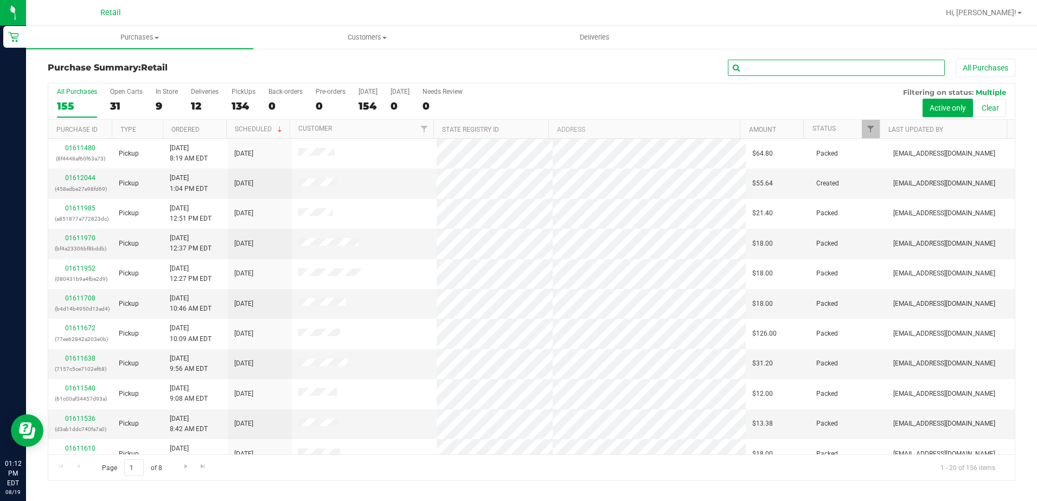
click at [778, 67] on input "text" at bounding box center [836, 68] width 217 height 16
click at [144, 37] on span "Purchases" at bounding box center [139, 38] width 227 height 10
click at [115, 63] on span "Summary of purchases" at bounding box center [81, 65] width 111 height 9
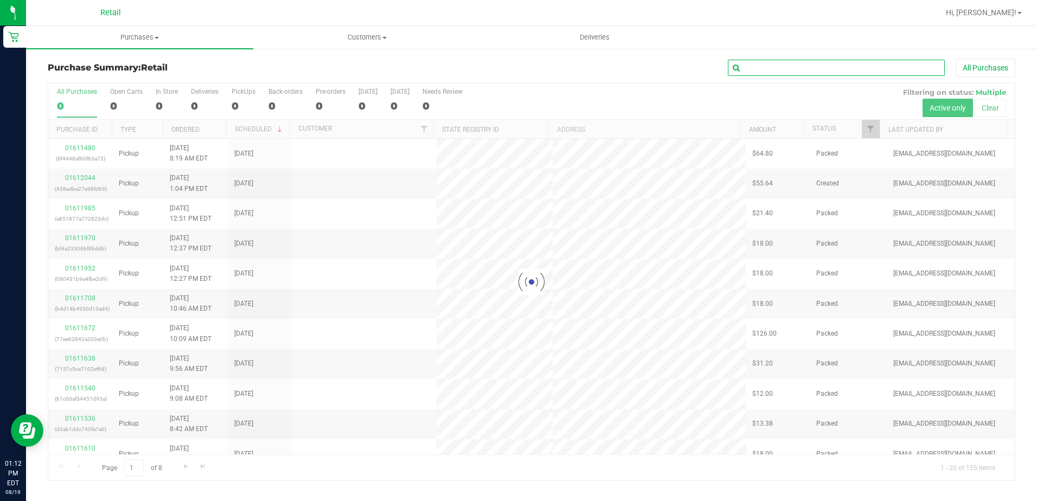
click at [792, 68] on input "text" at bounding box center [836, 68] width 217 height 16
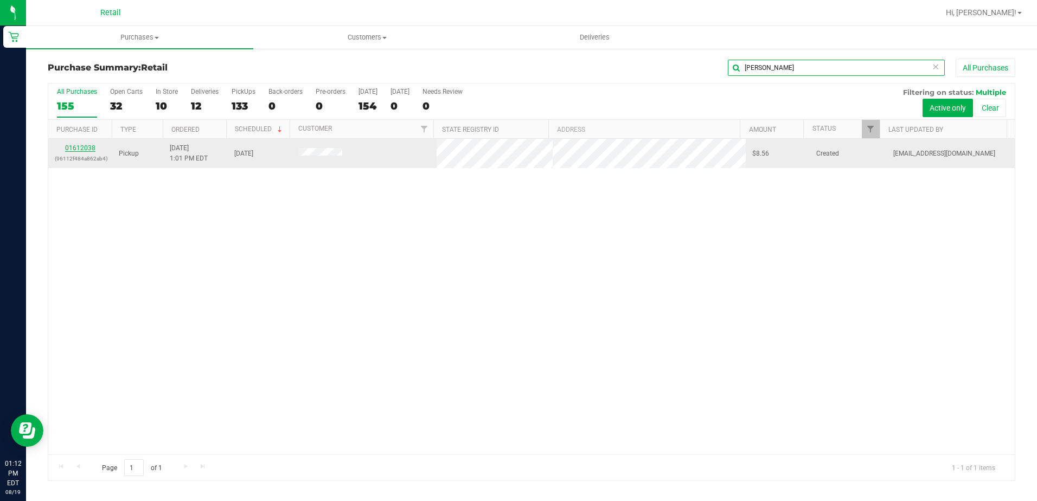
type input "bera"
click at [78, 150] on link "01612038" at bounding box center [80, 148] width 30 height 8
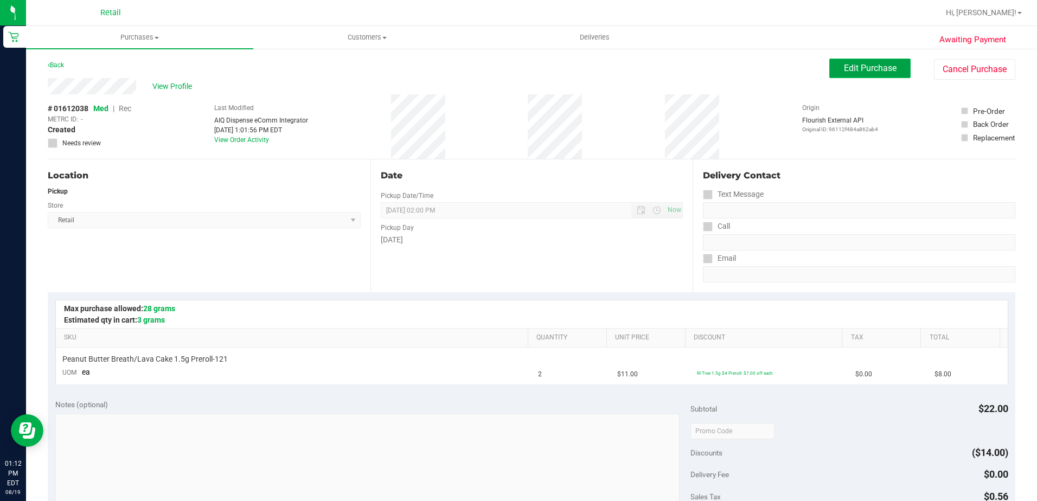
click at [863, 72] on span "Edit Purchase" at bounding box center [870, 68] width 53 height 10
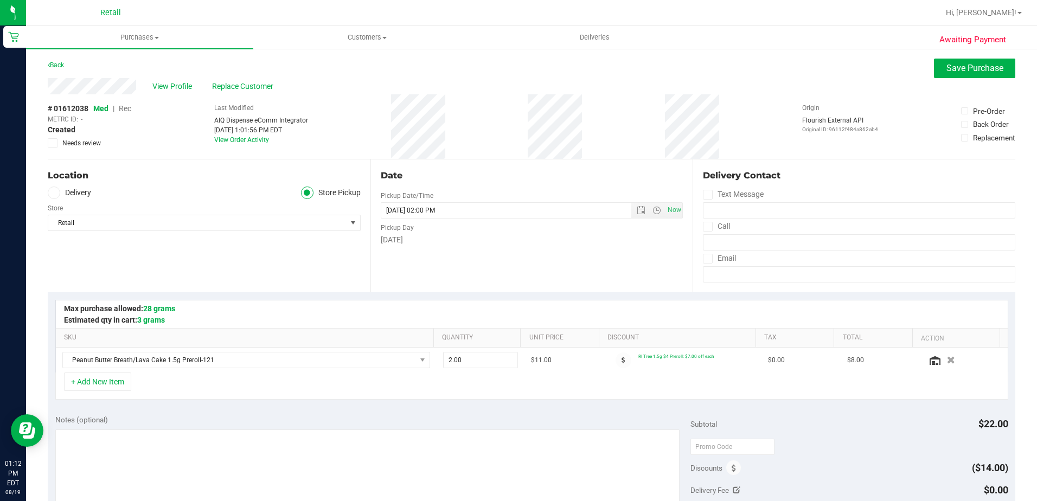
click at [131, 108] on span "Rec" at bounding box center [125, 108] width 12 height 9
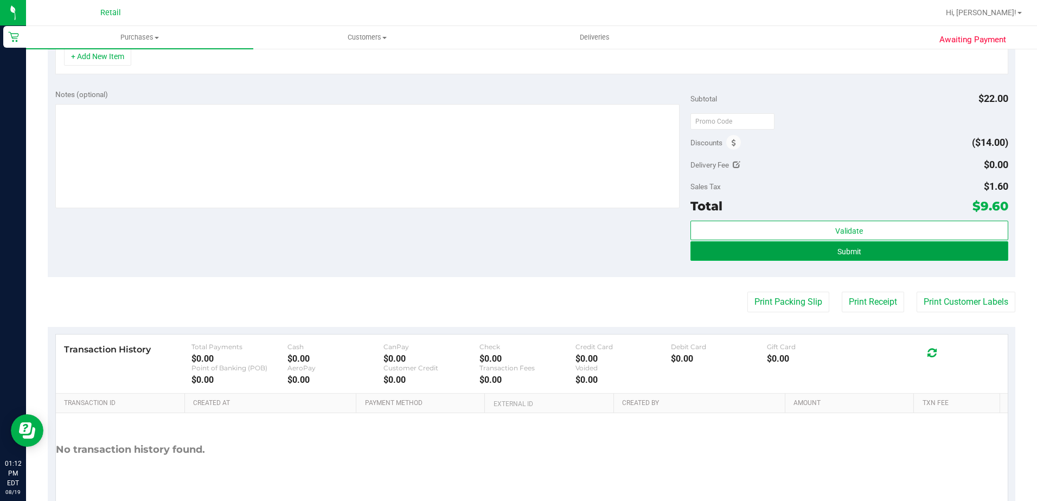
click at [838, 247] on span "Submit" at bounding box center [849, 251] width 24 height 9
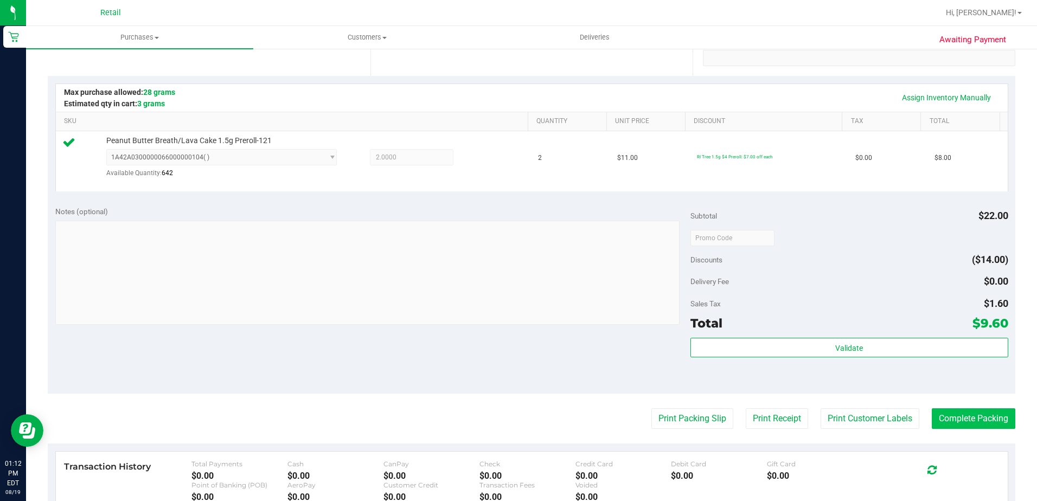
scroll to position [217, 0]
click at [972, 416] on button "Complete Packing" at bounding box center [974, 418] width 84 height 21
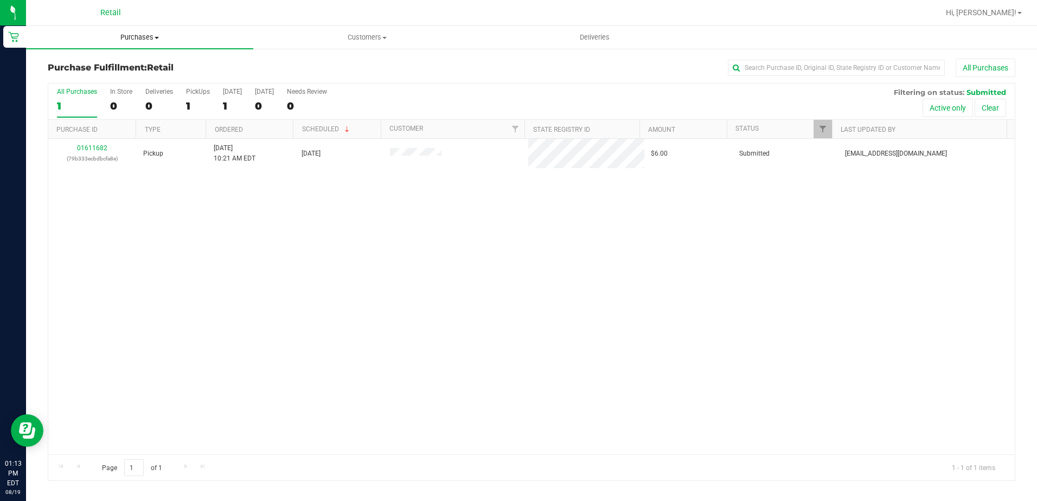
click at [130, 37] on span "Purchases" at bounding box center [139, 38] width 227 height 10
click at [123, 70] on span "Summary of purchases" at bounding box center [81, 65] width 111 height 9
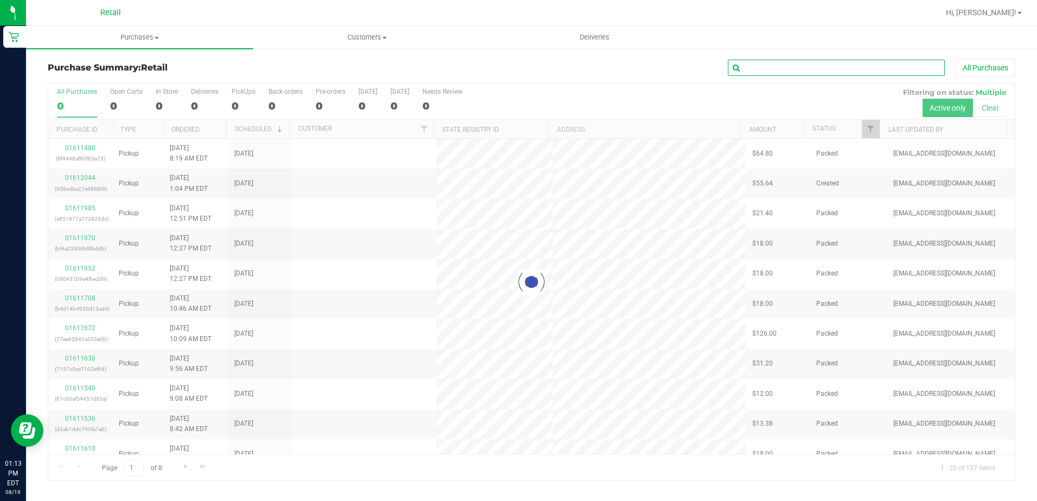
click at [763, 70] on input "text" at bounding box center [836, 68] width 217 height 16
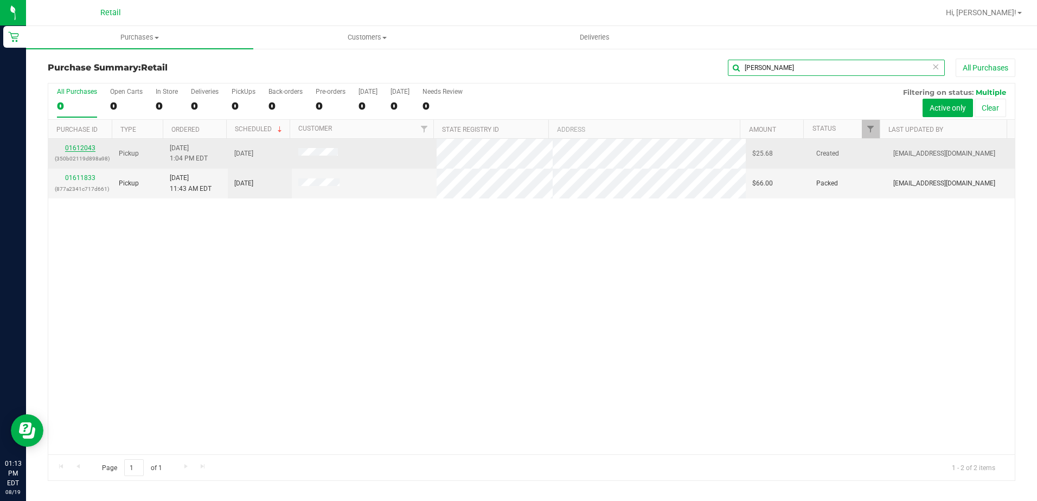
type input "robb"
click at [86, 150] on link "01612043" at bounding box center [80, 148] width 30 height 8
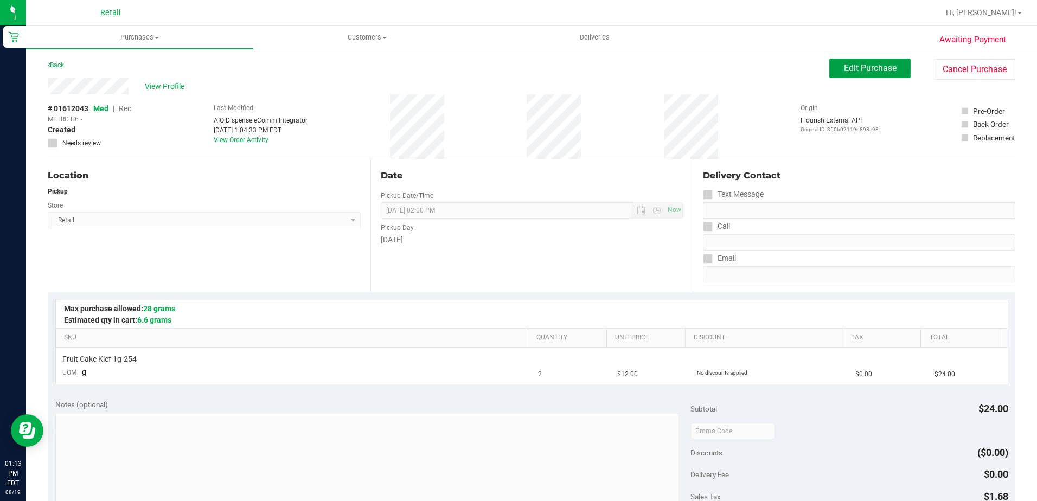
click at [873, 71] on span "Edit Purchase" at bounding box center [870, 68] width 53 height 10
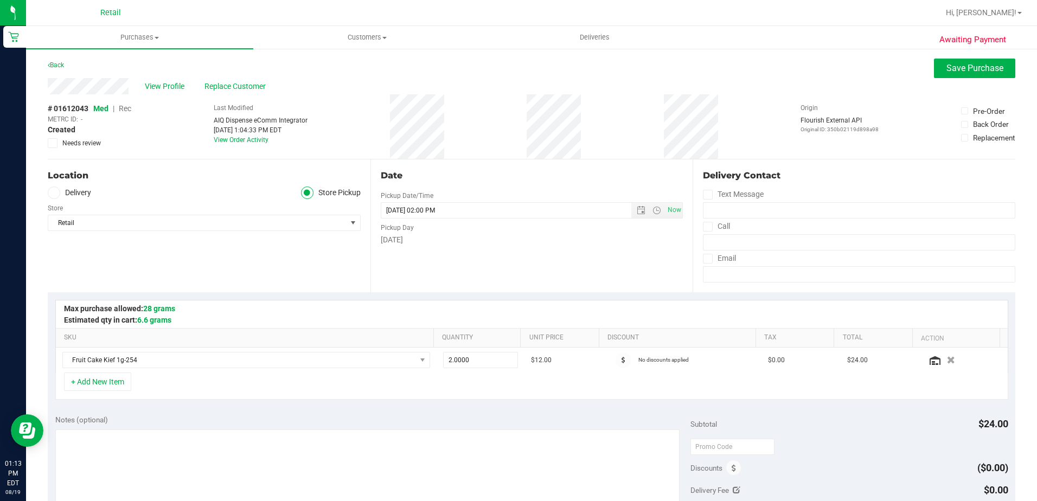
click at [124, 110] on span "Rec" at bounding box center [125, 108] width 12 height 9
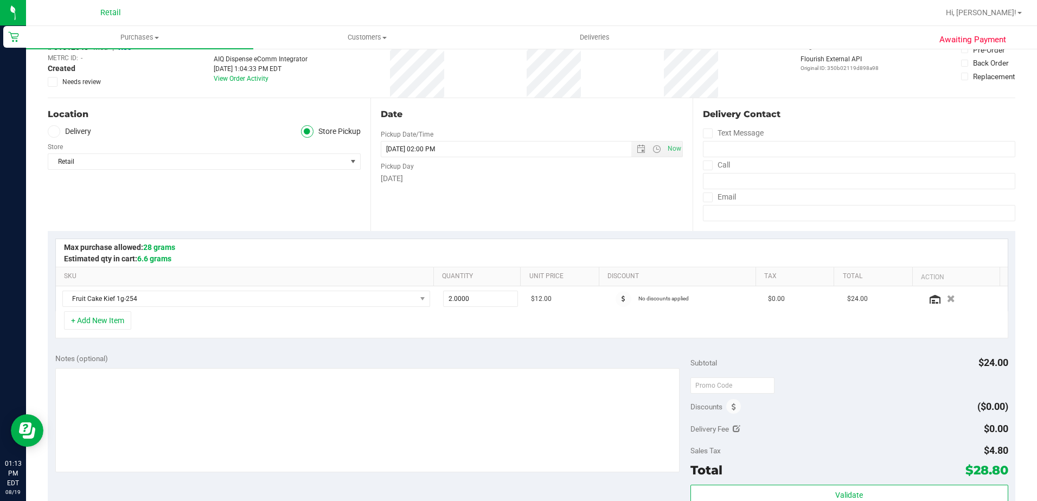
scroll to position [163, 0]
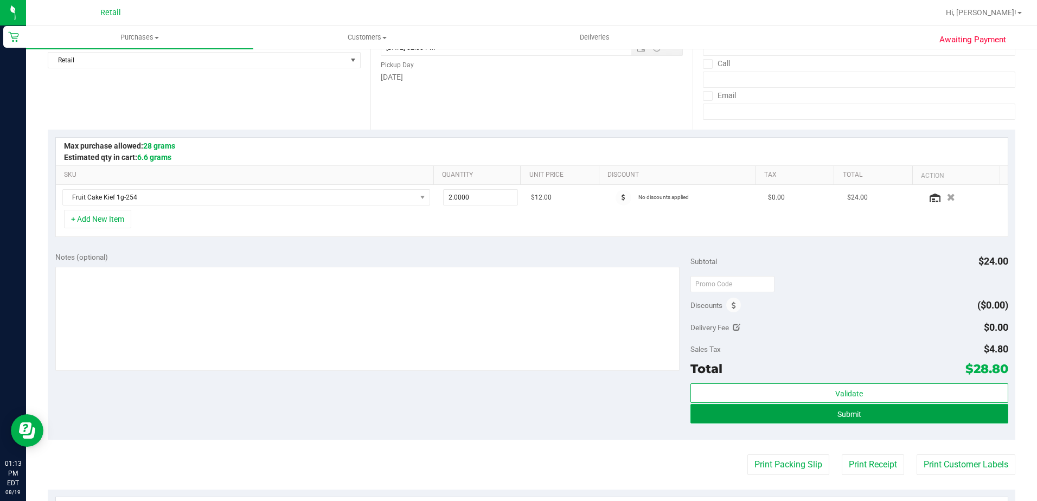
click at [830, 416] on button "Submit" at bounding box center [849, 414] width 318 height 20
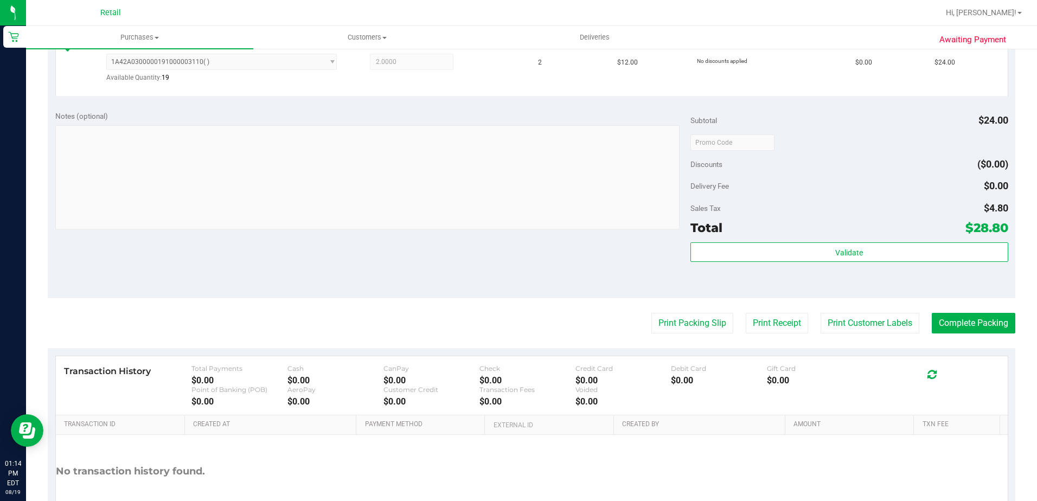
scroll to position [325, 0]
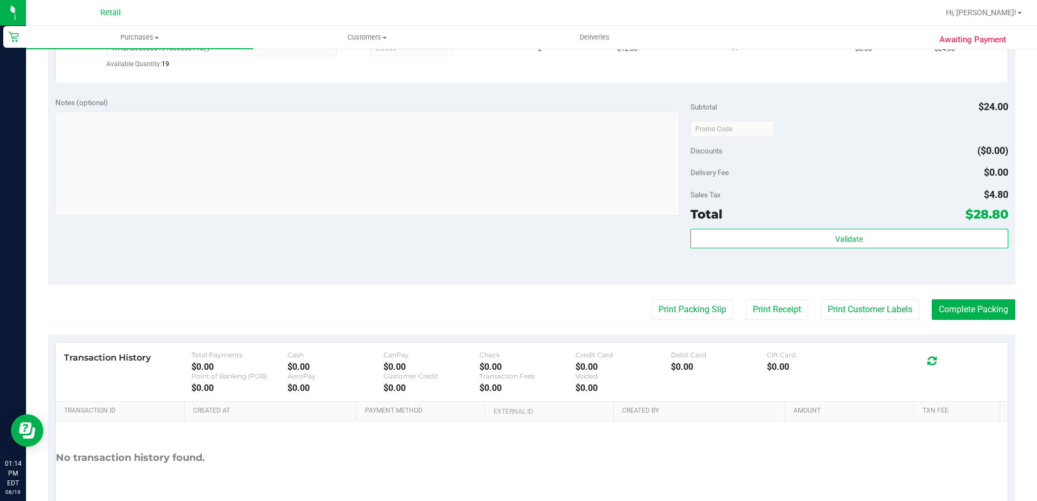
click at [982, 298] on purchase-details "Back Edit Purchase Cancel Purchase View Profile # 01612043 Med | Rec METRC ID: …" at bounding box center [532, 135] width 968 height 804
click at [982, 301] on button "Complete Packing" at bounding box center [974, 309] width 84 height 21
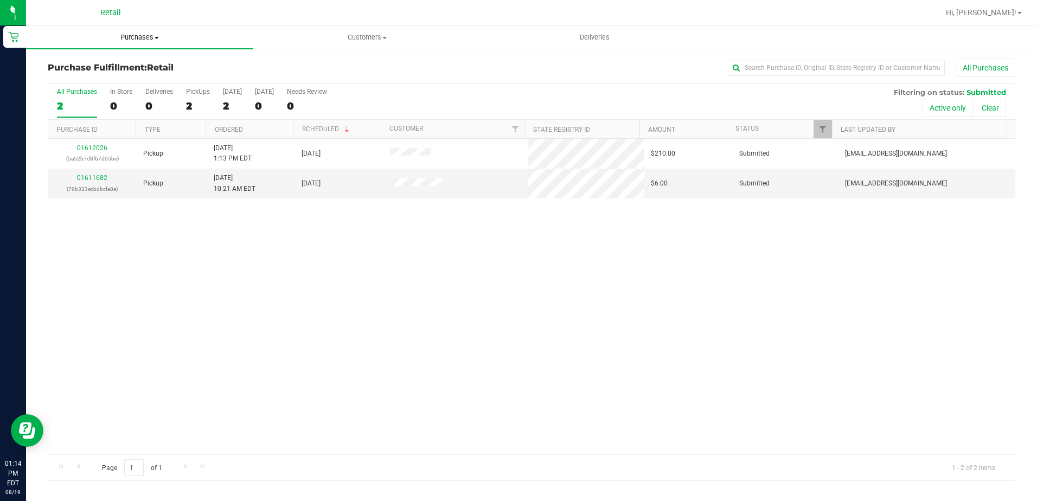
click at [127, 36] on span "Purchases" at bounding box center [139, 38] width 227 height 10
click at [134, 62] on span "Summary of purchases" at bounding box center [81, 65] width 111 height 9
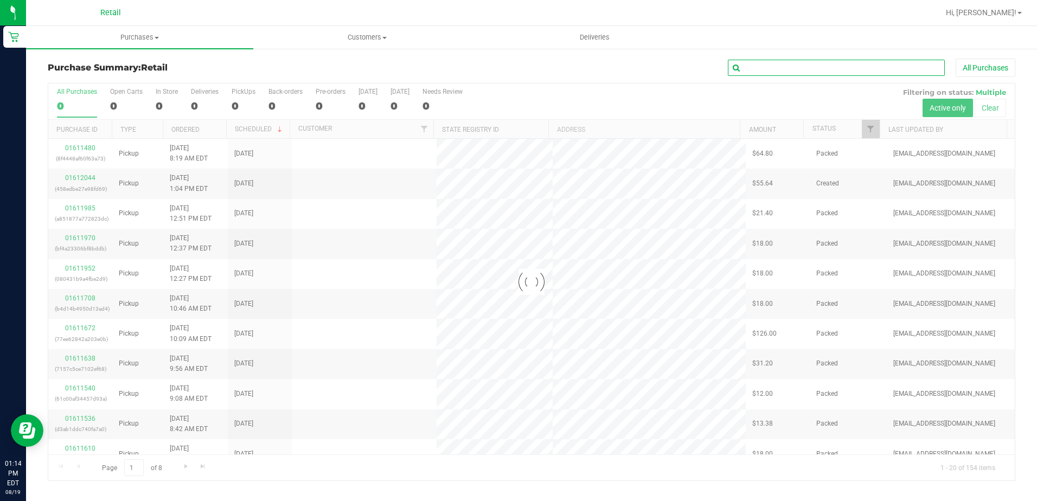
click at [789, 67] on input "text" at bounding box center [836, 68] width 217 height 16
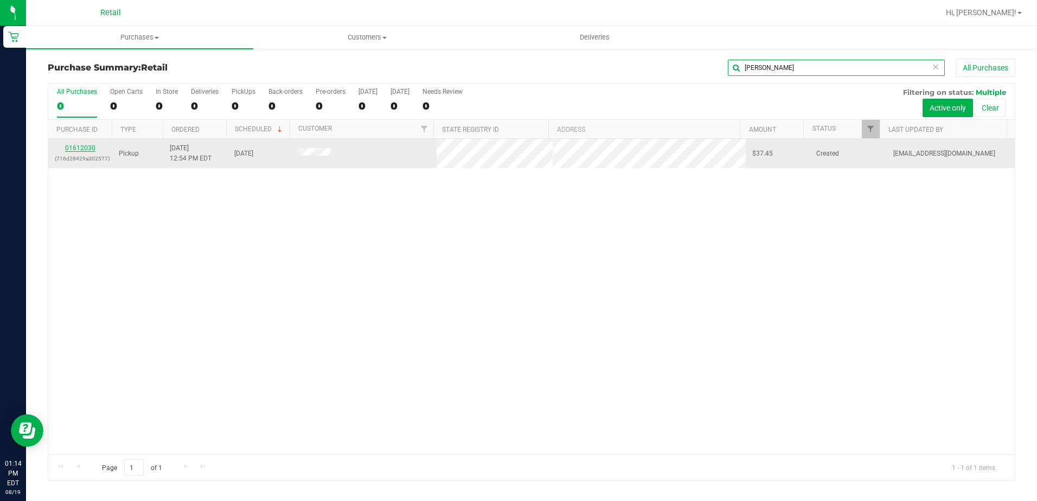
type input "lynn"
click at [89, 148] on link "01612030" at bounding box center [80, 148] width 30 height 8
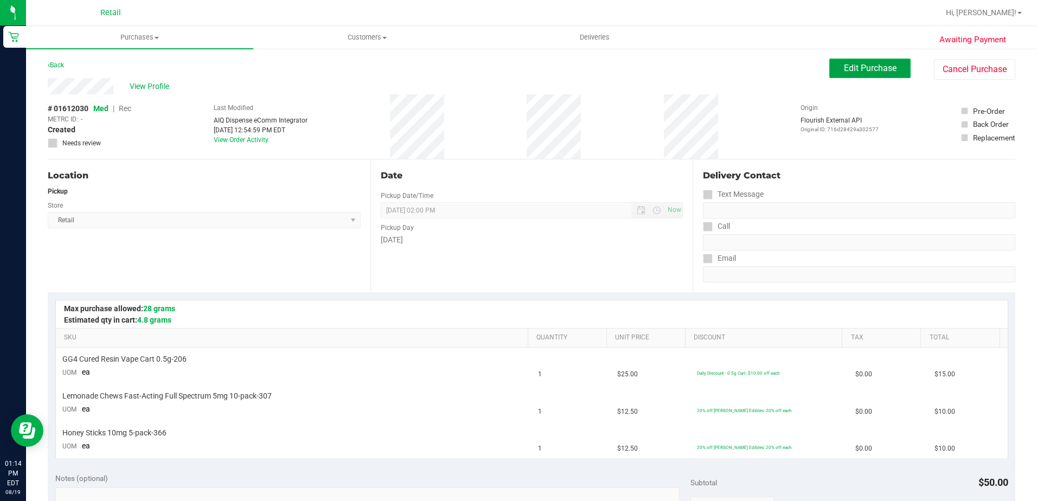
click at [844, 66] on span "Edit Purchase" at bounding box center [870, 68] width 53 height 10
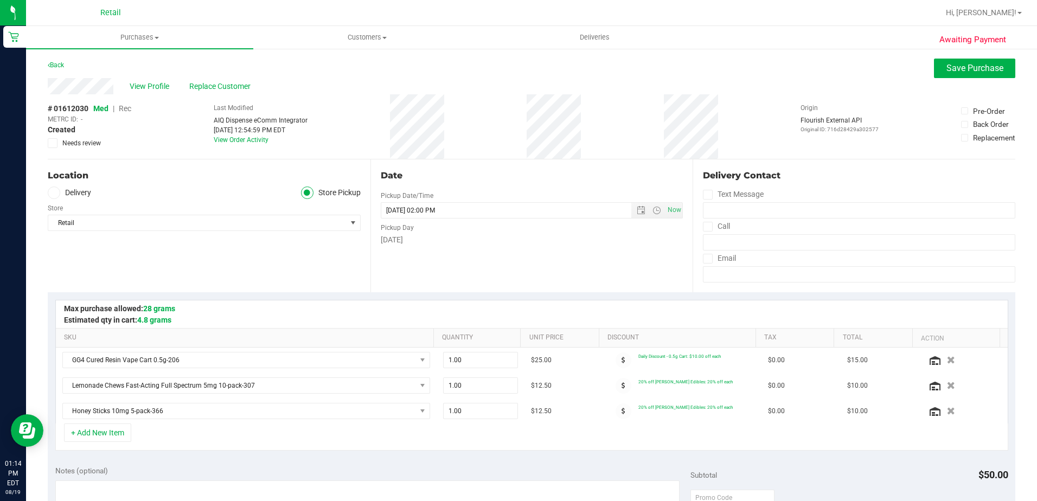
click at [124, 106] on span "Rec" at bounding box center [125, 108] width 12 height 9
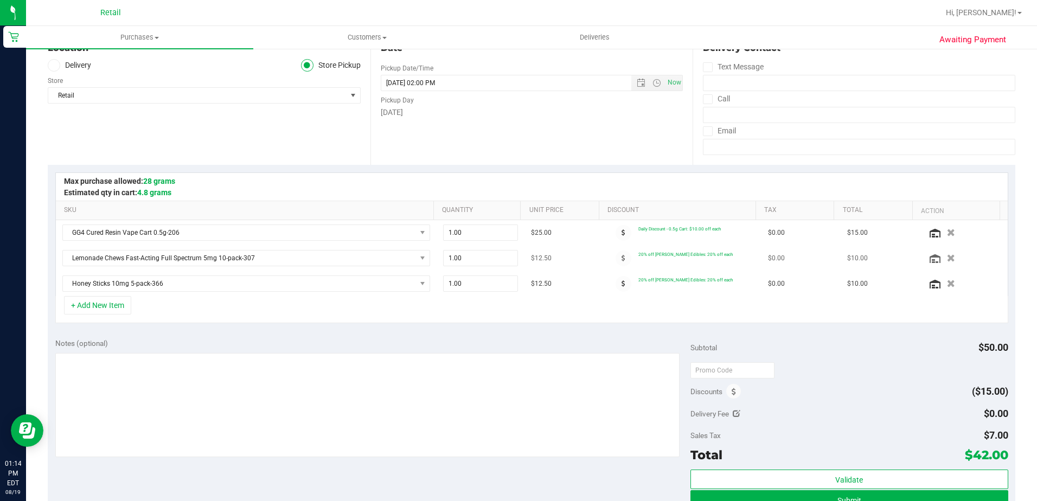
scroll to position [217, 0]
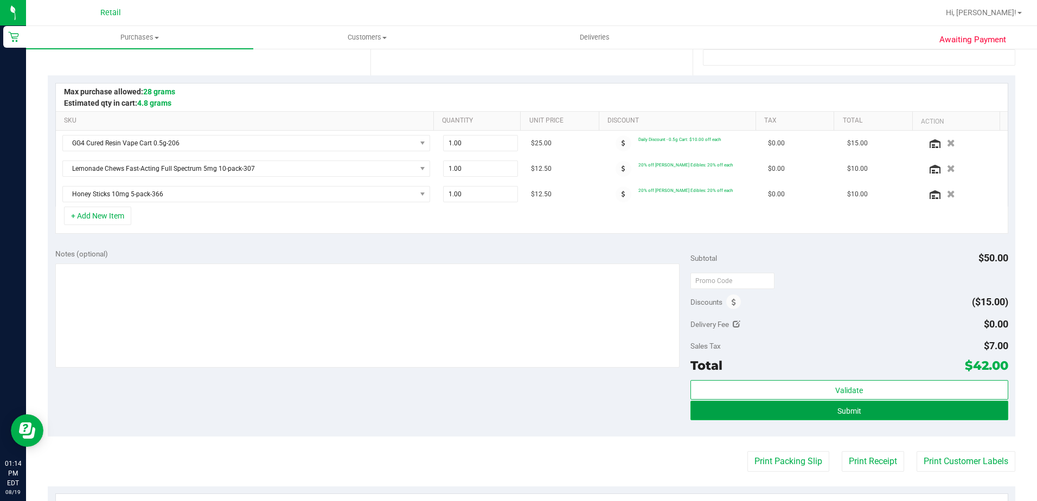
click at [861, 409] on button "Submit" at bounding box center [849, 411] width 318 height 20
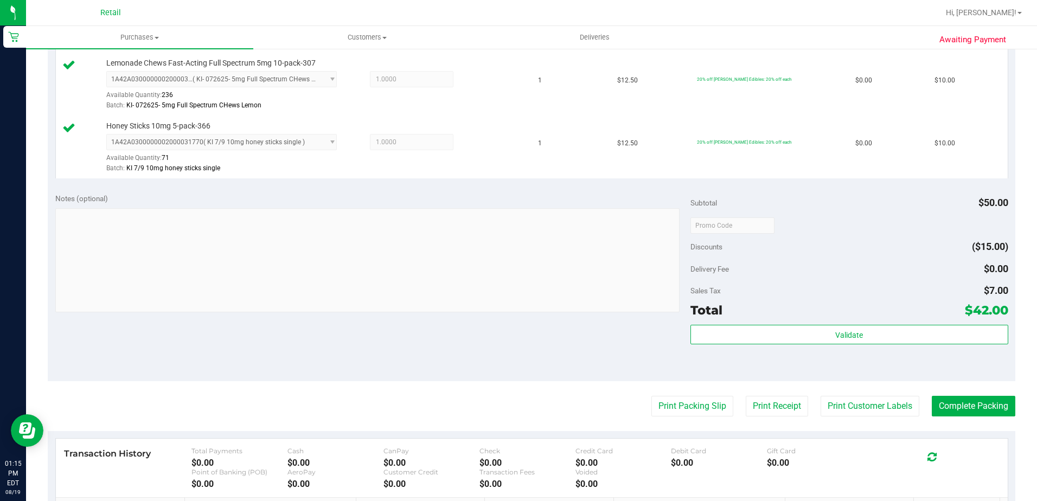
scroll to position [380, 0]
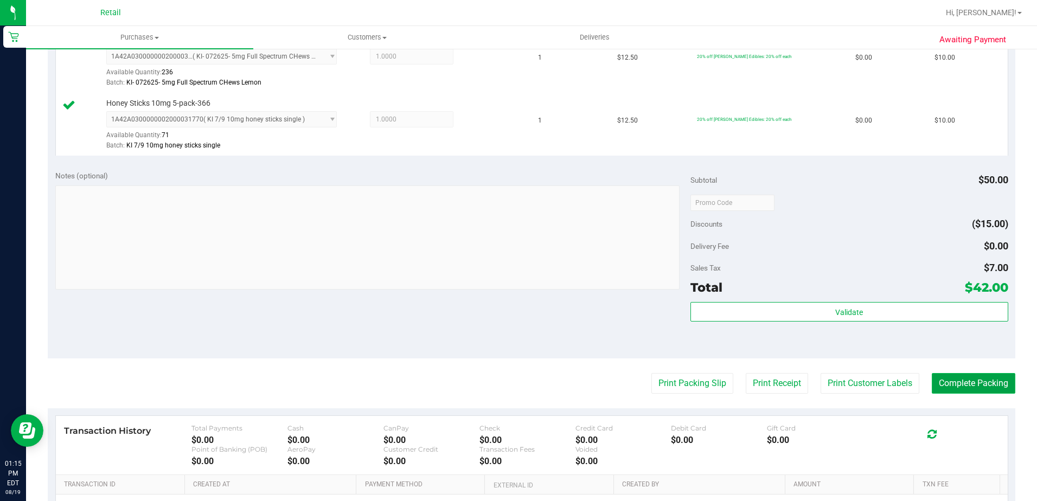
click at [967, 387] on button "Complete Packing" at bounding box center [974, 383] width 84 height 21
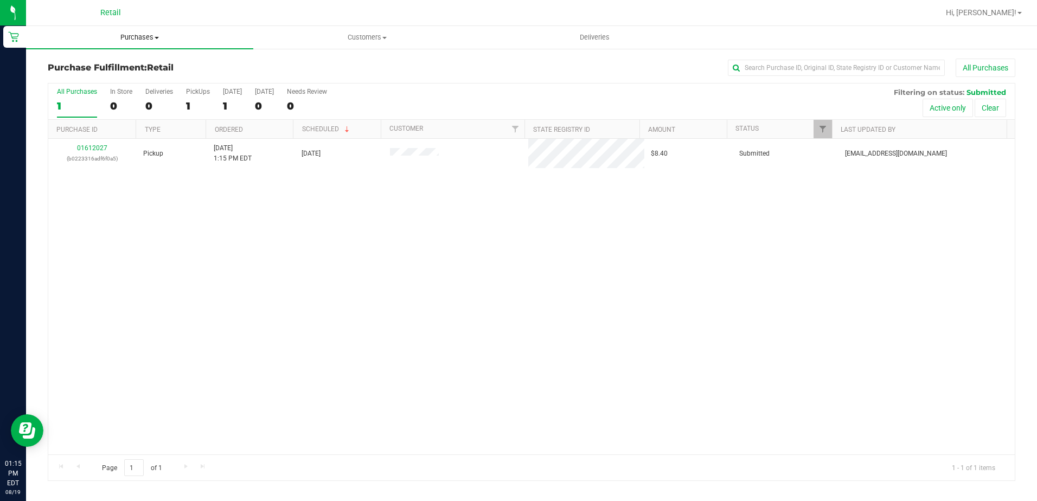
click at [142, 34] on span "Purchases" at bounding box center [139, 38] width 227 height 10
click at [99, 69] on span "Summary of purchases" at bounding box center [81, 65] width 111 height 9
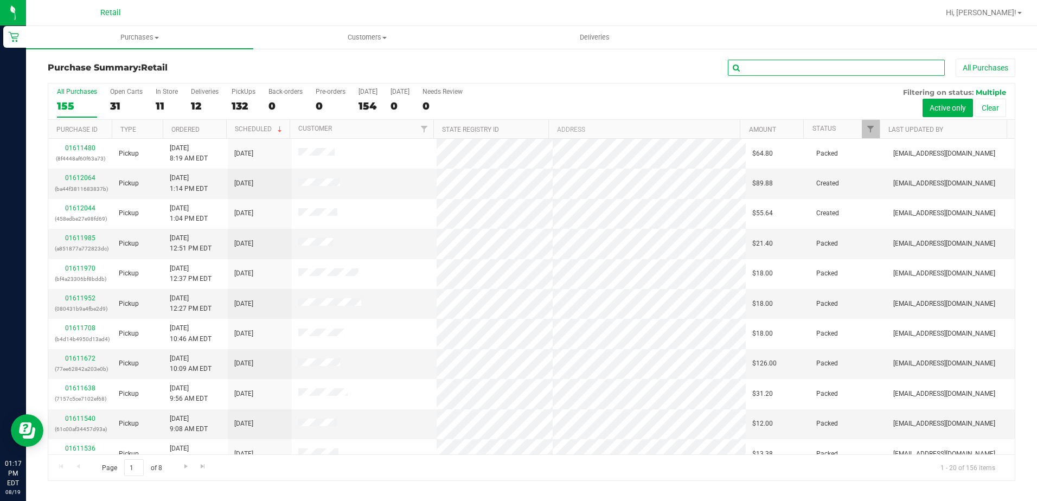
click at [767, 66] on input "text" at bounding box center [836, 68] width 217 height 16
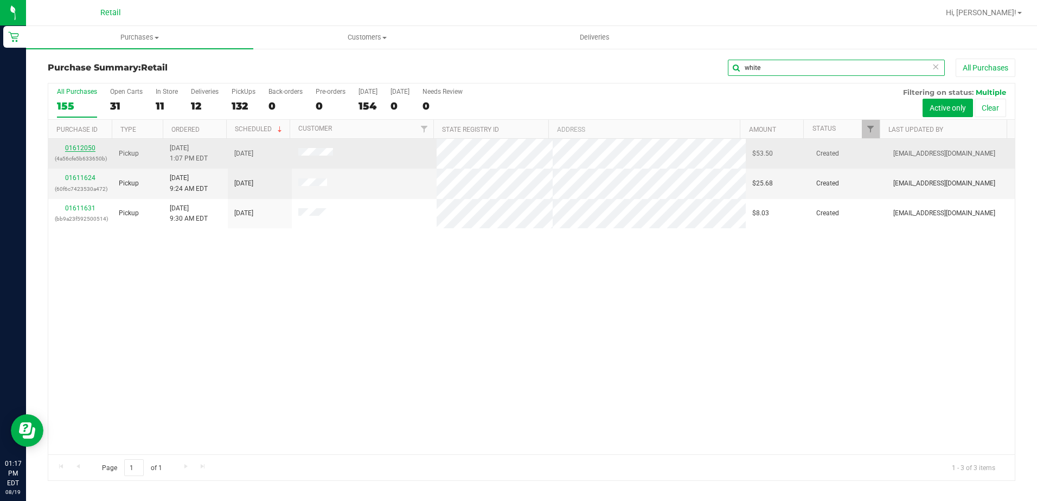
type input "white"
click at [85, 146] on link "01612050" at bounding box center [80, 148] width 30 height 8
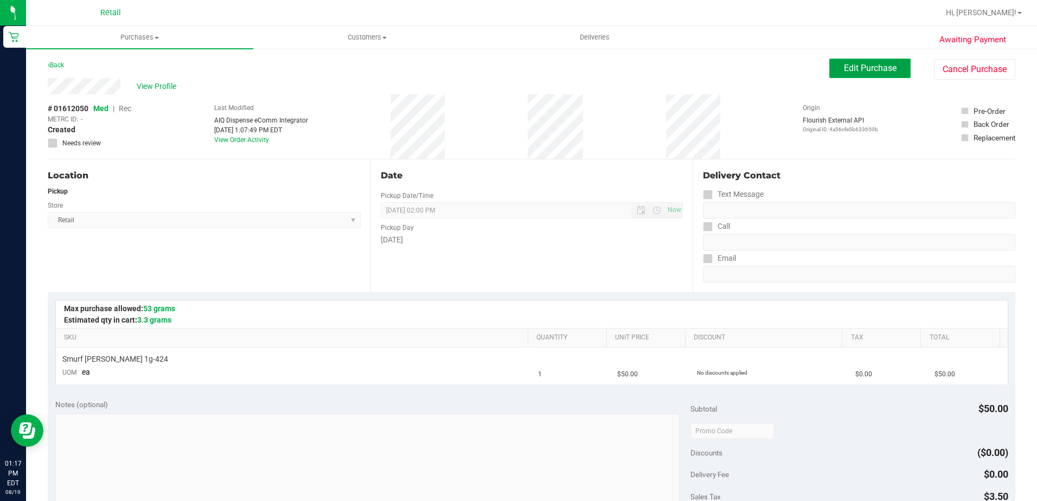
click at [849, 69] on span "Edit Purchase" at bounding box center [870, 68] width 53 height 10
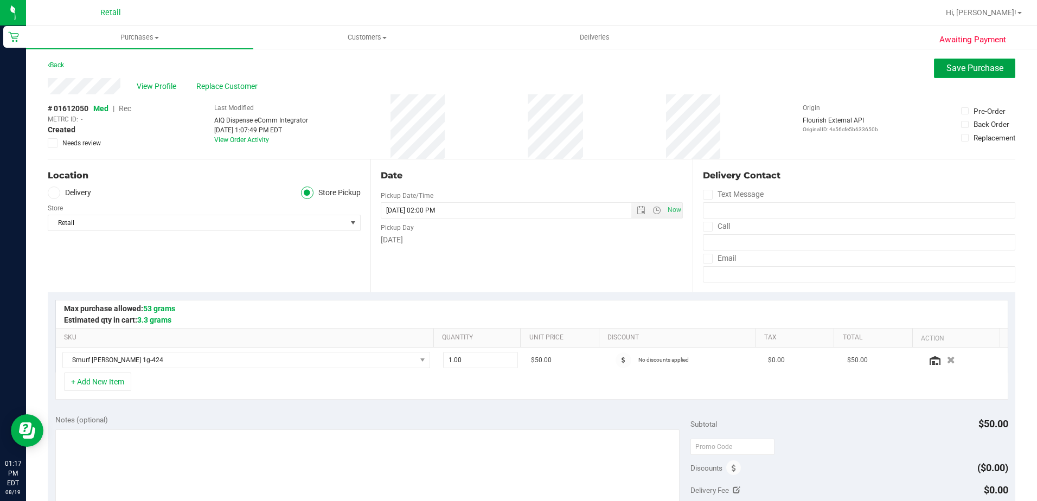
click at [946, 68] on span "Save Purchase" at bounding box center [974, 68] width 57 height 10
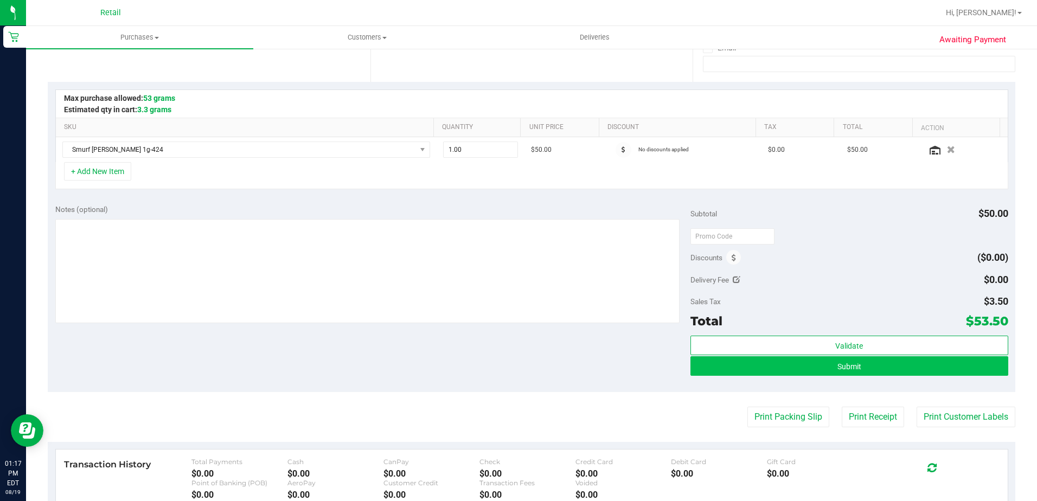
scroll to position [217, 0]
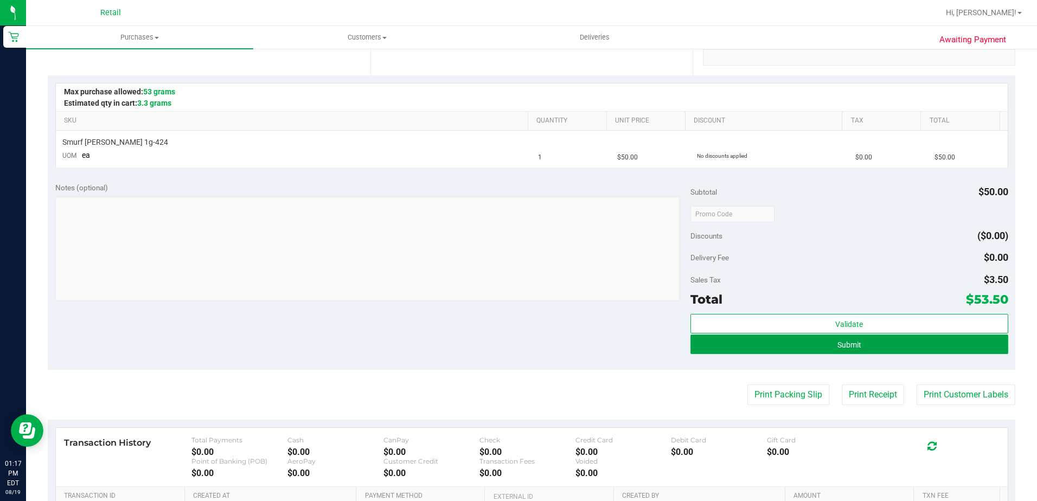
click at [817, 345] on button "Submit" at bounding box center [849, 345] width 318 height 20
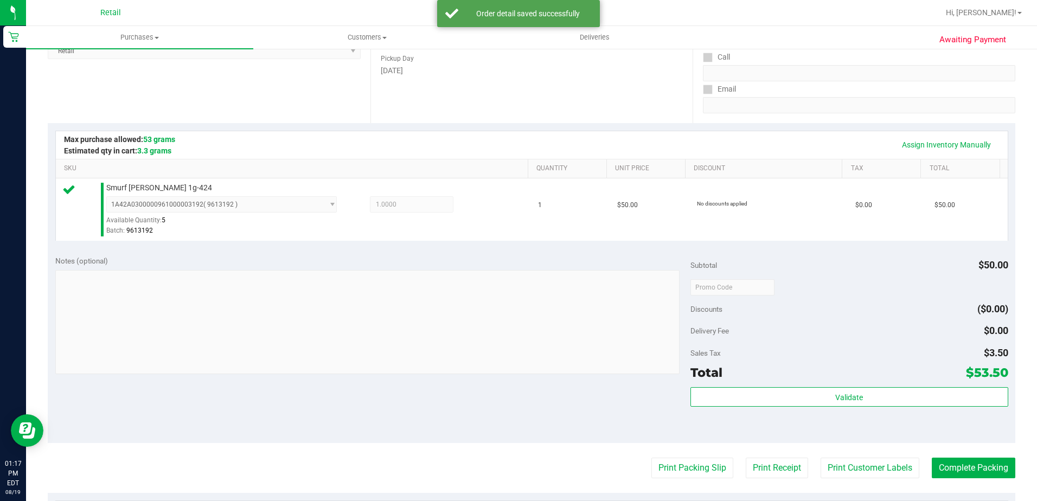
scroll to position [271, 0]
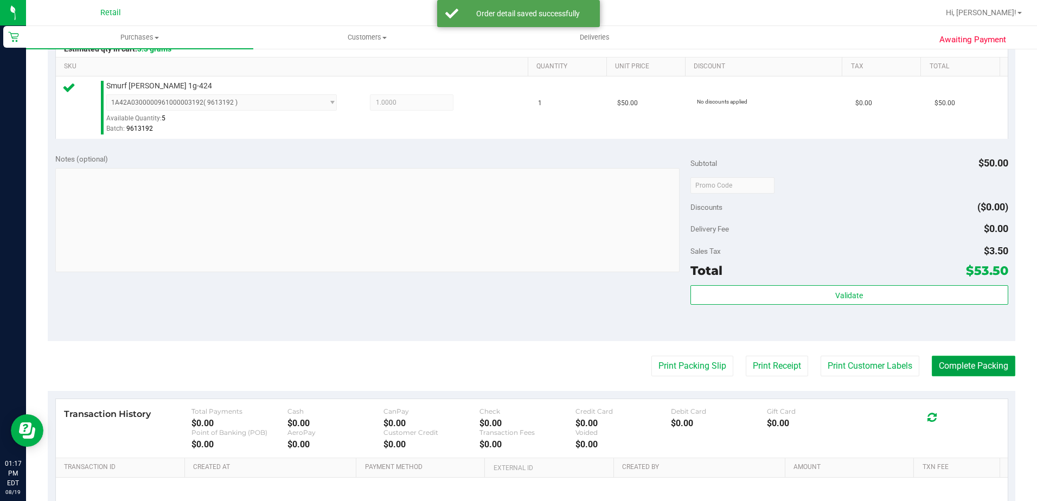
click at [940, 367] on button "Complete Packing" at bounding box center [974, 366] width 84 height 21
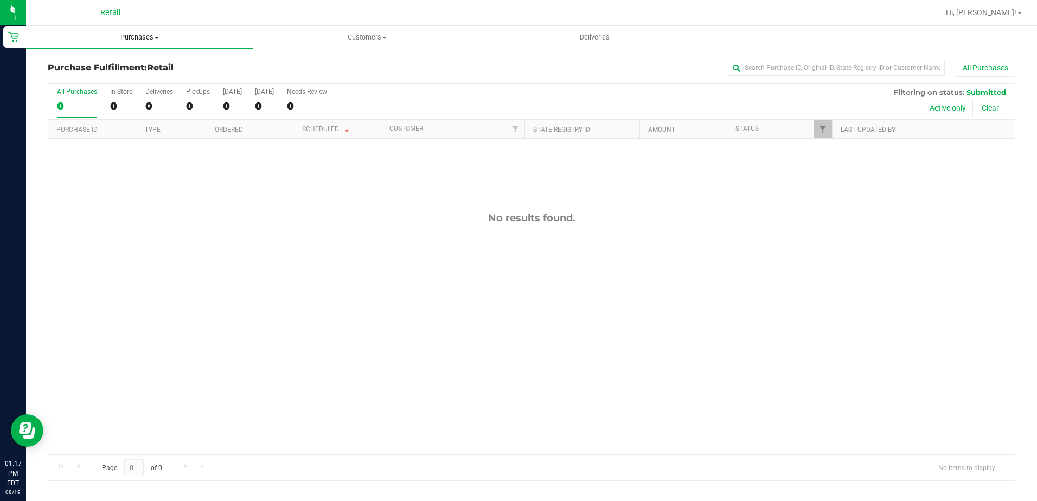
click at [144, 43] on uib-tab-heading "Purchases Summary of purchases Fulfillment All purchases" at bounding box center [139, 37] width 227 height 23
click at [113, 67] on span "Summary of purchases" at bounding box center [81, 65] width 111 height 9
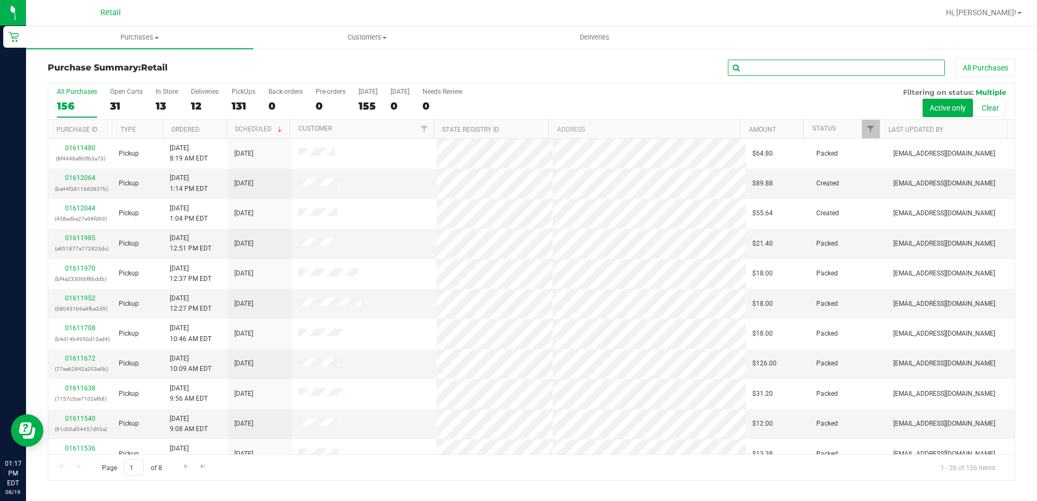
click at [829, 70] on input "text" at bounding box center [836, 68] width 217 height 16
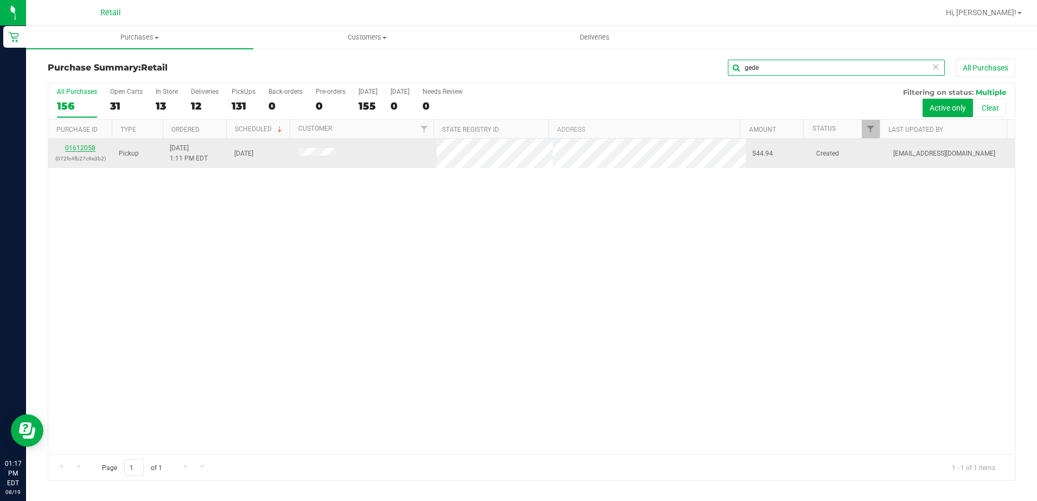
type input "gede"
click at [85, 148] on link "01612058" at bounding box center [80, 148] width 30 height 8
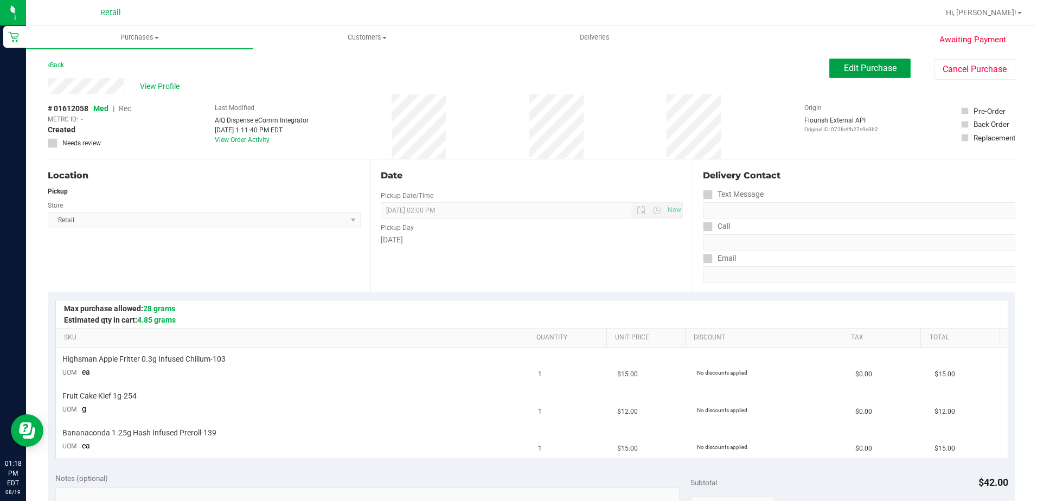
click at [857, 62] on button "Edit Purchase" at bounding box center [869, 69] width 81 height 20
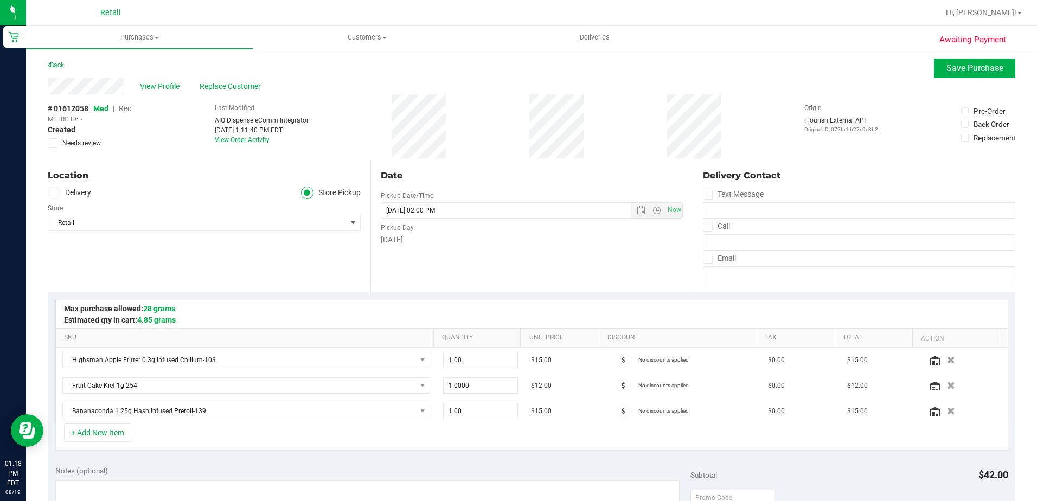
click at [129, 107] on span "Rec" at bounding box center [125, 108] width 12 height 9
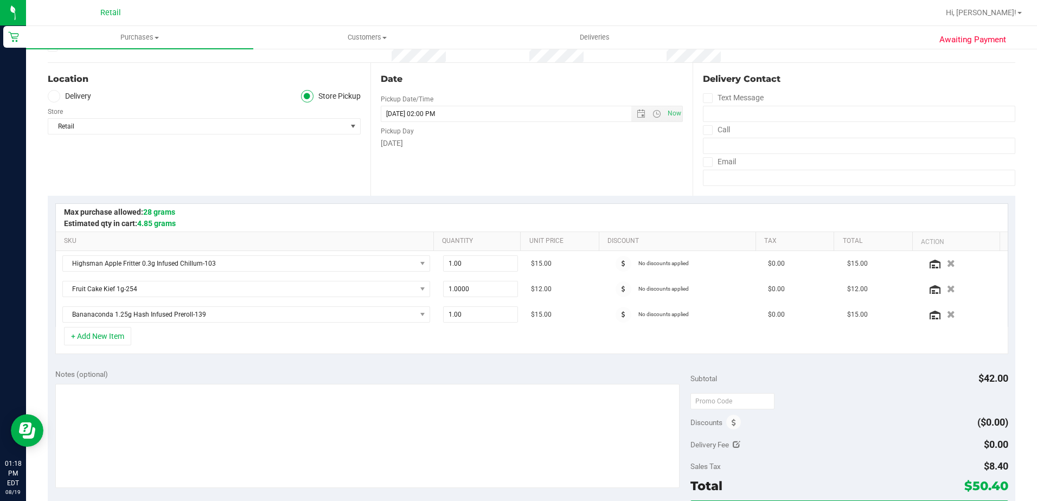
scroll to position [271, 0]
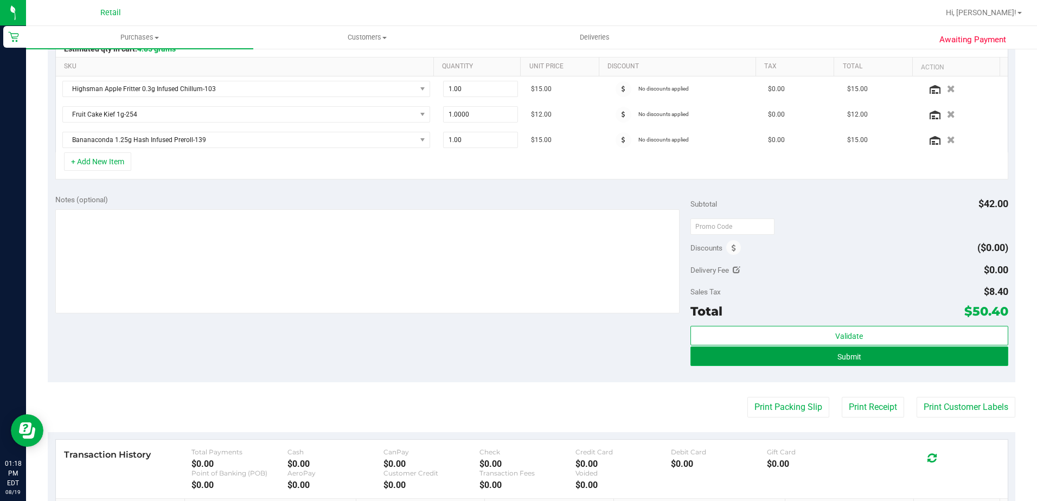
click at [885, 357] on button "Submit" at bounding box center [849, 357] width 318 height 20
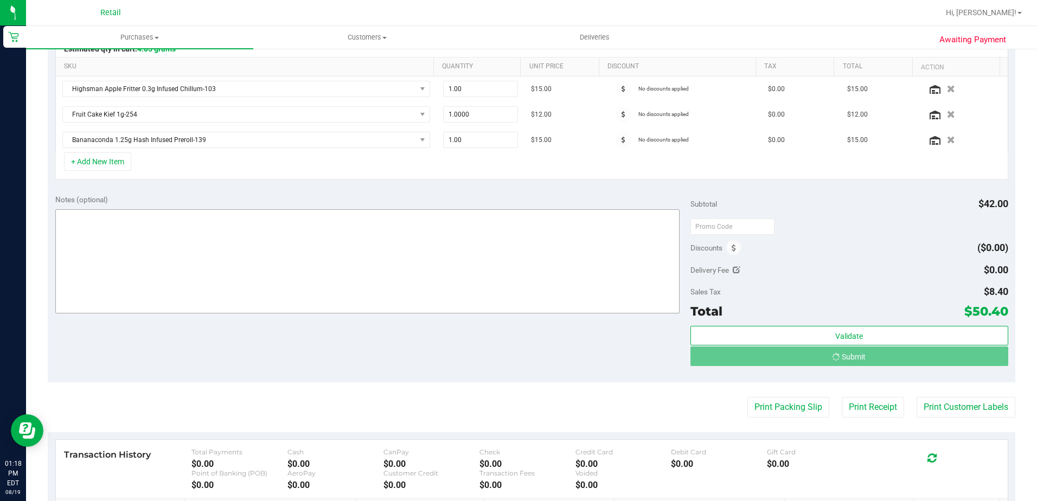
scroll to position [0, 0]
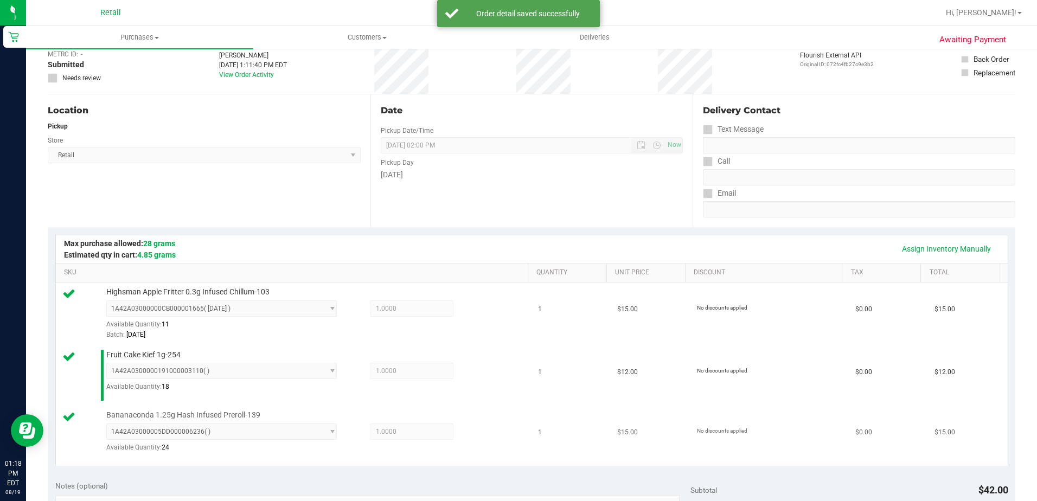
scroll to position [325, 0]
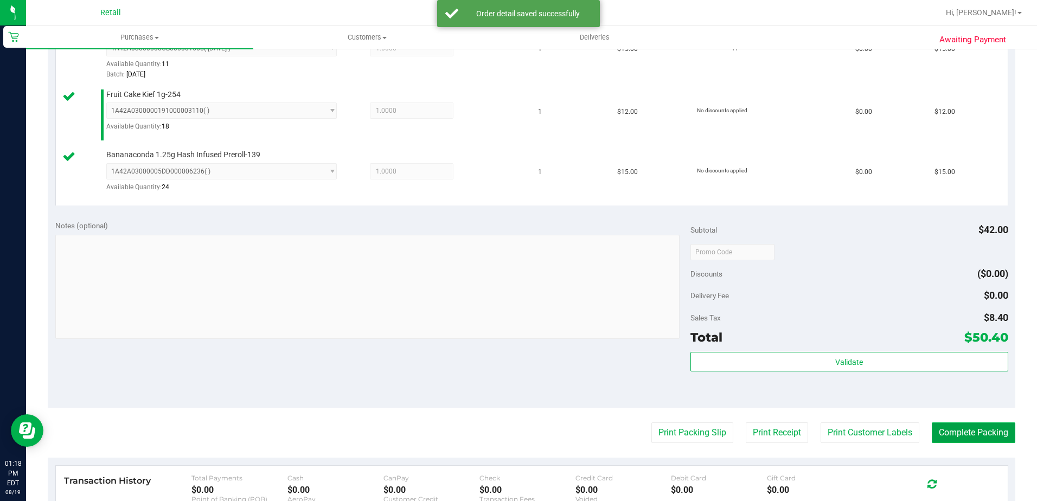
click at [954, 426] on button "Complete Packing" at bounding box center [974, 432] width 84 height 21
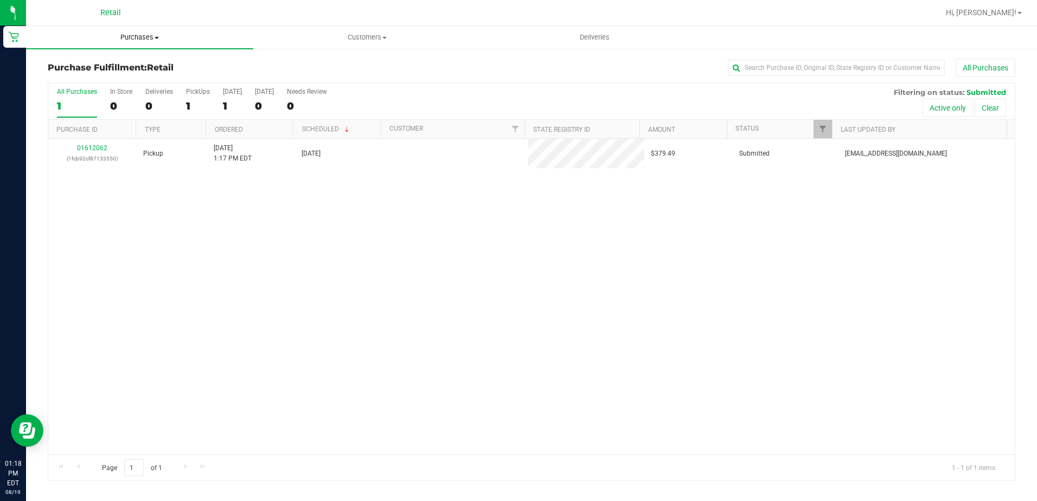
drag, startPoint x: 134, startPoint y: 32, endPoint x: 143, endPoint y: 57, distance: 26.9
click at [134, 32] on uib-tab-heading "Purchases Summary of purchases Fulfillment All purchases" at bounding box center [139, 37] width 227 height 23
click at [134, 68] on span "Summary of purchases" at bounding box center [81, 65] width 111 height 9
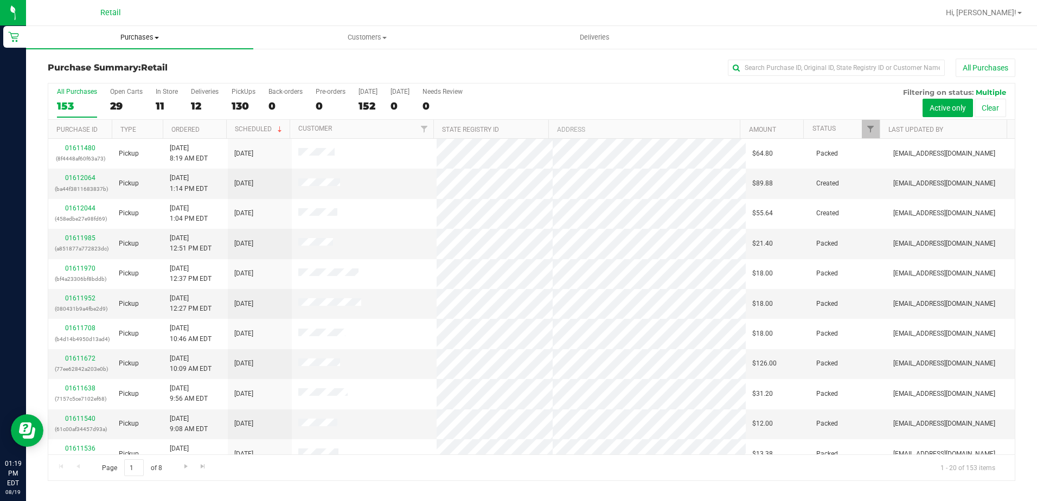
click at [141, 43] on uib-tab-heading "Purchases Summary of purchases Fulfillment All purchases" at bounding box center [139, 37] width 227 height 23
drag, startPoint x: 816, startPoint y: 71, endPoint x: 809, endPoint y: 48, distance: 24.5
click at [816, 71] on input "text" at bounding box center [836, 68] width 217 height 16
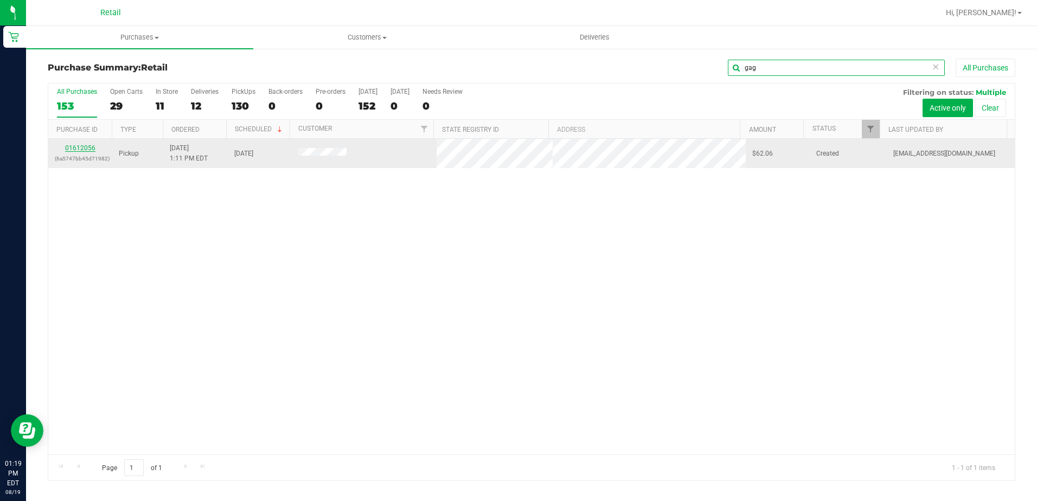
type input "gag"
click at [76, 150] on link "01612056" at bounding box center [80, 148] width 30 height 8
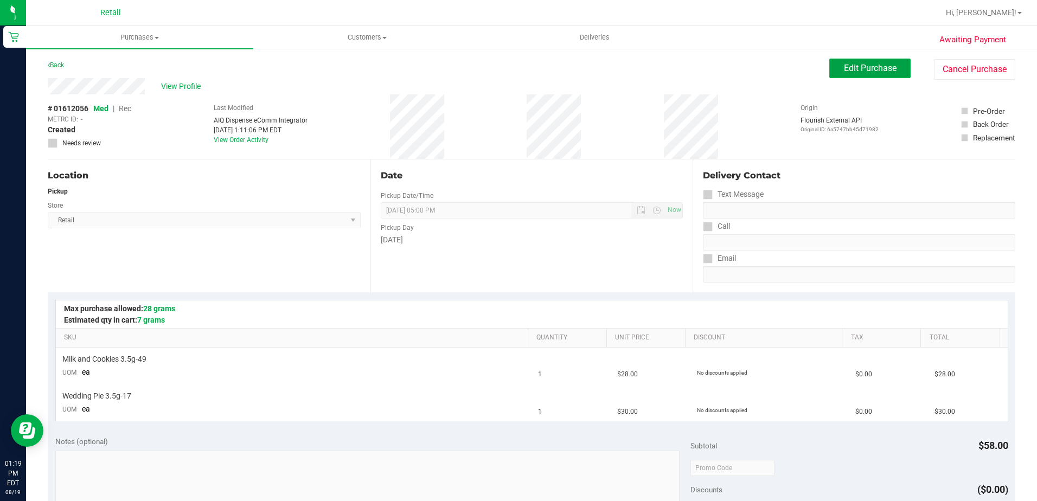
click at [865, 66] on span "Edit Purchase" at bounding box center [870, 68] width 53 height 10
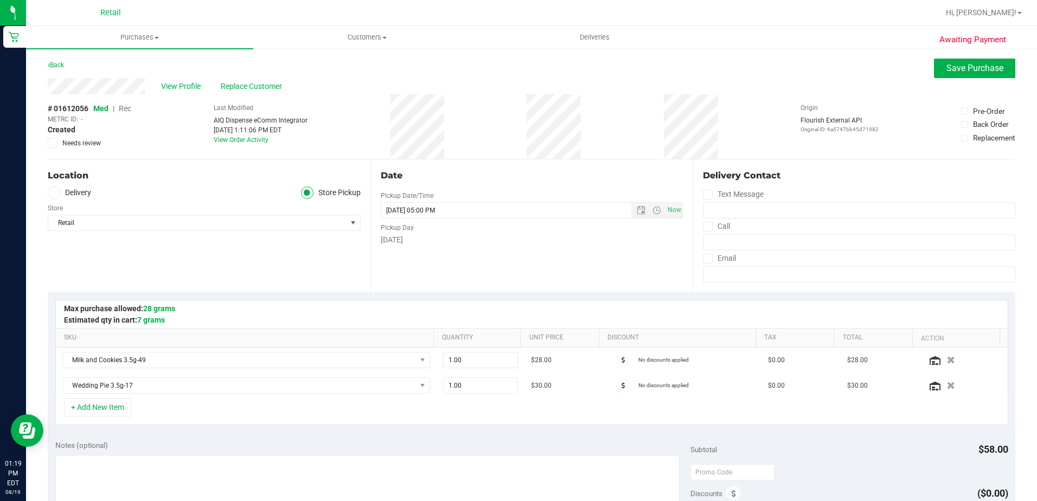
click at [130, 110] on span "Rec" at bounding box center [125, 108] width 12 height 9
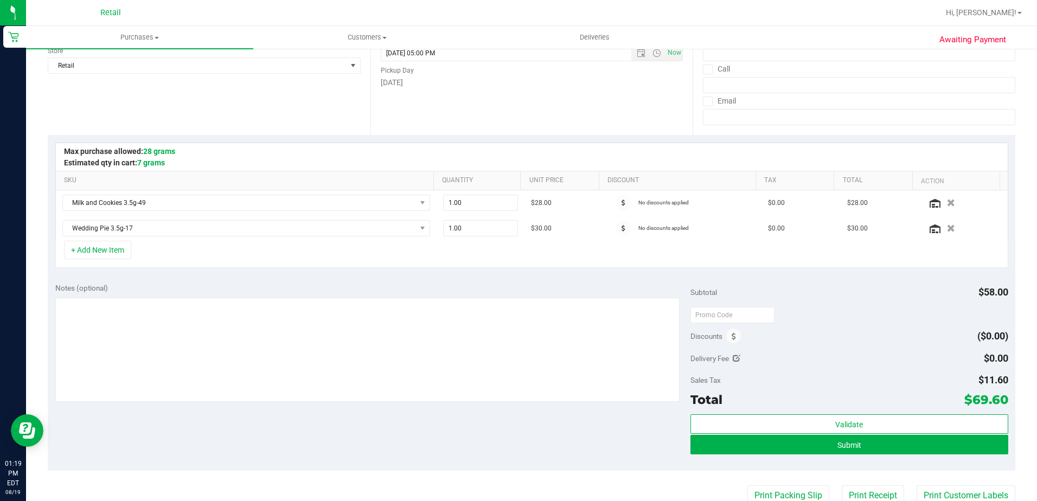
scroll to position [217, 0]
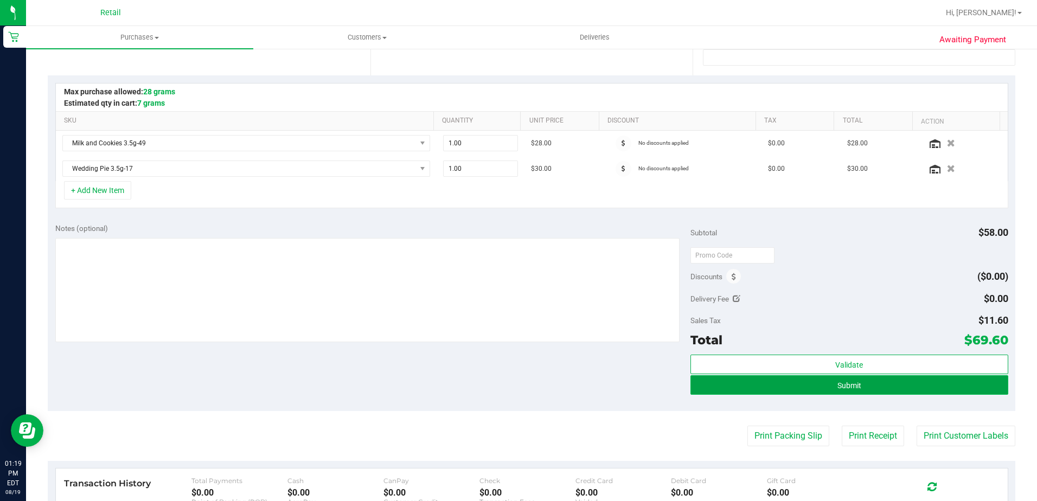
click at [866, 380] on button "Submit" at bounding box center [849, 385] width 318 height 20
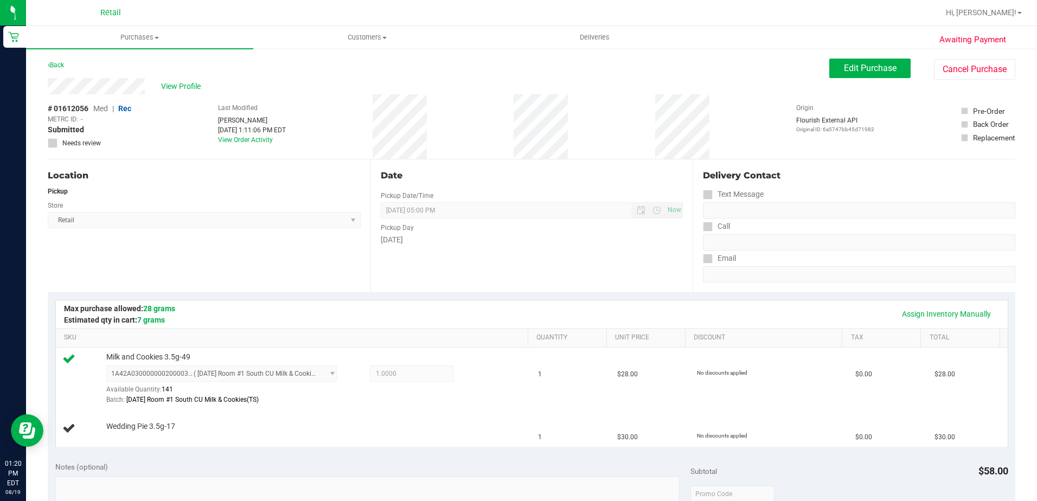
drag, startPoint x: 193, startPoint y: 86, endPoint x: 136, endPoint y: 156, distance: 90.3
click at [136, 156] on div "# 01612056 Med | Rec METRC ID: - Submitted Needs review Last Modified Kevin Gar…" at bounding box center [532, 126] width 968 height 65
click at [881, 69] on span "Edit Purchase" at bounding box center [870, 68] width 53 height 10
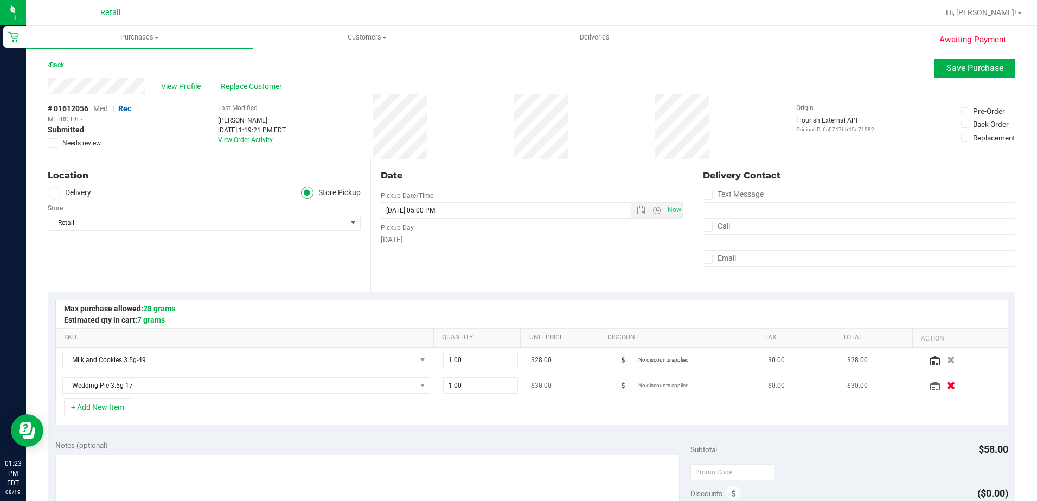
click at [946, 388] on icon "button" at bounding box center [950, 386] width 9 height 8
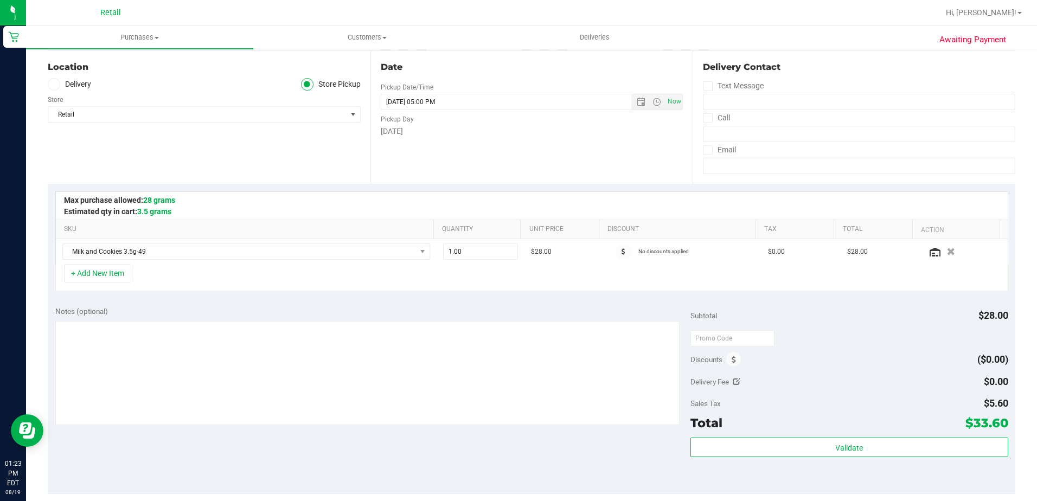
scroll to position [163, 0]
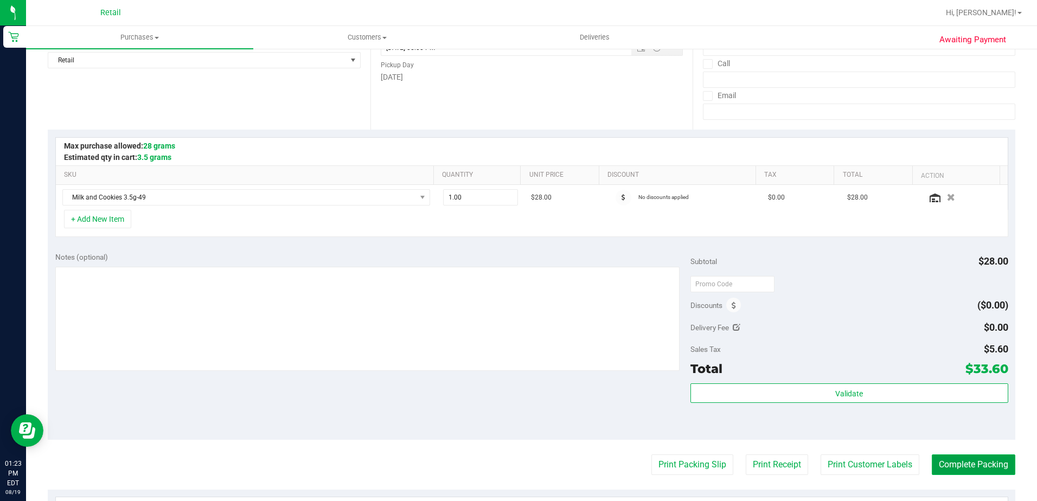
click at [963, 459] on button "Complete Packing" at bounding box center [974, 464] width 84 height 21
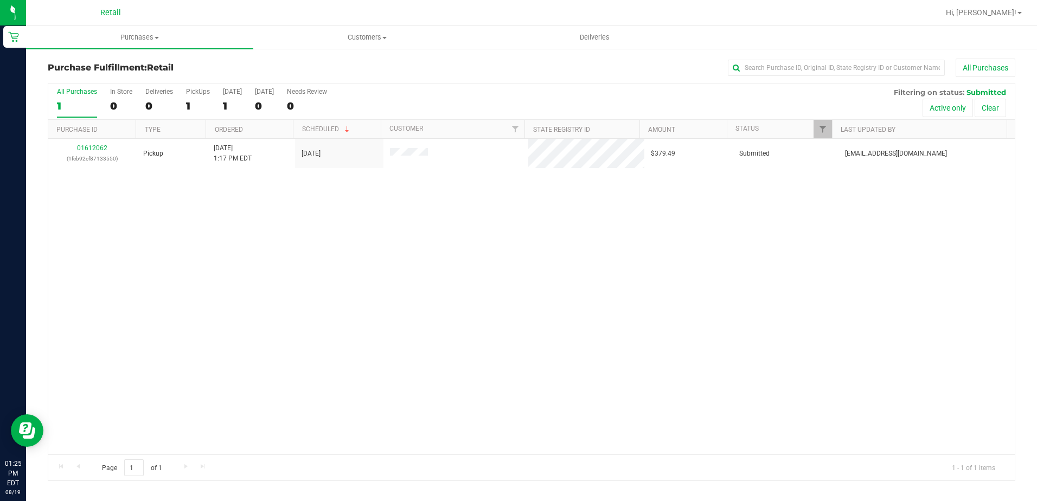
click at [411, 328] on div "01612062 (1fcb92cf87133550) Pickup 8/19/2025 1:17 PM EDT 8/19/2025 $379.49 Subm…" at bounding box center [531, 297] width 966 height 316
click at [110, 16] on span "Retail" at bounding box center [110, 13] width 21 height 10
drag, startPoint x: 134, startPoint y: 31, endPoint x: 137, endPoint y: 40, distance: 8.8
click at [135, 32] on uib-tab-heading "Purchases Summary of purchases Fulfillment All purchases" at bounding box center [139, 37] width 227 height 23
click at [122, 61] on span "Summary of purchases" at bounding box center [81, 65] width 111 height 9
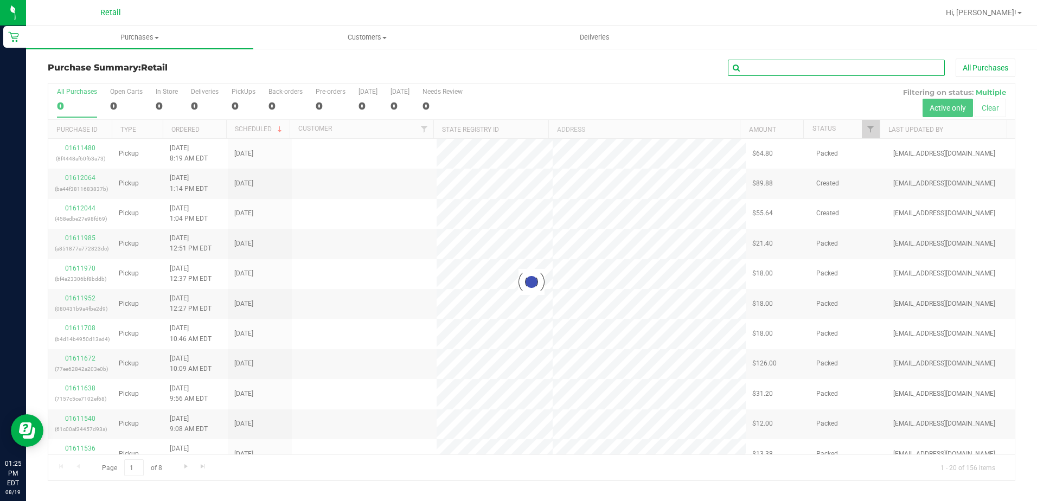
click at [822, 72] on input "text" at bounding box center [836, 68] width 217 height 16
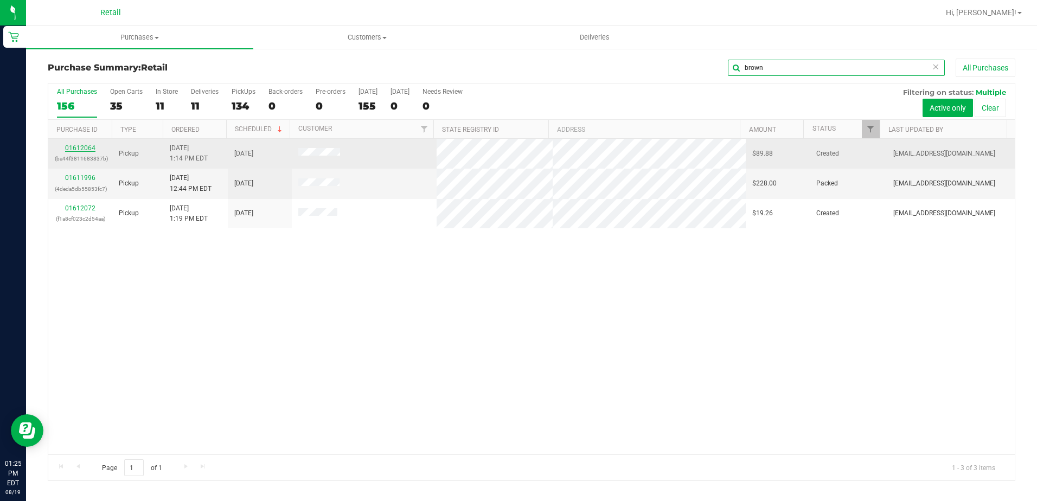
type input "brown"
click at [85, 148] on link "01612064" at bounding box center [80, 148] width 30 height 8
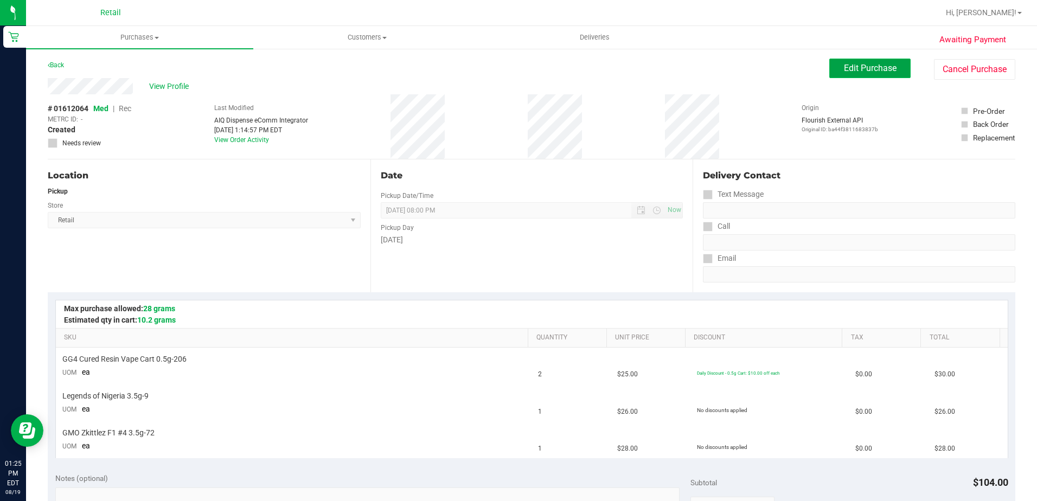
click at [882, 71] on span "Edit Purchase" at bounding box center [870, 68] width 53 height 10
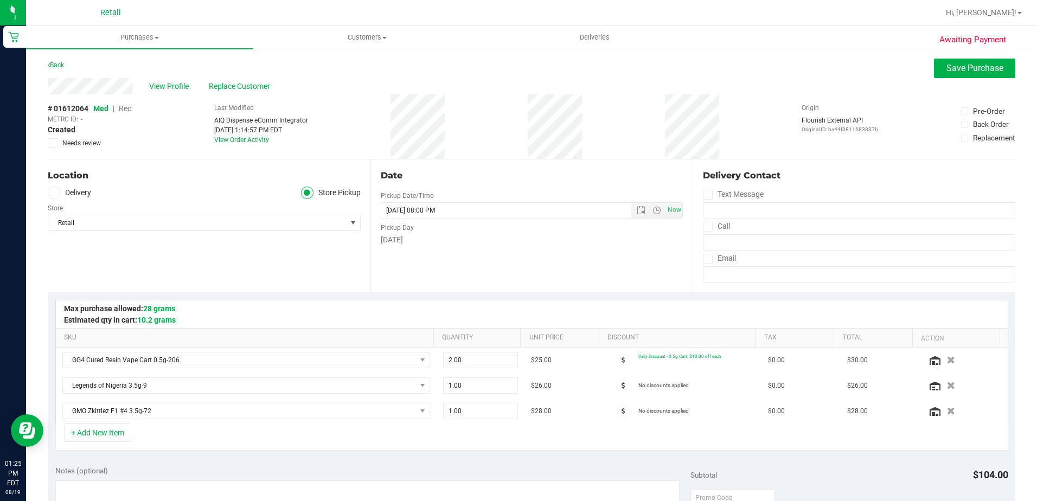
click at [126, 106] on span "Rec" at bounding box center [125, 108] width 12 height 9
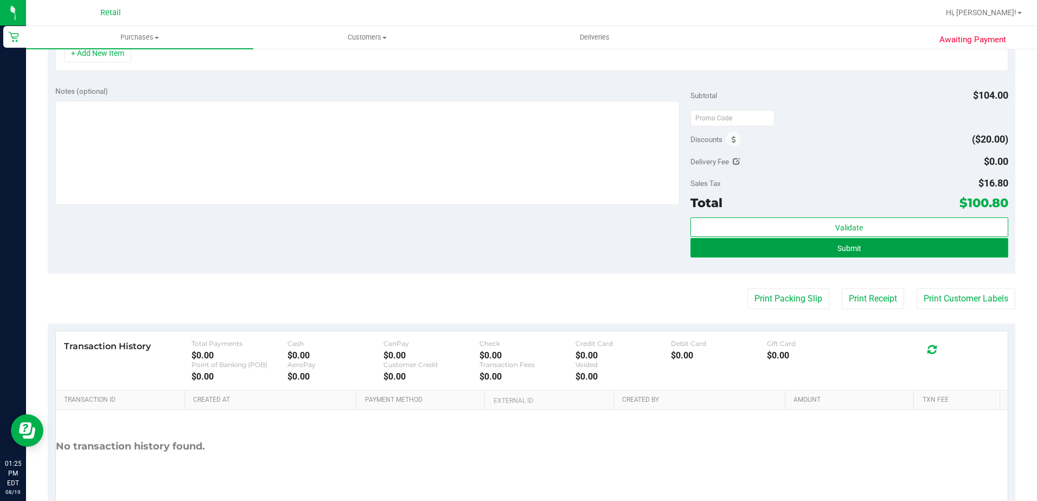
click at [851, 240] on button "Submit" at bounding box center [849, 248] width 318 height 20
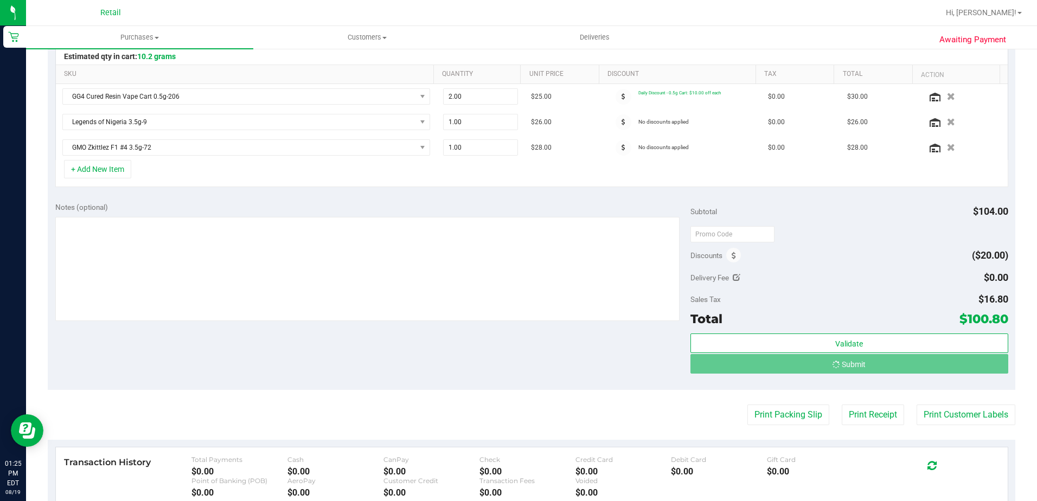
scroll to position [21, 0]
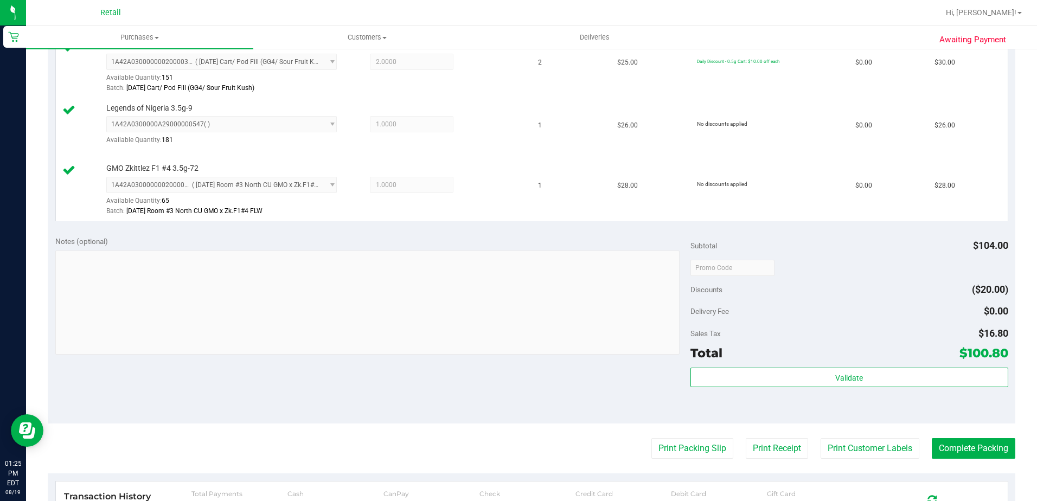
scroll to position [400, 0]
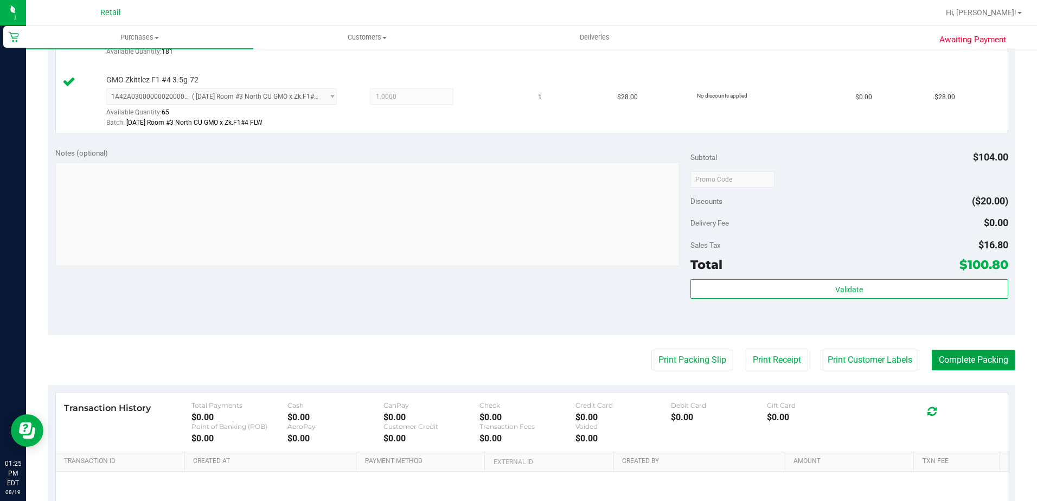
click at [971, 355] on button "Complete Packing" at bounding box center [974, 360] width 84 height 21
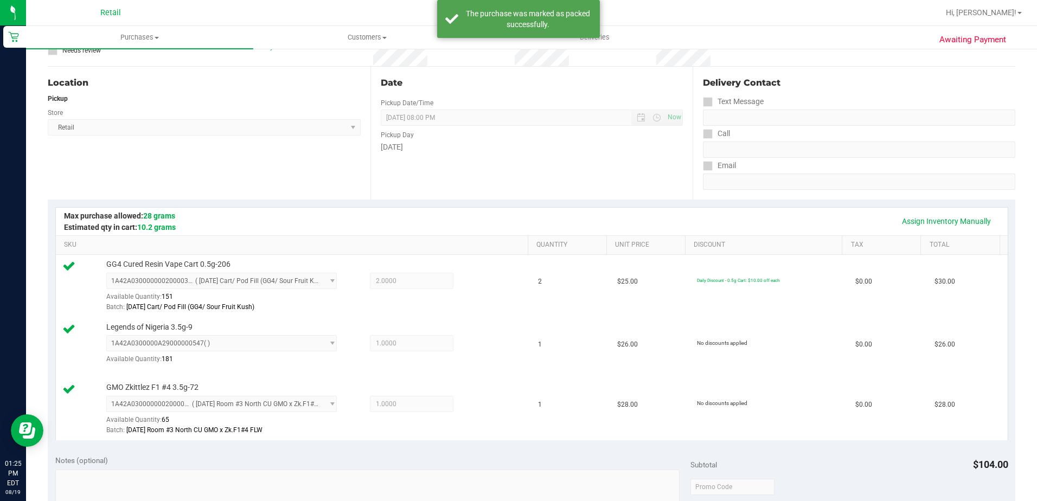
scroll to position [0, 0]
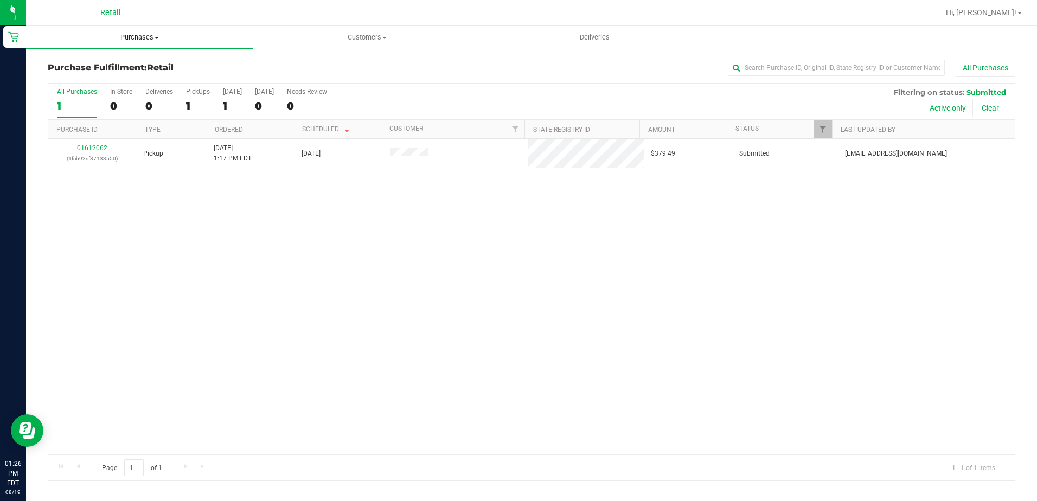
click at [157, 41] on span "Purchases" at bounding box center [139, 38] width 227 height 10
click at [122, 63] on span "Summary of purchases" at bounding box center [81, 65] width 111 height 9
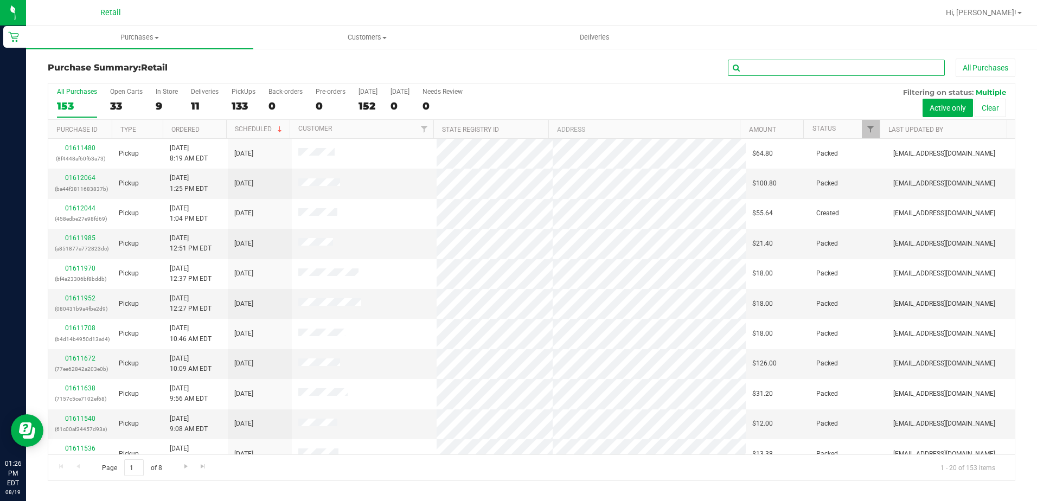
click at [810, 72] on input "text" at bounding box center [836, 68] width 217 height 16
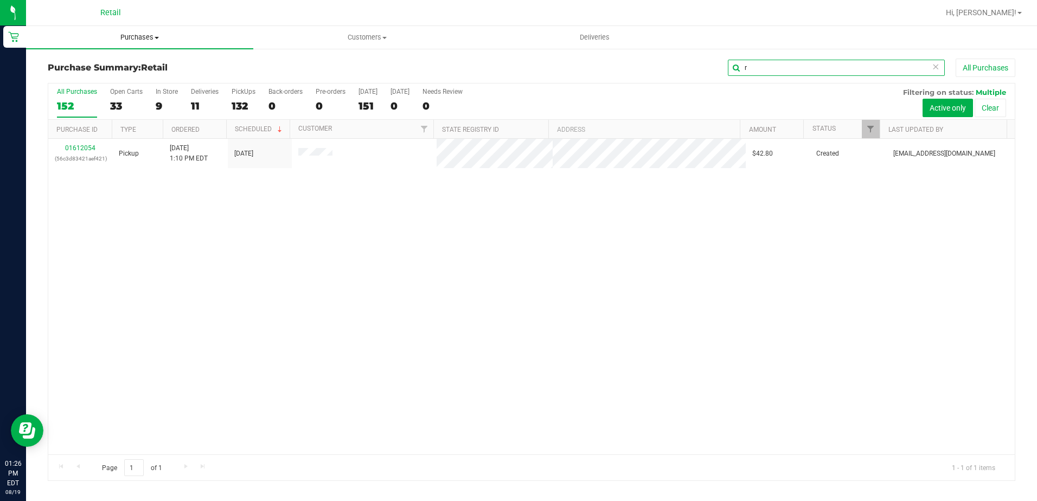
type input "r"
click at [142, 27] on uib-tab-heading "Purchases Summary of purchases Fulfillment All purchases" at bounding box center [139, 37] width 227 height 23
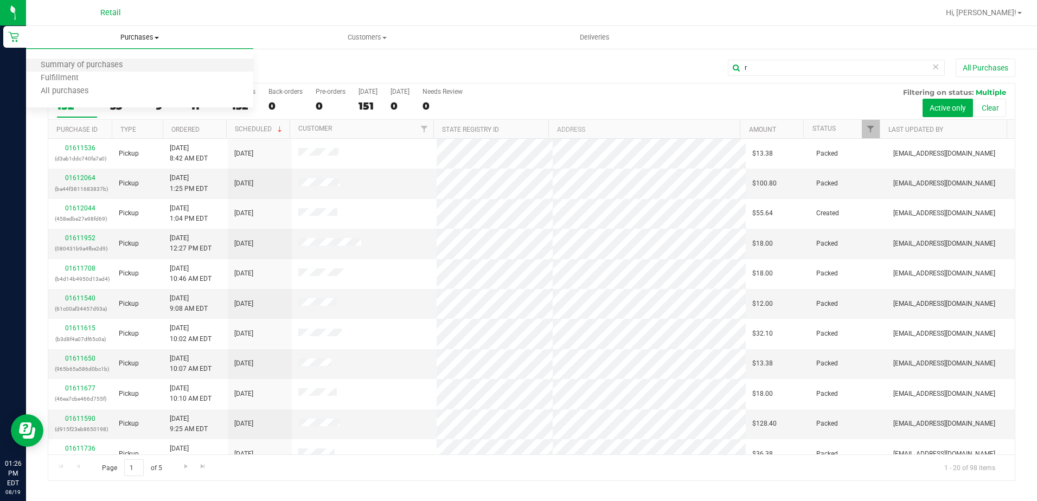
click at [138, 64] on li "Summary of purchases" at bounding box center [139, 65] width 227 height 13
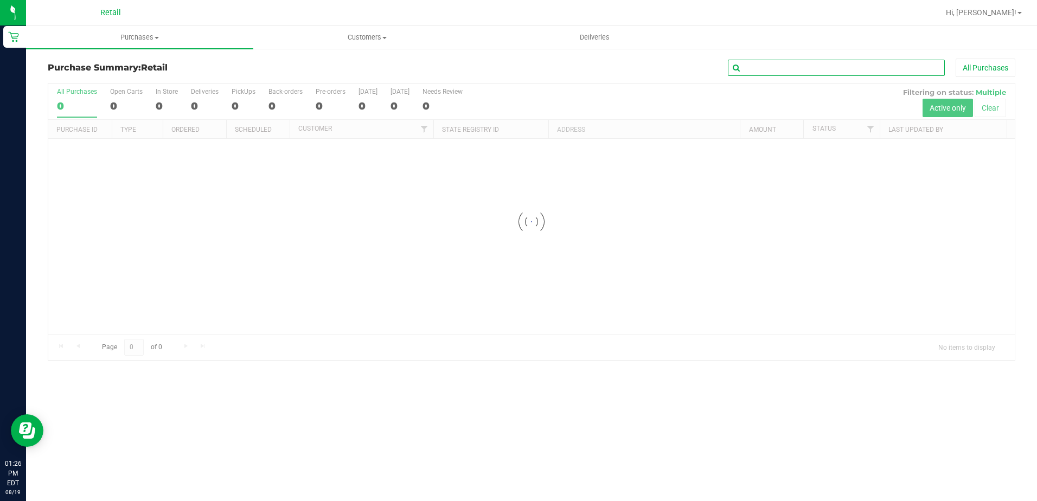
click at [799, 66] on input "text" at bounding box center [836, 68] width 217 height 16
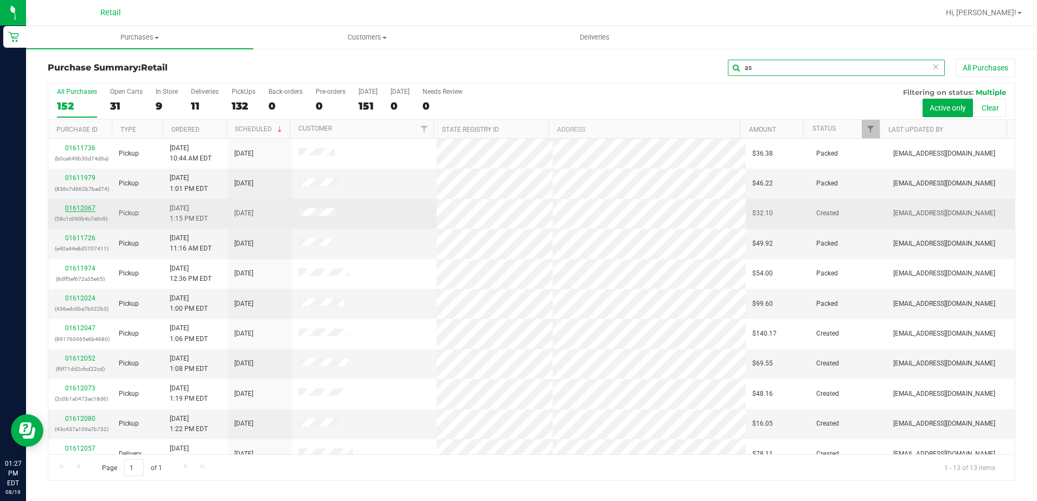
type input "as"
click at [84, 209] on link "01612067" at bounding box center [80, 208] width 30 height 8
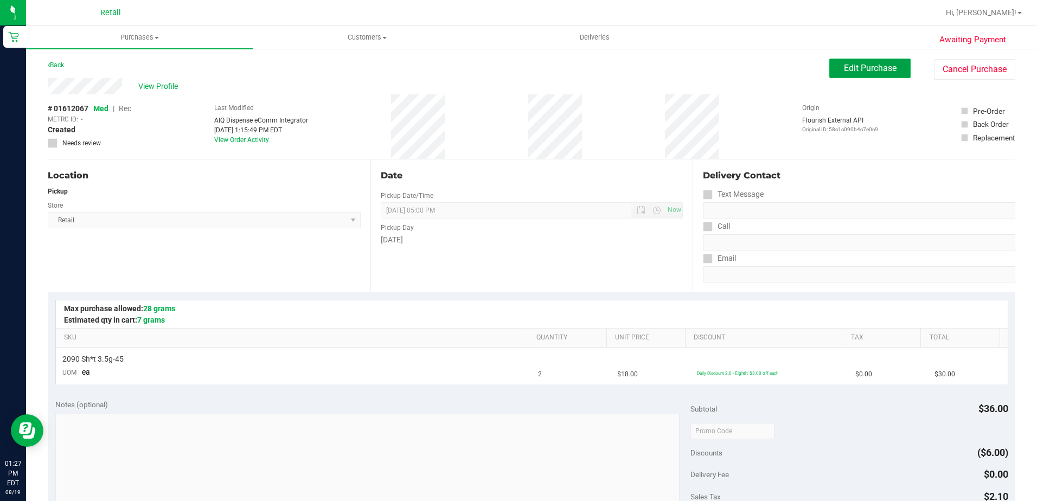
click at [868, 61] on button "Edit Purchase" at bounding box center [869, 69] width 81 height 20
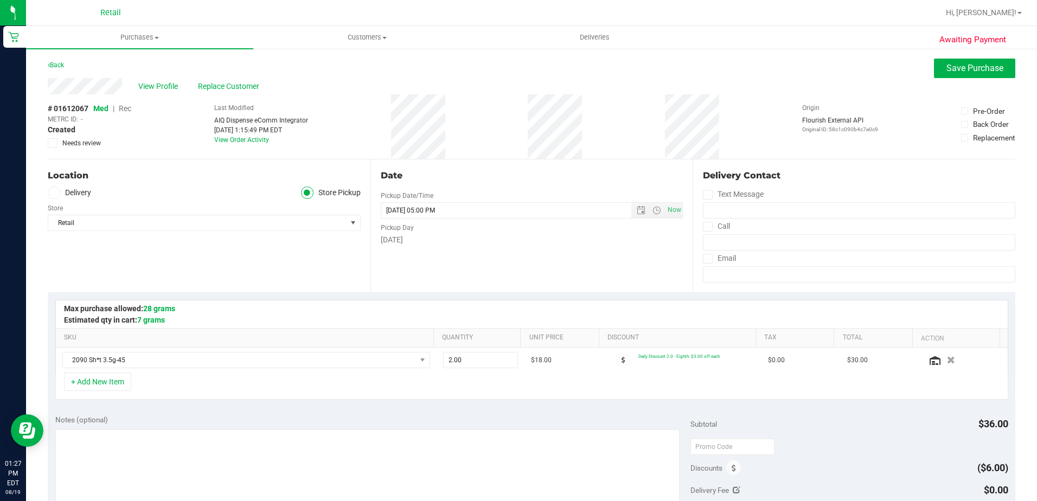
click at [126, 108] on span "Rec" at bounding box center [125, 108] width 12 height 9
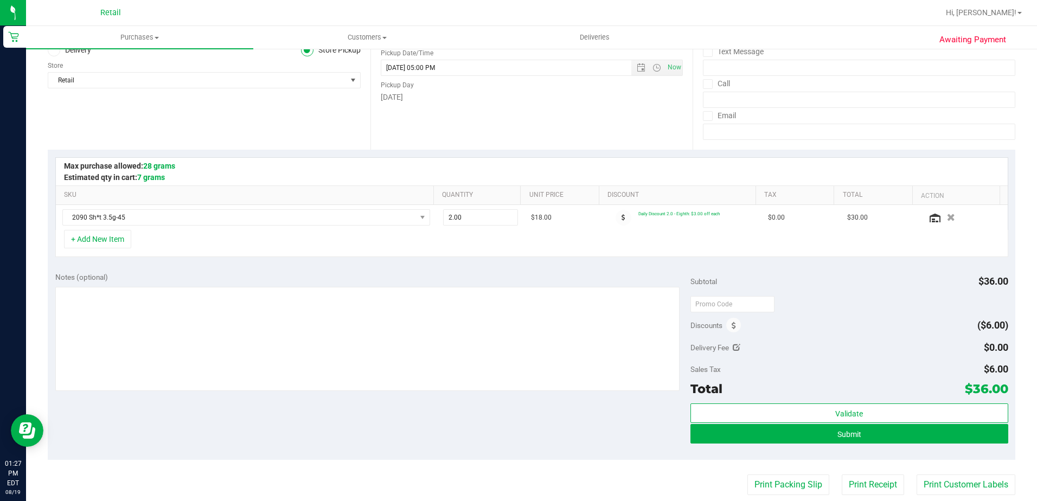
scroll to position [163, 0]
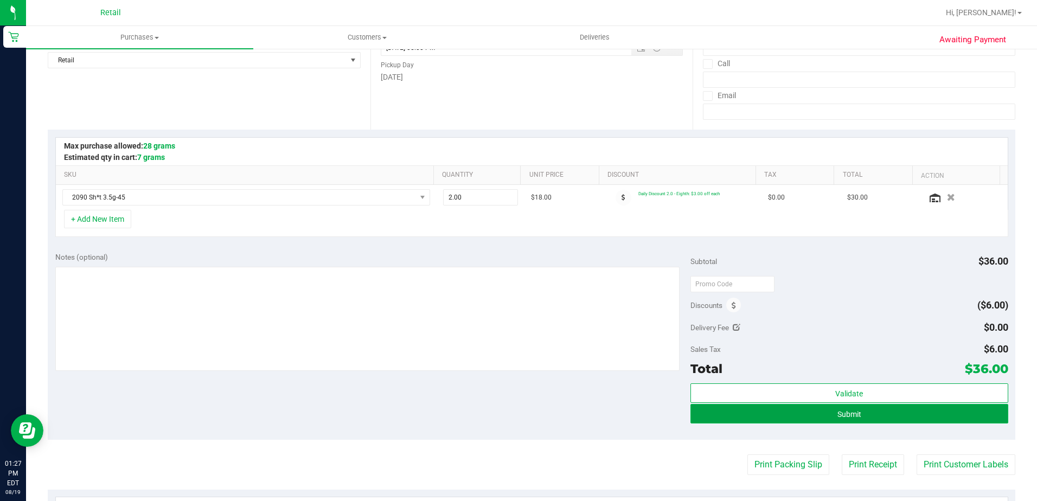
click at [867, 417] on button "Submit" at bounding box center [849, 414] width 318 height 20
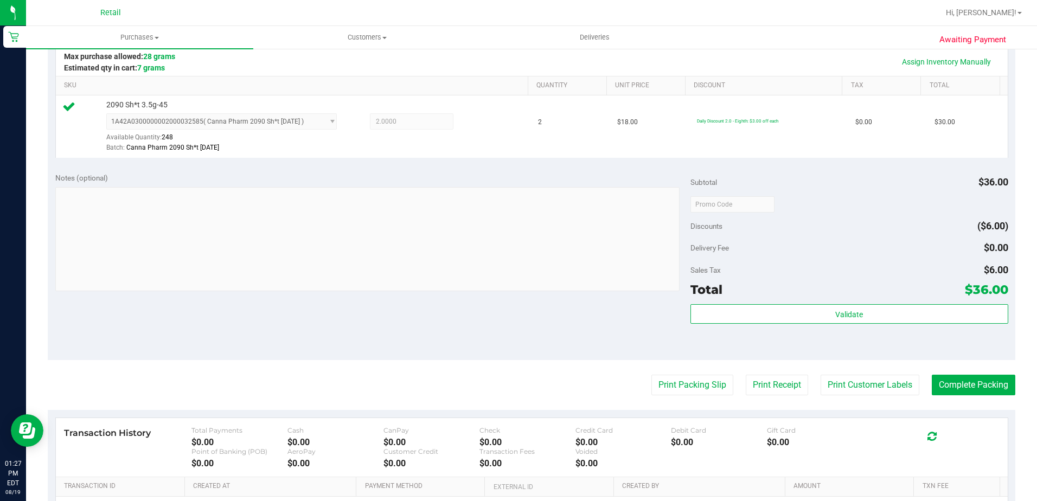
scroll to position [271, 0]
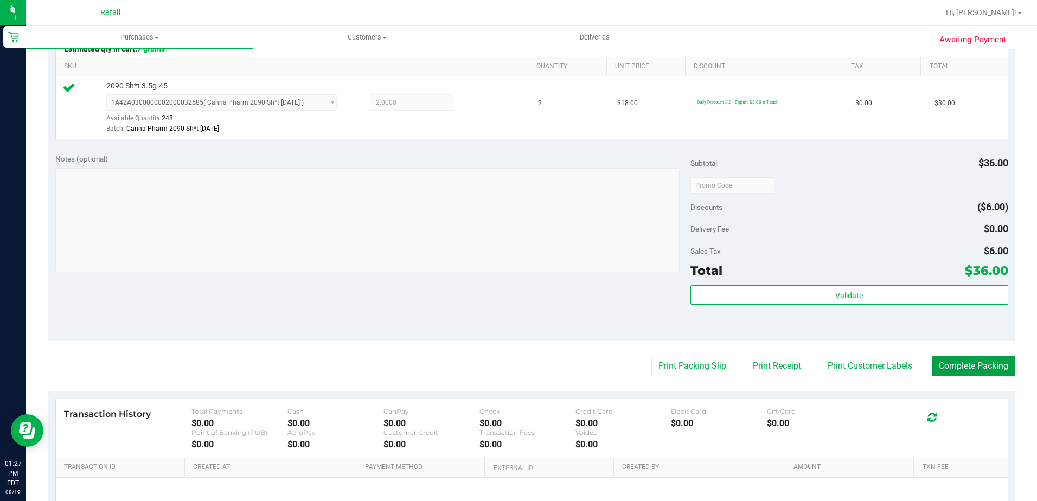
click at [976, 374] on button "Complete Packing" at bounding box center [974, 366] width 84 height 21
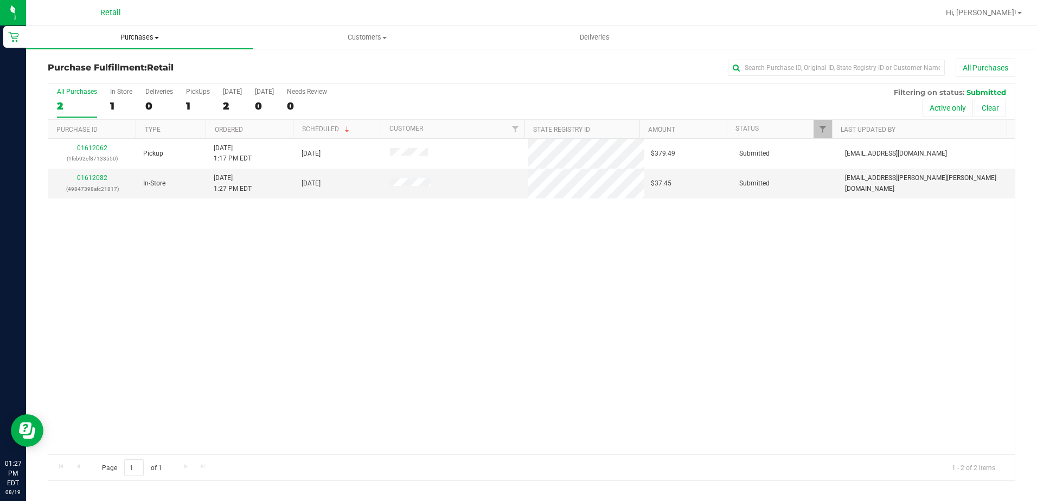
click at [144, 44] on uib-tab-heading "Purchases Summary of purchases Fulfillment All purchases" at bounding box center [139, 37] width 227 height 23
click at [135, 62] on span "Summary of purchases" at bounding box center [81, 65] width 111 height 9
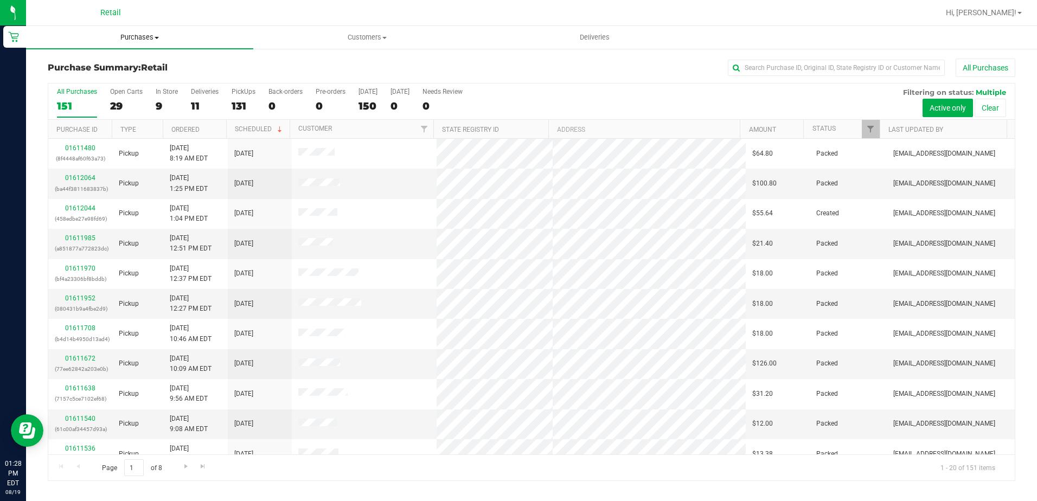
click at [120, 42] on uib-tab-heading "Purchases Summary of purchases Fulfillment All purchases" at bounding box center [139, 37] width 227 height 23
click at [813, 71] on input "text" at bounding box center [836, 68] width 217 height 16
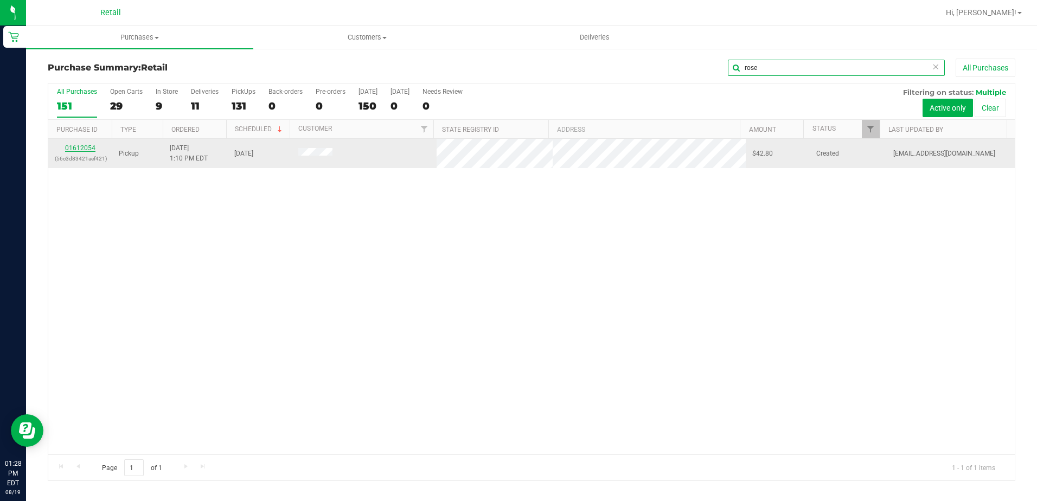
type input "rose"
click at [82, 147] on link "01612054" at bounding box center [80, 148] width 30 height 8
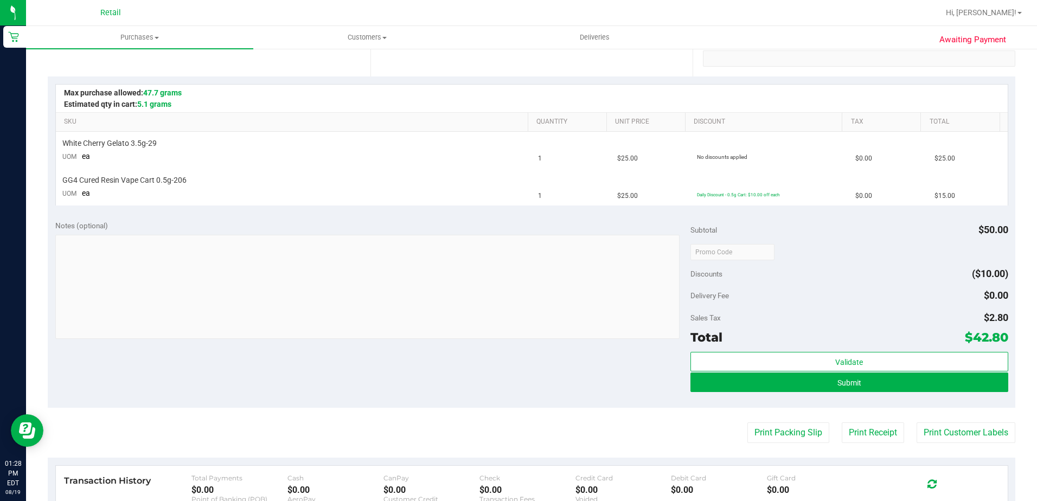
scroll to position [217, 0]
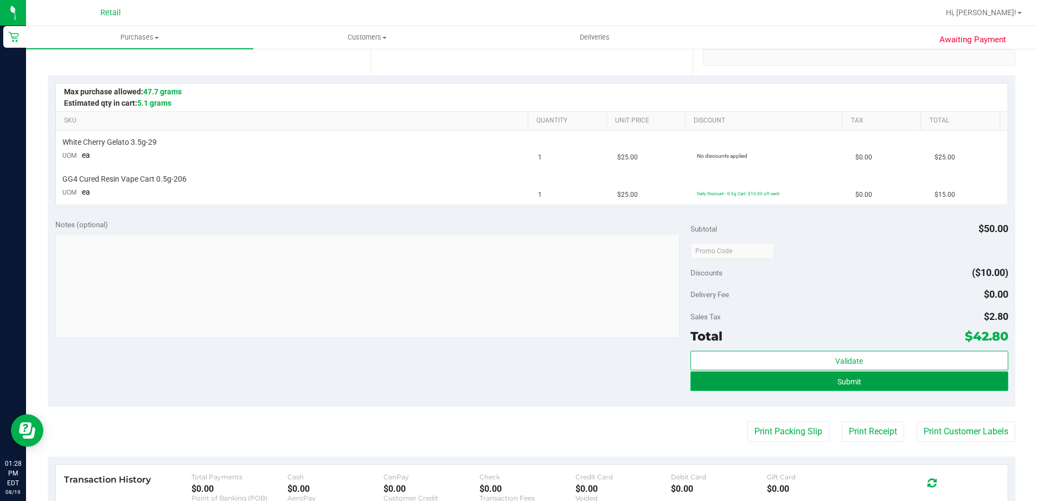
click at [838, 377] on span "Submit" at bounding box center [849, 381] width 24 height 9
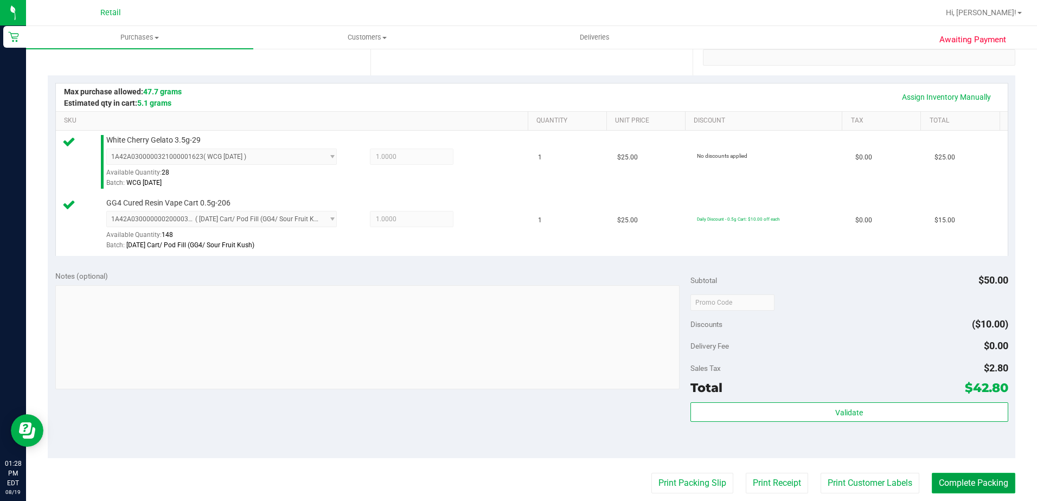
click at [955, 479] on button "Complete Packing" at bounding box center [974, 483] width 84 height 21
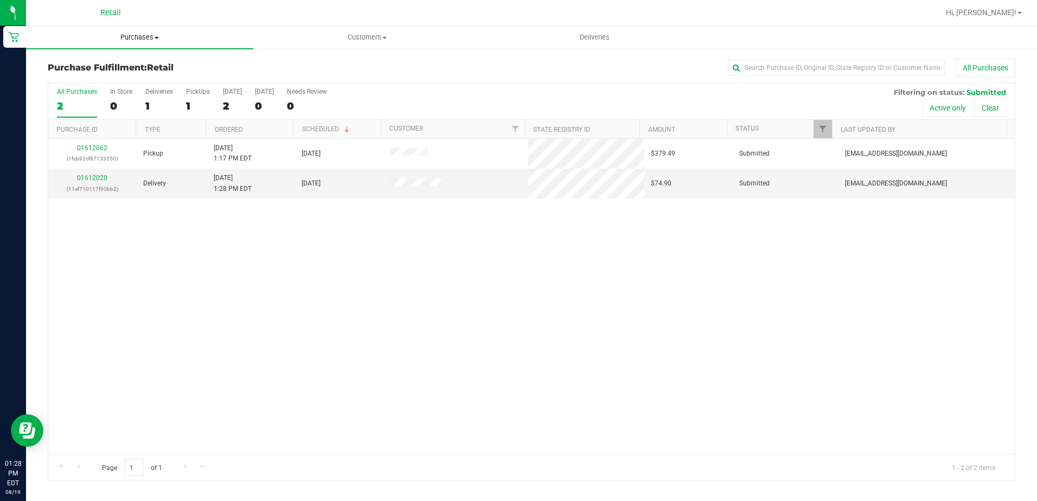
drag, startPoint x: 127, startPoint y: 39, endPoint x: 133, endPoint y: 40, distance: 6.2
click at [127, 39] on span "Purchases" at bounding box center [139, 38] width 227 height 10
click at [137, 65] on li "Summary of purchases" at bounding box center [139, 65] width 227 height 13
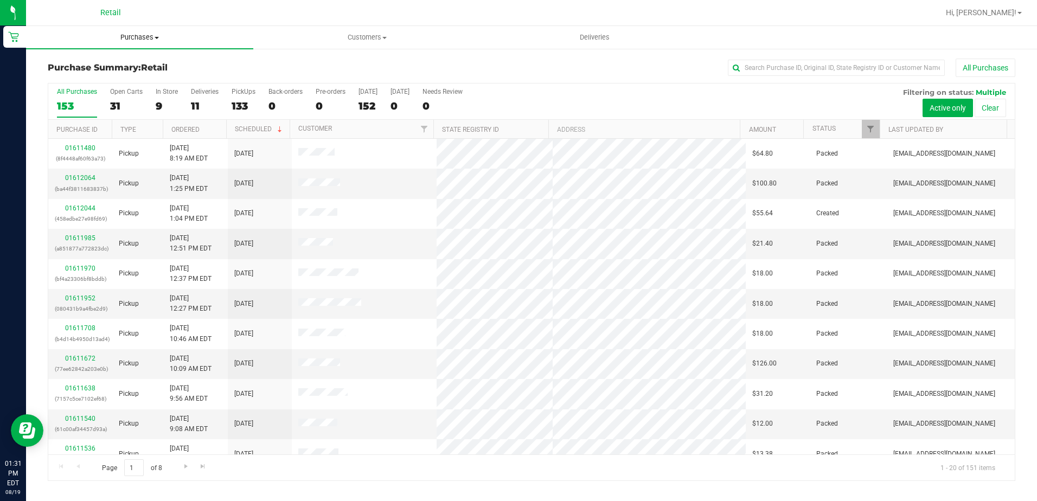
click at [143, 36] on span "Purchases" at bounding box center [139, 38] width 227 height 10
click at [778, 68] on input "text" at bounding box center [836, 68] width 217 height 16
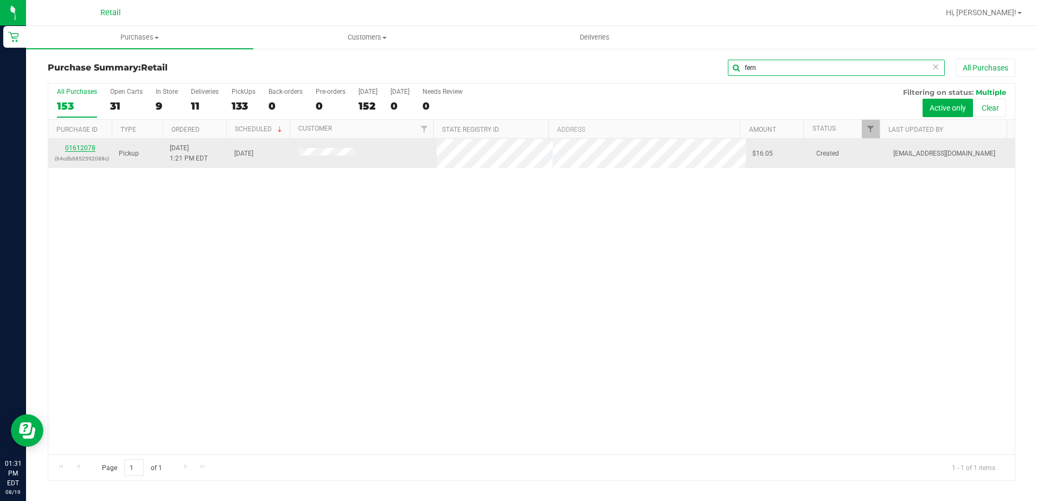
type input "fern"
click at [86, 150] on link "01612078" at bounding box center [80, 148] width 30 height 8
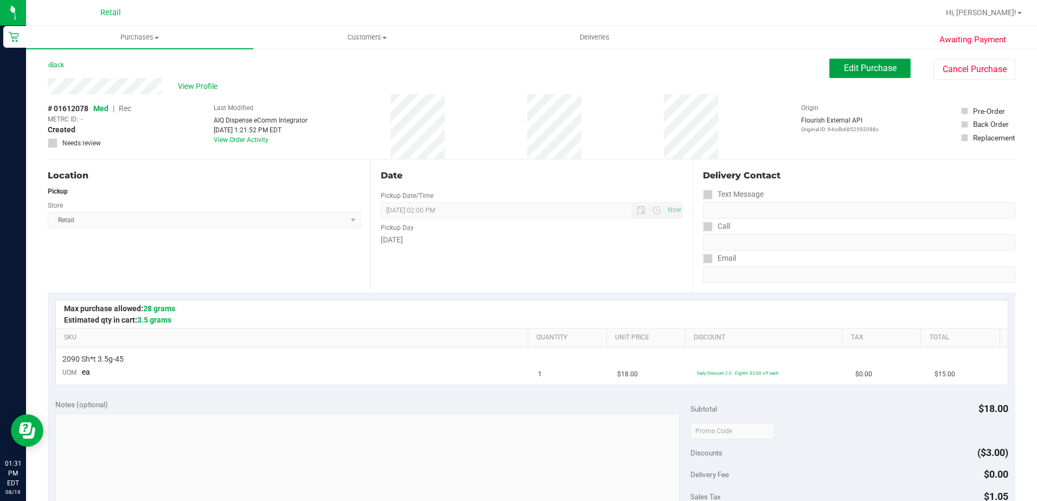
click at [868, 69] on span "Edit Purchase" at bounding box center [870, 68] width 53 height 10
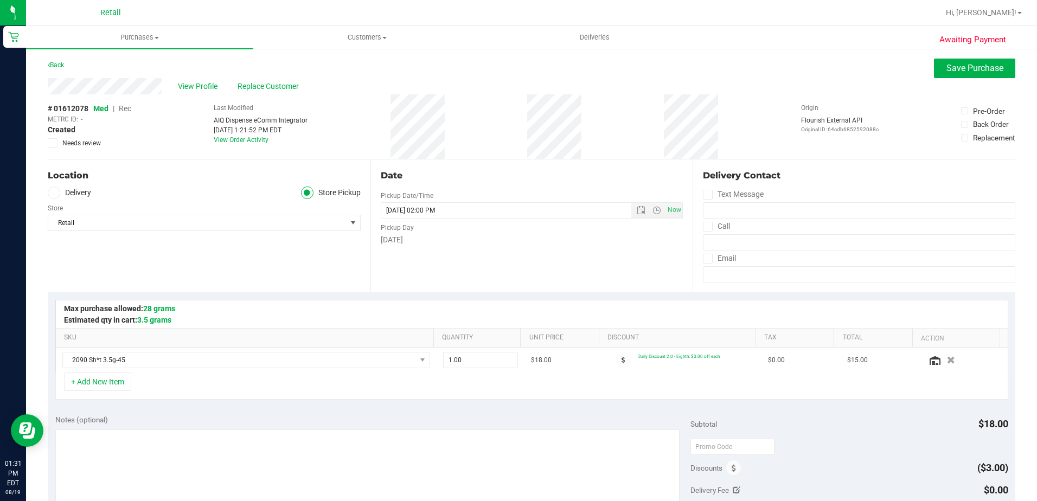
click at [129, 110] on span "Rec" at bounding box center [125, 108] width 12 height 9
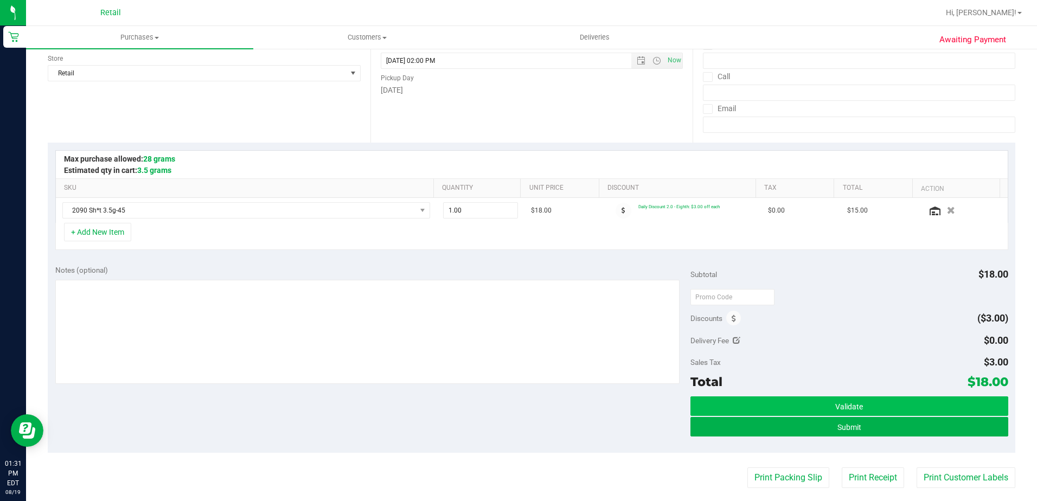
scroll to position [163, 0]
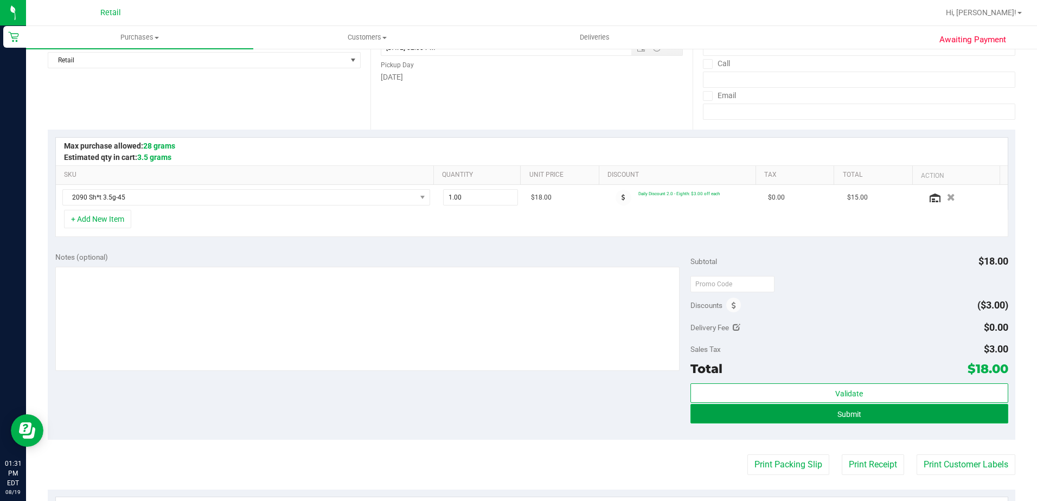
click at [901, 409] on button "Submit" at bounding box center [849, 414] width 318 height 20
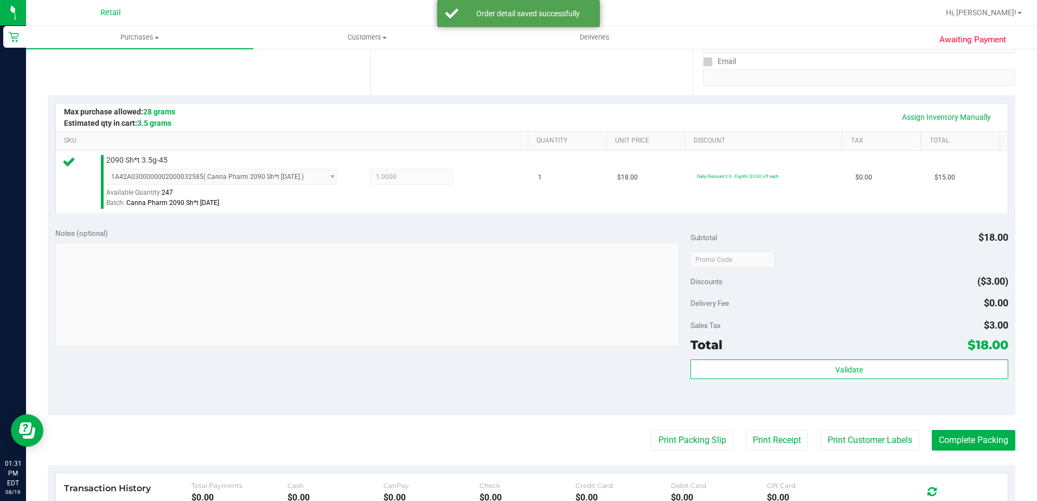
scroll to position [217, 0]
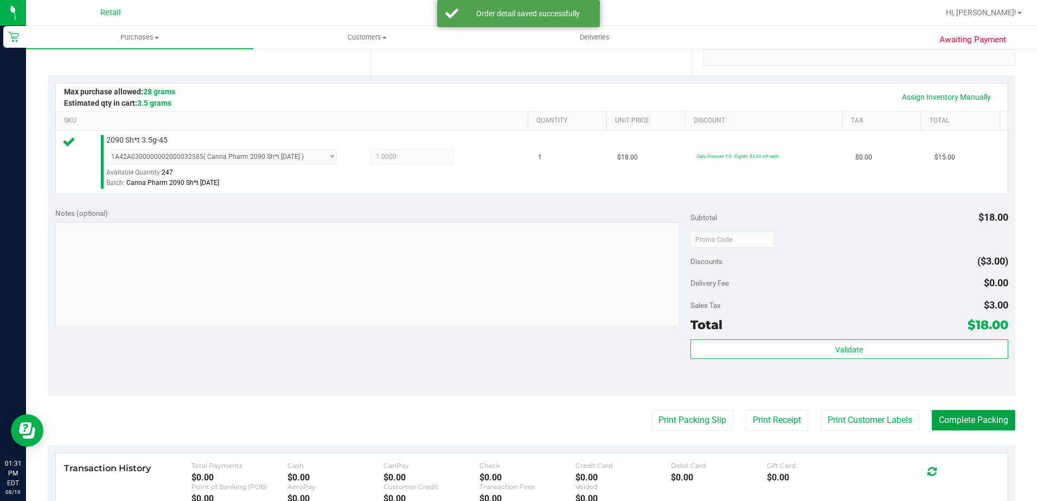
click at [955, 415] on button "Complete Packing" at bounding box center [974, 420] width 84 height 21
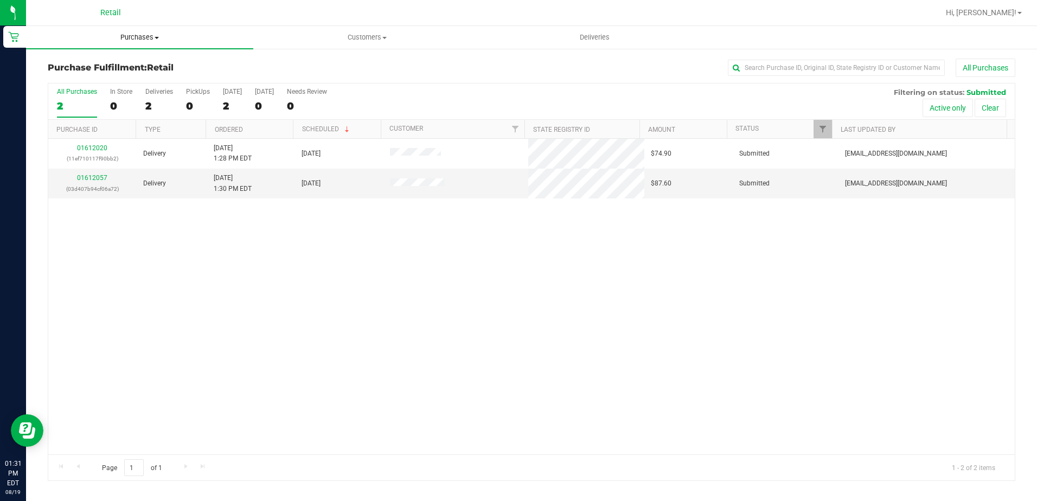
click at [146, 41] on span "Purchases" at bounding box center [139, 38] width 227 height 10
click at [117, 66] on span "Summary of purchases" at bounding box center [81, 65] width 111 height 9
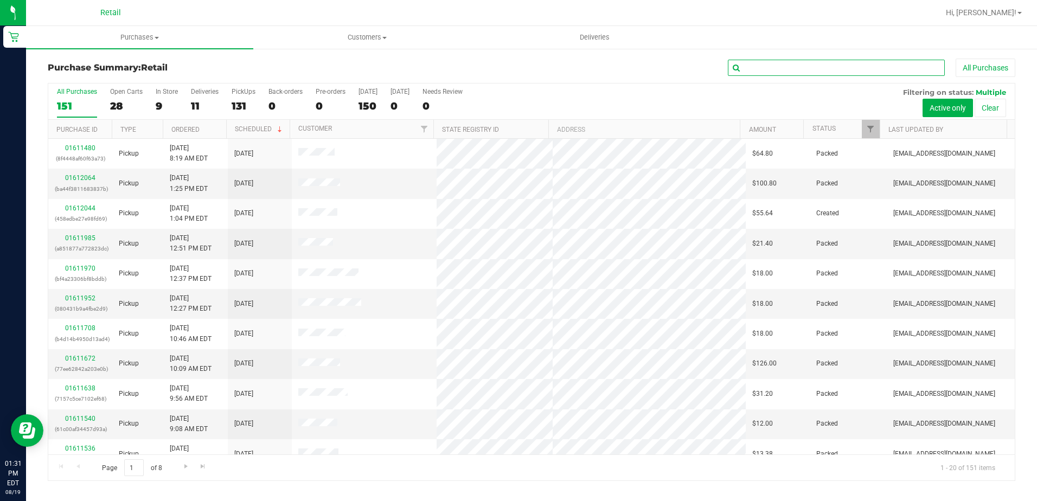
click at [831, 73] on input "text" at bounding box center [836, 68] width 217 height 16
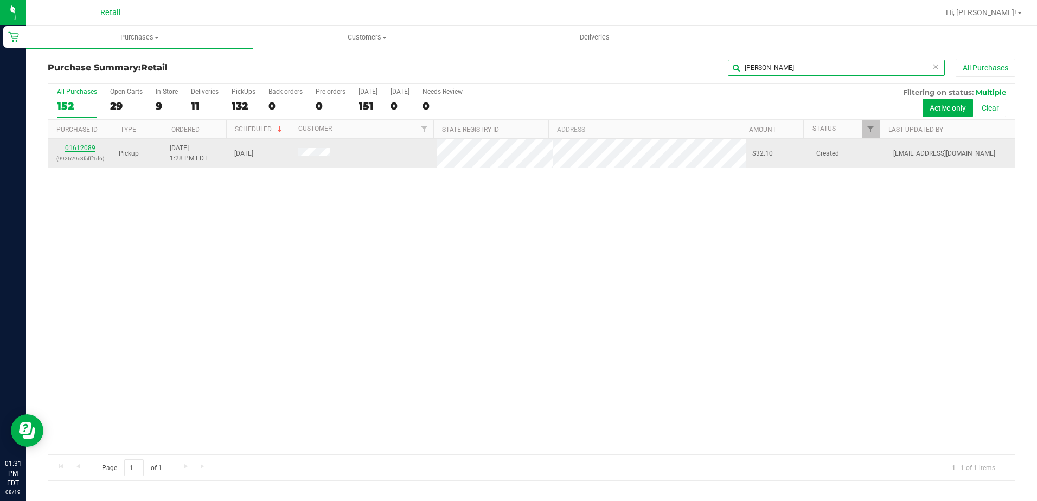
type input "harr"
click at [89, 150] on link "01612089" at bounding box center [80, 148] width 30 height 8
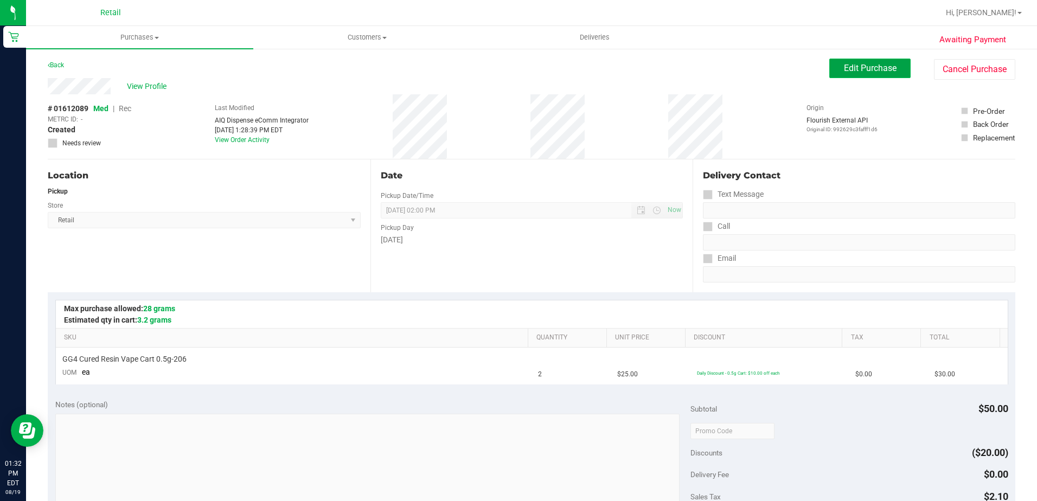
click at [849, 71] on span "Edit Purchase" at bounding box center [870, 68] width 53 height 10
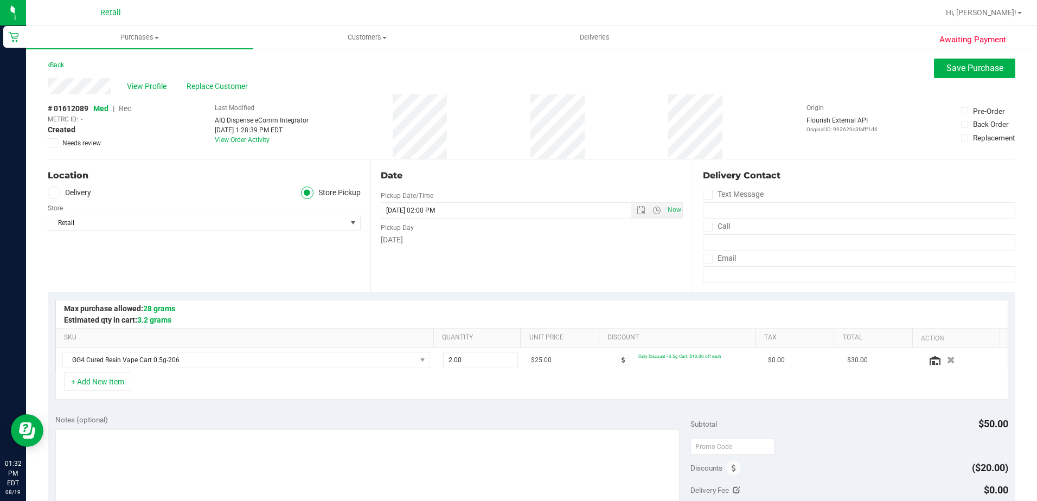
click at [124, 108] on span "Rec" at bounding box center [125, 108] width 12 height 9
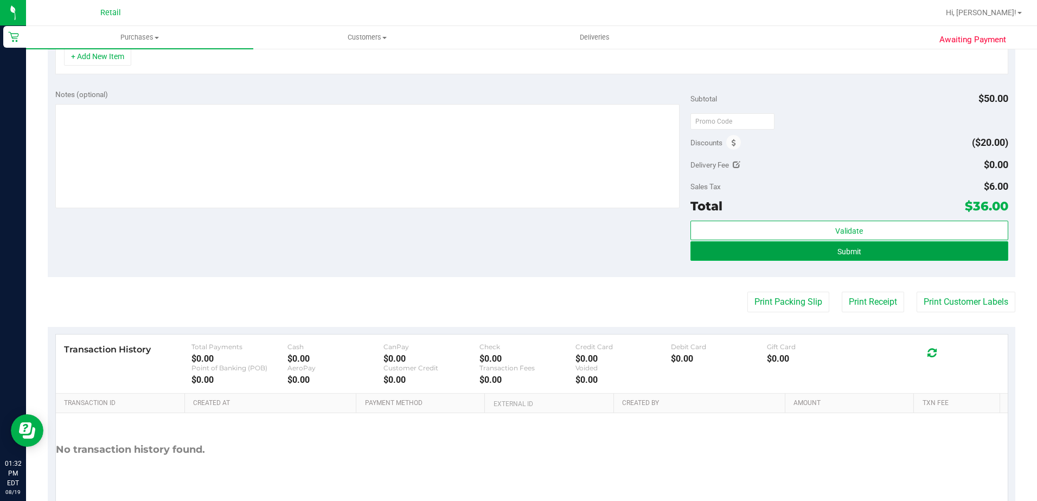
click at [877, 251] on button "Submit" at bounding box center [849, 251] width 318 height 20
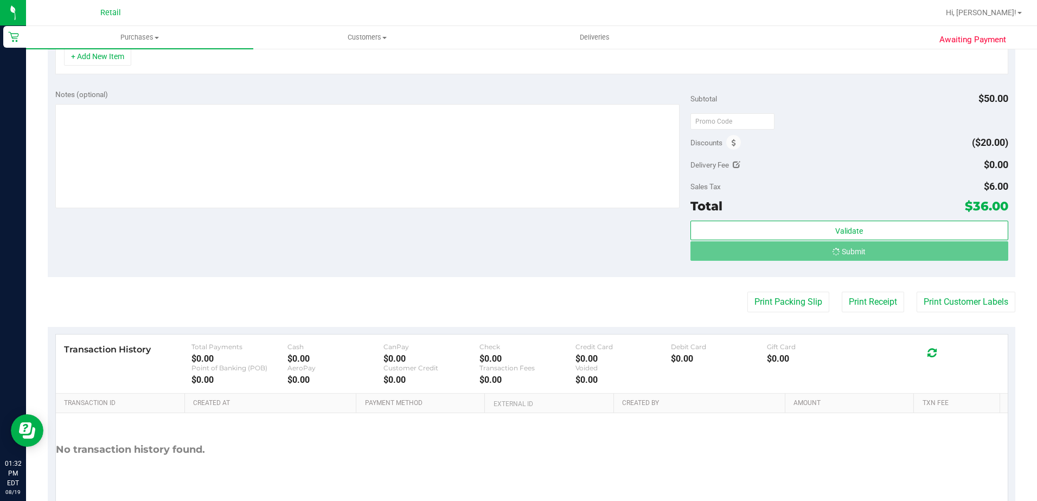
scroll to position [309, 0]
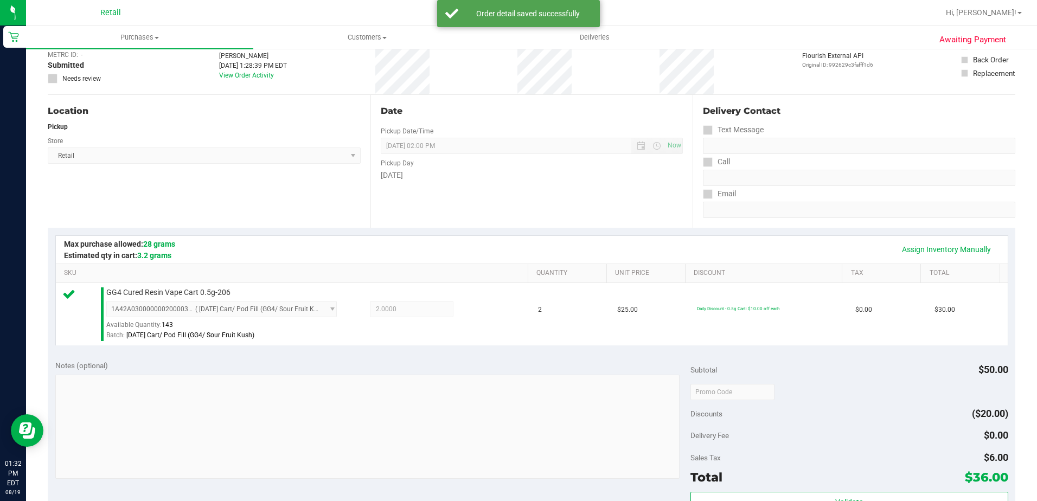
scroll to position [163, 0]
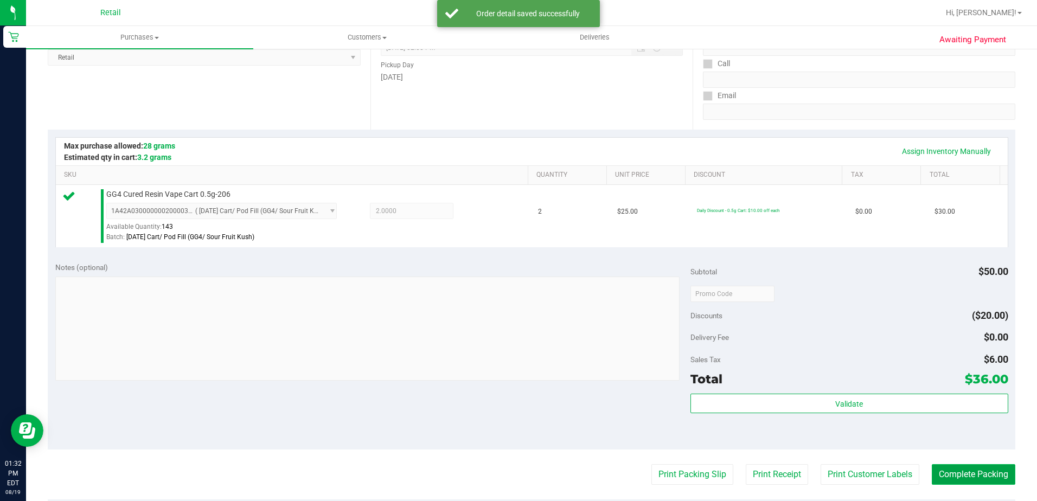
click at [945, 476] on button "Complete Packing" at bounding box center [974, 474] width 84 height 21
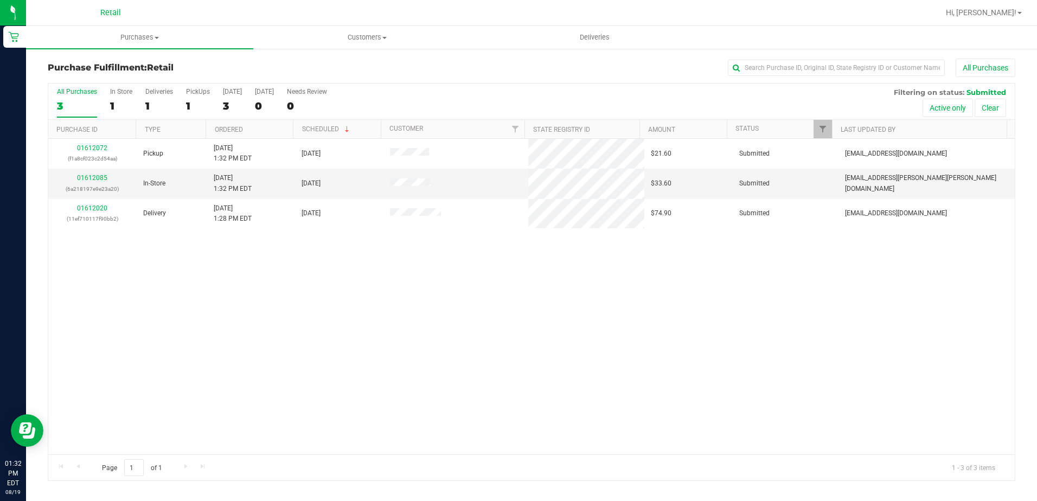
click at [459, 297] on div "01612072 (f1a8cf023c2d54aa) Pickup 8/19/2025 1:32 PM EDT 8/19/2025 $21.60 Submi…" at bounding box center [531, 297] width 966 height 316
click at [163, 35] on span "Purchases" at bounding box center [139, 38] width 227 height 10
click at [124, 66] on span "Summary of purchases" at bounding box center [81, 65] width 111 height 9
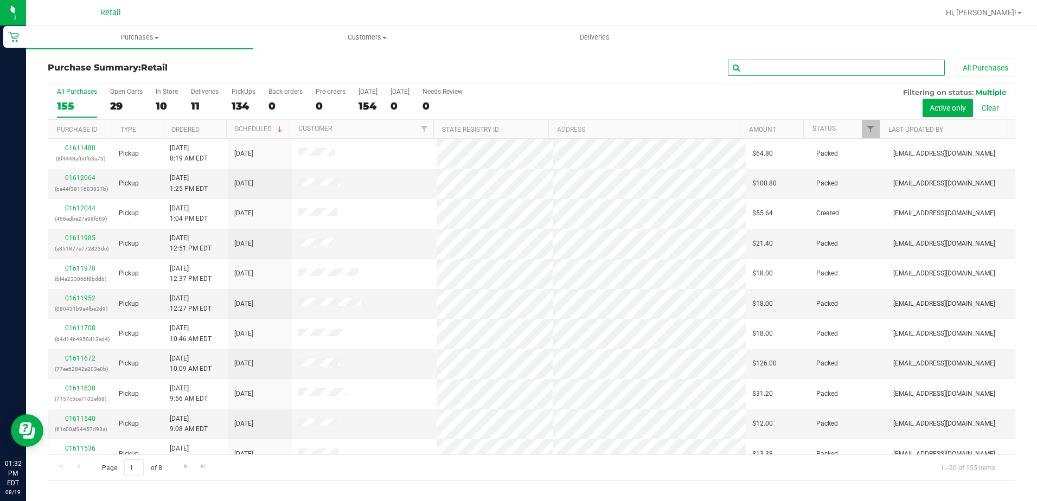
click at [831, 73] on input "text" at bounding box center [836, 68] width 217 height 16
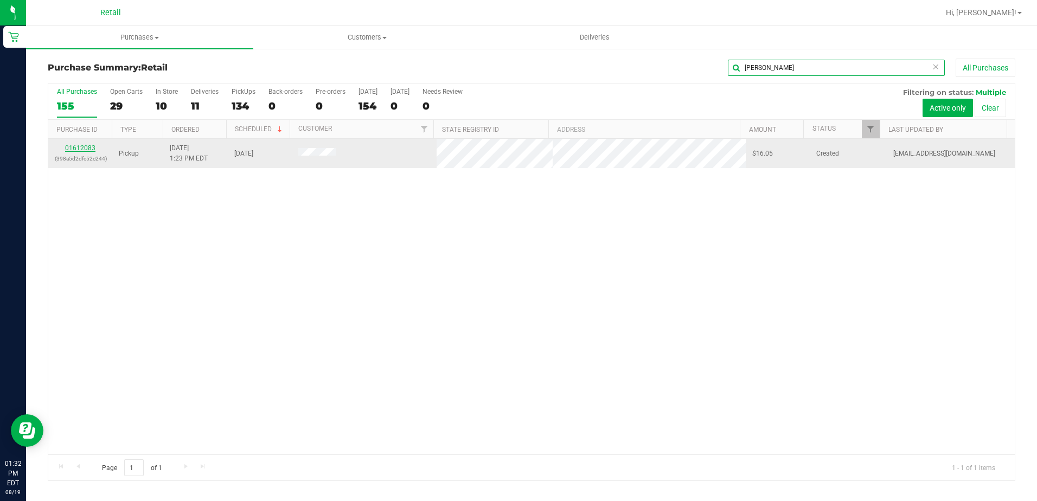
type input "serr"
click at [77, 147] on link "01612083" at bounding box center [80, 148] width 30 height 8
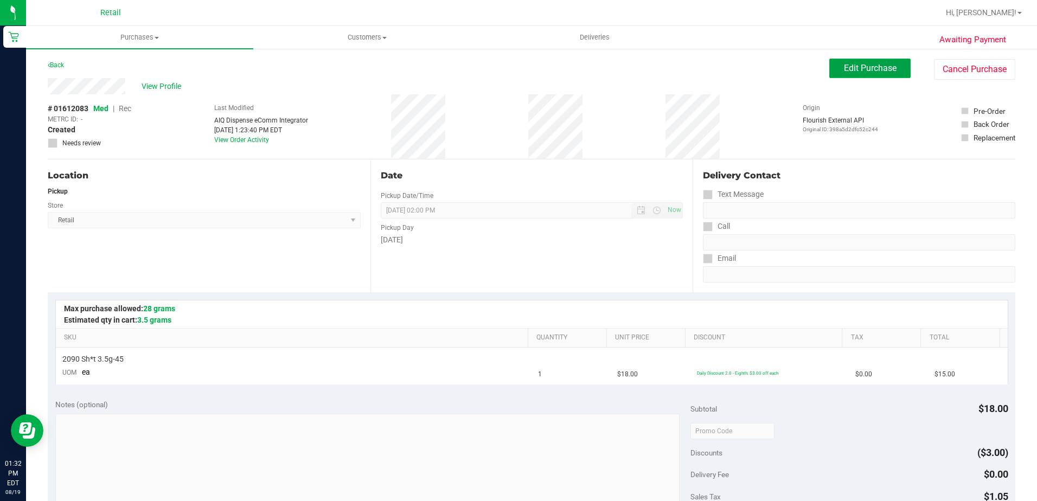
click at [864, 74] on button "Edit Purchase" at bounding box center [869, 69] width 81 height 20
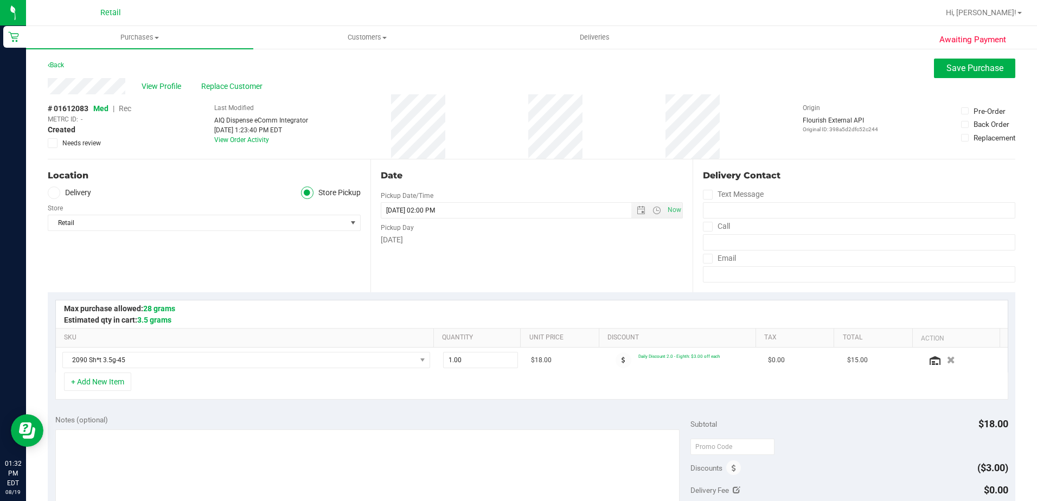
click at [128, 108] on span "Rec" at bounding box center [125, 108] width 12 height 9
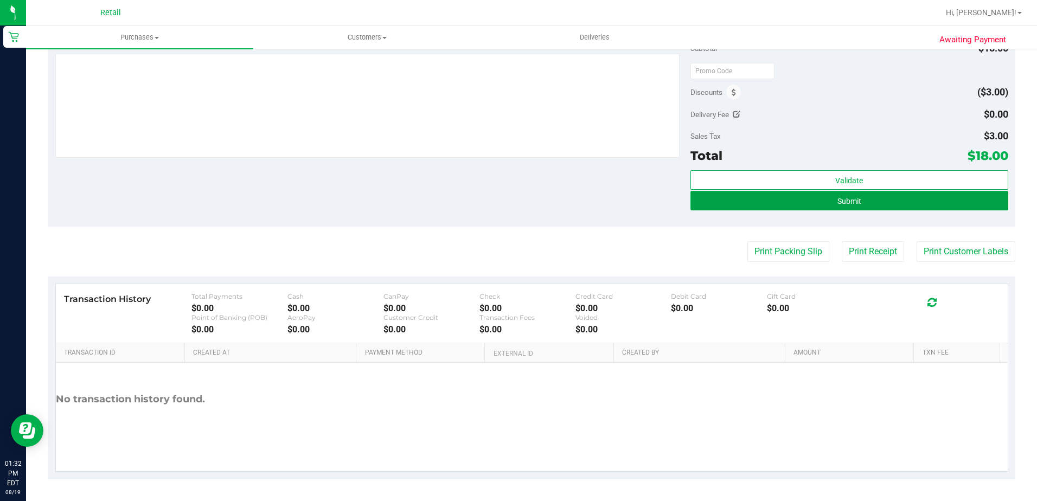
click at [866, 208] on button "Submit" at bounding box center [849, 201] width 318 height 20
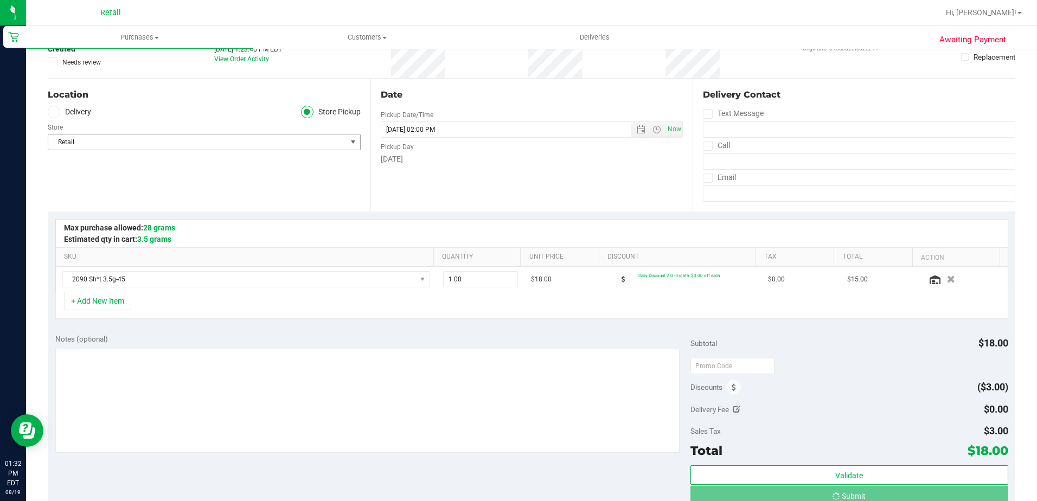
scroll to position [0, 0]
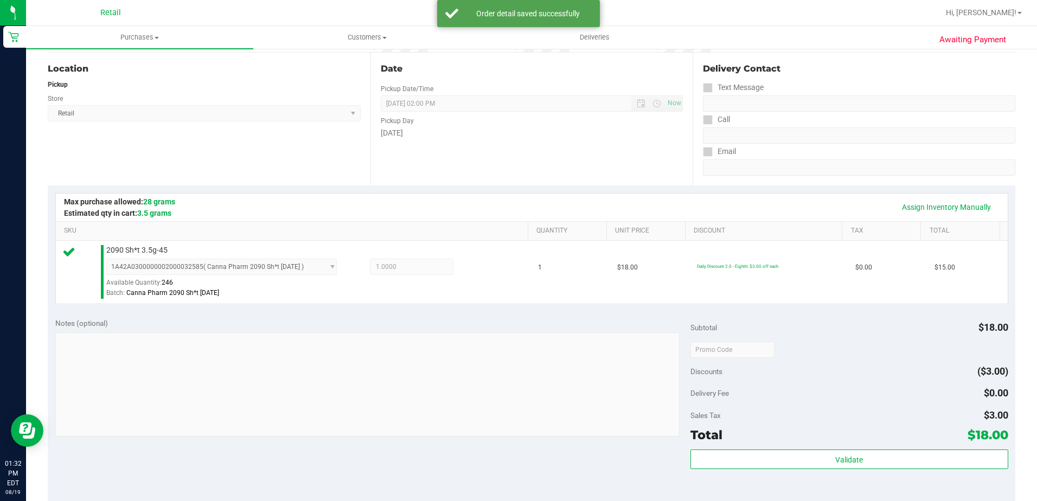
scroll to position [217, 0]
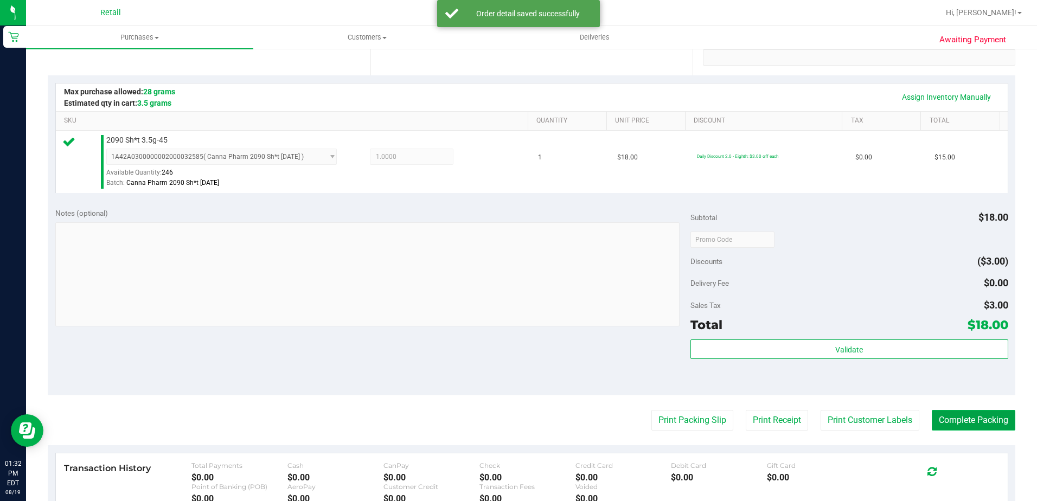
click at [954, 418] on button "Complete Packing" at bounding box center [974, 420] width 84 height 21
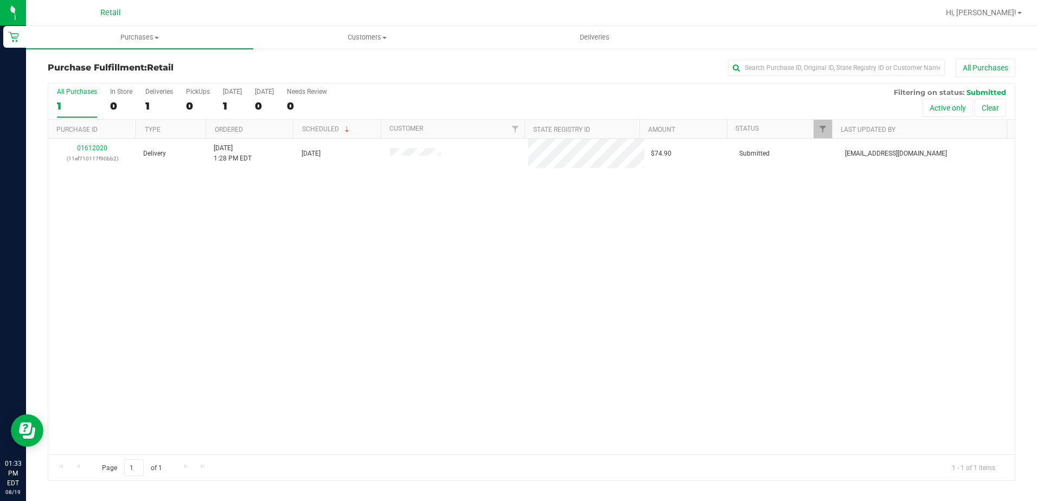
click at [296, 290] on div "01612020 (11ef710117f90bb2) Delivery 8/19/2025 1:28 PM EDT 8/19/2025 $74.90 Sub…" at bounding box center [531, 297] width 966 height 316
click at [144, 34] on span "Purchases" at bounding box center [139, 38] width 227 height 10
click at [106, 71] on li "Summary of purchases" at bounding box center [139, 65] width 227 height 13
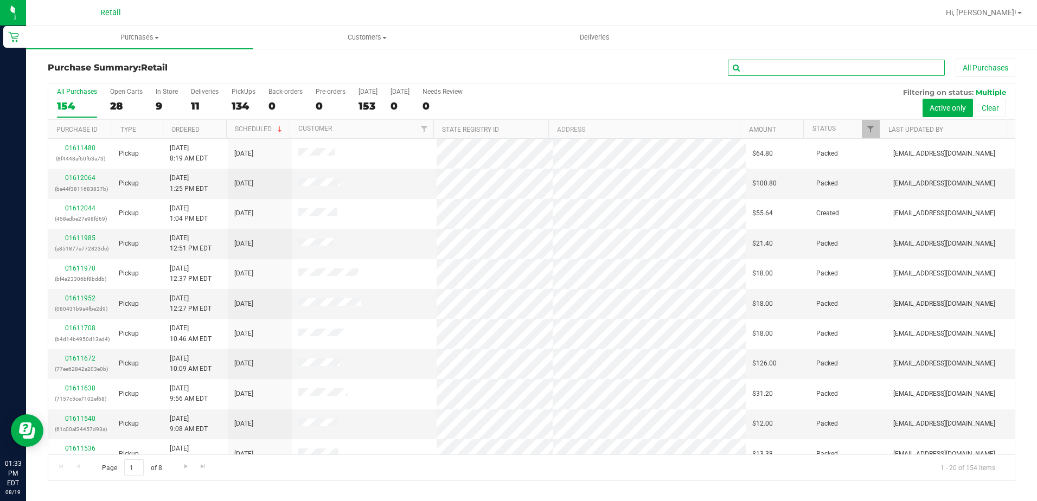
click at [760, 67] on input "text" at bounding box center [836, 68] width 217 height 16
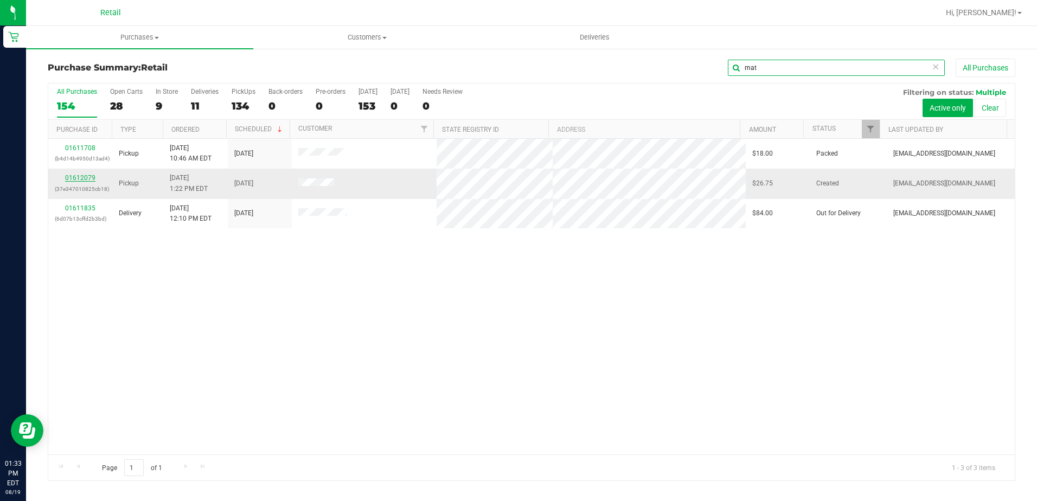
type input "mat"
click at [75, 176] on link "01612079" at bounding box center [80, 178] width 30 height 8
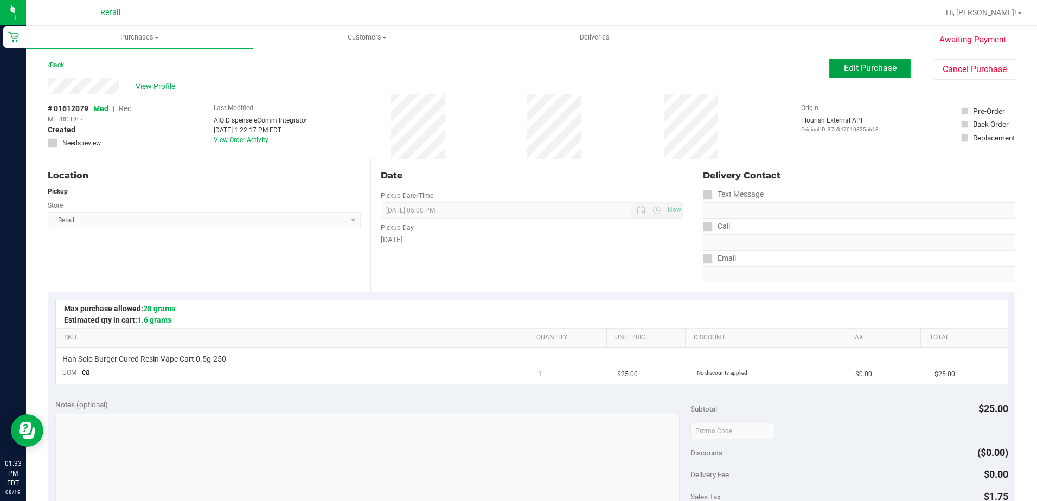
click at [863, 76] on button "Edit Purchase" at bounding box center [869, 69] width 81 height 20
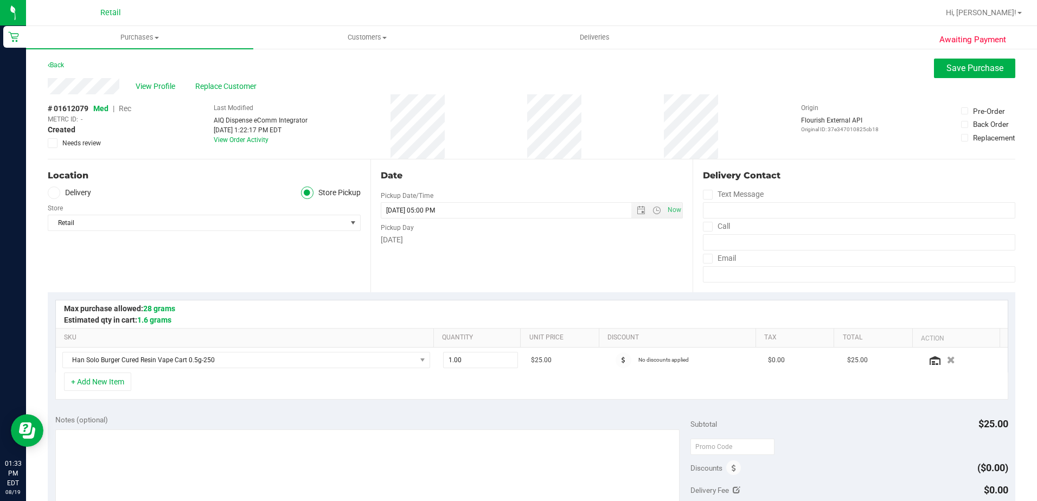
click at [124, 110] on span "Rec" at bounding box center [125, 108] width 12 height 9
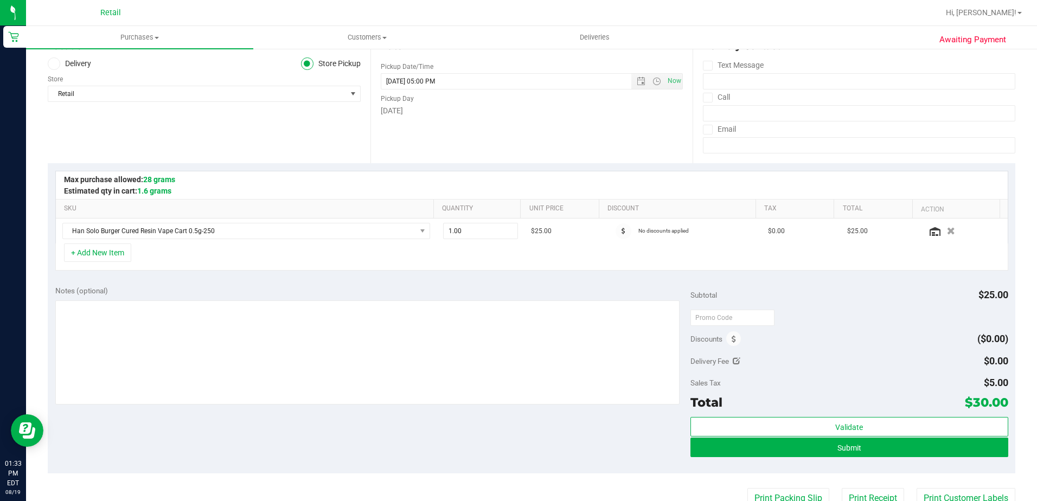
scroll to position [376, 0]
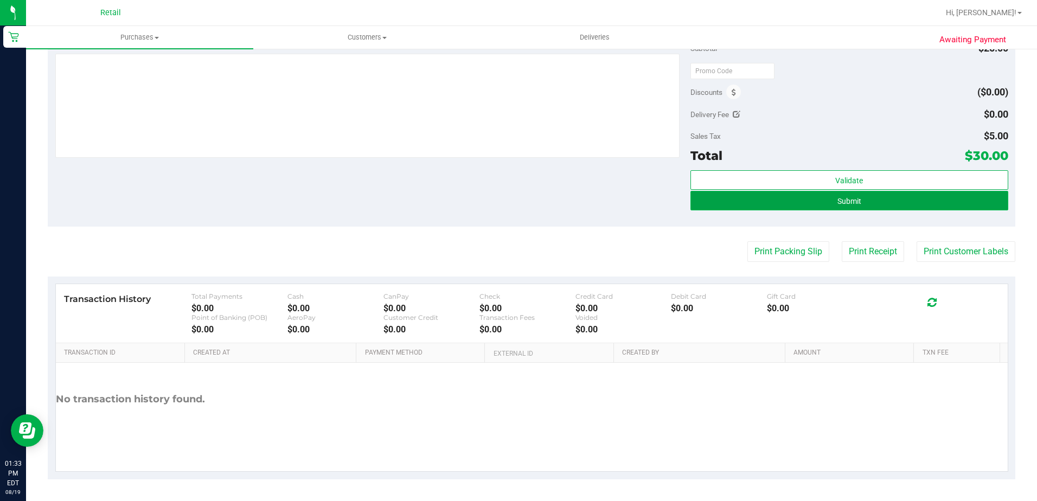
click at [861, 197] on button "Submit" at bounding box center [849, 201] width 318 height 20
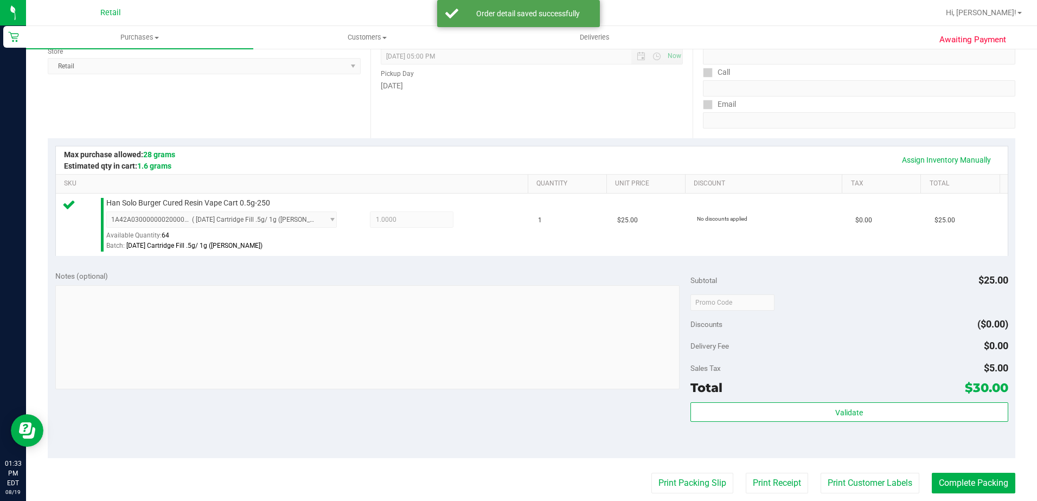
scroll to position [325, 0]
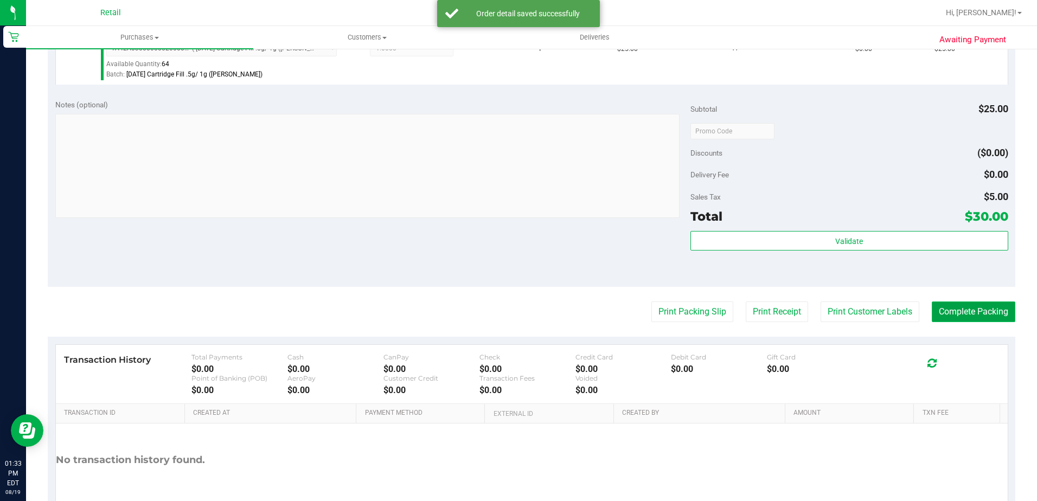
click at [966, 314] on button "Complete Packing" at bounding box center [974, 312] width 84 height 21
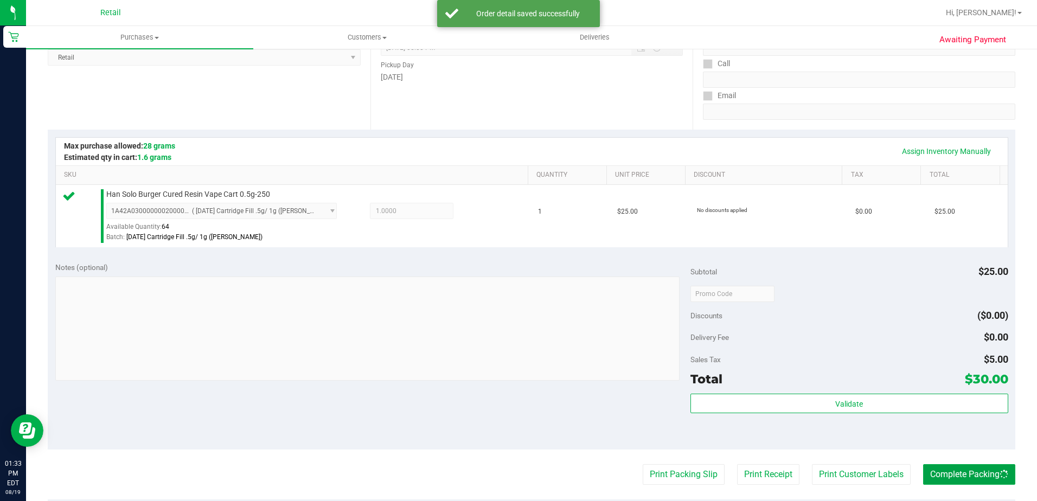
scroll to position [0, 0]
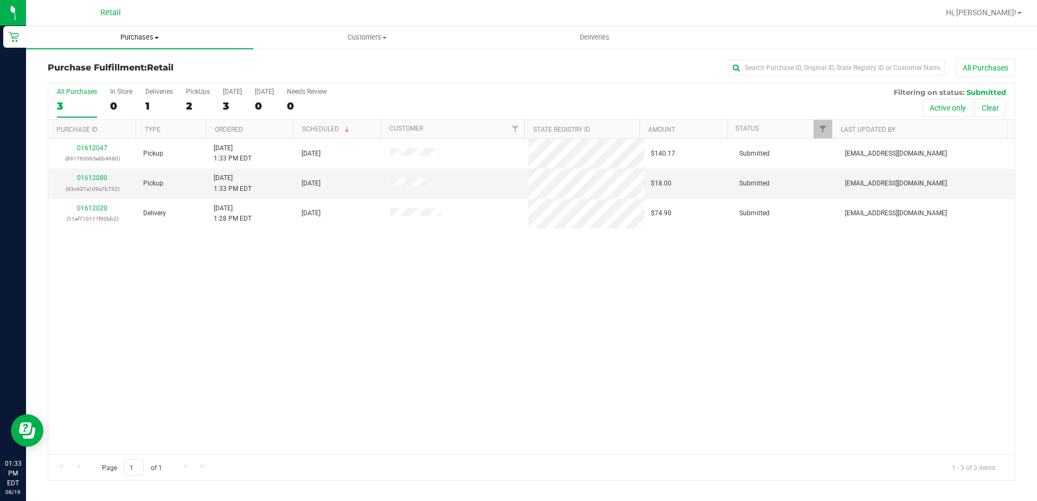
drag, startPoint x: 125, startPoint y: 38, endPoint x: 129, endPoint y: 45, distance: 8.0
click at [125, 38] on span "Purchases" at bounding box center [139, 38] width 227 height 10
click at [133, 64] on span "Summary of purchases" at bounding box center [81, 65] width 111 height 9
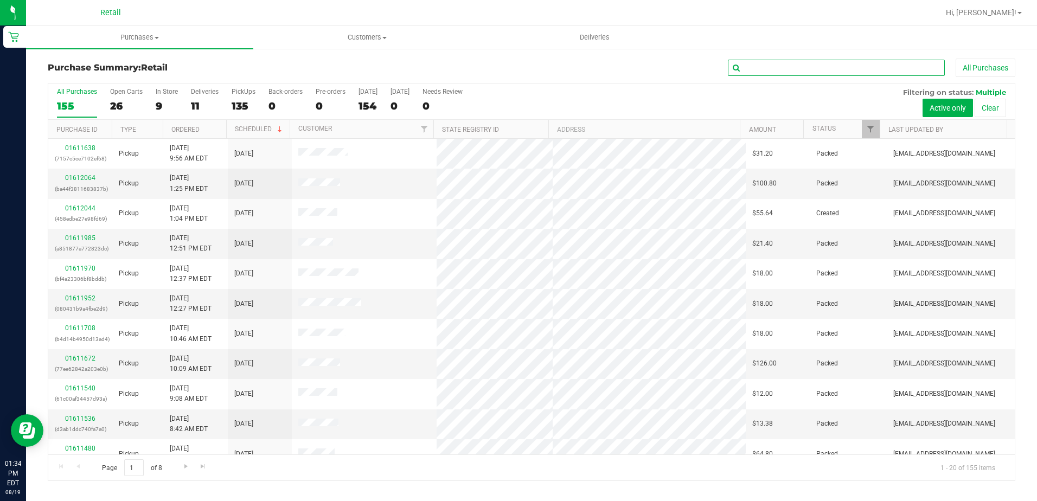
click at [855, 67] on input "text" at bounding box center [836, 68] width 217 height 16
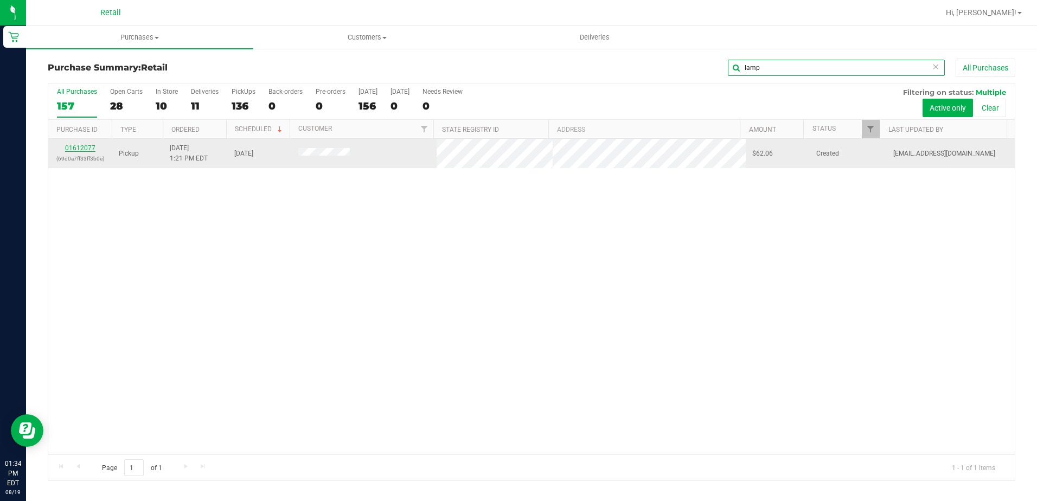
type input "lamp"
click at [73, 148] on link "01612077" at bounding box center [80, 148] width 30 height 8
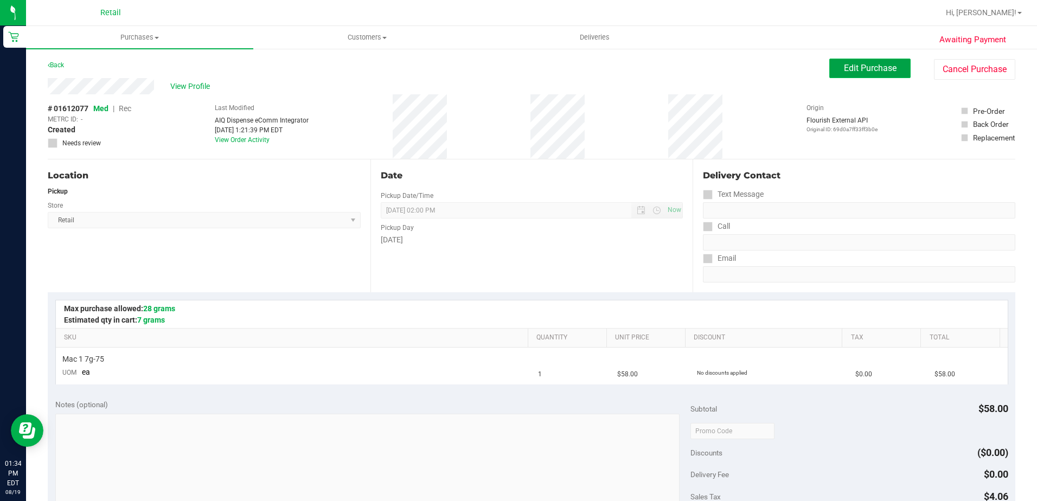
click at [873, 76] on button "Edit Purchase" at bounding box center [869, 69] width 81 height 20
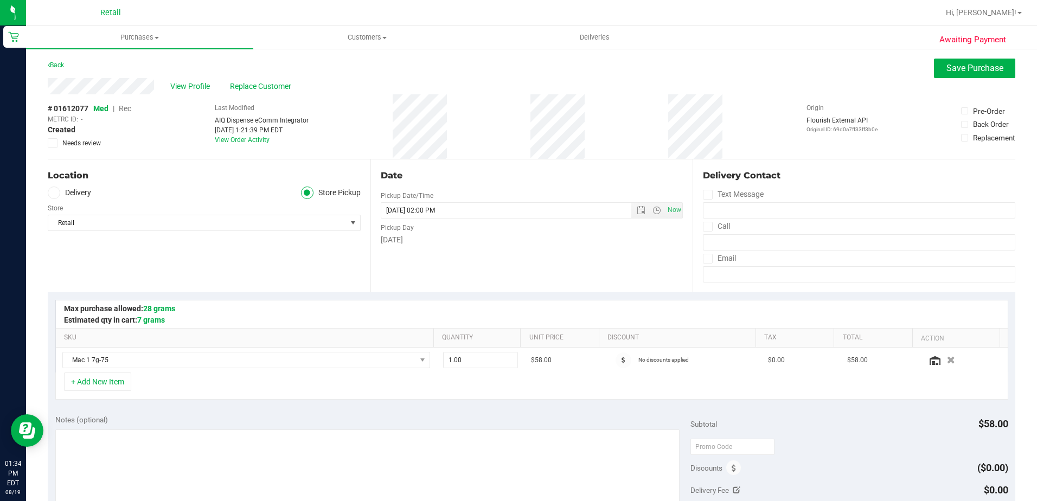
click at [126, 108] on span "Rec" at bounding box center [125, 108] width 12 height 9
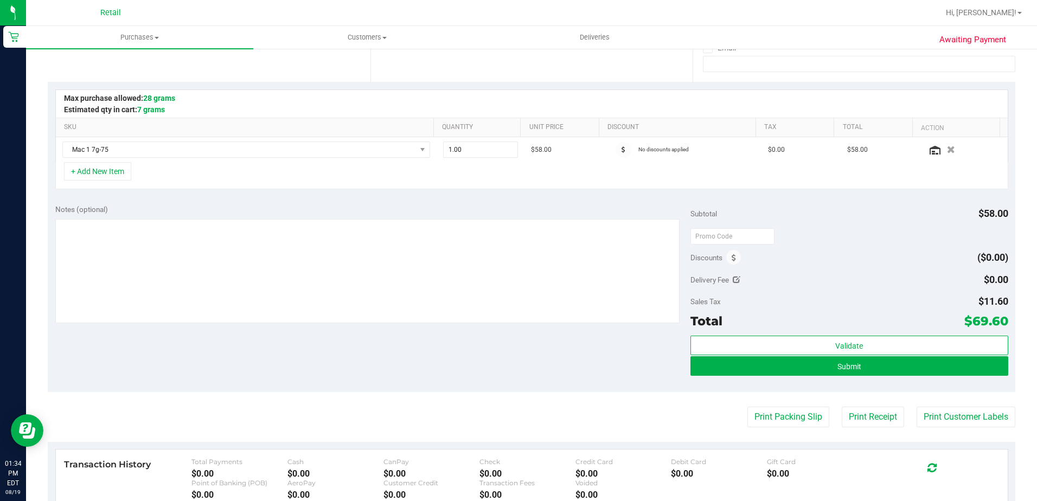
scroll to position [217, 0]
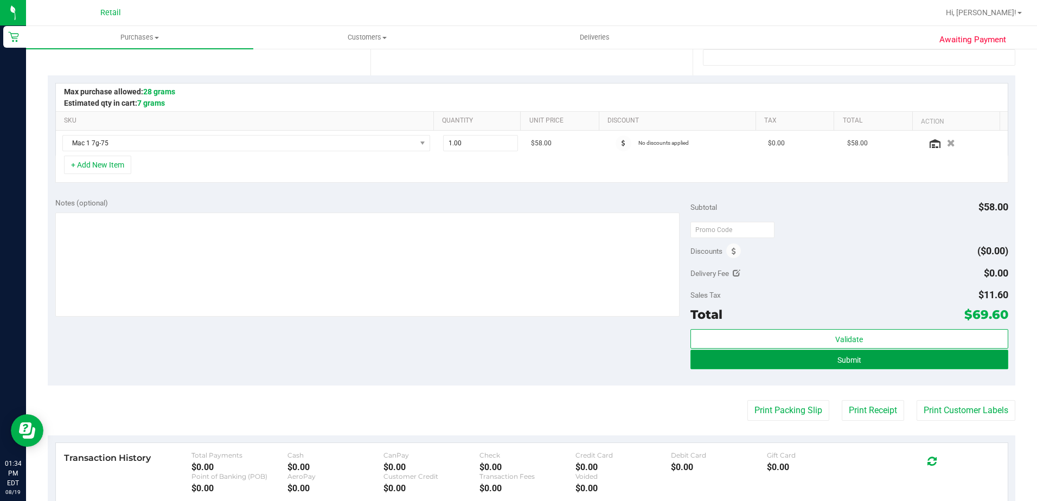
click at [851, 356] on span "Submit" at bounding box center [849, 360] width 24 height 9
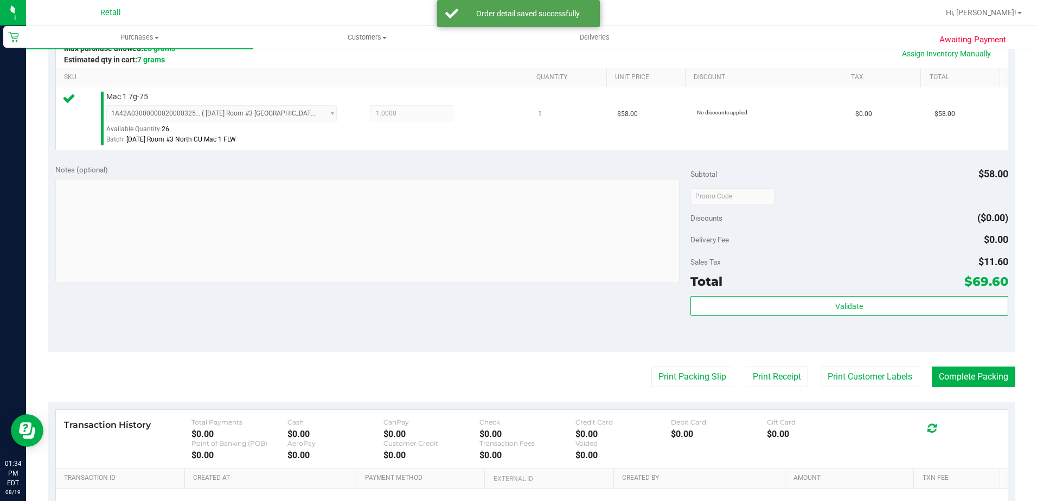
scroll to position [271, 0]
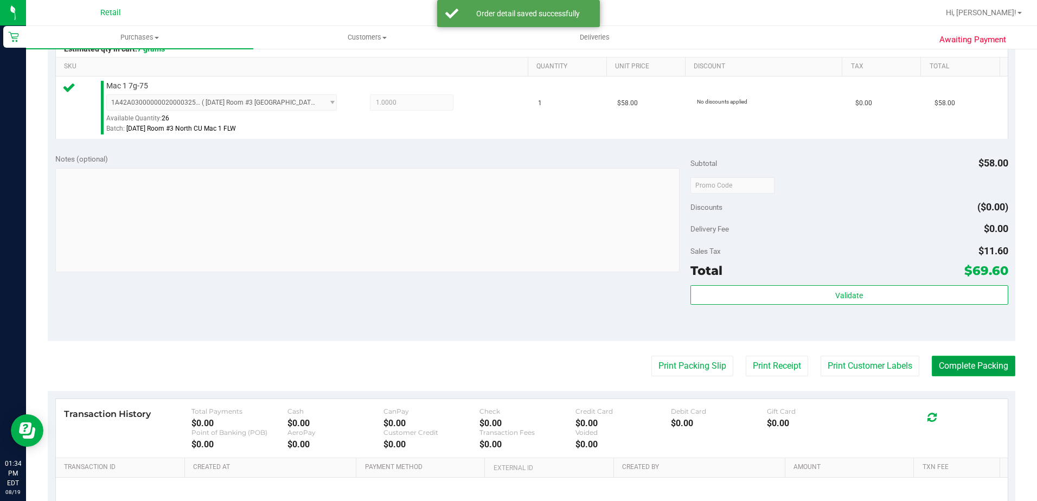
click at [961, 367] on button "Complete Packing" at bounding box center [974, 366] width 84 height 21
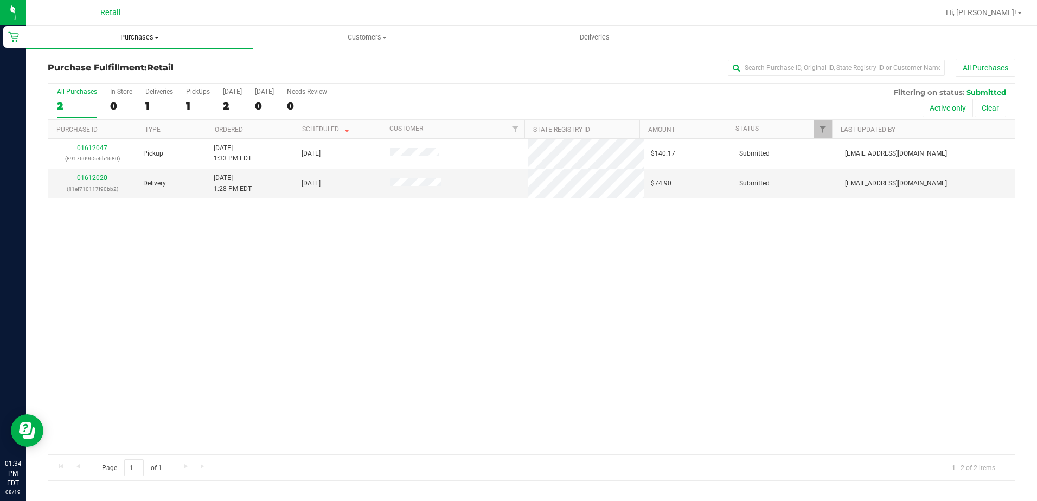
click at [131, 35] on span "Purchases" at bounding box center [139, 38] width 227 height 10
click at [123, 69] on span "Summary of purchases" at bounding box center [81, 65] width 111 height 9
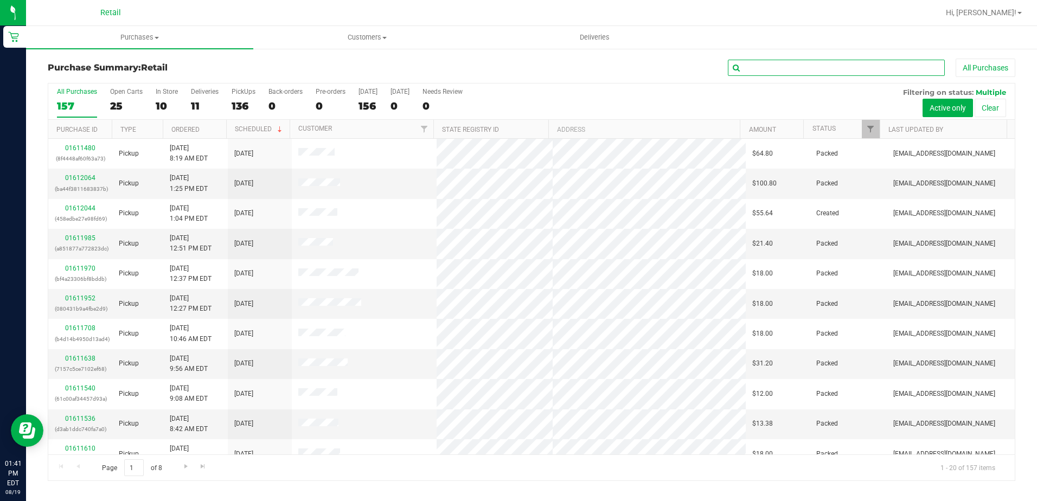
click at [776, 63] on input "text" at bounding box center [836, 68] width 217 height 16
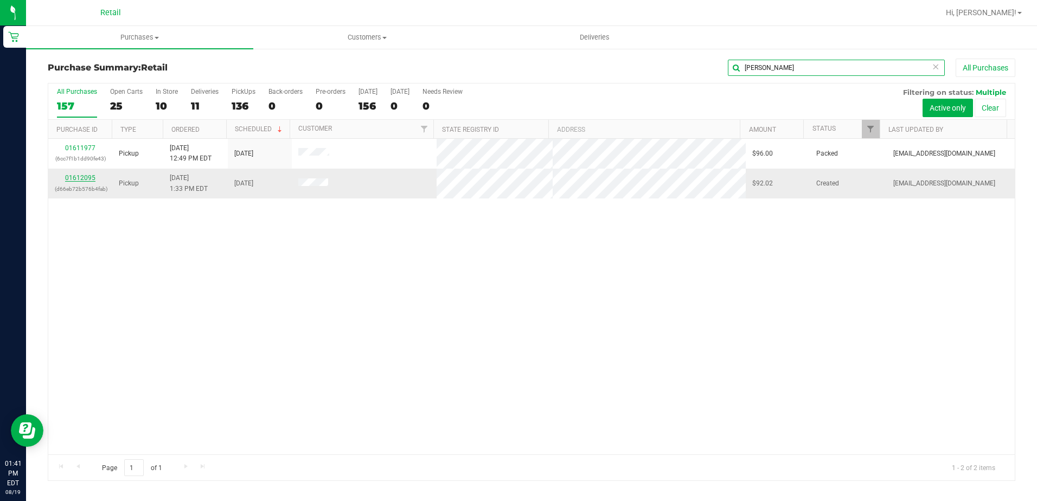
type input "[PERSON_NAME]"
click at [92, 178] on link "01612095" at bounding box center [80, 178] width 30 height 8
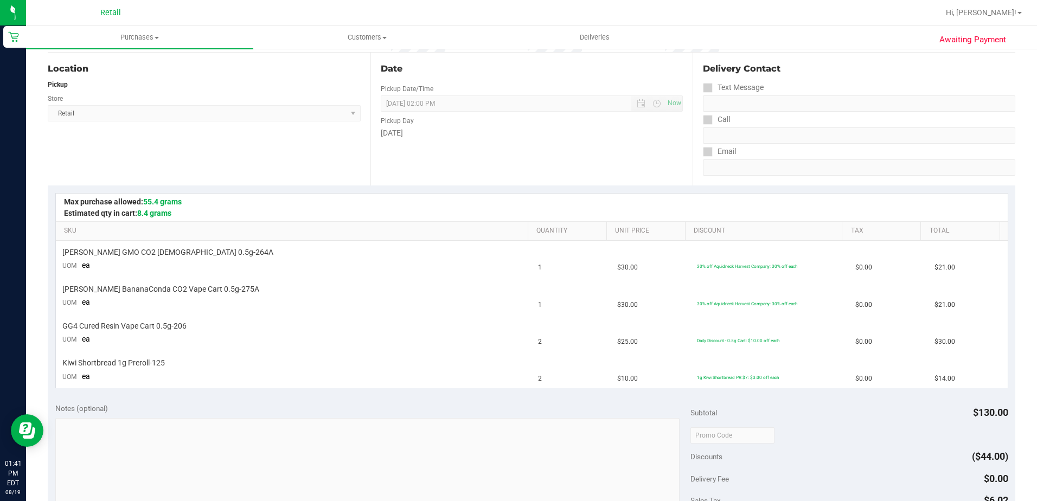
scroll to position [271, 0]
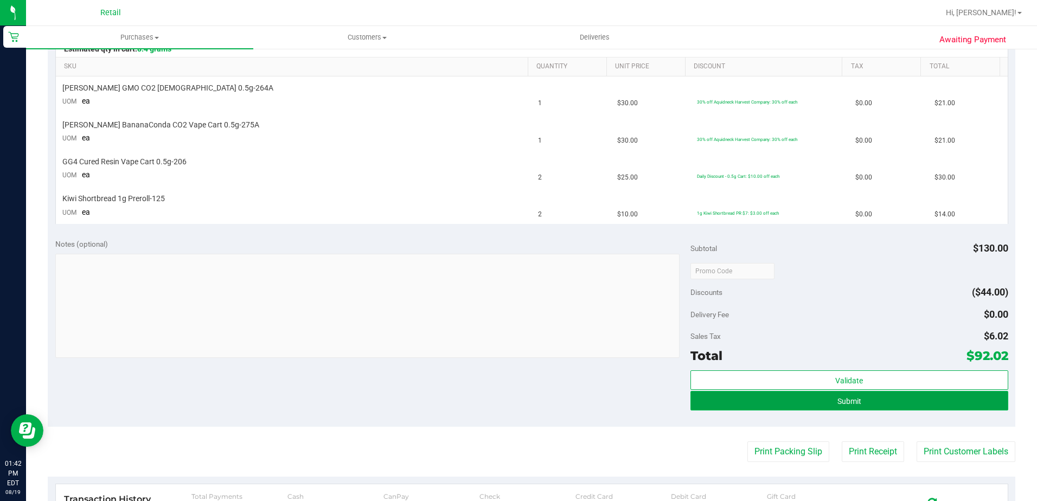
click at [898, 404] on button "Submit" at bounding box center [849, 401] width 318 height 20
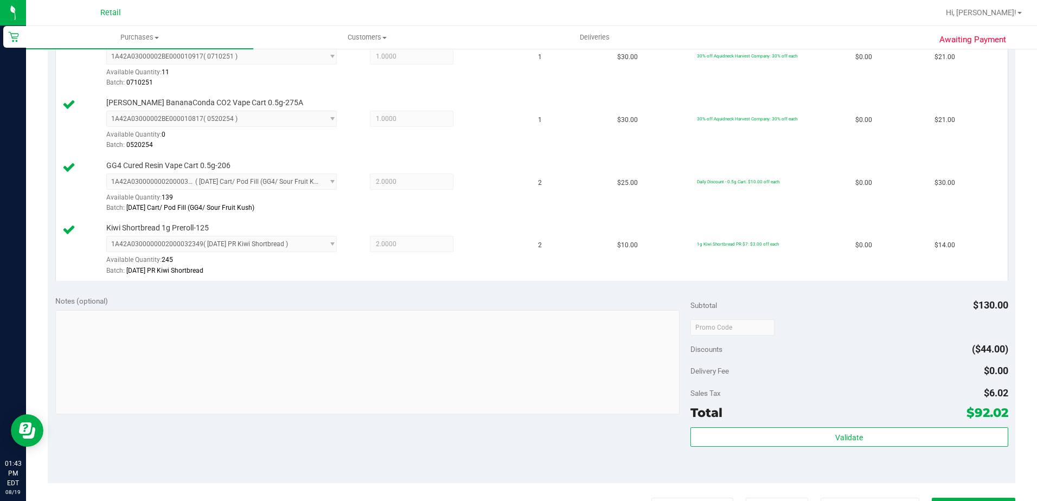
scroll to position [380, 0]
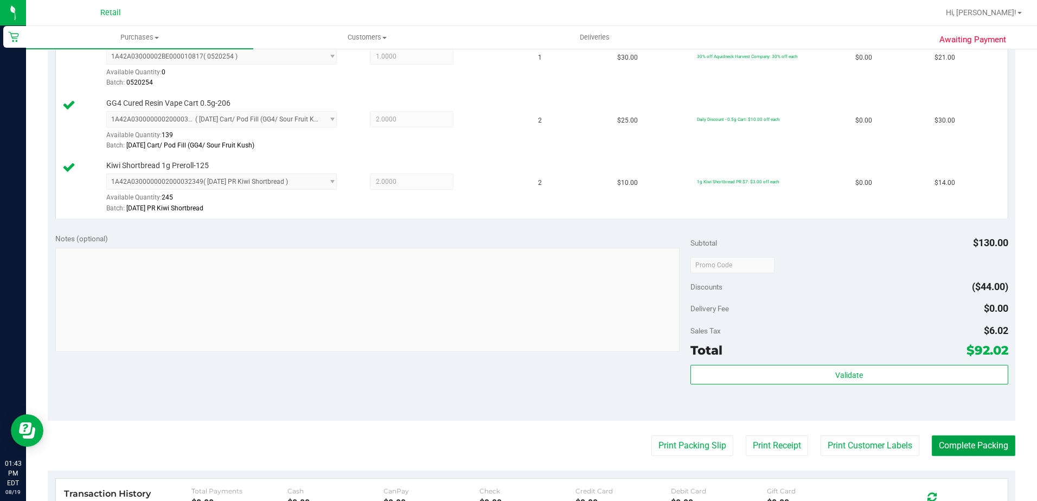
click at [967, 445] on button "Complete Packing" at bounding box center [974, 445] width 84 height 21
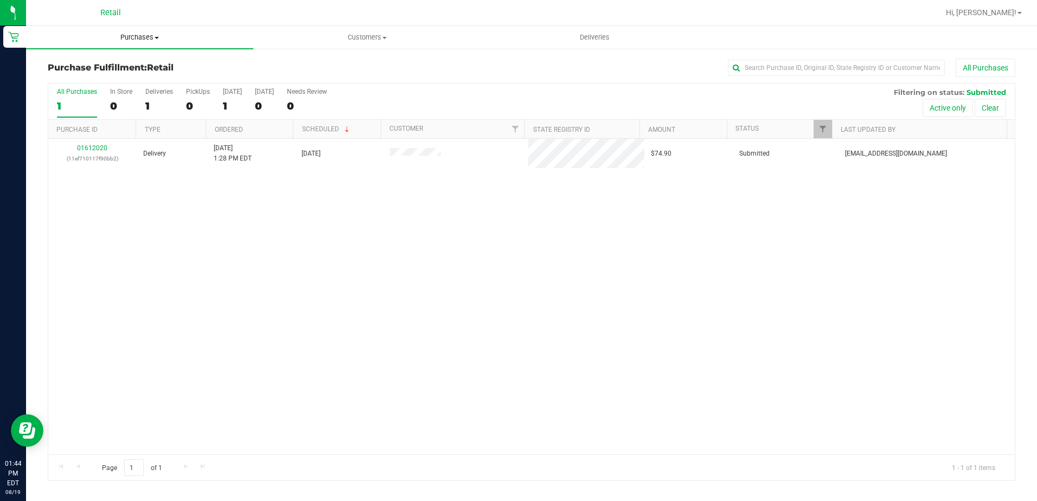
click at [157, 38] on span at bounding box center [157, 38] width 4 height 2
click at [124, 63] on span "Summary of purchases" at bounding box center [81, 65] width 111 height 9
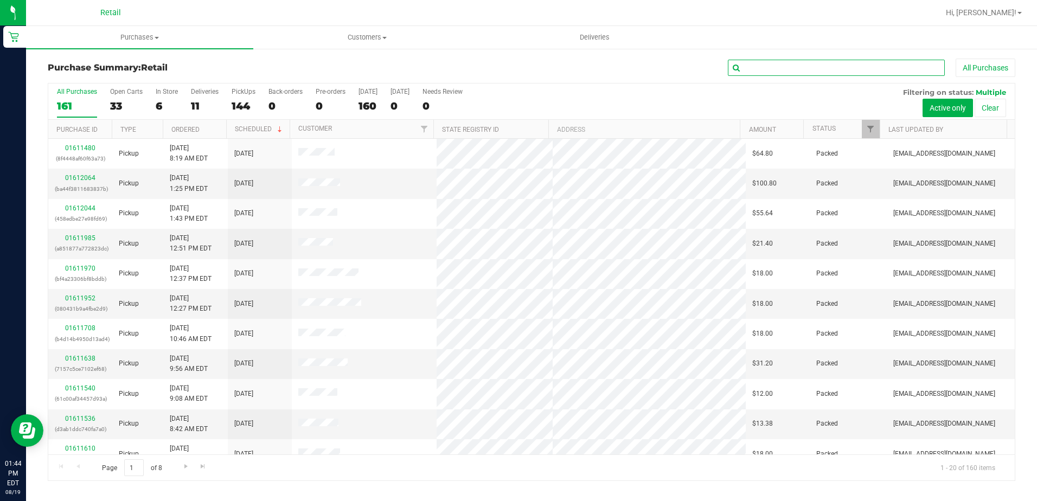
click at [798, 67] on input "text" at bounding box center [836, 68] width 217 height 16
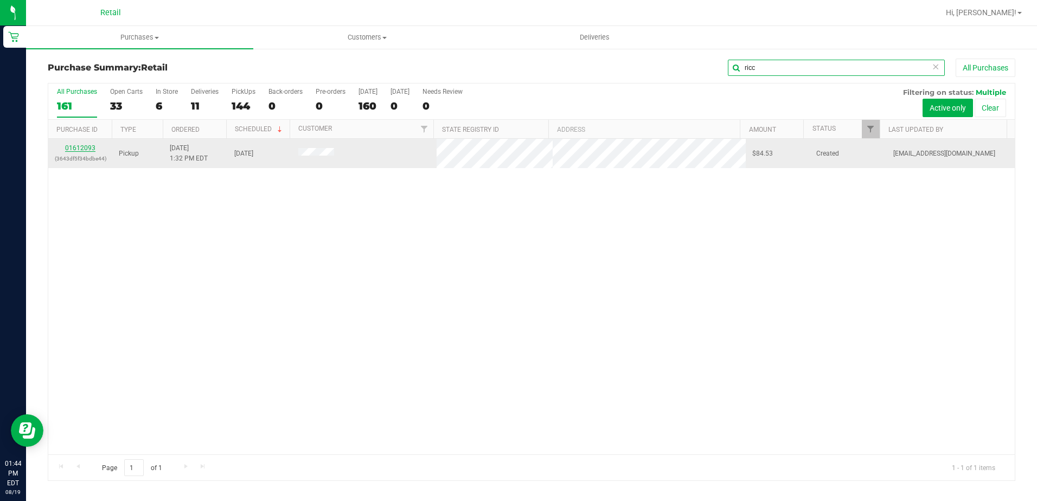
type input "ricc"
click at [85, 146] on link "01612093" at bounding box center [80, 148] width 30 height 8
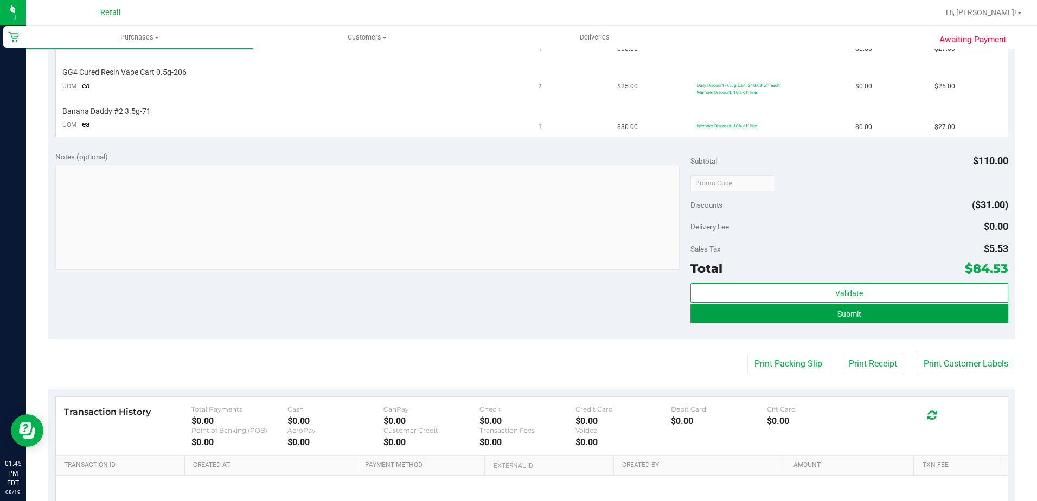
click at [849, 305] on button "Submit" at bounding box center [849, 314] width 318 height 20
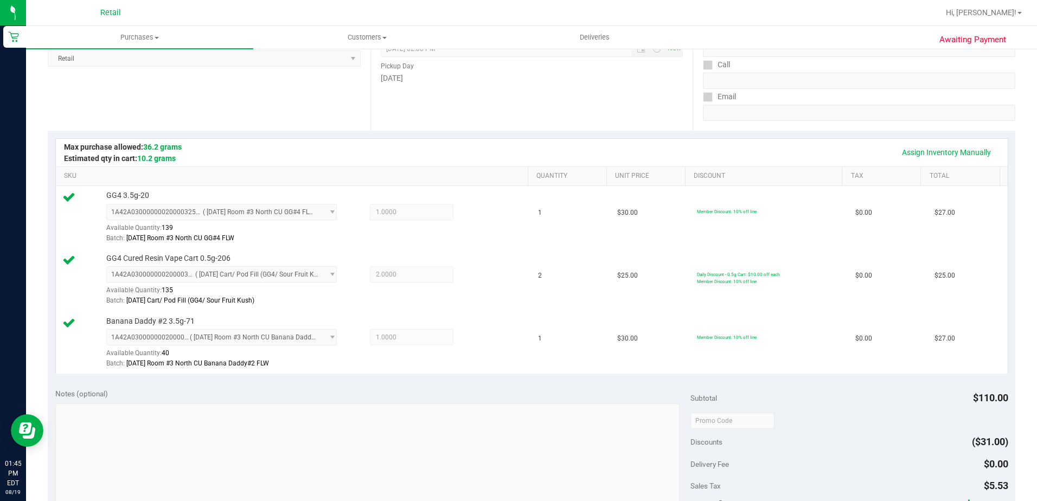
scroll to position [309, 0]
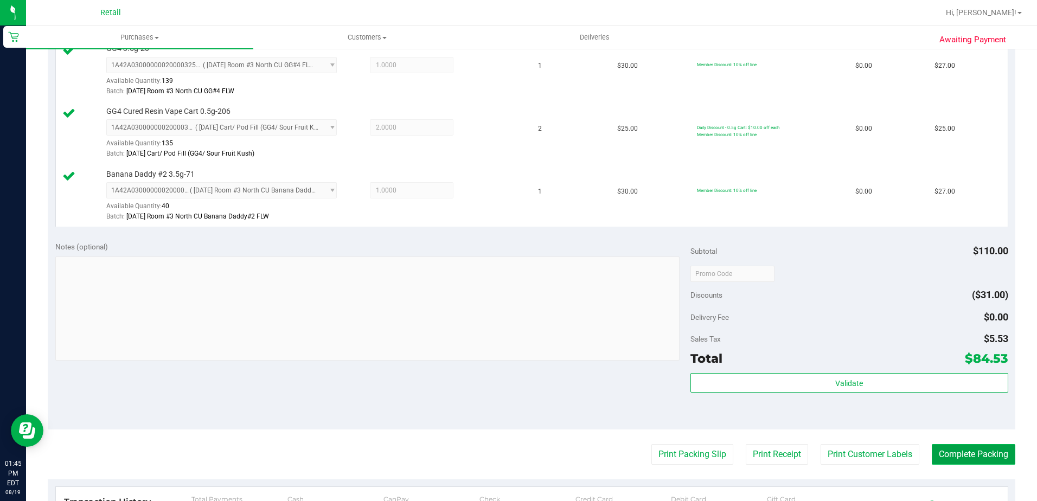
click at [958, 458] on button "Complete Packing" at bounding box center [974, 454] width 84 height 21
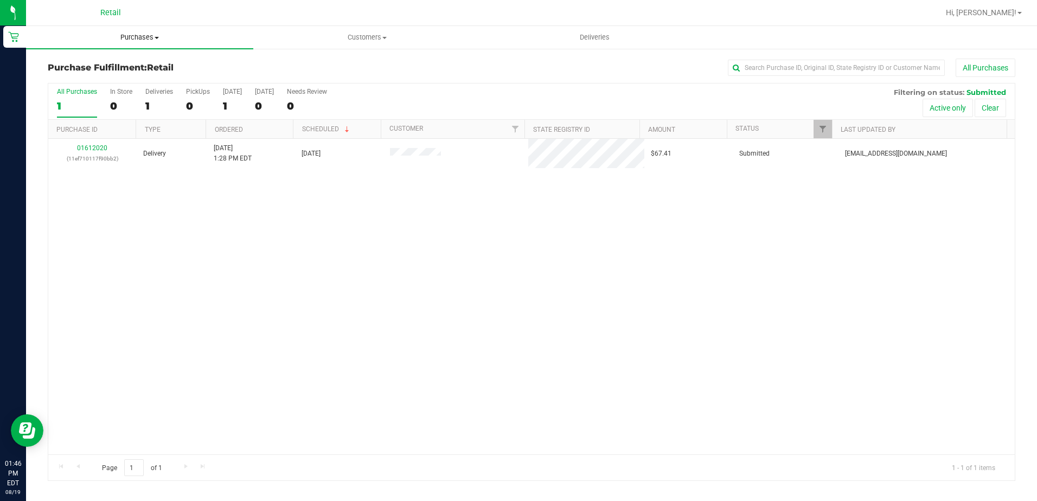
click at [124, 41] on span "Purchases" at bounding box center [139, 38] width 227 height 10
click at [95, 61] on span "Summary of purchases" at bounding box center [81, 65] width 111 height 9
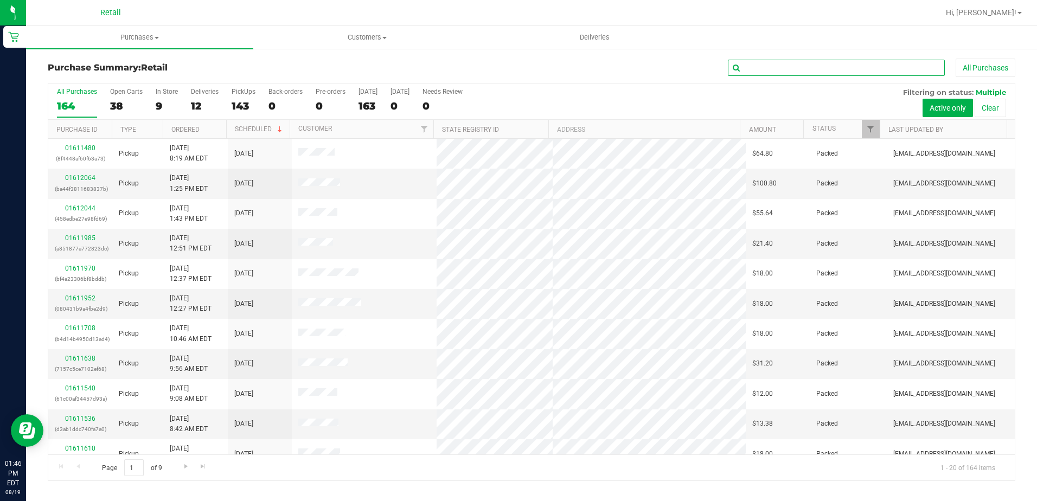
click at [805, 65] on input "text" at bounding box center [836, 68] width 217 height 16
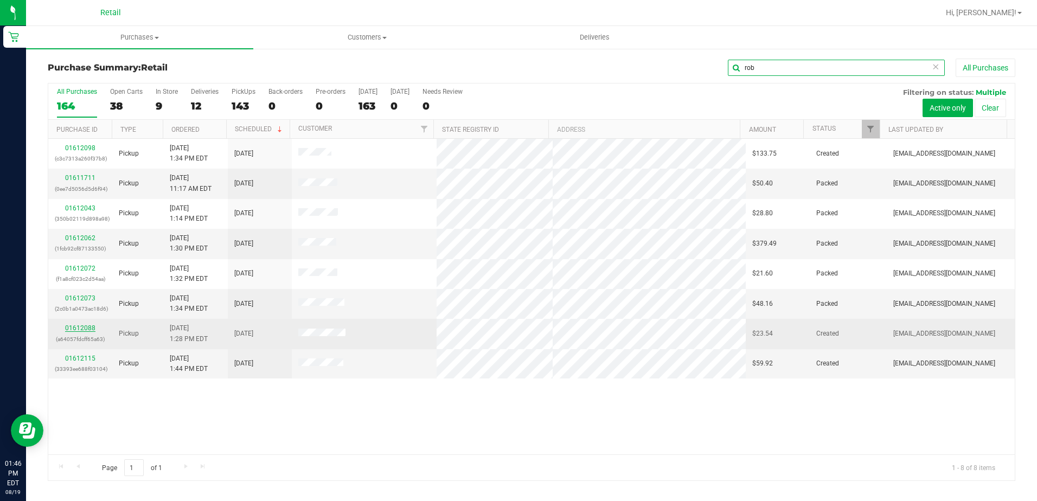
type input "rob"
click at [76, 328] on link "01612088" at bounding box center [80, 328] width 30 height 8
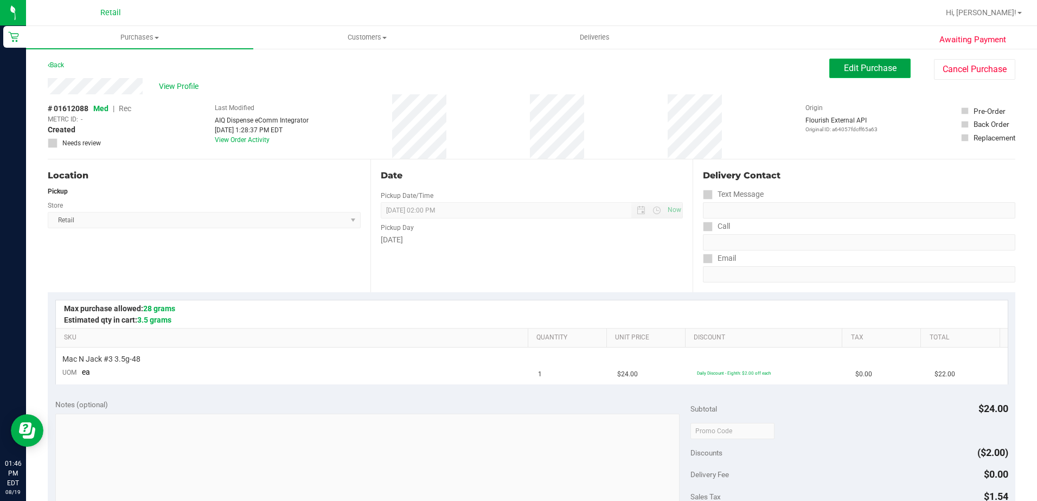
click at [844, 69] on span "Edit Purchase" at bounding box center [870, 68] width 53 height 10
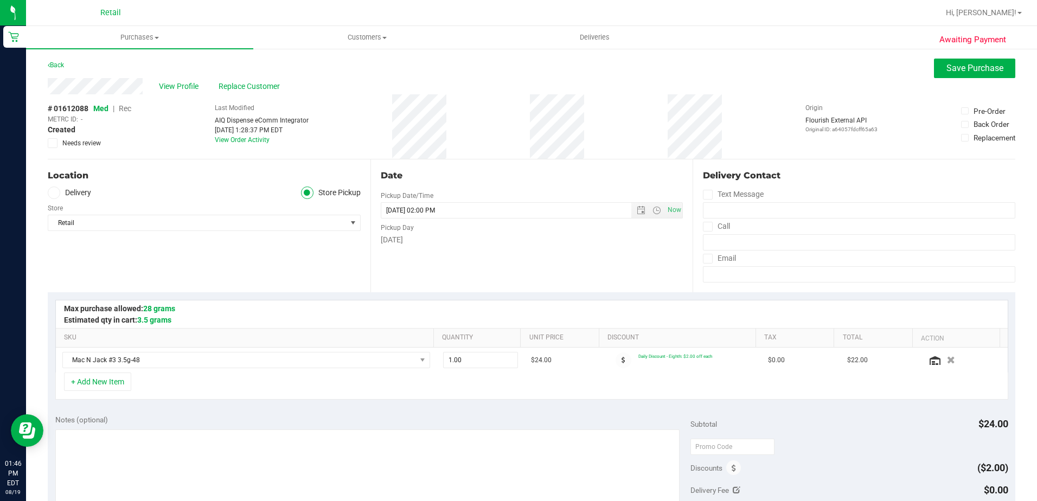
click at [124, 106] on span "Rec" at bounding box center [125, 108] width 12 height 9
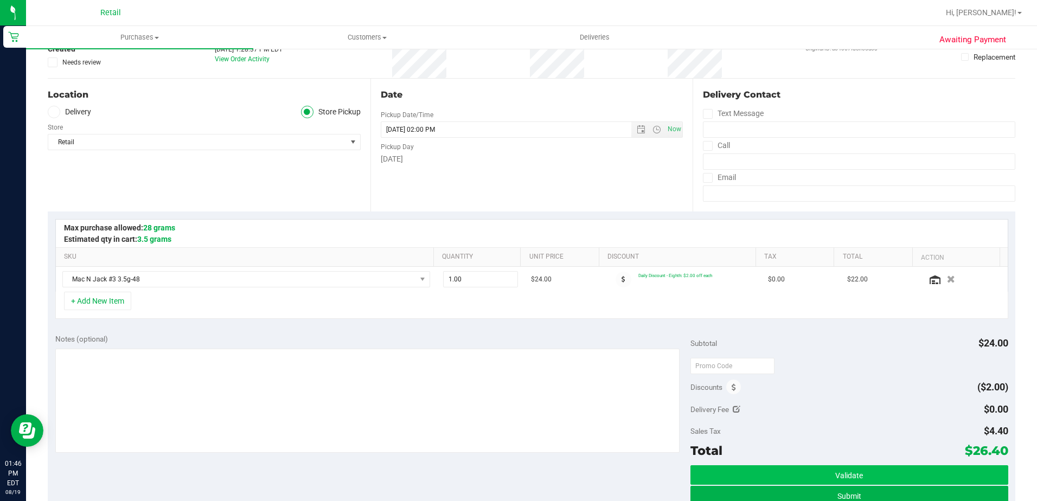
scroll to position [217, 0]
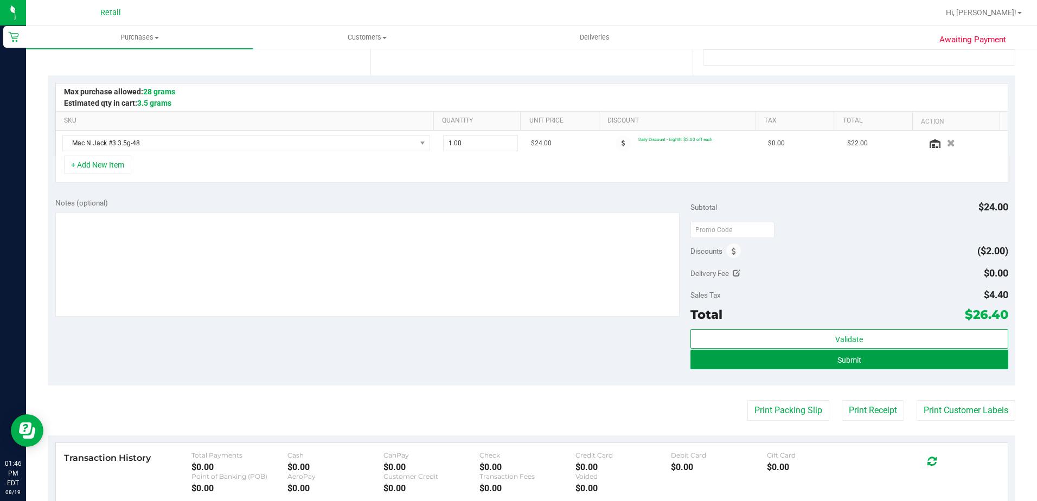
click at [861, 359] on button "Submit" at bounding box center [849, 360] width 318 height 20
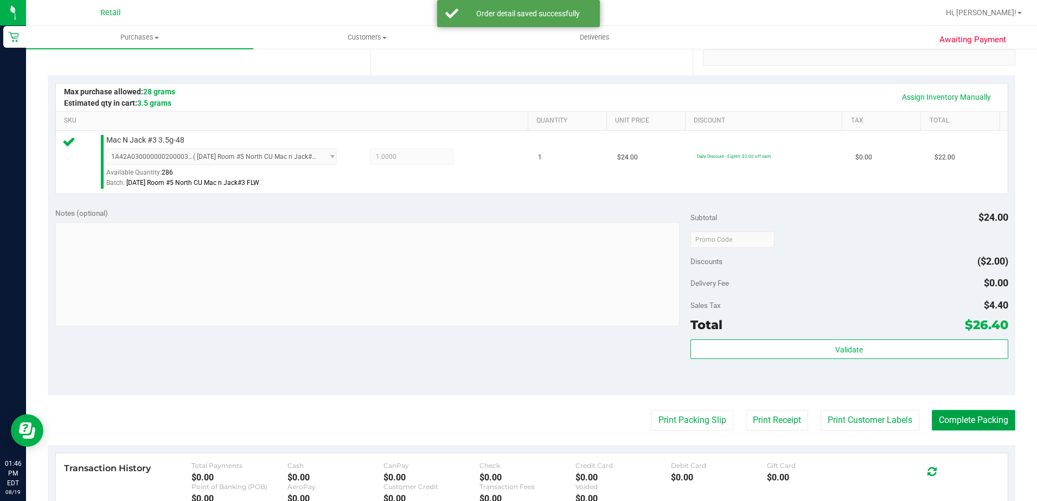
click at [951, 418] on button "Complete Packing" at bounding box center [974, 420] width 84 height 21
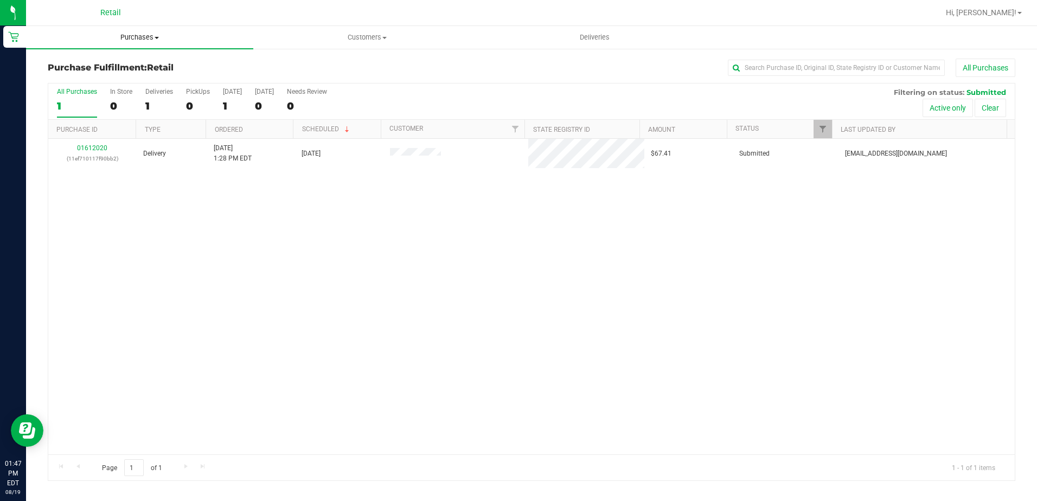
click at [131, 35] on span "Purchases" at bounding box center [139, 38] width 227 height 10
click at [134, 63] on span "Summary of purchases" at bounding box center [81, 65] width 111 height 9
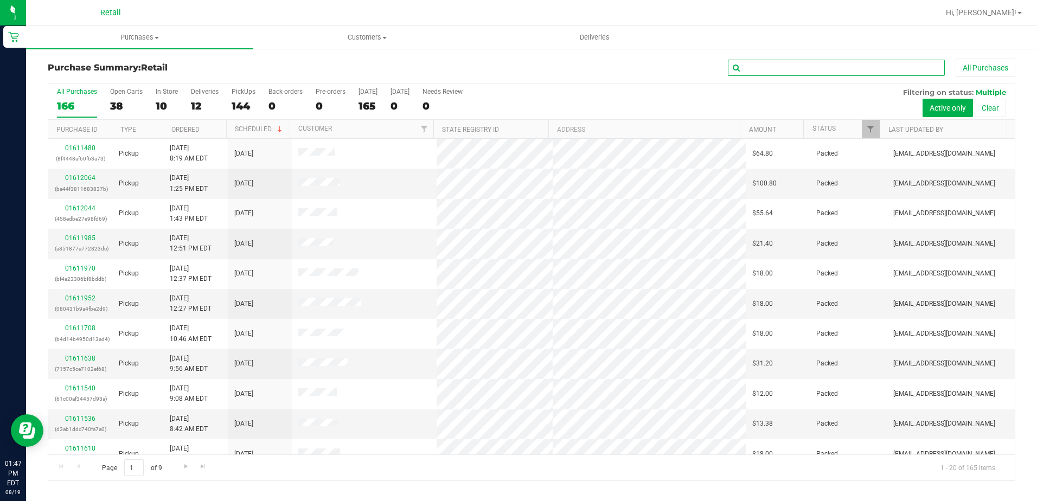
click at [767, 71] on input "text" at bounding box center [836, 68] width 217 height 16
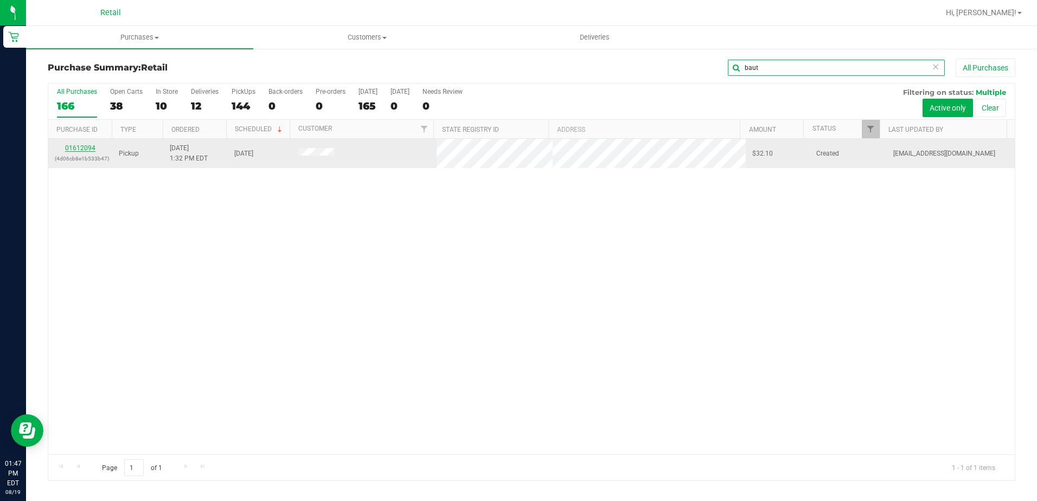
type input "baut"
click at [79, 148] on link "01612094" at bounding box center [80, 148] width 30 height 8
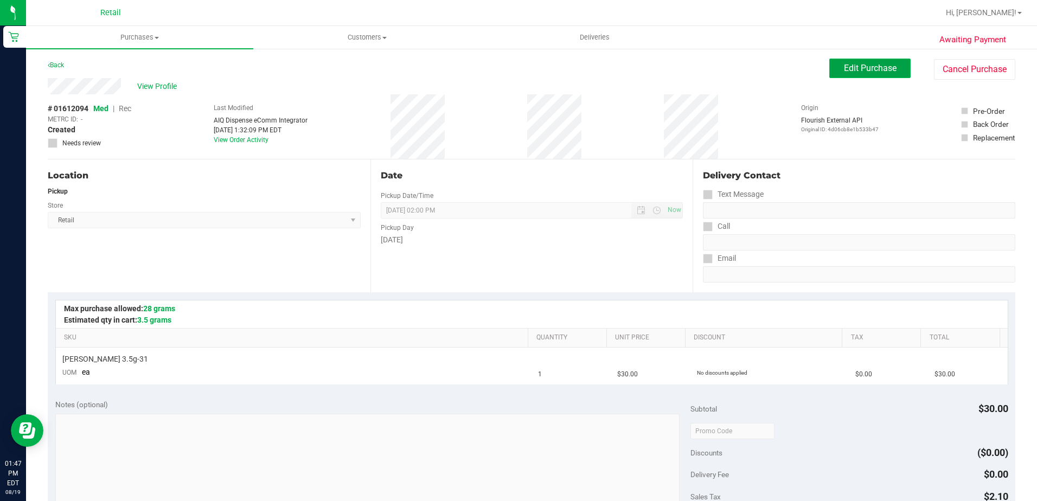
click at [845, 64] on span "Edit Purchase" at bounding box center [870, 68] width 53 height 10
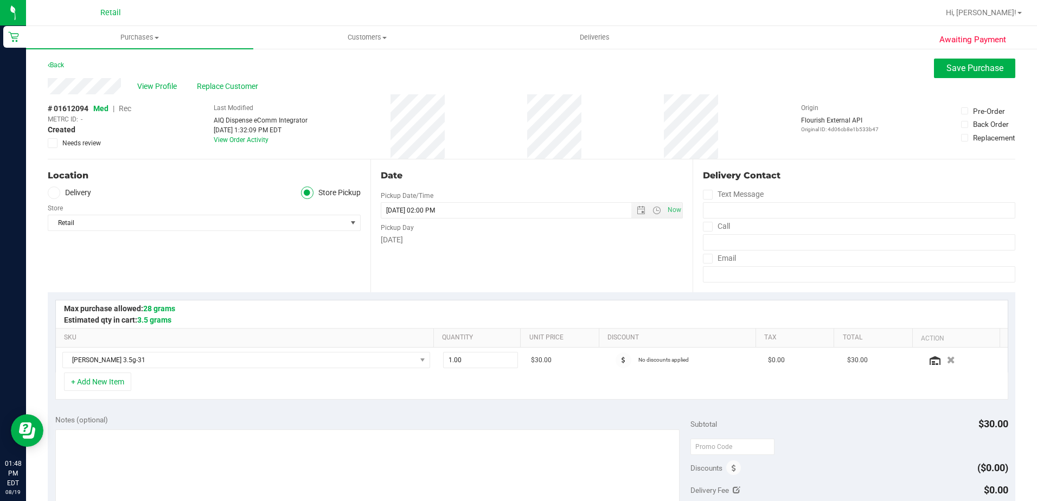
click at [125, 109] on span "Rec" at bounding box center [125, 108] width 12 height 9
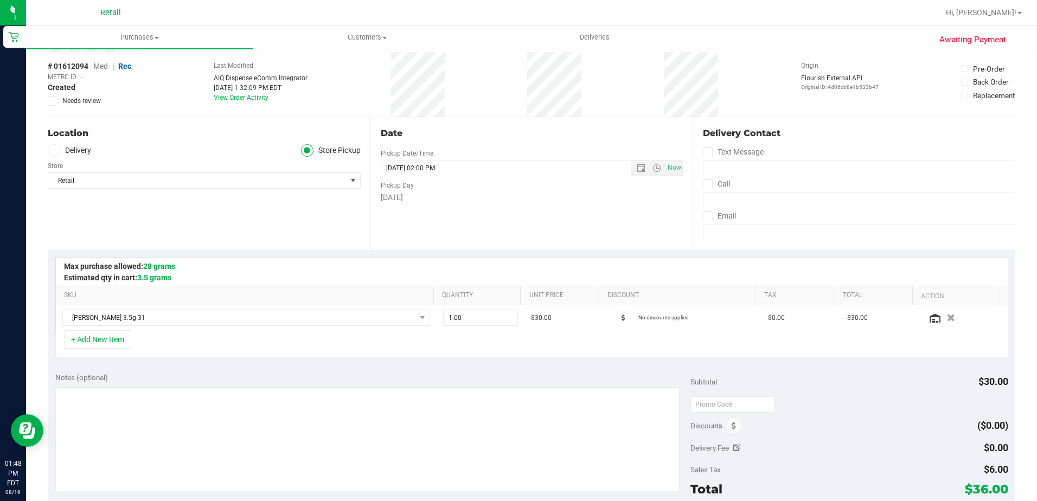
scroll to position [163, 0]
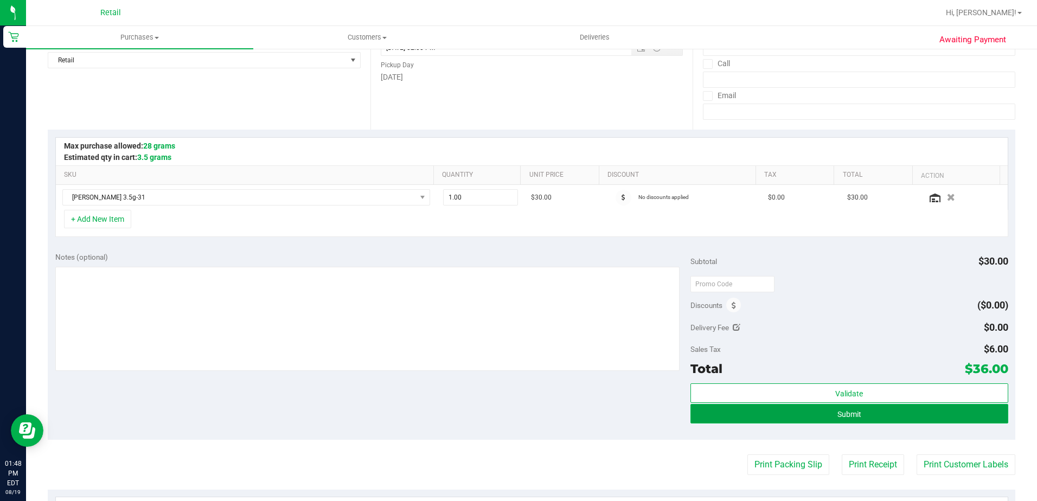
click at [833, 420] on button "Submit" at bounding box center [849, 414] width 318 height 20
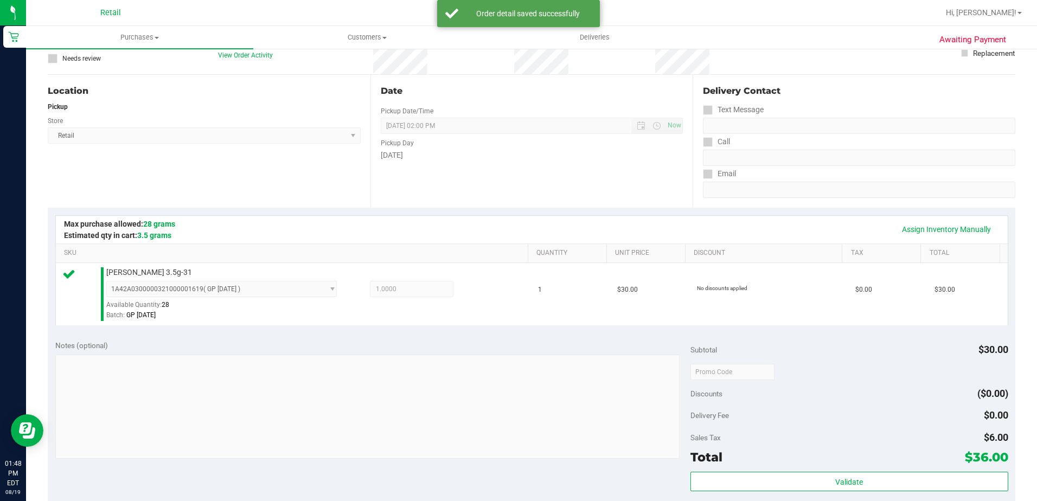
scroll to position [380, 0]
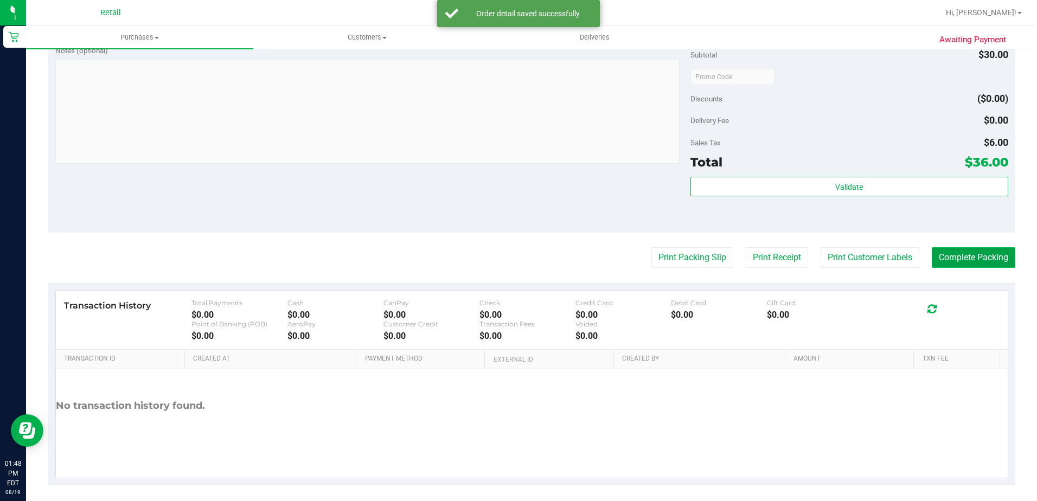
click at [999, 257] on button "Complete Packing" at bounding box center [974, 257] width 84 height 21
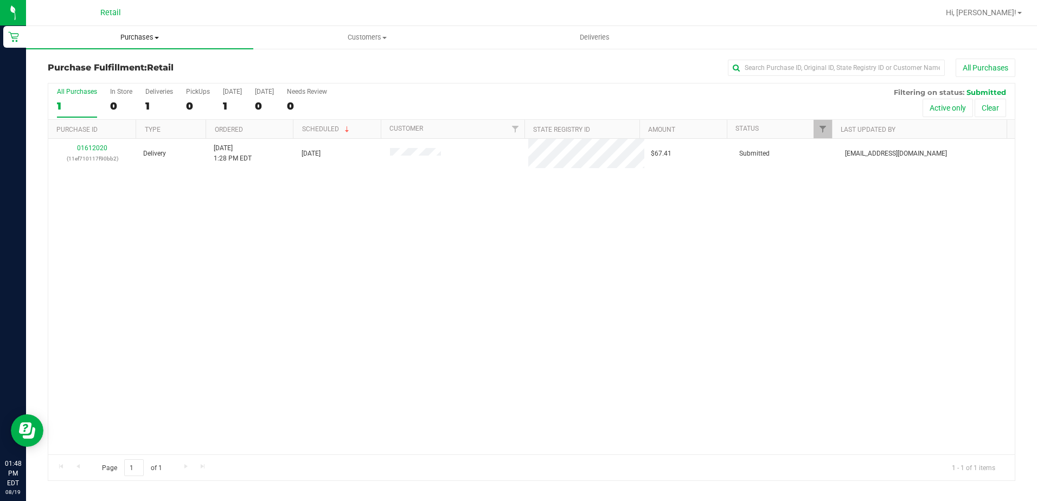
drag, startPoint x: 132, startPoint y: 33, endPoint x: 136, endPoint y: 37, distance: 5.8
click at [132, 33] on span "Purchases" at bounding box center [139, 38] width 227 height 10
click at [131, 63] on span "Summary of purchases" at bounding box center [81, 65] width 111 height 9
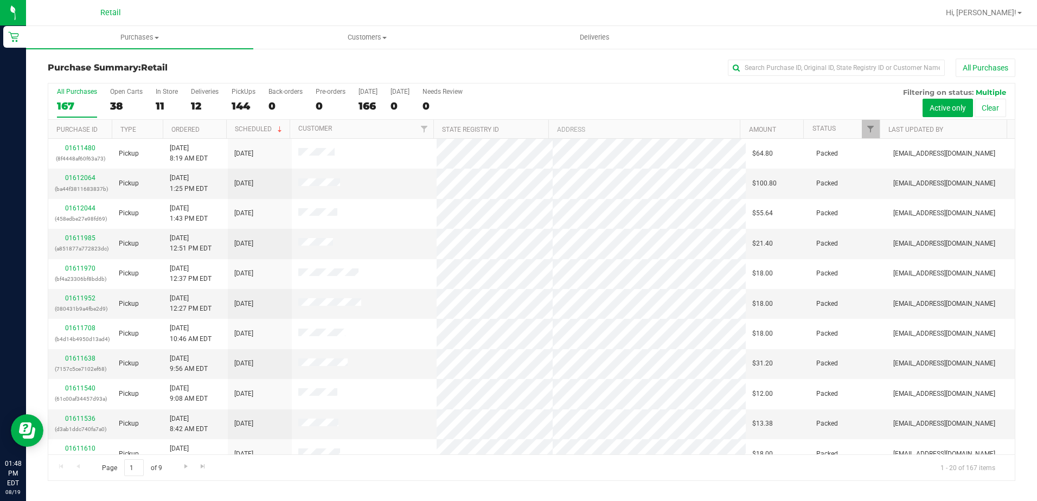
click at [856, 76] on div "All Purchases" at bounding box center [692, 68] width 645 height 18
click at [853, 72] on input "text" at bounding box center [836, 68] width 217 height 16
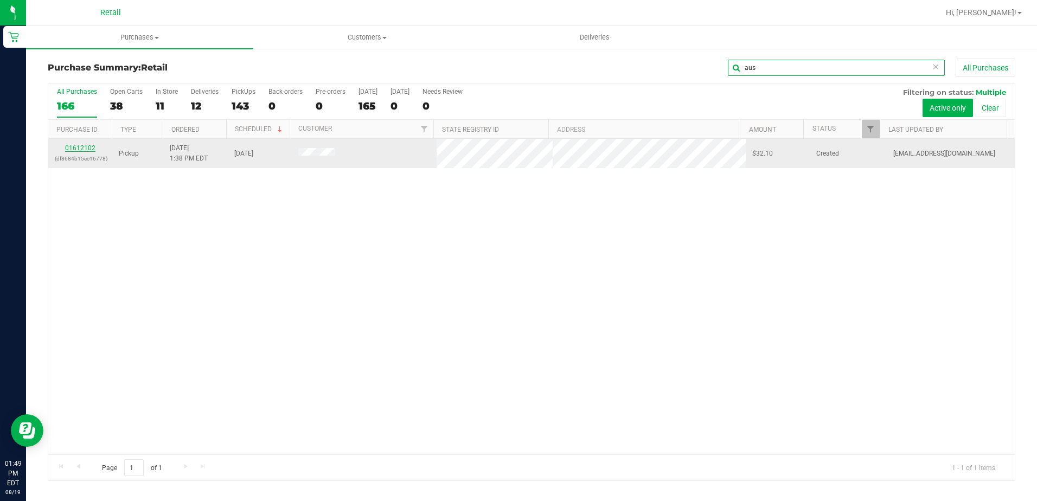
type input "aus"
click at [83, 149] on link "01612102" at bounding box center [80, 148] width 30 height 8
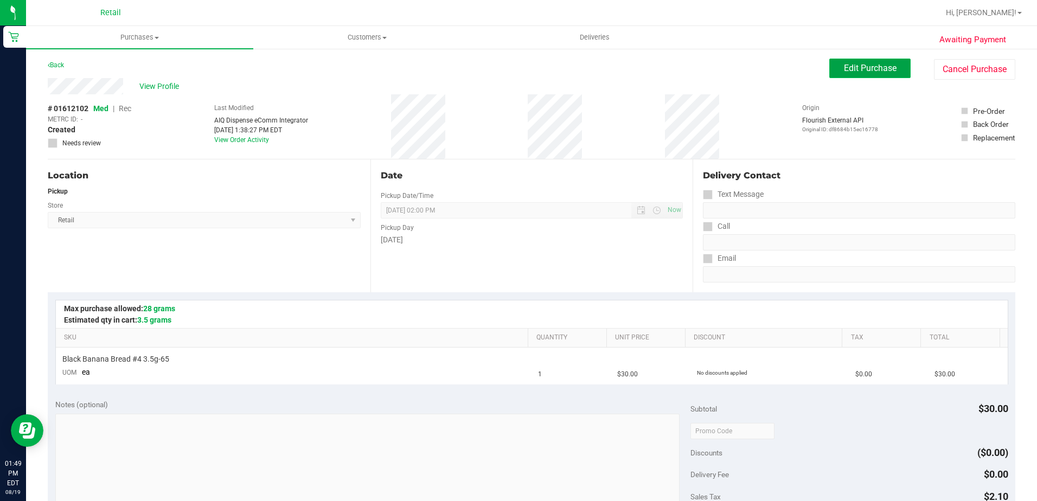
click at [849, 68] on span "Edit Purchase" at bounding box center [870, 68] width 53 height 10
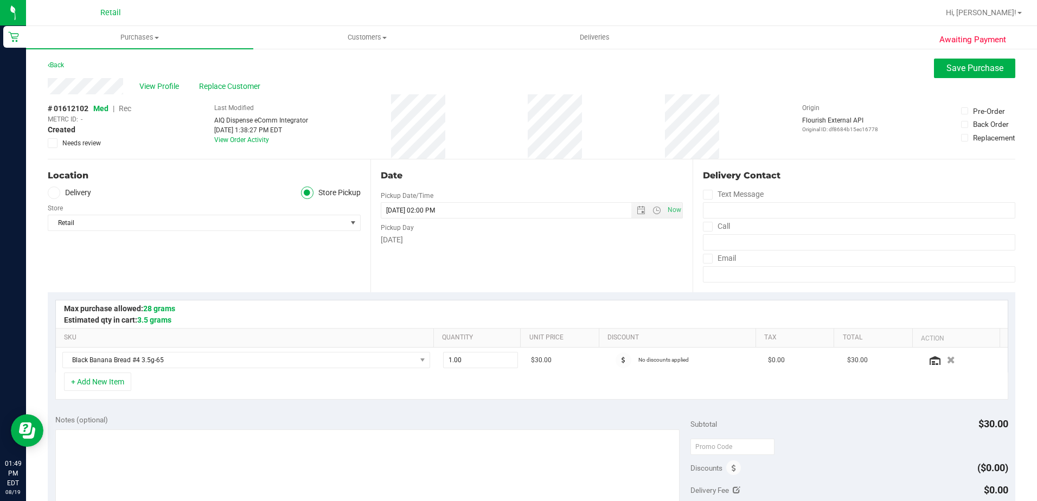
click at [130, 108] on span "Rec" at bounding box center [125, 108] width 12 height 9
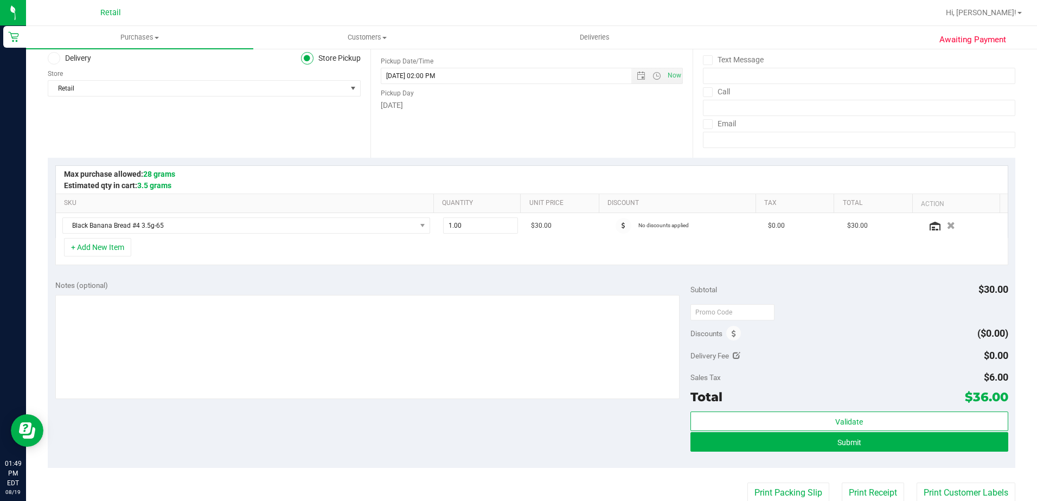
scroll to position [271, 0]
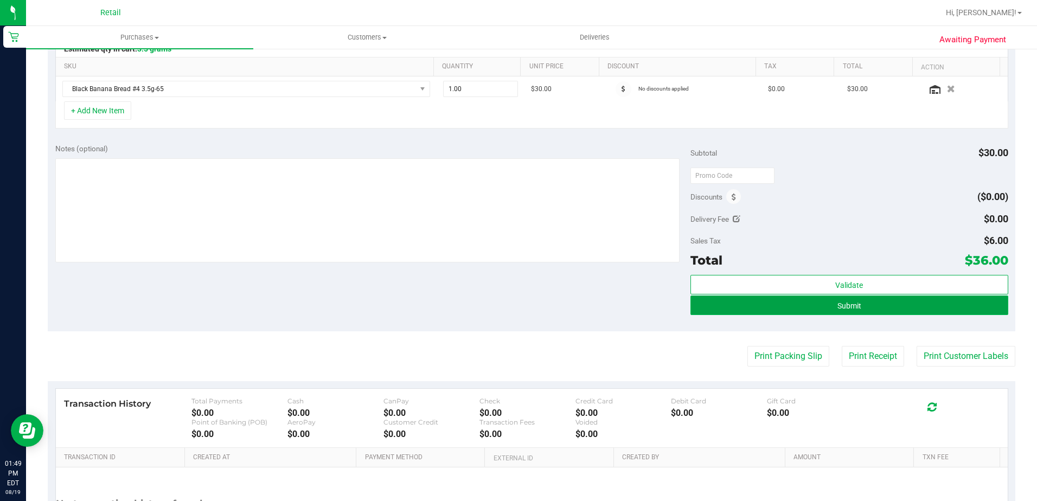
click at [865, 311] on button "Submit" at bounding box center [849, 306] width 318 height 20
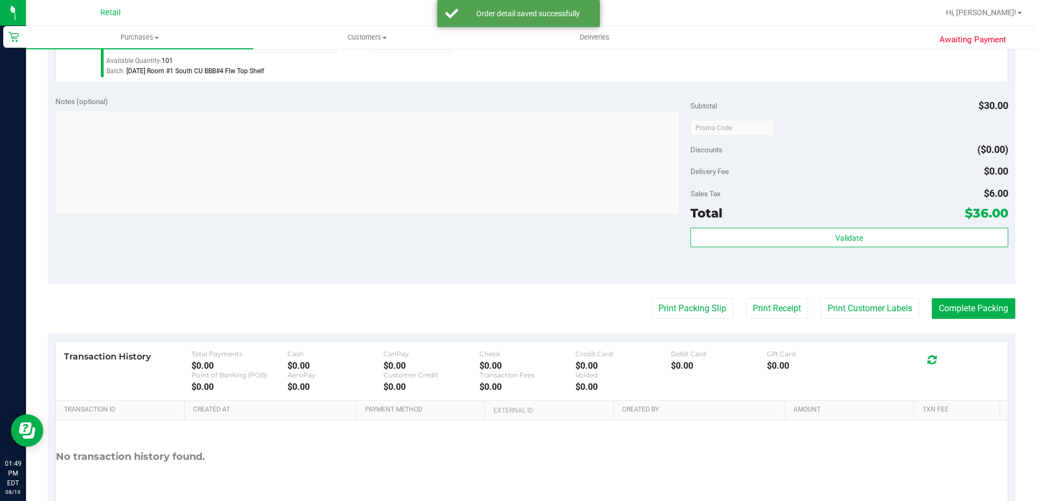
scroll to position [386, 0]
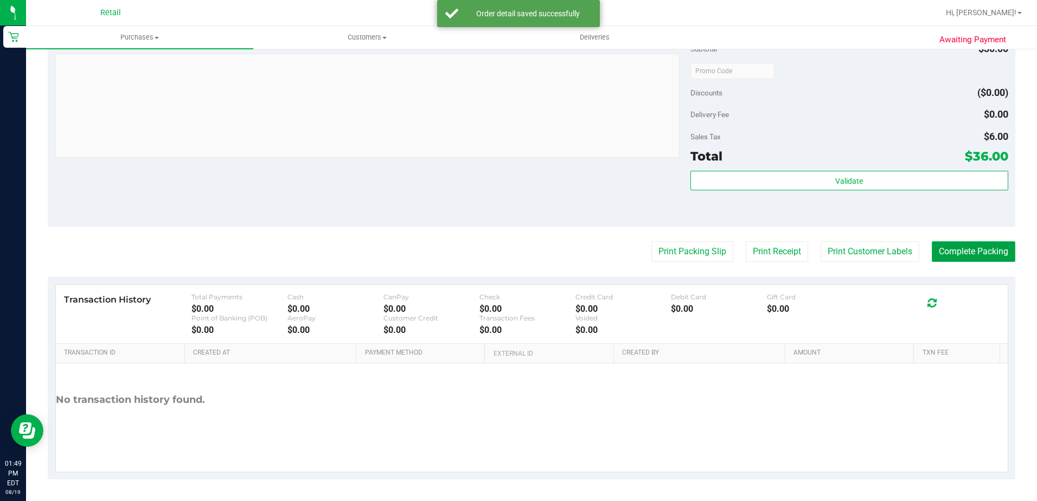
click at [968, 258] on button "Complete Packing" at bounding box center [974, 251] width 84 height 21
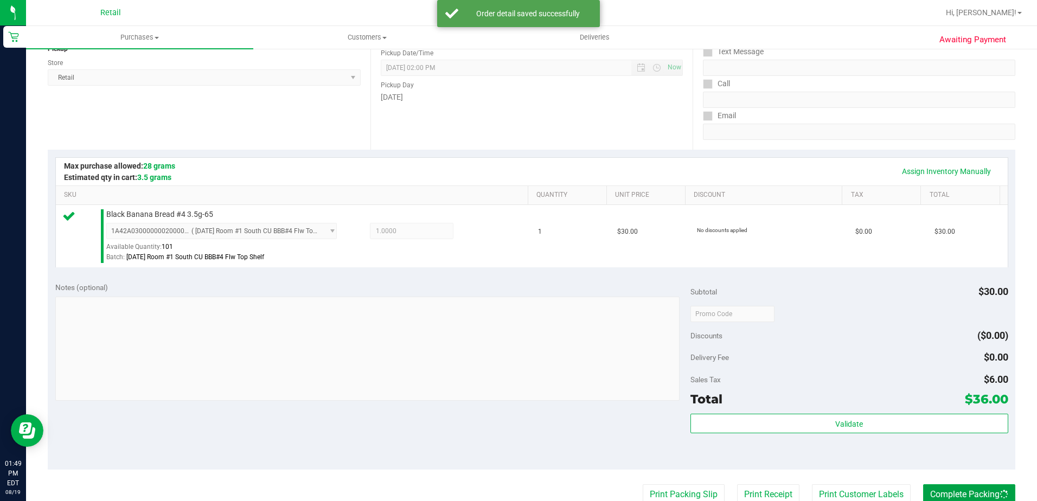
scroll to position [0, 0]
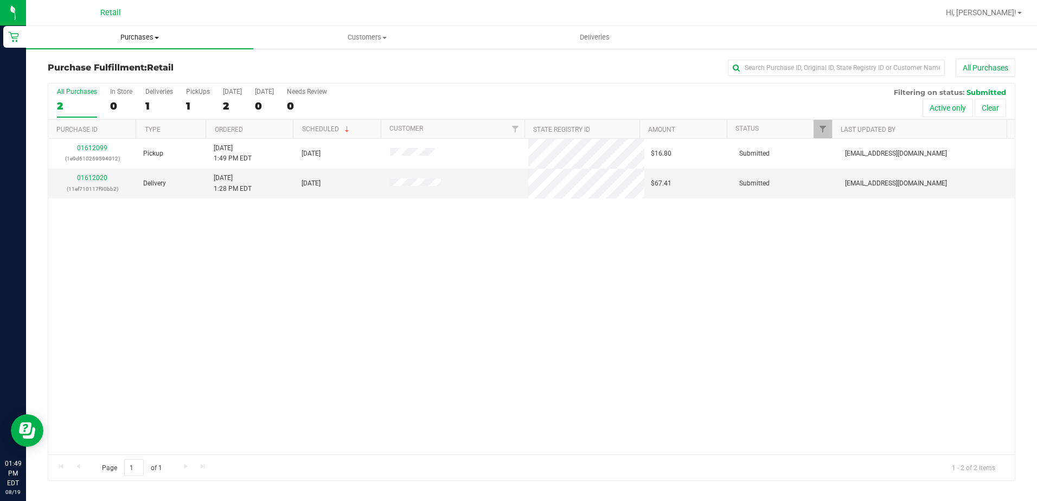
click at [162, 40] on span "Purchases" at bounding box center [139, 38] width 227 height 10
click at [73, 66] on span "Summary of purchases" at bounding box center [81, 65] width 111 height 9
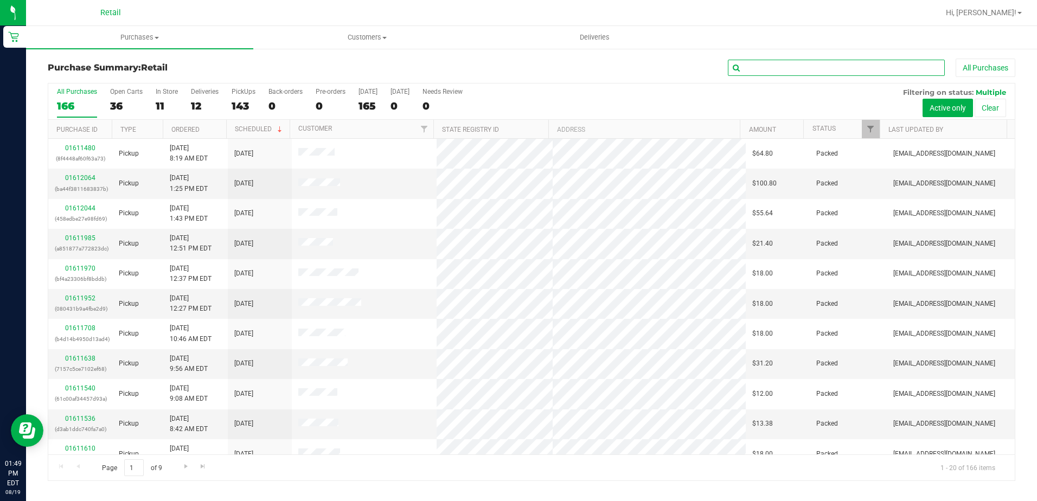
click at [802, 71] on input "text" at bounding box center [836, 68] width 217 height 16
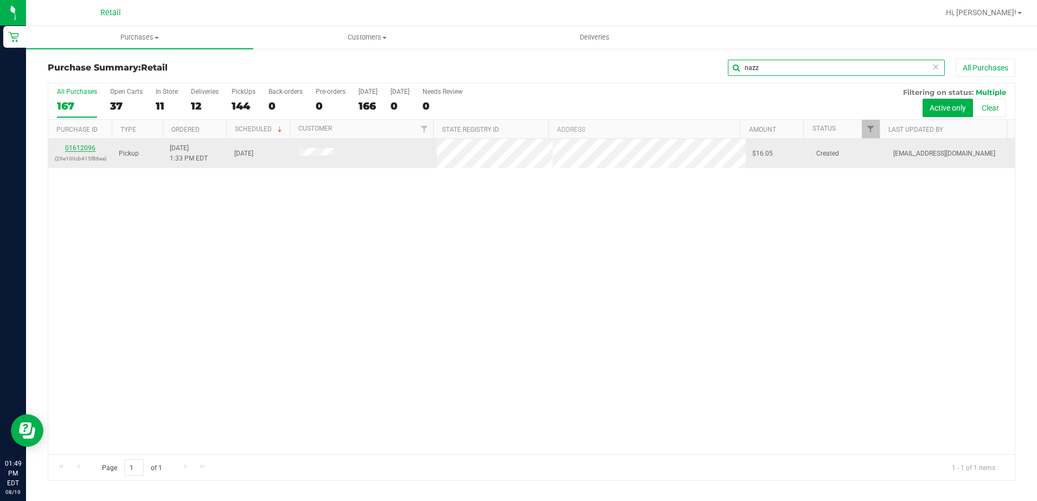
type input "nazz"
click at [81, 145] on link "01612096" at bounding box center [80, 148] width 30 height 8
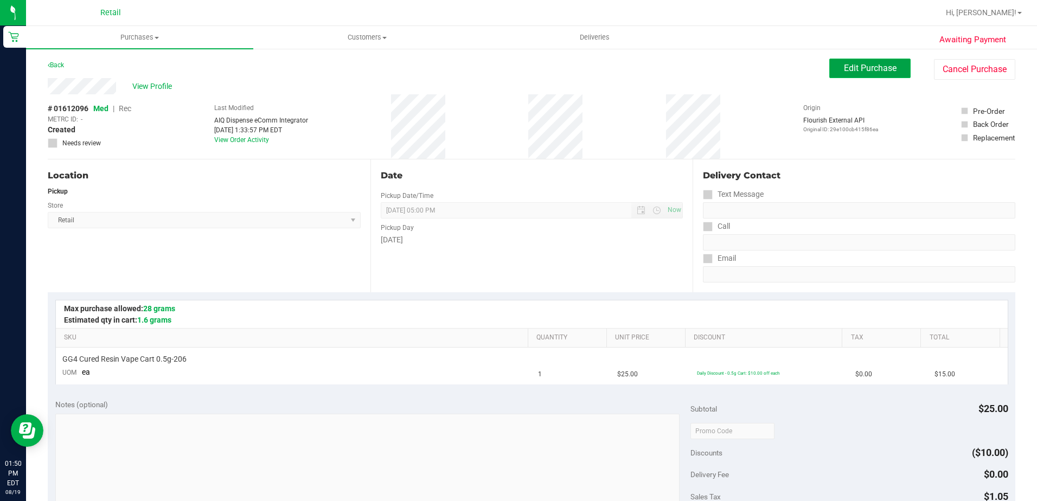
click at [829, 65] on button "Edit Purchase" at bounding box center [869, 69] width 81 height 20
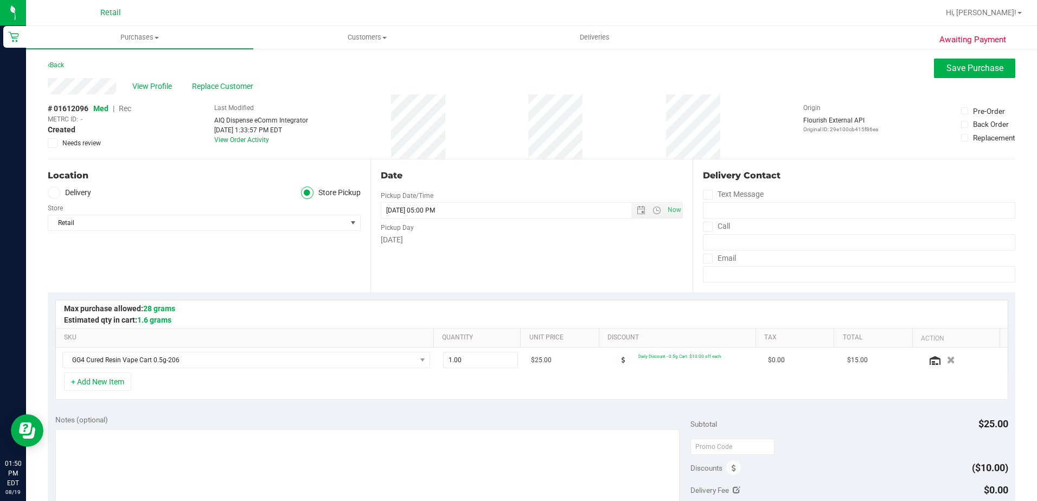
click at [127, 108] on span "Rec" at bounding box center [125, 108] width 12 height 9
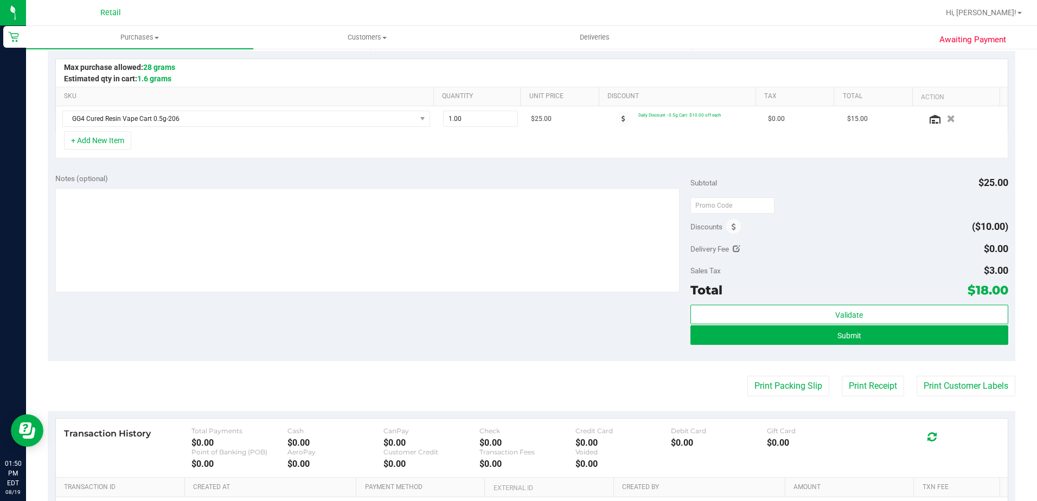
scroll to position [271, 0]
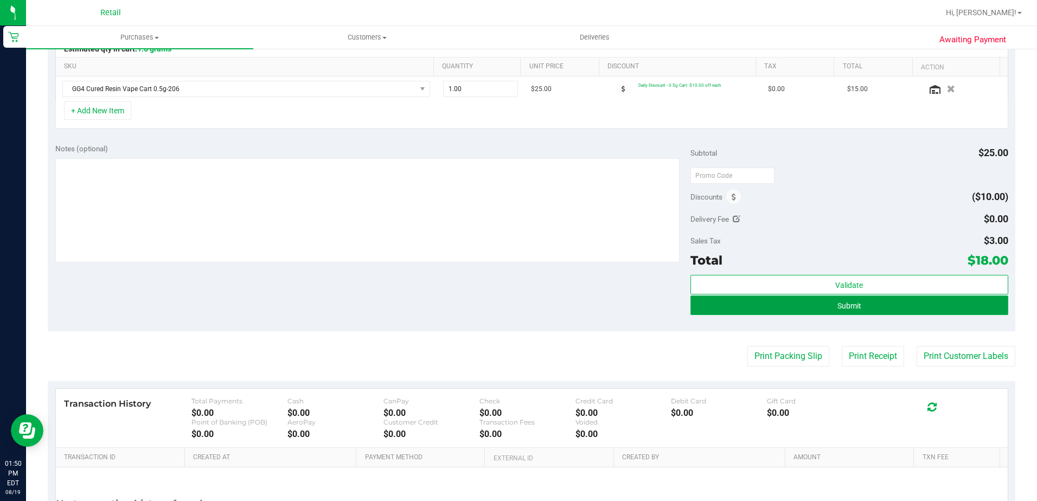
click at [849, 305] on span "Submit" at bounding box center [849, 306] width 24 height 9
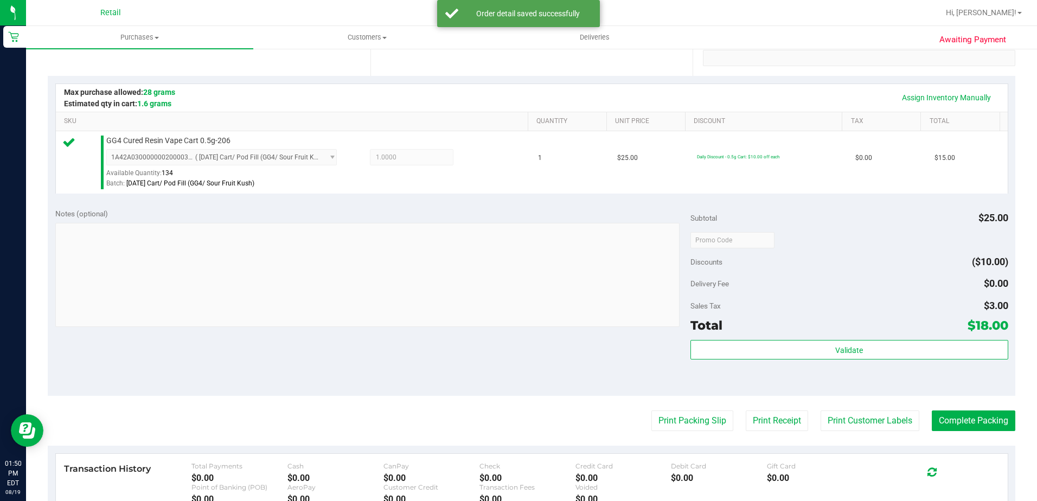
scroll to position [217, 0]
drag, startPoint x: 960, startPoint y: 425, endPoint x: 425, endPoint y: 80, distance: 636.8
click at [960, 424] on button "Complete Packing" at bounding box center [974, 420] width 84 height 21
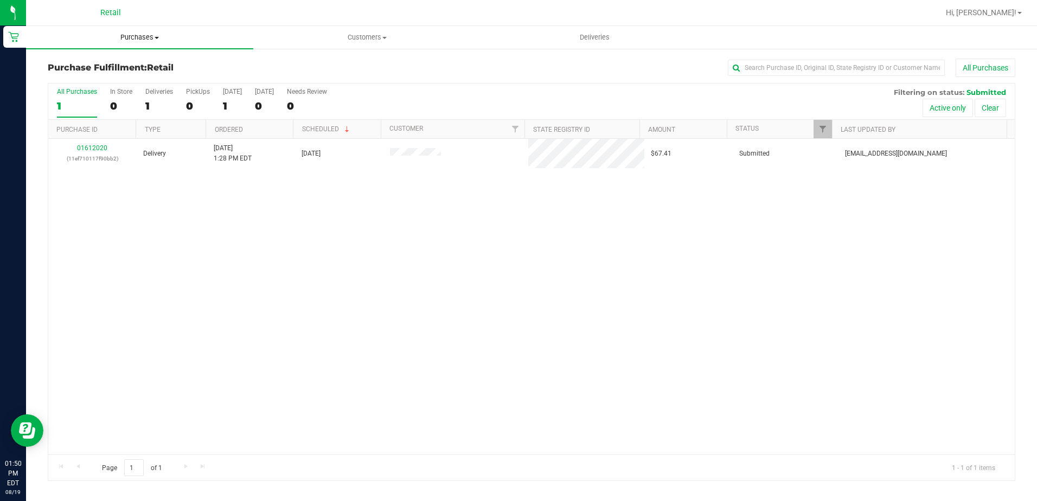
click at [145, 35] on span "Purchases" at bounding box center [139, 38] width 227 height 10
click at [142, 62] on li "Summary of purchases" at bounding box center [139, 65] width 227 height 13
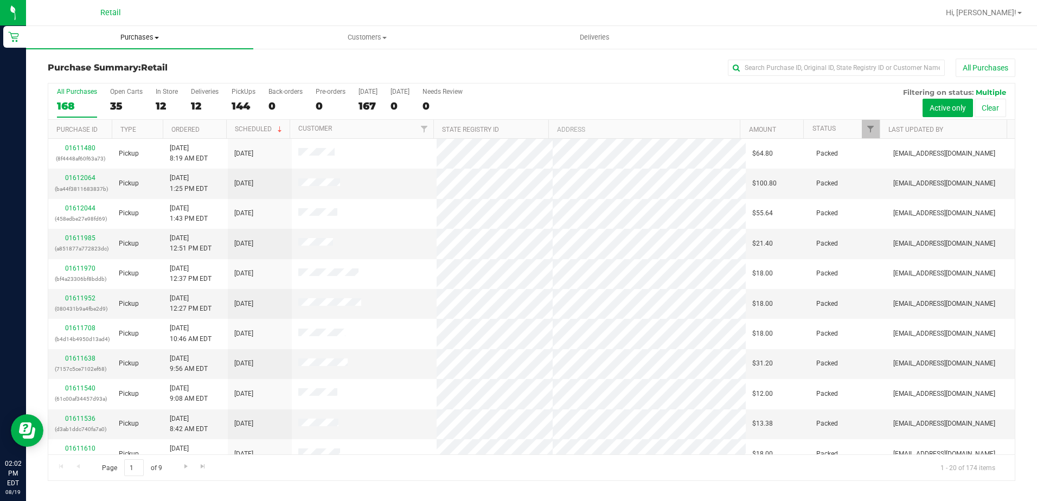
click at [145, 39] on span "Purchases" at bounding box center [139, 38] width 227 height 10
click at [112, 87] on li "All purchases" at bounding box center [139, 91] width 227 height 13
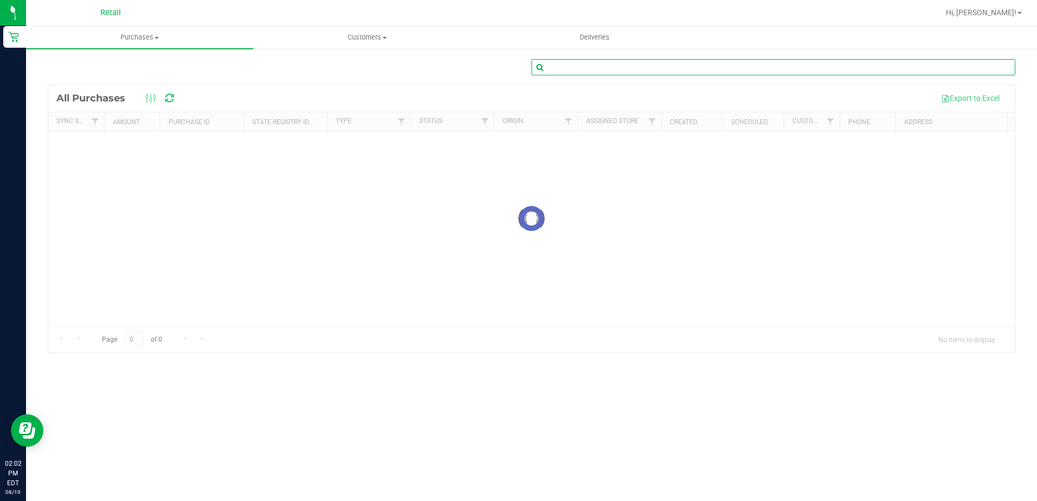
click at [683, 62] on input "text" at bounding box center [773, 67] width 484 height 16
type input "steven"
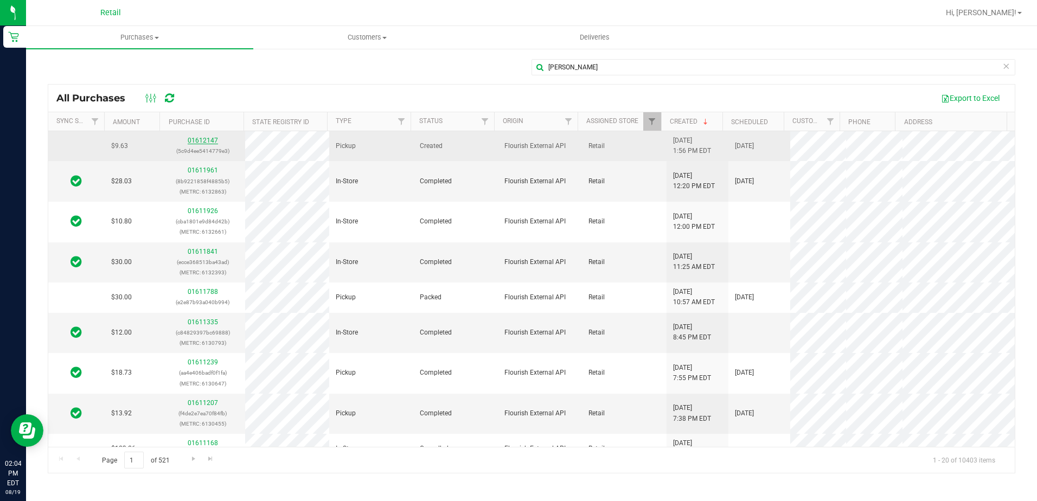
click at [190, 140] on link "01612147" at bounding box center [203, 141] width 30 height 8
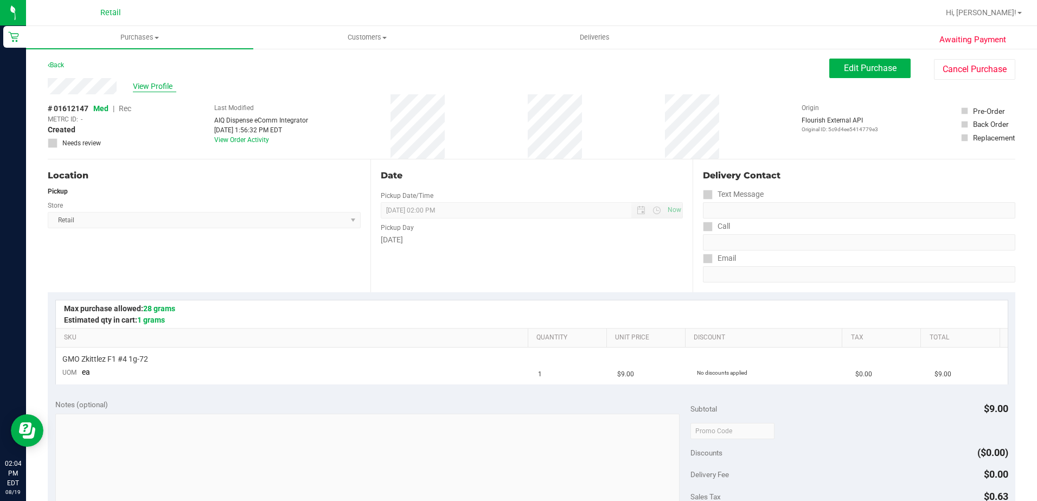
click at [137, 82] on span "View Profile" at bounding box center [154, 86] width 43 height 11
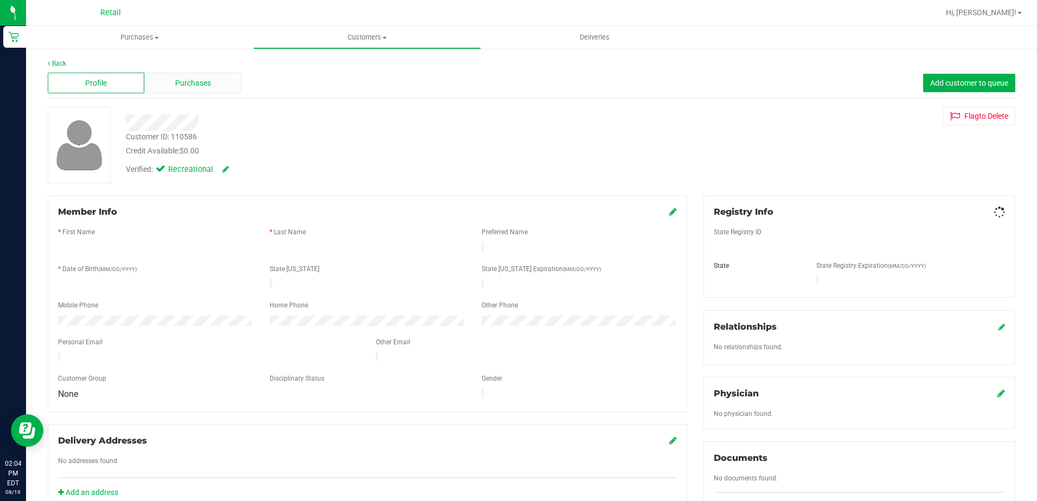
click at [161, 83] on div "Purchases" at bounding box center [192, 83] width 97 height 21
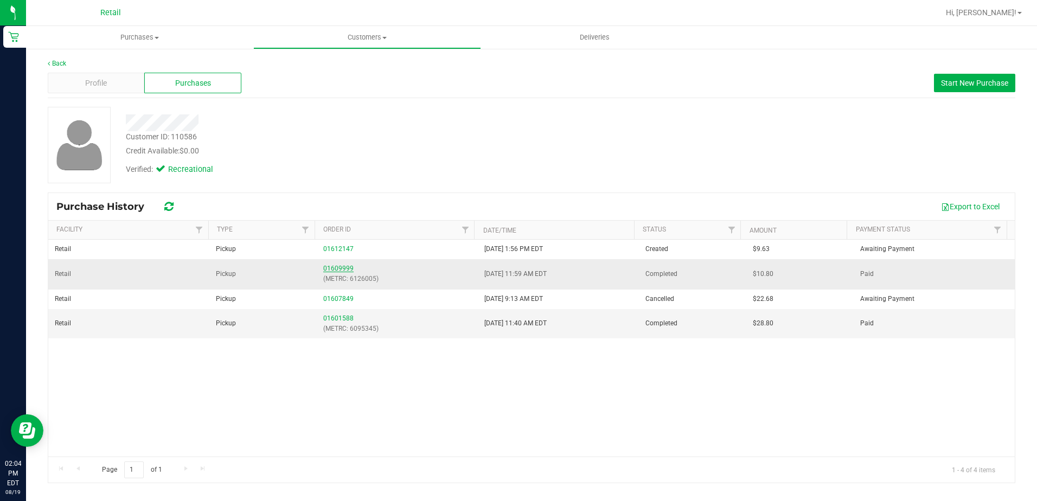
click at [330, 266] on link "01609999" at bounding box center [338, 269] width 30 height 8
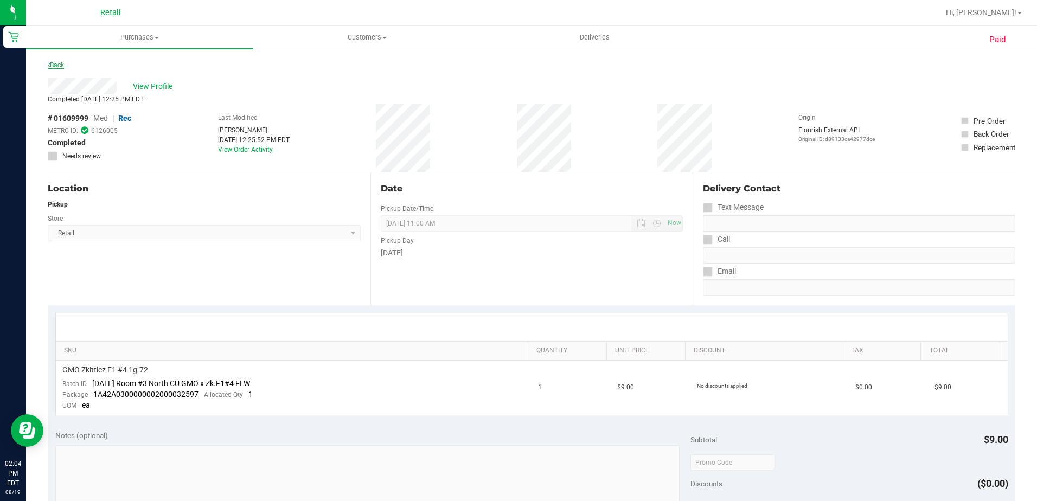
click at [64, 63] on link "Back" at bounding box center [56, 65] width 16 height 8
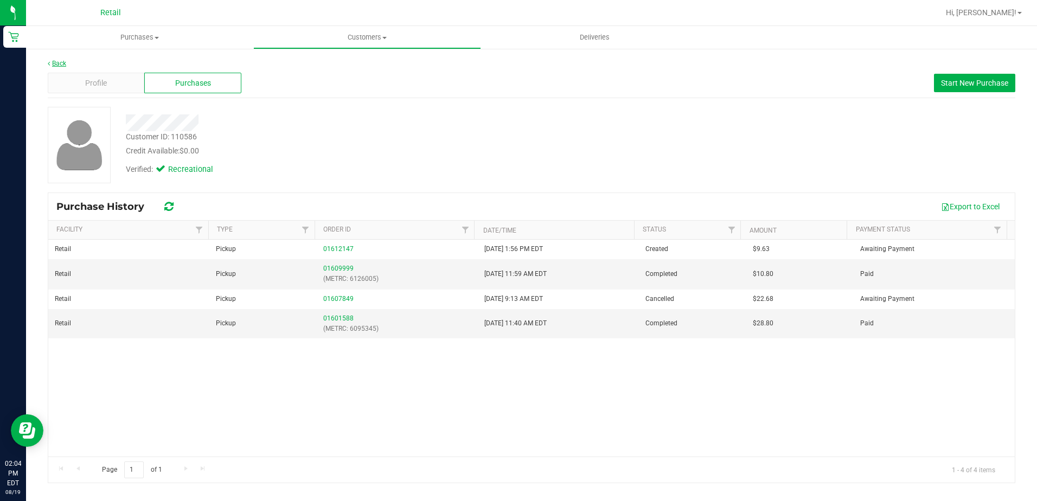
click at [63, 61] on link "Back" at bounding box center [57, 64] width 18 height 8
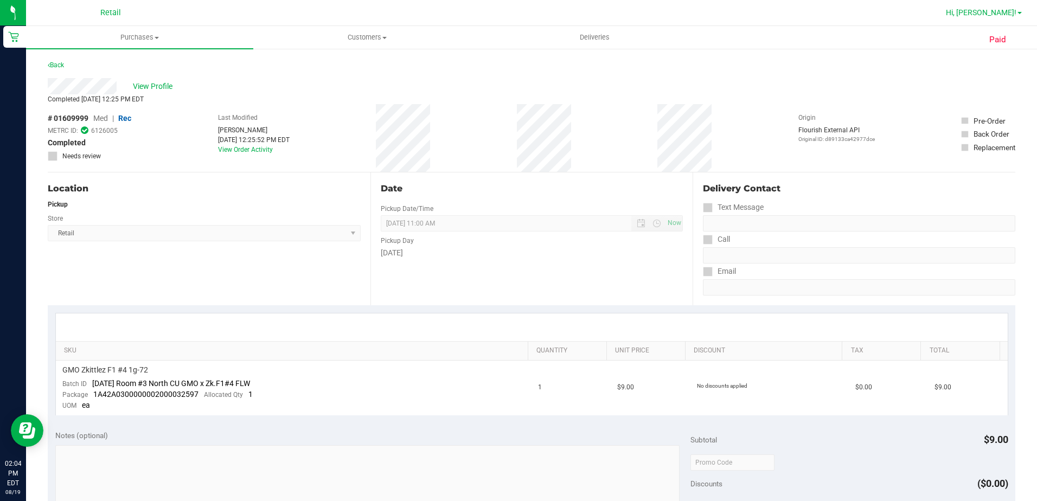
click at [996, 10] on span "Hi, [PERSON_NAME]!" at bounding box center [981, 12] width 71 height 9
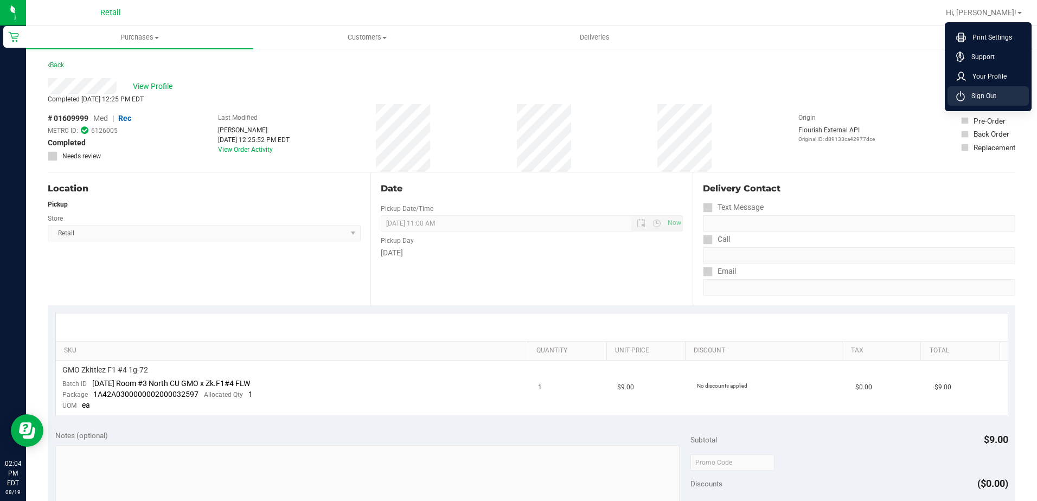
click at [984, 95] on span "Sign Out" at bounding box center [980, 96] width 31 height 11
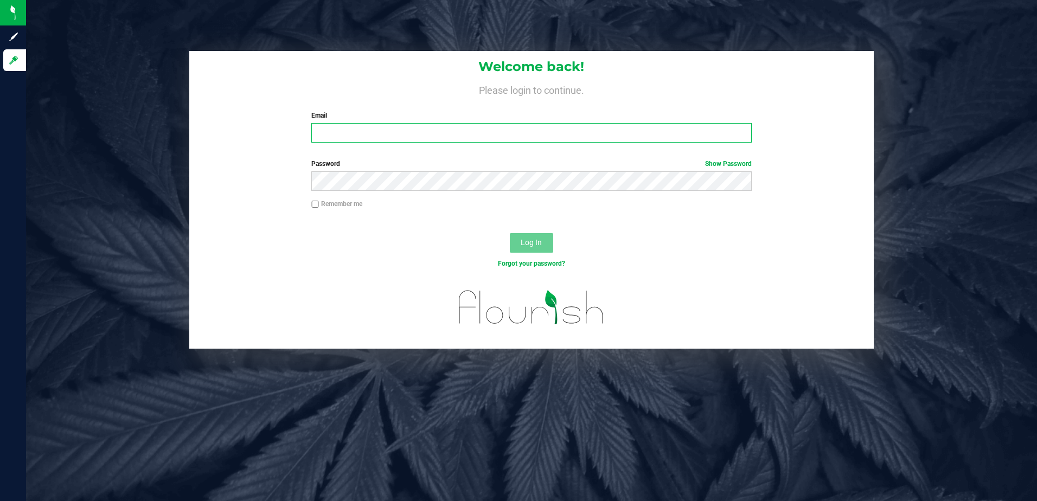
type input "abbynappa@yahoo.com"
drag, startPoint x: 504, startPoint y: 132, endPoint x: 218, endPoint y: 116, distance: 286.3
click at [218, 116] on div "Welcome back! Please login to continue. Email abbynappa@yahoo.com Required Plea…" at bounding box center [531, 101] width 685 height 100
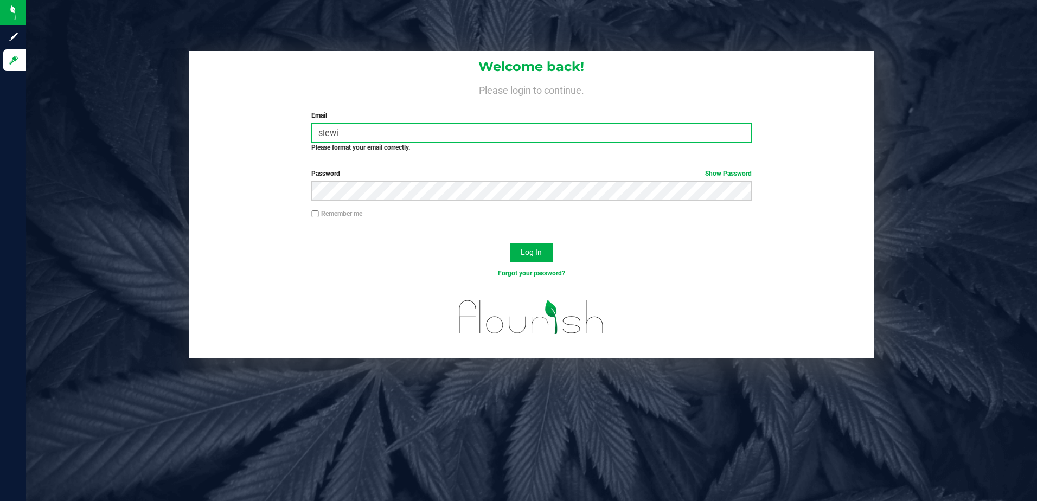
type input "[EMAIL_ADDRESS][DOMAIN_NAME]"
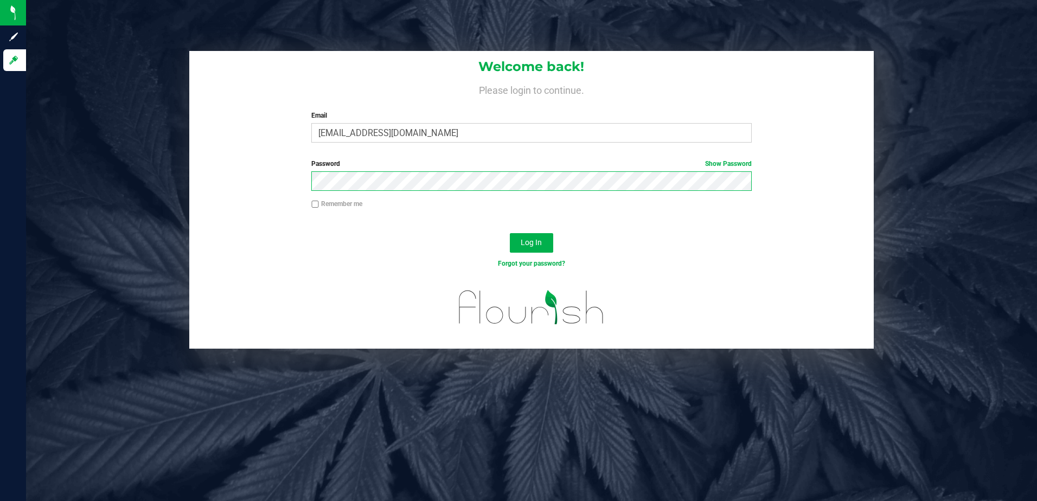
click at [510, 233] on button "Log In" at bounding box center [531, 243] width 43 height 20
